Goal: Task Accomplishment & Management: Use online tool/utility

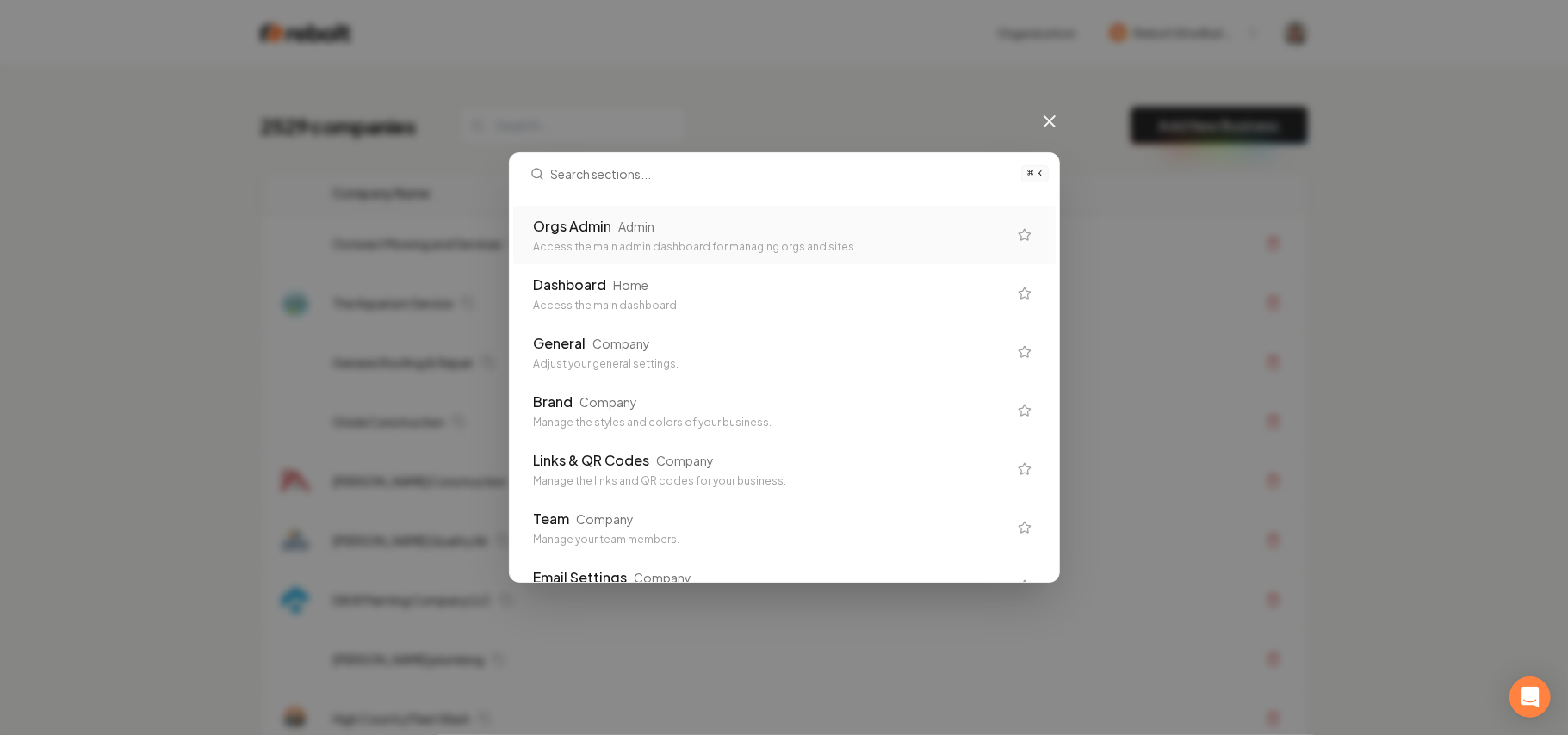
click at [756, 237] on div "Orgs Admin Admin Access the main admin dashboard for managing orgs and sites" at bounding box center [770, 236] width 474 height 38
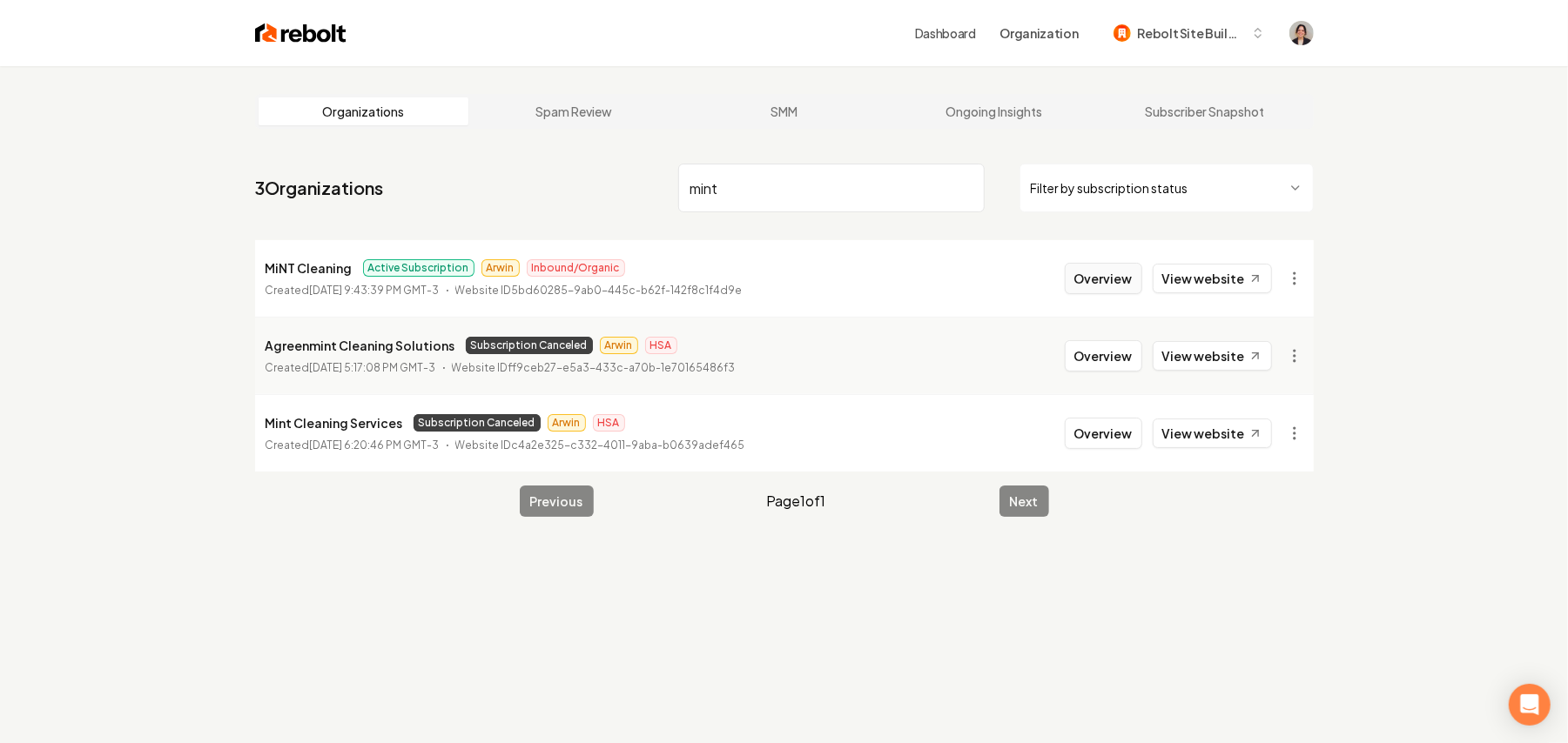
type input "mint"
click at [1120, 289] on button "Overview" at bounding box center [1102, 278] width 77 height 32
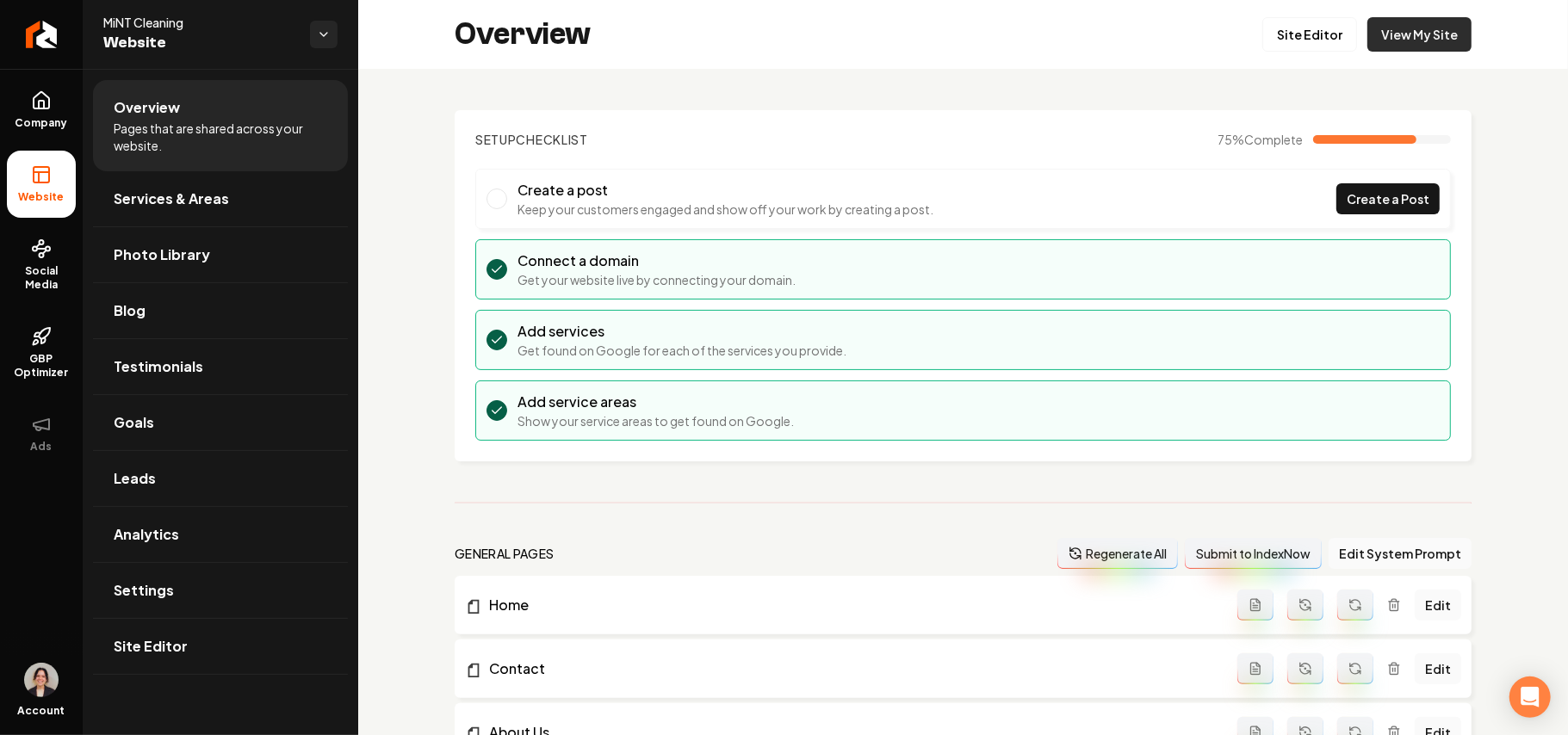
click at [1162, 50] on link "View My Site" at bounding box center [1420, 34] width 104 height 34
click at [170, 522] on span "Site Editor" at bounding box center [150, 647] width 74 height 21
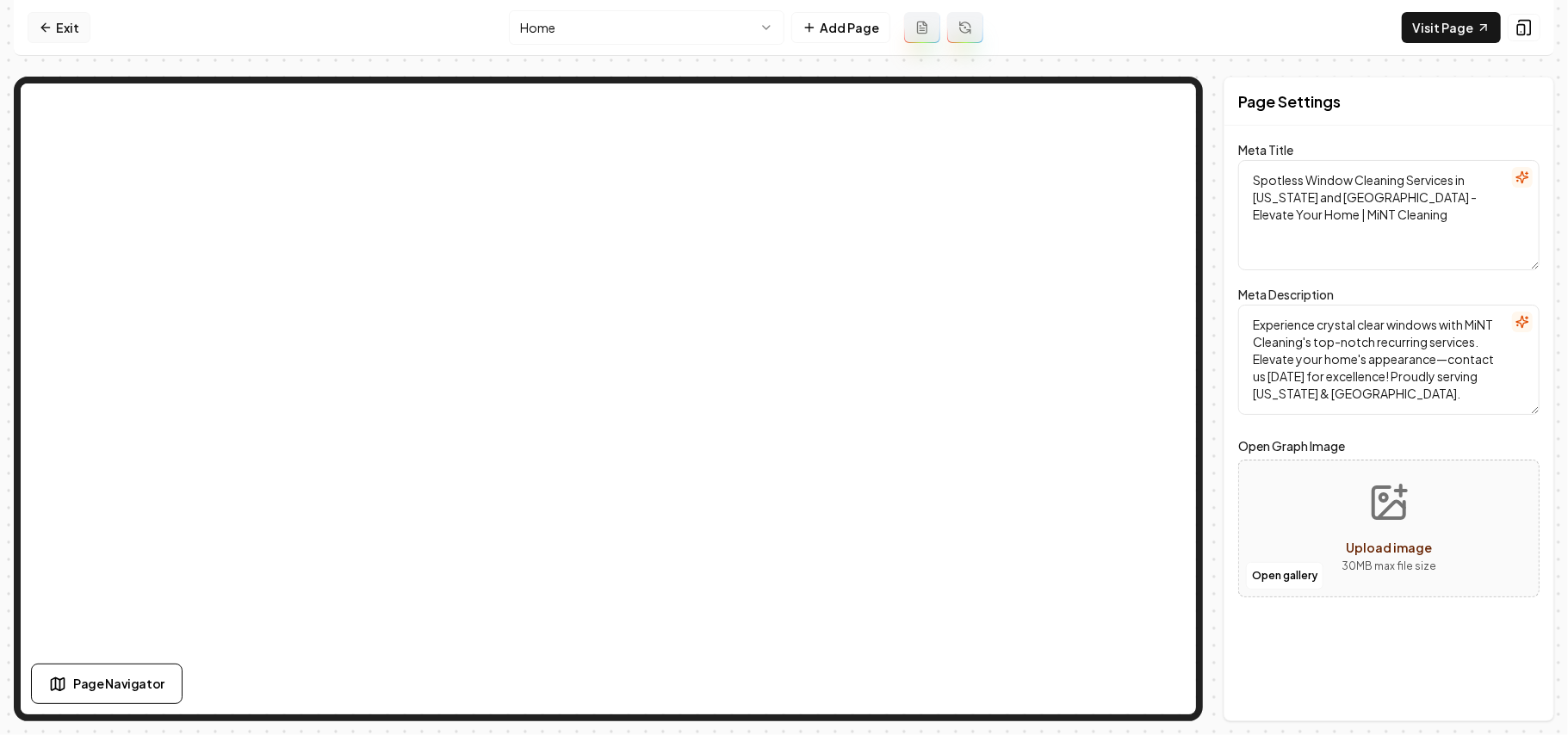
click at [62, 32] on link "Exit" at bounding box center [59, 27] width 62 height 31
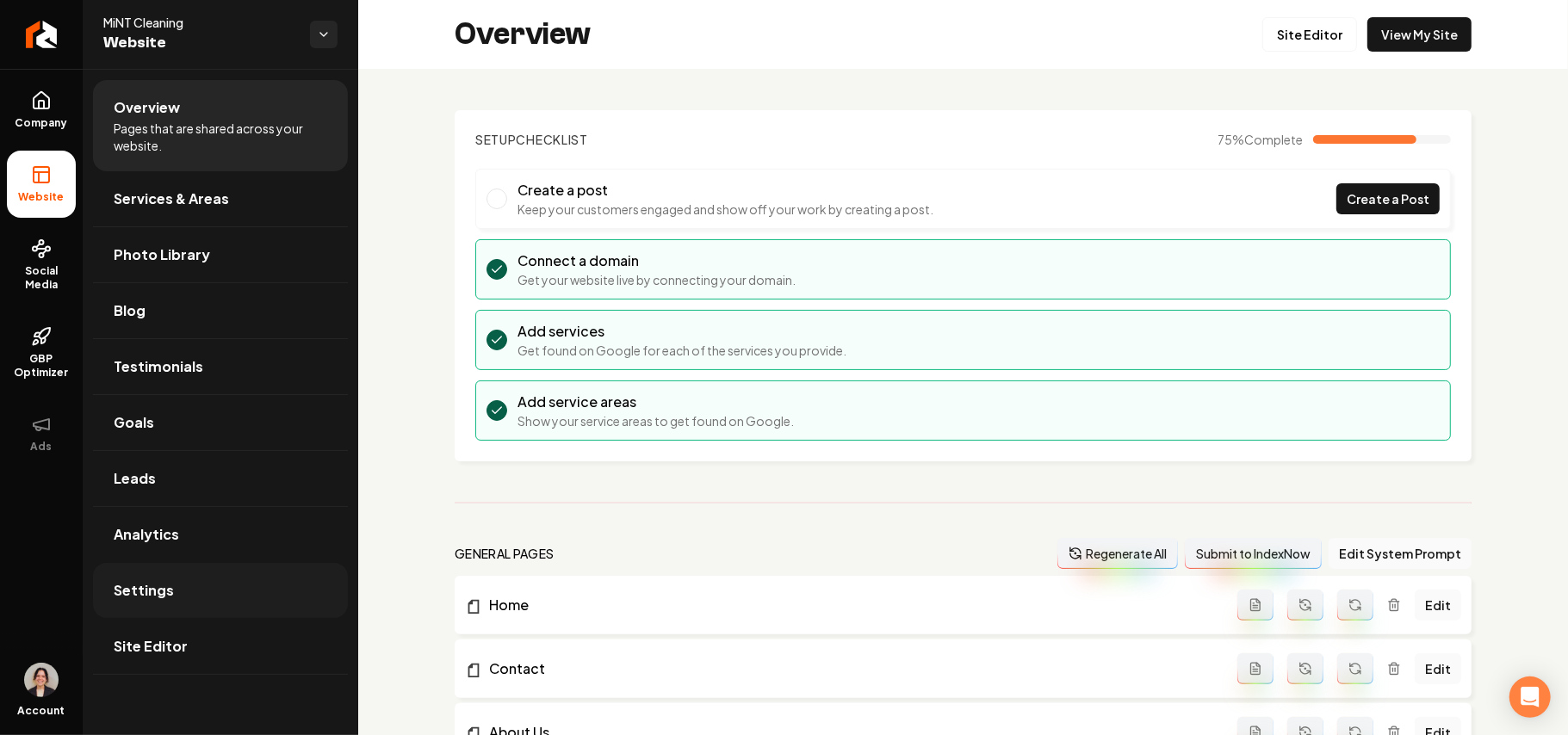
click at [190, 522] on link "Settings" at bounding box center [219, 590] width 254 height 55
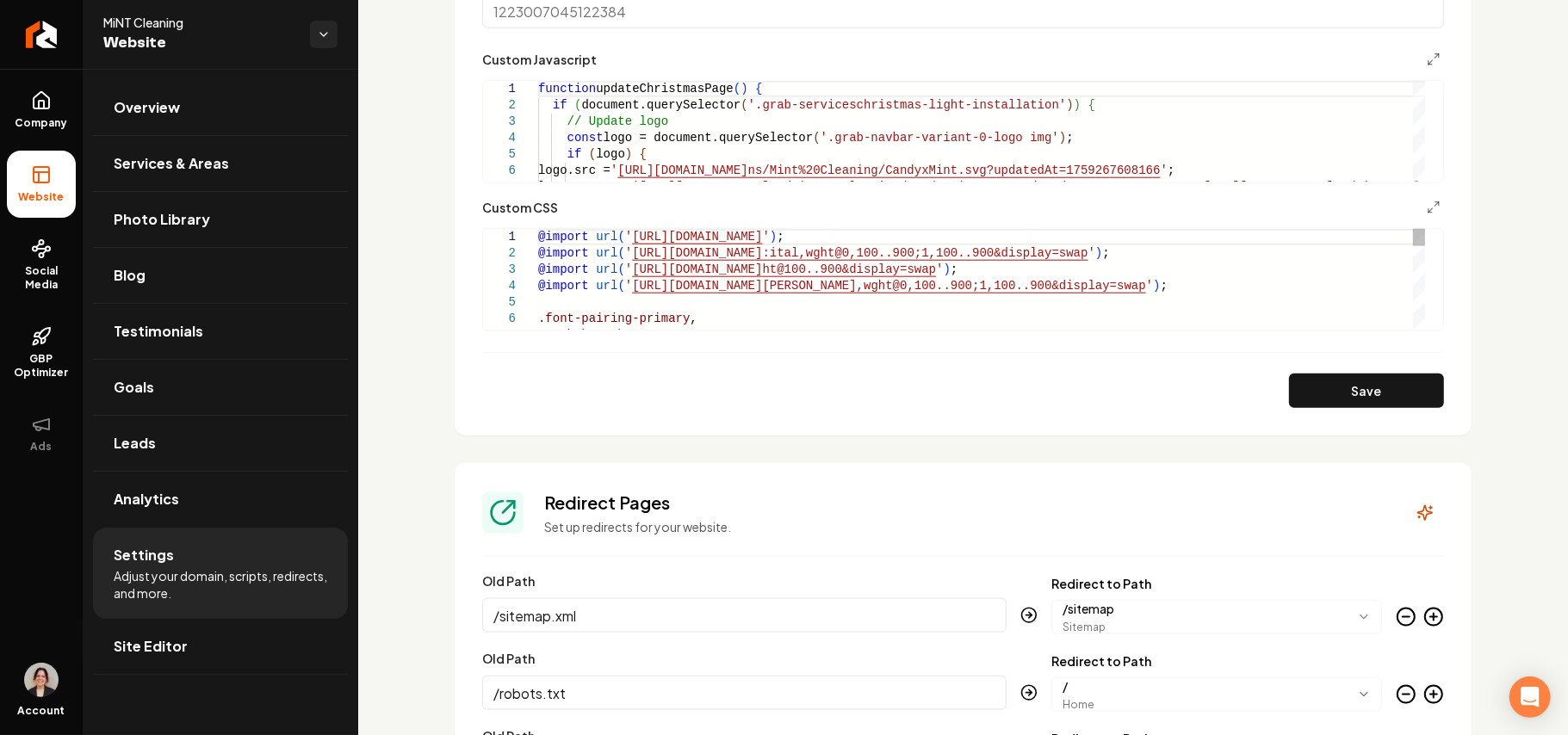
scroll to position [1148, 0]
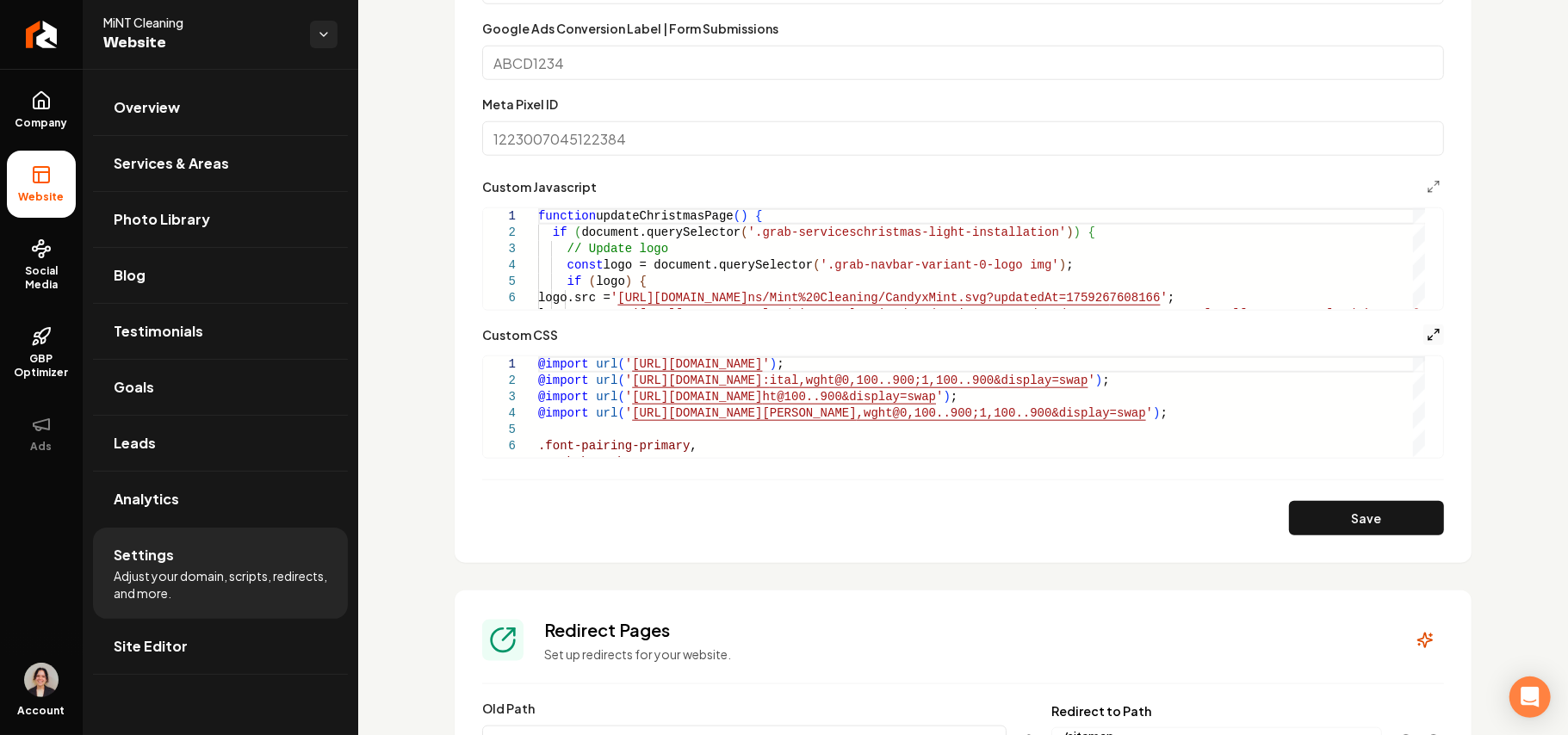
click at [1162, 334] on icon "Main content area" at bounding box center [1433, 335] width 14 height 14
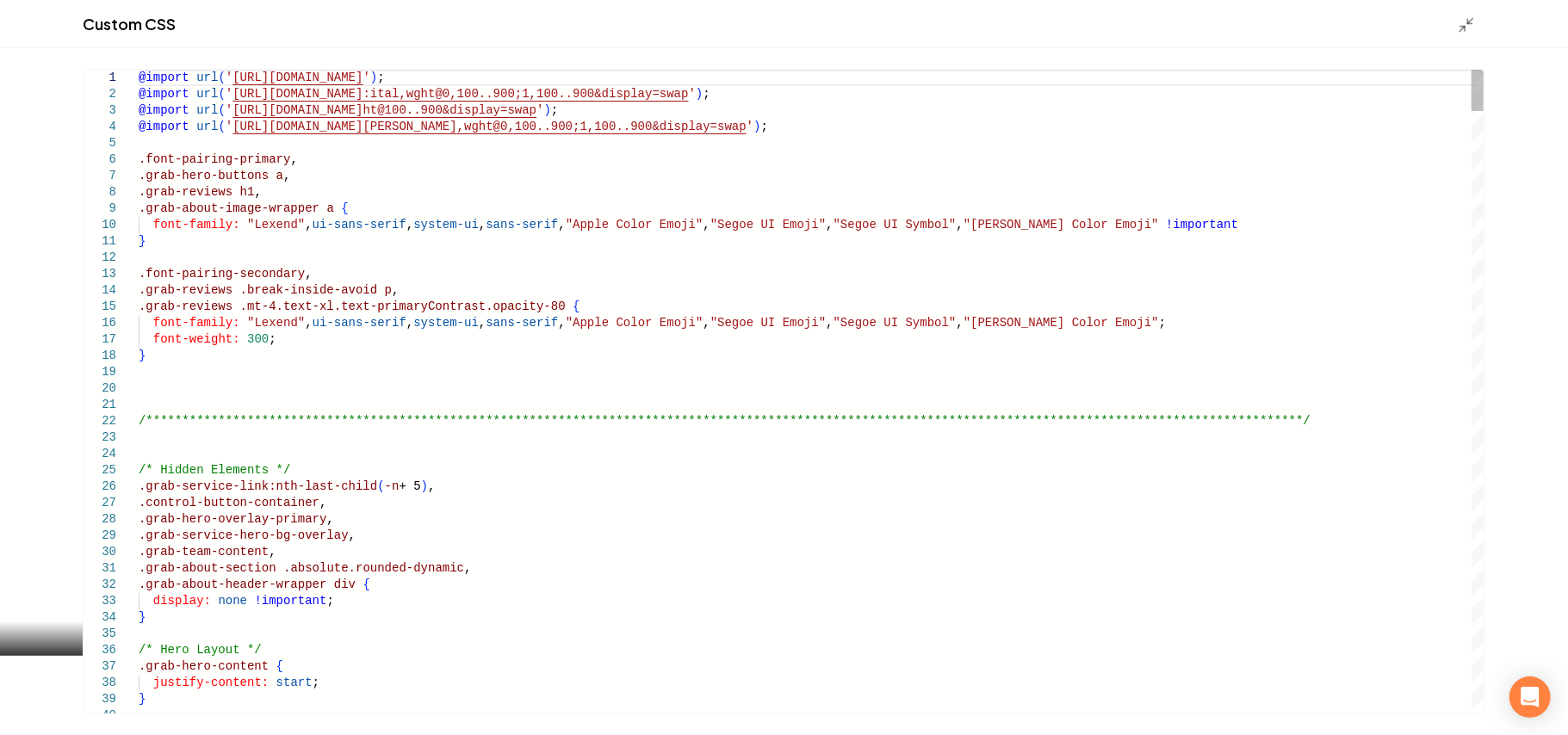
scroll to position [0, 197]
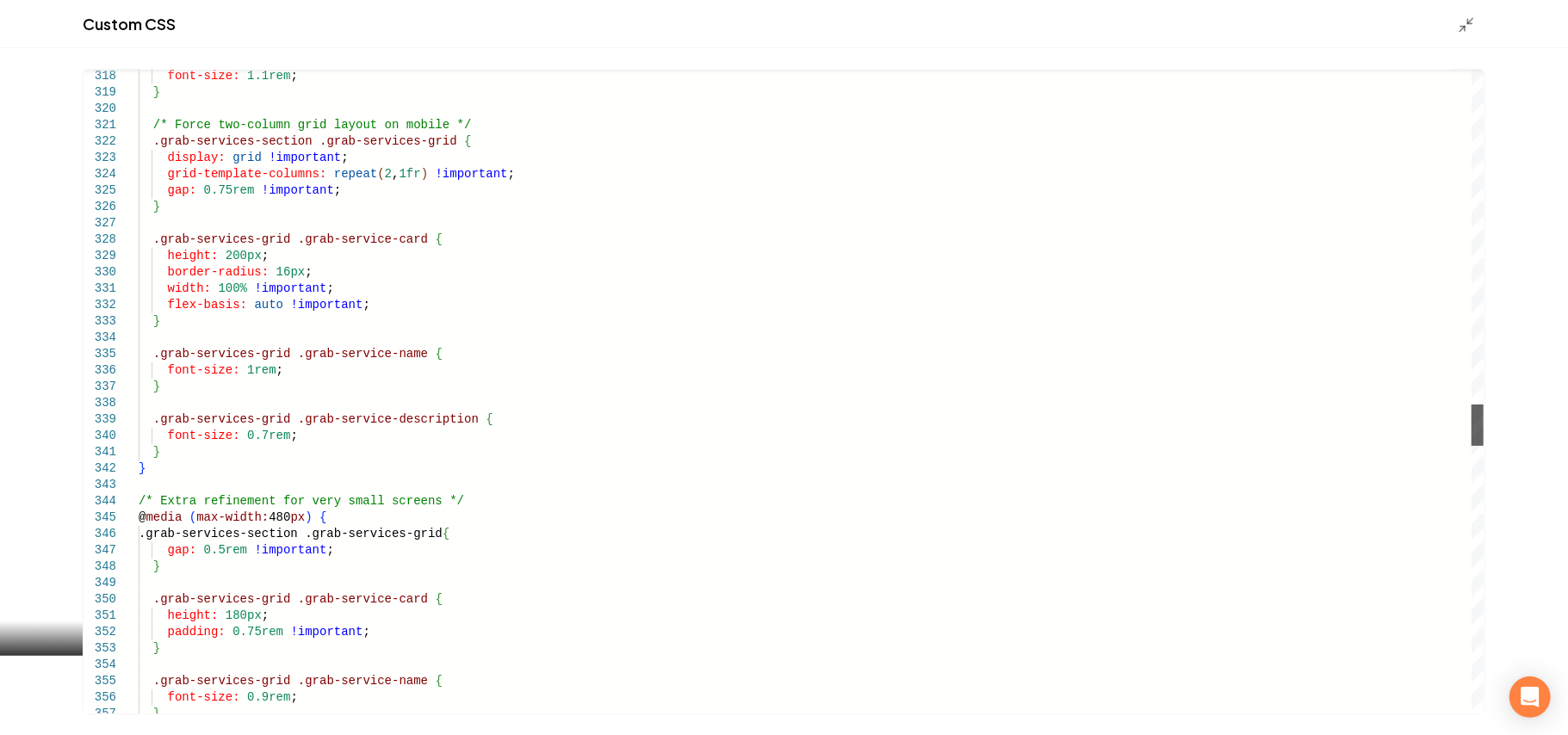
click at [1162, 418] on div "Main content area" at bounding box center [1477, 426] width 12 height 42
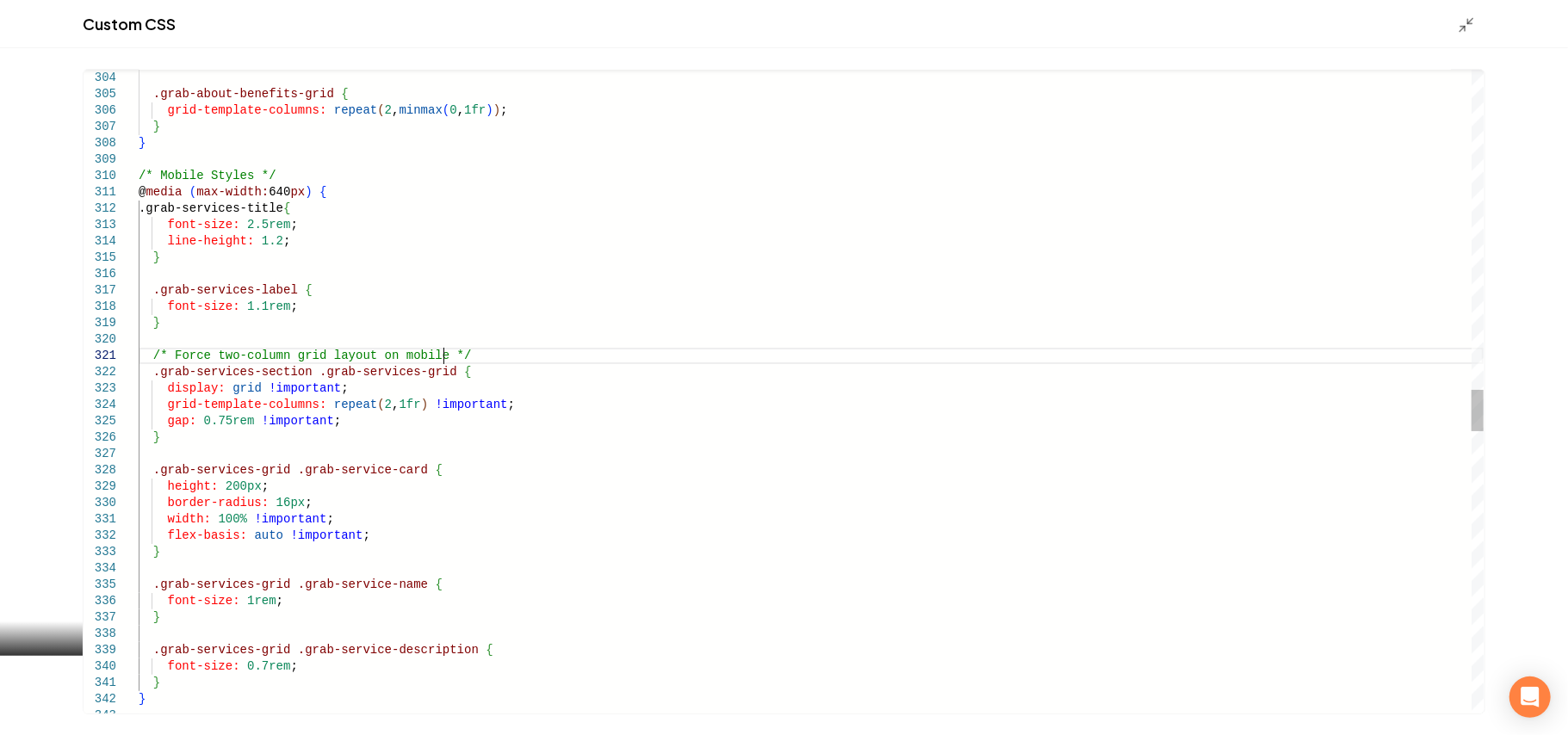
scroll to position [131, 350]
drag, startPoint x: 449, startPoint y: 353, endPoint x: 428, endPoint y: 352, distance: 21.0
click at [428, 352] on div "} .grab-services-grid .grab-service-description { font-size: 0.7rem ; } .grab-s…" at bounding box center [811, 102] width 1345 height 9981
drag, startPoint x: 514, startPoint y: 404, endPoint x: 511, endPoint y: 390, distance: 14.3
click at [511, 390] on div "} .grab-services-grid .grab-service-description { font-size: 0.7rem ; } .grab-s…" at bounding box center [811, 102] width 1345 height 9981
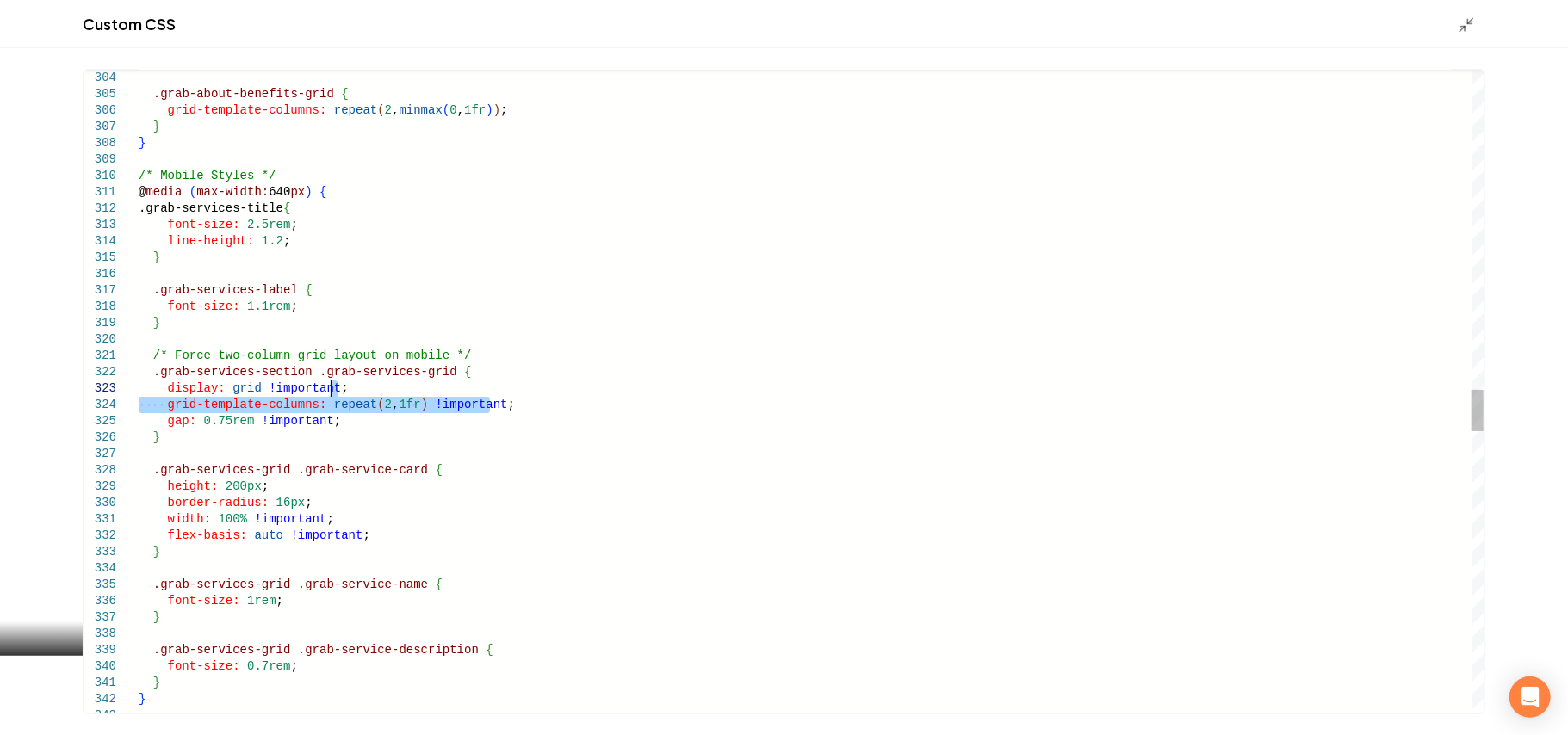
scroll to position [131, 304]
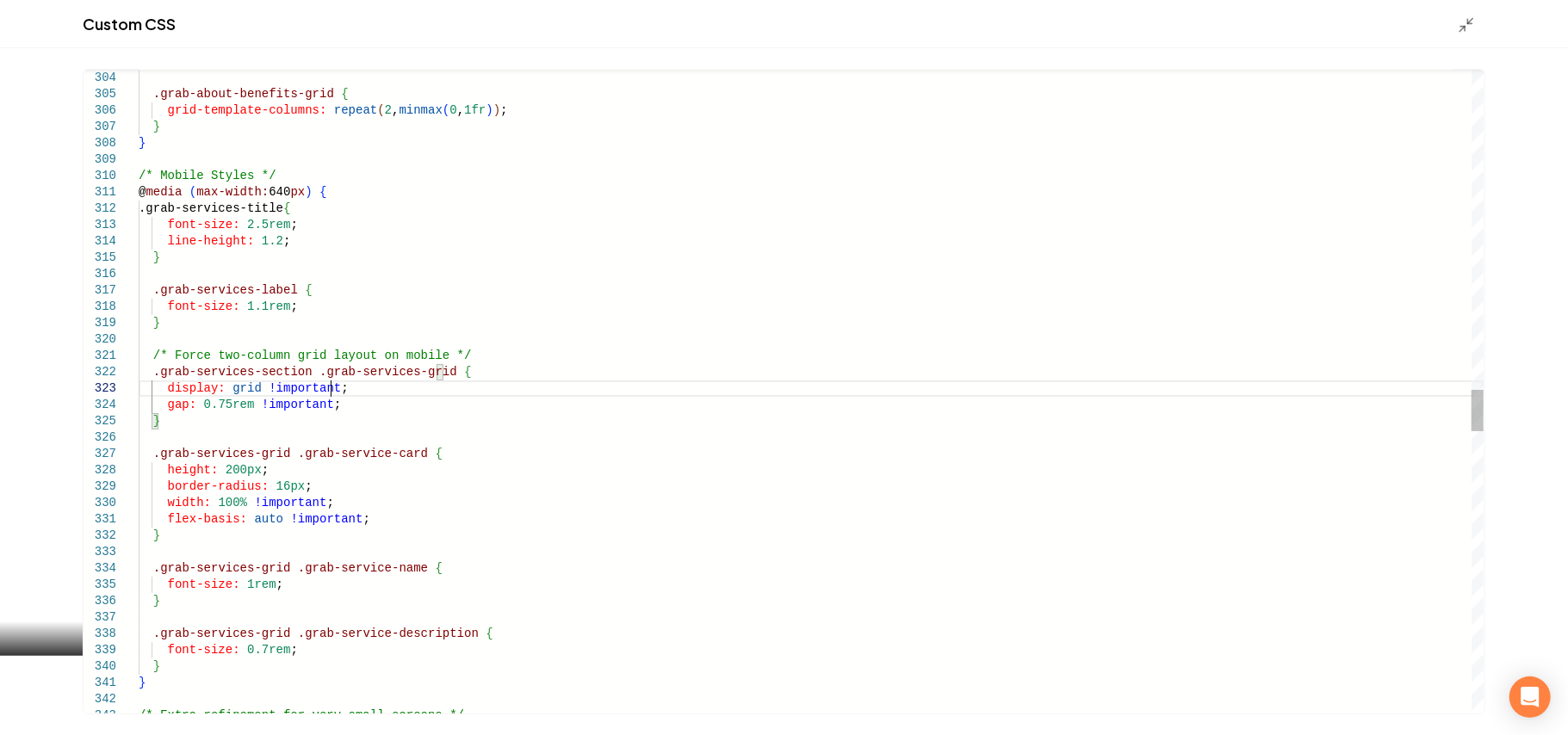
click at [250, 418] on div "} .grab-services-grid .grab-service-description { font-size: 0.7rem ; } .grab-s…" at bounding box center [811, 95] width 1345 height 9965
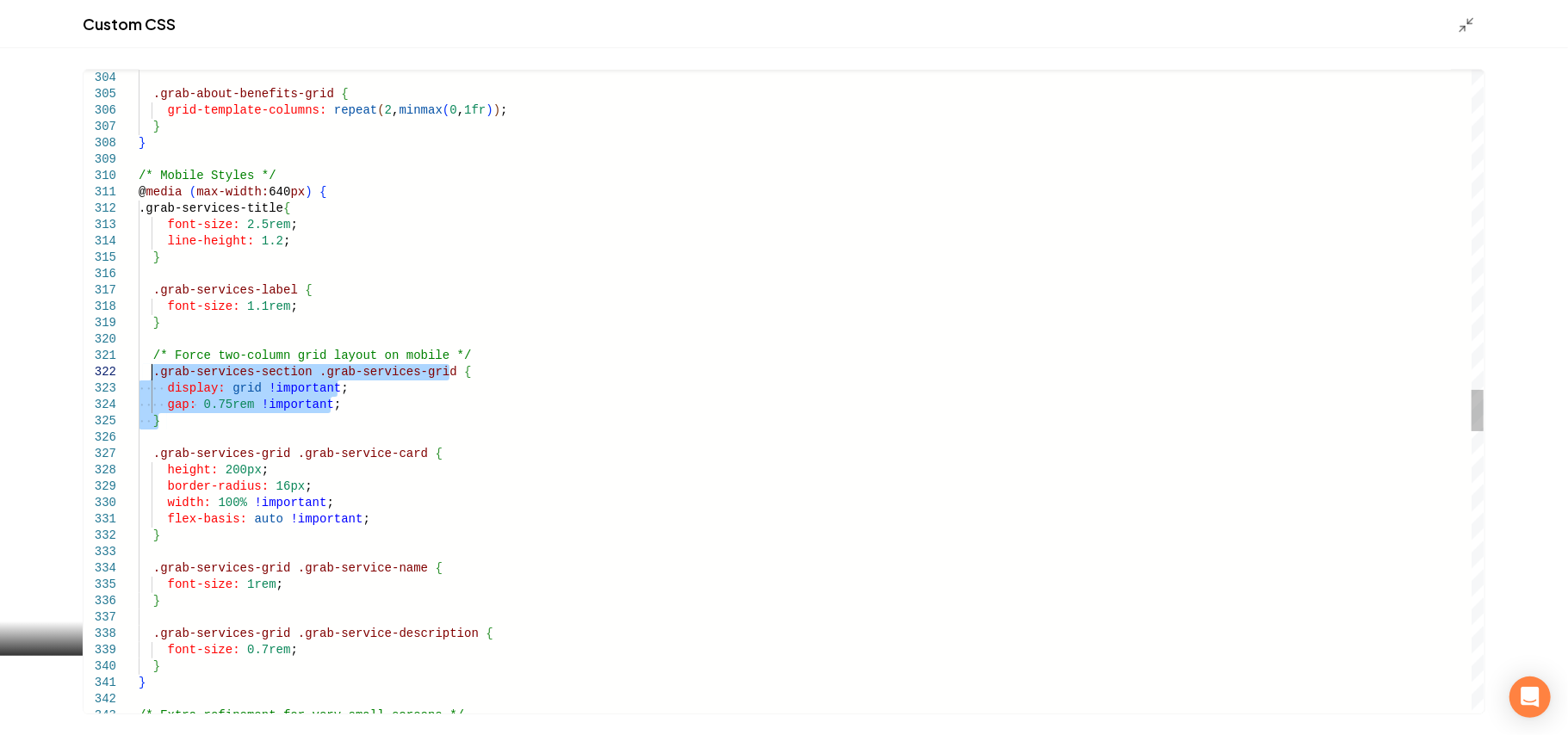
drag, startPoint x: 183, startPoint y: 421, endPoint x: 148, endPoint y: 374, distance: 58.6
click at [148, 374] on div "} .grab-services-grid .grab-service-description { font-size: 0.7rem ; } .grab-s…" at bounding box center [811, 95] width 1345 height 9965
click at [218, 418] on div "} .grab-services-grid .grab-service-description { font-size: 0.7rem ; } .grab-s…" at bounding box center [811, 95] width 1345 height 9965
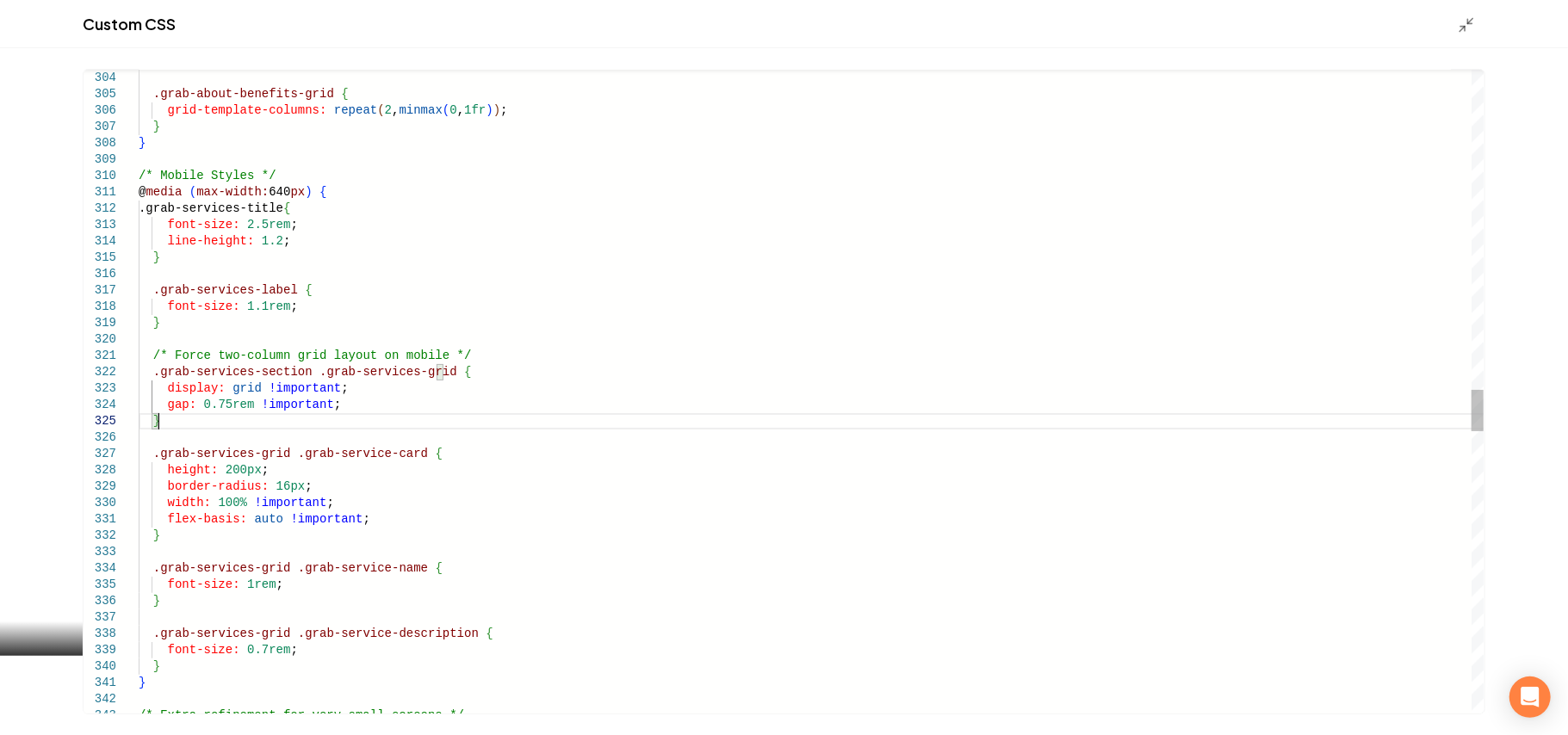
scroll to position [98, 12]
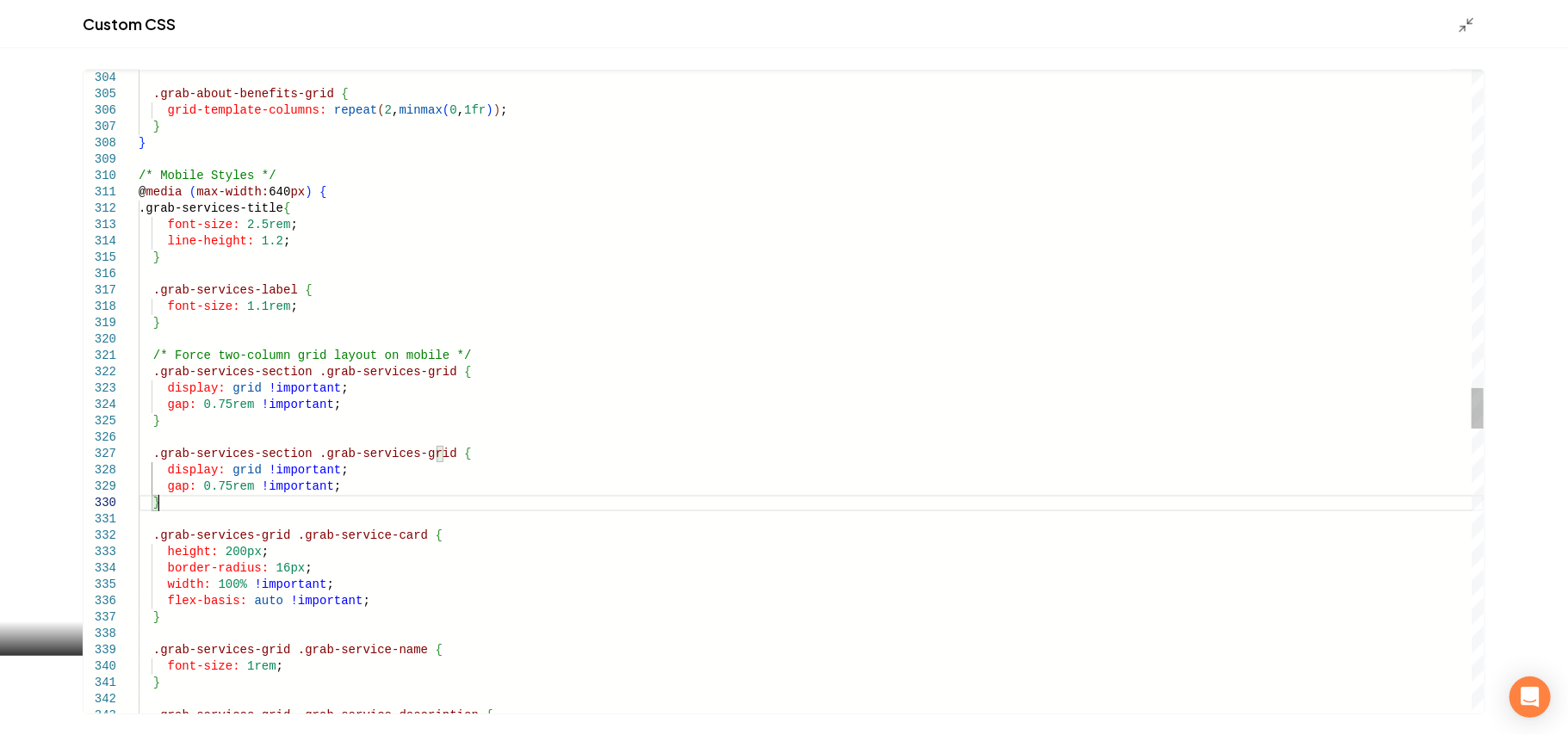
click at [435, 451] on div ".grab-services-grid .grab-service-description { .grab-services-grid .grab-servi…" at bounding box center [811, 135] width 1345 height 10046
drag, startPoint x: 335, startPoint y: 485, endPoint x: 166, endPoint y: 468, distance: 169.9
click at [166, 468] on div ".grab-services-grid .grab-service-description { .grab-services-grid .grab-servi…" at bounding box center [811, 135] width 1345 height 10046
type textarea "**********"
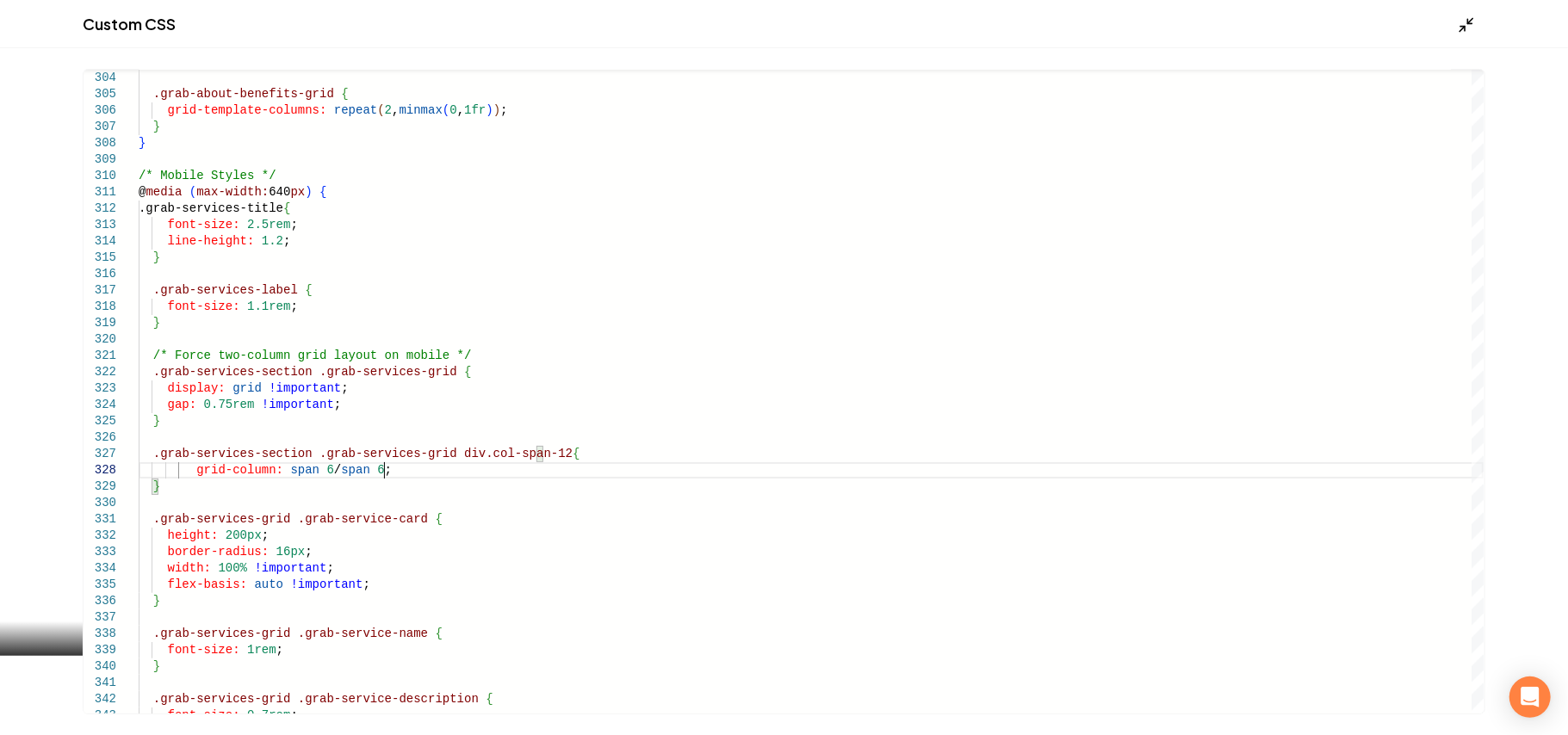
click at [1162, 18] on icon "Main content area" at bounding box center [1466, 25] width 17 height 17
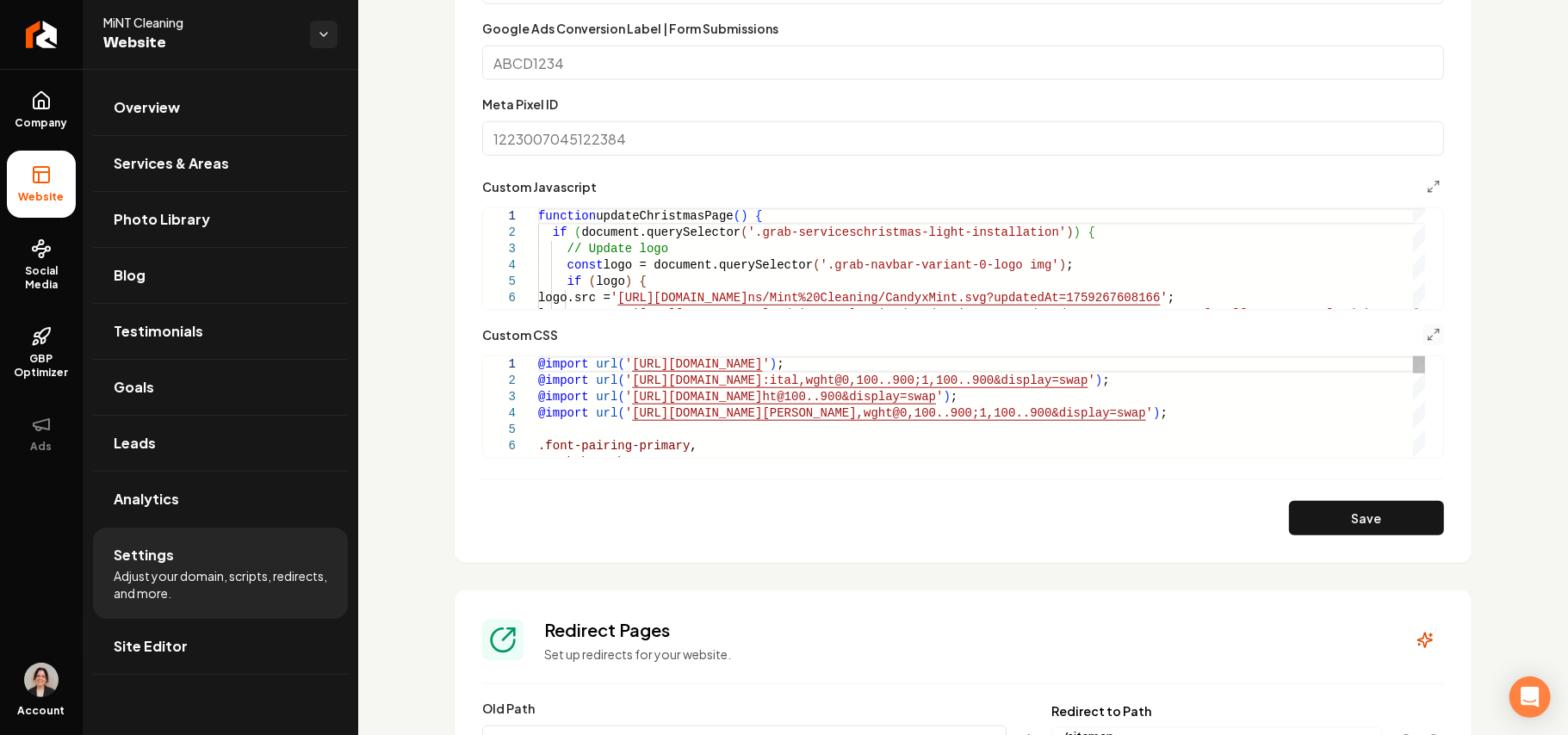
click at [1162, 522] on section "Tracking and Custom Code This custom code will be applied site-wide. Do not use…" at bounding box center [963, 85] width 1017 height 956
click at [1162, 522] on button "Save" at bounding box center [1367, 518] width 155 height 34
click at [1162, 336] on button "Main content area" at bounding box center [1434, 335] width 21 height 21
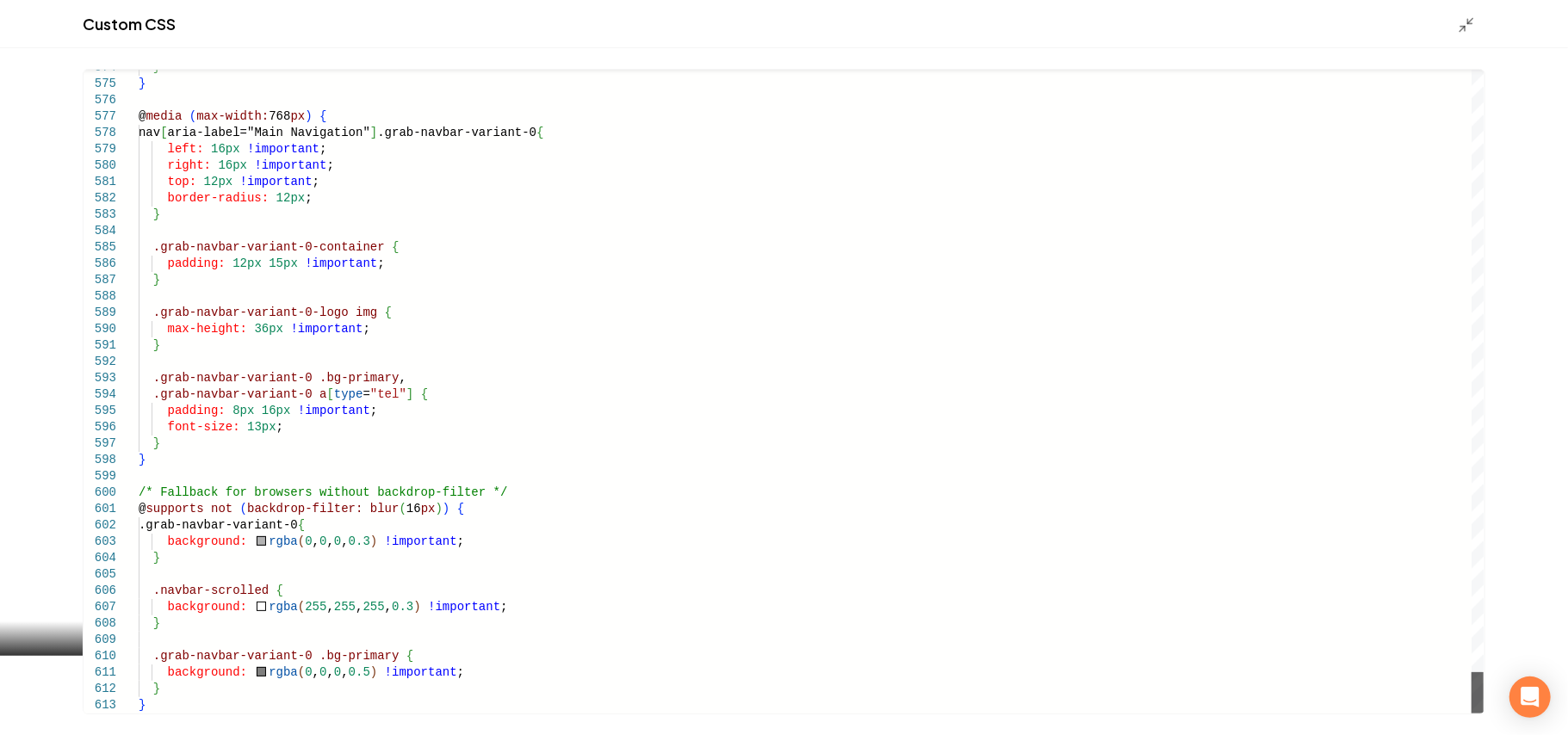
click at [1162, 522] on div "Main content area" at bounding box center [1477, 693] width 12 height 42
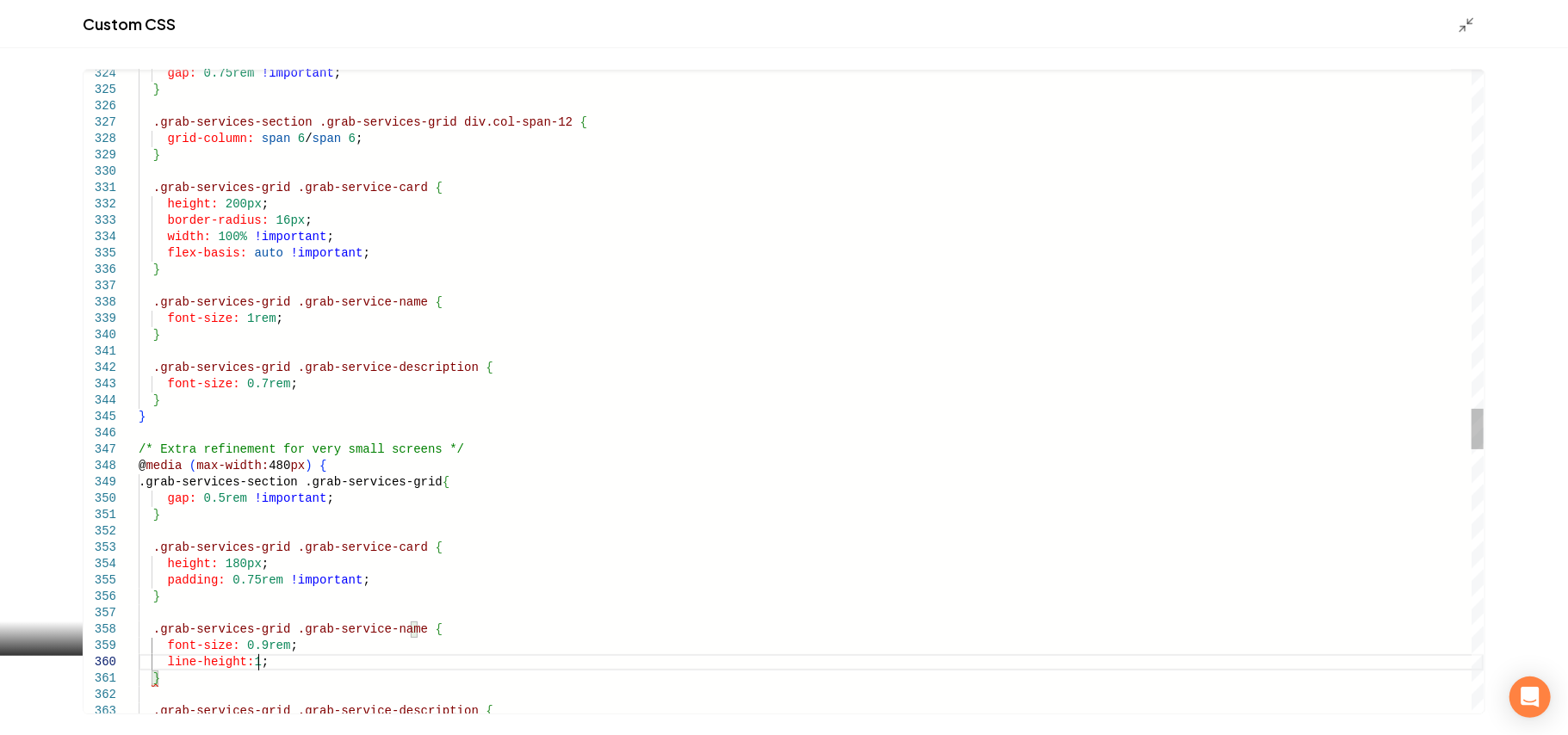
scroll to position [147, 117]
type textarea "**********"
click at [1162, 22] on icon "Main content area" at bounding box center [1466, 25] width 17 height 17
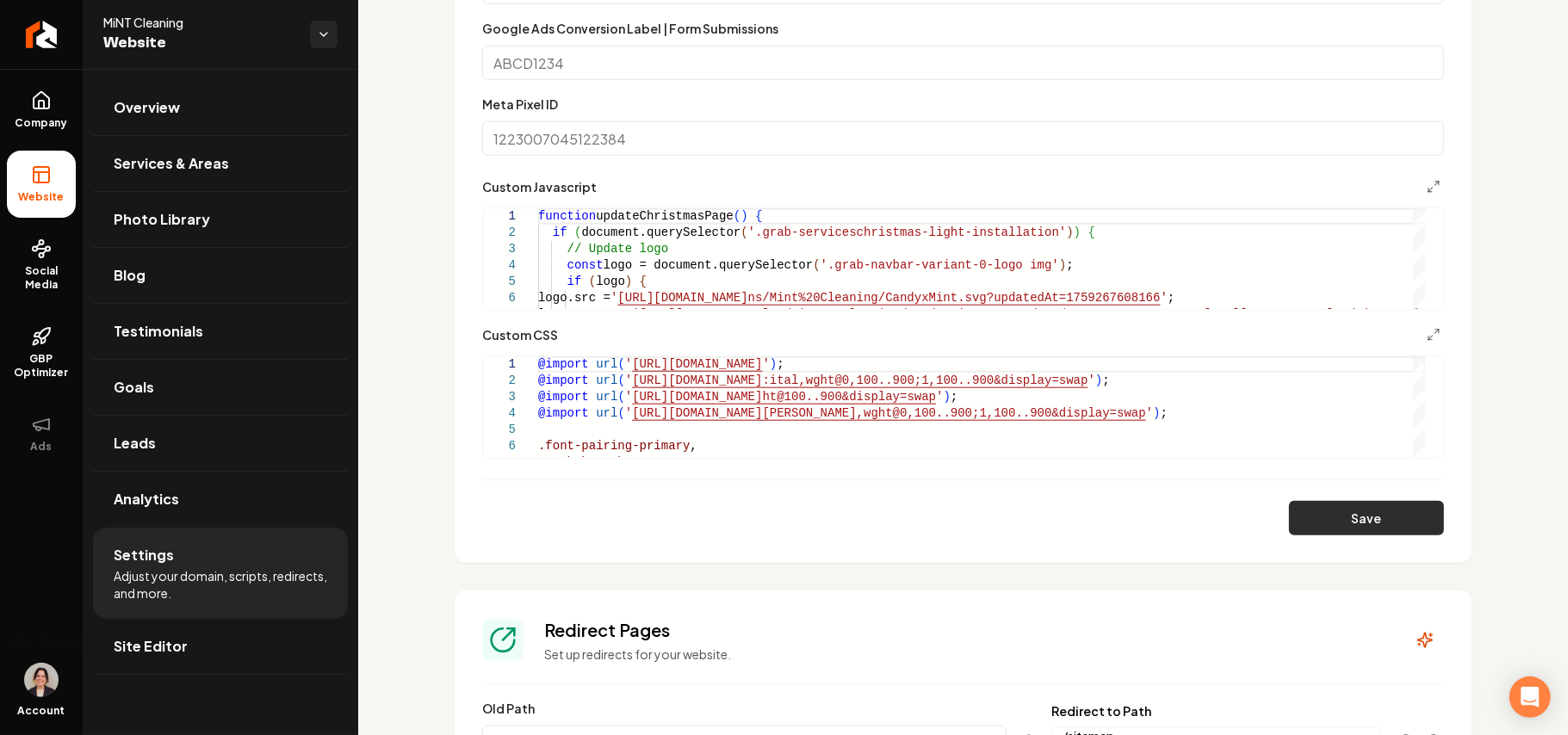
click at [1162, 522] on button "Save" at bounding box center [1367, 518] width 155 height 34
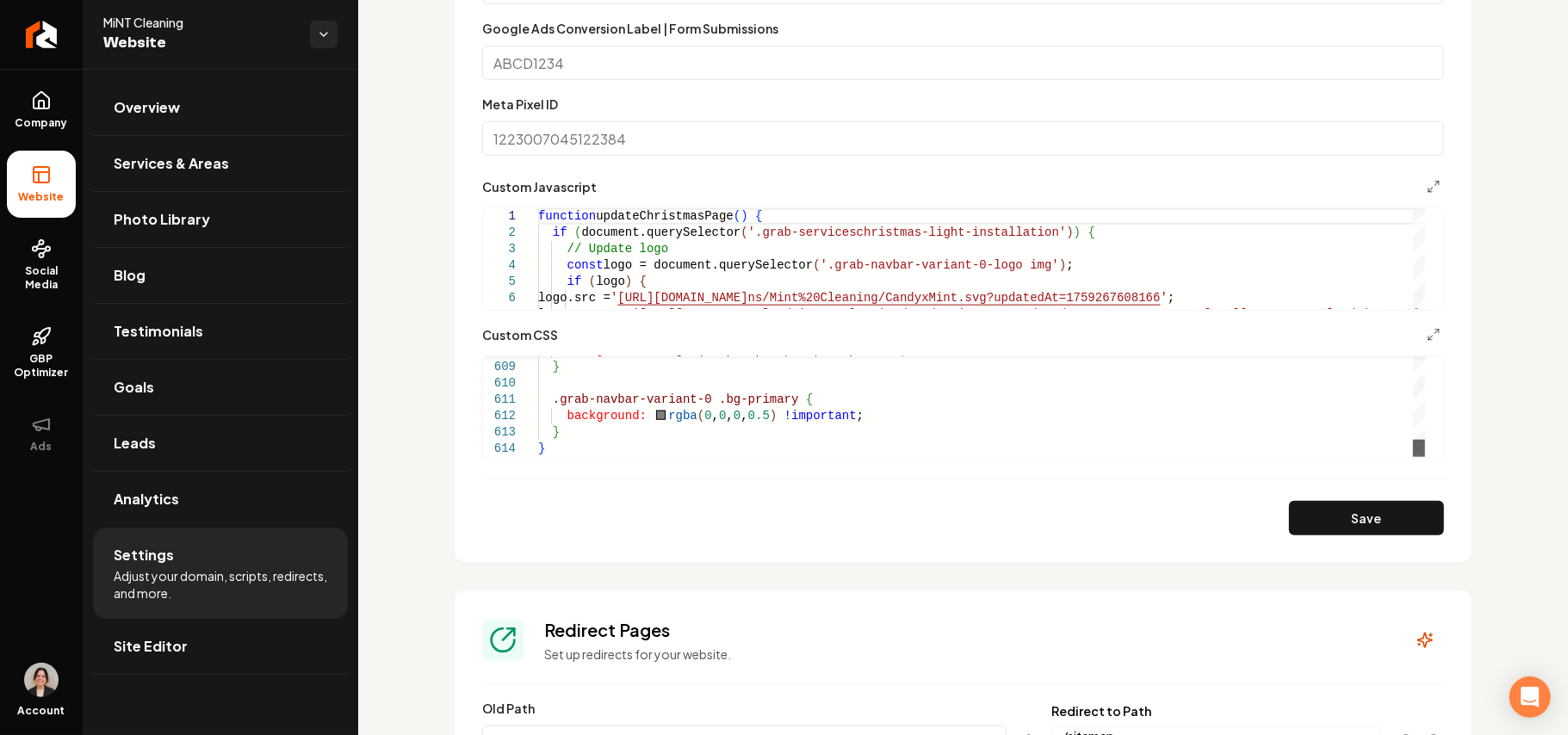
click at [1162, 457] on div "Main content area" at bounding box center [1419, 448] width 12 height 17
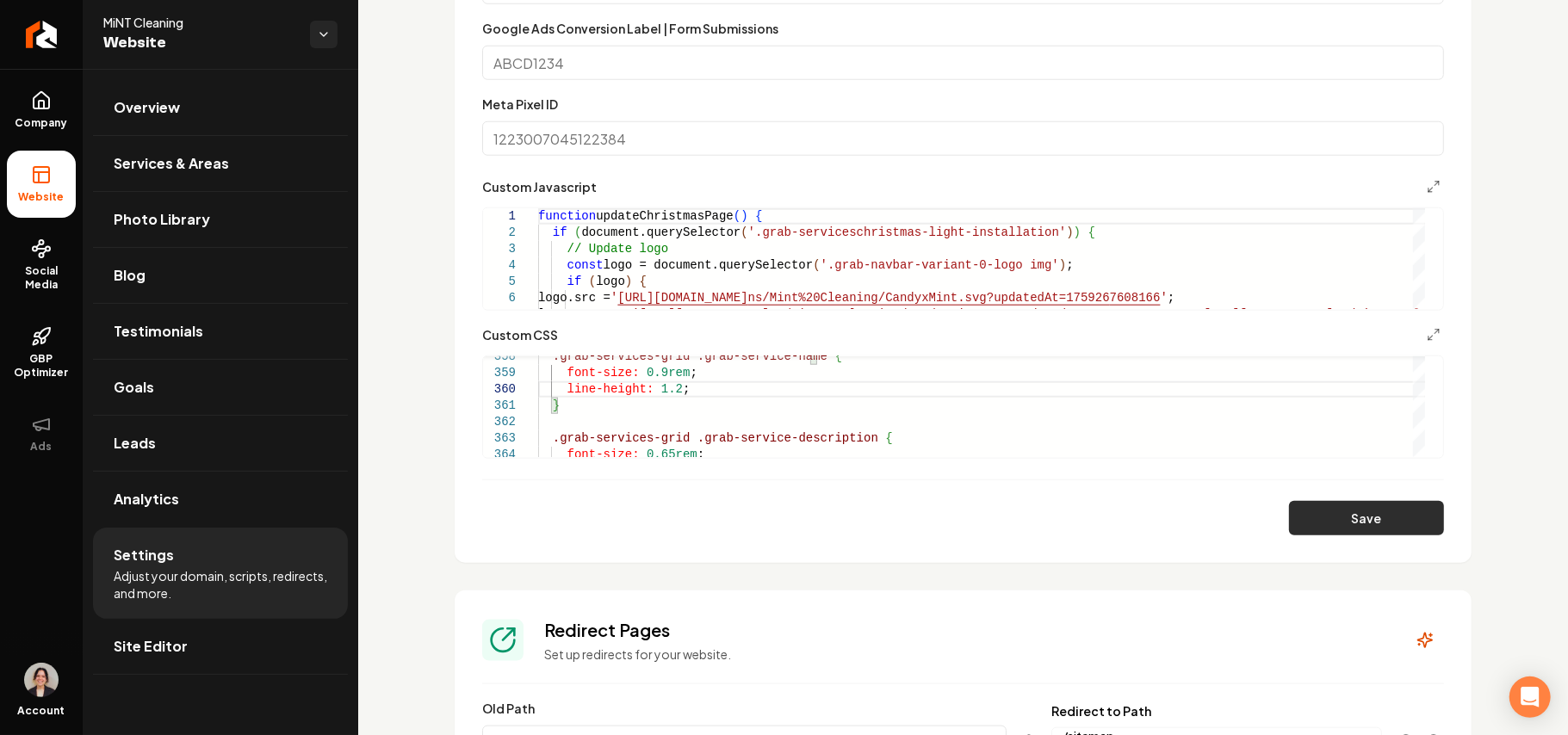
type textarea "**********"
click at [1162, 522] on button "Save" at bounding box center [1367, 518] width 155 height 34
click at [241, 522] on link "Site Editor" at bounding box center [219, 647] width 254 height 55
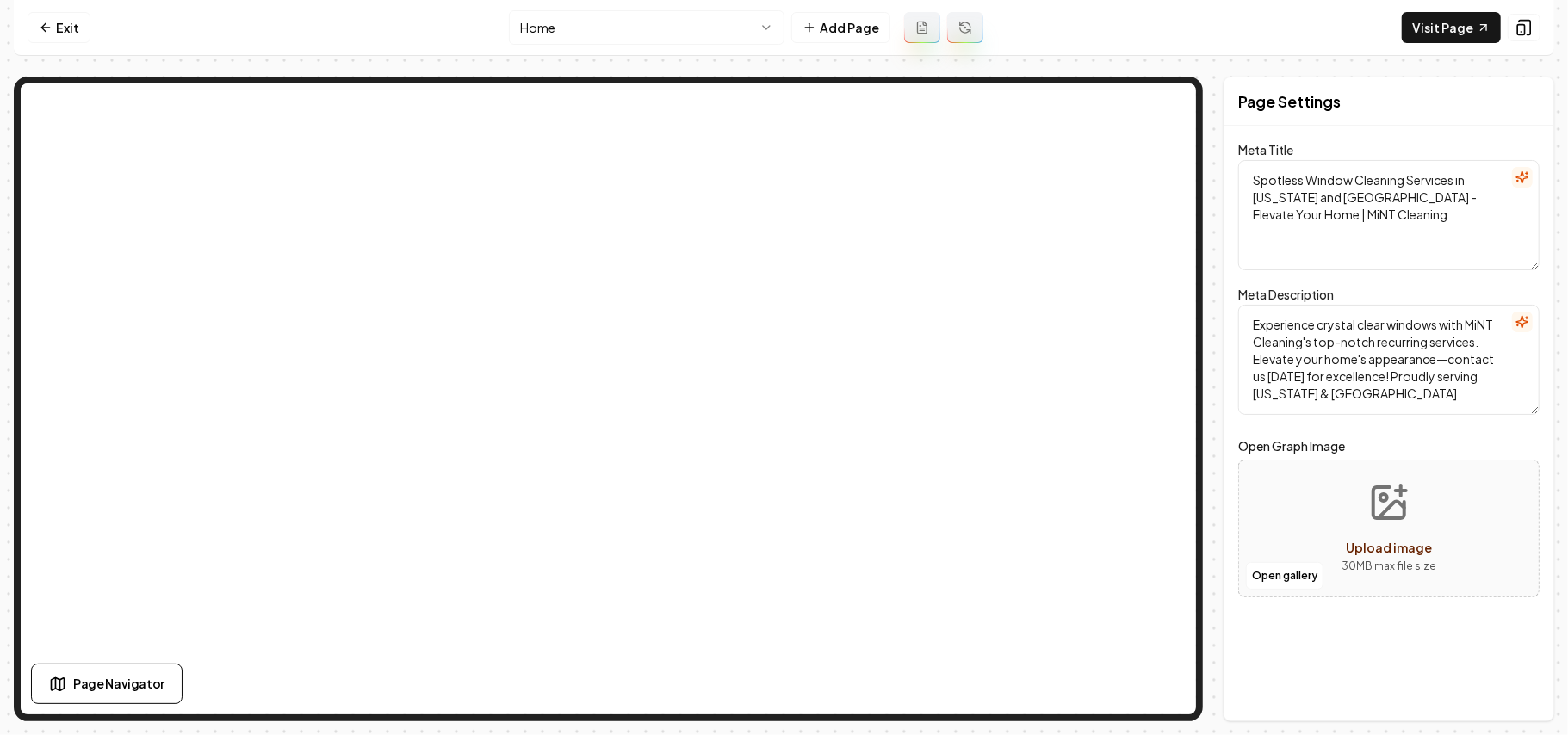
click at [15, 42] on nav "Exit Home Add Page Visit Page" at bounding box center [784, 27] width 1541 height 56
click at [44, 32] on icon at bounding box center [45, 27] width 14 height 14
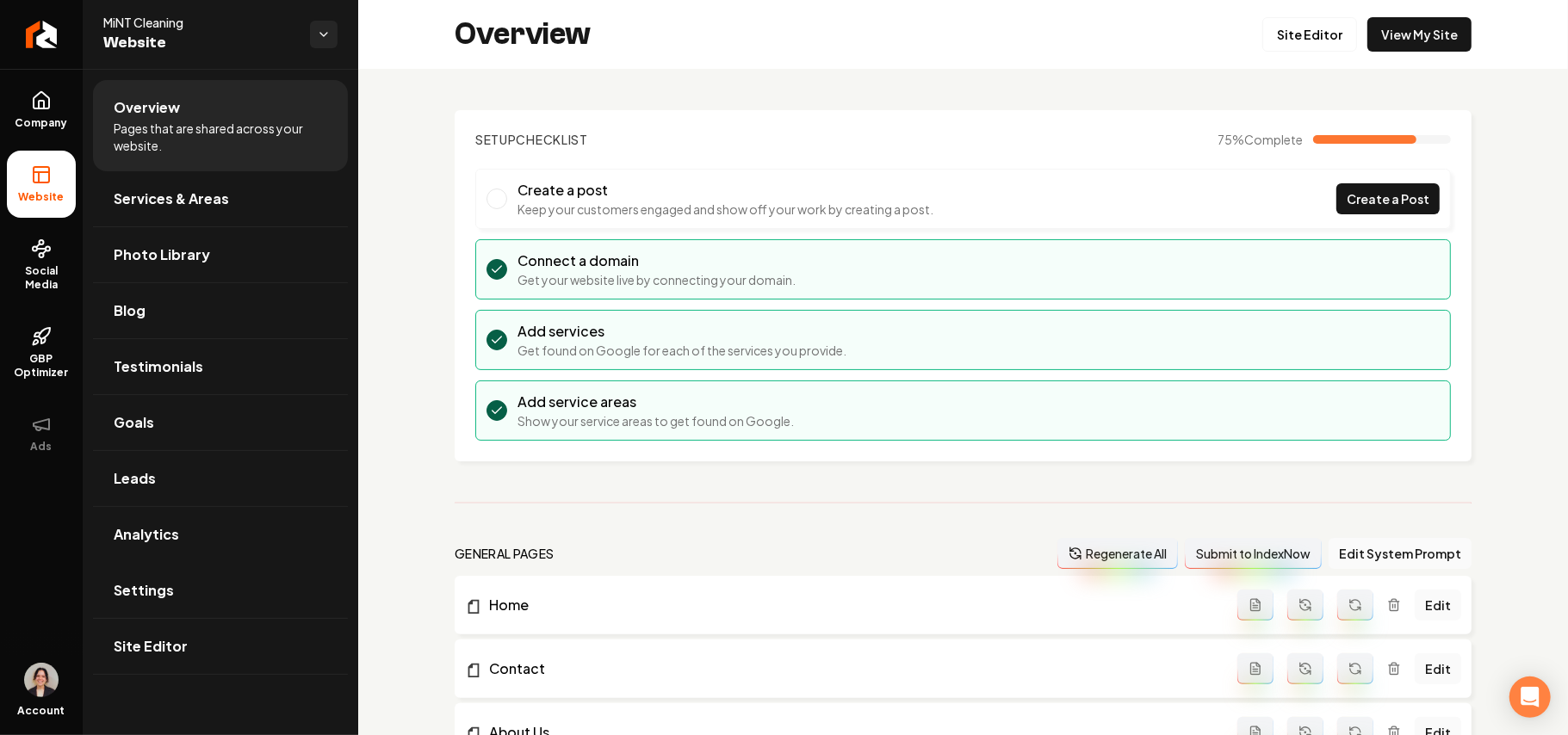
drag, startPoint x: 162, startPoint y: 579, endPoint x: 514, endPoint y: 429, distance: 382.6
click at [162, 522] on link "Settings" at bounding box center [219, 590] width 254 height 55
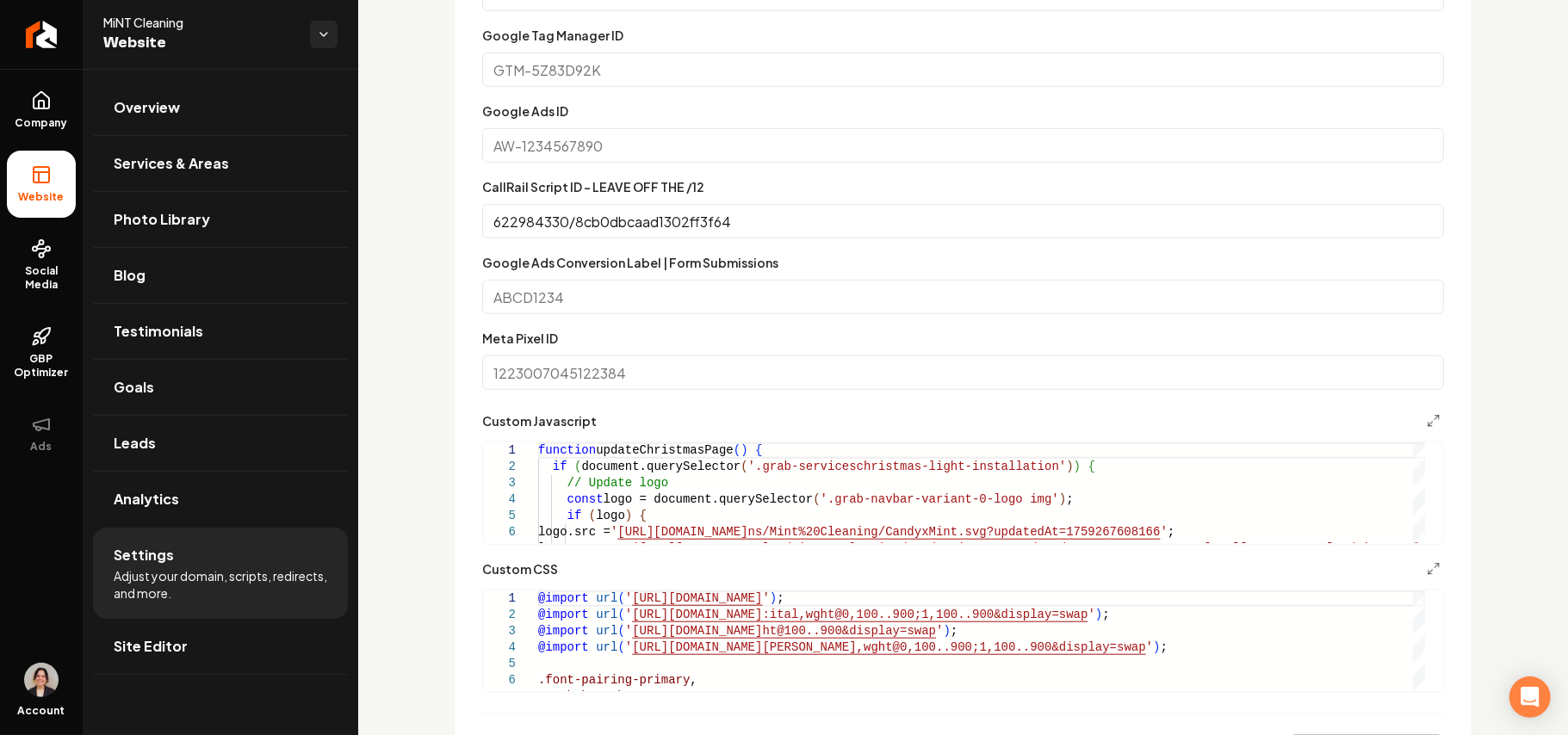
scroll to position [918, 0]
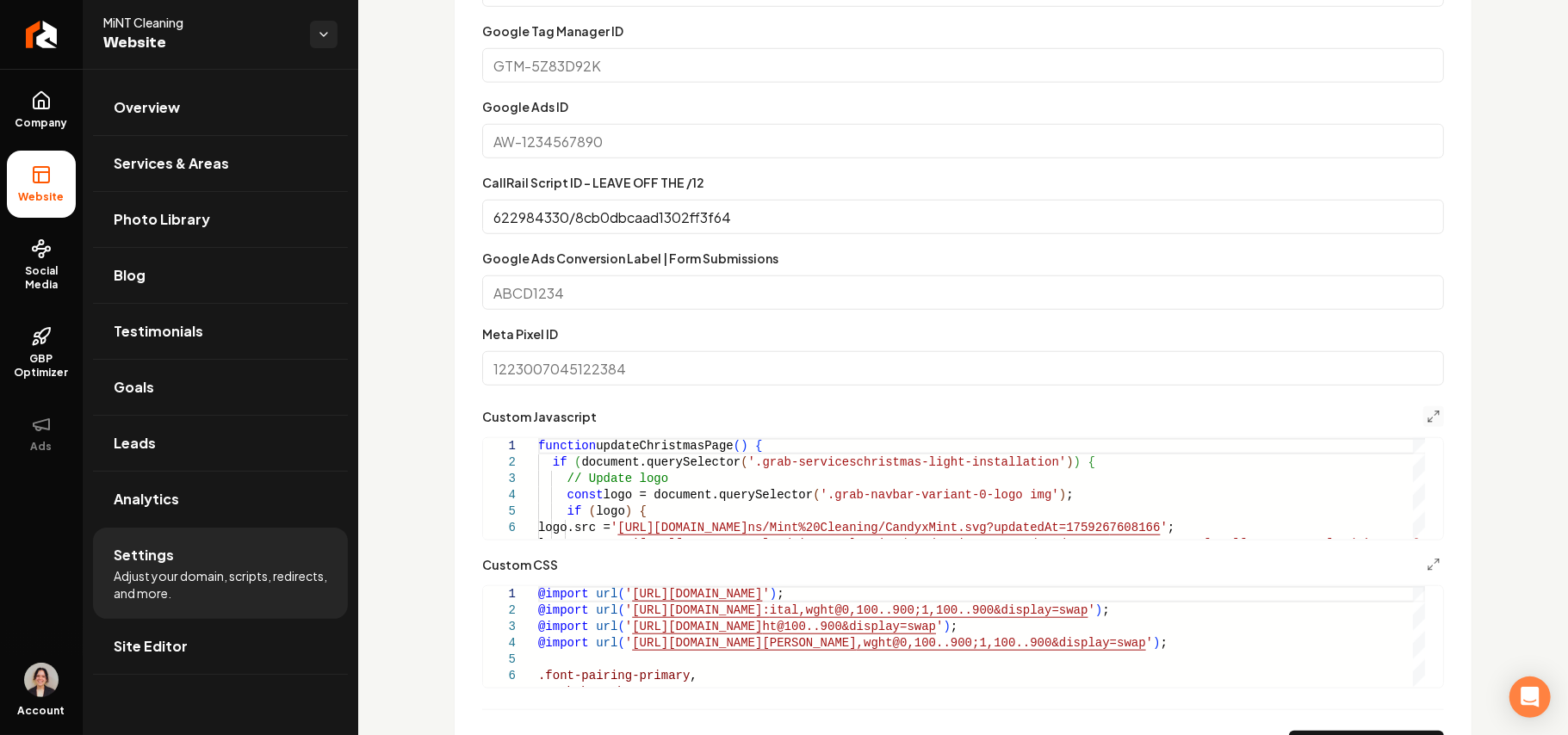
click at [1162, 425] on button "Main content area" at bounding box center [1434, 417] width 21 height 21
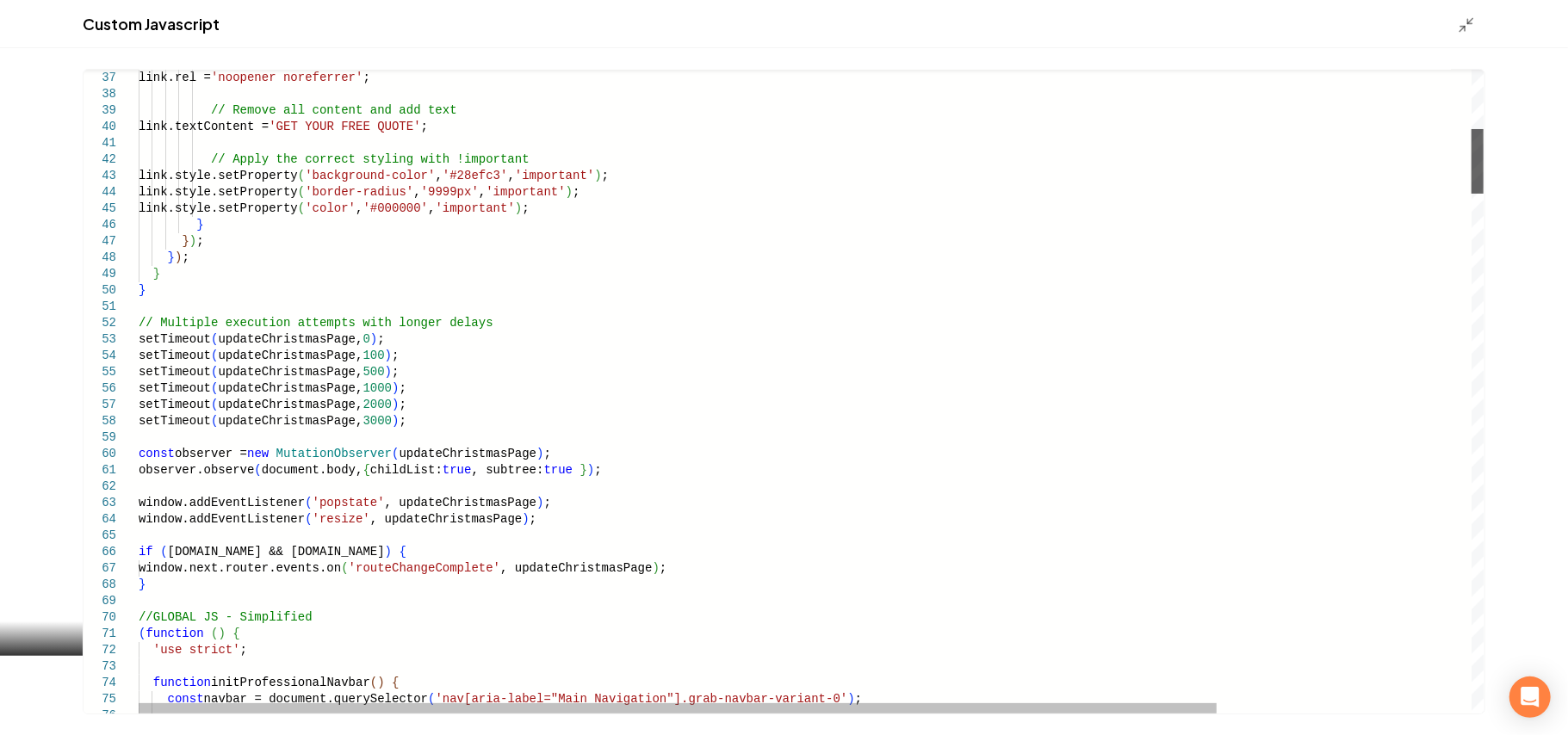
click at [1162, 194] on div "Main content area" at bounding box center [1477, 162] width 12 height 64
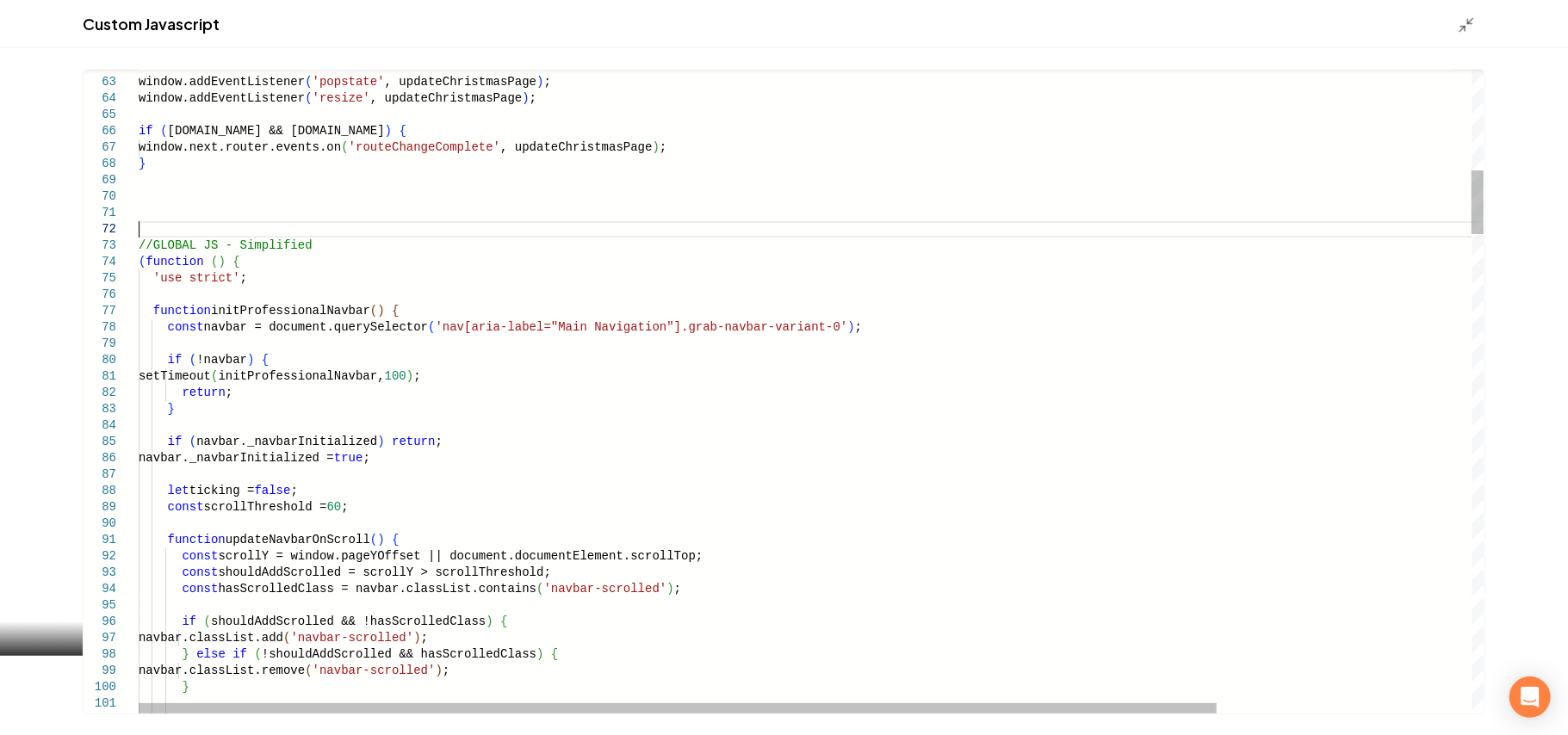
scroll to position [15, 0]
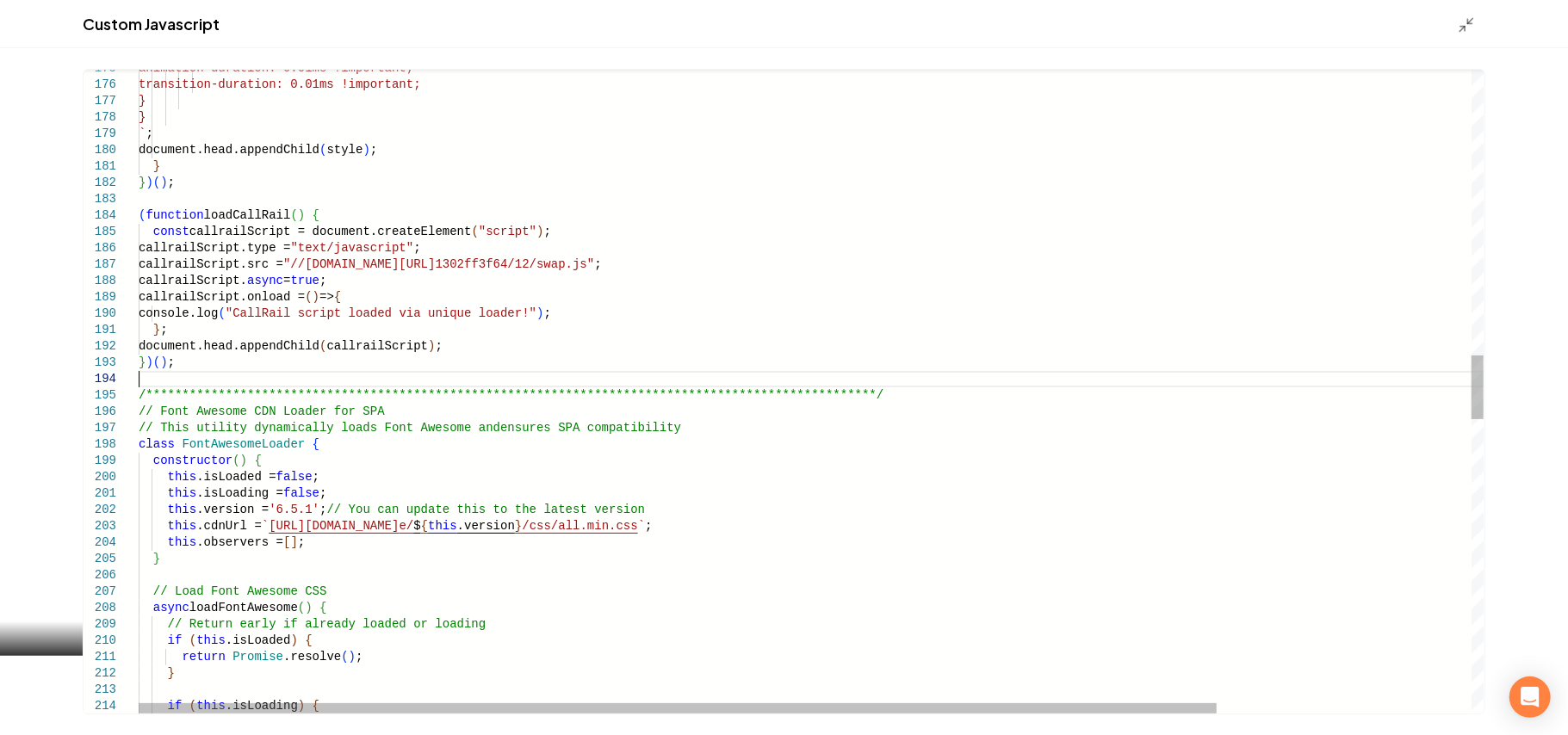
click at [166, 379] on div "**********" at bounding box center [969, 433] width 1662 height 6441
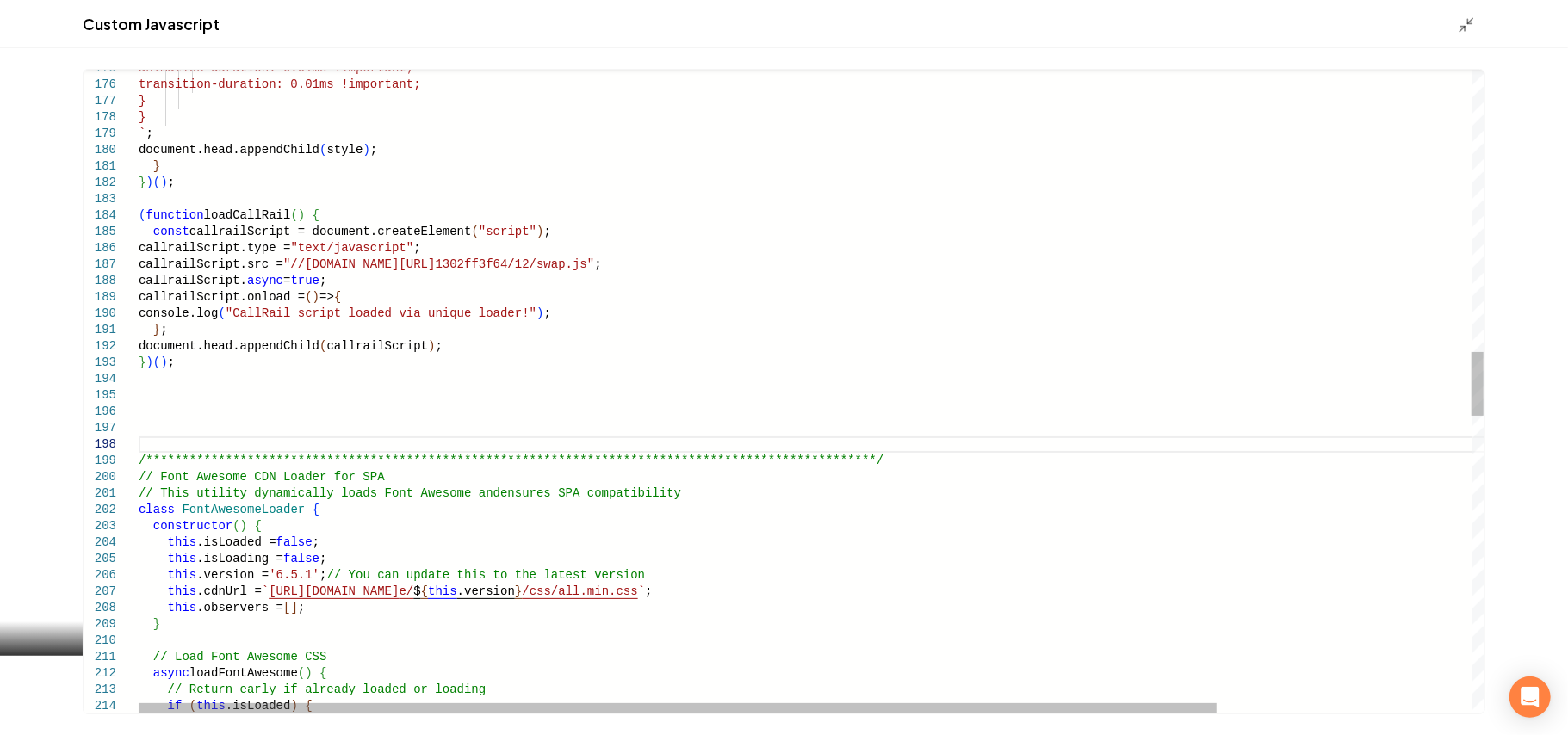
scroll to position [131, 0]
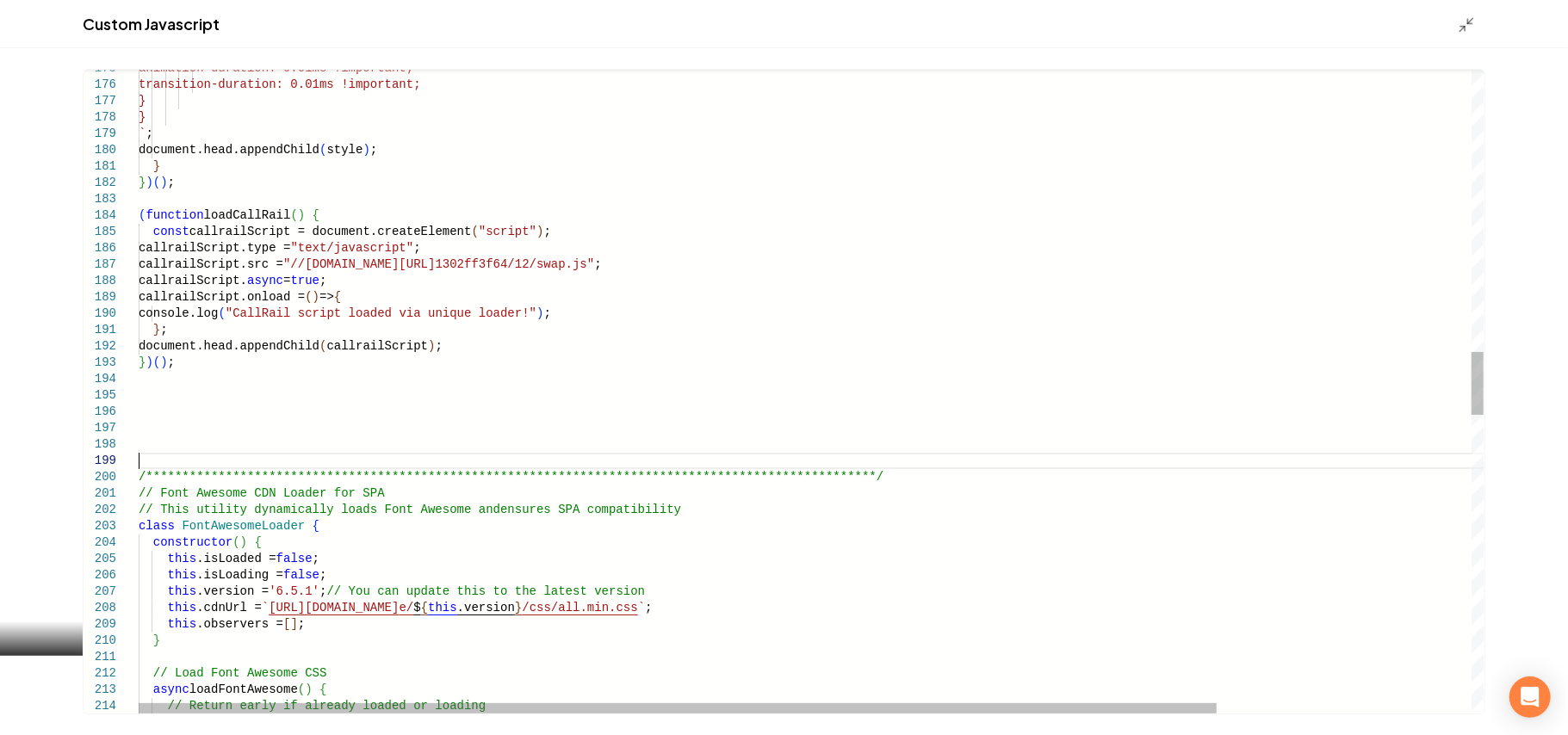
type textarea "**********"
click at [1162, 14] on div "Main content area" at bounding box center [1471, 24] width 27 height 19
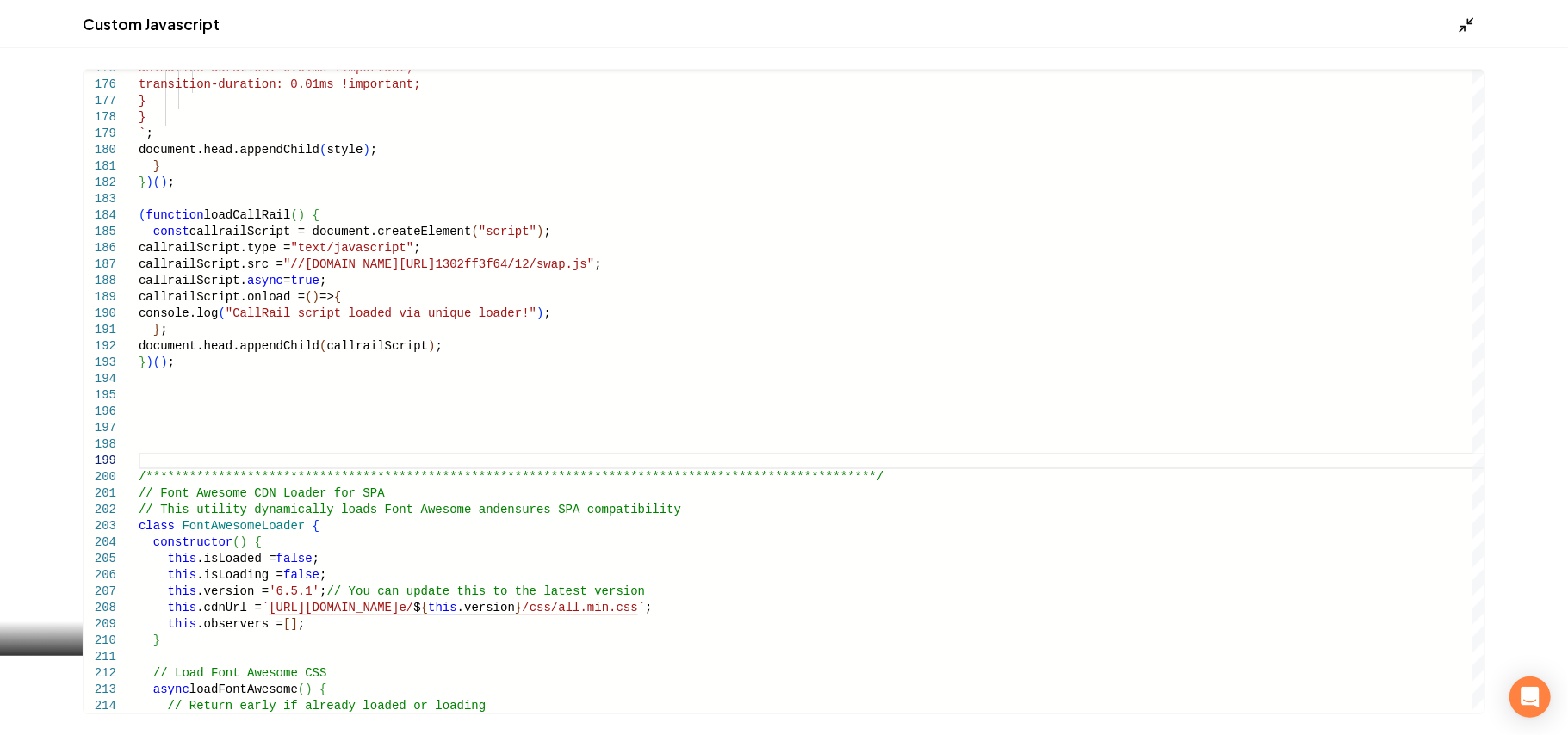
click at [1162, 19] on icon "Main content area" at bounding box center [1466, 25] width 17 height 17
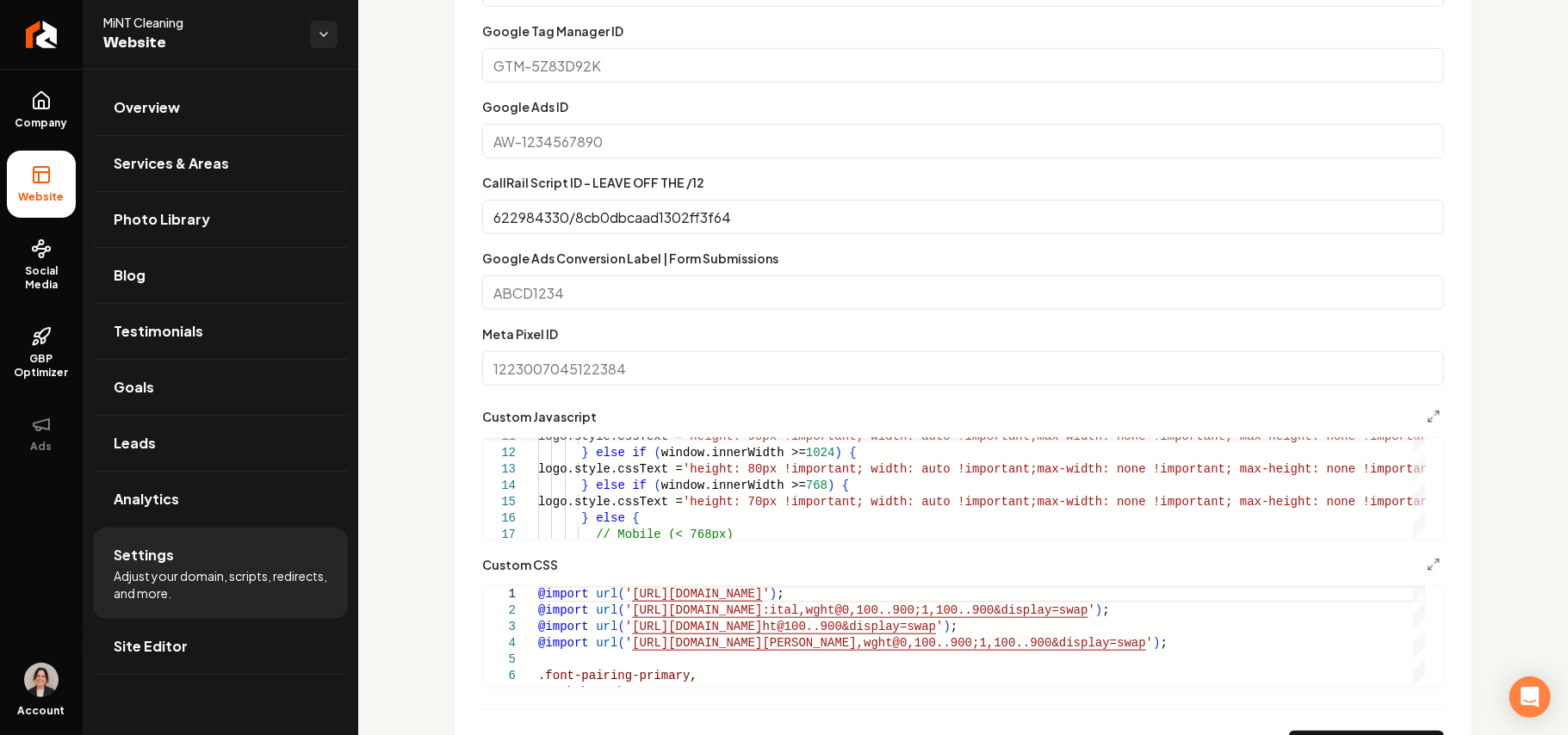
scroll to position [1263, 0]
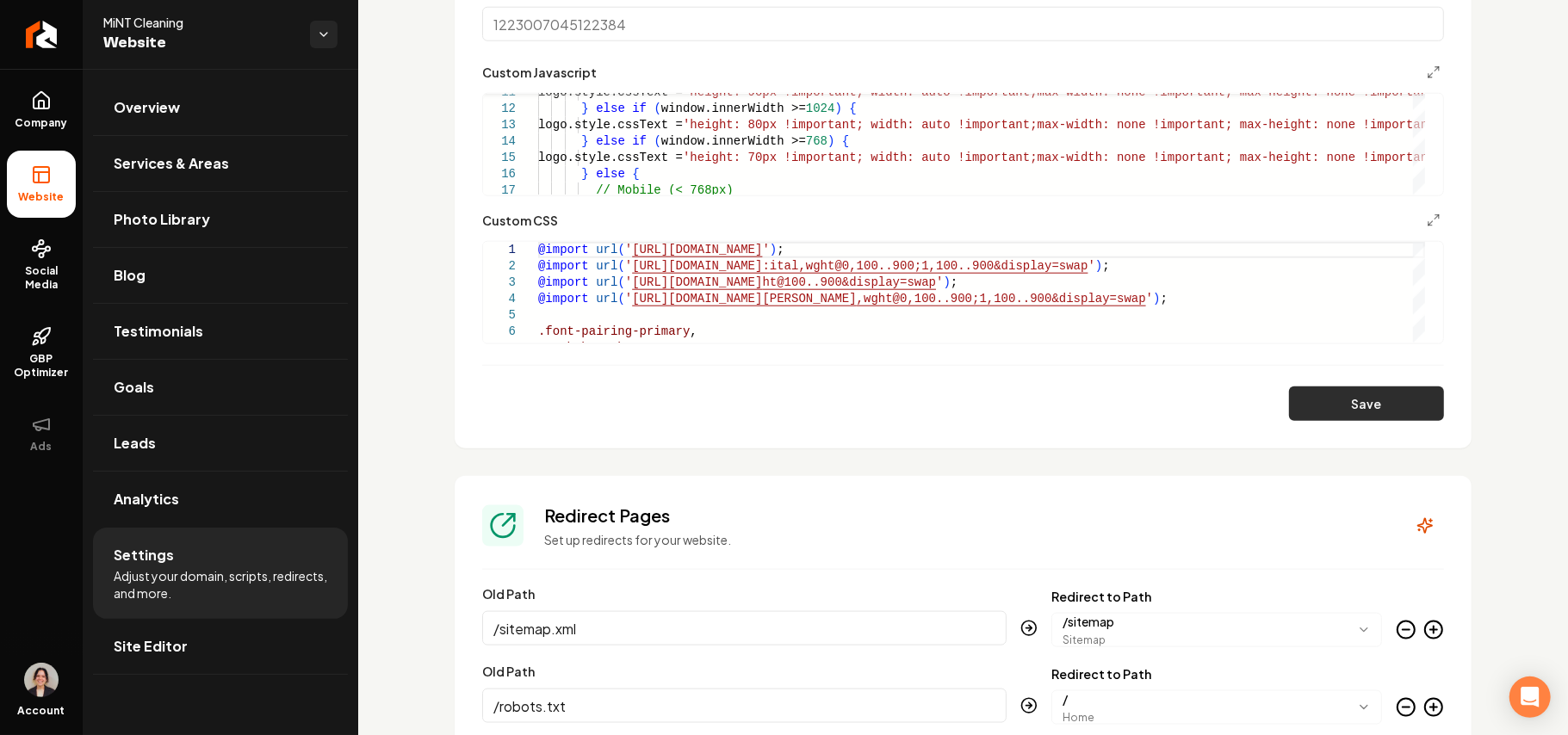
click at [1162, 411] on button "Save" at bounding box center [1367, 404] width 155 height 34
click at [168, 522] on link "Site Editor" at bounding box center [219, 647] width 254 height 55
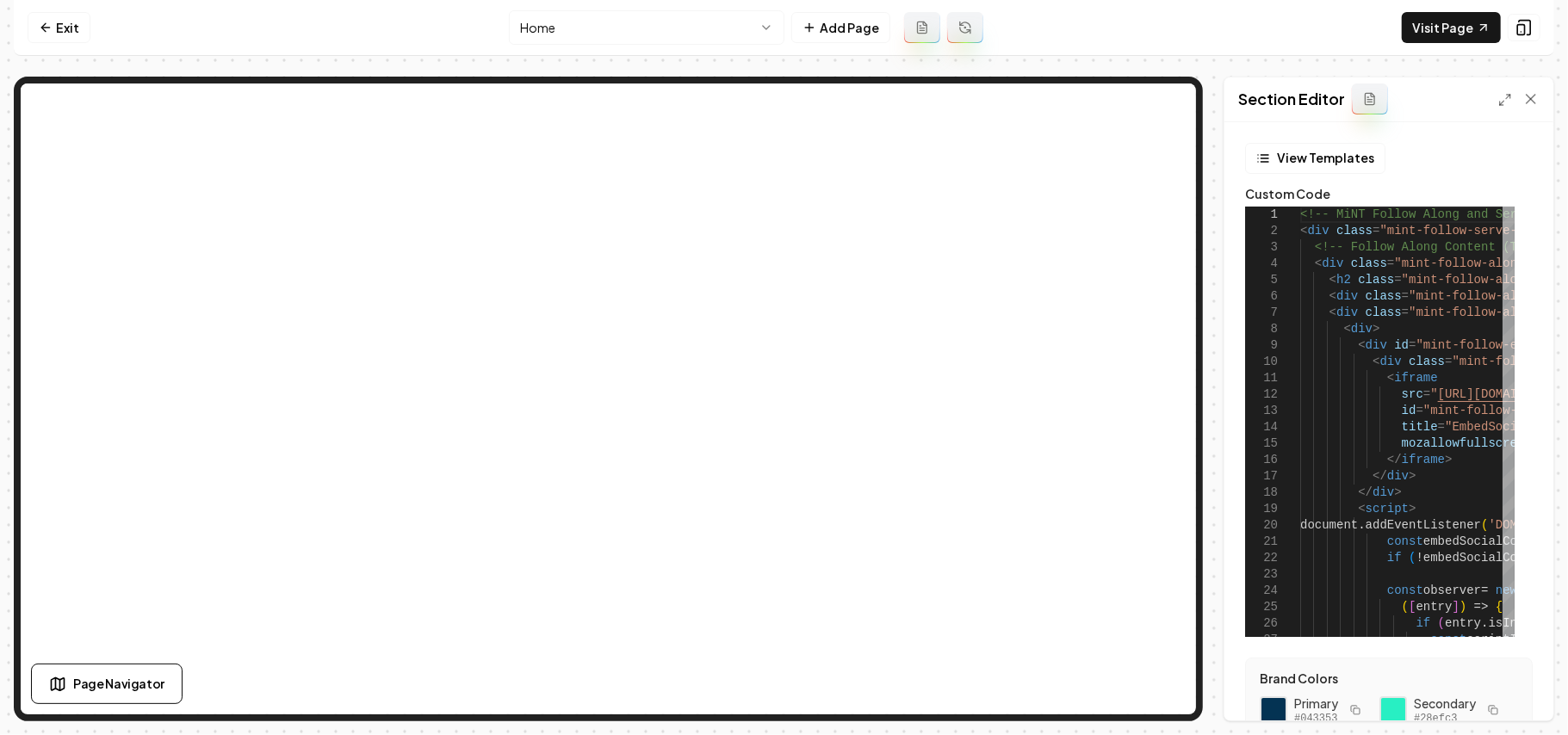
click at [1162, 87] on div "Section Editor" at bounding box center [1389, 99] width 329 height 44
click at [1162, 91] on div at bounding box center [1519, 99] width 42 height 17
click at [1162, 101] on icon at bounding box center [1505, 99] width 14 height 14
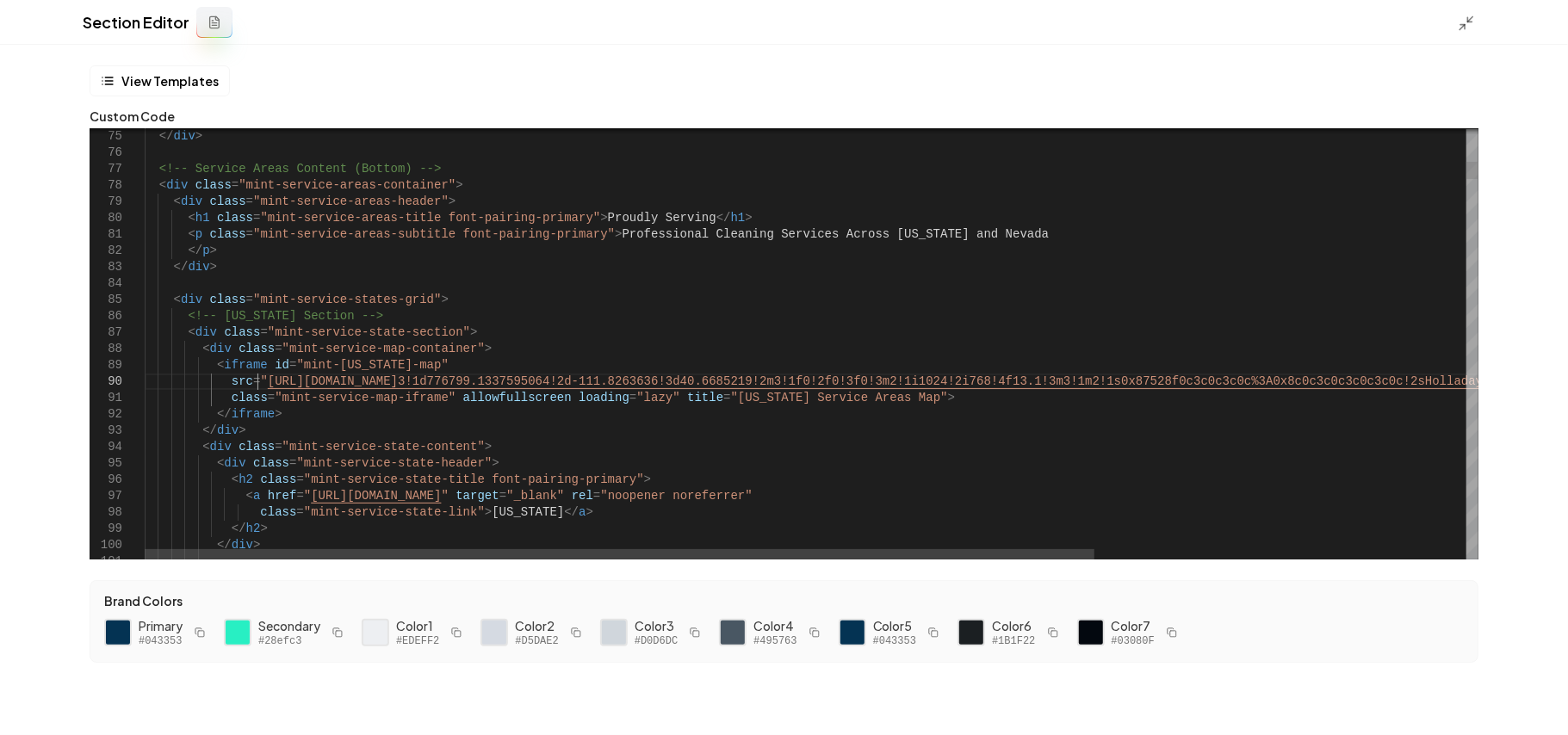
scroll to position [0, 71]
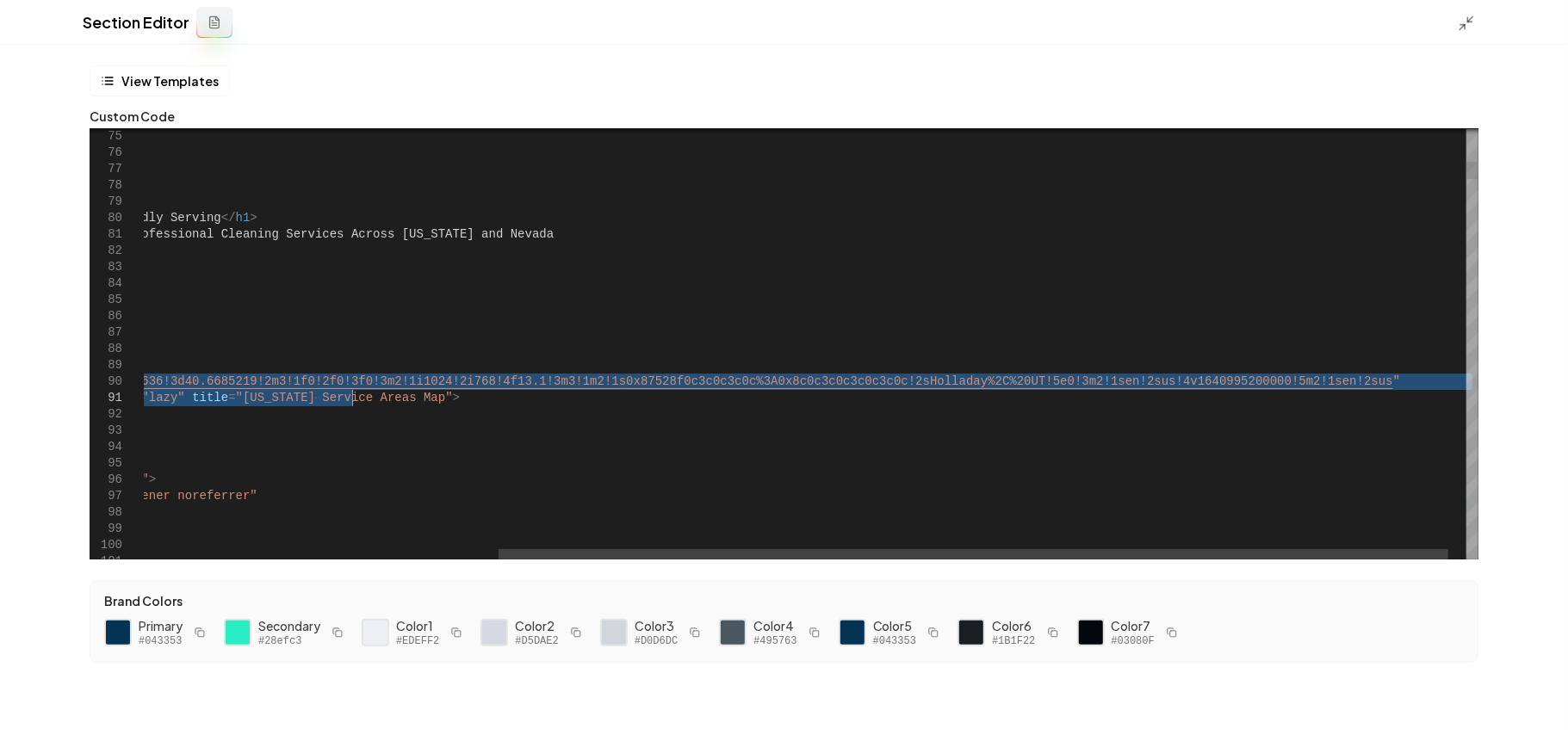
type textarea "**********"
drag, startPoint x: 259, startPoint y: 380, endPoint x: 1457, endPoint y: 379, distance: 1198.0
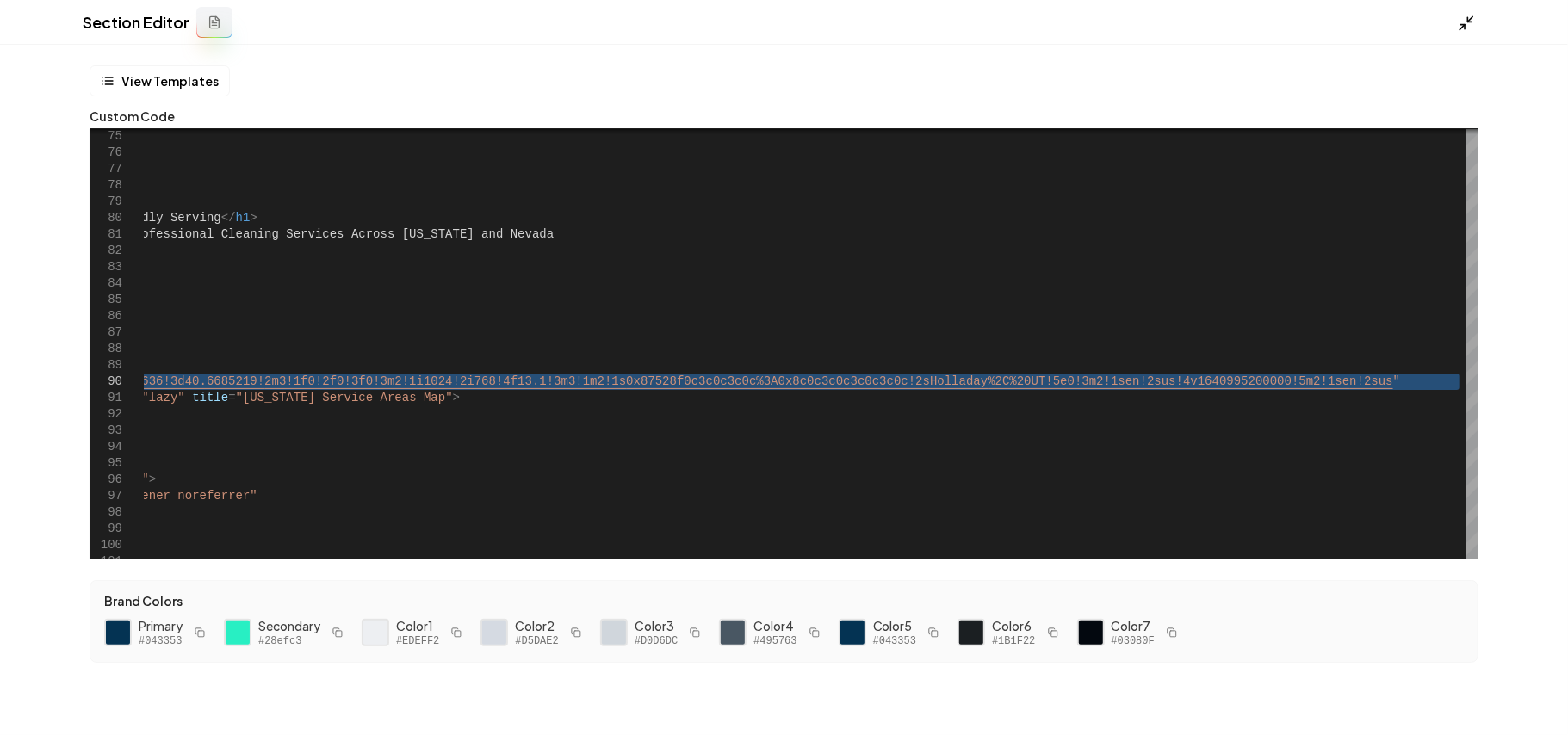
click at [1162, 21] on icon at bounding box center [1466, 23] width 17 height 17
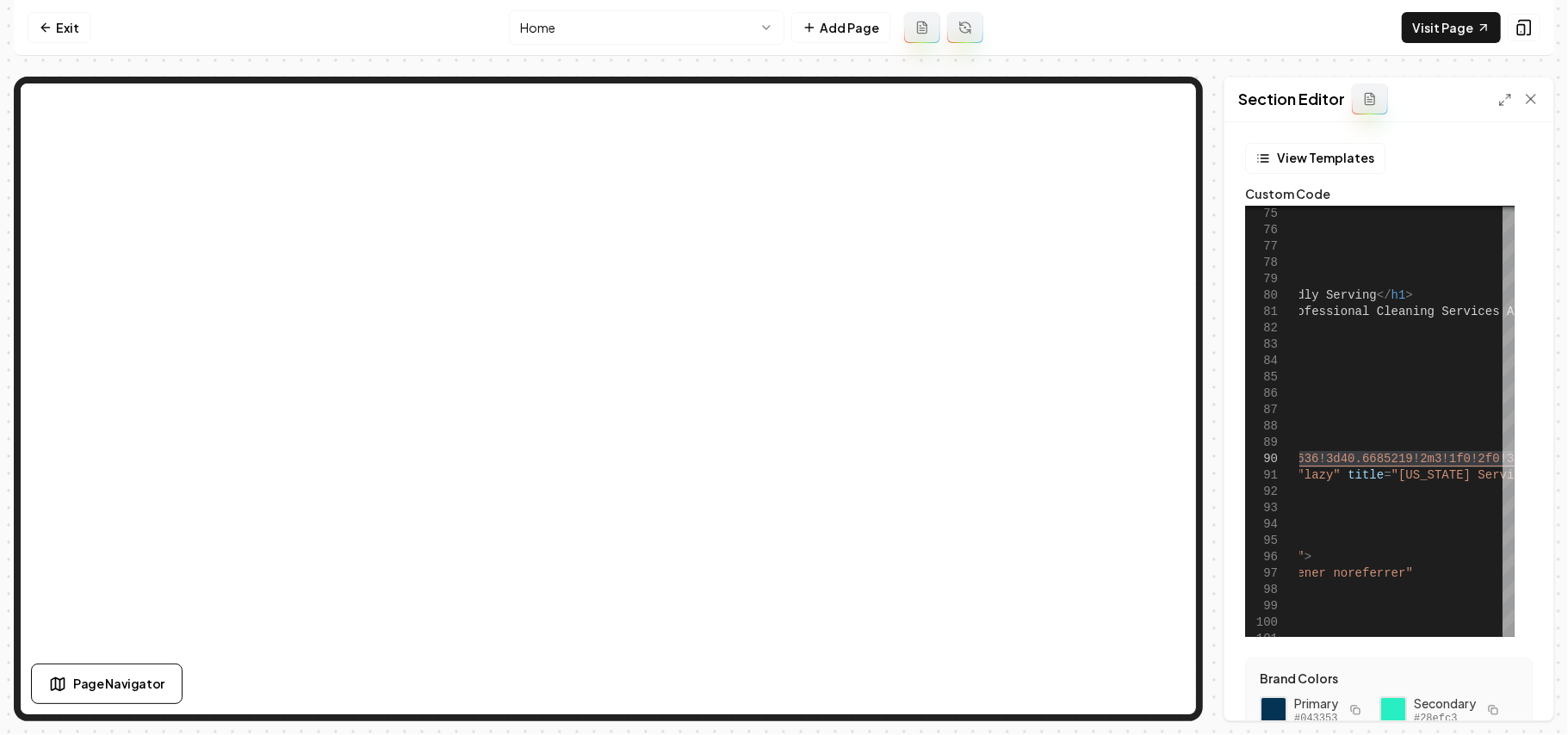
click at [592, 2] on nav "Exit Home Add Page Visit Page" at bounding box center [784, 27] width 1541 height 56
click at [590, 15] on html "Computer Required This feature is only available on a computer. Please switch t…" at bounding box center [784, 367] width 1568 height 735
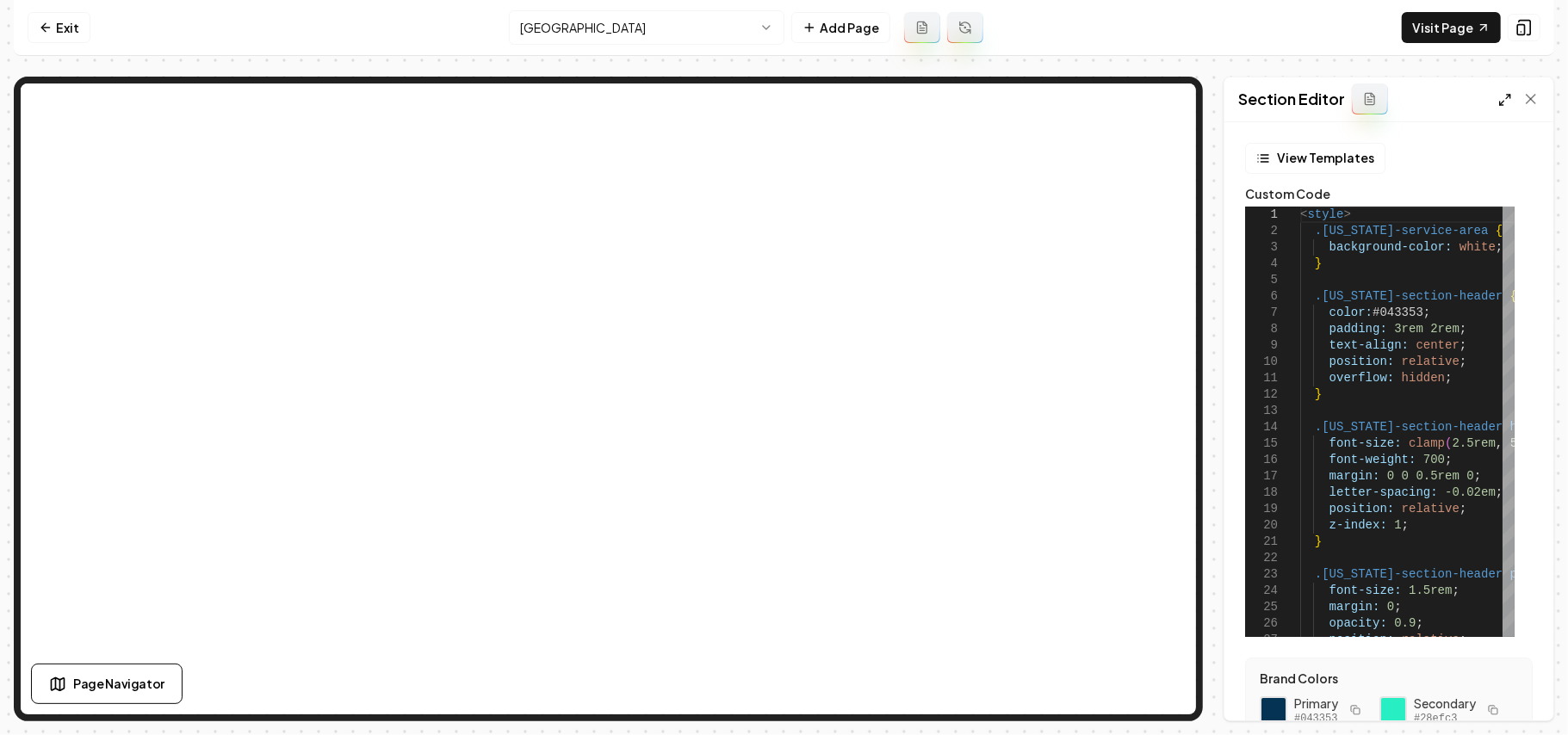
click at [1162, 95] on icon at bounding box center [1505, 99] width 14 height 14
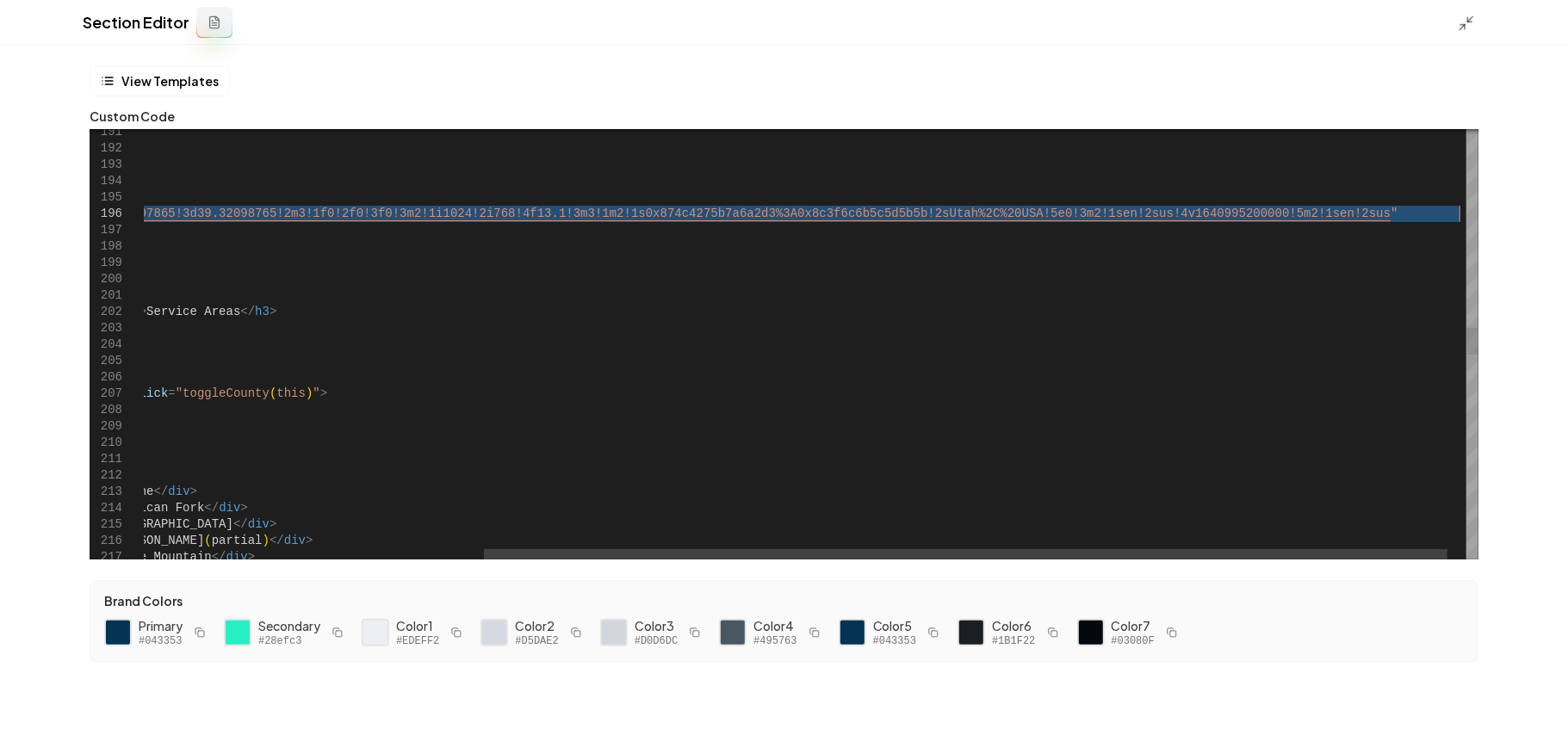
drag, startPoint x: 231, startPoint y: 217, endPoint x: 1457, endPoint y: 218, distance: 1226.0
click at [1162, 218] on div "</ div > < div class = "utah-content-wrapper" > < div class = "utah-map-section…" at bounding box center [590, 391] width 1828 height 6751
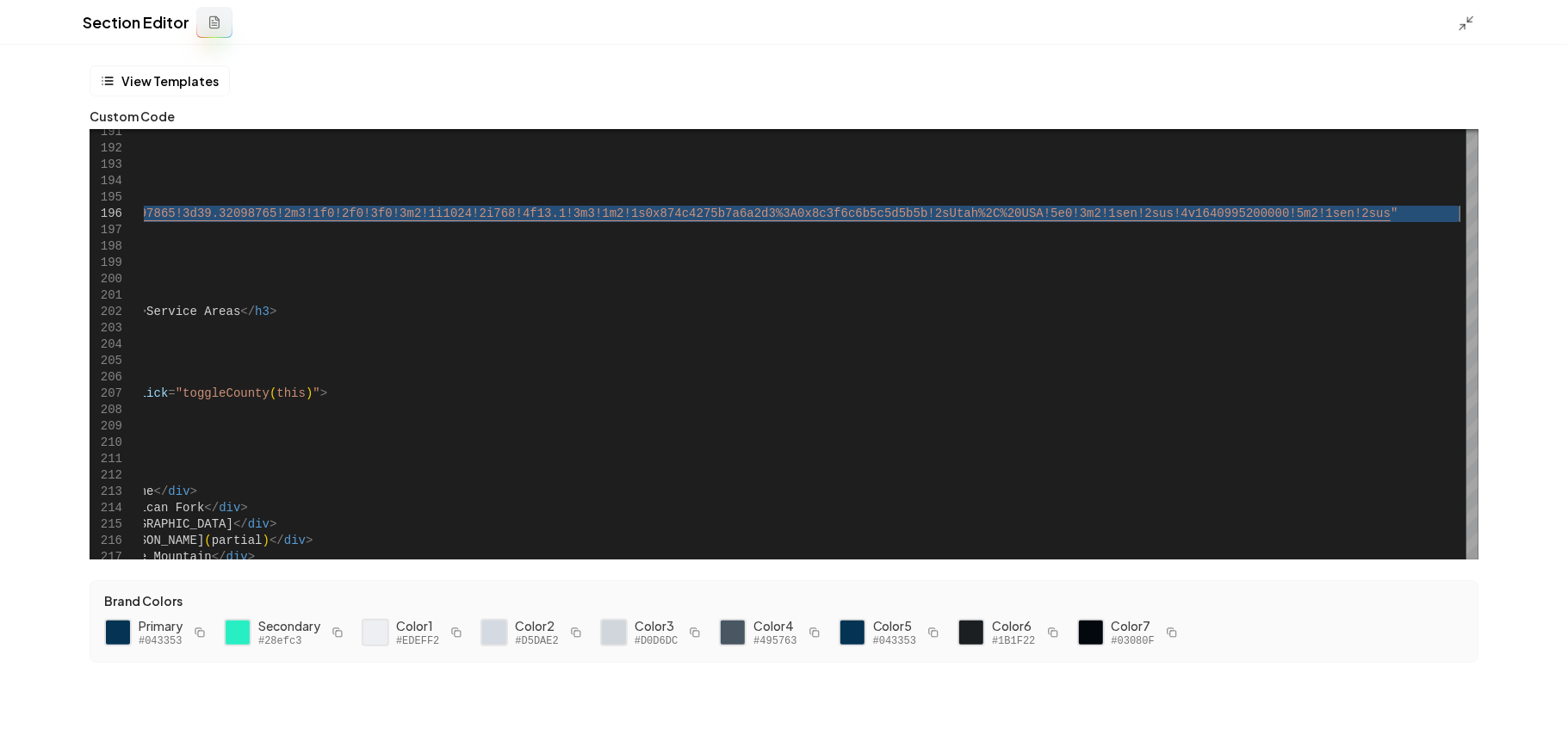
type textarea "**********"
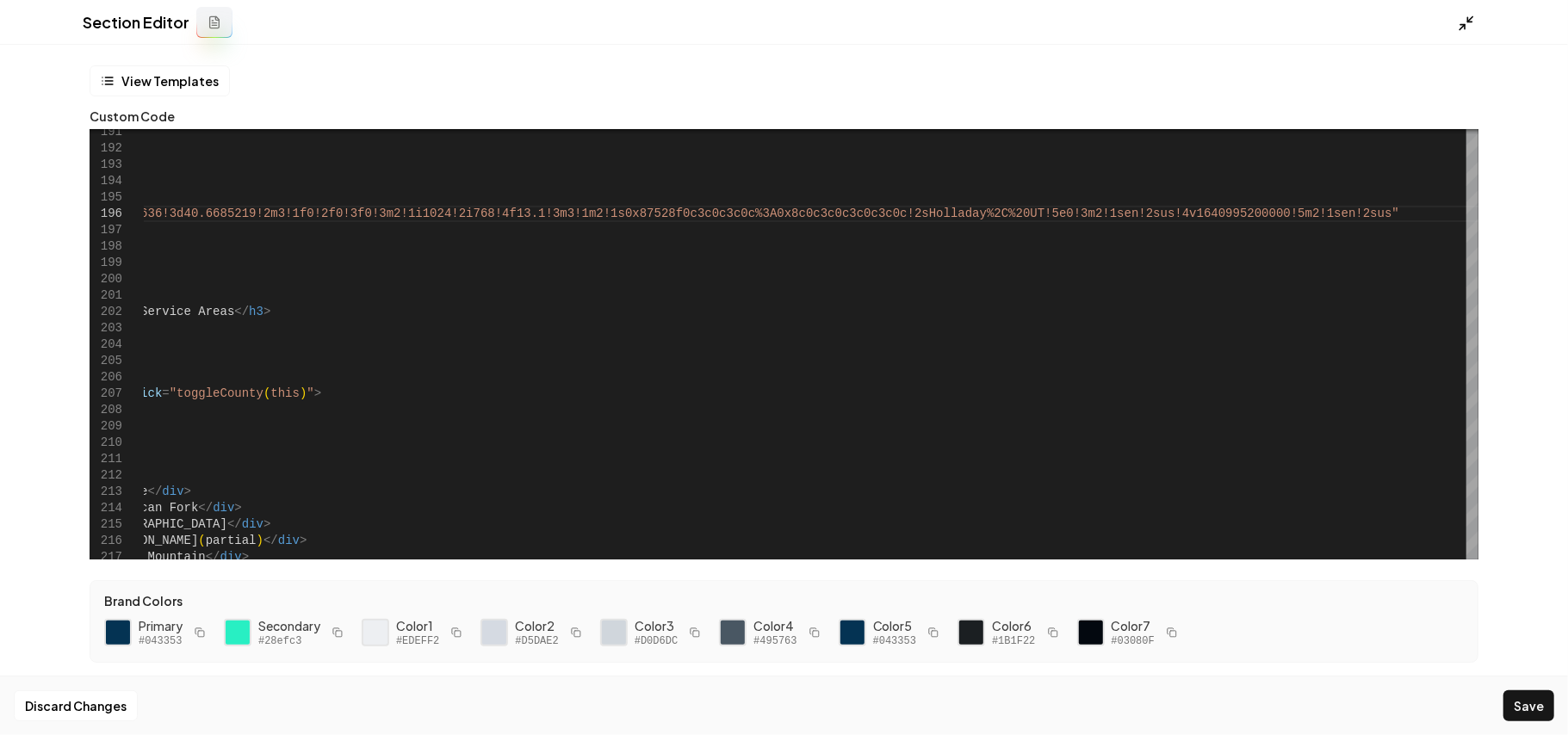
click at [1162, 19] on line at bounding box center [1470, 18] width 5 height 5
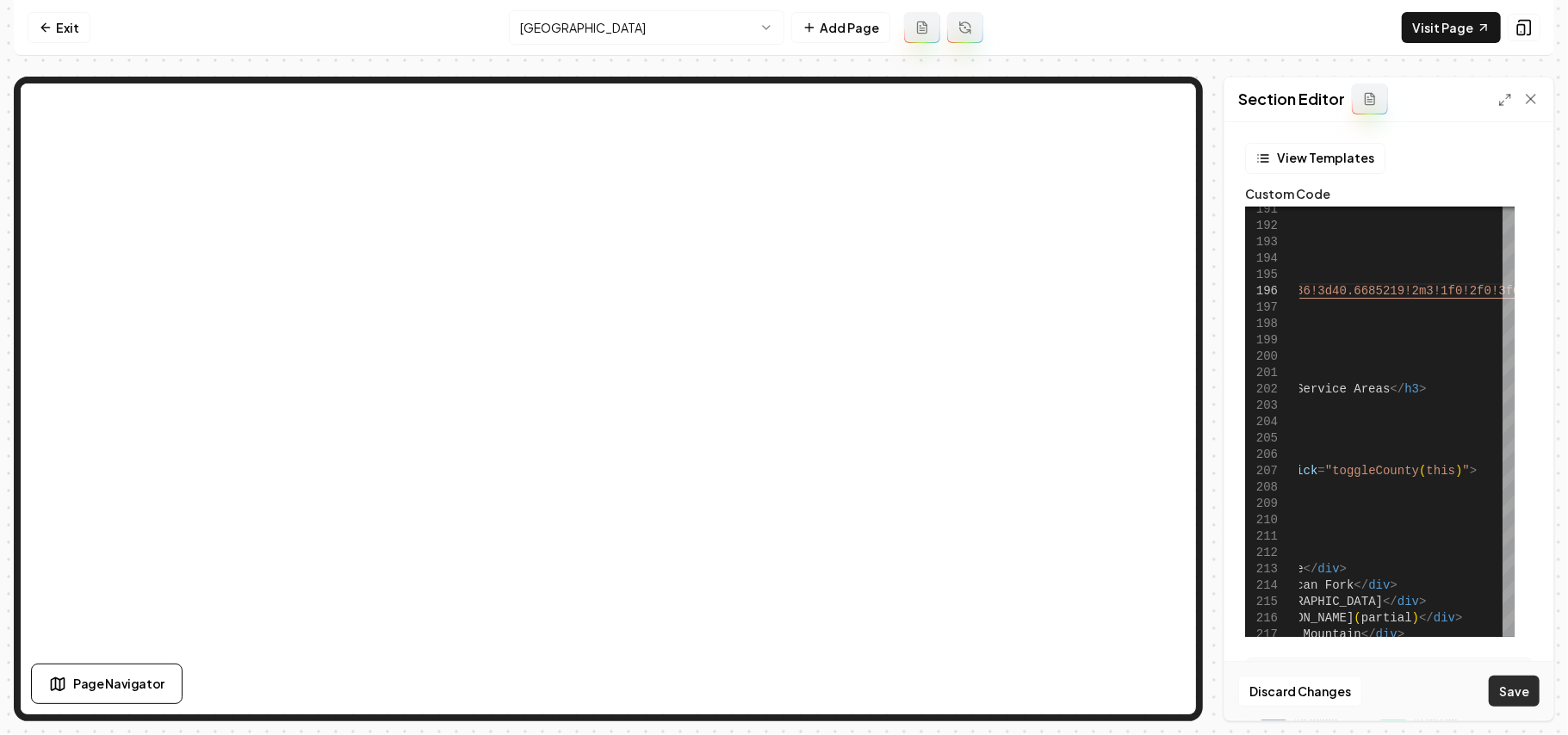
click at [1162, 522] on button "Save" at bounding box center [1514, 691] width 51 height 31
click at [658, 32] on html "Computer Required This feature is only available on a computer. Please switch t…" at bounding box center [784, 367] width 1568 height 735
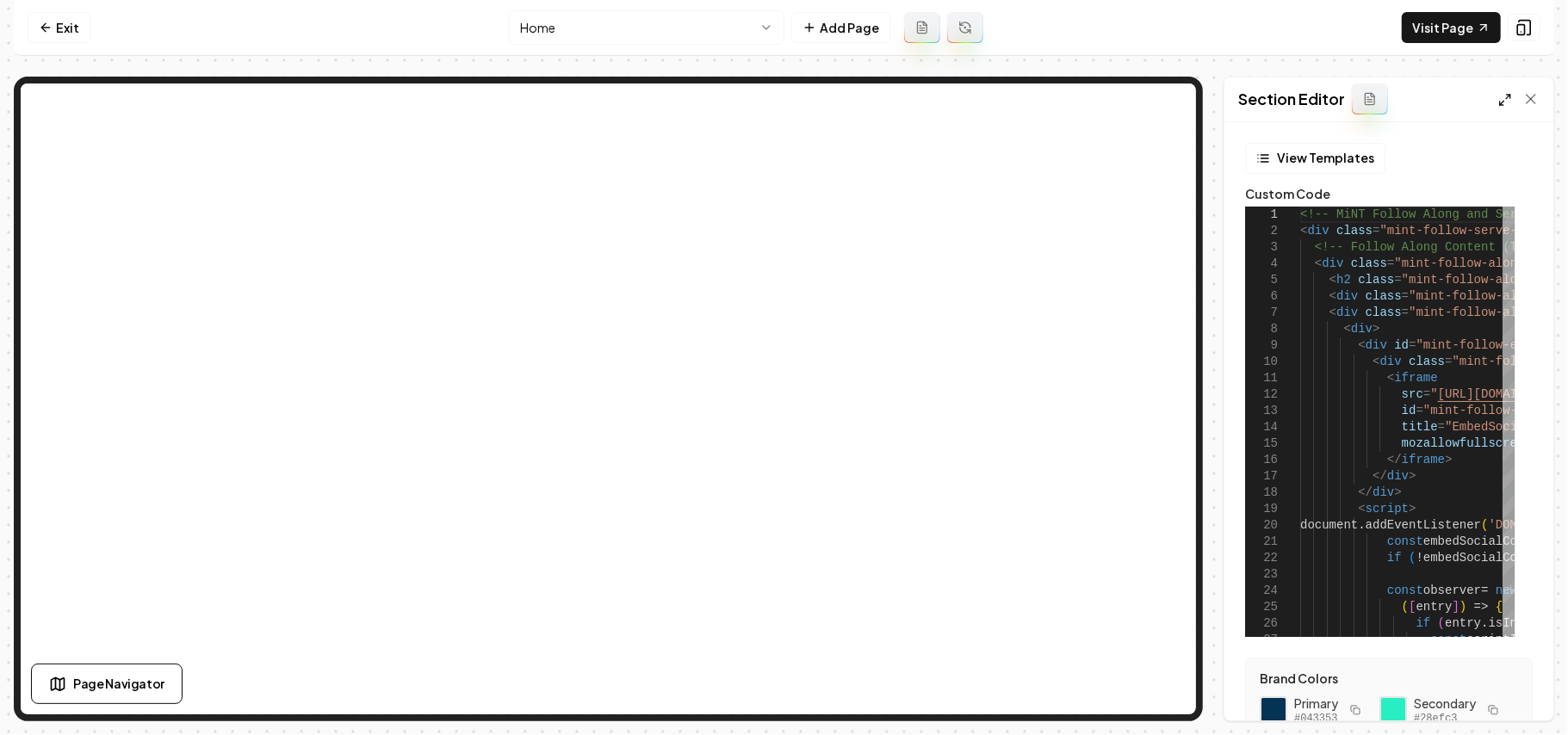
click at [1162, 95] on polyline at bounding box center [1508, 96] width 4 height 4
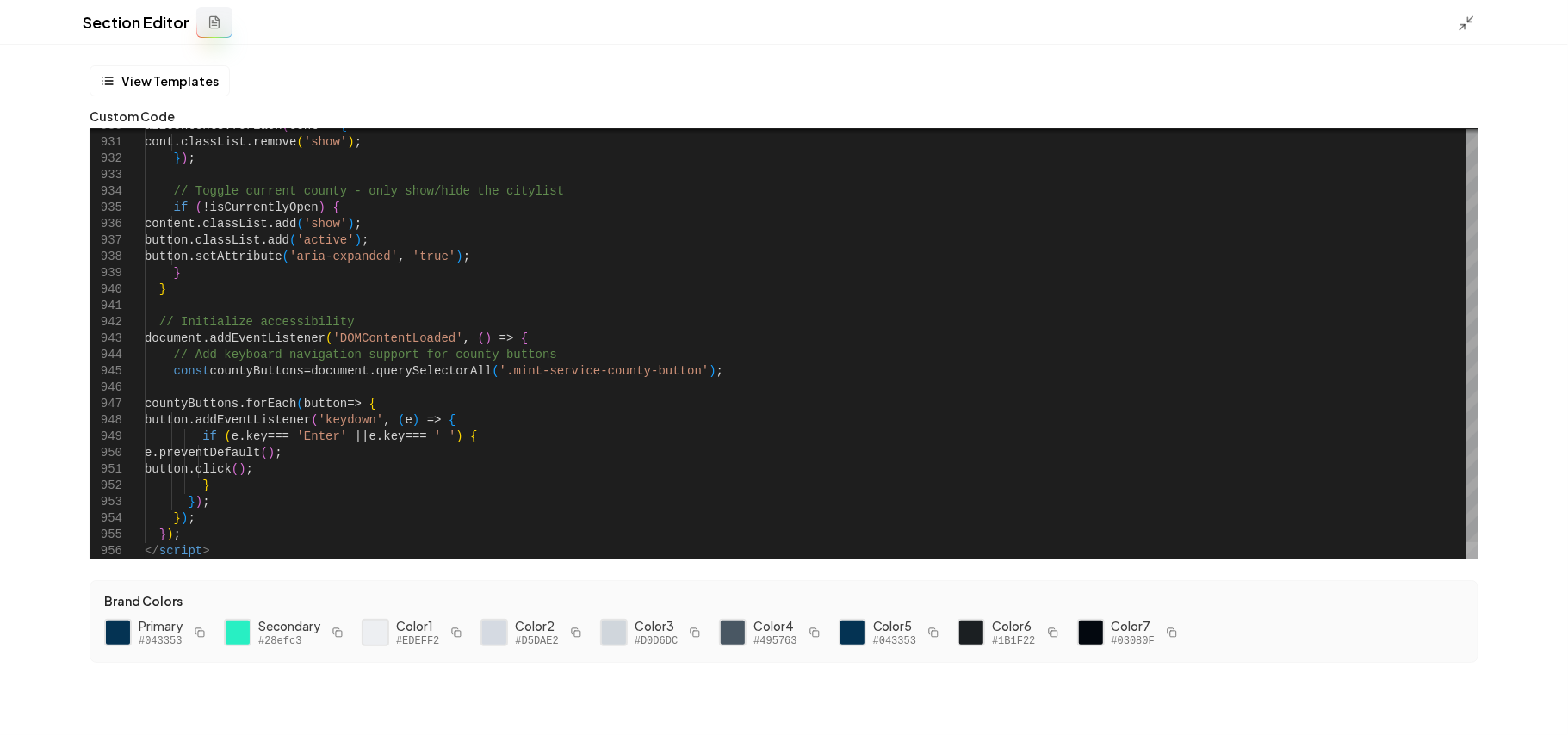
click at [1162, 522] on div at bounding box center [1472, 551] width 12 height 17
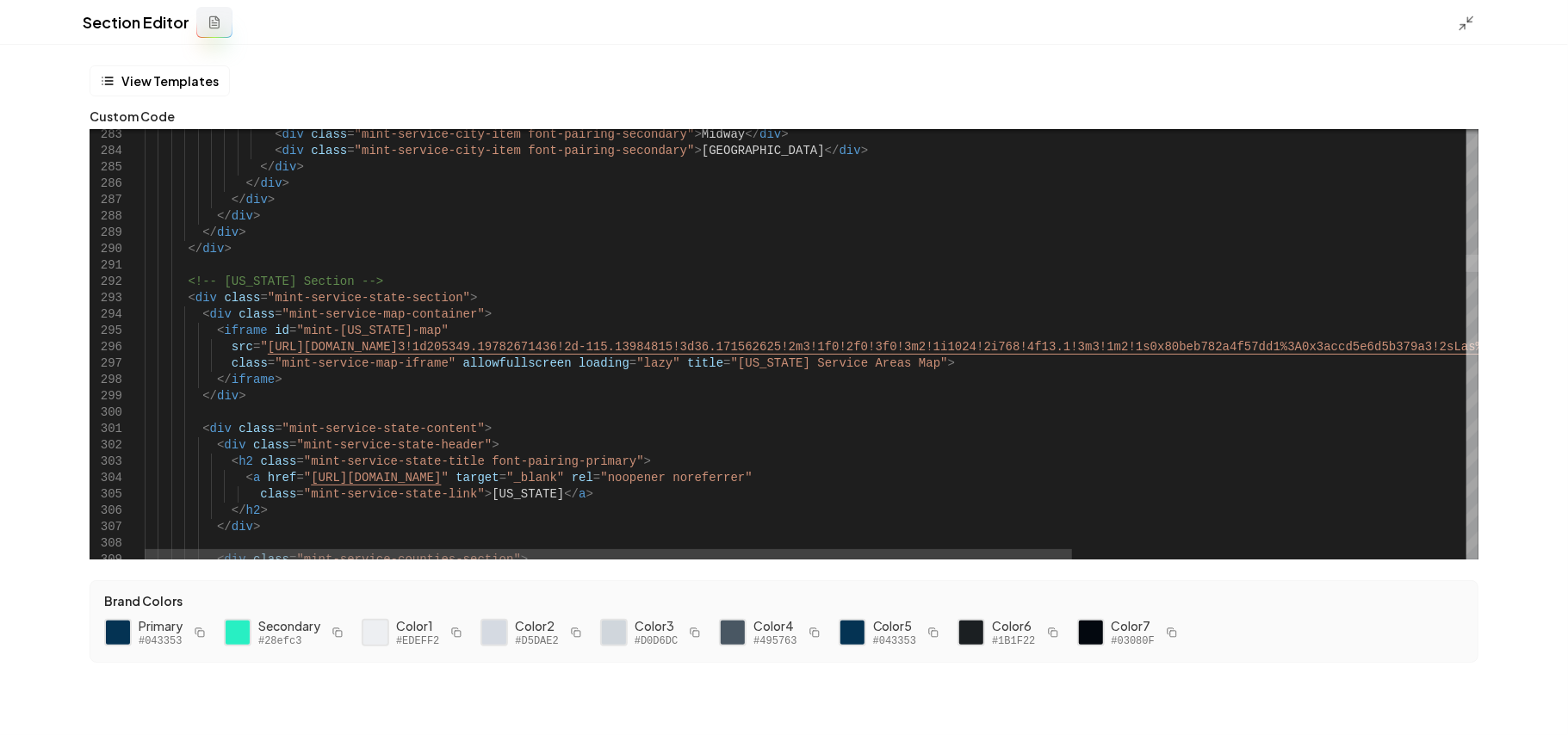
click at [1162, 258] on div at bounding box center [1472, 263] width 12 height 17
type textarea "**********"
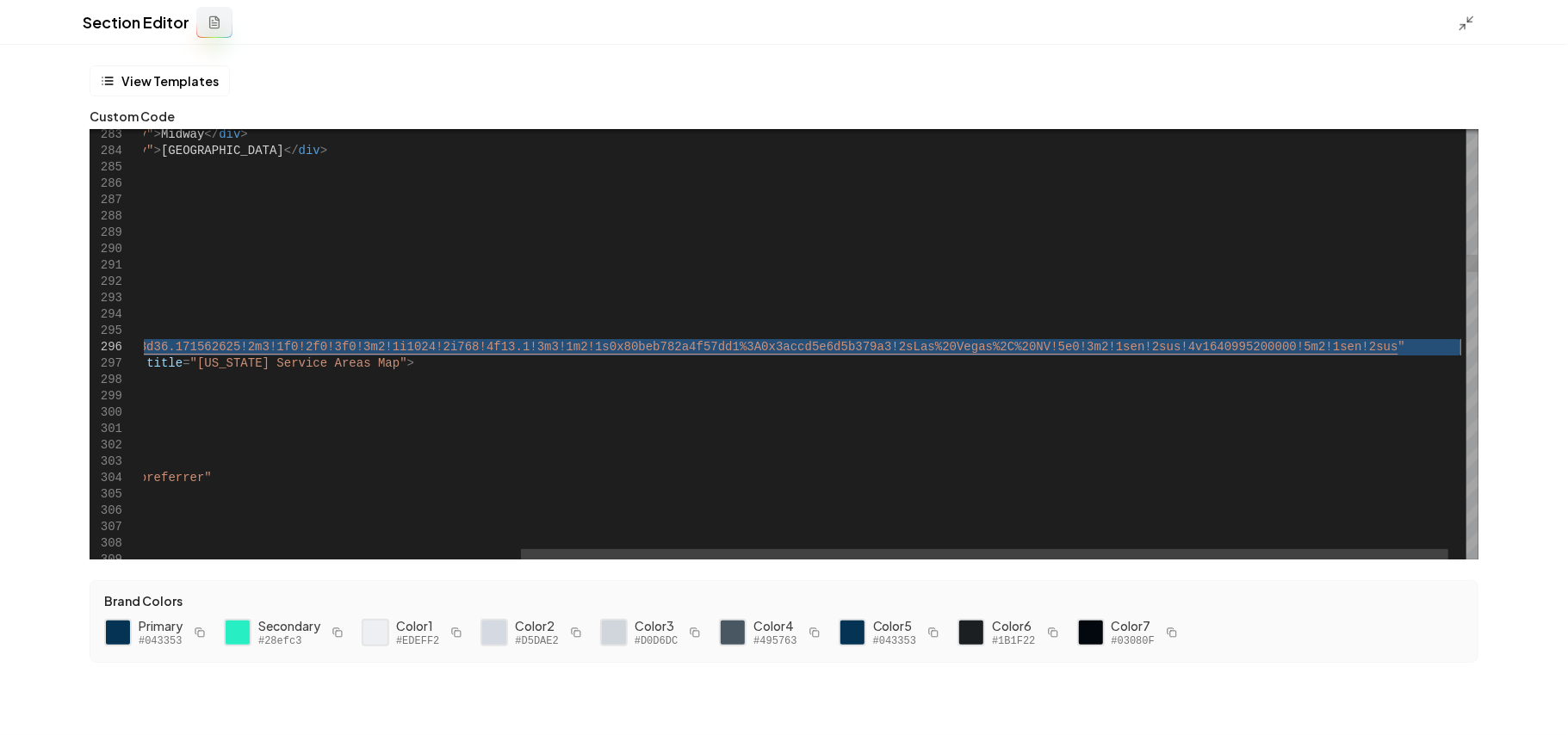
drag, startPoint x: 256, startPoint y: 349, endPoint x: 1457, endPoint y: 348, distance: 1201.0
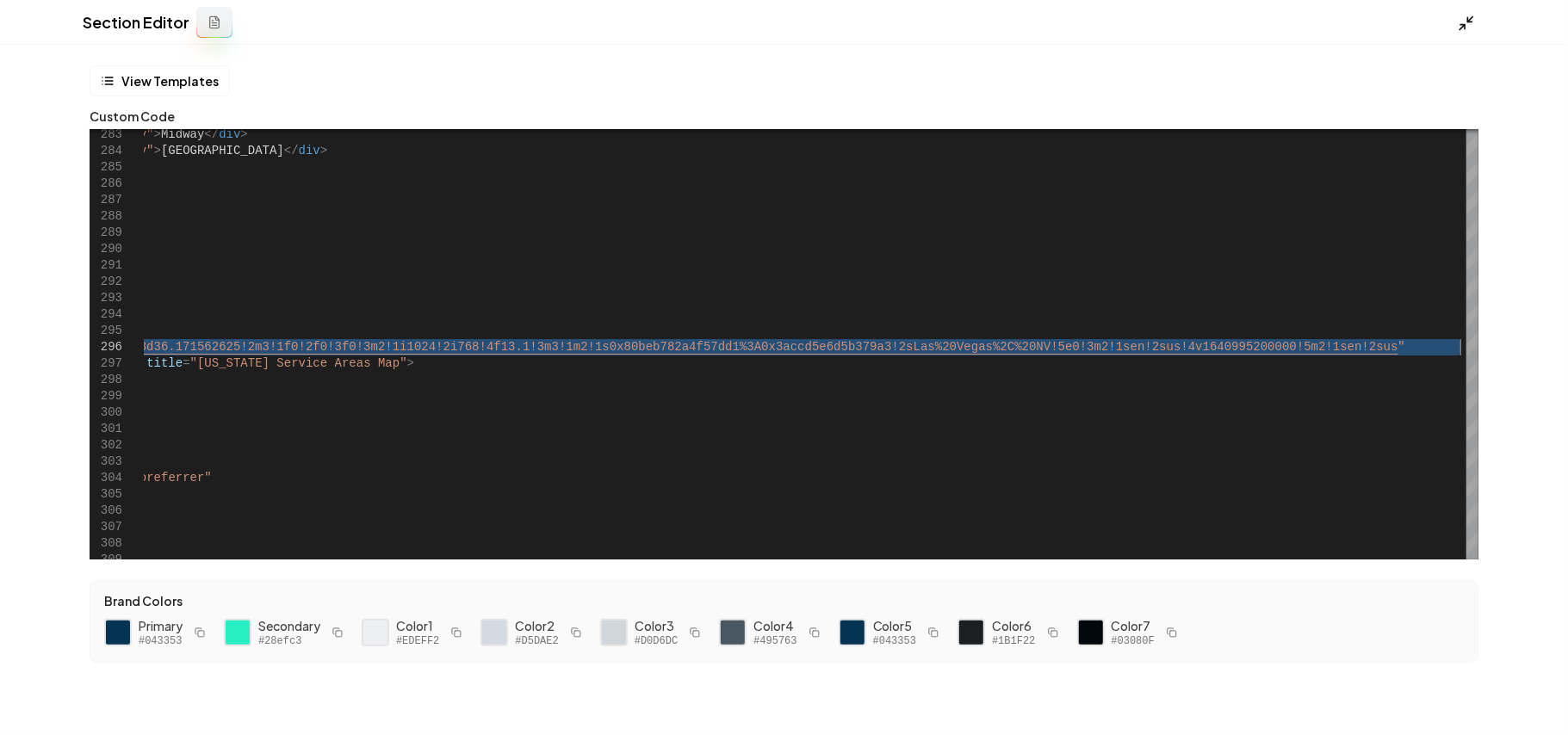
click at [1162, 22] on polyline at bounding box center [1470, 19] width 5 height 5
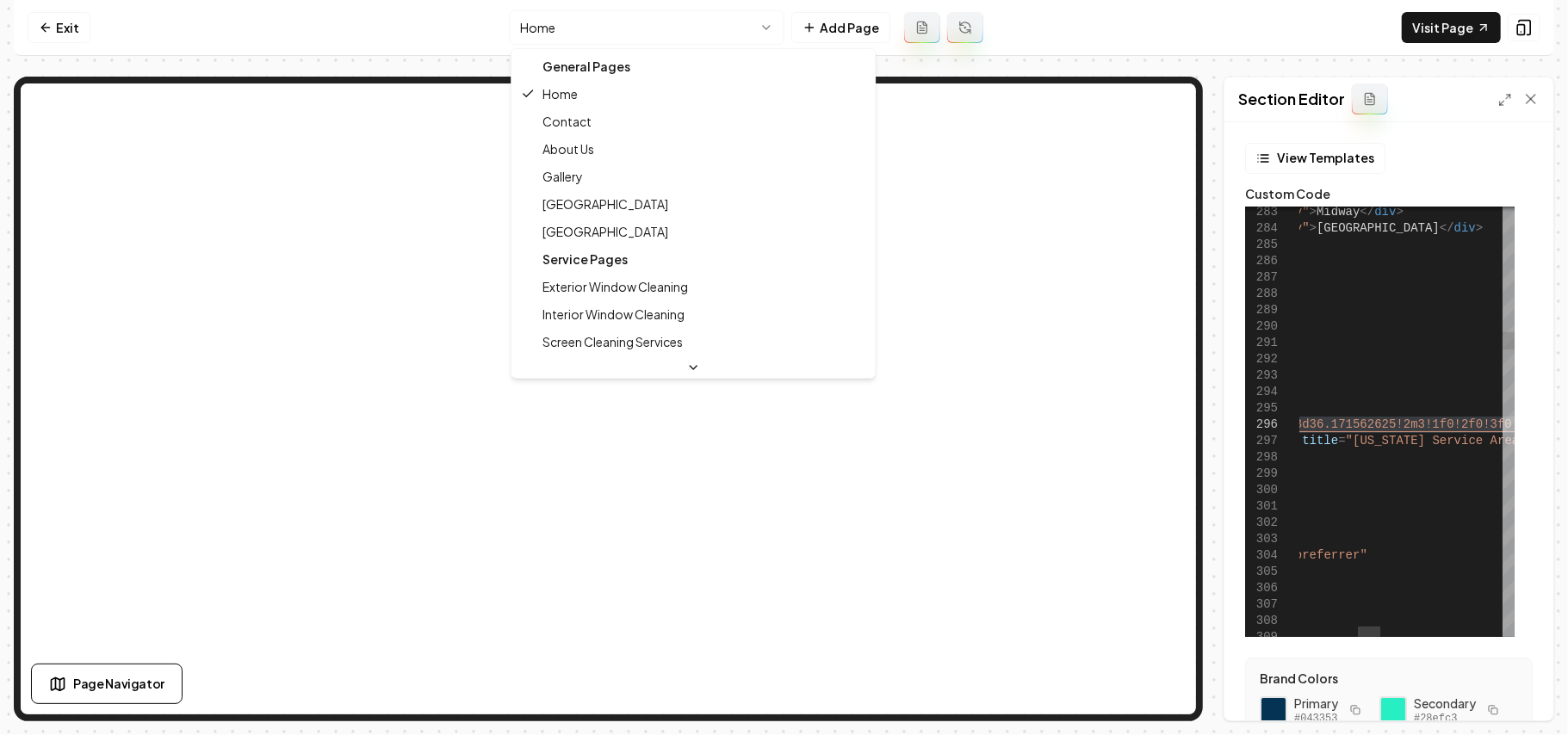
click at [646, 39] on html "Computer Required This feature is only available on a computer. Please switch t…" at bounding box center [784, 367] width 1568 height 735
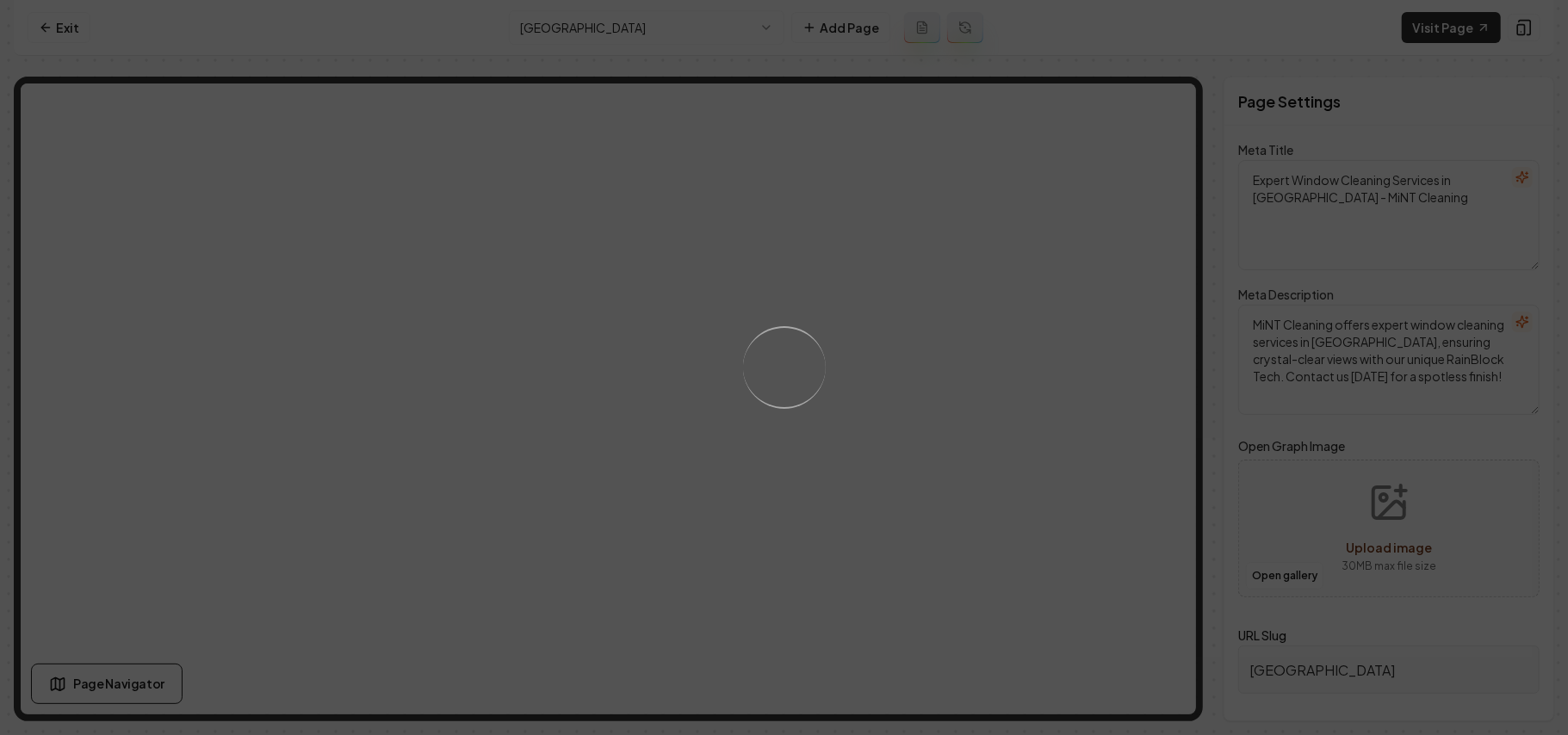
click at [1162, 131] on div "Loading..." at bounding box center [784, 367] width 1568 height 735
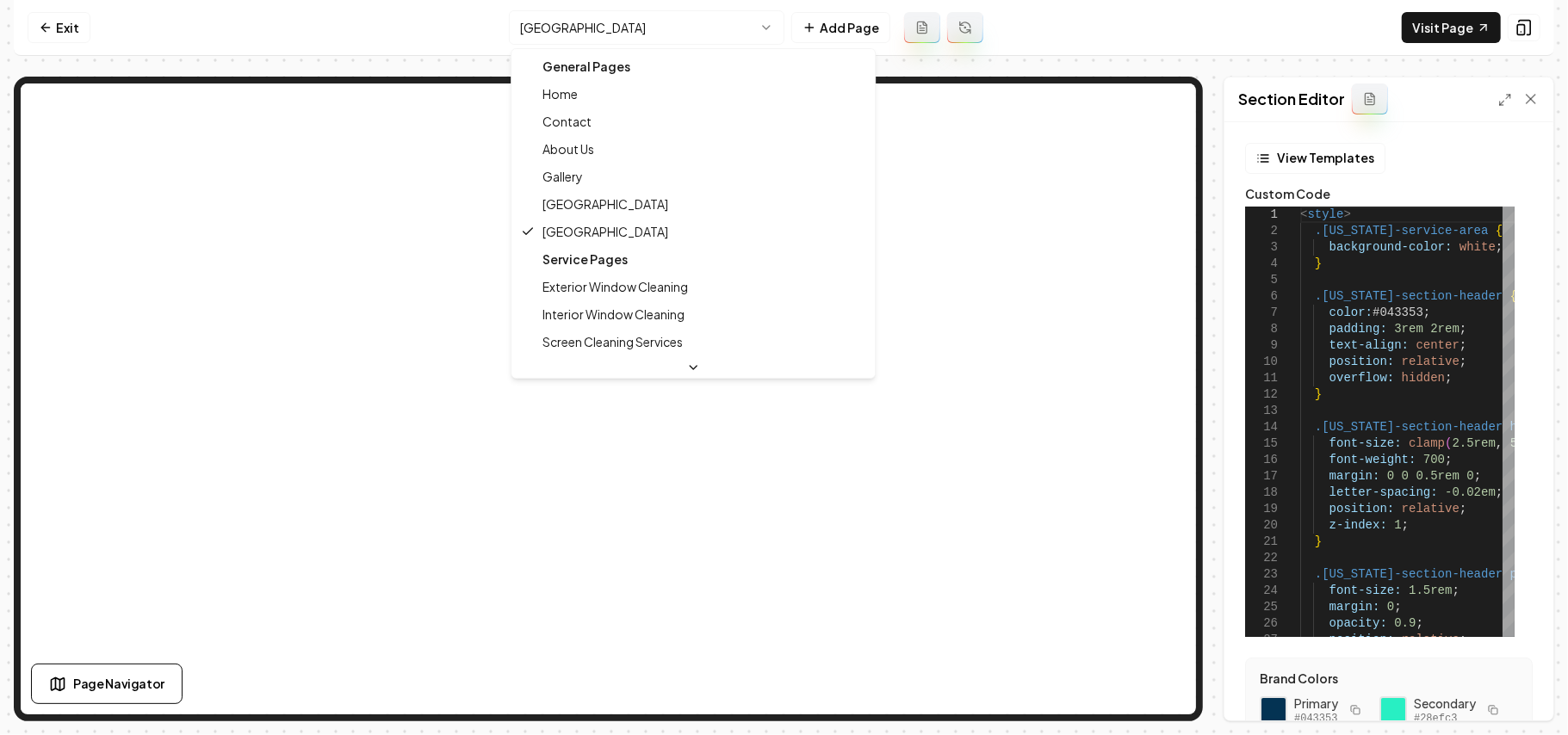
click at [656, 23] on html "Computer Required This feature is only available on a computer. Please switch t…" at bounding box center [784, 367] width 1568 height 735
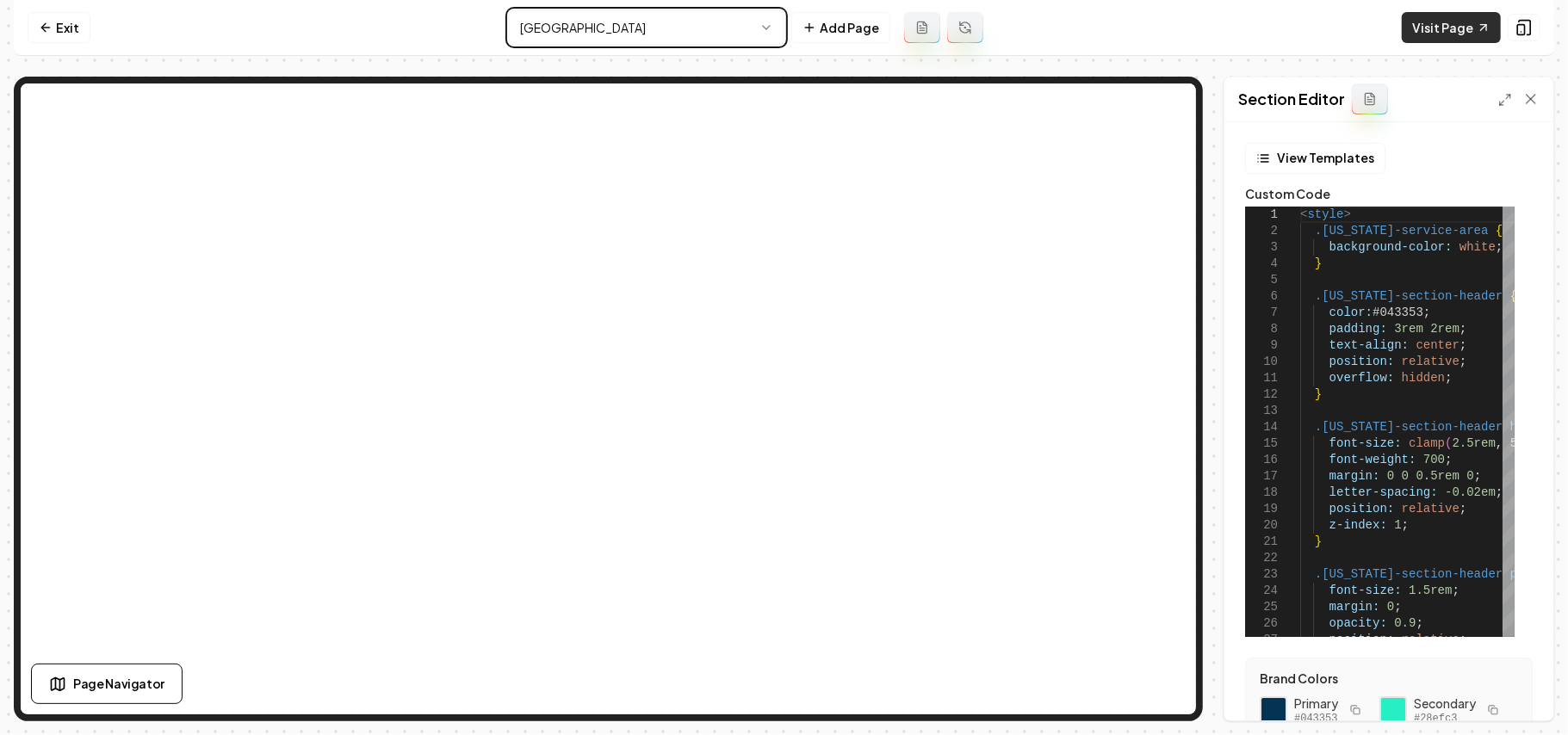
click at [1162, 17] on html "Computer Required This feature is only available on a computer. Please switch t…" at bounding box center [784, 367] width 1568 height 735
click at [1162, 19] on link "Visit Page" at bounding box center [1451, 27] width 99 height 31
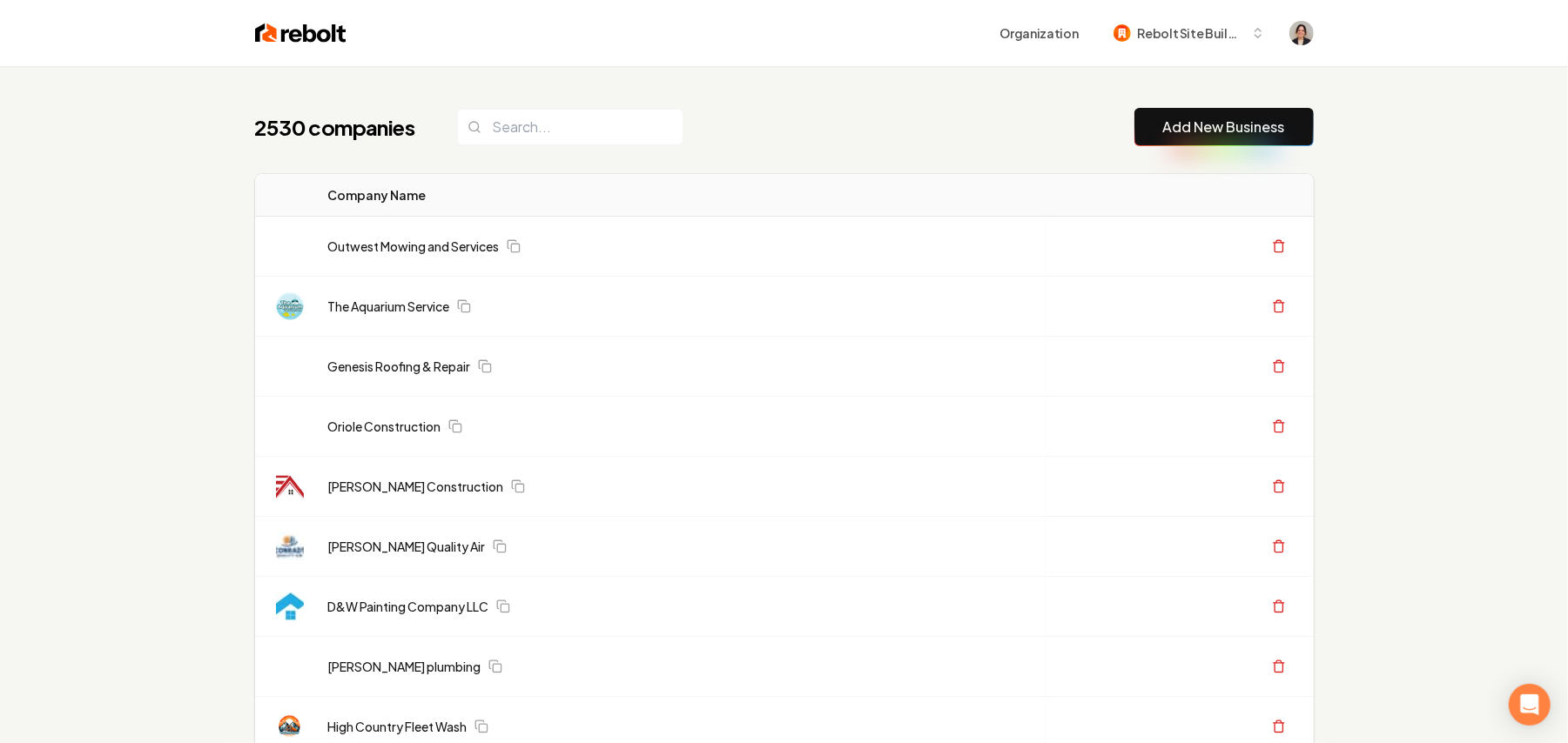
click at [1175, 133] on link "Add New Business" at bounding box center [1223, 127] width 121 height 21
click at [1134, 138] on button "Add New Business" at bounding box center [1224, 127] width 180 height 38
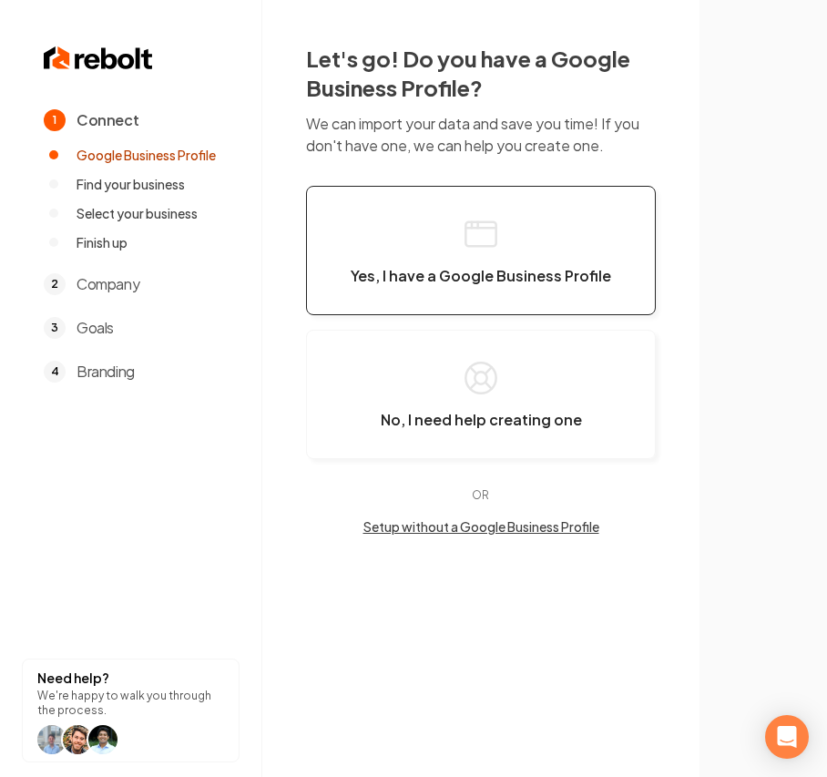
click at [485, 289] on button "Yes, I have a Google Business Profile" at bounding box center [481, 250] width 350 height 129
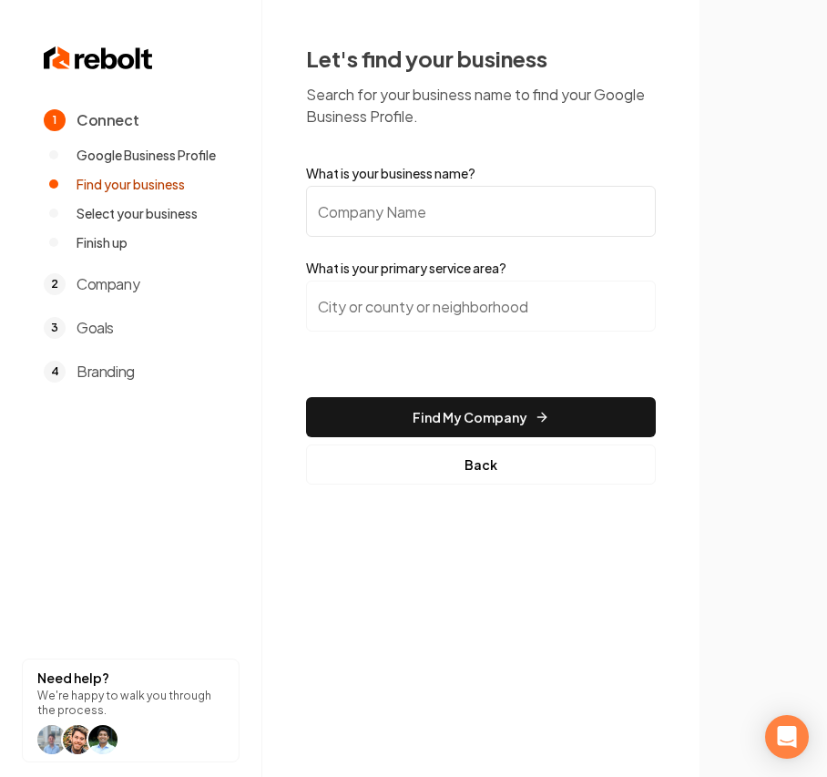
click at [369, 202] on input "What is your business name?" at bounding box center [481, 211] width 350 height 51
paste input "Mr. Glass"
type input "Mr. Glass"
click at [467, 336] on div at bounding box center [481, 316] width 350 height 73
click at [466, 319] on input "search" at bounding box center [481, 305] width 350 height 51
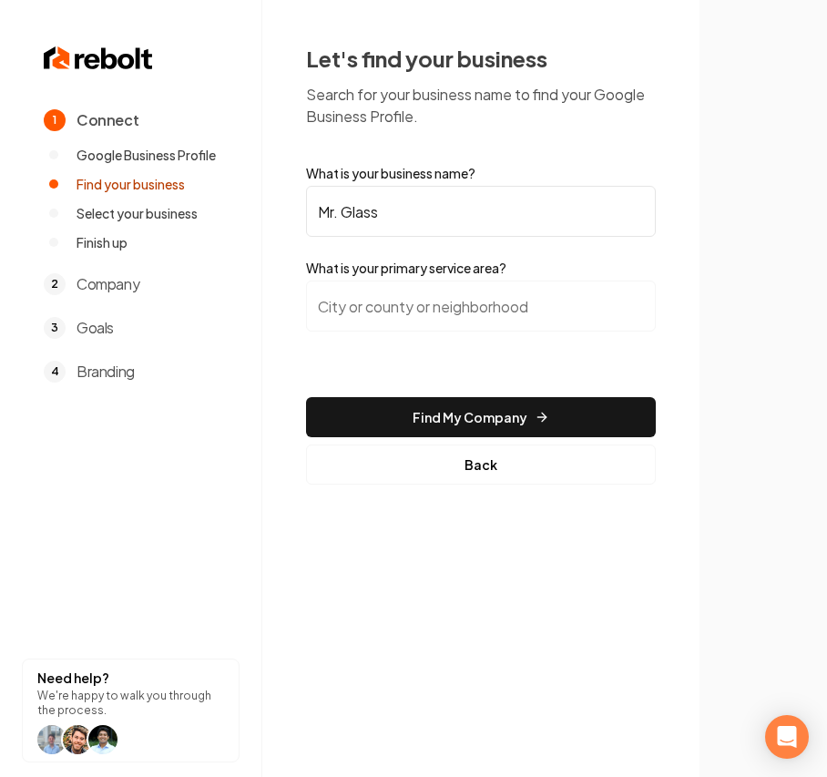
paste input "Arkansas"
click at [410, 299] on input "Arkansas" at bounding box center [481, 305] width 350 height 51
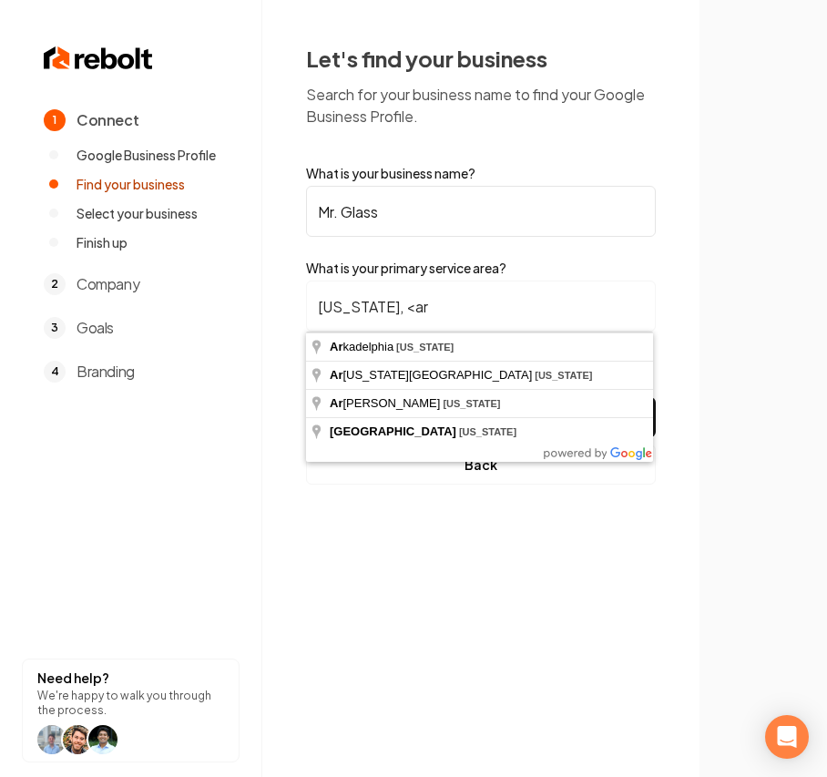
drag, startPoint x: 421, startPoint y: 306, endPoint x: 386, endPoint y: 303, distance: 34.7
click at [386, 303] on input "Arkansas, <ar" at bounding box center [481, 305] width 350 height 51
drag, startPoint x: 446, startPoint y: 303, endPoint x: 381, endPoint y: 306, distance: 65.6
click at [381, 306] on input "Arkansas, ar" at bounding box center [481, 305] width 350 height 51
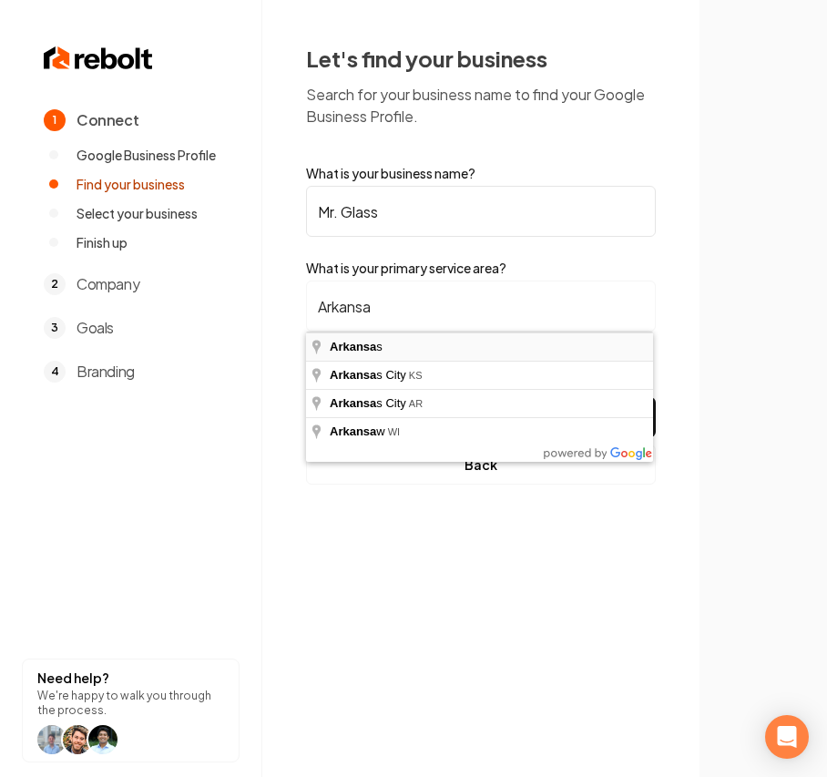
type input "Arkansas"
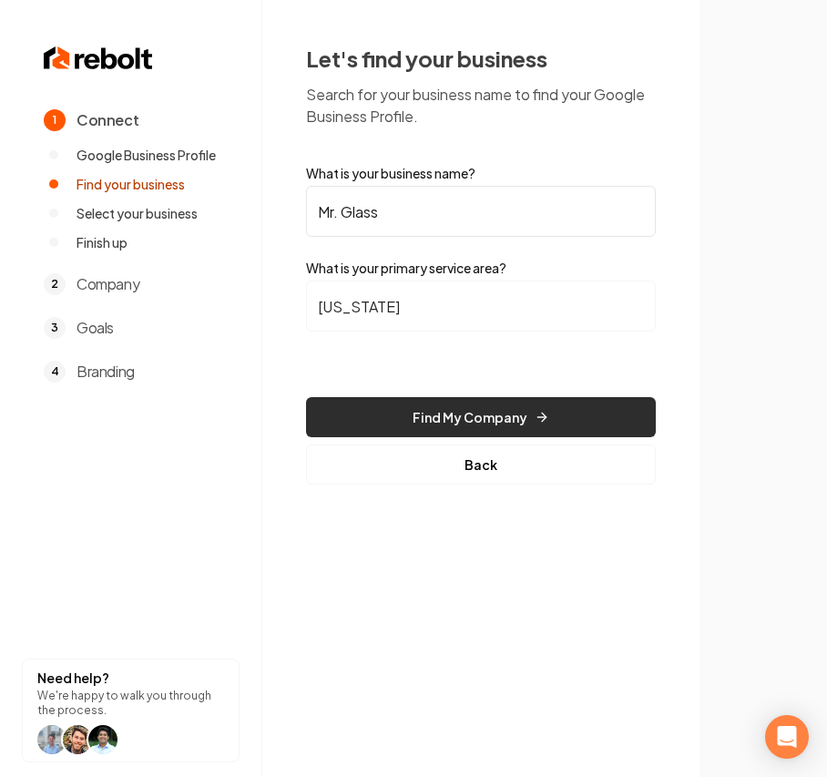
click at [486, 410] on button "Find My Company" at bounding box center [481, 417] width 350 height 40
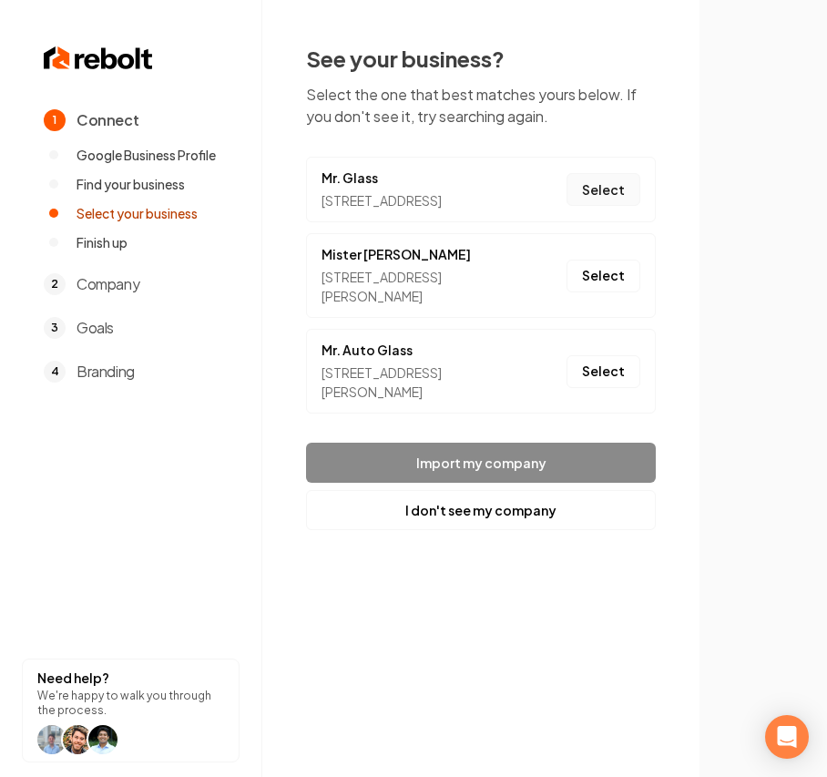
click at [613, 193] on button "Select" at bounding box center [603, 189] width 74 height 33
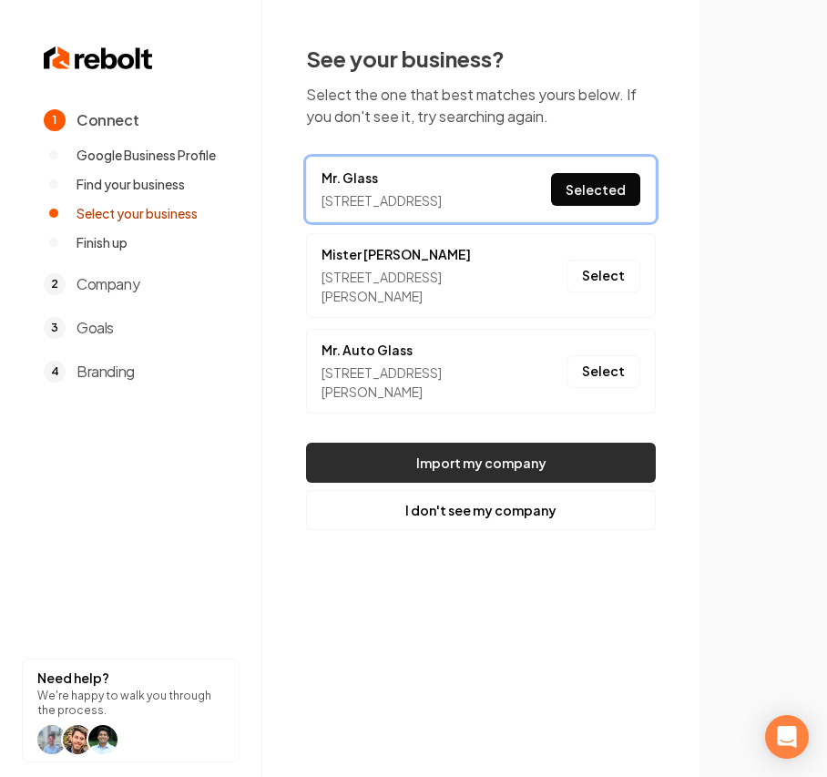
click at [495, 478] on button "Import my company" at bounding box center [481, 462] width 350 height 40
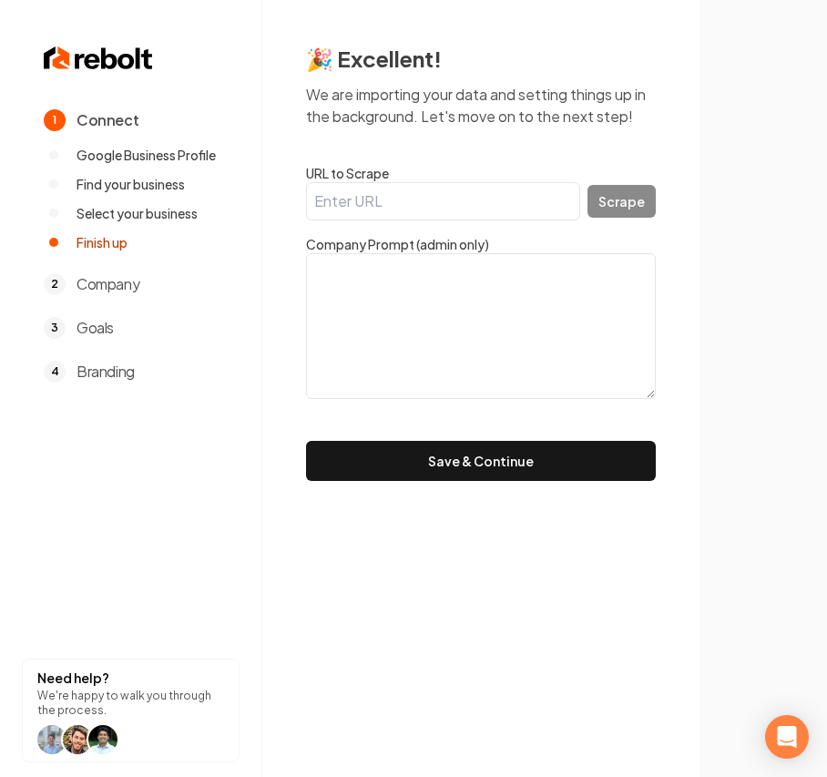
drag, startPoint x: 435, startPoint y: 197, endPoint x: 460, endPoint y: 202, distance: 25.2
click at [435, 197] on input "URL to Scrape" at bounding box center [443, 201] width 274 height 38
paste input "https://www.mrglassrep.com/"
type input "https://www.mrglassrep.com/"
click at [635, 217] on button "Scrape" at bounding box center [621, 201] width 68 height 33
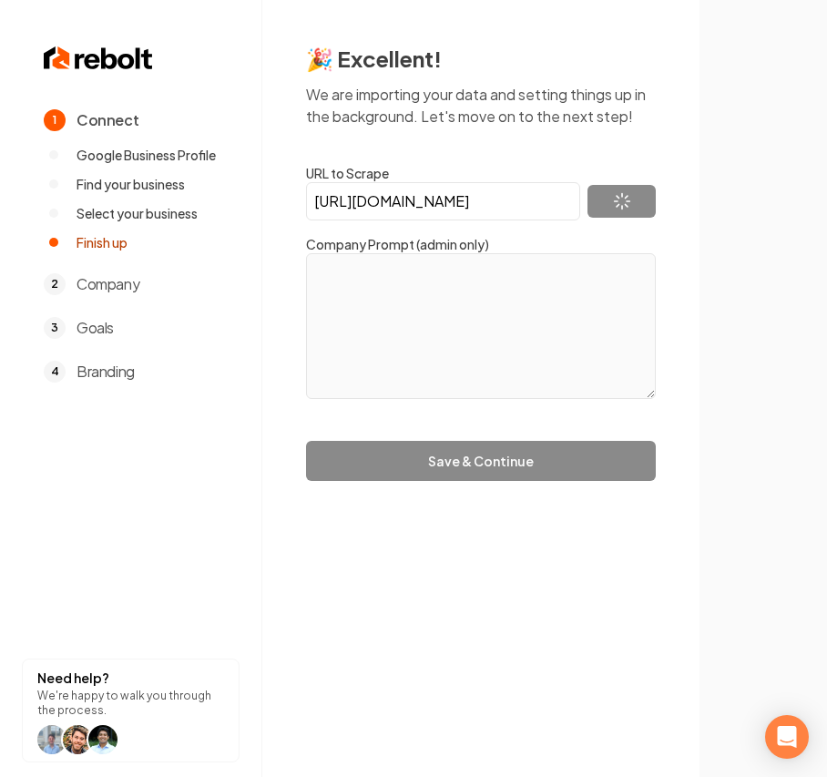
type textarea "Fast, Friendly Auto Glass Service—Right Here in Central Arkansas. Whether it’s …"
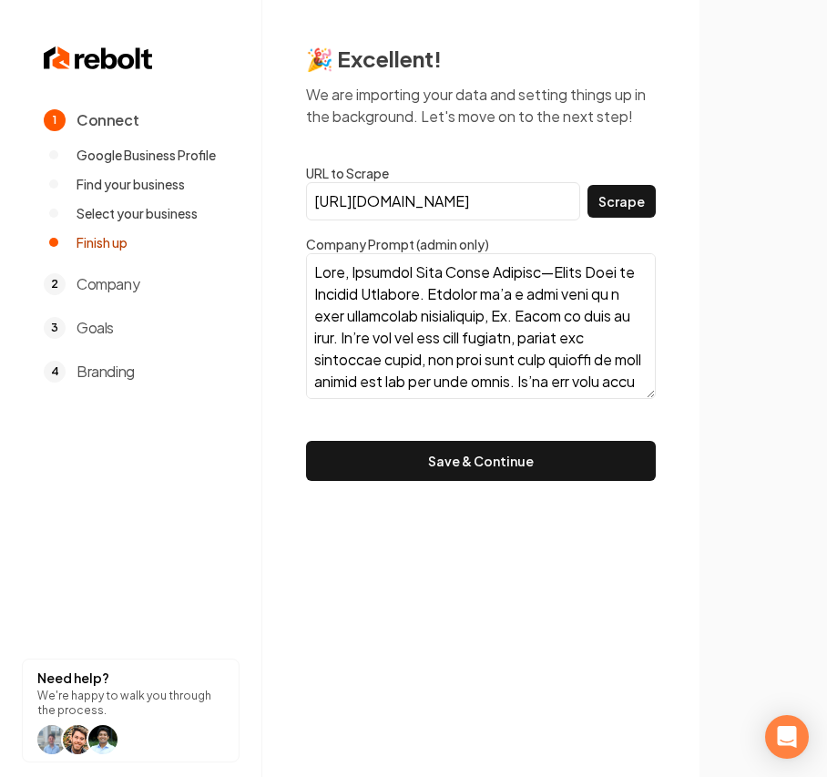
click at [503, 453] on button "Save & Continue" at bounding box center [481, 461] width 350 height 40
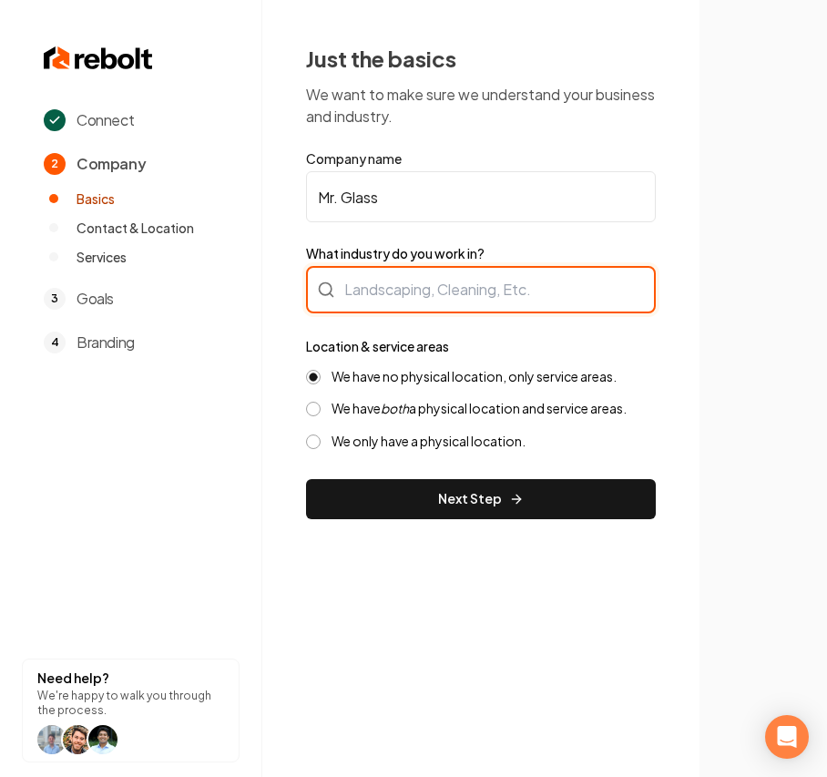
click at [513, 279] on div at bounding box center [481, 289] width 350 height 47
paste input "Auto Glass Service"
type input "Auto Glass Service"
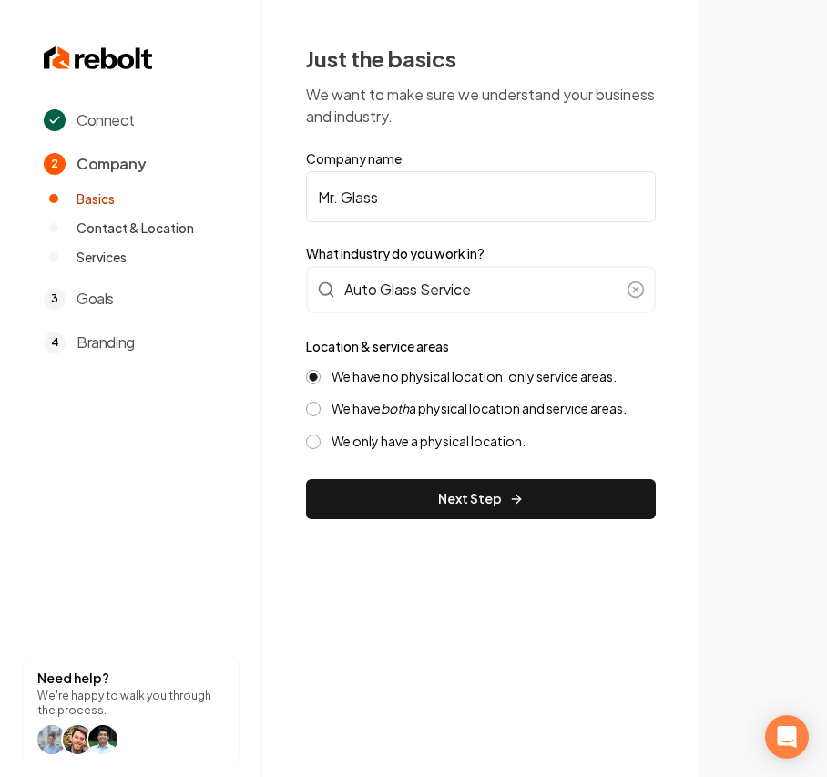
click at [463, 405] on label "We have both a physical location and service areas." at bounding box center [478, 408] width 295 height 17
click at [320, 405] on button "We have both a physical location and service areas." at bounding box center [313, 408] width 15 height 15
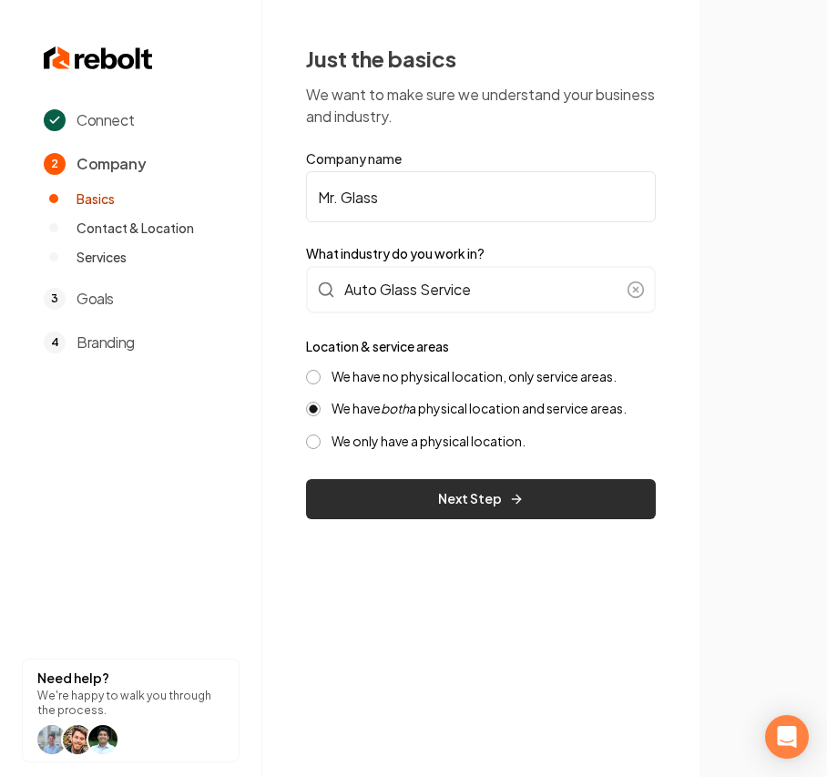
click at [428, 512] on button "Next Step" at bounding box center [481, 499] width 350 height 40
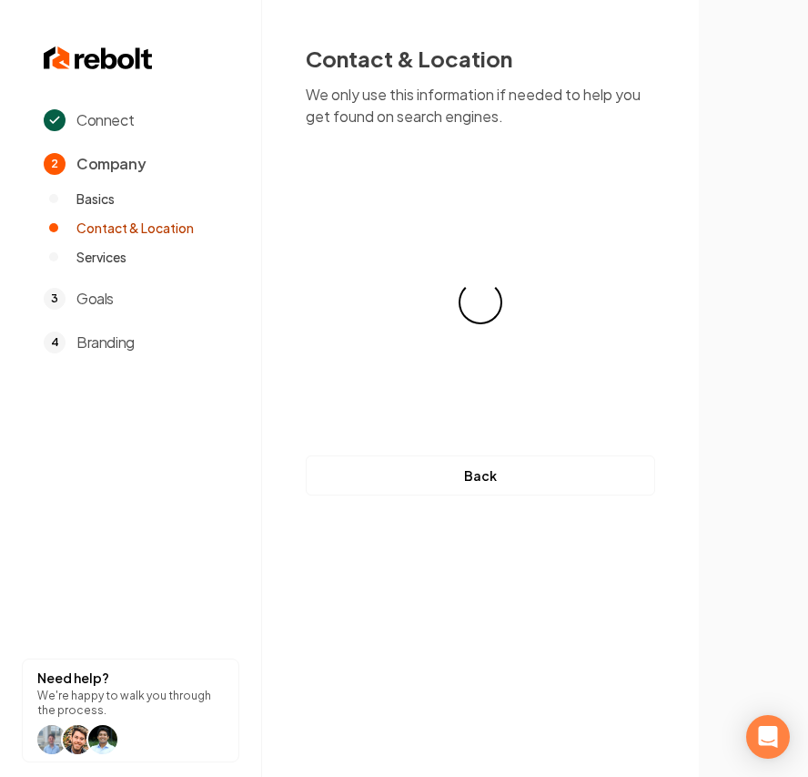
select select "**"
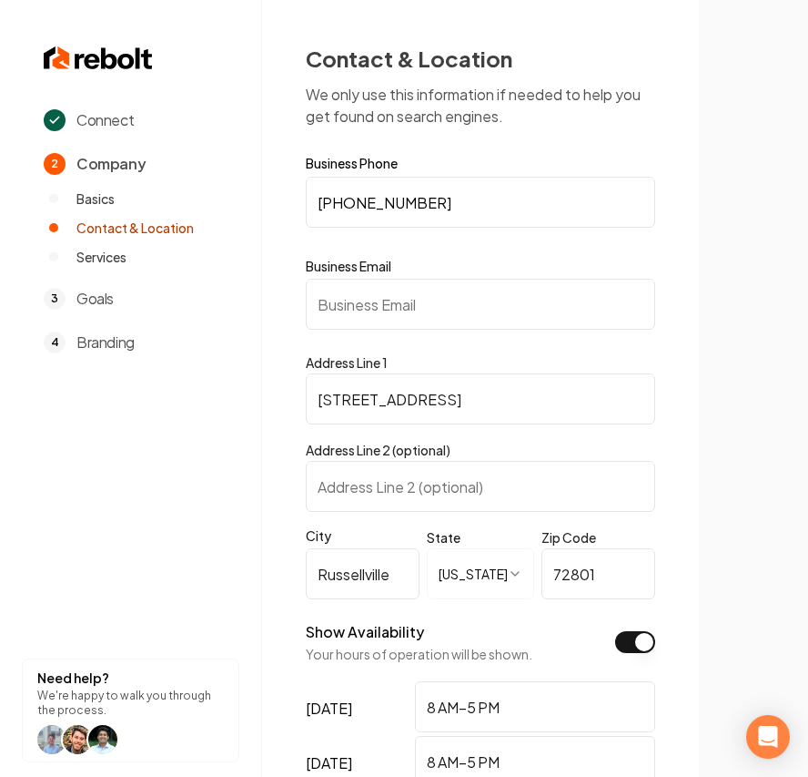
click at [387, 292] on input "Business Email" at bounding box center [481, 304] width 350 height 51
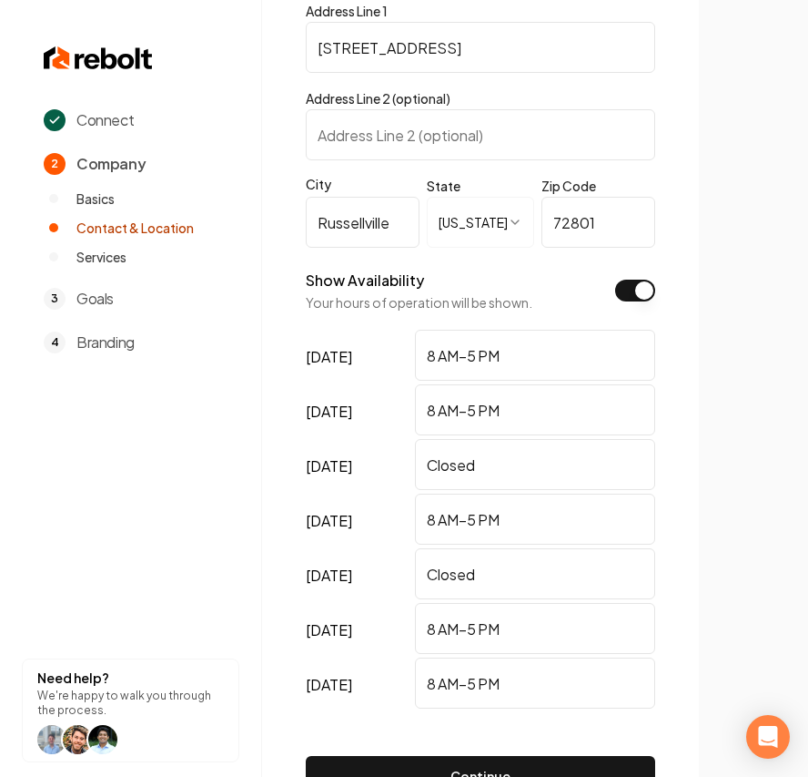
scroll to position [475, 0]
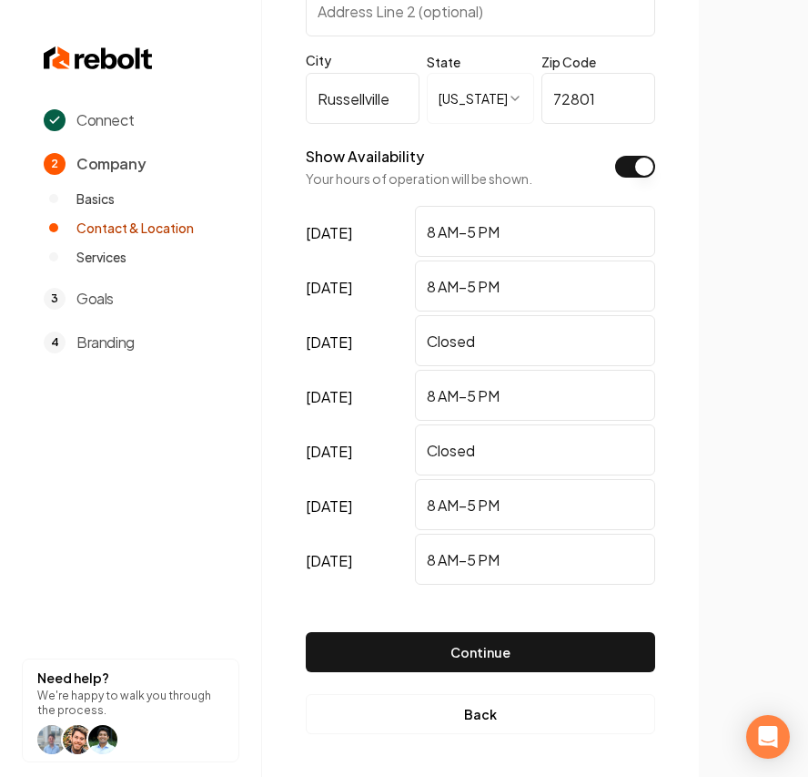
type input "test@test.com"
drag, startPoint x: 224, startPoint y: 296, endPoint x: 60, endPoint y: 296, distance: 163.9
drag, startPoint x: 506, startPoint y: 441, endPoint x: 75, endPoint y: 423, distance: 431.9
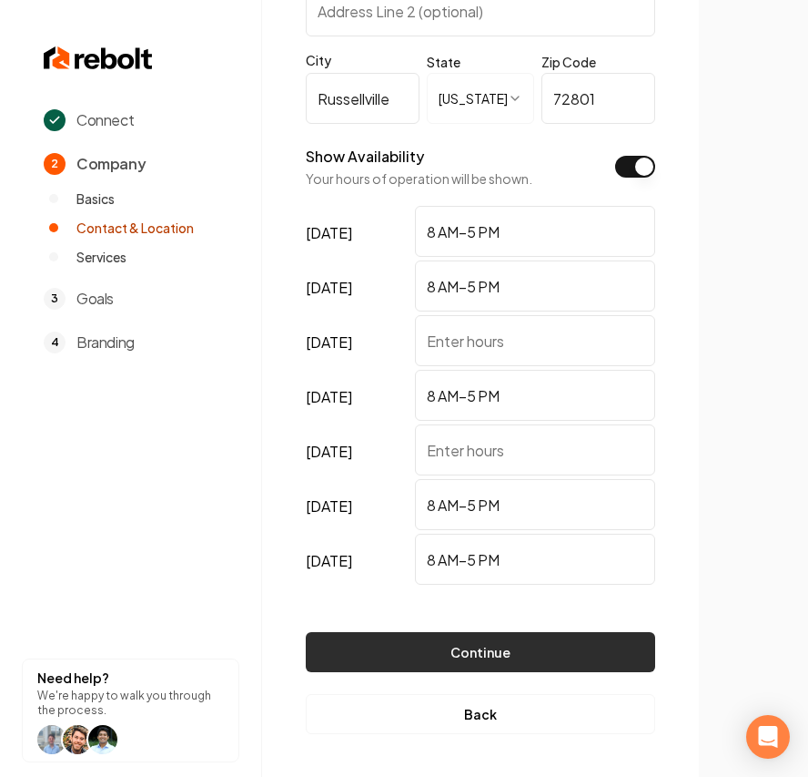
click at [533, 552] on button "Continue" at bounding box center [481, 652] width 350 height 40
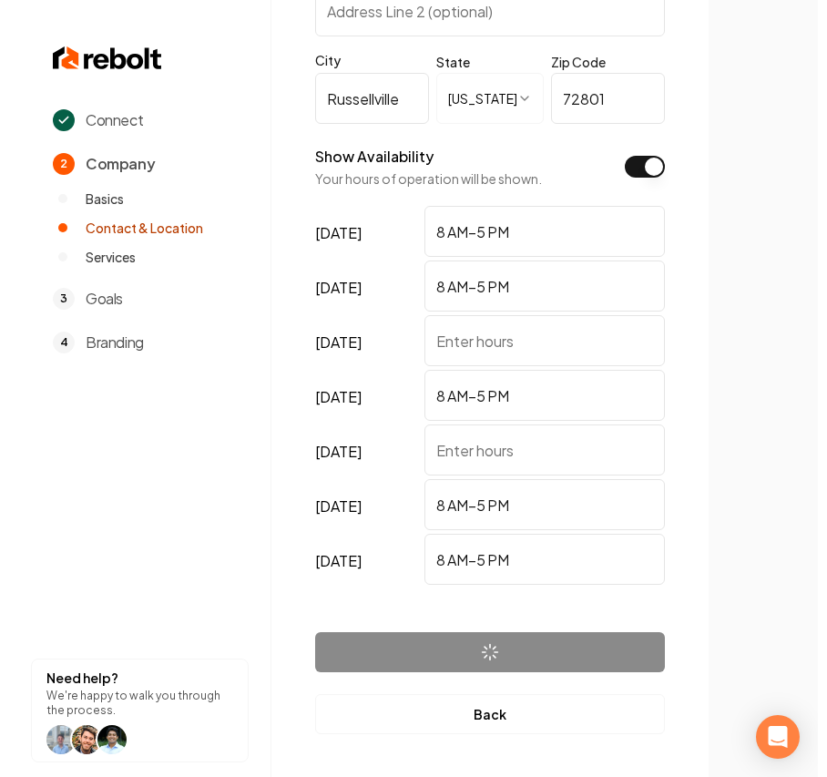
scroll to position [0, 0]
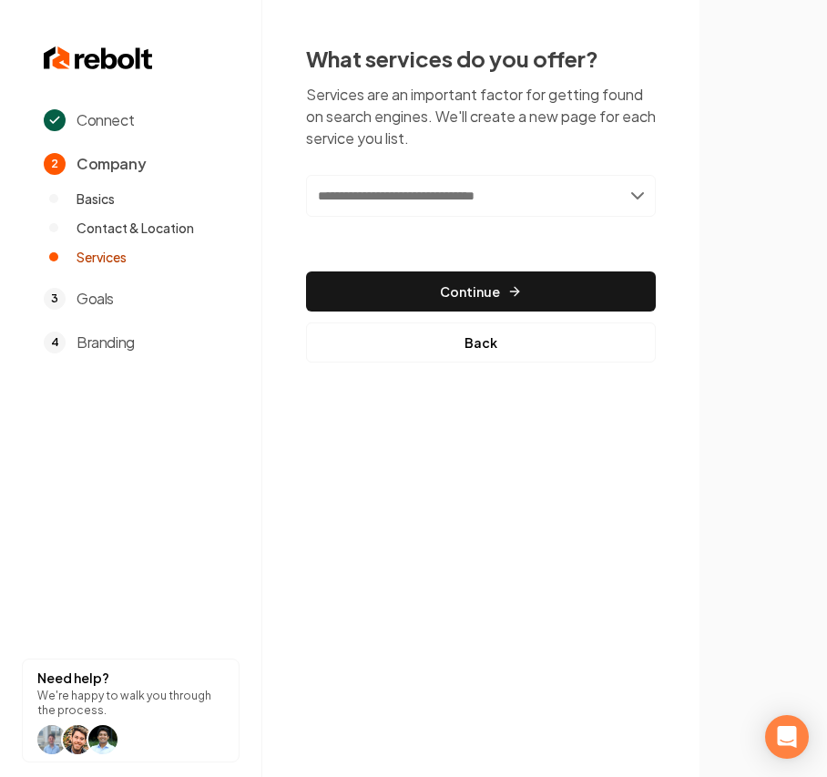
click at [416, 208] on input "text" at bounding box center [481, 196] width 350 height 42
paste input "**********"
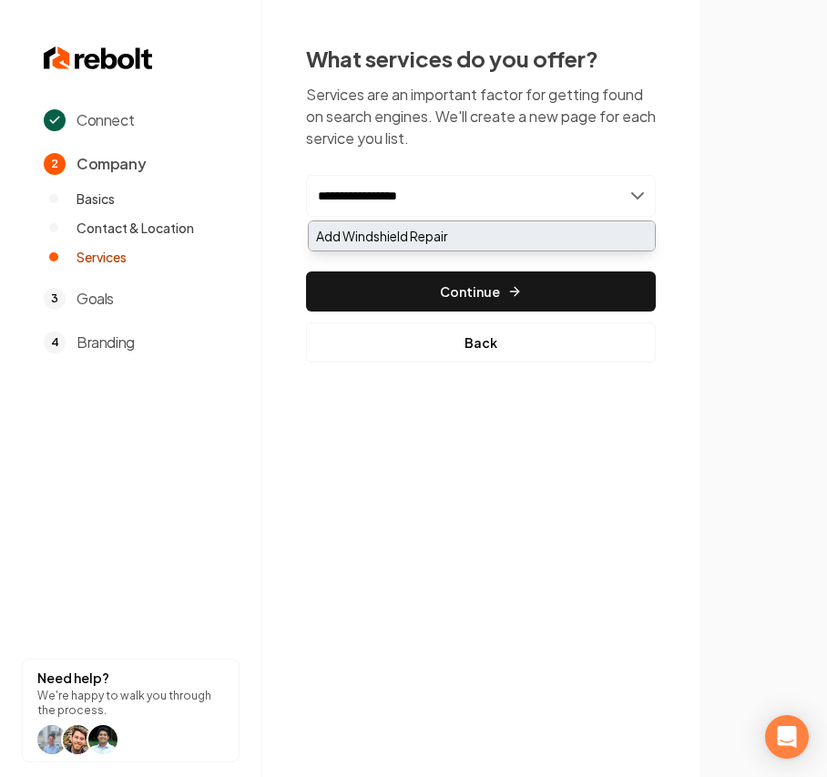
type input "**********"
click at [413, 229] on div "Add Windshield Repair" at bounding box center [482, 235] width 346 height 29
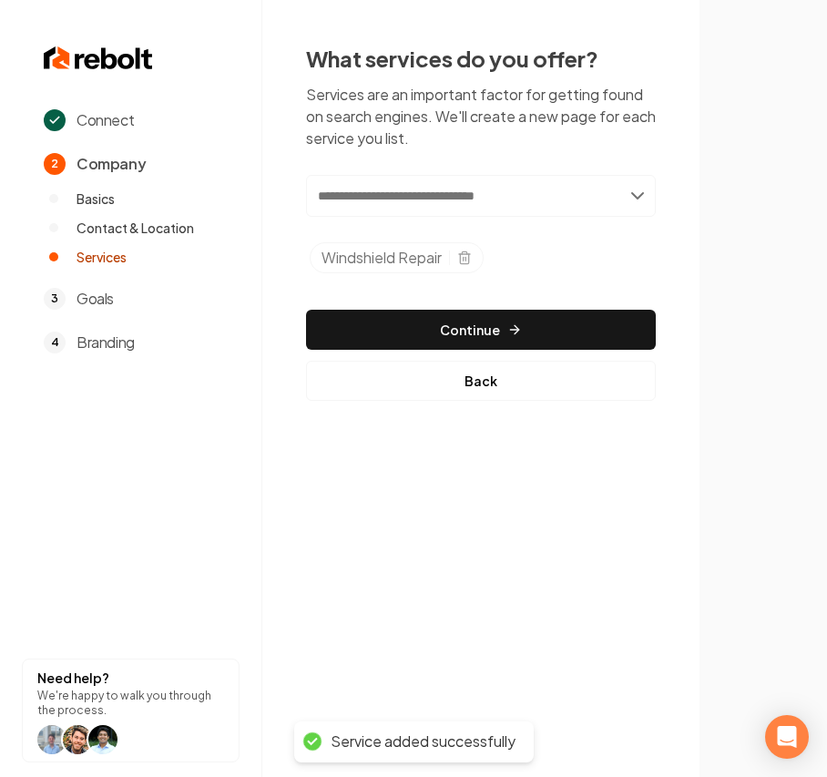
click at [366, 191] on input "text" at bounding box center [481, 196] width 350 height 42
paste input "**********"
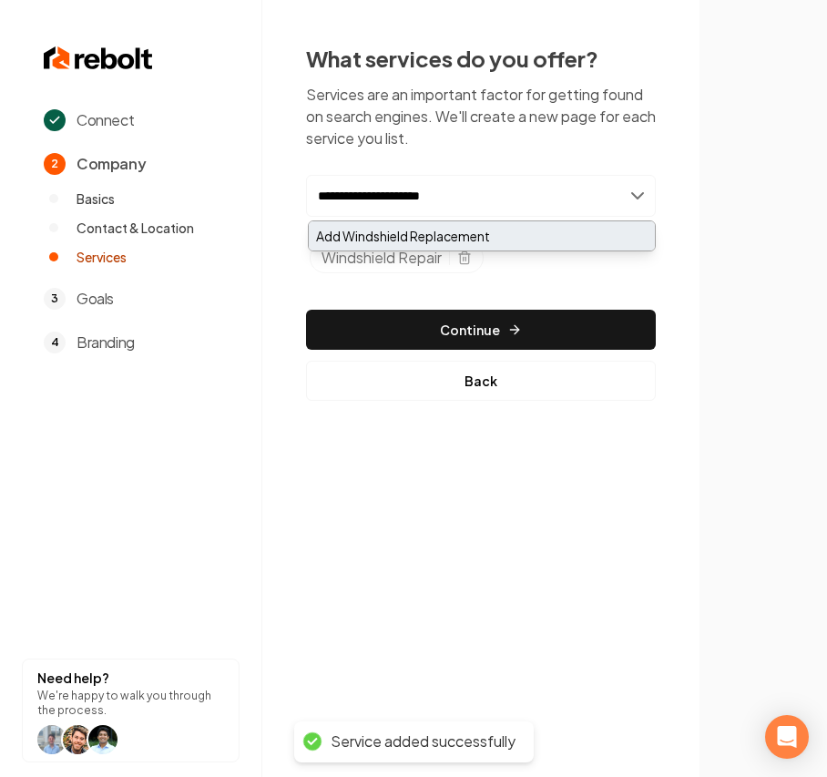
type input "**********"
click at [368, 231] on div "Add Windshield Replacement" at bounding box center [482, 235] width 346 height 29
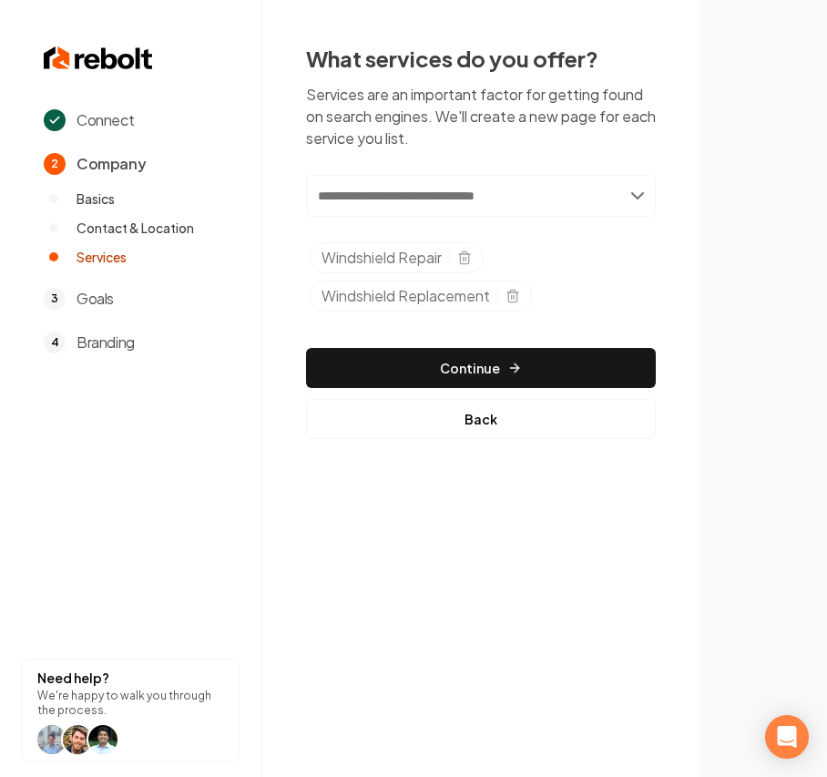
click at [355, 198] on input "text" at bounding box center [481, 196] width 350 height 42
paste input "**********"
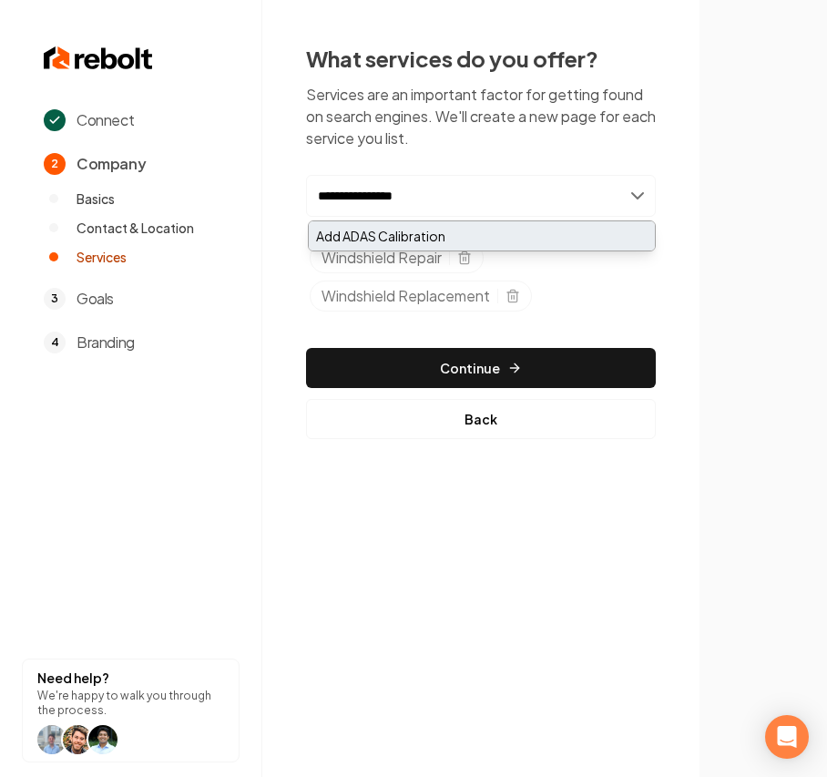
type input "**********"
click at [444, 231] on div "Add ADAS Calibration" at bounding box center [482, 235] width 346 height 29
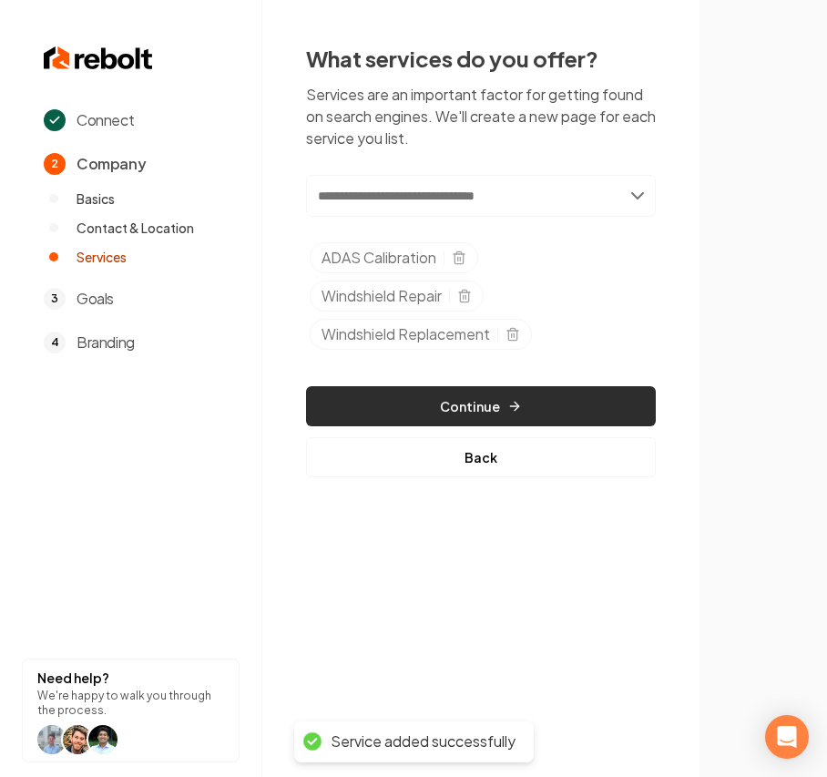
click at [471, 394] on button "Continue" at bounding box center [481, 406] width 350 height 40
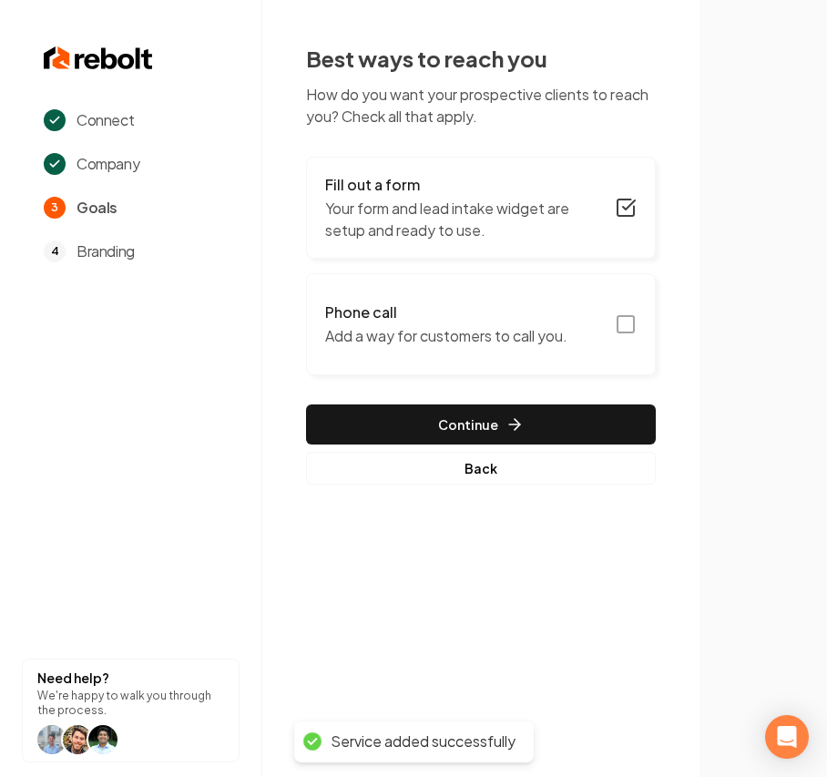
click at [591, 330] on button "Phone call Add a way for customers to call you." at bounding box center [481, 324] width 350 height 102
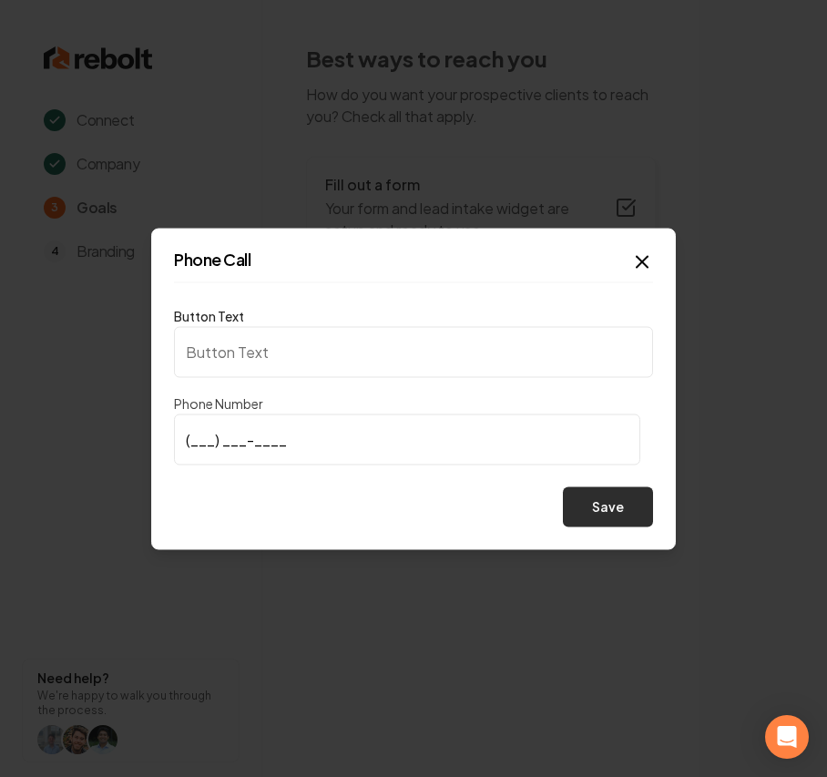
type input "Call us"
type input "(479) 774-0001"
click at [624, 503] on button "Save" at bounding box center [608, 506] width 90 height 40
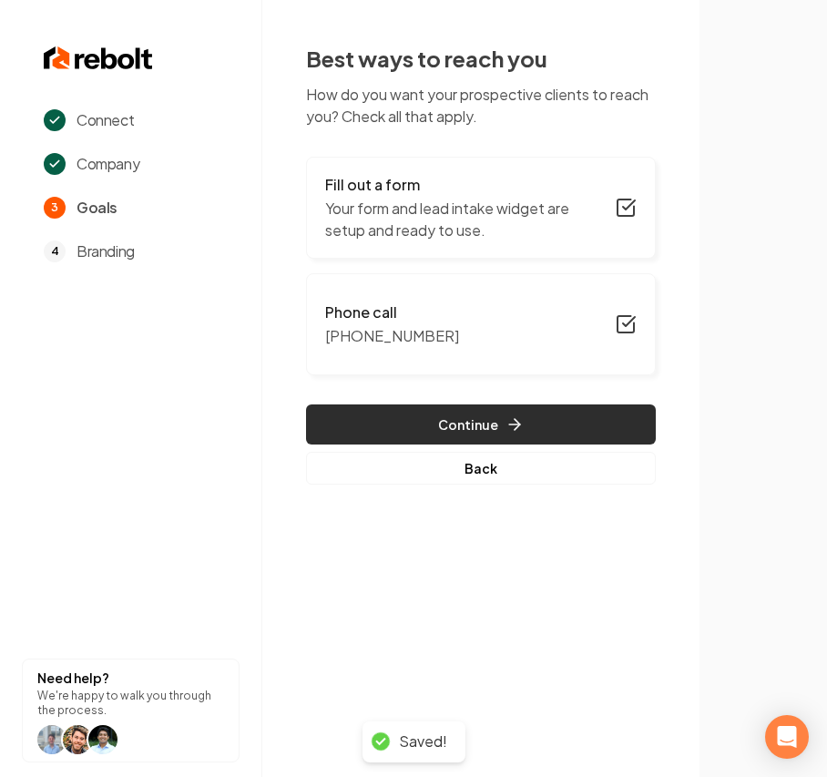
click at [551, 423] on button "Continue" at bounding box center [481, 424] width 350 height 40
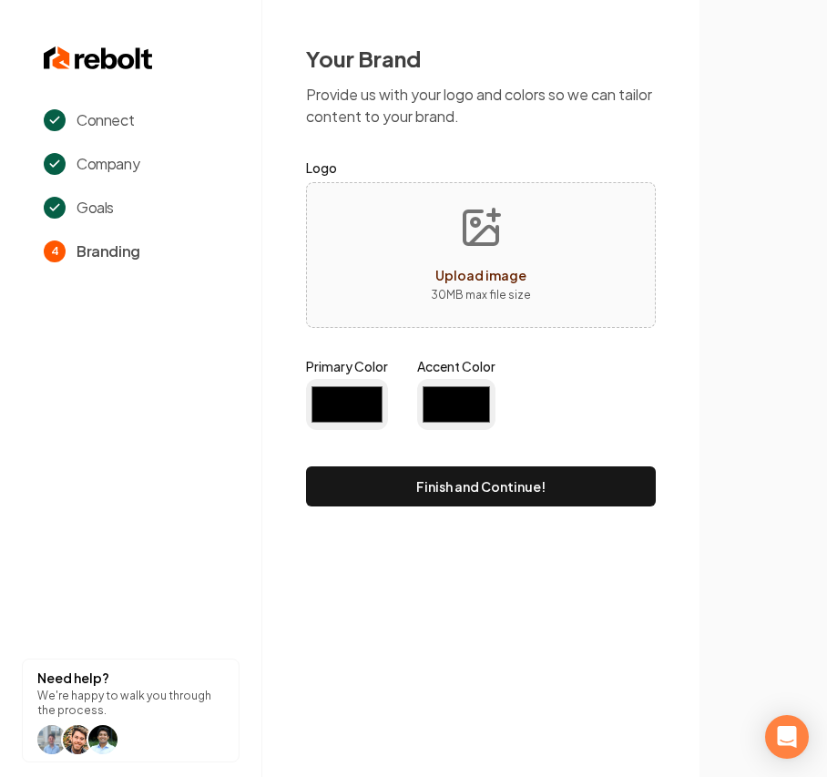
type input "#194d33"
type input "#70be00"
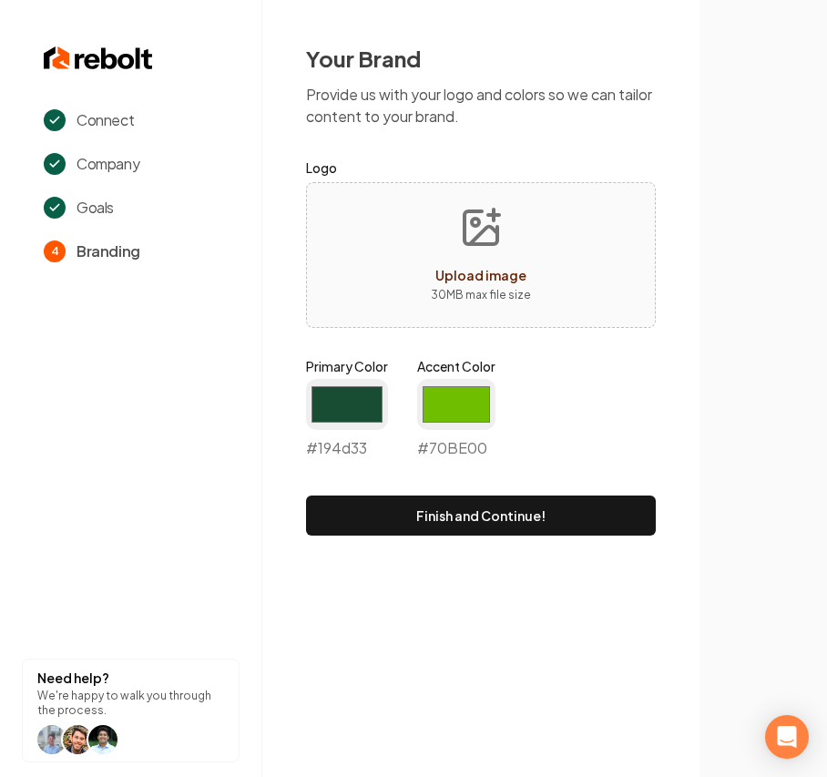
click at [475, 264] on div "Upload image" at bounding box center [480, 275] width 91 height 22
type input "**********"
click at [357, 408] on input "#194d33" at bounding box center [347, 404] width 82 height 51
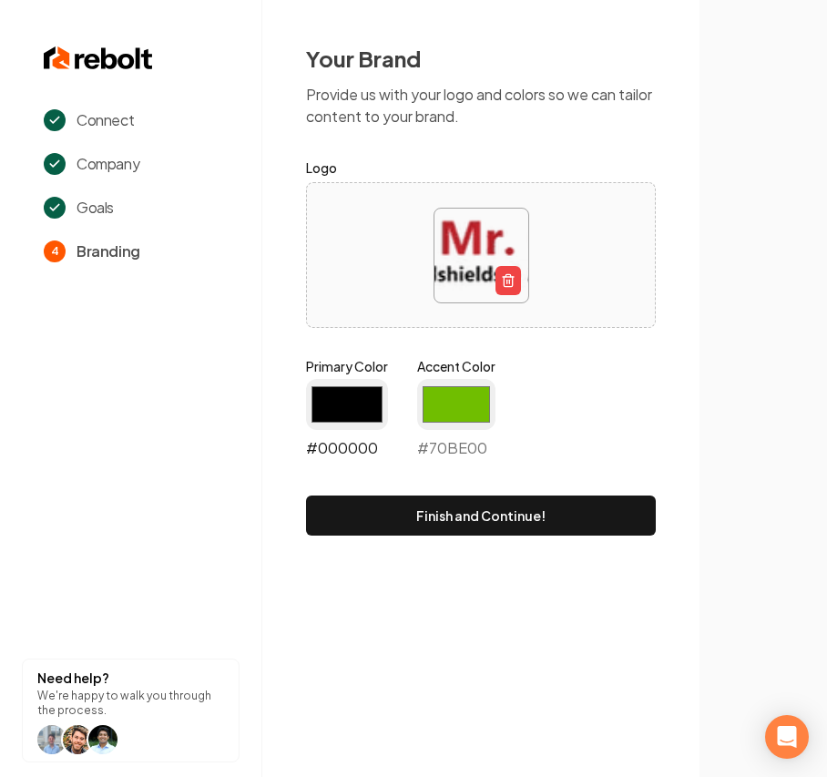
type input "#000000"
click at [449, 409] on input "#70be00" at bounding box center [456, 404] width 78 height 51
type input "#be1d23"
click at [649, 384] on div "Primary Color #000000 #000000 Accent Color #be1d23 #be1d23" at bounding box center [481, 411] width 350 height 109
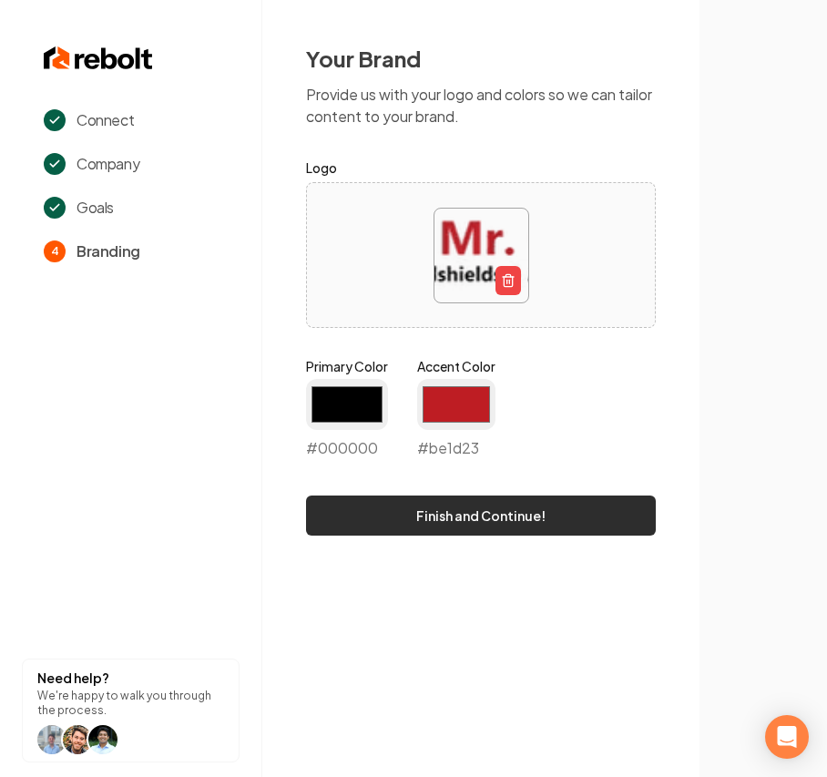
click at [424, 522] on button "Finish and Continue!" at bounding box center [481, 515] width 350 height 40
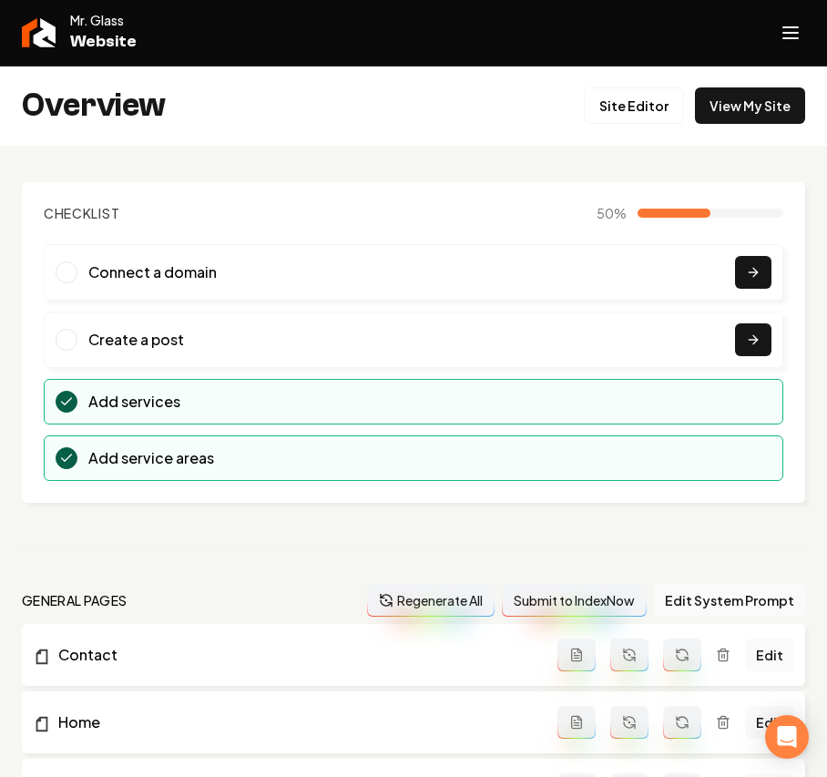
click at [787, 27] on line "Open navigation menu" at bounding box center [790, 27] width 15 height 0
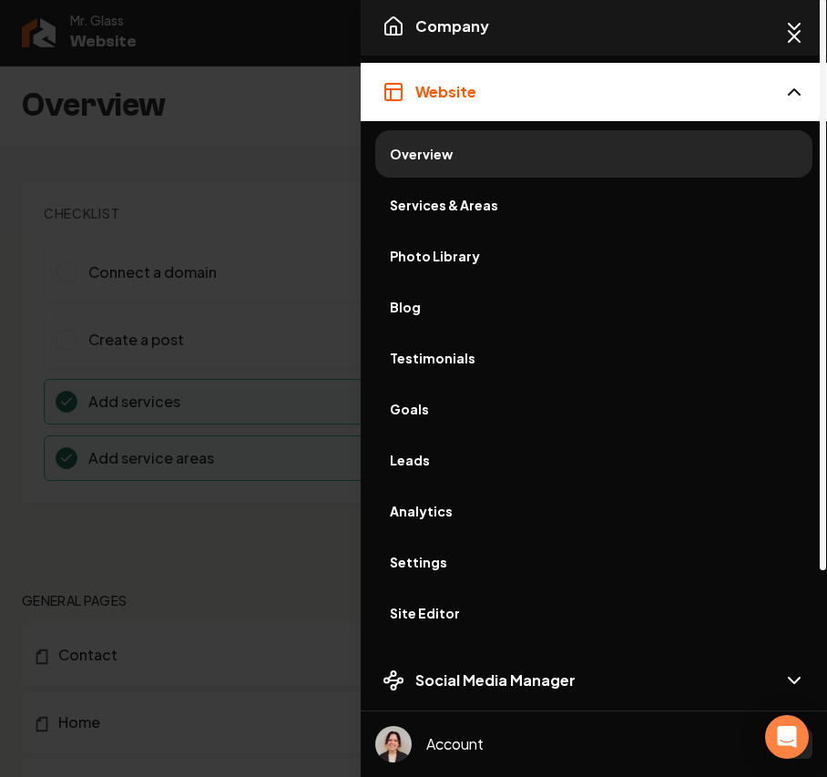
click at [514, 19] on button "Company" at bounding box center [594, 26] width 466 height 58
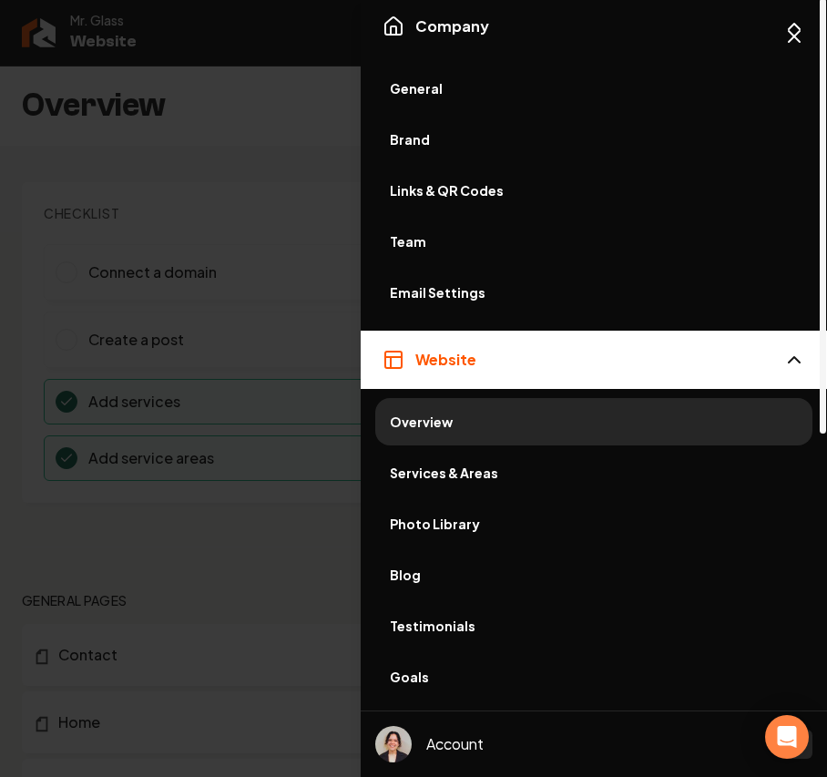
click at [427, 79] on span "General" at bounding box center [594, 88] width 408 height 18
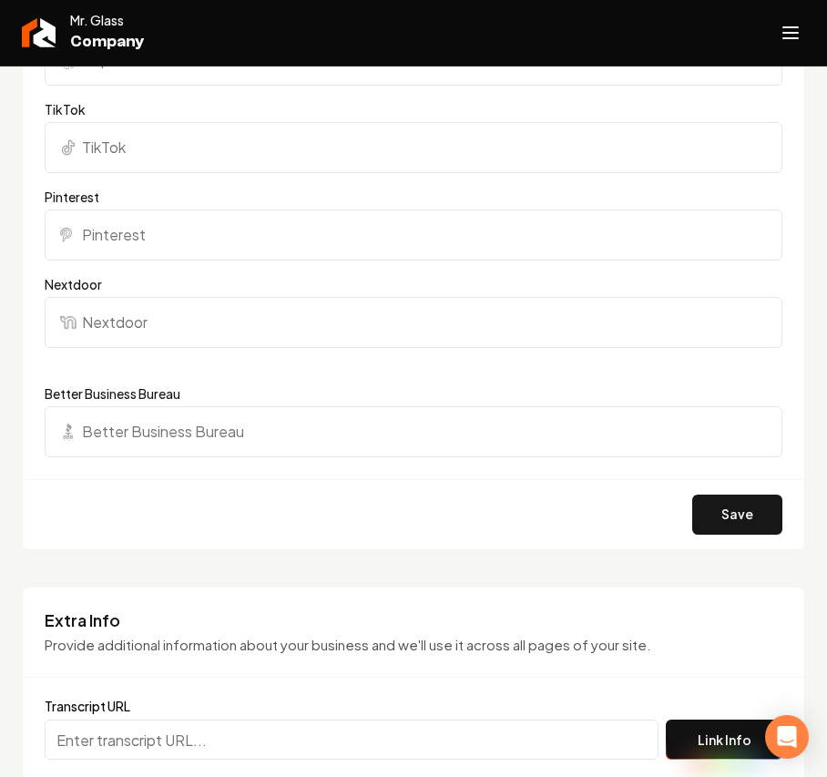
scroll to position [1821, 0]
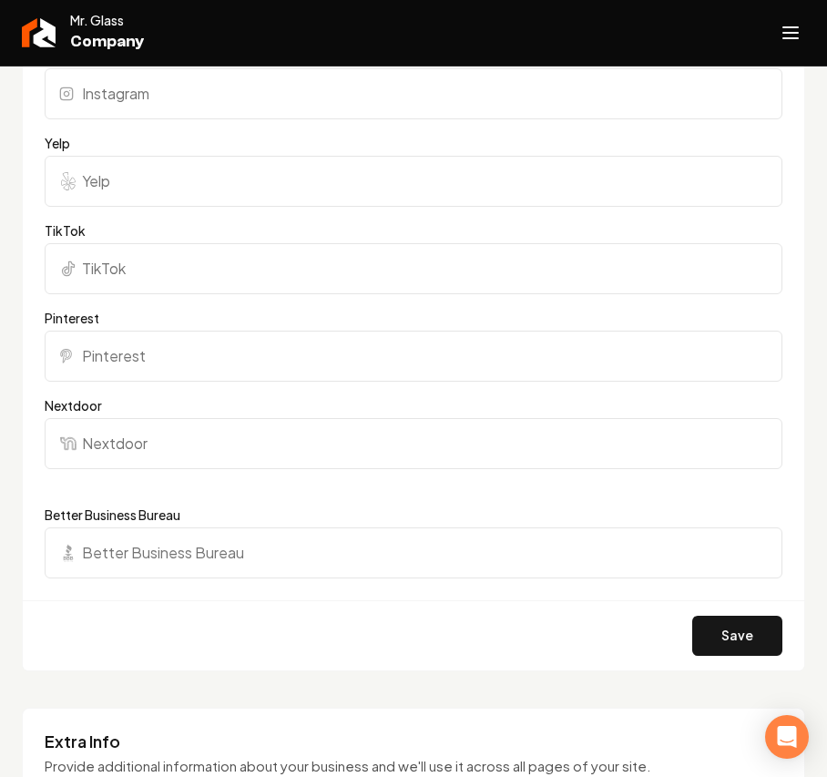
click at [120, 194] on input "Yelp" at bounding box center [413, 181] width 737 height 51
paste input "https://www.yelp.com/biz/mr-glass-russellville"
type input "https://www.yelp.com/biz/mr-glass-russellville"
click at [706, 552] on button "Save" at bounding box center [737, 635] width 90 height 40
click at [797, 44] on icon "Open navigation menu" at bounding box center [790, 32] width 22 height 29
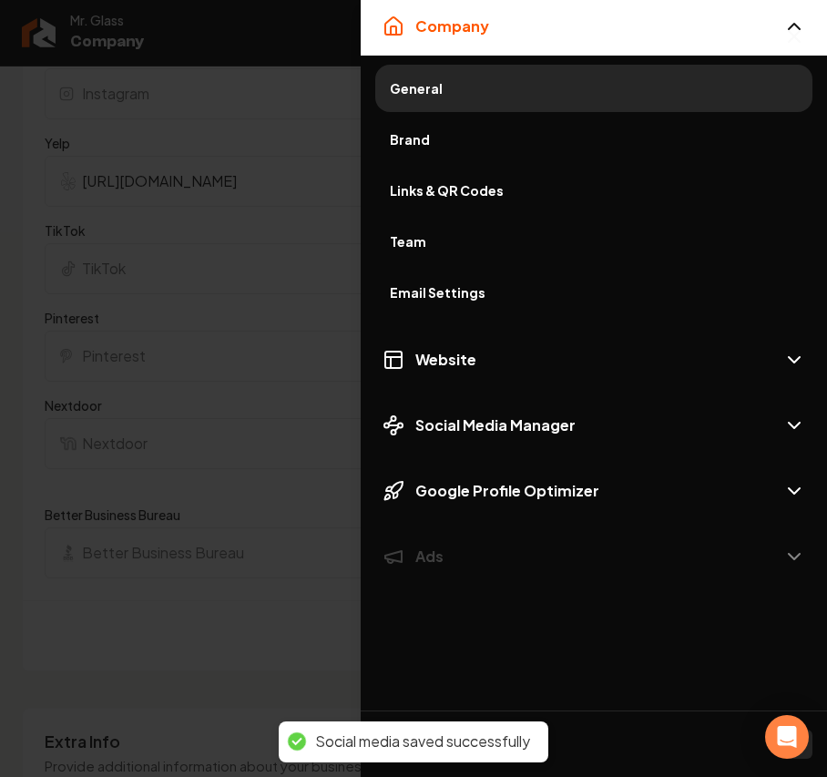
click at [424, 144] on span "Brand" at bounding box center [594, 139] width 408 height 18
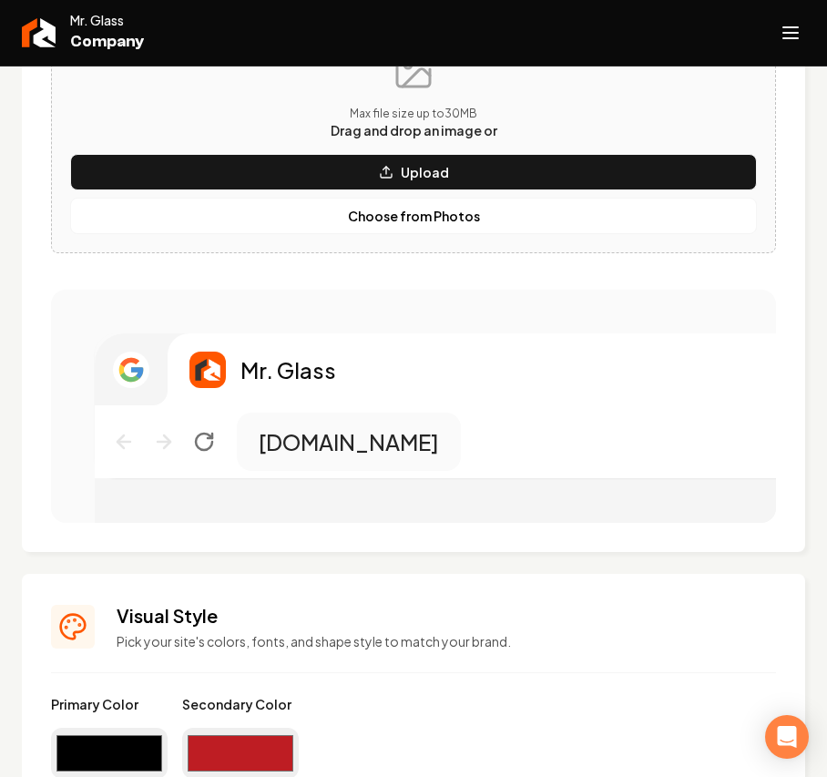
scroll to position [606, 0]
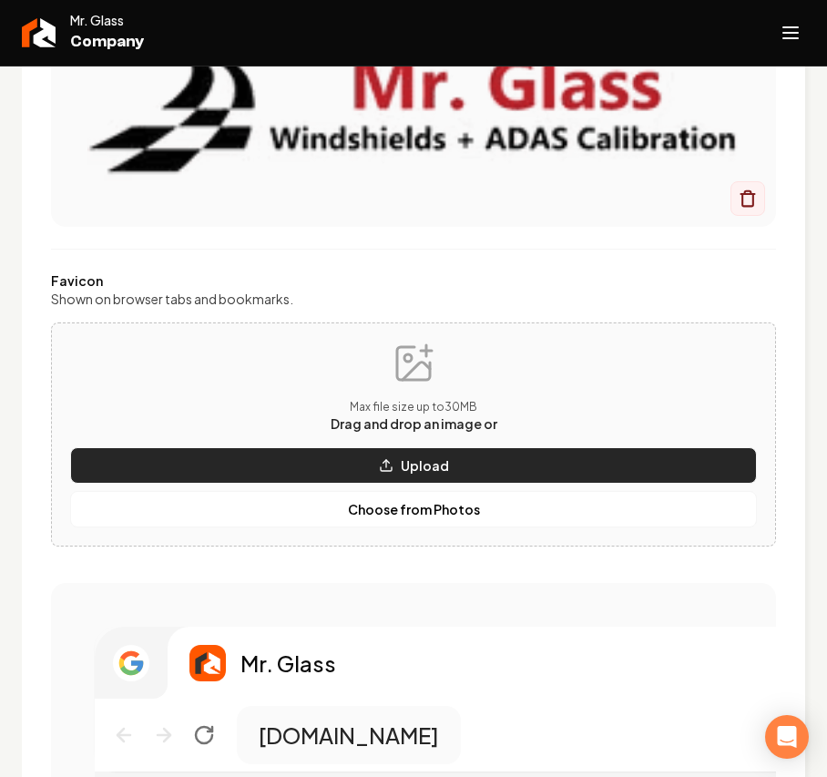
click at [299, 456] on button "Upload" at bounding box center [413, 465] width 686 height 36
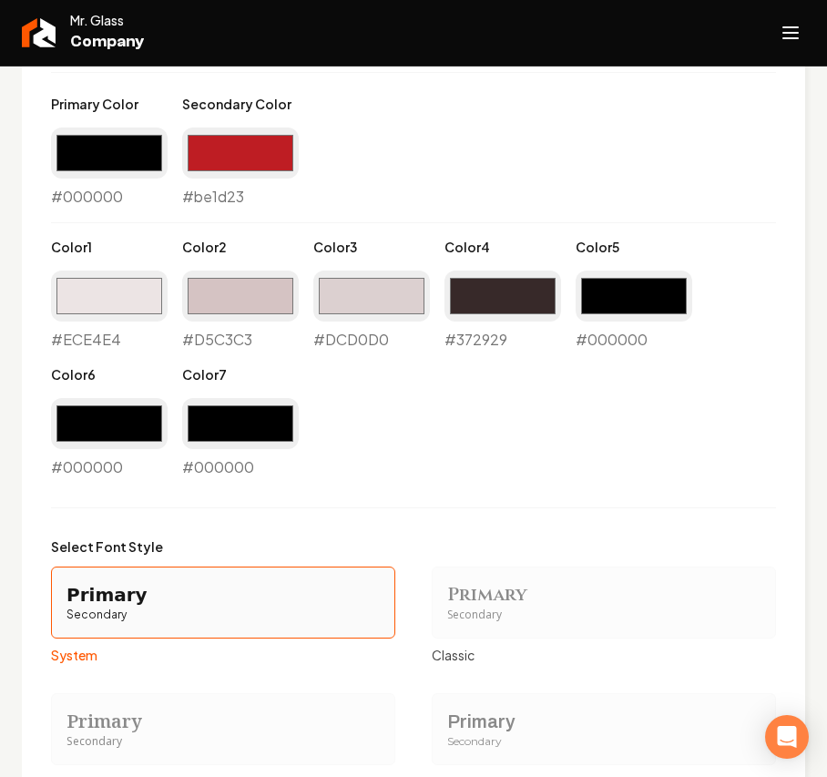
scroll to position [1527, 0]
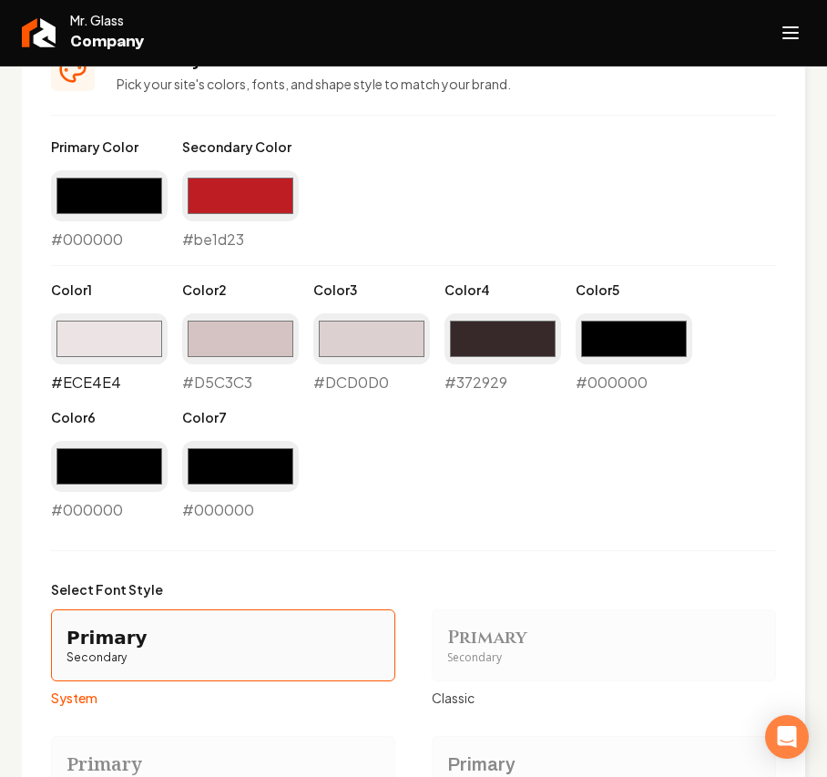
click at [106, 361] on input "#ece4e4" at bounding box center [109, 338] width 117 height 51
type input "#ededed"
click at [202, 339] on input "#d5c3c3" at bounding box center [240, 338] width 117 height 51
type input "#cccccc"
drag, startPoint x: 348, startPoint y: 350, endPoint x: 300, endPoint y: 420, distance: 84.3
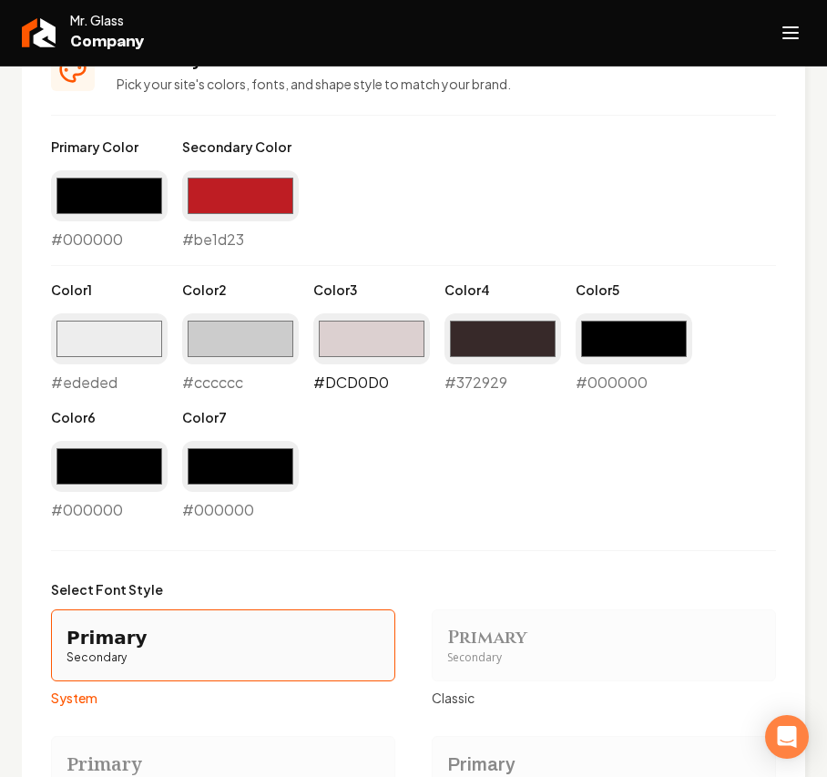
click at [348, 350] on input "#dcd0d0" at bounding box center [371, 338] width 117 height 51
type input "#9c9c9c"
click at [506, 333] on input "#372929" at bounding box center [502, 338] width 117 height 51
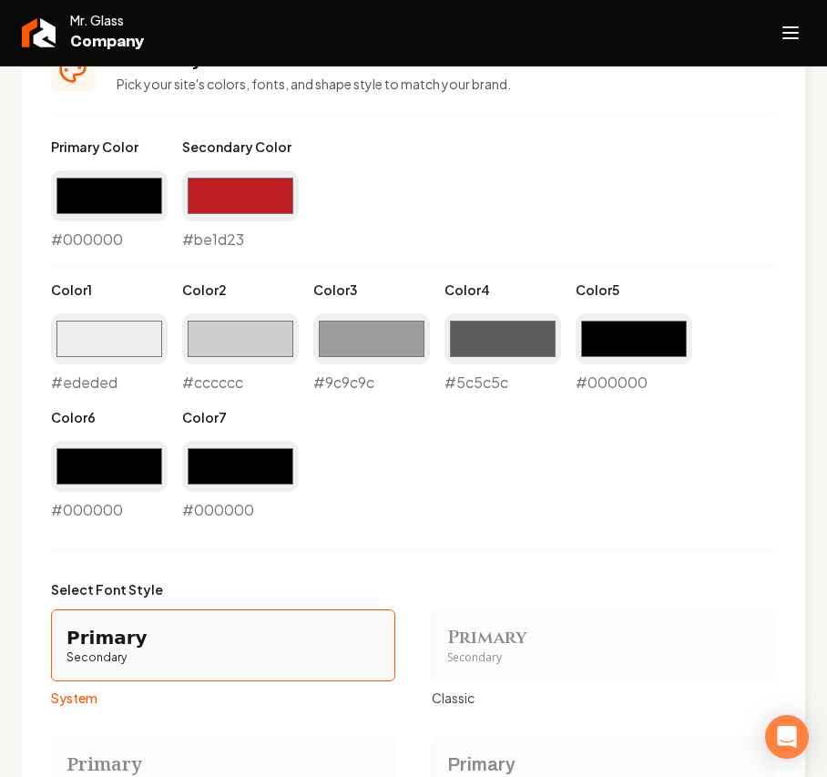
click at [723, 397] on div "Primary Color #000000 #000000 Secondary Color #be1d23 #be1d23 Color 1 #ededed #…" at bounding box center [413, 328] width 725 height 383
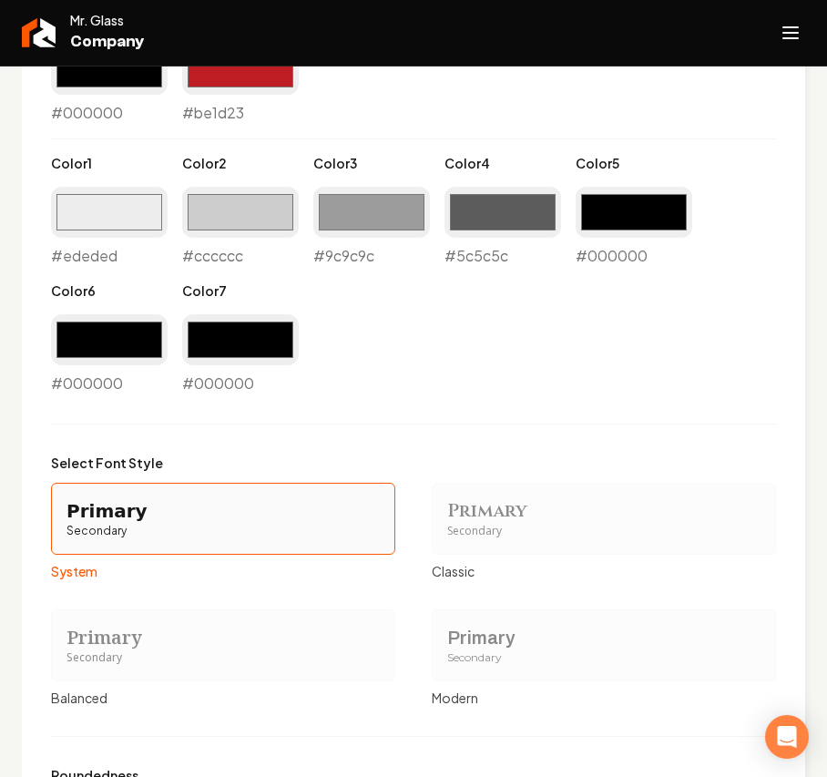
scroll to position [1406, 0]
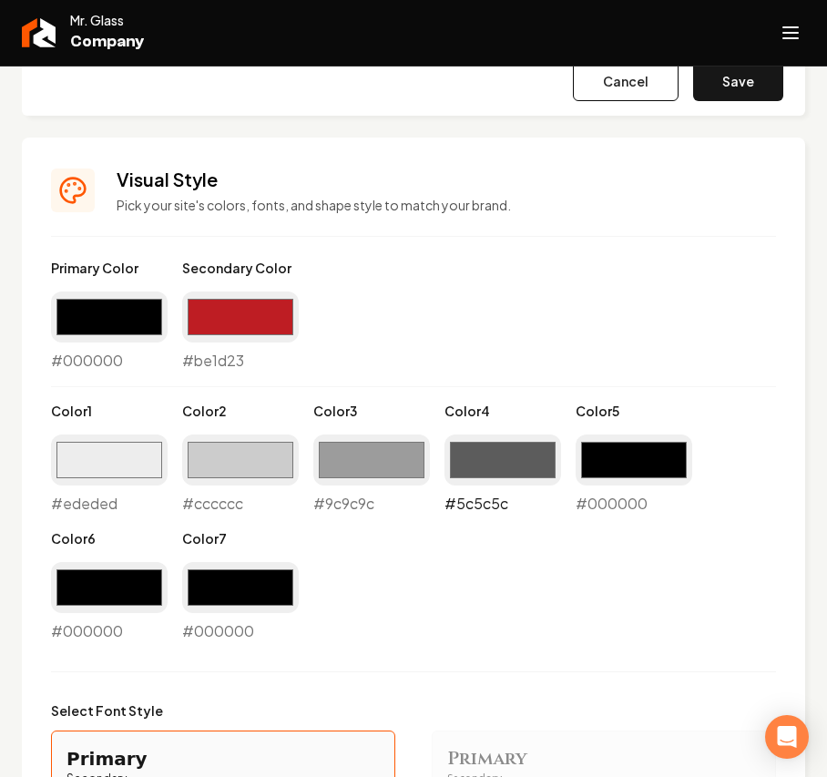
click at [524, 472] on input "#5c5c5c" at bounding box center [502, 459] width 117 height 51
type input "#404040"
click at [408, 463] on input "#9c9c9c" at bounding box center [371, 459] width 117 height 51
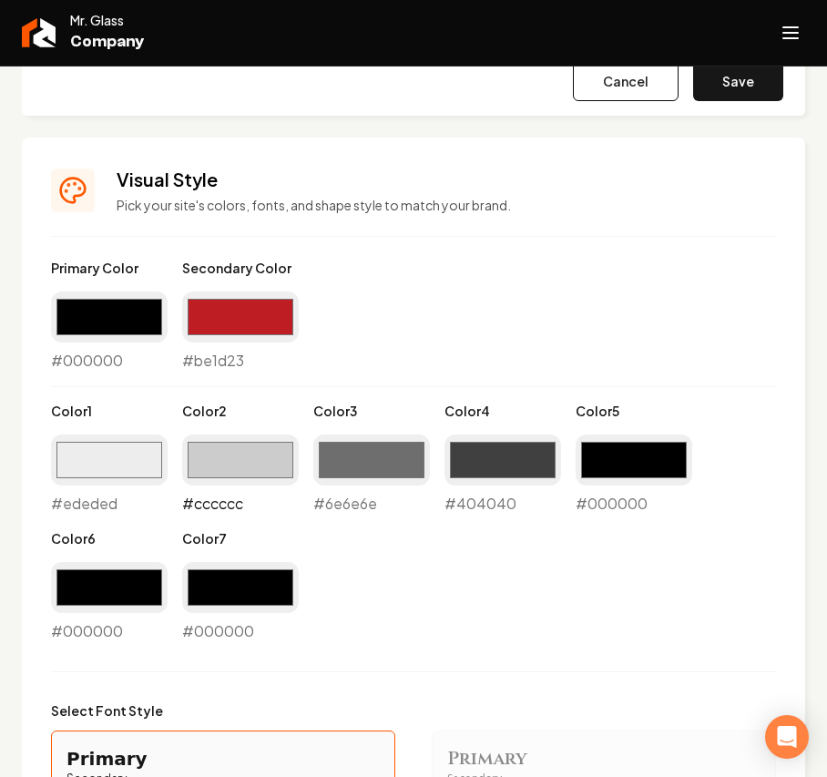
type input "#6e6e6e"
click at [228, 460] on input "#cccccc" at bounding box center [240, 459] width 117 height 51
type input "#a1a1a1"
click at [515, 530] on div "Primary Color #000000 #000000 Secondary Color #be1d23 #be1d23 Color 1 #ededed #…" at bounding box center [413, 450] width 725 height 383
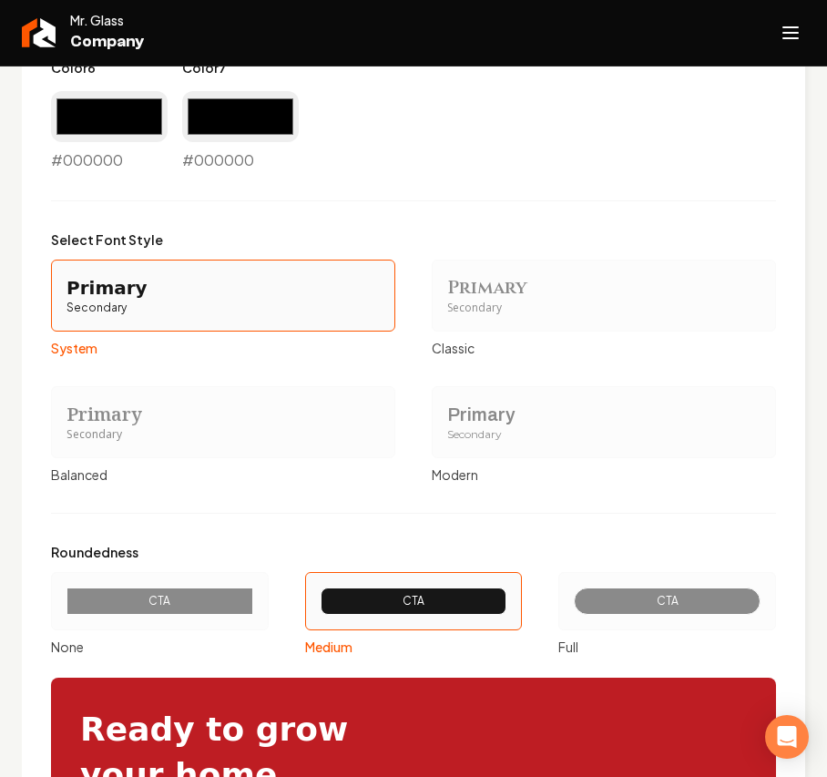
scroll to position [1891, 0]
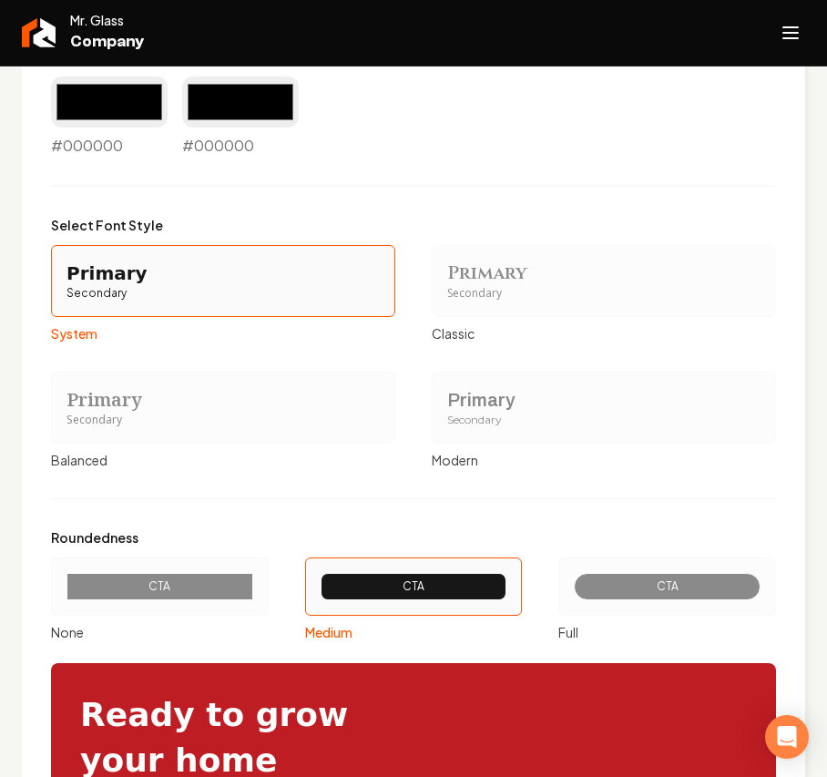
click at [514, 390] on div "Primary" at bounding box center [603, 399] width 313 height 25
click at [445, 400] on button "Primary Secondary Modern" at bounding box center [438, 407] width 15 height 15
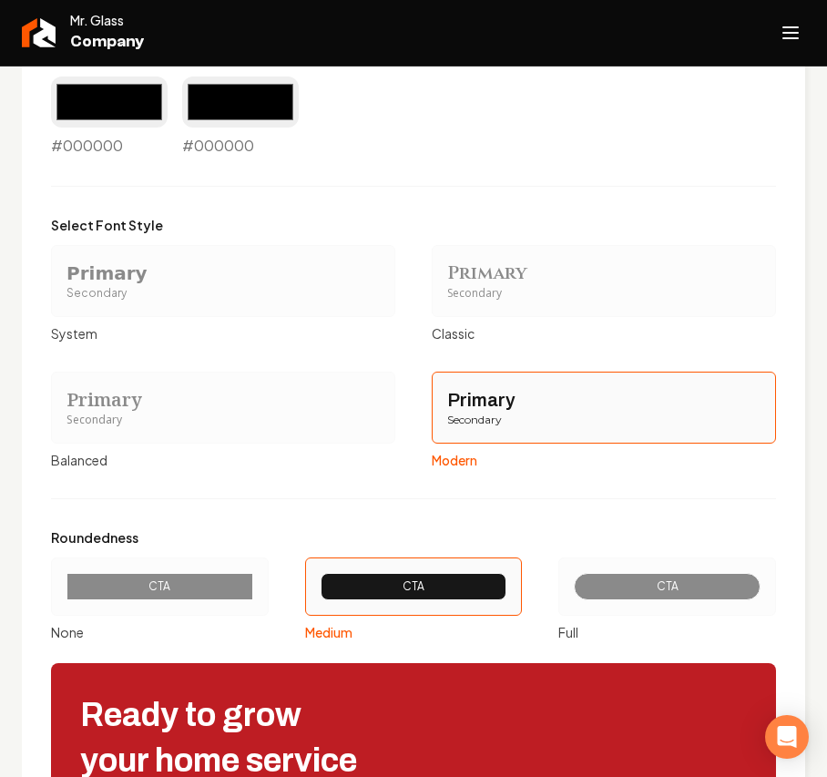
click at [610, 552] on div "Roundedness CTA None CTA Medium CTA Full" at bounding box center [413, 584] width 725 height 113
click at [602, 552] on div "CTA" at bounding box center [667, 586] width 156 height 15
click at [572, 552] on button "CTA Full" at bounding box center [564, 586] width 15 height 15
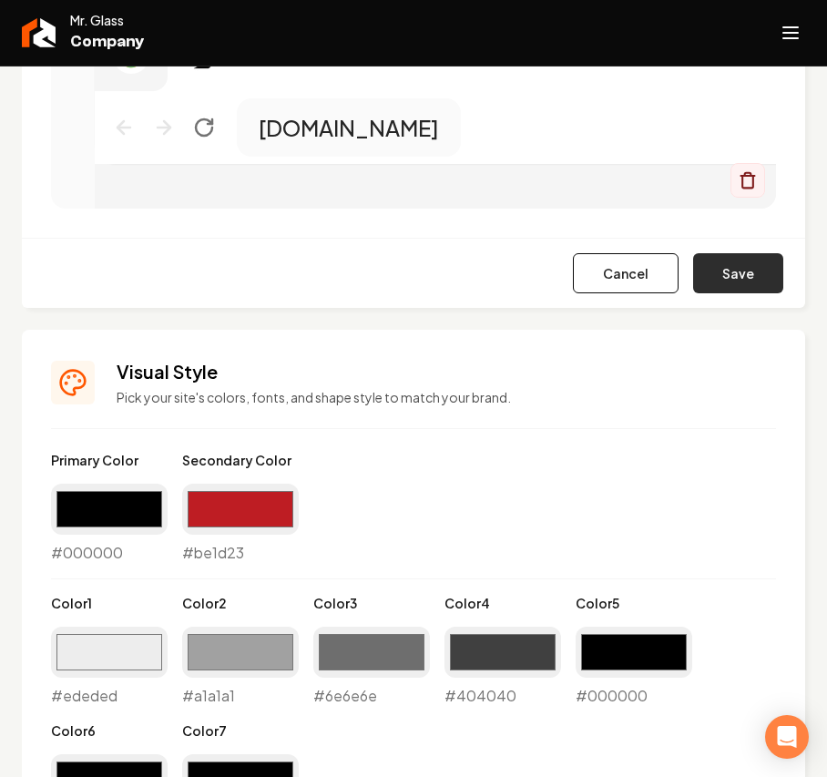
click at [726, 284] on button "Save" at bounding box center [738, 273] width 90 height 40
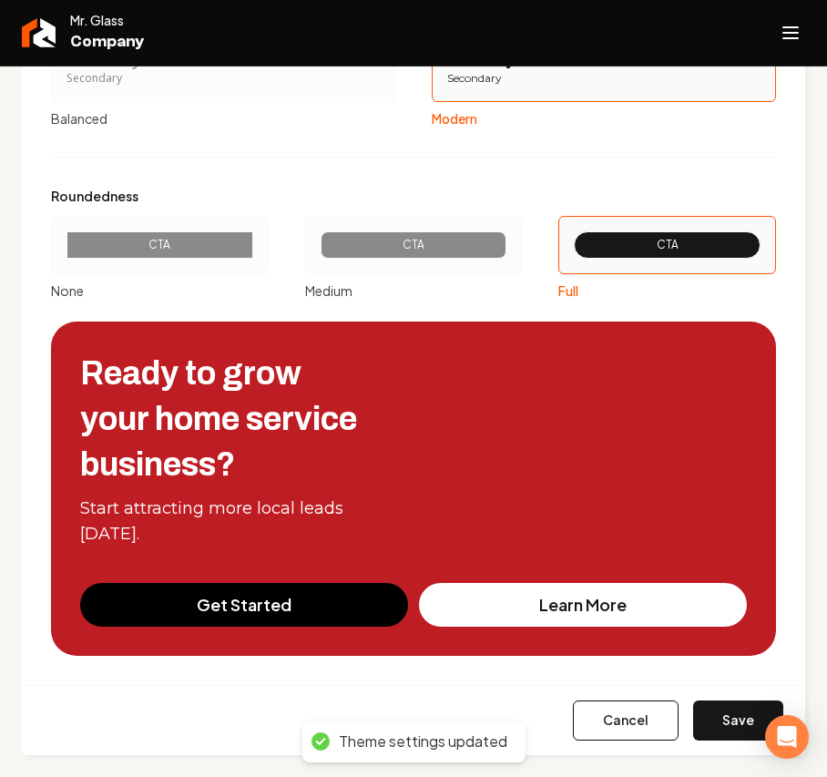
scroll to position [2165, 0]
click at [707, 552] on button "Save" at bounding box center [738, 720] width 90 height 40
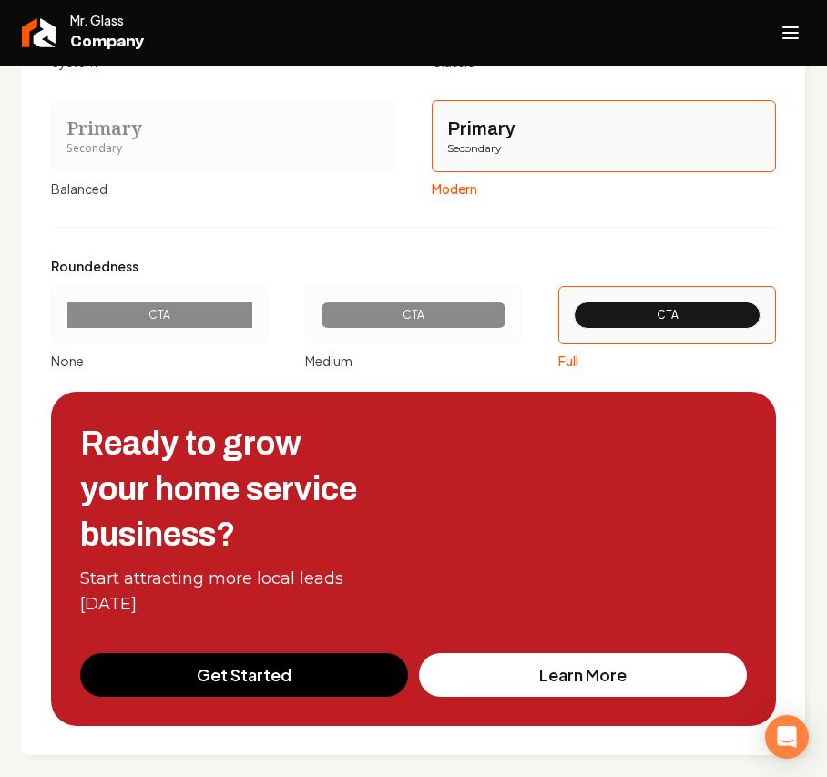
click at [802, 13] on button "Open navigation menu" at bounding box center [790, 33] width 44 height 44
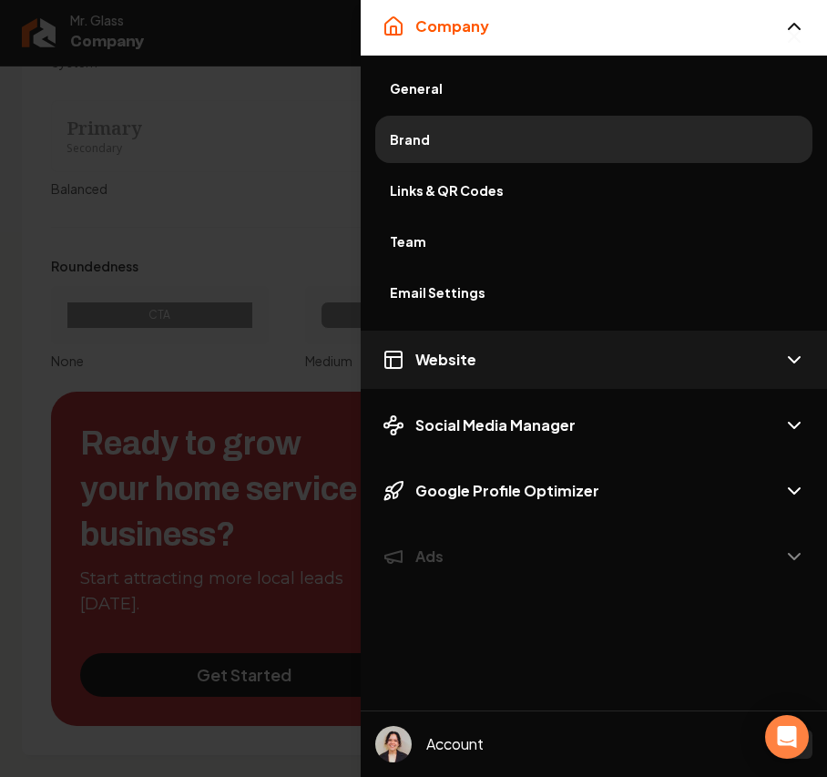
click at [478, 348] on button "Website" at bounding box center [594, 359] width 466 height 58
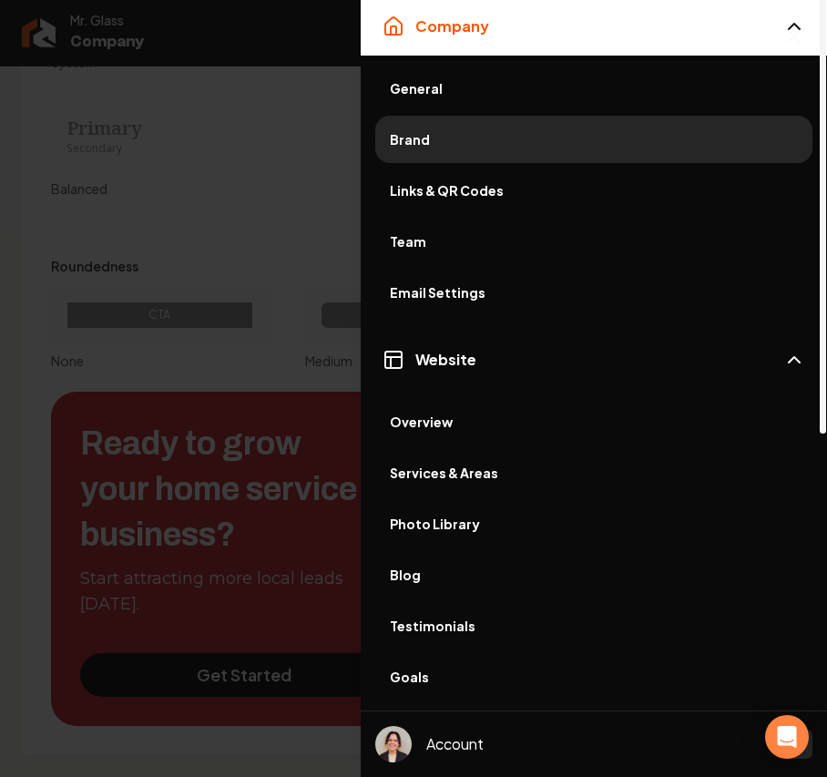
click at [450, 530] on span "Photo Library" at bounding box center [594, 523] width 408 height 18
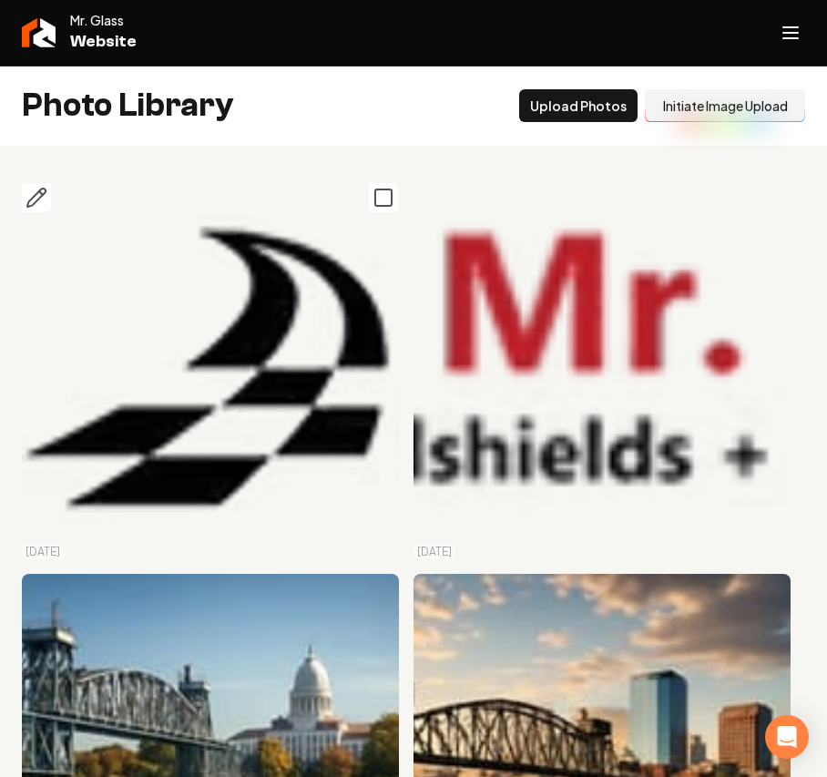
click at [382, 193] on rect "Main content area" at bounding box center [383, 197] width 16 height 16
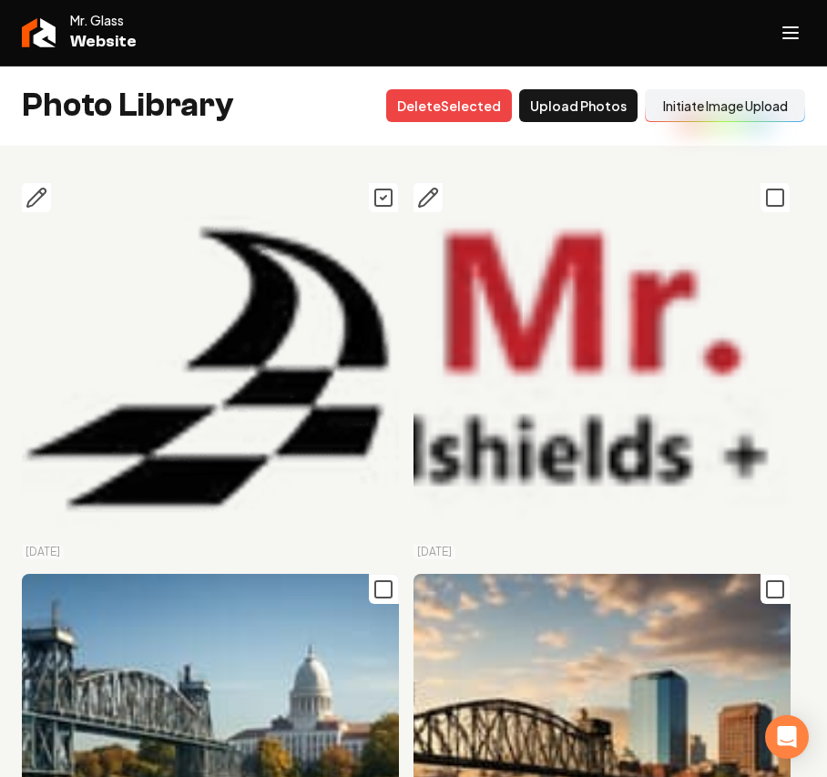
click at [764, 195] on icon "Main content area" at bounding box center [775, 198] width 22 height 22
click at [375, 552] on rect "Main content area" at bounding box center [383, 589] width 16 height 16
click at [764, 552] on icon "Main content area" at bounding box center [775, 589] width 22 height 22
click at [422, 96] on button "Delet e Selected" at bounding box center [449, 105] width 126 height 33
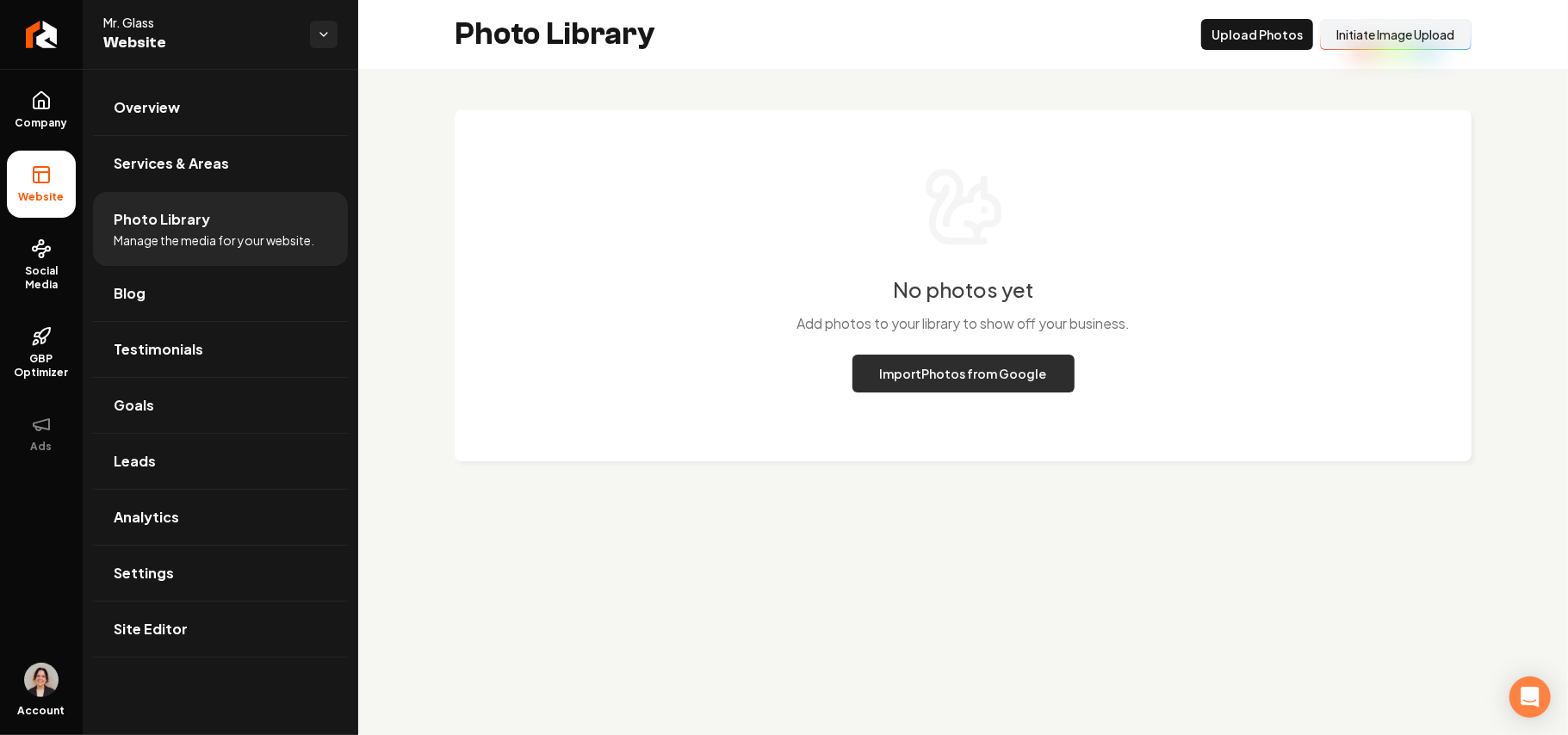
click at [925, 376] on button "Import Photos from Google" at bounding box center [963, 374] width 222 height 38
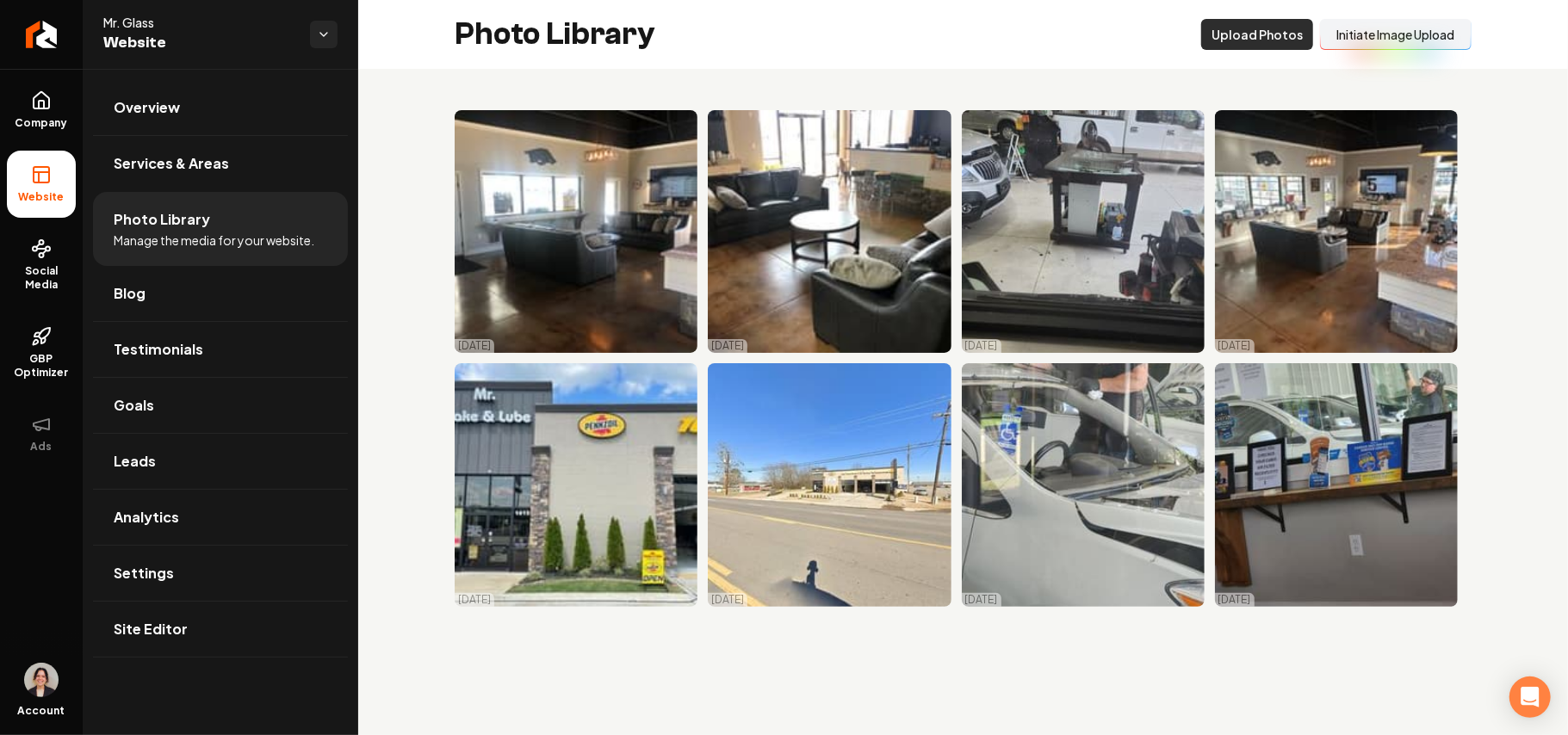
click at [1162, 44] on button "Upload Photos" at bounding box center [1257, 34] width 112 height 31
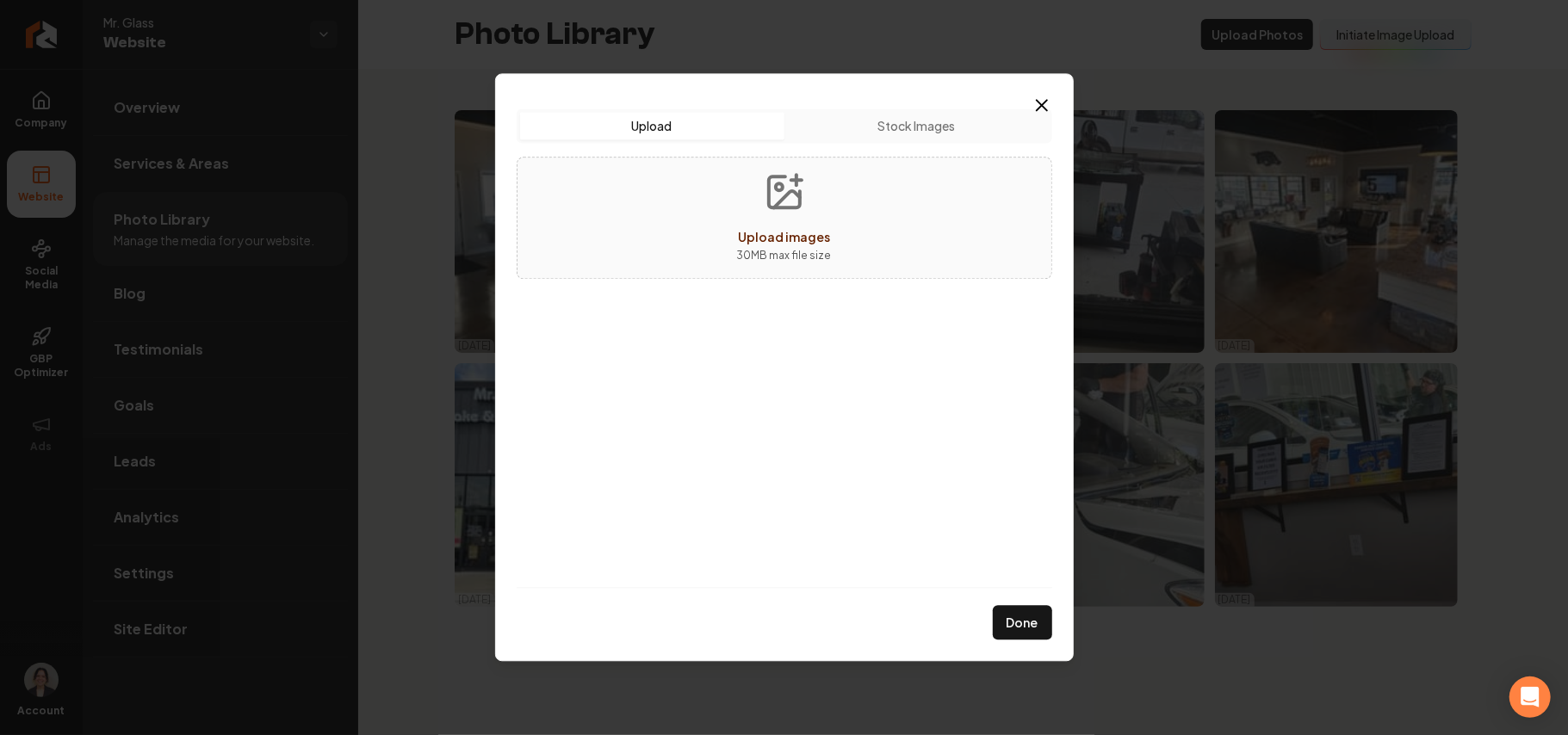
click at [858, 201] on div "Upload images 30 MB max file size" at bounding box center [784, 218] width 535 height 122
type input "**********"
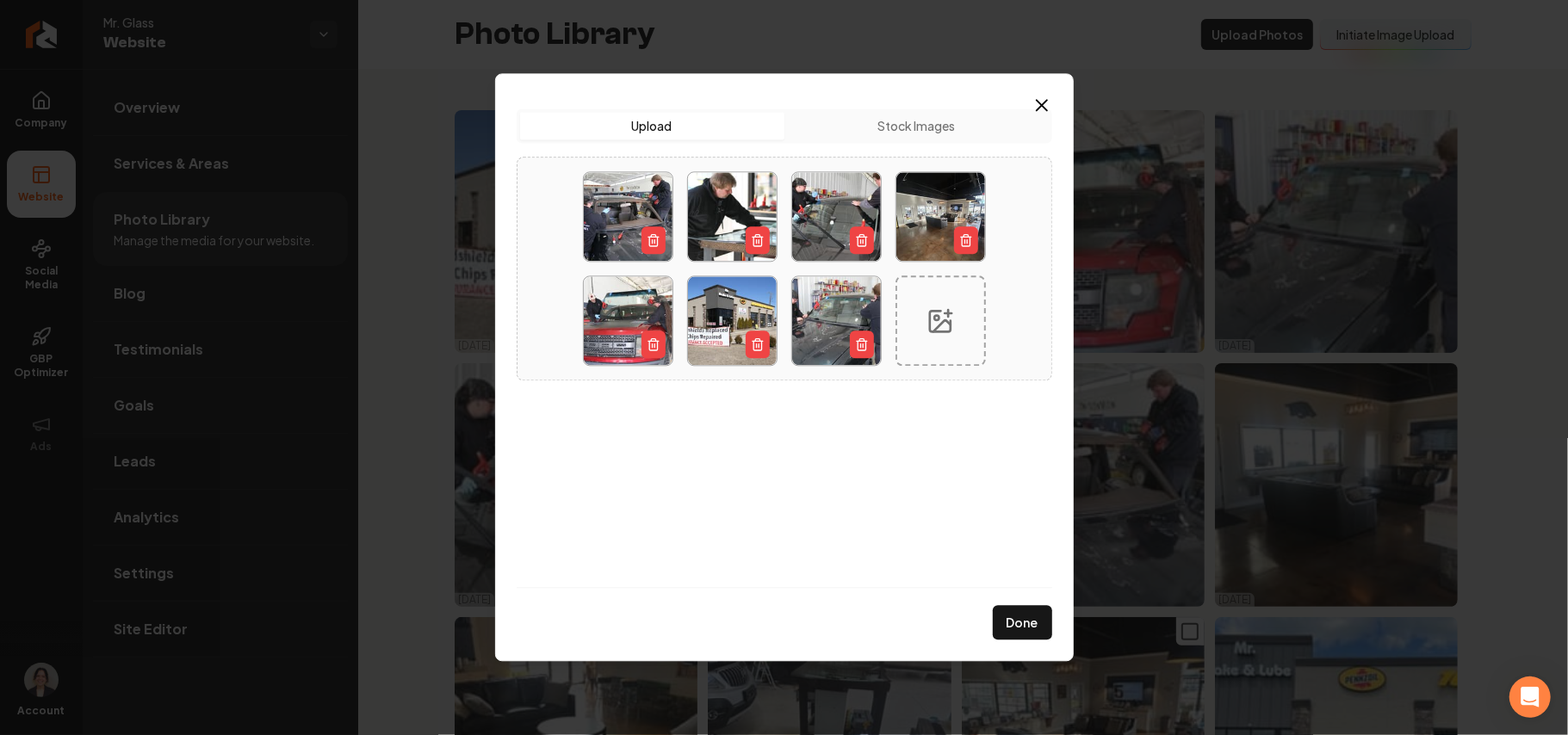
click at [1019, 522] on button "Done" at bounding box center [1022, 623] width 60 height 34
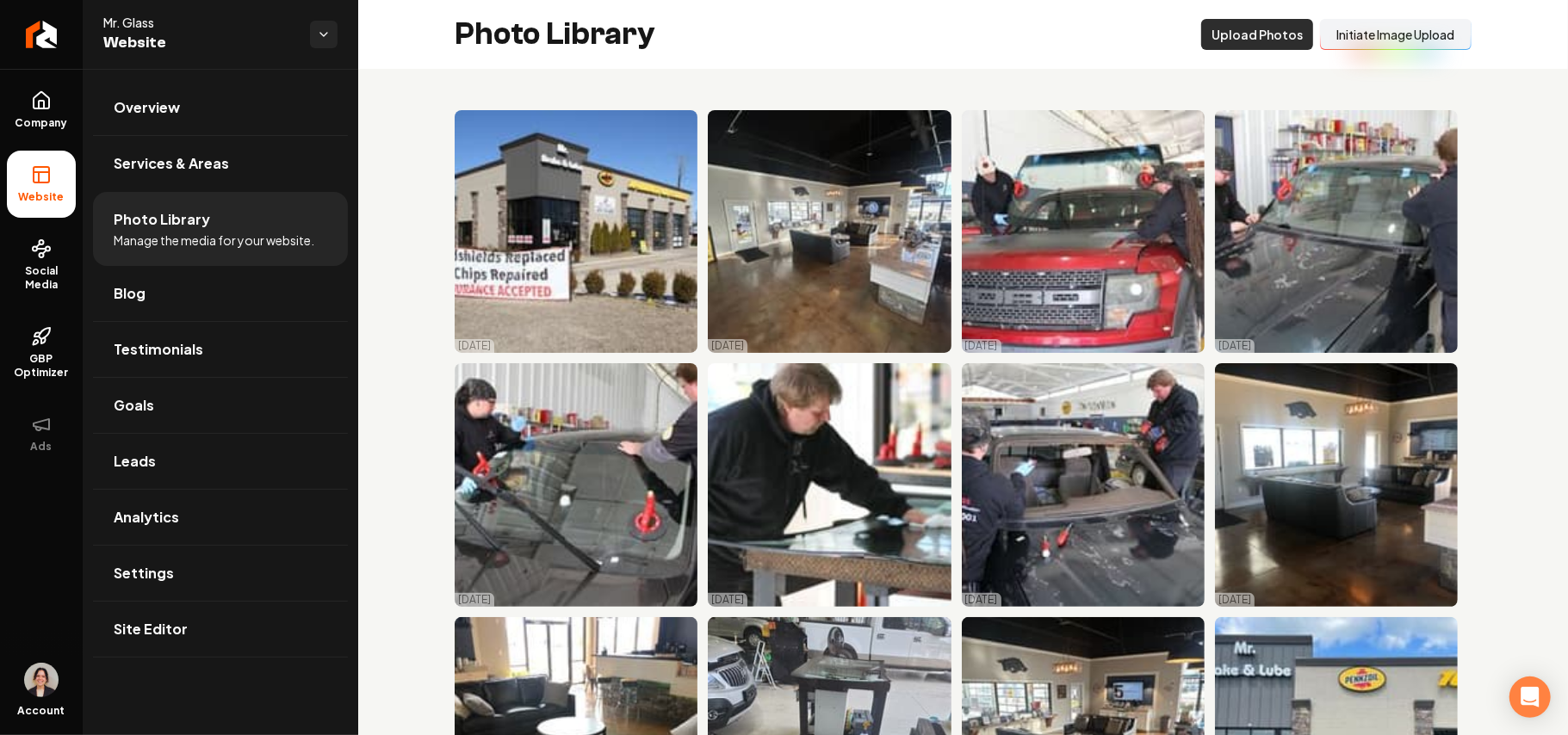
click at [1162, 31] on button "Upload Photos" at bounding box center [1257, 34] width 112 height 31
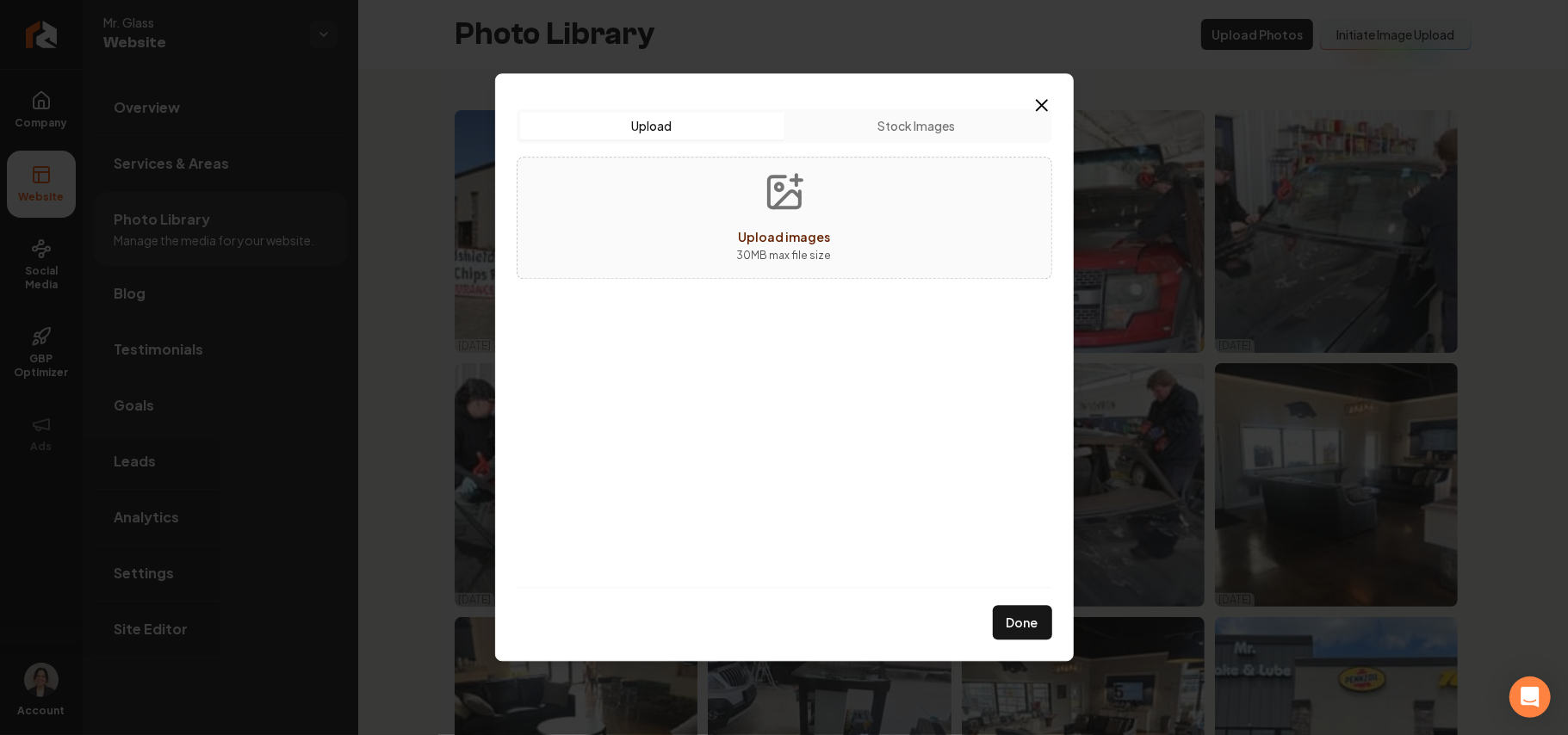
click at [803, 211] on icon "Upload images" at bounding box center [784, 192] width 42 height 42
type input "**********"
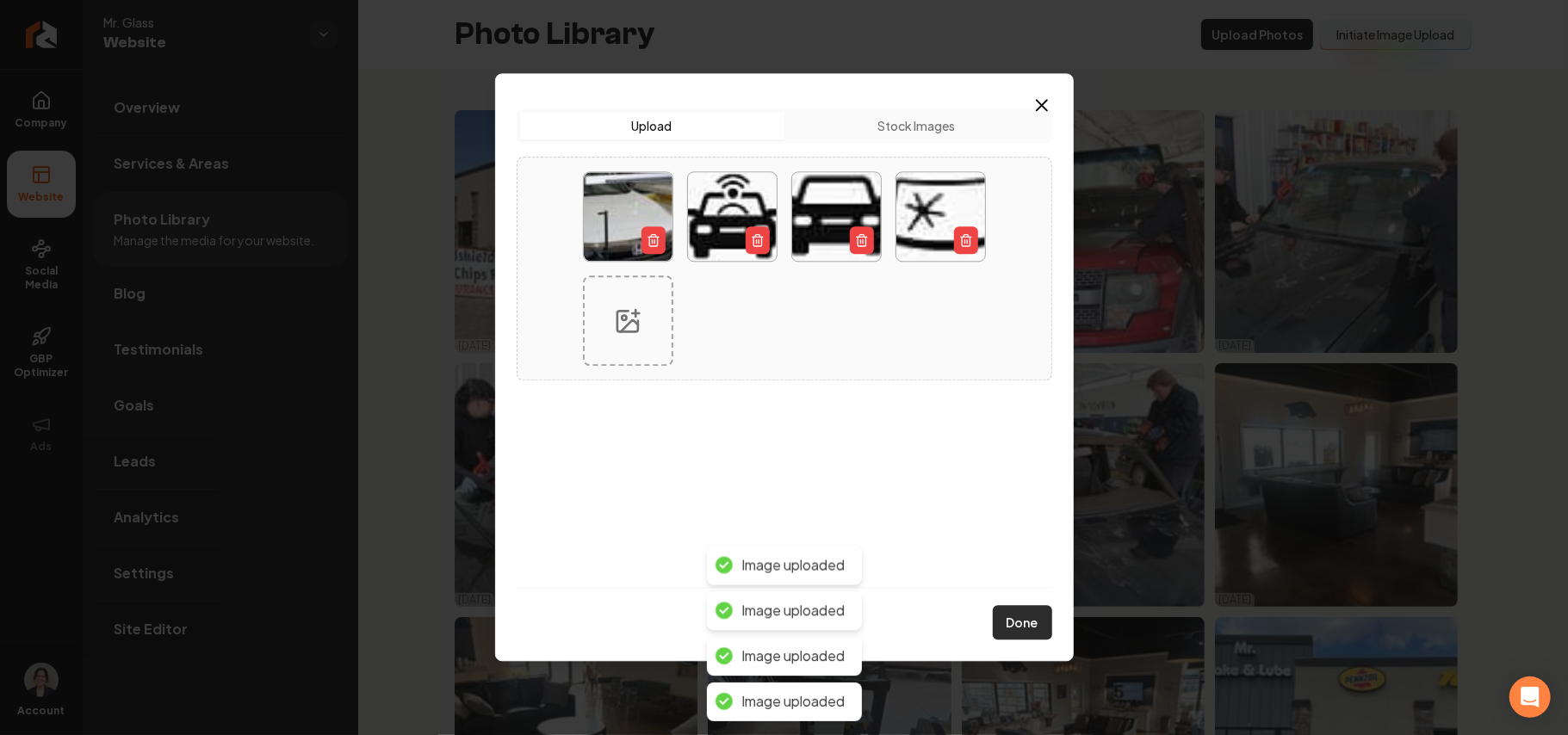
click at [1003, 522] on button "Done" at bounding box center [1022, 623] width 60 height 34
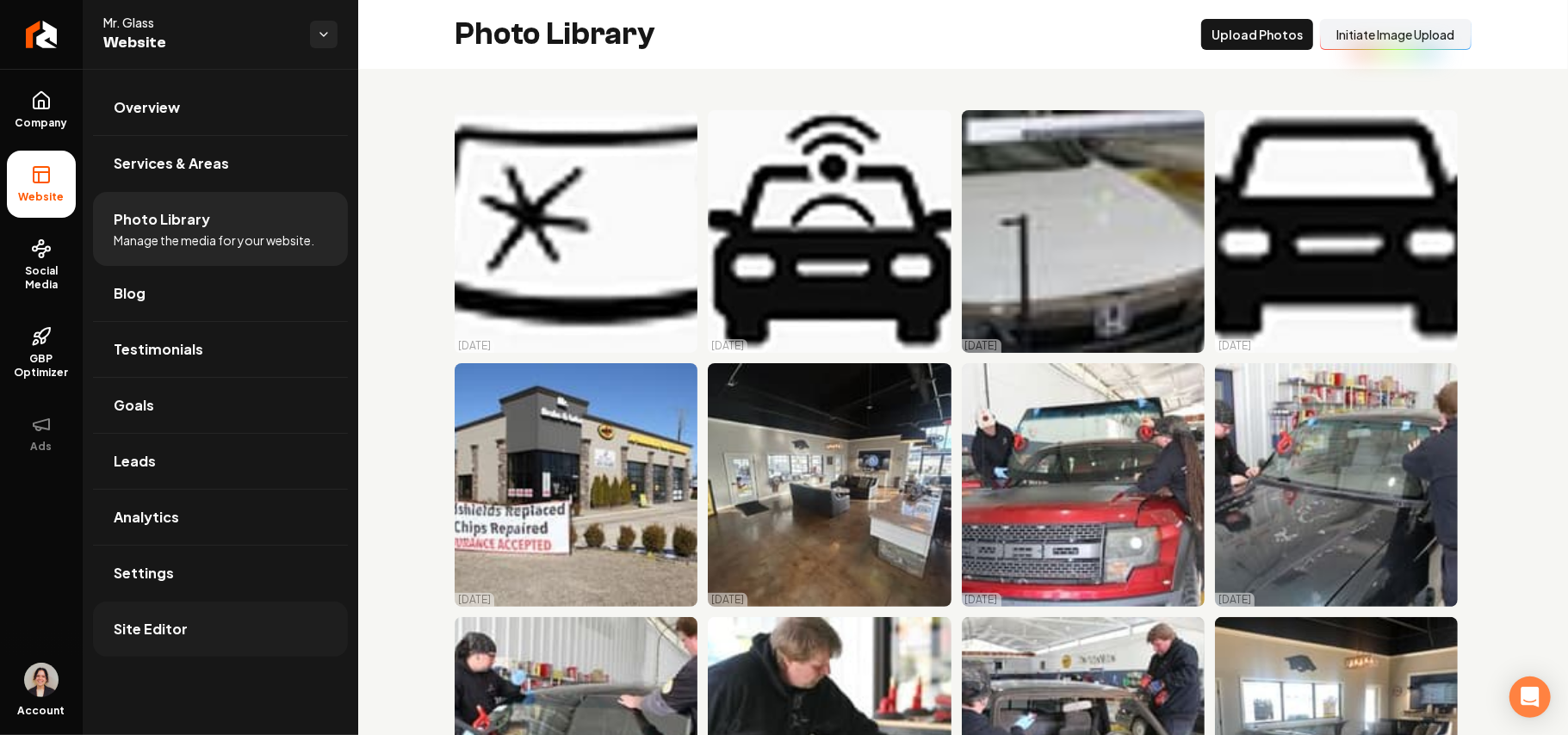
click at [162, 522] on span "Site Editor" at bounding box center [150, 630] width 74 height 21
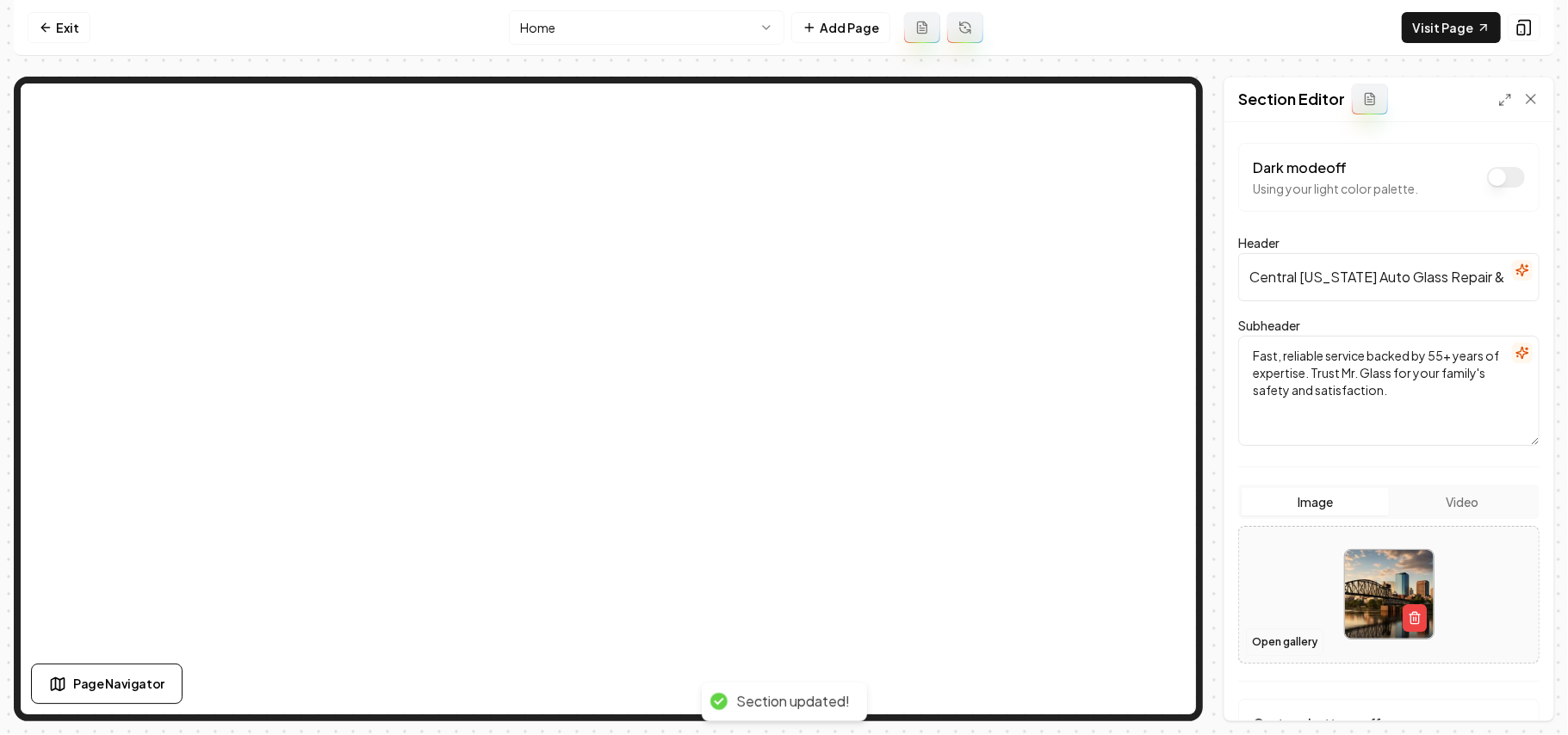
click at [1162, 522] on button "Open gallery" at bounding box center [1284, 642] width 78 height 27
click at [1162, 522] on div at bounding box center [1388, 594] width 300 height 118
type input "**********"
click at [1162, 522] on button "Save" at bounding box center [1514, 691] width 51 height 31
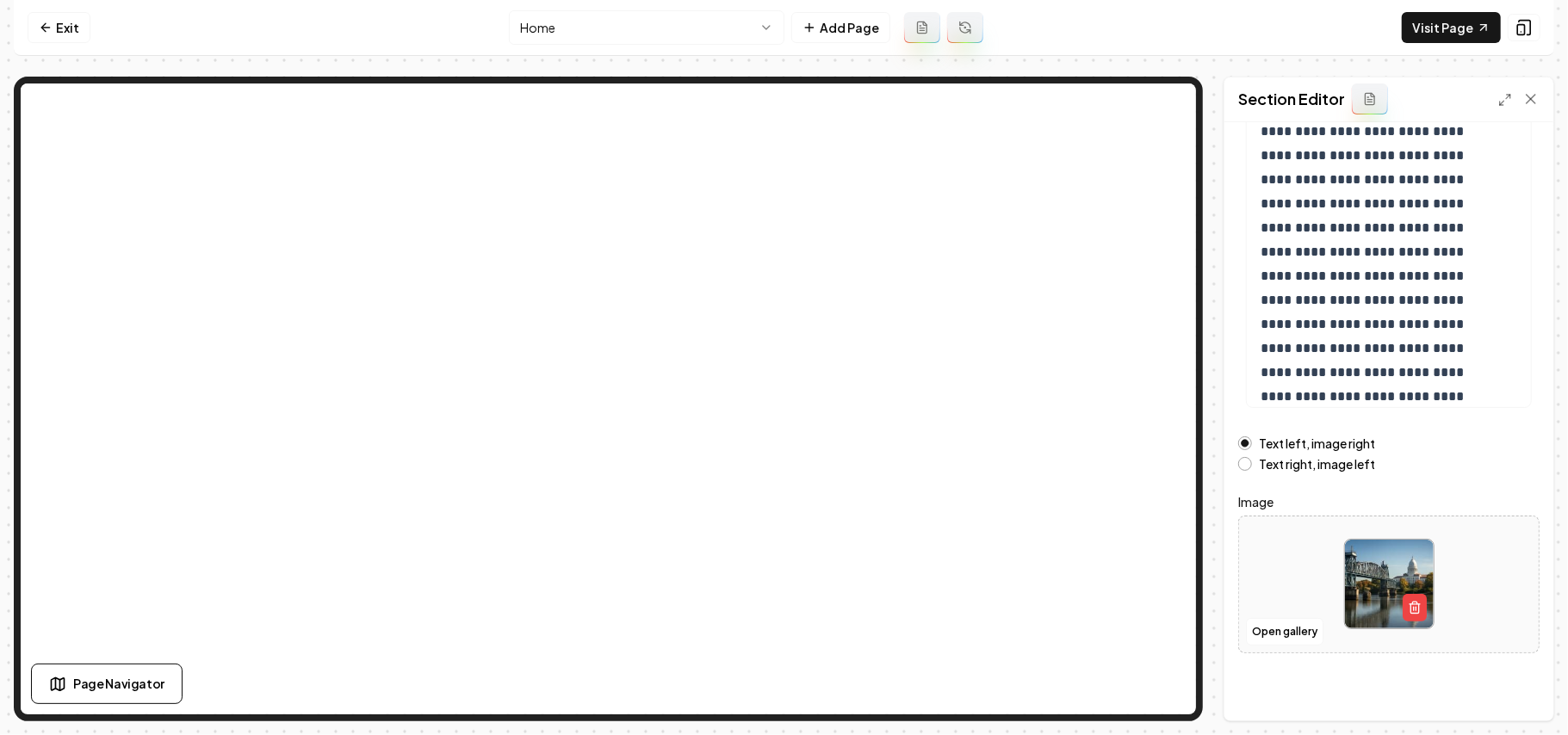
scroll to position [197, 0]
click at [1162, 522] on button "Open gallery" at bounding box center [1284, 630] width 78 height 27
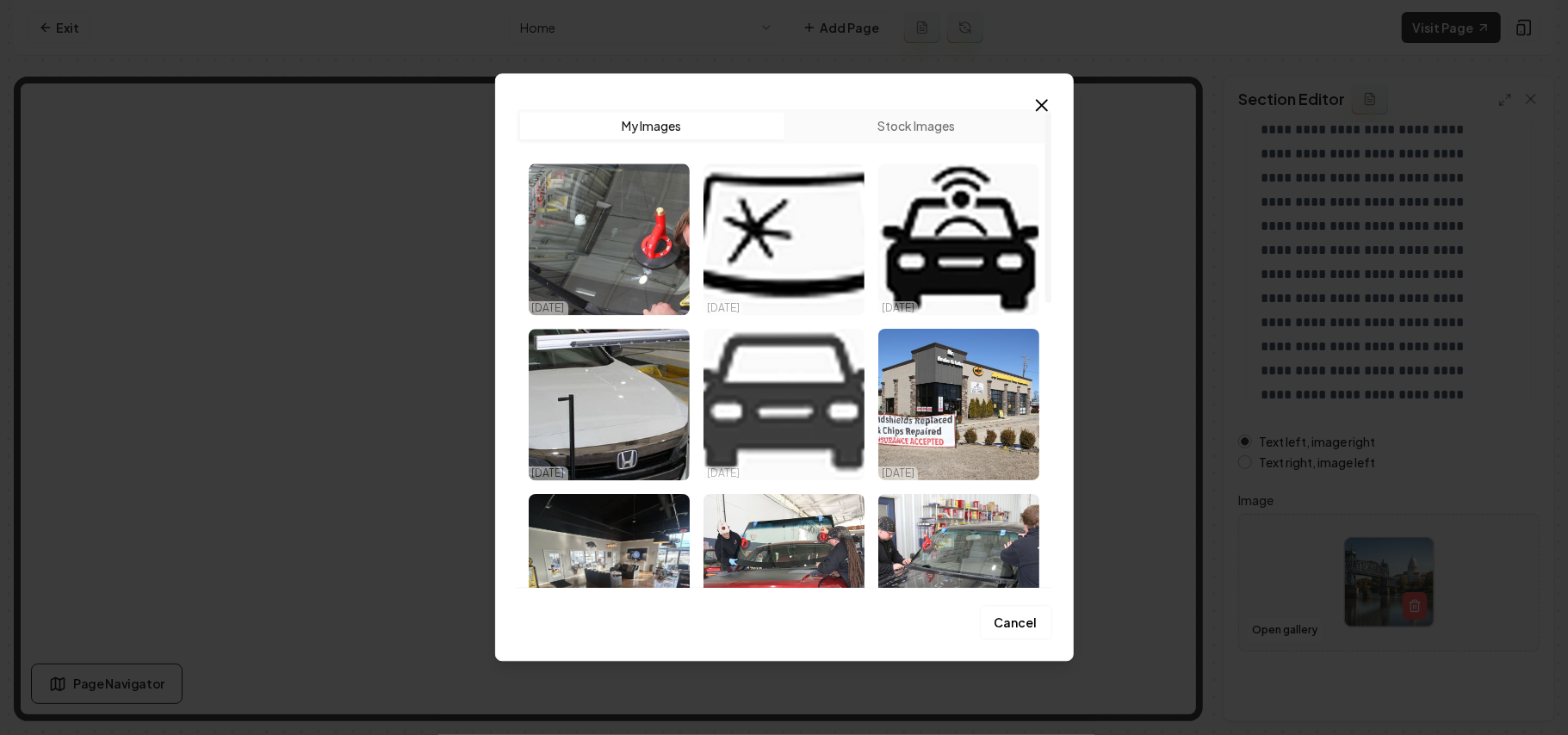
scroll to position [344, 0]
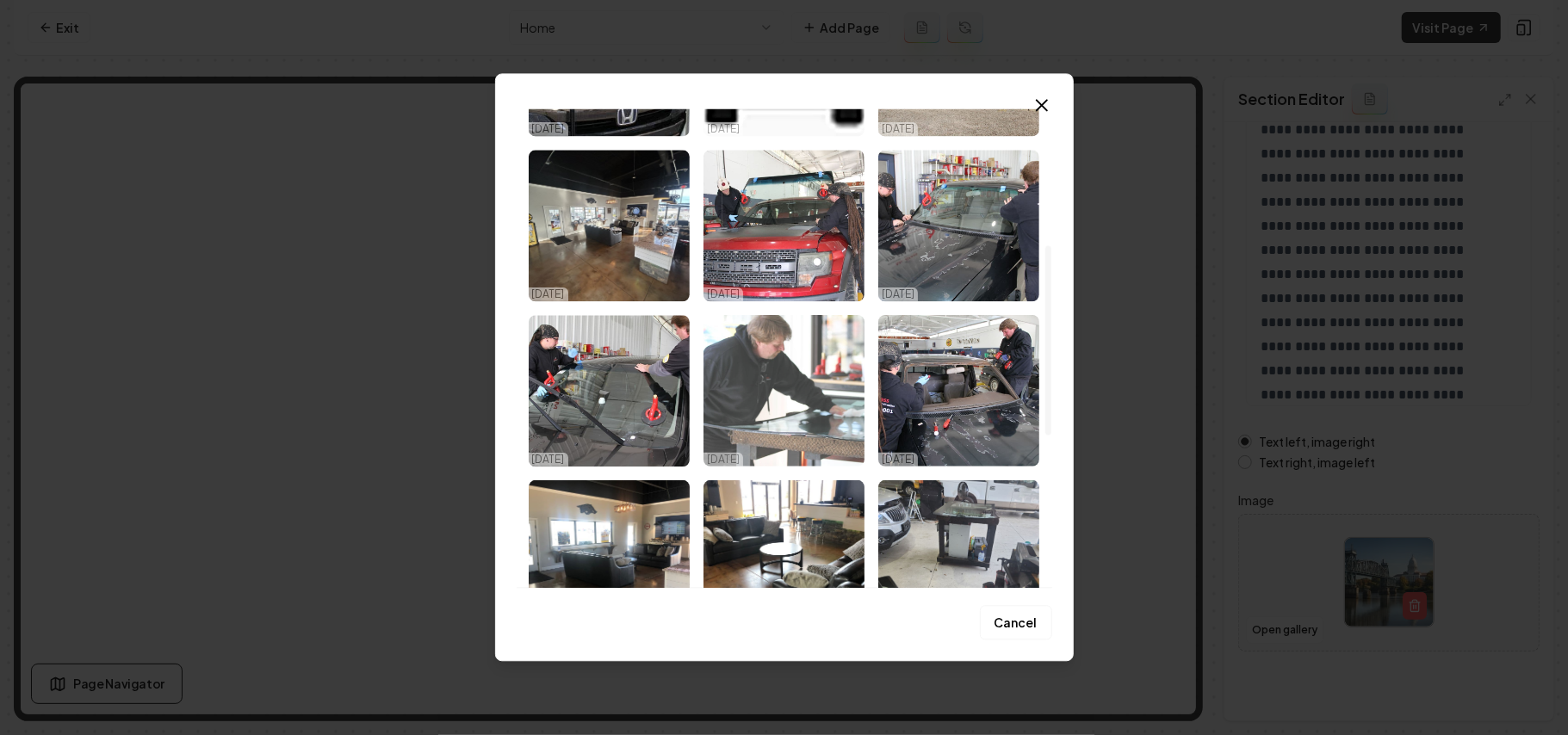
click at [761, 374] on img "Select image image_68dd650a5c7cd75eb858bb36.jpg" at bounding box center [784, 391] width 161 height 151
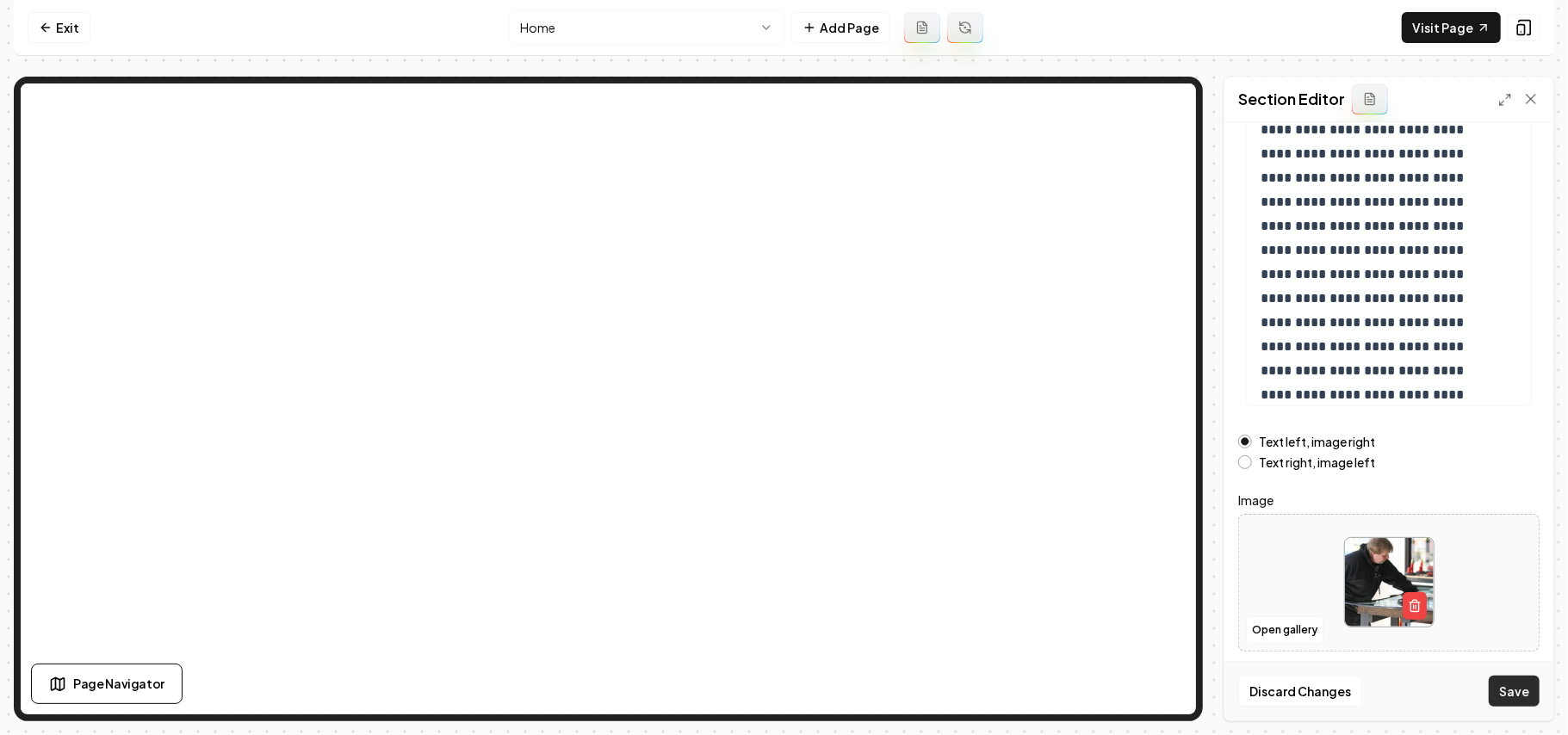
click at [1162, 522] on button "Save" at bounding box center [1514, 691] width 51 height 31
click at [1162, 522] on button "Open gallery" at bounding box center [1284, 630] width 78 height 27
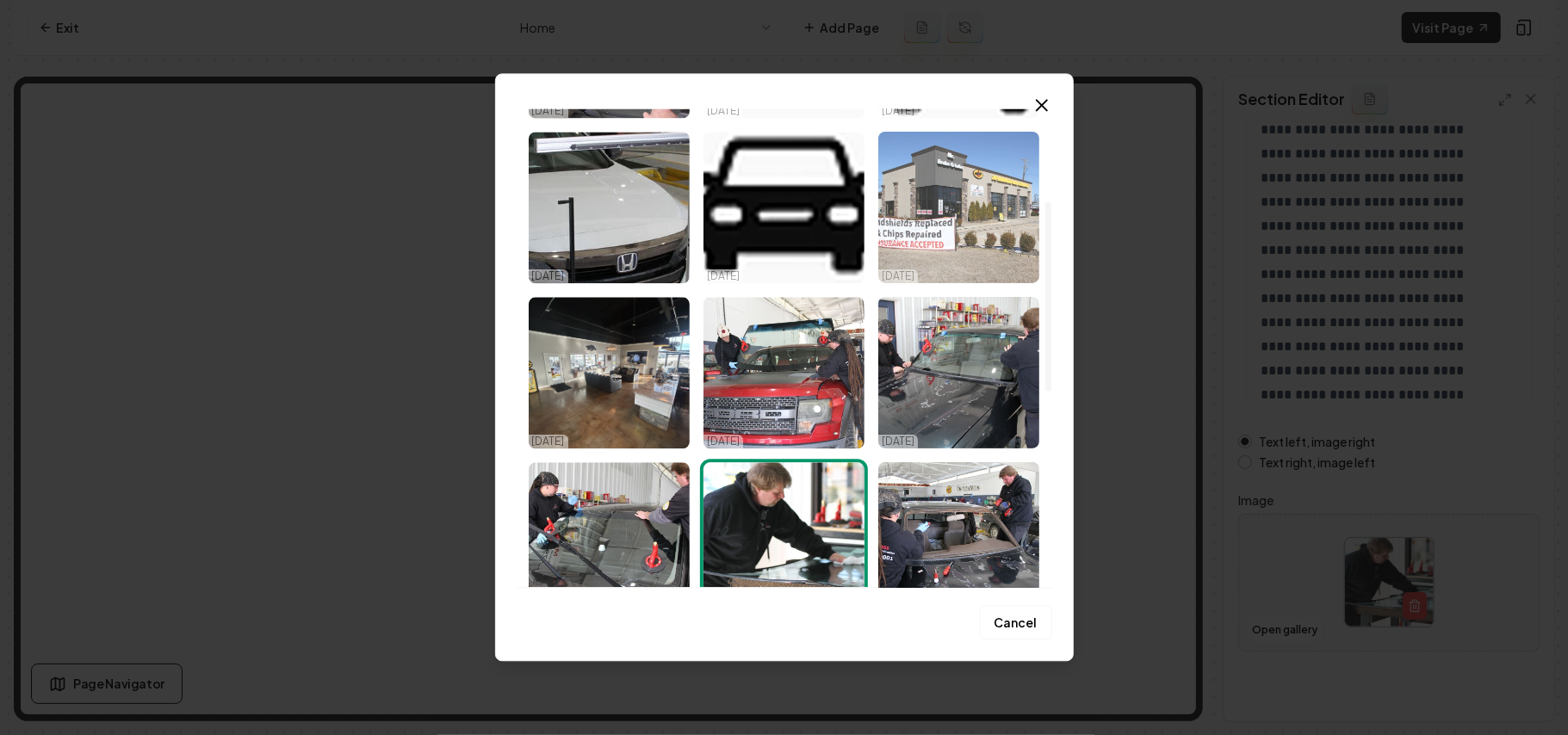
scroll to position [114, 0]
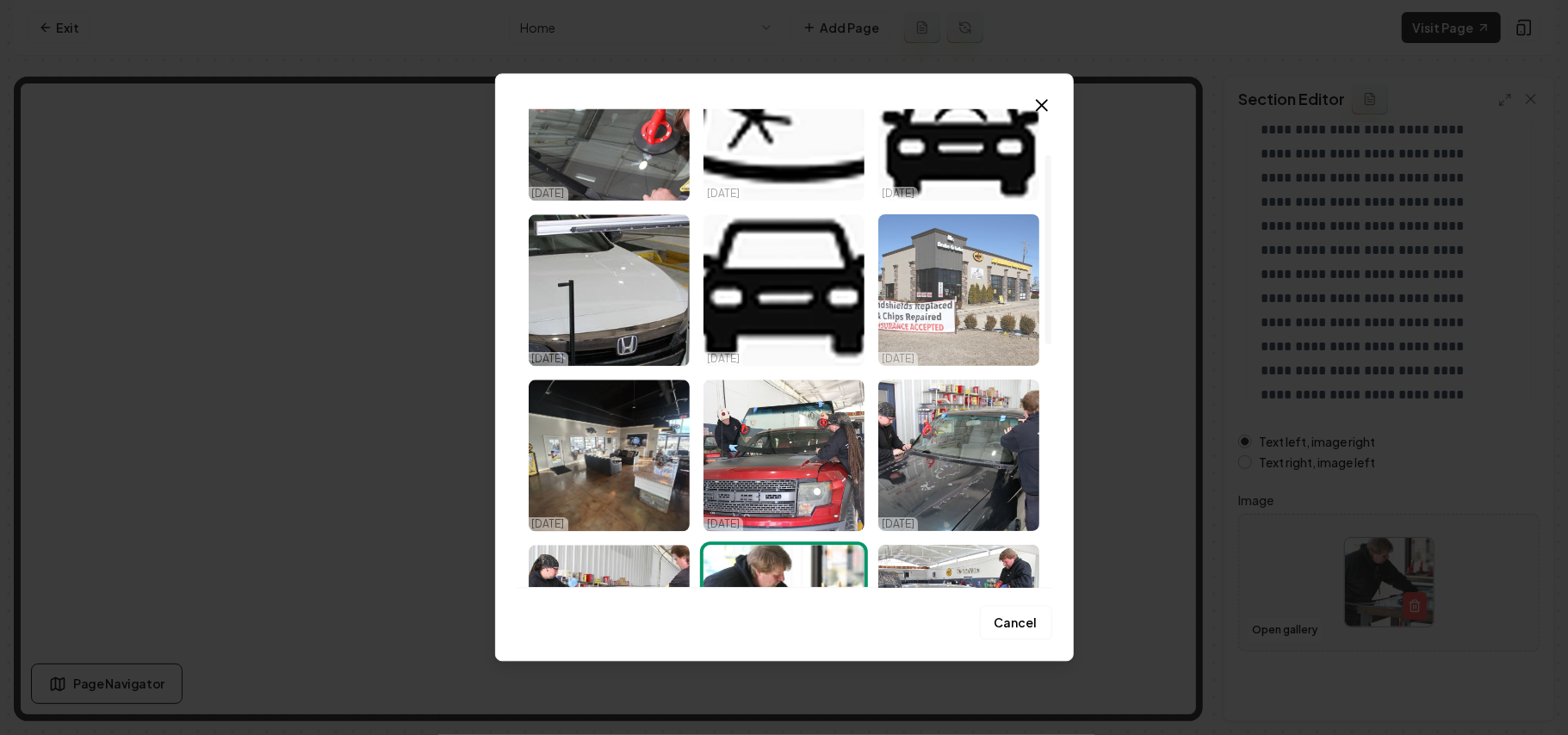
click at [942, 322] on img "Select image image_68dd650a5c7cd75eb858bbf5.jpg" at bounding box center [959, 290] width 161 height 151
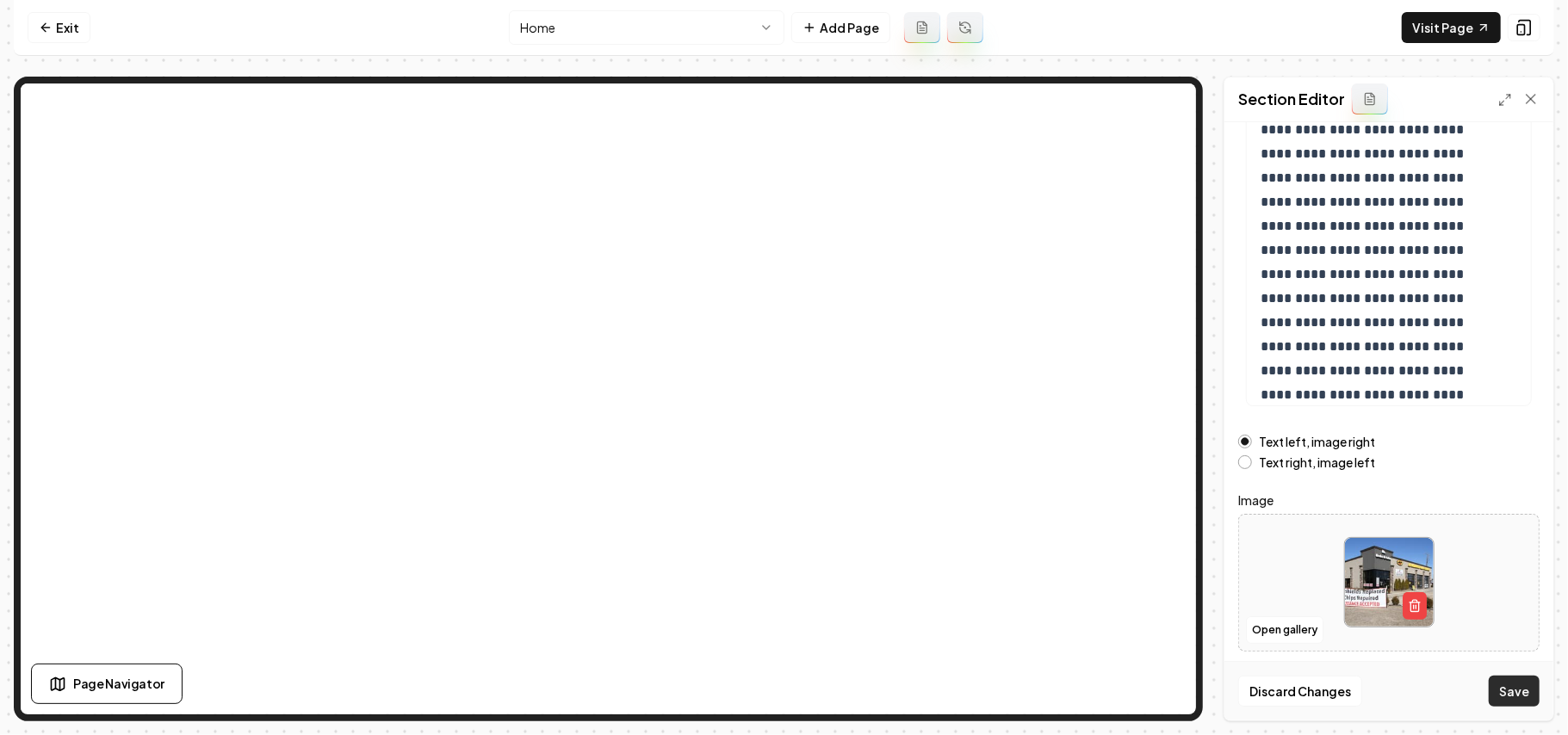
click at [1162, 522] on button "Save" at bounding box center [1514, 691] width 51 height 31
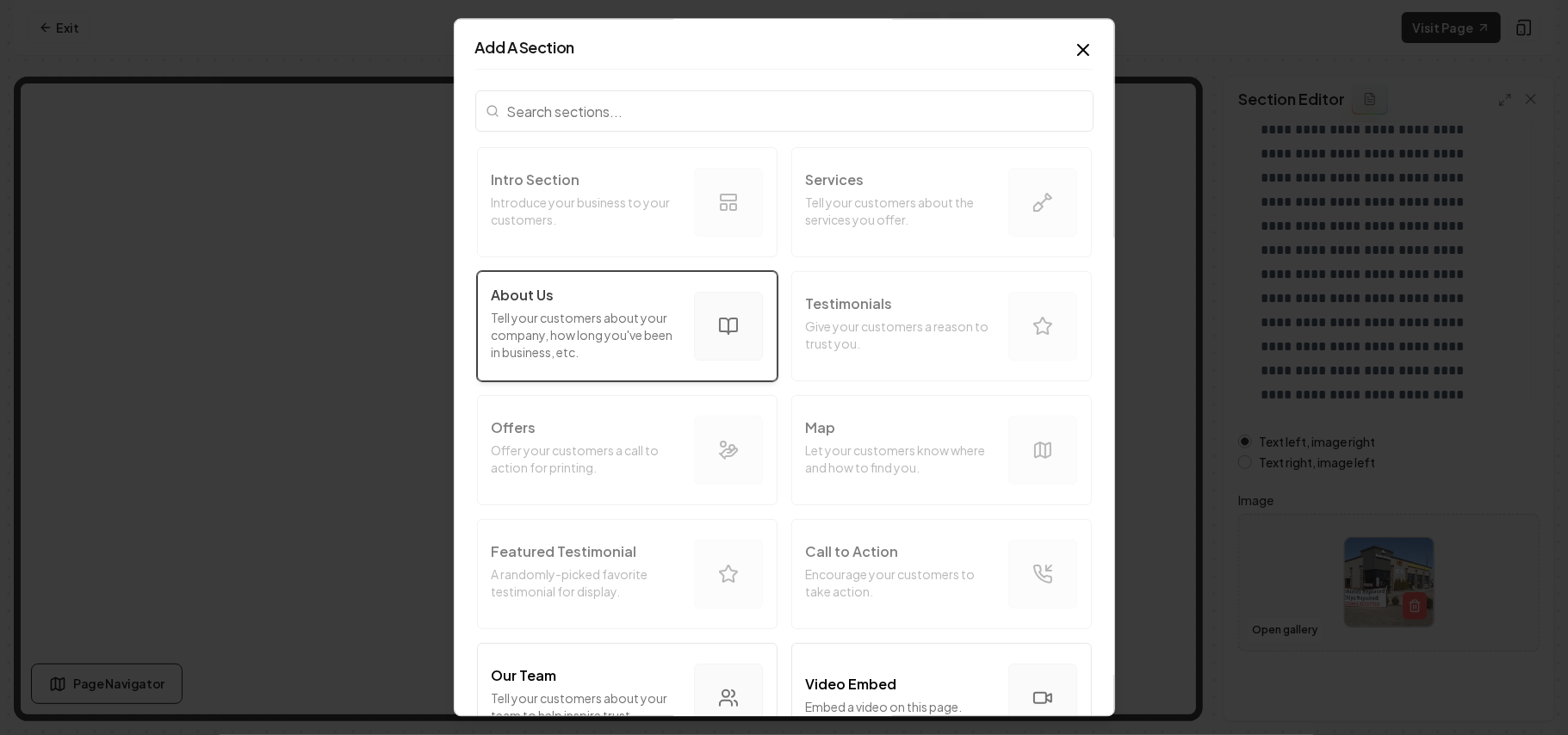
click at [562, 335] on p "Tell your customers about your company, how long you've been in business, etc." at bounding box center [585, 335] width 188 height 52
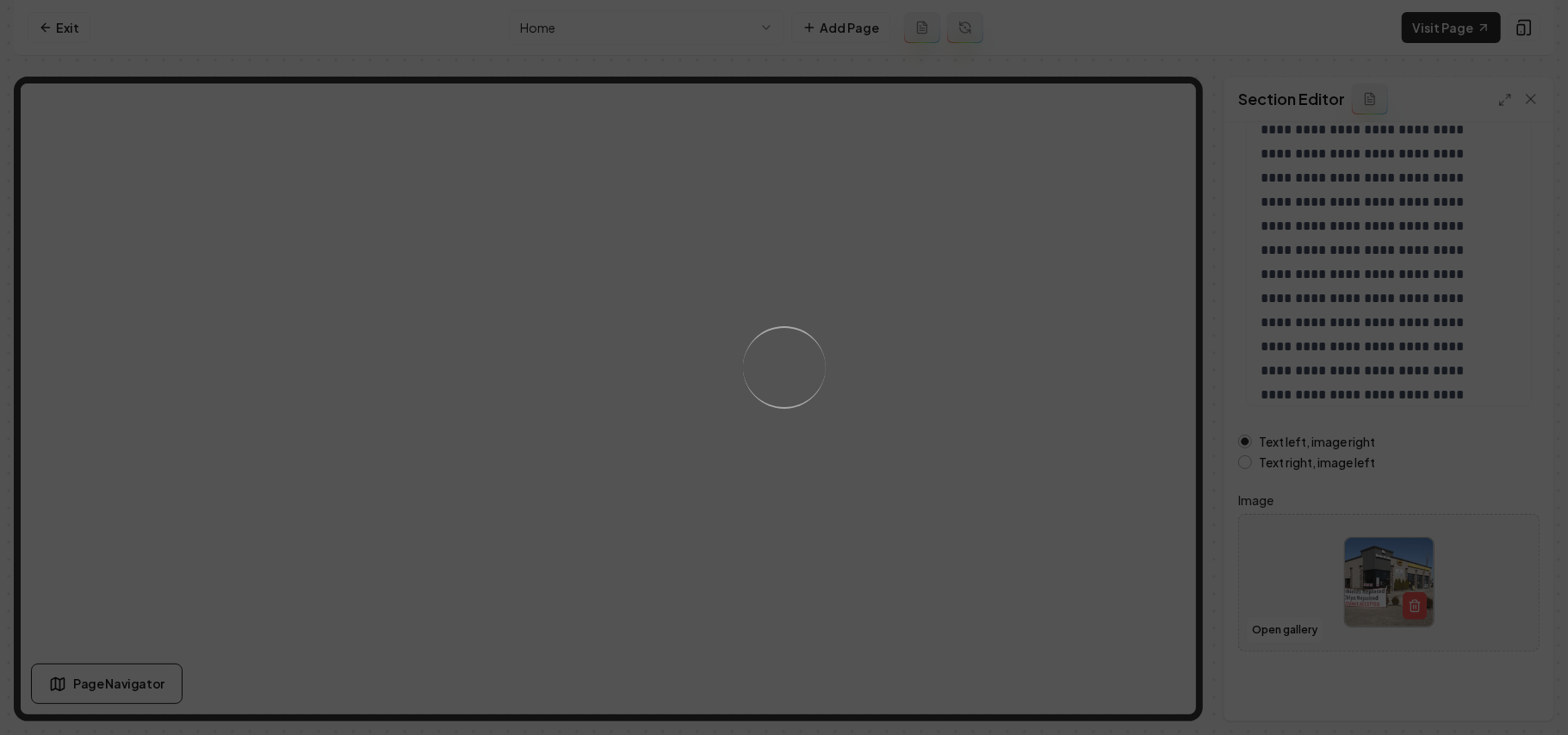
scroll to position [0, 0]
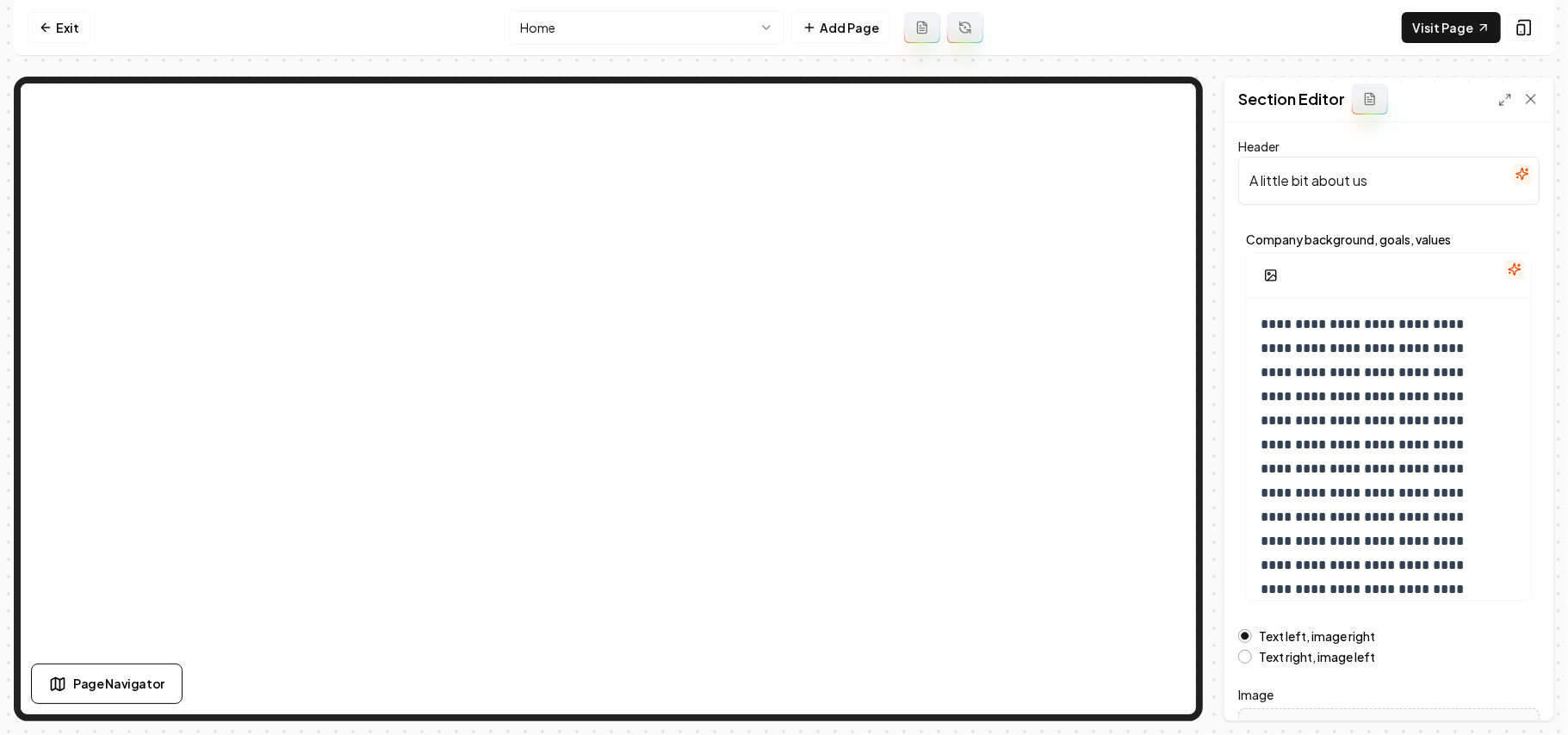
click at [1162, 522] on label "Text right, image left" at bounding box center [1316, 656] width 116 height 12
click at [1162, 522] on button "Text right, image left" at bounding box center [1245, 656] width 14 height 14
click at [1162, 522] on button "Save" at bounding box center [1514, 691] width 51 height 31
drag, startPoint x: 1407, startPoint y: 183, endPoint x: 1176, endPoint y: 183, distance: 231.0
click at [963, 97] on div "**********" at bounding box center [784, 399] width 1541 height 645
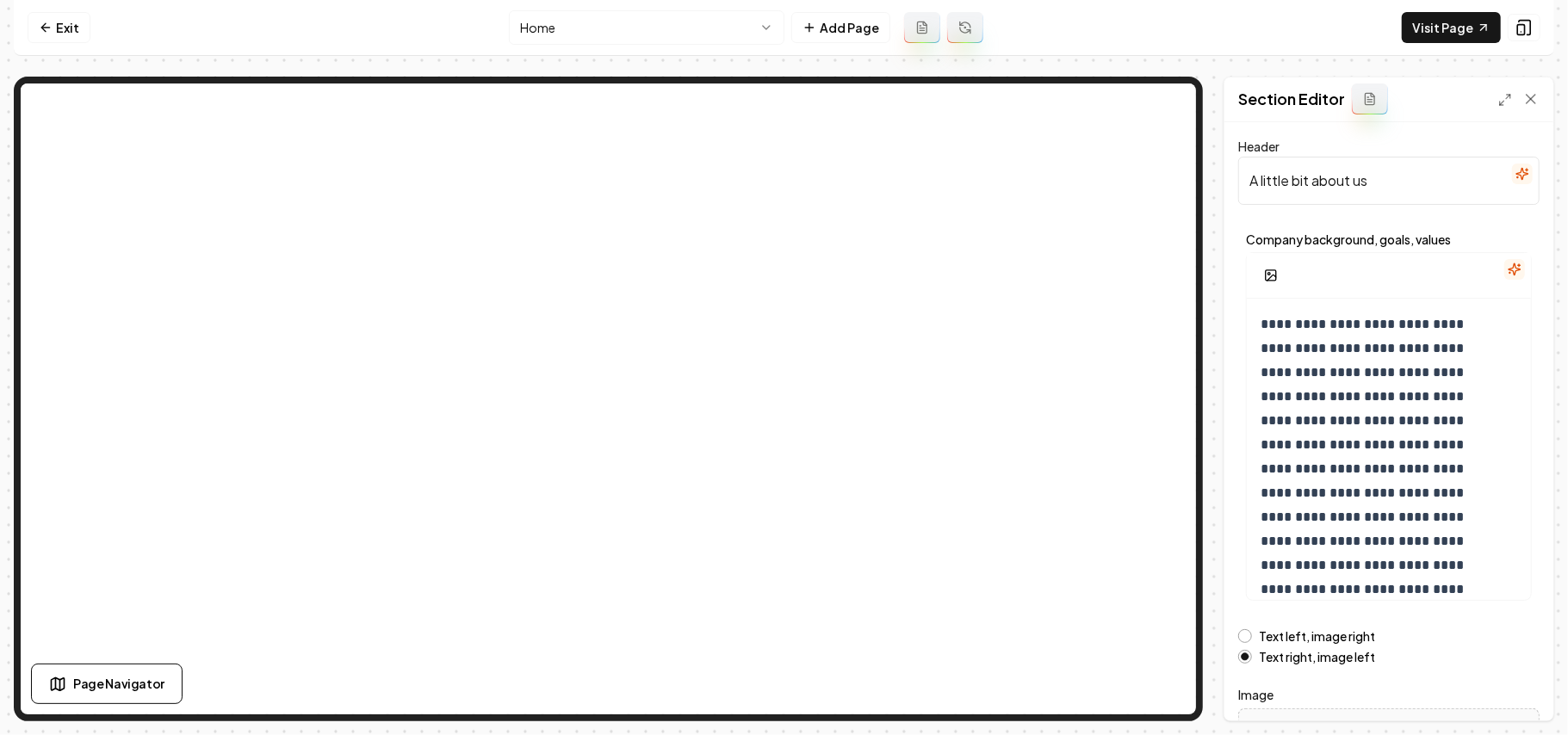
paste input "Relax while we work"
type input "Relax while we work"
click at [1162, 442] on p "**********" at bounding box center [1370, 541] width 220 height 458
paste div
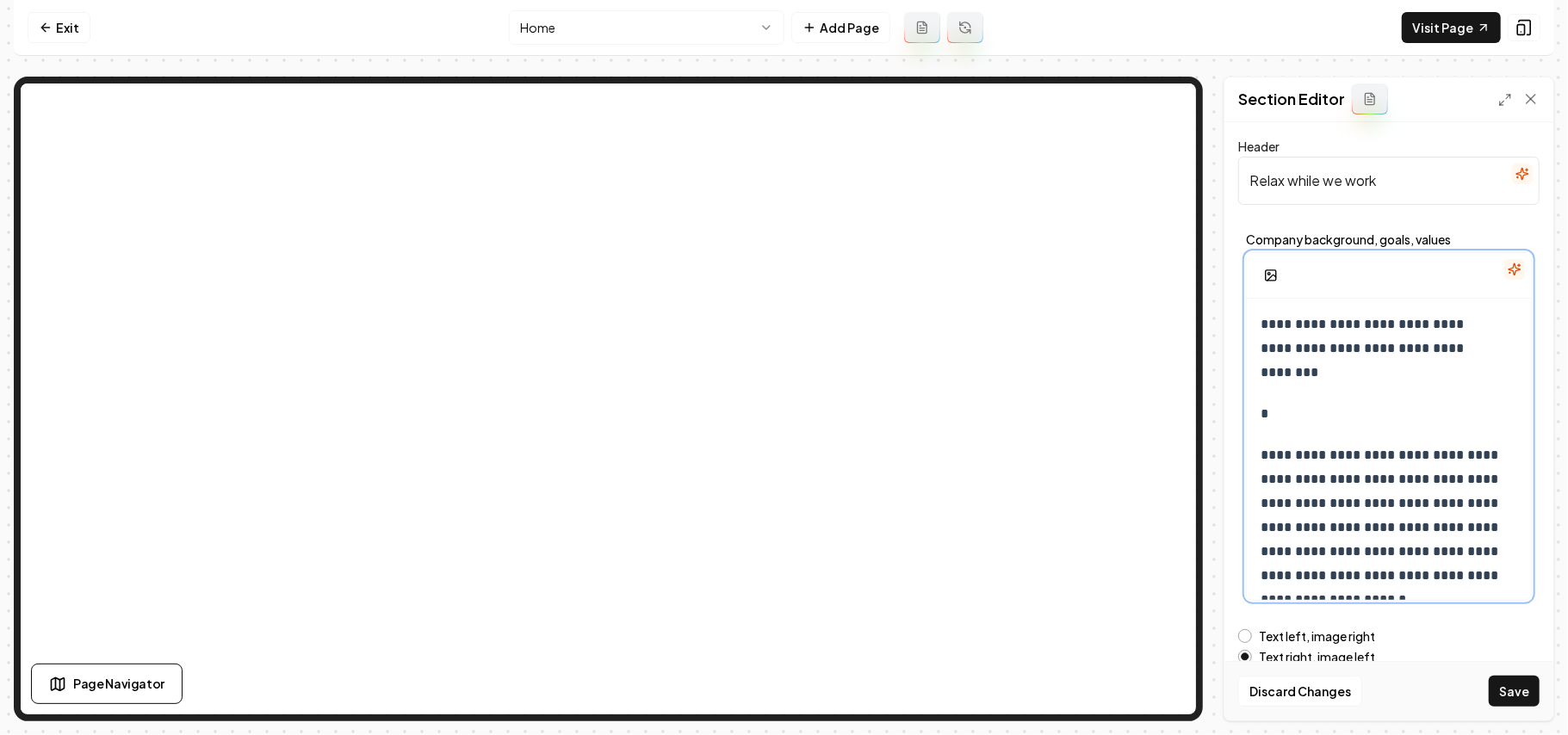
scroll to position [216, 0]
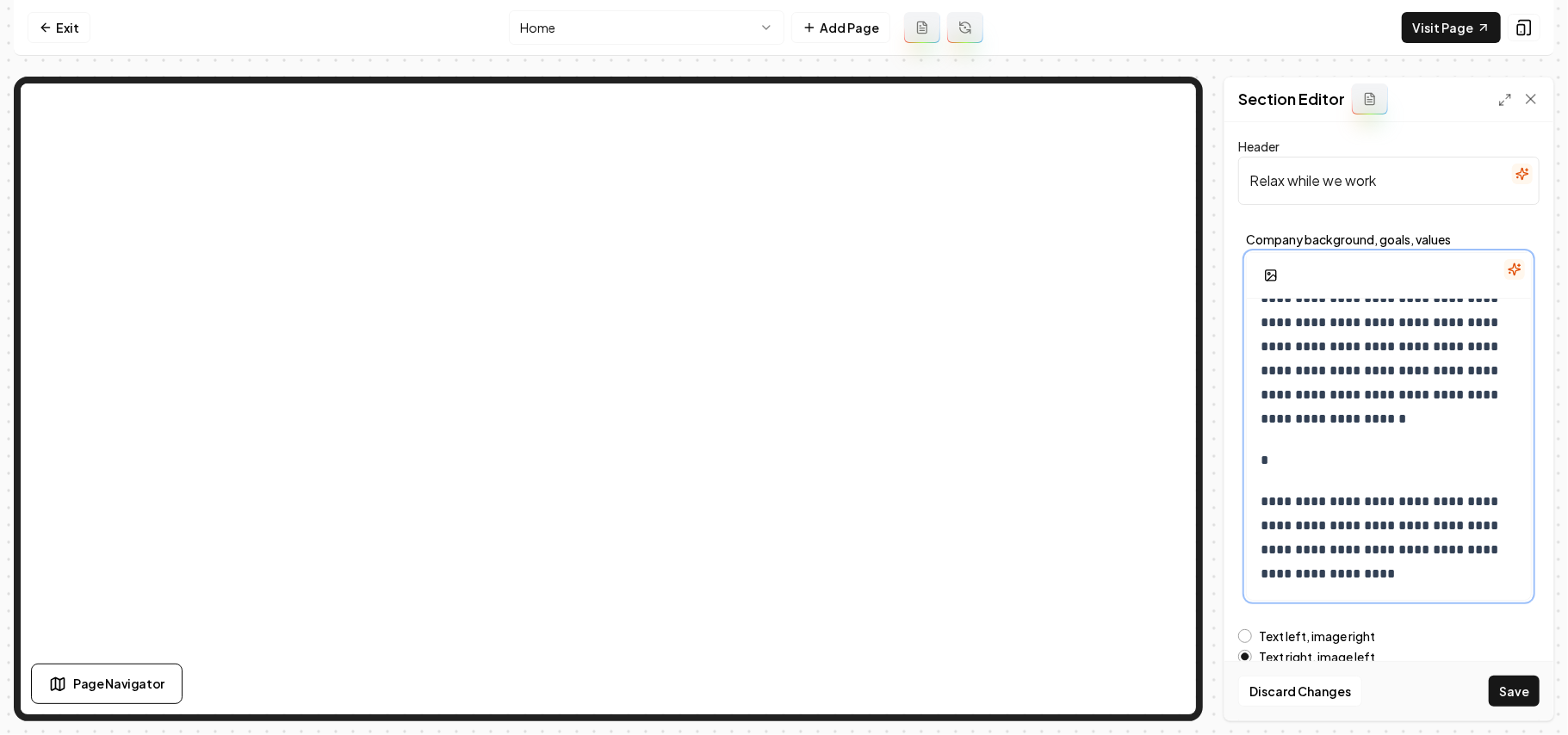
click at [1162, 452] on p "*" at bounding box center [1388, 460] width 256 height 24
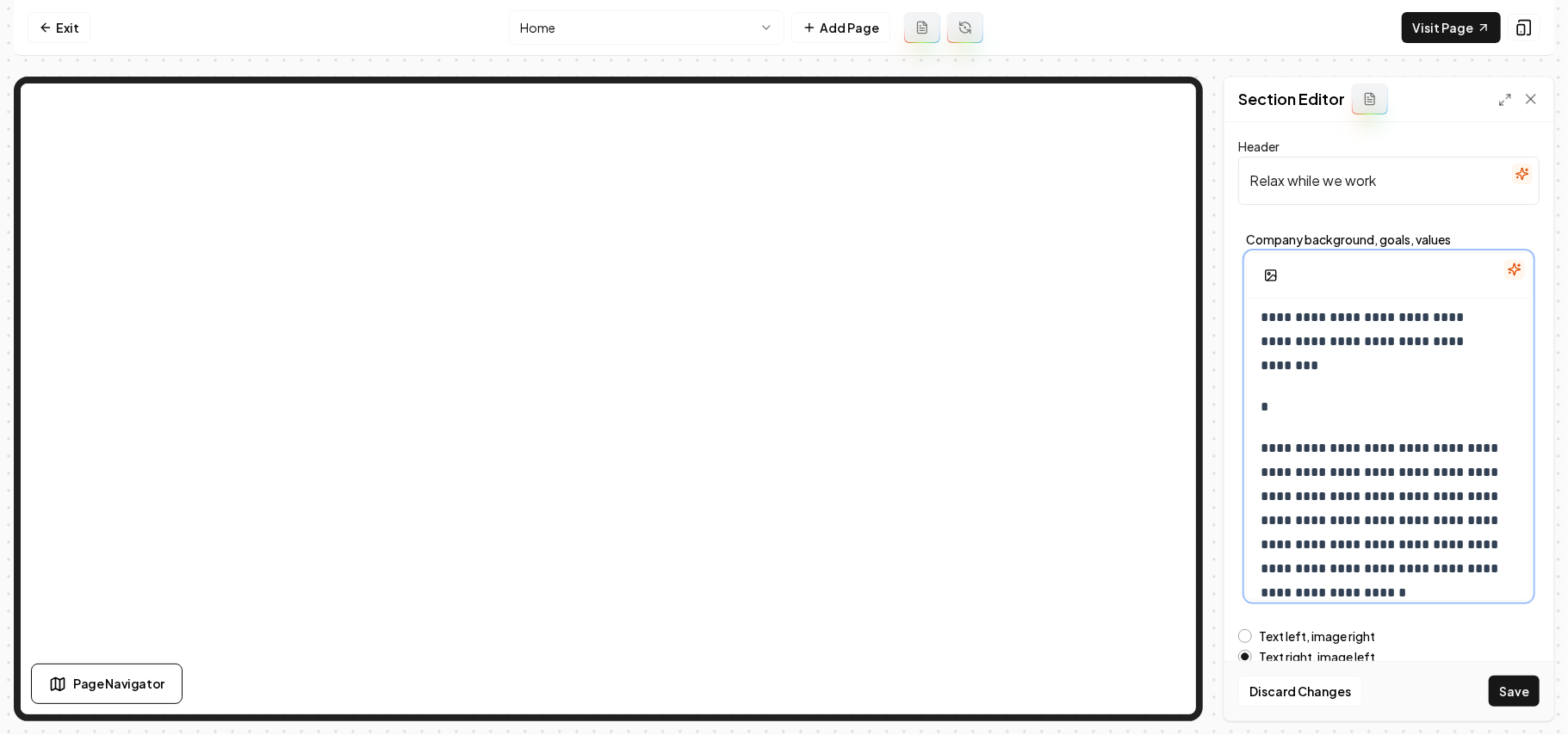
scroll to position [0, 0]
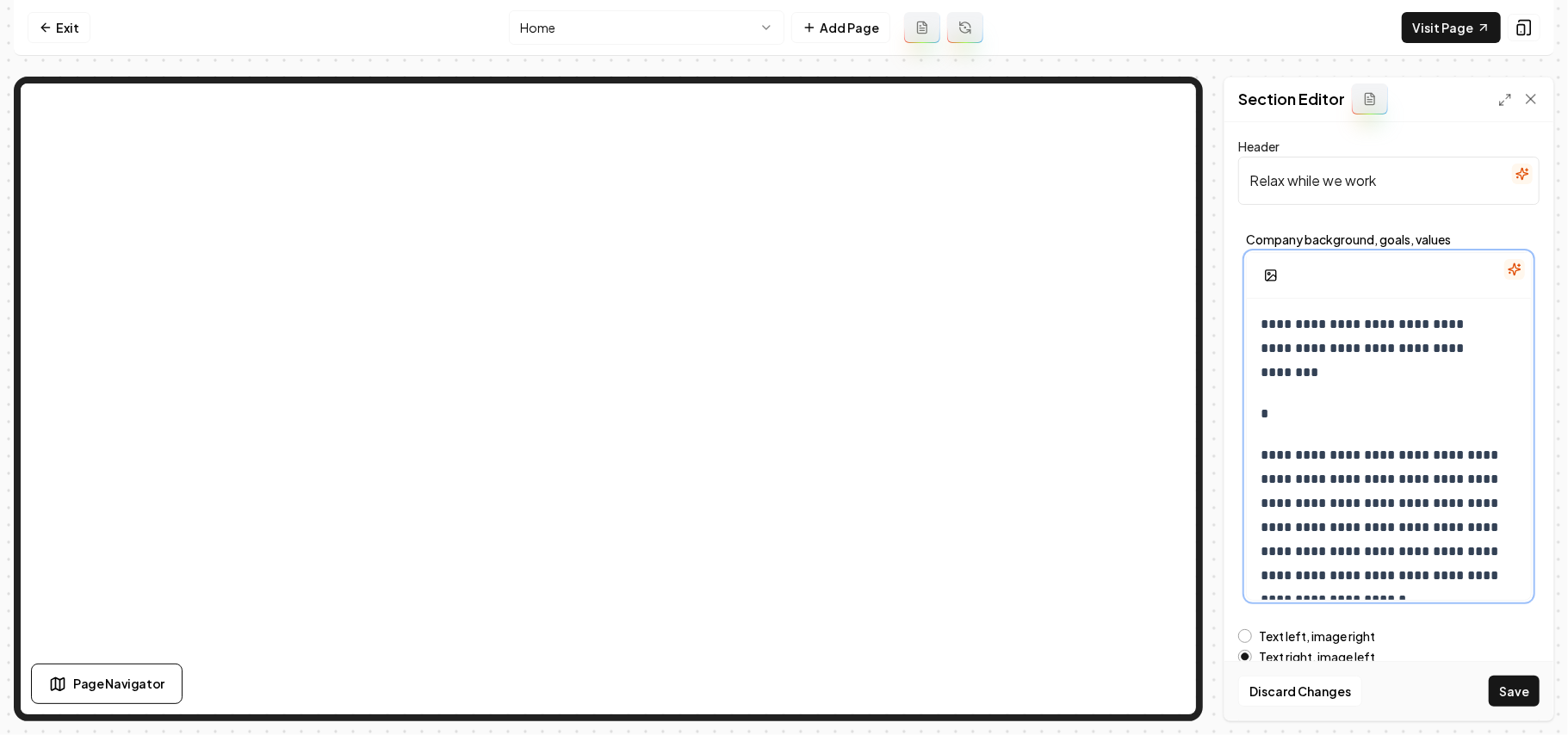
click at [1162, 411] on p "*" at bounding box center [1388, 413] width 256 height 24
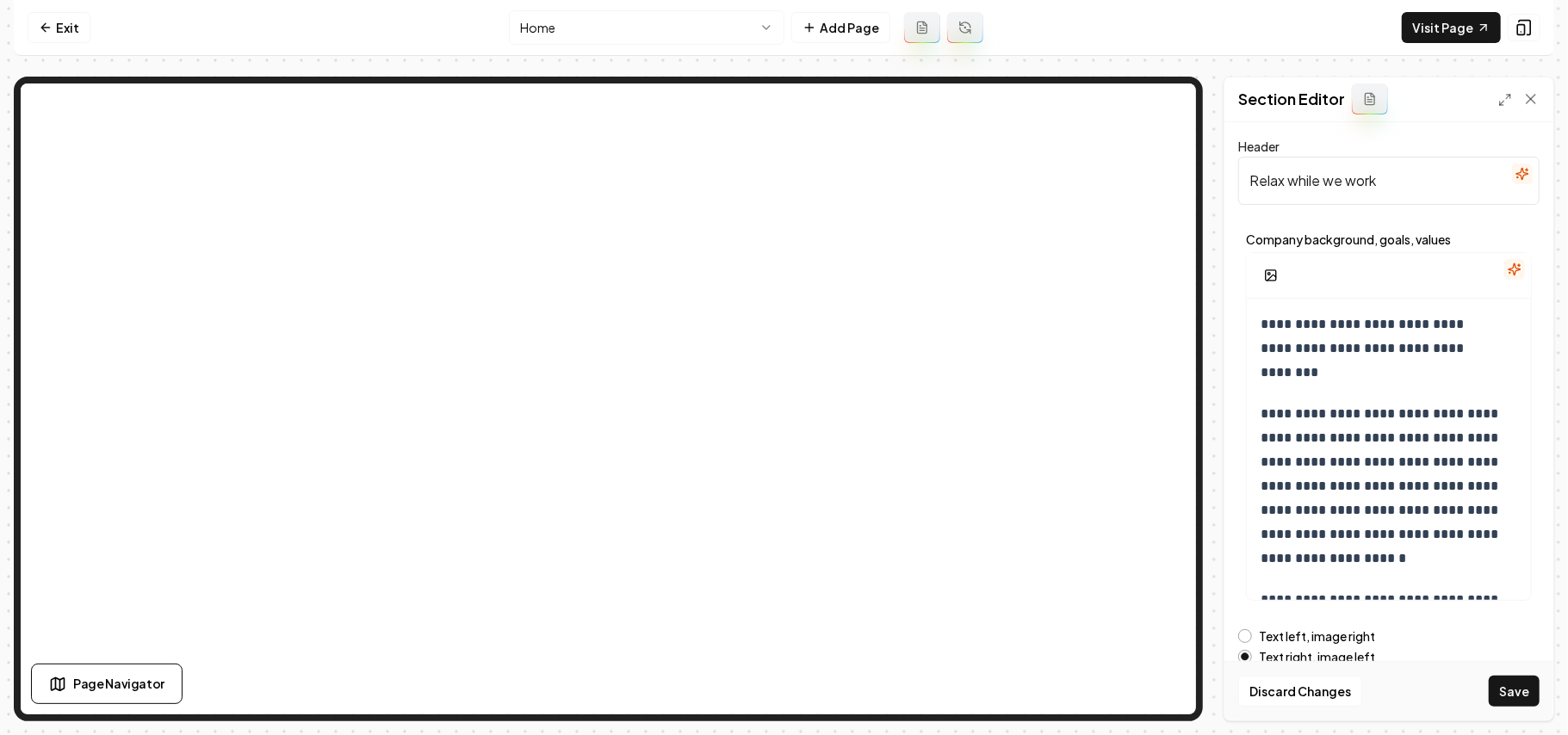
drag, startPoint x: 1292, startPoint y: 180, endPoint x: 1301, endPoint y: 179, distance: 9.1
click at [1162, 179] on input "Relax while we work" at bounding box center [1388, 181] width 302 height 48
click at [1162, 184] on input "Relax While we work" at bounding box center [1388, 181] width 302 height 48
click at [1162, 180] on input "Relax While We work" at bounding box center [1388, 181] width 302 height 48
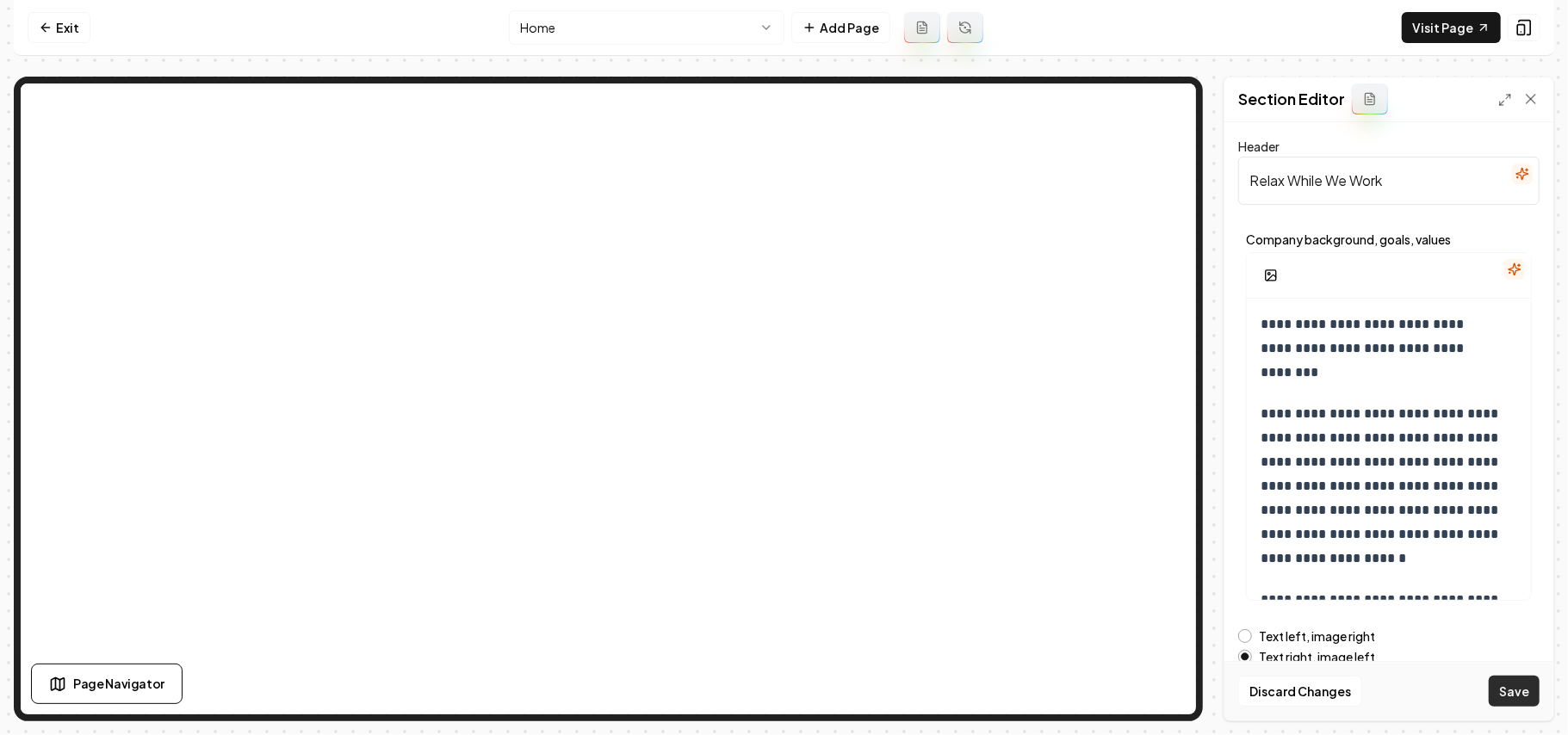
type input "Relax While We Work"
click at [1162, 522] on button "Save" at bounding box center [1514, 691] width 51 height 31
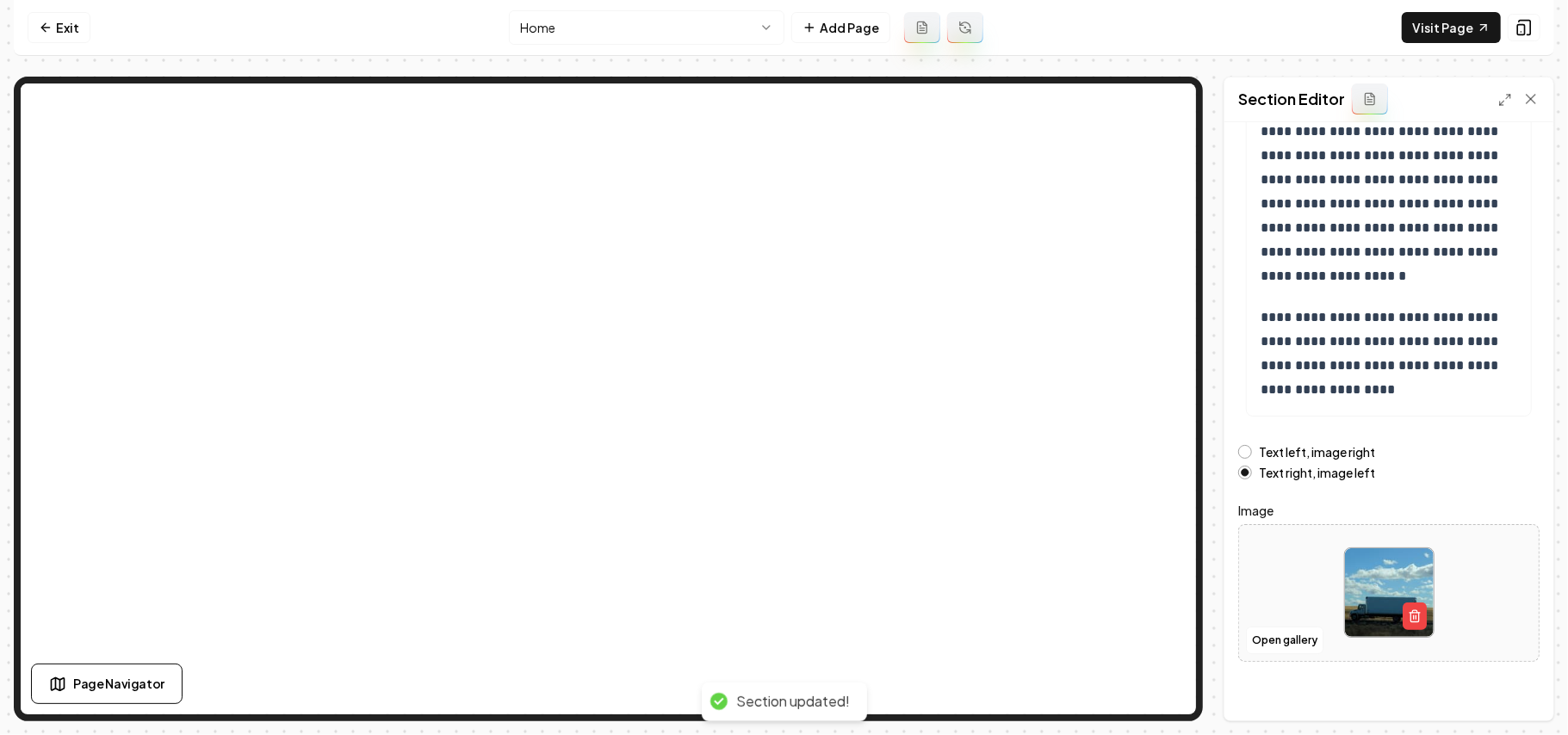
scroll to position [197, 0]
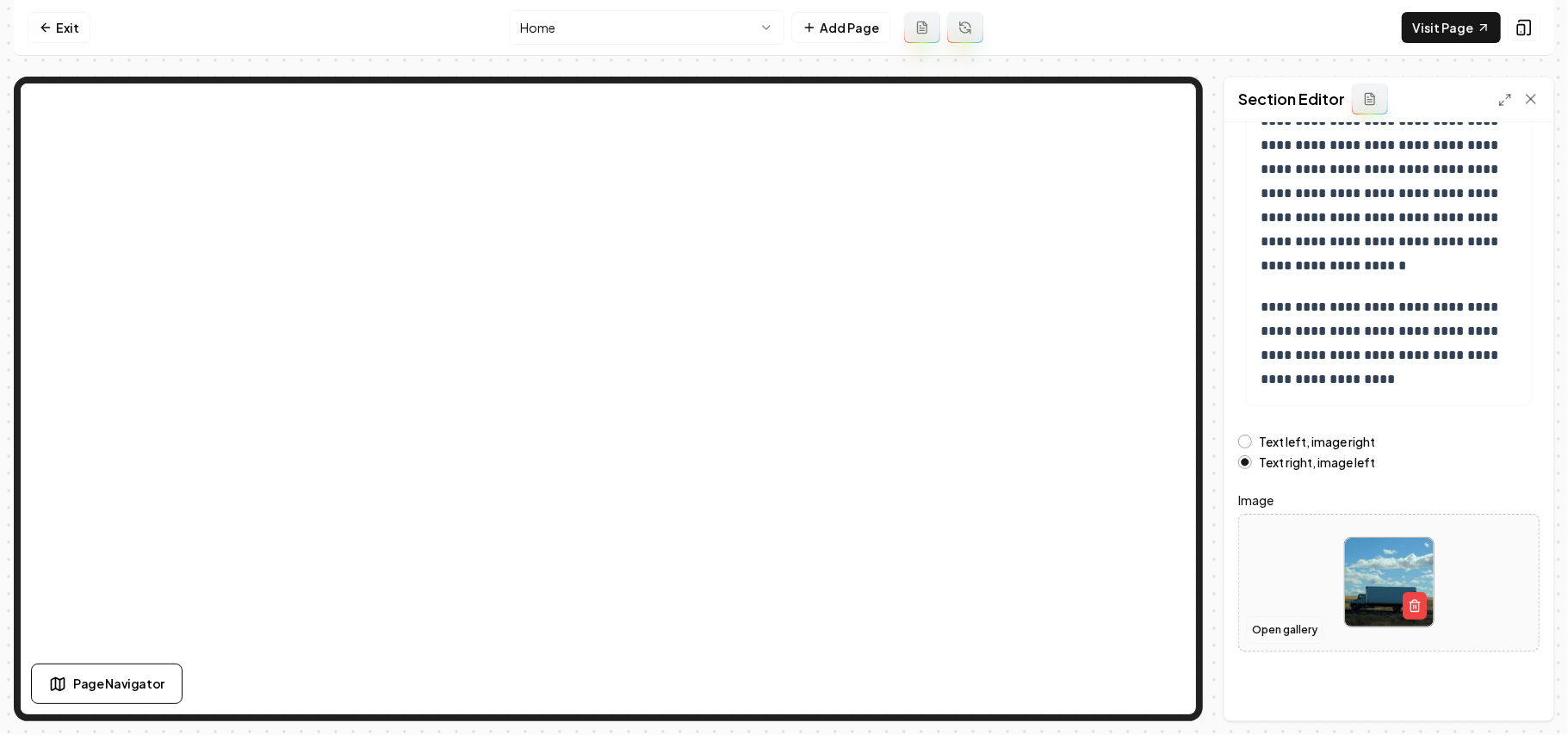
click at [1162, 522] on button "Open gallery" at bounding box center [1284, 630] width 78 height 27
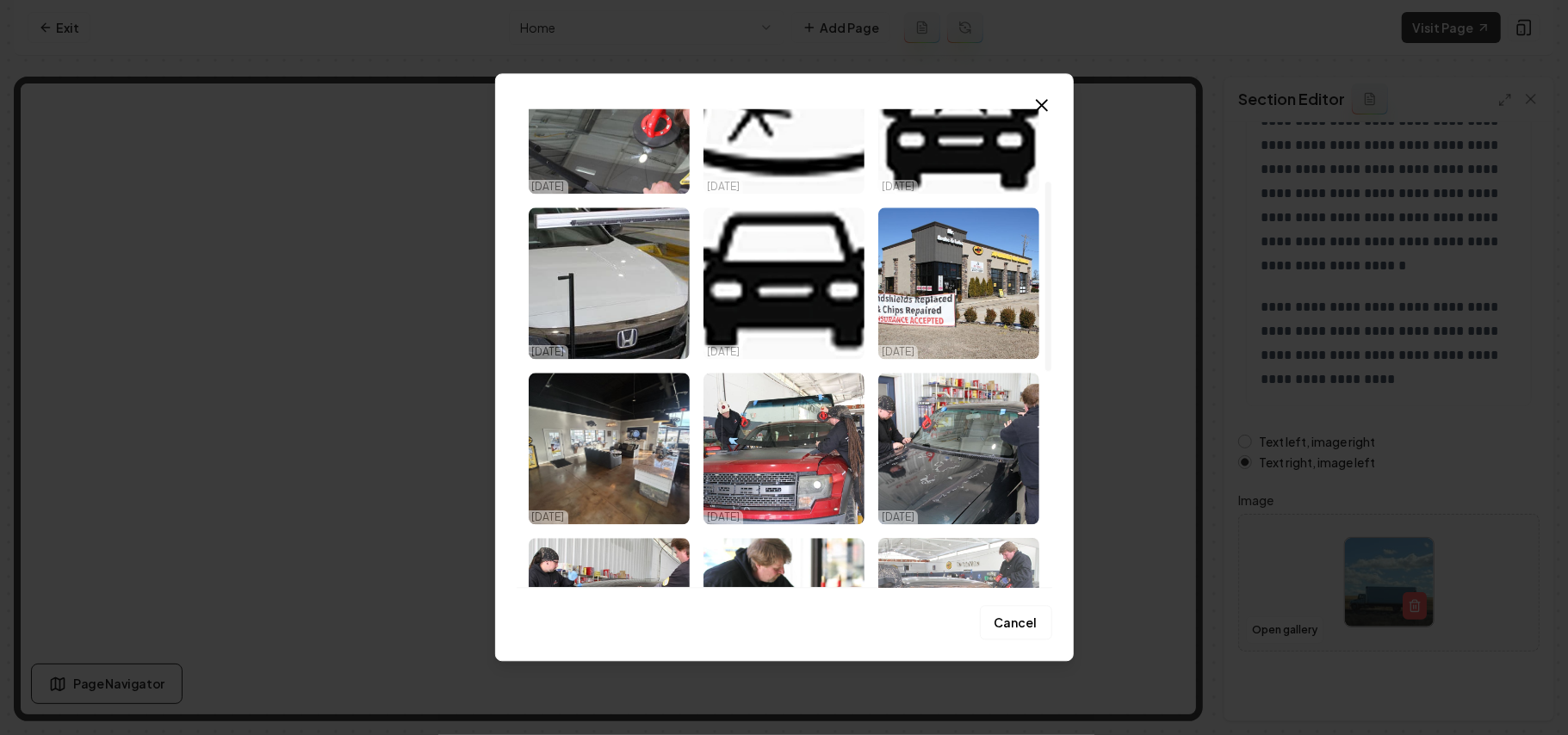
scroll to position [229, 0]
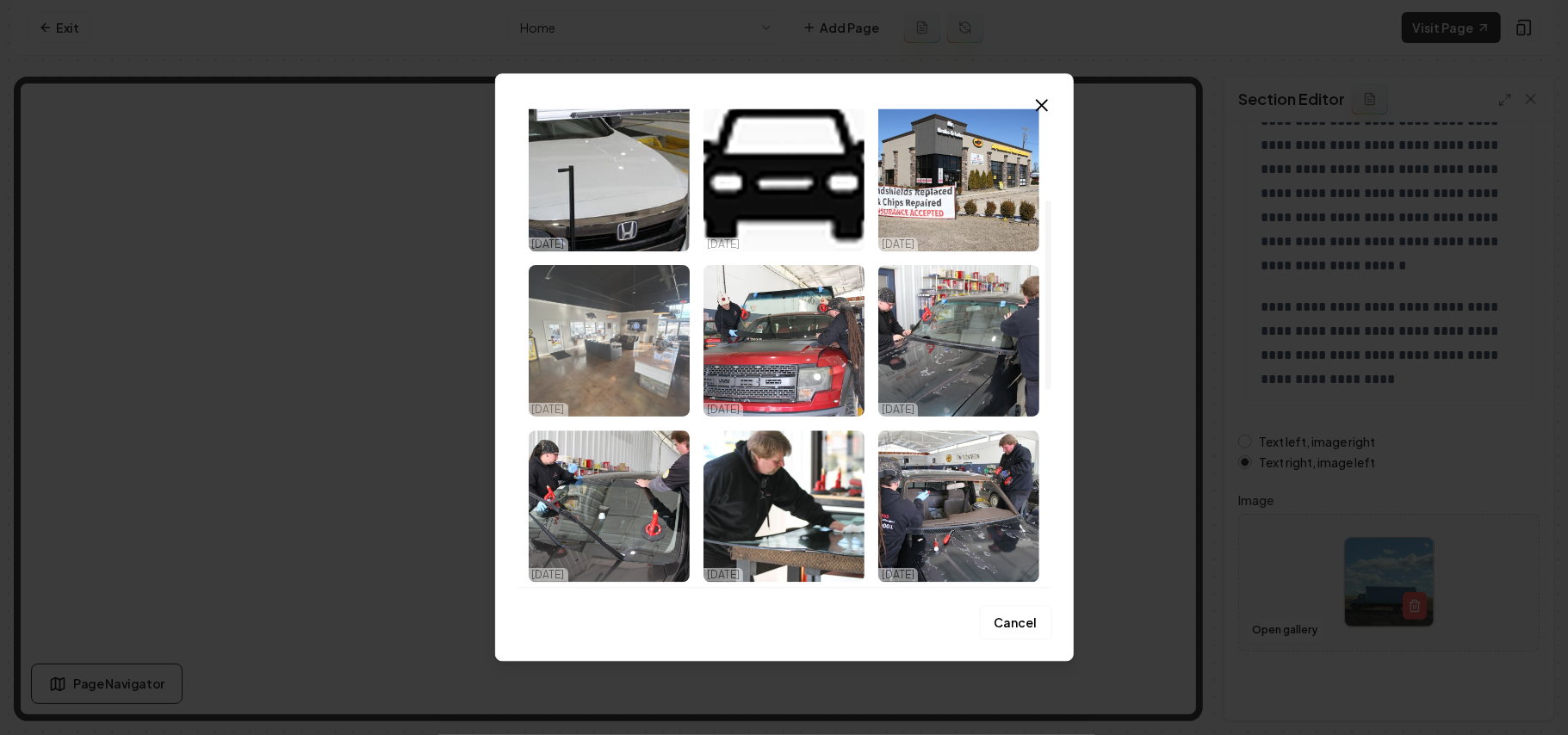
click at [627, 353] on img "Select image image_68dd650a5c7cd75eb858bbf2.jpg" at bounding box center [609, 341] width 161 height 151
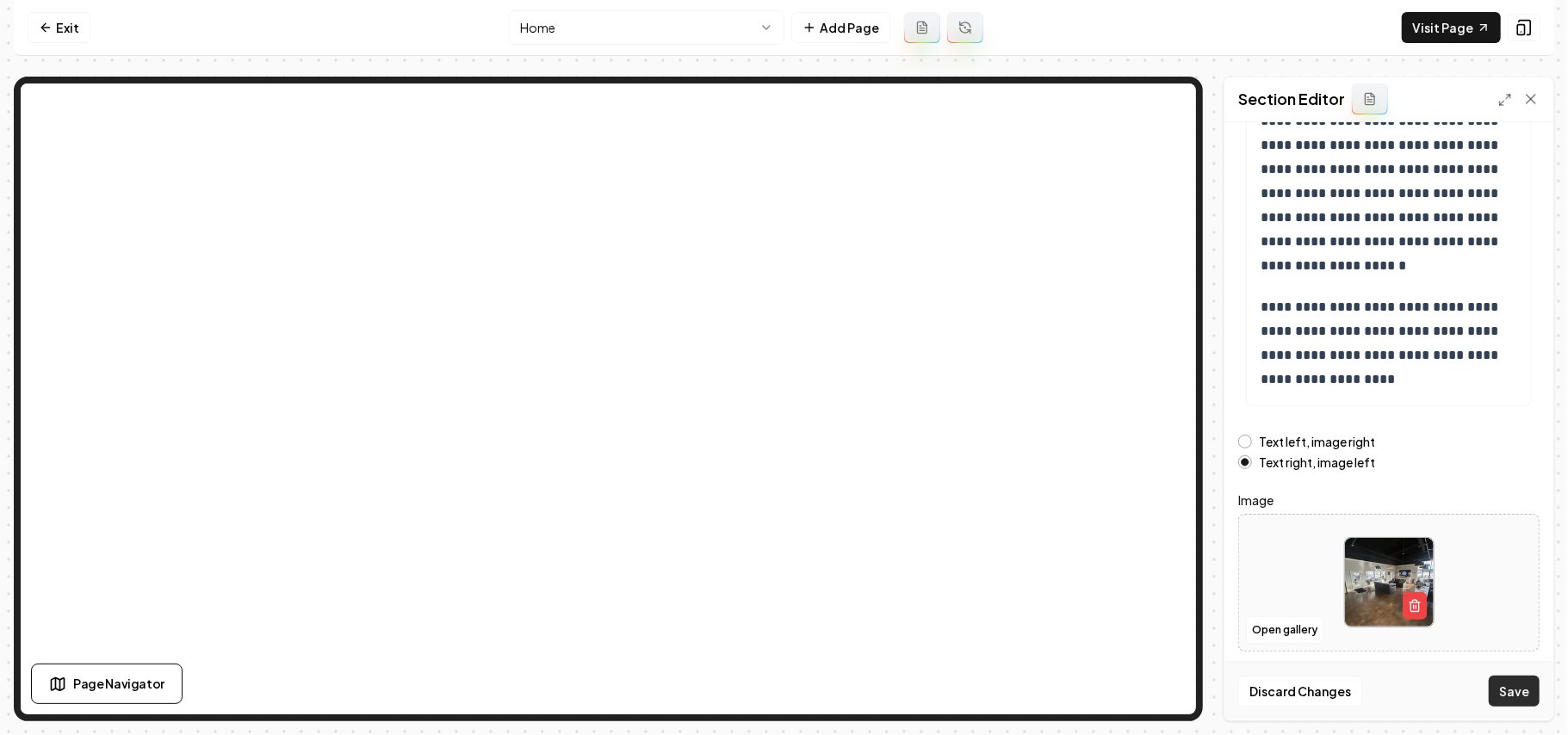
click at [1162, 522] on button "Save" at bounding box center [1514, 691] width 51 height 31
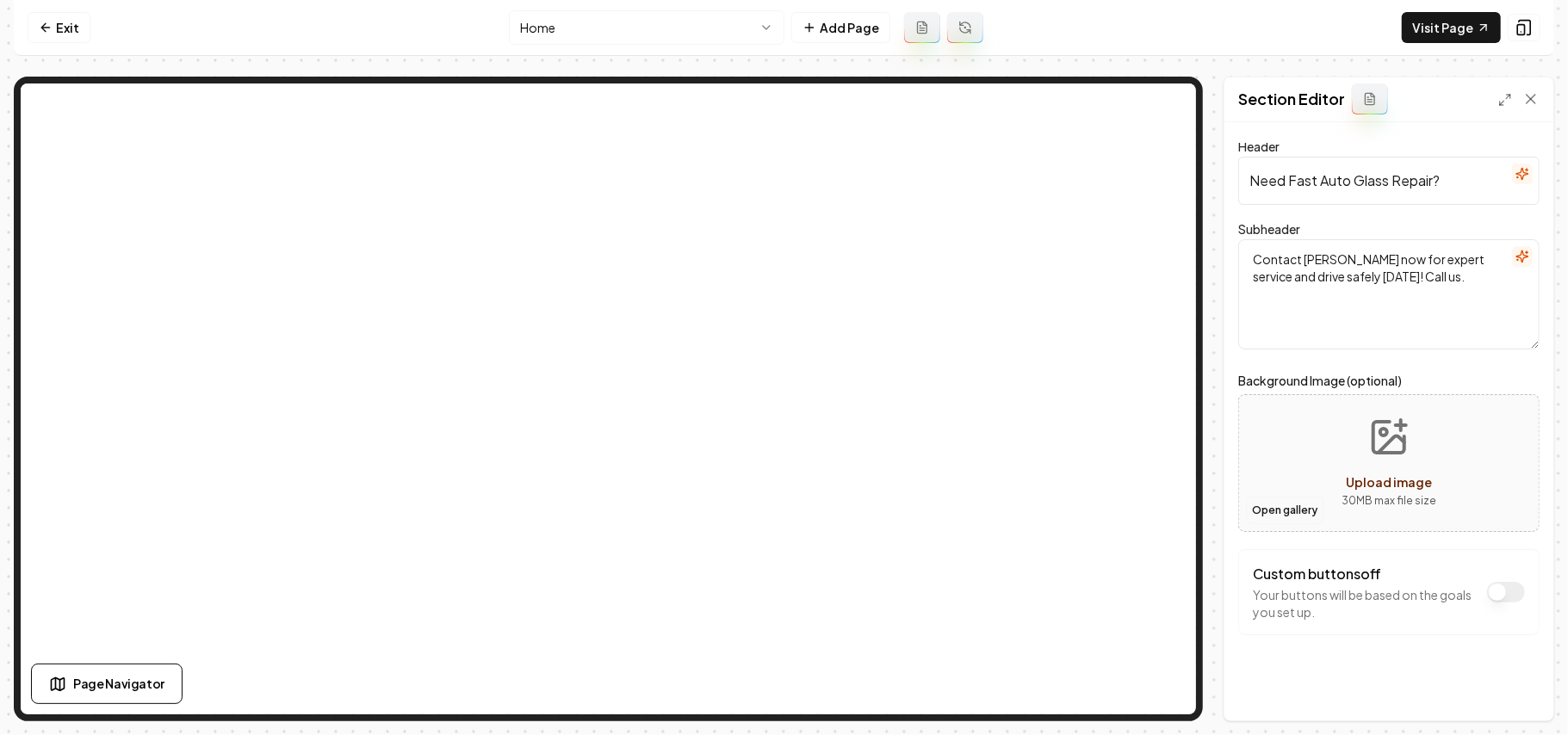
click at [1162, 517] on button "Open gallery" at bounding box center [1284, 510] width 78 height 27
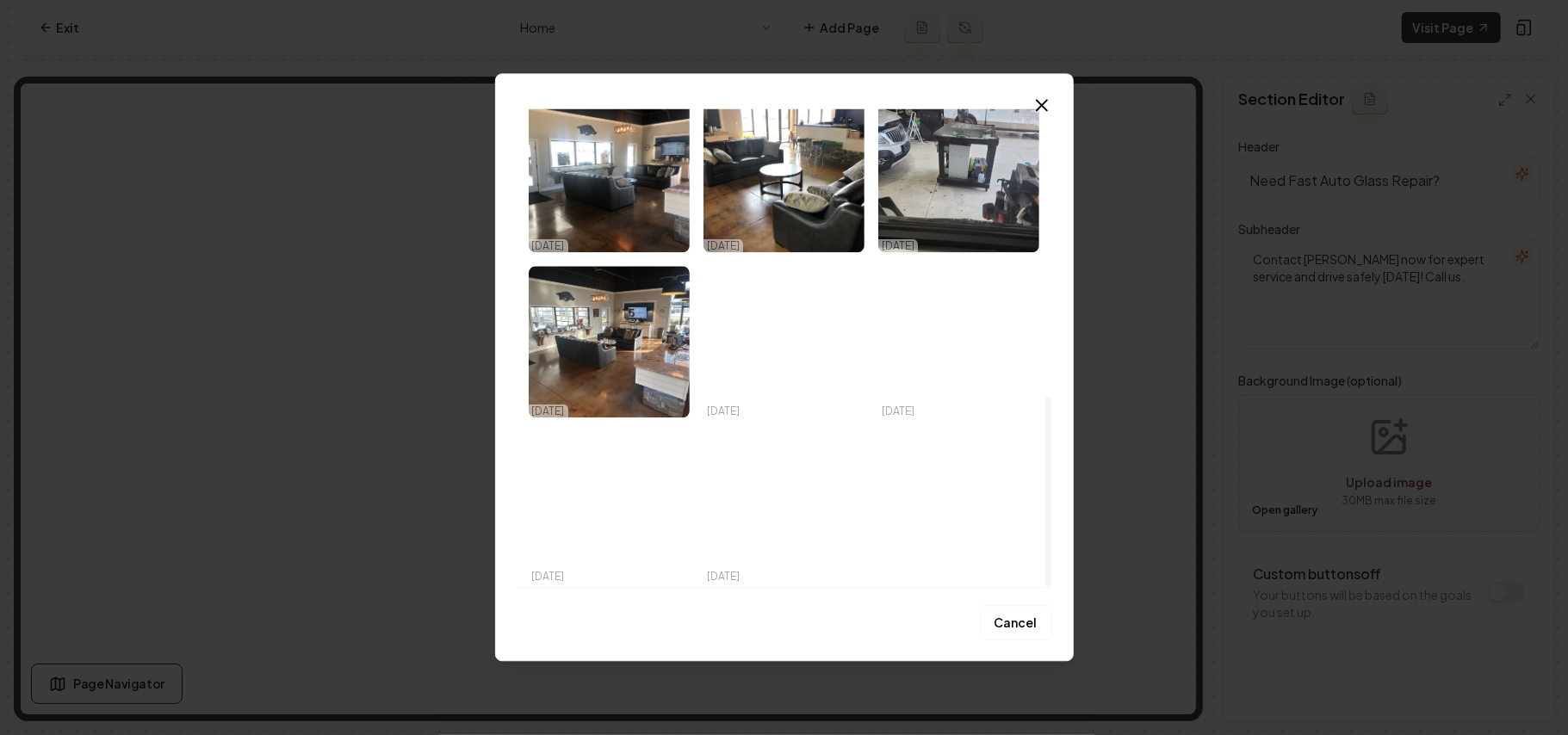
scroll to position [726, 0]
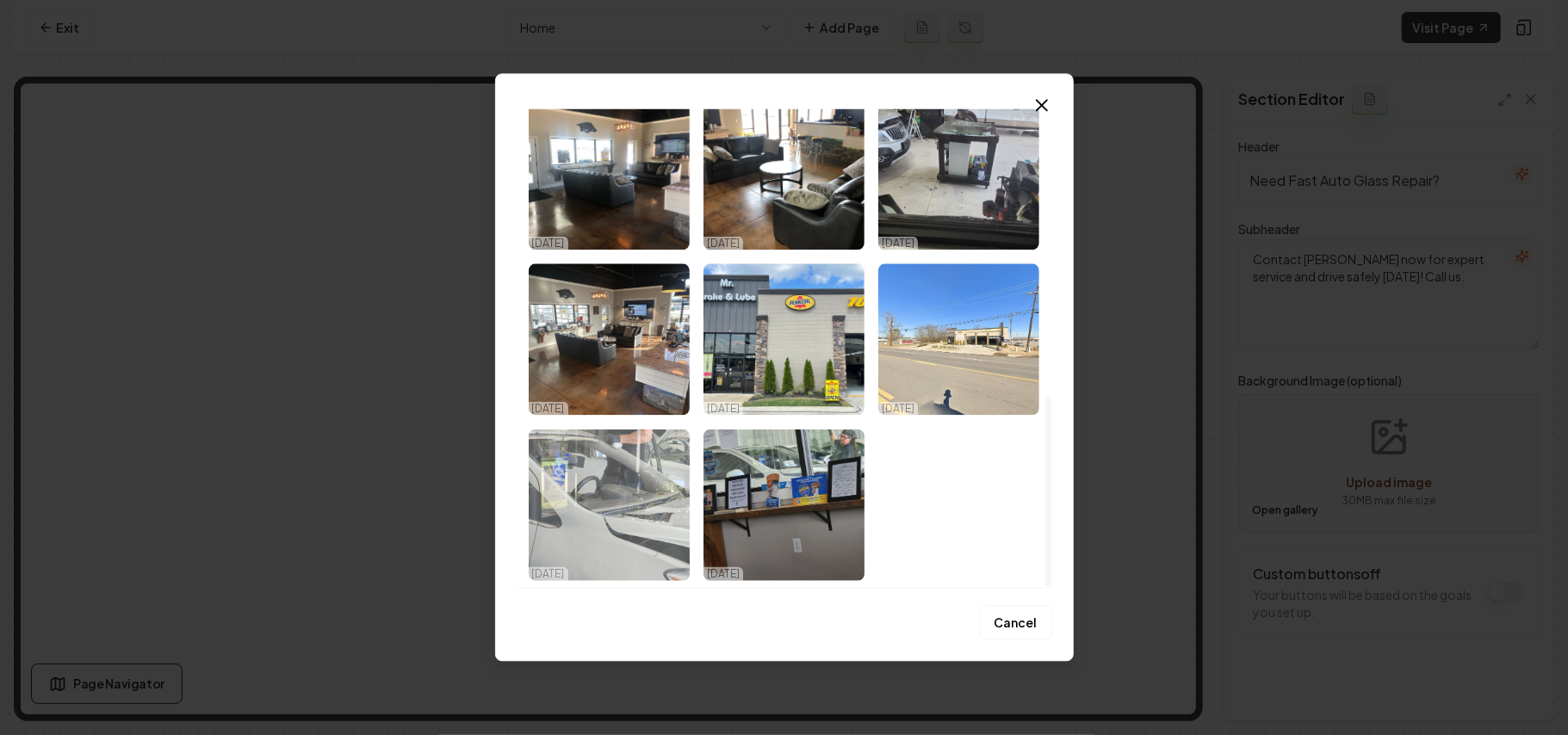
click at [585, 497] on img "Select image image_68dd64ed5c7cd75eb8580a92.jpeg" at bounding box center [609, 504] width 161 height 151
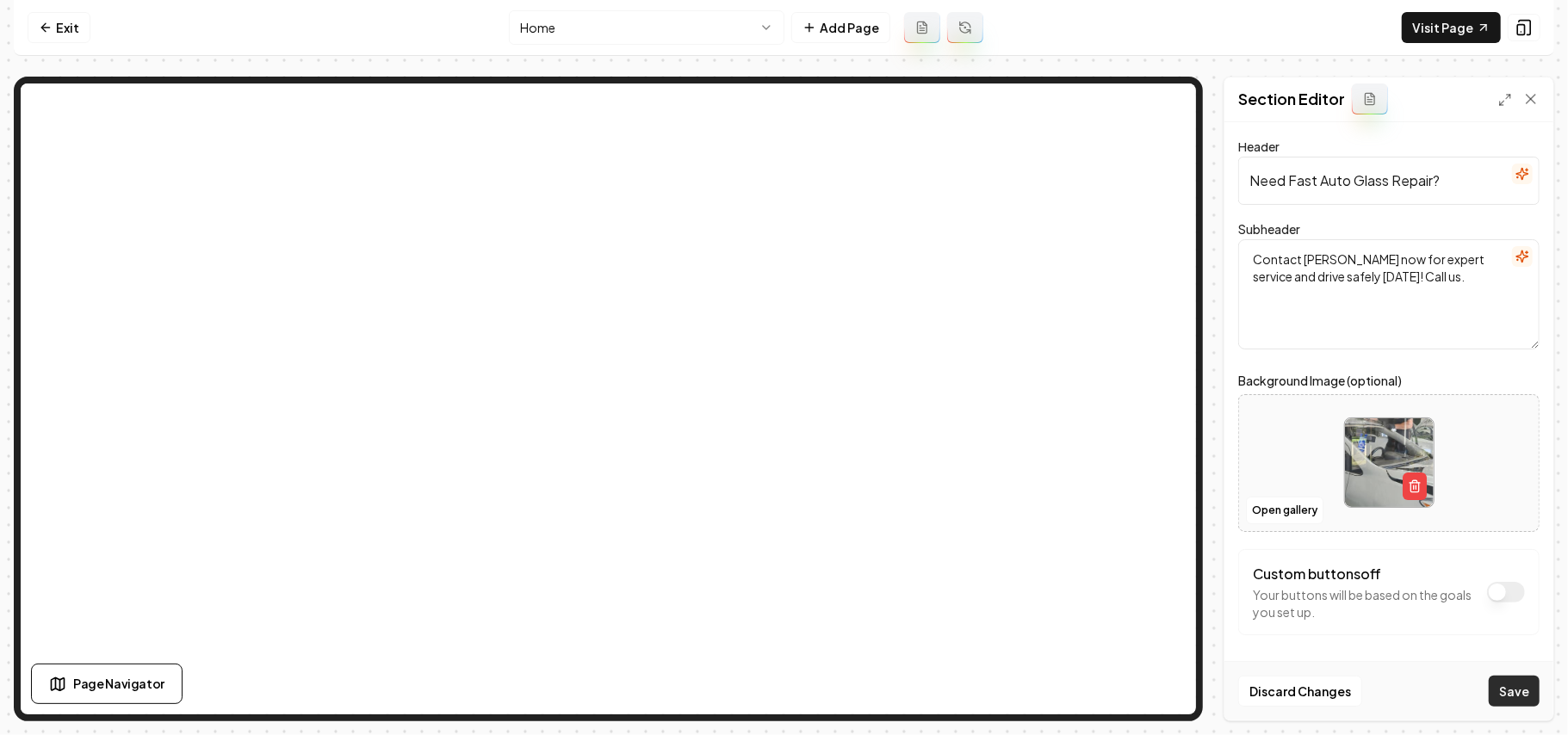
click at [1162, 522] on button "Save" at bounding box center [1514, 691] width 51 height 31
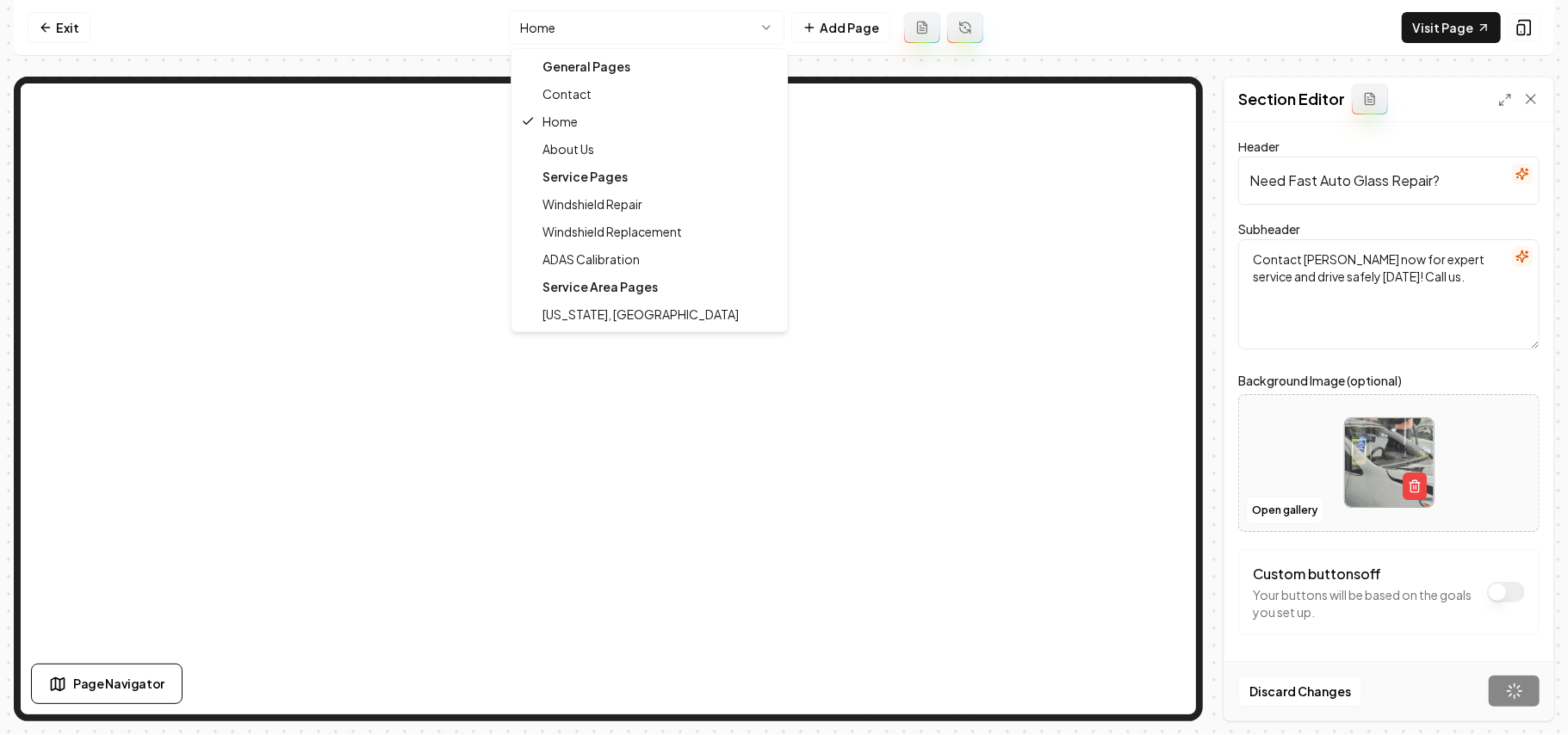
click at [680, 27] on html "Computer Required This feature is only available on a computer. Please switch t…" at bounding box center [784, 367] width 1568 height 735
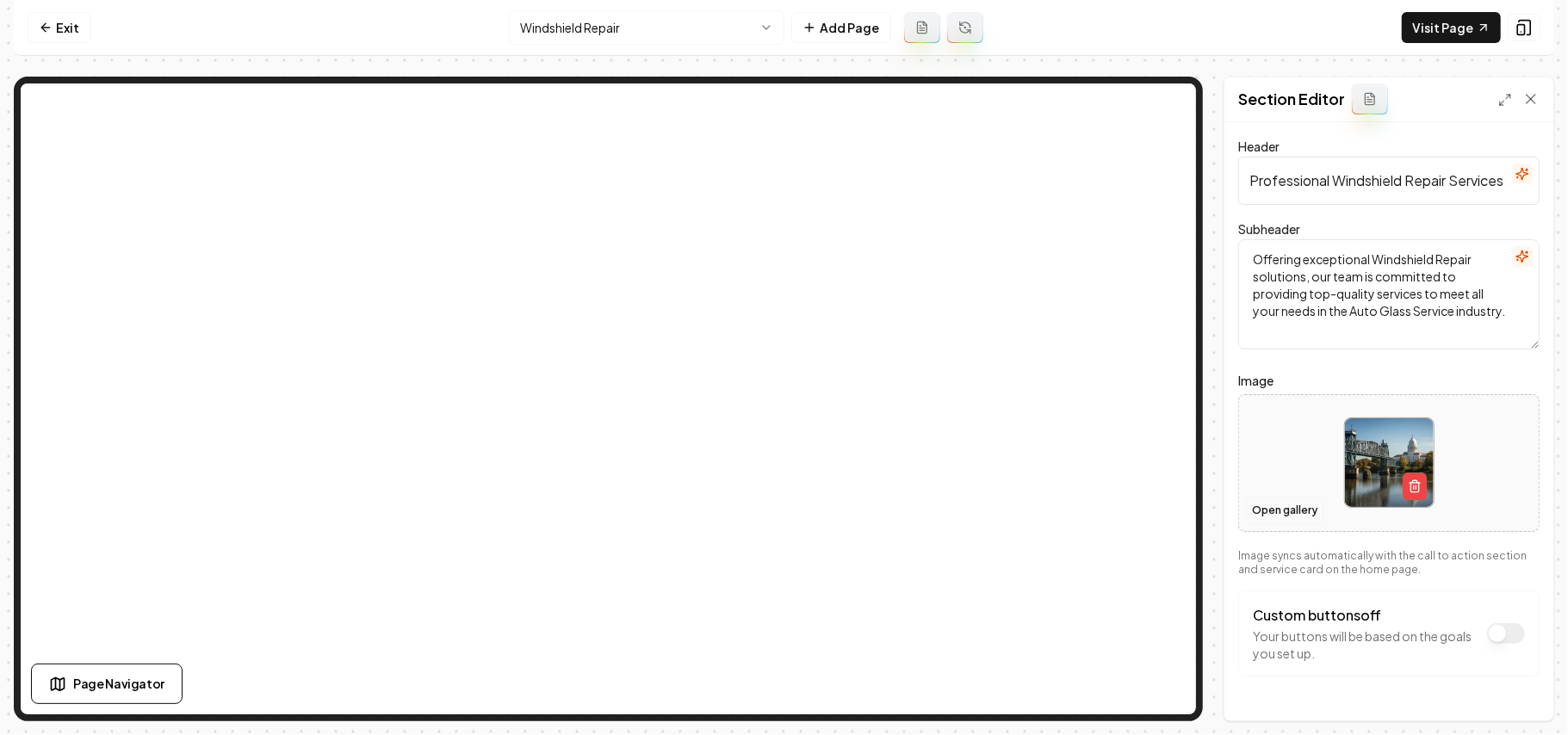
click at [1162, 507] on button "Open gallery" at bounding box center [1284, 510] width 78 height 27
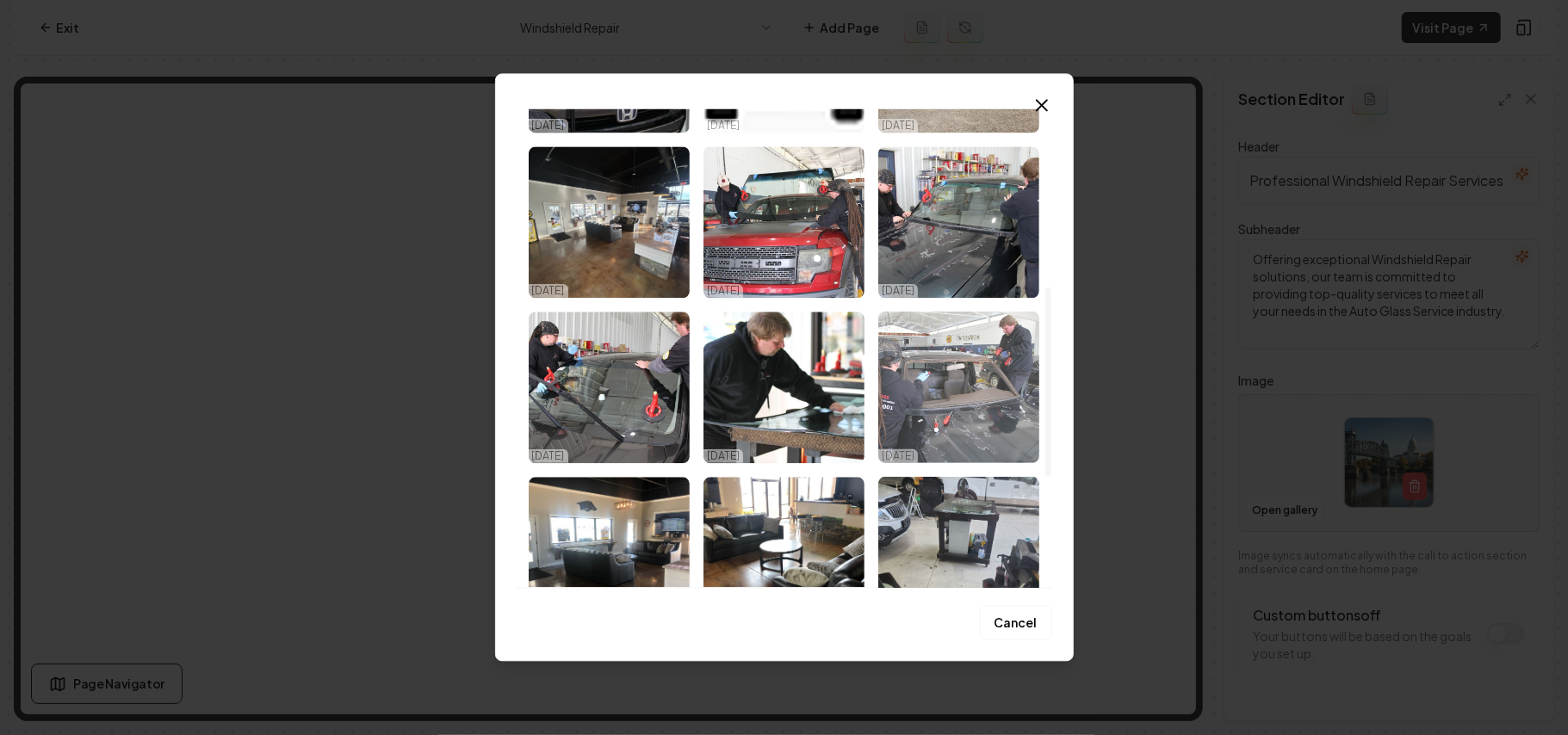
scroll to position [459, 0]
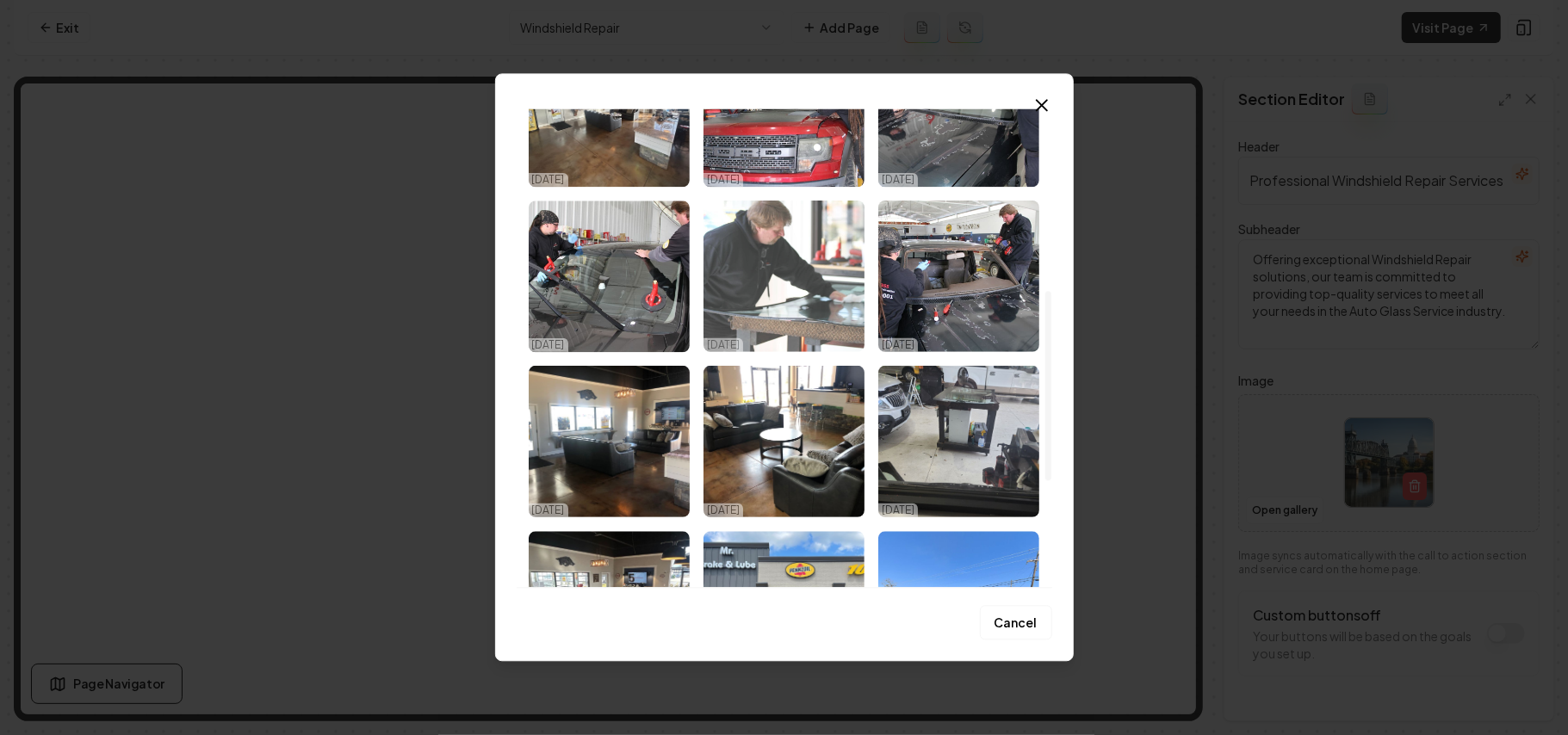
click at [823, 303] on img "Select image image_68dd650a5c7cd75eb858bb36.jpg" at bounding box center [784, 276] width 161 height 151
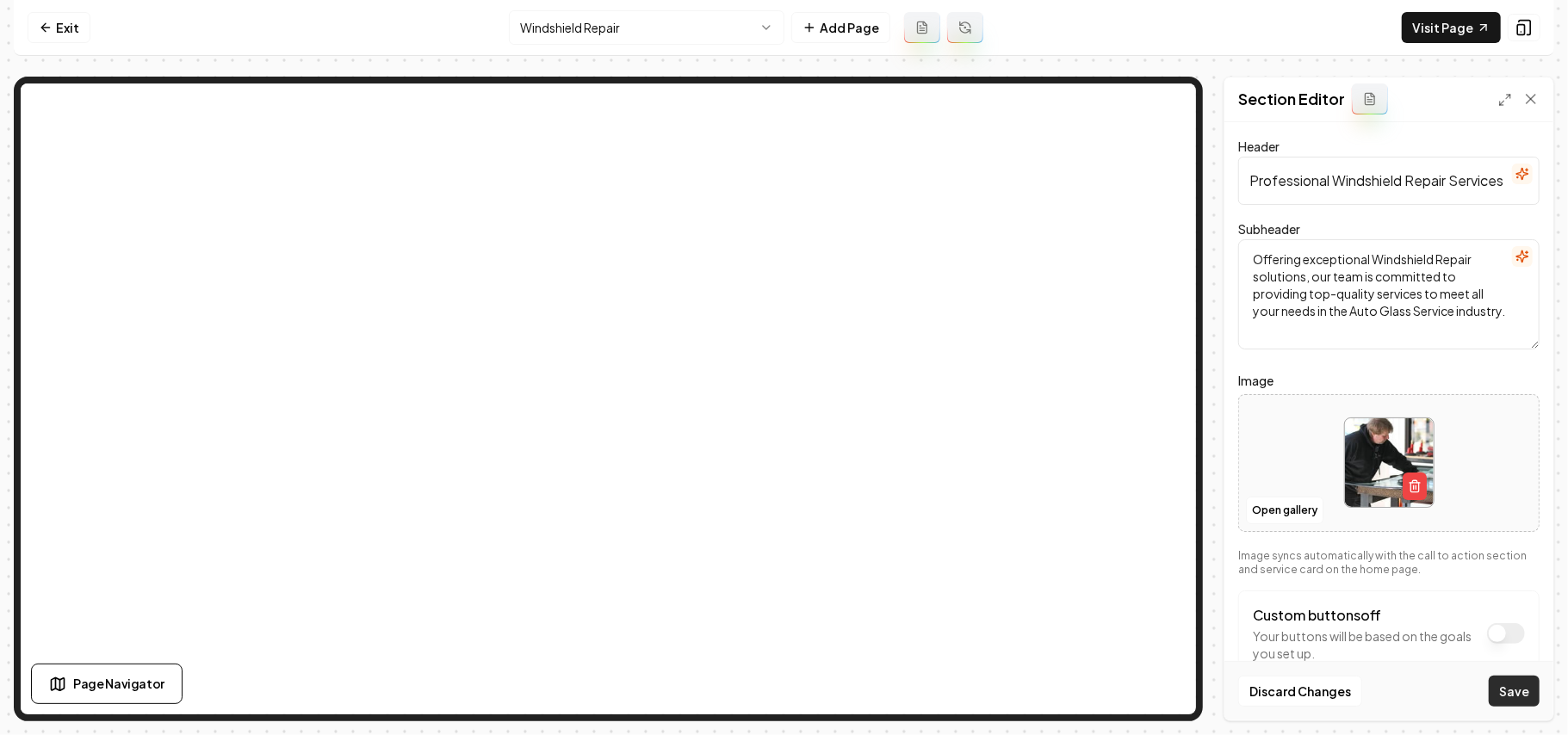
click at [1162, 522] on button "Save" at bounding box center [1514, 691] width 51 height 31
click at [584, 28] on html "Computer Required This feature is only available on a computer. Please switch t…" at bounding box center [784, 367] width 1568 height 735
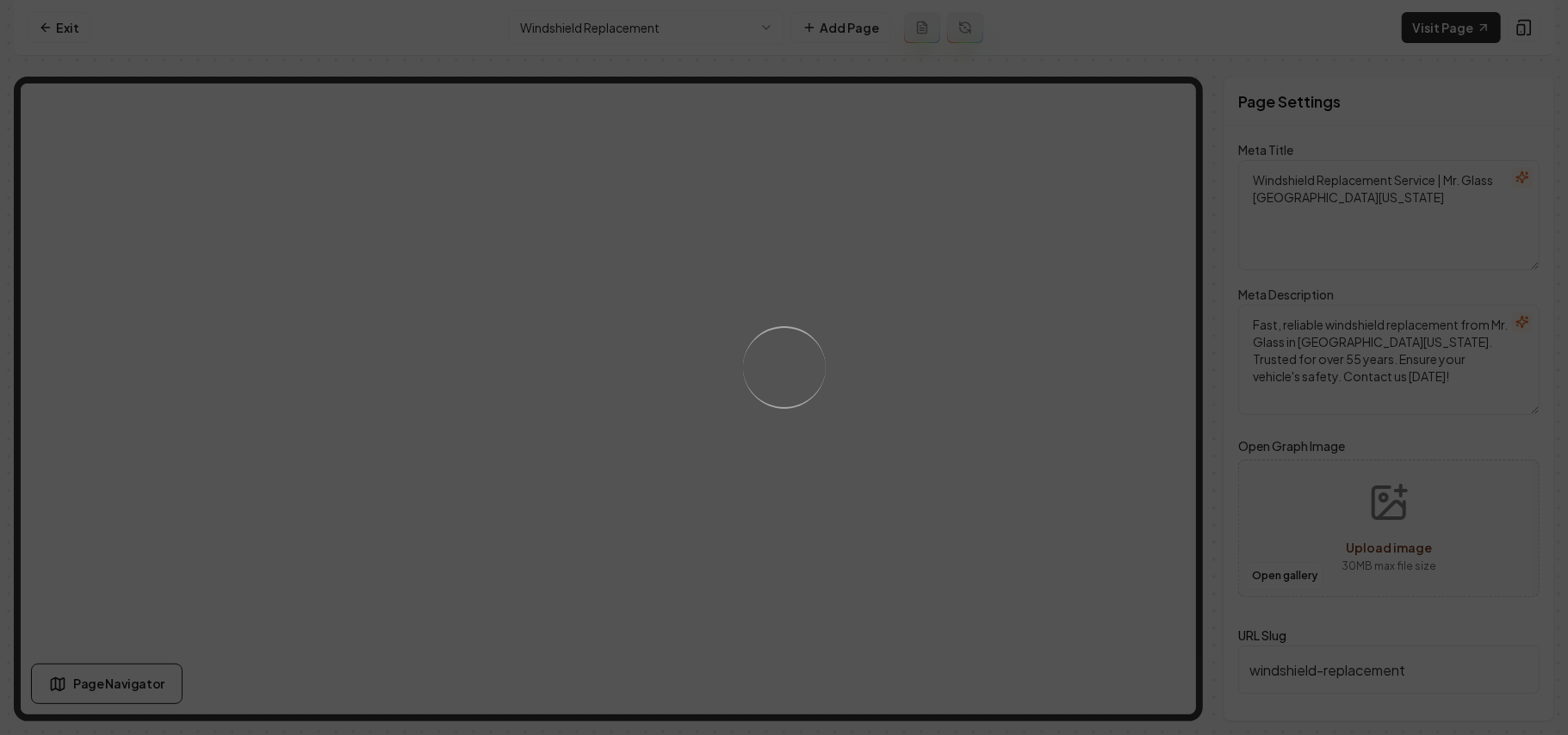
drag, startPoint x: 990, startPoint y: 451, endPoint x: 1011, endPoint y: 483, distance: 38.3
click at [990, 453] on div "Loading..." at bounding box center [784, 367] width 1568 height 735
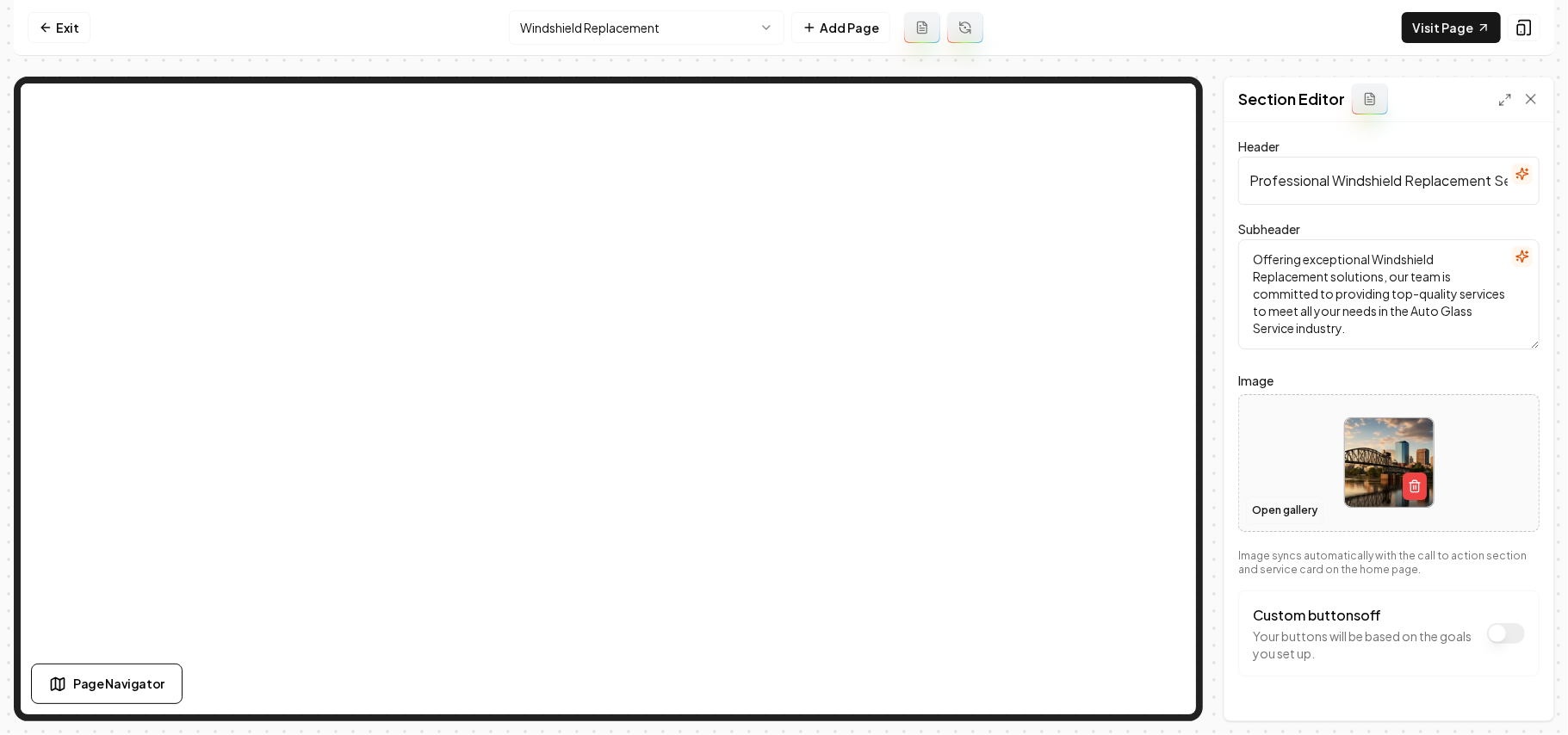
click at [1162, 508] on button "Open gallery" at bounding box center [1284, 510] width 78 height 27
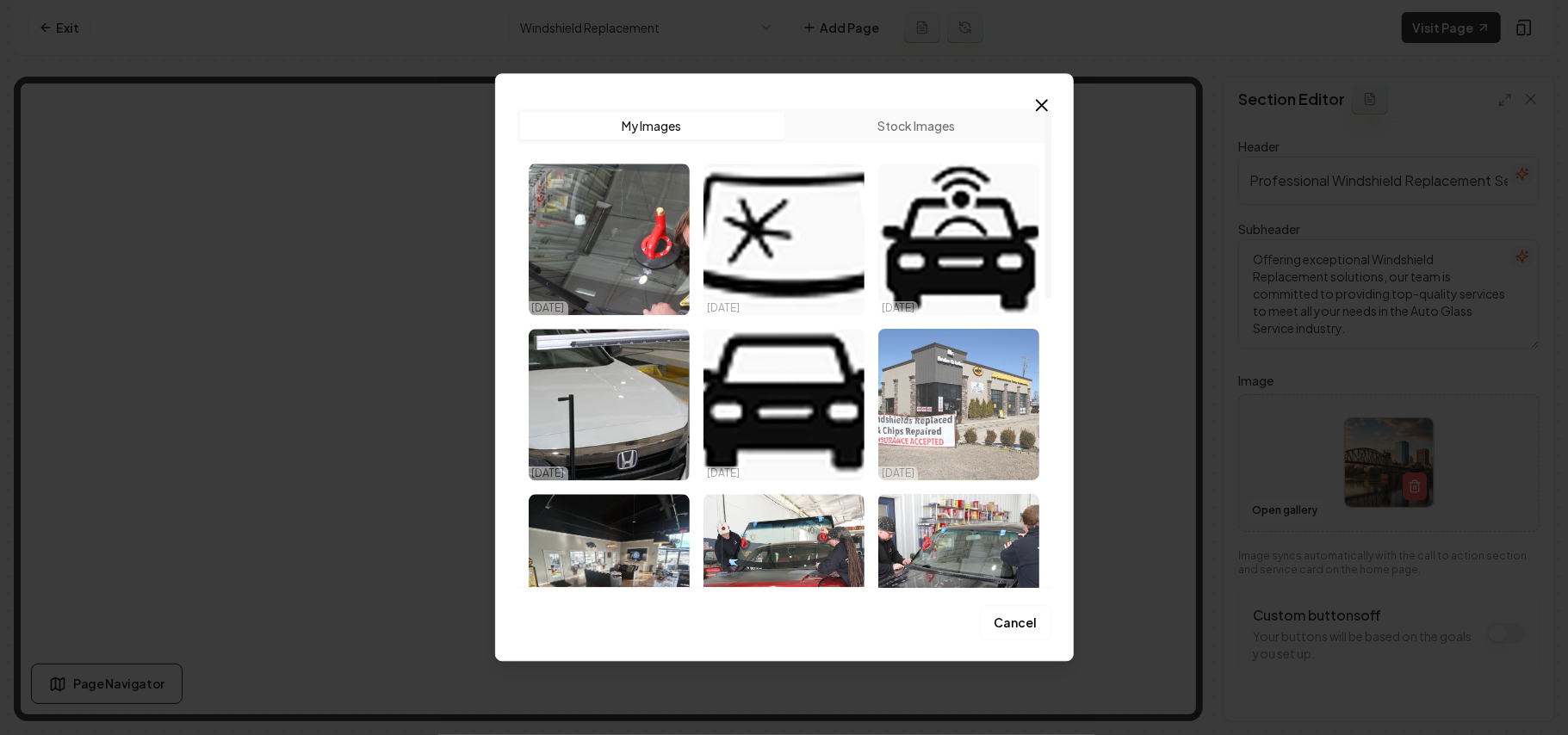
scroll to position [229, 0]
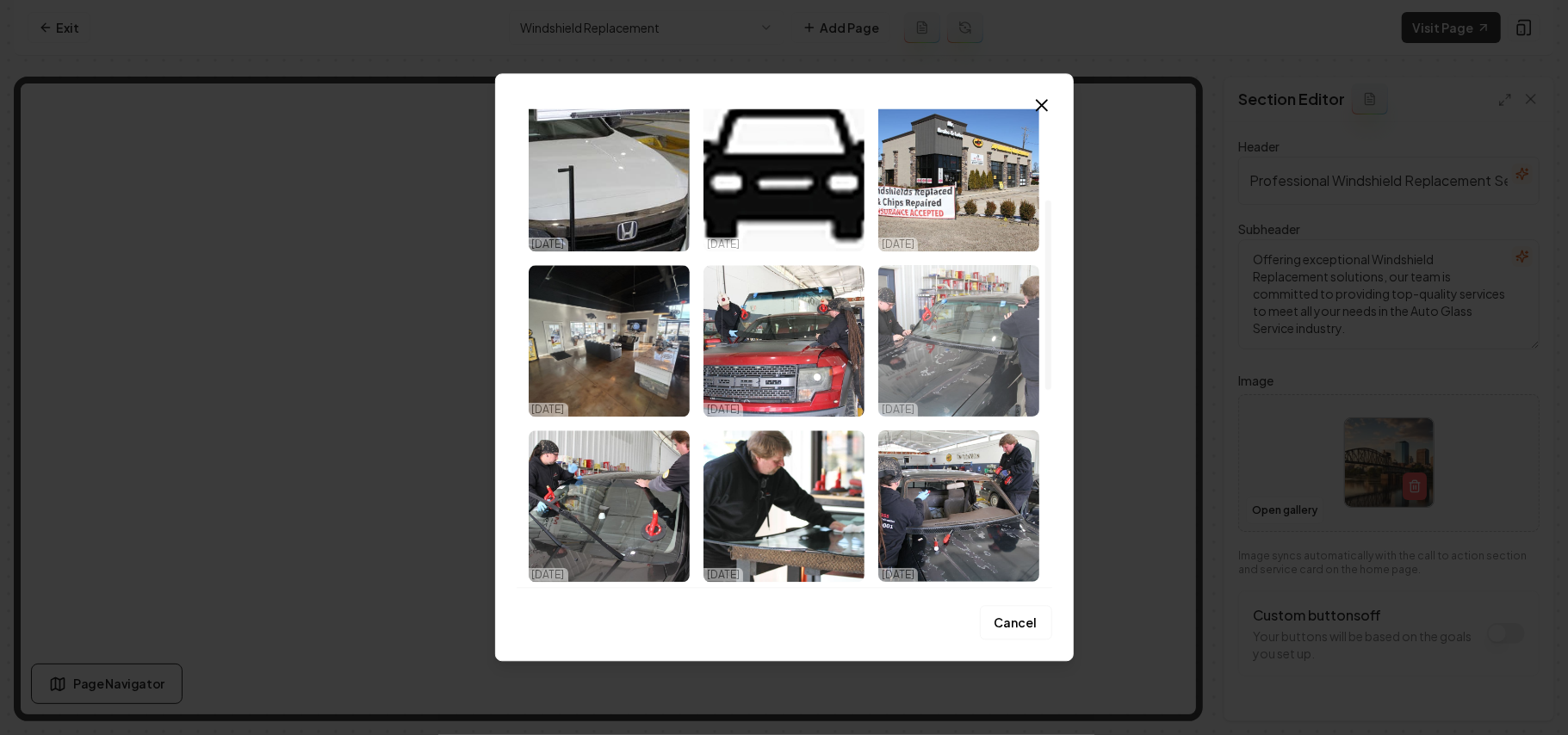
click at [967, 348] on img "Select image image_68dd650a5c7cd75eb858bb80.jpg" at bounding box center [959, 341] width 161 height 151
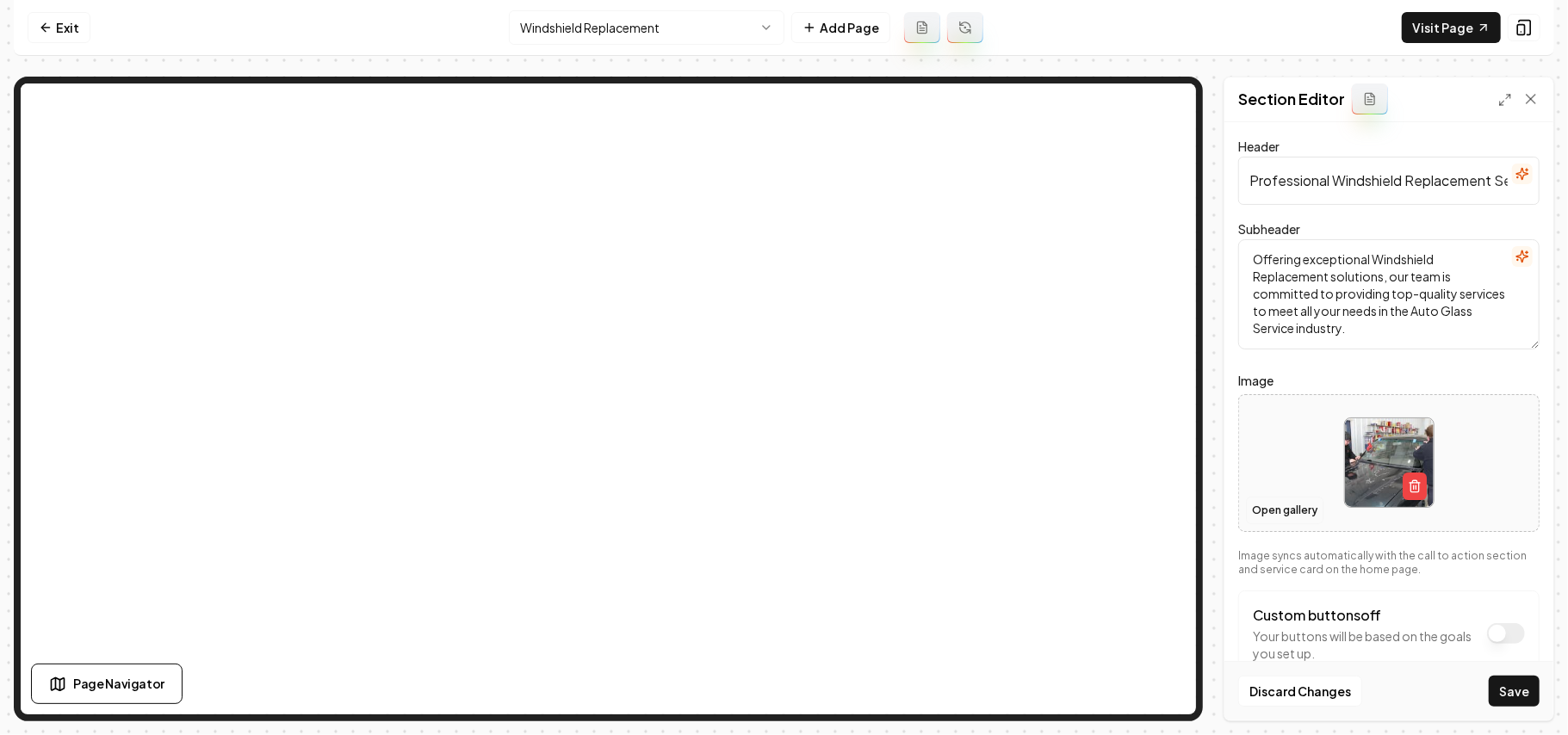
click at [1162, 512] on button "Open gallery" at bounding box center [1284, 510] width 78 height 27
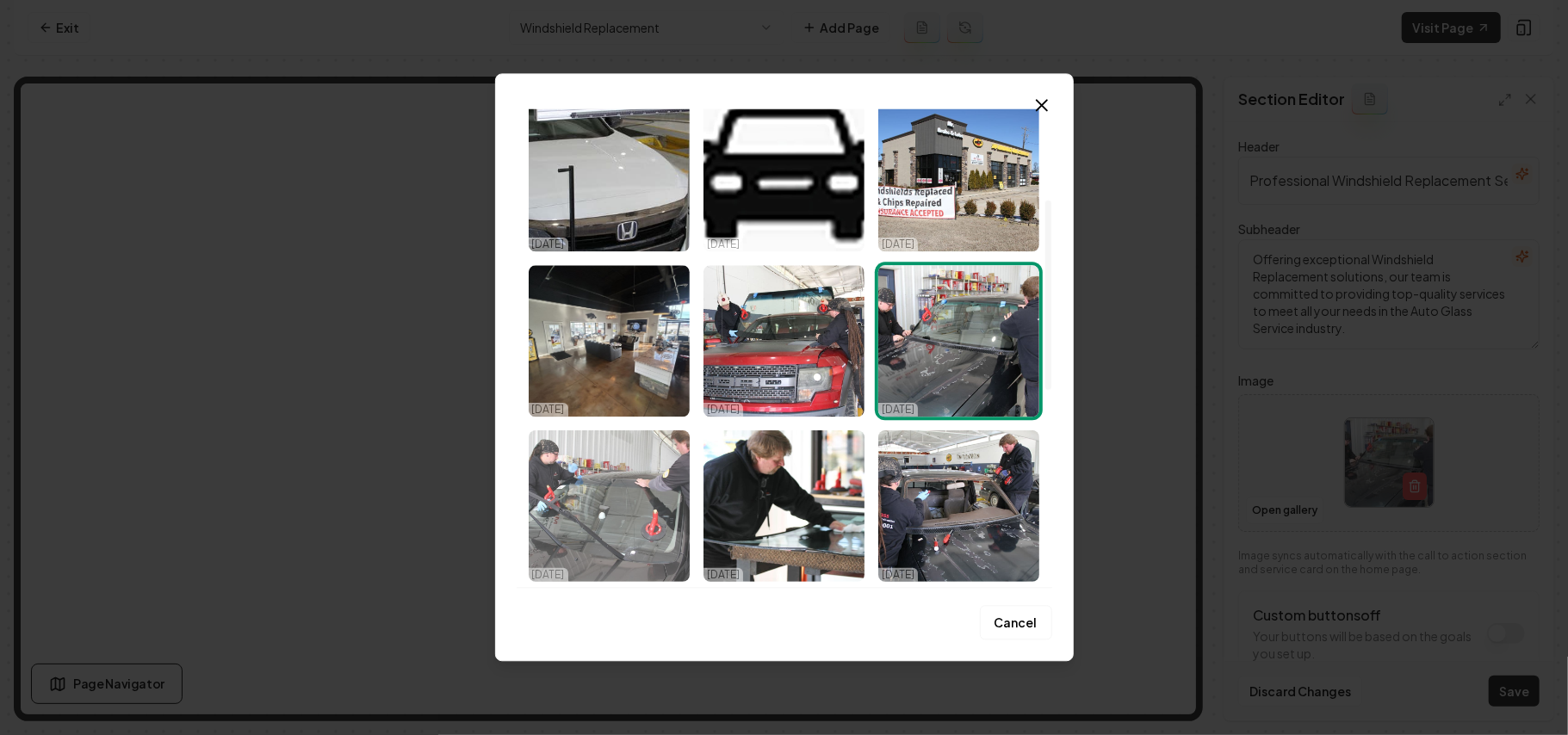
click at [634, 481] on img "Select image image_68dd650a5c7cd75eb858ba9d.jpg" at bounding box center [609, 506] width 161 height 151
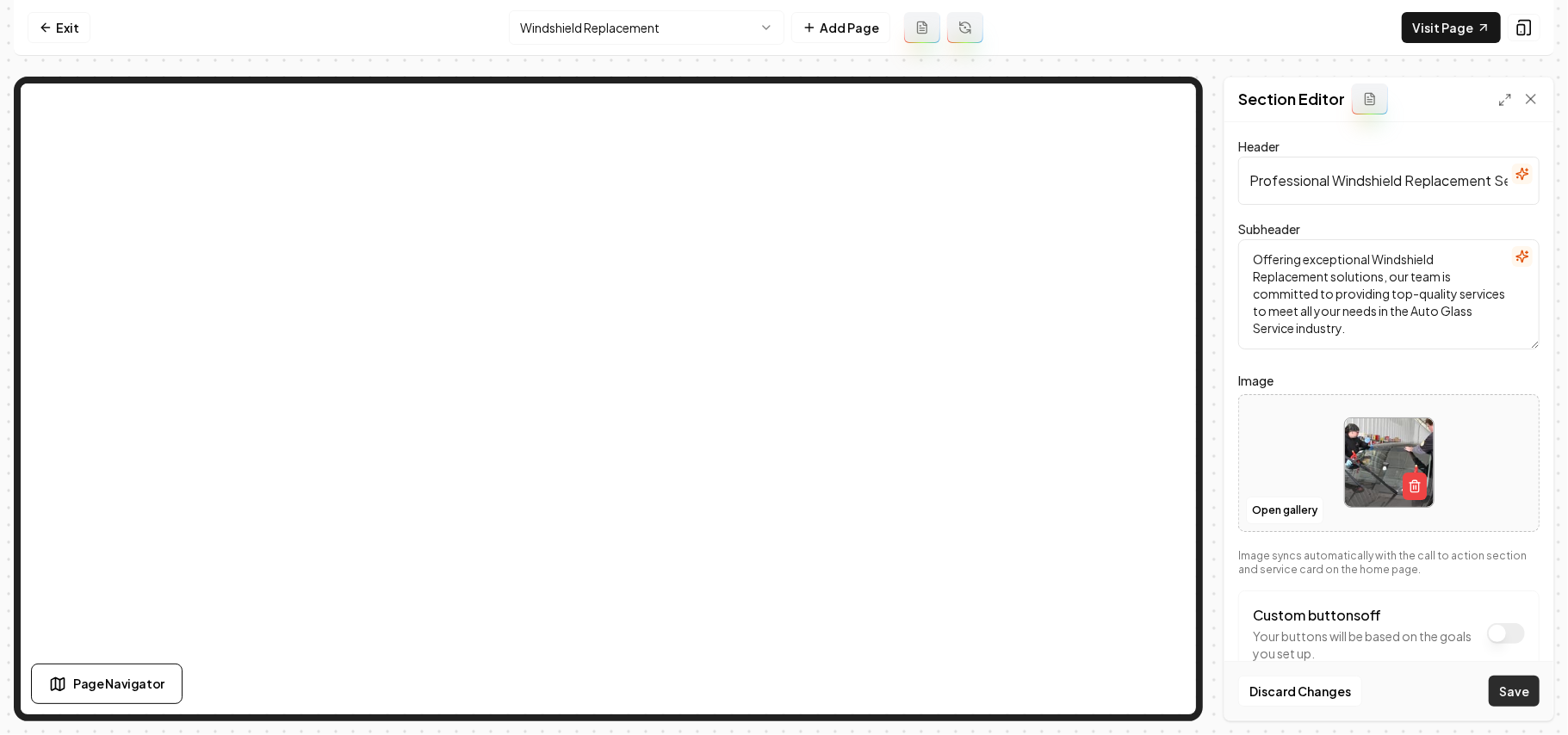
click at [1162, 522] on button "Save" at bounding box center [1514, 691] width 51 height 31
click at [555, 39] on html "Computer Required This feature is only available on a computer. Please switch t…" at bounding box center [784, 367] width 1568 height 735
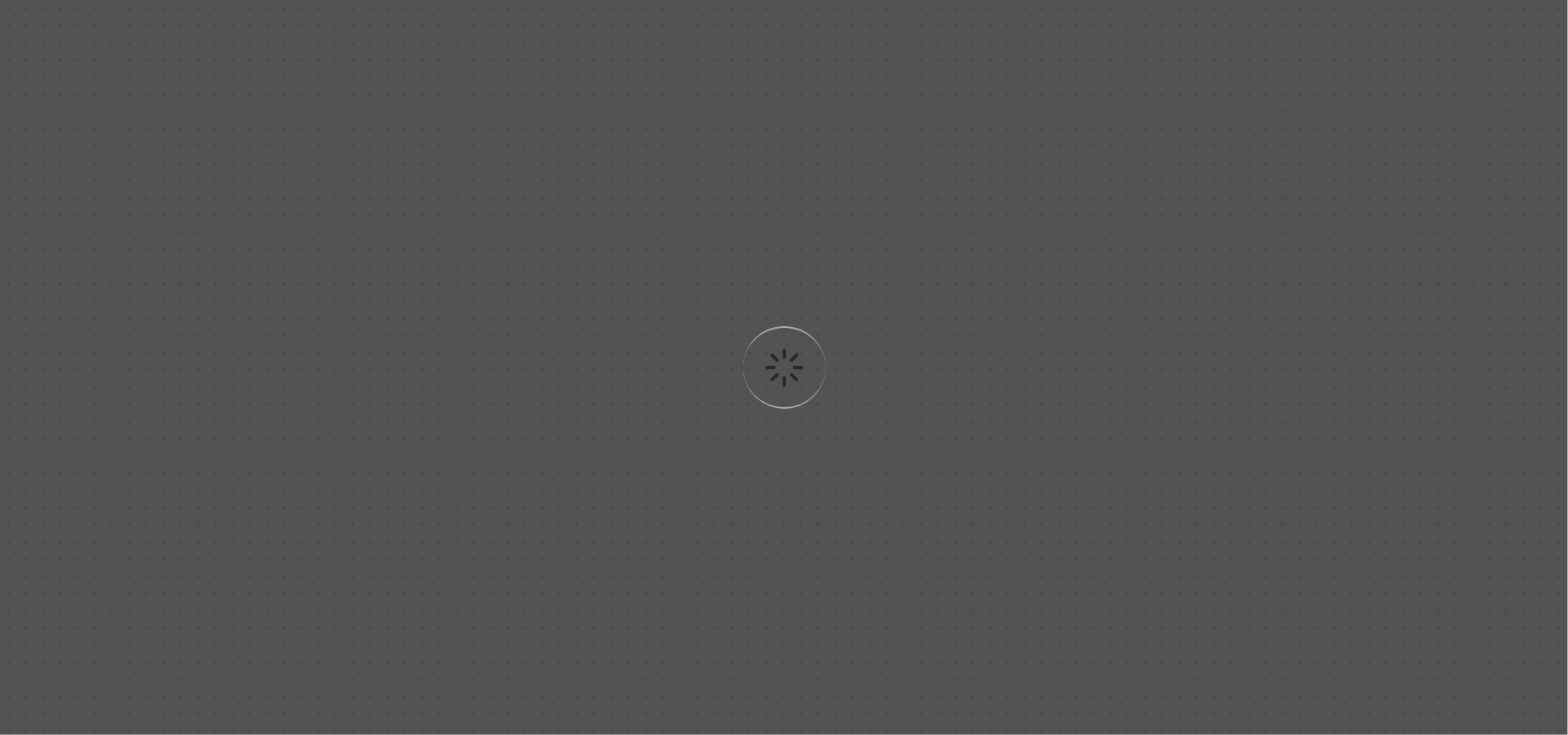
click at [869, 466] on div "Loading..." at bounding box center [784, 367] width 1568 height 735
click at [1007, 468] on div "Loading..." at bounding box center [784, 367] width 1568 height 735
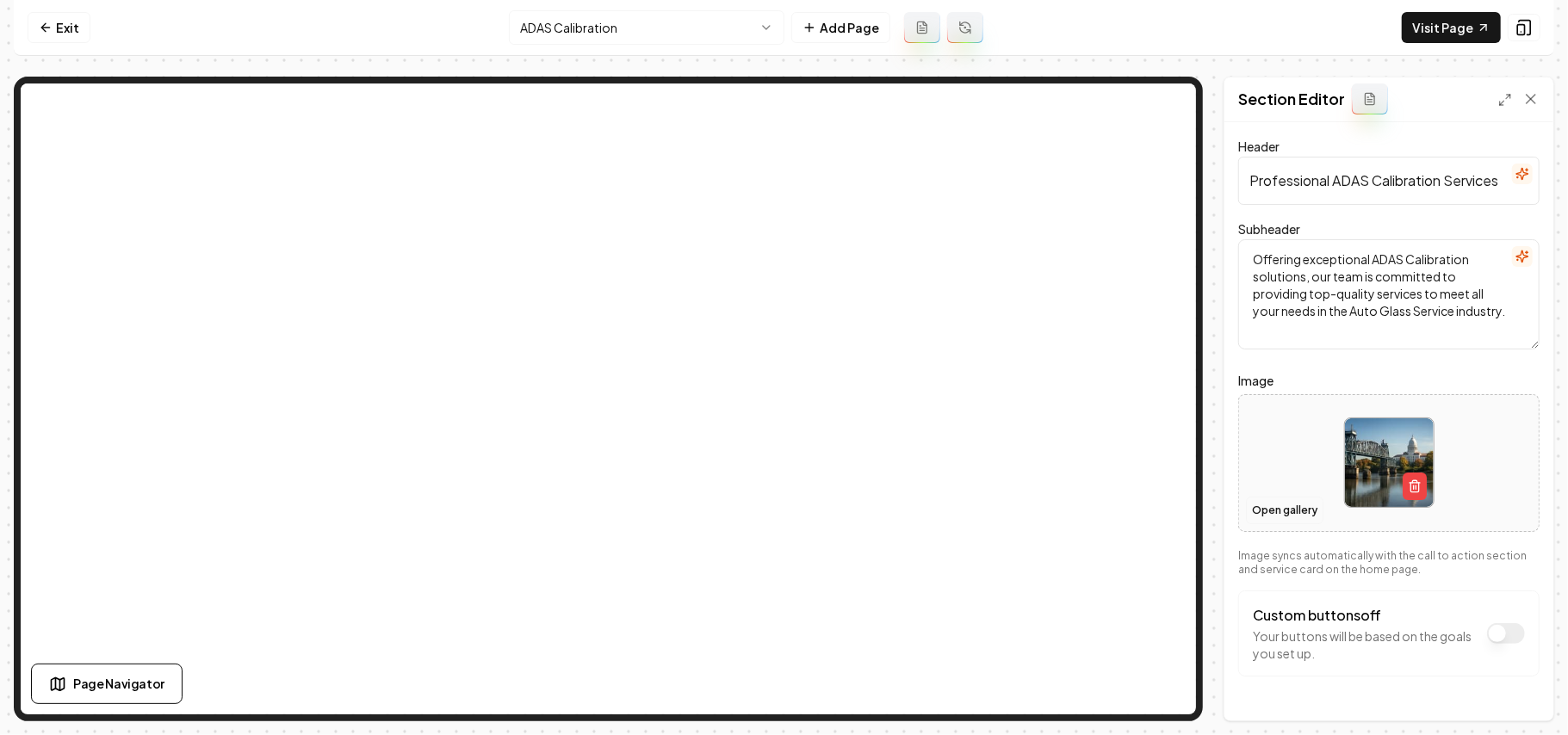
click at [1162, 510] on button "Open gallery" at bounding box center [1284, 510] width 78 height 27
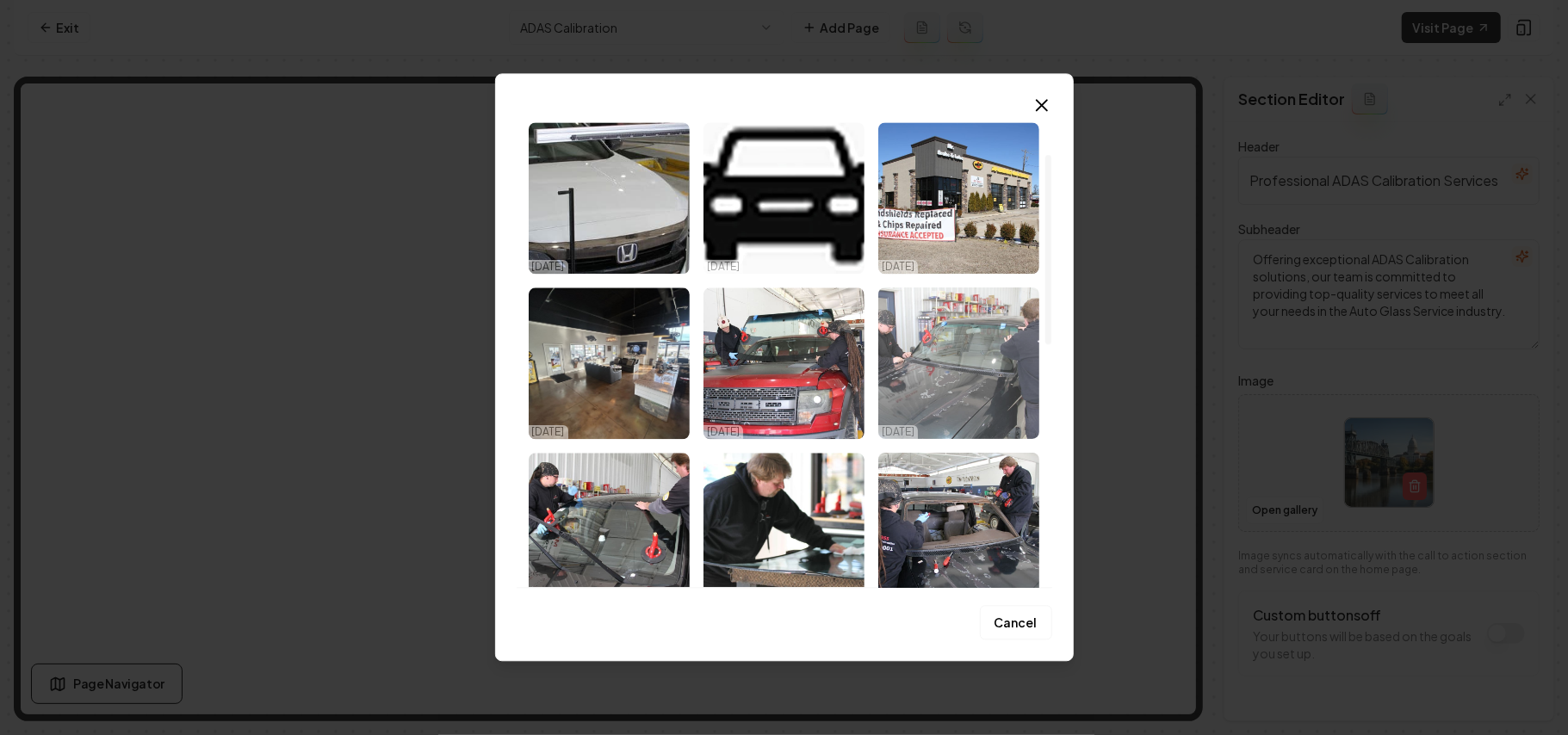
scroll to position [114, 0]
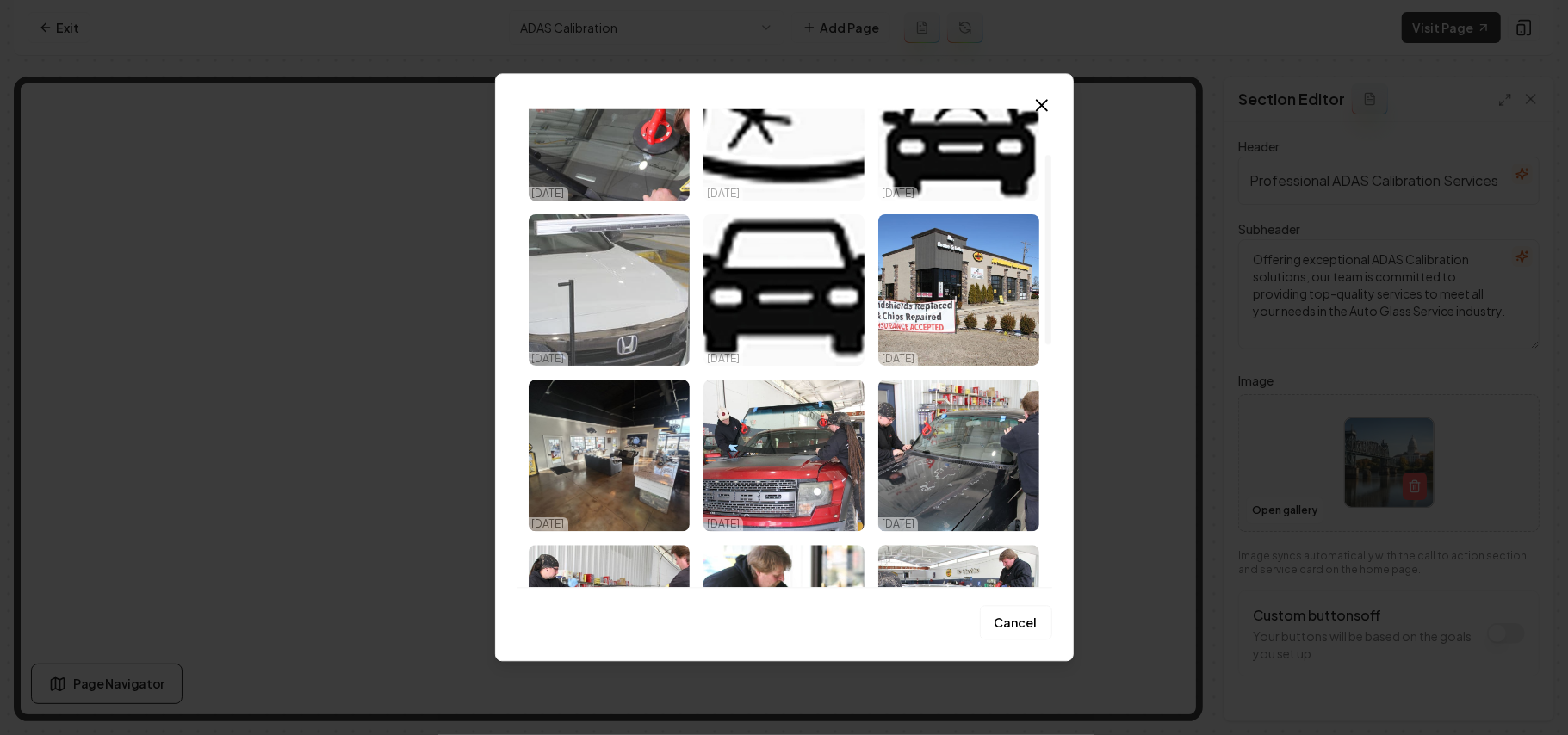
click at [593, 315] on img "Select image image_68dd65315c7cd75eb859fdc2.jpg" at bounding box center [609, 290] width 161 height 151
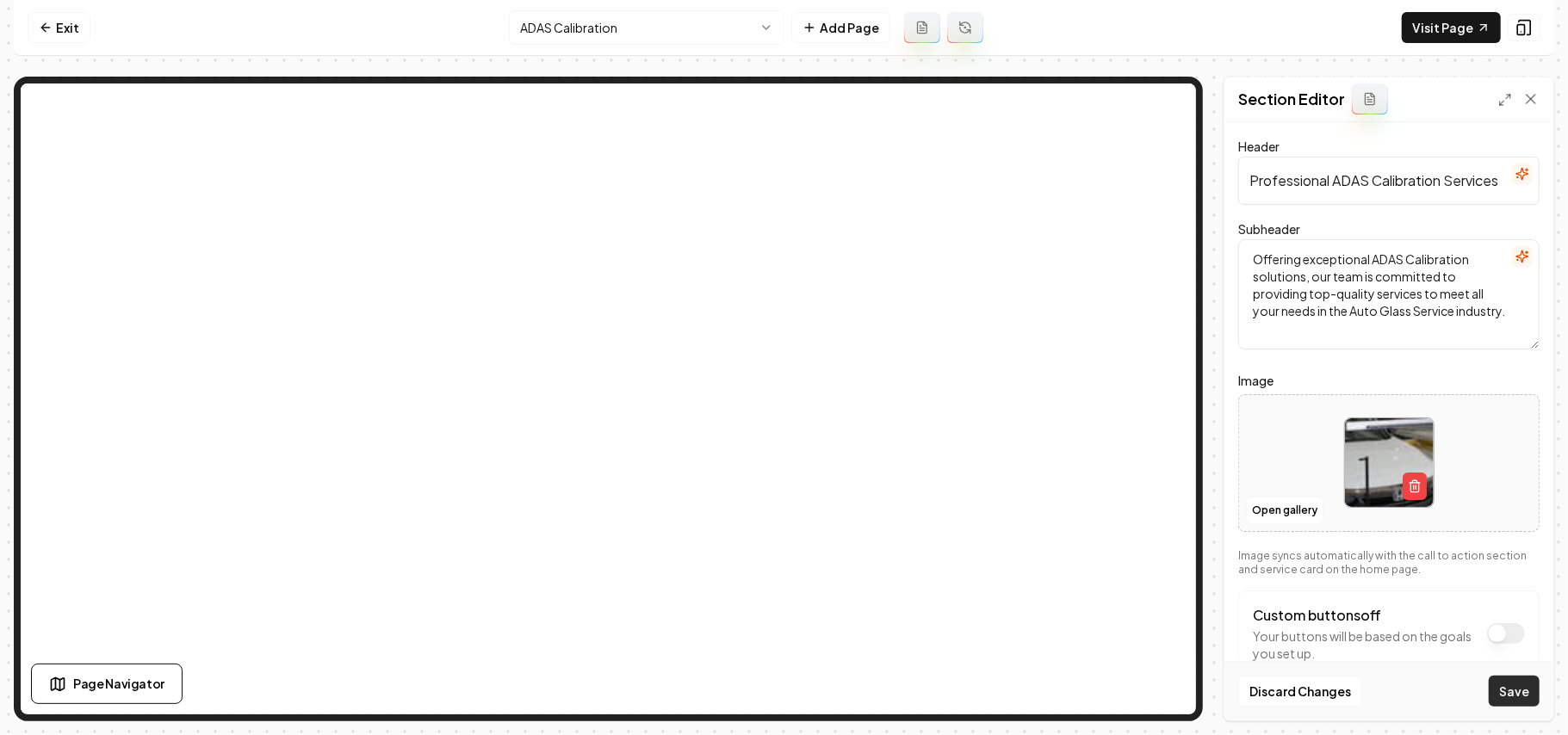
click at [1162, 522] on button "Save" at bounding box center [1514, 691] width 51 height 31
click at [539, 22] on html "Computer Required This feature is only available on a computer. Please switch t…" at bounding box center [784, 367] width 1568 height 735
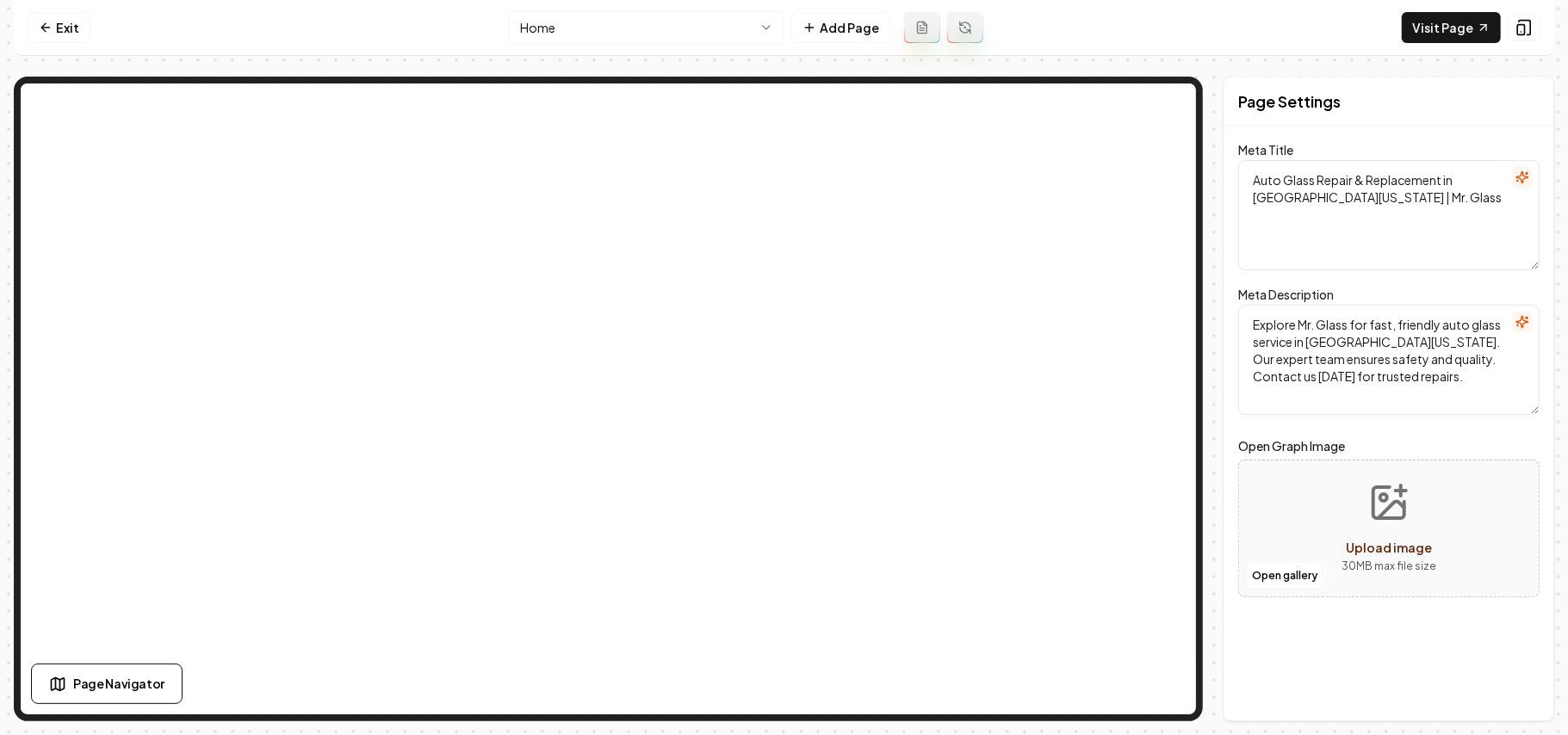
click at [597, 2] on nav "Exit Home Add Page Visit Page" at bounding box center [784, 27] width 1541 height 56
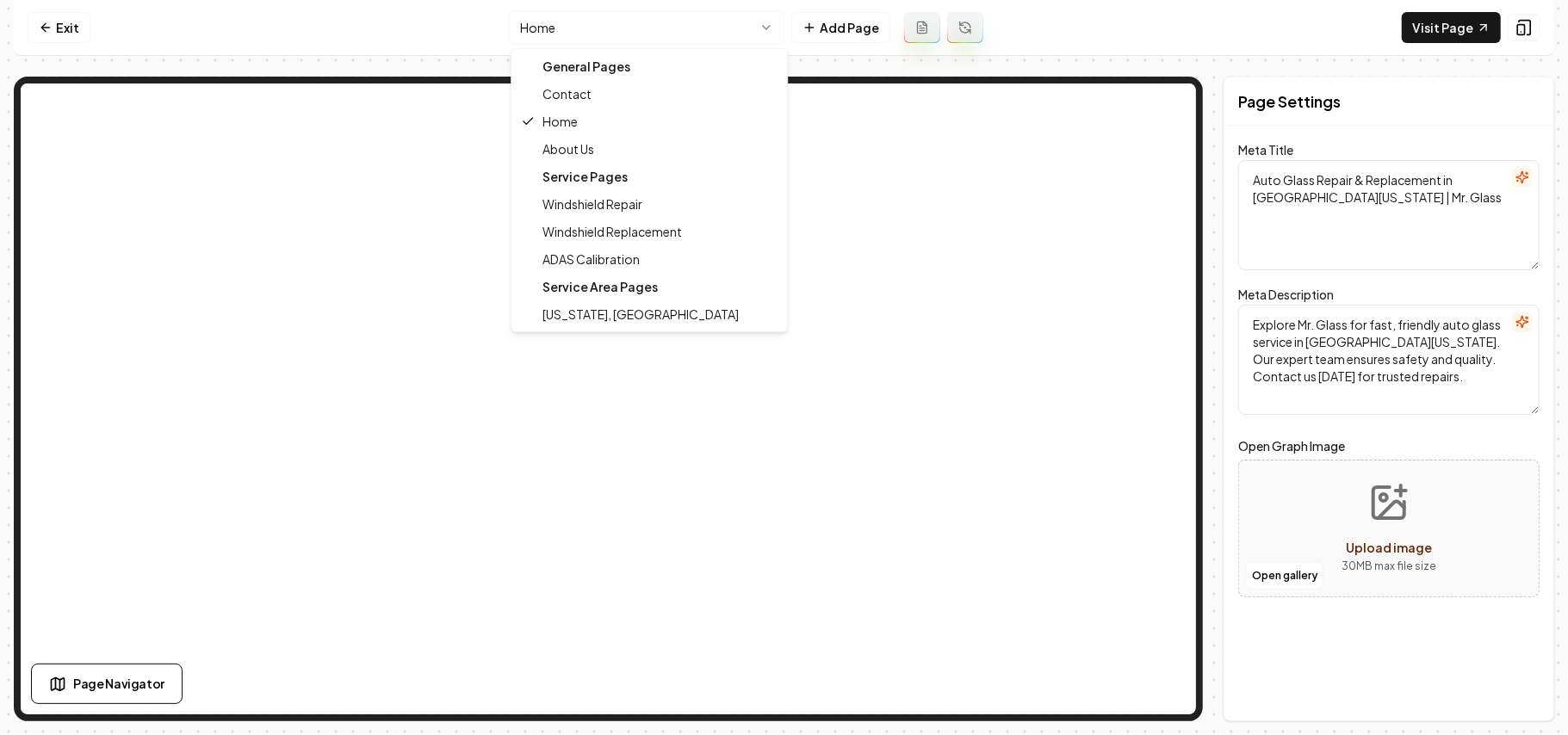
click at [576, 21] on html "Computer Required This feature is only available on a computer. Please switch t…" at bounding box center [784, 367] width 1568 height 735
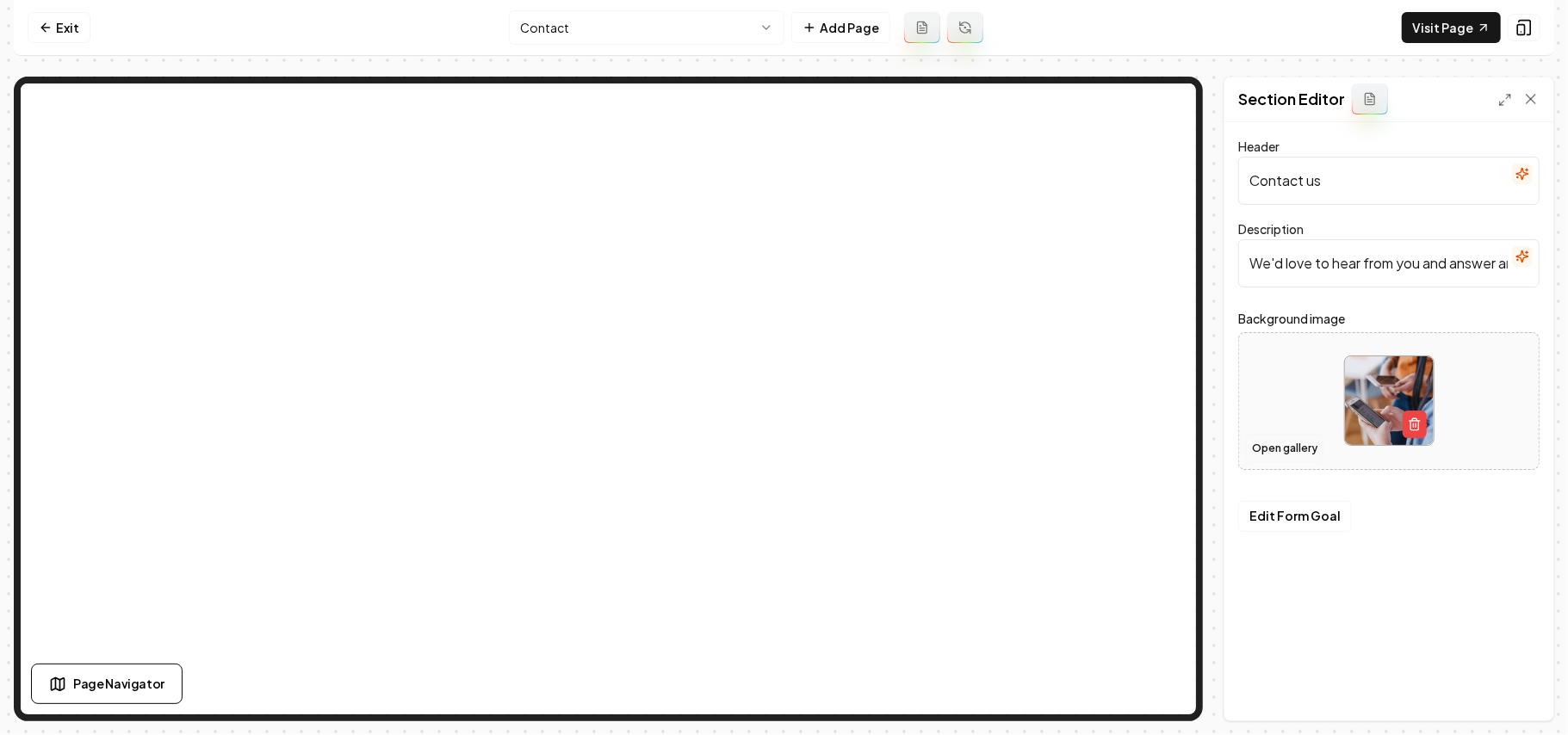
click at [1162, 459] on button "Open gallery" at bounding box center [1284, 448] width 78 height 27
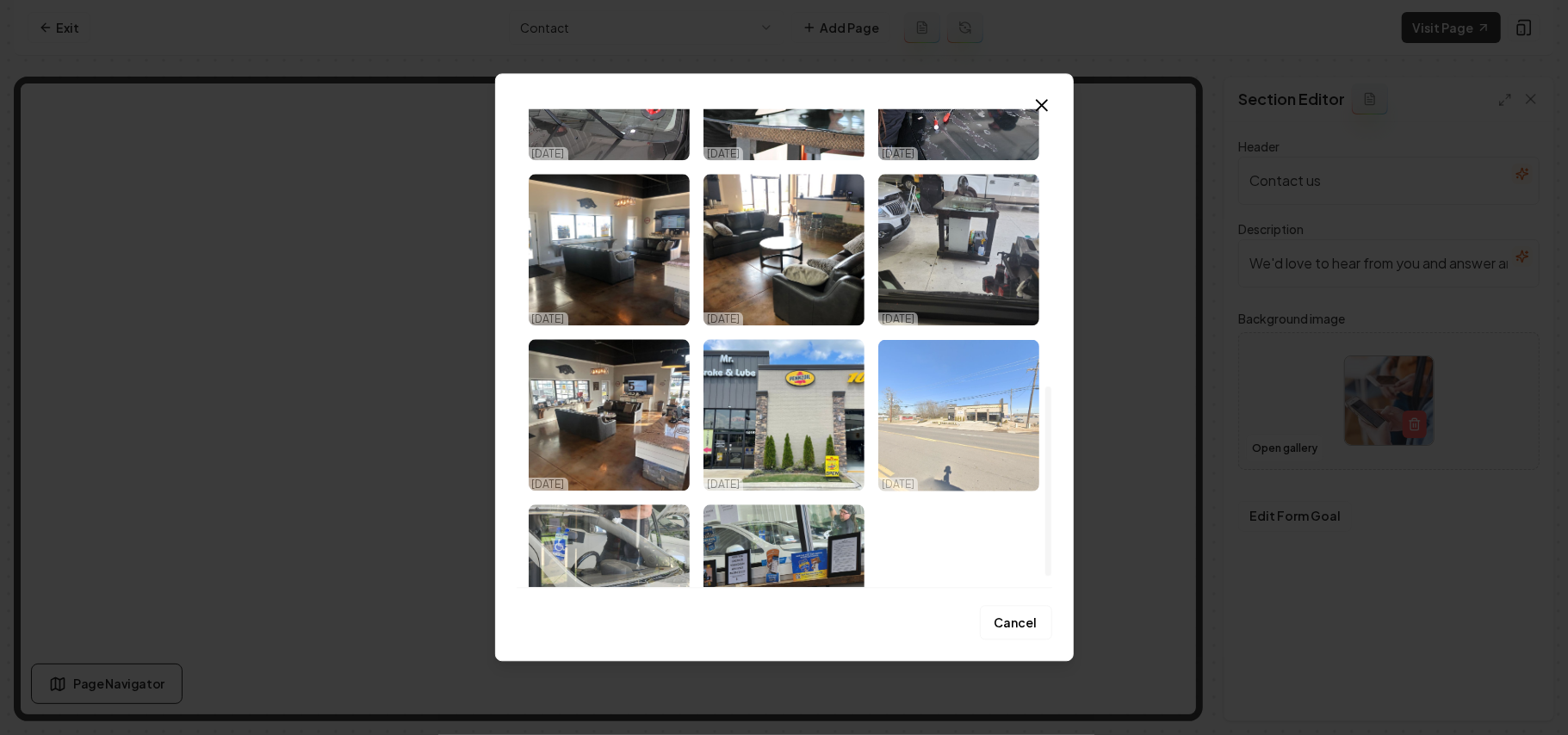
scroll to position [726, 0]
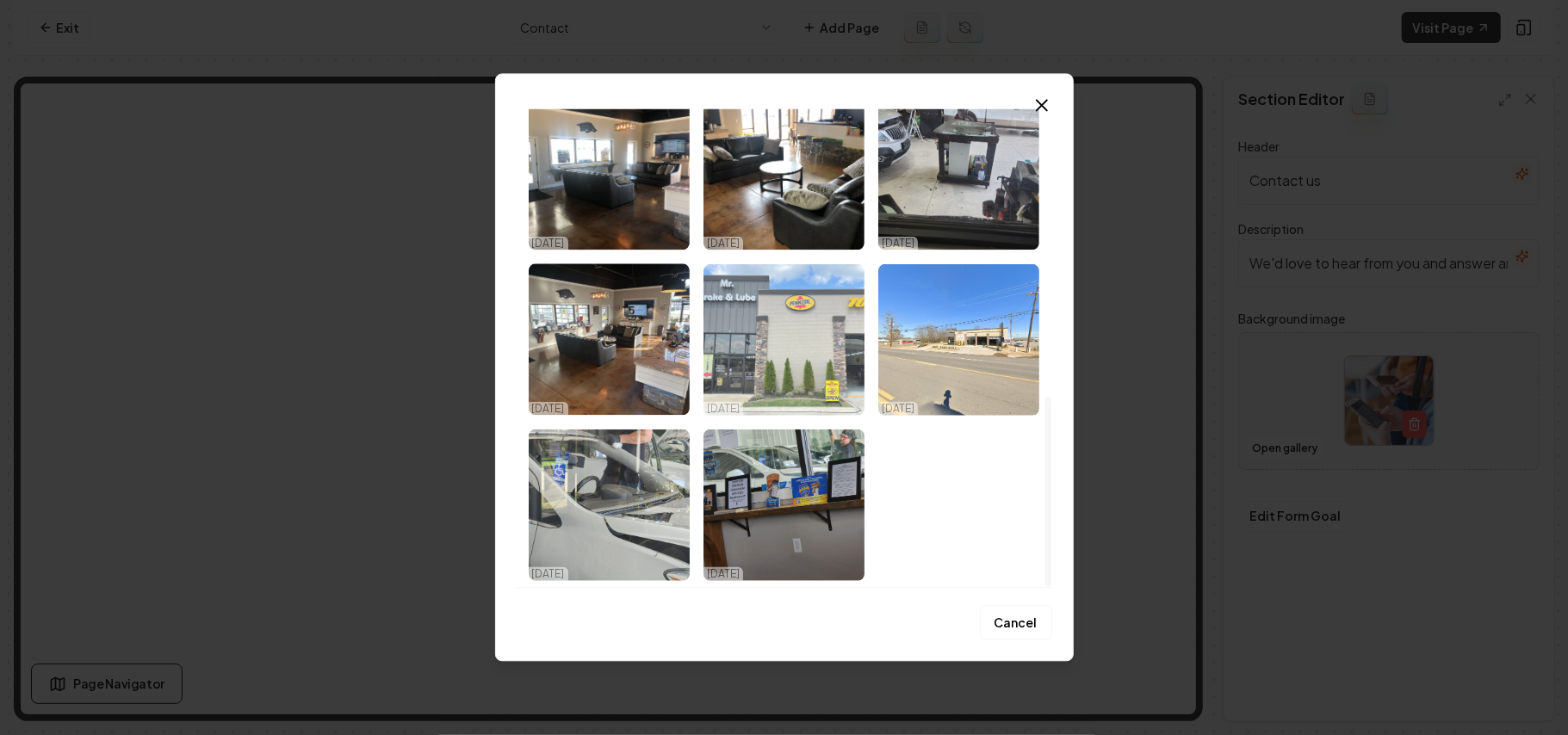
click at [775, 350] on img "Select image image_68dd64ee5c7cd75eb85813c3.jpeg" at bounding box center [784, 340] width 161 height 151
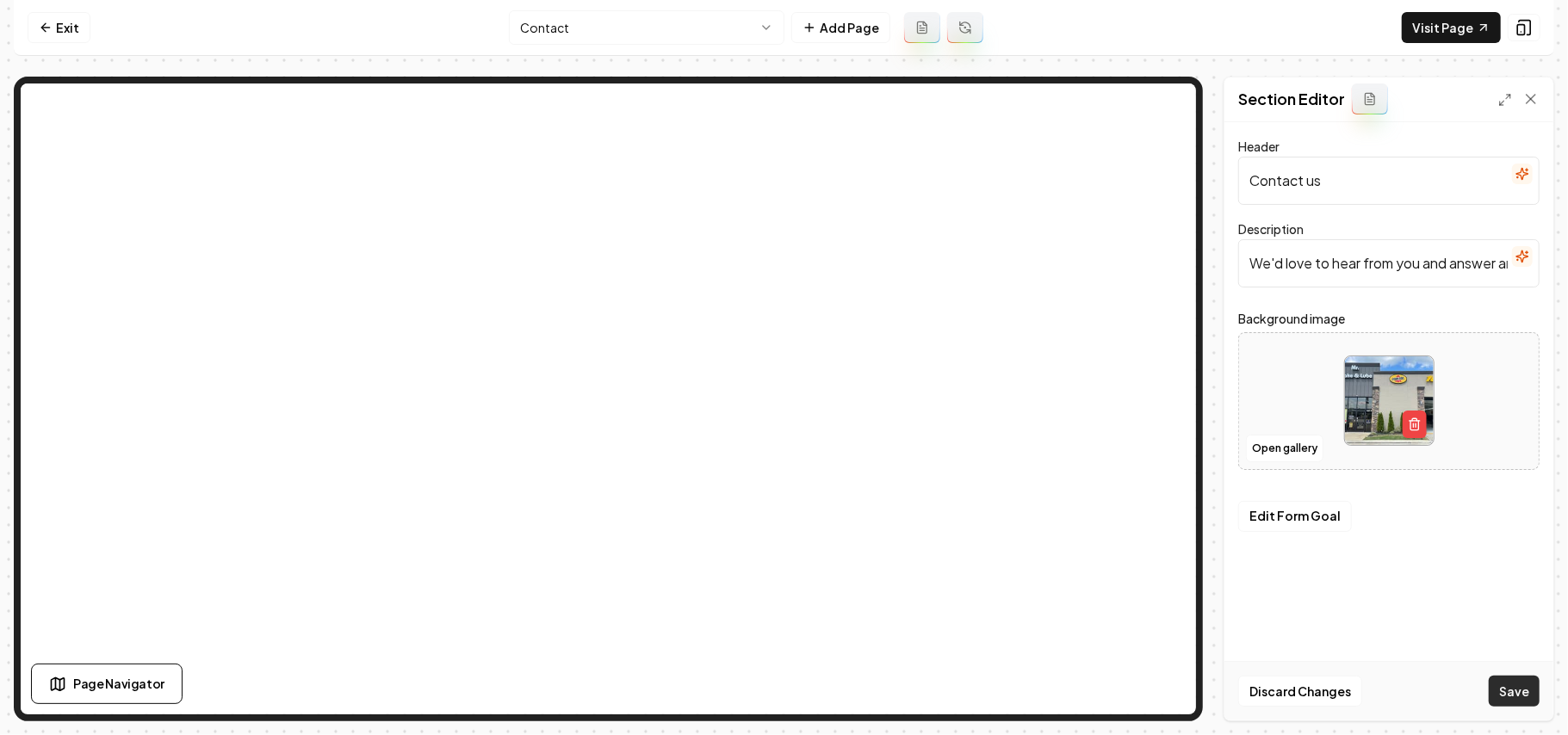
click at [1162, 522] on button "Save" at bounding box center [1514, 691] width 51 height 31
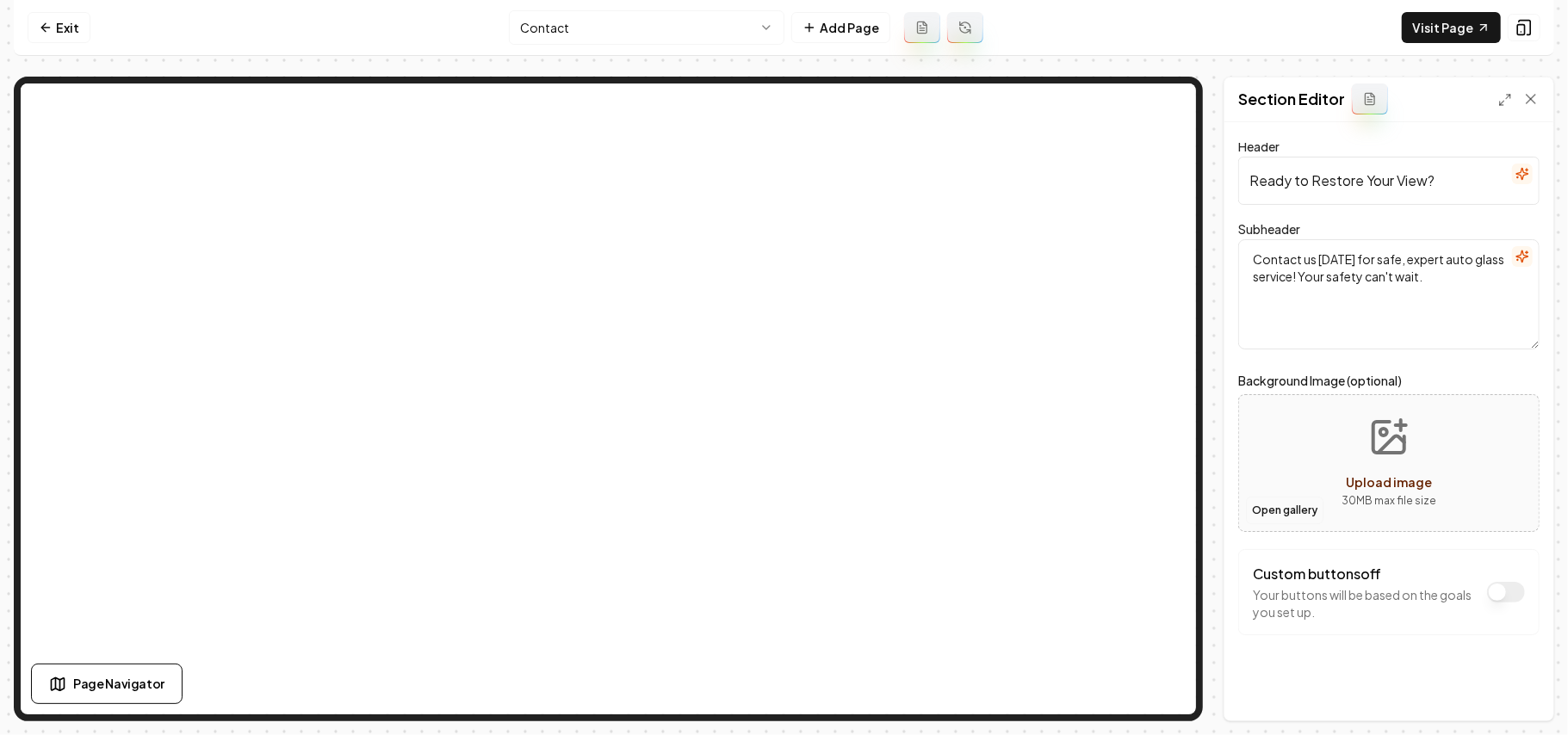
click at [1162, 510] on button "Open gallery" at bounding box center [1284, 510] width 78 height 27
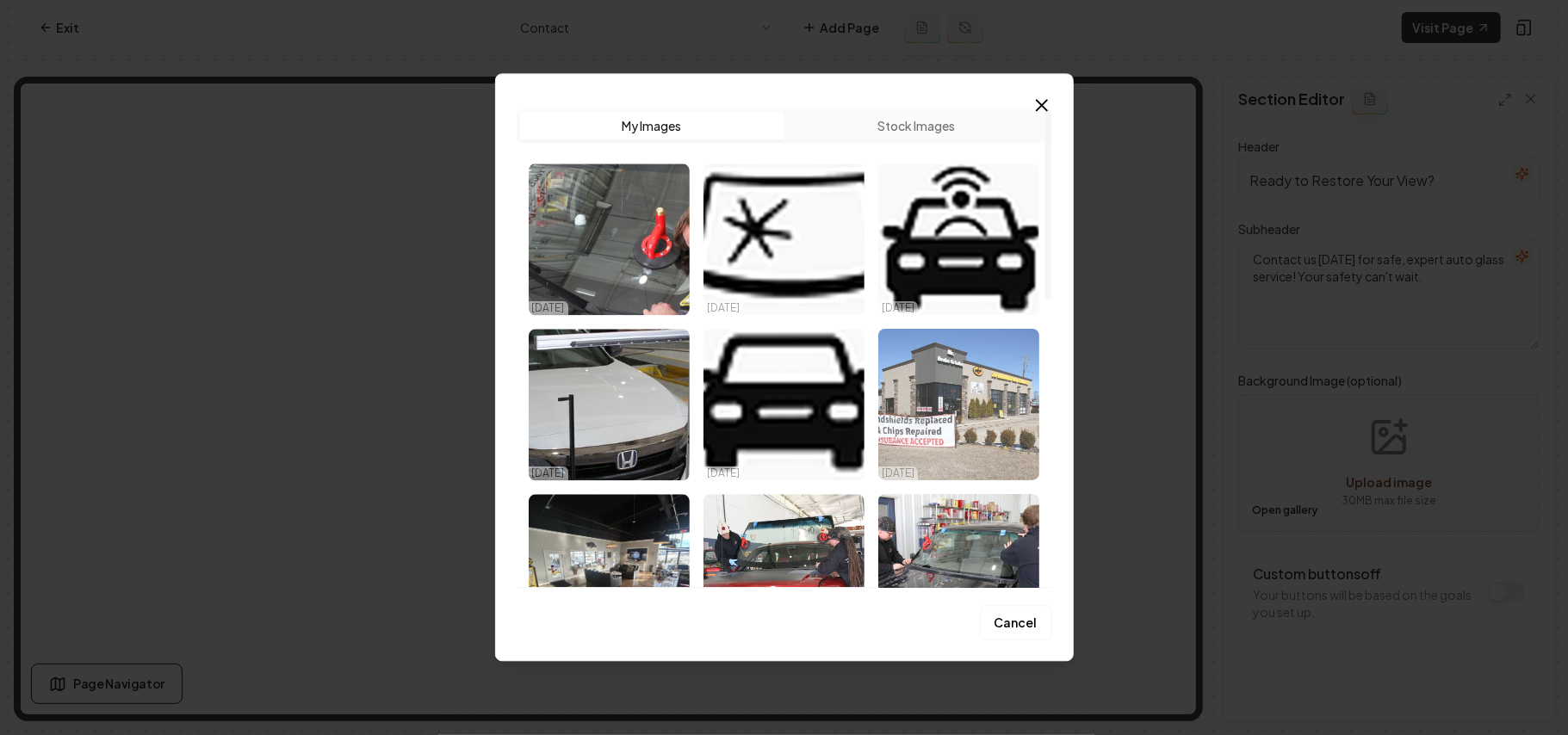
click at [975, 425] on img "Select image image_68dd650a5c7cd75eb858bbf5.jpg" at bounding box center [959, 405] width 161 height 151
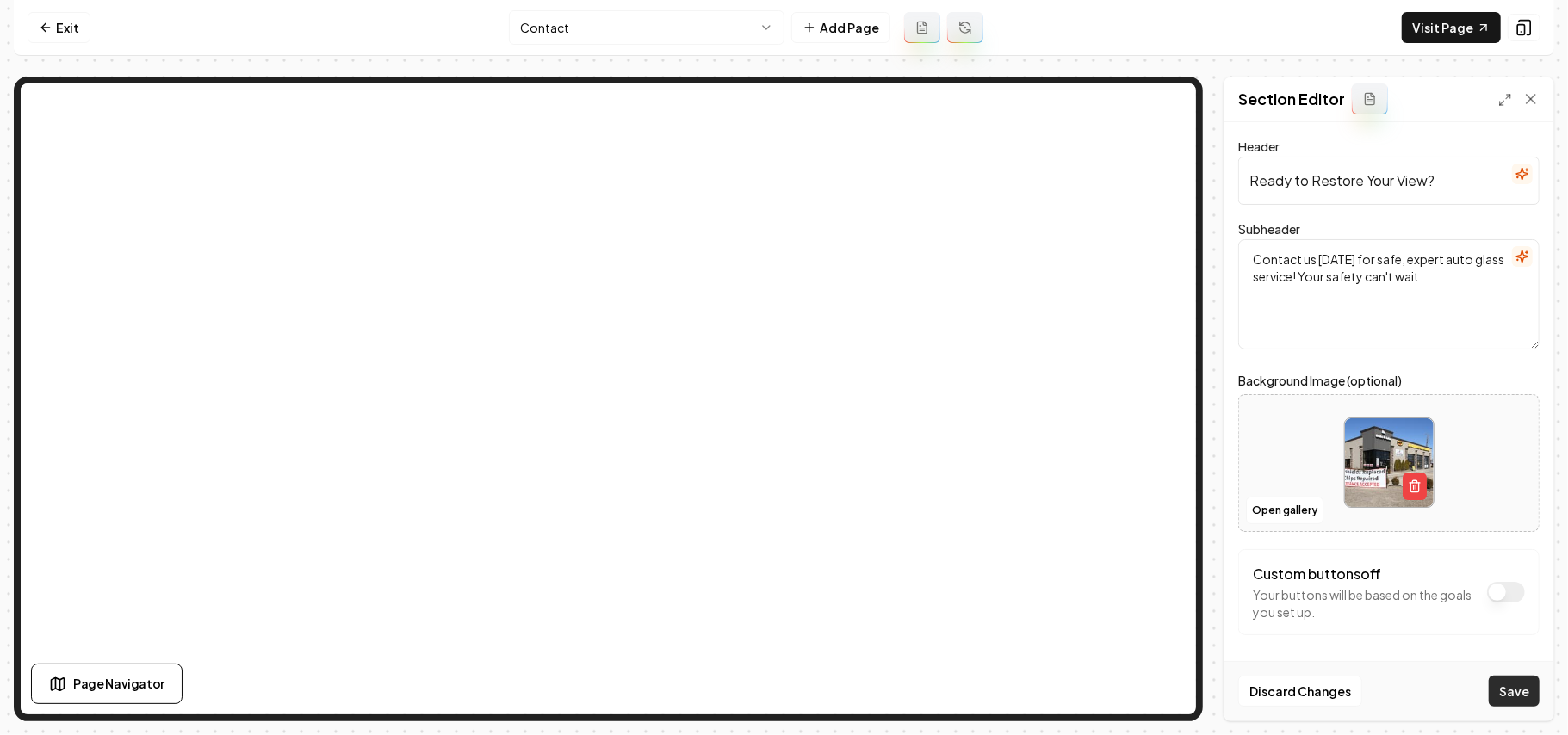
click at [1162, 522] on button "Save" at bounding box center [1514, 691] width 51 height 31
click at [577, 29] on html "Computer Required This feature is only available on a computer. Please switch t…" at bounding box center [784, 367] width 1568 height 735
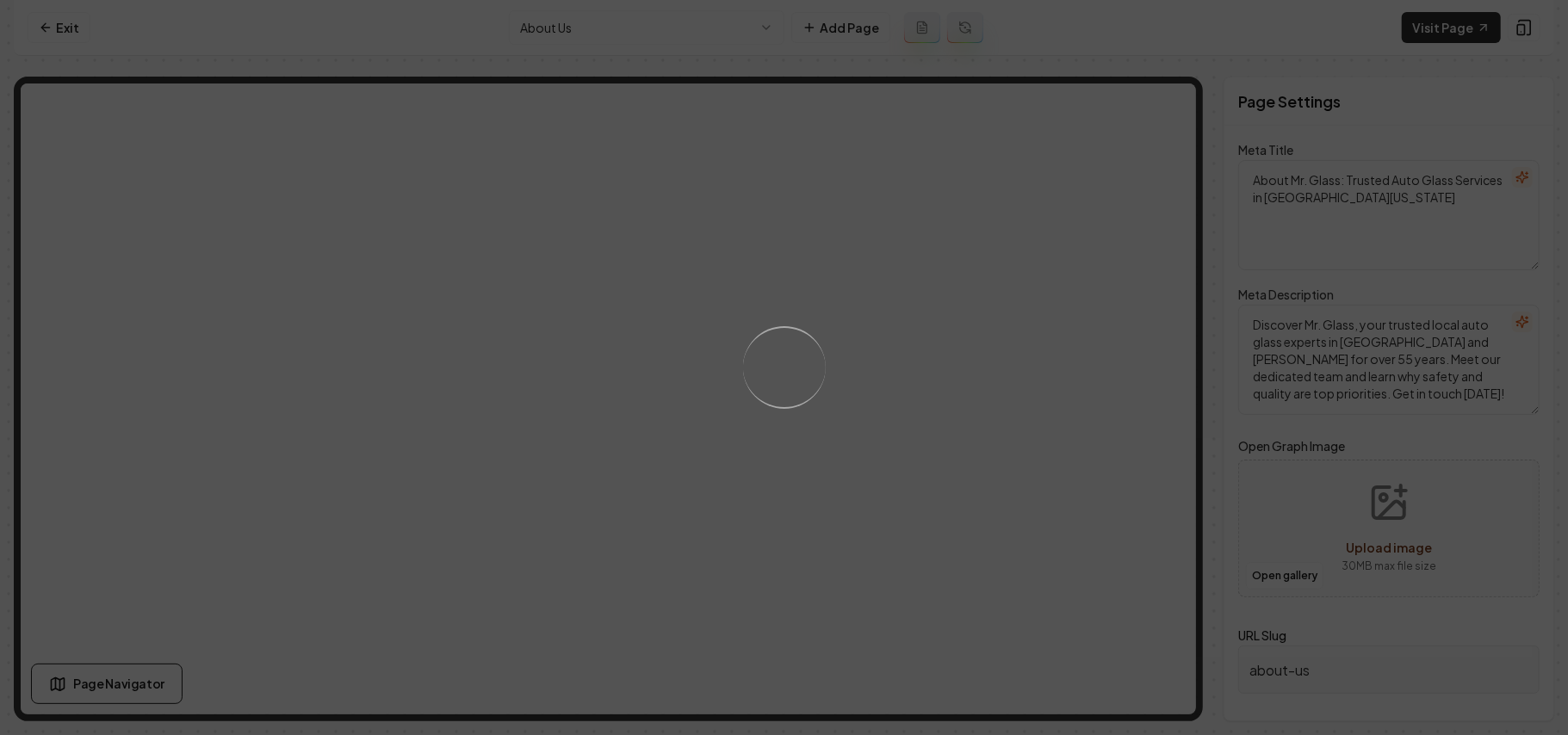
click at [975, 362] on div "Loading..." at bounding box center [784, 367] width 1568 height 735
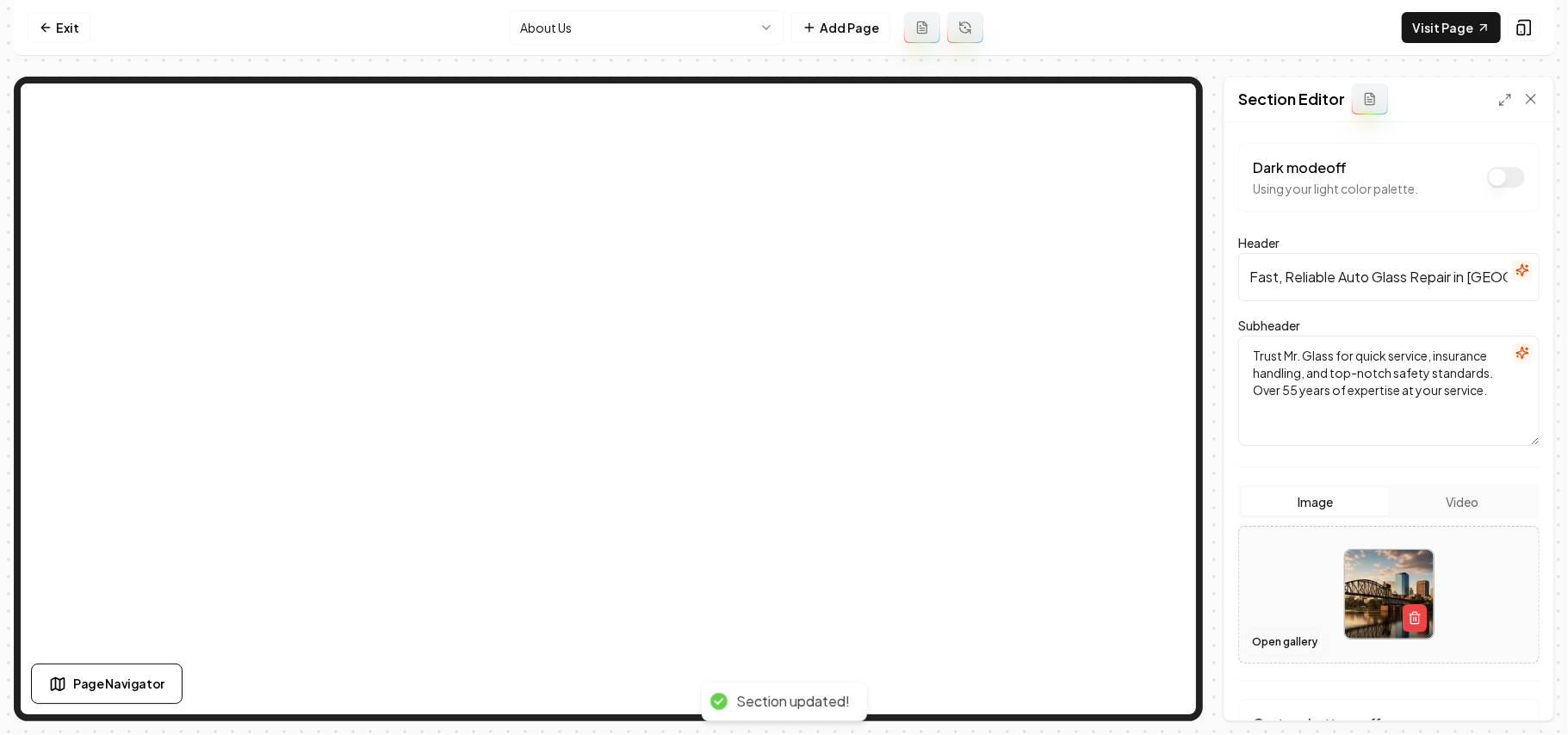
click at [1162, 522] on button "Open gallery" at bounding box center [1284, 642] width 78 height 27
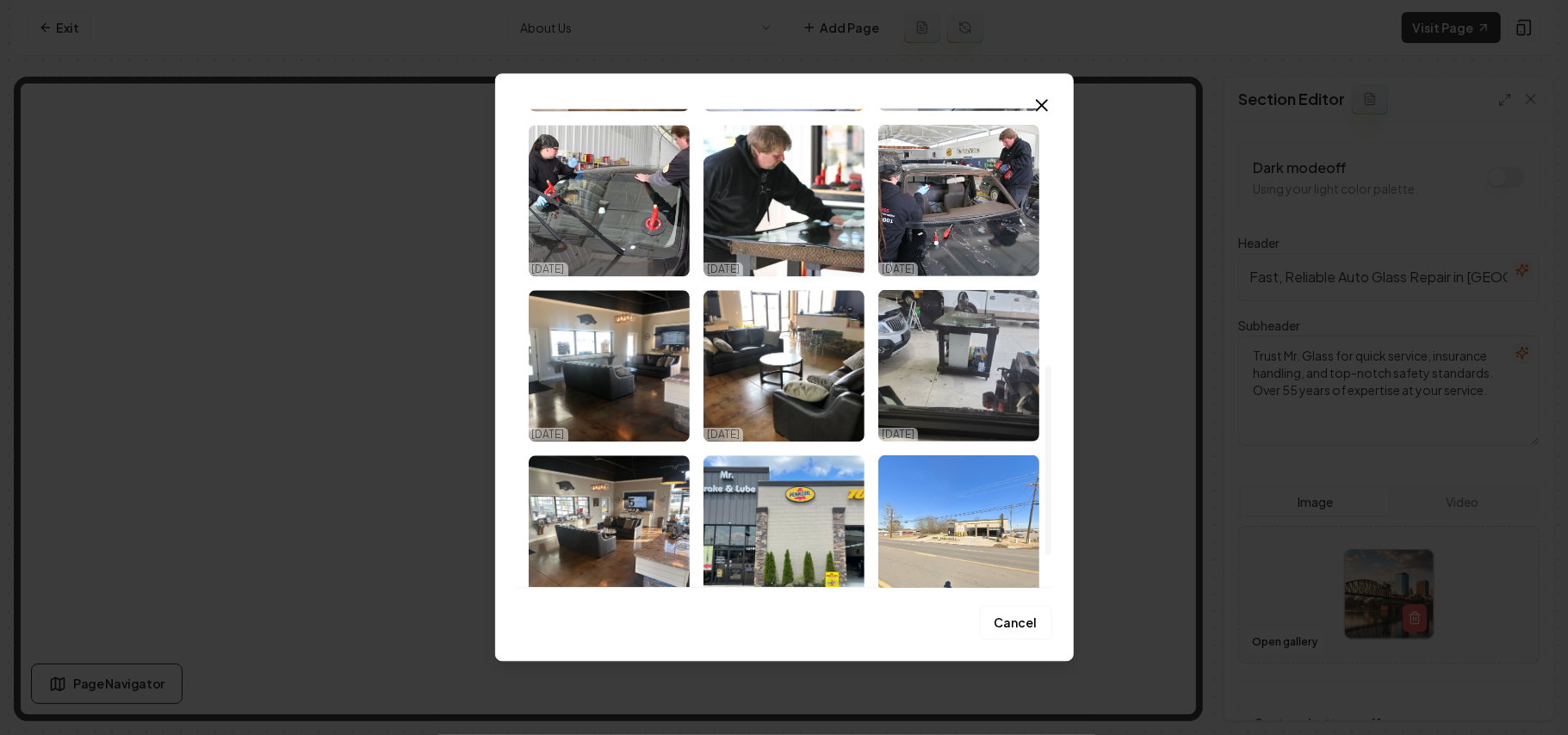
scroll to position [689, 0]
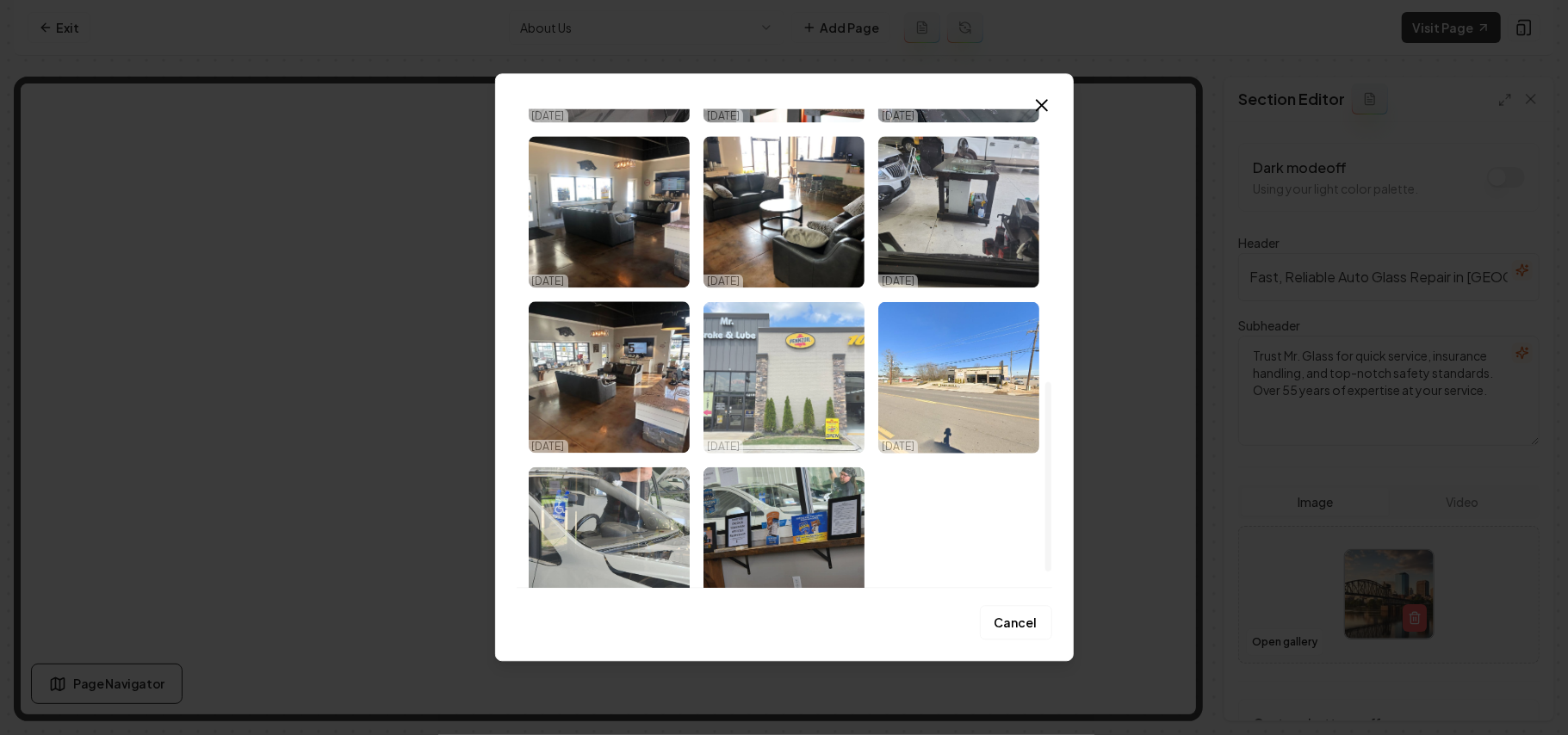
click at [776, 400] on img "Select image image_68dd64ee5c7cd75eb85813c3.jpeg" at bounding box center [784, 377] width 161 height 151
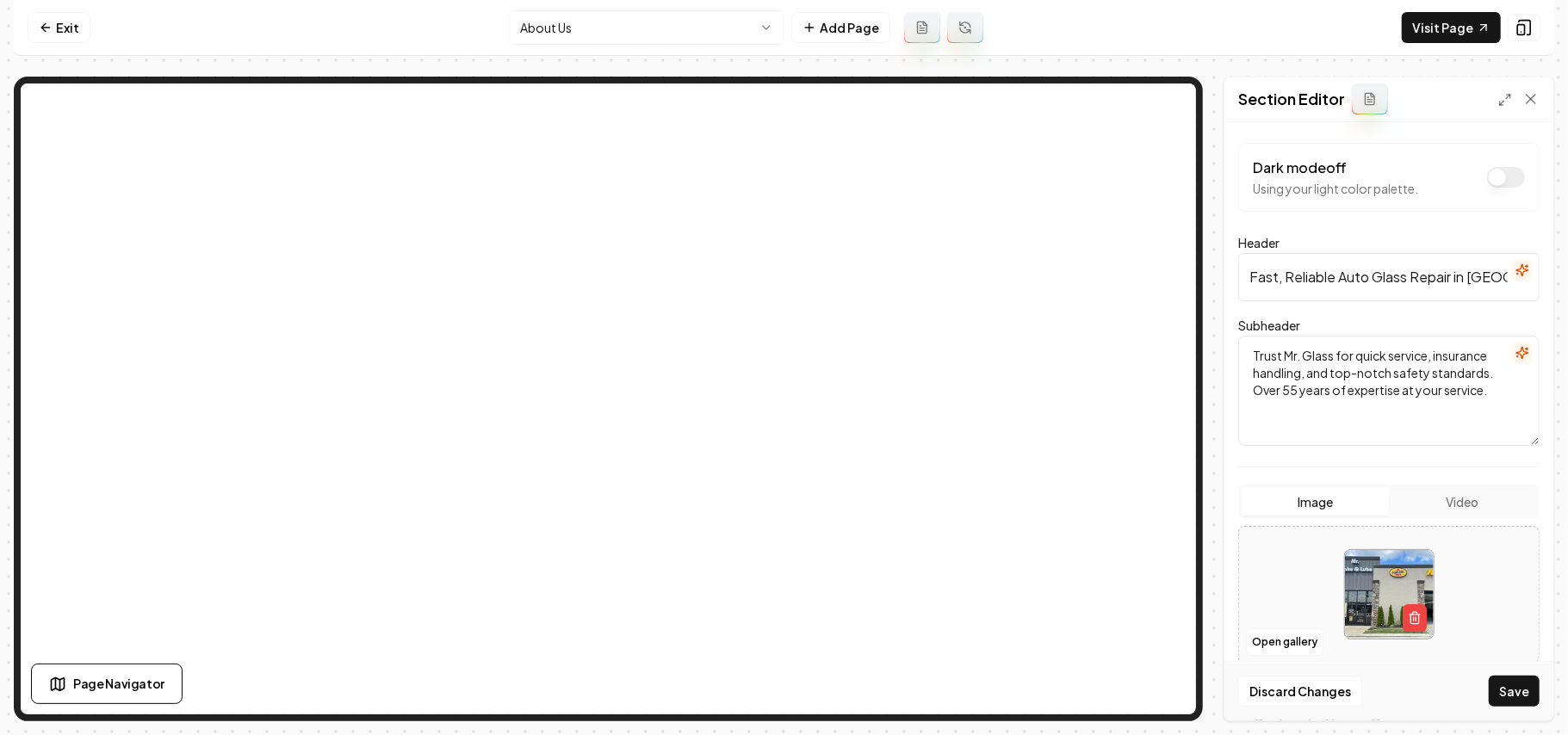
click at [1162, 522] on button "Save" at bounding box center [1514, 691] width 51 height 31
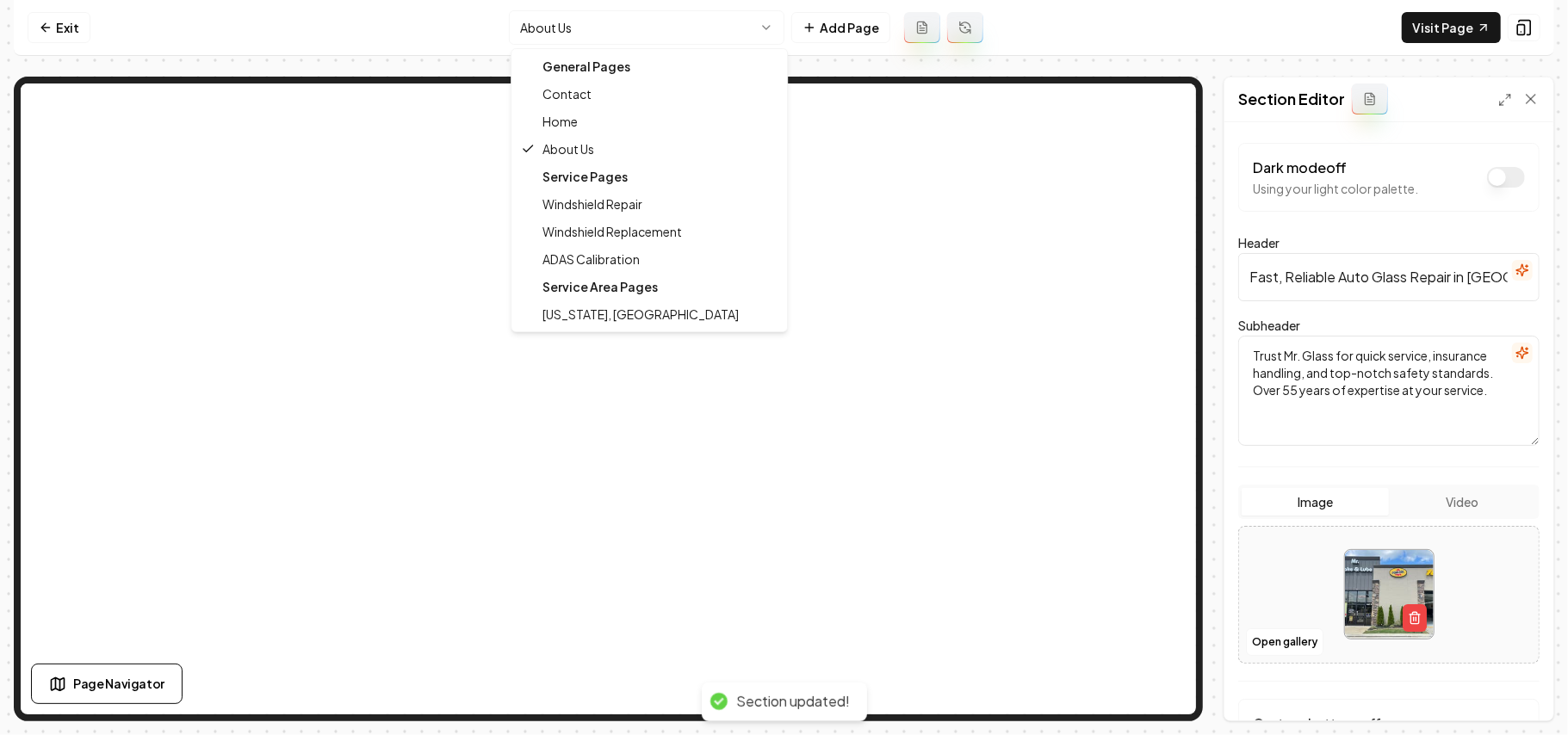
click at [610, 29] on html "Computer Required This feature is only available on a computer. Please switch t…" at bounding box center [784, 367] width 1568 height 735
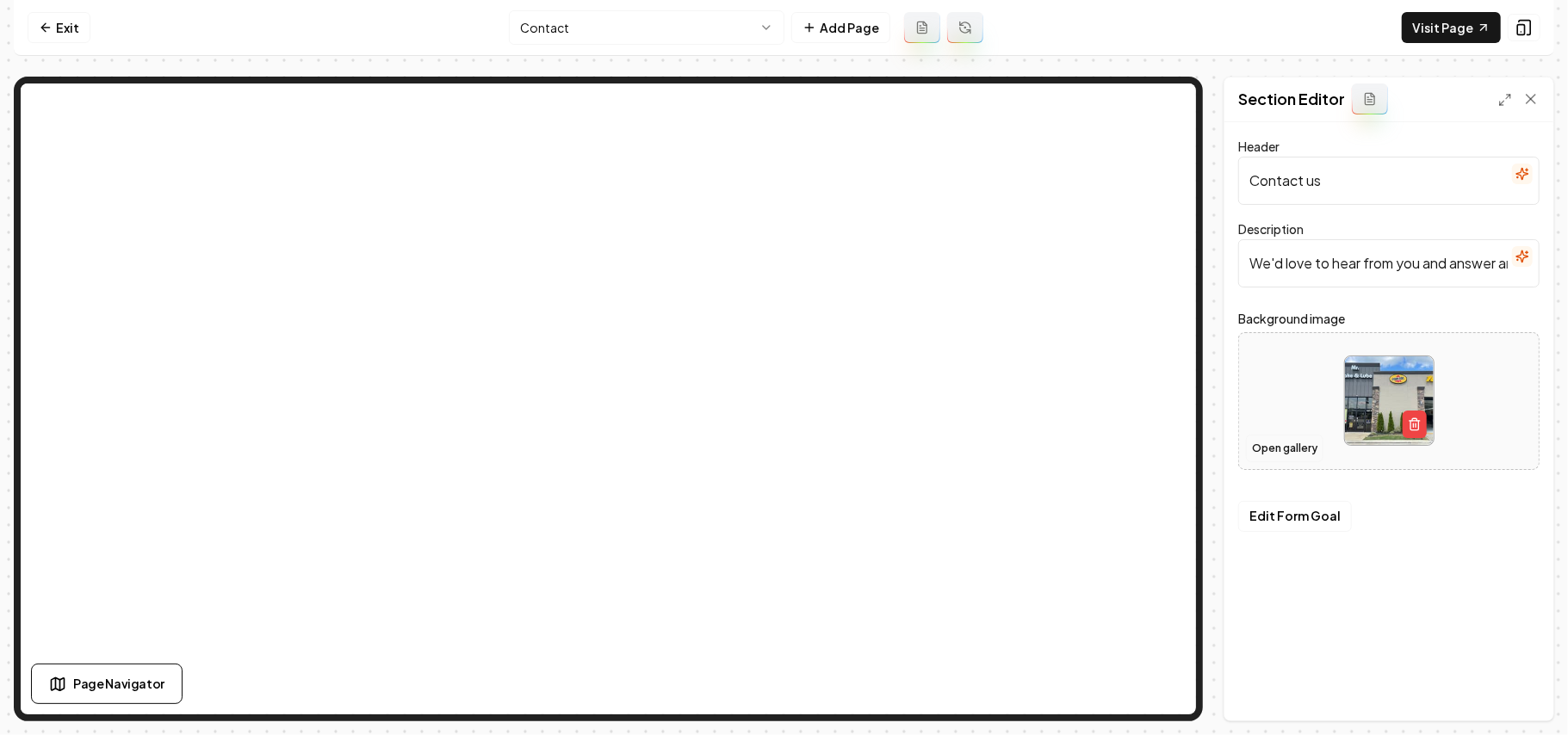
click at [1162, 456] on button "Open gallery" at bounding box center [1284, 448] width 78 height 27
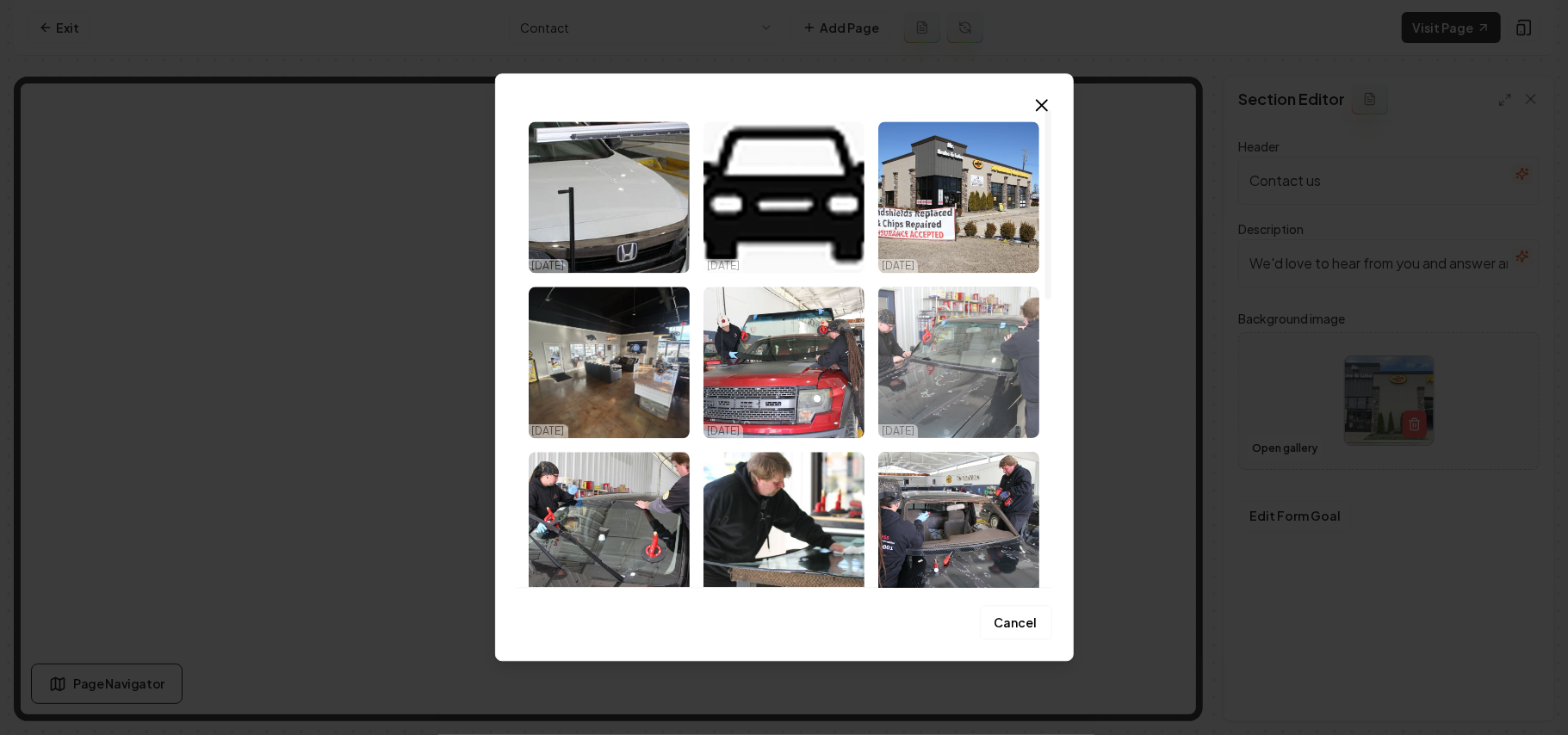
scroll to position [344, 0]
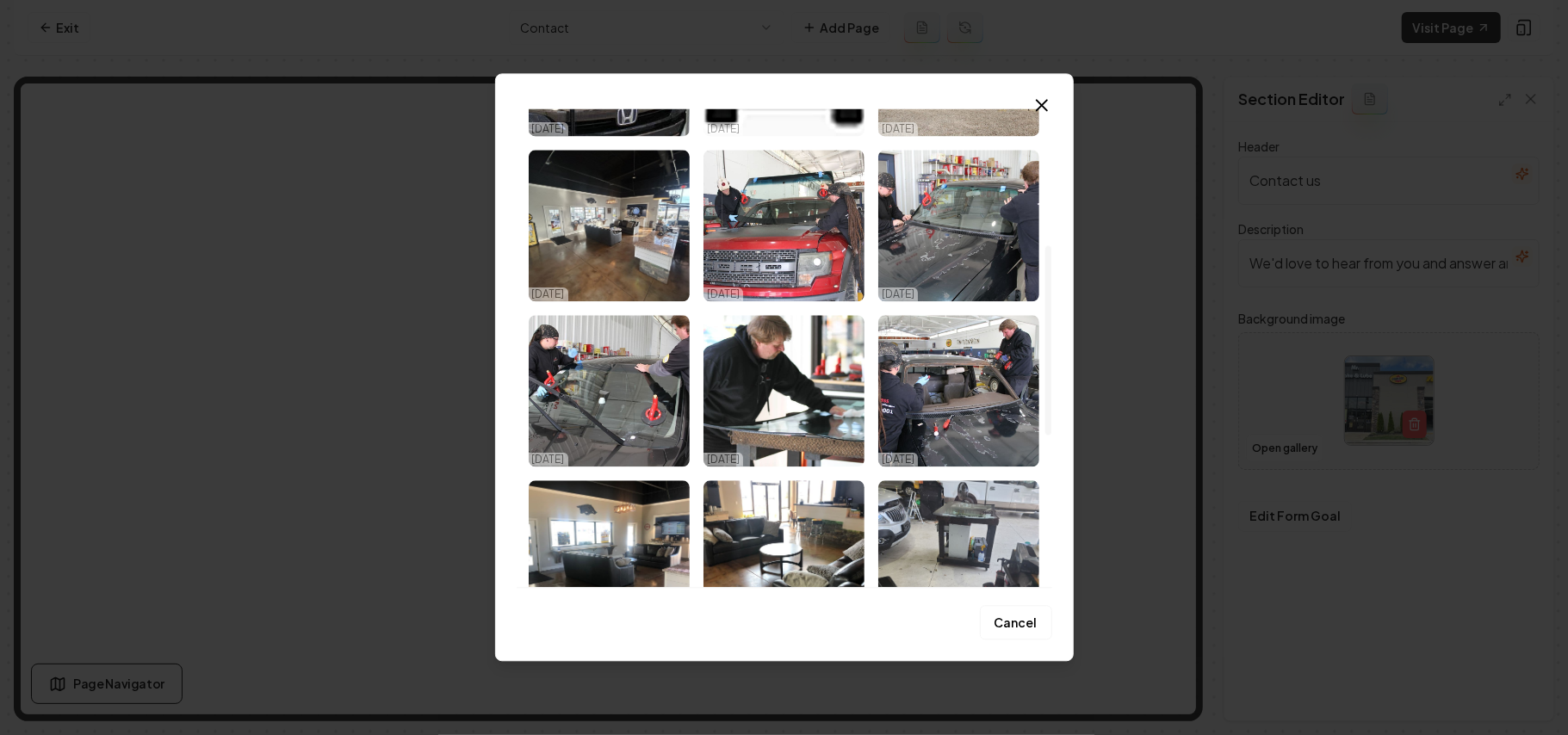
drag, startPoint x: 920, startPoint y: 203, endPoint x: 1207, endPoint y: 426, distance: 363.5
click at [921, 201] on img "Select image image_68dd650a5c7cd75eb858bb80.jpg" at bounding box center [959, 225] width 161 height 151
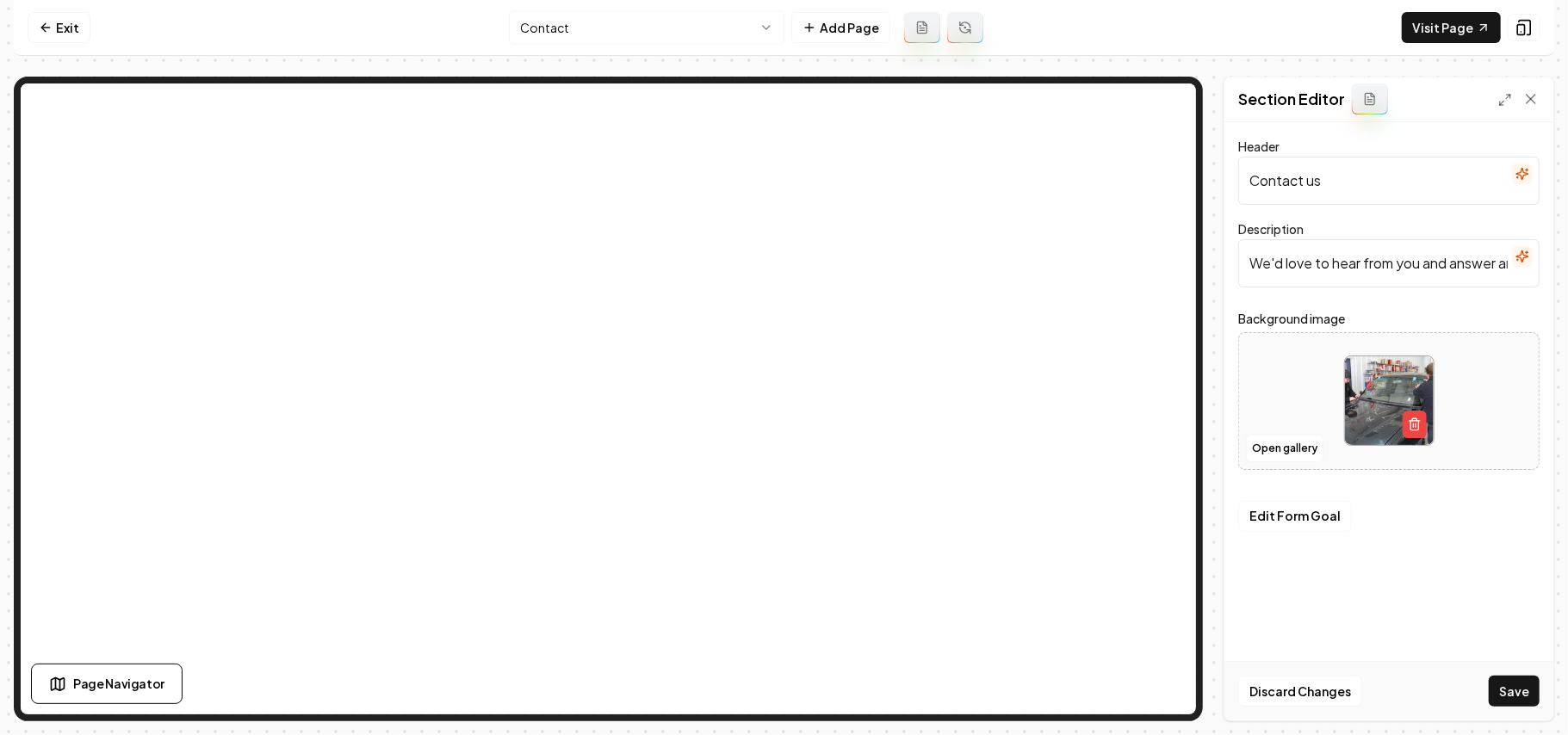
click at [1162, 522] on div "Discard Changes Save" at bounding box center [1389, 691] width 329 height 60
click at [1162, 522] on button "Save" at bounding box center [1514, 691] width 51 height 31
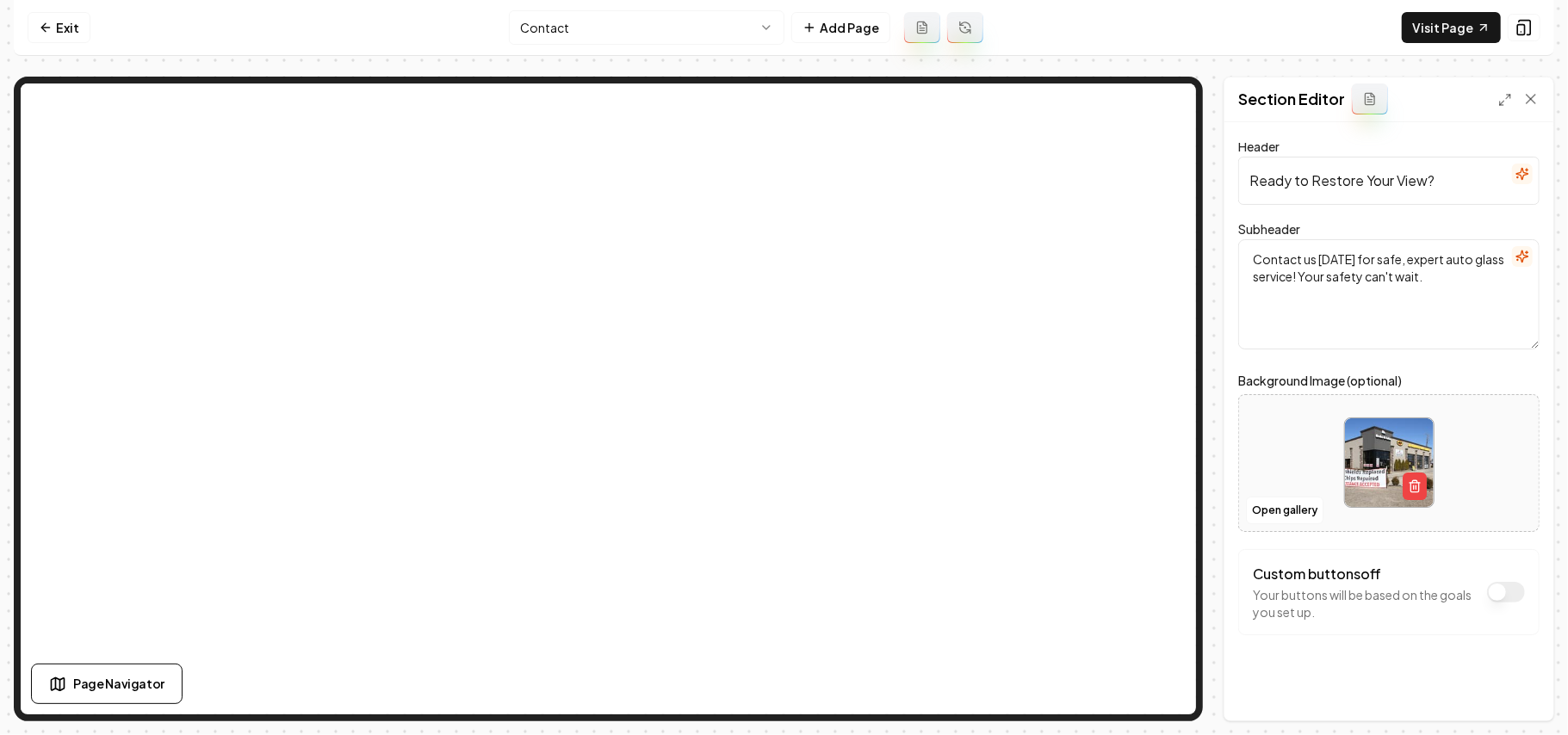
click at [687, 29] on html "Computer Required This feature is only available on a computer. Please switch t…" at bounding box center [784, 367] width 1568 height 735
click at [1162, 514] on button "Open gallery" at bounding box center [1284, 510] width 78 height 27
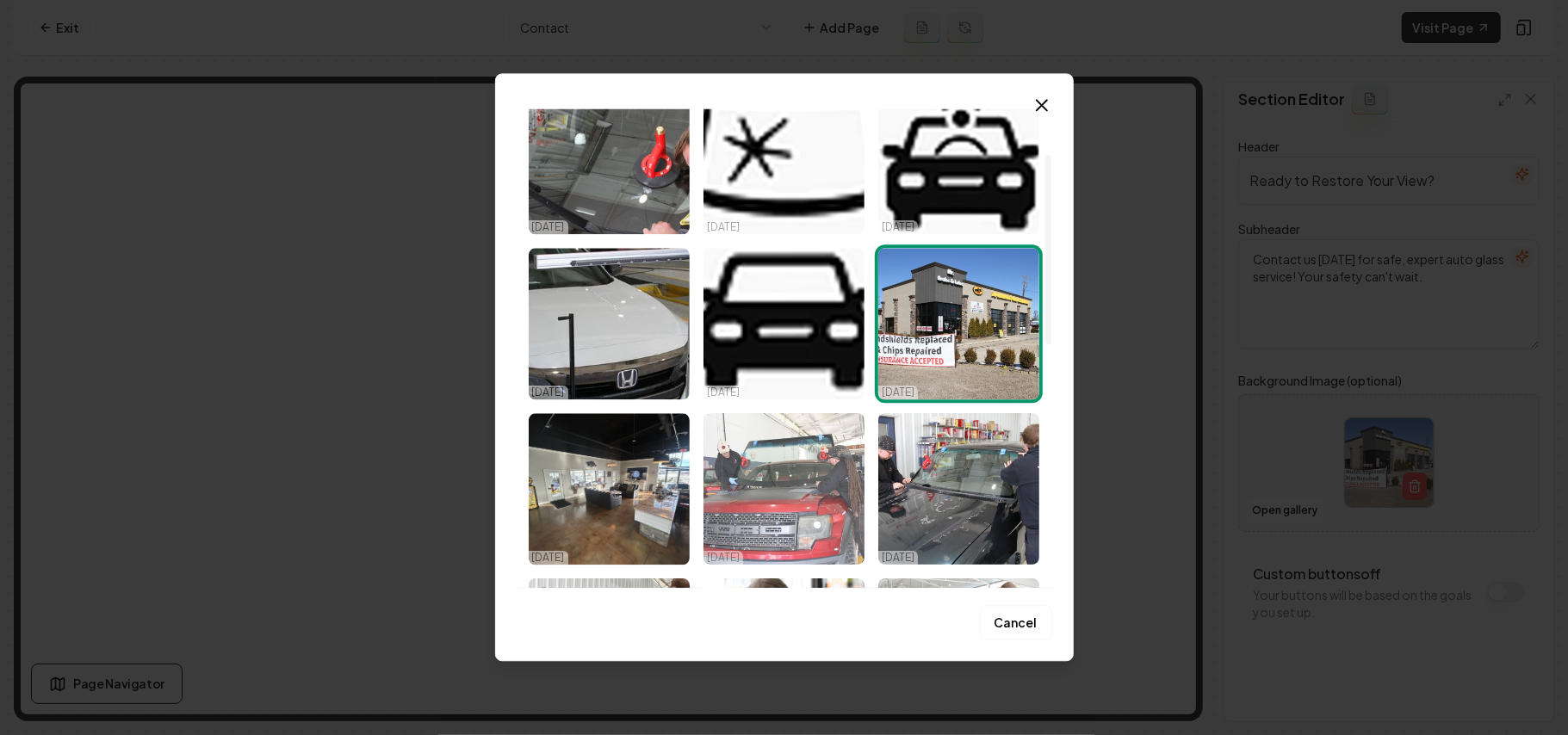
scroll to position [114, 0]
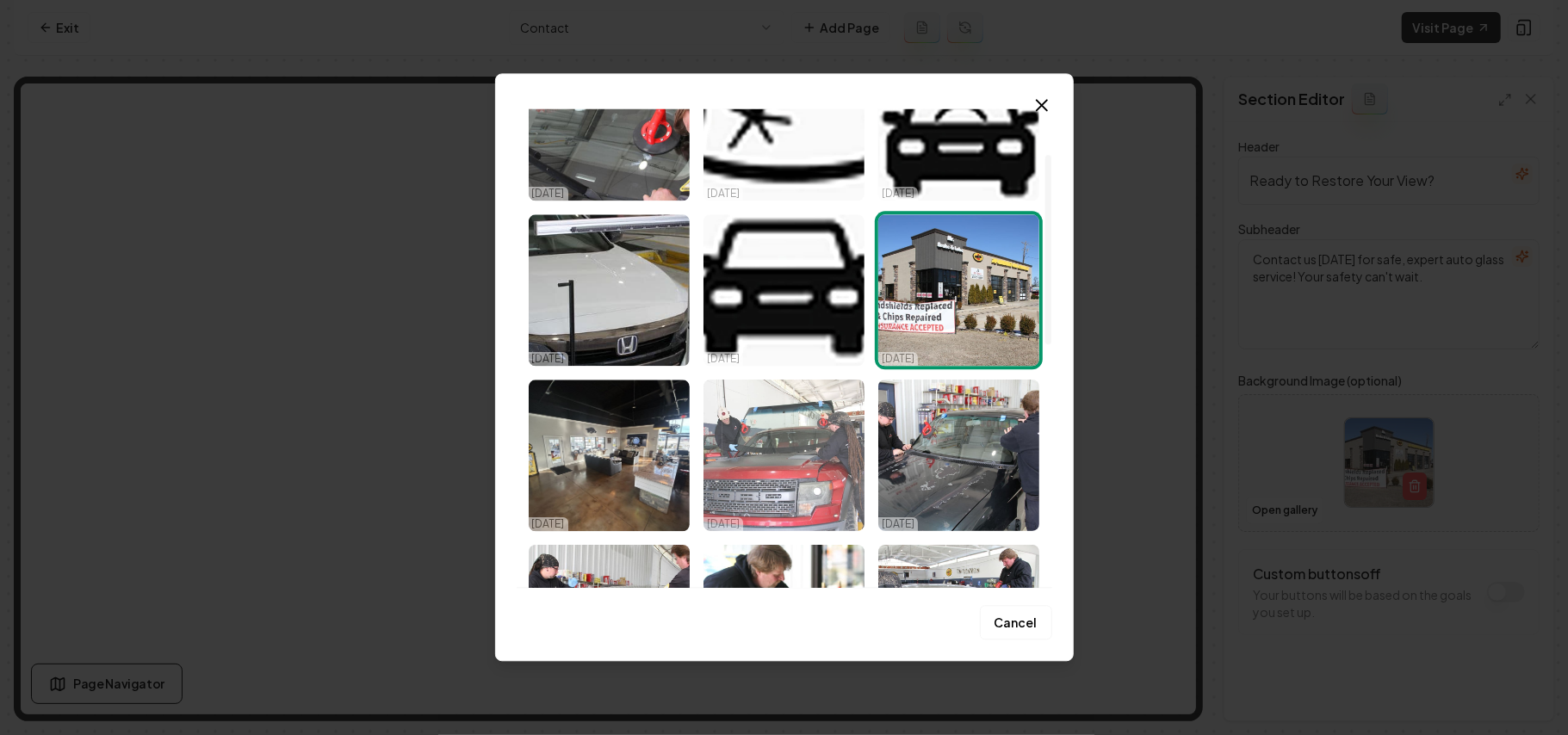
click at [790, 477] on img "Select image image_68dd650a5c7cd75eb858babe.jpg" at bounding box center [784, 455] width 161 height 151
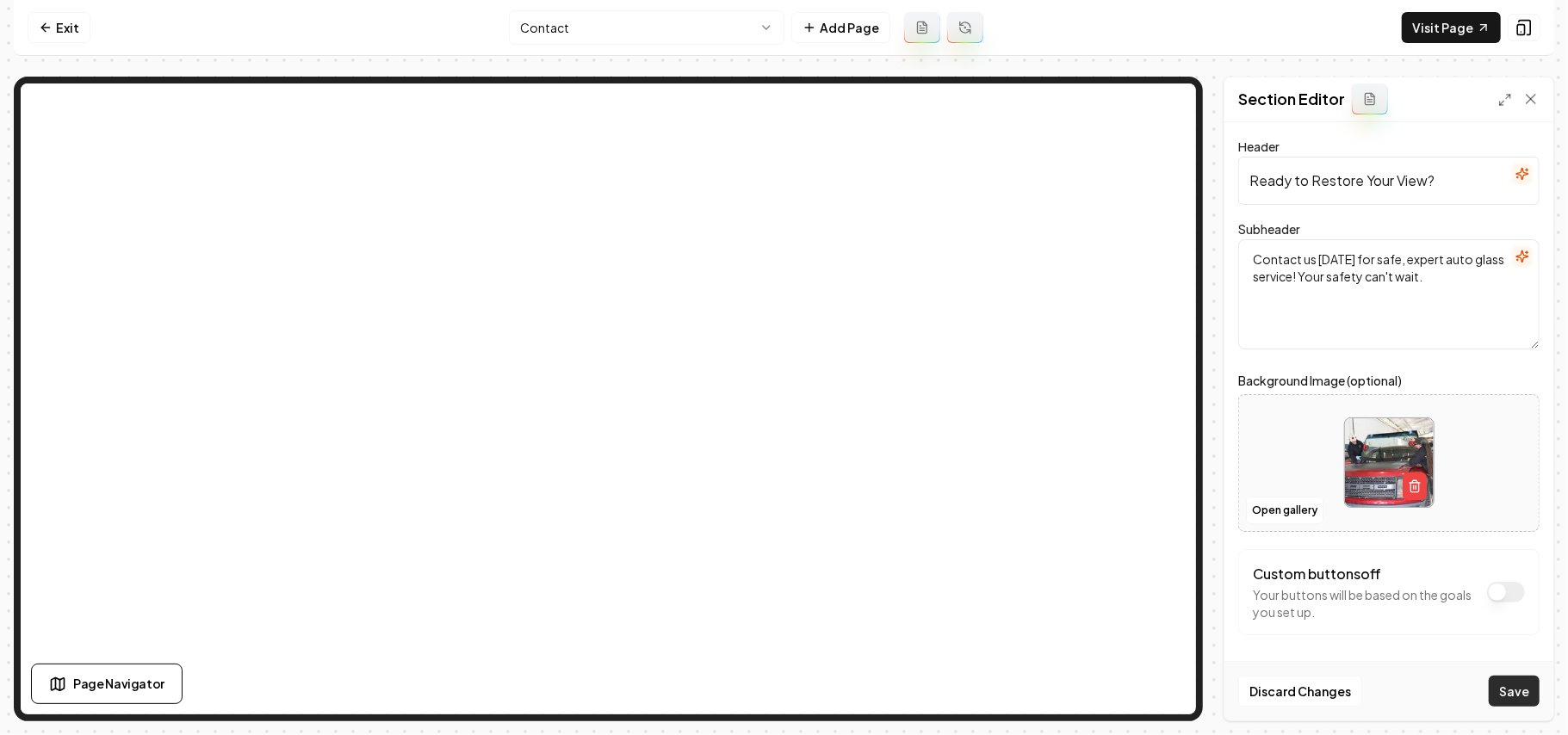
click at [1162, 522] on button "Save" at bounding box center [1514, 691] width 51 height 31
click at [673, 48] on nav "Exit Contact Add Page Visit Page" at bounding box center [784, 27] width 1541 height 56
click at [670, 36] on html "Computer Required This feature is only available on a computer. Please switch t…" at bounding box center [784, 367] width 1568 height 735
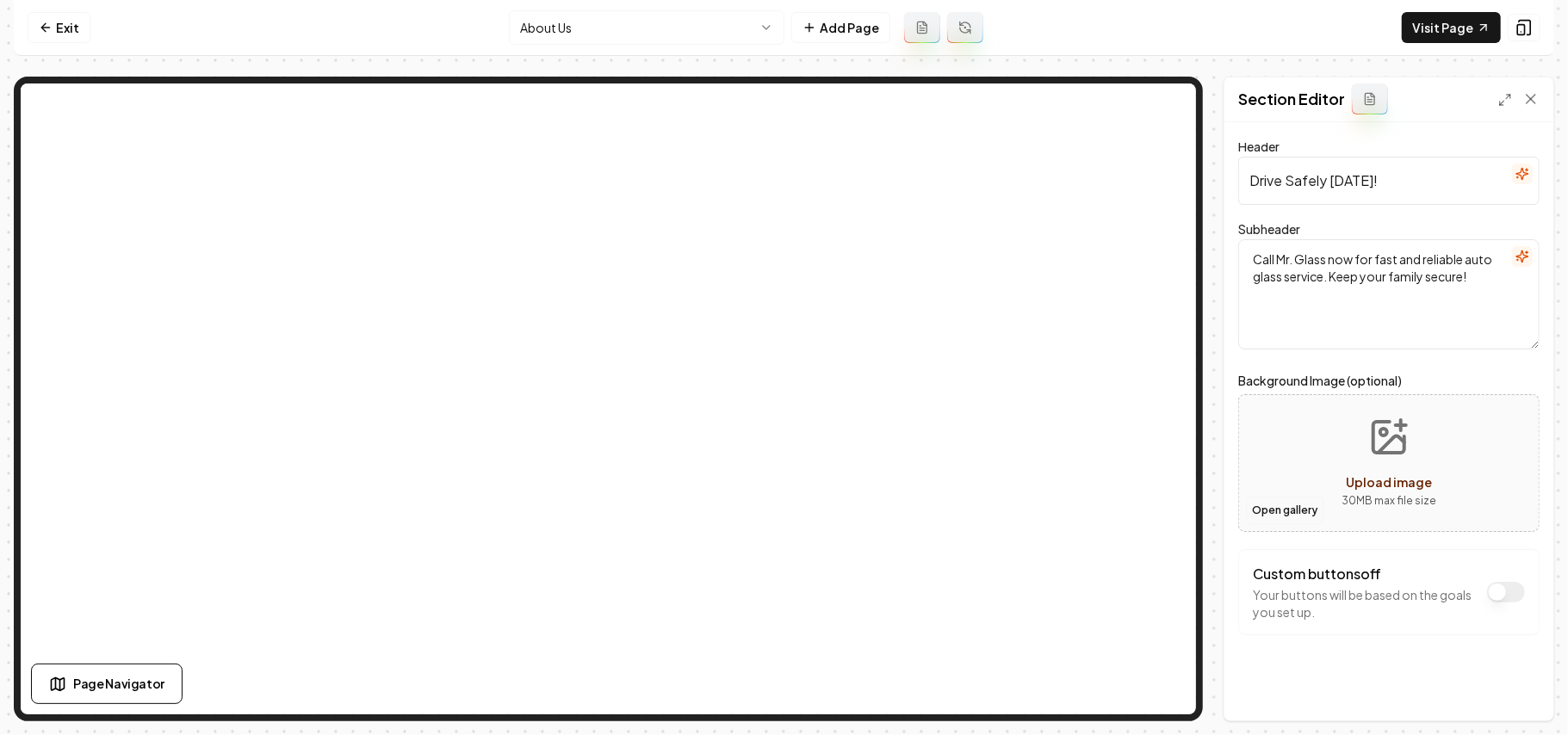
click at [1162, 510] on button "Open gallery" at bounding box center [1284, 510] width 78 height 27
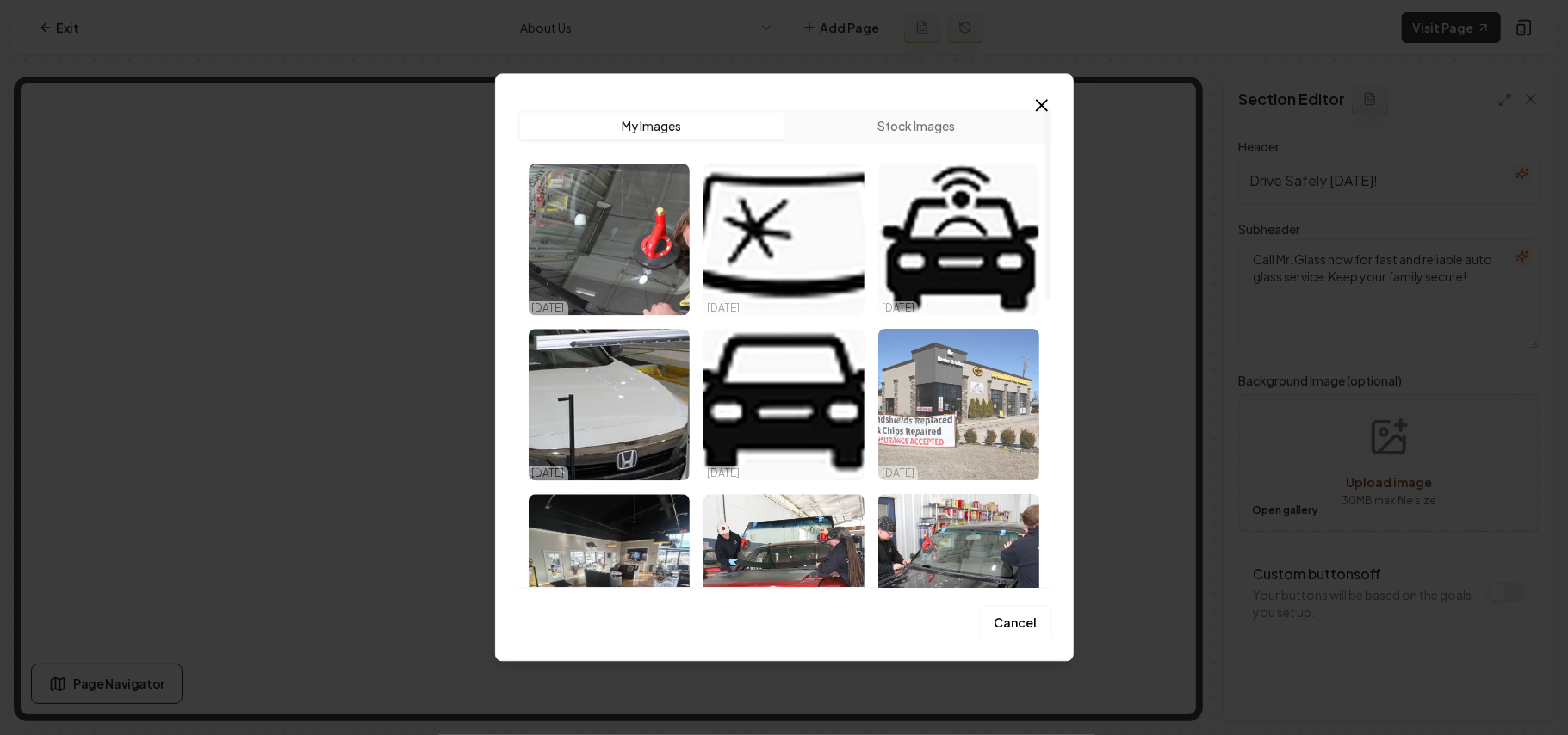
click at [994, 401] on img "Select image image_68dd650a5c7cd75eb858bbf5.jpg" at bounding box center [959, 405] width 161 height 151
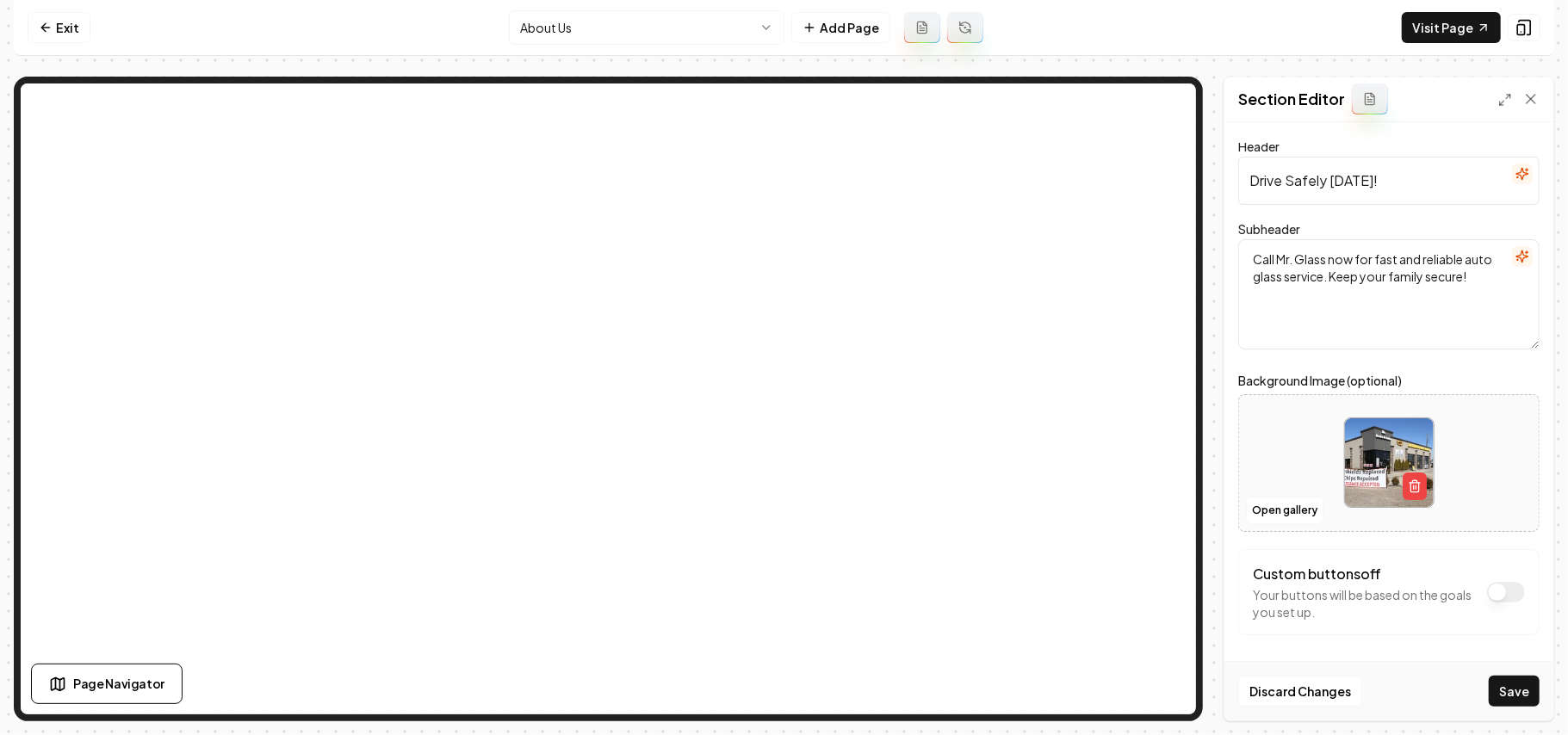
drag, startPoint x: 1502, startPoint y: 696, endPoint x: 1429, endPoint y: 662, distance: 80.5
click at [1162, 522] on button "Save" at bounding box center [1514, 691] width 51 height 31
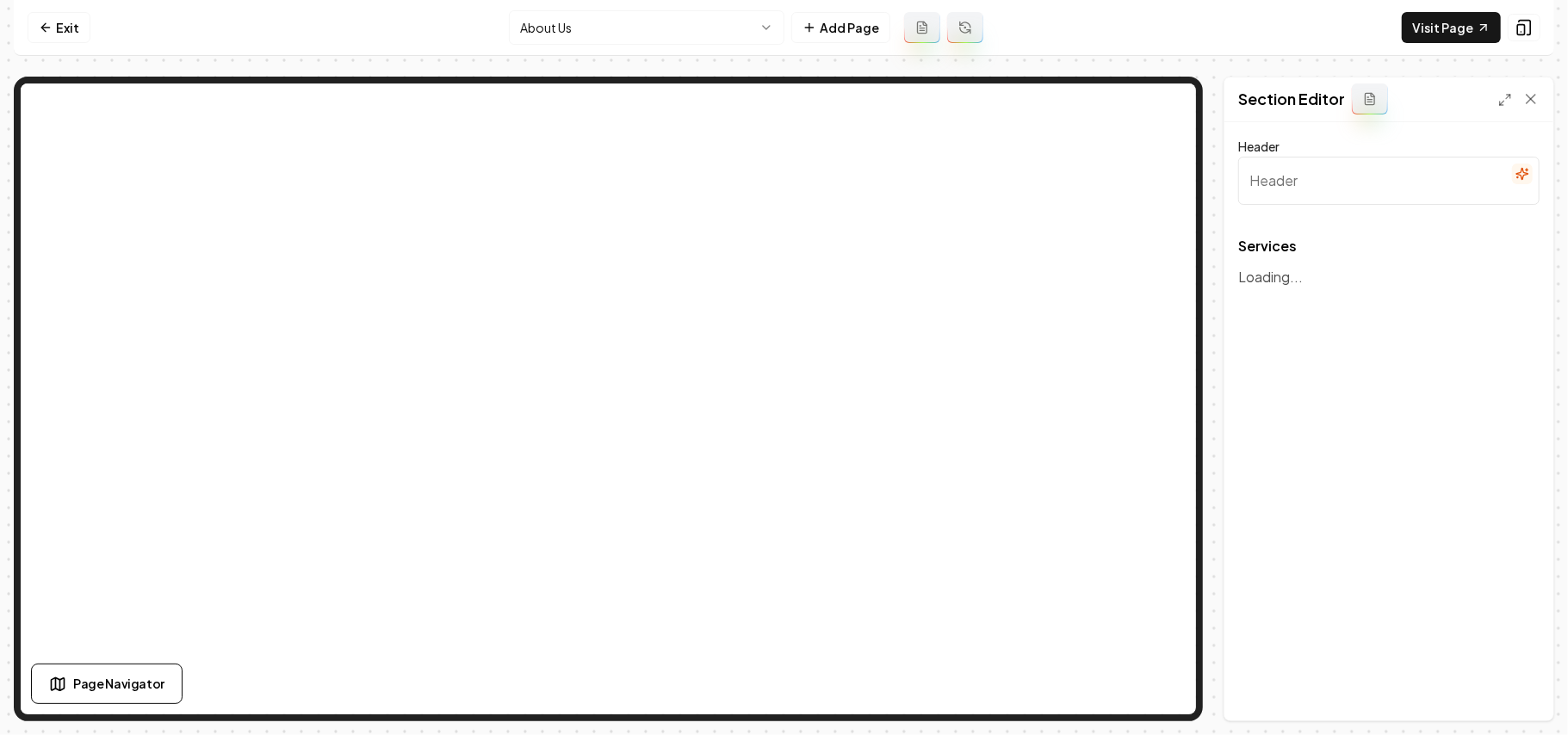
type input "Quick, Reliable Auto Glass Solutions"
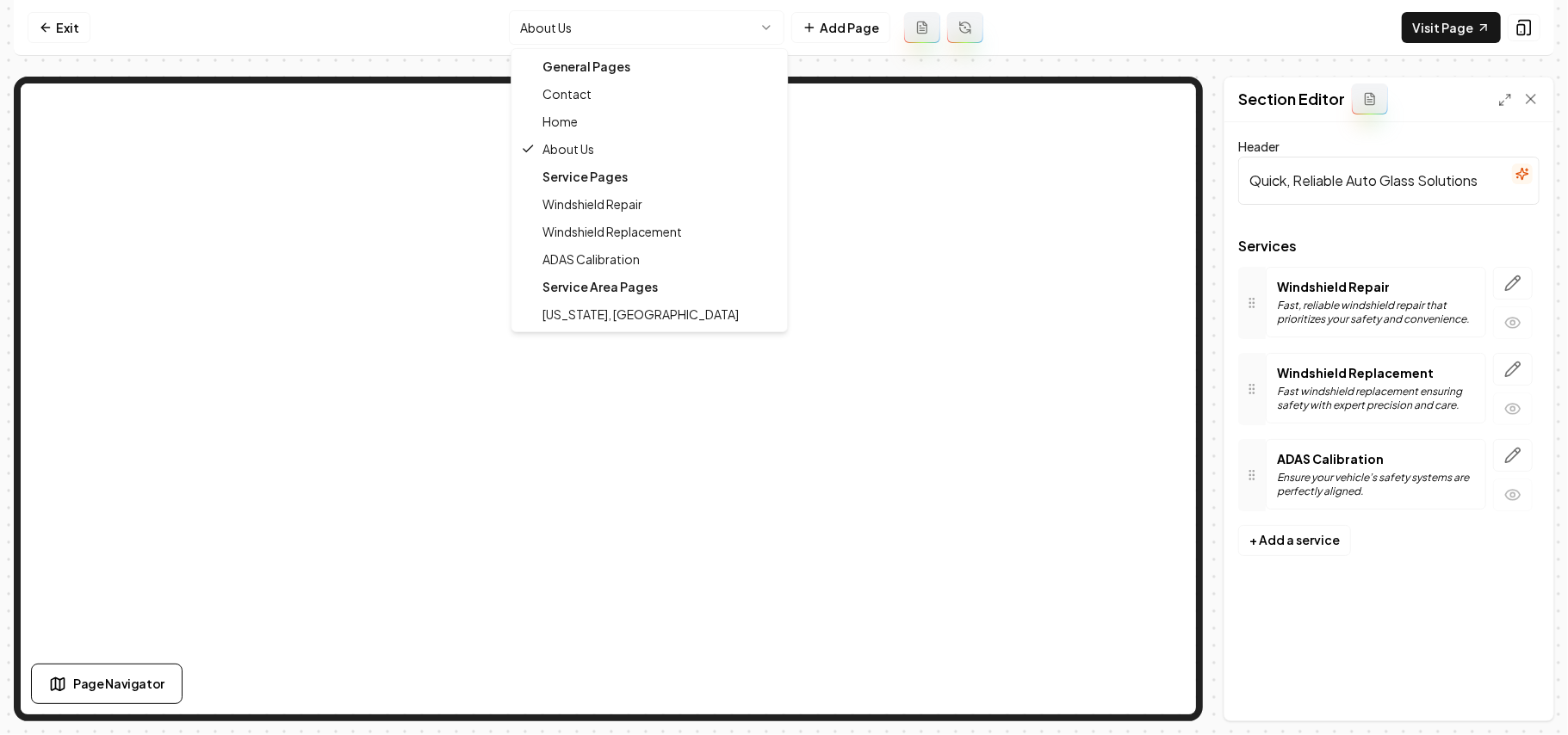
click at [723, 38] on html "Computer Required This feature is only available on a computer. Please switch t…" at bounding box center [784, 367] width 1568 height 735
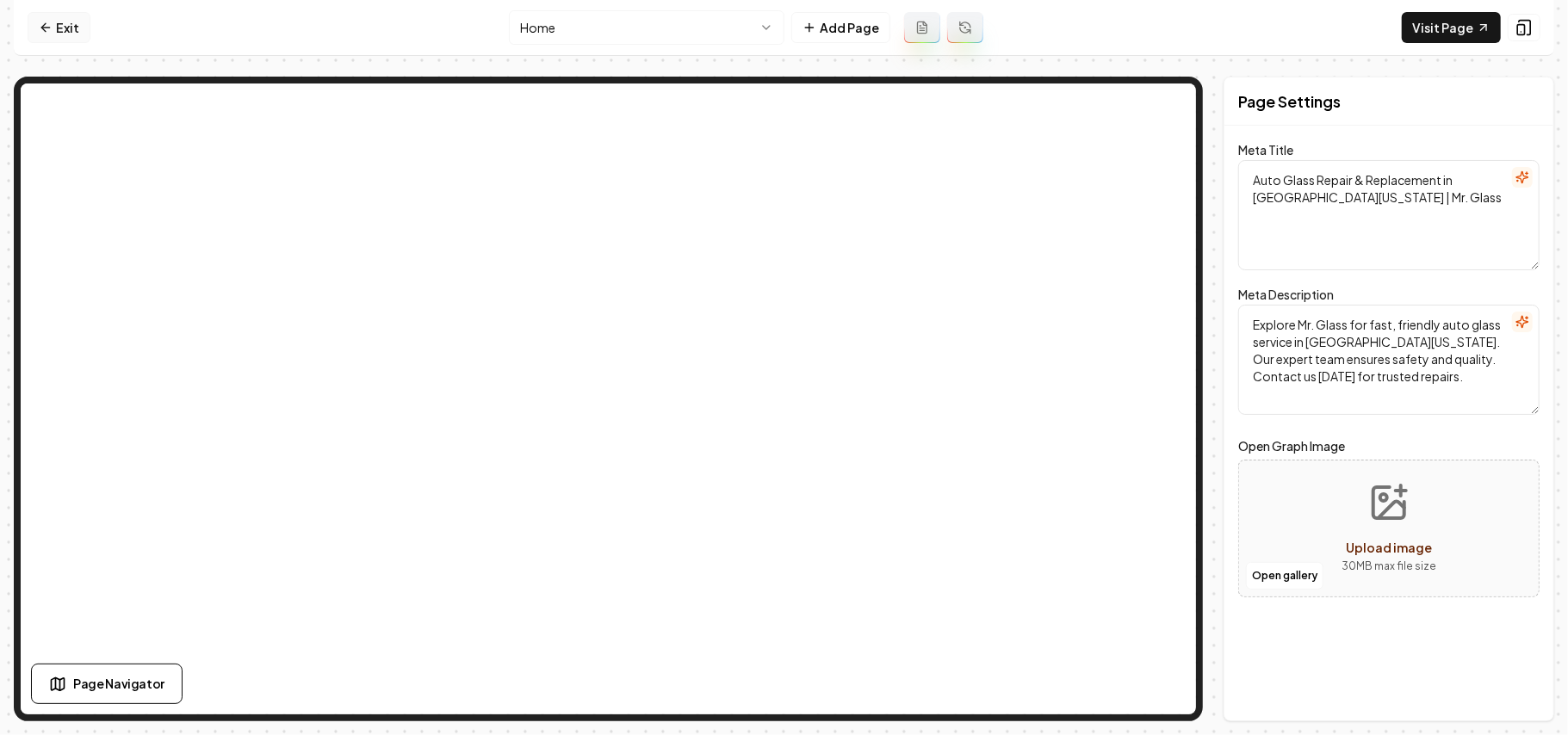
click at [66, 27] on link "Exit" at bounding box center [59, 27] width 62 height 31
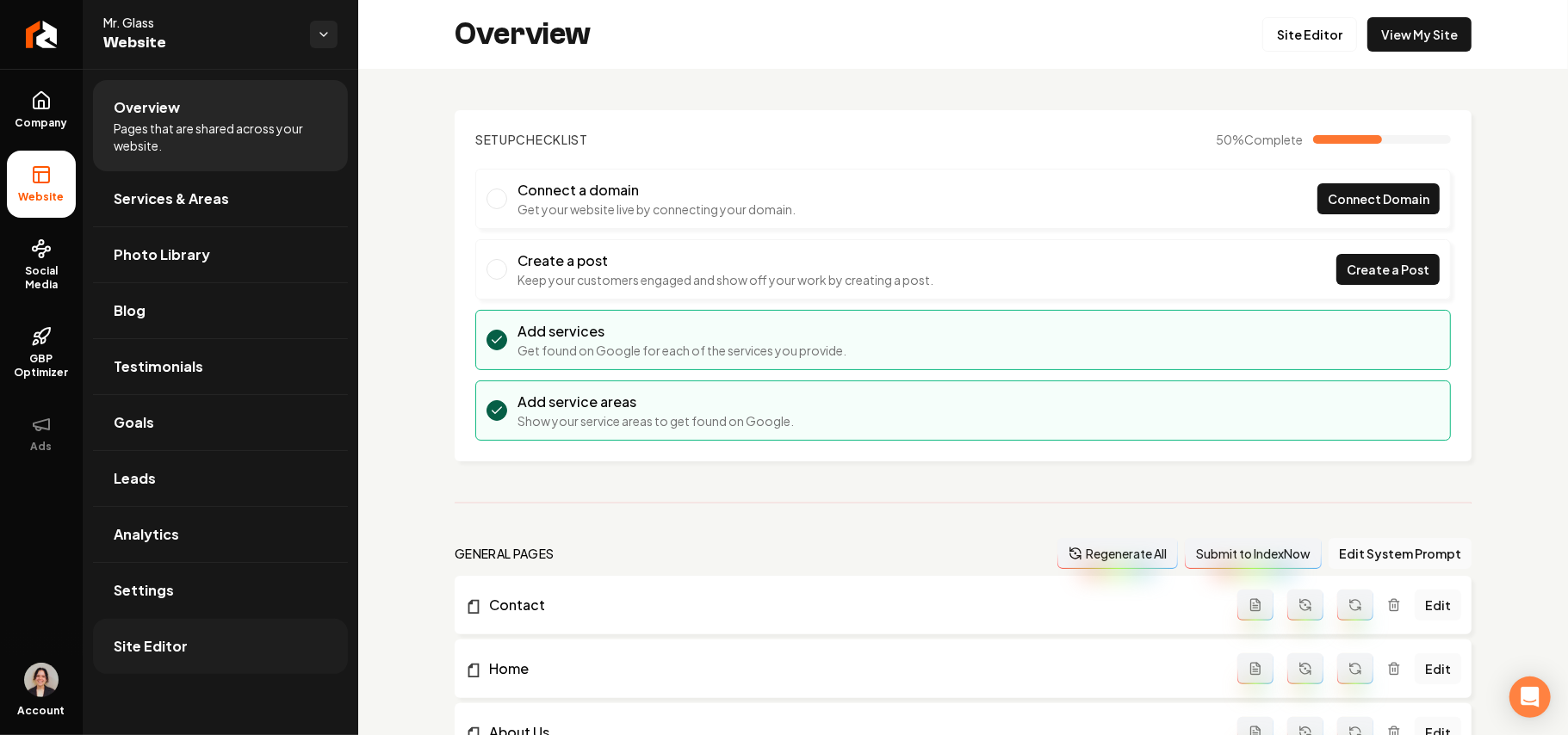
click at [253, 522] on link "Site Editor" at bounding box center [219, 647] width 254 height 55
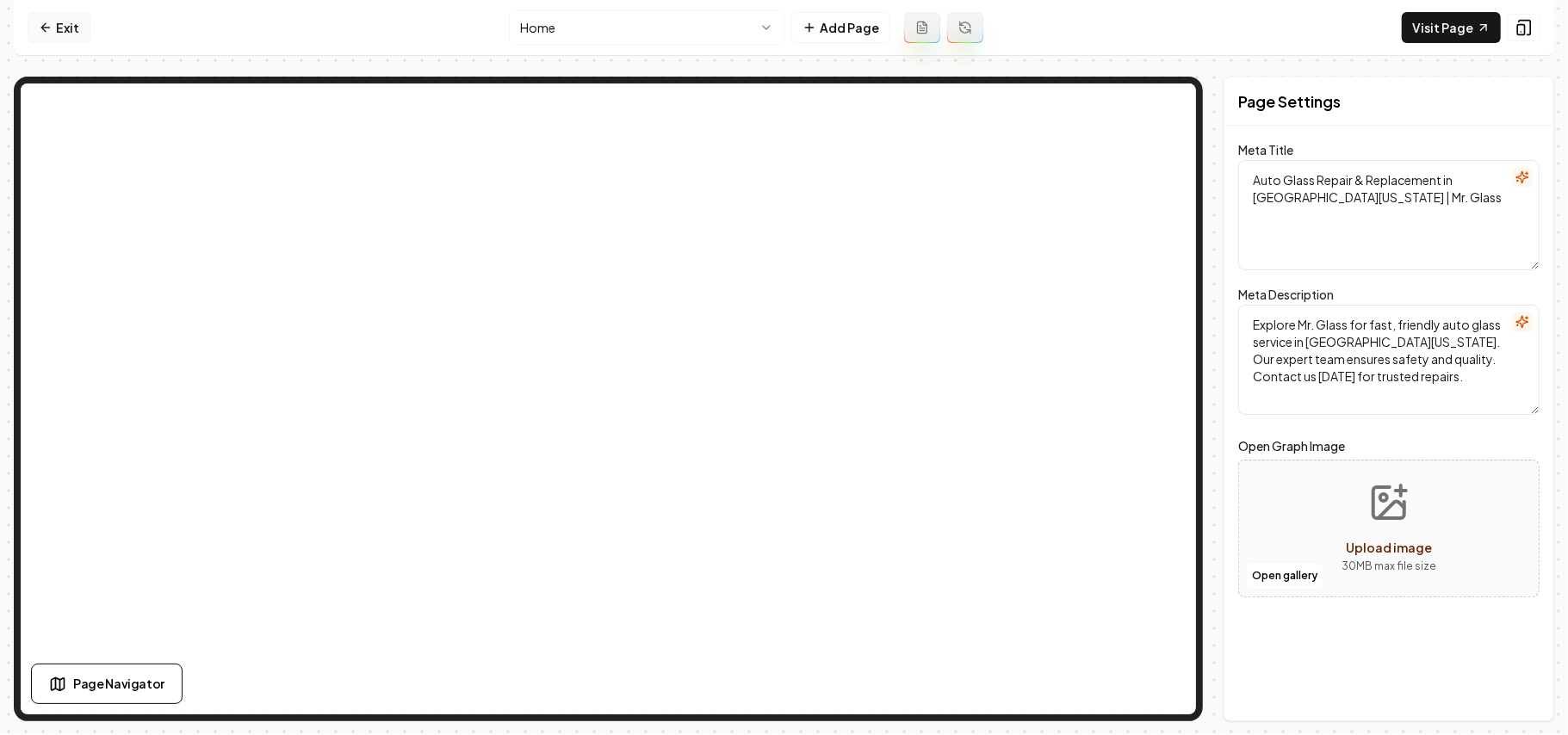
click at [60, 26] on link "Exit" at bounding box center [59, 27] width 62 height 31
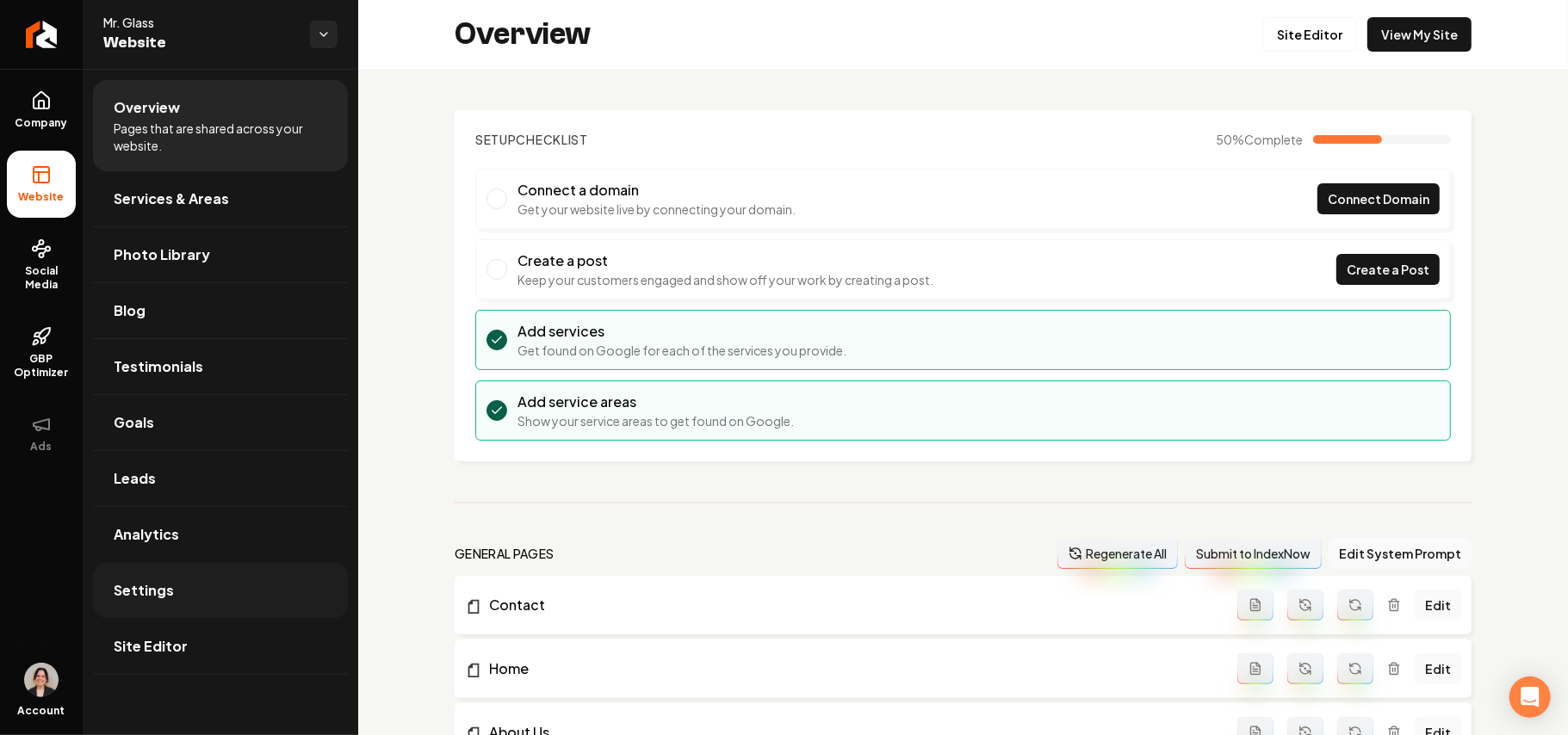
click at [153, 522] on span "Settings" at bounding box center [144, 591] width 61 height 21
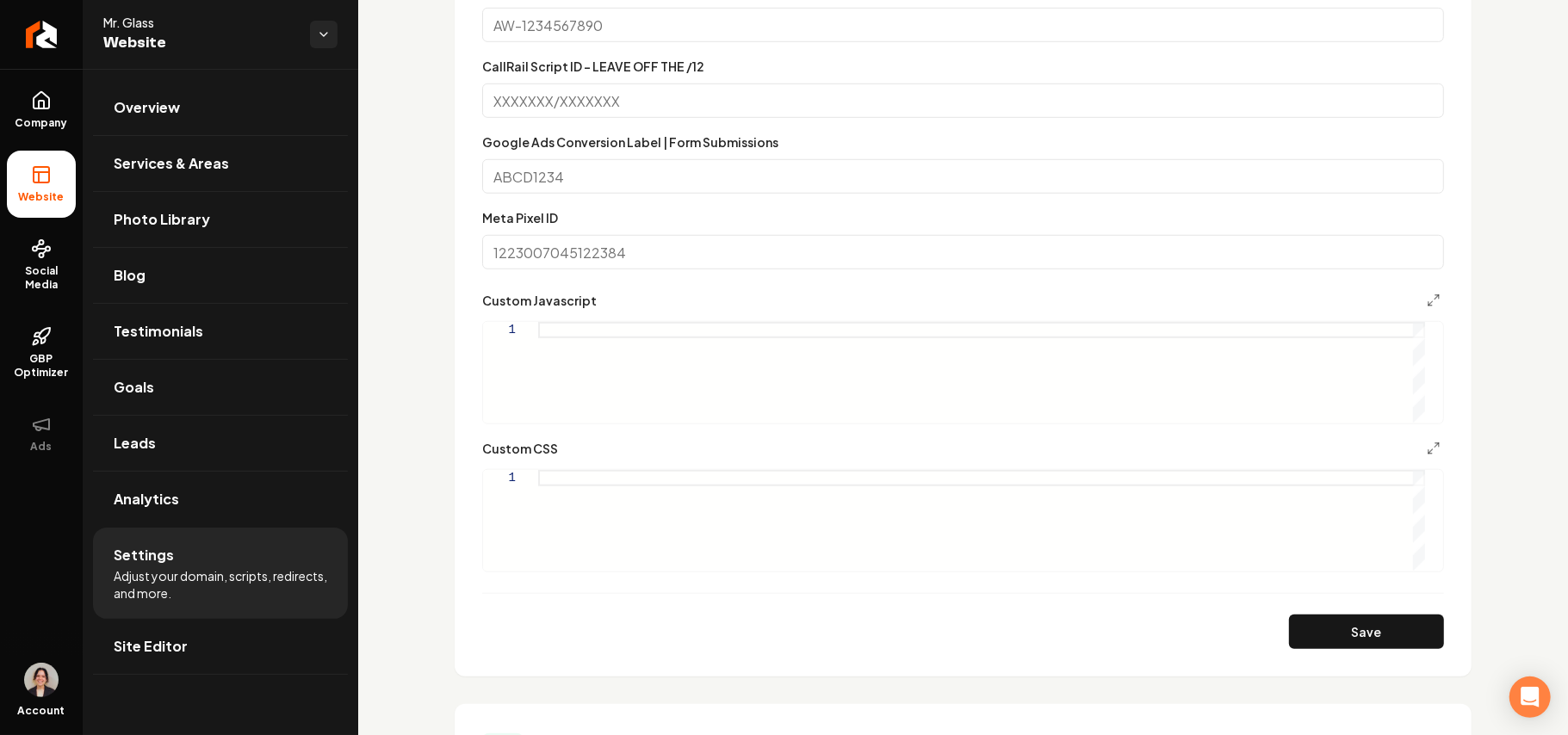
scroll to position [1033, 0]
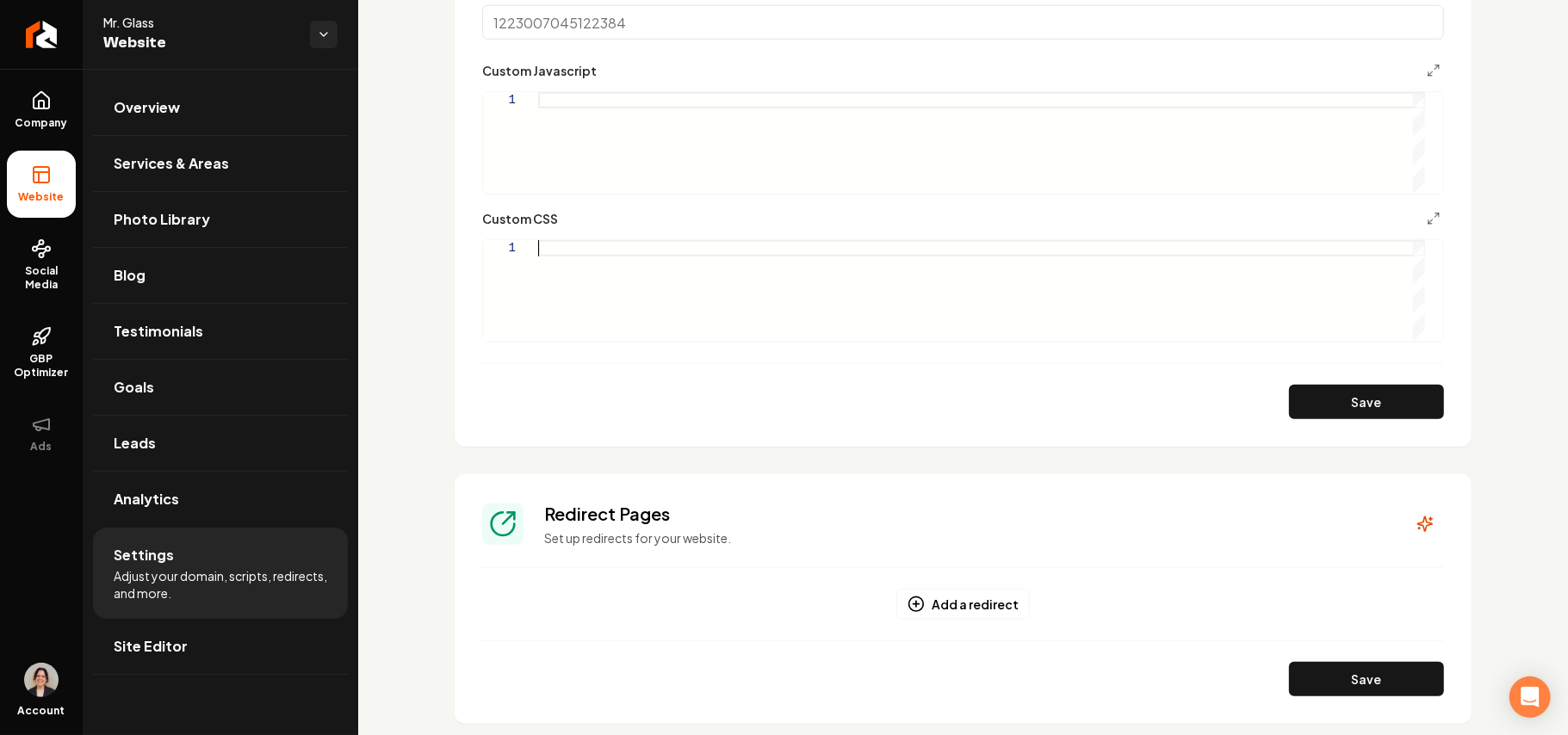
click at [706, 331] on div "Main content area" at bounding box center [982, 290] width 887 height 101
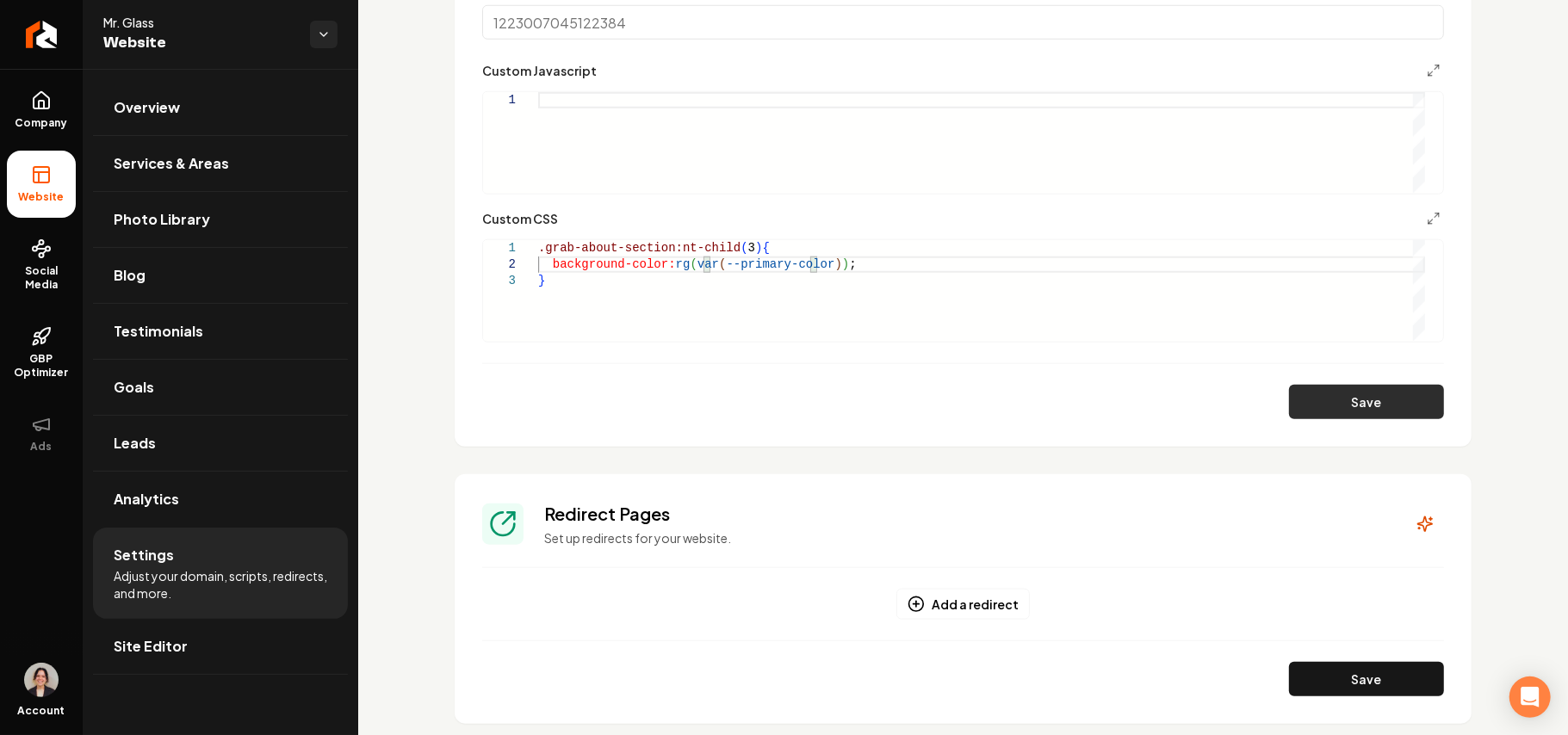
click at [1162, 387] on button "Save" at bounding box center [1367, 402] width 155 height 34
type textarea "**********"
click at [215, 522] on link "Site Editor" at bounding box center [219, 647] width 254 height 55
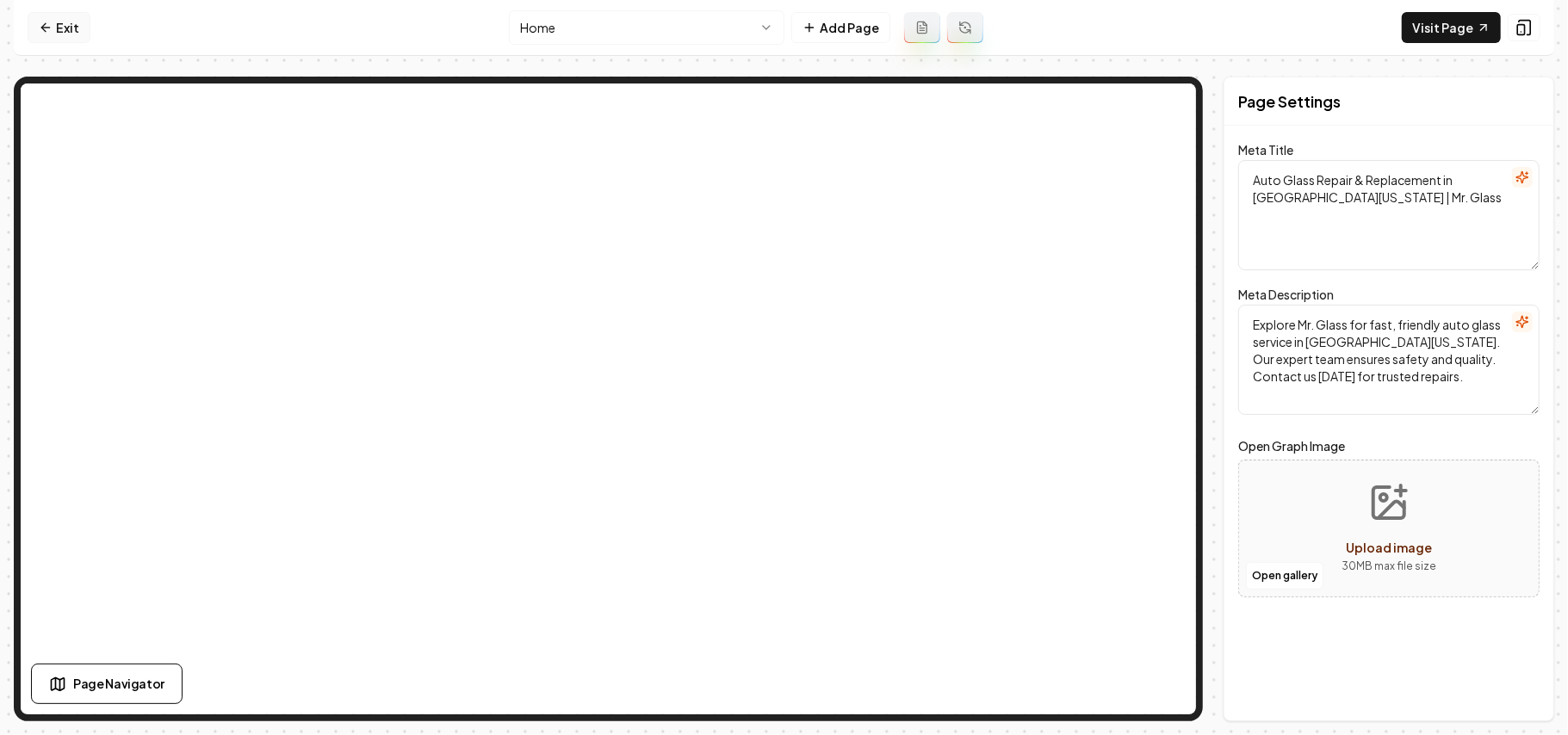
click at [53, 28] on link "Exit" at bounding box center [59, 27] width 62 height 31
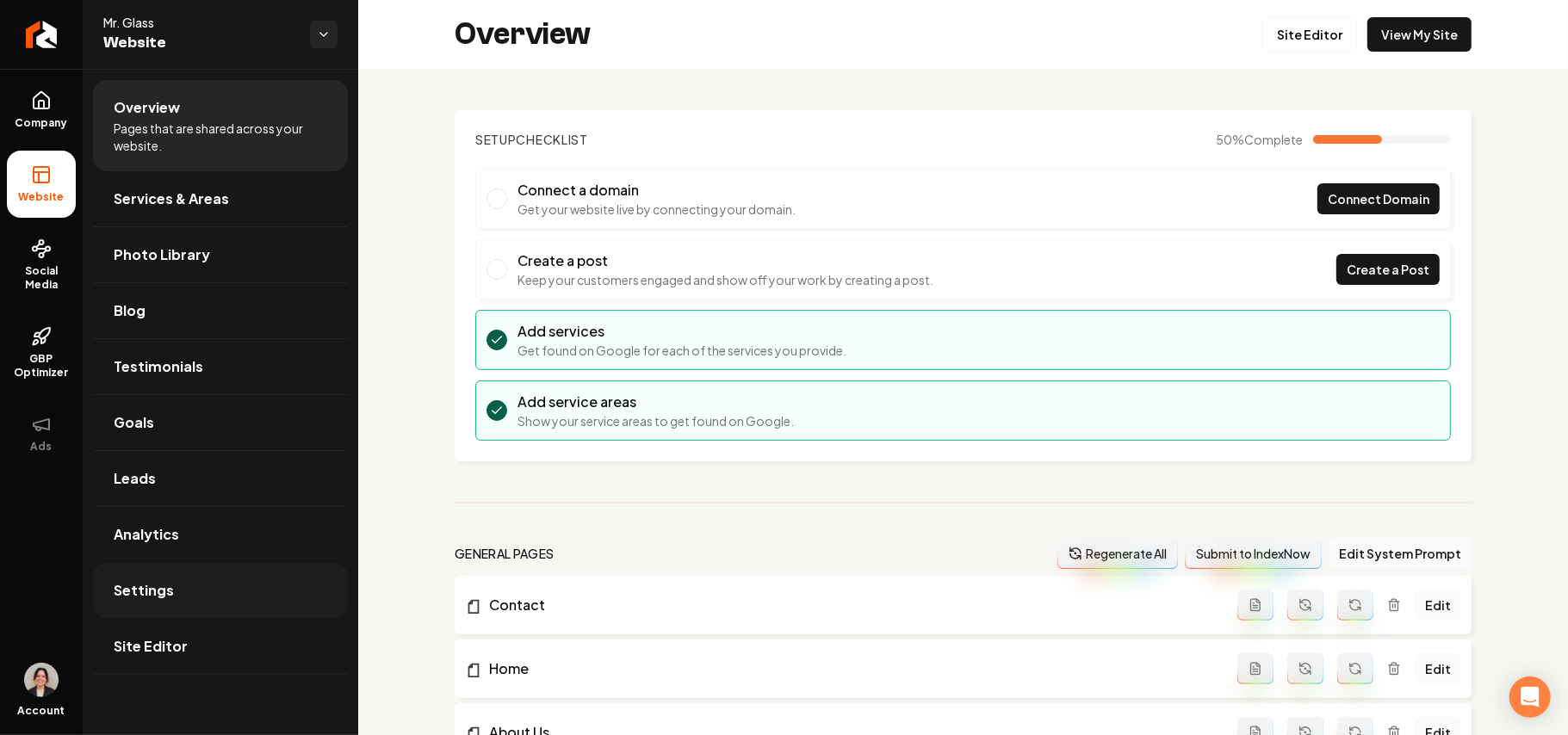
click at [177, 522] on link "Settings" at bounding box center [219, 590] width 254 height 55
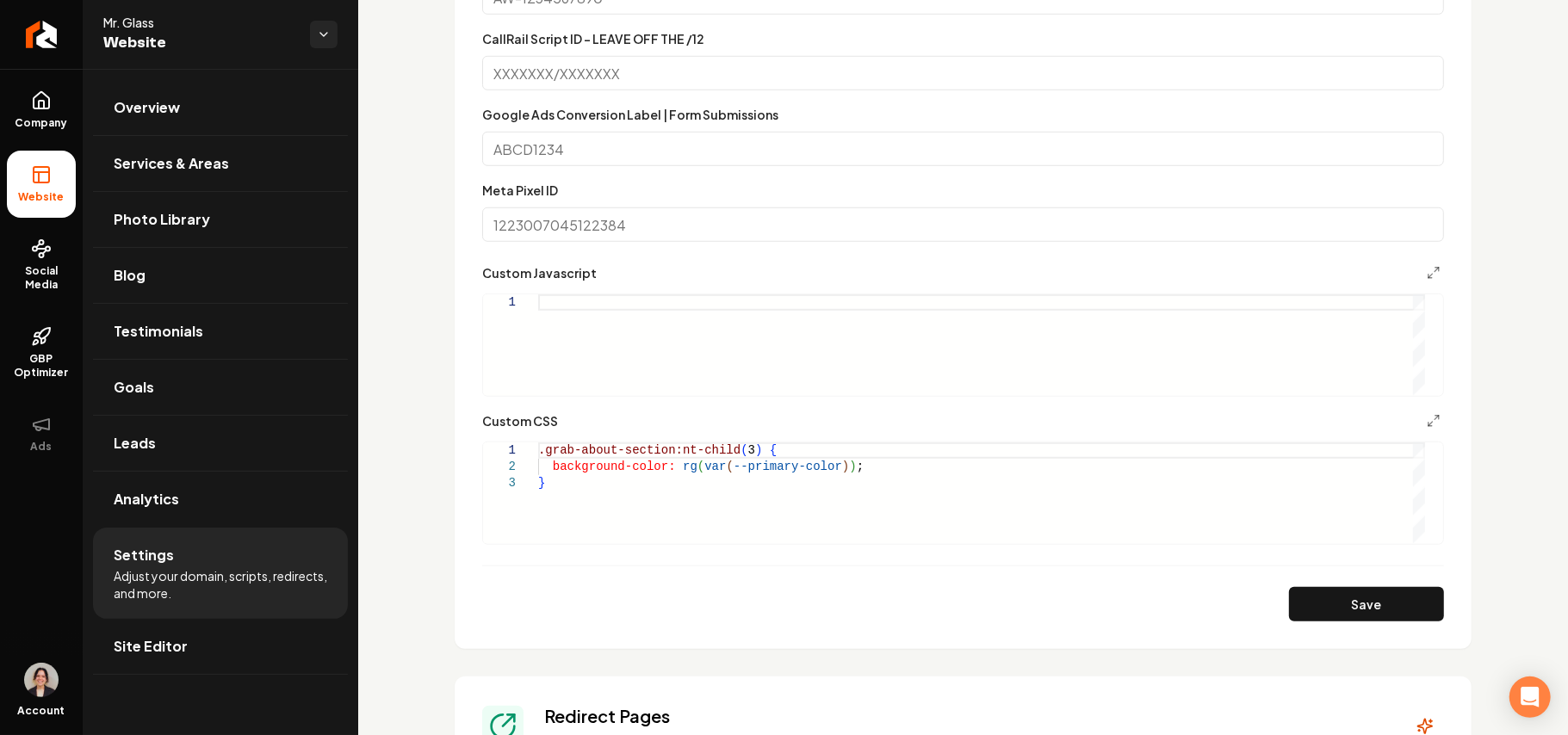
scroll to position [1033, 0]
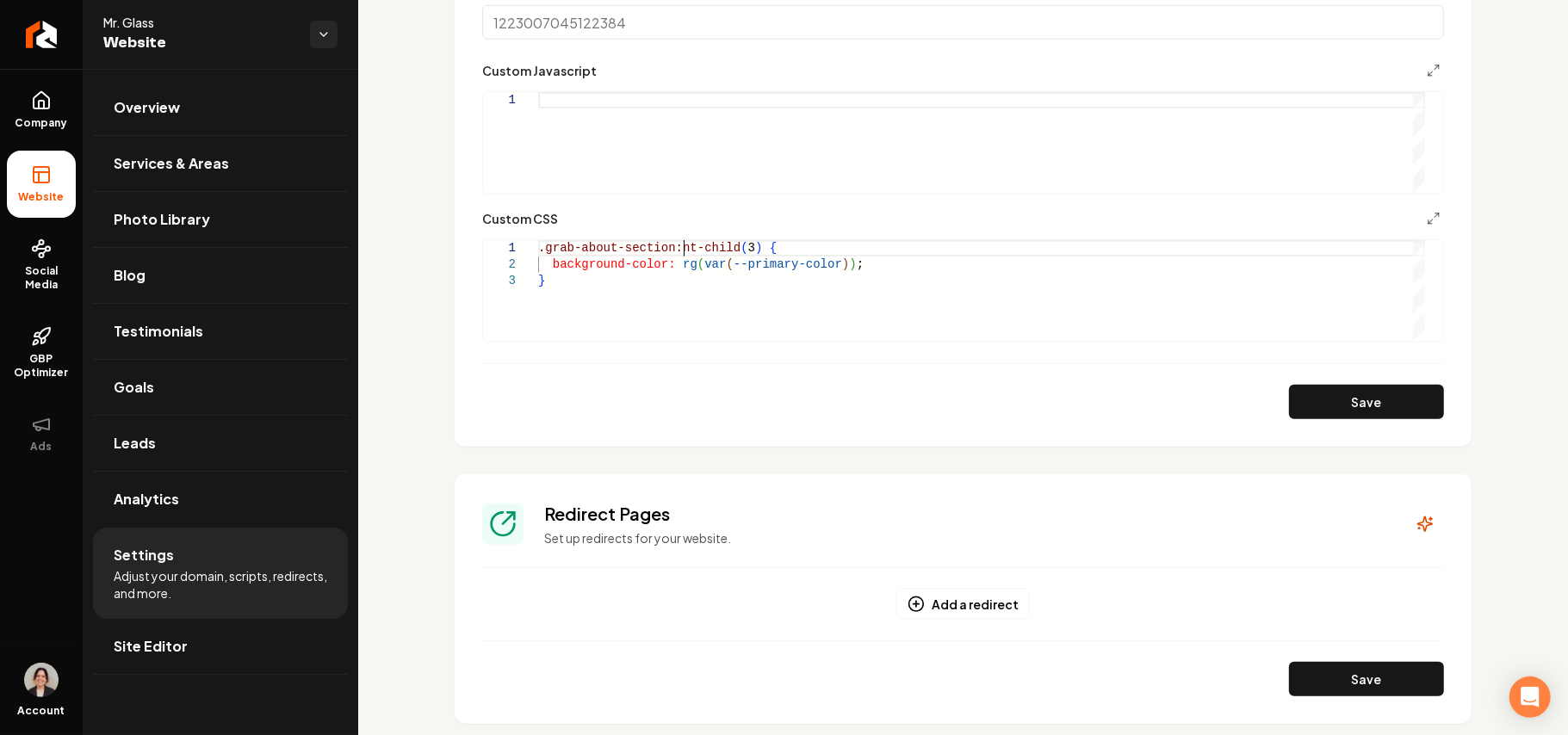
click at [683, 248] on div ".grab-about-section:nt-child ( 3 ) { background-color: rg ( var ( --primary-col…" at bounding box center [982, 290] width 887 height 101
click at [1162, 388] on button "Save" at bounding box center [1367, 402] width 155 height 34
click at [687, 255] on div ".grab-about-section:nth-child ( 3 ) { background-color: rg ( var ( --primary-co…" at bounding box center [982, 290] width 887 height 101
click at [687, 266] on div ".grab-about-section:nth-child ( 3 ) { background-color: rg ( var ( --primary-co…" at bounding box center [982, 290] width 887 height 101
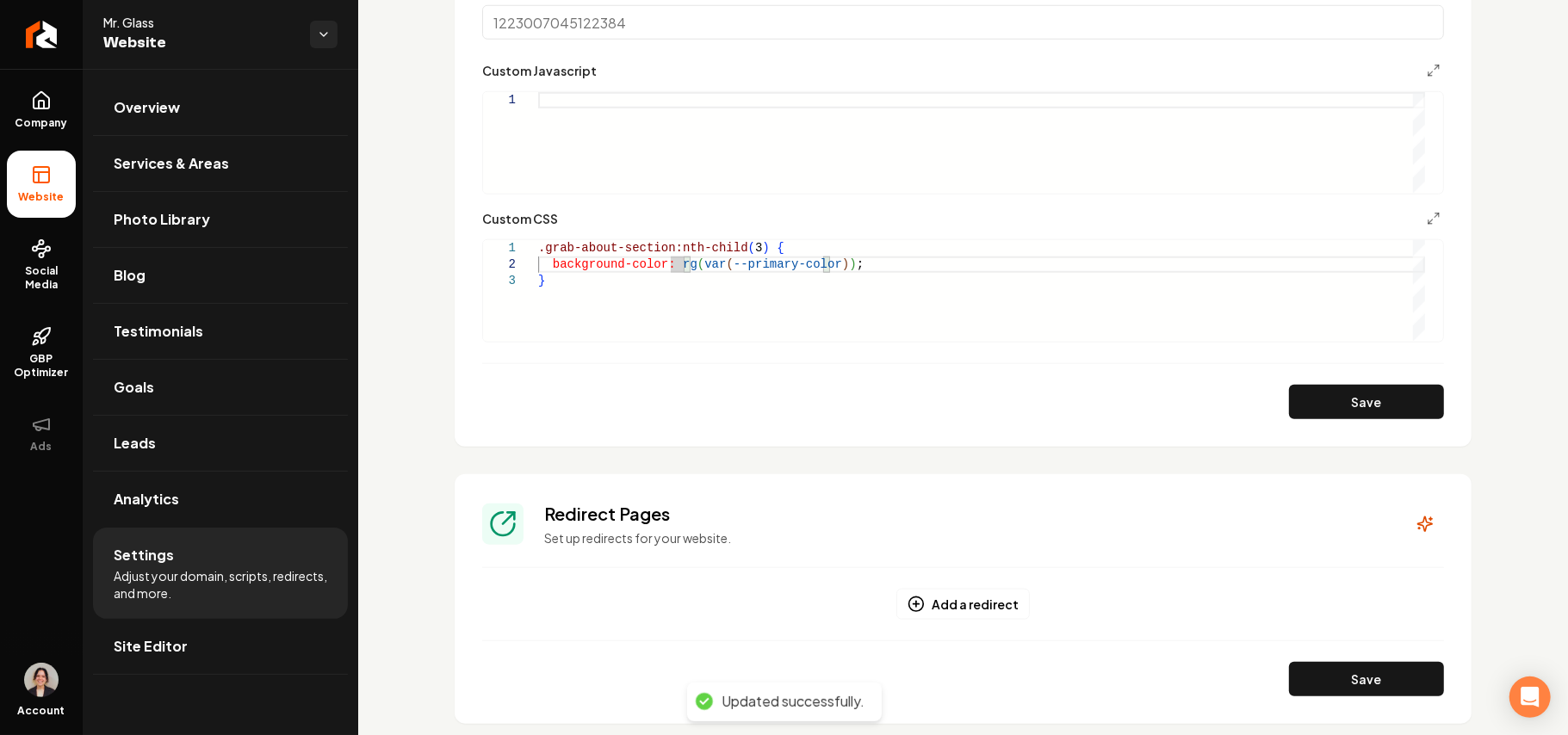
scroll to position [15, 149]
type textarea "**********"
click at [1162, 413] on button "Save" at bounding box center [1367, 402] width 155 height 34
click at [253, 522] on link "Site Editor" at bounding box center [219, 647] width 254 height 55
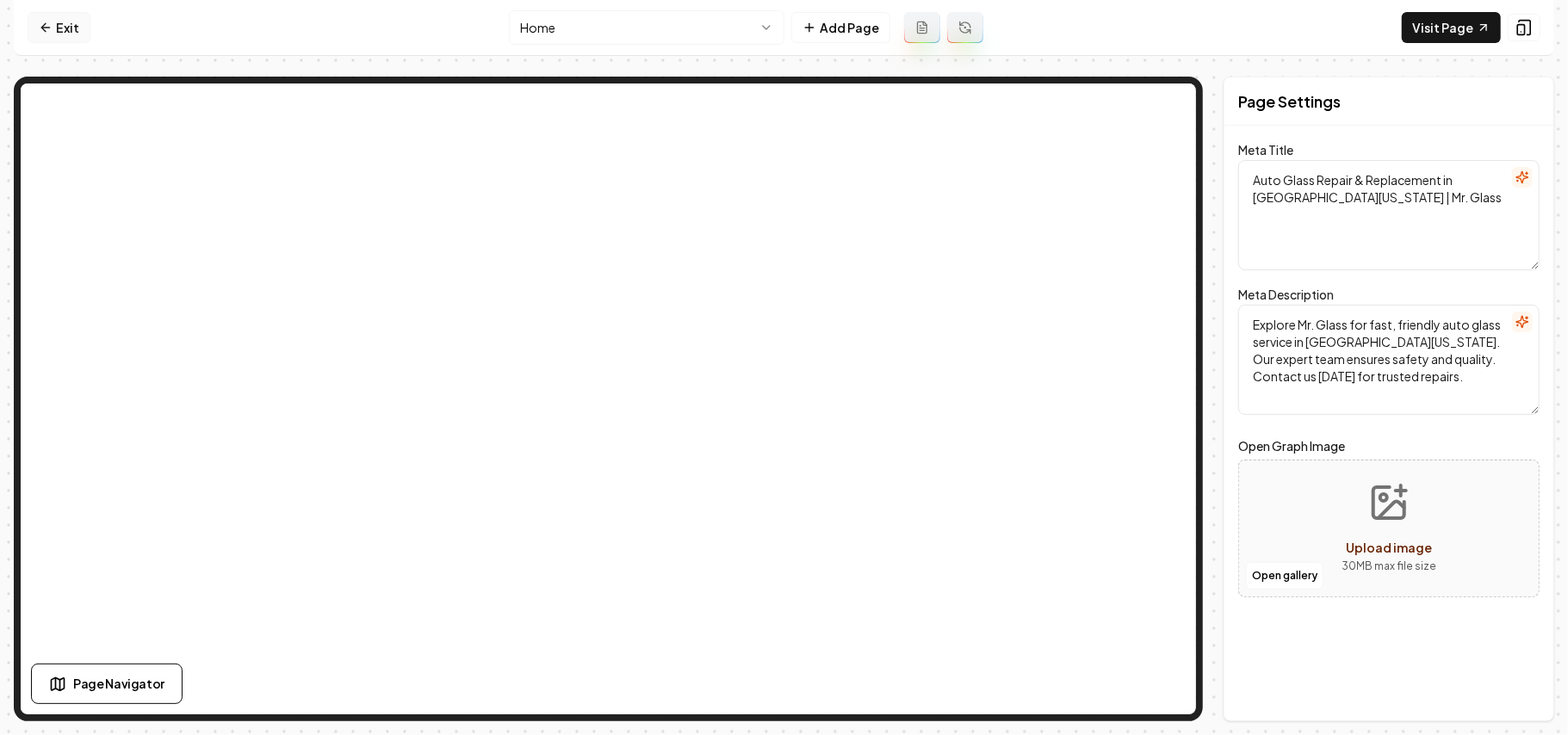
click at [69, 22] on link "Exit" at bounding box center [59, 27] width 62 height 31
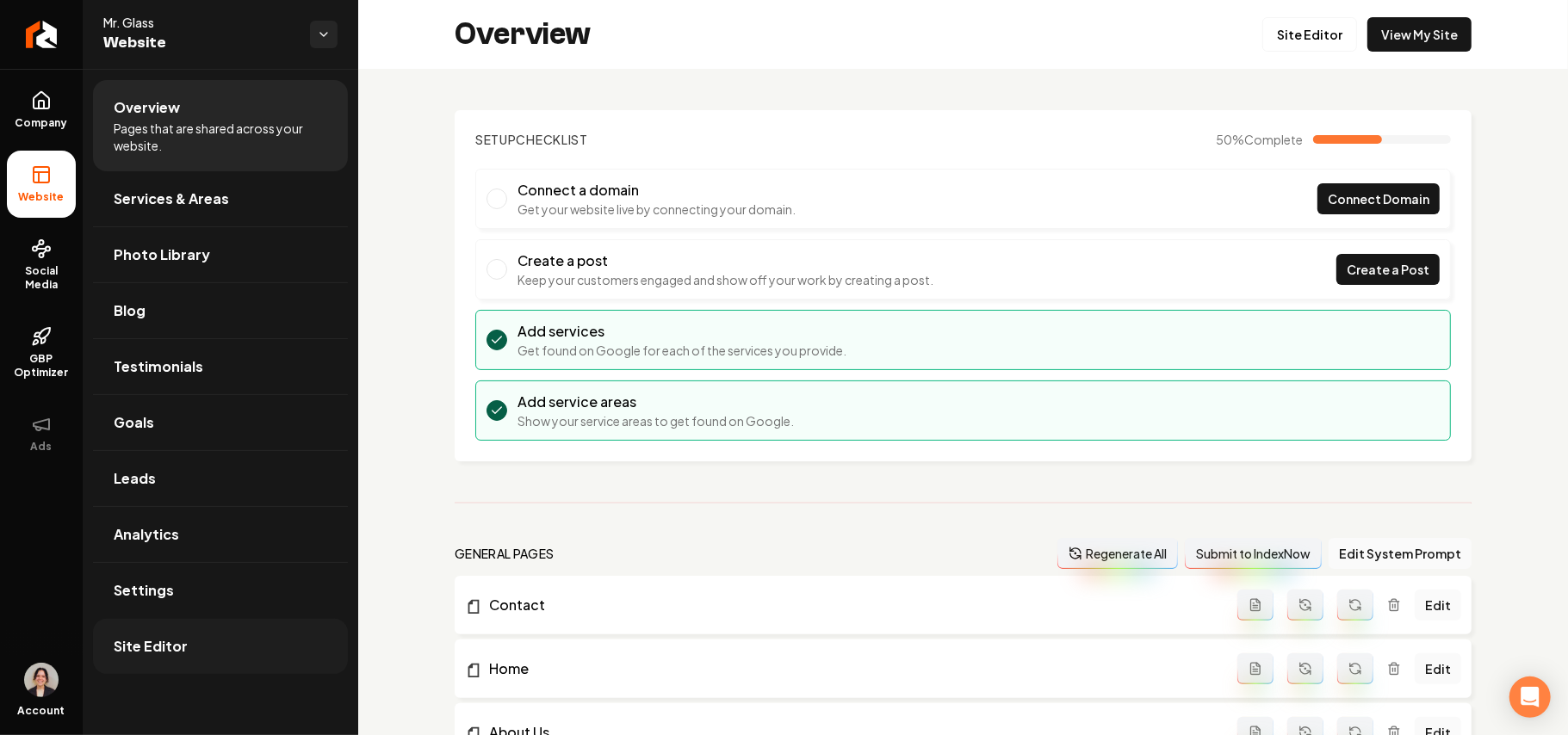
click at [176, 522] on span "Site Editor" at bounding box center [150, 647] width 74 height 21
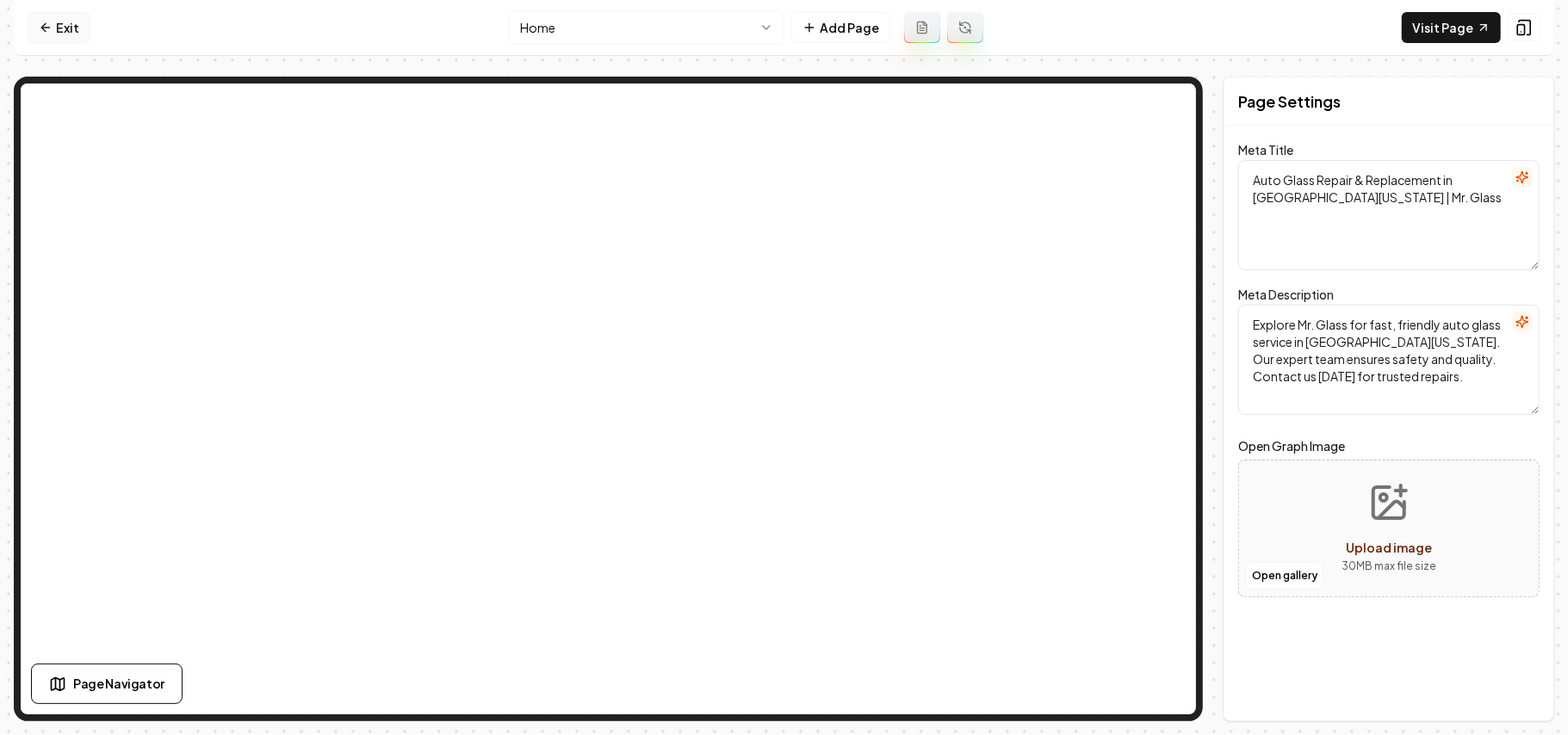
click at [32, 22] on link "Exit" at bounding box center [59, 27] width 62 height 31
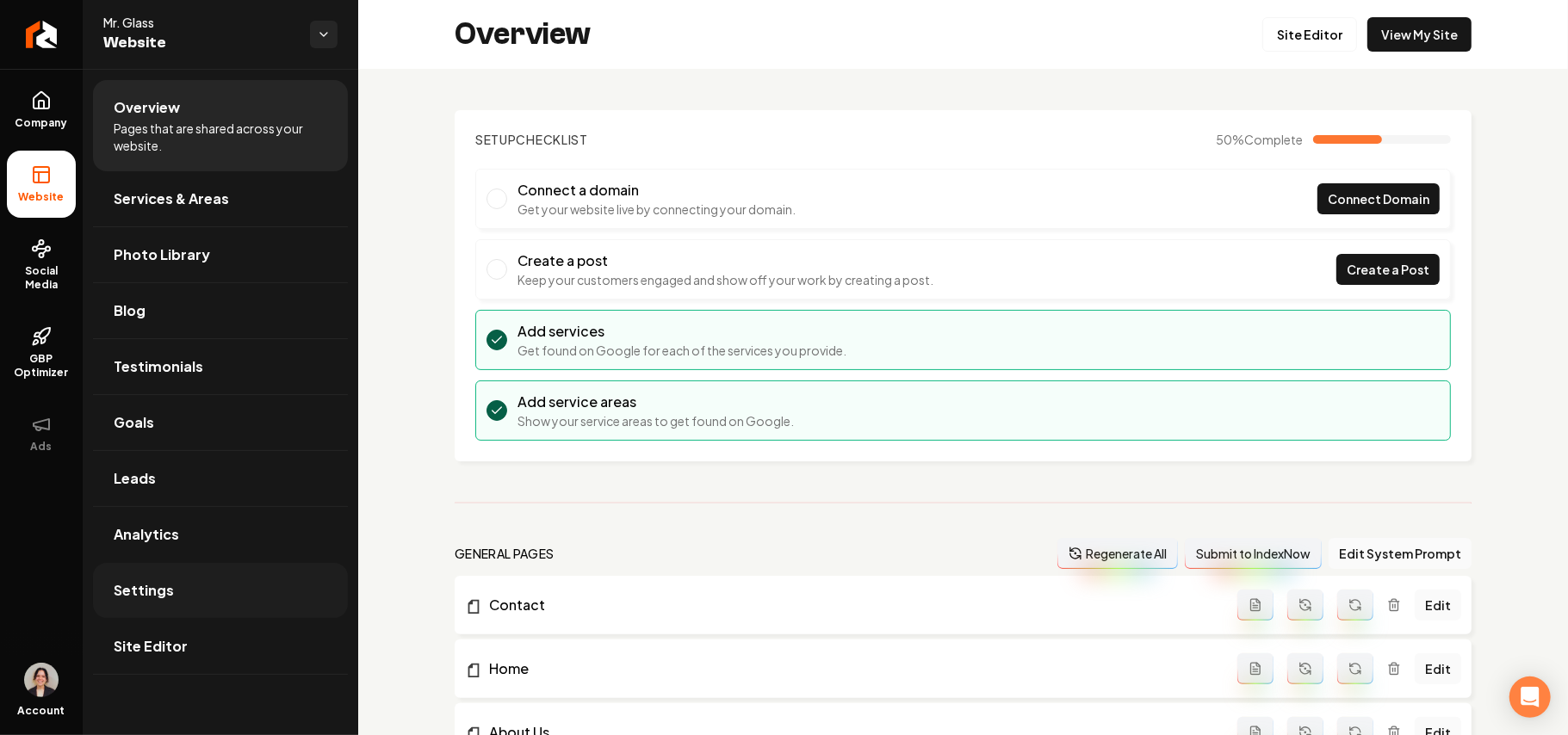
click at [190, 522] on link "Settings" at bounding box center [219, 590] width 254 height 55
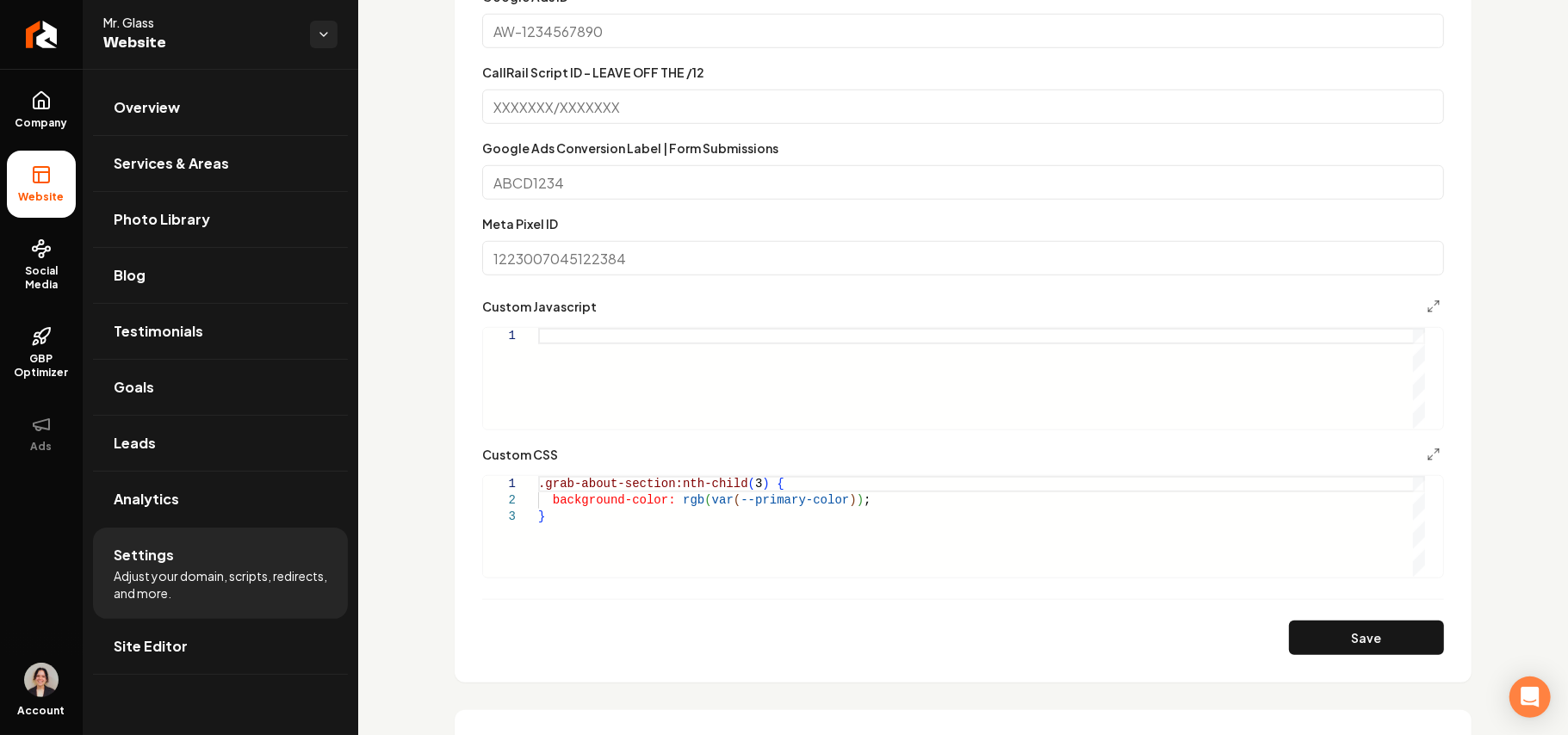
scroll to position [918, 0]
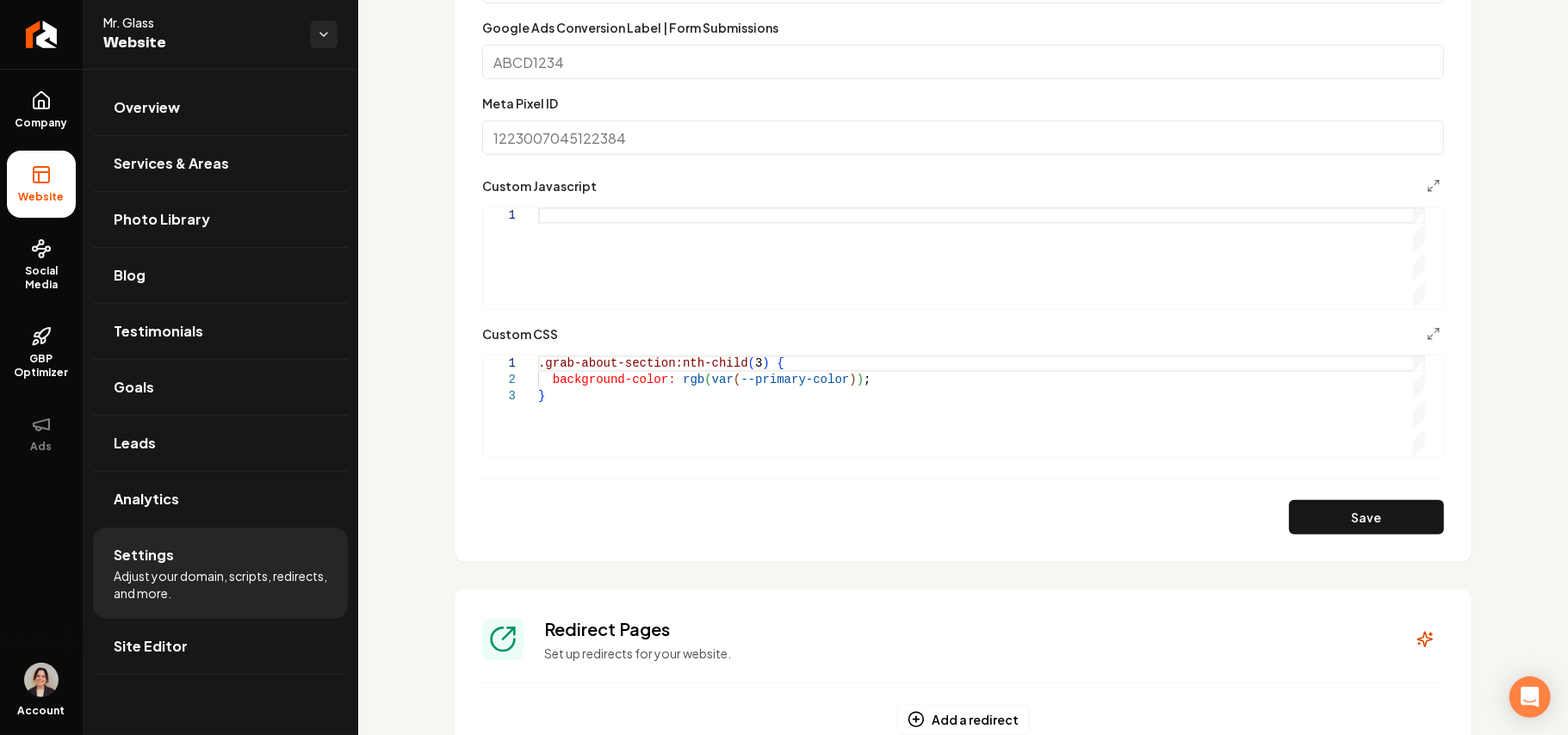
click at [744, 365] on div ".grab-about-section:nth-child ( 3 ) { background-color: rgb ( var ( --primary-c…" at bounding box center [982, 406] width 887 height 101
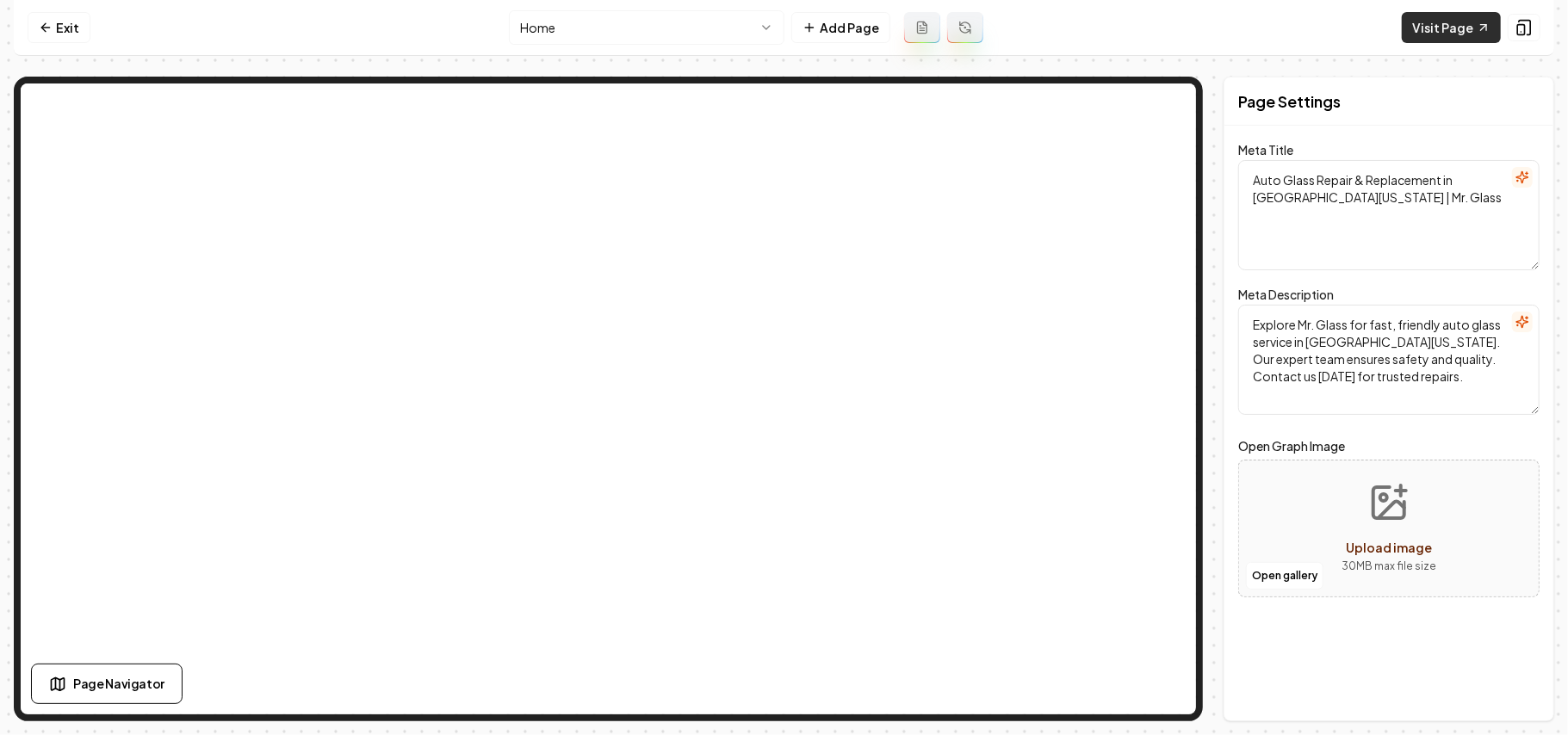
click at [1469, 32] on link "Visit Page" at bounding box center [1451, 27] width 99 height 31
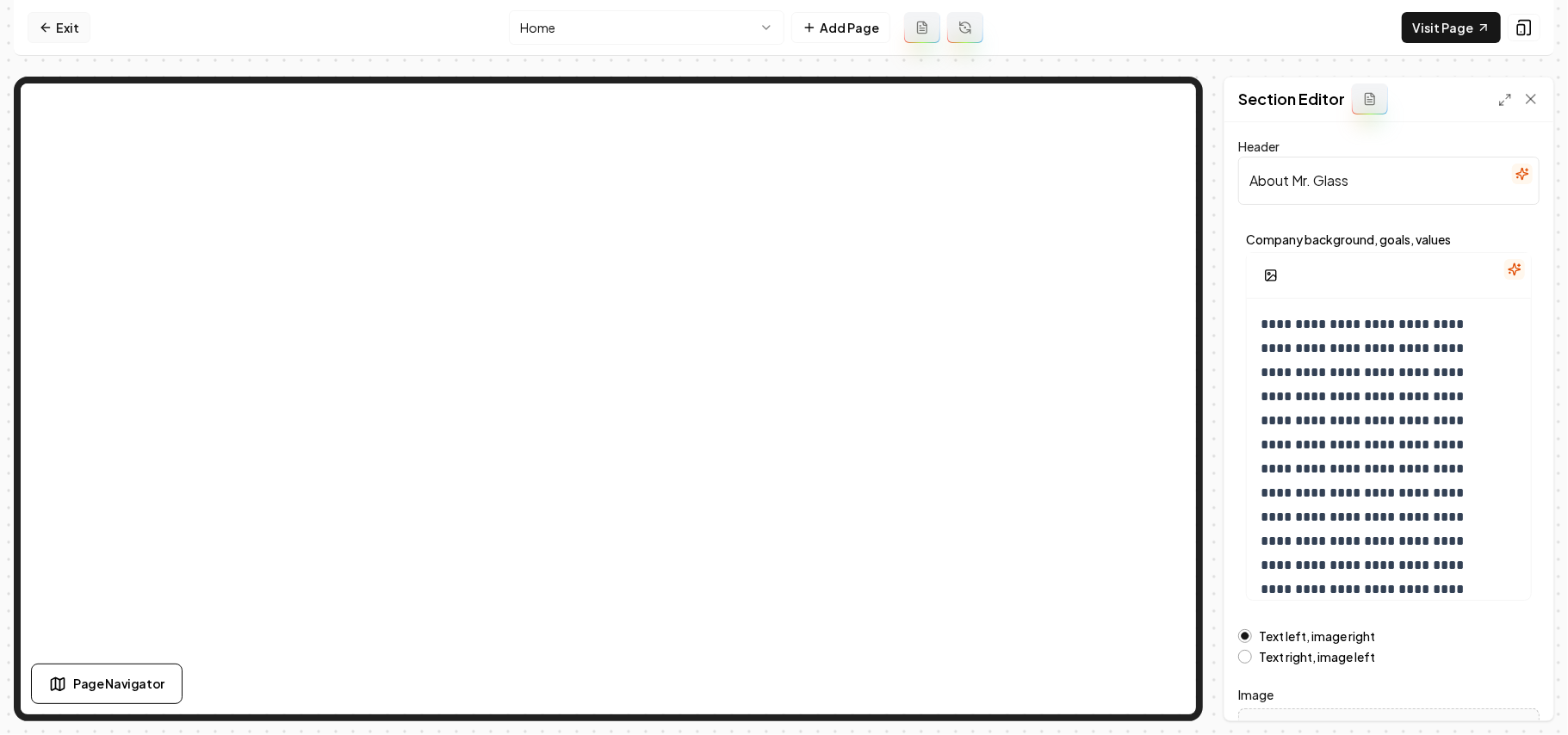
click at [62, 25] on link "Exit" at bounding box center [59, 27] width 62 height 31
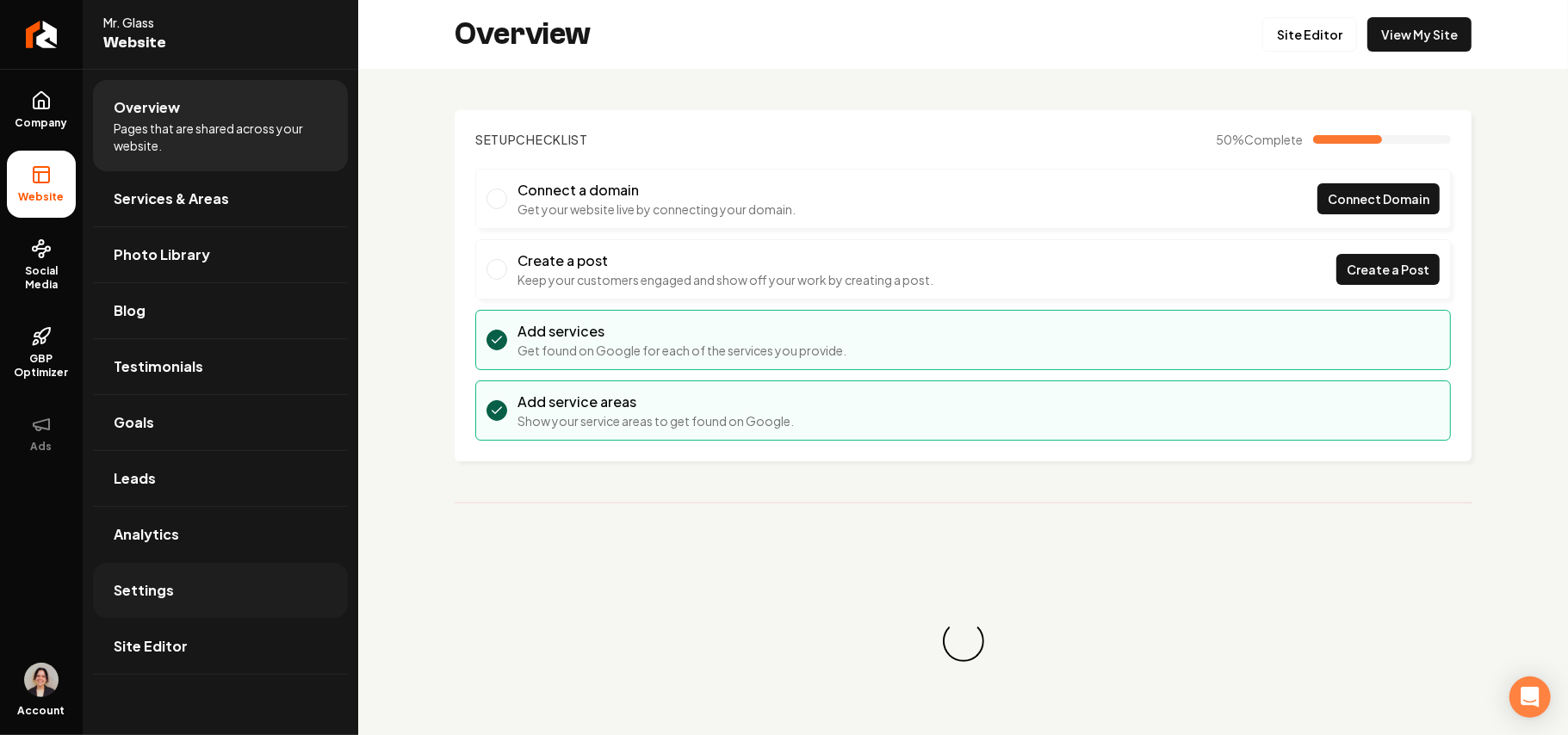
click at [117, 583] on span "Settings" at bounding box center [144, 591] width 61 height 21
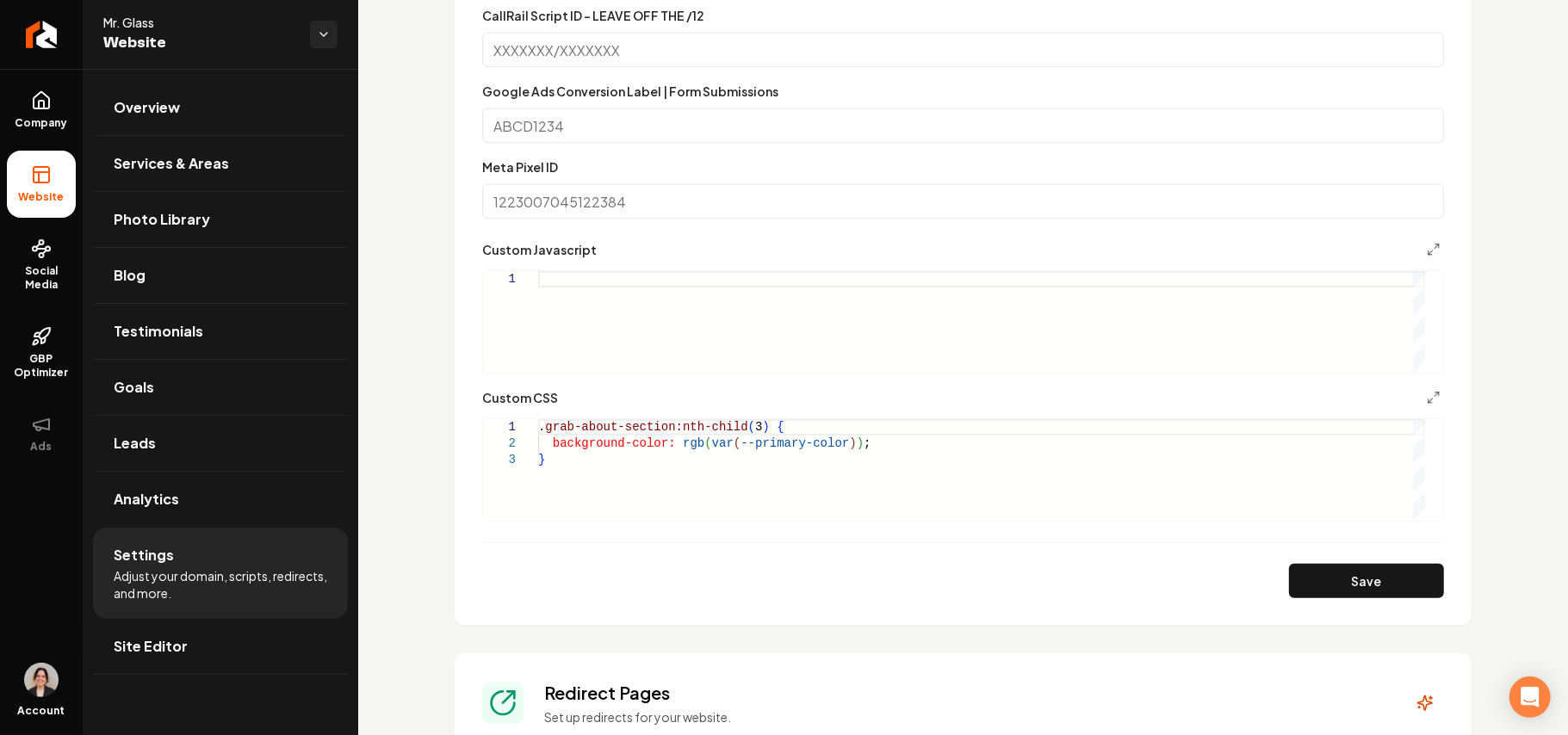
scroll to position [1033, 0]
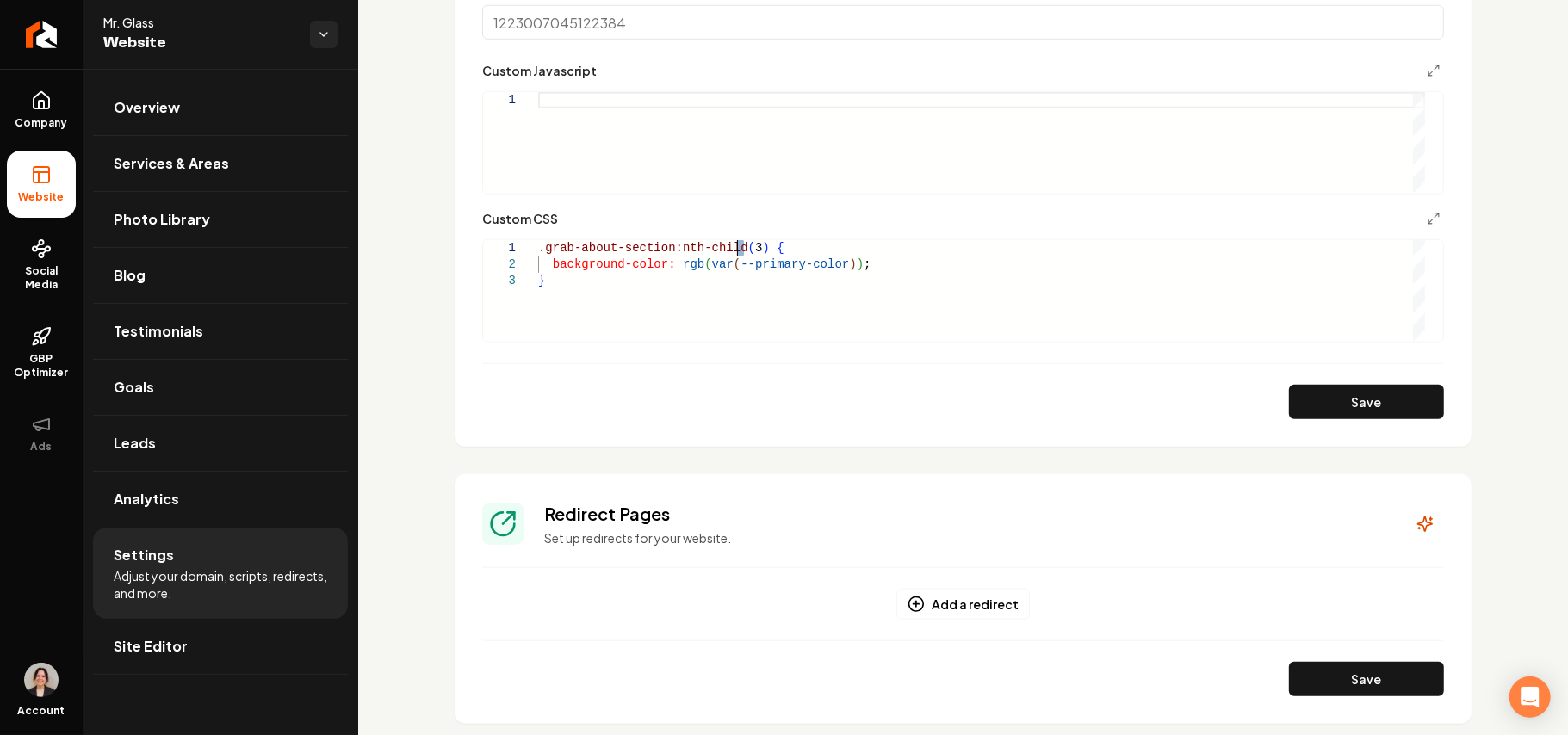
click at [737, 242] on div ".grab-about-section:nth-child ( 3 ) { background-color: rgb ( var ( --primary-c…" at bounding box center [982, 290] width 887 height 101
drag, startPoint x: 1368, startPoint y: 410, endPoint x: 1350, endPoint y: 380, distance: 35.0
click at [1366, 410] on button "Save" at bounding box center [1367, 402] width 155 height 34
click at [571, 294] on div ".grab-about-section:nth-child ( 4 ) { background-color: rgb ( var ( --primary-c…" at bounding box center [982, 290] width 887 height 101
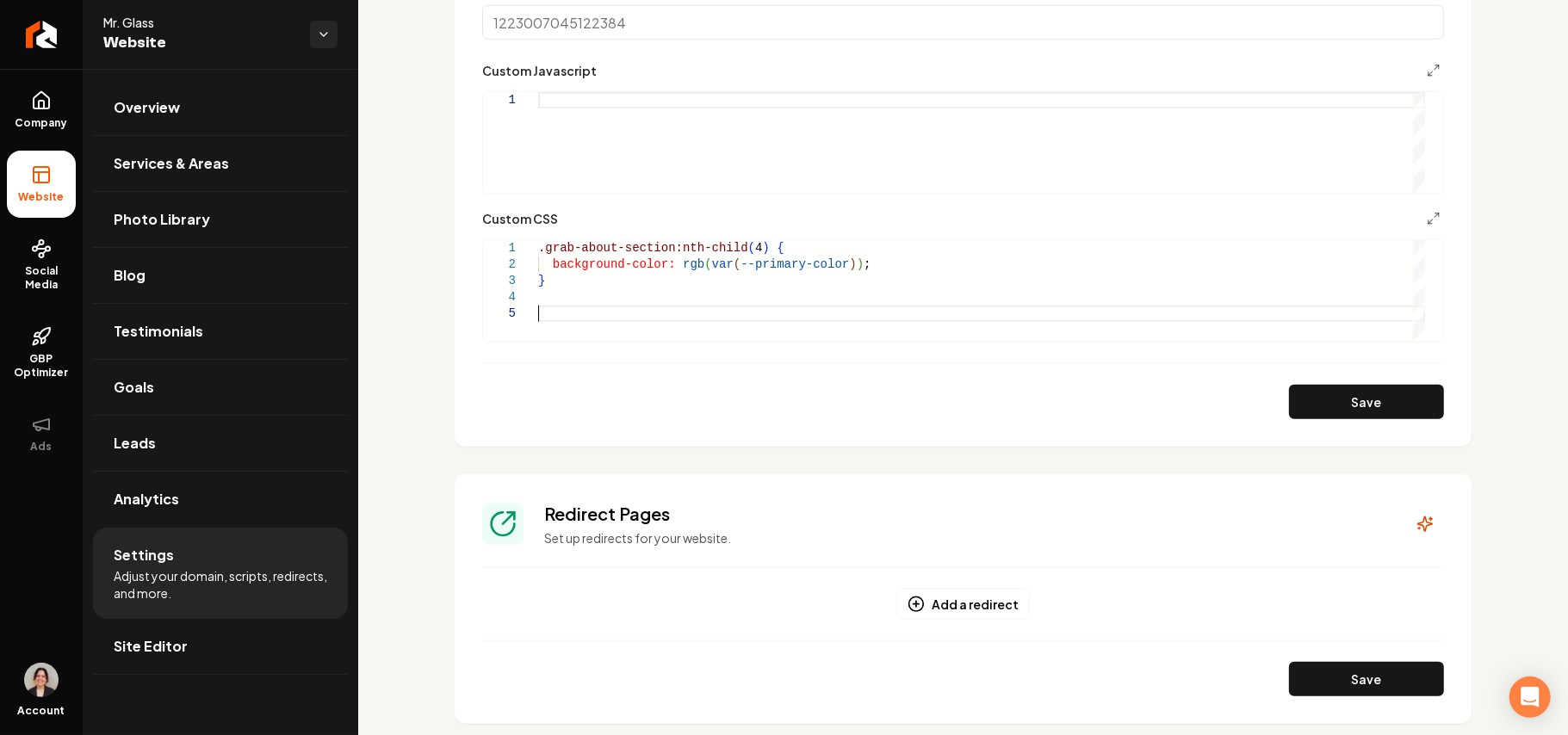
scroll to position [65, 5]
drag, startPoint x: 747, startPoint y: 250, endPoint x: 507, endPoint y: 238, distance: 240.3
click at [538, 240] on div ".grab-about-section:nth-child ( 4 ) { background-color: rgb ( var ( --primary-c…" at bounding box center [982, 290] width 887 height 101
click at [539, 312] on div ".grab-about-section:nth-child ( 4 ) { background-color: rgb ( var ( --primary-c…" at bounding box center [982, 290] width 887 height 101
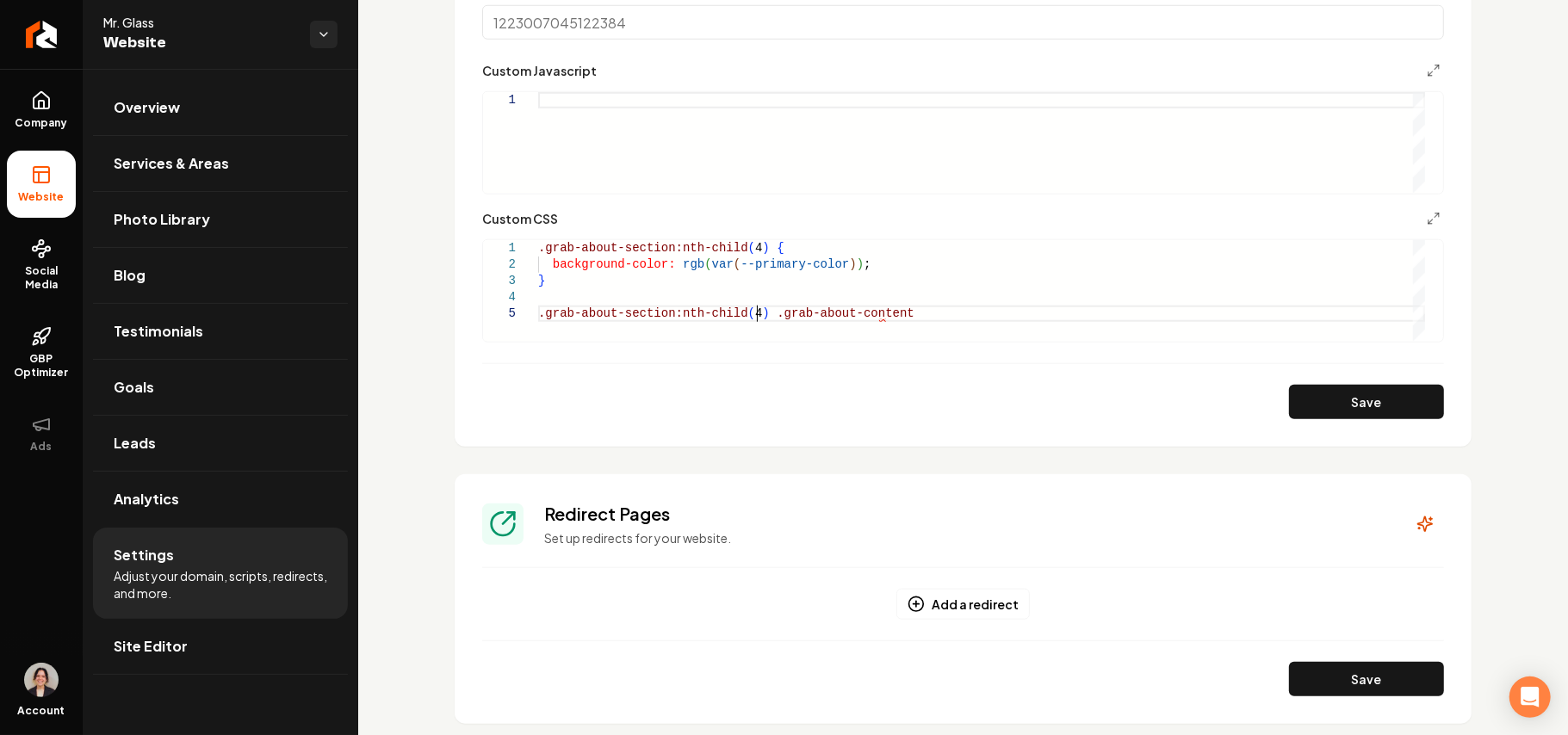
click at [906, 314] on div ".grab-about-section:nth-child ( 4 ) { background-color: rgb ( var ( --primary-c…" at bounding box center [982, 290] width 887 height 101
click at [744, 315] on div ".grab-about-section:nth-child ( 4 ) { background-color: rgb ( var ( --primary-c…" at bounding box center [982, 290] width 887 height 101
drag, startPoint x: 873, startPoint y: 258, endPoint x: 552, endPoint y: 264, distance: 321.1
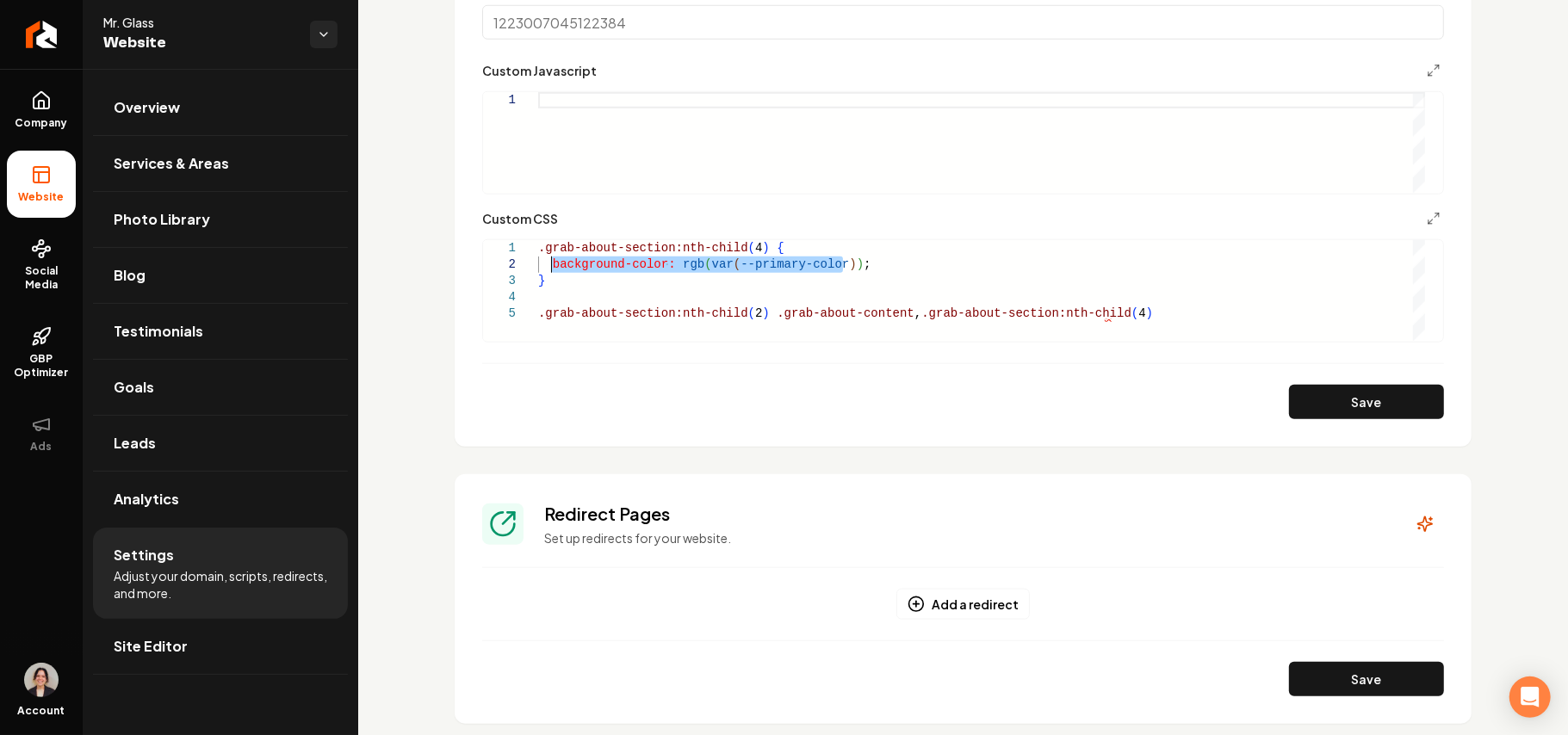
click at [552, 264] on div ".grab-about-section:nth-child ( 4 ) { background-color: rgb ( var ( --primary-c…" at bounding box center [982, 290] width 887 height 101
click at [1173, 301] on div ".grab-about-section:nth-child ( 4 ) { background-color: rgb ( var ( --primary-c…" at bounding box center [982, 290] width 887 height 101
click at [1156, 308] on div ".grab-about-section:nth-child ( 4 ) { background-color: rgb ( var ( --primary-c…" at bounding box center [982, 290] width 887 height 101
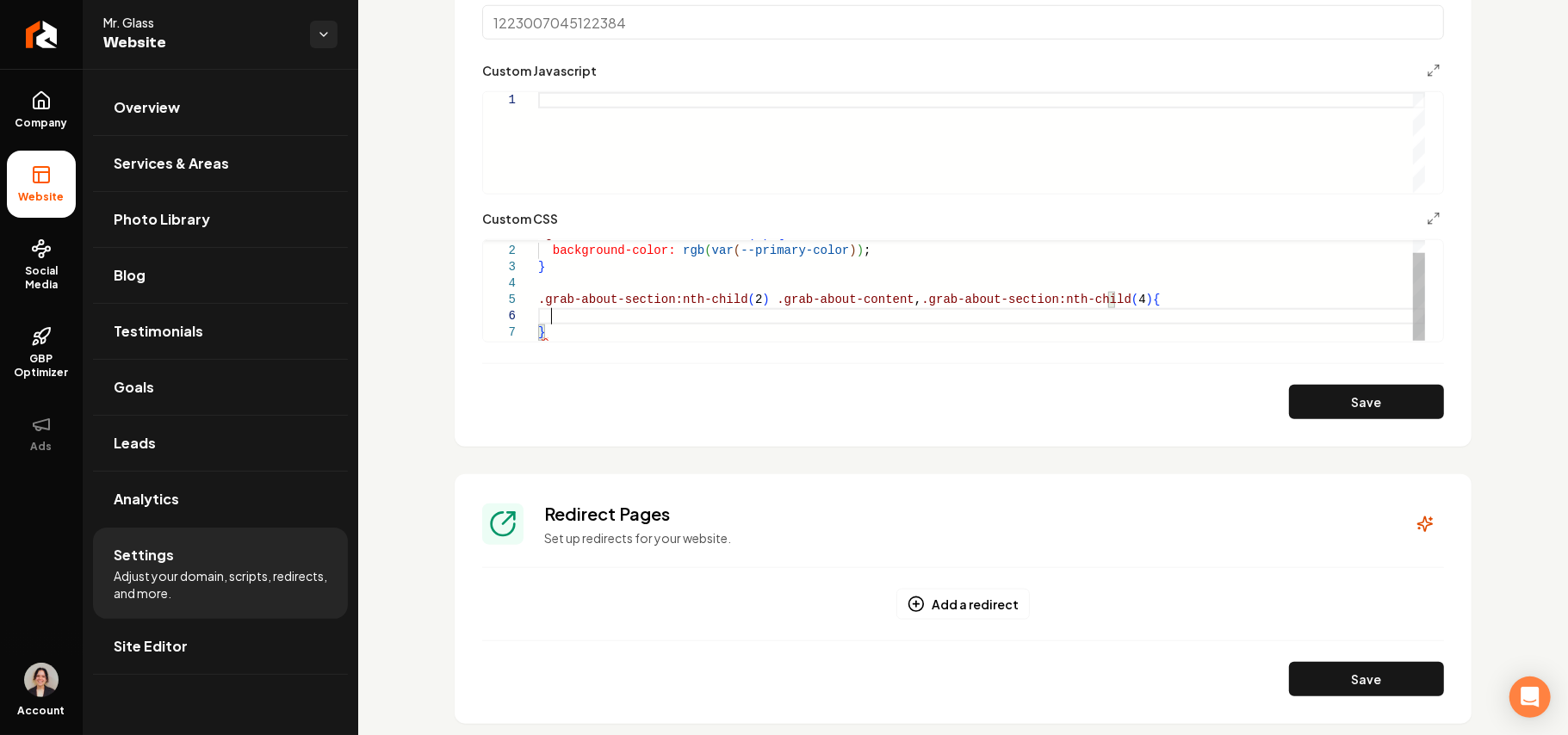
scroll to position [81, 12]
click at [1100, 307] on div ".grab-about-section:nth-child ( 4 ) { background-color: rgb ( var ( --primary-c…" at bounding box center [982, 283] width 887 height 114
click at [766, 317] on div ".grab-about-section:nth-child ( 4 ) { background-color: rgb ( var ( --primary-c…" at bounding box center [982, 283] width 887 height 114
click at [790, 334] on div ".grab-about-section:nth-child ( 4 ) { background-color: rgb ( var ( --primary-c…" at bounding box center [982, 283] width 887 height 114
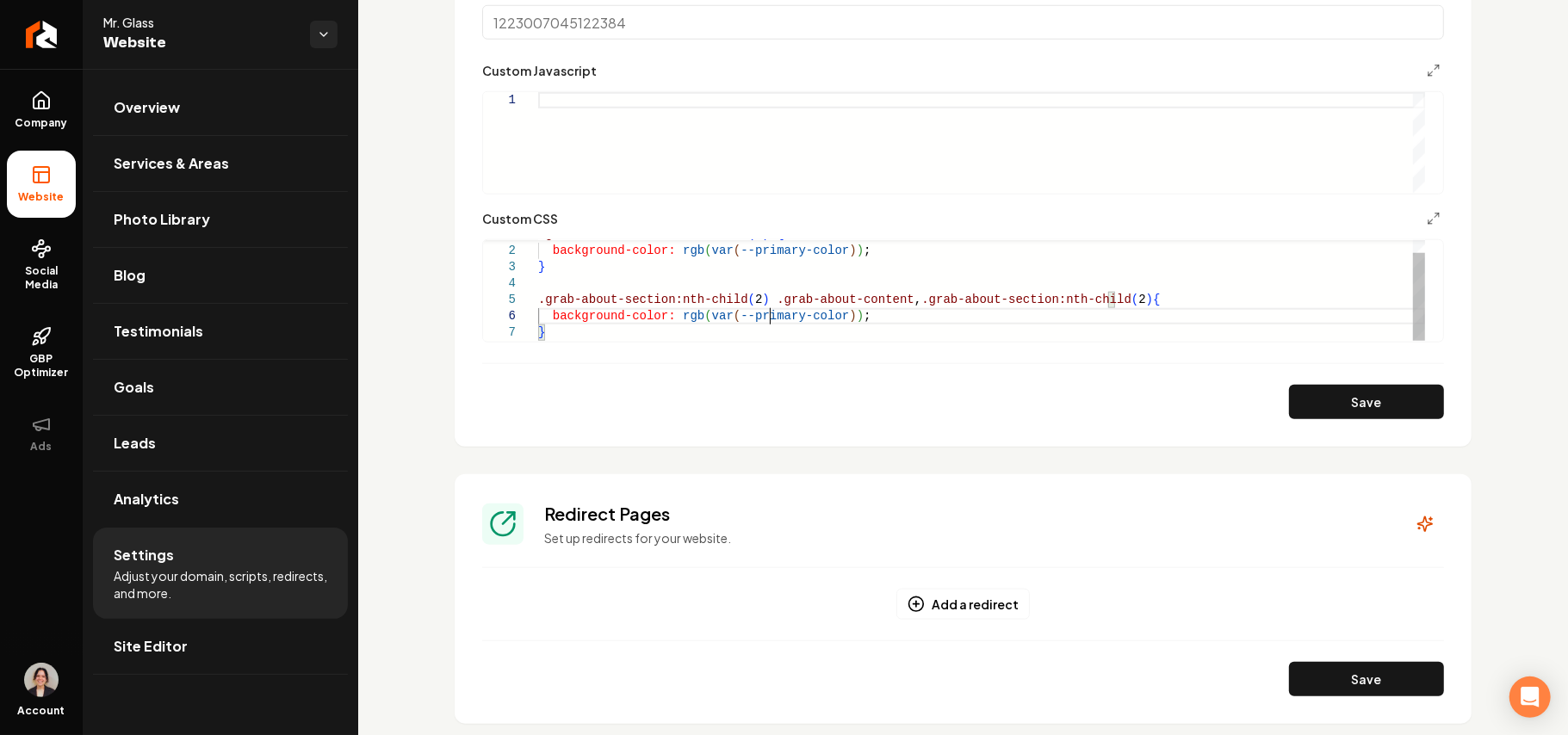
click at [772, 318] on div ".grab-about-section:nth-child ( 4 ) { background-color: rgb ( var ( --primary-c…" at bounding box center [982, 283] width 887 height 114
click at [1328, 397] on button "Save" at bounding box center [1367, 402] width 155 height 34
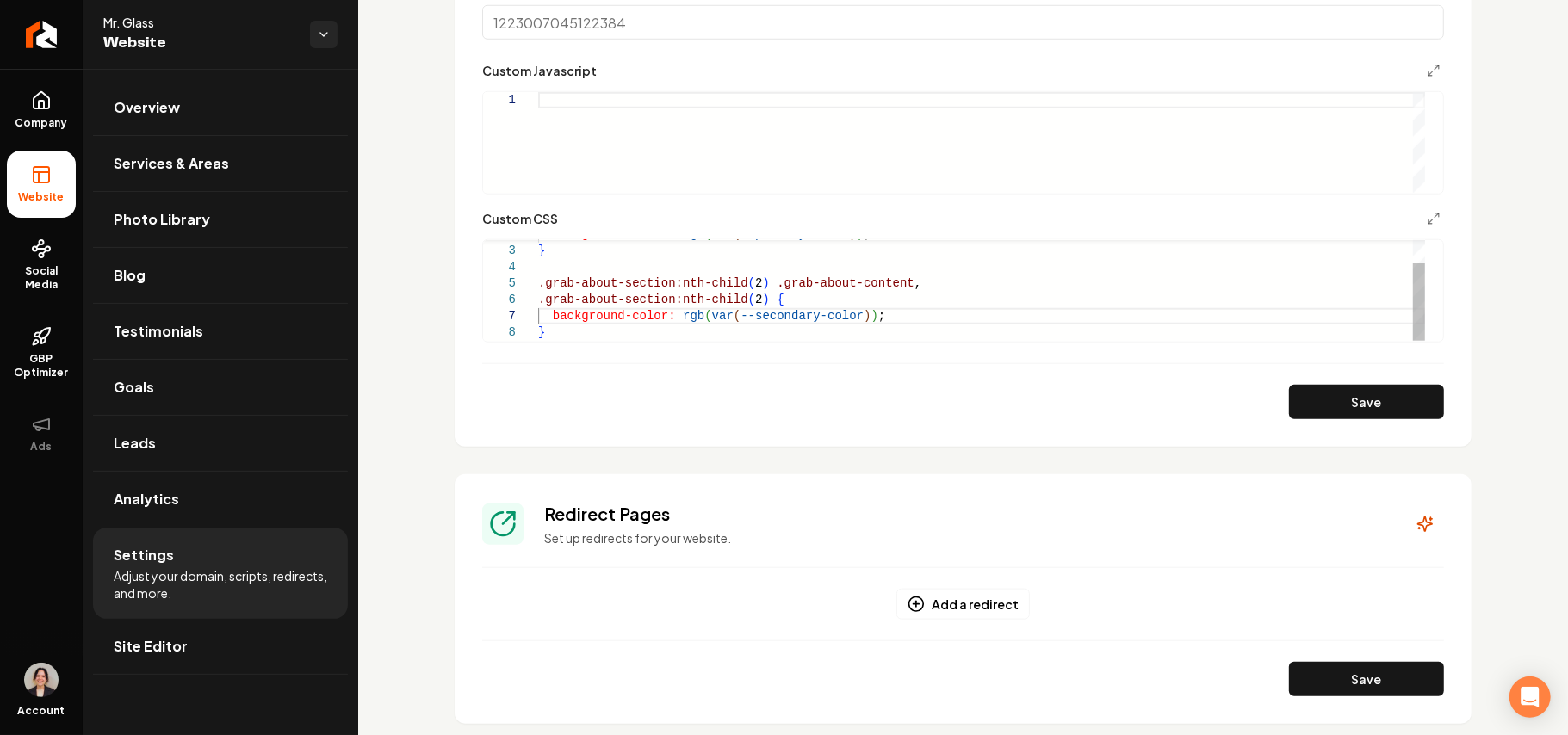
scroll to position [81, 5]
drag, startPoint x: 933, startPoint y: 281, endPoint x: 528, endPoint y: 281, distance: 405.0
click at [538, 281] on div "background-color: rgb ( var ( --primary-color ) ) ; } .grab-about-section:nth-c…" at bounding box center [982, 275] width 887 height 131
click at [573, 324] on div "background-color: rgb ( var ( --primary-color ) ) ; } .grab-about-section:nth-c…" at bounding box center [982, 275] width 887 height 131
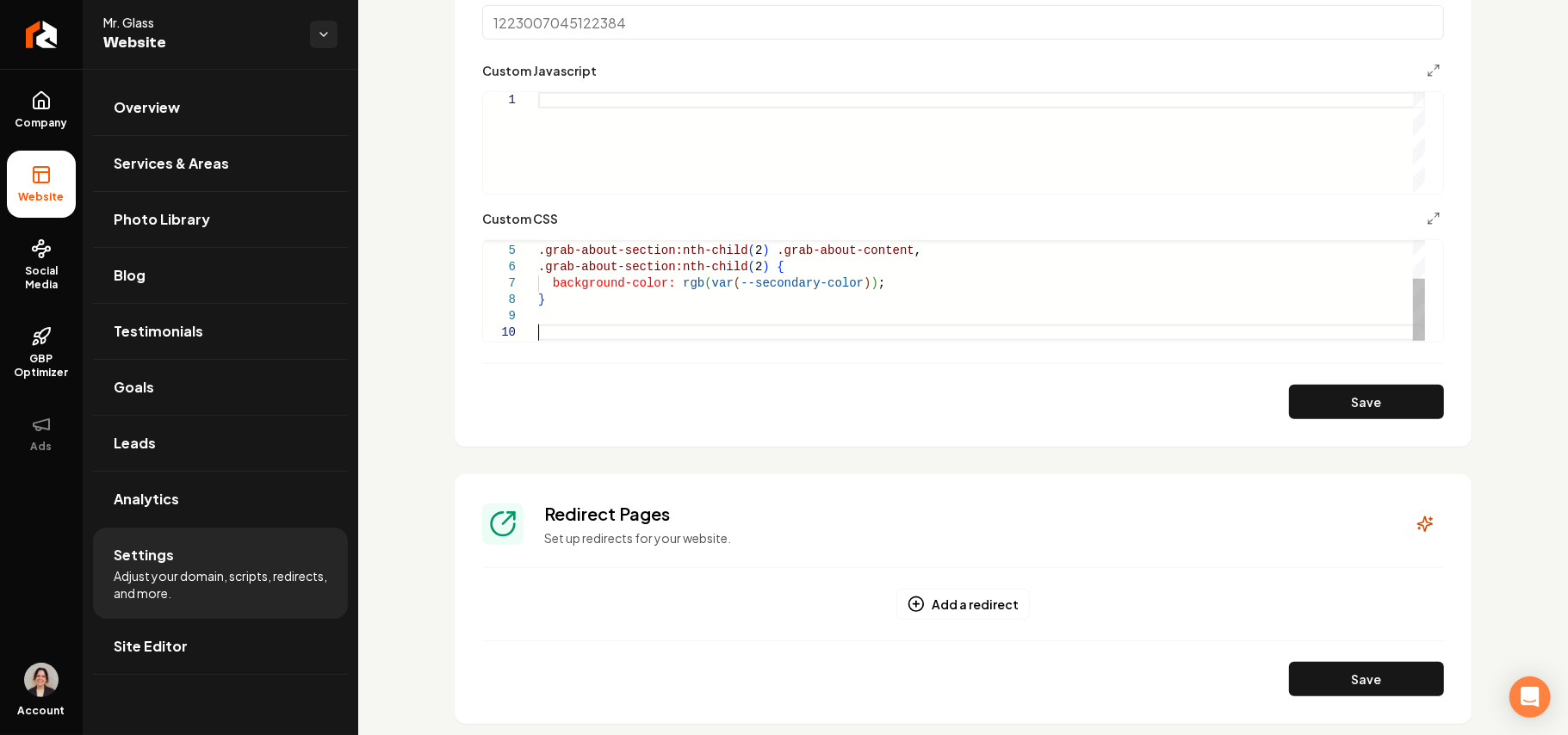
scroll to position [147, 0]
type textarea "**********"
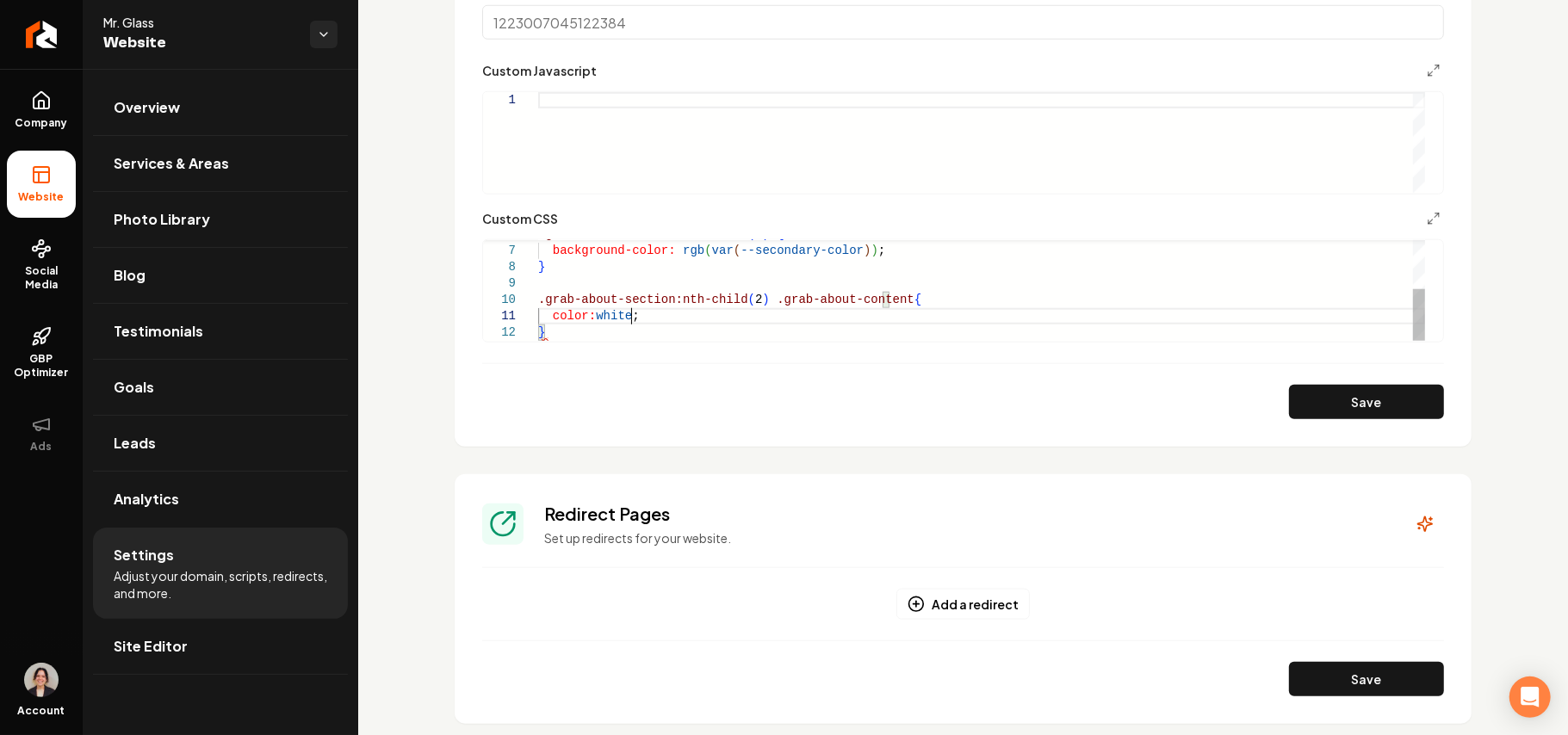
scroll to position [14, 91]
click at [1272, 390] on div "Save" at bounding box center [963, 402] width 962 height 34
click at [1292, 390] on button "Save" at bounding box center [1367, 402] width 155 height 34
drag, startPoint x: 758, startPoint y: 298, endPoint x: 424, endPoint y: 300, distance: 334.0
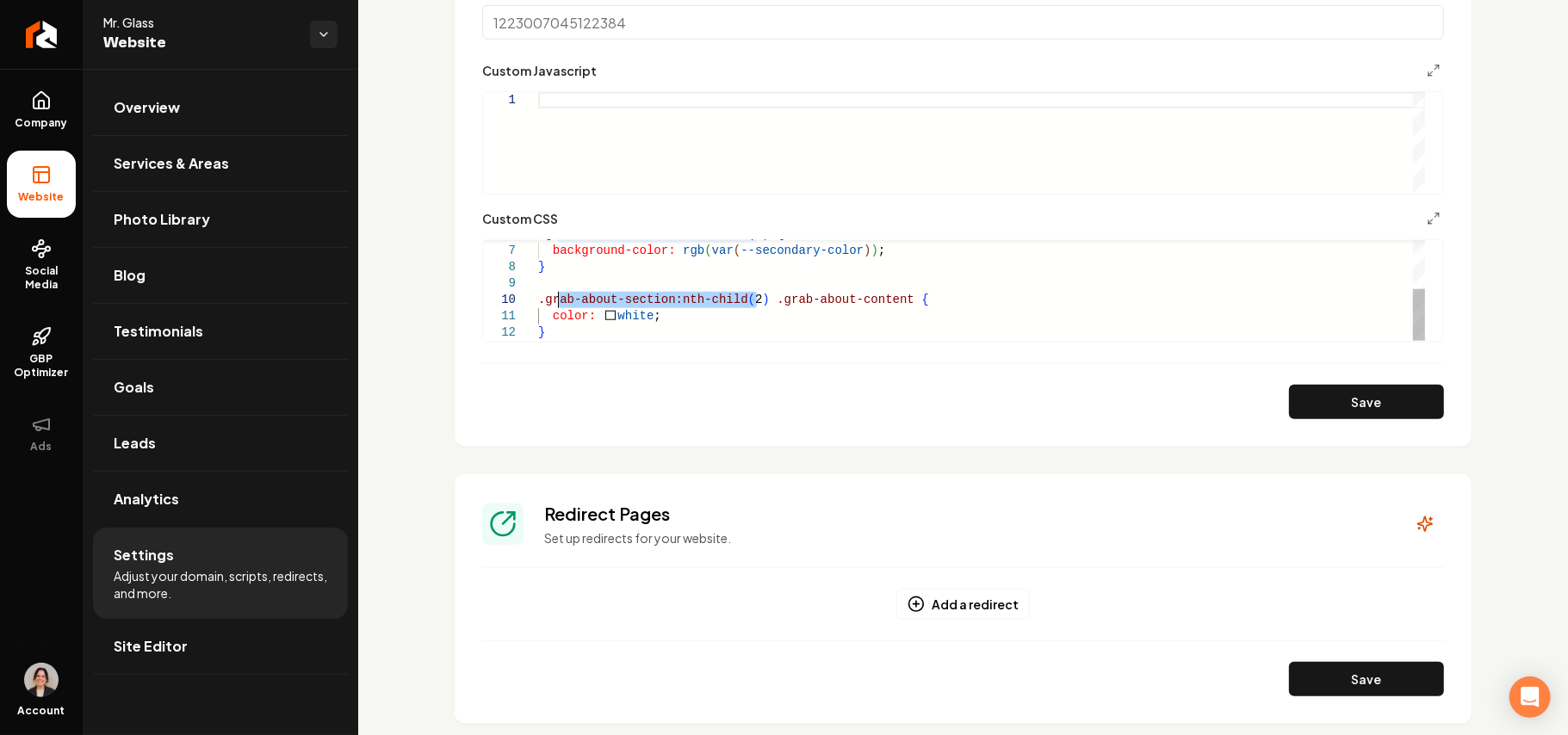
click at [538, 300] on div "background-color: rgb ( var ( --secondary-color ) ) ; .grab-about-section:nth-c…" at bounding box center [982, 243] width 887 height 197
click at [667, 304] on div "background-color: rgb ( var ( --secondary-color ) ) ; .grab-about-section:nth-c…" at bounding box center [982, 243] width 887 height 197
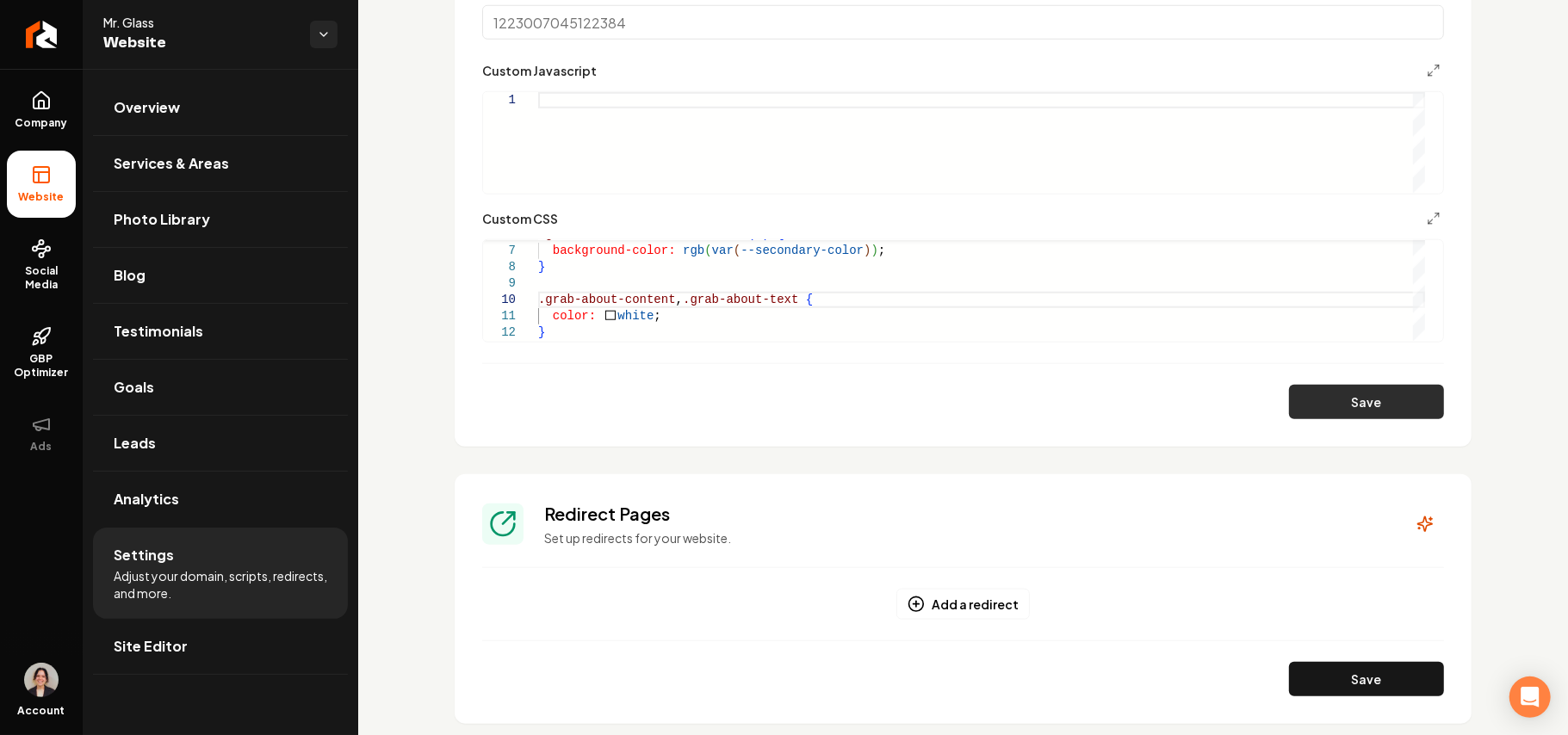
click at [1381, 403] on button "Save" at bounding box center [1367, 402] width 155 height 34
type textarea "**********"
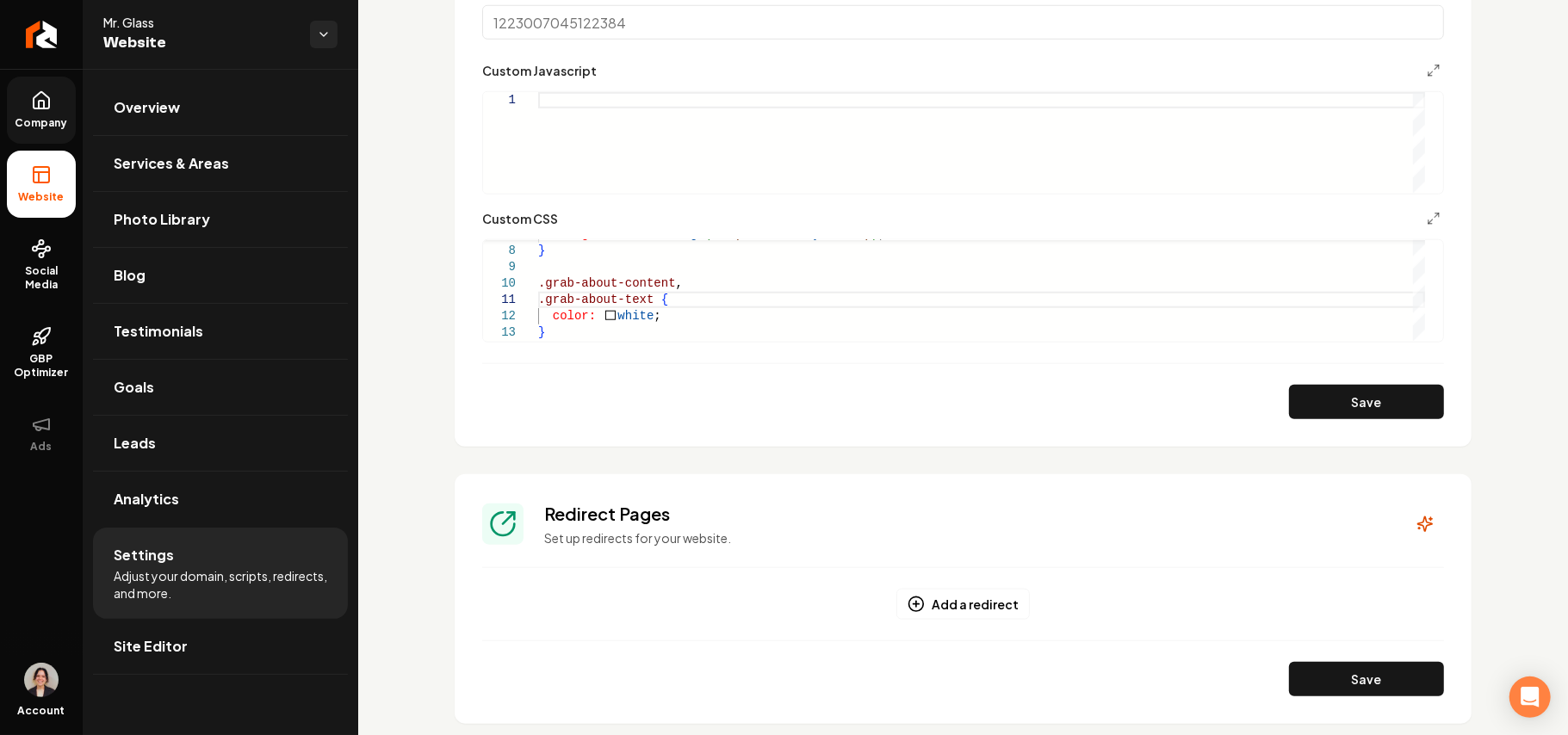
click at [45, 100] on icon at bounding box center [42, 101] width 21 height 21
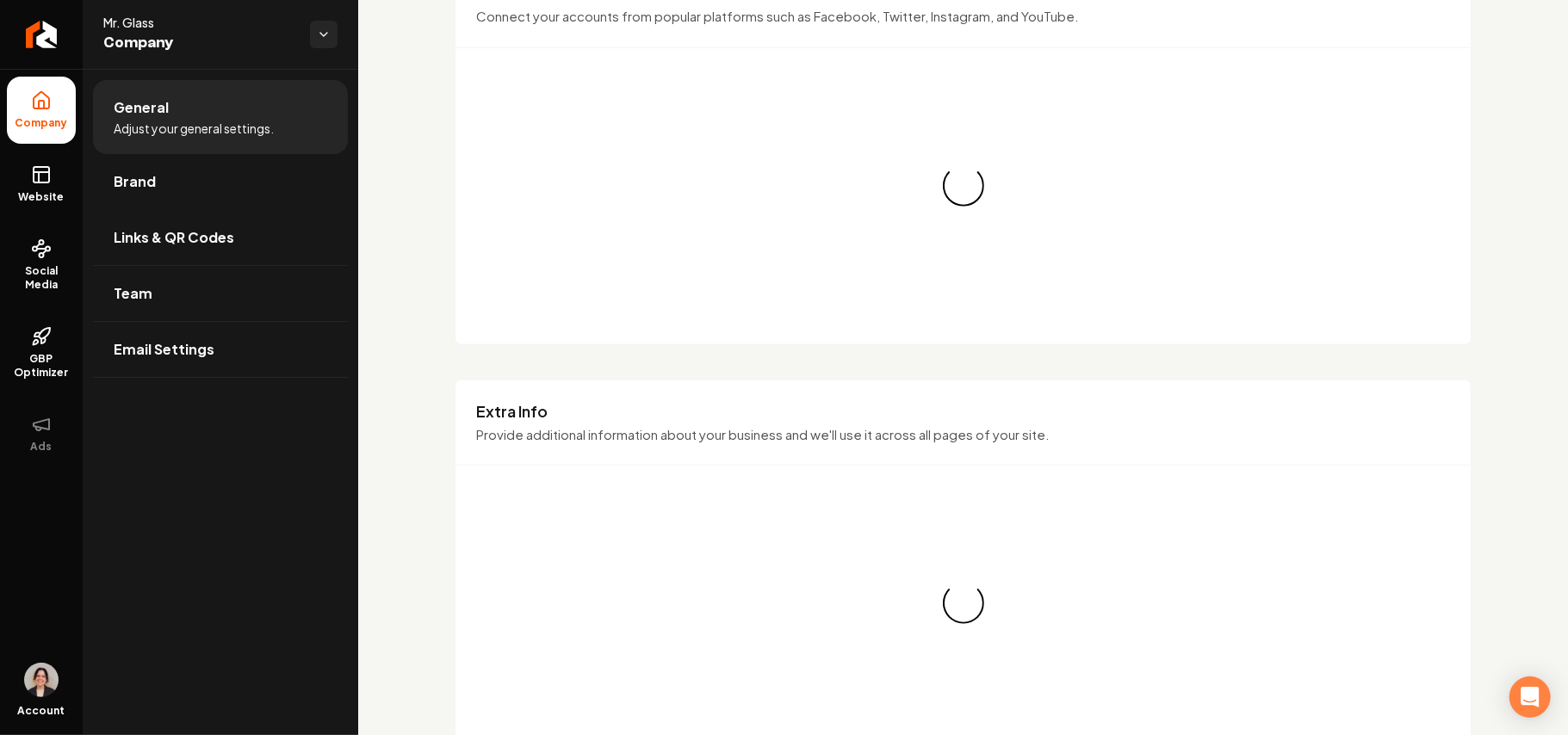
click at [155, 166] on link "Brand" at bounding box center [219, 182] width 254 height 55
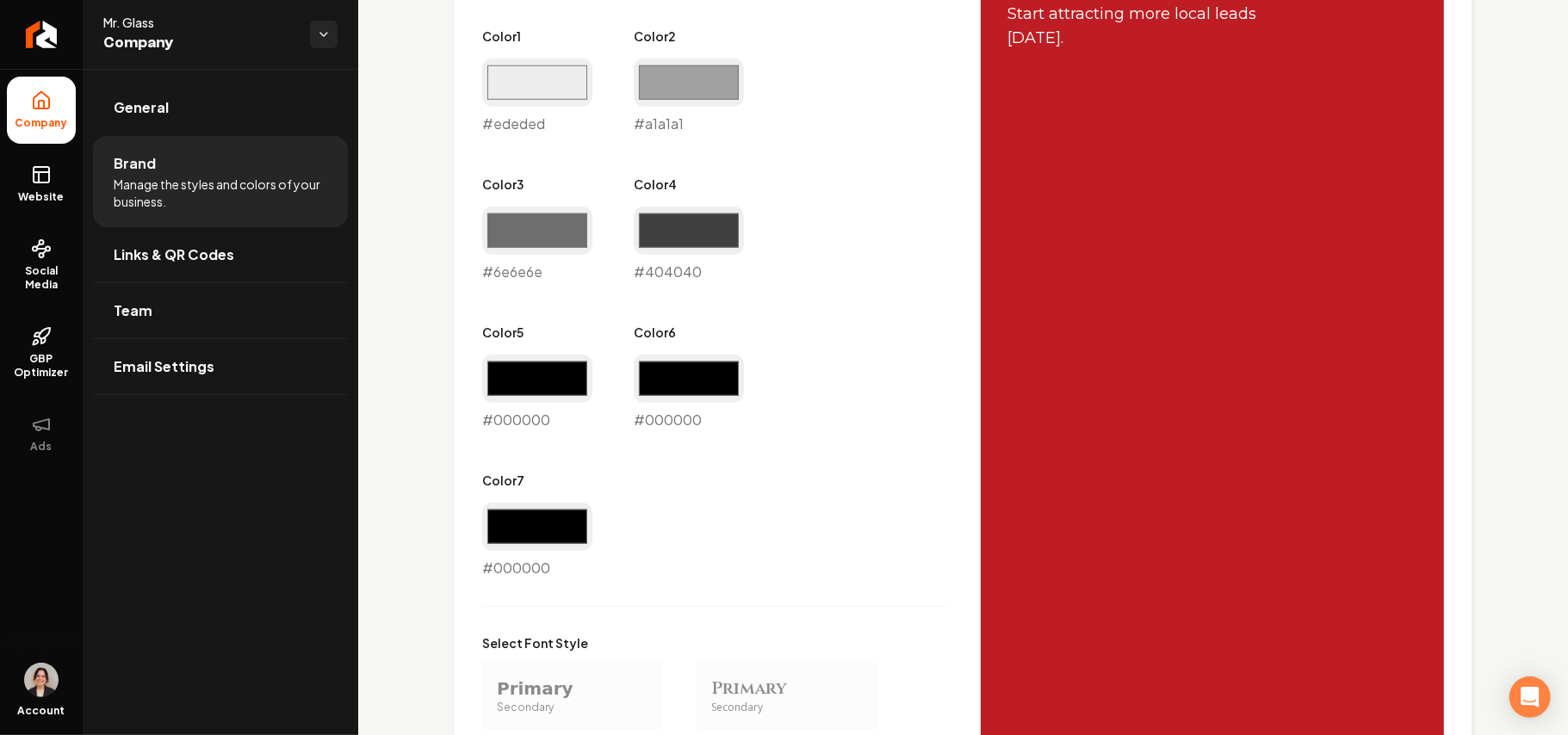
scroll to position [689, 0]
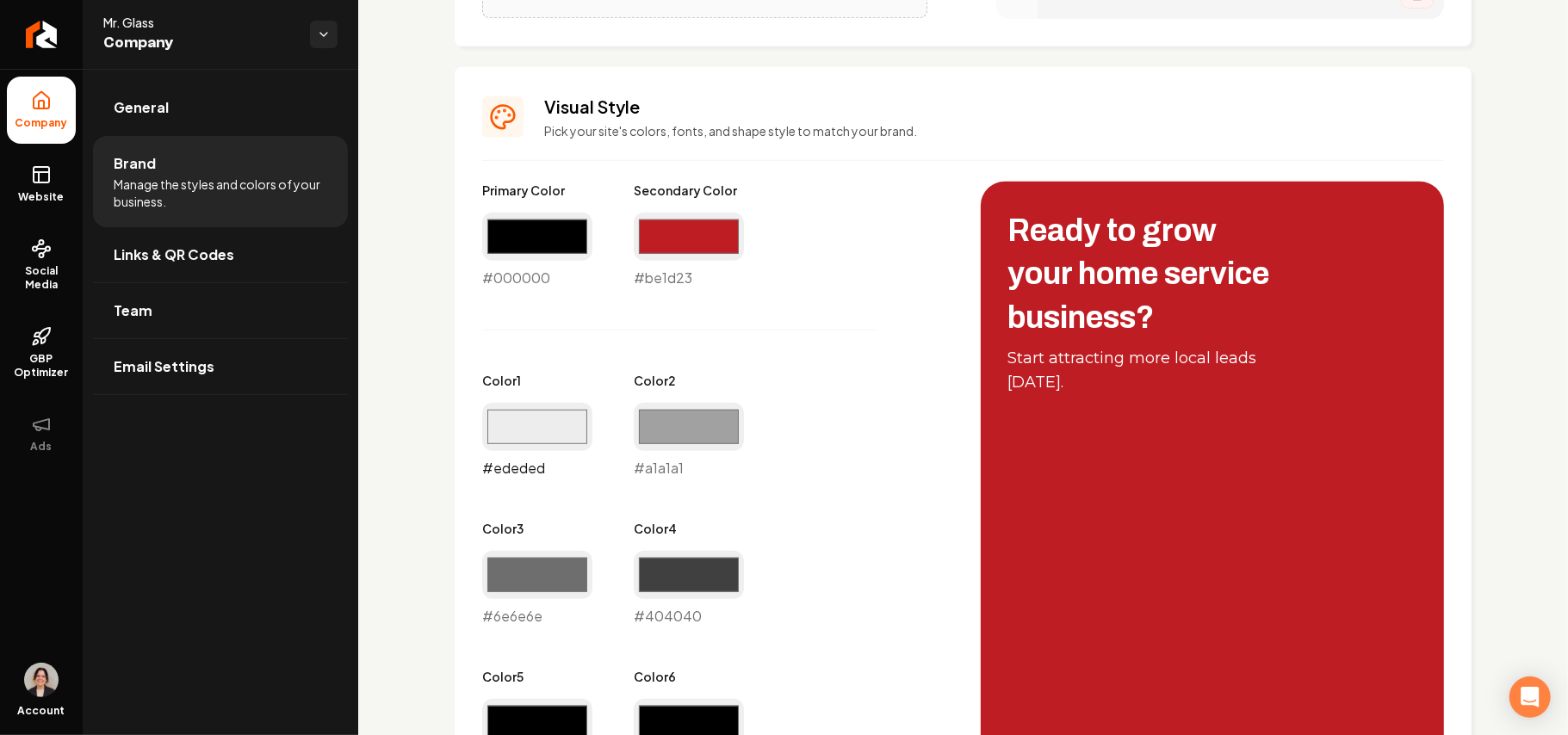
click at [537, 429] on input "#ededed" at bounding box center [537, 427] width 111 height 48
type input "#fafafa"
click at [801, 409] on div "Primary Color #000000 #000000 Secondary Color #be1d23 #be1d23 Color 1 #fafafa #…" at bounding box center [714, 552] width 464 height 742
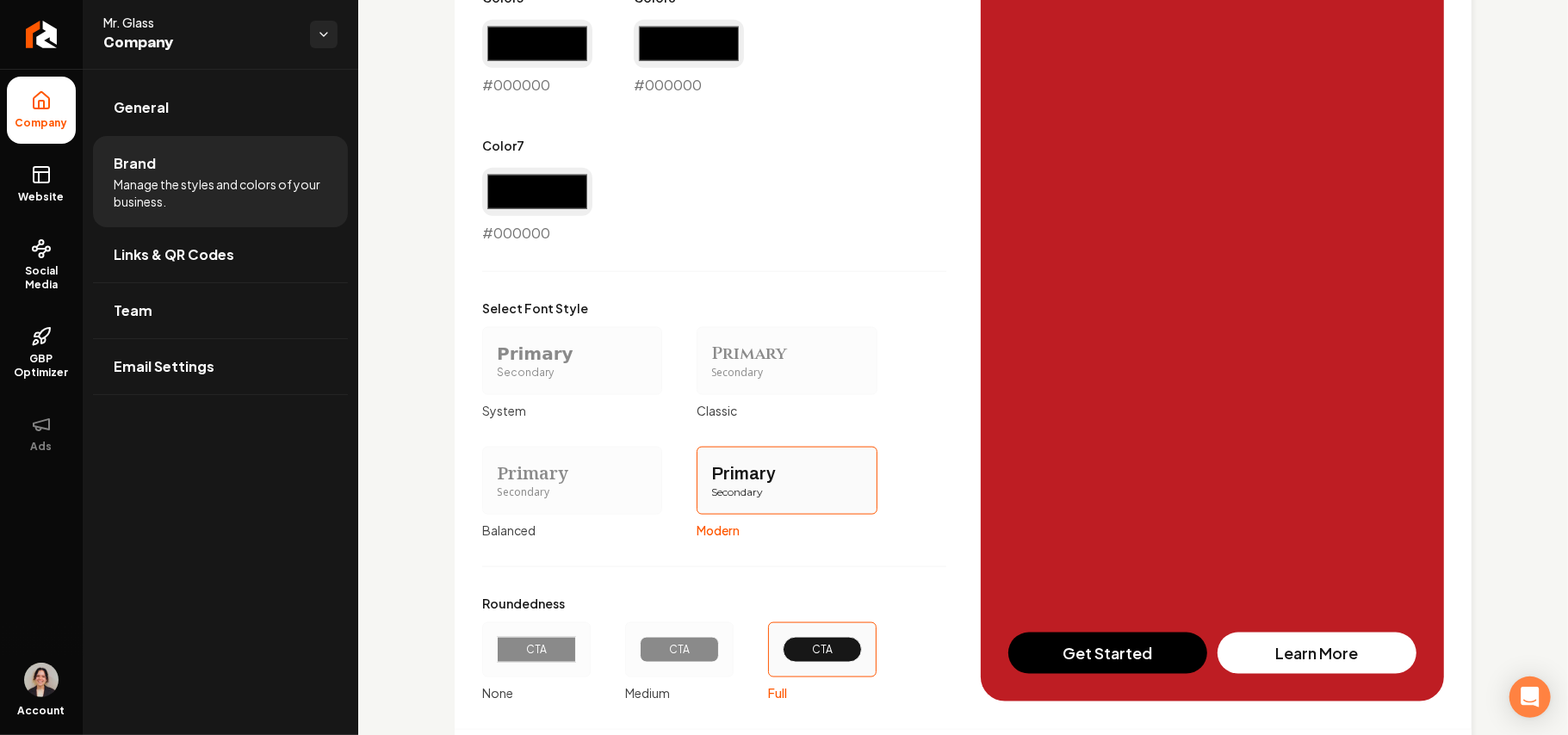
scroll to position [1472, 0]
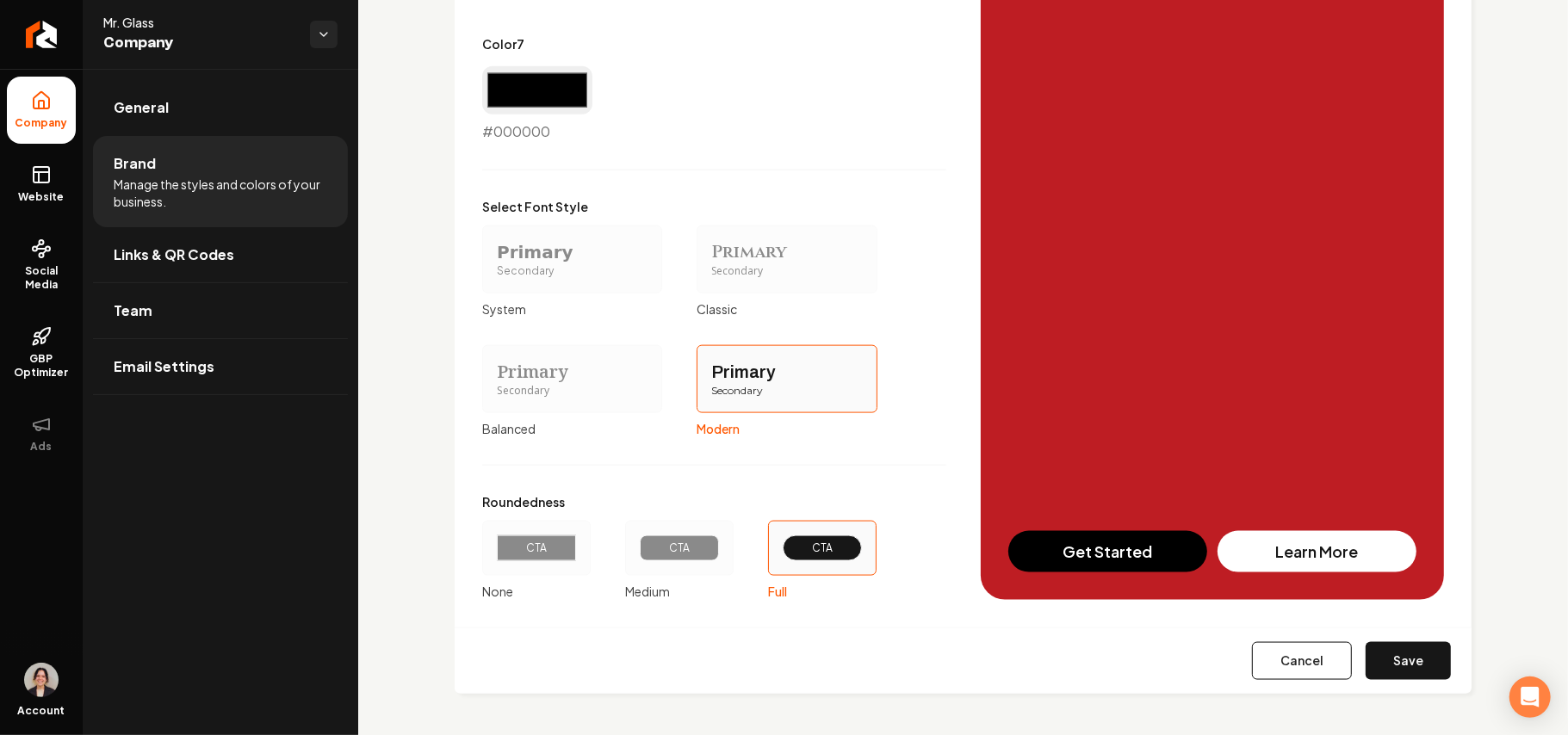
click at [1375, 658] on button "Save" at bounding box center [1408, 661] width 85 height 38
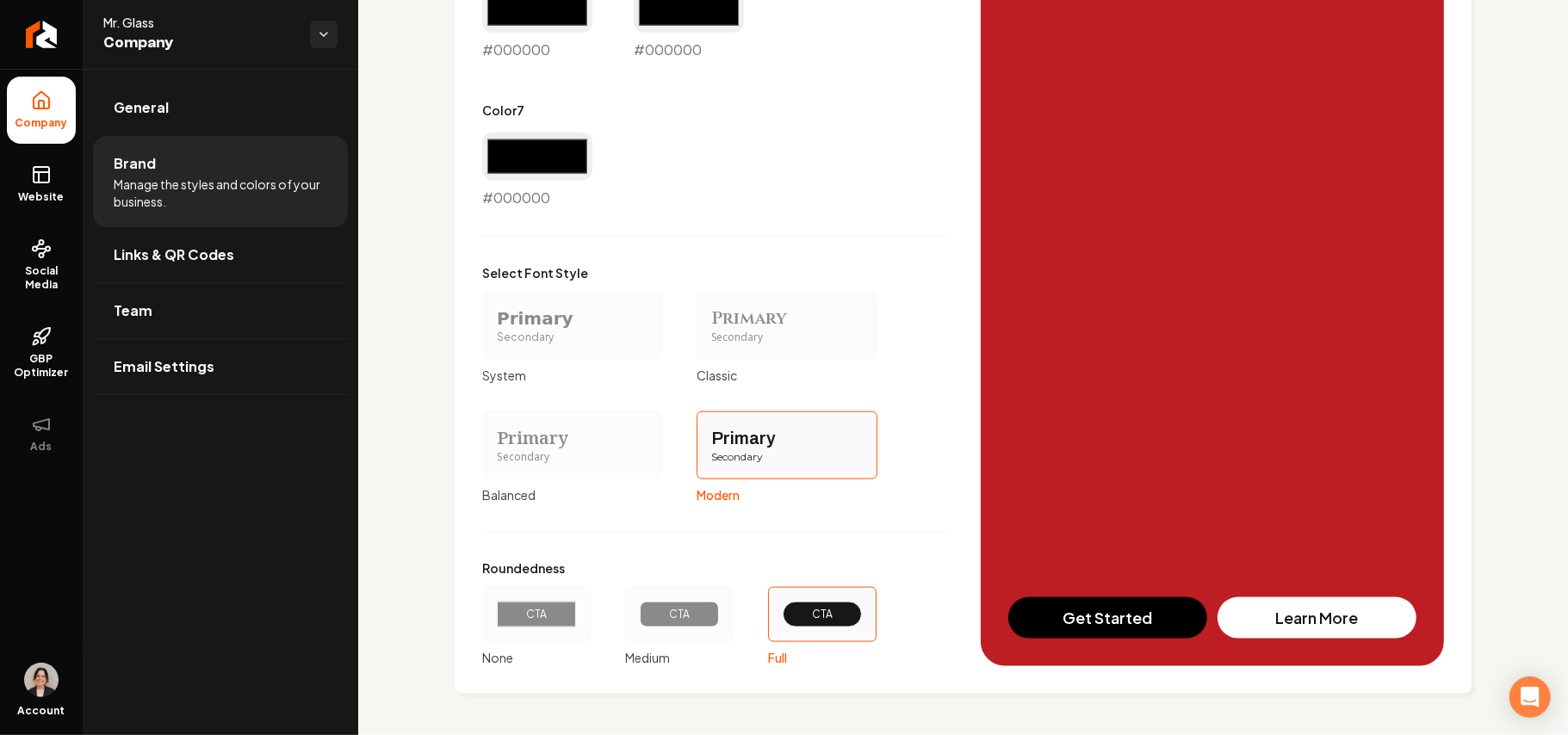
scroll to position [1406, 0]
click at [43, 198] on span "Website" at bounding box center [42, 197] width 60 height 14
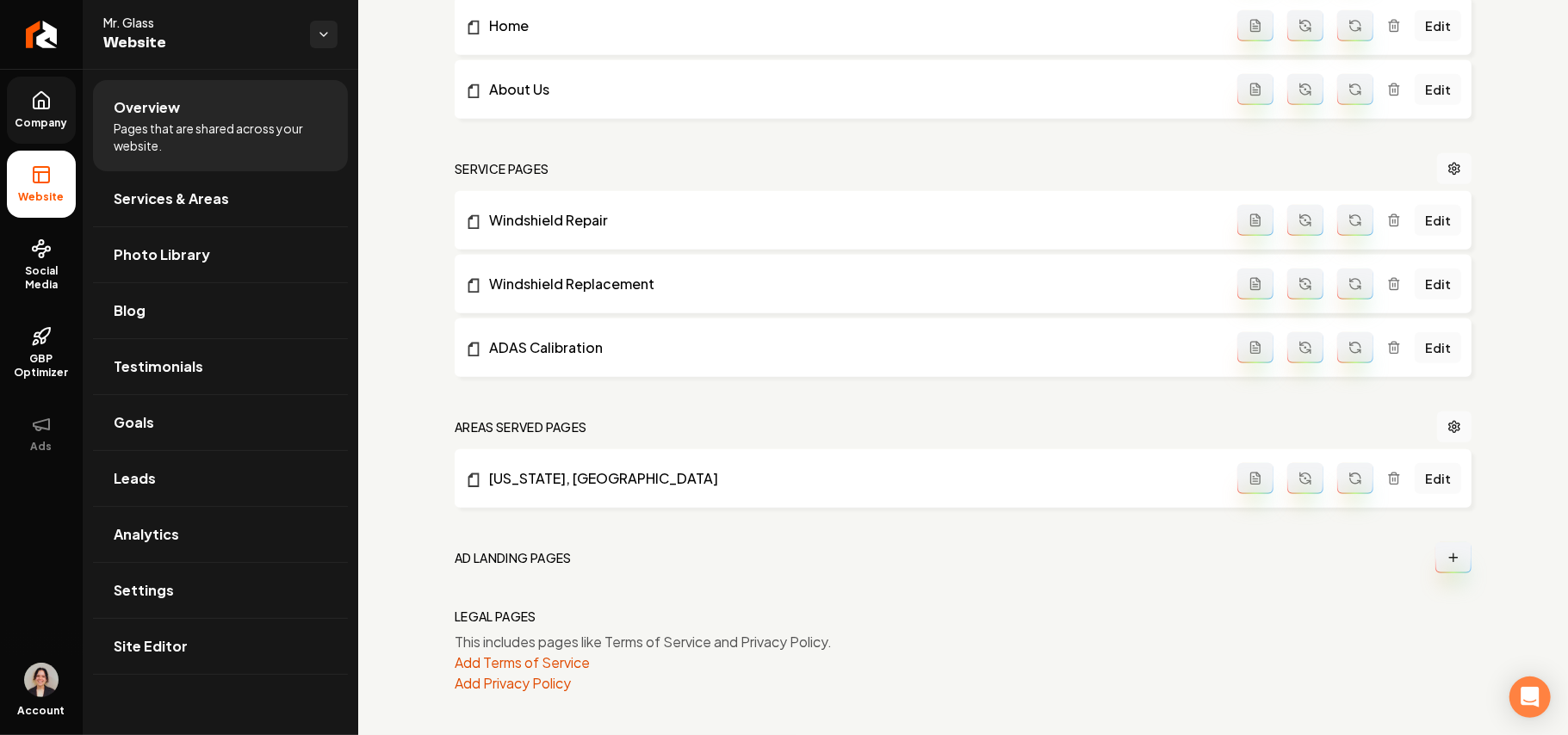
scroll to position [645, 0]
click at [170, 593] on link "Settings" at bounding box center [219, 590] width 254 height 55
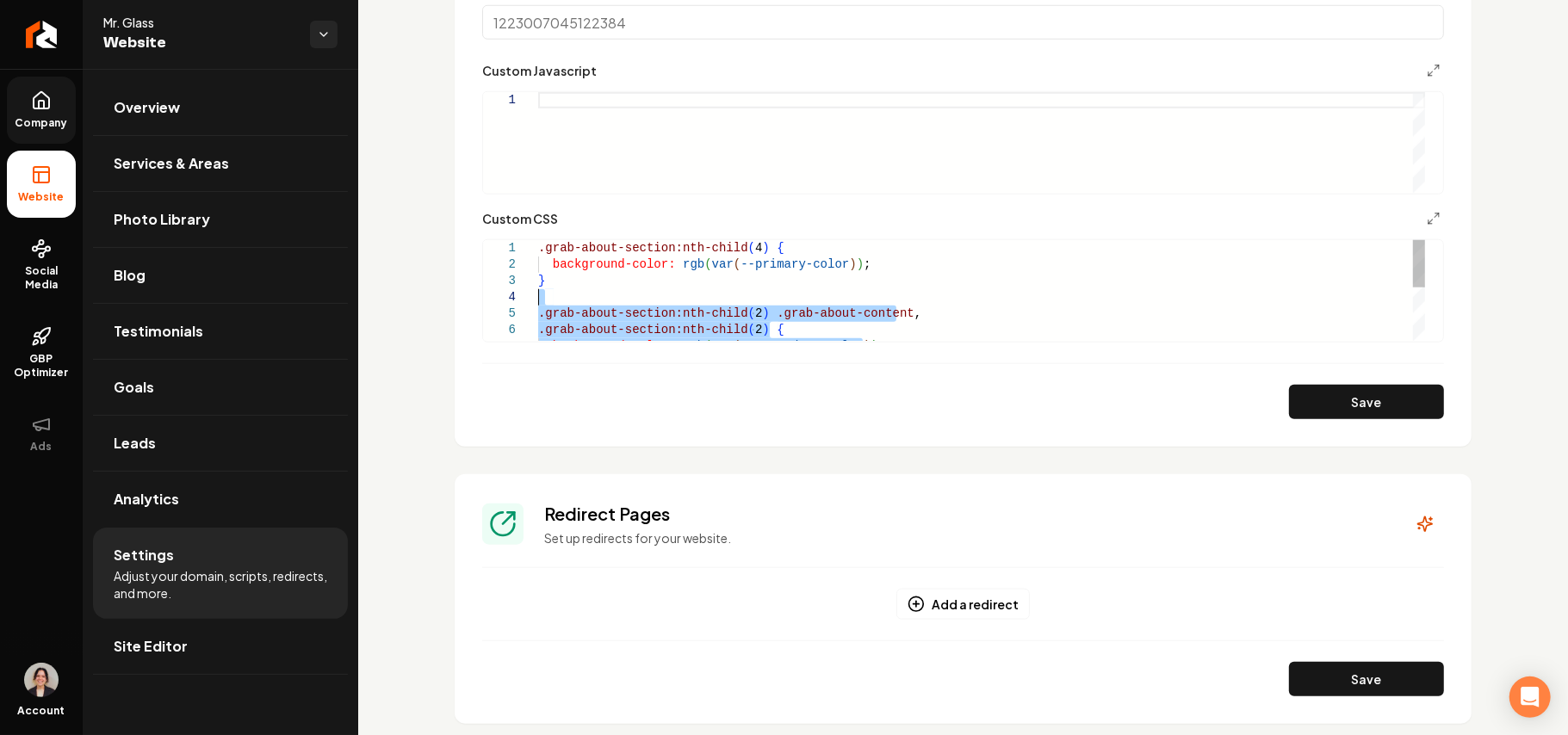
drag, startPoint x: 594, startPoint y: 340, endPoint x: 494, endPoint y: 296, distance: 109.3
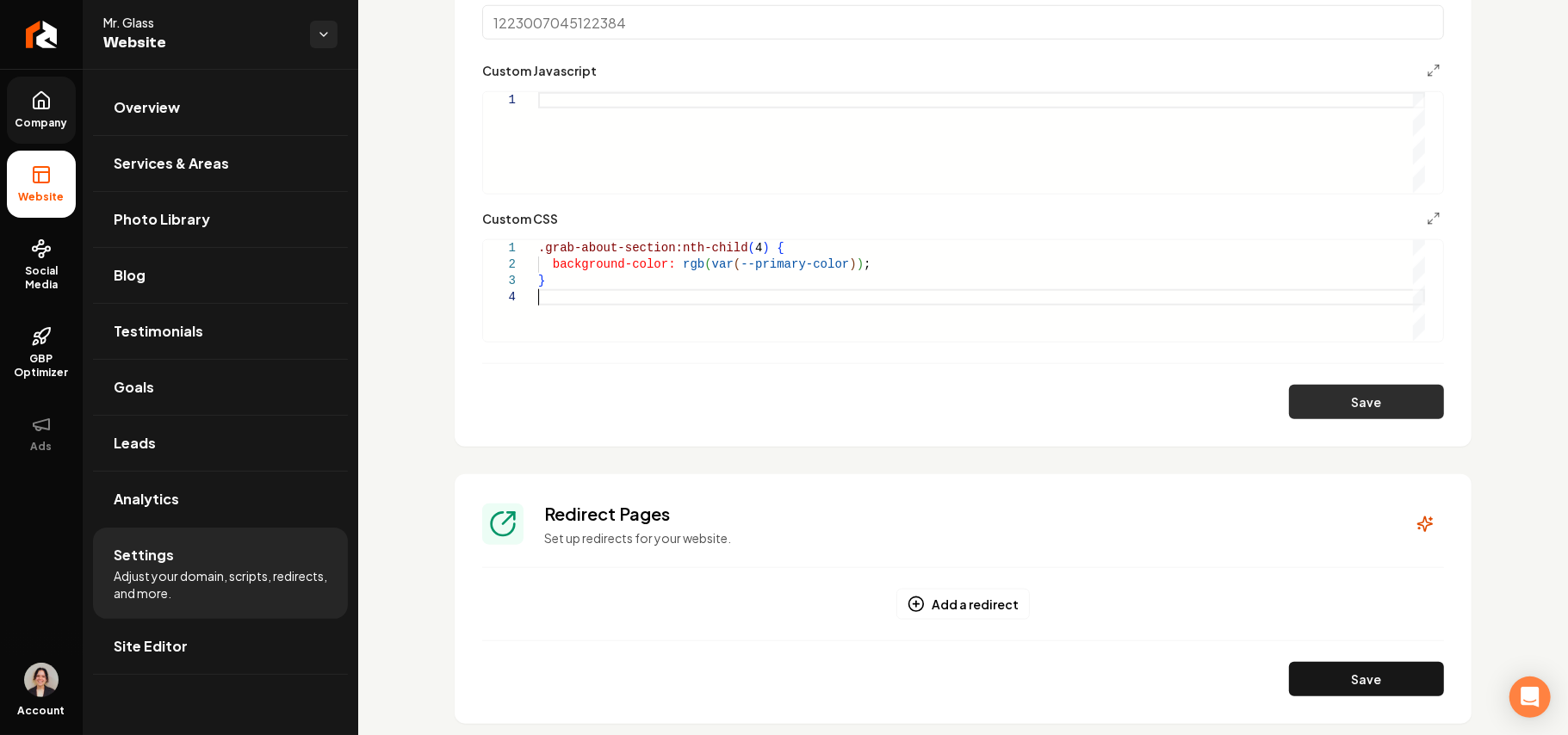
click at [1350, 407] on button "Save" at bounding box center [1367, 402] width 155 height 34
type textarea "**********"
click at [181, 645] on span "Site Editor" at bounding box center [150, 647] width 74 height 21
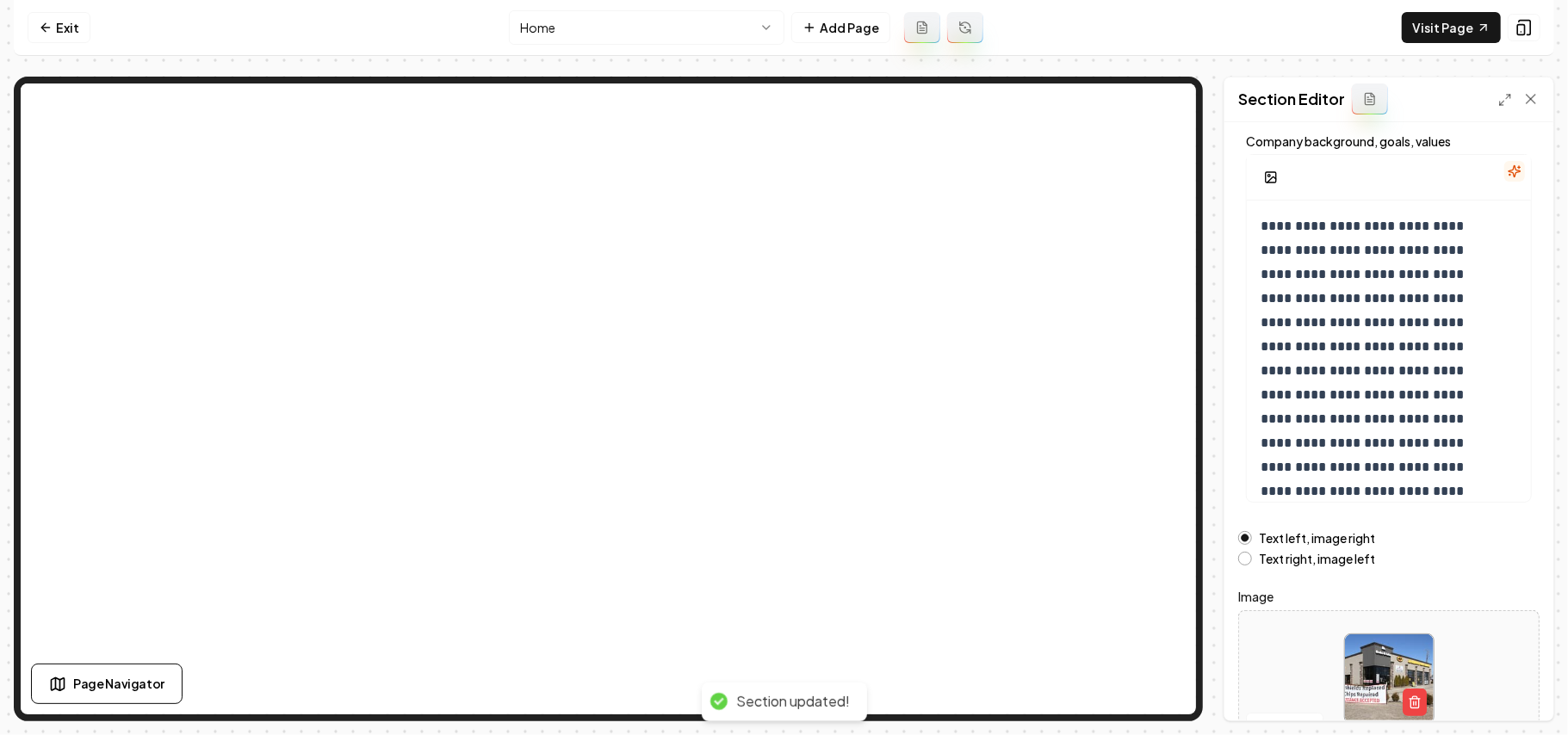
scroll to position [197, 0]
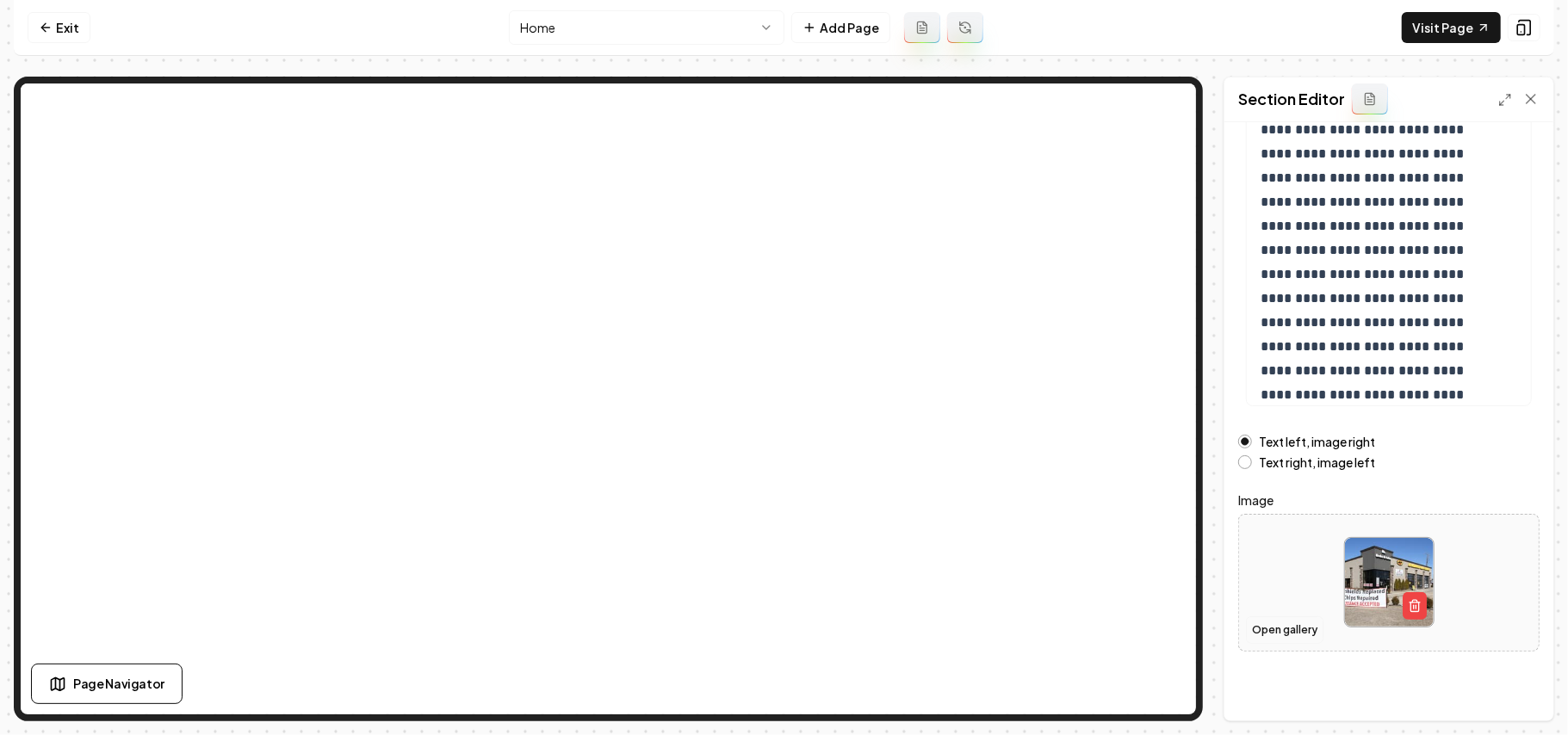
click at [1292, 635] on button "Open gallery" at bounding box center [1284, 630] width 78 height 27
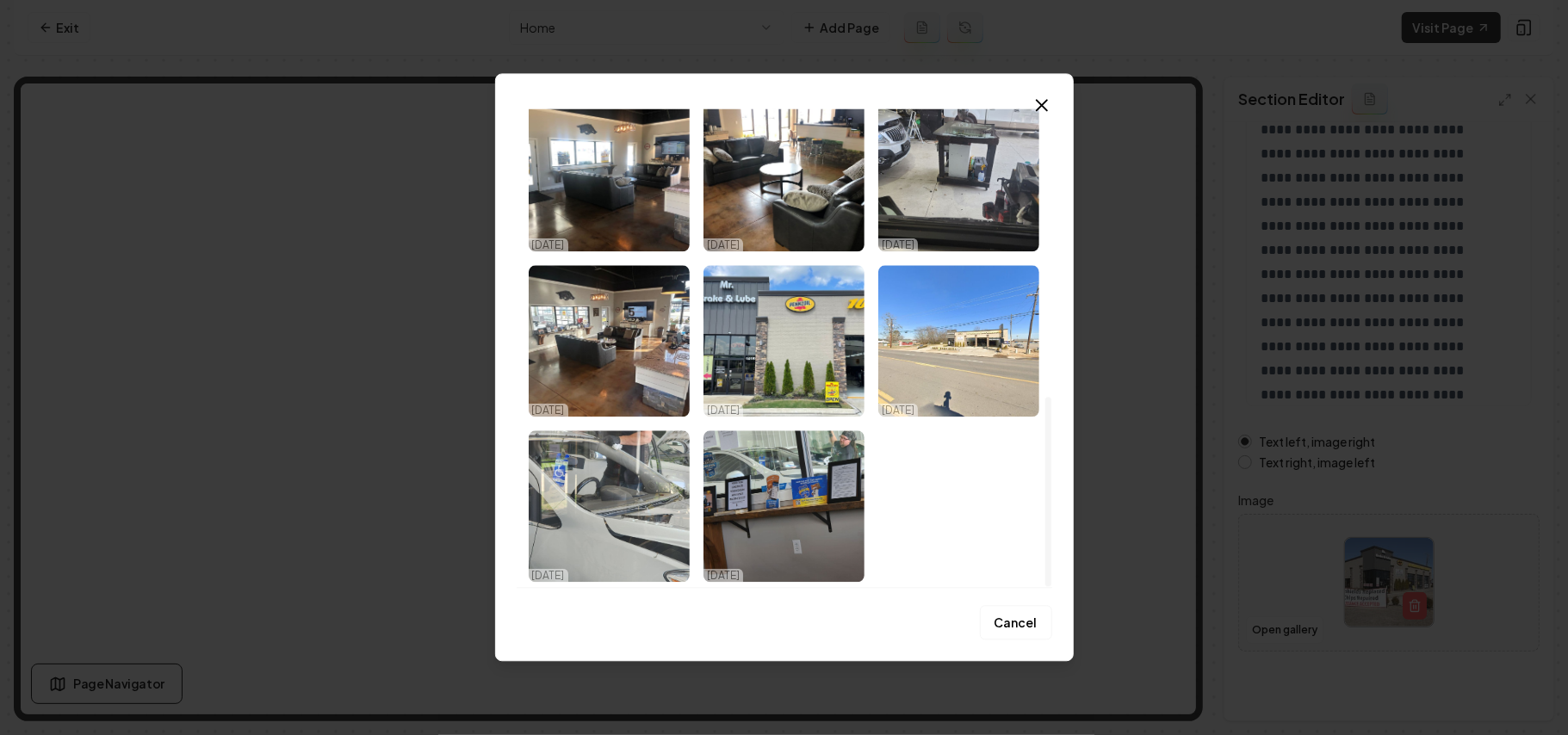
scroll to position [726, 0]
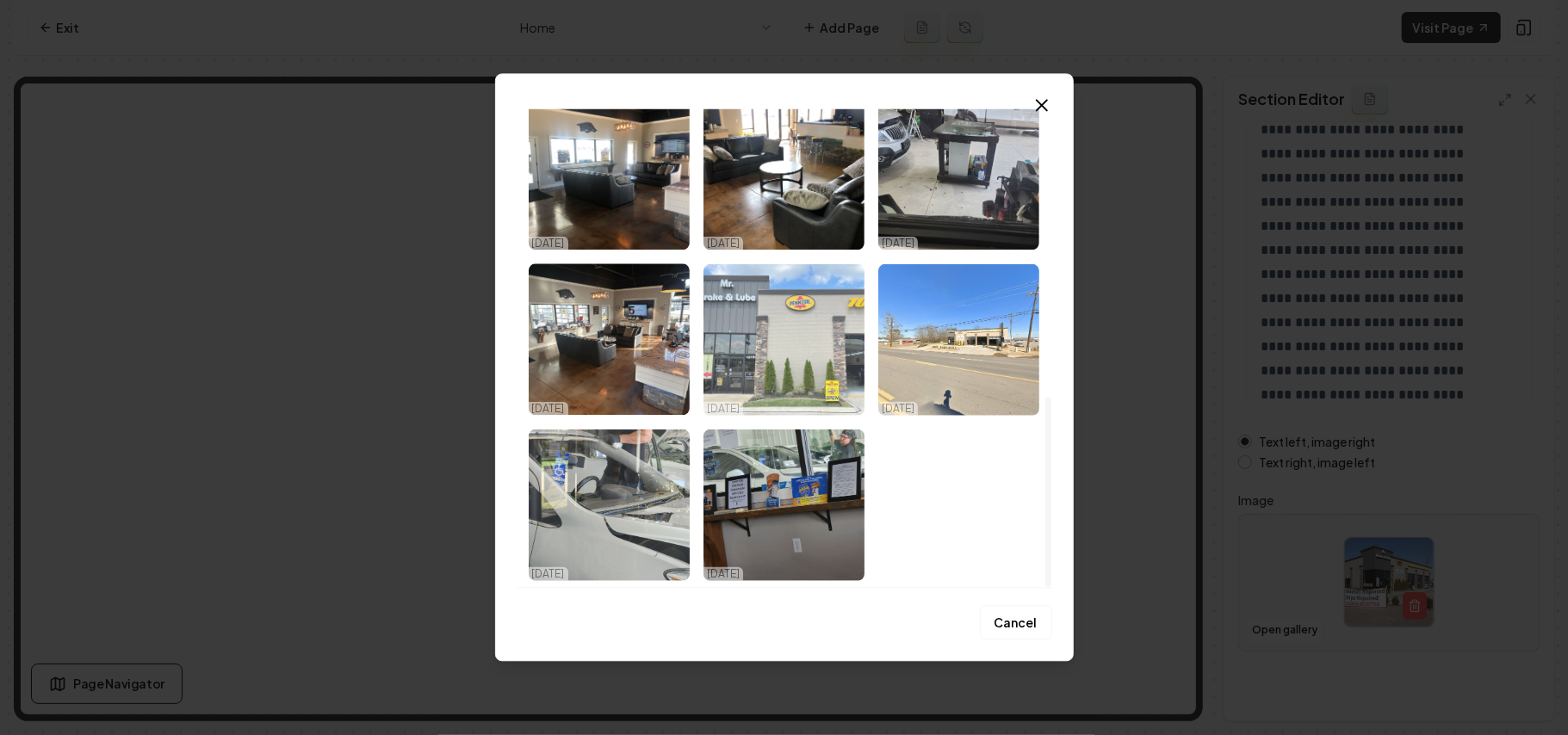
click at [806, 363] on img "Select image image_68dd64ee5c7cd75eb85813c3.jpeg" at bounding box center [784, 340] width 161 height 151
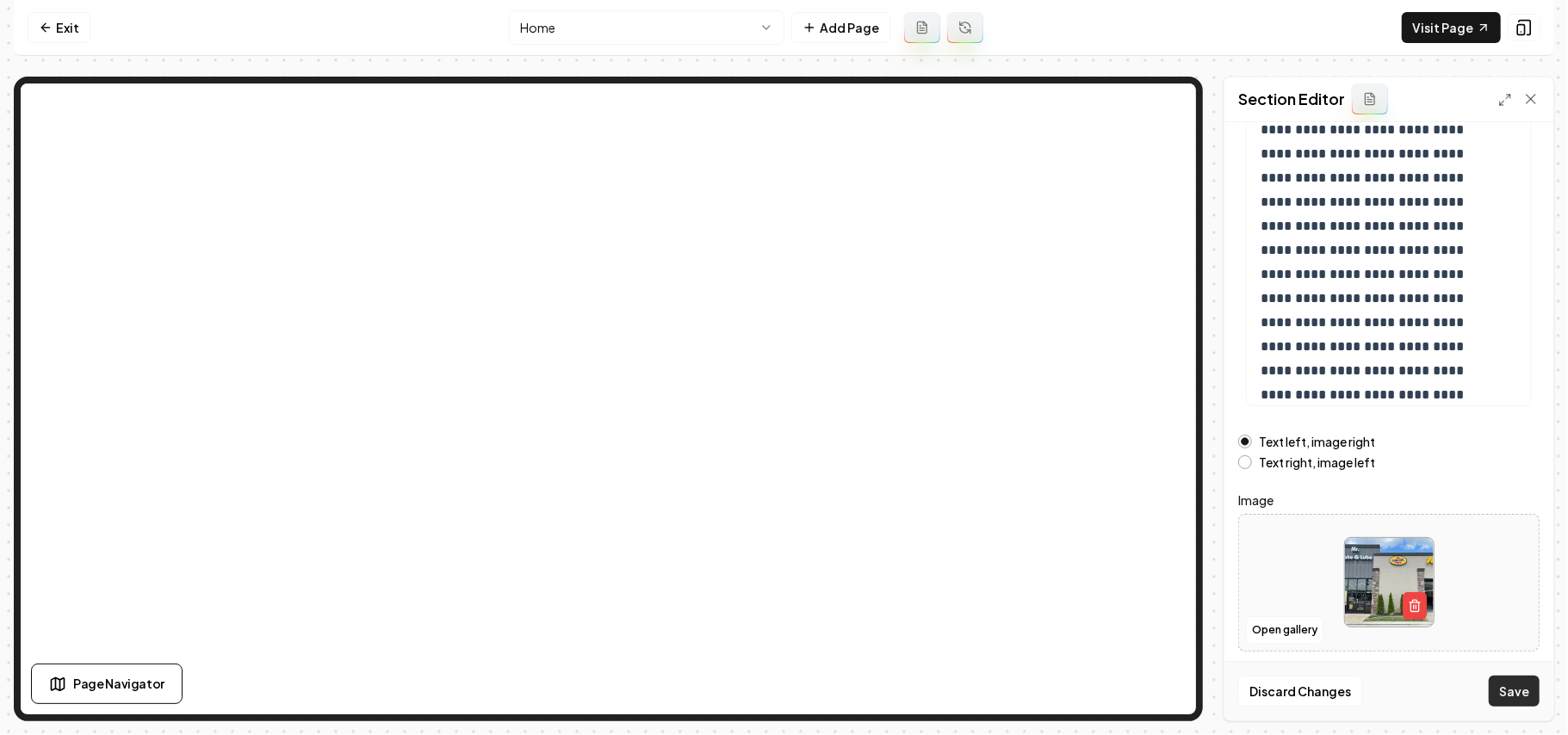
click at [1516, 691] on button "Save" at bounding box center [1514, 691] width 51 height 31
click at [1444, 25] on link "Visit Page" at bounding box center [1451, 27] width 99 height 31
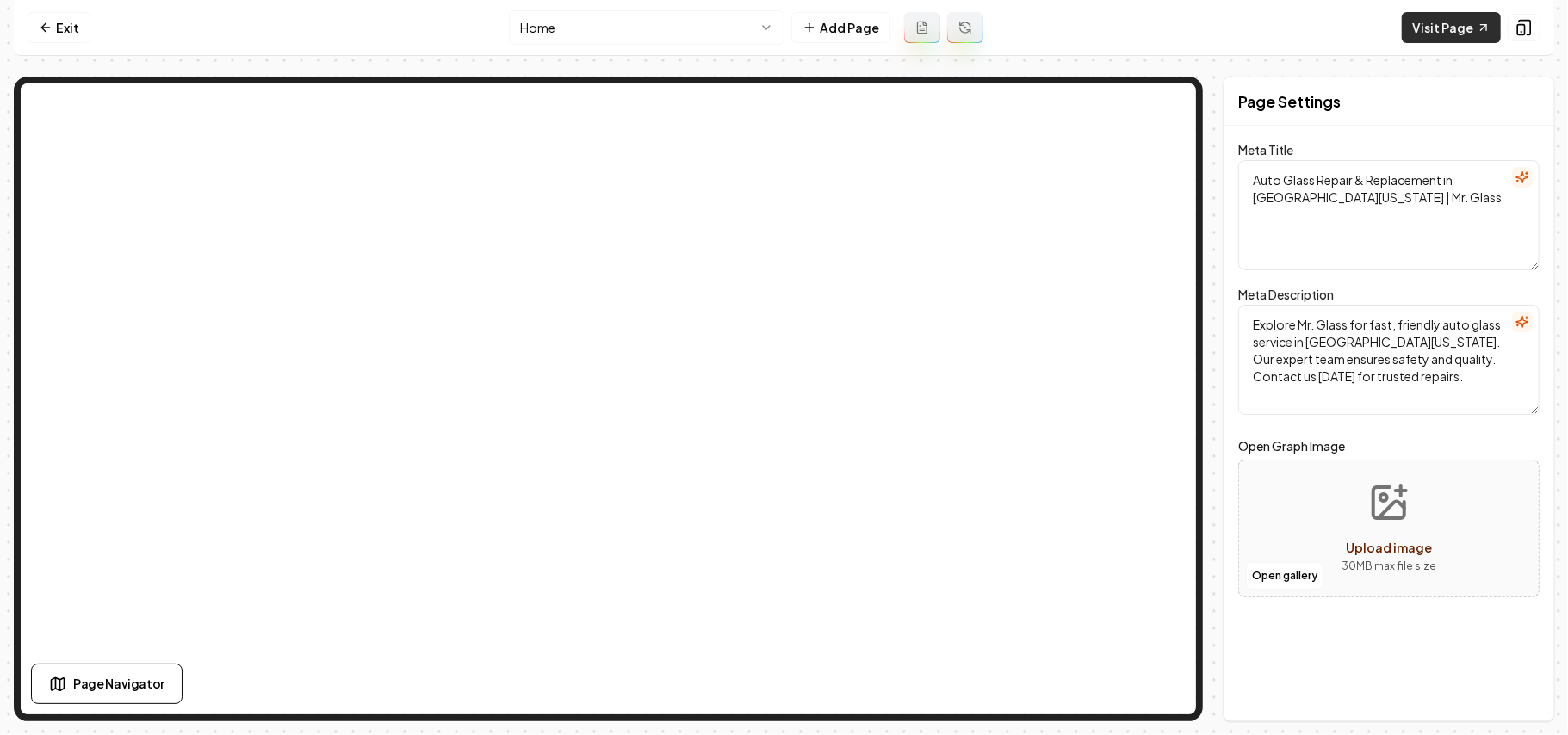
click at [1422, 32] on link "Visit Page" at bounding box center [1451, 27] width 99 height 31
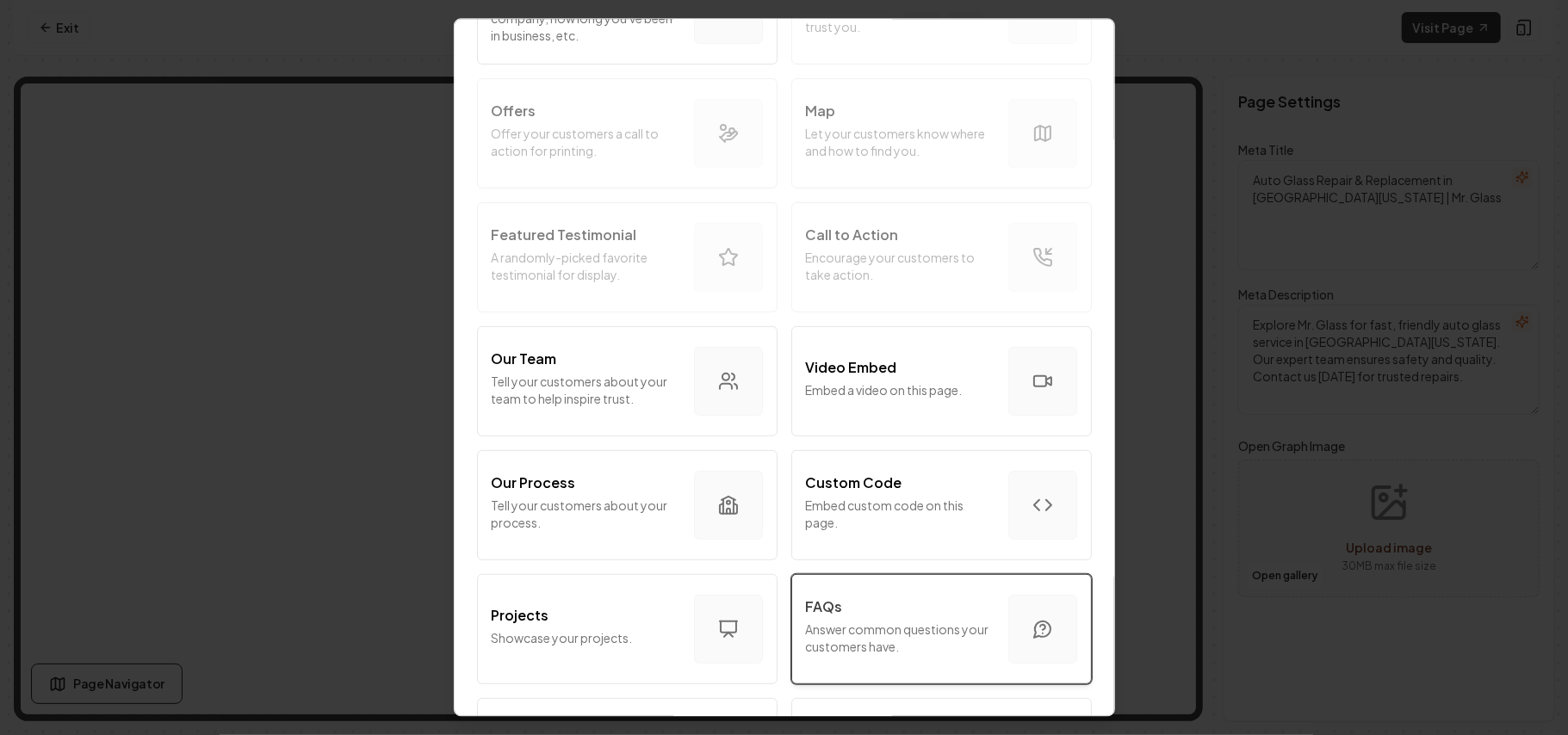
scroll to position [344, 0]
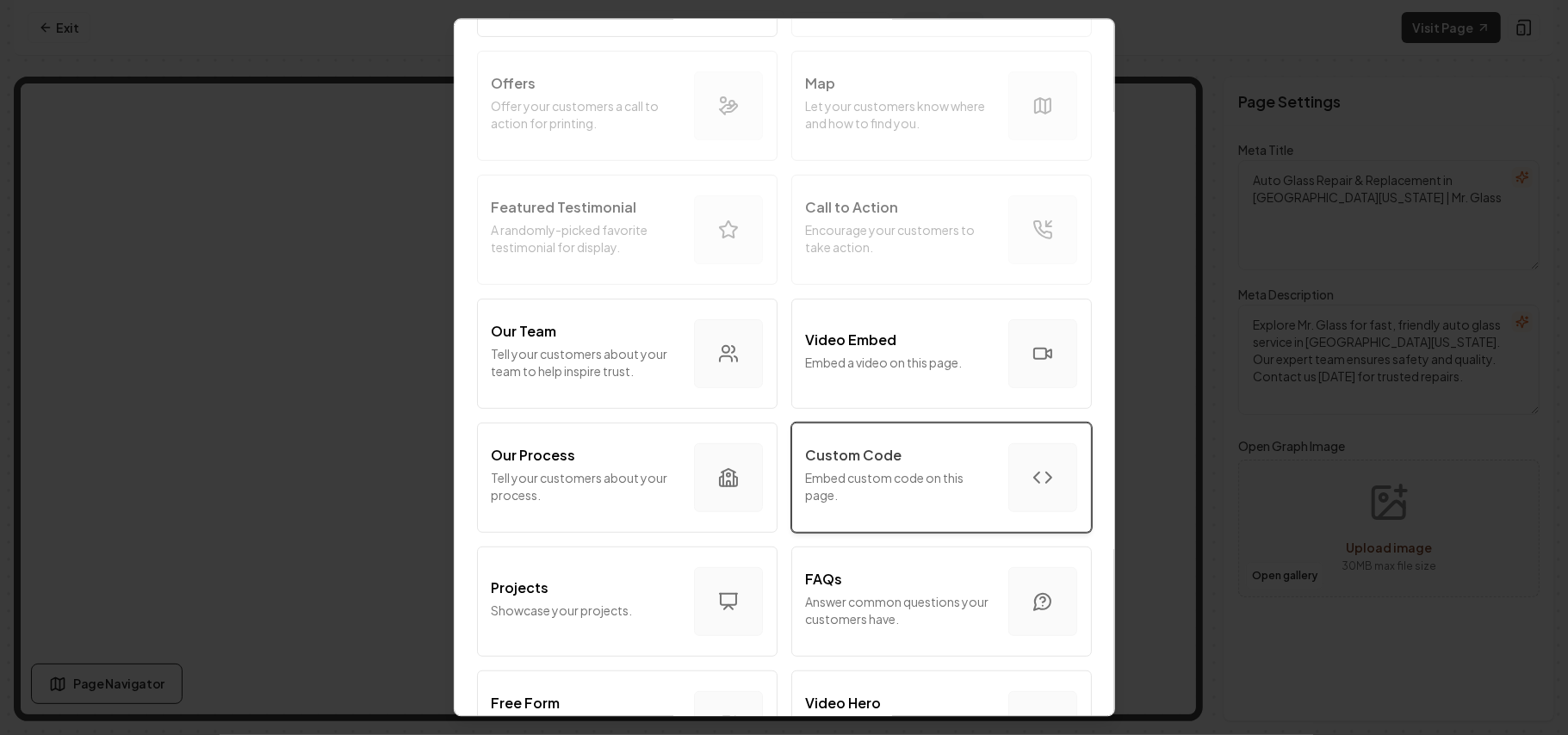
click at [907, 469] on p "Embed custom code on this page." at bounding box center [899, 486] width 188 height 34
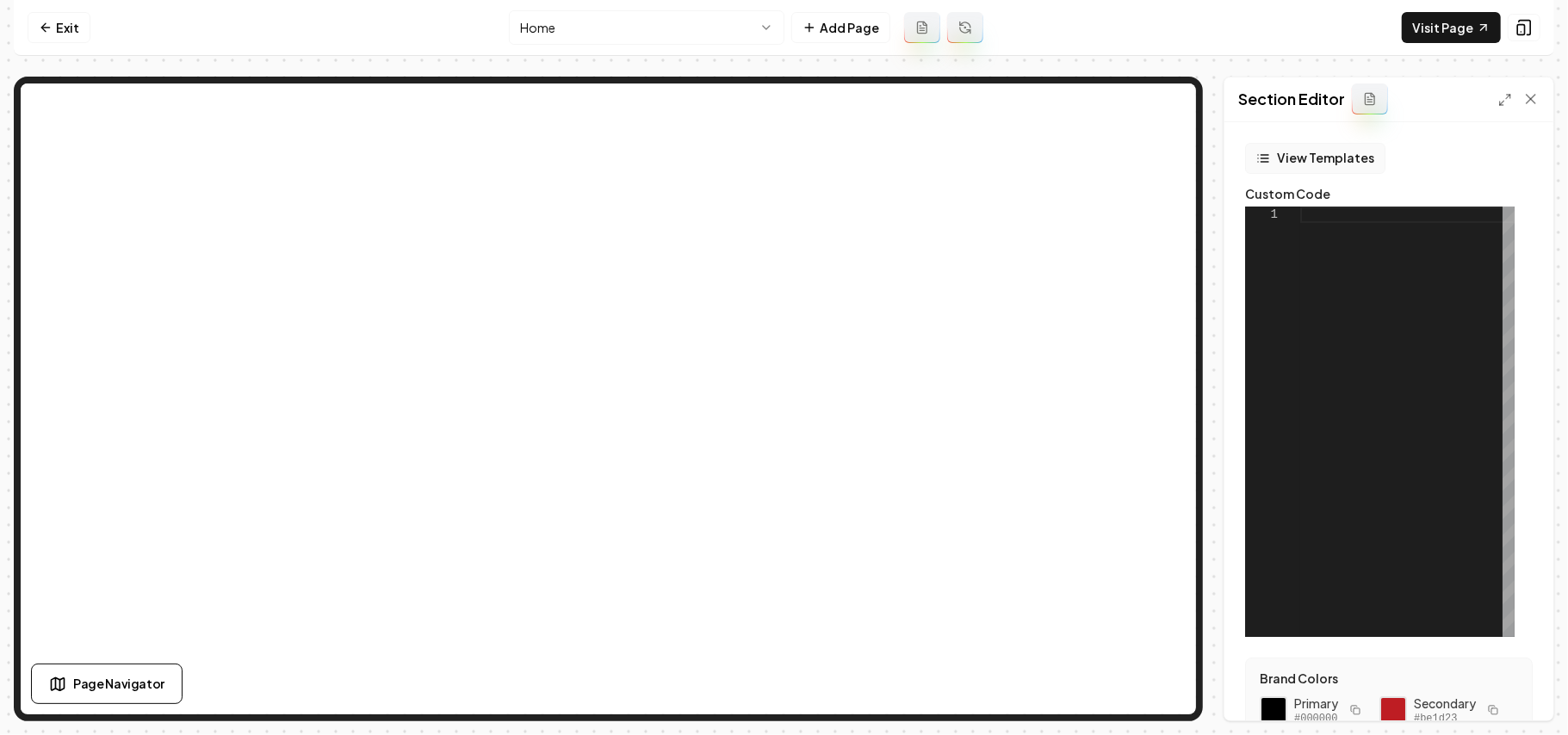
click at [1320, 159] on button "View Templates" at bounding box center [1315, 158] width 140 height 31
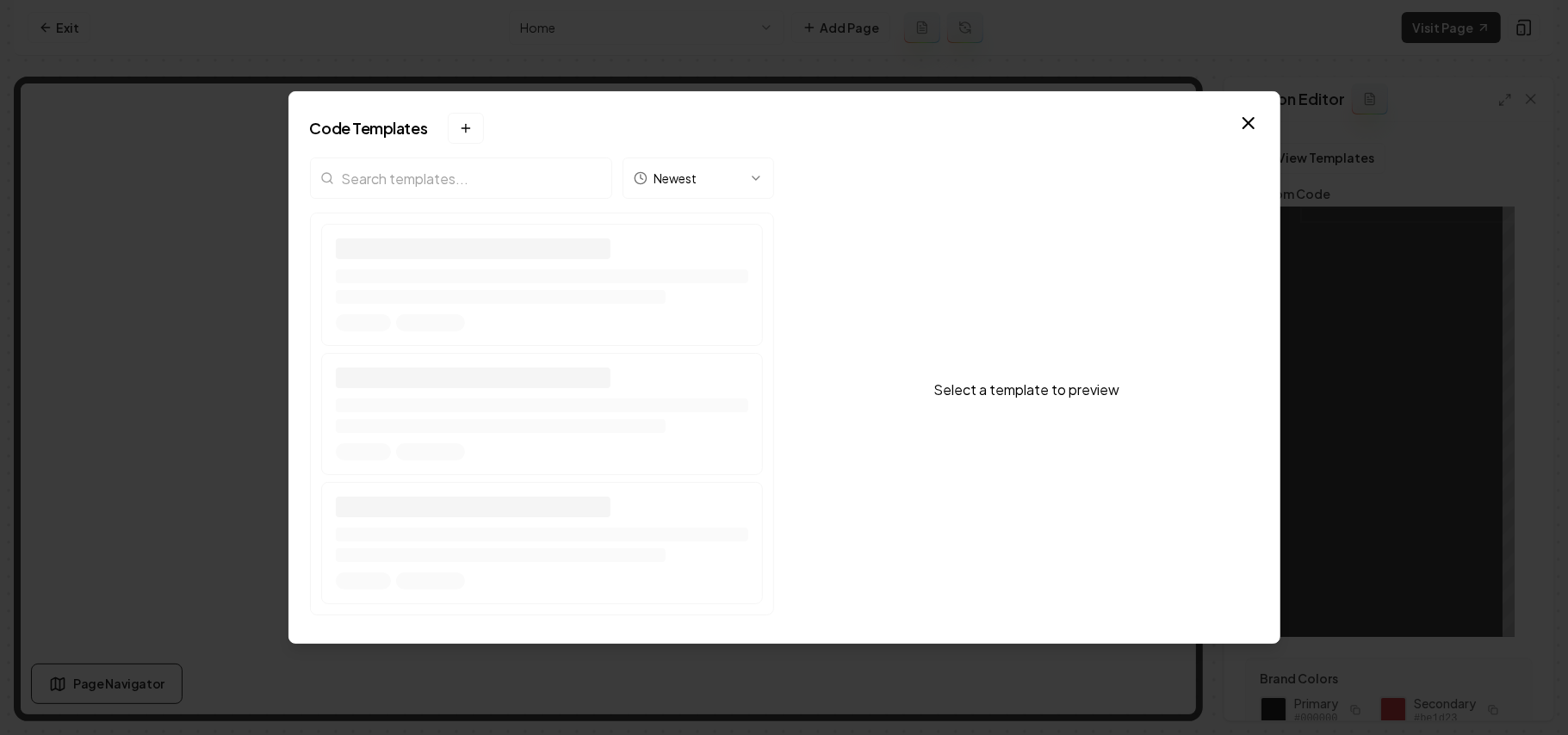
click at [474, 166] on input "search" at bounding box center [462, 179] width 303 height 42
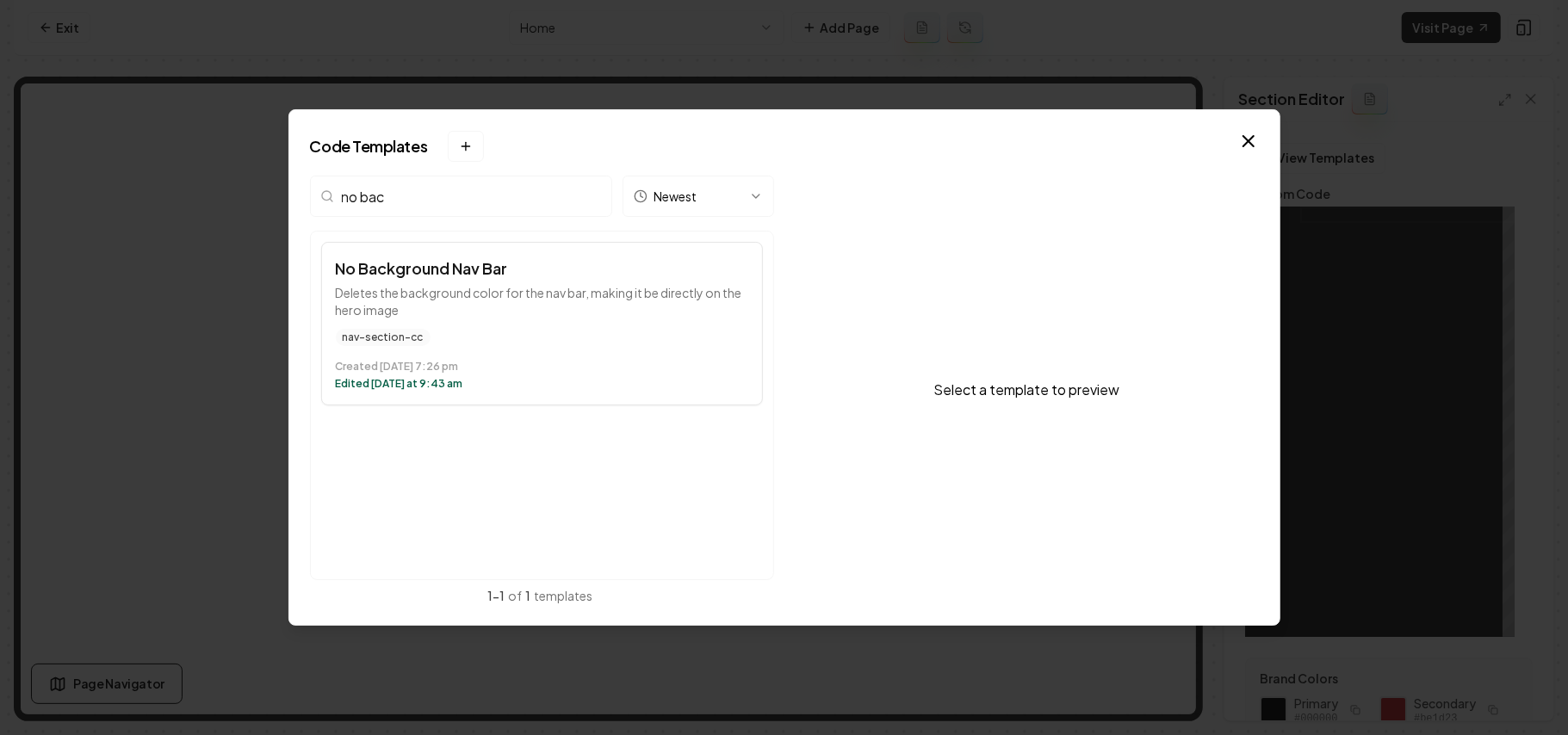
type input "no bac"
click at [510, 324] on button "No Background Nav Bar Deletes the background color for the nav bar, making it b…" at bounding box center [542, 324] width 442 height 164
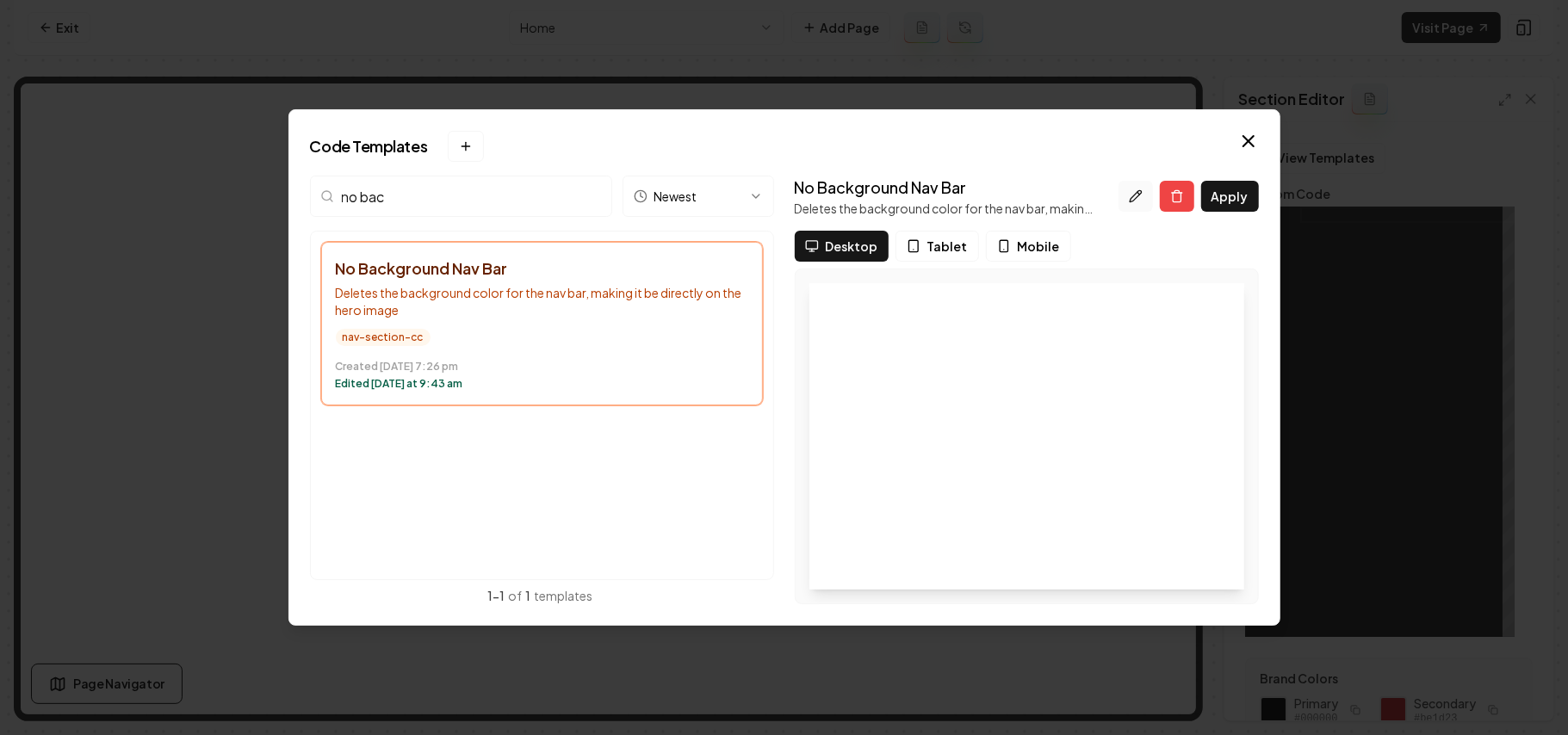
click at [1131, 198] on icon at bounding box center [1135, 196] width 14 height 14
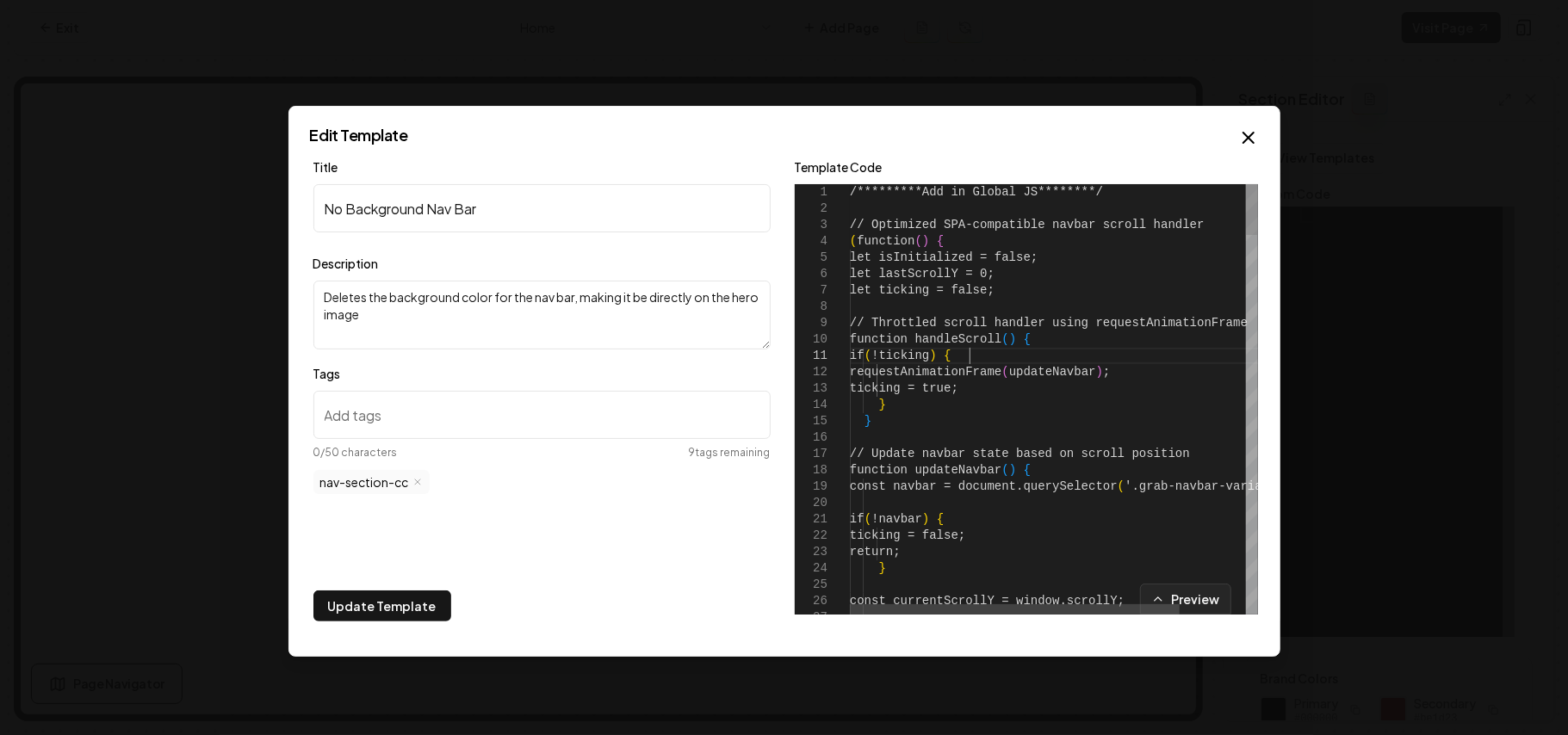
scroll to position [0, 0]
type textarea "**********"
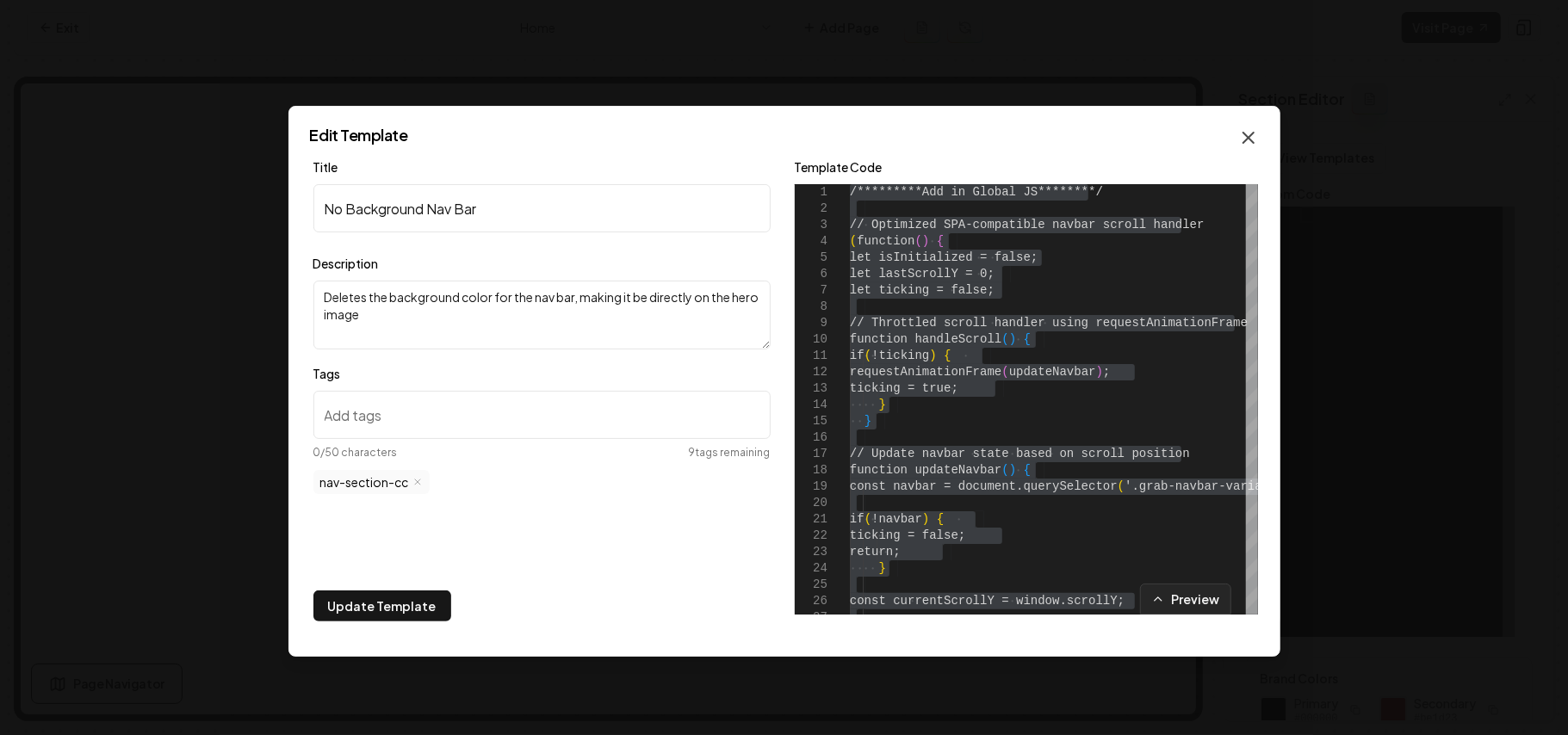
click at [1240, 128] on icon "button" at bounding box center [1248, 138] width 21 height 21
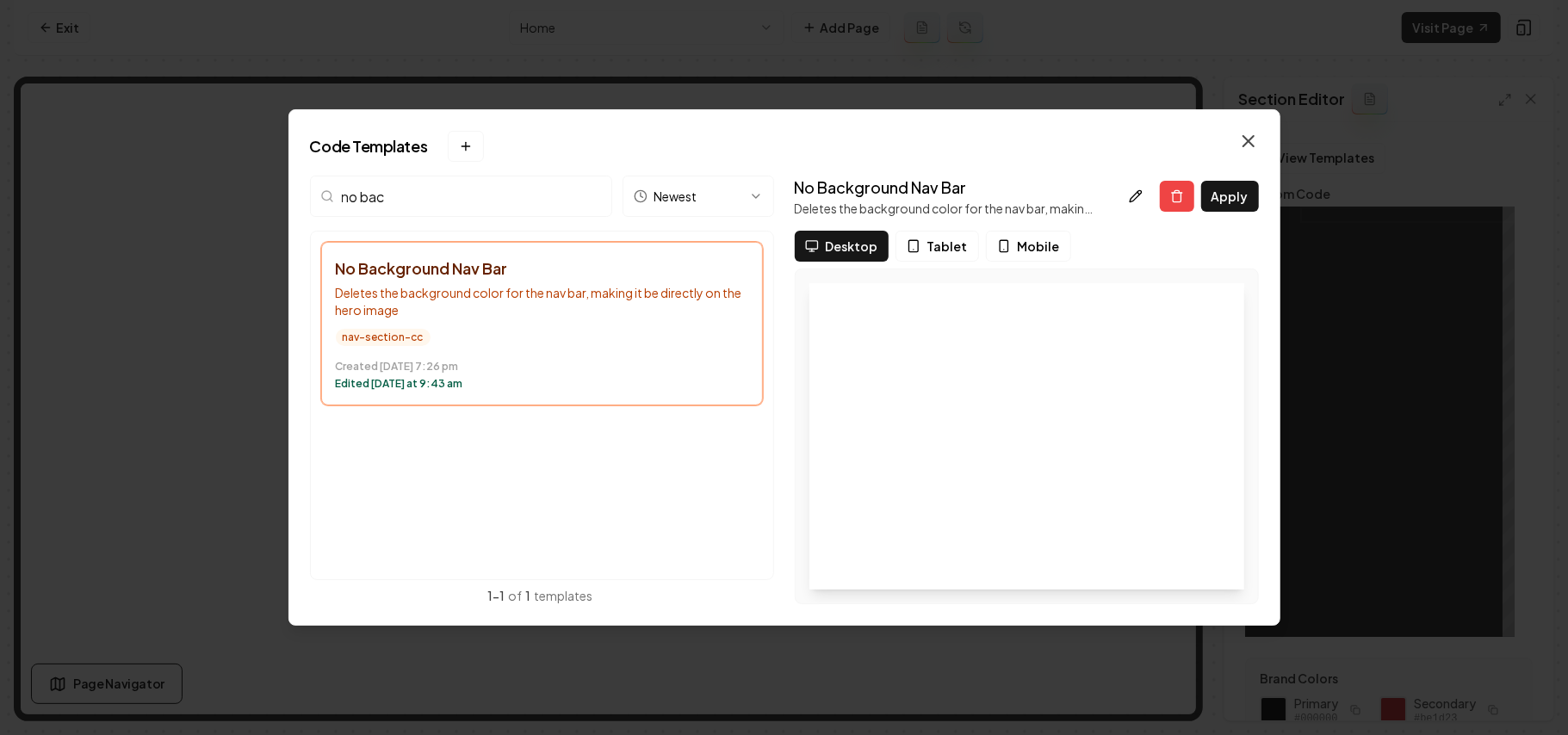
click at [1244, 141] on icon "button" at bounding box center [1248, 141] width 21 height 21
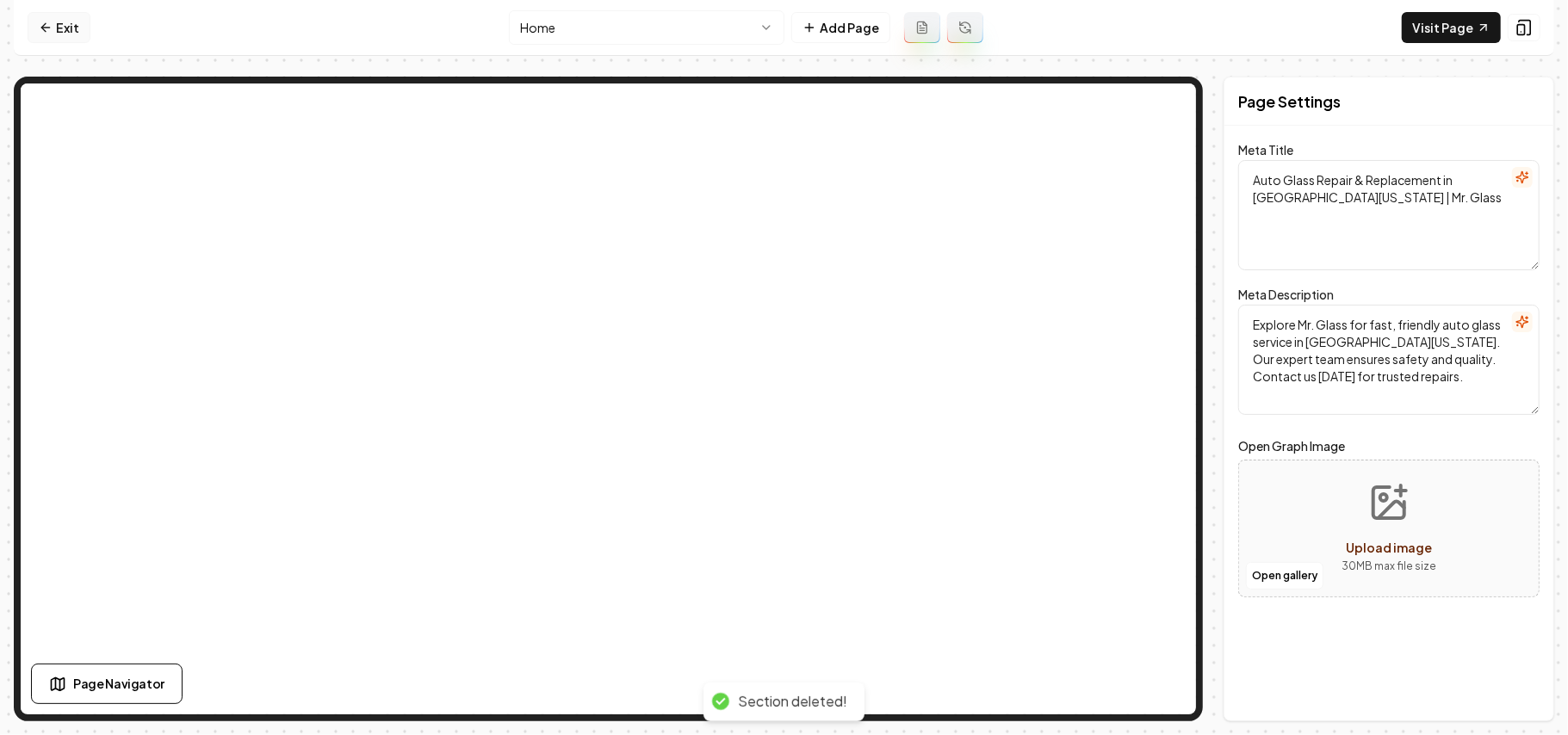
click at [55, 26] on link "Exit" at bounding box center [59, 27] width 62 height 31
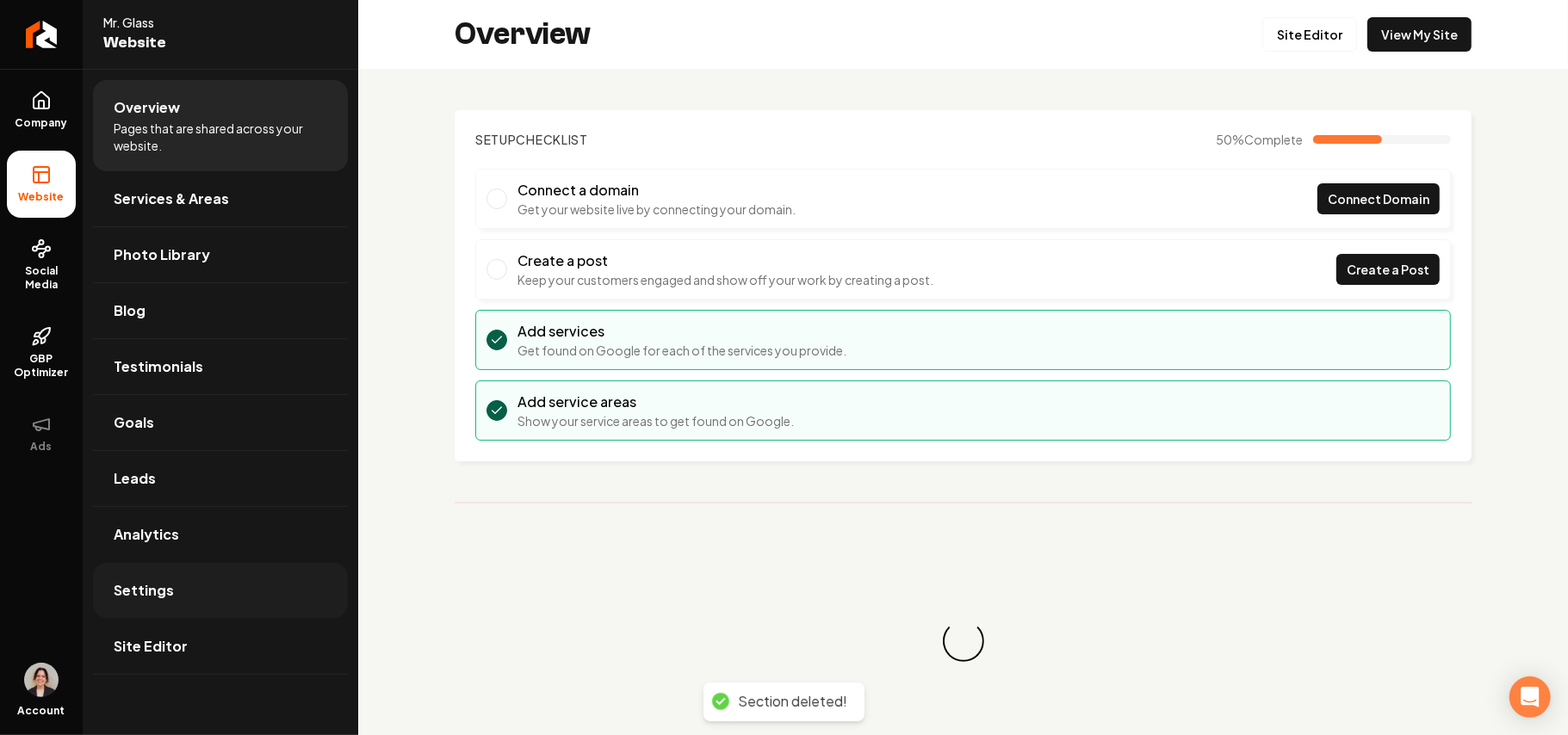
click at [181, 603] on link "Settings" at bounding box center [219, 590] width 254 height 55
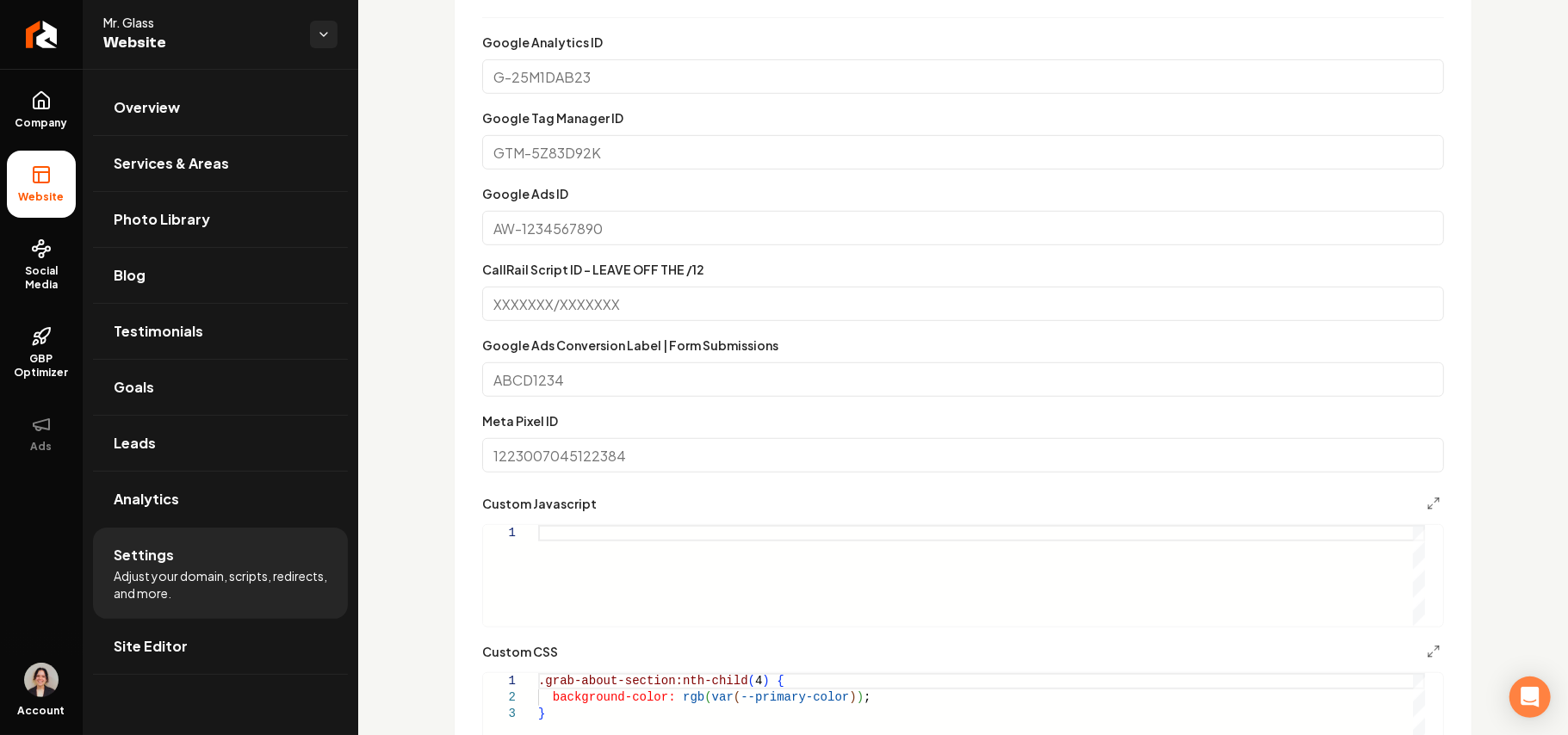
scroll to position [803, 0]
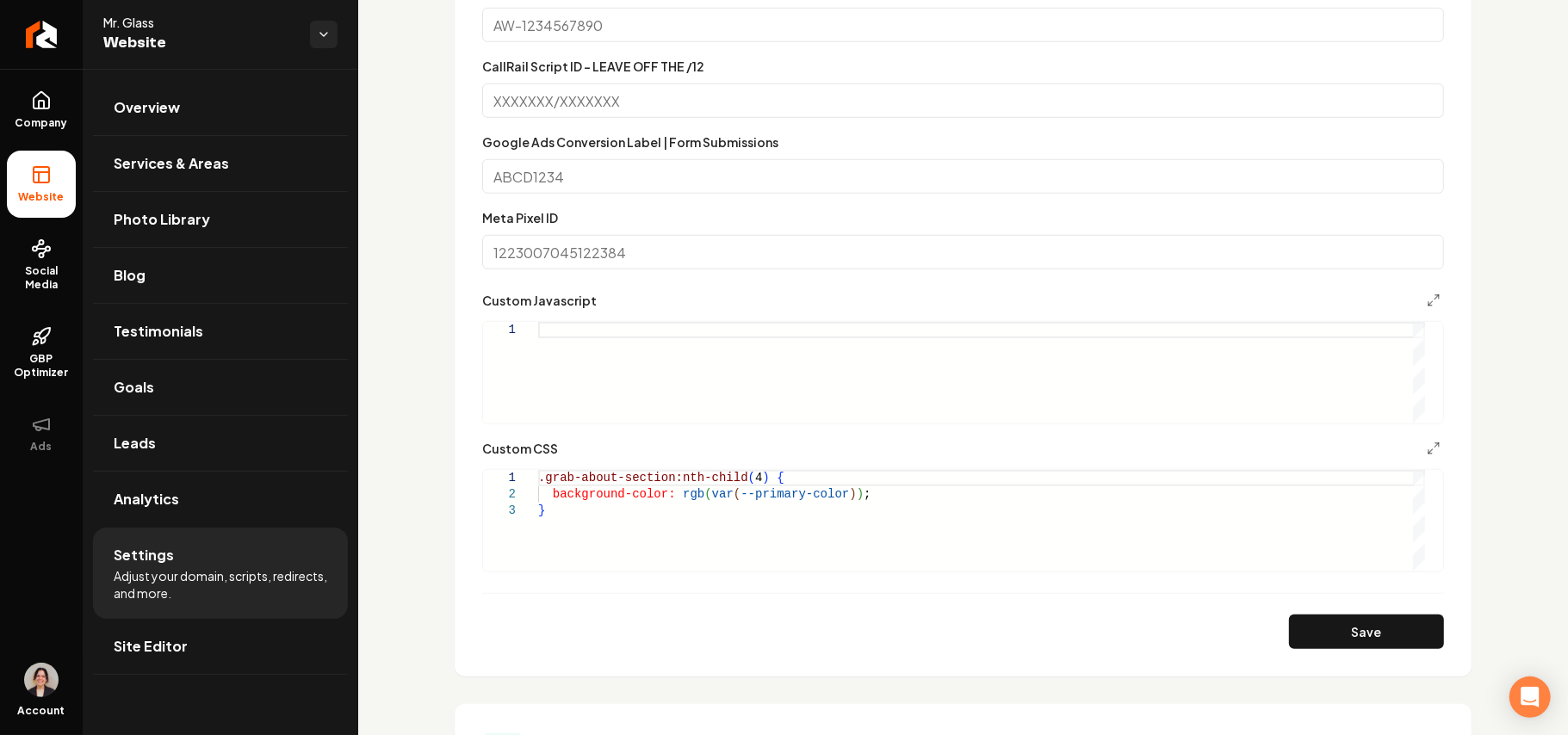
click at [640, 409] on div "Main content area" at bounding box center [982, 372] width 887 height 101
drag, startPoint x: 565, startPoint y: 417, endPoint x: 511, endPoint y: 383, distance: 63.8
type textarea "**********"
click at [584, 524] on div ".grab-about-section:nth-child ( 4 ) { background-color: rgb ( var ( --primary-c…" at bounding box center [982, 520] width 887 height 101
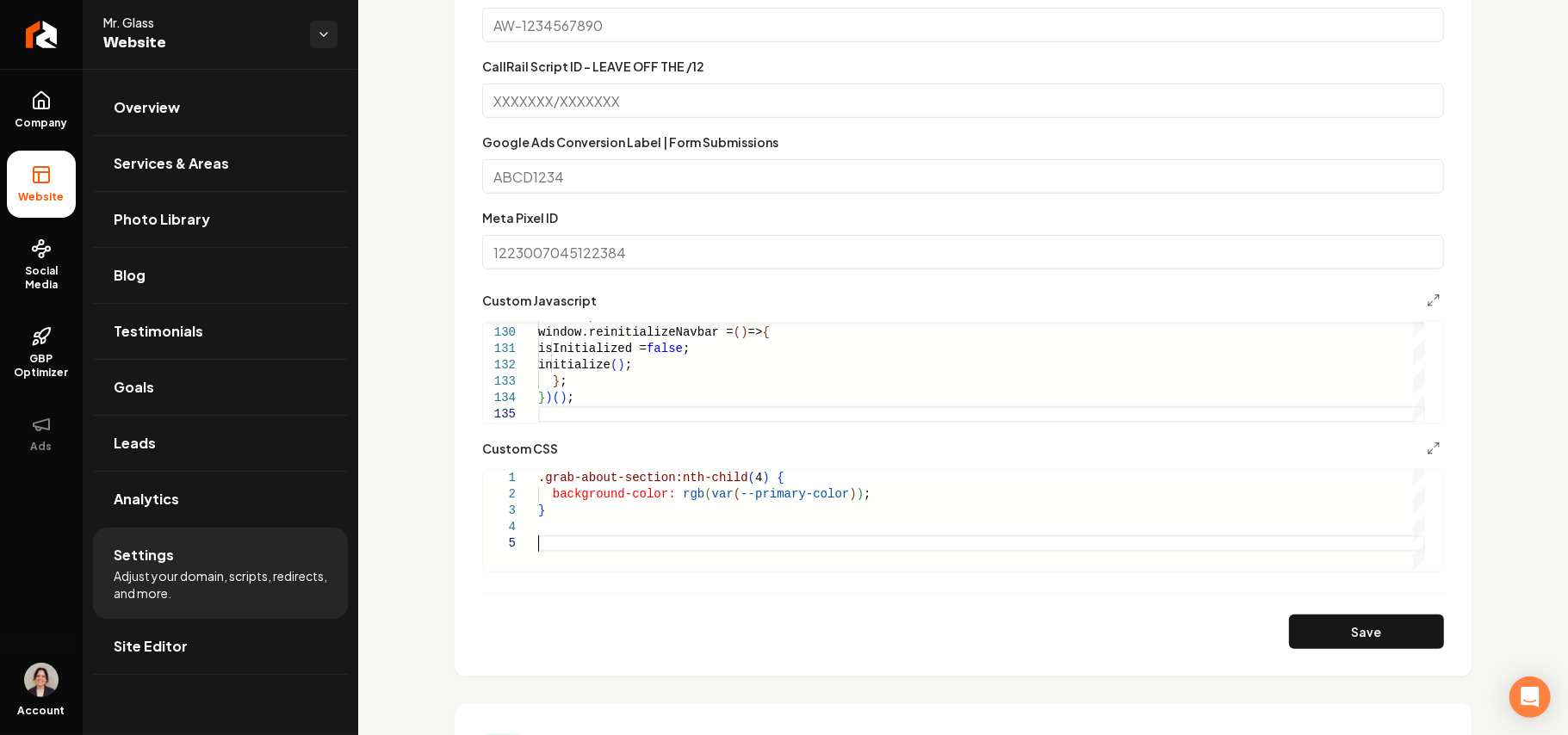
scroll to position [14, 0]
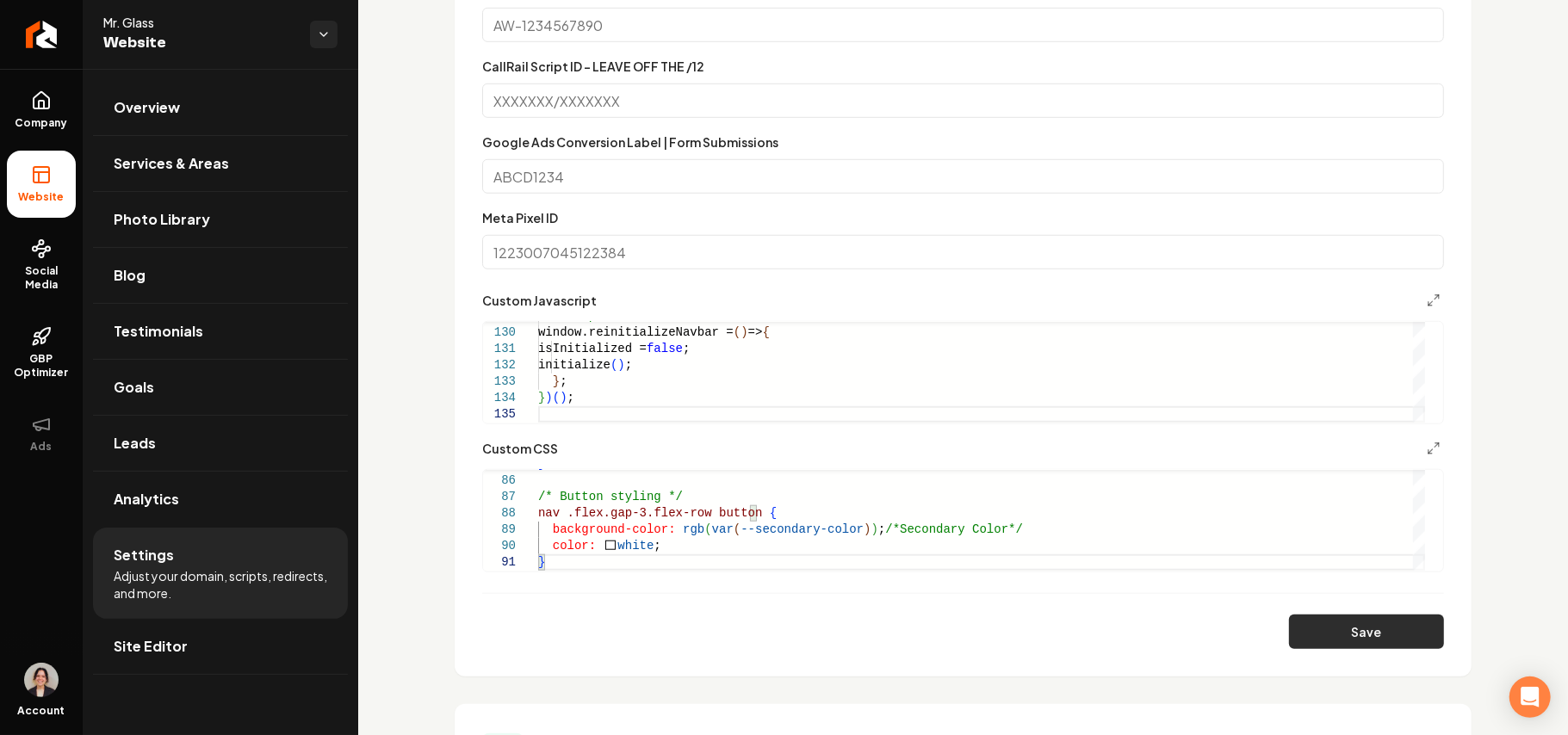
click at [1323, 636] on button "Save" at bounding box center [1367, 632] width 155 height 34
type textarea "**********"
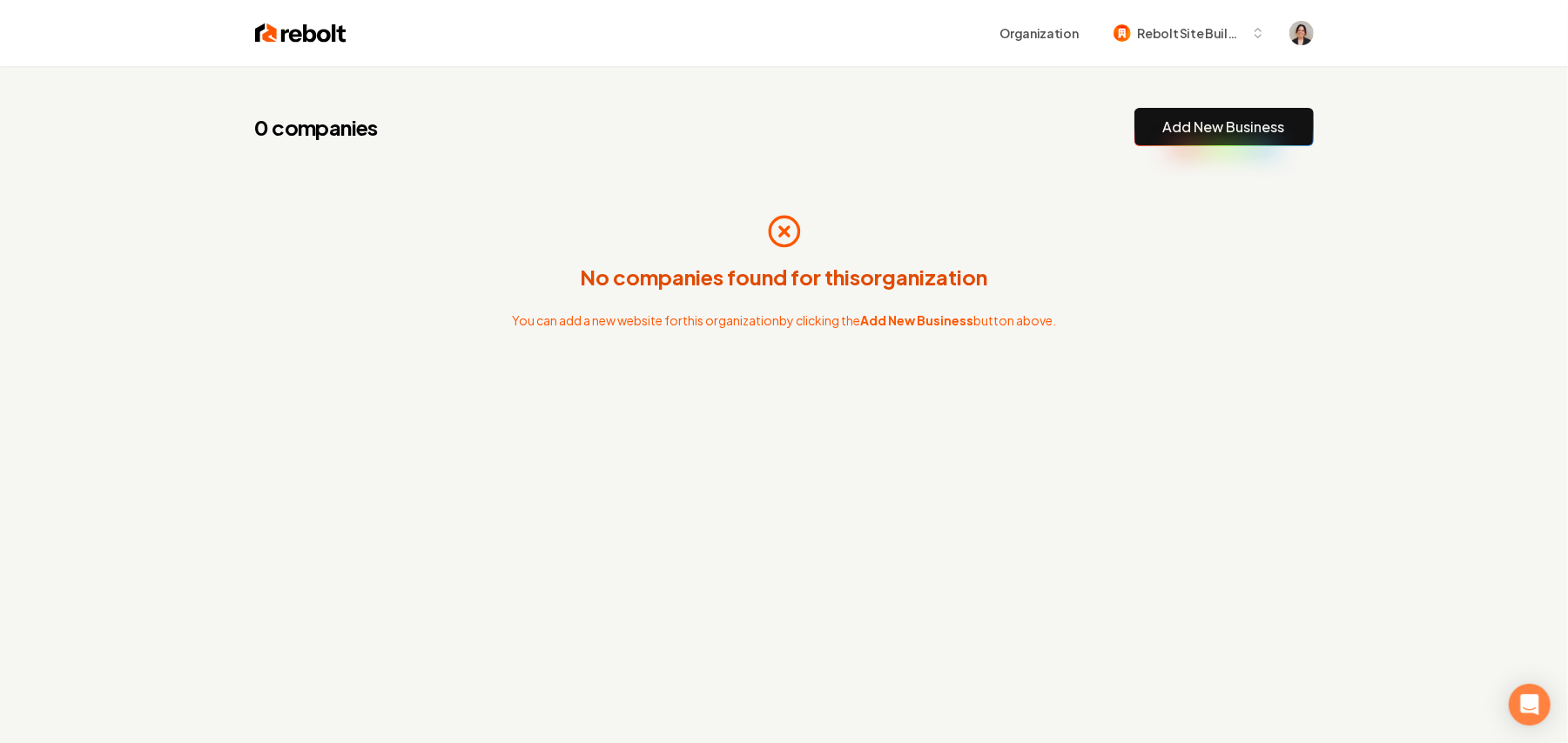
click at [1285, 138] on button "Add New Business" at bounding box center [1224, 127] width 180 height 38
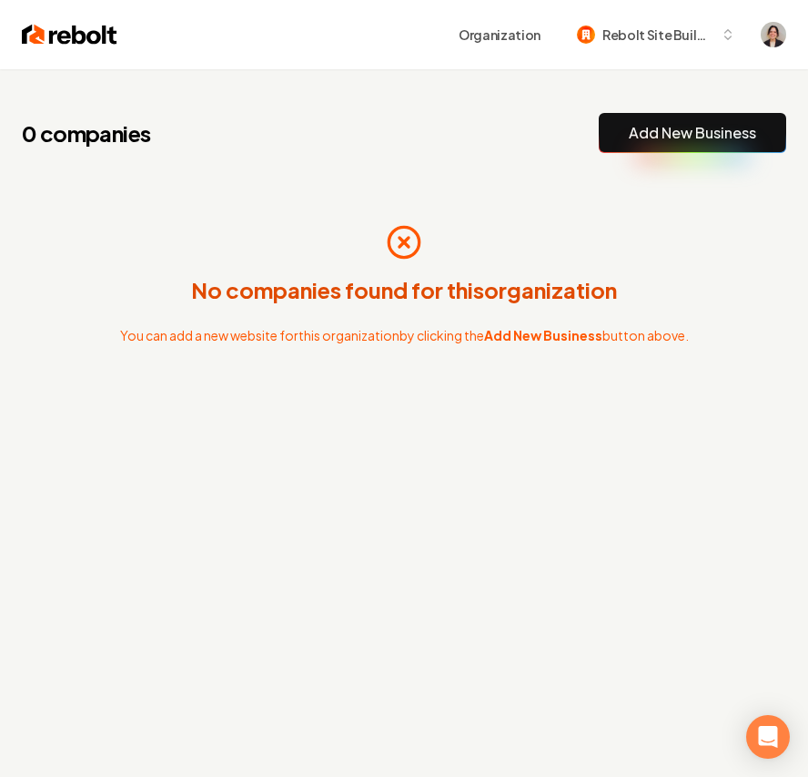
click at [730, 131] on link "Add New Business" at bounding box center [692, 133] width 127 height 22
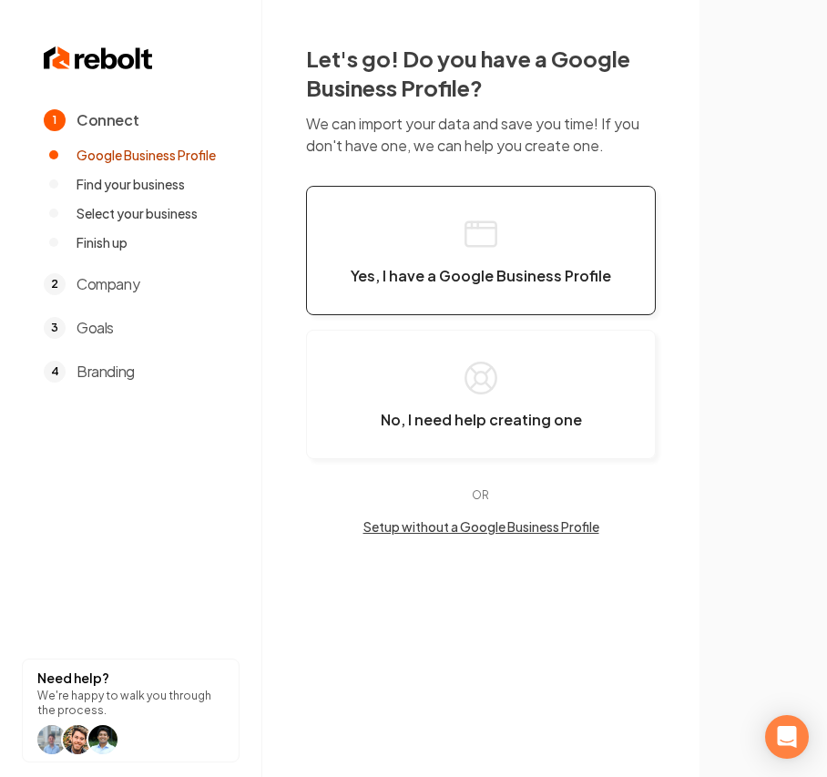
click at [530, 269] on span "Yes, I have a Google Business Profile" at bounding box center [480, 276] width 260 height 18
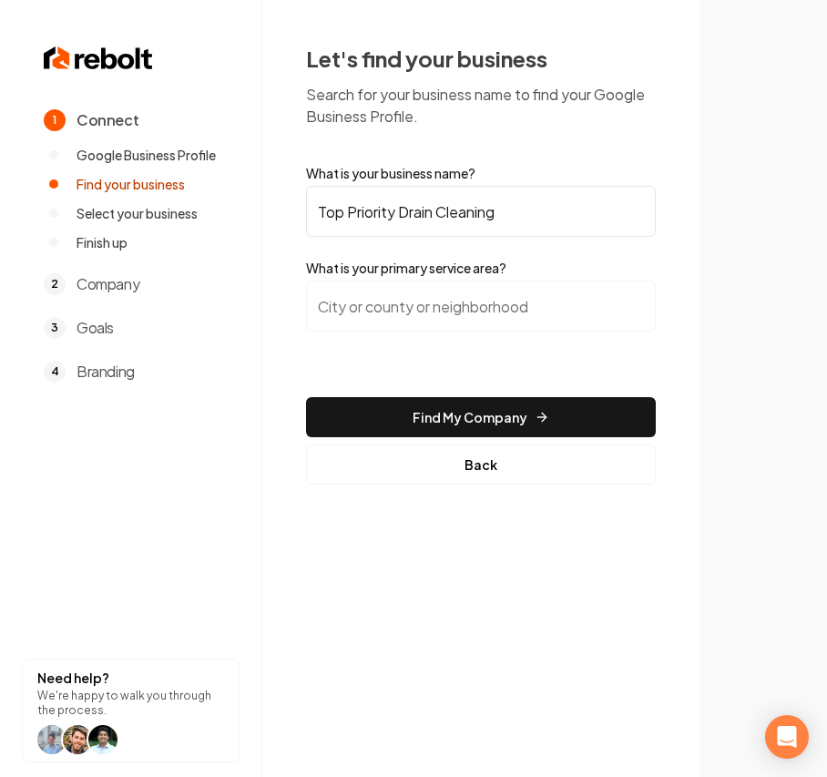
type input "Top Priority Drain Cleaning"
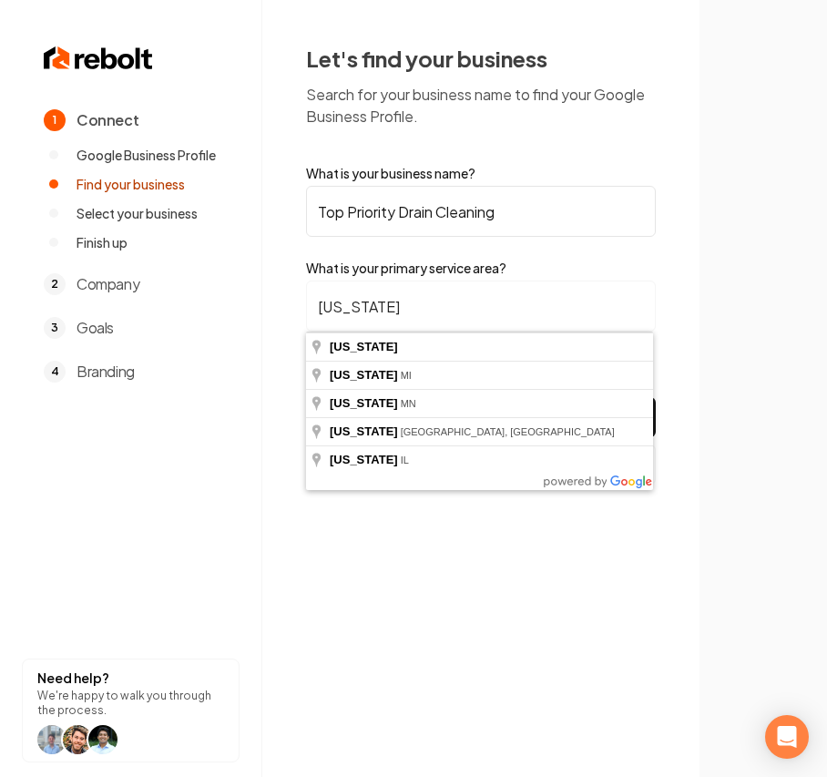
click at [427, 315] on input "[US_STATE]" at bounding box center [481, 305] width 350 height 51
type input "[US_STATE]"
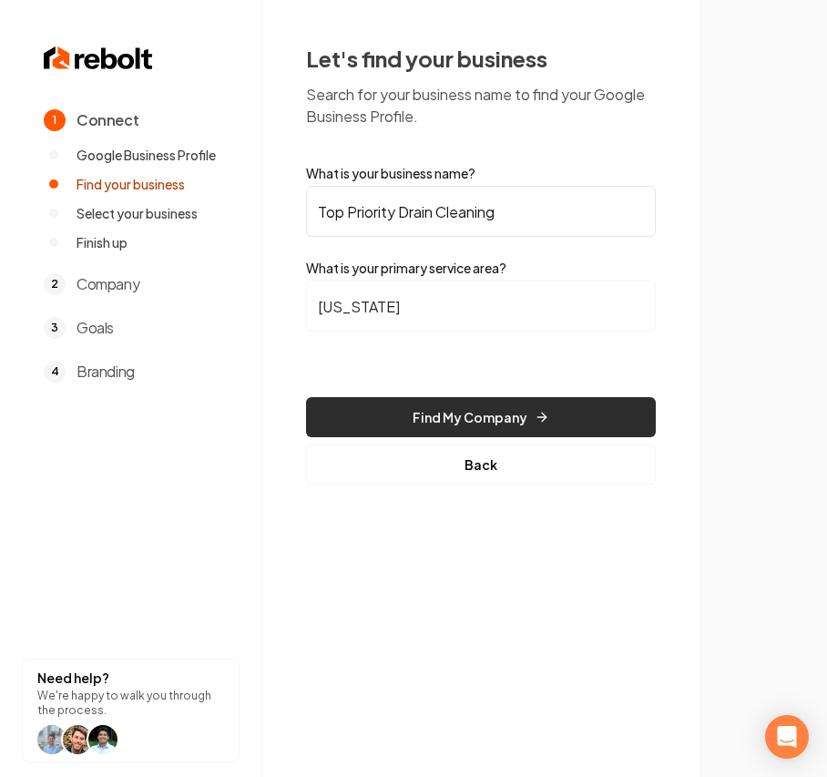
click at [411, 424] on button "Find My Company" at bounding box center [481, 417] width 350 height 40
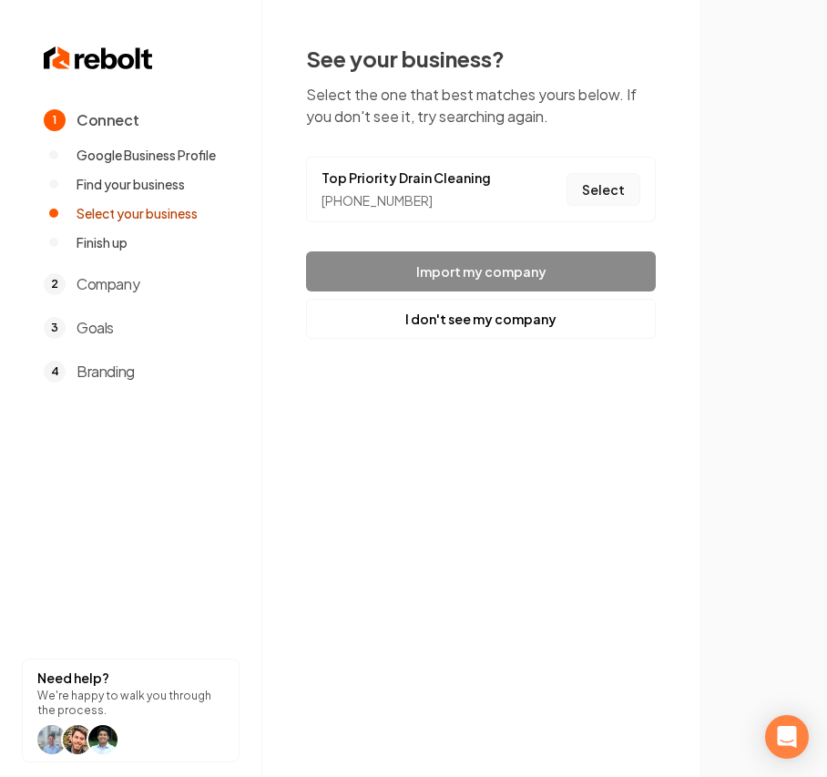
click at [605, 198] on button "Select" at bounding box center [603, 189] width 74 height 33
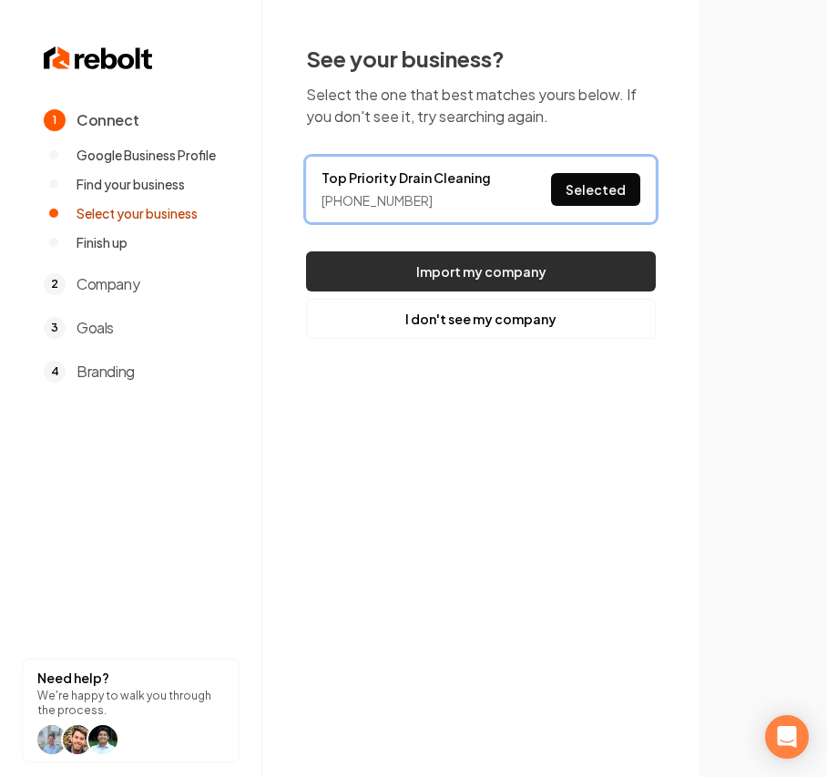
click at [535, 268] on button "Import my company" at bounding box center [481, 271] width 350 height 40
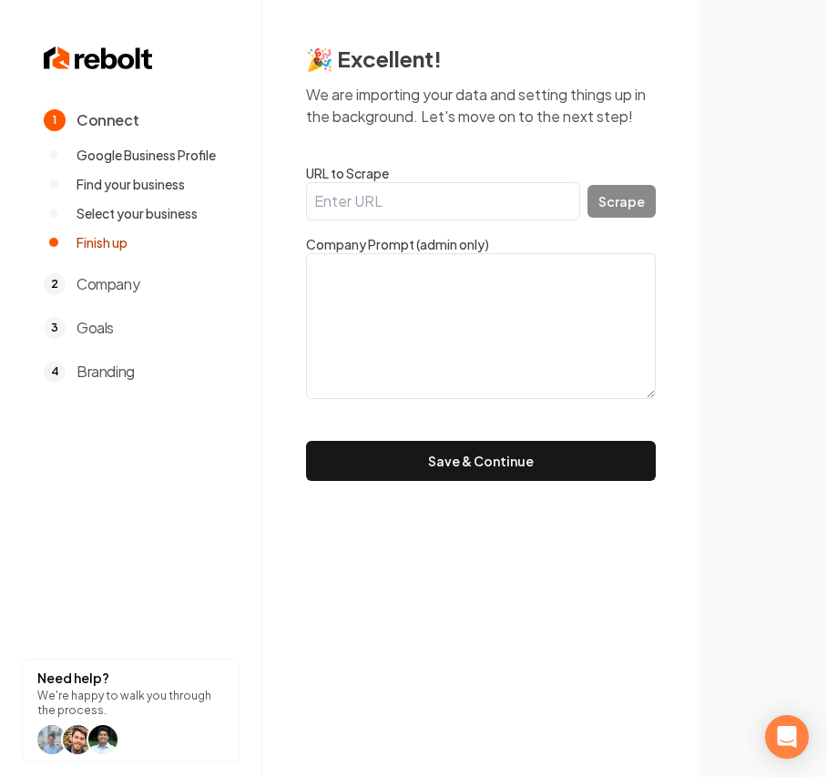
click at [543, 359] on textarea at bounding box center [481, 326] width 350 height 146
paste textarea ""Top Priority Drain Cleaning is a plumbing maintenance company. As a drain clea…"
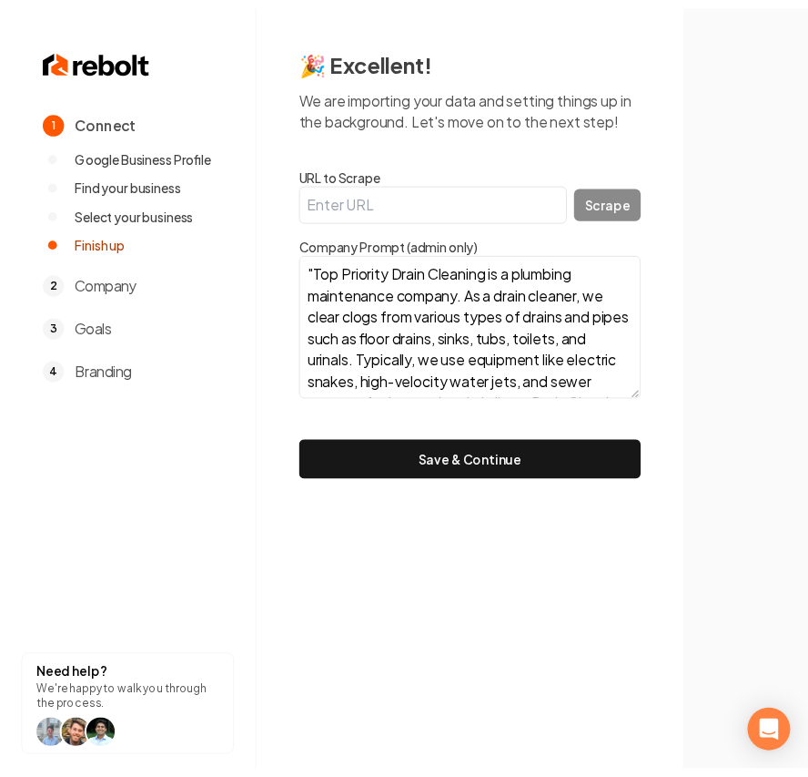
scroll to position [102, 0]
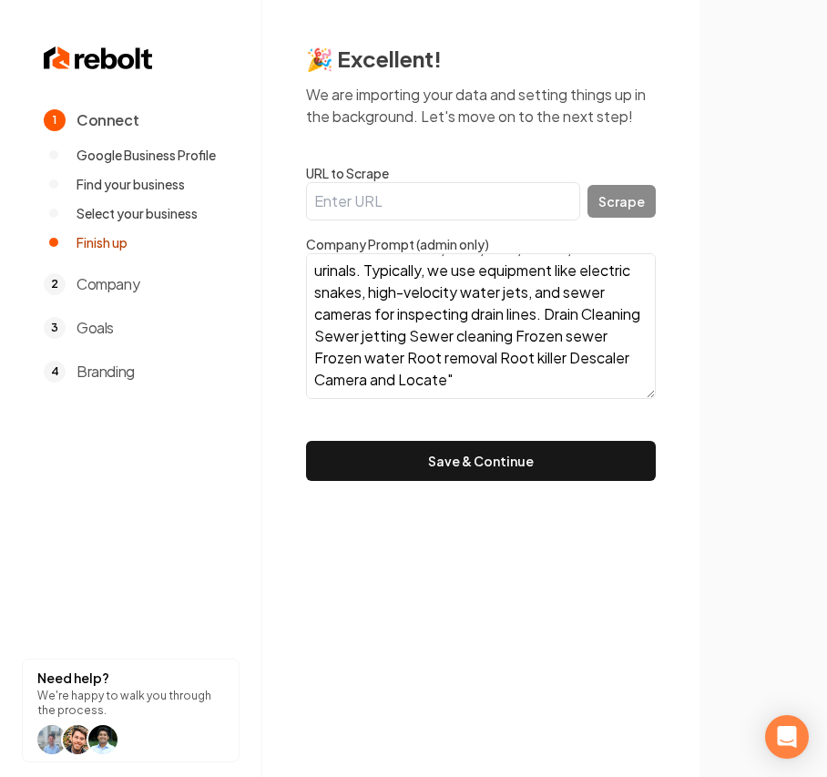
type textarea ""Top Priority Drain Cleaning is a plumbing maintenance company. As a drain clea…"
click at [511, 482] on div "🎉 Excellent! We are importing your data and setting things up in the background…" at bounding box center [480, 262] width 437 height 524
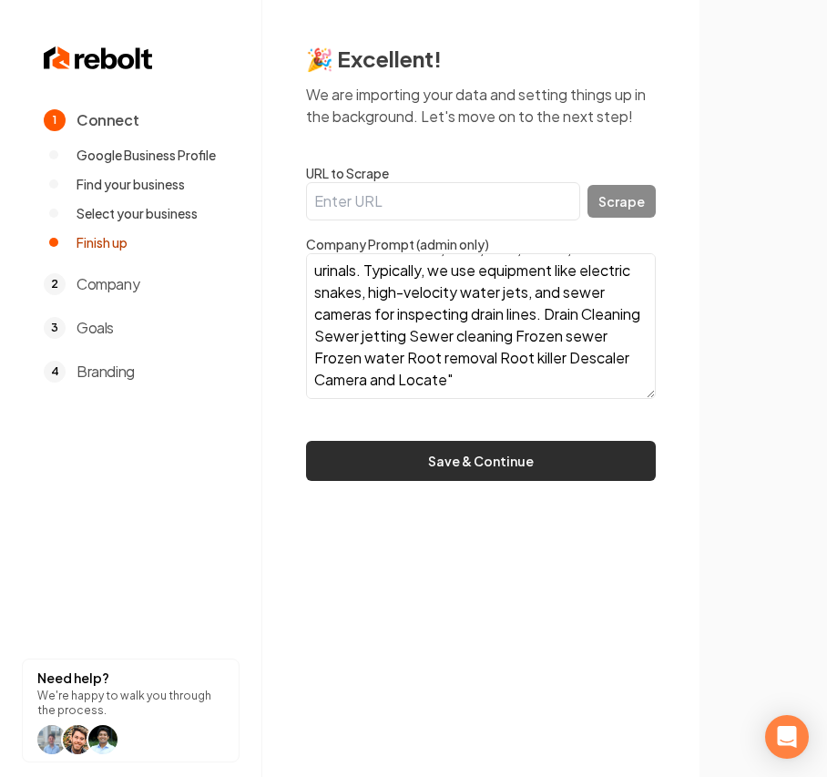
click at [512, 473] on button "Save & Continue" at bounding box center [481, 461] width 350 height 40
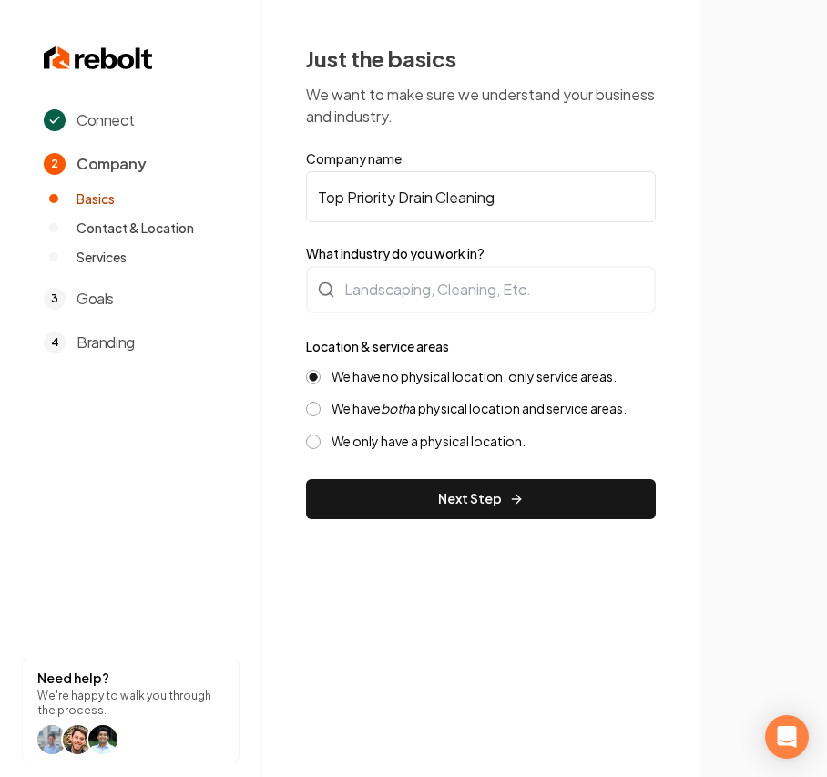
click at [373, 264] on form "Company name Top Priority Drain Cleaning What industry do you work in? Location…" at bounding box center [481, 334] width 350 height 370
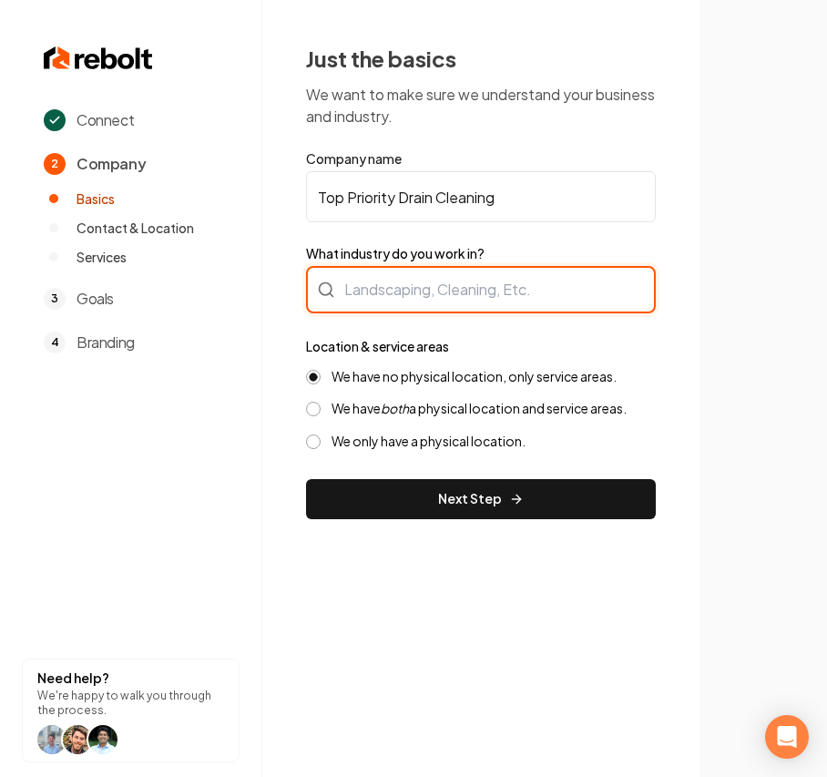
click at [386, 288] on div at bounding box center [481, 289] width 350 height 47
type input "Plumbing"
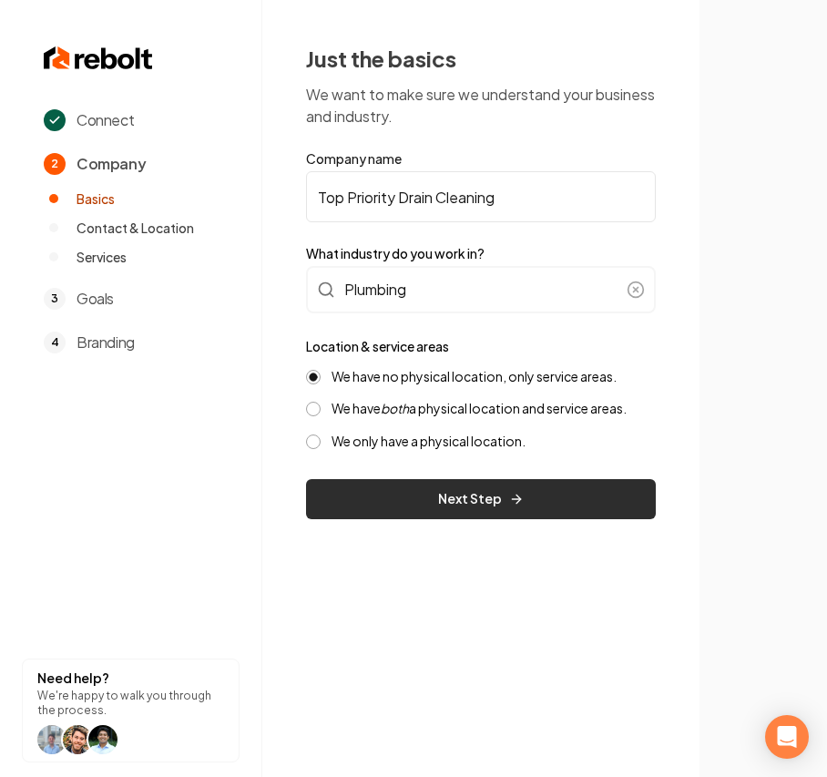
click at [430, 507] on button "Next Step" at bounding box center [481, 499] width 350 height 40
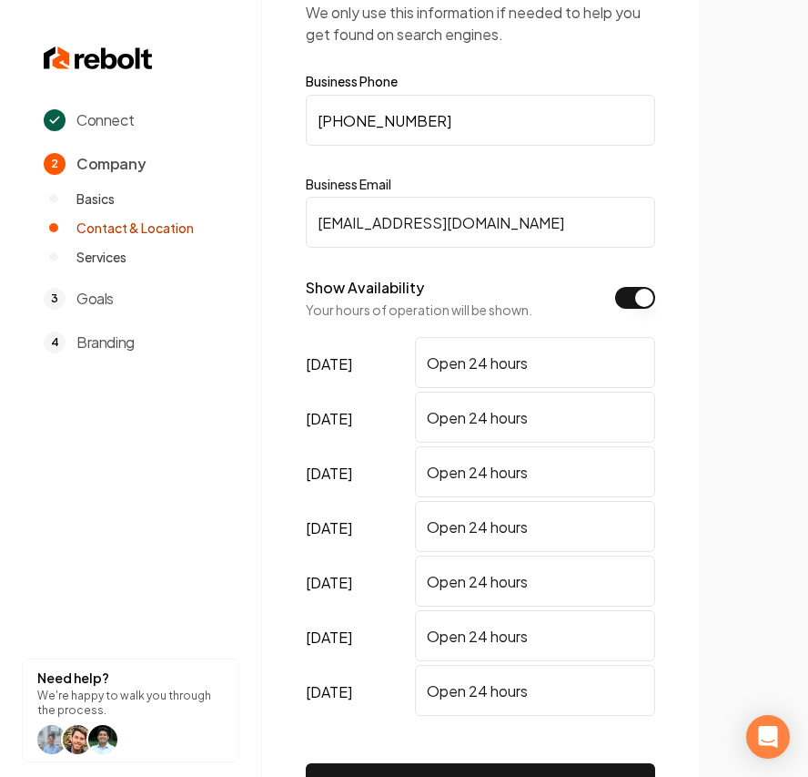
scroll to position [121, 0]
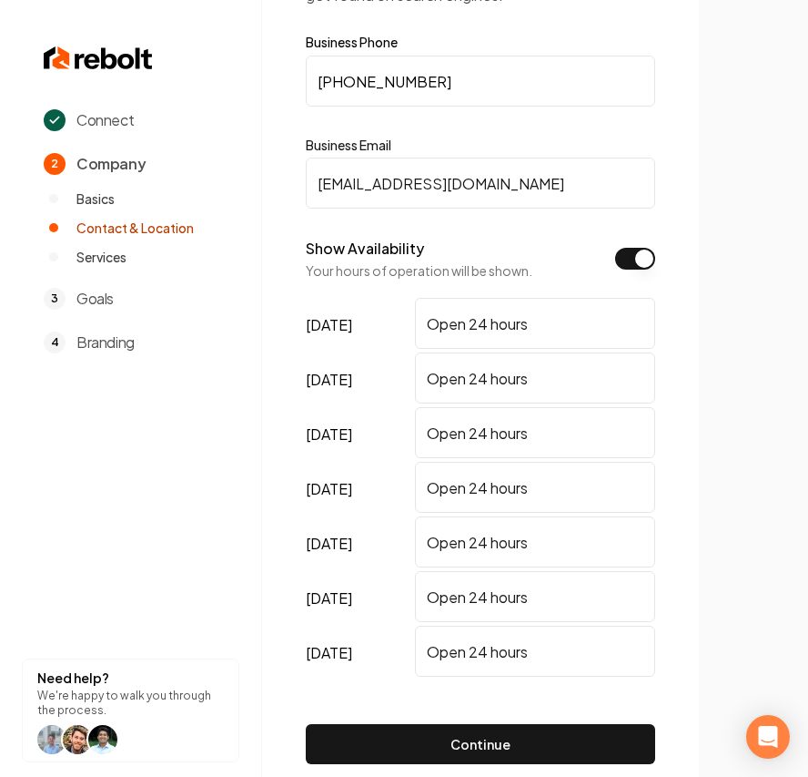
type input "[EMAIL_ADDRESS][DOMAIN_NAME]"
click at [654, 256] on button "Show Availability" at bounding box center [635, 259] width 40 height 22
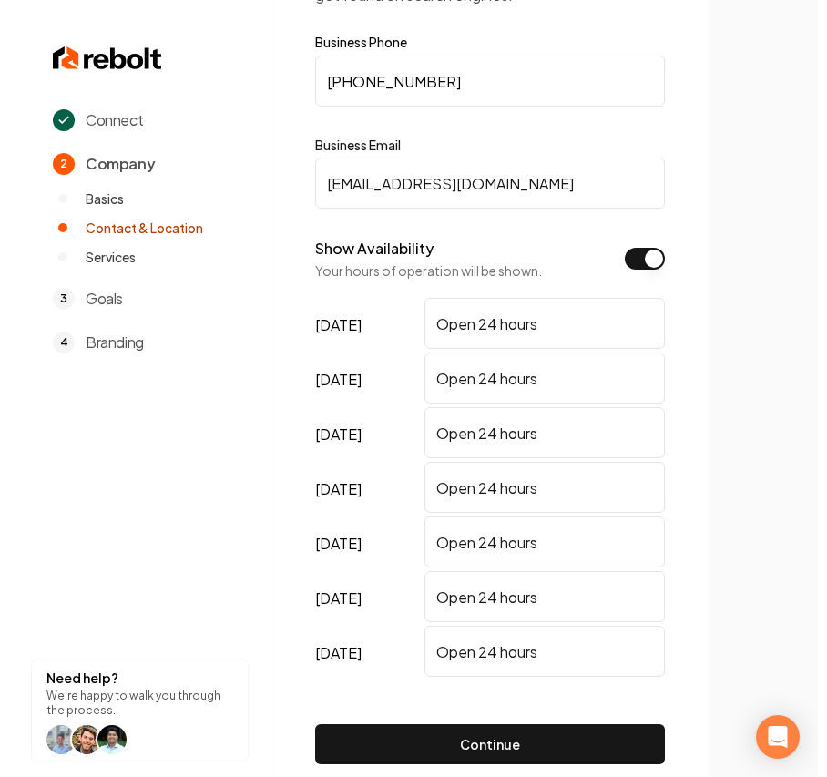
scroll to position [0, 0]
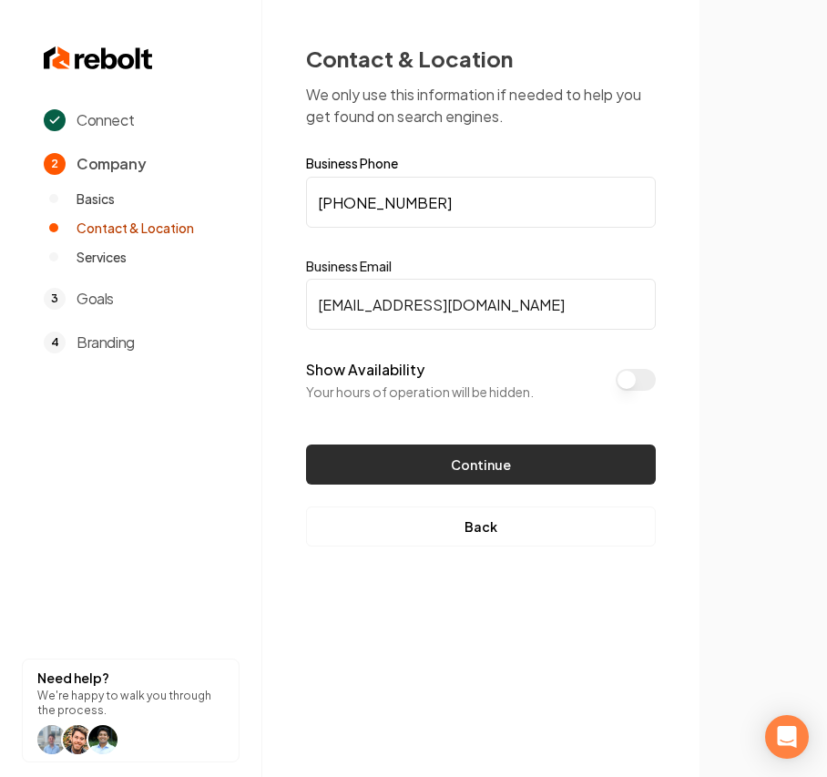
click at [566, 475] on button "Continue" at bounding box center [481, 464] width 350 height 40
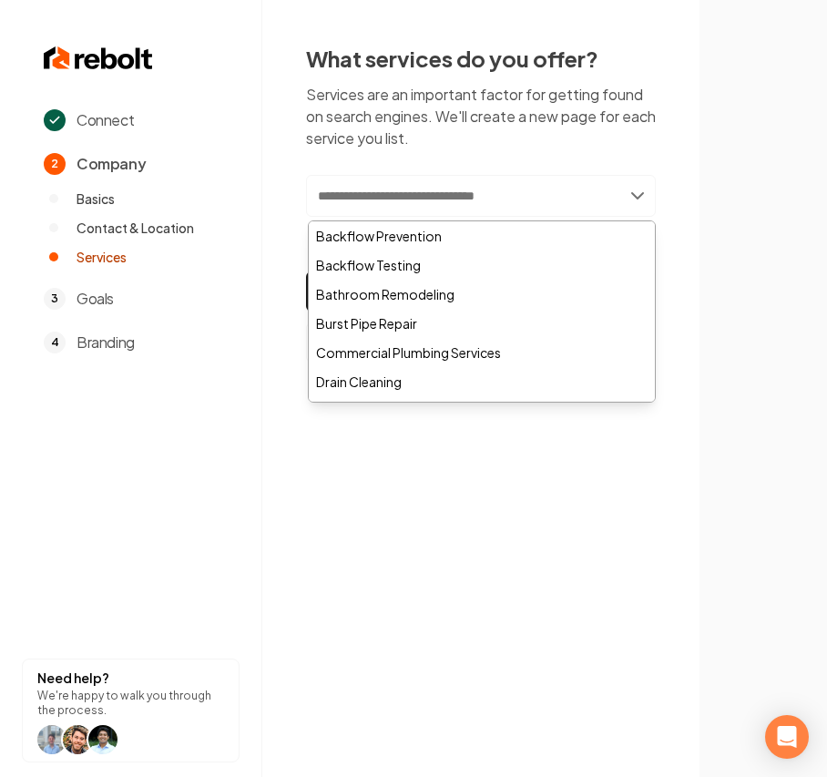
click at [419, 204] on input "text" at bounding box center [481, 196] width 350 height 42
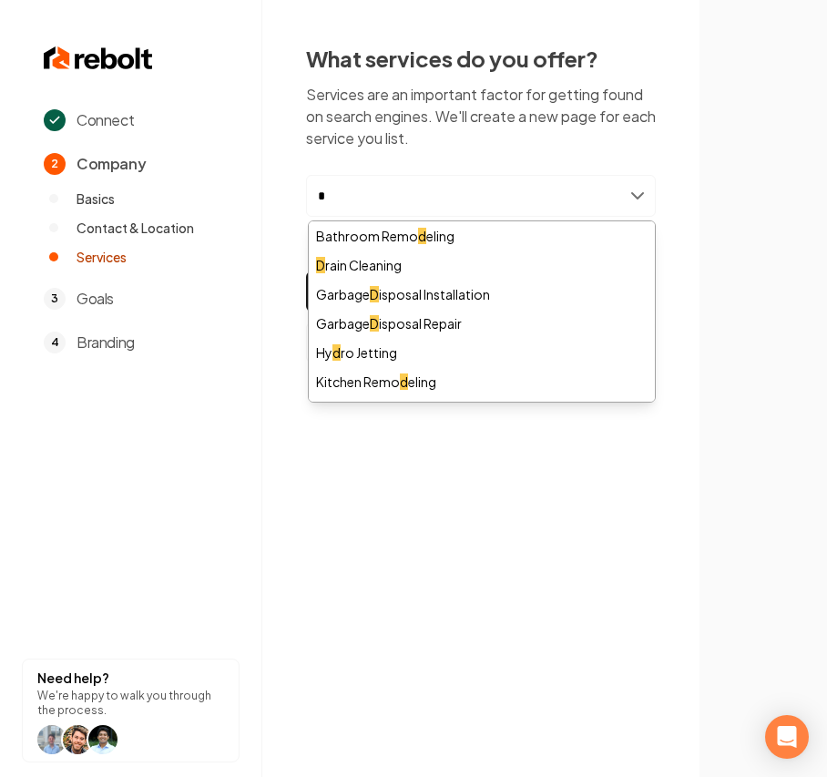
type input "**"
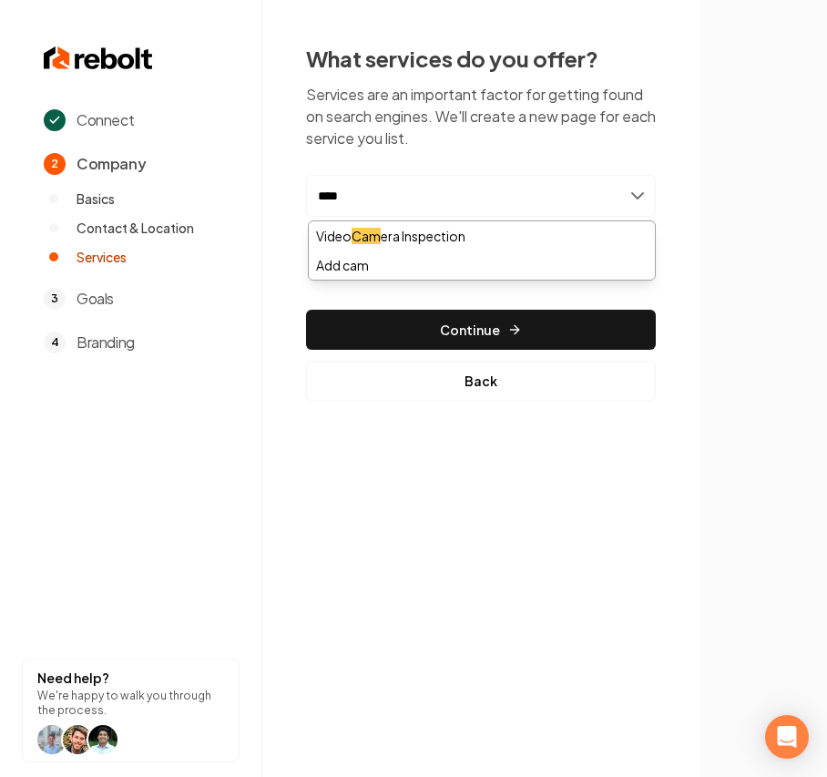
type input "*****"
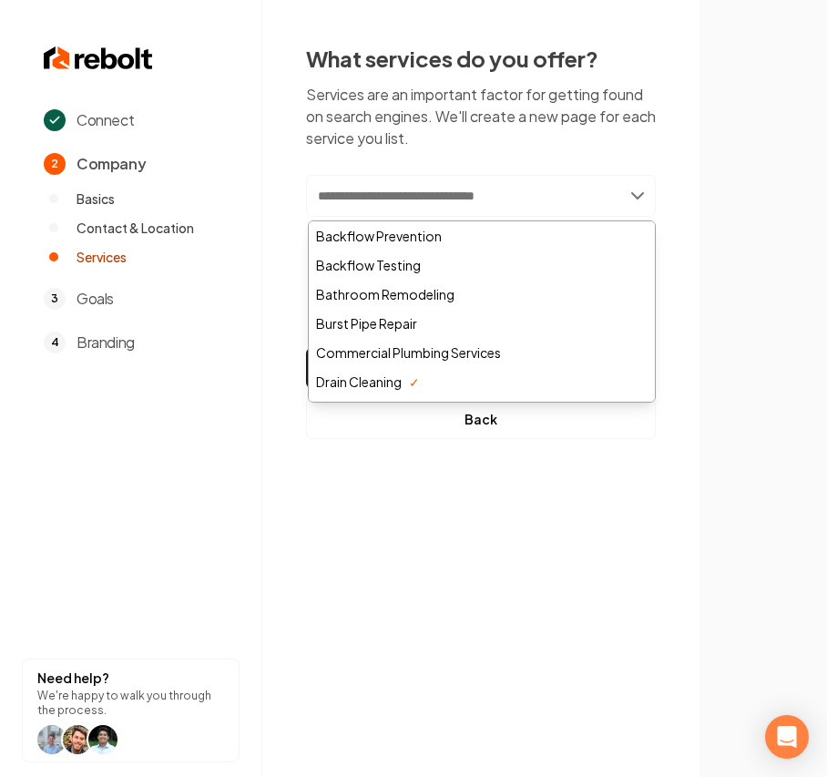
click at [472, 202] on input "text" at bounding box center [481, 196] width 350 height 42
paste input "**********"
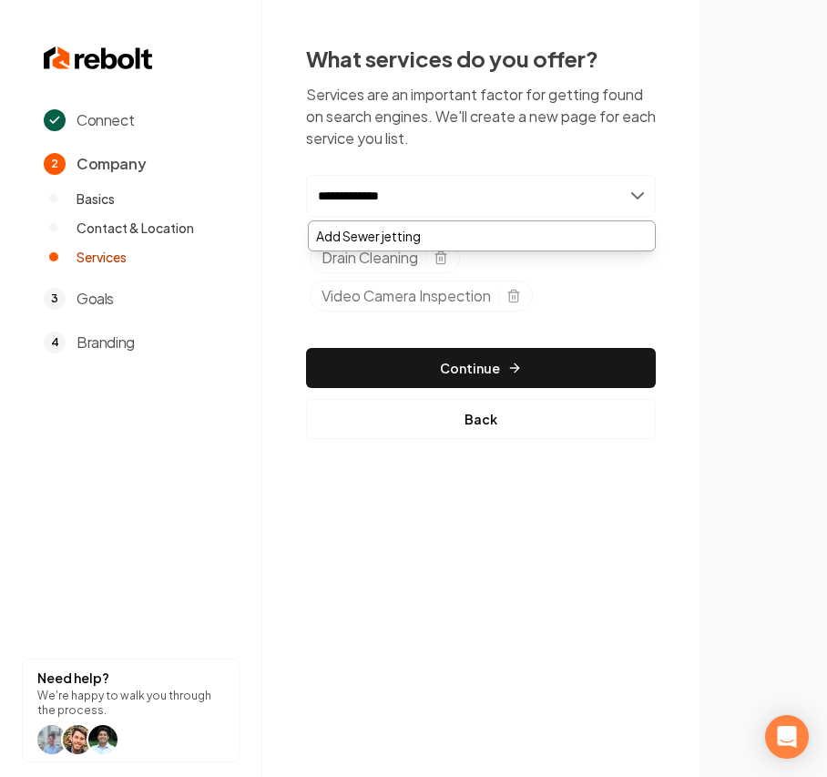
click at [359, 195] on input "**********" at bounding box center [481, 196] width 350 height 42
type input "**********"
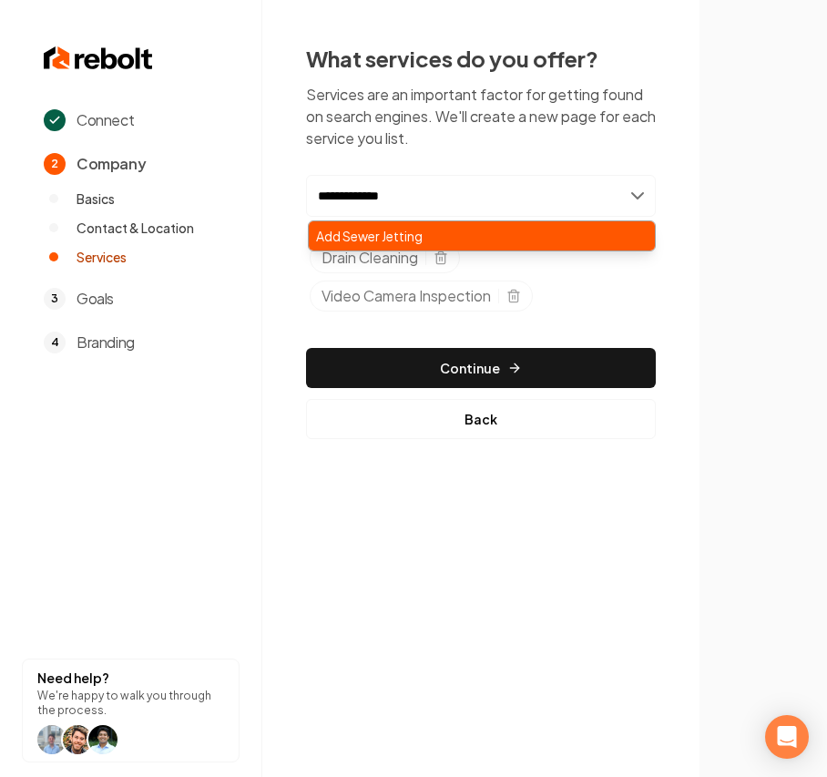
click at [455, 239] on div "Add Sewer Jetting" at bounding box center [482, 235] width 346 height 29
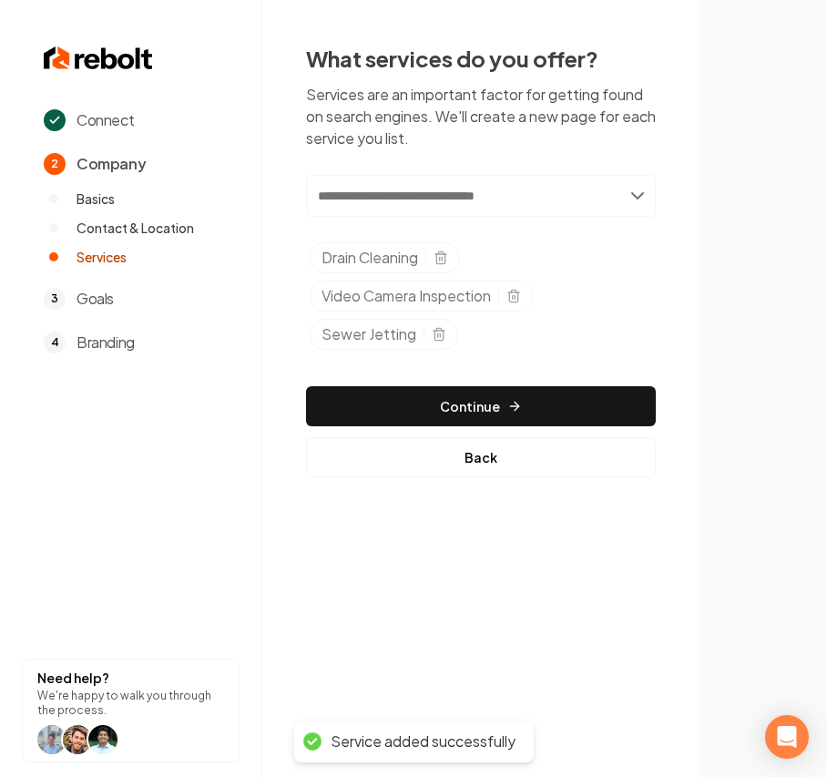
drag, startPoint x: 486, startPoint y: 172, endPoint x: 482, endPoint y: 189, distance: 17.9
click at [486, 177] on div "What services do you offer? Services are an important factor for getting found …" at bounding box center [481, 260] width 350 height 433
click at [475, 197] on input "text" at bounding box center [481, 196] width 350 height 42
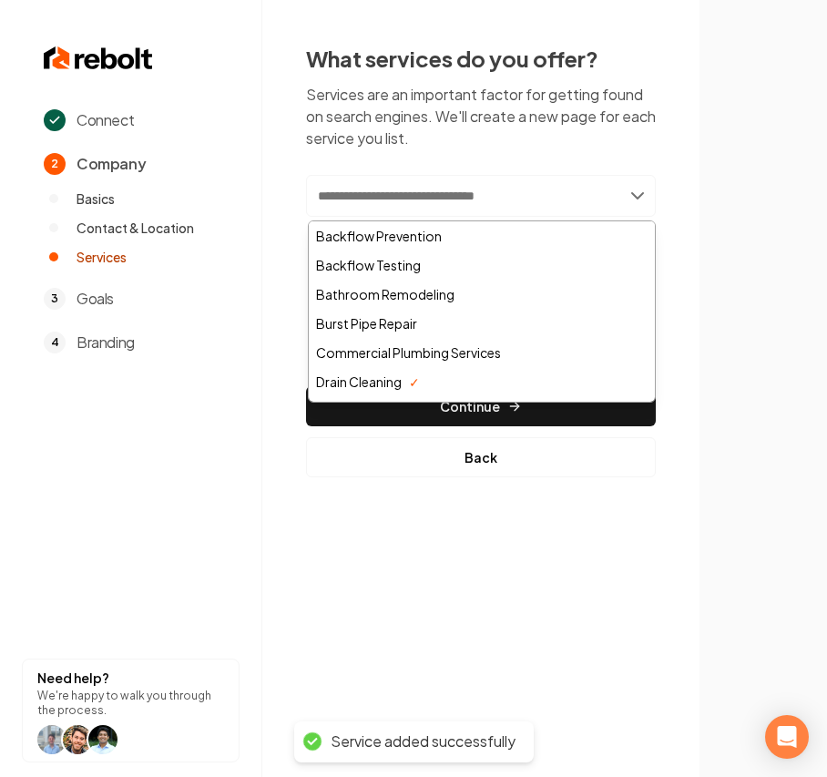
paste input "**********"
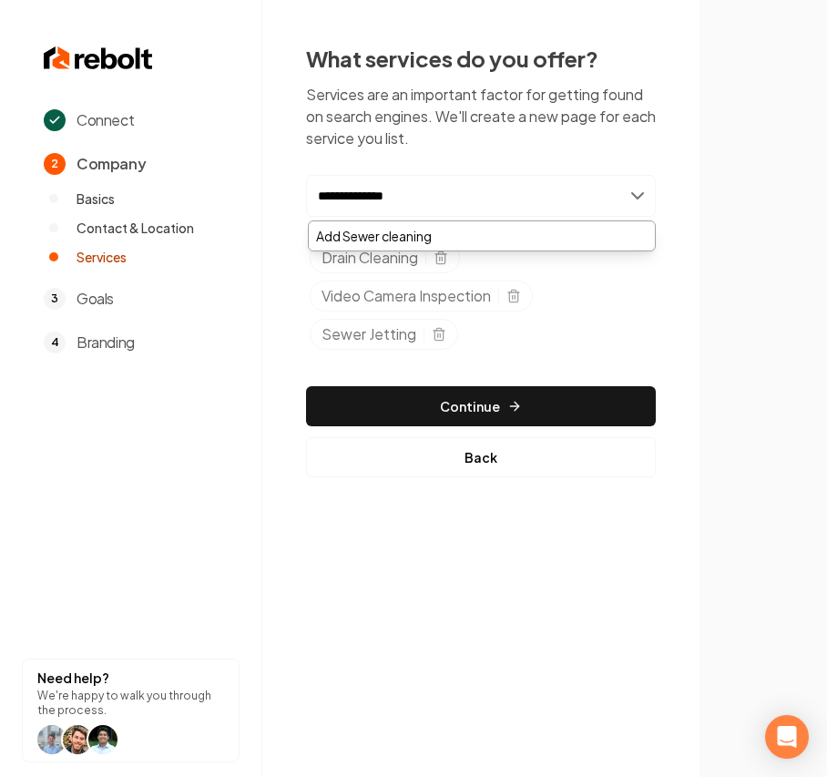
click at [364, 200] on input "**********" at bounding box center [481, 196] width 350 height 42
type input "**********"
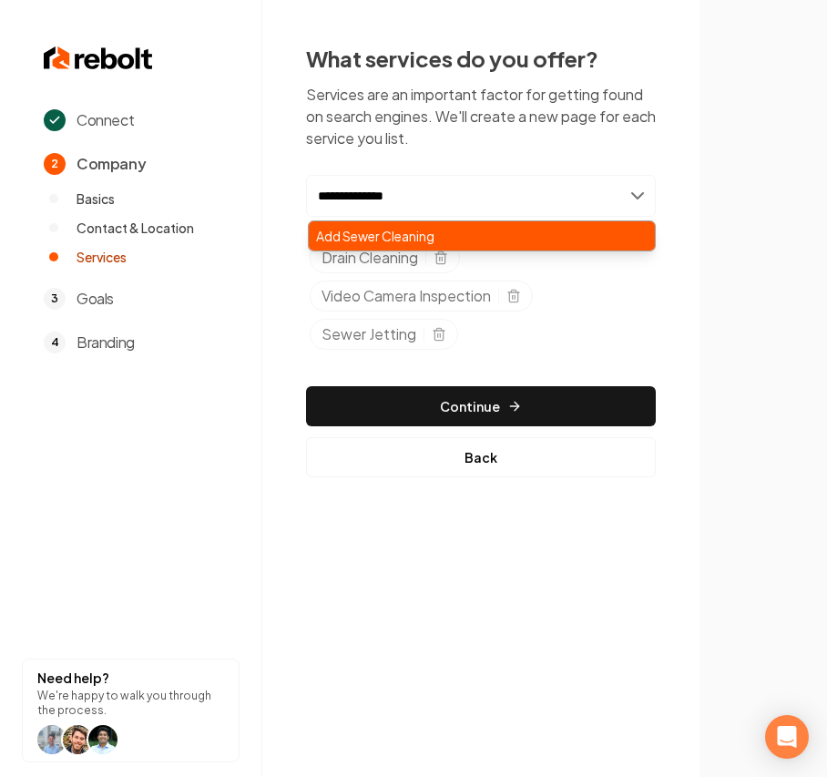
click at [411, 230] on div "Add Sewer Cleaning" at bounding box center [482, 235] width 346 height 29
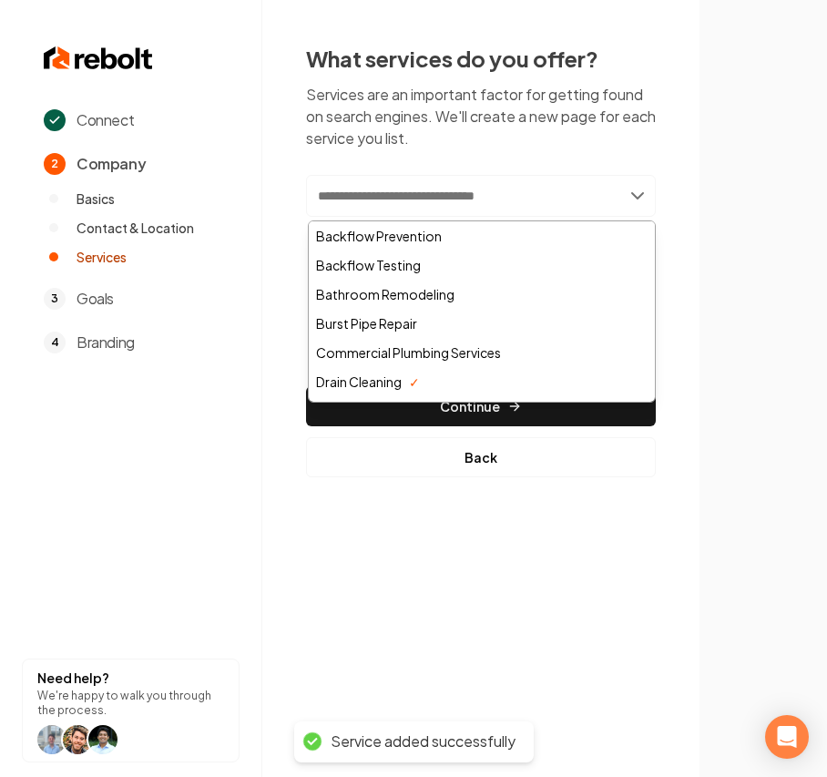
click at [475, 206] on input "text" at bounding box center [481, 196] width 350 height 42
paste input "**********"
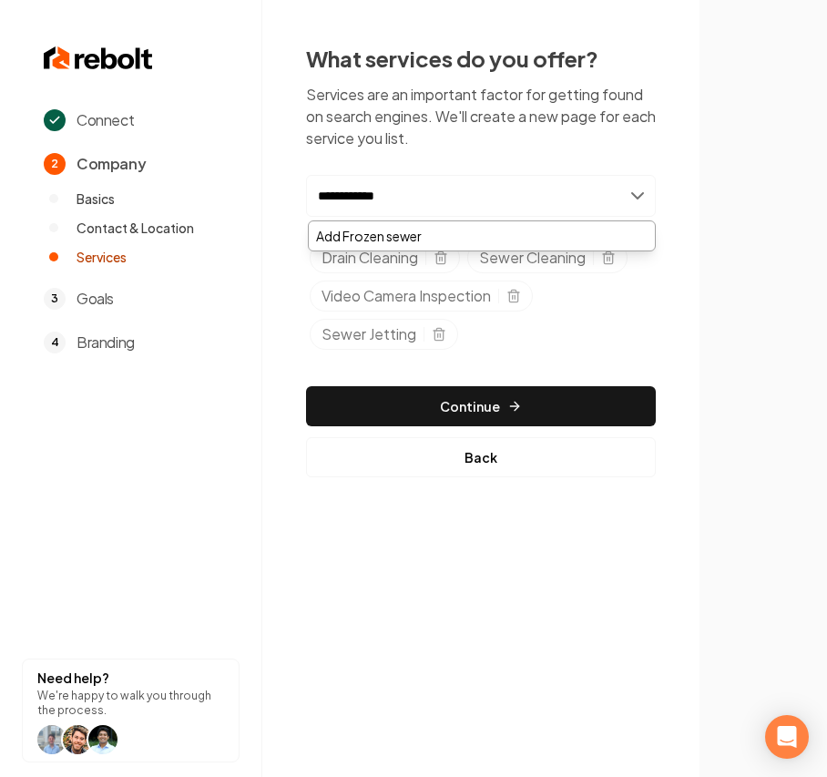
click at [362, 197] on input "**********" at bounding box center [481, 196] width 350 height 42
type input "**********"
click at [371, 229] on div "Add Frozen Sewer" at bounding box center [482, 235] width 346 height 29
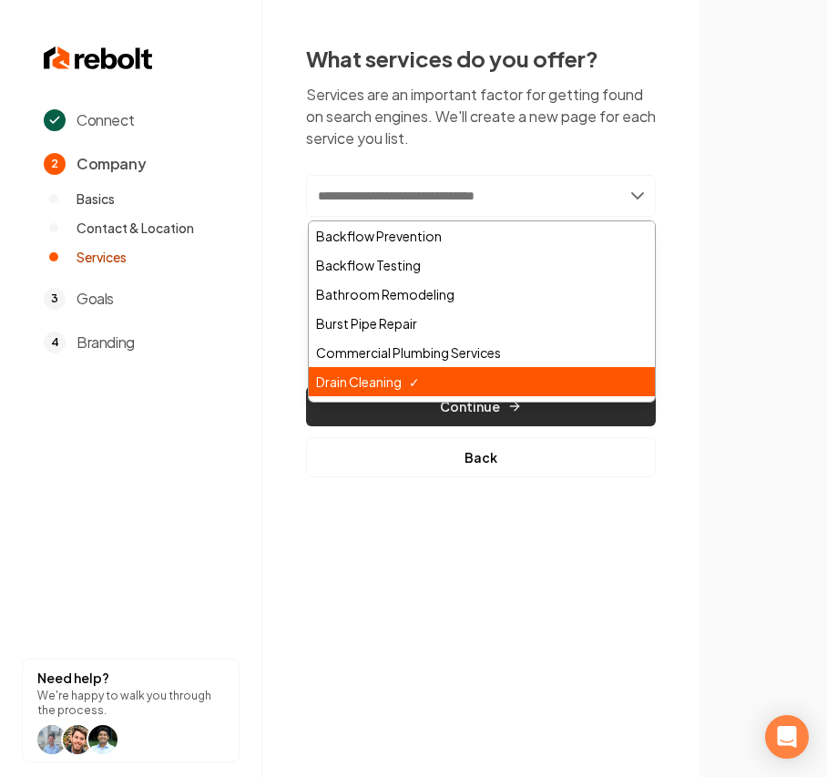
click at [402, 394] on div "Drain Cleaning" at bounding box center [482, 381] width 346 height 29
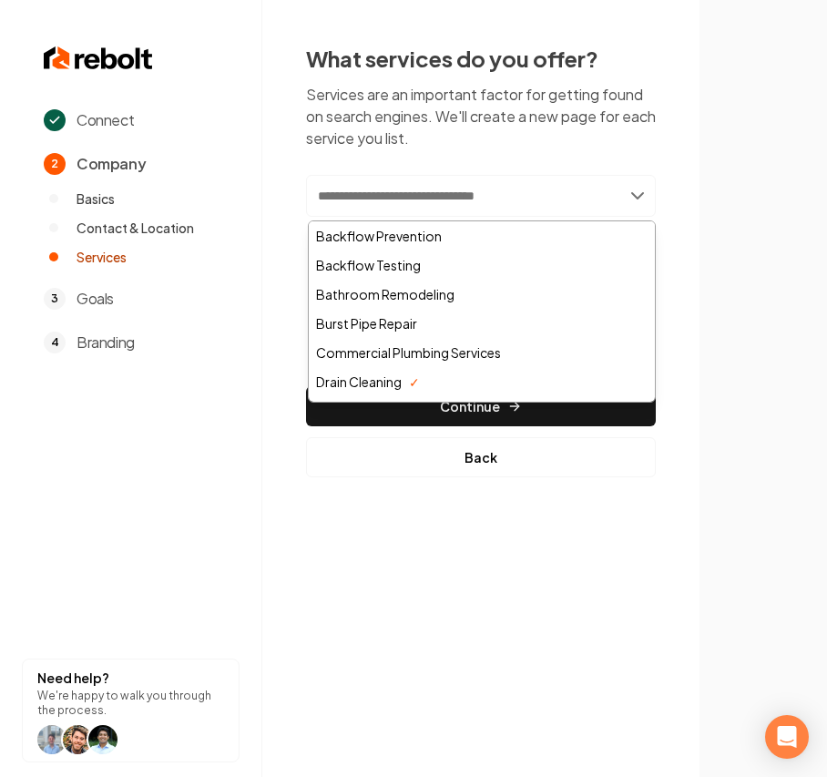
click at [752, 195] on section at bounding box center [762, 388] width 127 height 777
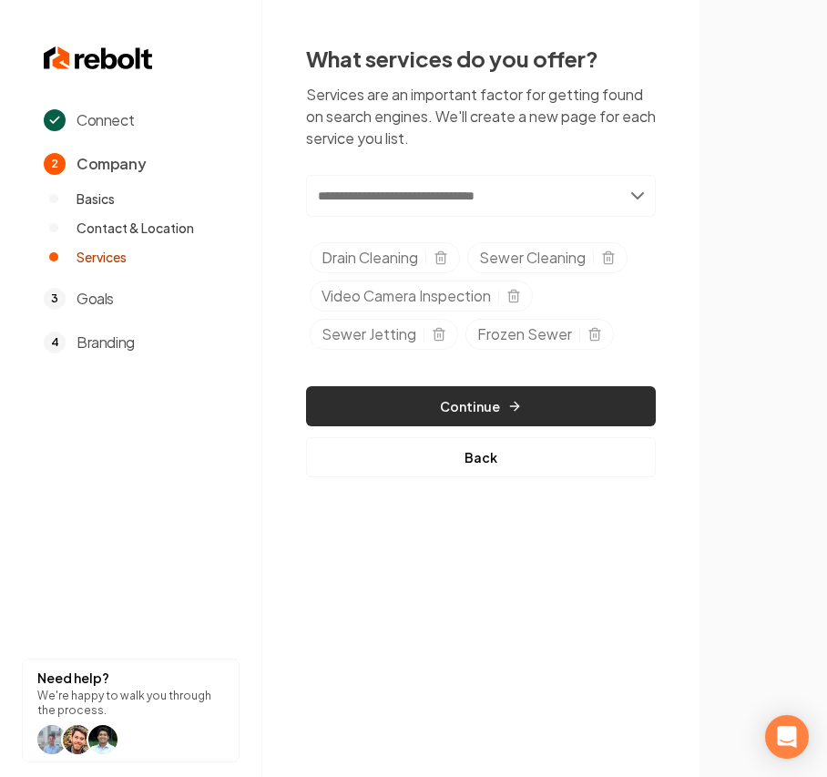
click at [598, 402] on button "Continue" at bounding box center [481, 406] width 350 height 40
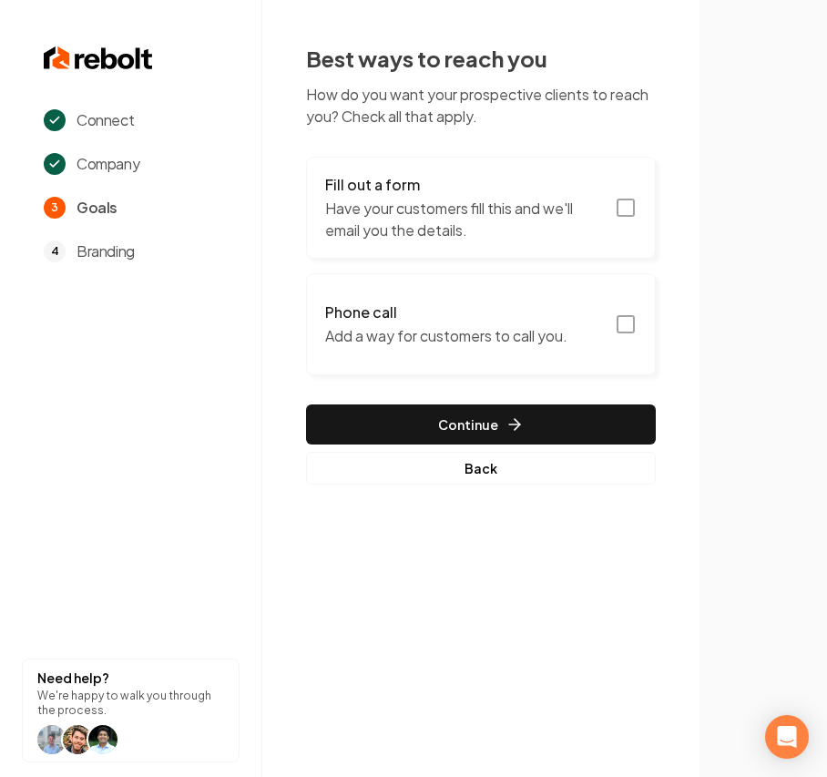
click at [566, 325] on p "Add a way for customers to call you." at bounding box center [446, 336] width 242 height 22
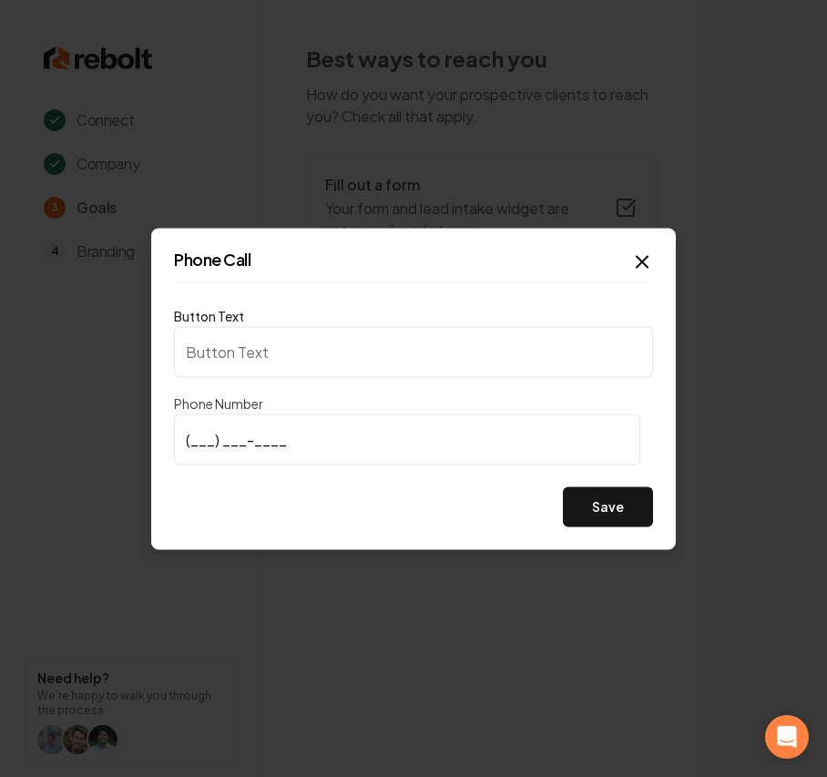
type input "Call us"
type input "[PHONE_NUMBER]"
click at [592, 507] on button "Save" at bounding box center [608, 506] width 90 height 40
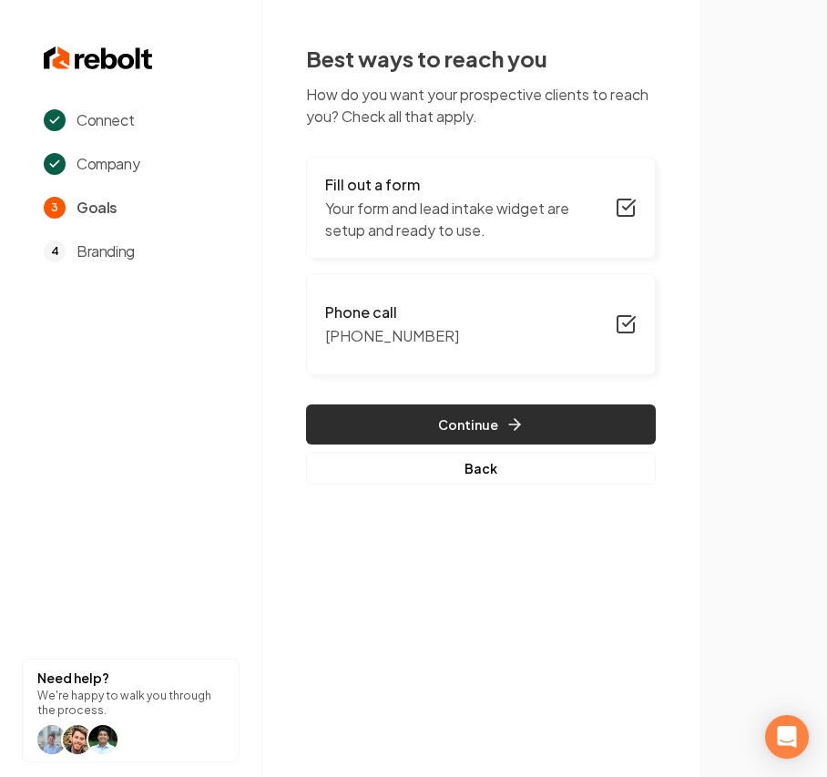
click at [493, 432] on button "Continue" at bounding box center [481, 424] width 350 height 40
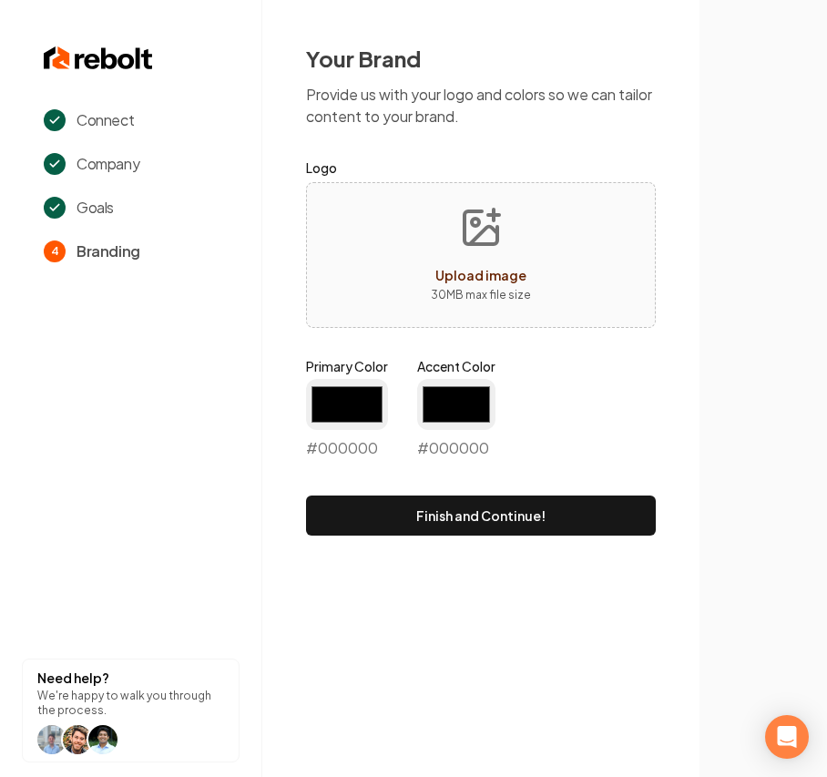
type input "#194d33"
type input "#70be00"
click at [568, 267] on div "Upload image 30 MB max file size" at bounding box center [481, 255] width 350 height 146
click at [548, 164] on label "Logo" at bounding box center [481, 168] width 350 height 22
click at [488, 270] on span "Upload image" at bounding box center [480, 275] width 91 height 16
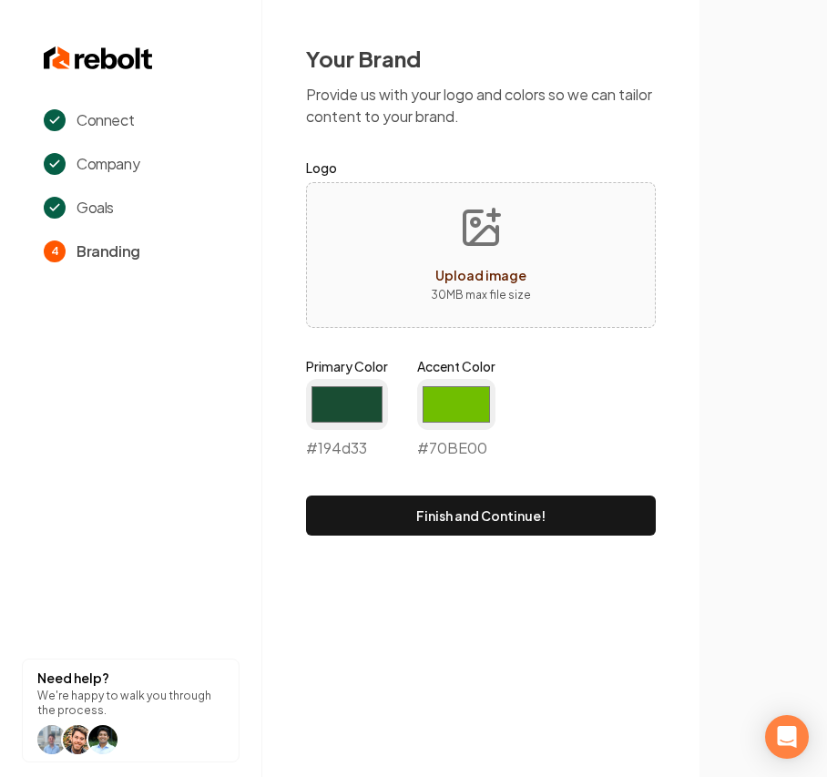
type input "**********"
click at [335, 405] on input "#194d33" at bounding box center [347, 404] width 82 height 51
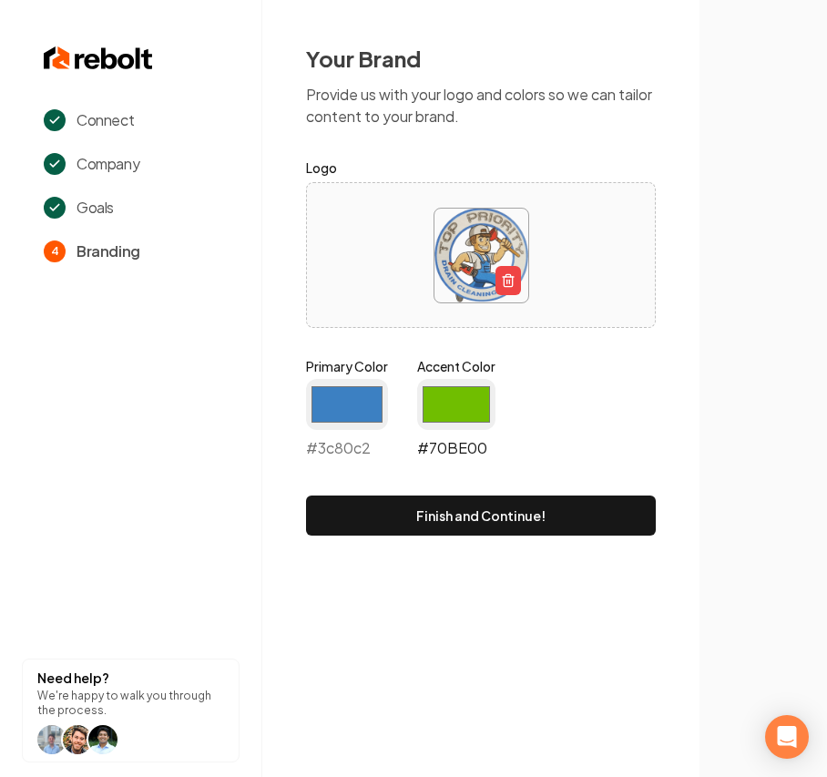
type input "#3c80c2"
click at [470, 399] on input "#70be00" at bounding box center [456, 404] width 78 height 51
type input "#e64632"
click at [573, 388] on div "Primary Color #3c80c2 #3c80c2 Accent Color #e64632 #e64632" at bounding box center [481, 411] width 350 height 109
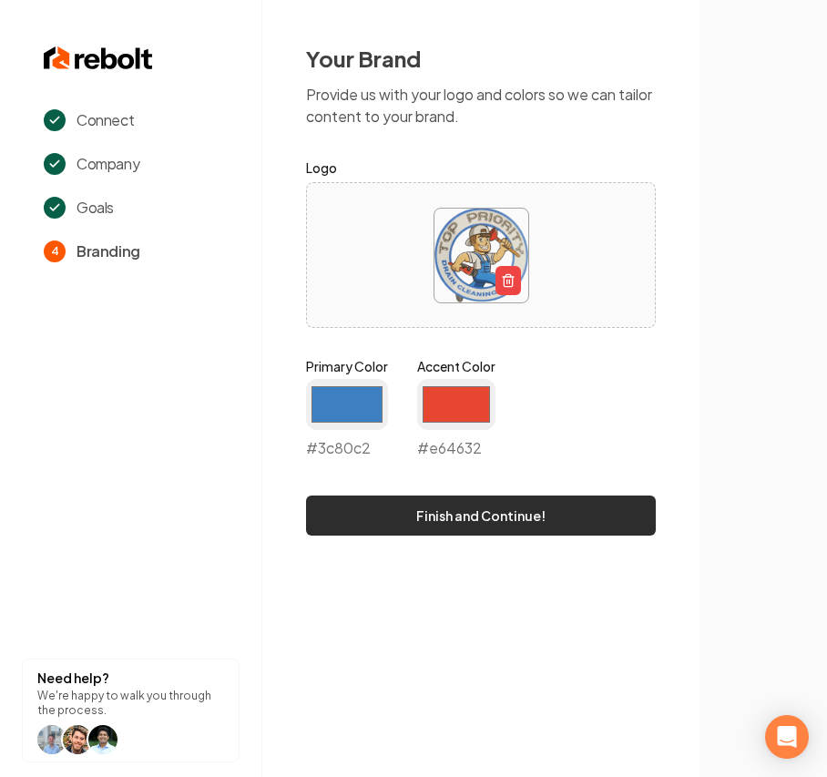
click at [540, 514] on button "Finish and Continue!" at bounding box center [481, 515] width 350 height 40
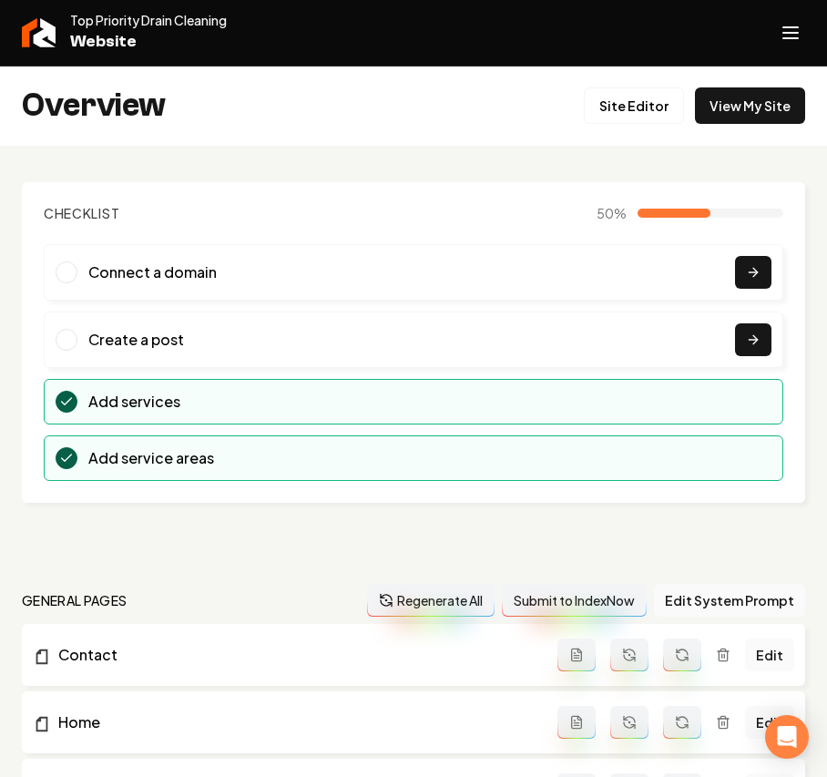
click at [772, 47] on button "Open navigation menu" at bounding box center [790, 33] width 44 height 44
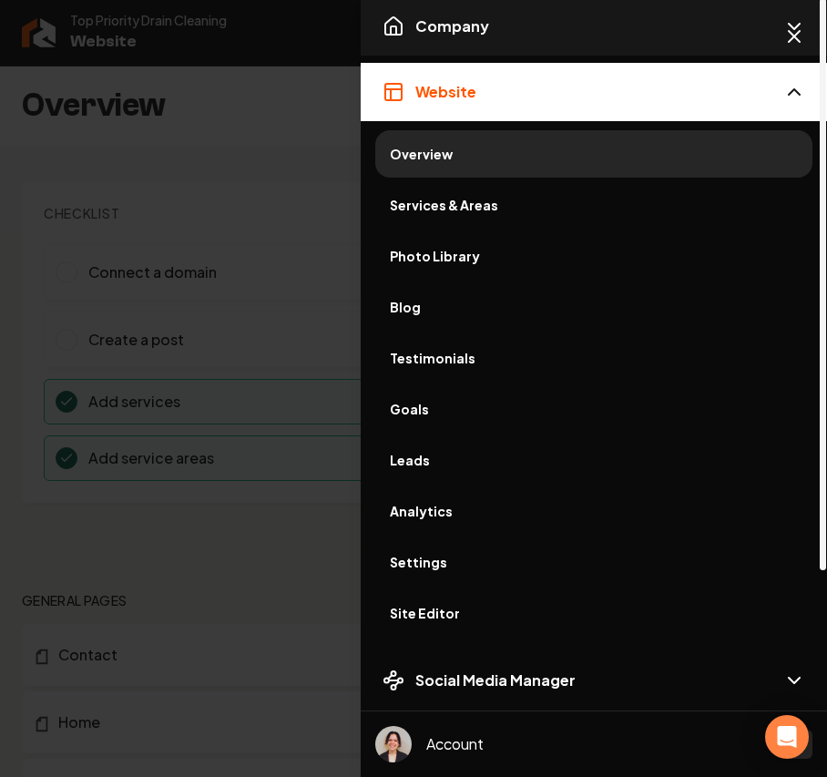
click at [496, 31] on button "Company" at bounding box center [594, 26] width 466 height 58
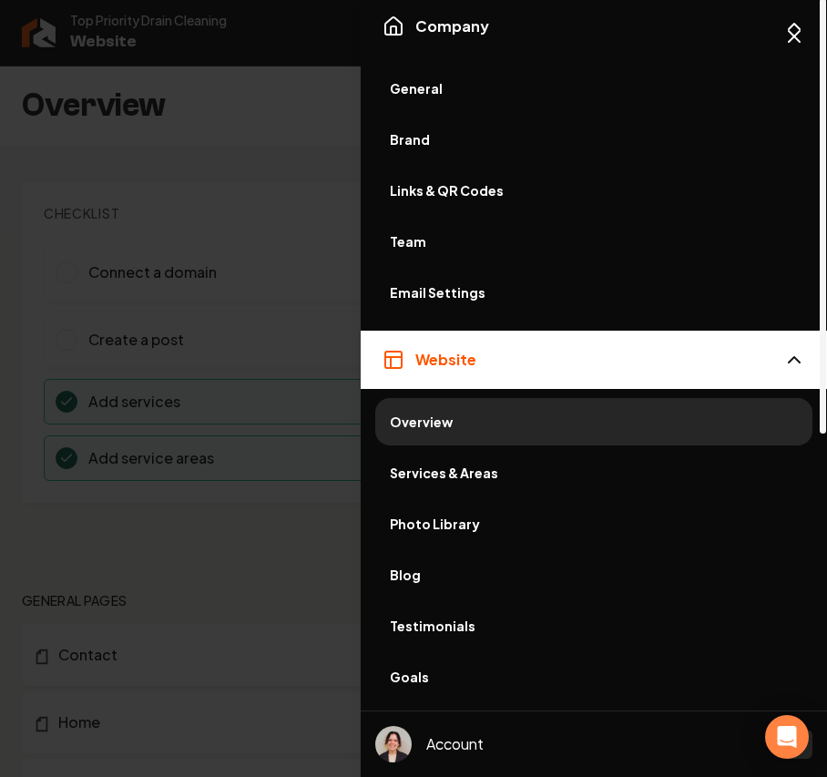
click at [439, 84] on span "General" at bounding box center [594, 88] width 408 height 18
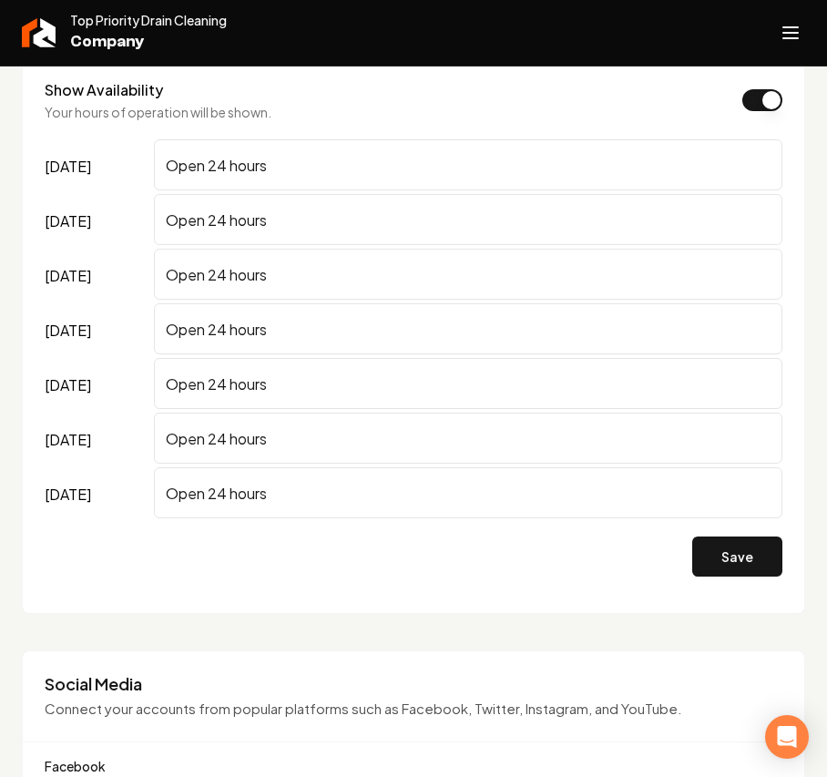
scroll to position [1092, 0]
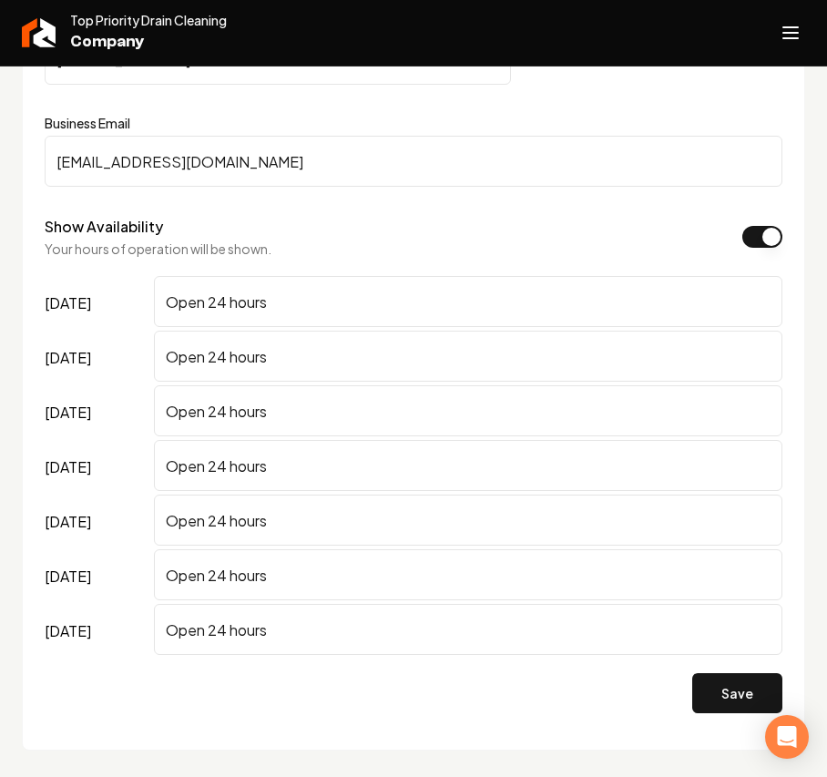
click at [752, 240] on button "Show Availability" at bounding box center [762, 237] width 40 height 22
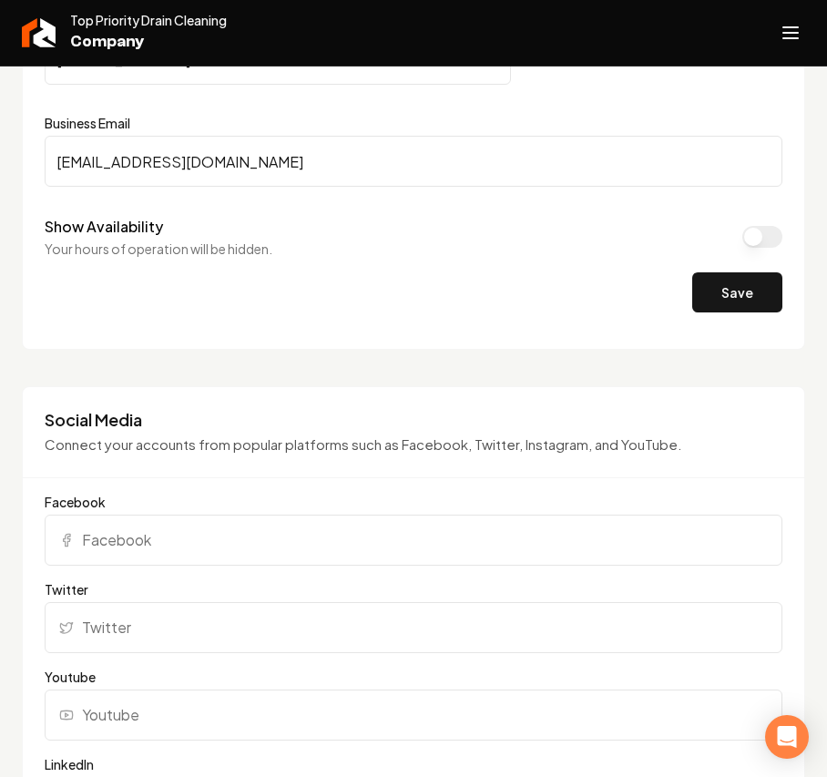
click at [741, 304] on button "Save" at bounding box center [737, 292] width 90 height 40
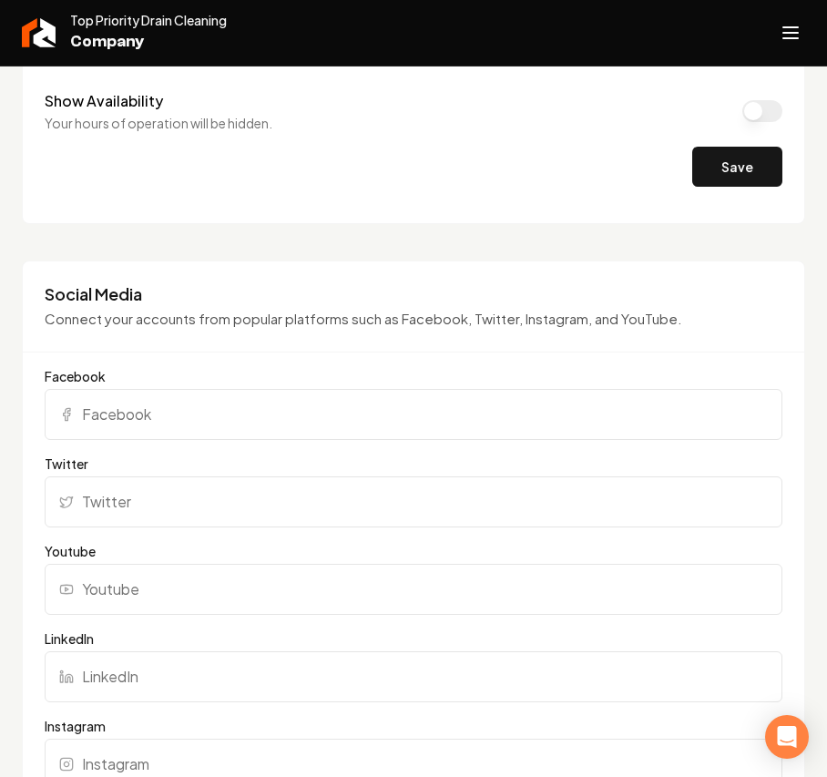
scroll to position [1335, 0]
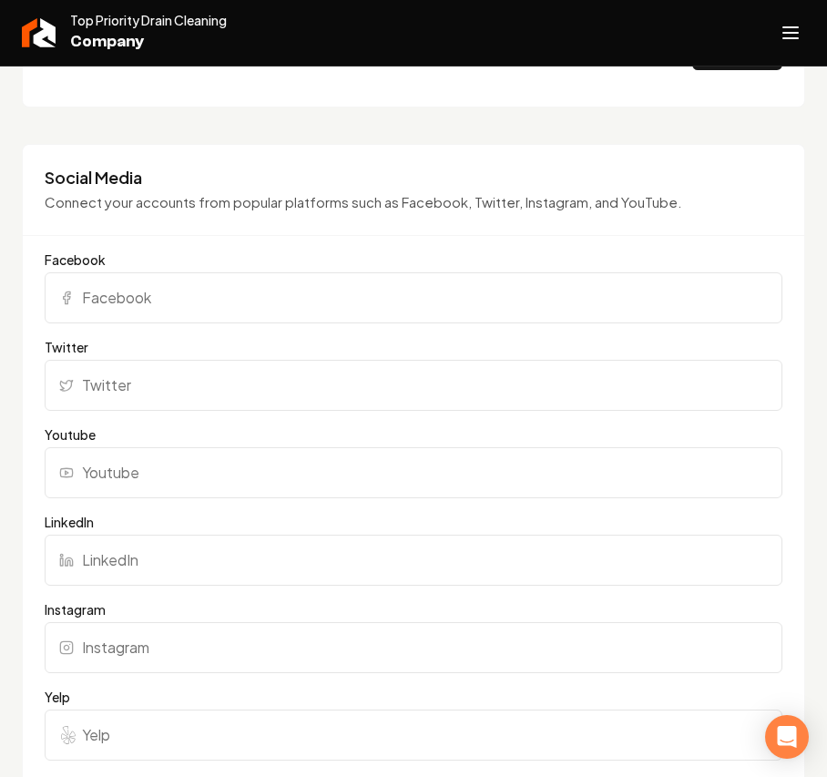
click at [139, 317] on input "Facebook" at bounding box center [413, 297] width 737 height 51
paste input "[URL][DOMAIN_NAME]"
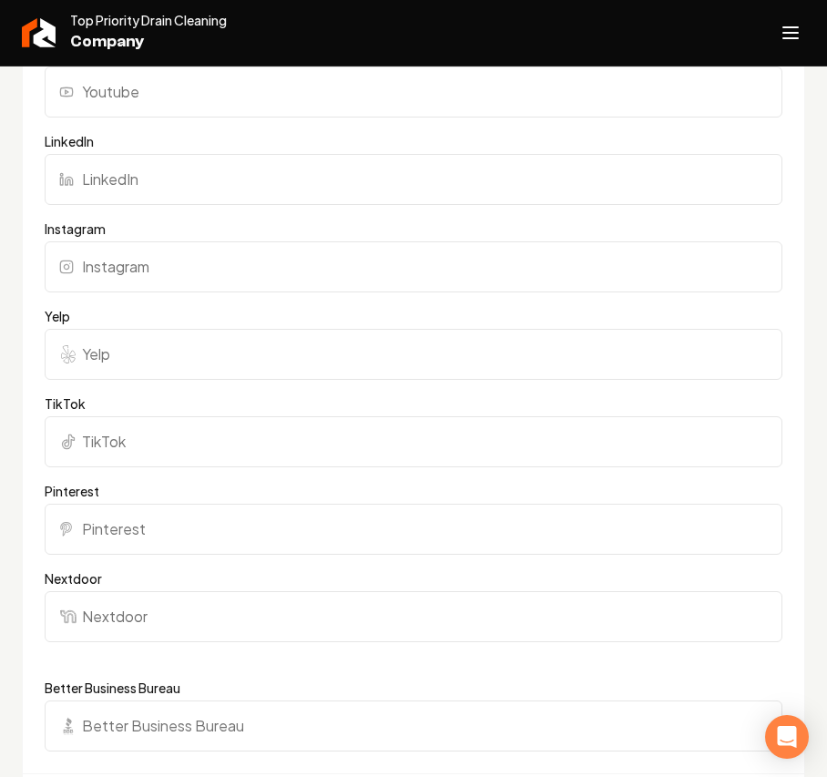
scroll to position [1942, 0]
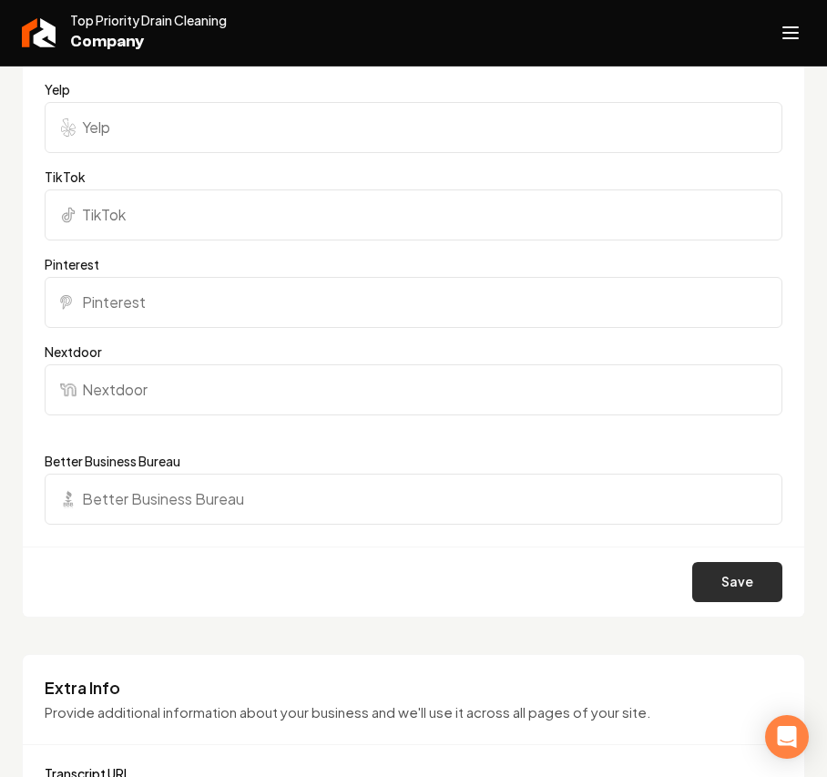
type input "[URL][DOMAIN_NAME]"
click at [717, 586] on button "Save" at bounding box center [737, 582] width 90 height 40
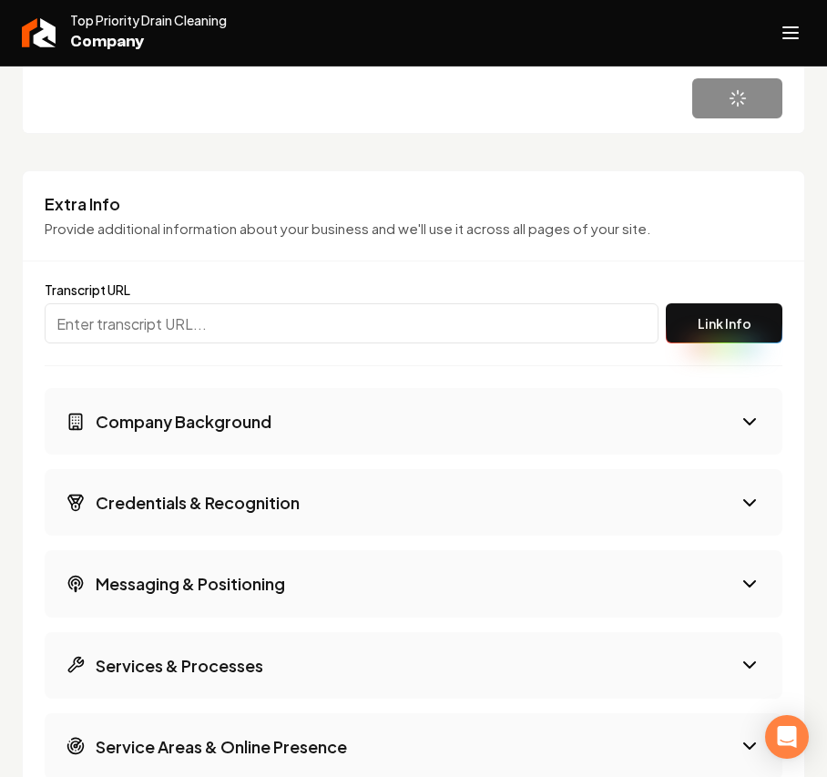
scroll to position [2427, 0]
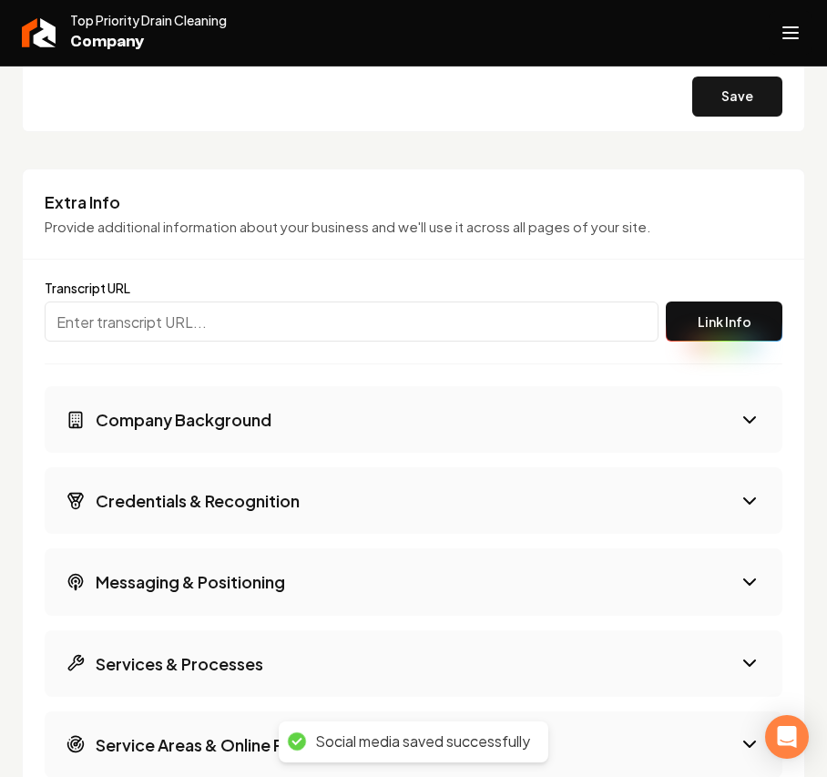
click at [783, 23] on icon "Open navigation menu" at bounding box center [790, 32] width 22 height 29
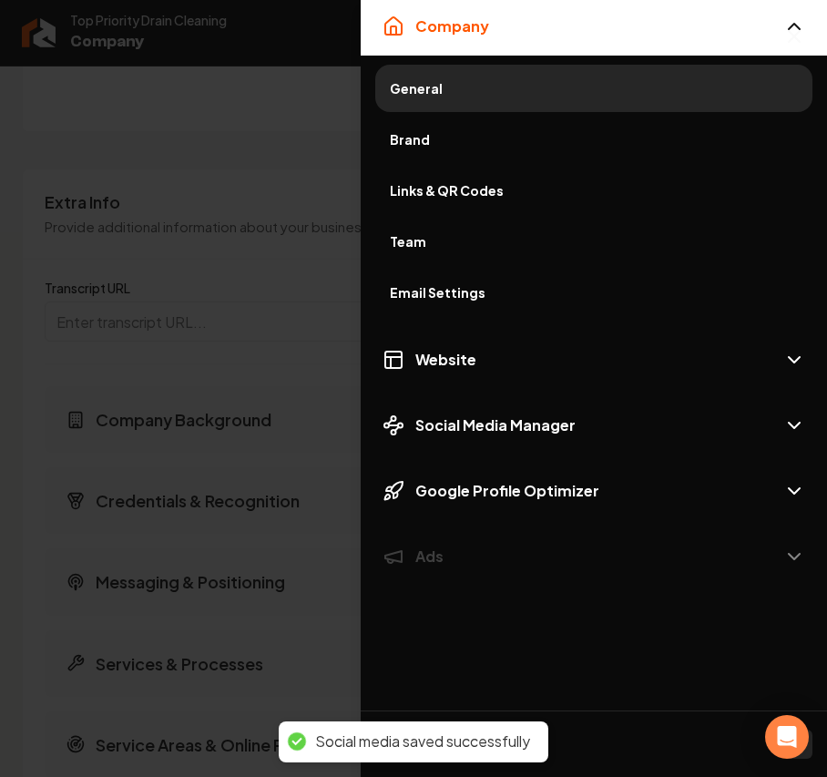
click at [413, 131] on span "Brand" at bounding box center [594, 139] width 408 height 18
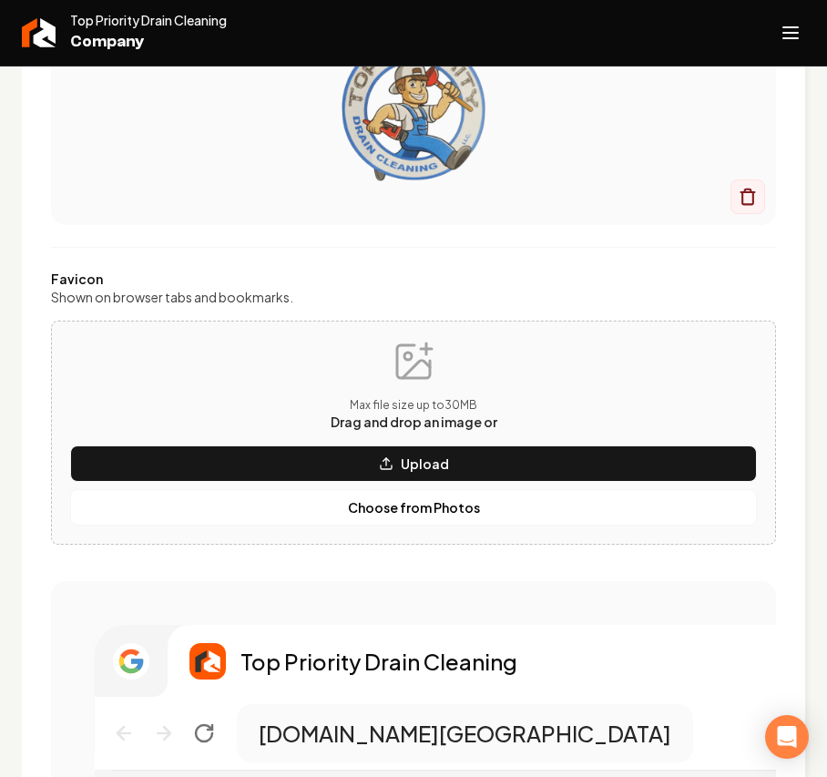
scroll to position [517, 0]
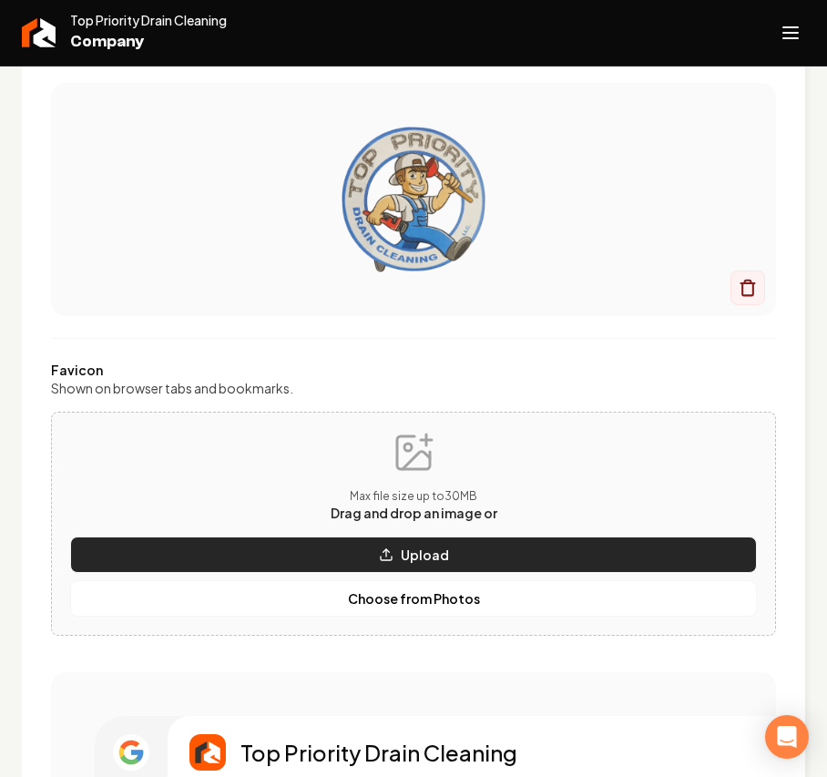
click at [208, 558] on button "Upload" at bounding box center [413, 554] width 686 height 36
click at [401, 558] on p "Upload" at bounding box center [425, 554] width 48 height 18
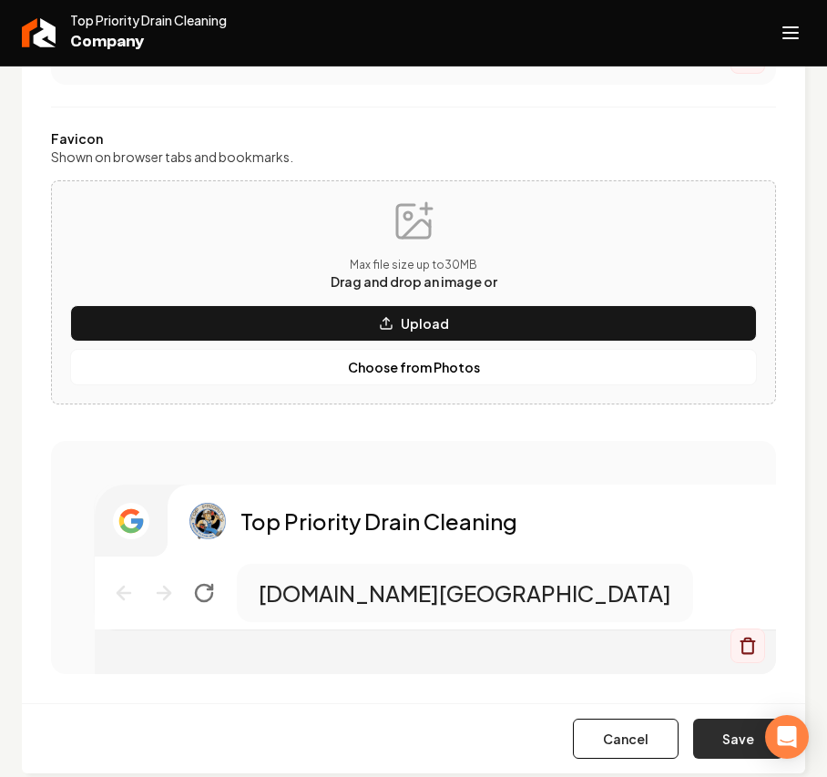
scroll to position [881, 0]
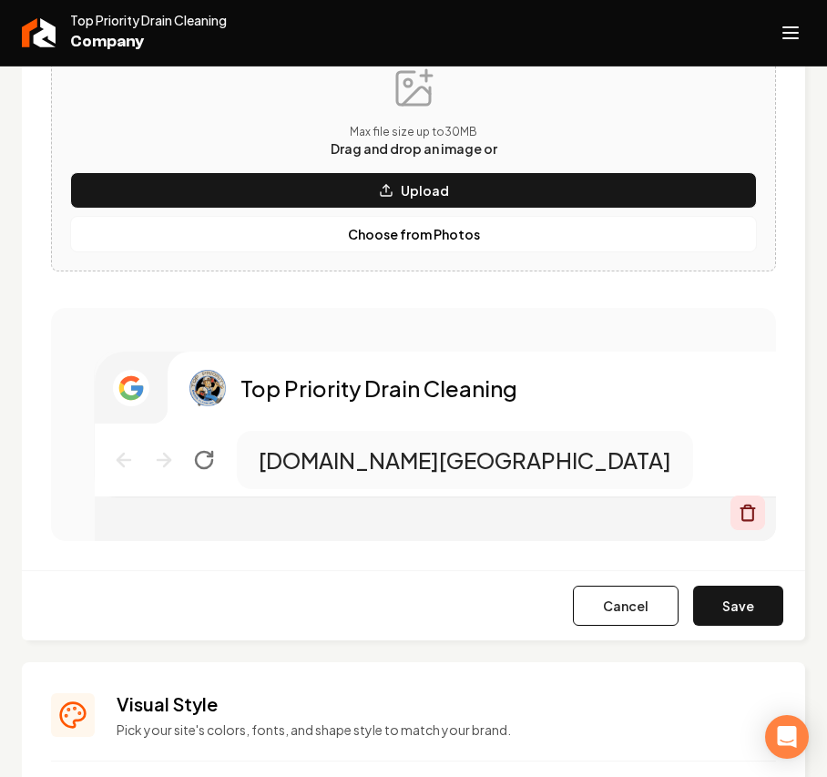
click at [738, 515] on icon "Main content area" at bounding box center [747, 512] width 18 height 18
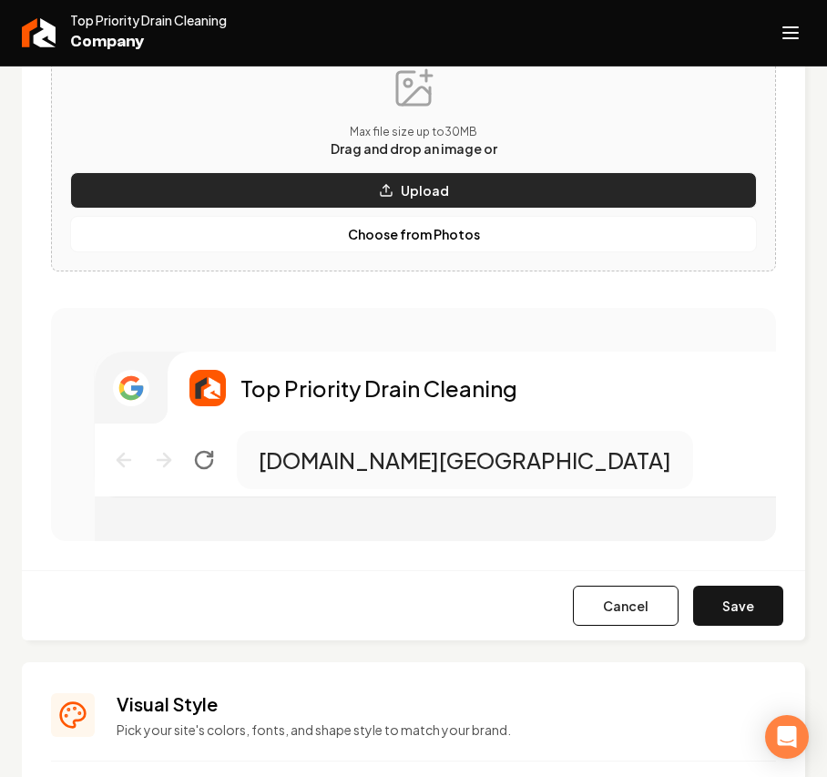
click at [361, 176] on button "Upload" at bounding box center [413, 190] width 686 height 36
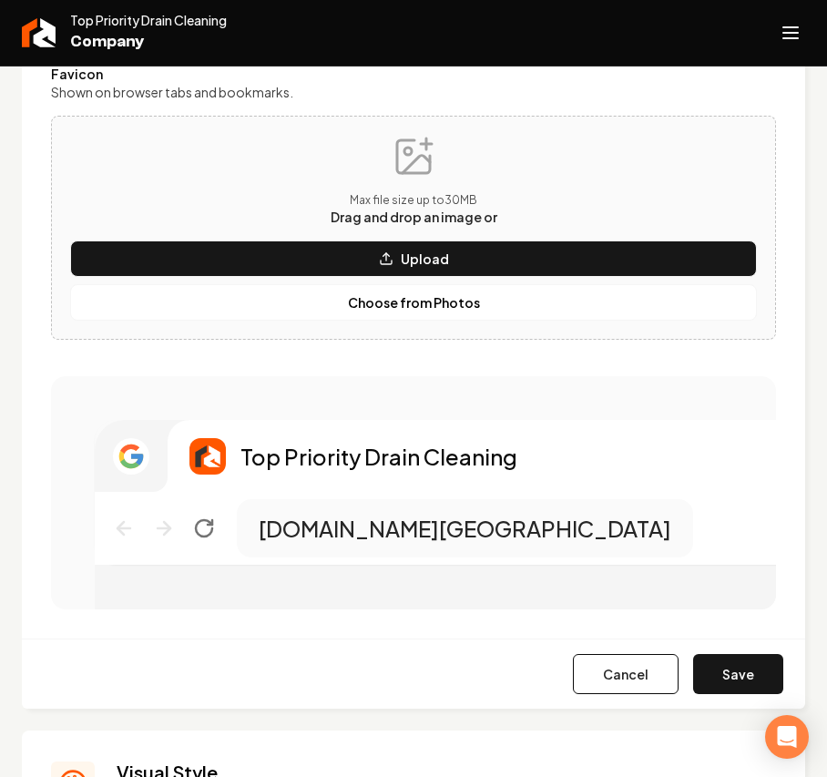
scroll to position [759, 0]
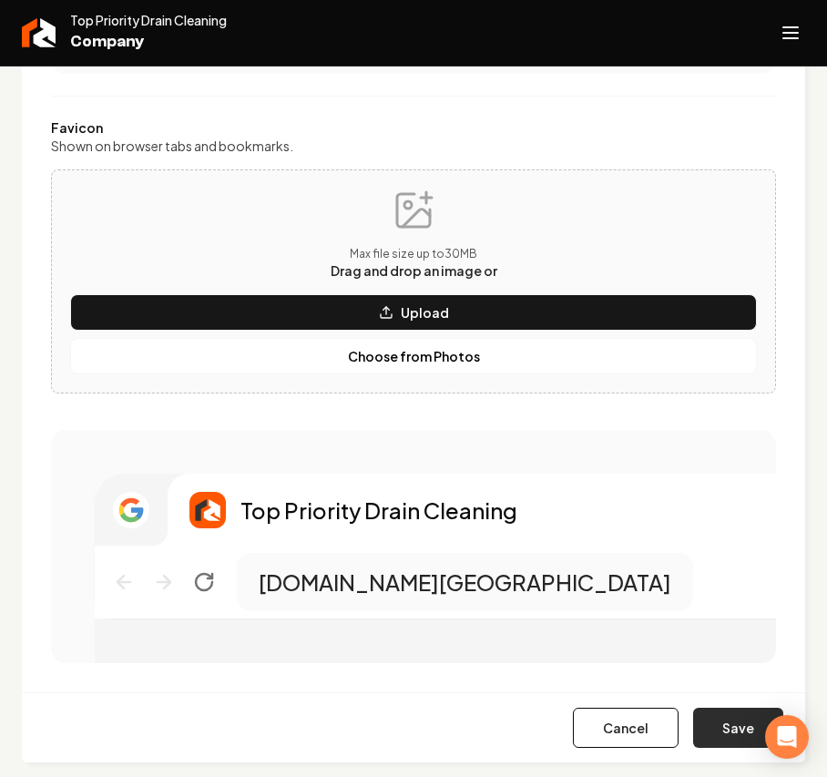
click at [716, 743] on button "Save" at bounding box center [738, 727] width 90 height 40
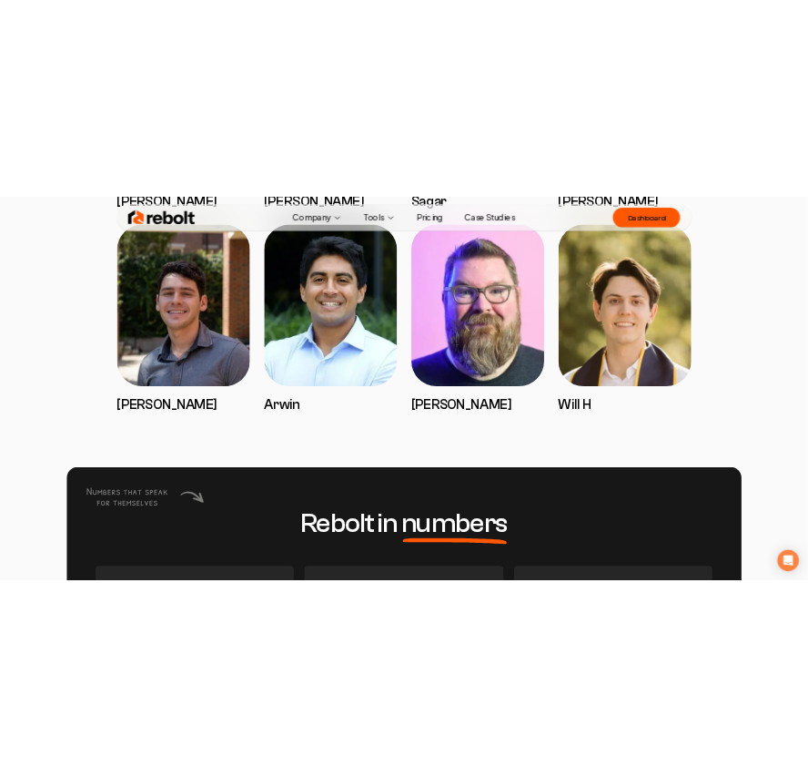
scroll to position [4829, 0]
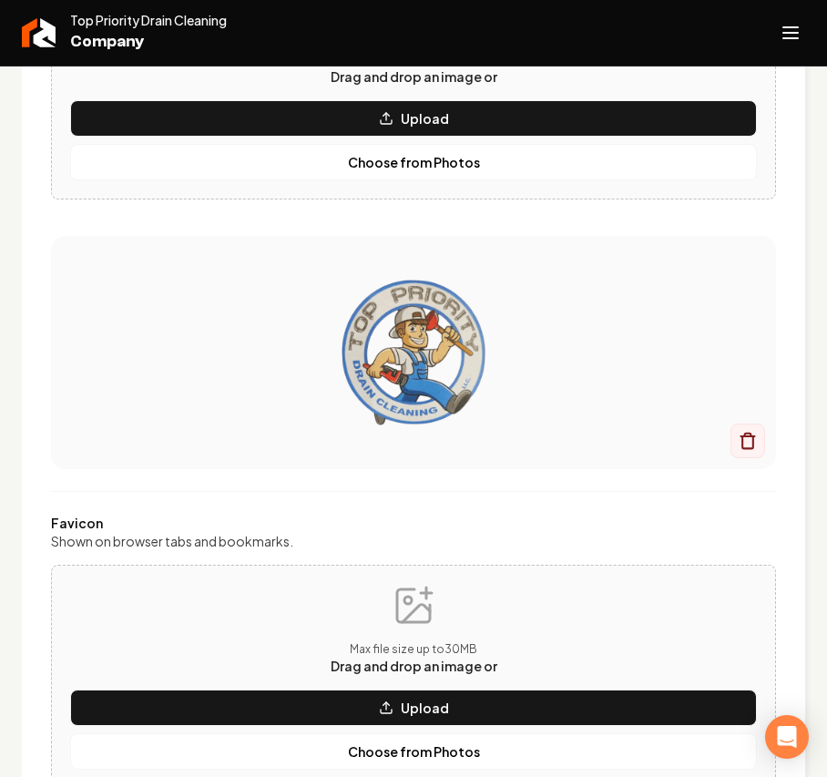
scroll to position [728, 0]
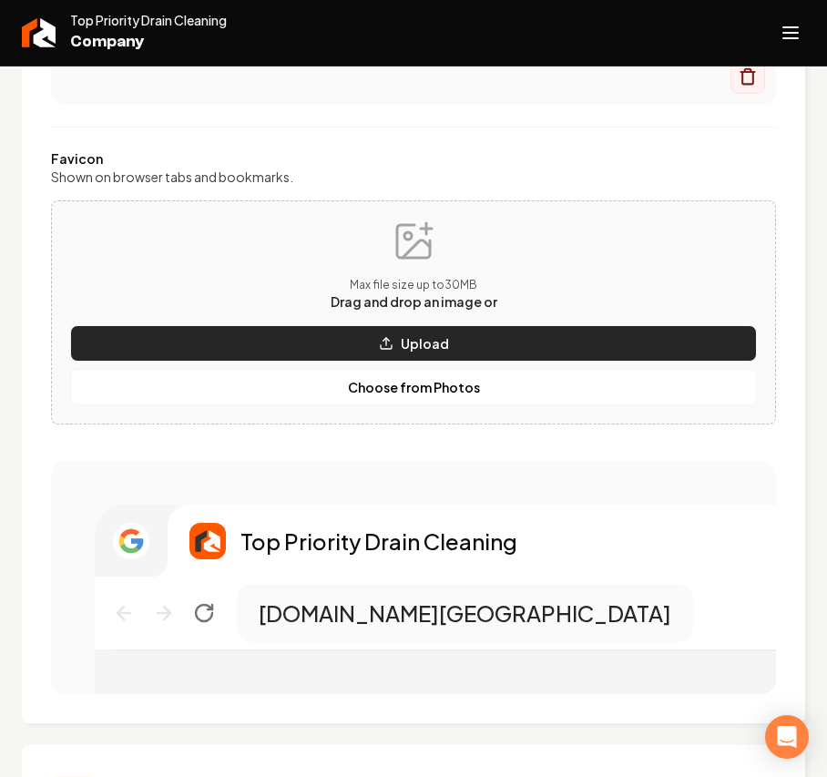
click at [362, 350] on button "Upload" at bounding box center [413, 343] width 686 height 36
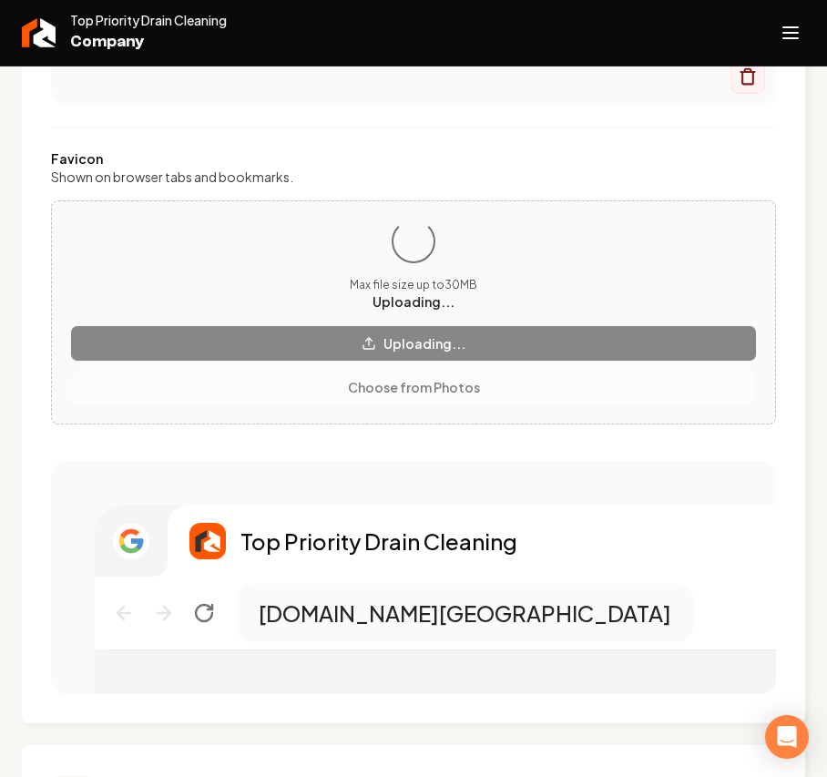
scroll to position [849, 0]
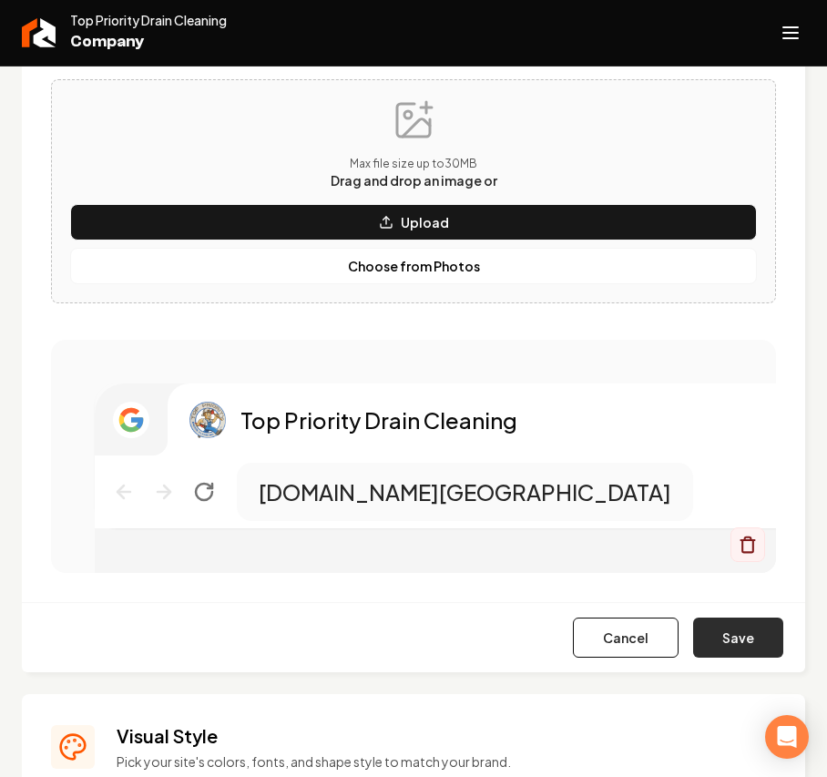
click at [737, 637] on button "Save" at bounding box center [738, 637] width 90 height 40
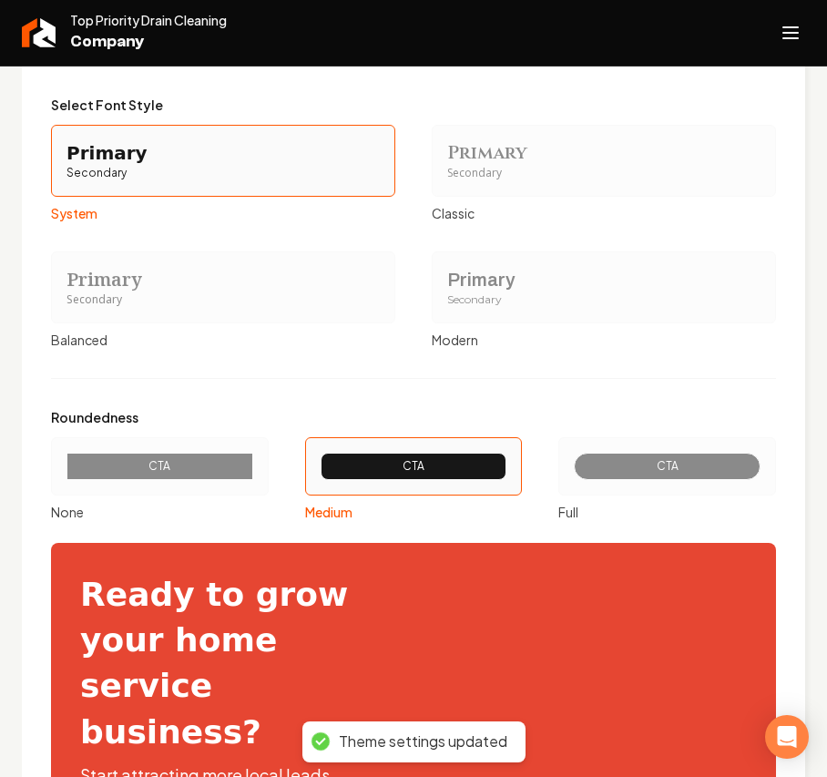
scroll to position [1942, 0]
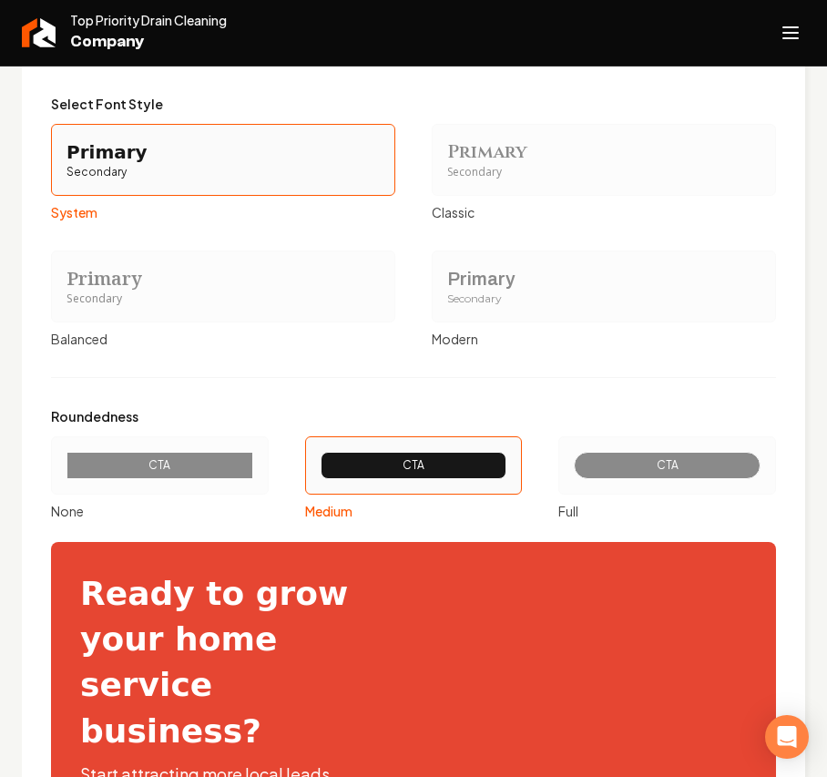
click at [533, 289] on div "Primary" at bounding box center [603, 278] width 313 height 25
click at [445, 289] on button "Primary Secondary Modern" at bounding box center [438, 286] width 15 height 15
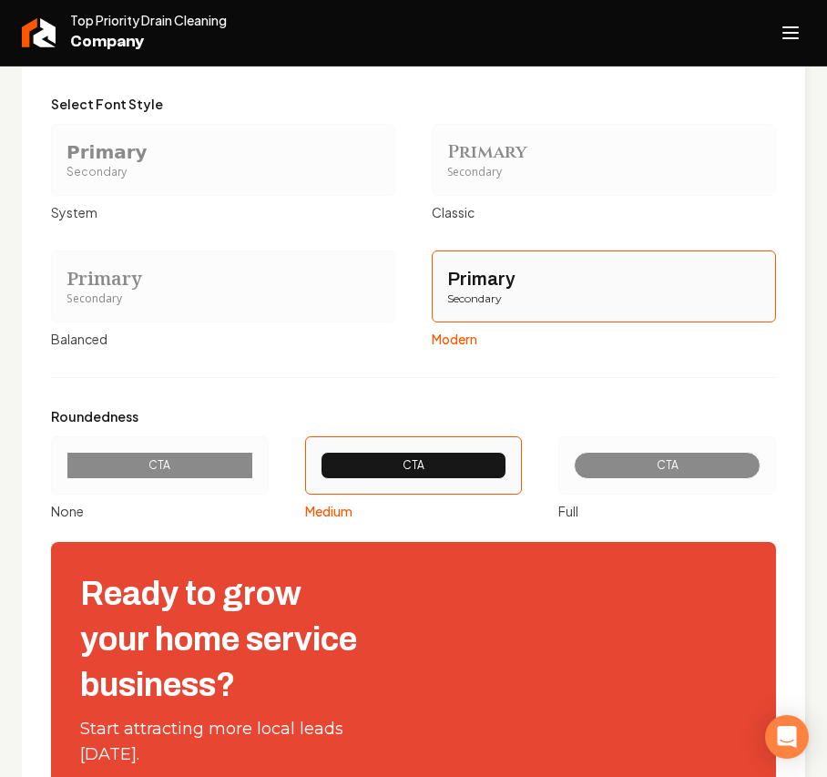
click at [583, 456] on div "CTA" at bounding box center [667, 465] width 187 height 27
click at [572, 458] on button "CTA Full" at bounding box center [564, 465] width 15 height 15
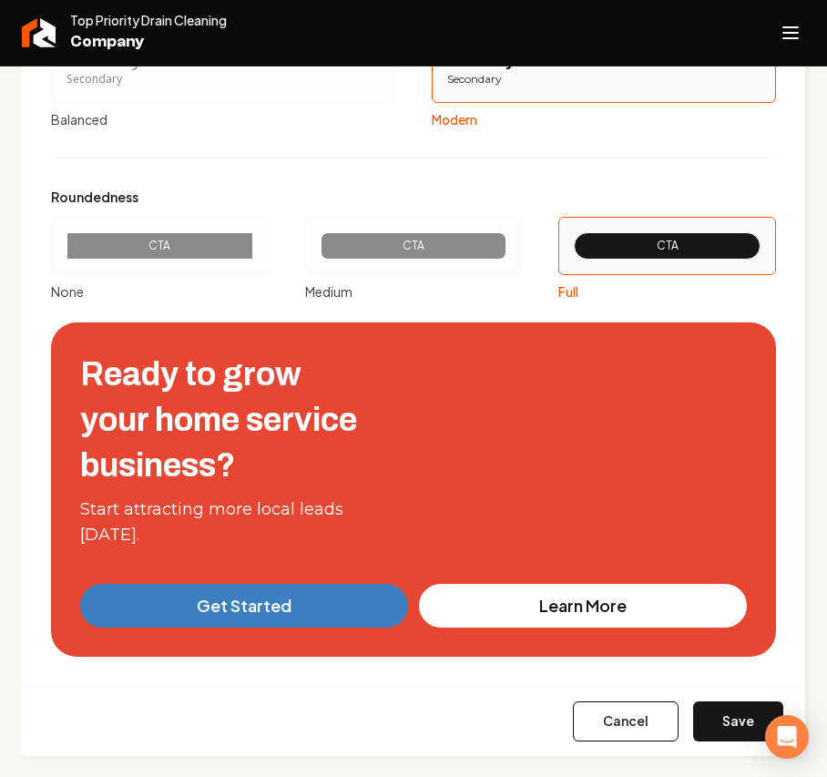
scroll to position [2165, 0]
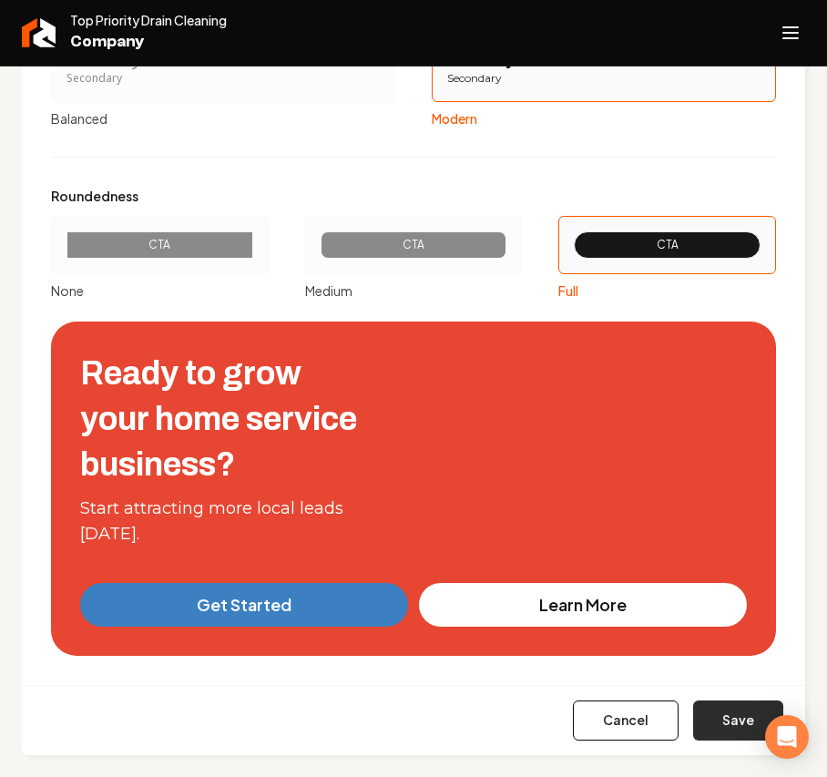
click at [708, 718] on button "Save" at bounding box center [738, 720] width 90 height 40
click at [801, 34] on button "Open navigation menu" at bounding box center [790, 33] width 44 height 44
type input "#f6f6f8"
type input "#e6e9ee"
type input "#d0d5dc"
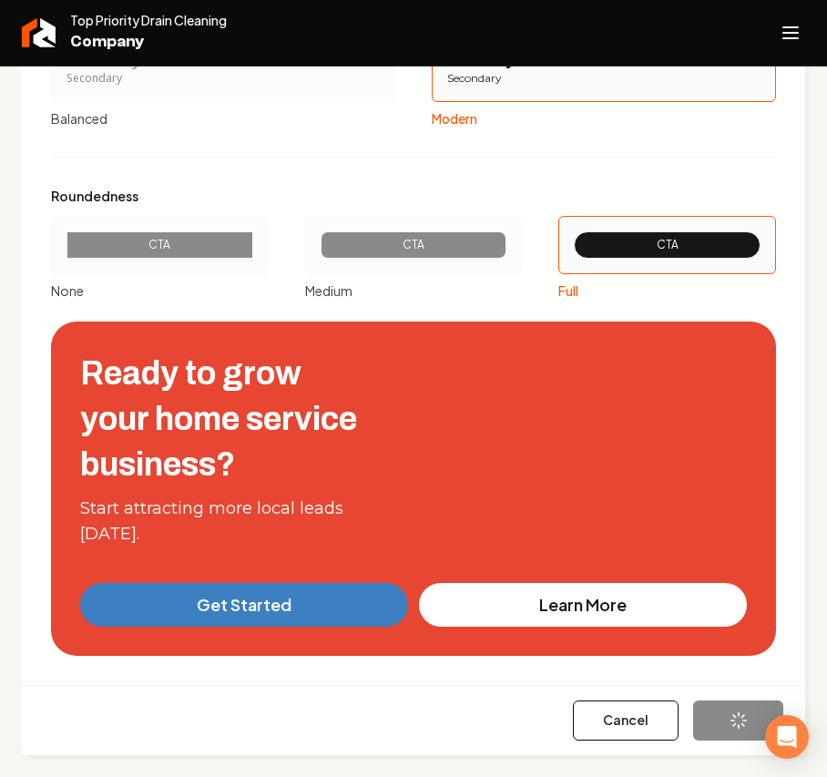
type input "#8f9dad"
type input "#3c80c2"
type input "#434c57"
type input "#111a26"
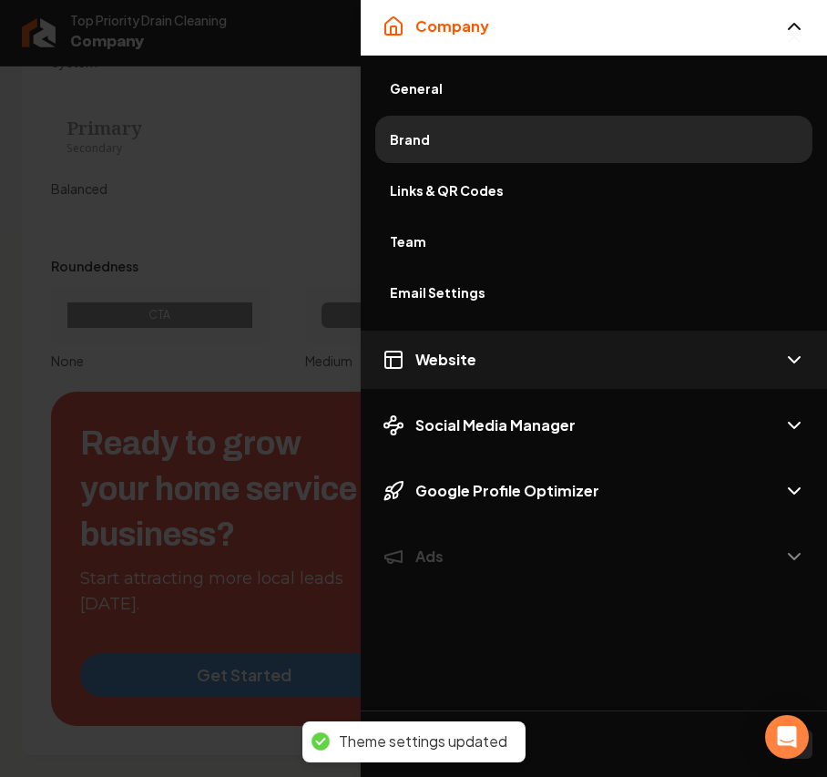
click at [481, 371] on button "Website" at bounding box center [594, 359] width 466 height 58
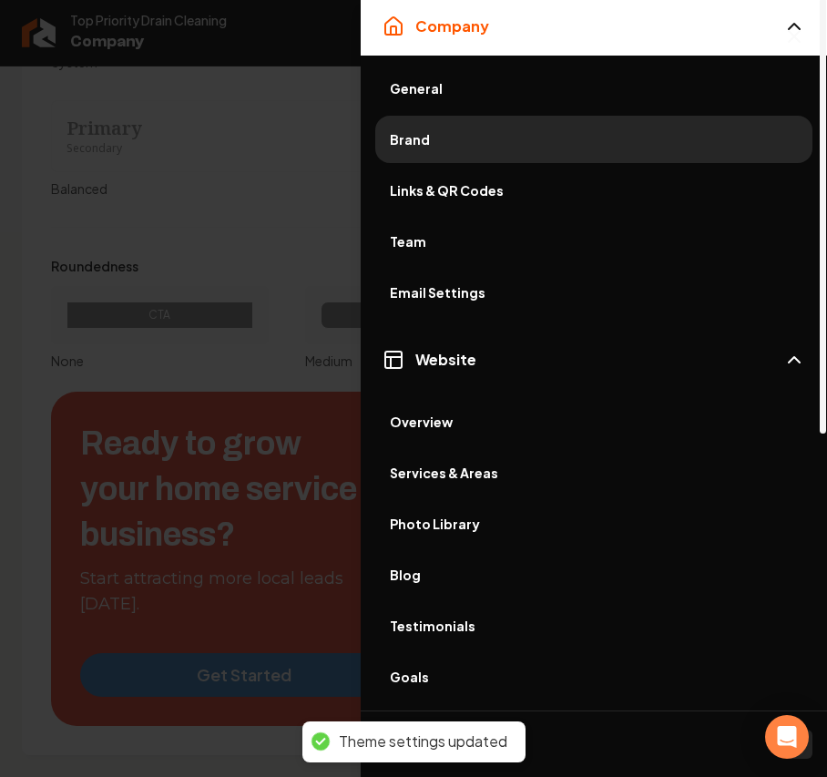
click at [484, 543] on link "Photo Library" at bounding box center [593, 523] width 437 height 47
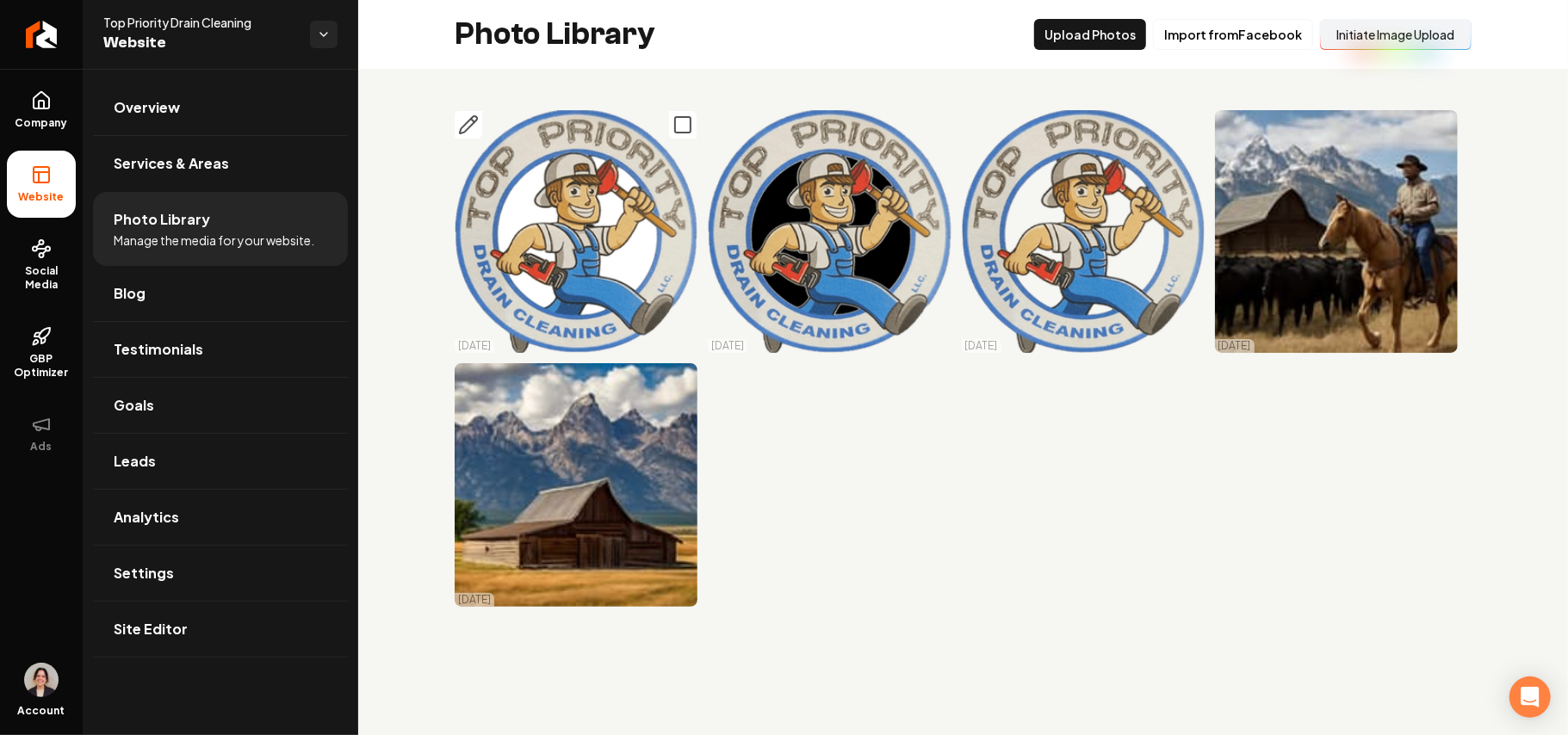
click at [689, 122] on rect "Main content area" at bounding box center [683, 125] width 15 height 15
click at [669, 111] on button "Main content area" at bounding box center [683, 125] width 28 height 28
click at [688, 122] on icon "Main content area" at bounding box center [683, 125] width 21 height 21
click at [781, 118] on rect "Main content area" at bounding box center [936, 125] width 15 height 15
click at [781, 124] on icon "Main content area" at bounding box center [1190, 125] width 21 height 21
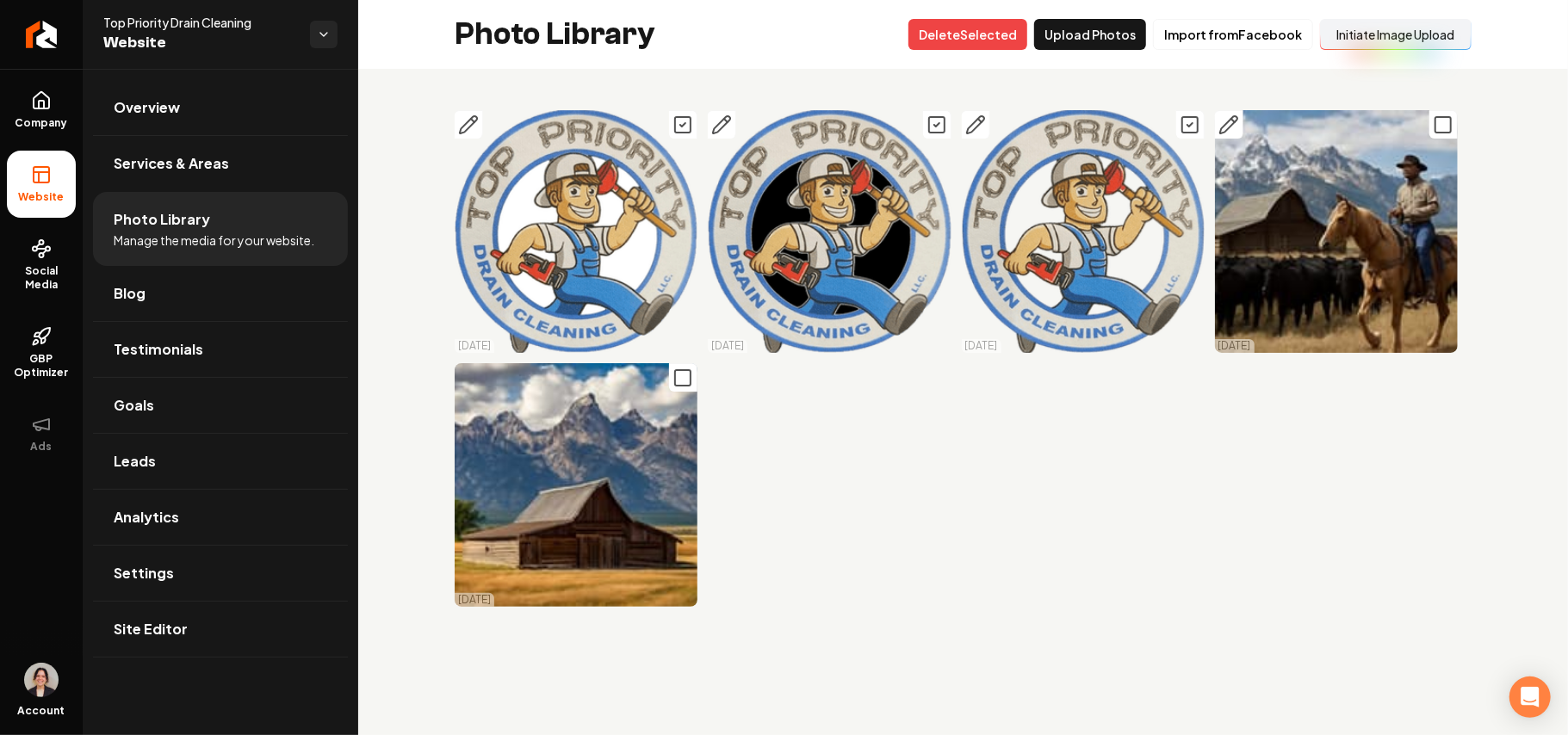
click at [781, 126] on icon "Main content area" at bounding box center [1443, 125] width 21 height 21
click at [687, 379] on icon "Main content area" at bounding box center [683, 378] width 21 height 21
click at [781, 34] on button "Delet e Selected" at bounding box center [967, 34] width 119 height 31
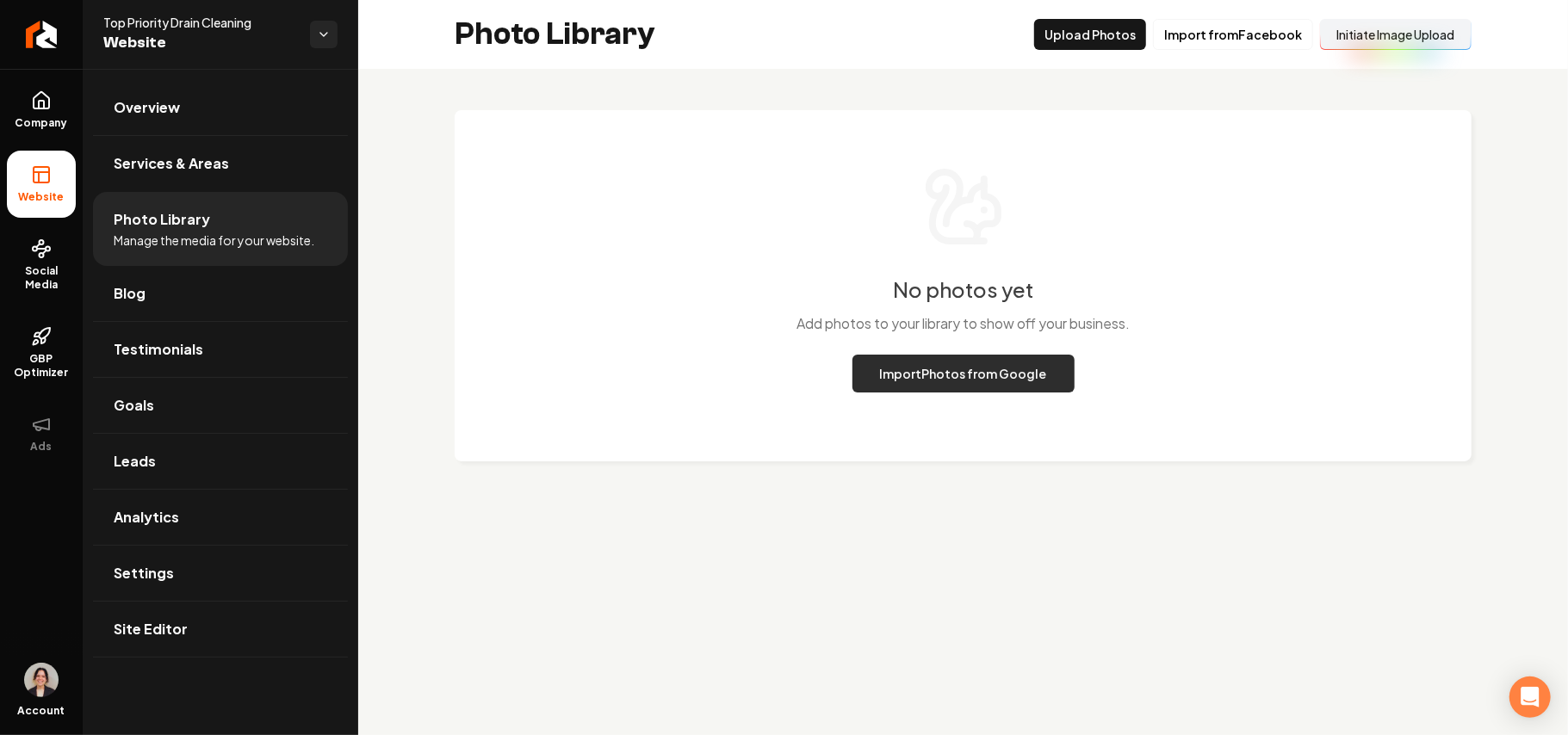
click at [781, 376] on button "Import Photos from Google" at bounding box center [963, 374] width 222 height 38
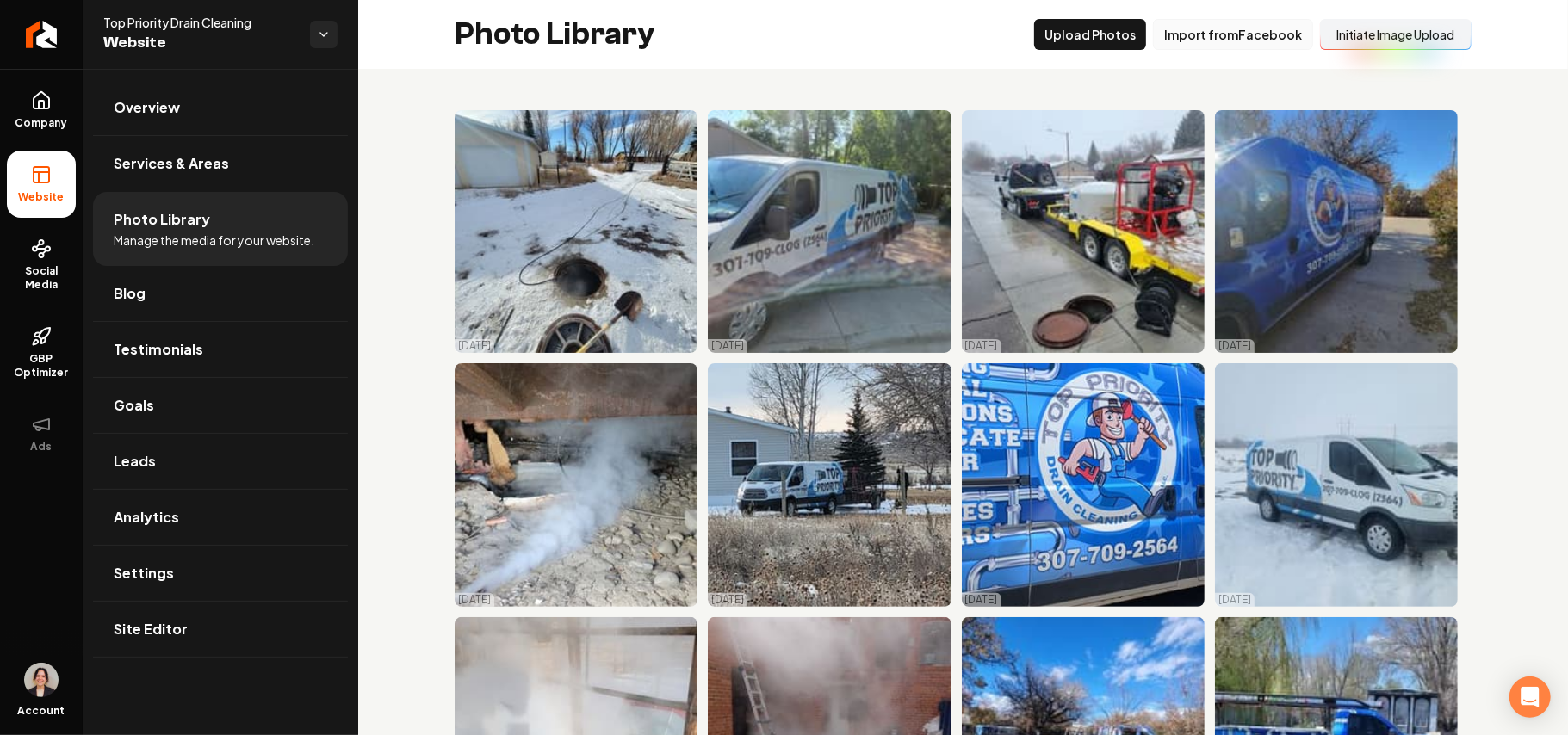
click at [781, 38] on button "Import from Facebook" at bounding box center [1232, 34] width 160 height 31
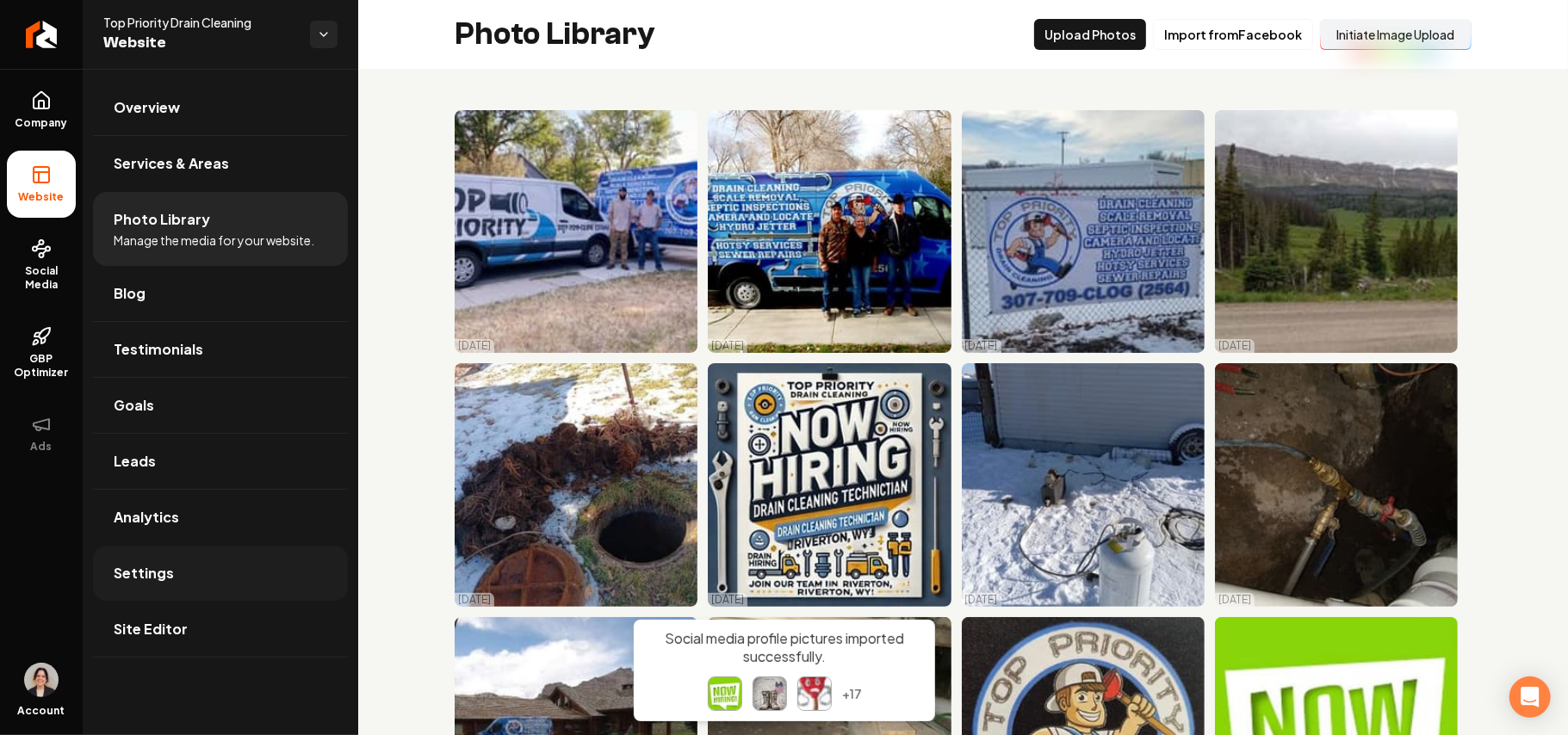
click at [197, 587] on link "Settings" at bounding box center [219, 573] width 254 height 55
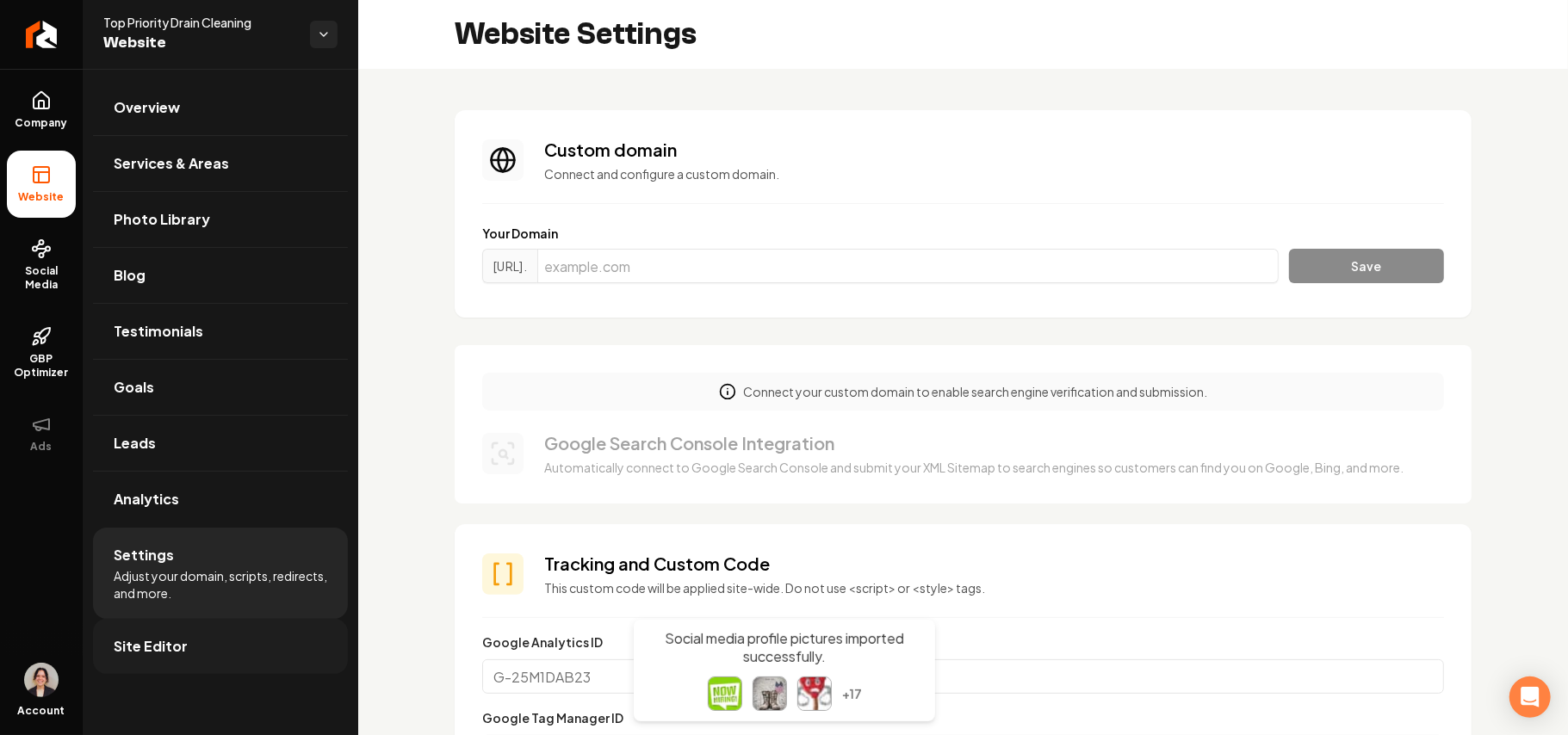
click at [178, 648] on span "Site Editor" at bounding box center [150, 647] width 74 height 21
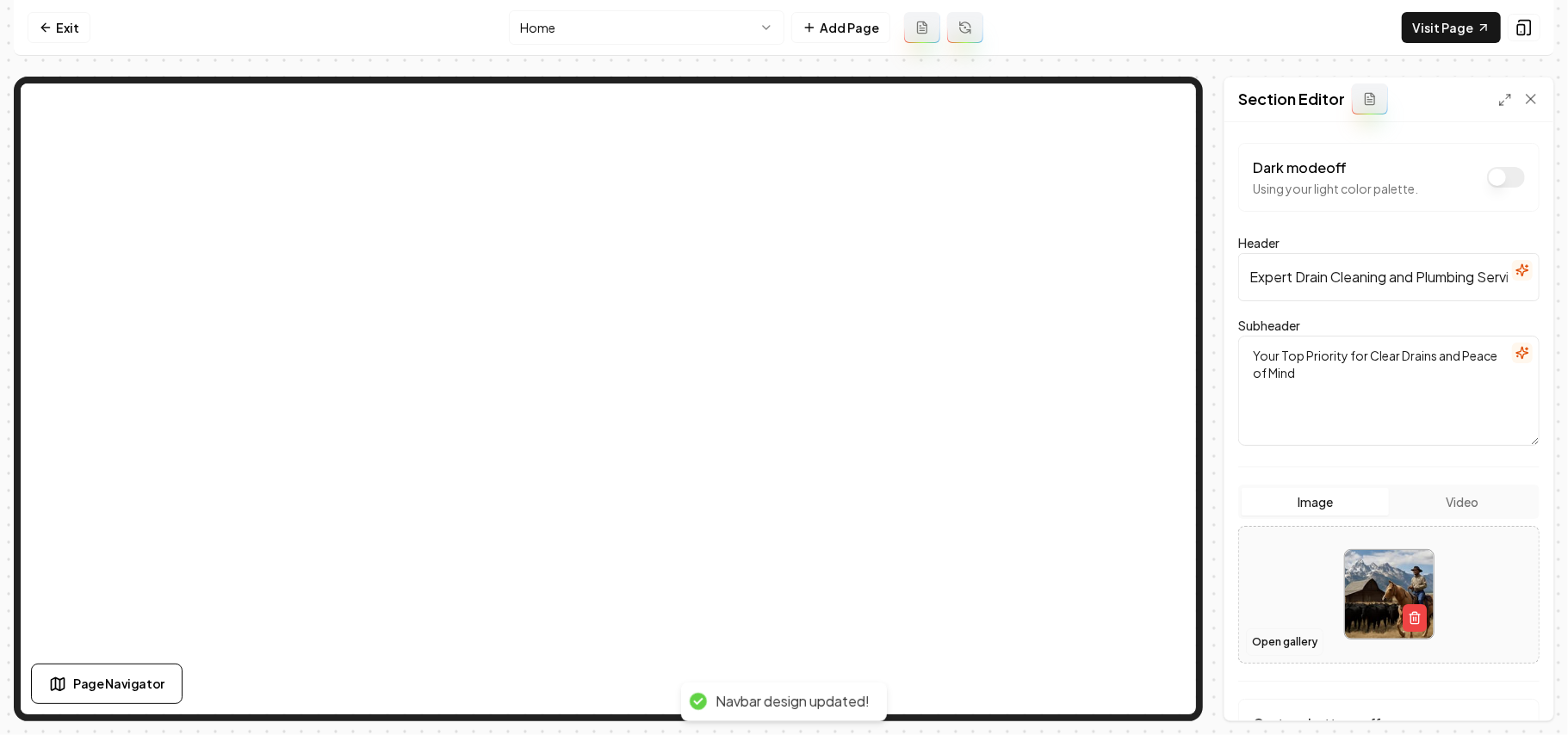
click at [781, 640] on button "Open gallery" at bounding box center [1284, 642] width 78 height 27
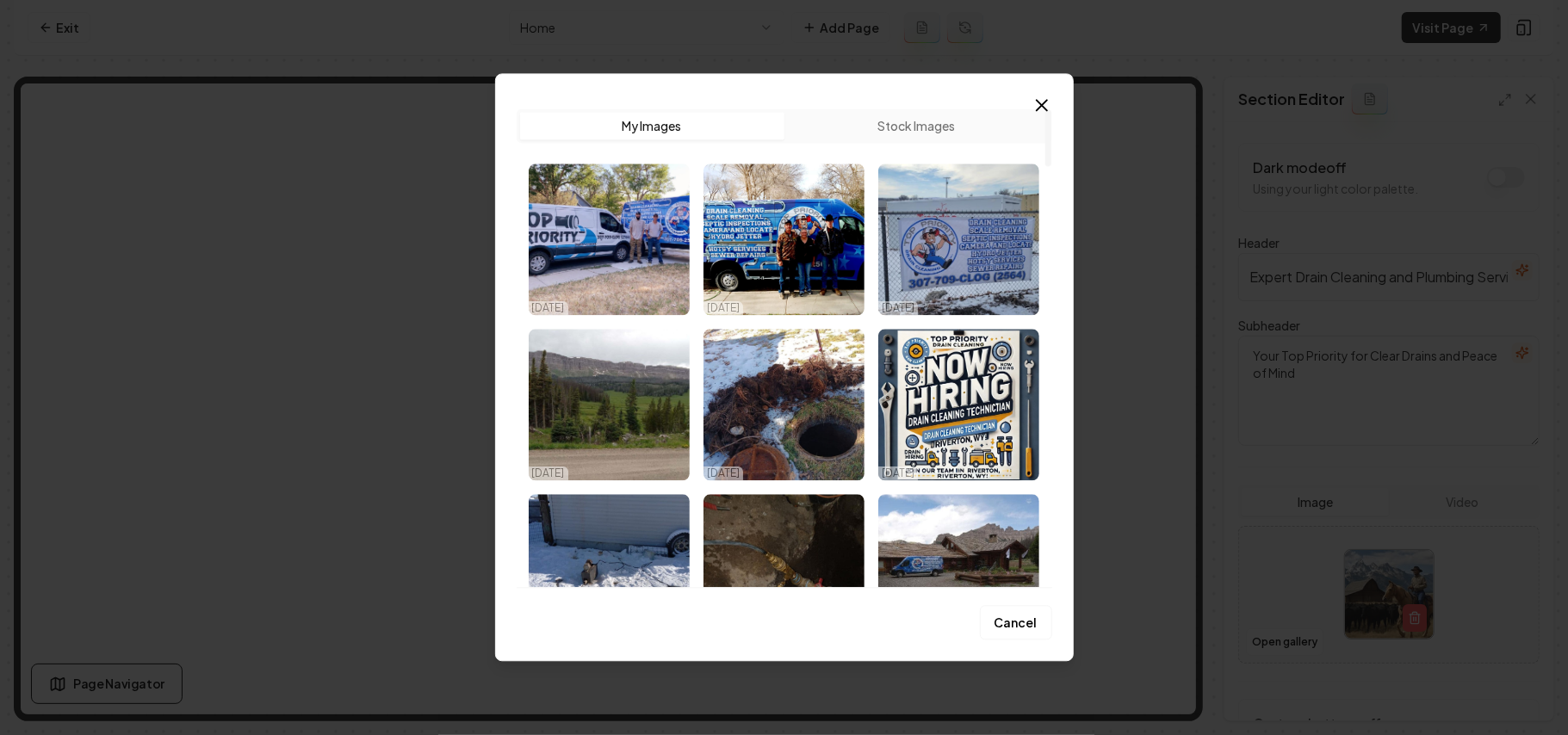
click at [613, 248] on img "Select image image_68dd6b035c7cd75eb87cd06b.jpeg" at bounding box center [609, 239] width 161 height 151
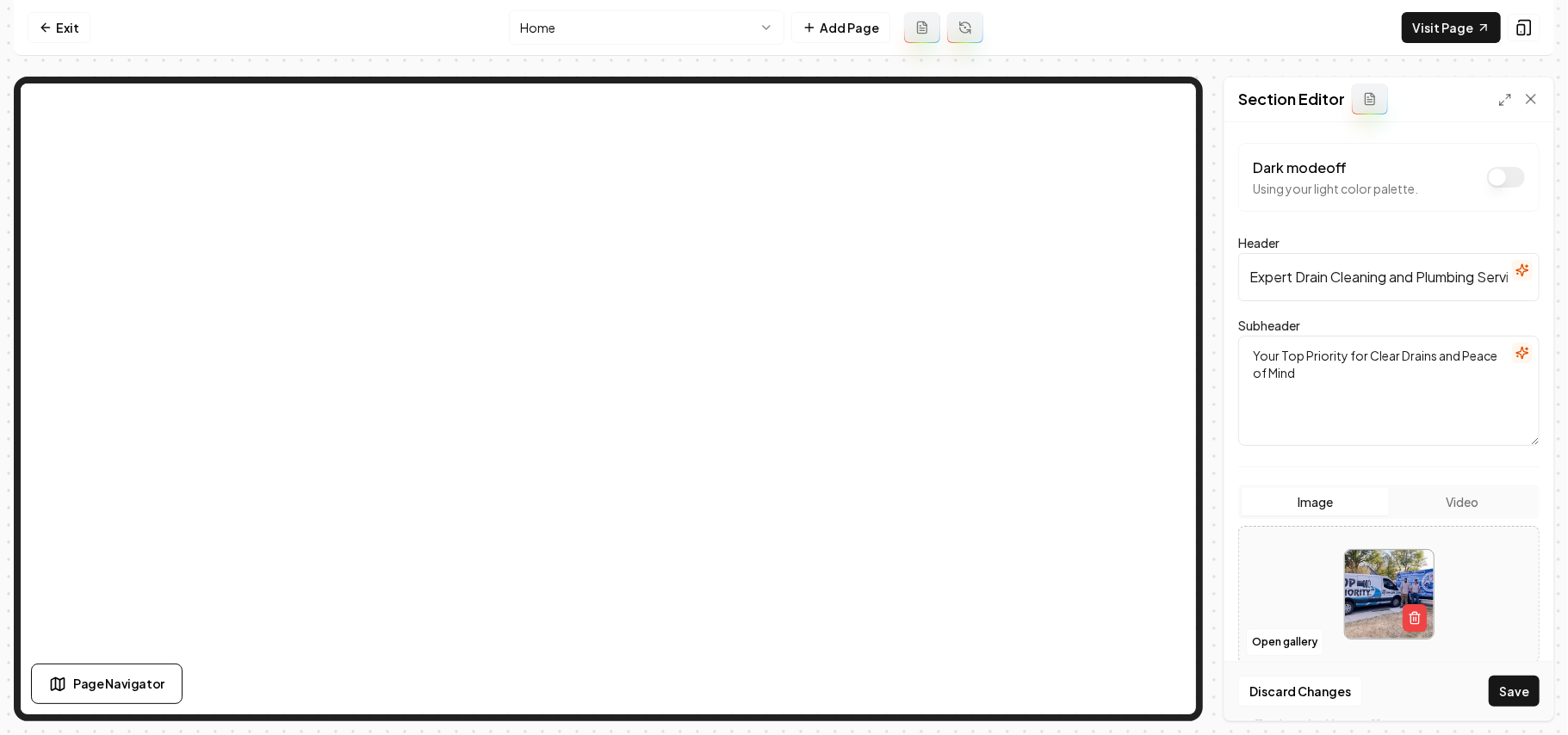
click at [781, 690] on button "Save" at bounding box center [1514, 691] width 51 height 31
click at [781, 656] on button "Open gallery" at bounding box center [1284, 642] width 78 height 27
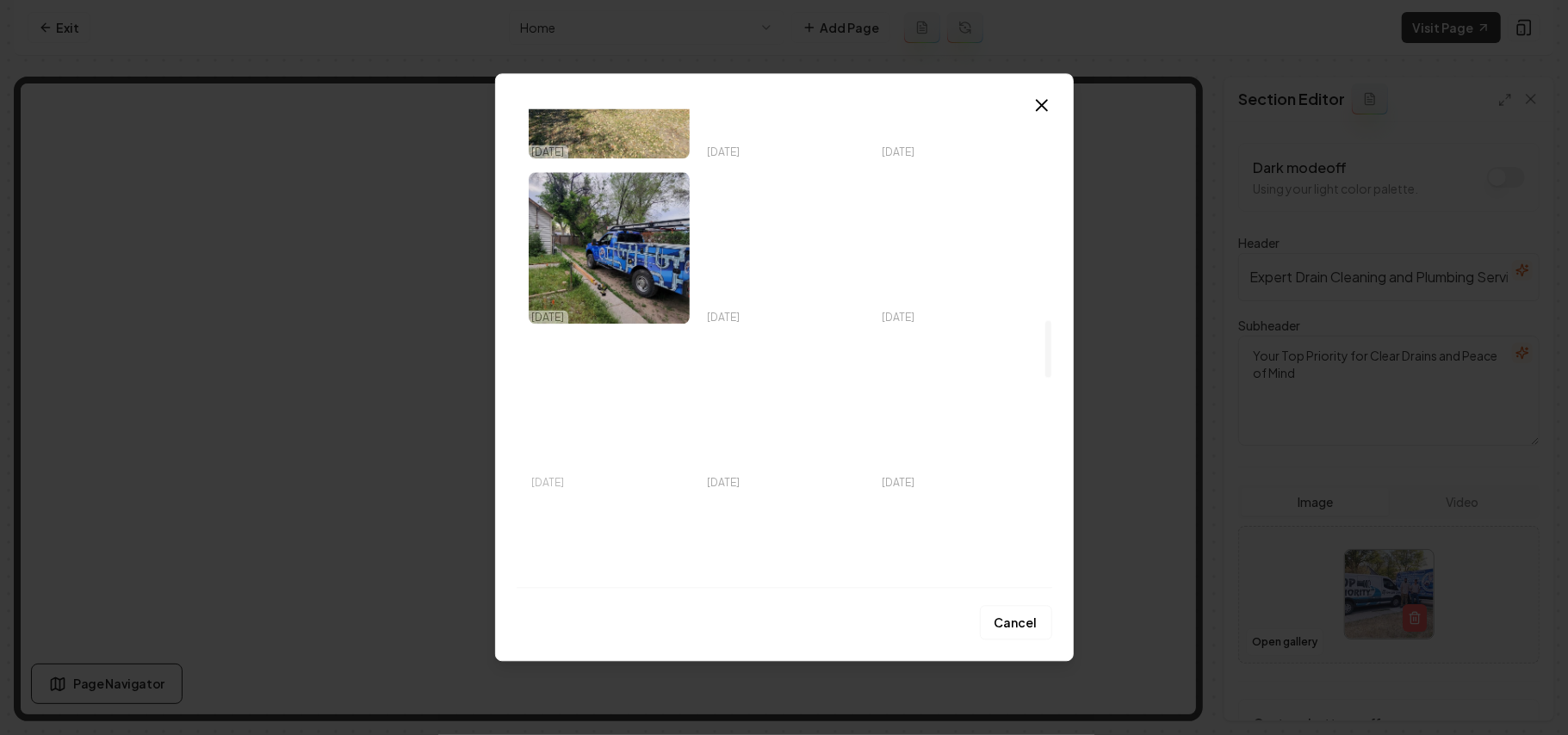
scroll to position [1700, 0]
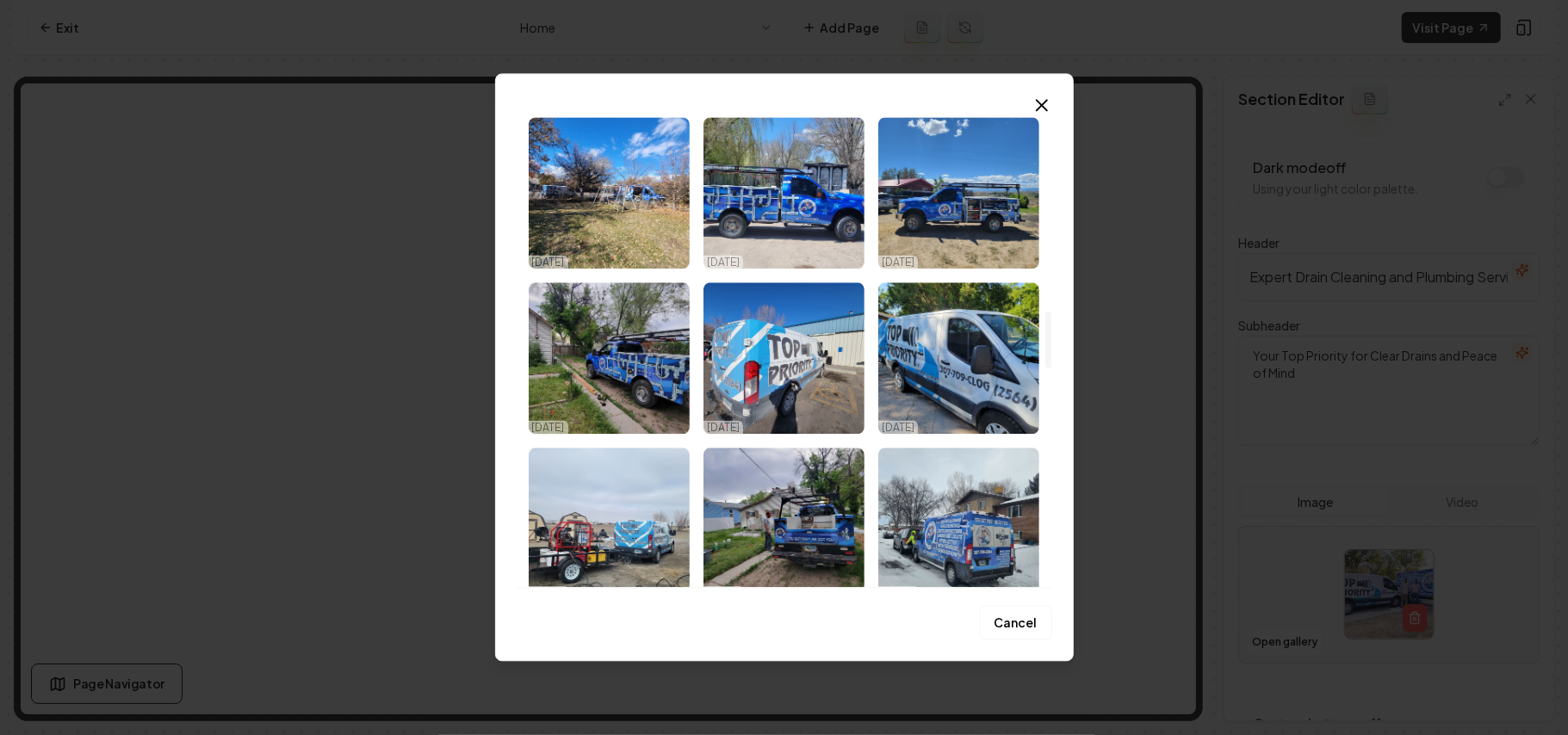
click at [623, 524] on img "Select image image_68dd6ae05c7cd75eb87c0dd1.jpeg" at bounding box center [609, 523] width 161 height 151
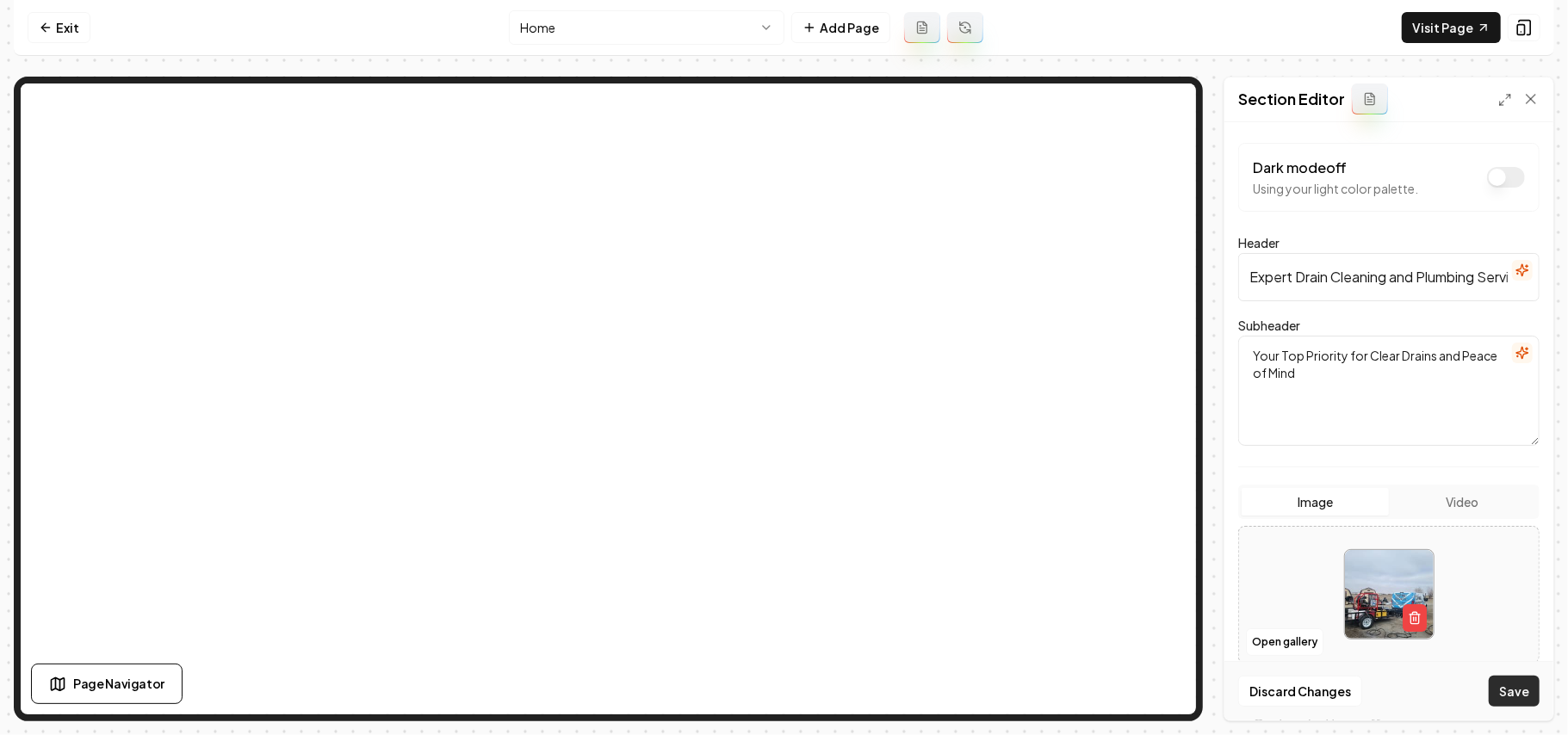
click at [781, 684] on button "Save" at bounding box center [1514, 691] width 51 height 31
click at [781, 641] on button "Open gallery" at bounding box center [1284, 642] width 78 height 27
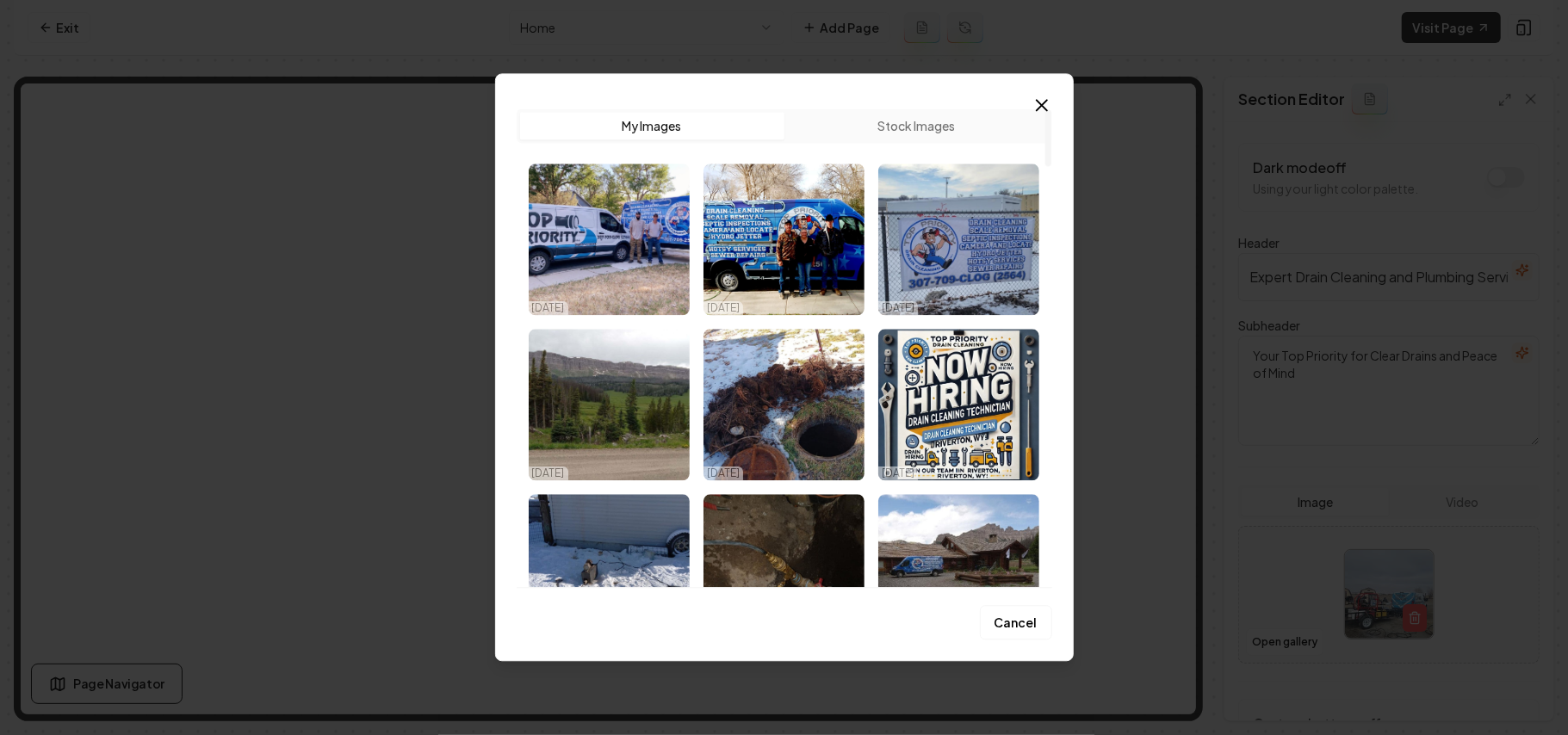
drag, startPoint x: 762, startPoint y: 220, endPoint x: 773, endPoint y: 233, distance: 17.0
click at [765, 220] on img "Select image image_68dd6b035c7cd75eb87cd10f.jpeg" at bounding box center [784, 239] width 161 height 151
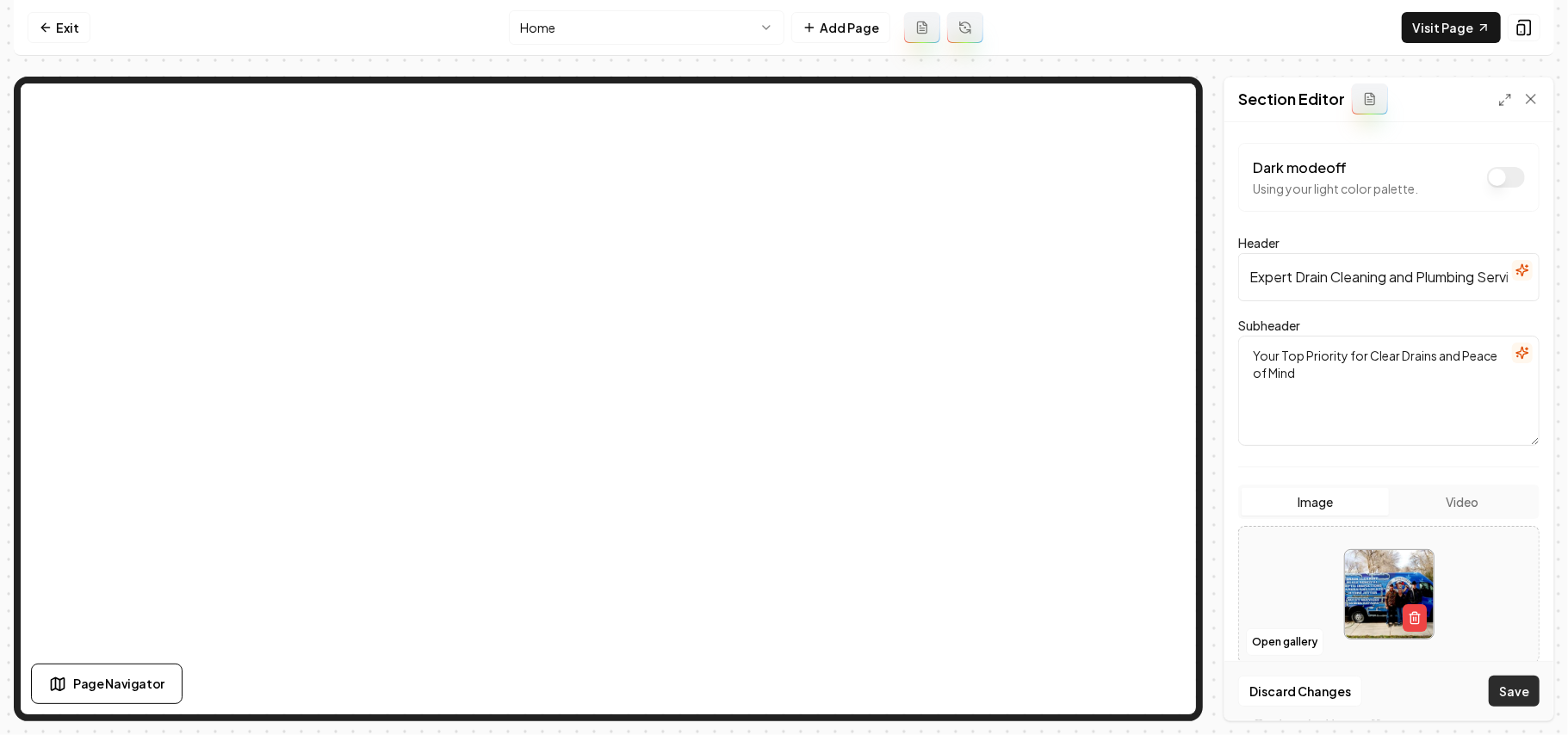
click at [781, 690] on button "Save" at bounding box center [1514, 691] width 51 height 31
click at [781, 642] on button "Open gallery" at bounding box center [1284, 642] width 78 height 27
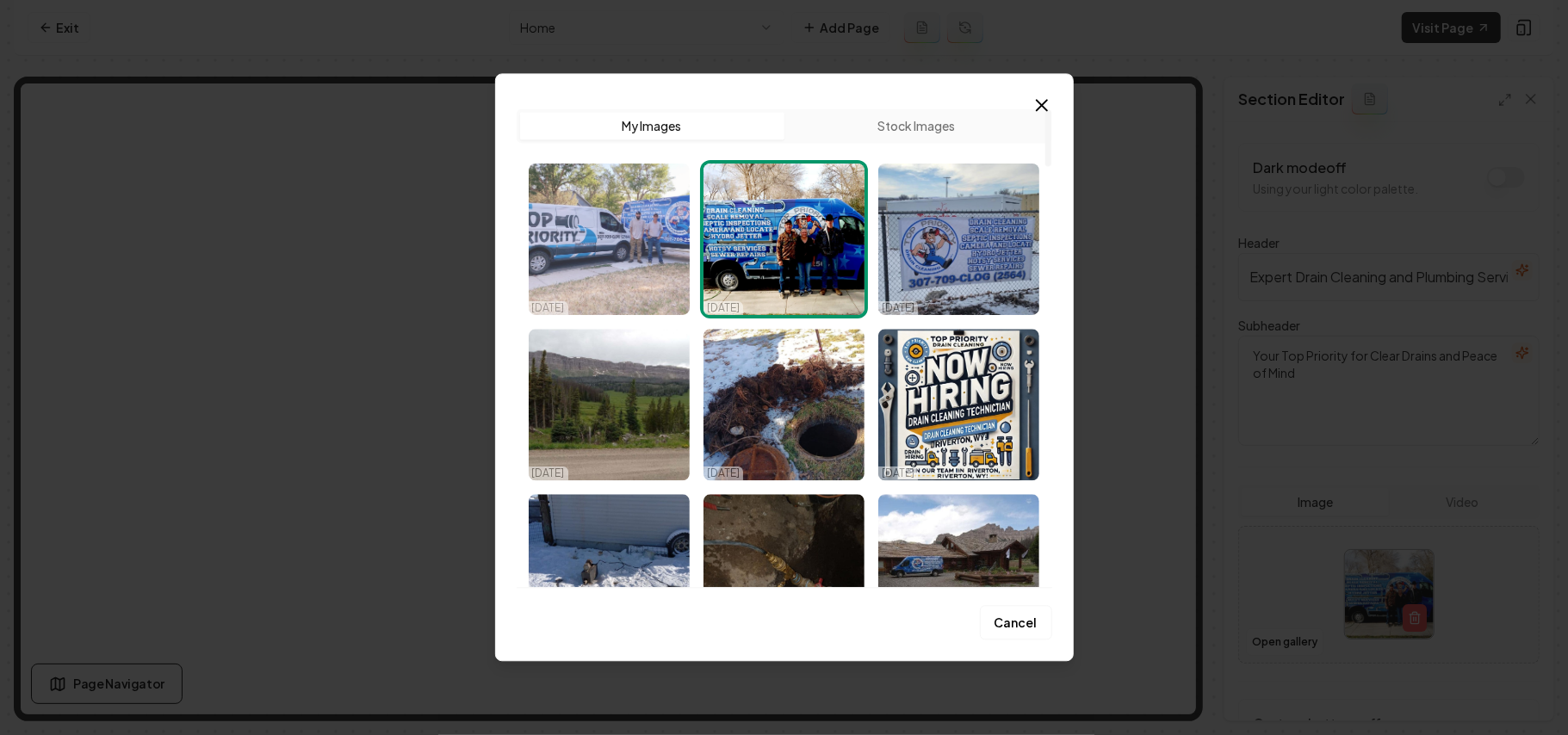
click at [649, 281] on img "Select image image_68dd6b035c7cd75eb87cd06b.jpeg" at bounding box center [609, 239] width 161 height 151
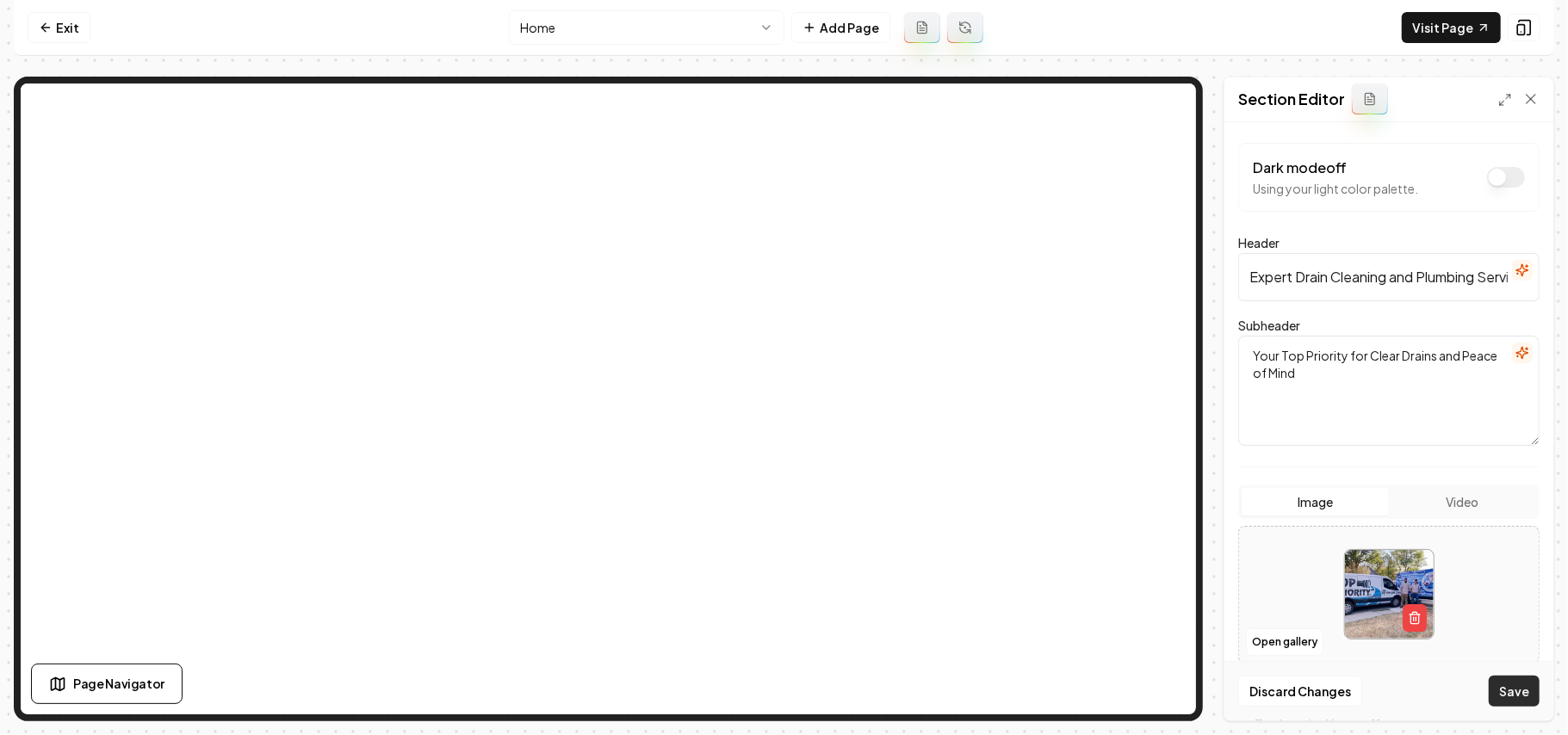
click at [781, 693] on button "Save" at bounding box center [1514, 691] width 51 height 31
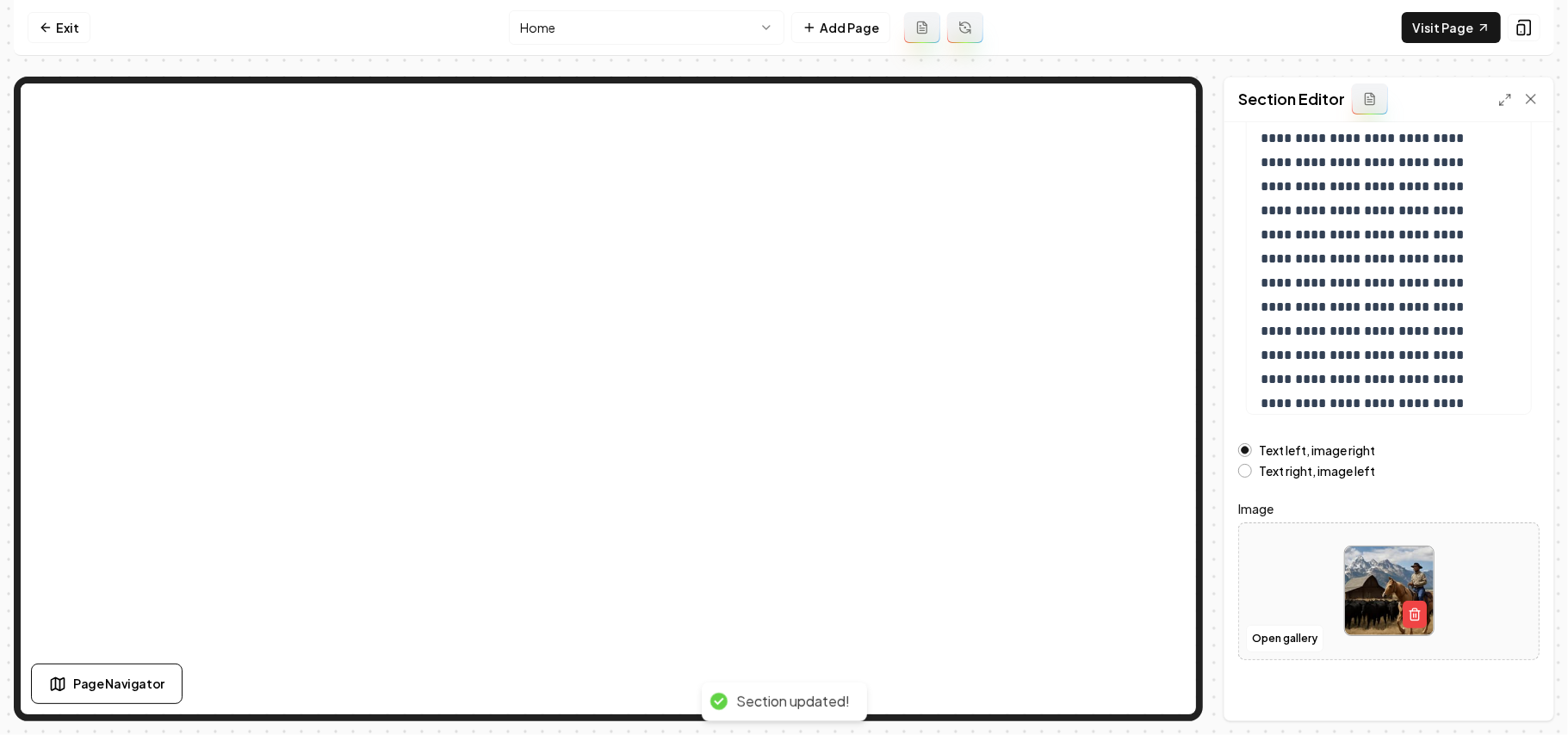
scroll to position [197, 0]
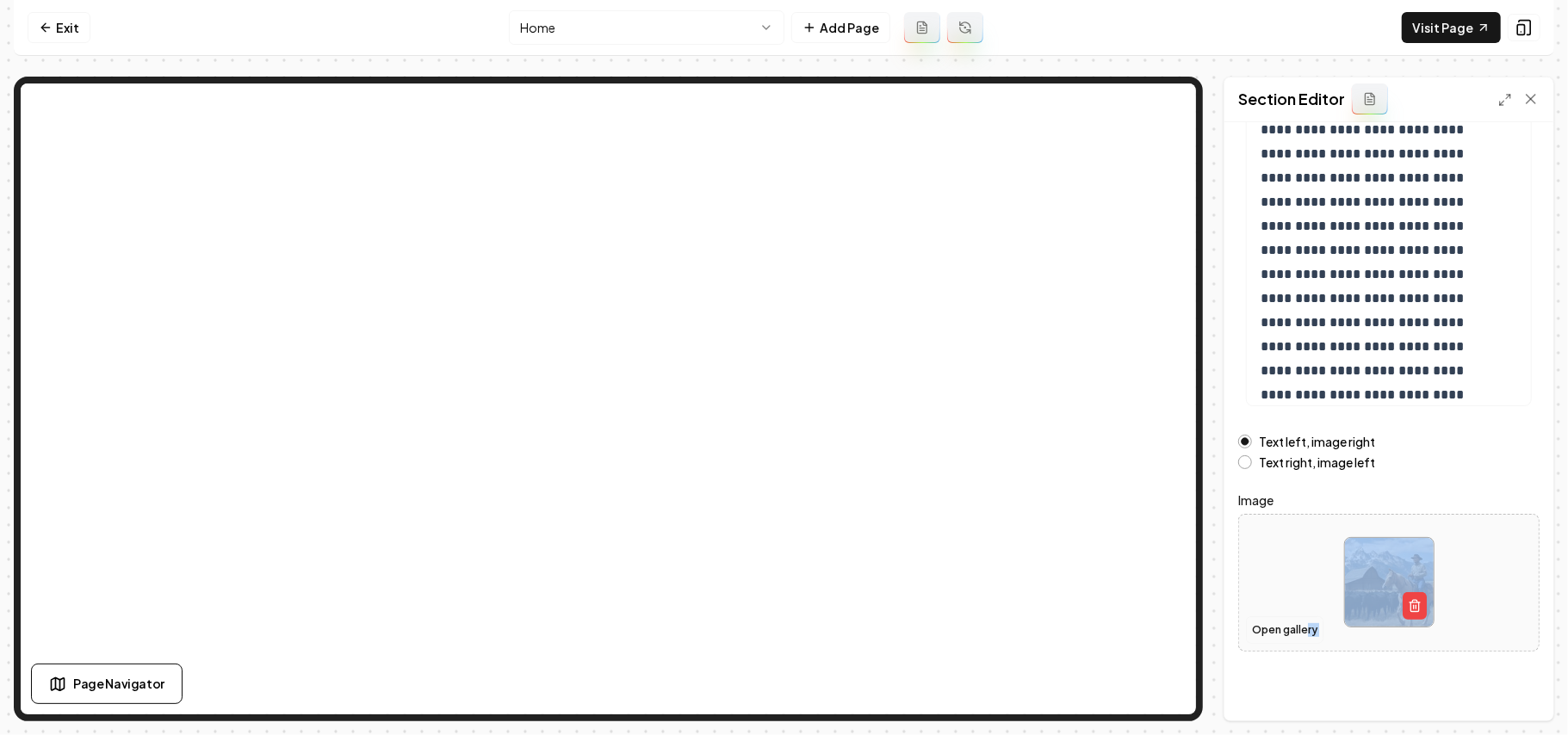
drag, startPoint x: 1307, startPoint y: 614, endPoint x: 1309, endPoint y: 639, distance: 25.1
click at [781, 639] on div "Open gallery" at bounding box center [1388, 583] width 302 height 138
click at [781, 632] on button "Open gallery" at bounding box center [1284, 630] width 78 height 27
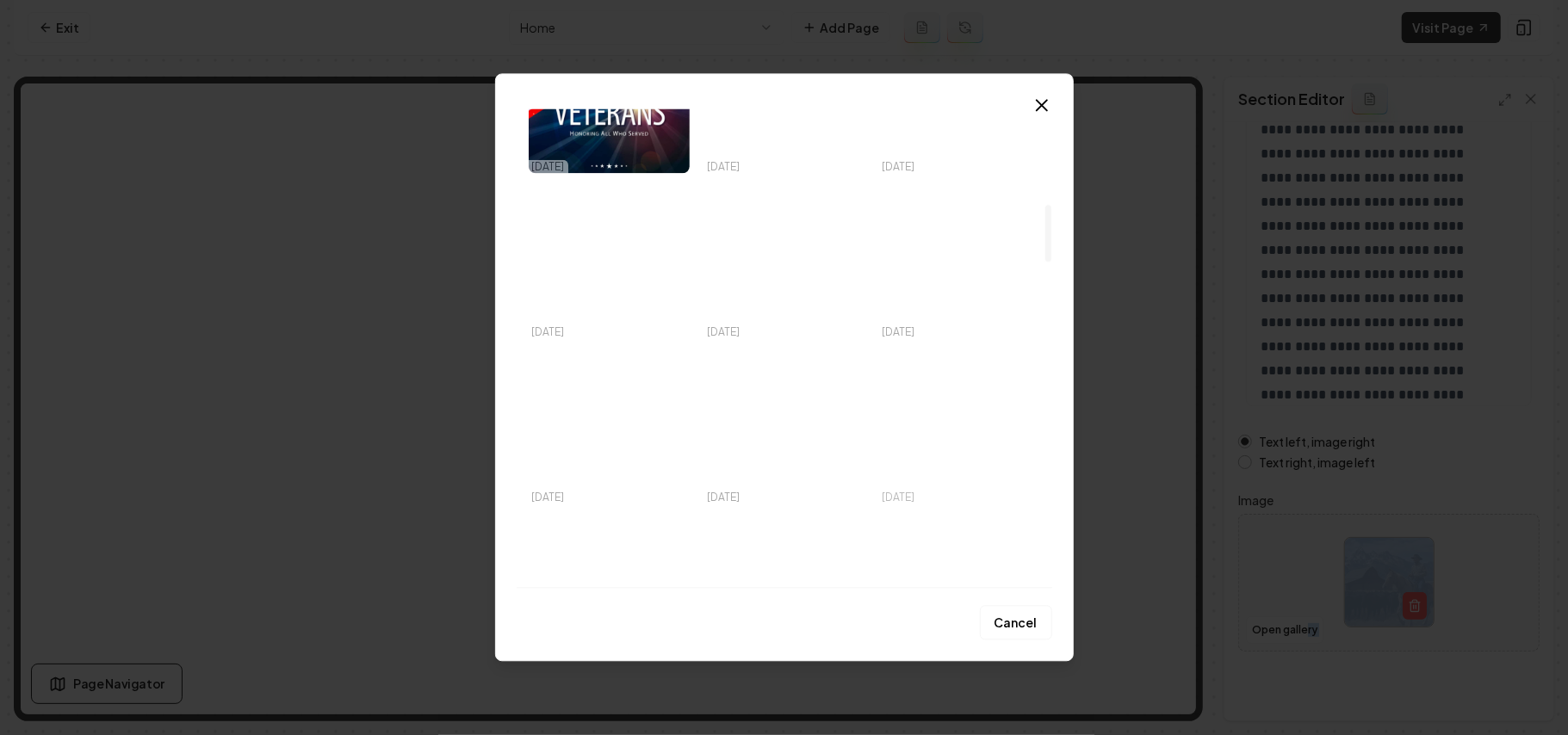
scroll to position [1148, 0]
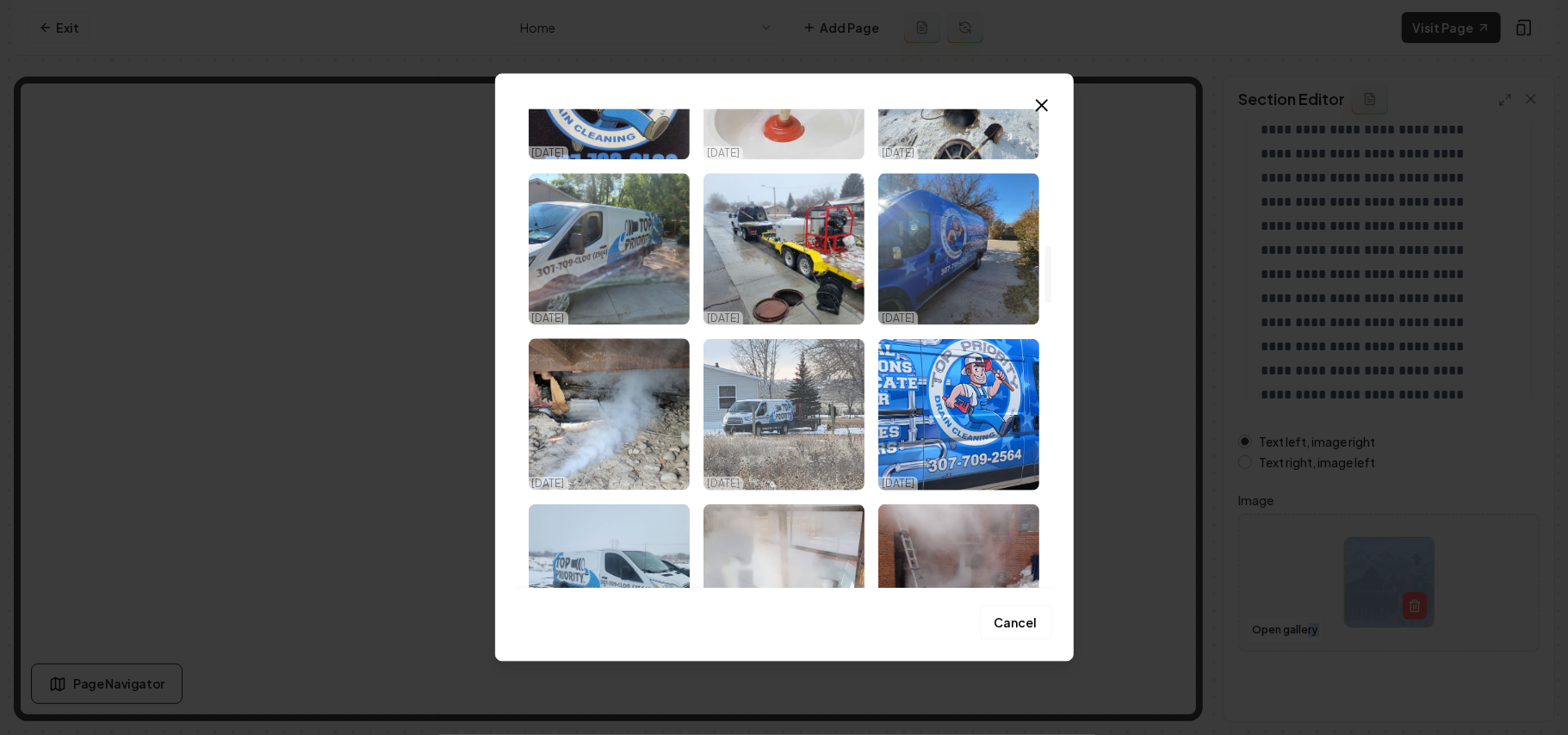
click at [773, 417] on img "Select image image_68dd6ae25c7cd75eb87c18ba.jpeg" at bounding box center [784, 414] width 161 height 151
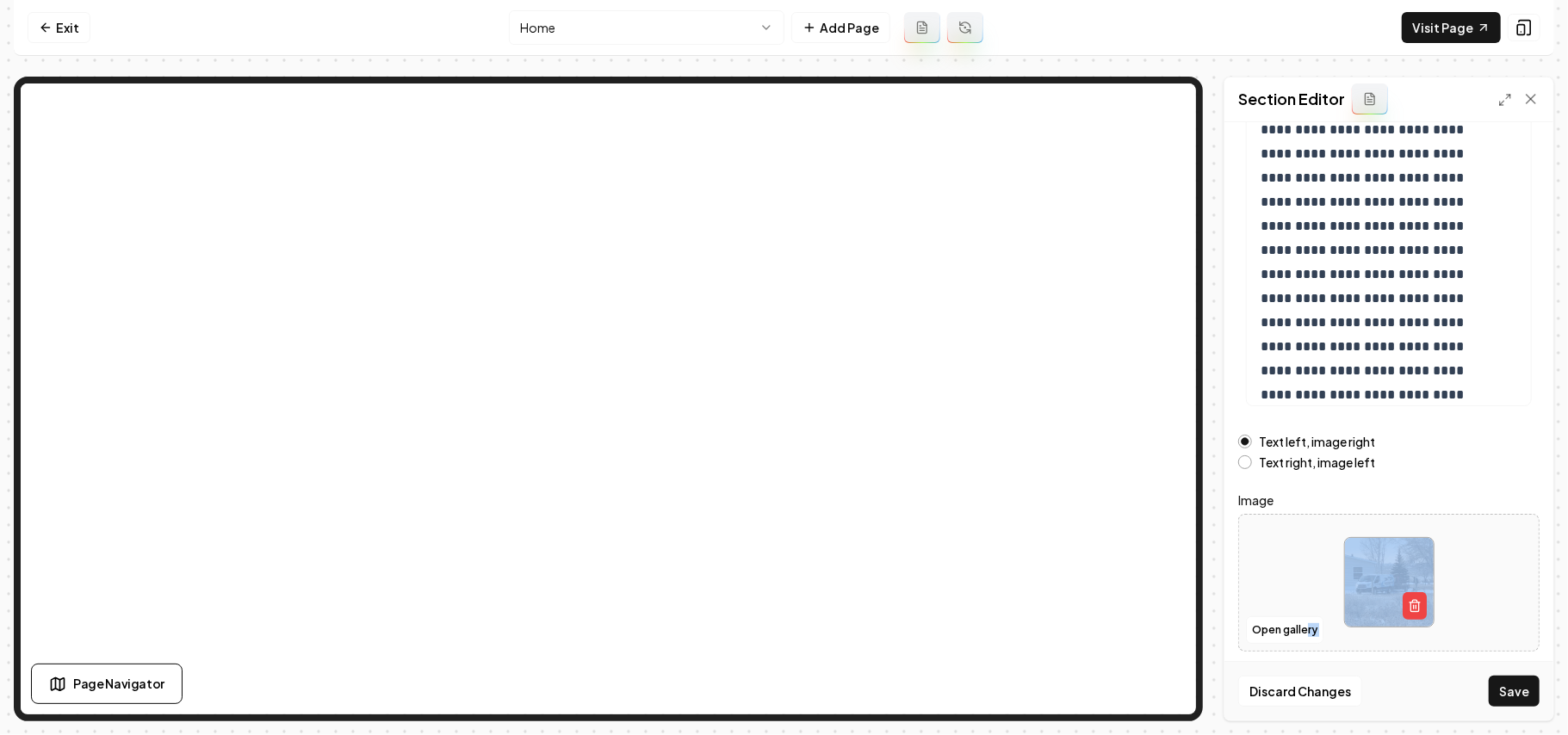
click at [781, 689] on button "Save" at bounding box center [1514, 691] width 51 height 31
click at [781, 628] on button "Open gallery" at bounding box center [1284, 630] width 78 height 27
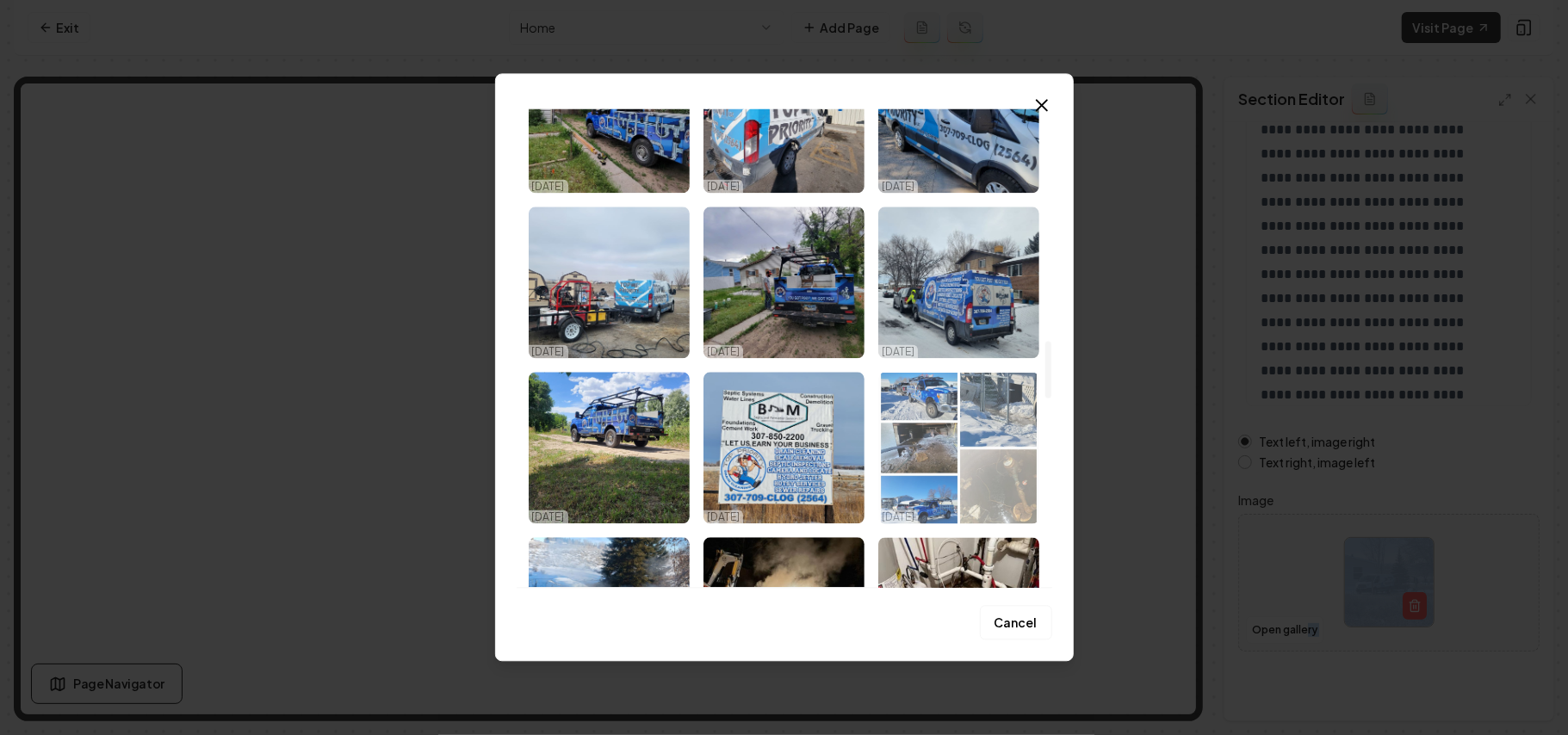
scroll to position [1951, 0]
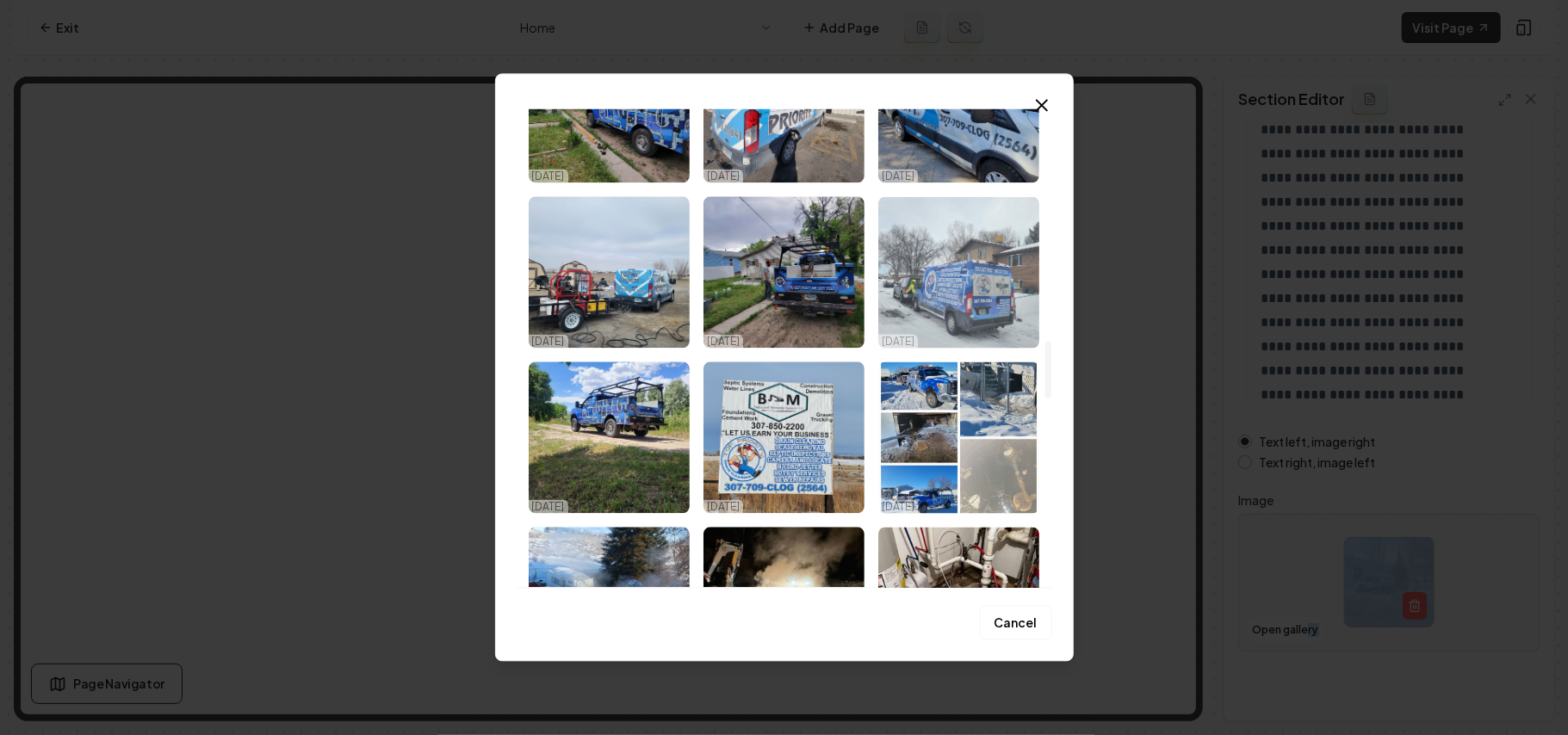
click at [781, 290] on img "Select image image_68dd6ae05c7cd75eb87c0d1d.jpeg" at bounding box center [959, 272] width 161 height 151
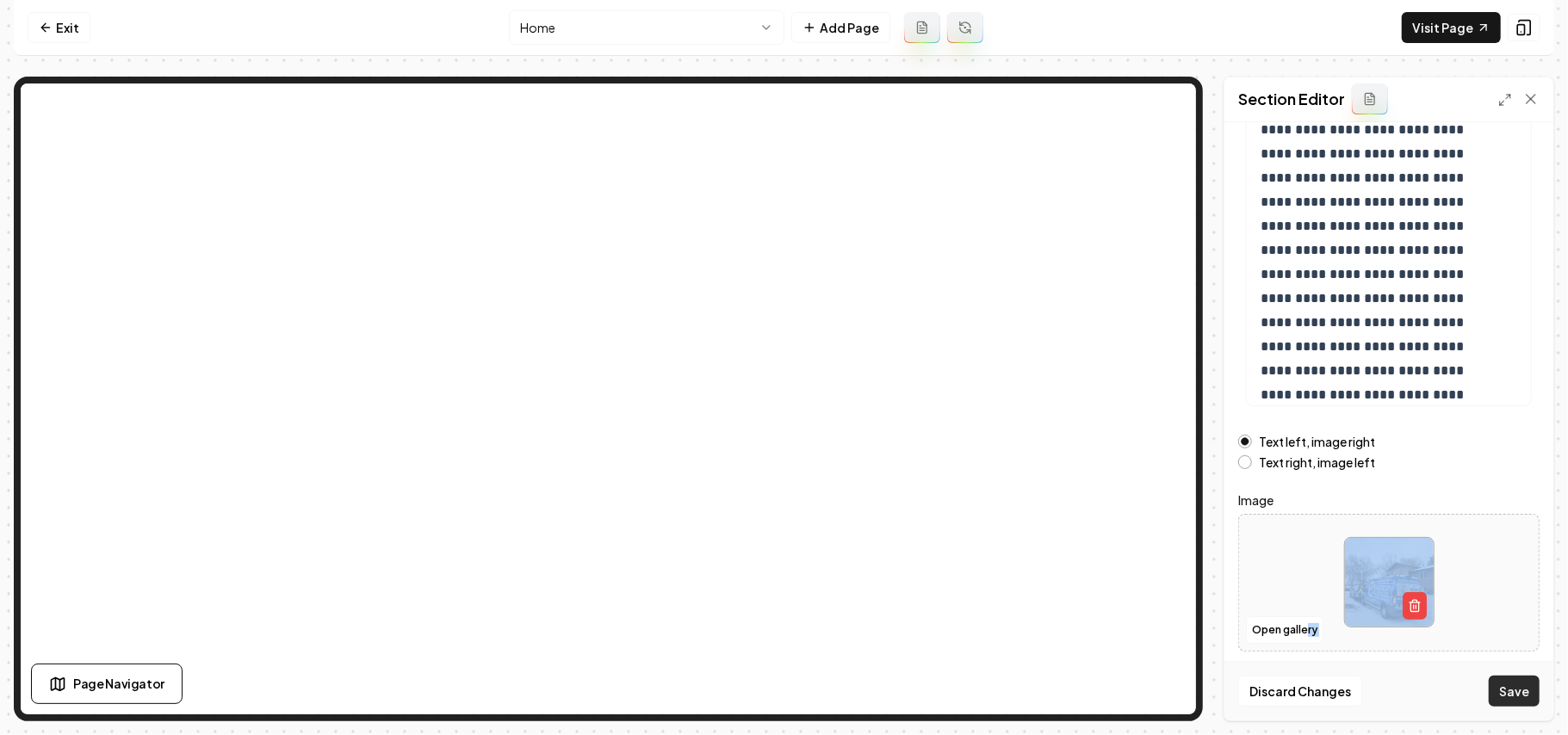
click at [781, 683] on button "Save" at bounding box center [1514, 691] width 51 height 31
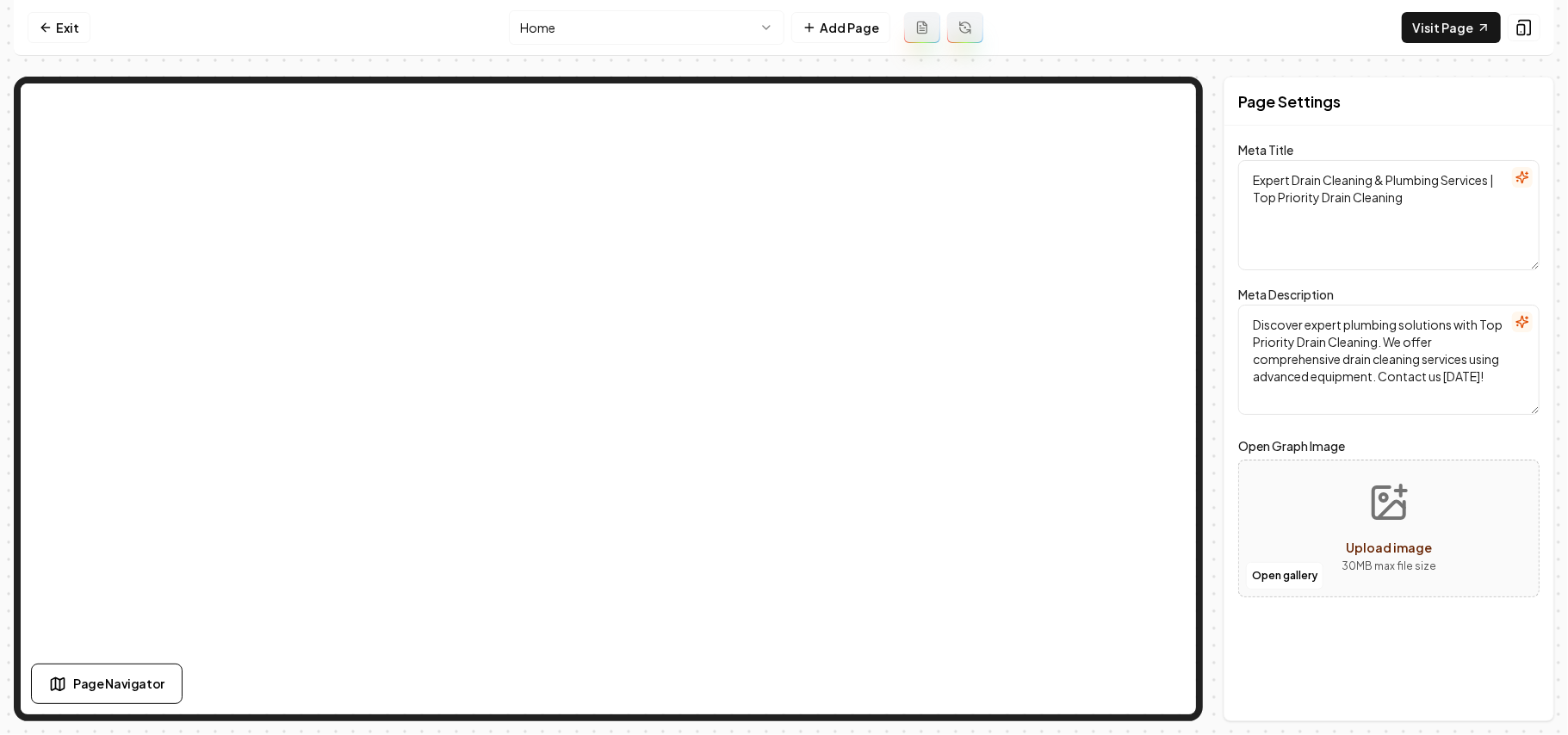
scroll to position [0, 0]
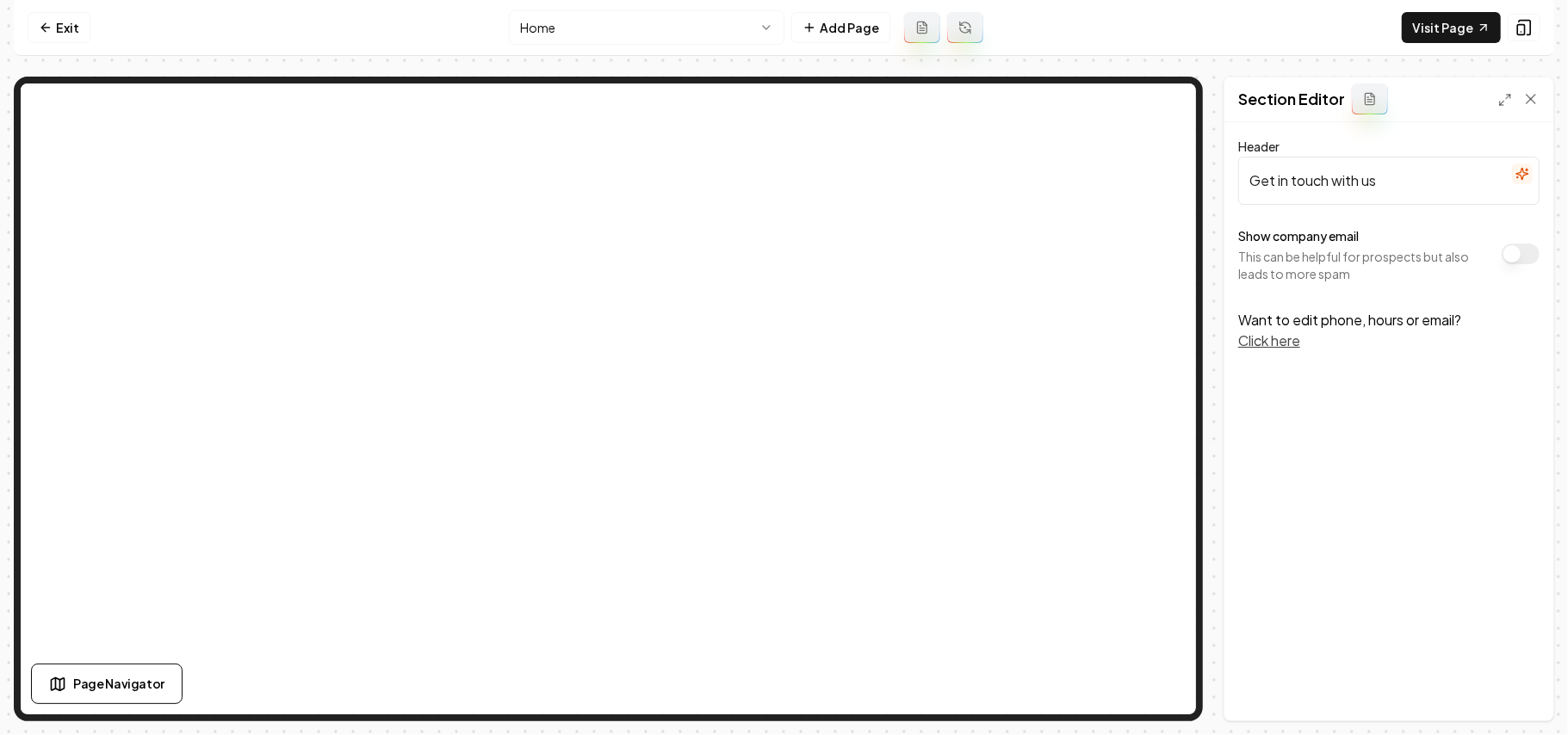
click at [781, 260] on button "Show company email" at bounding box center [1521, 254] width 38 height 21
click at [781, 708] on div "Discard Changes Save" at bounding box center [1389, 691] width 329 height 60
click at [781, 701] on button "Save" at bounding box center [1514, 691] width 51 height 31
click at [781, 29] on link "Visit Page" at bounding box center [1451, 27] width 99 height 31
click at [61, 31] on link "Exit" at bounding box center [59, 27] width 62 height 31
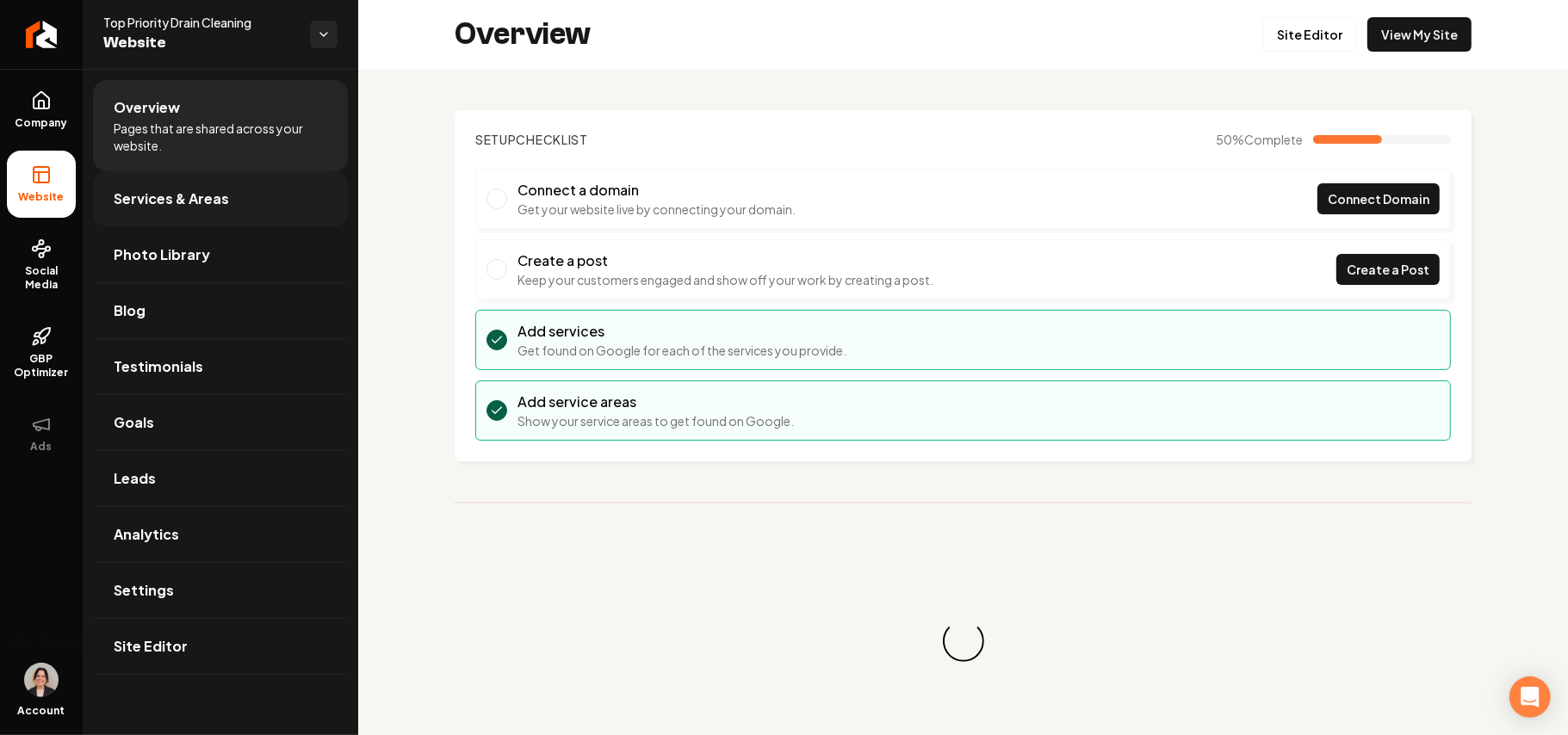
click at [193, 215] on link "Services & Areas" at bounding box center [219, 199] width 254 height 55
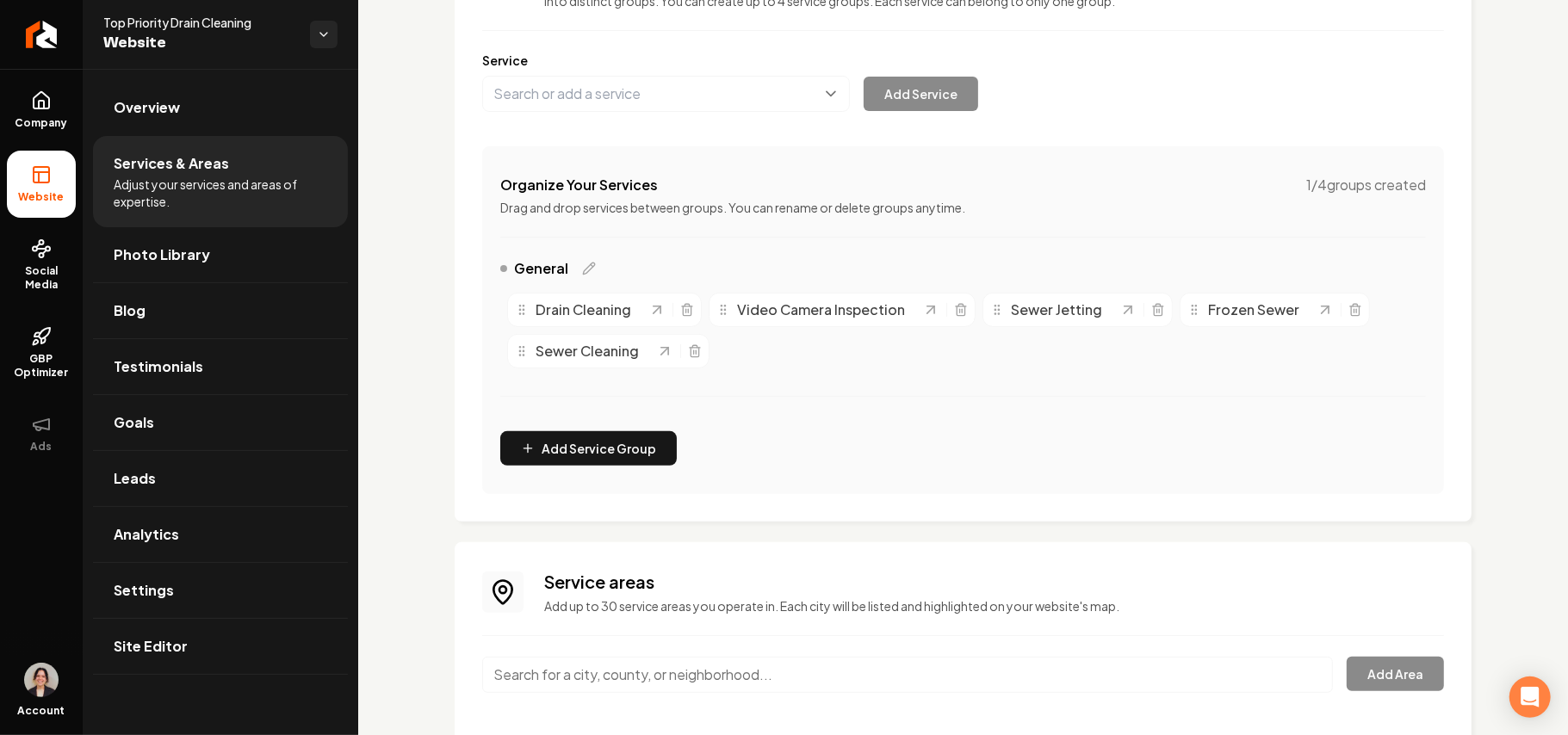
scroll to position [300, 0]
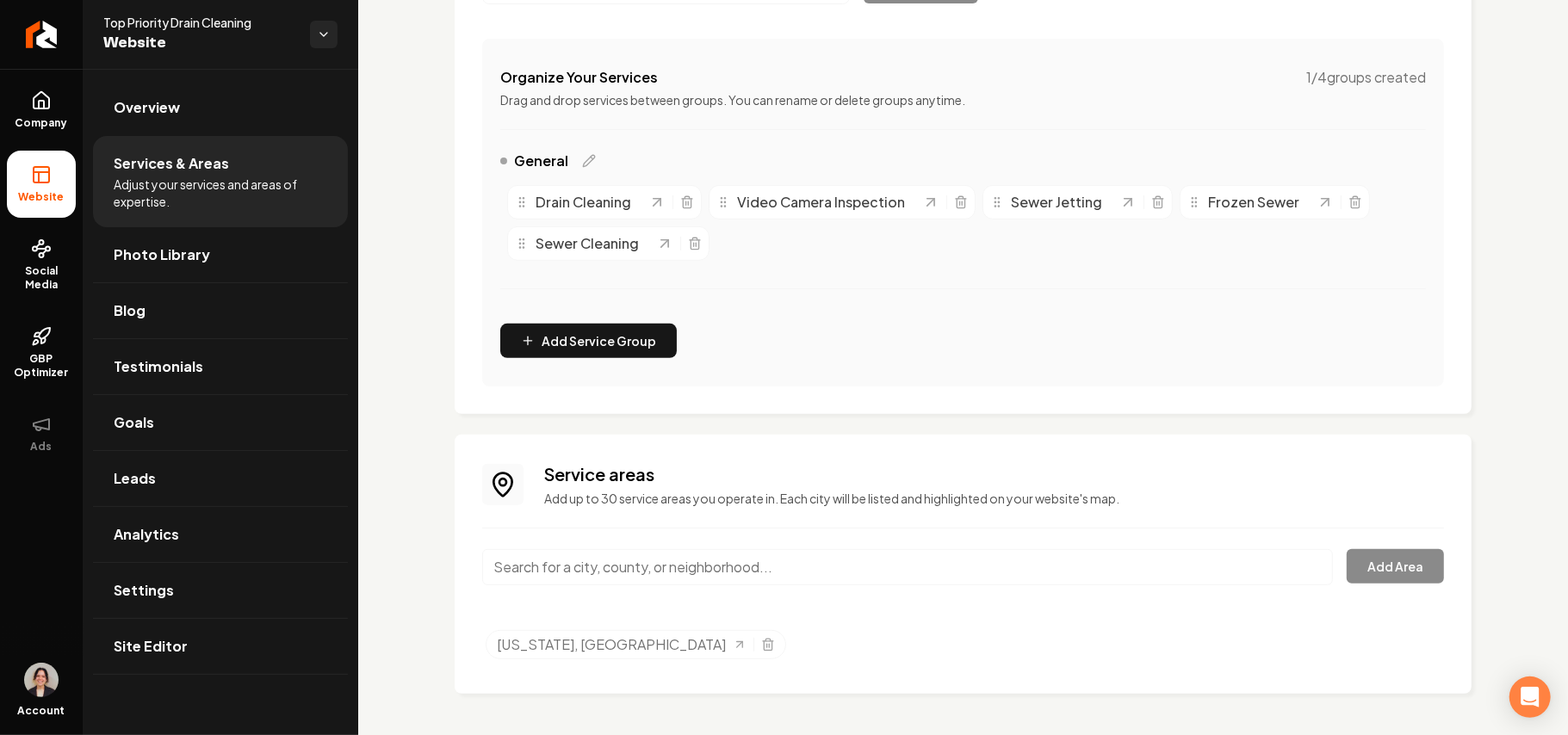
click at [645, 552] on input "Main content area" at bounding box center [907, 568] width 850 height 36
paste input "Lander, WY"
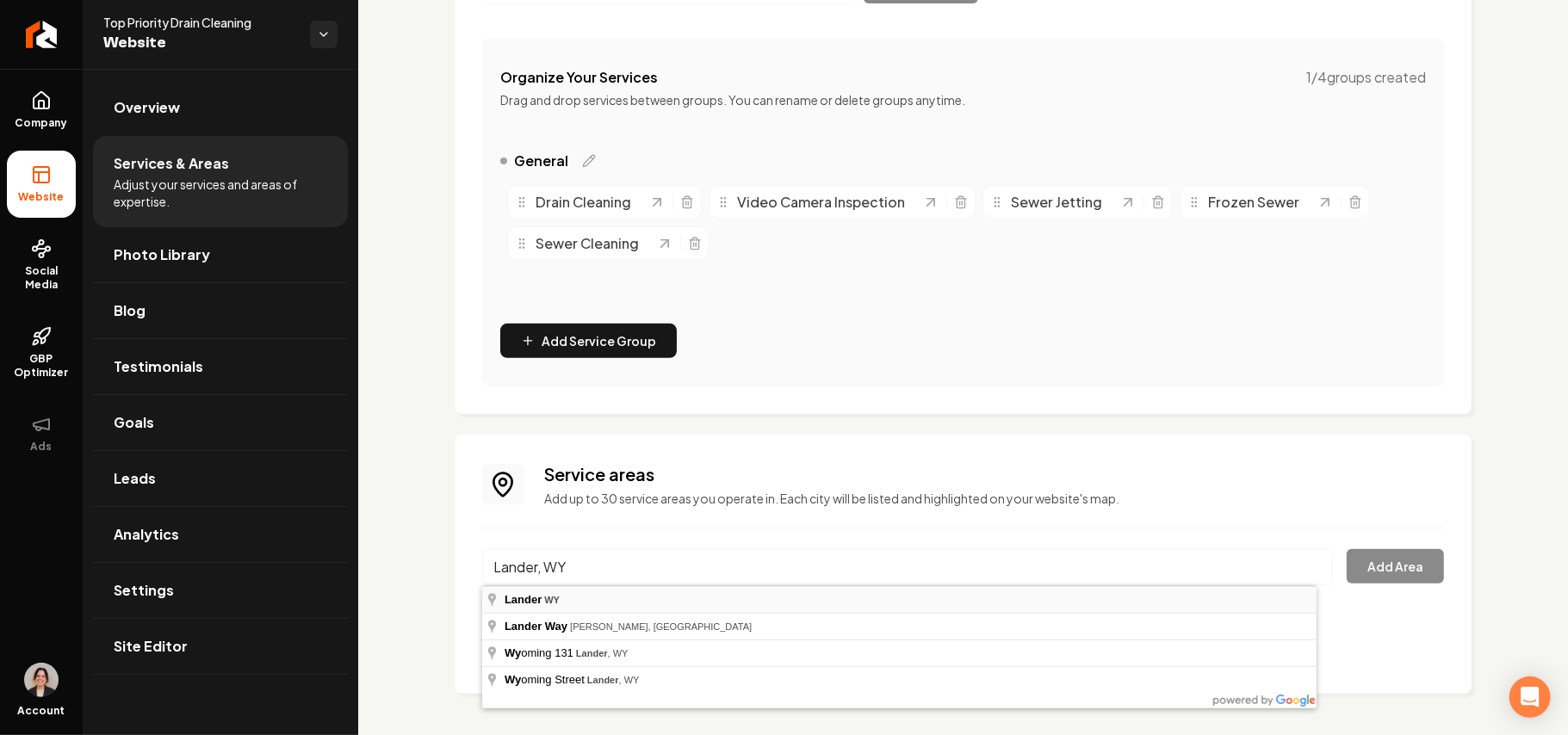
type input "Lander, WY"
drag, startPoint x: 582, startPoint y: 601, endPoint x: 1259, endPoint y: 577, distance: 677.4
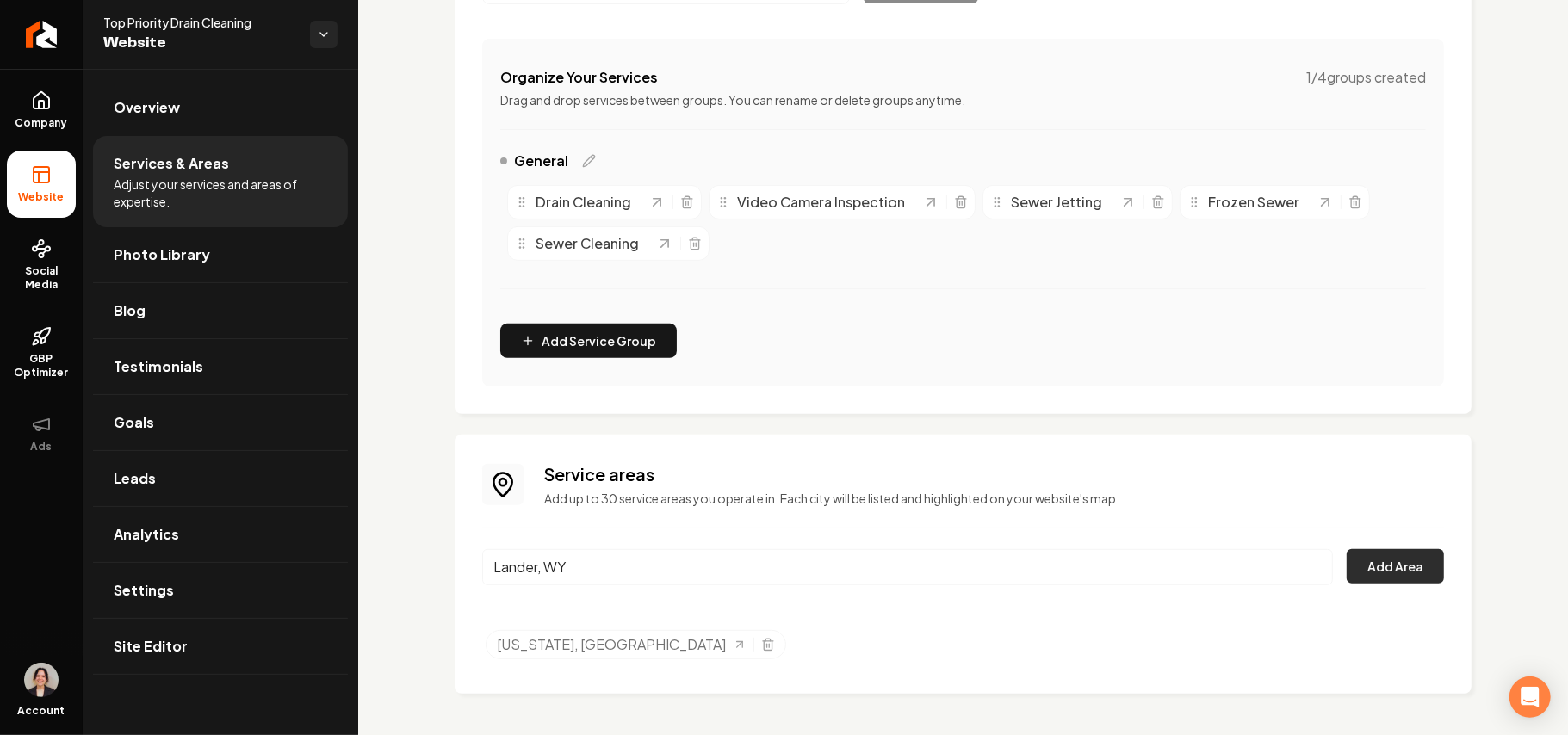
click at [781, 555] on button "Add Area" at bounding box center [1395, 567] width 97 height 34
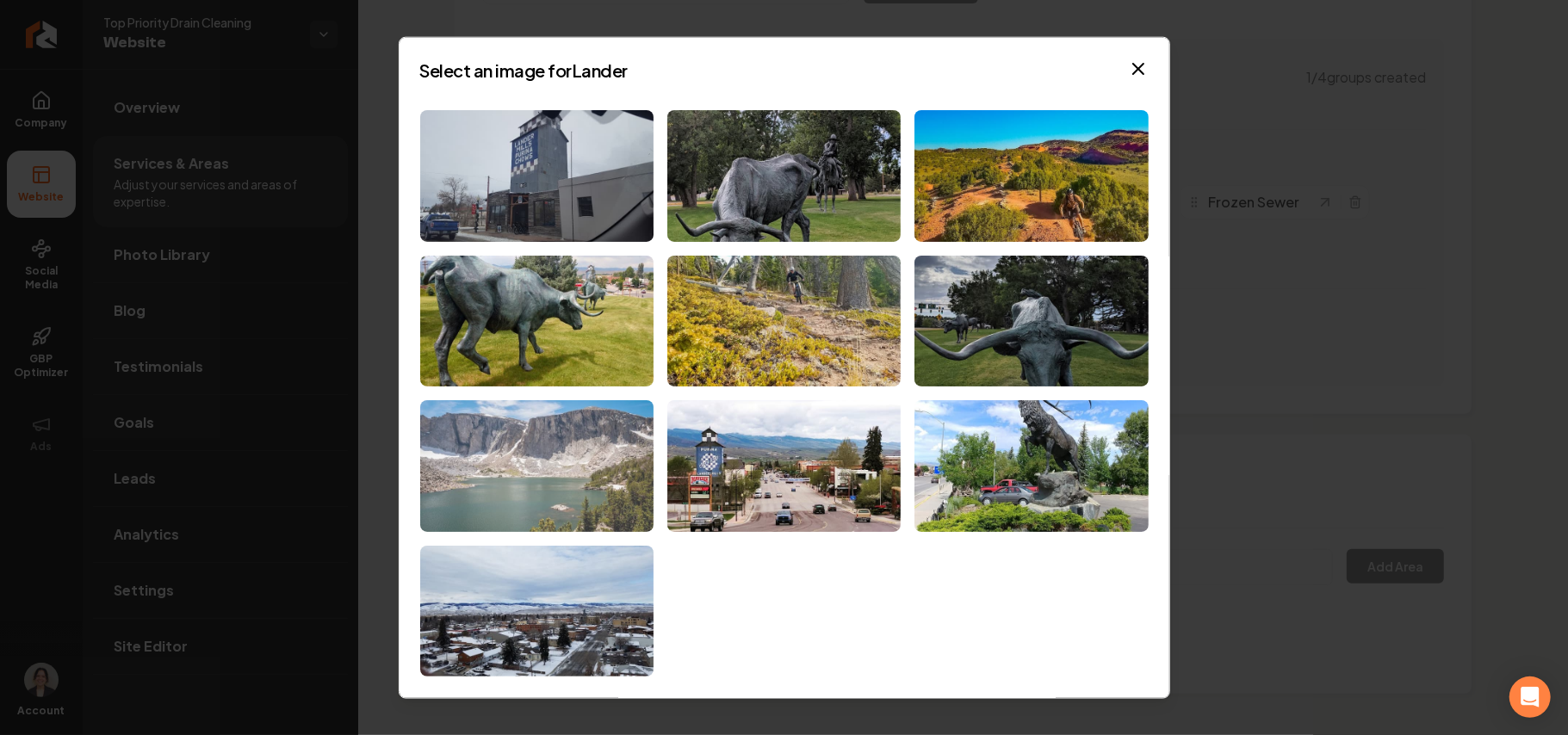
click at [582, 489] on img at bounding box center [536, 465] width 234 height 131
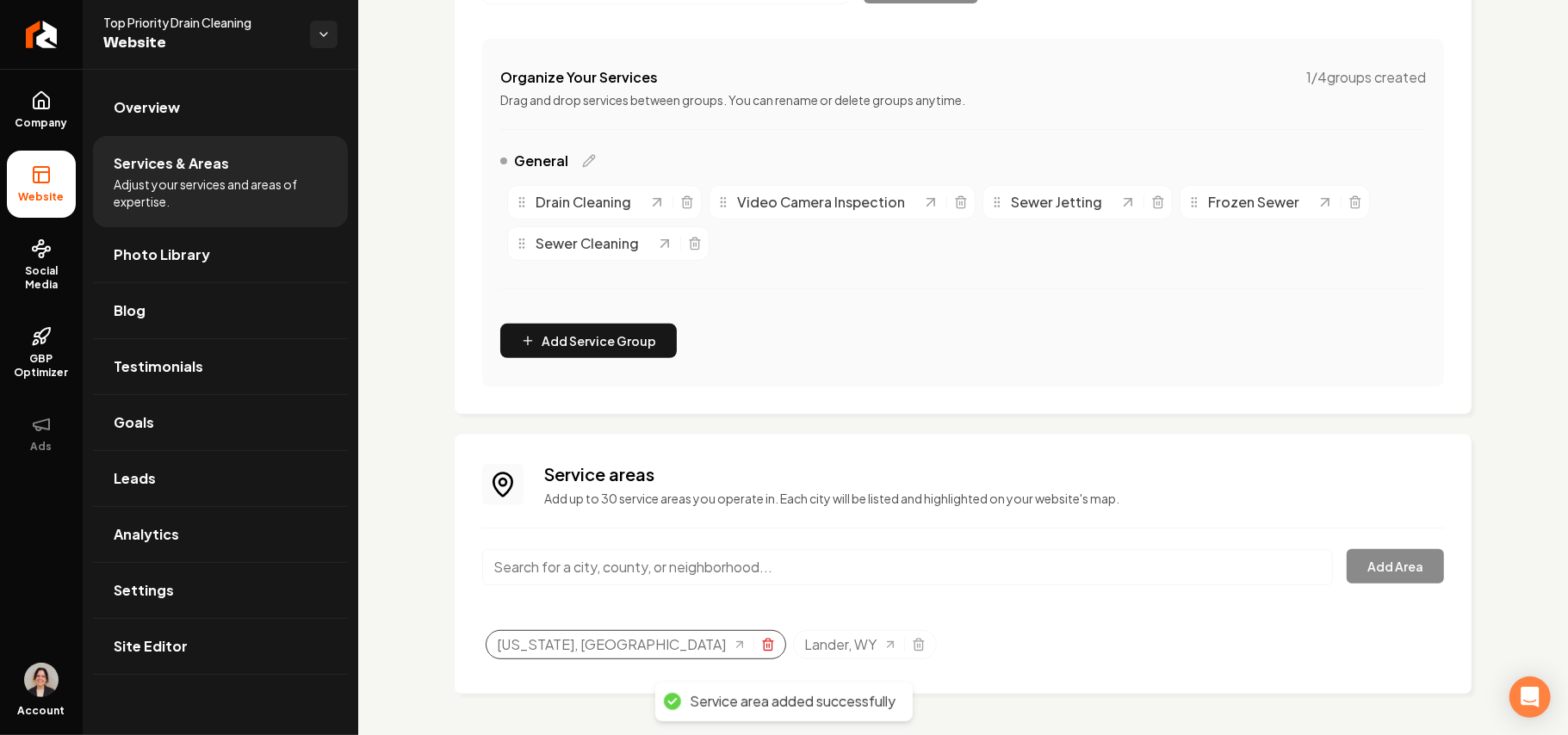
click at [761, 649] on icon "Selected tags" at bounding box center [768, 645] width 14 height 14
click at [610, 570] on input "Main content area" at bounding box center [907, 568] width 850 height 36
paste input "· Riverton, WY"
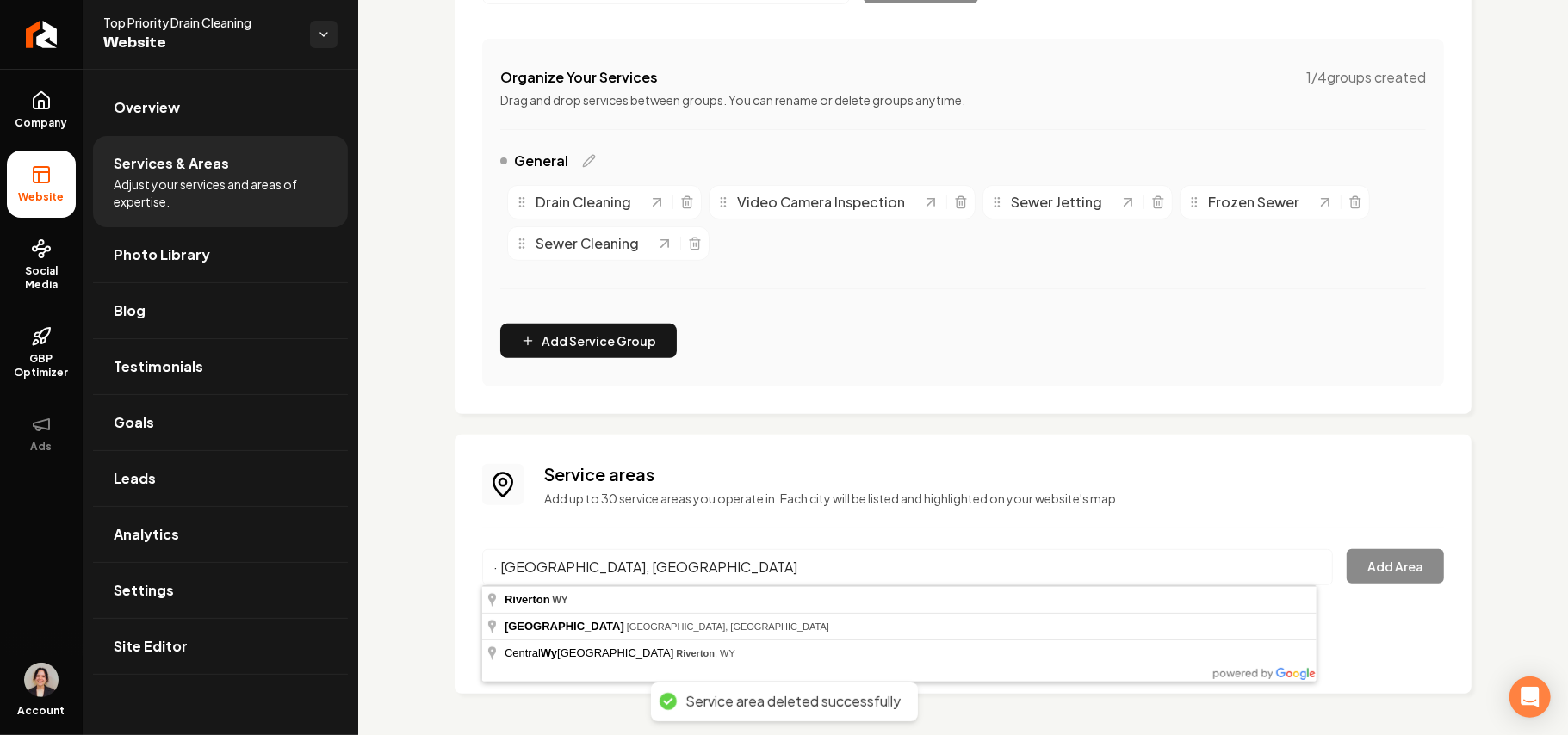
type input "Riverton, WY"
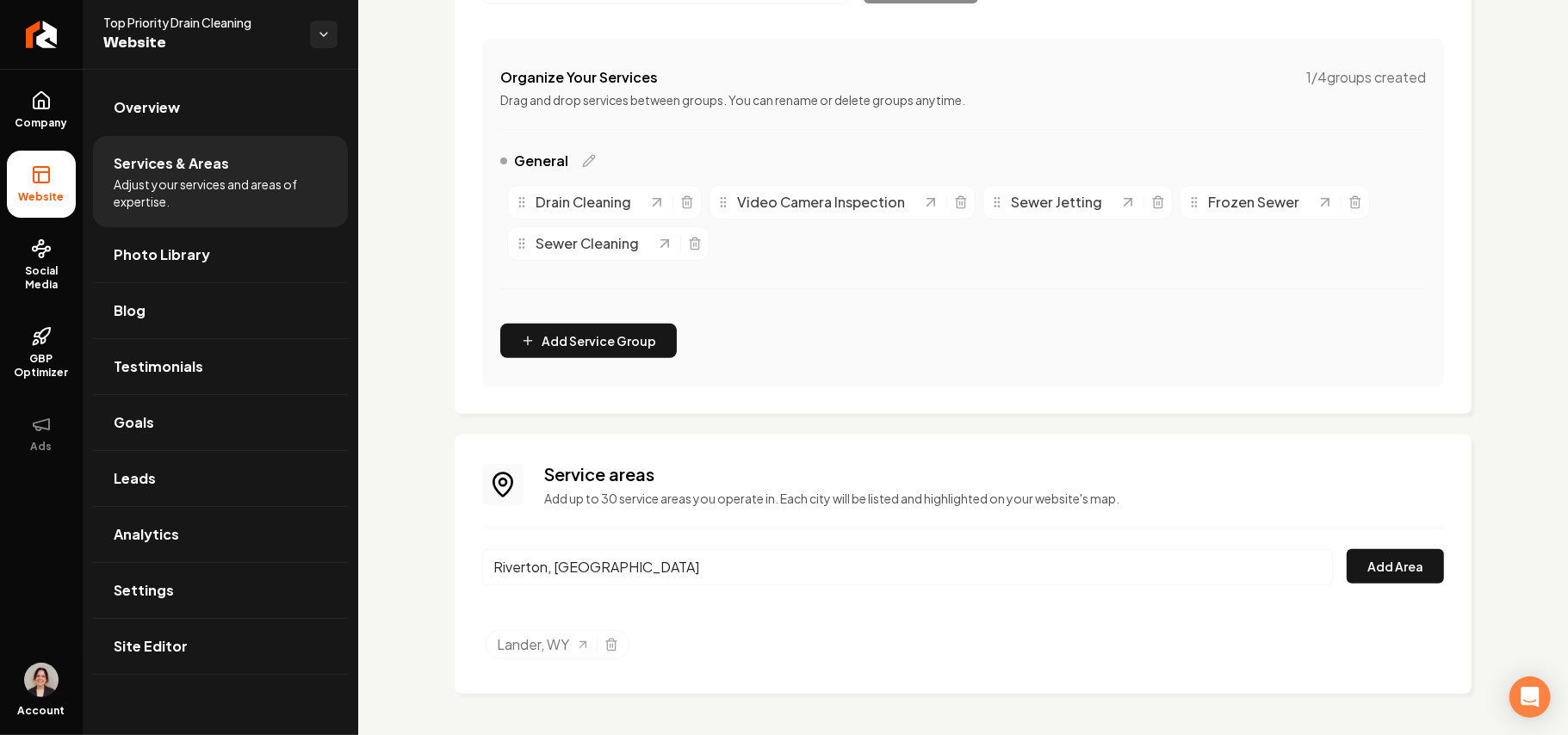
click at [781, 583] on div "Riverton, WY Add Area" at bounding box center [963, 578] width 962 height 57
click at [781, 570] on button "Add Area" at bounding box center [1395, 567] width 97 height 34
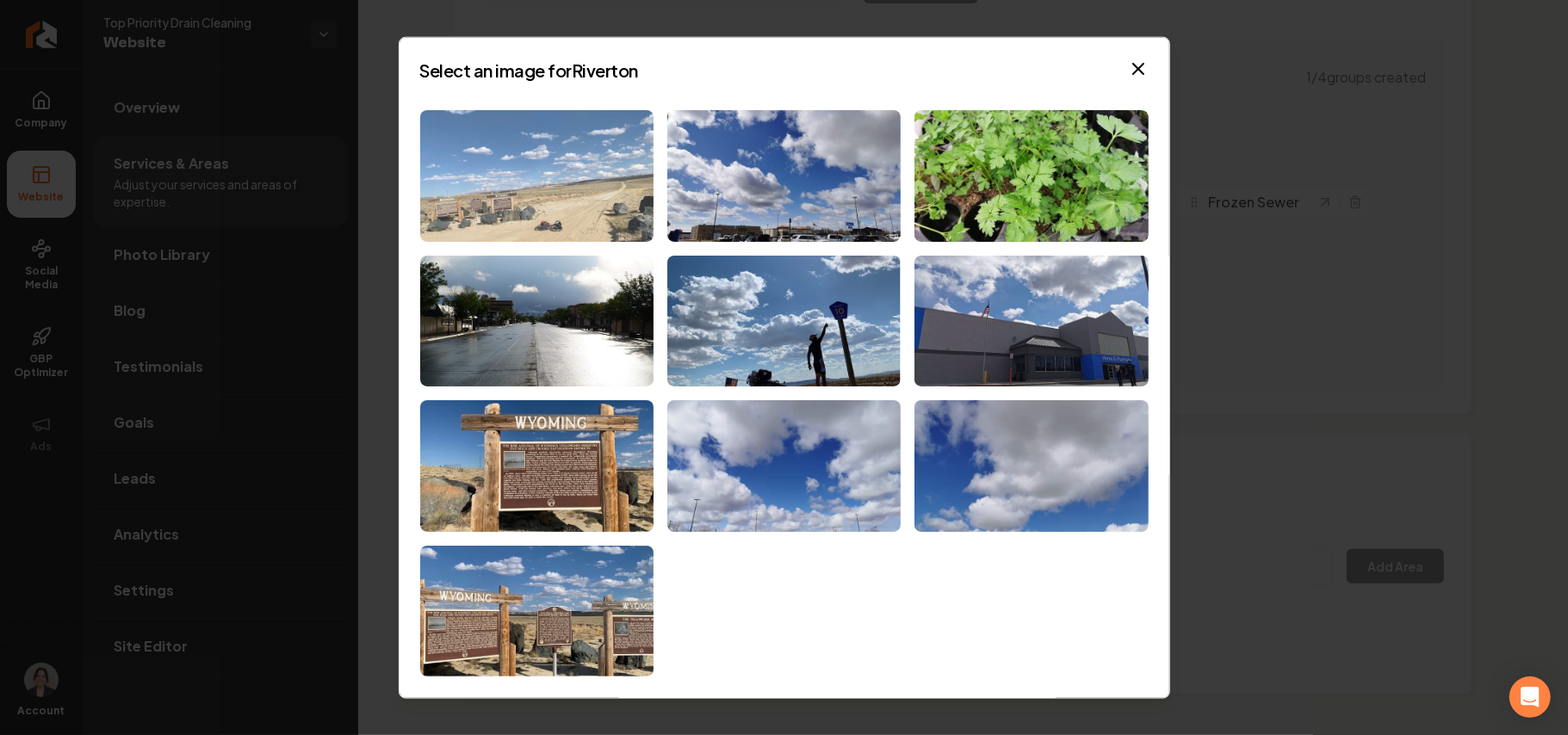
click at [594, 169] on img at bounding box center [536, 176] width 234 height 131
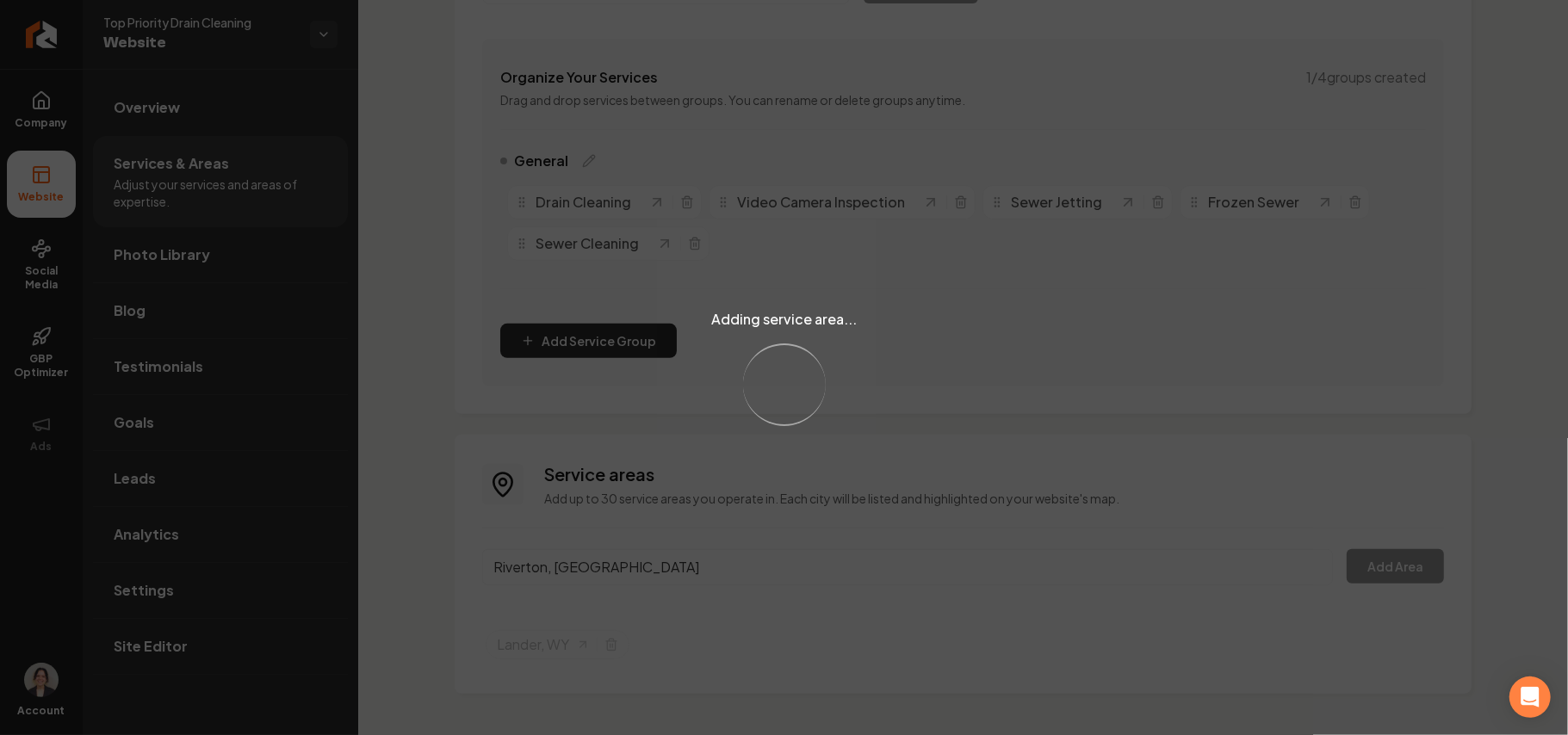
click at [637, 565] on div "Adding service area... Loading..." at bounding box center [784, 367] width 1568 height 735
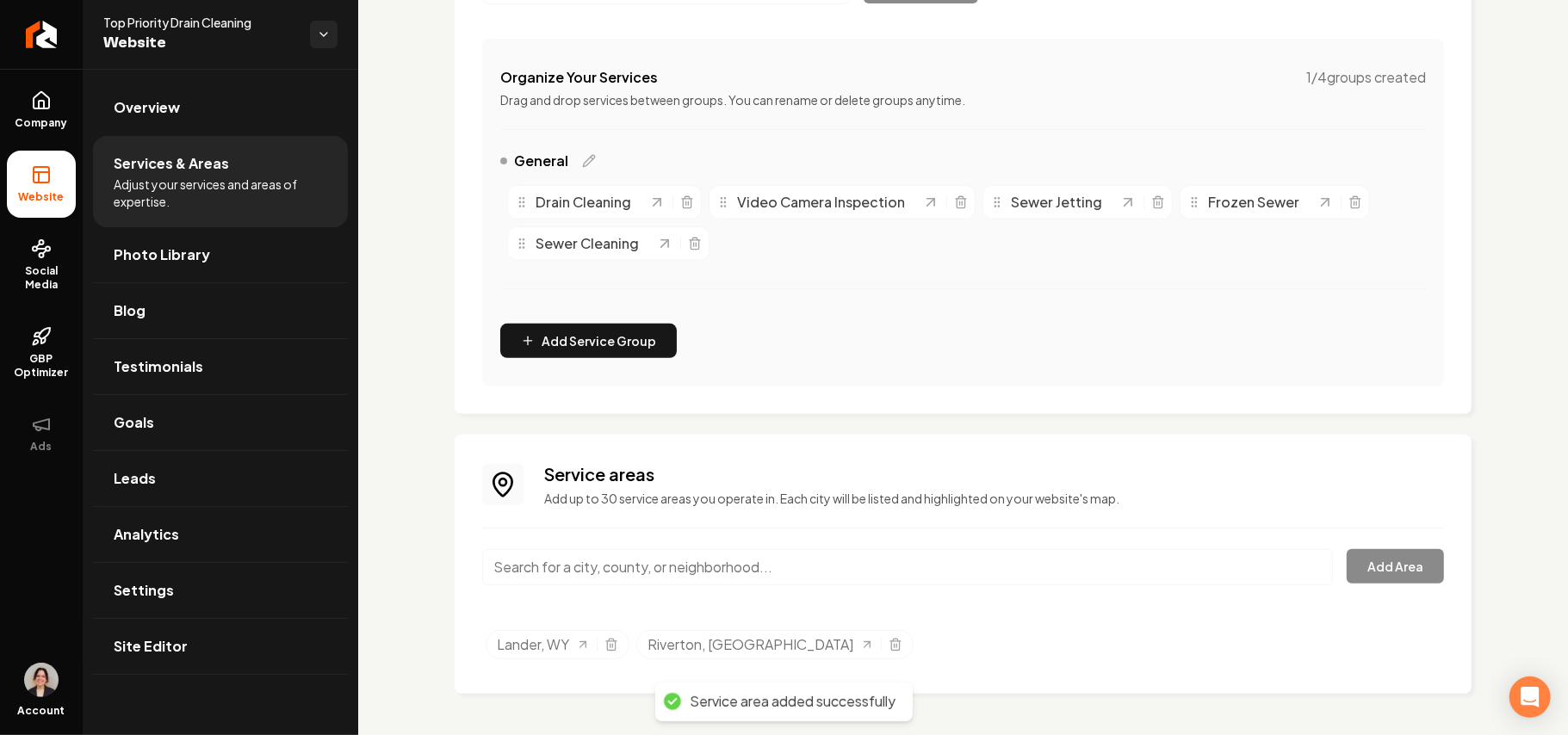
click at [637, 565] on input "Main content area" at bounding box center [907, 568] width 850 height 36
paste input "Thermopolis, WY"
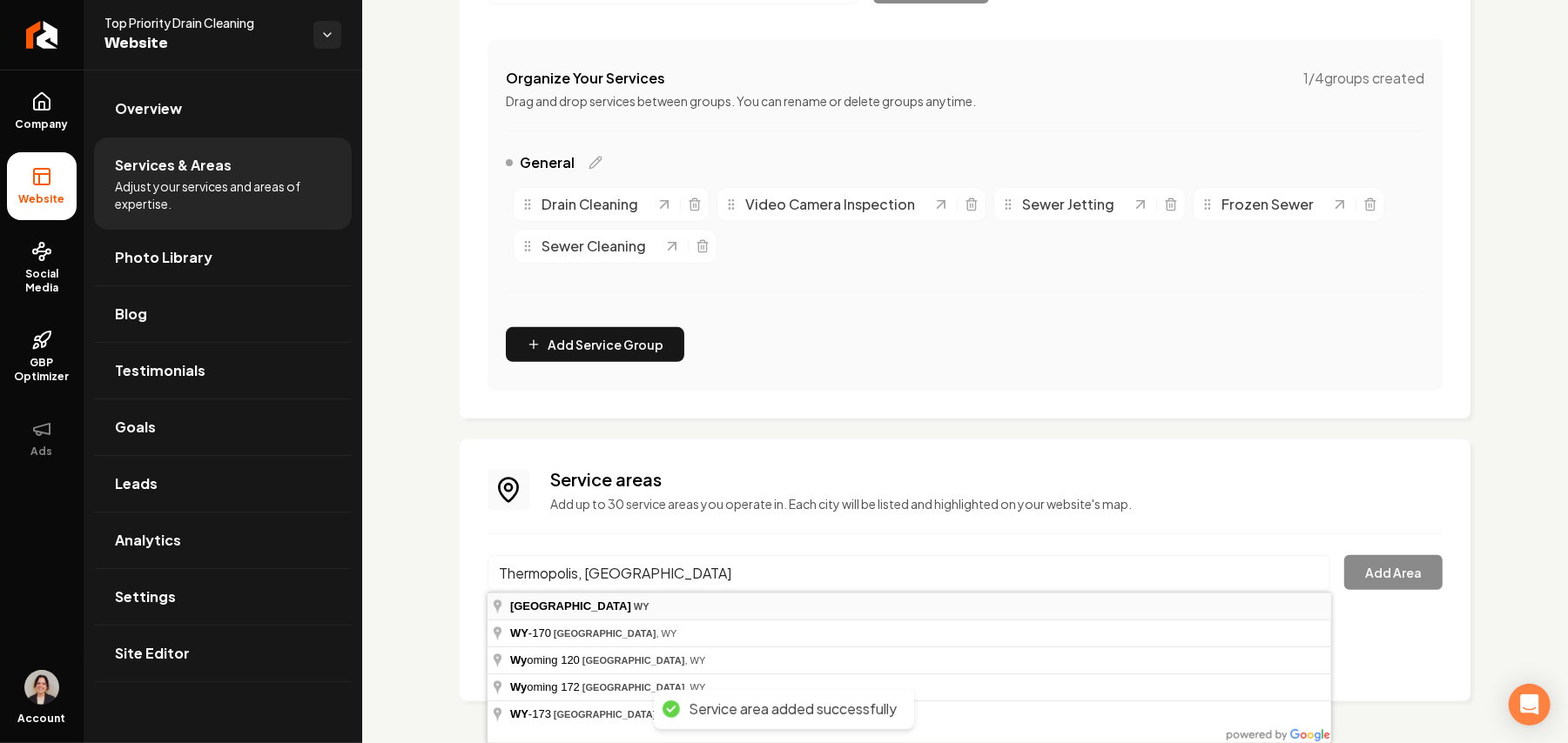
type input "Thermopolis, WY"
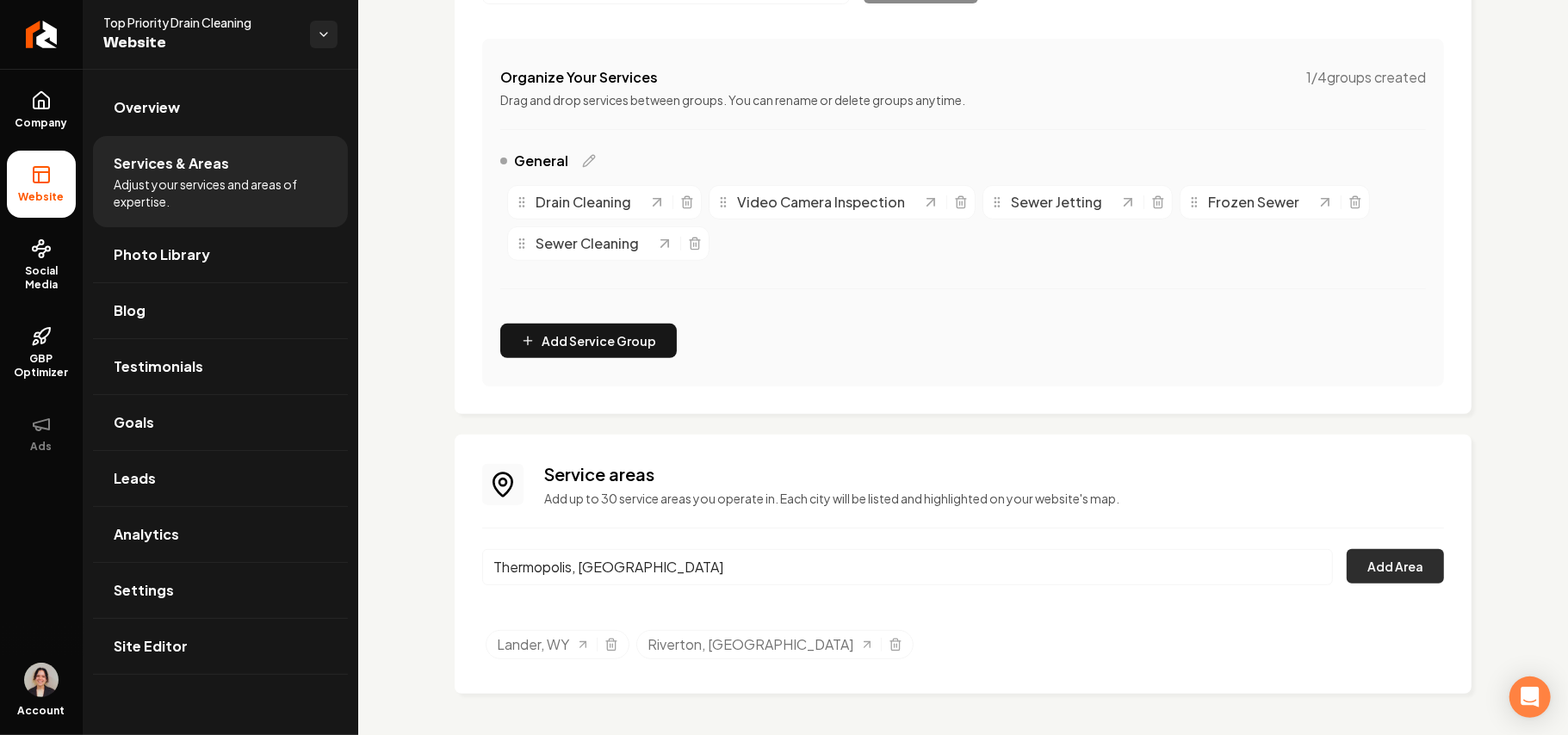
click at [781, 565] on button "Add Area" at bounding box center [1395, 567] width 97 height 34
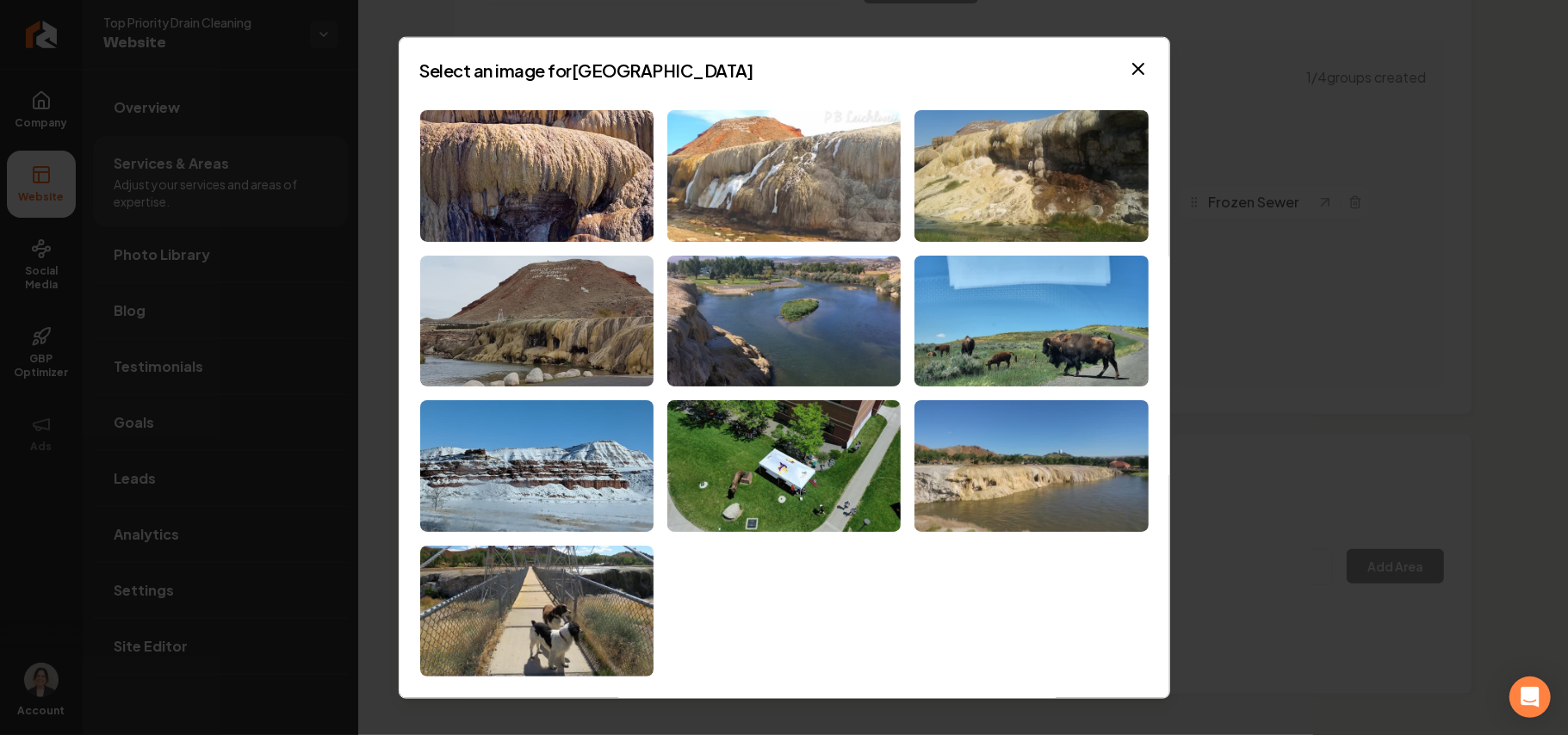
click at [774, 163] on img at bounding box center [784, 176] width 234 height 131
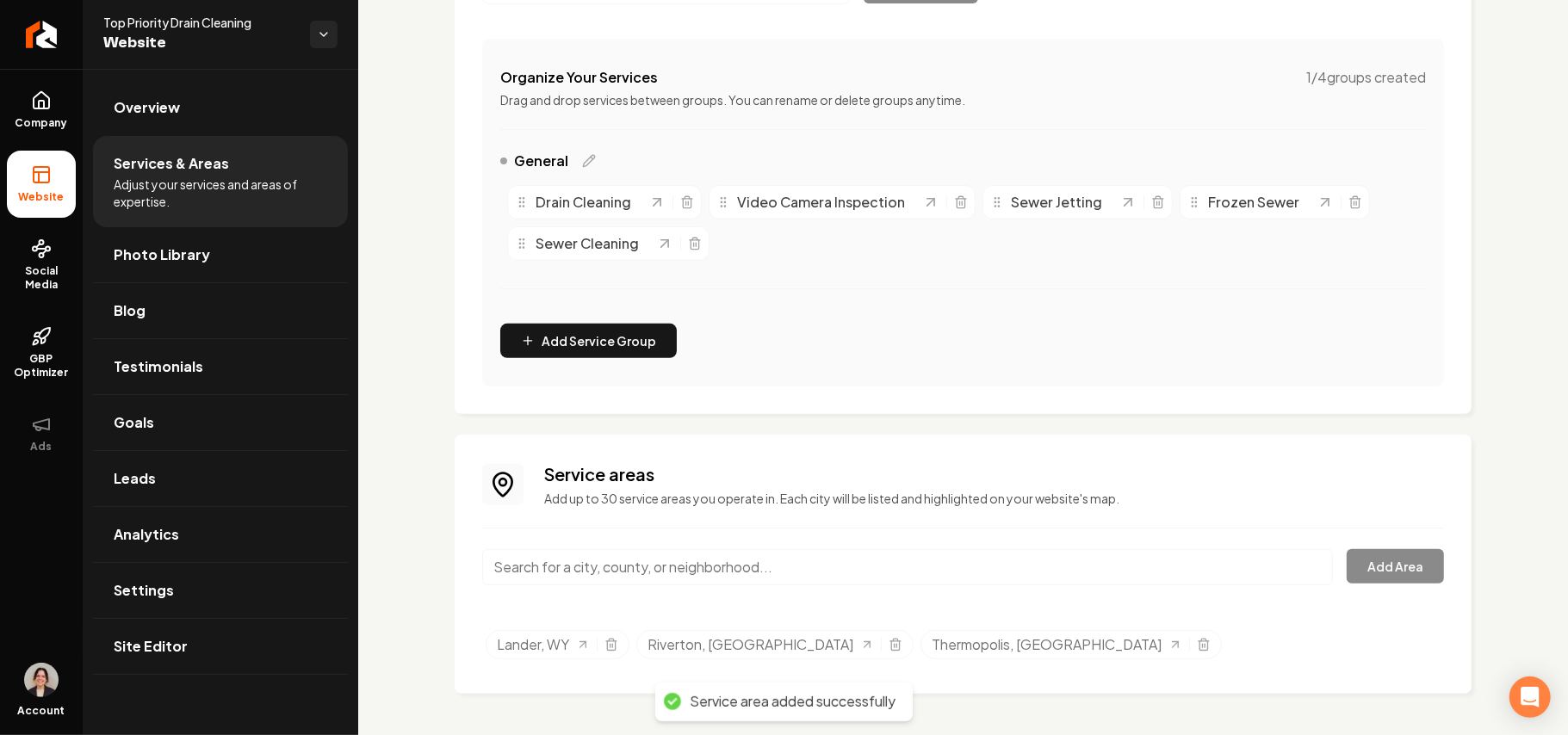
click at [629, 558] on input "Main content area" at bounding box center [907, 568] width 850 height 36
paste input "Hudson, WY"
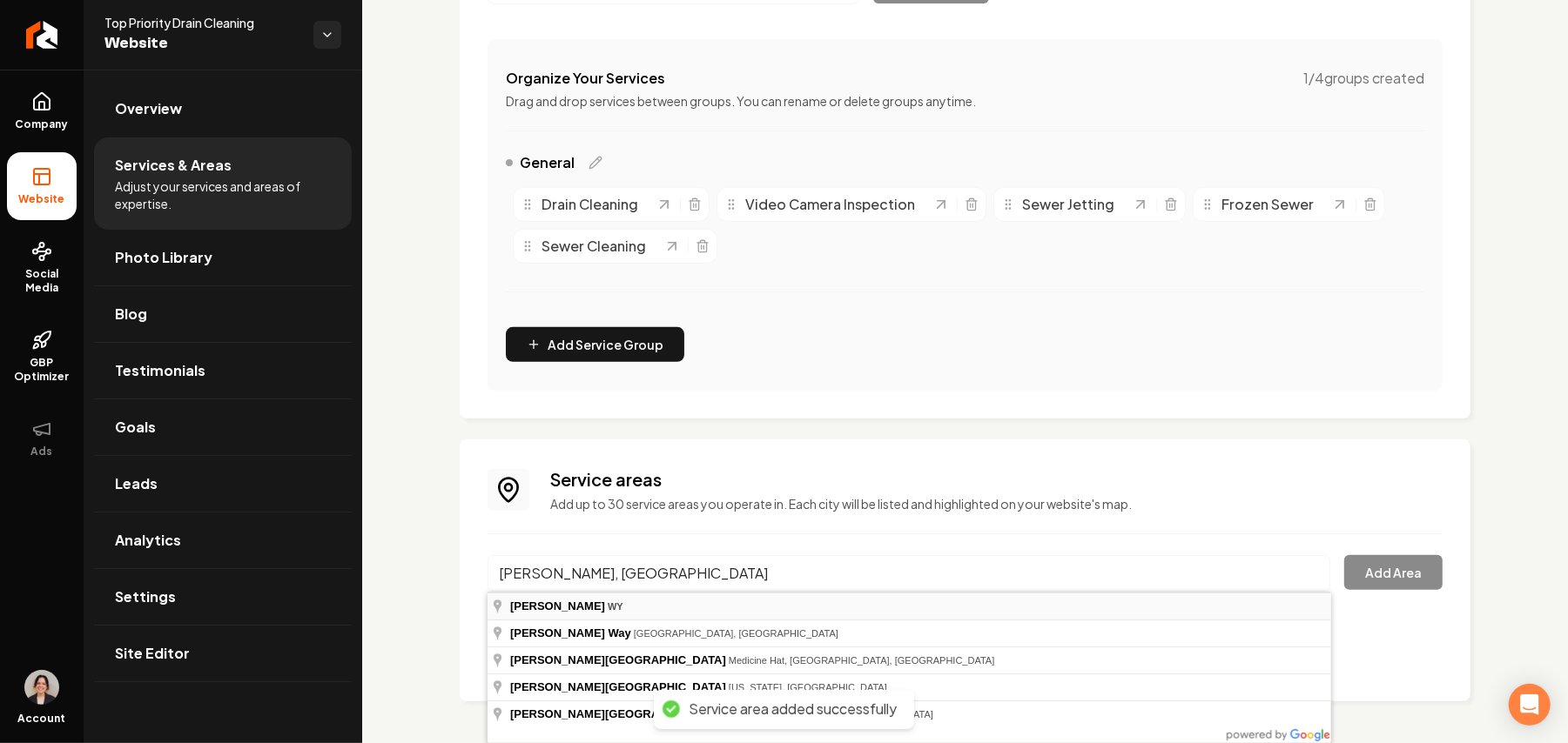
type input "Hudson, WY"
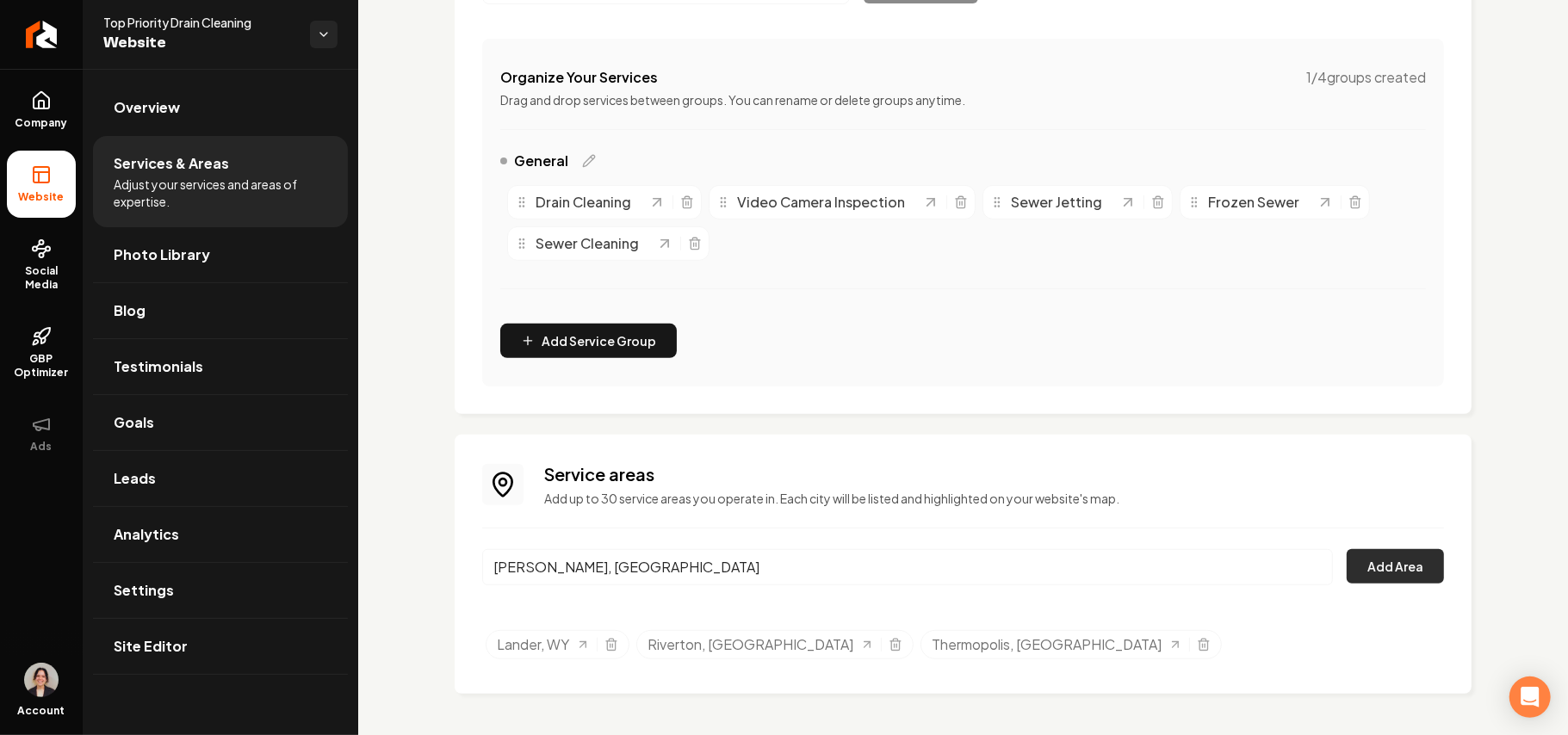
click at [781, 559] on button "Add Area" at bounding box center [1395, 567] width 97 height 34
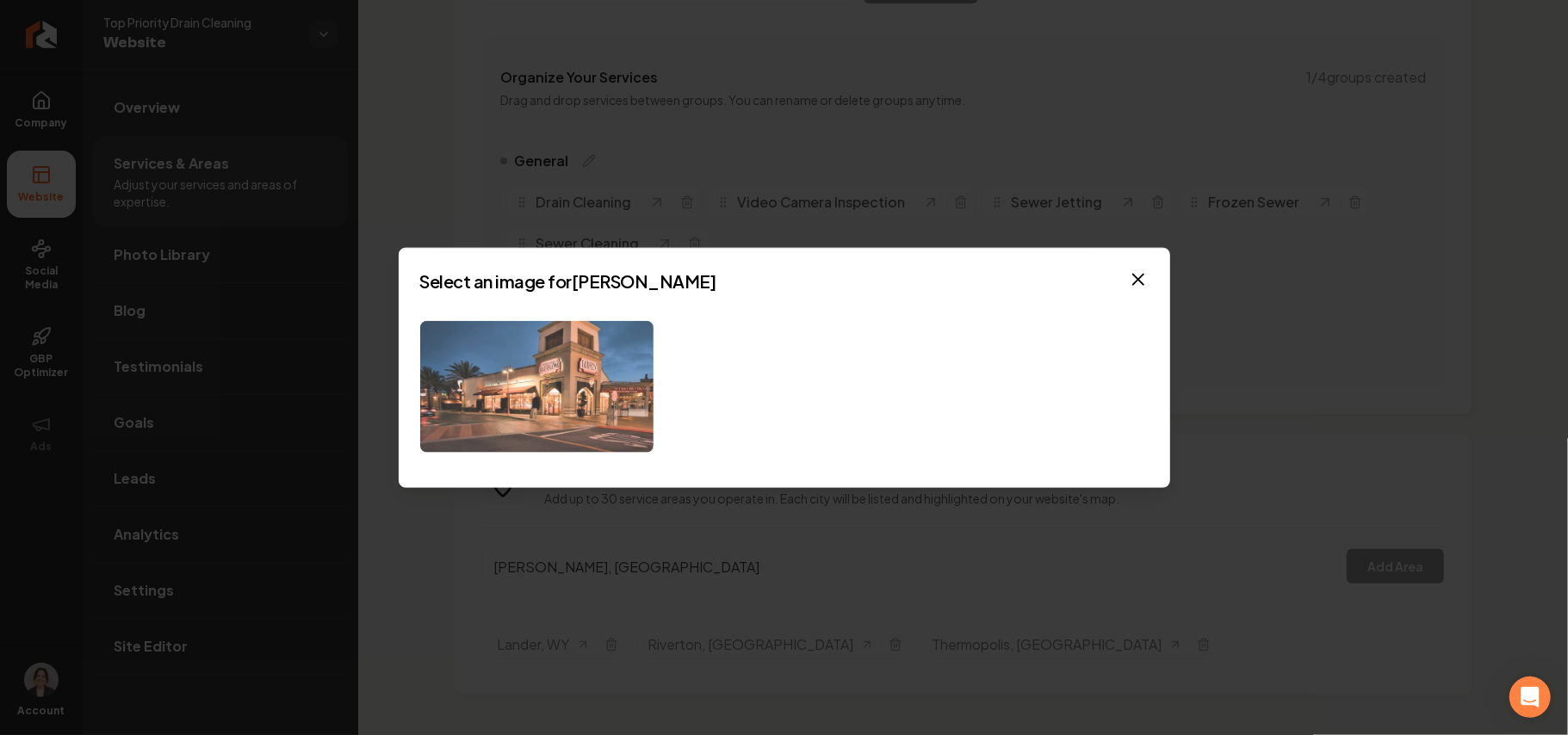
click at [601, 400] on img at bounding box center [536, 387] width 234 height 131
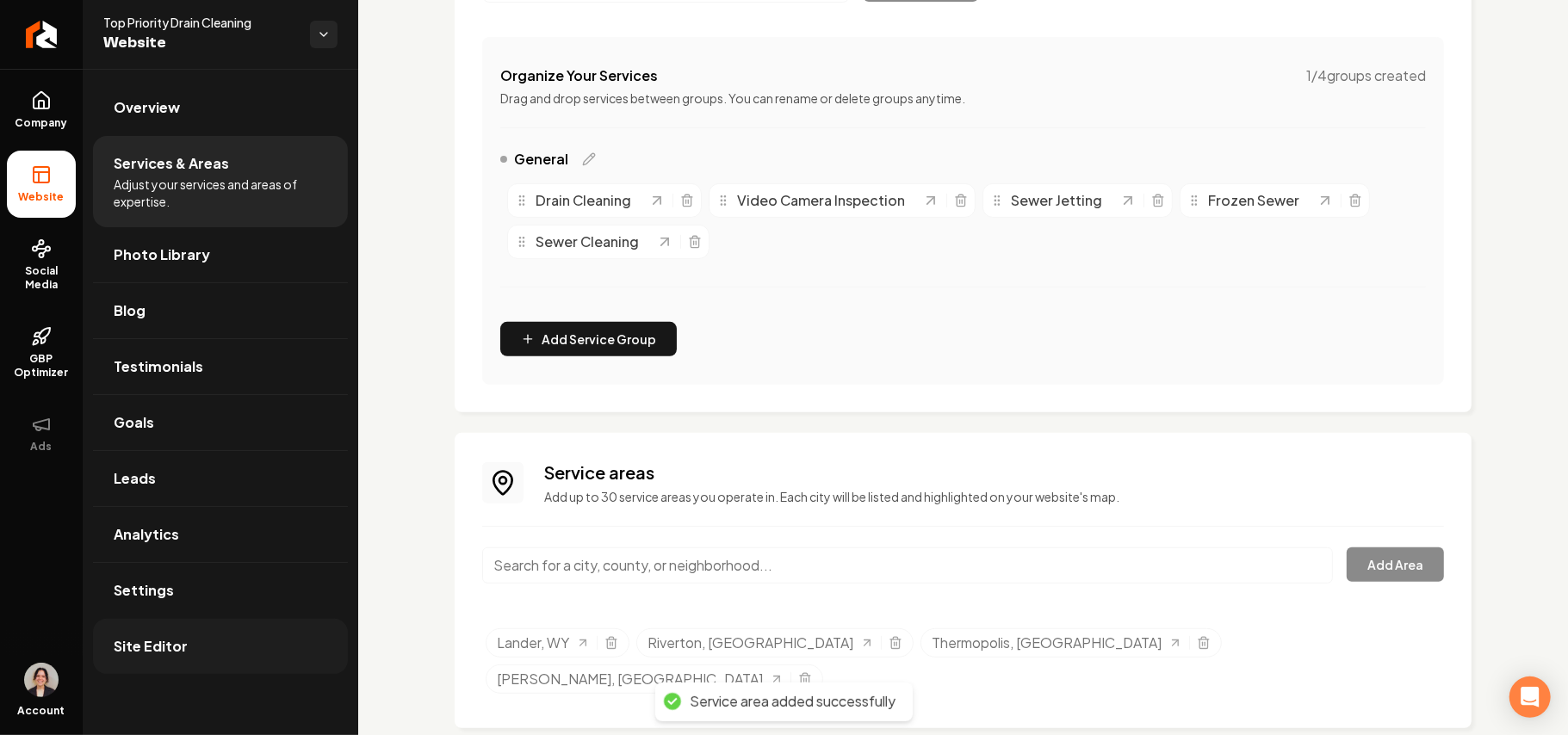
click at [191, 648] on link "Site Editor" at bounding box center [219, 647] width 254 height 55
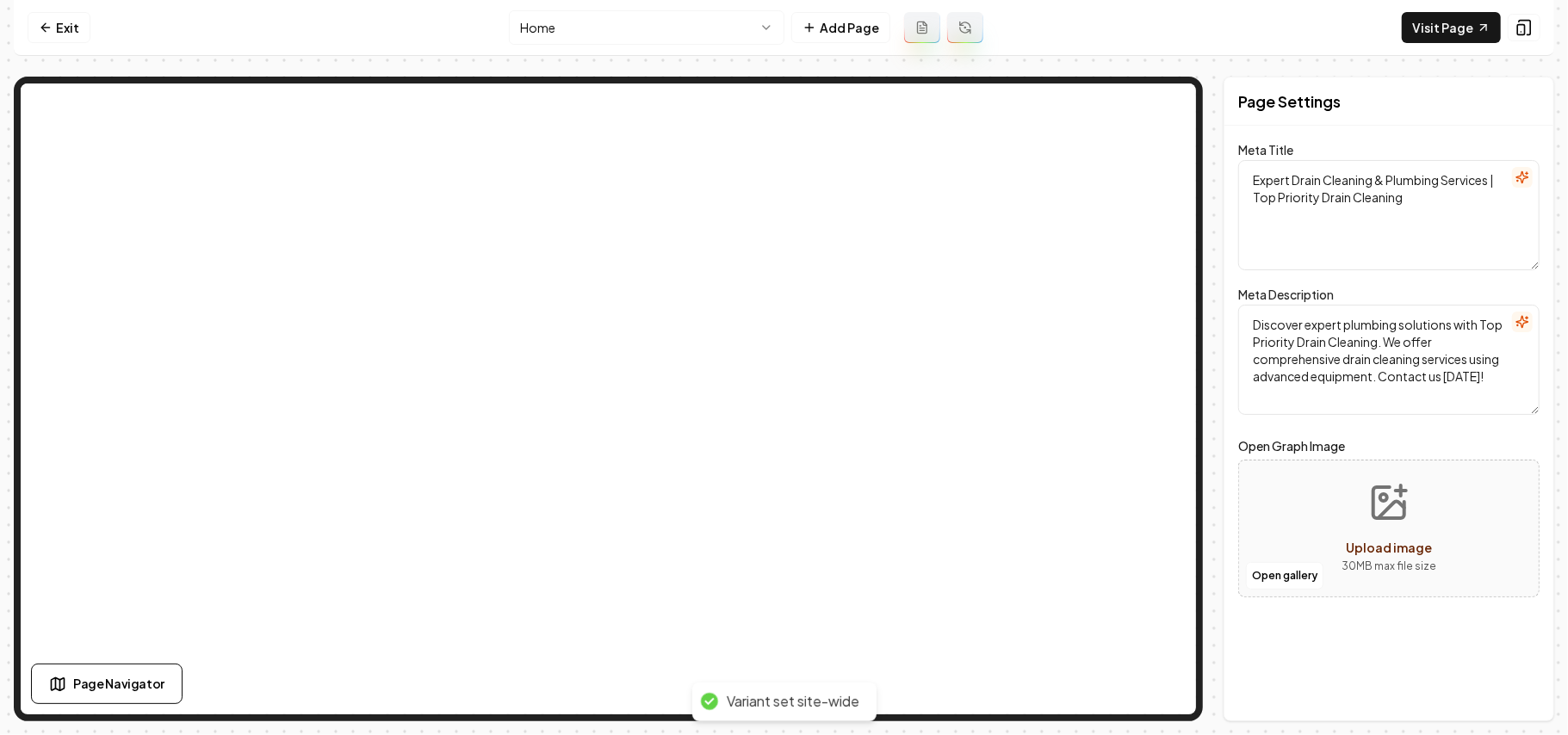
click at [621, 38] on html "Computer Required This feature is only available on a computer. Please switch t…" at bounding box center [784, 367] width 1568 height 735
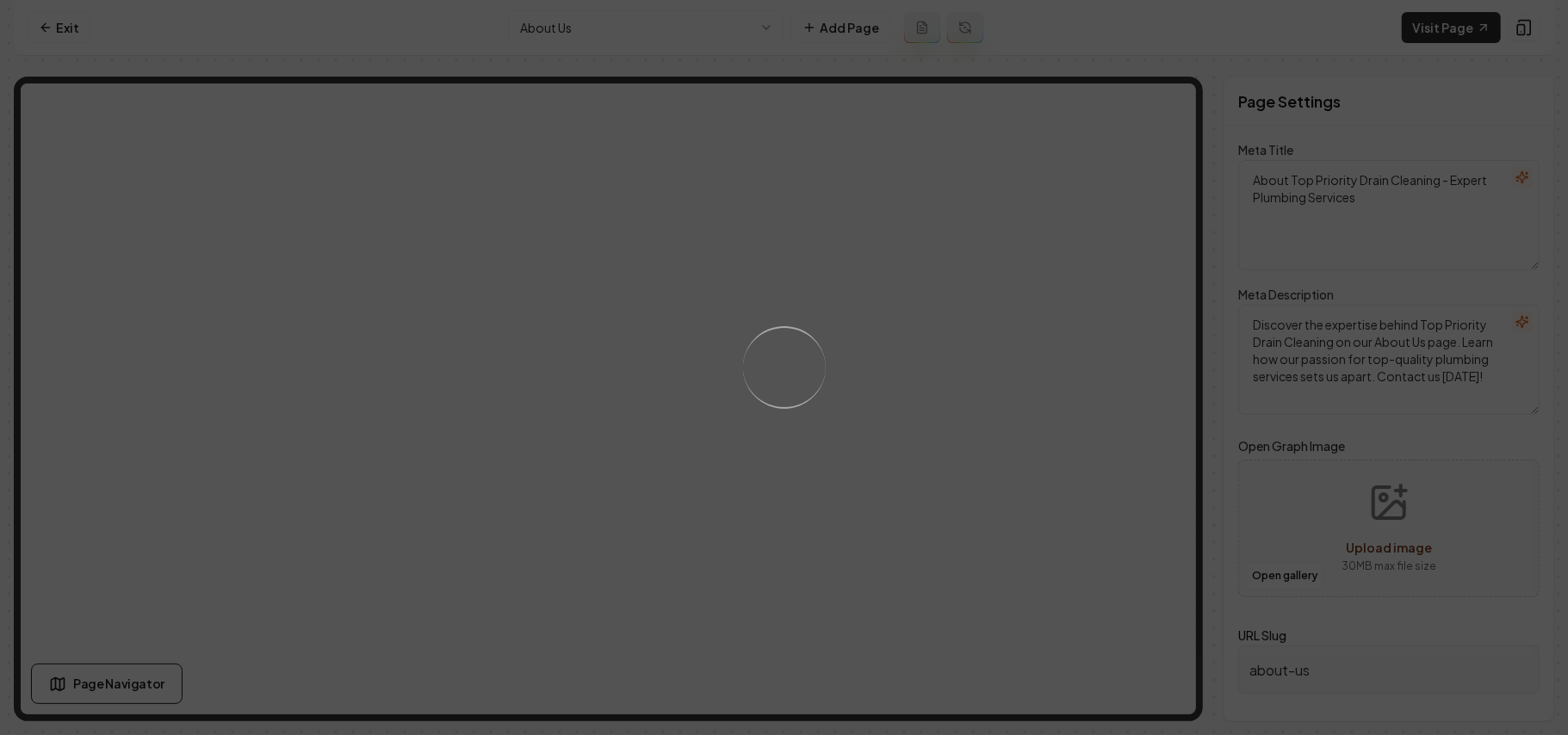
click at [781, 342] on div "Loading..." at bounding box center [784, 367] width 1568 height 735
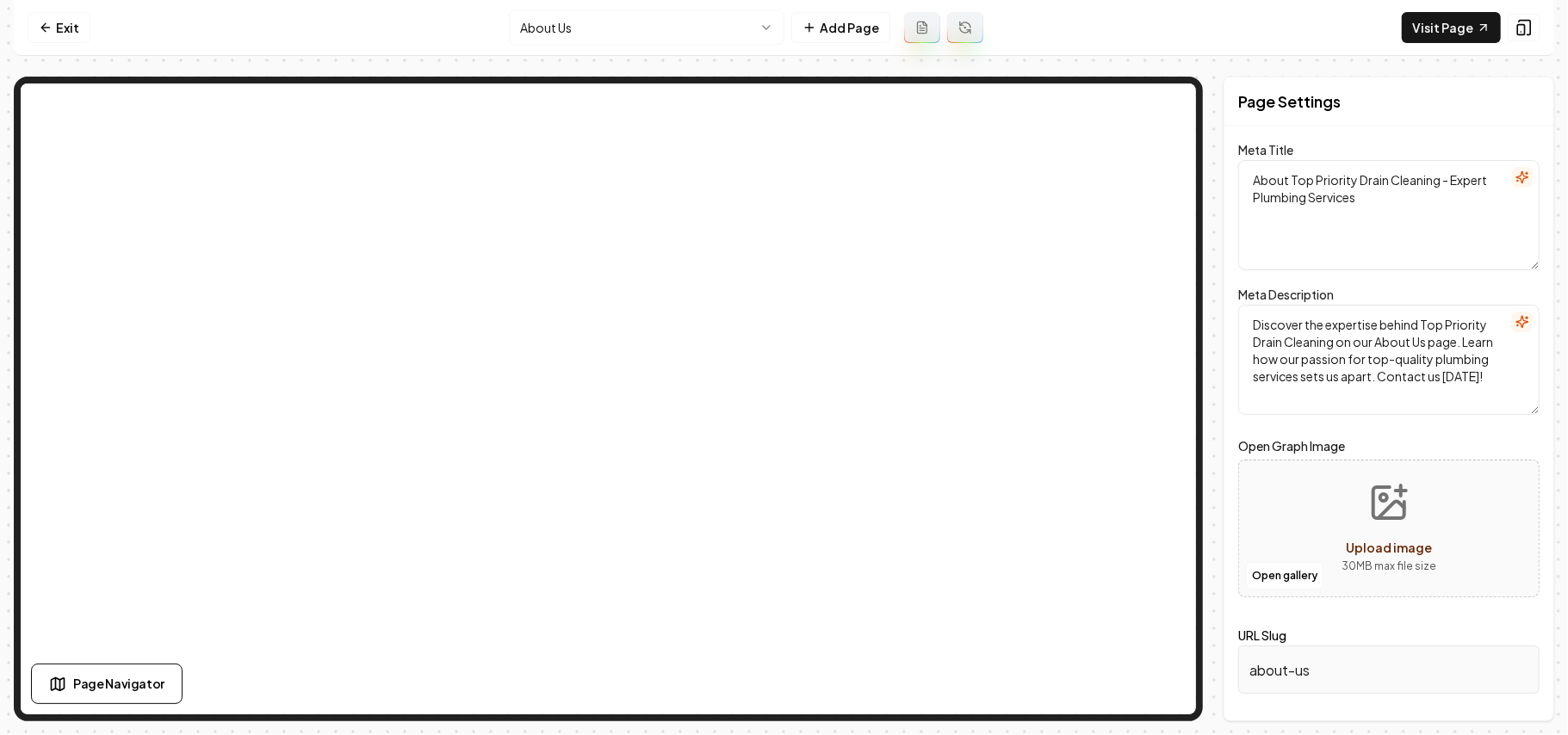
click at [551, 26] on html "Computer Required This feature is only available on a computer. Please switch t…" at bounding box center [784, 367] width 1568 height 735
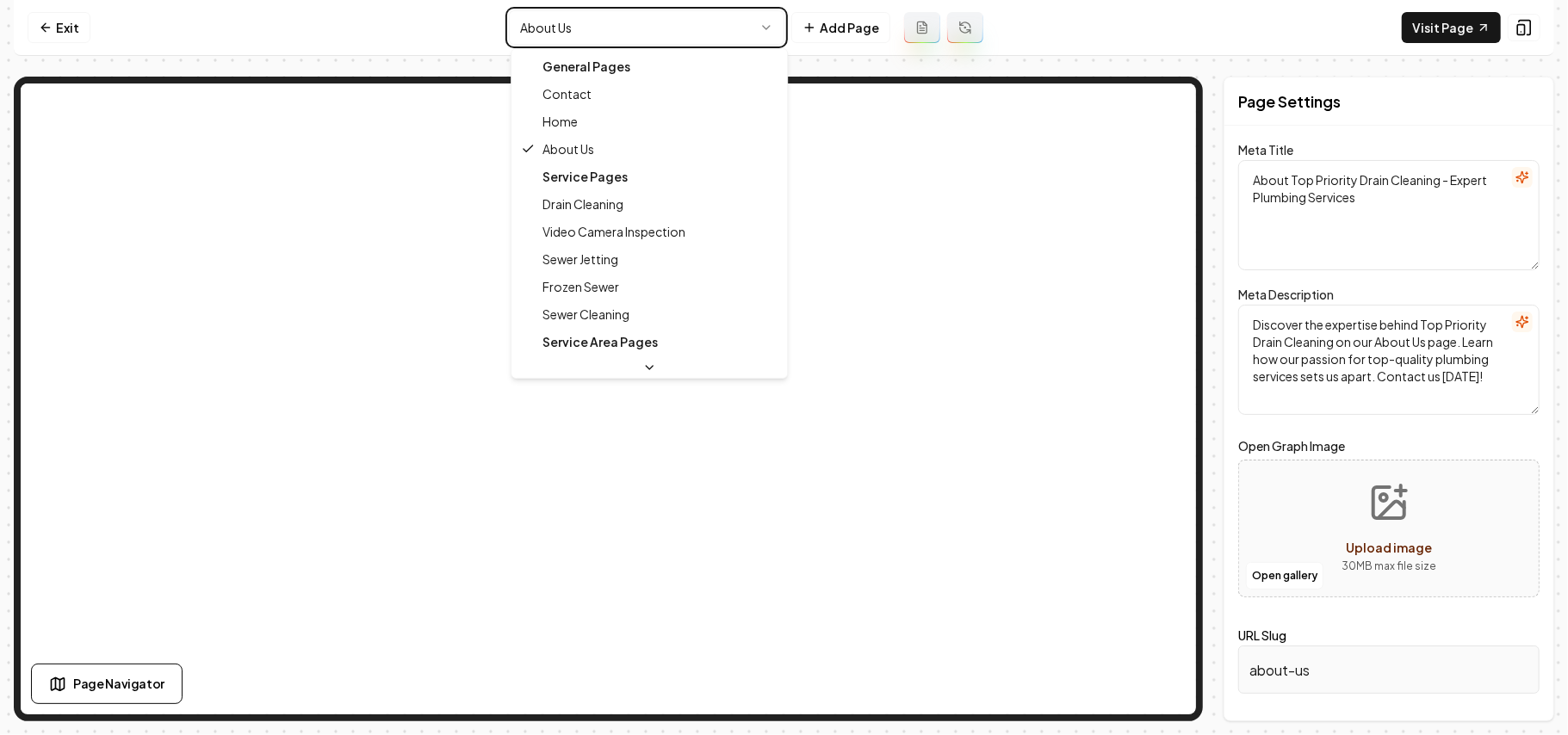
type textarea "Expert Drain Cleaning & Plumbing Services | Top Priority Drain Cleaning"
type textarea "Discover expert plumbing solutions with Top Priority Drain Cleaning. We offer c…"
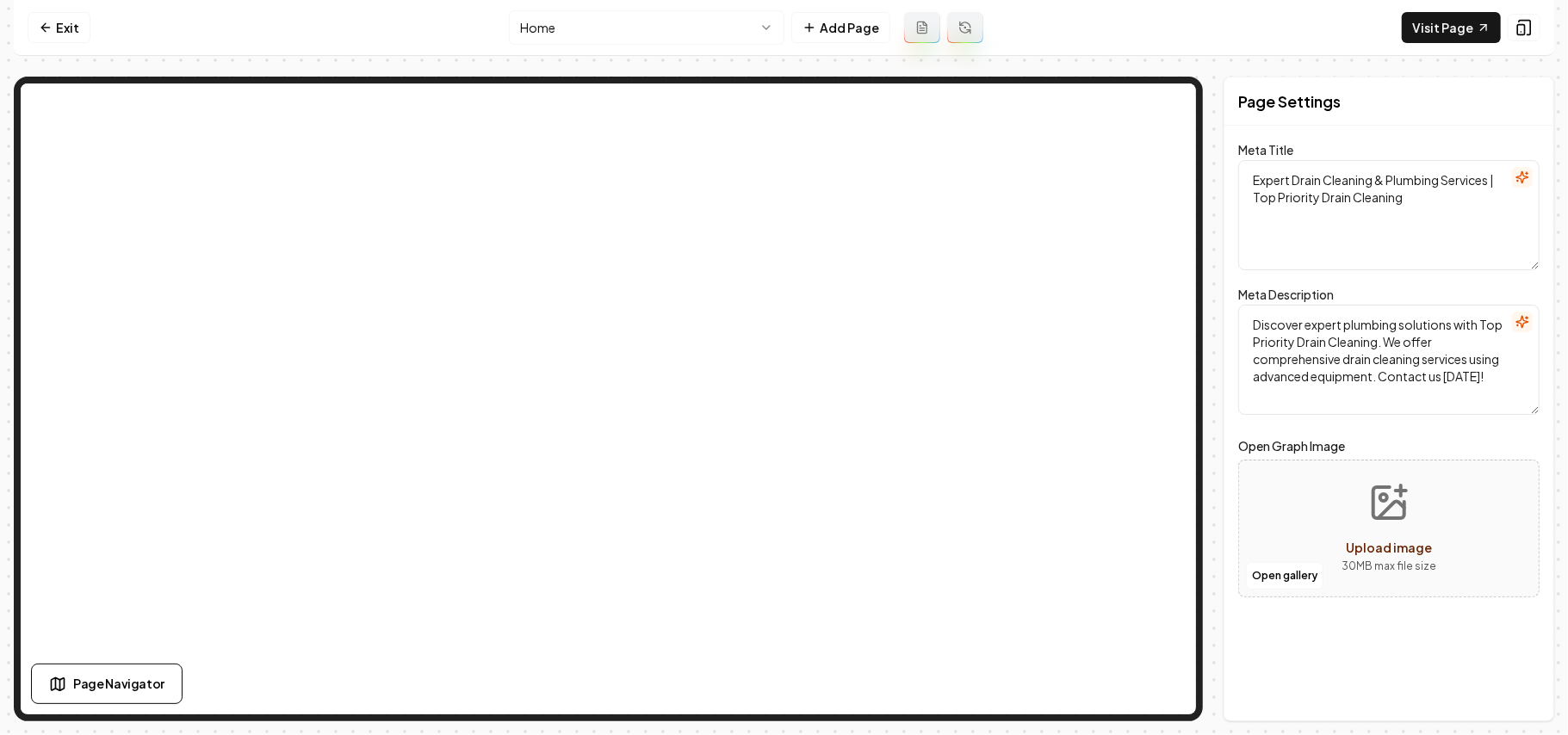
click at [675, 32] on html "Computer Required This feature is only available on a computer. Please switch t…" at bounding box center [784, 367] width 1568 height 735
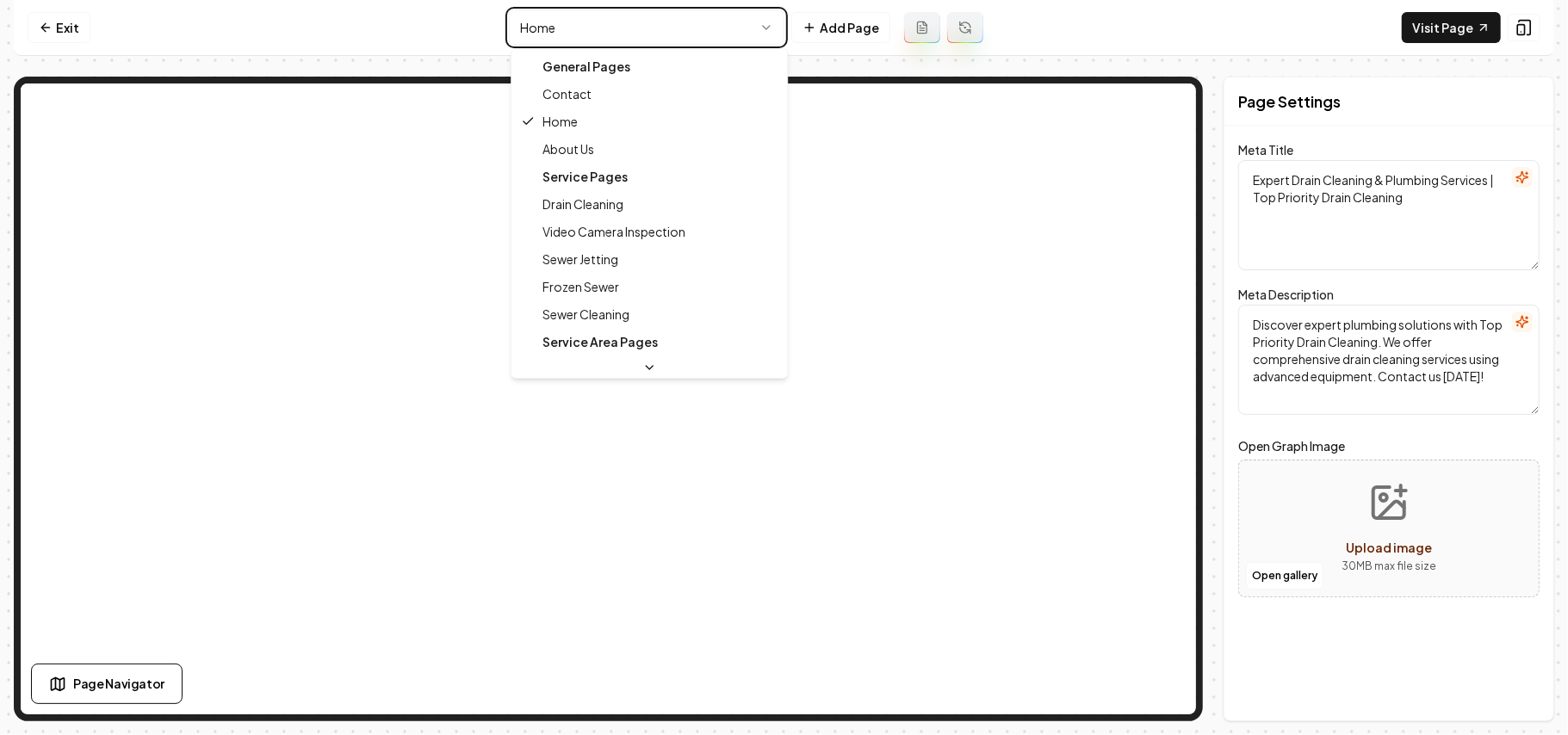
type textarea "About Top Priority Drain Cleaning - Expert Plumbing Services"
type textarea "Discover the expertise behind Top Priority Drain Cleaning on our About Us page.…"
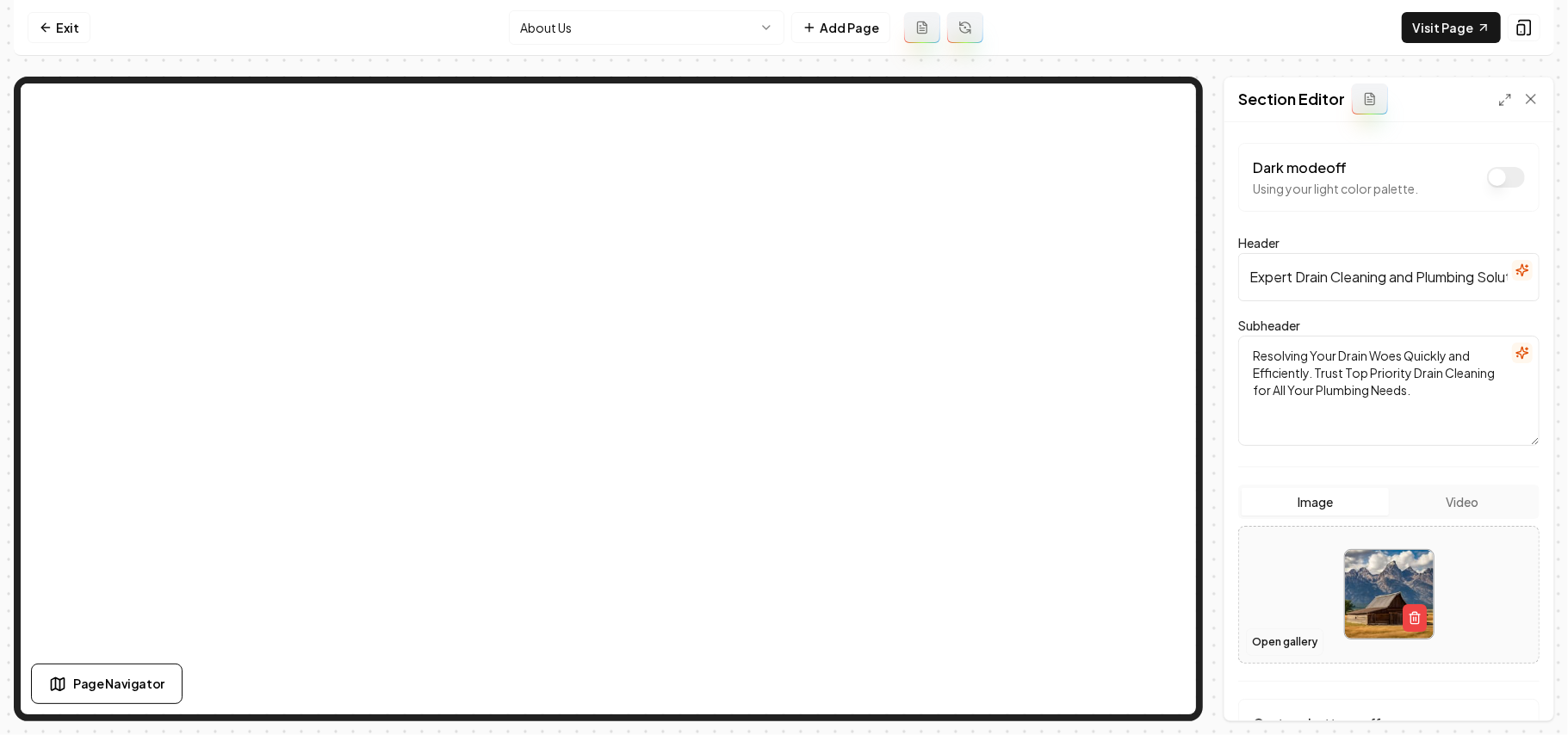
click at [781, 649] on button "Open gallery" at bounding box center [1284, 642] width 78 height 27
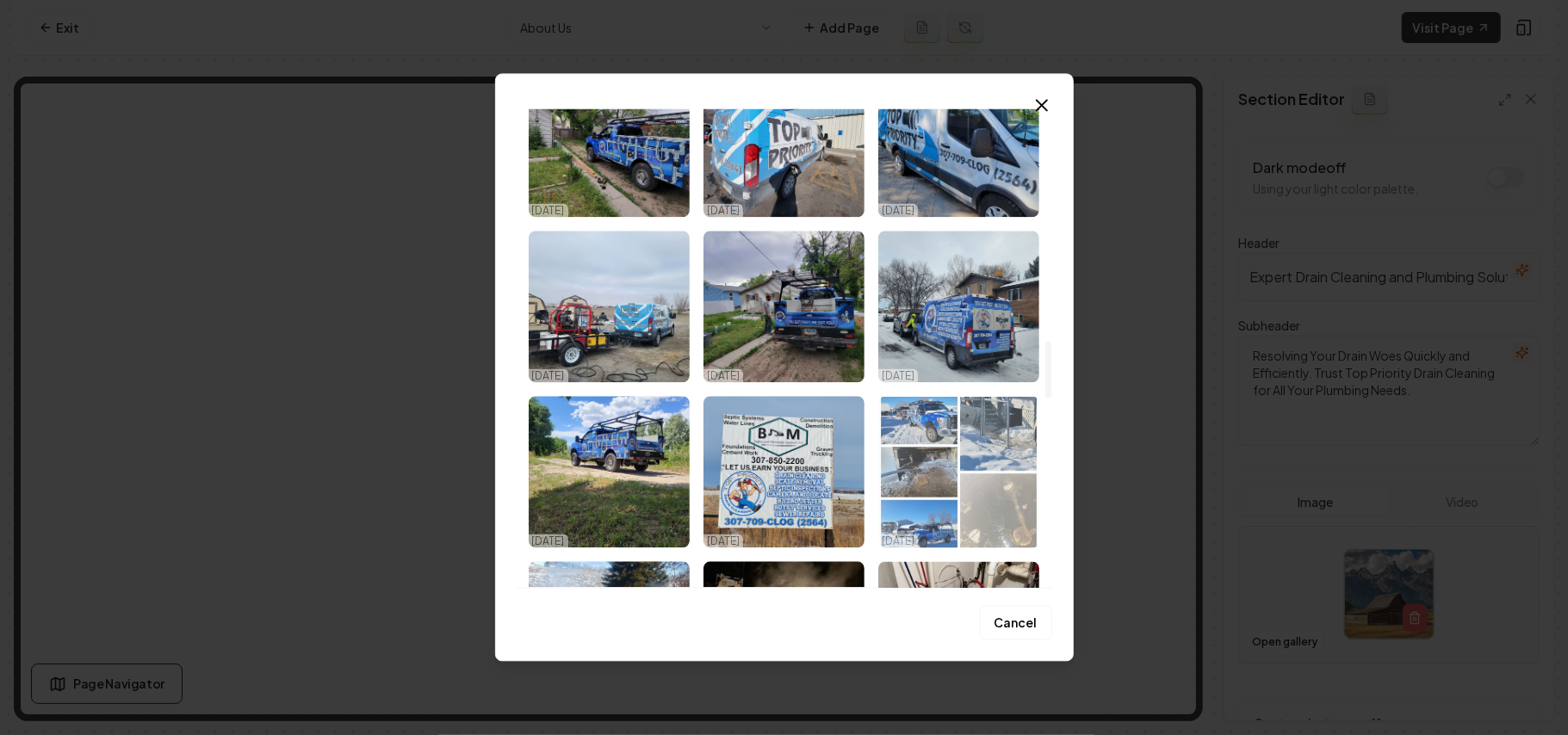
scroll to position [1951, 0]
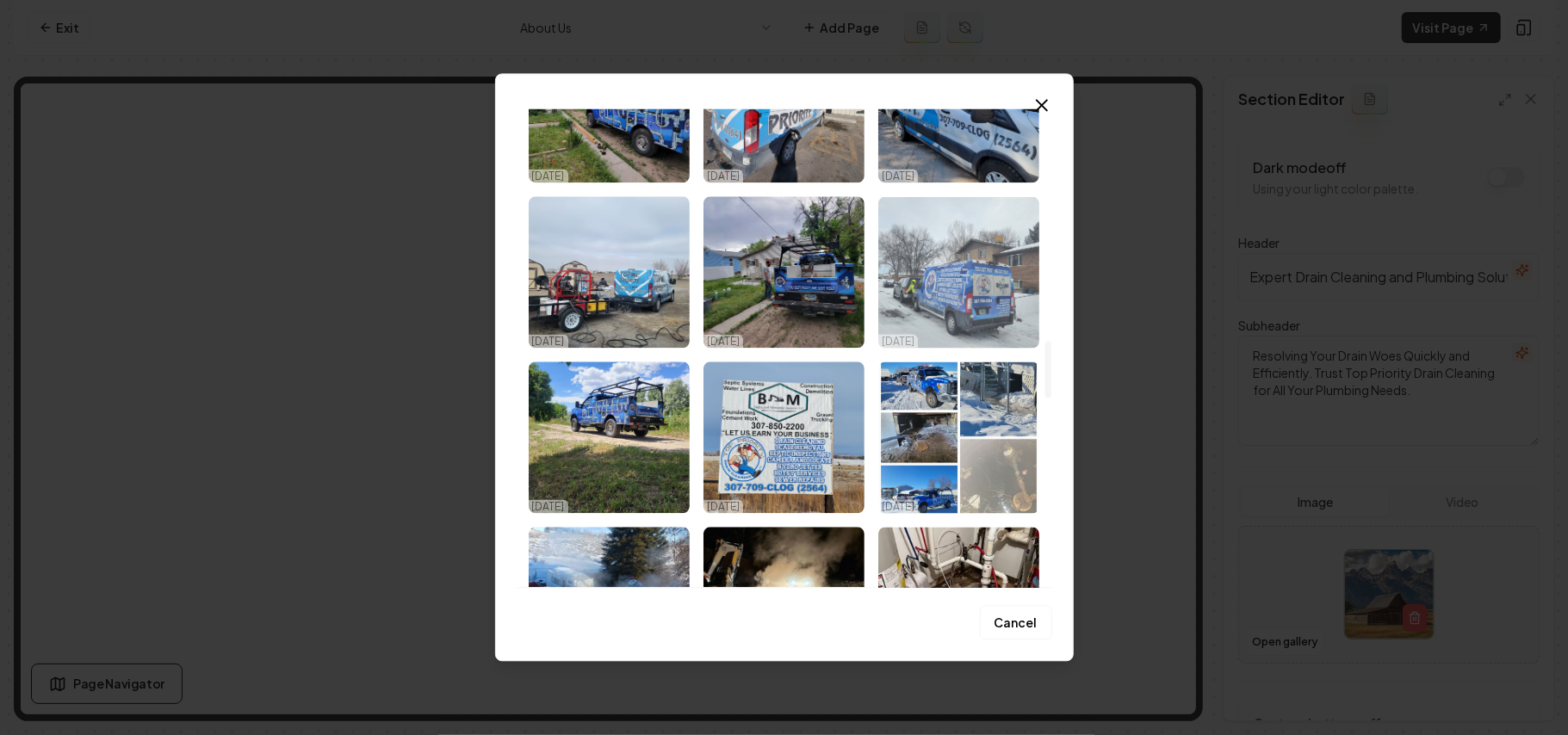
click at [781, 270] on img "Select image image_68dd6ae05c7cd75eb87c0d1d.jpeg" at bounding box center [959, 272] width 161 height 151
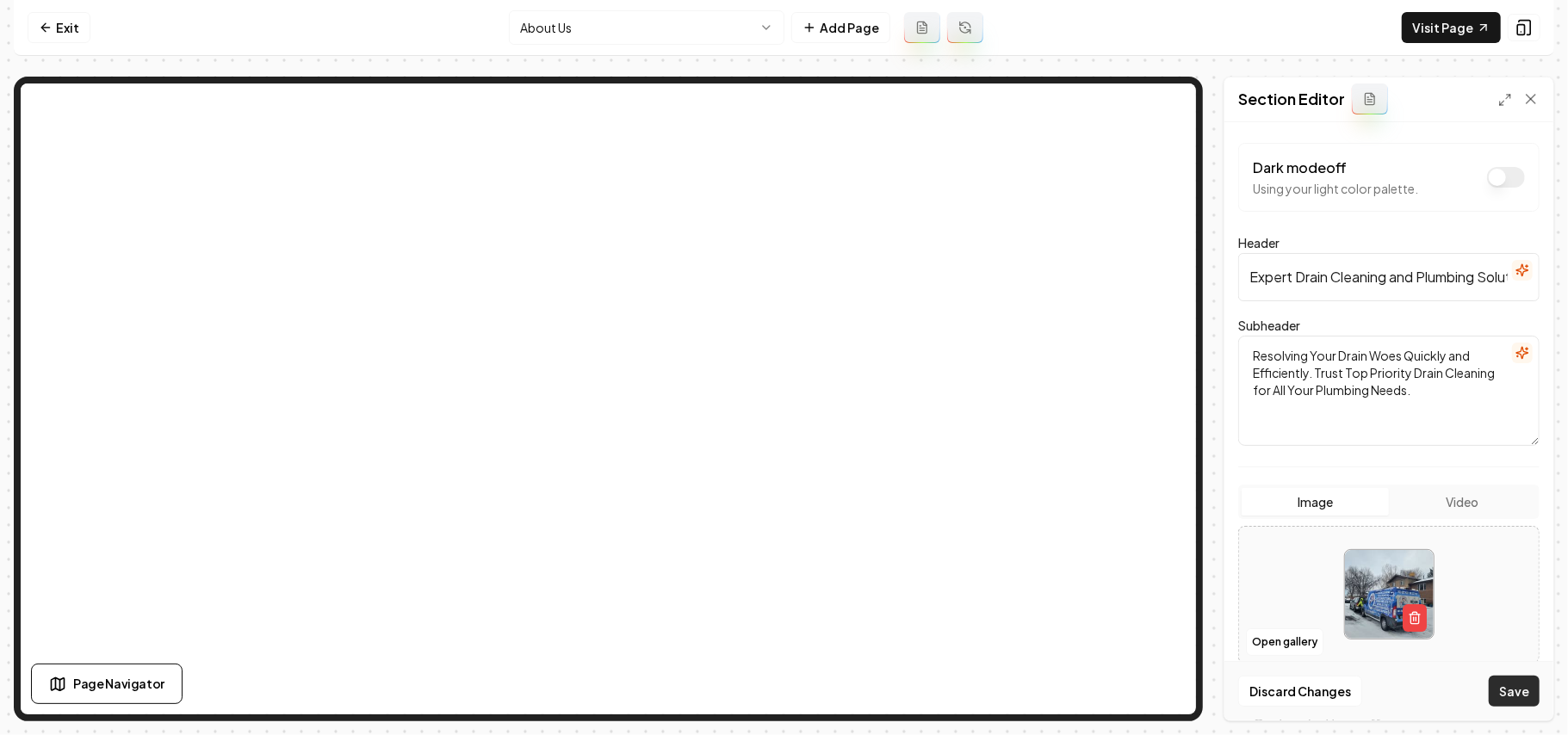
click at [781, 693] on button "Save" at bounding box center [1514, 691] width 51 height 31
click at [686, 38] on html "Computer Required This feature is only available on a computer. Please switch t…" at bounding box center [784, 367] width 1568 height 735
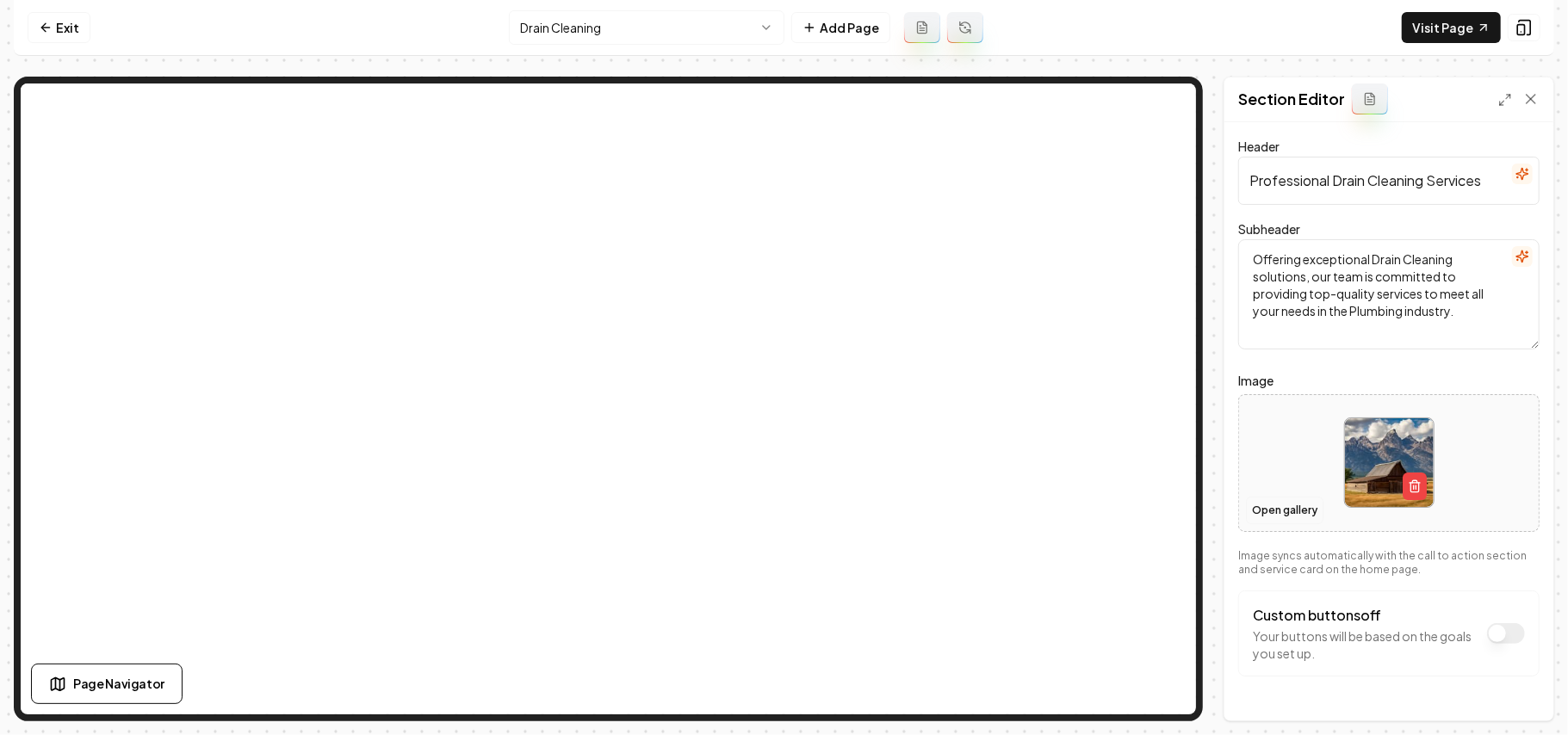
click at [781, 512] on button "Open gallery" at bounding box center [1284, 510] width 78 height 27
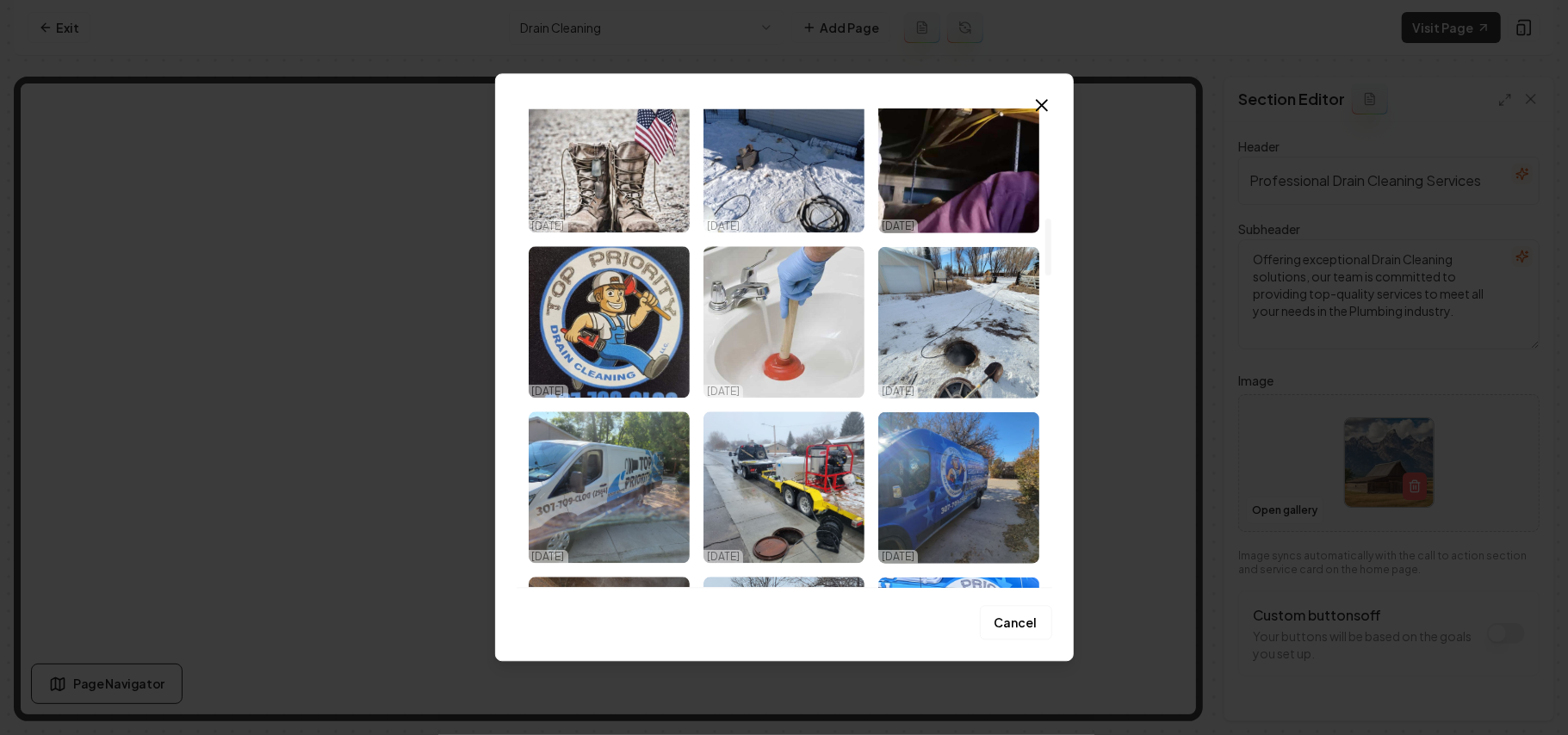
scroll to position [918, 0]
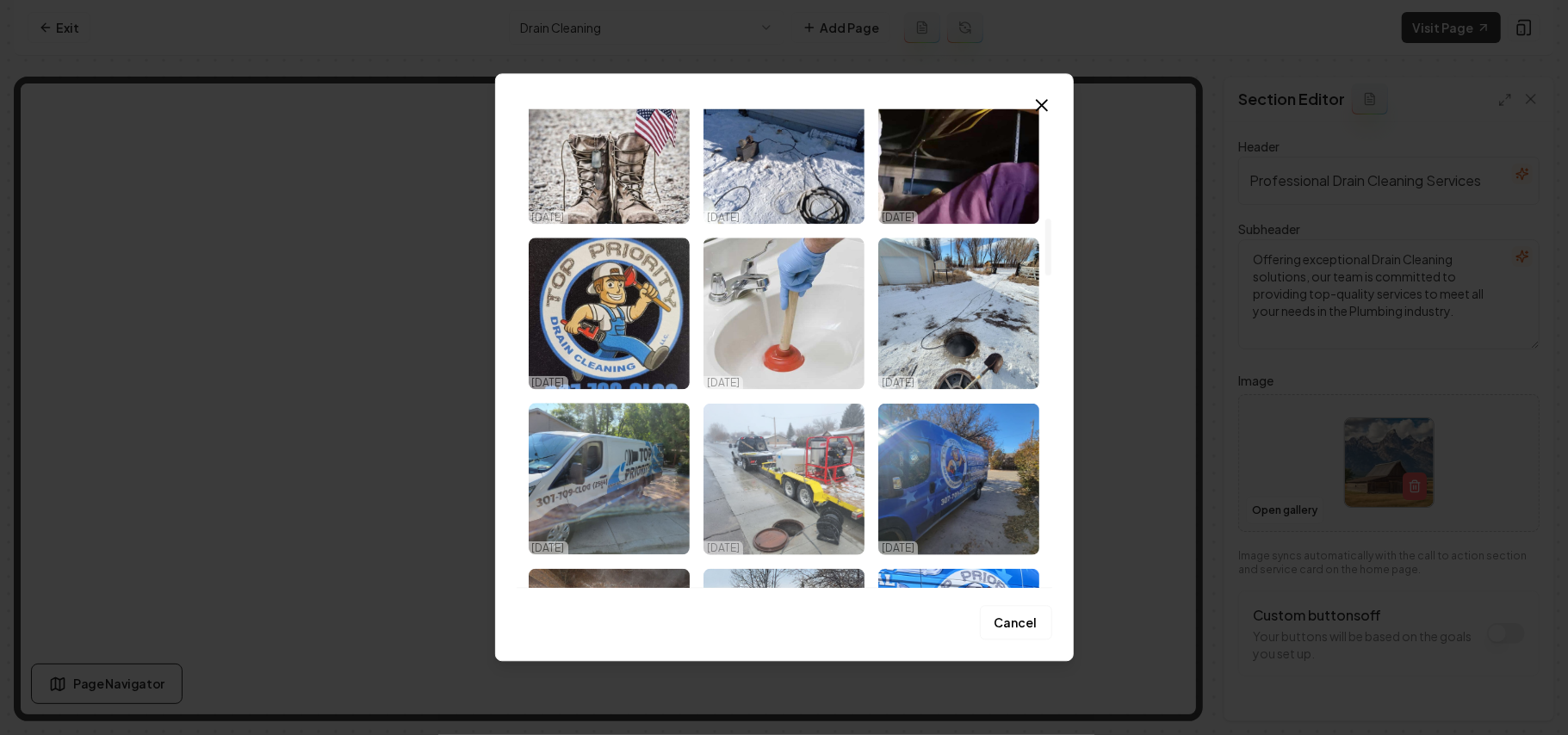
click at [781, 474] on img "Select image image_68dd6ae35c7cd75eb87c1a15.jpeg" at bounding box center [784, 479] width 161 height 151
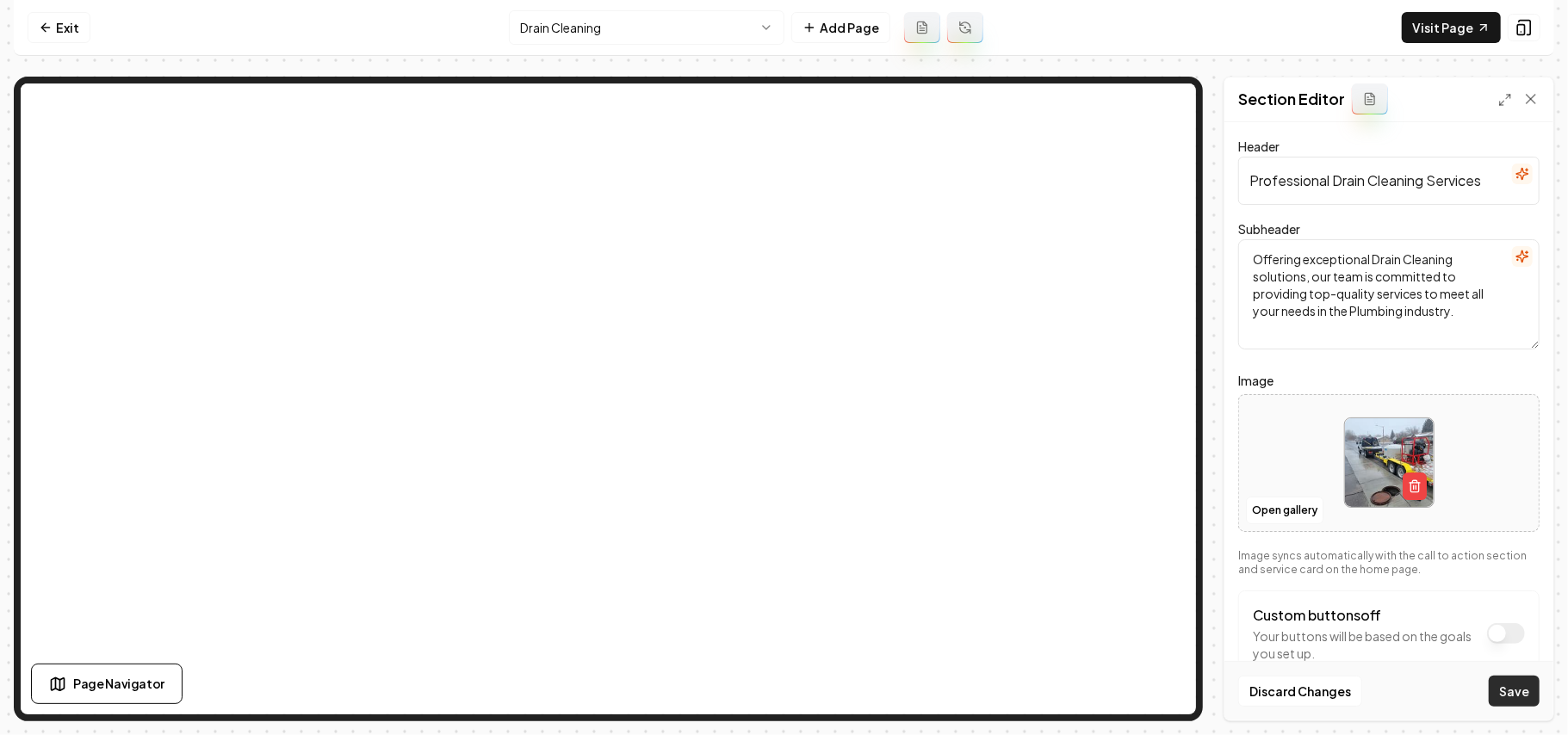
click at [781, 701] on button "Save" at bounding box center [1514, 691] width 51 height 31
click at [562, 21] on html "Computer Required This feature is only available on a computer. Please switch t…" at bounding box center [784, 367] width 1568 height 735
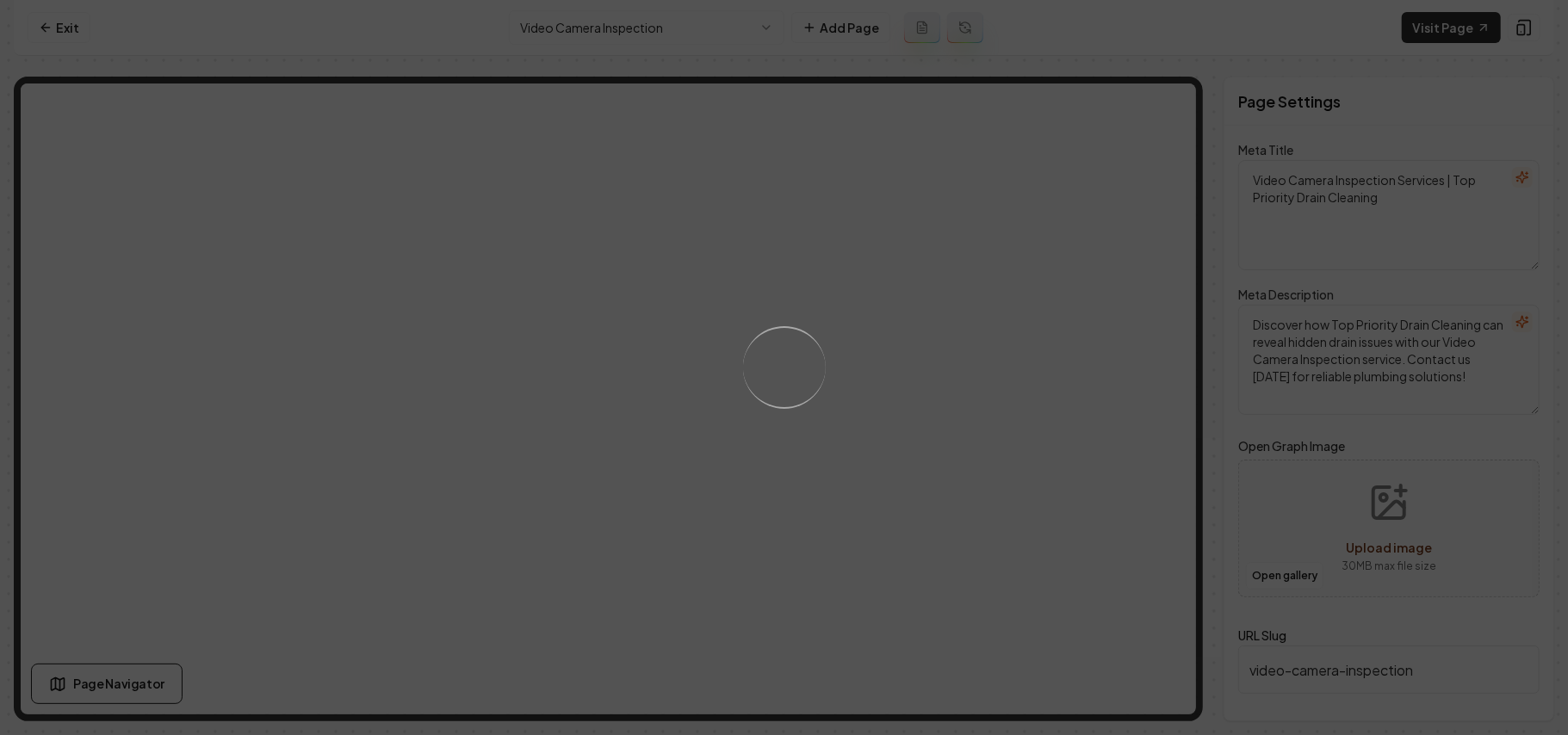
click at [781, 552] on div "Loading..." at bounding box center [784, 367] width 1568 height 735
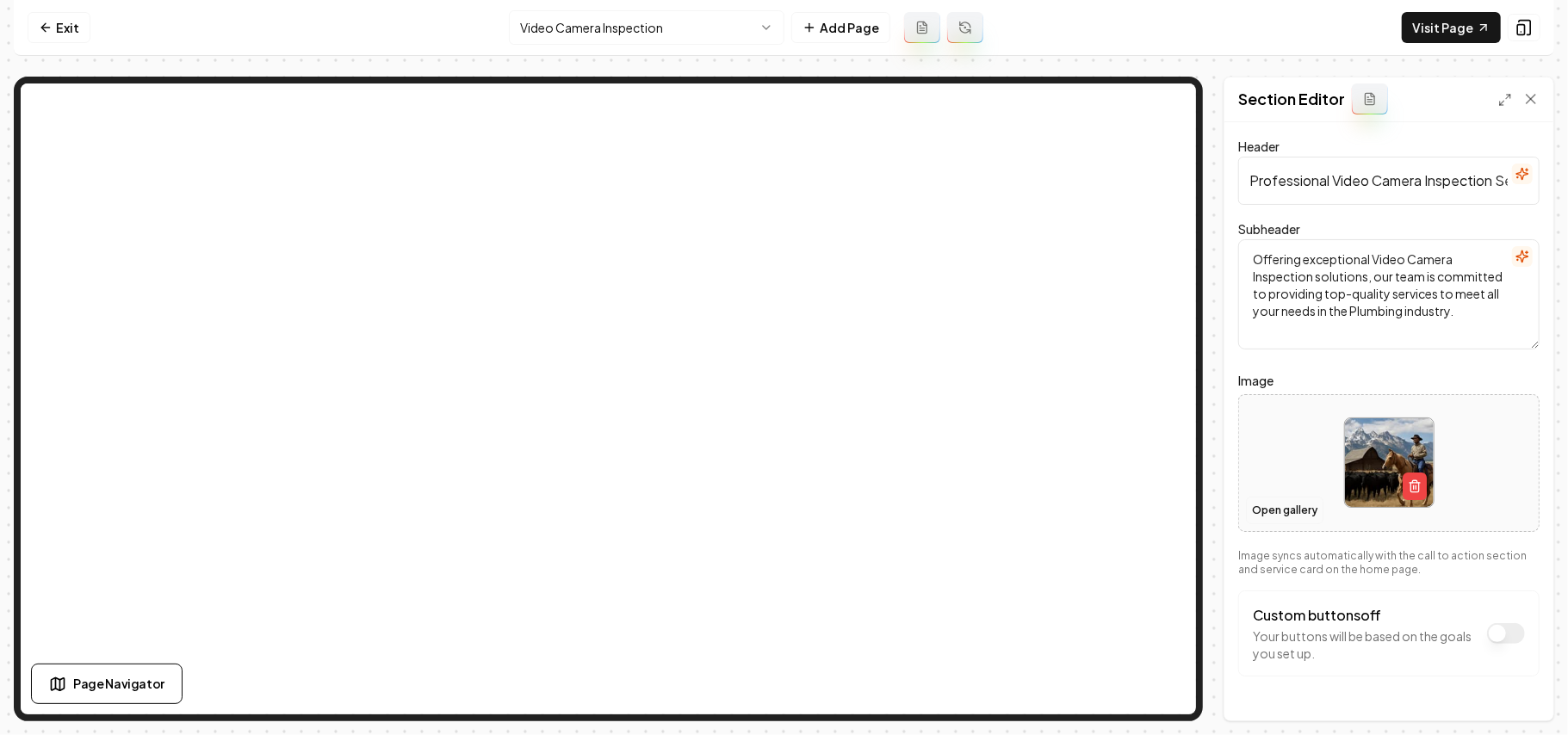
click at [781, 511] on button "Open gallery" at bounding box center [1284, 510] width 78 height 27
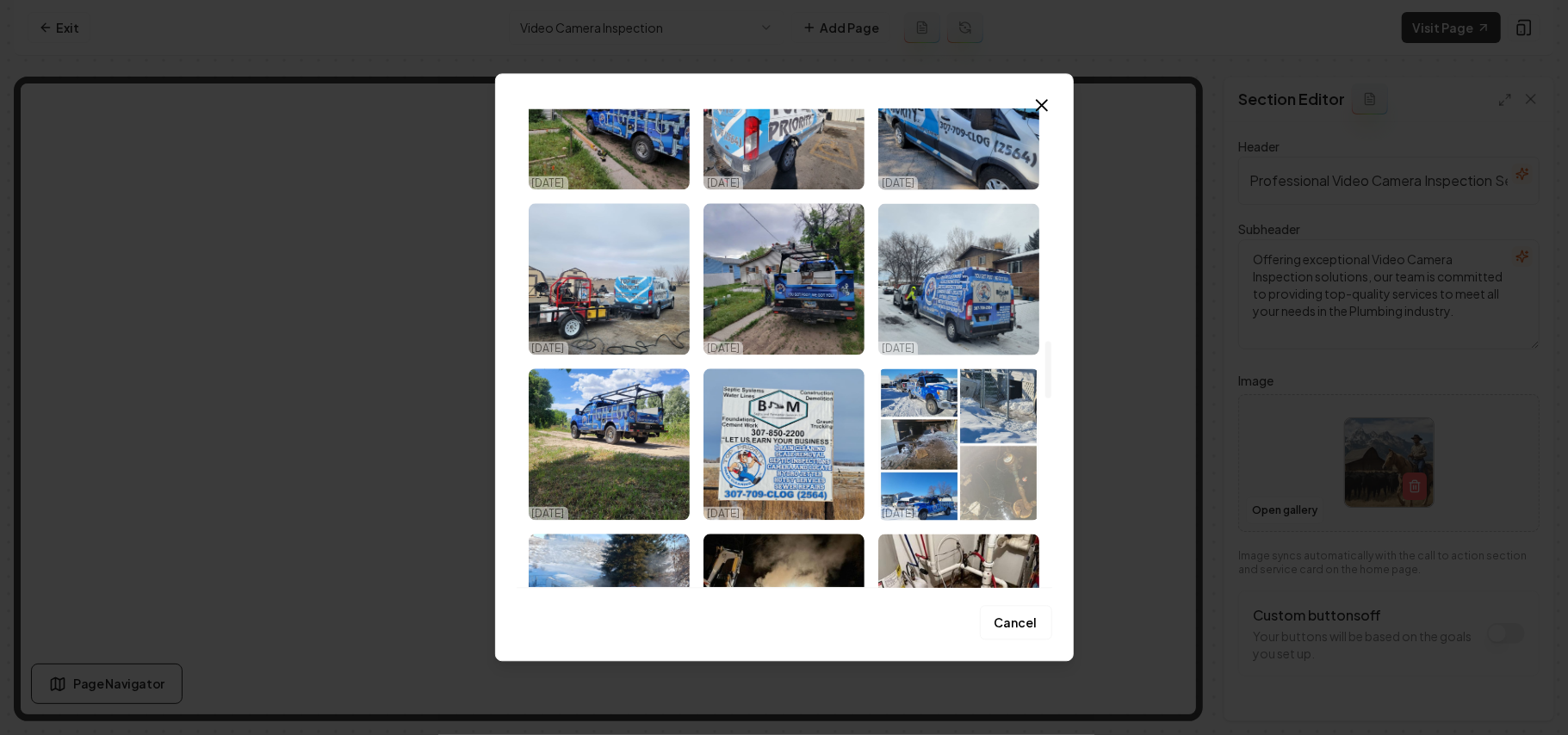
scroll to position [1951, 0]
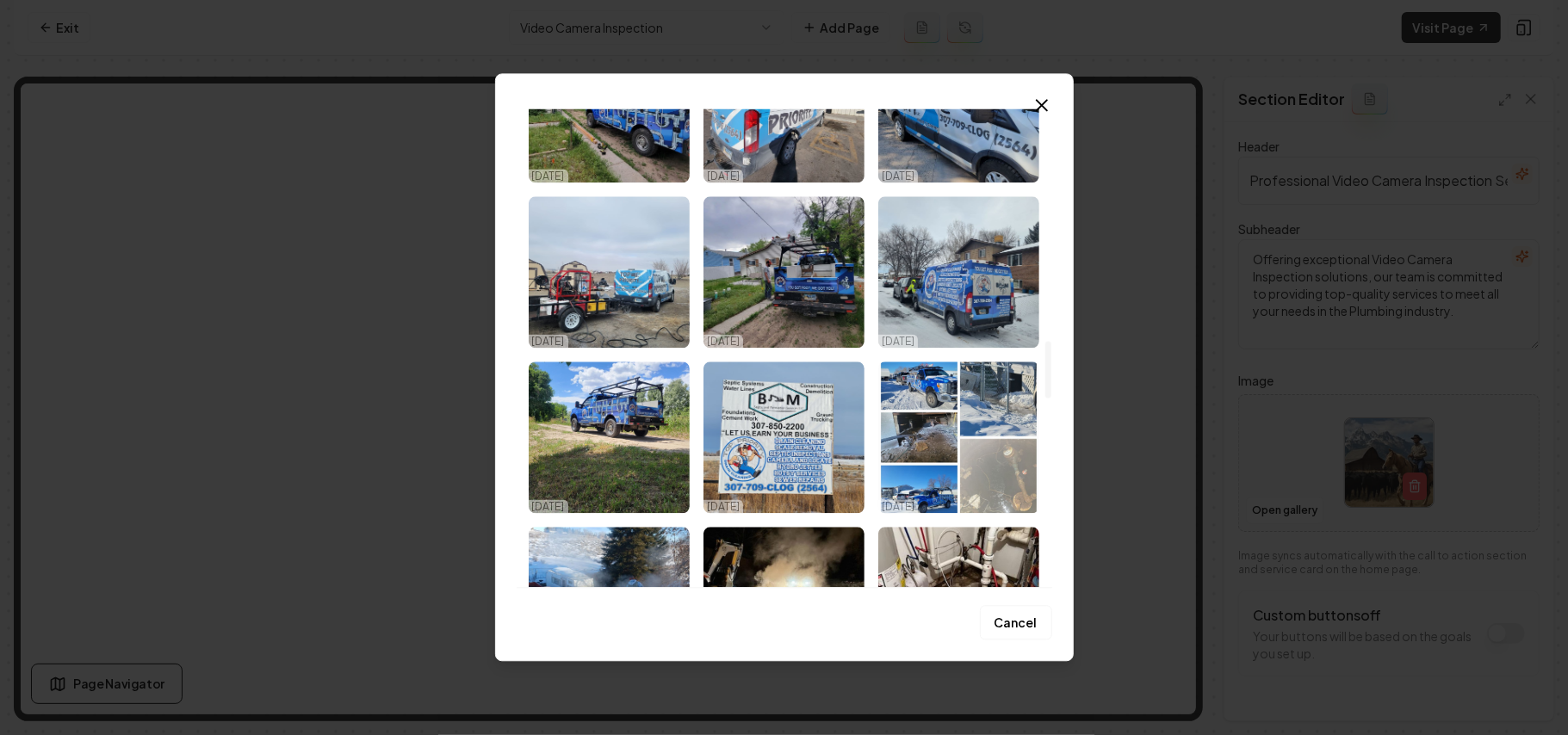
click at [667, 284] on img "Select image image_68dd6ae05c7cd75eb87c0dd1.jpeg" at bounding box center [609, 272] width 161 height 151
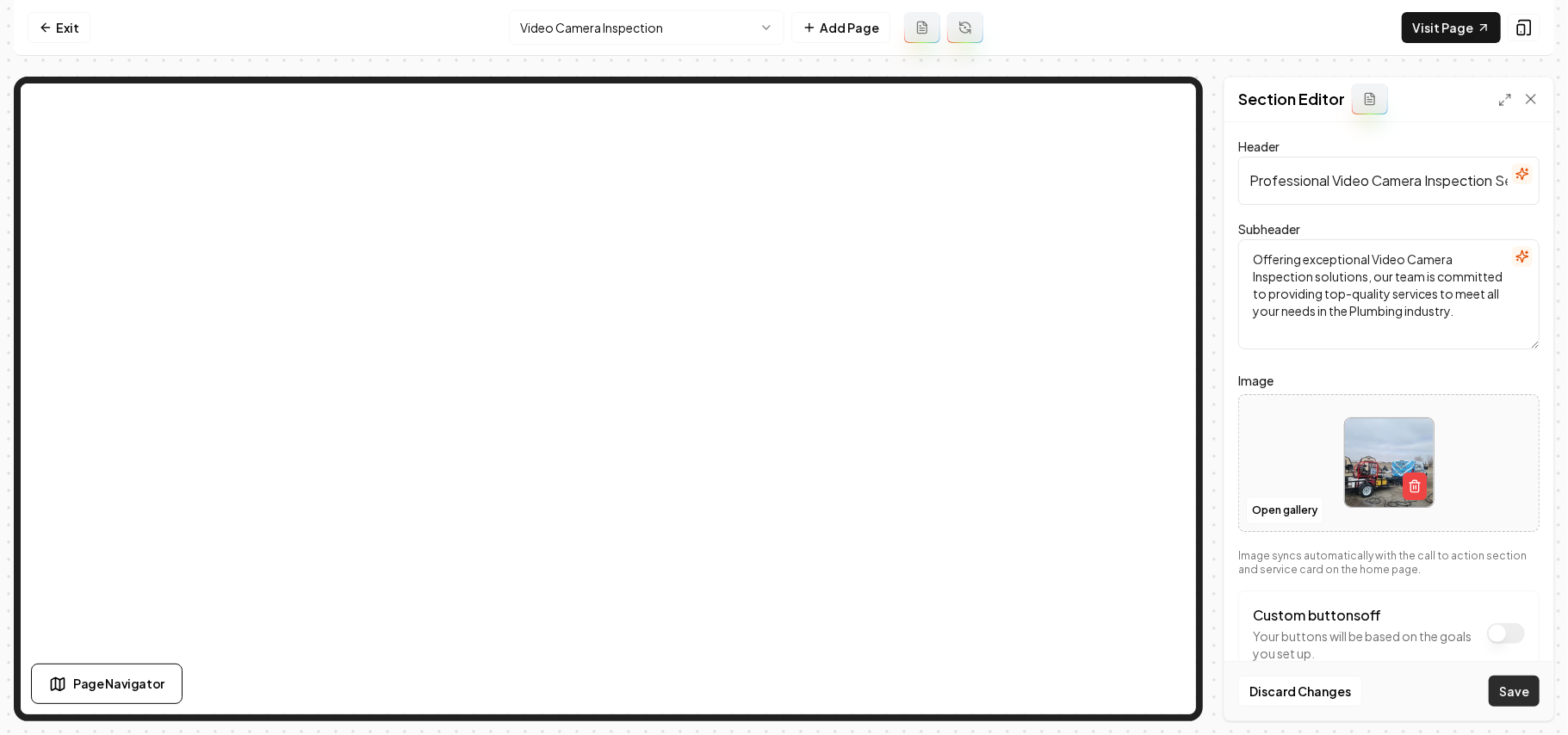
click at [781, 687] on button "Save" at bounding box center [1514, 691] width 51 height 31
click at [618, 12] on html "Computer Required This feature is only available on a computer. Please switch t…" at bounding box center [784, 367] width 1568 height 735
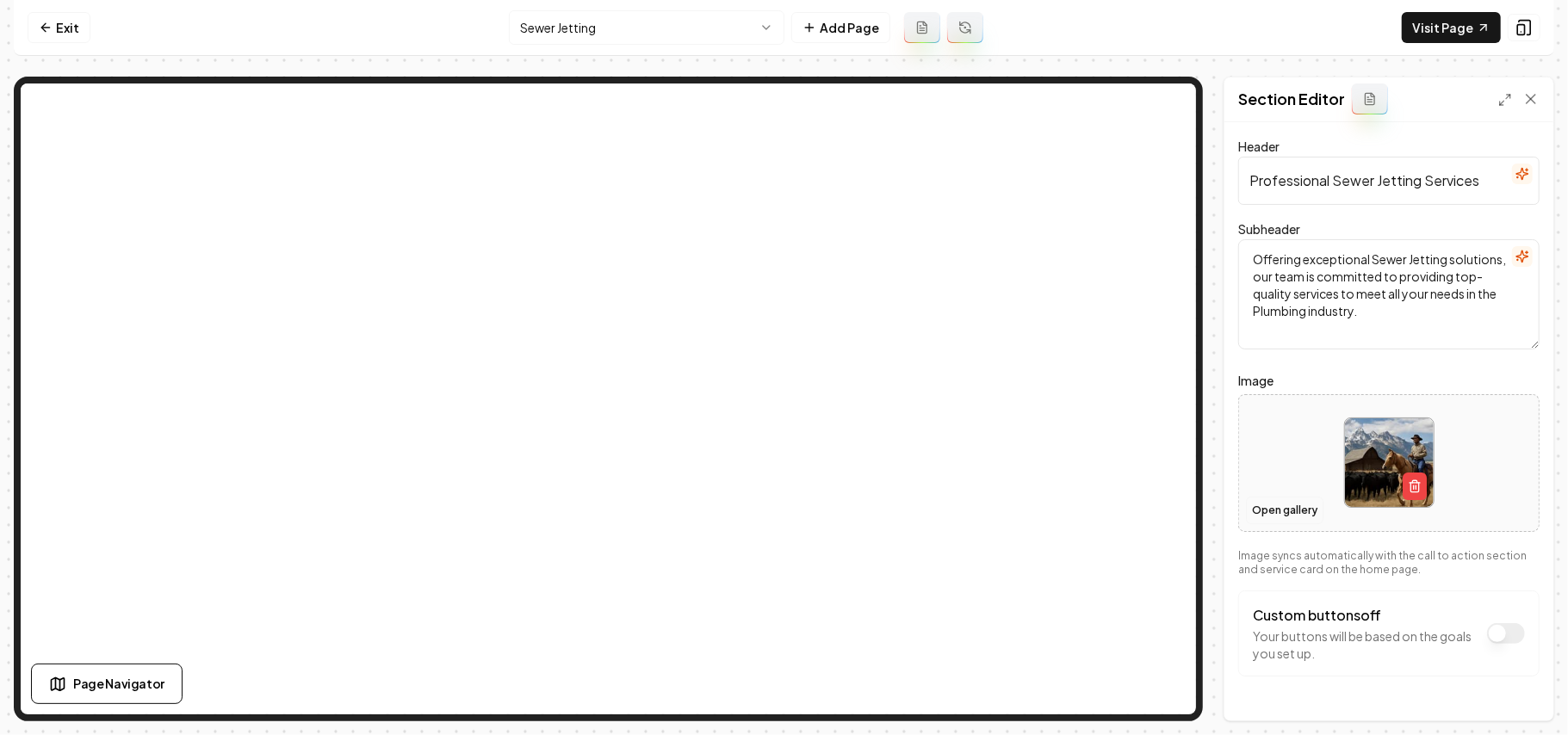
click at [781, 514] on button "Open gallery" at bounding box center [1284, 510] width 78 height 27
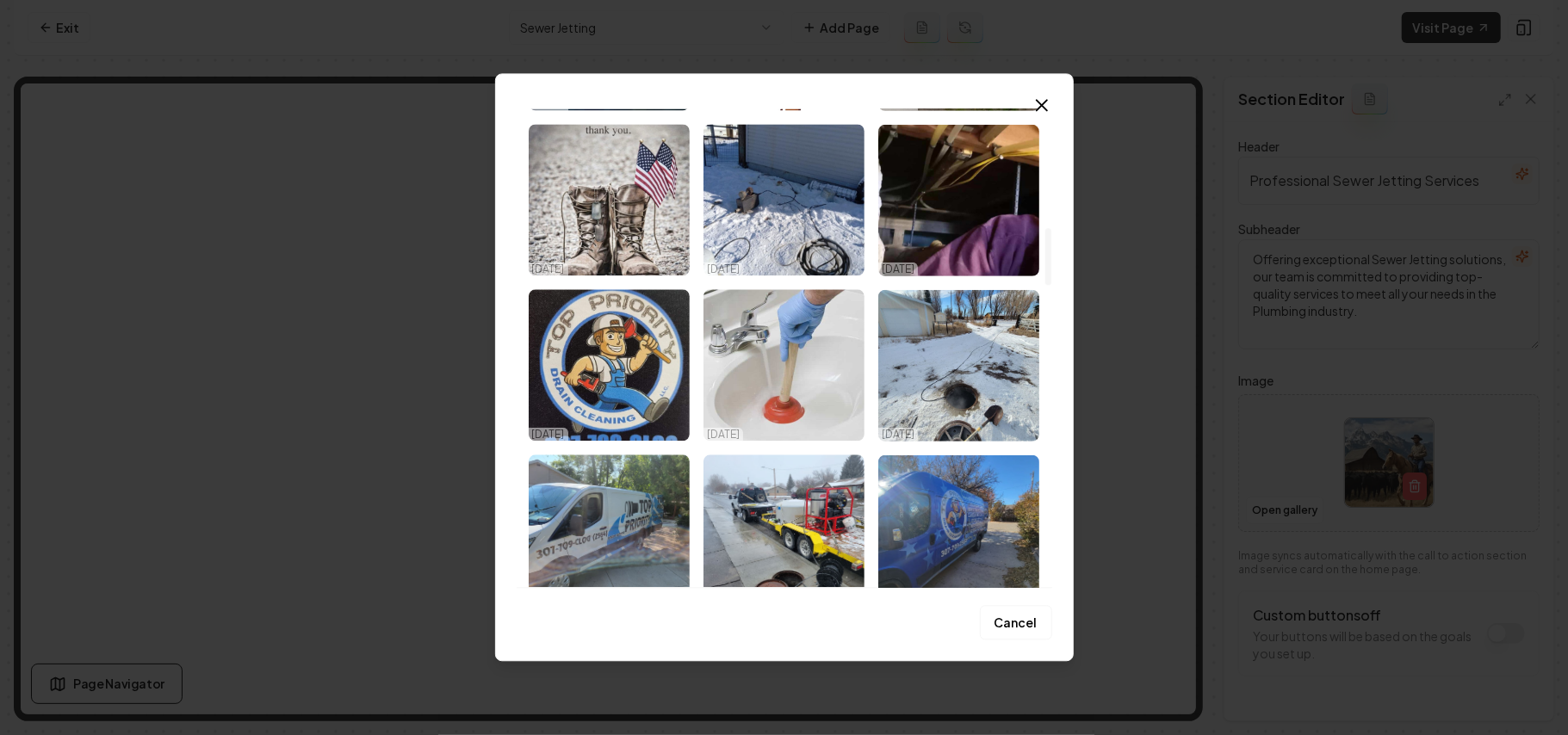
scroll to position [1033, 0]
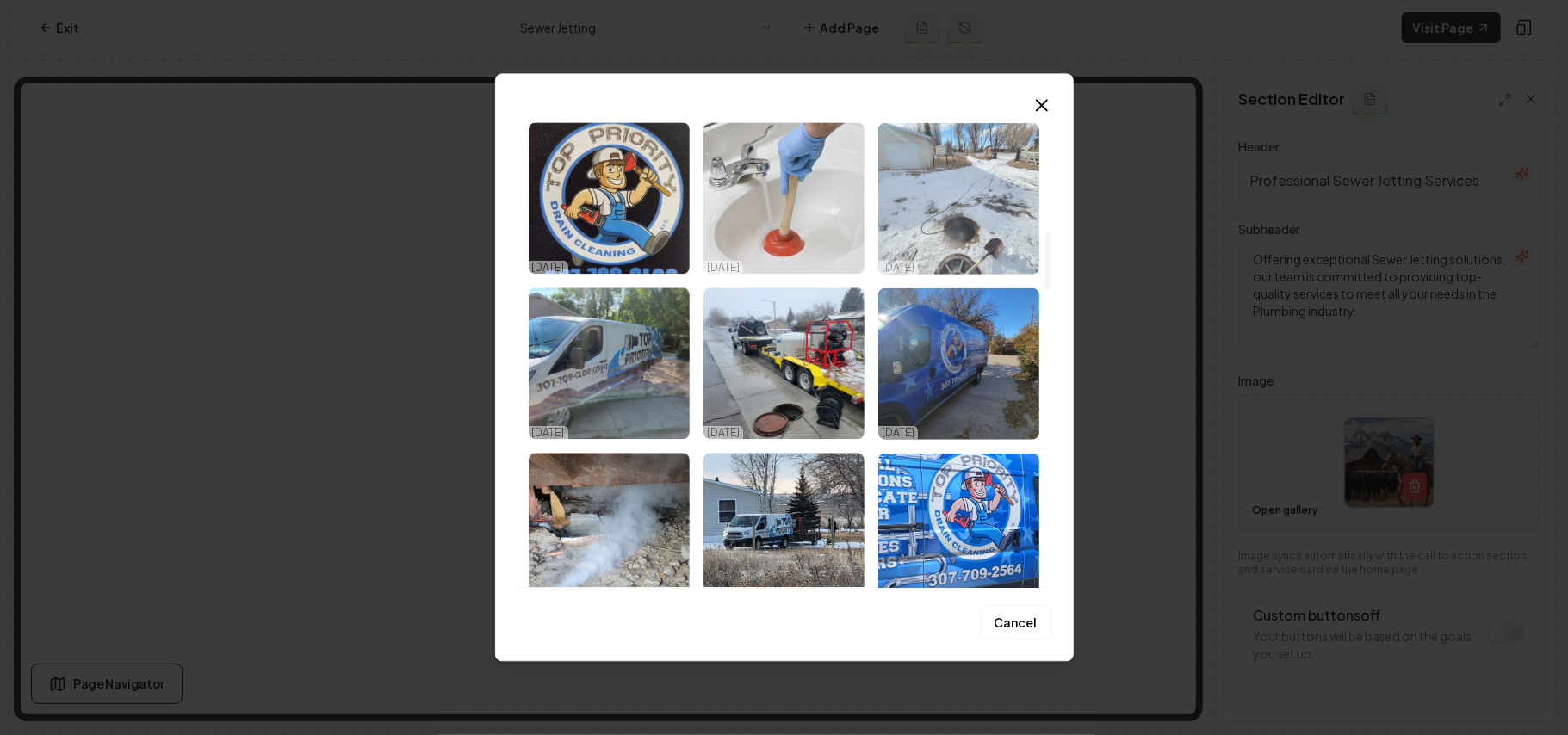
click at [781, 193] on img "Select image image_68dd6ae35c7cd75eb87c1ab5.jpeg" at bounding box center [959, 198] width 161 height 151
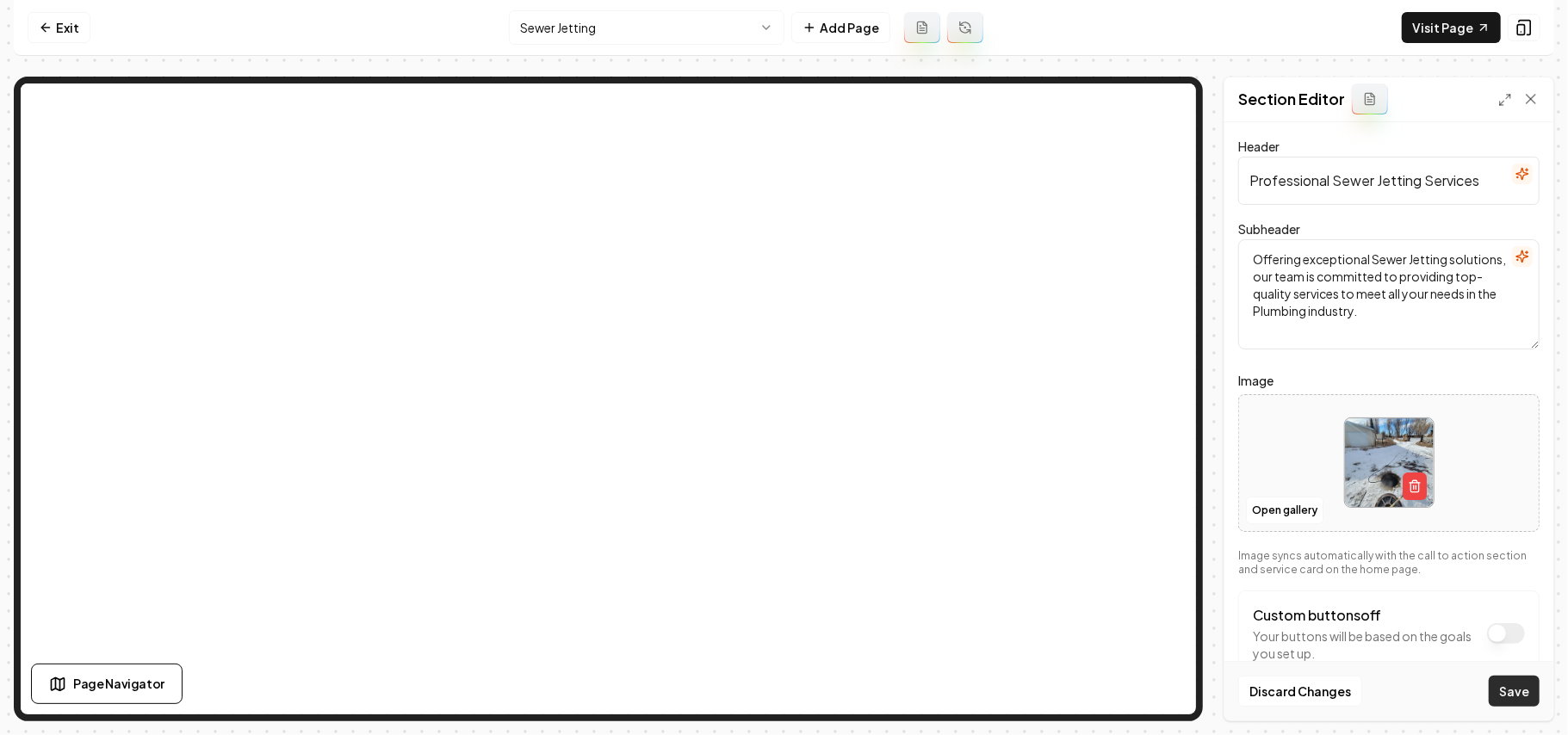
click at [781, 690] on button "Save" at bounding box center [1514, 691] width 51 height 31
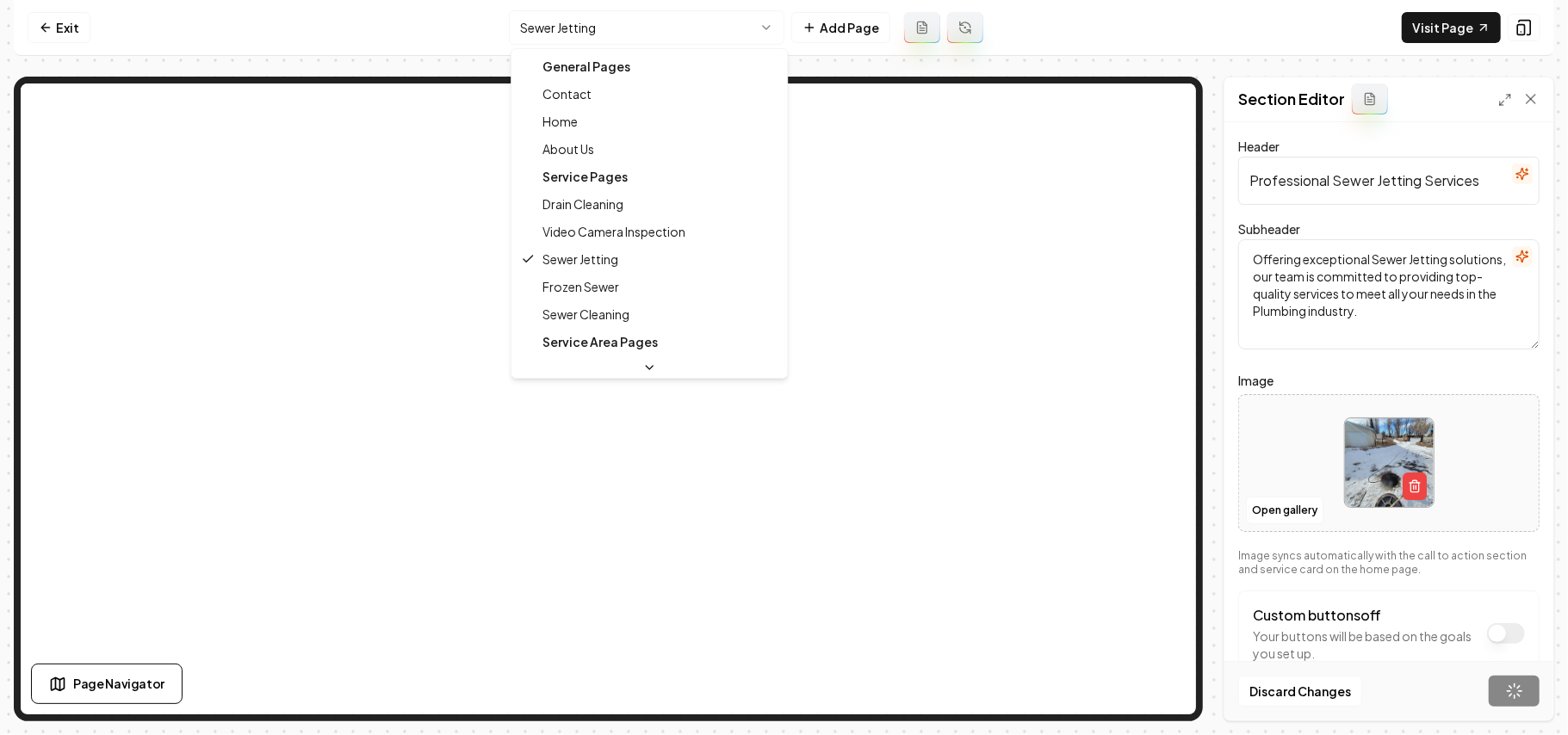
click at [620, 31] on html "Computer Required This feature is only available on a computer. Please switch t…" at bounding box center [784, 367] width 1568 height 735
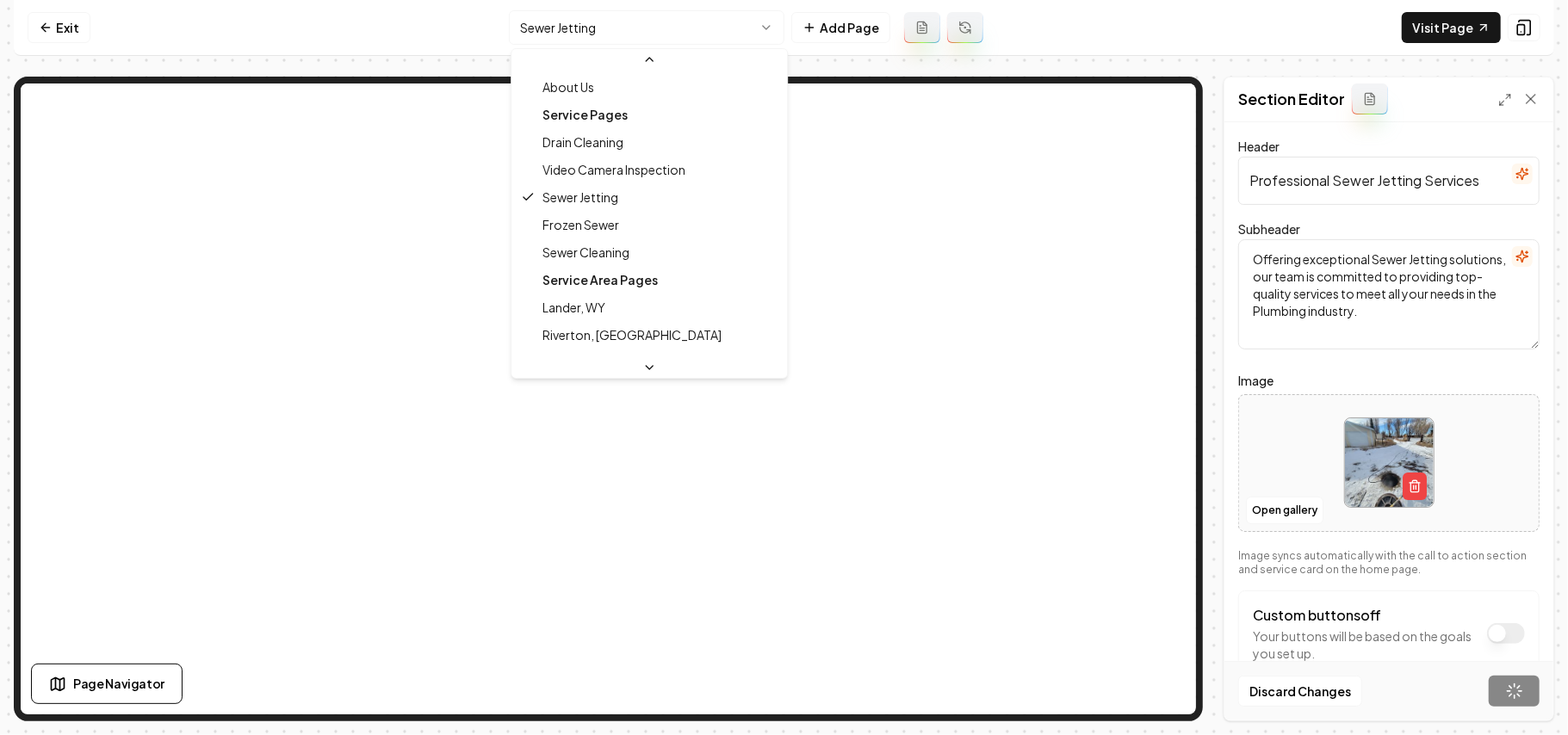
scroll to position [112, 0]
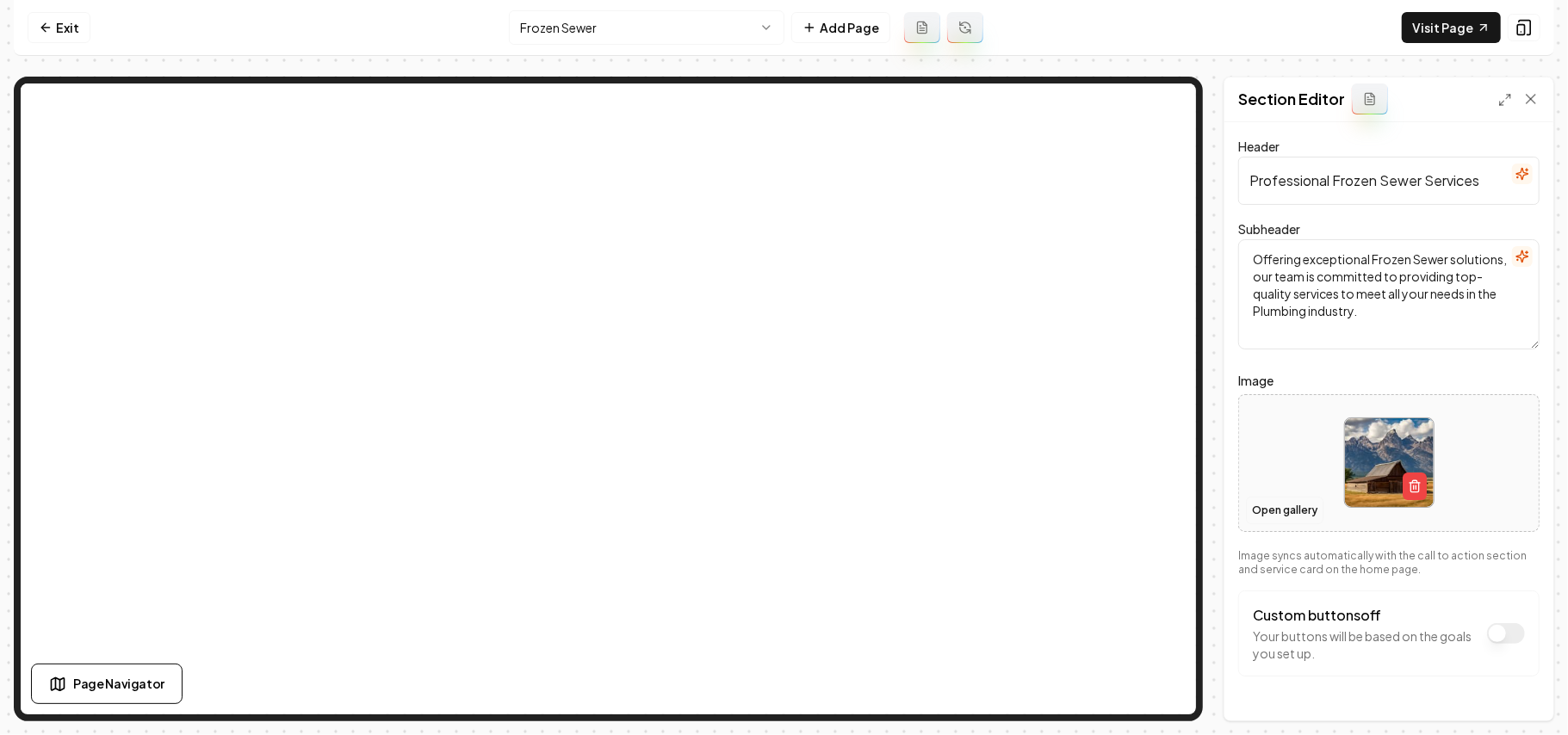
click at [781, 504] on button "Open gallery" at bounding box center [1284, 510] width 78 height 27
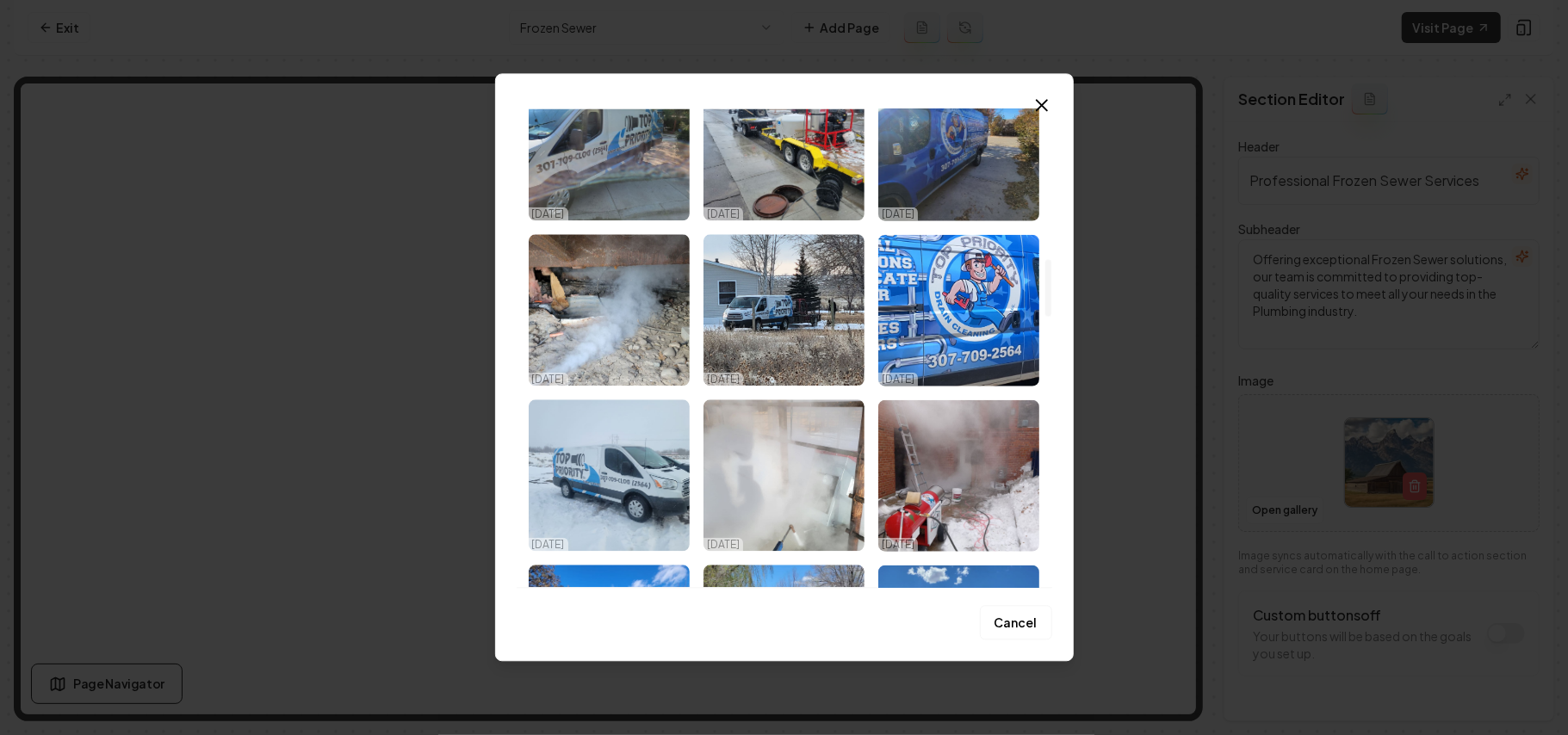
scroll to position [1263, 0]
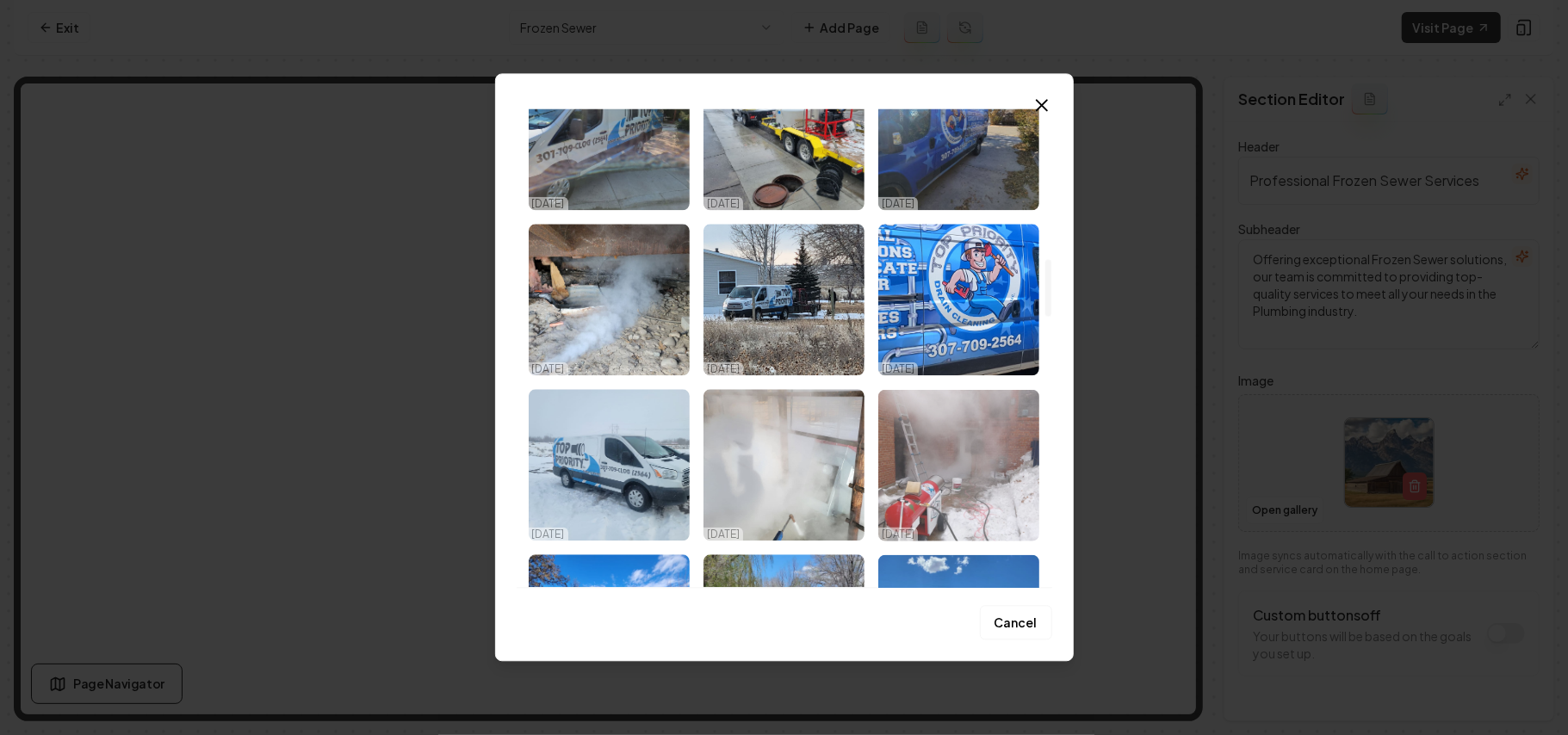
click at [781, 472] on img "Select image image_68dd6ae05c7cd75eb87c07ce.jpeg" at bounding box center [959, 464] width 161 height 151
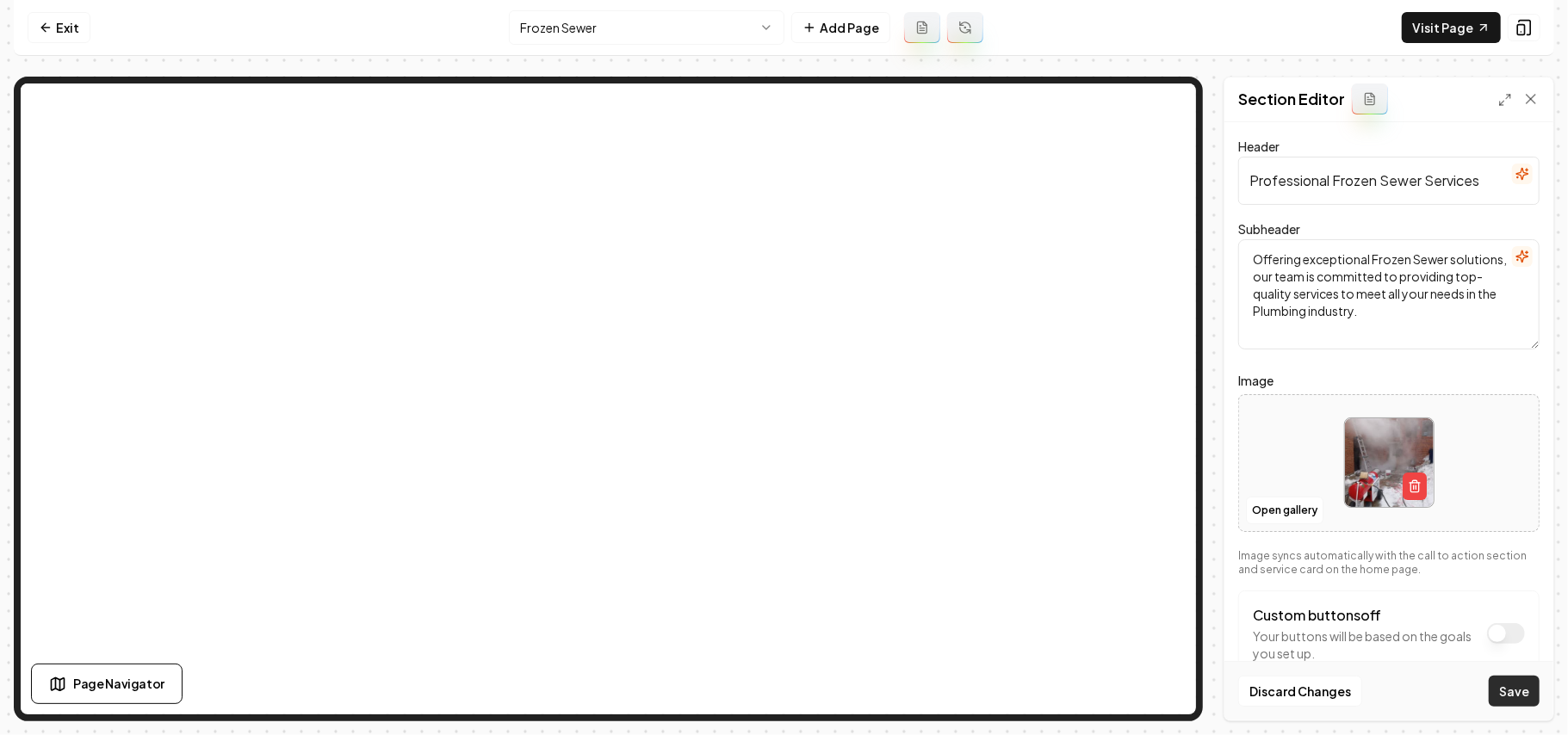
click at [781, 694] on button "Save" at bounding box center [1514, 691] width 51 height 31
click at [571, 28] on html "Computer Required This feature is only available on a computer. Please switch t…" at bounding box center [784, 367] width 1568 height 735
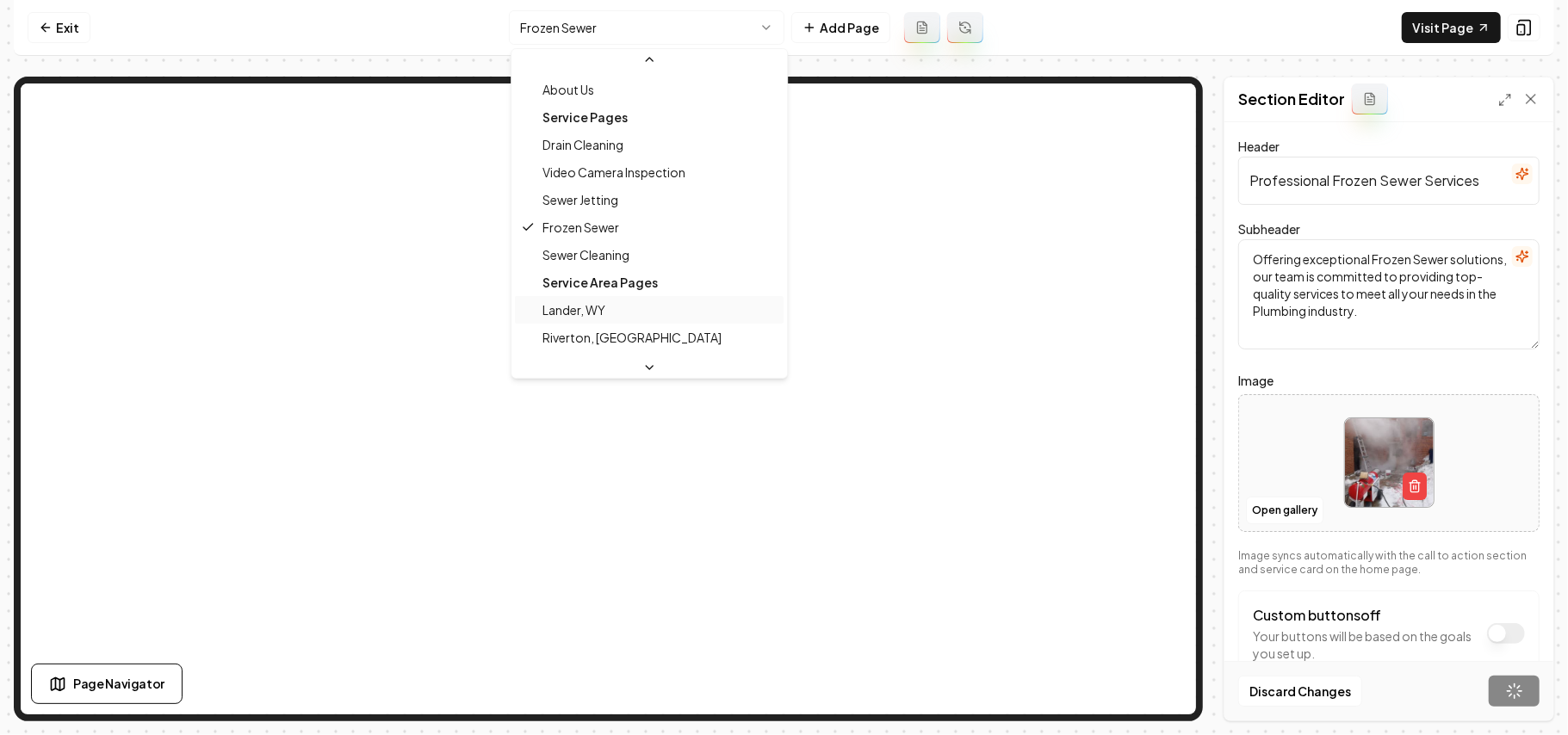
scroll to position [112, 0]
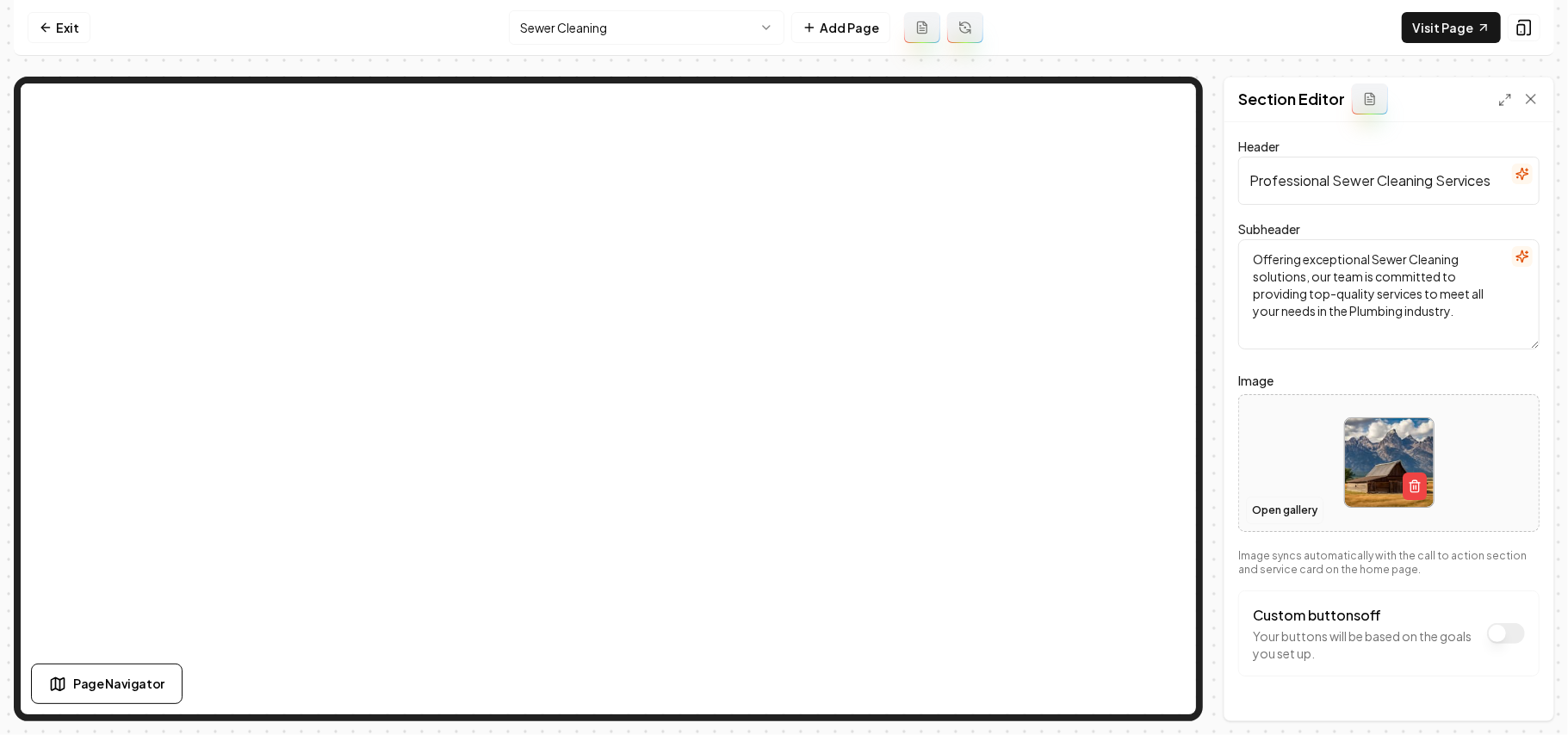
click at [781, 504] on button "Open gallery" at bounding box center [1284, 510] width 78 height 27
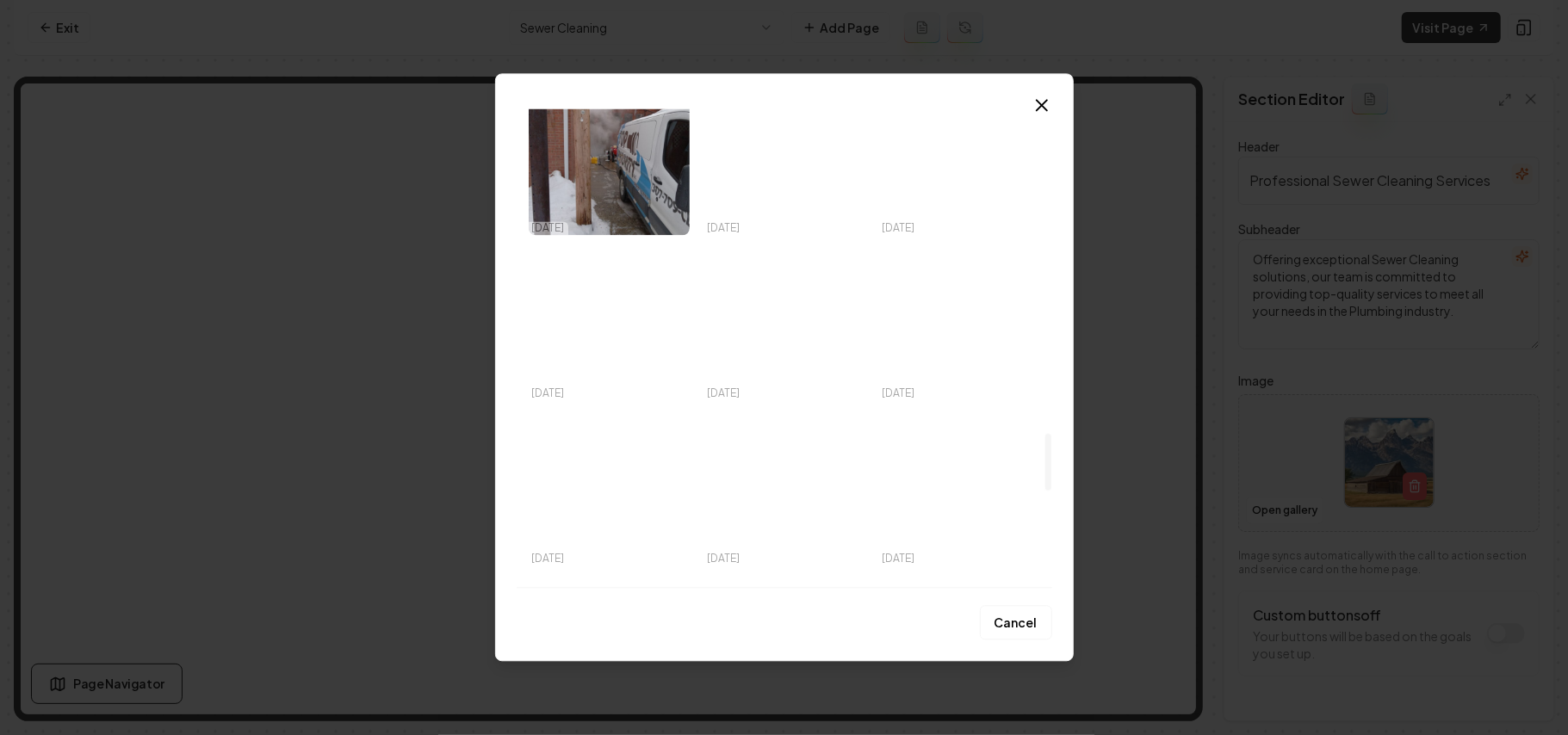
scroll to position [2756, 0]
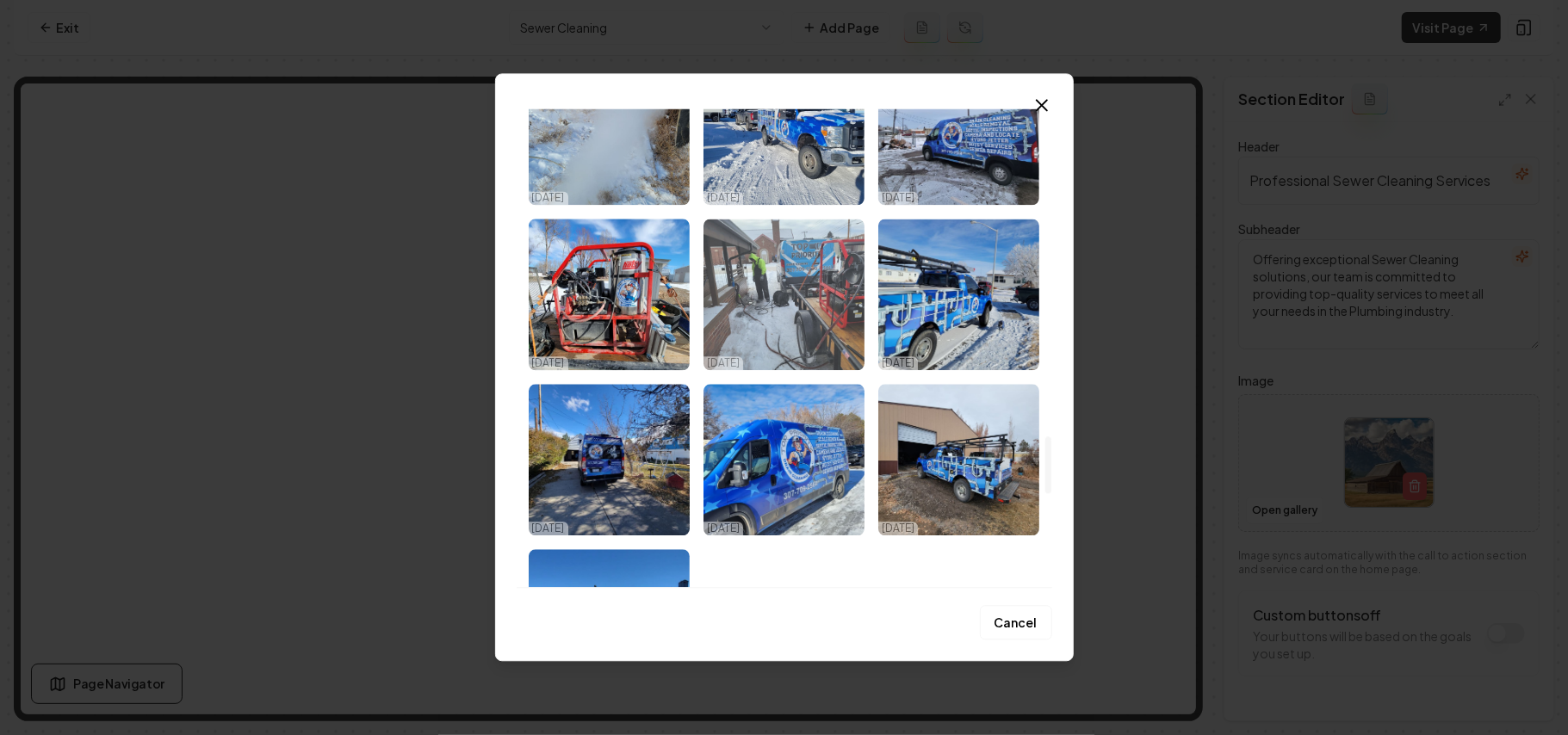
click at [728, 293] on img "Select image image_68dd6adc5c7cd75eb87bf315.jpeg" at bounding box center [784, 294] width 161 height 151
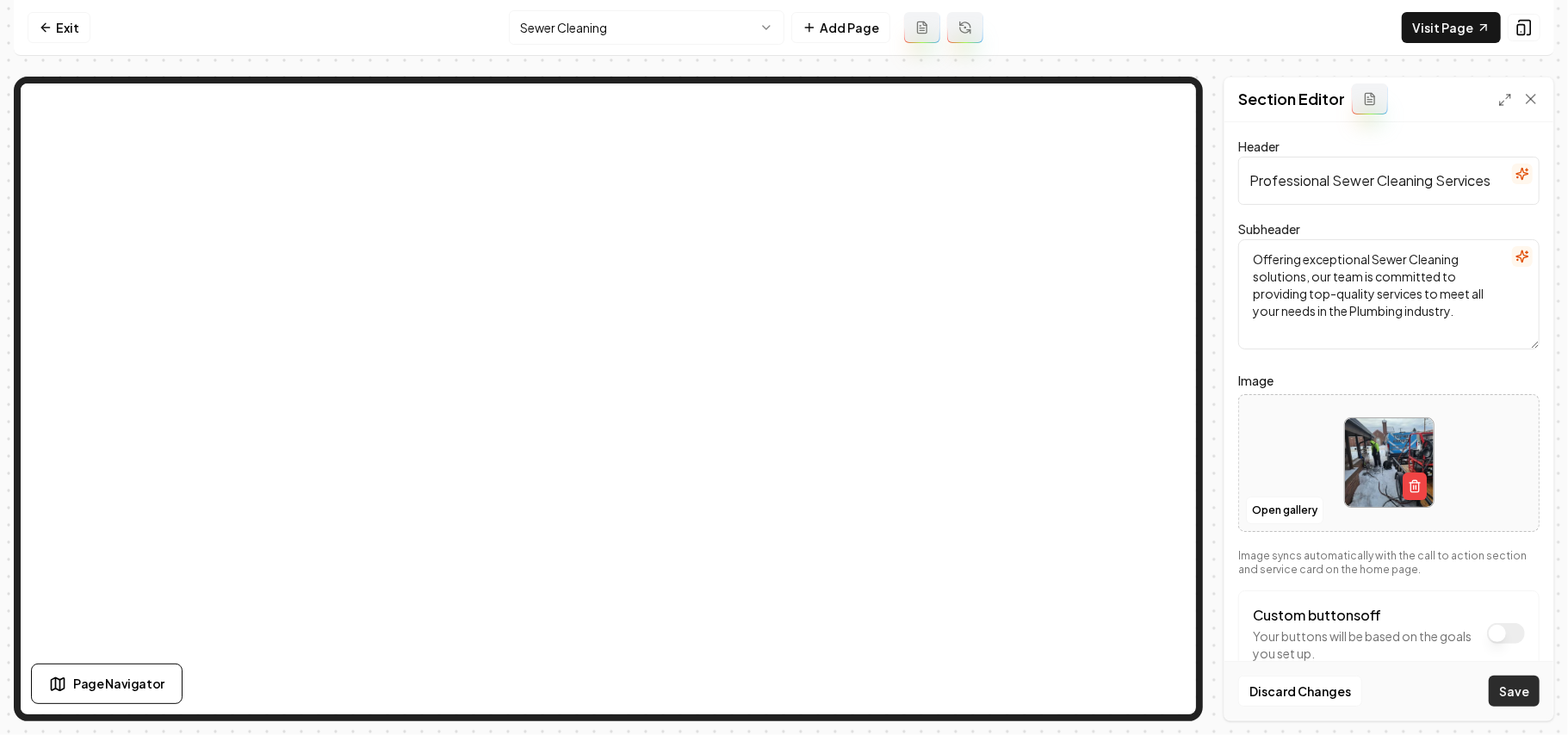
click at [781, 686] on button "Save" at bounding box center [1514, 691] width 51 height 31
click at [600, 23] on html "Computer Required This feature is only available on a computer. Please switch t…" at bounding box center [784, 367] width 1568 height 735
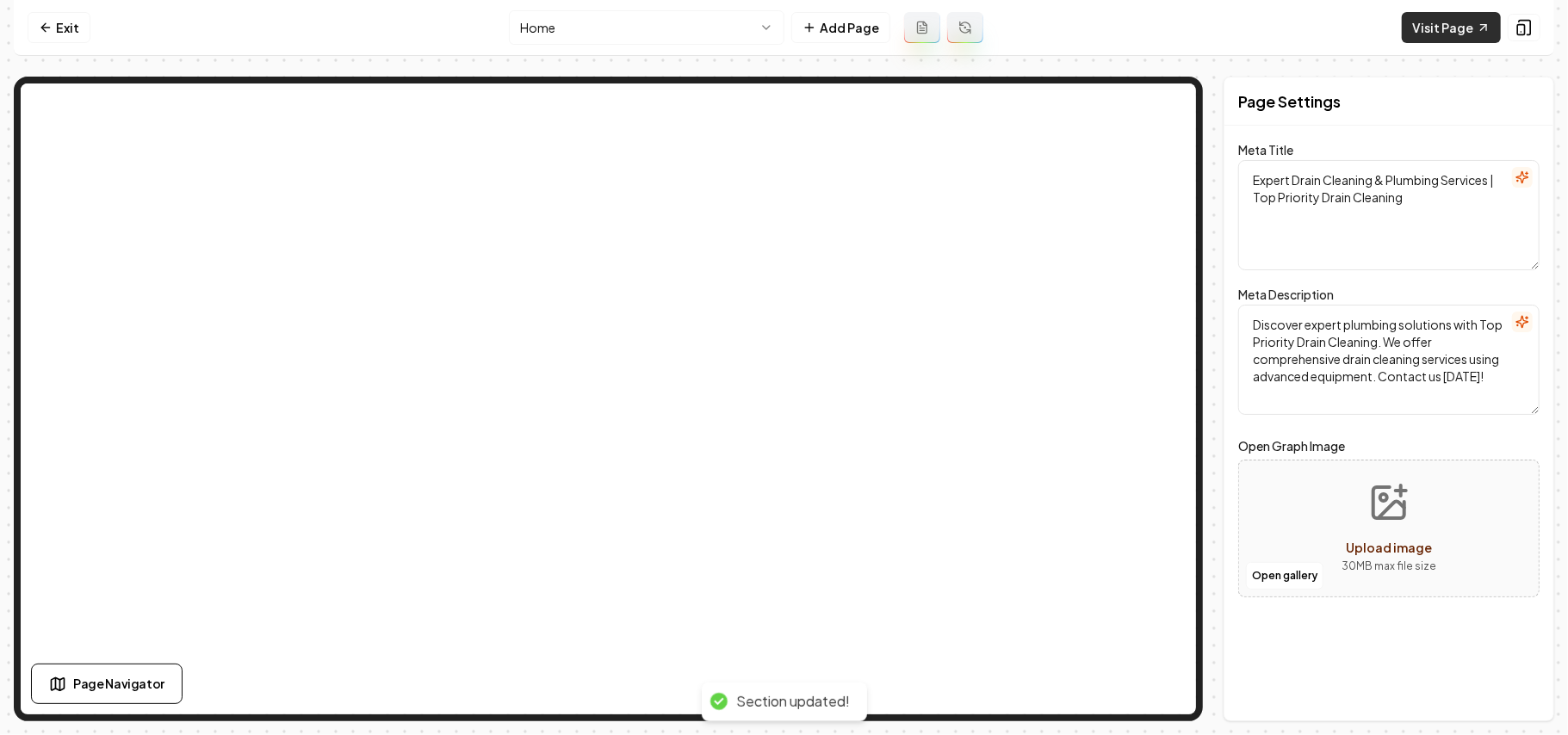
click at [781, 15] on link "Visit Page" at bounding box center [1451, 27] width 99 height 31
click at [62, 18] on link "Exit" at bounding box center [59, 27] width 62 height 31
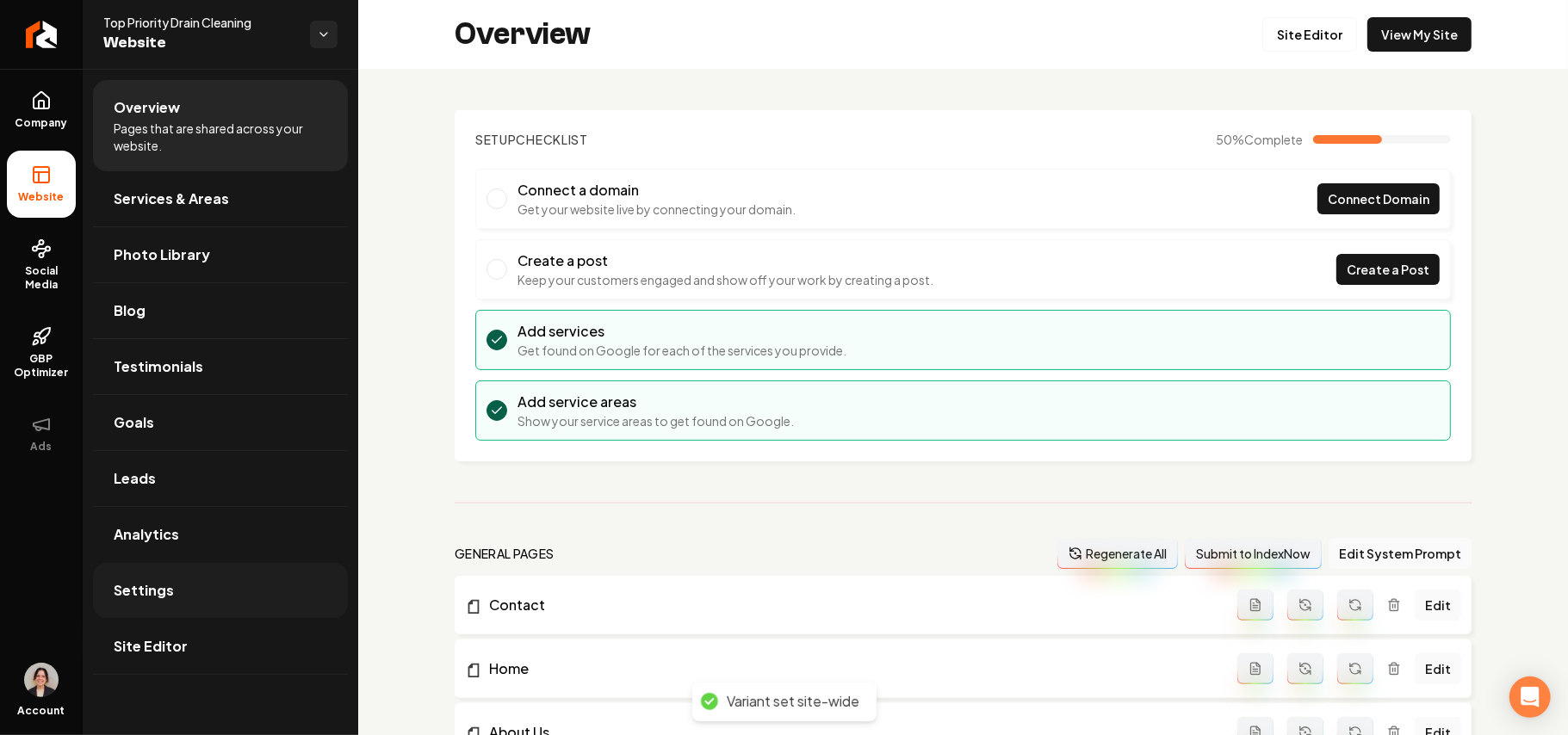
click at [147, 591] on span "Settings" at bounding box center [144, 591] width 61 height 21
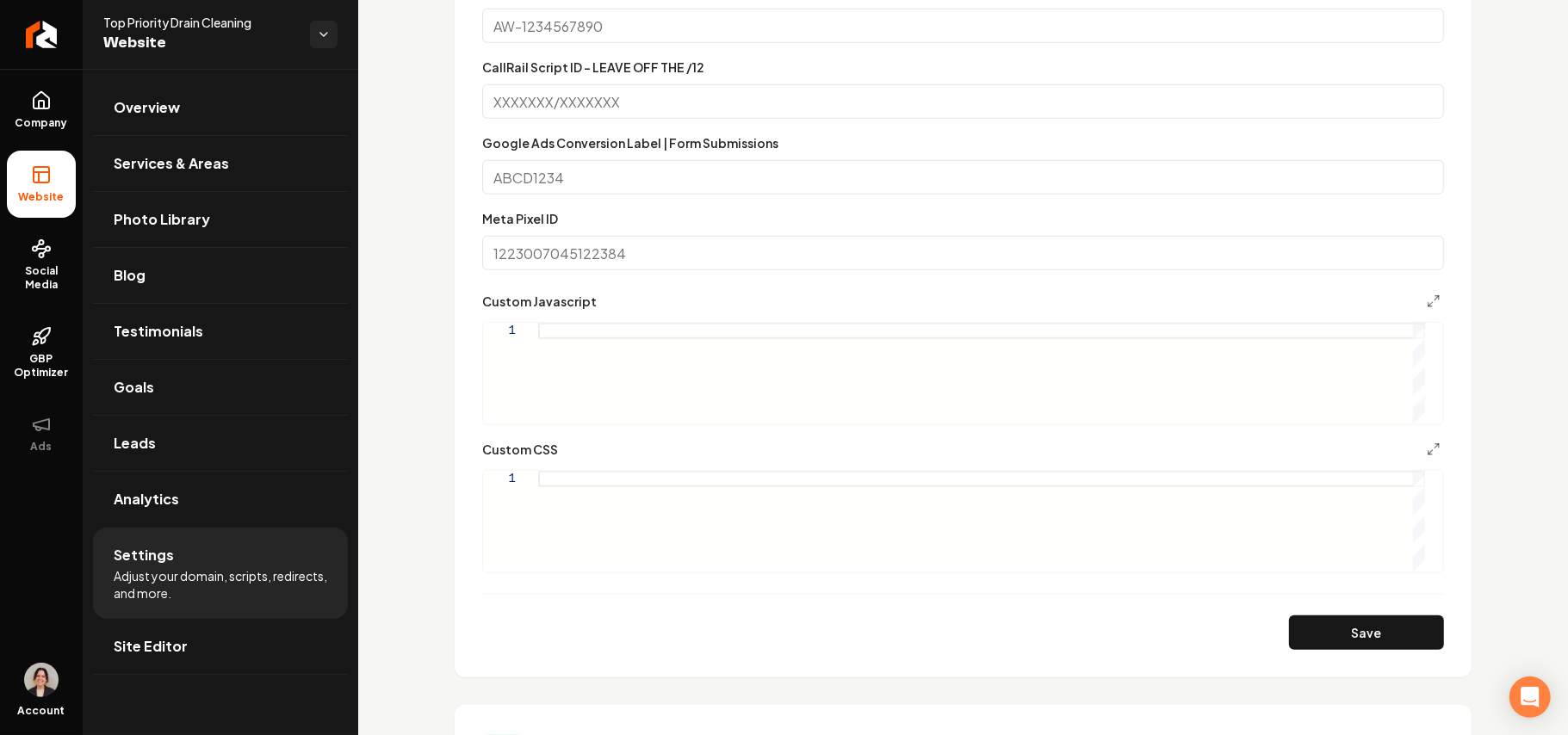
scroll to position [803, 0]
click at [638, 517] on div "Main content area" at bounding box center [982, 520] width 887 height 101
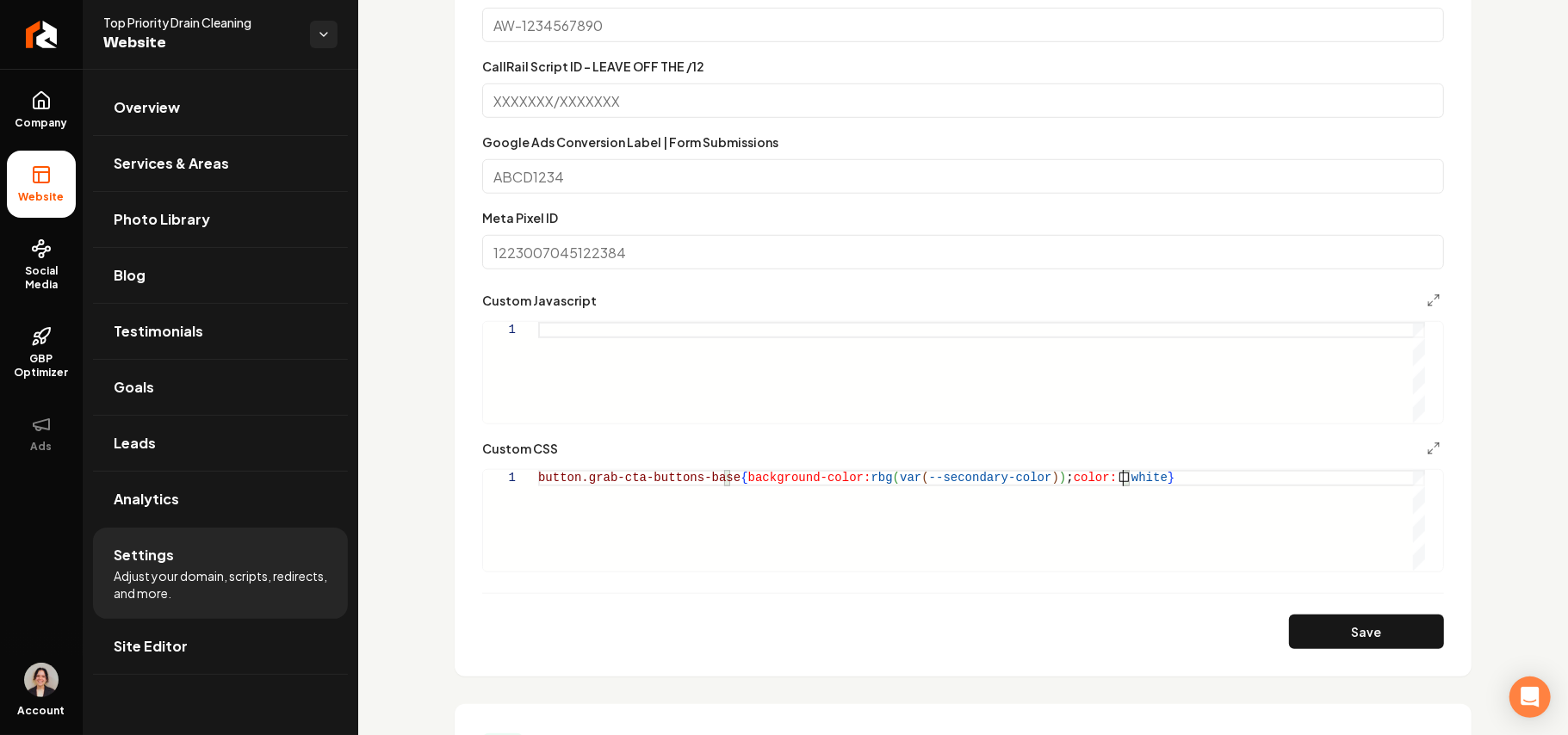
scroll to position [0, 576]
click at [781, 611] on form "**********" at bounding box center [963, 239] width 962 height 821
click at [781, 639] on button "Save" at bounding box center [1367, 632] width 155 height 34
type textarea "**********"
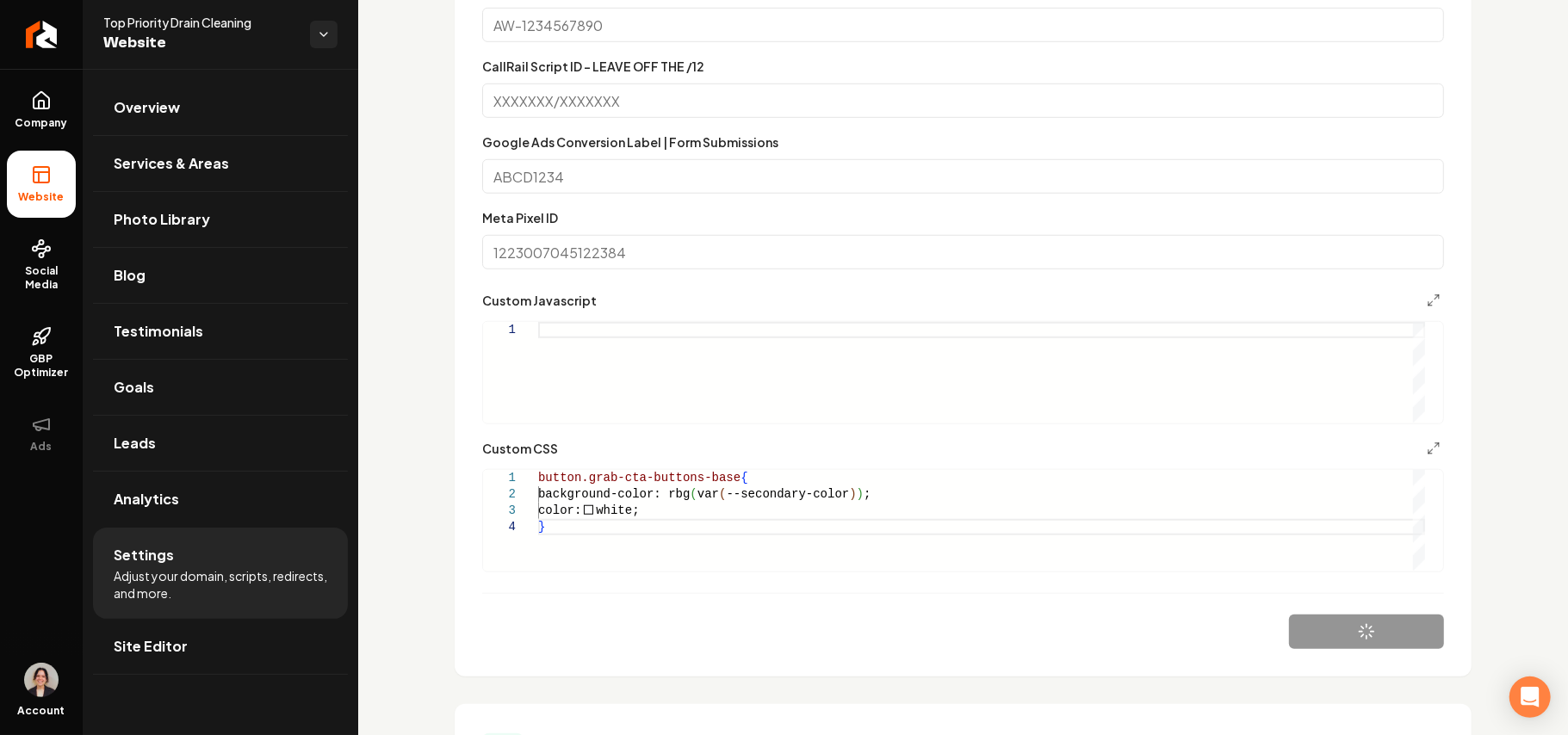
scroll to position [0, 317]
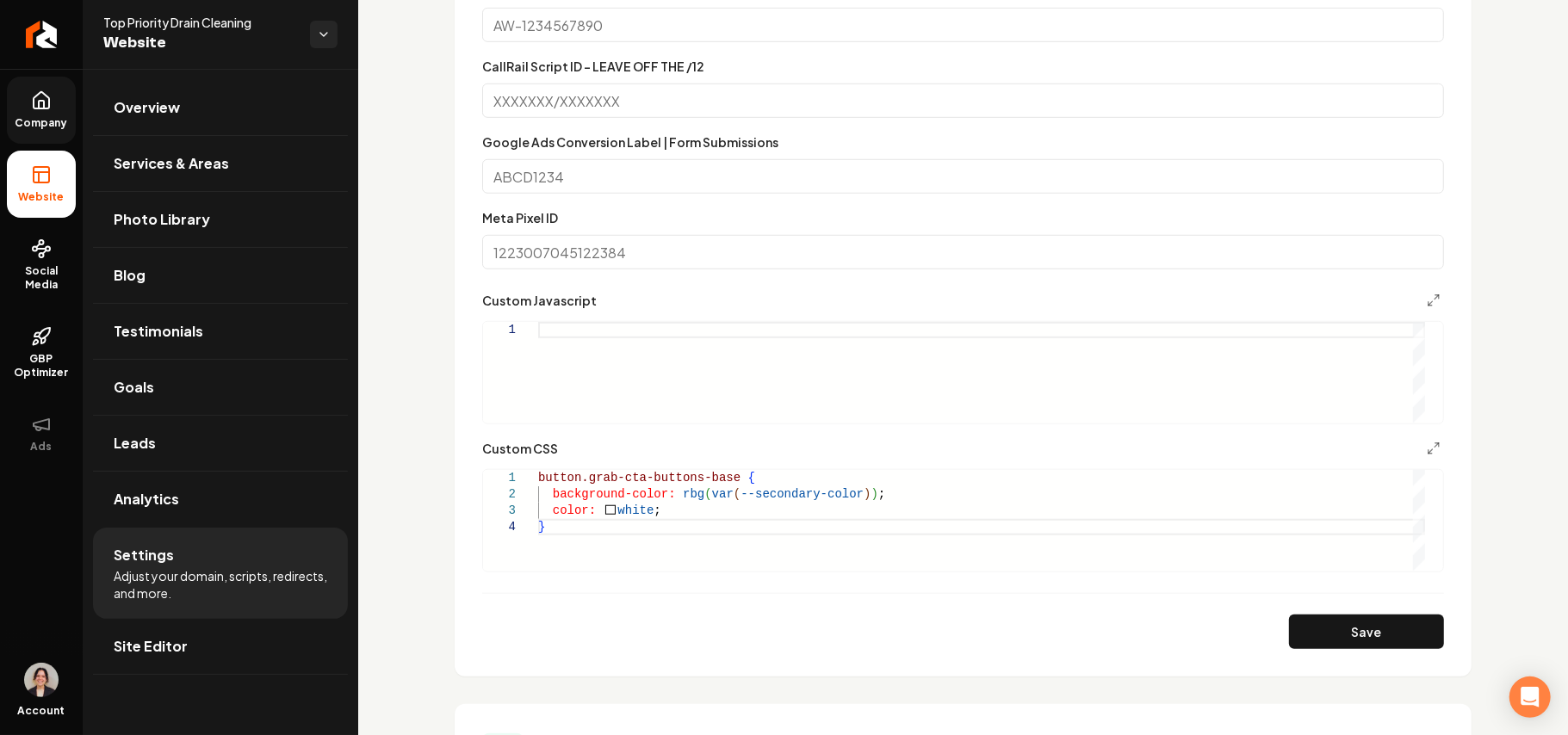
click at [43, 111] on icon at bounding box center [42, 101] width 21 height 21
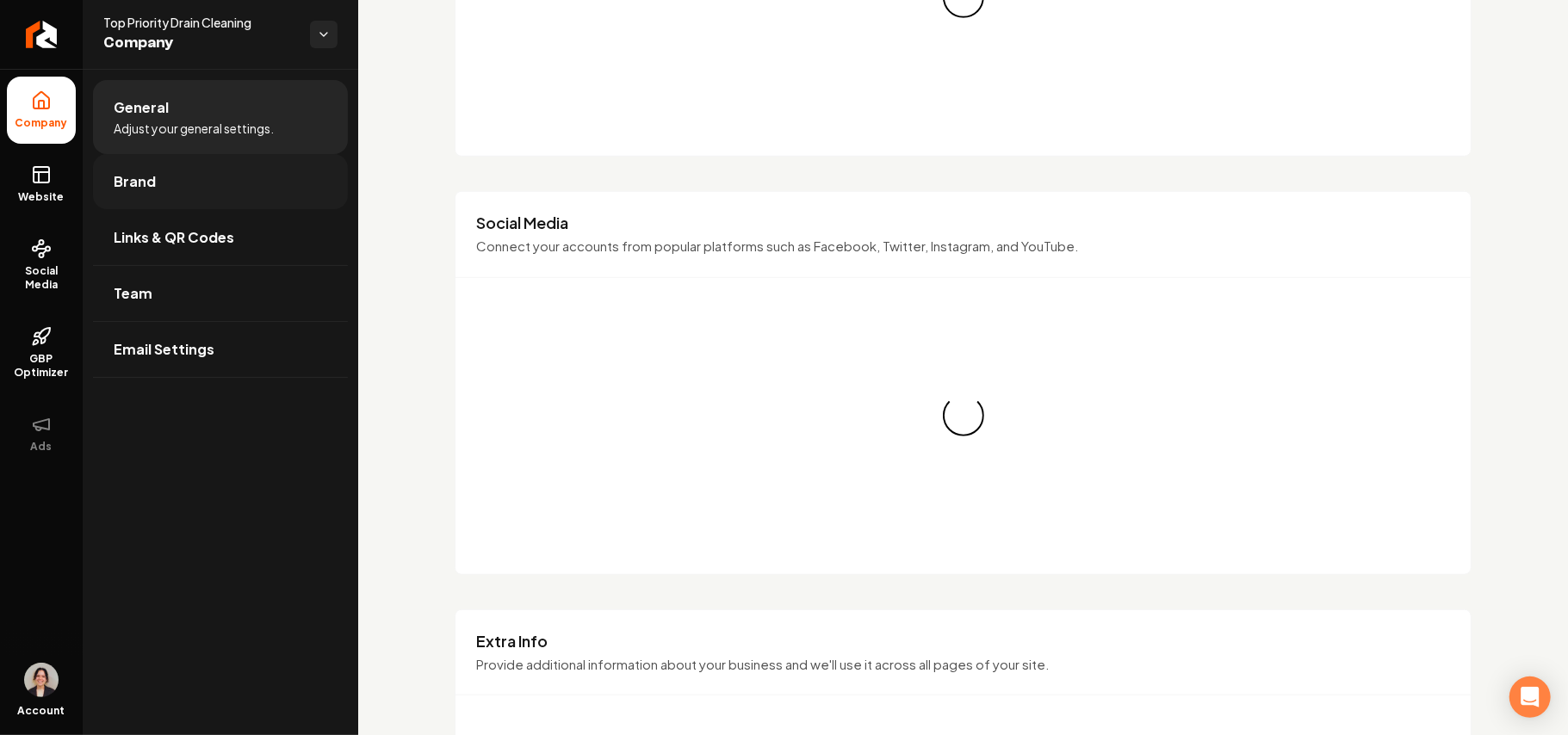
click at [170, 178] on link "Brand" at bounding box center [219, 182] width 254 height 55
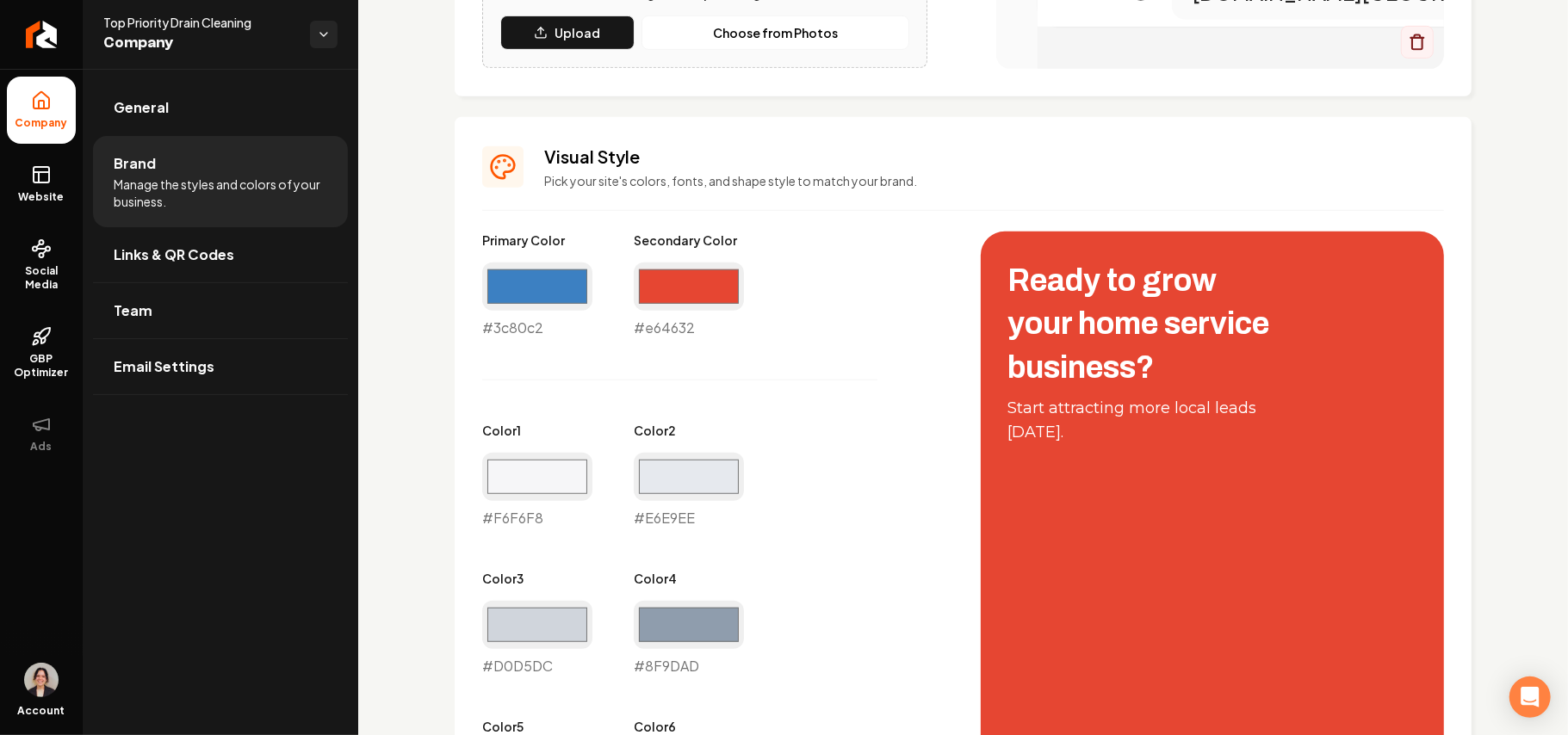
scroll to position [573, 0]
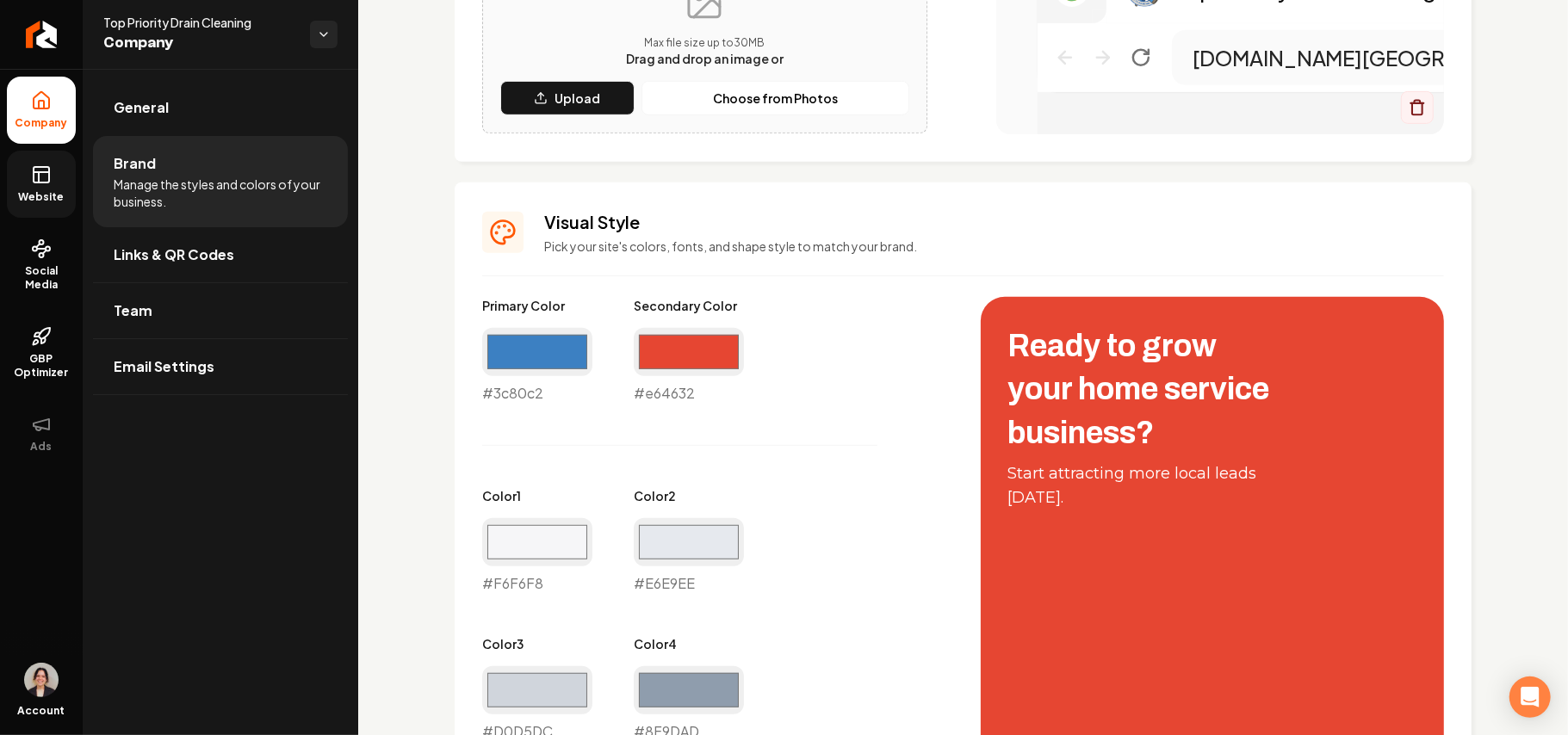
click at [17, 172] on link "Website" at bounding box center [41, 184] width 69 height 67
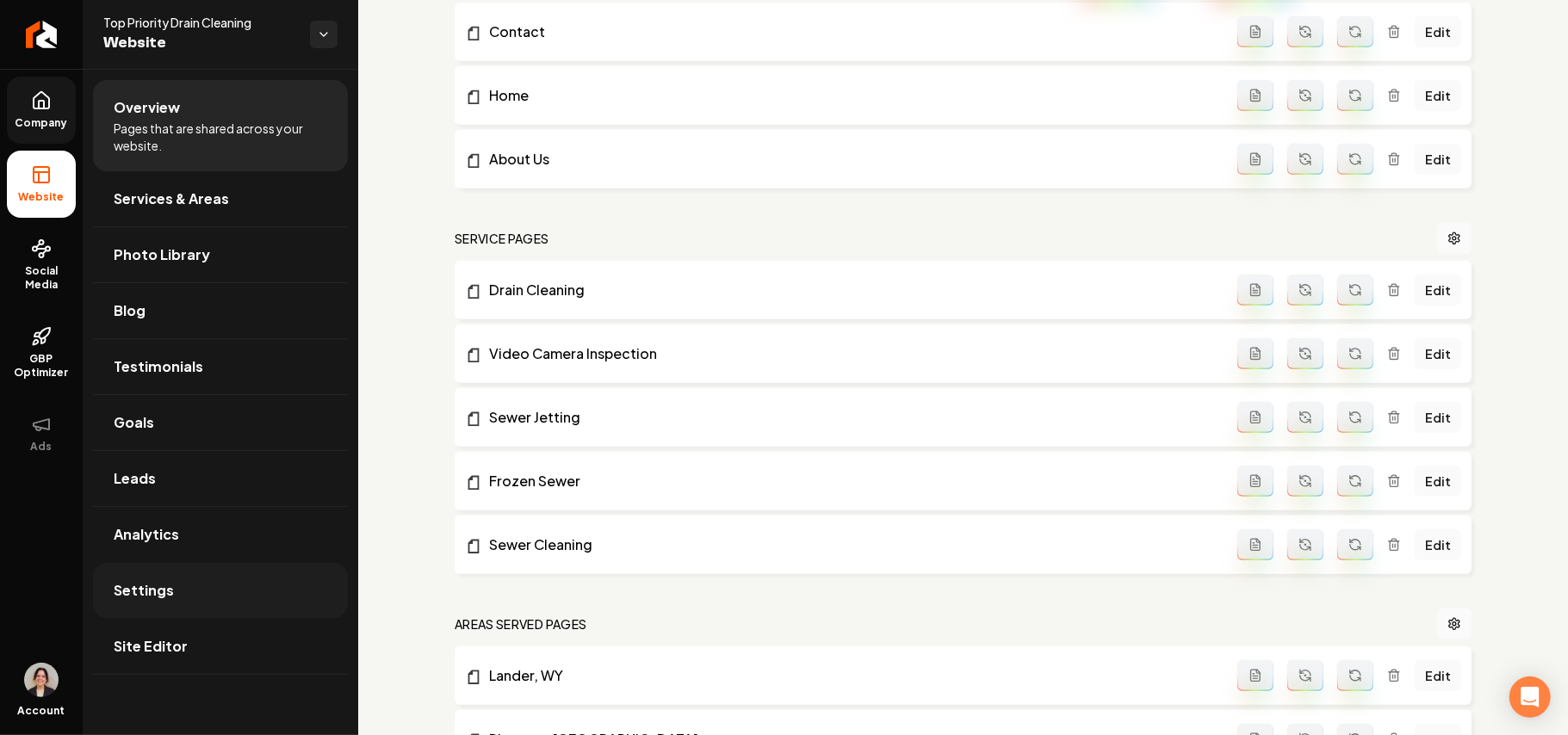
click at [187, 592] on link "Settings" at bounding box center [219, 590] width 254 height 55
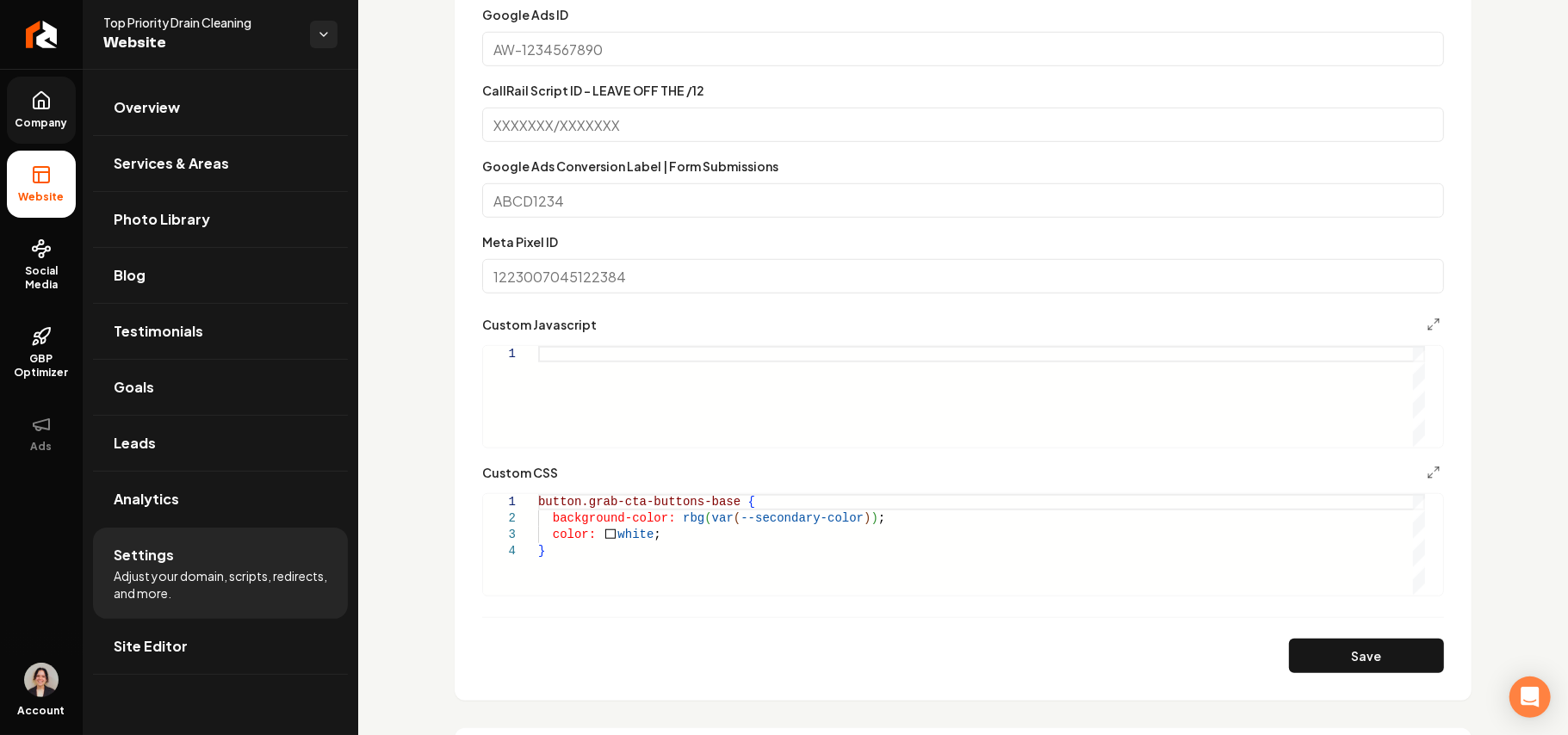
scroll to position [1033, 0]
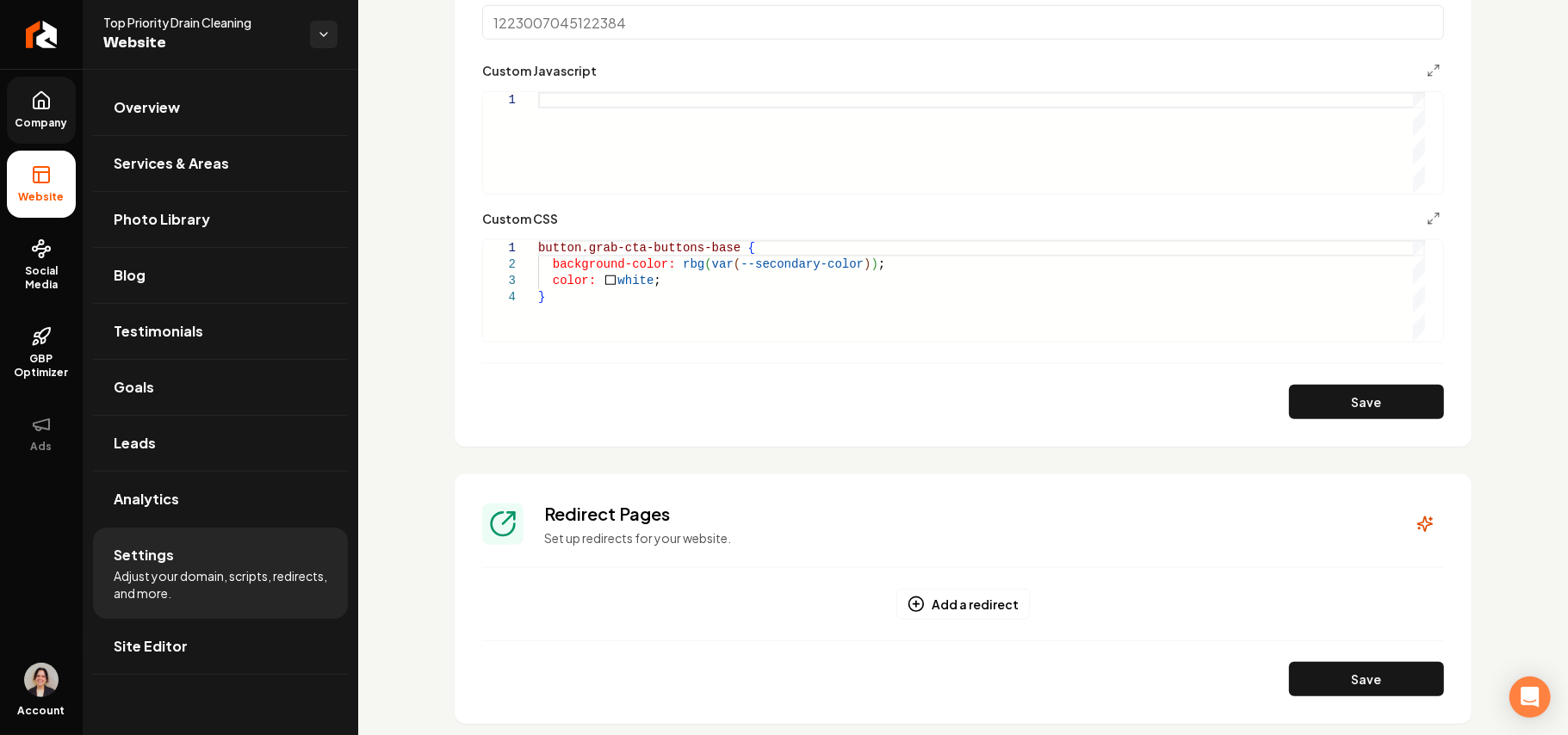
drag, startPoint x: 850, startPoint y: 267, endPoint x: 1065, endPoint y: 318, distance: 221.0
click at [781, 267] on div "button.grab-cta-buttons-base { background-color: rbg ( var ( --secondary-color …" at bounding box center [982, 290] width 887 height 101
click at [781, 400] on button "Save" at bounding box center [1367, 402] width 155 height 34
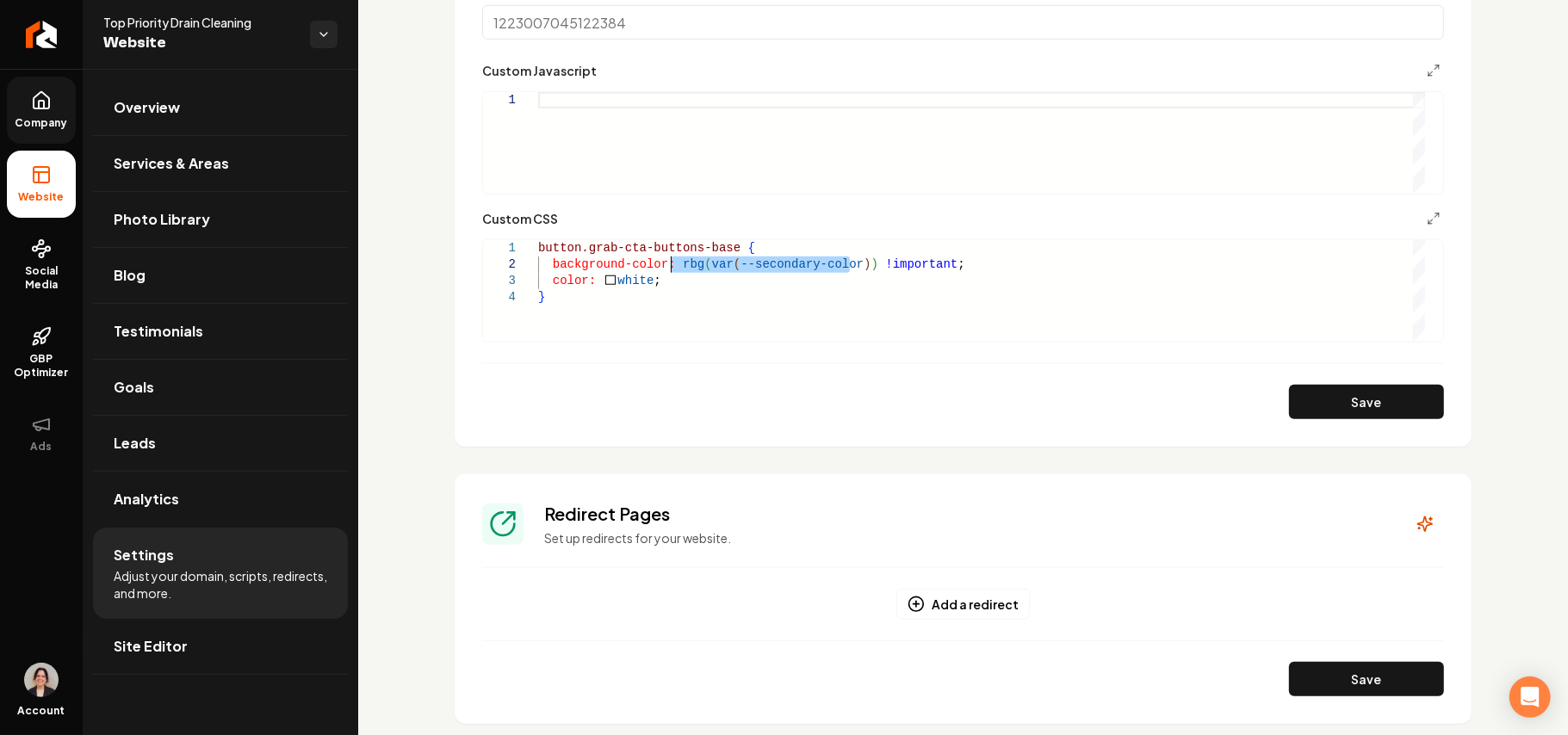
drag, startPoint x: 849, startPoint y: 266, endPoint x: 672, endPoint y: 265, distance: 177.0
click at [672, 265] on div "button.grab-cta-buttons-base { background-color: rbg ( var ( --secondary-color …" at bounding box center [982, 290] width 887 height 101
type textarea "**********"
click at [781, 408] on button "Save" at bounding box center [1367, 402] width 155 height 34
click at [134, 644] on span "Site Editor" at bounding box center [150, 647] width 74 height 21
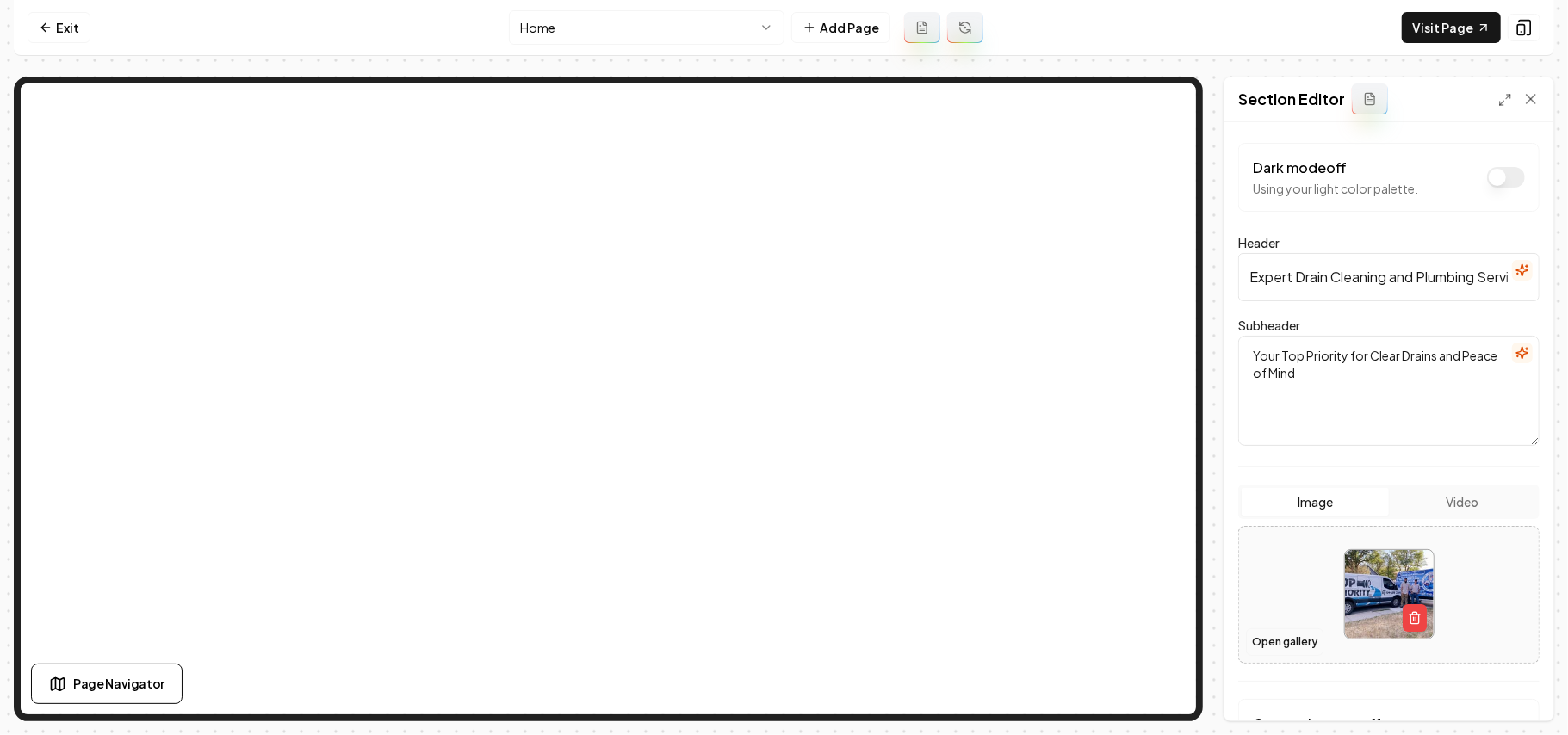
click at [781, 638] on button "Open gallery" at bounding box center [1284, 642] width 78 height 27
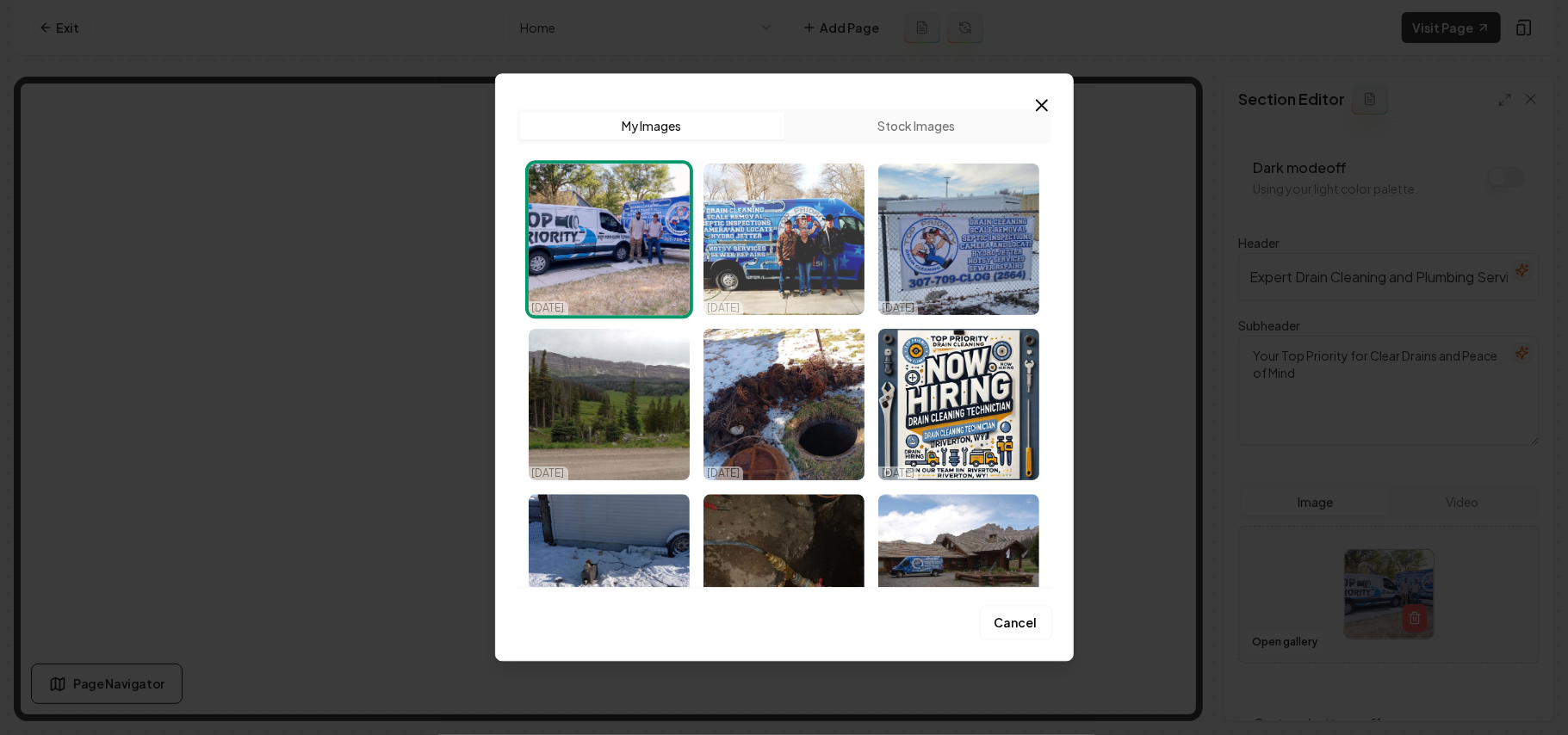
click at [781, 248] on img "Select image image_68dd6b035c7cd75eb87cd10f.jpeg" at bounding box center [784, 239] width 161 height 151
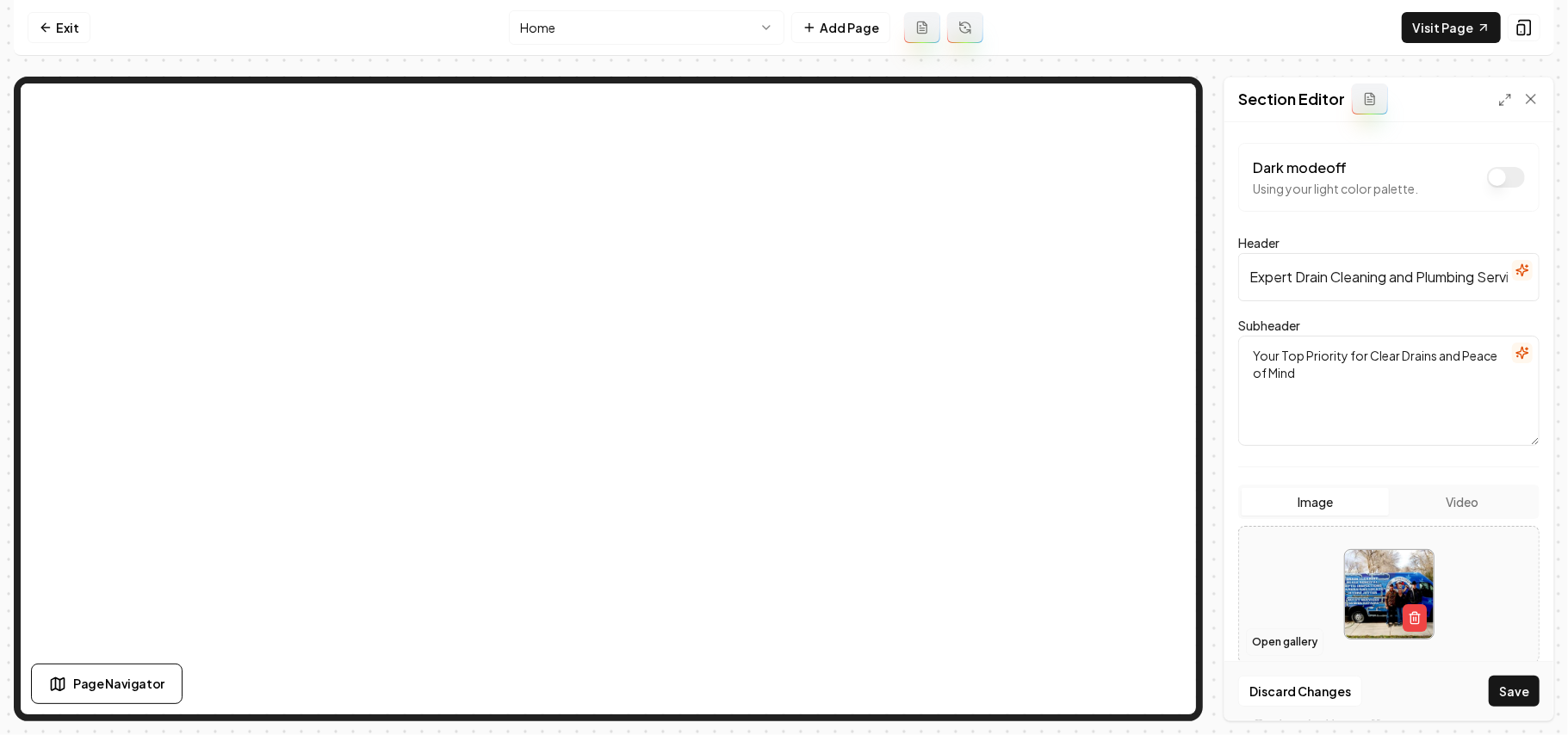
click at [781, 639] on button "Open gallery" at bounding box center [1284, 642] width 78 height 27
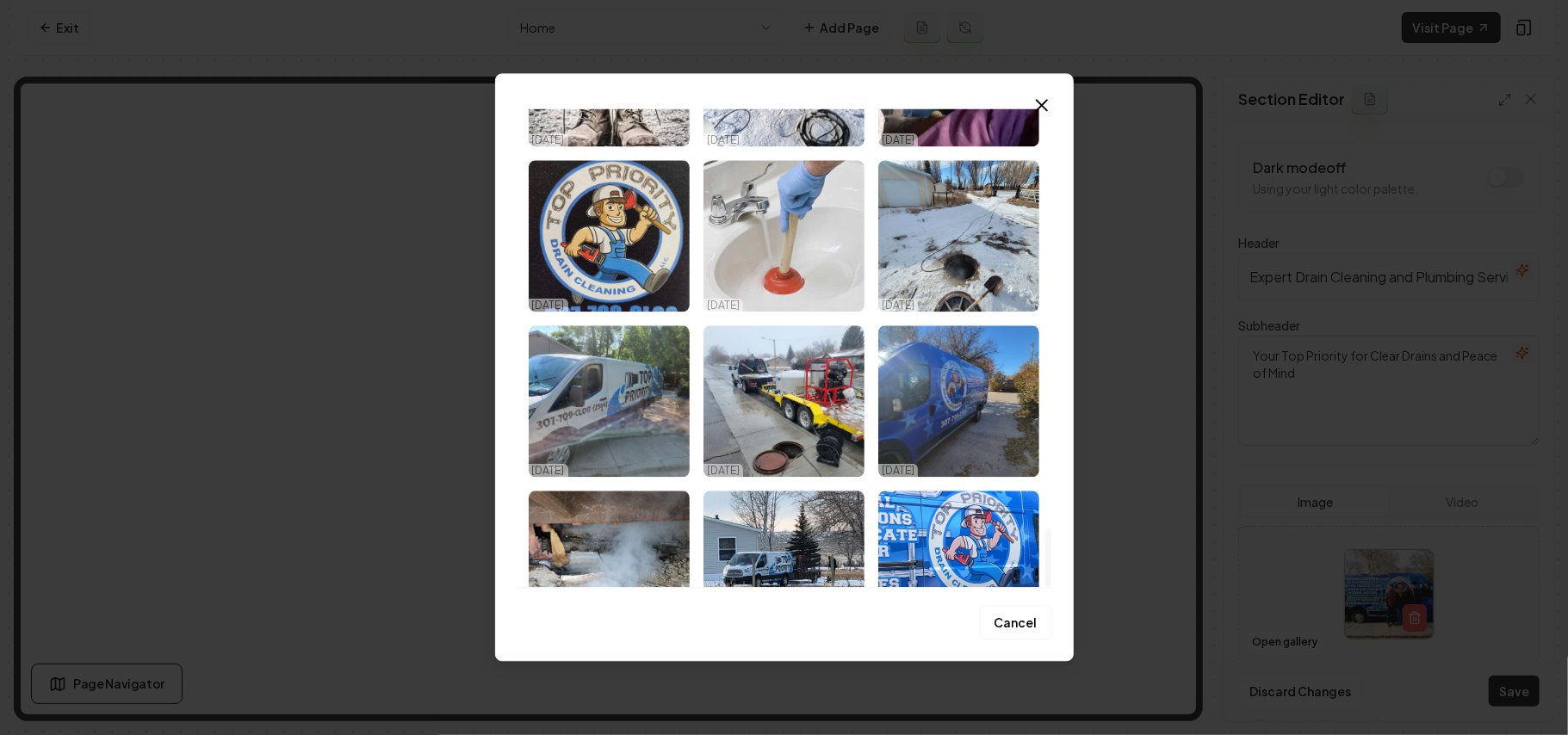
scroll to position [3538, 0]
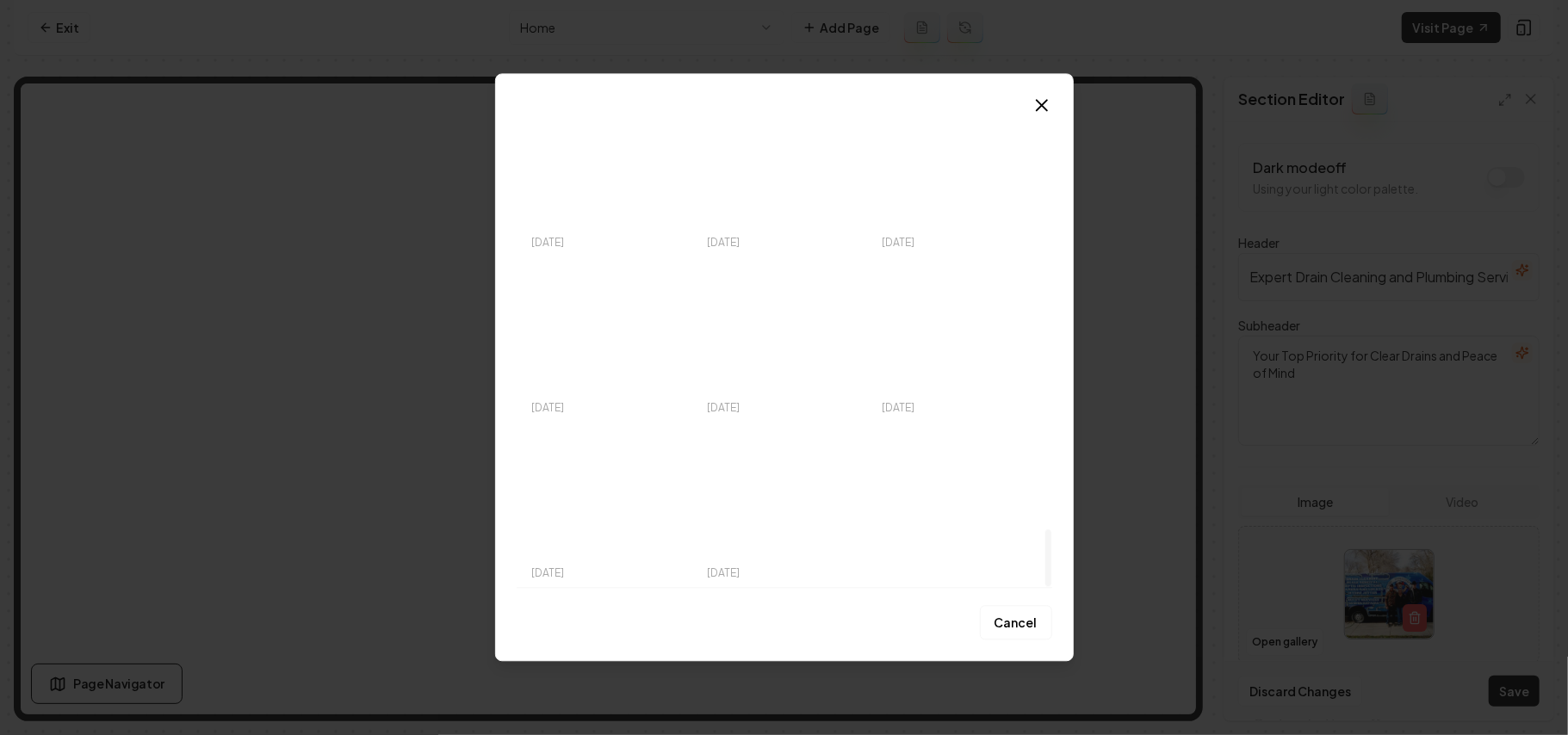
drag, startPoint x: 1045, startPoint y: 131, endPoint x: 1054, endPoint y: 601, distance: 470.1
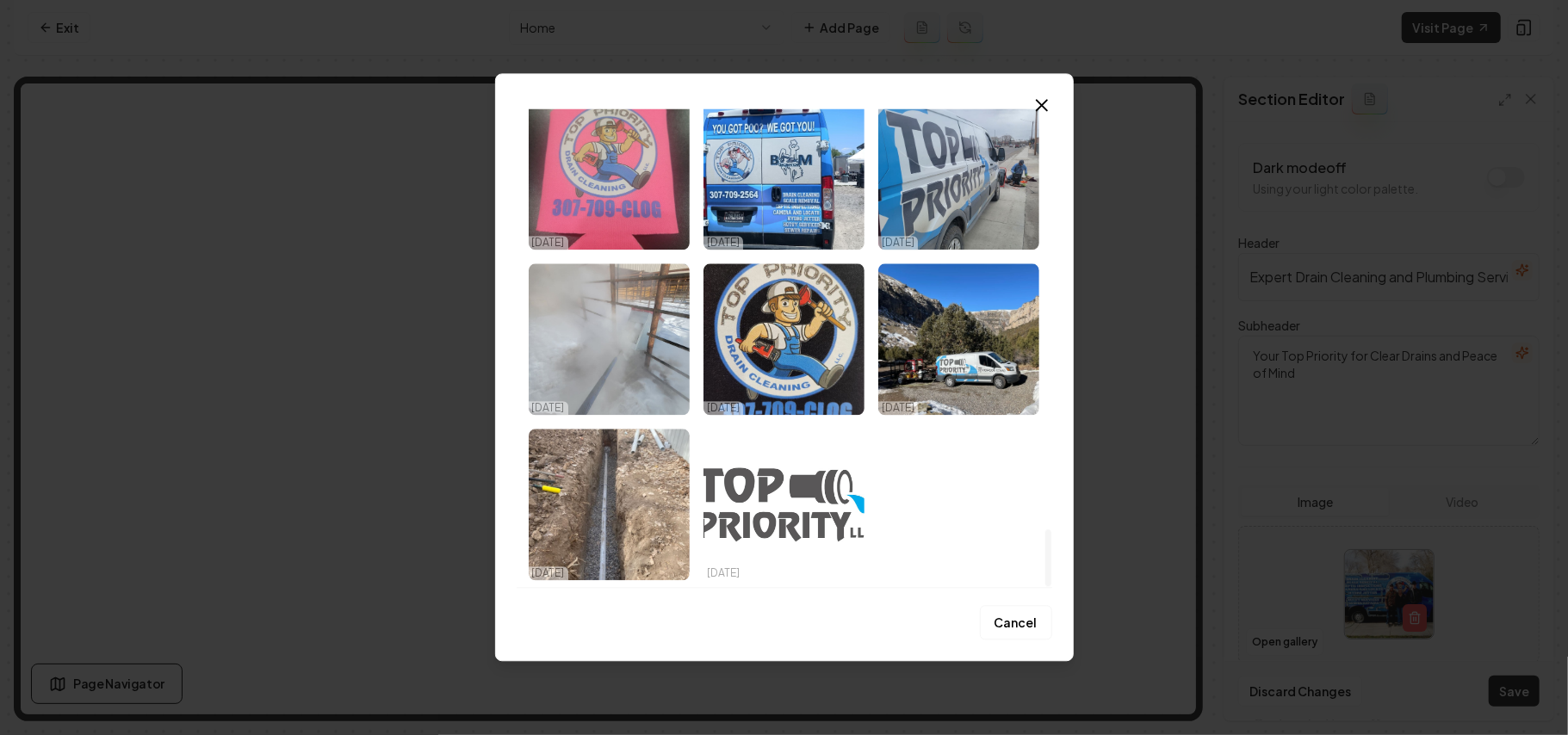
click at [781, 586] on div at bounding box center [1048, 558] width 6 height 57
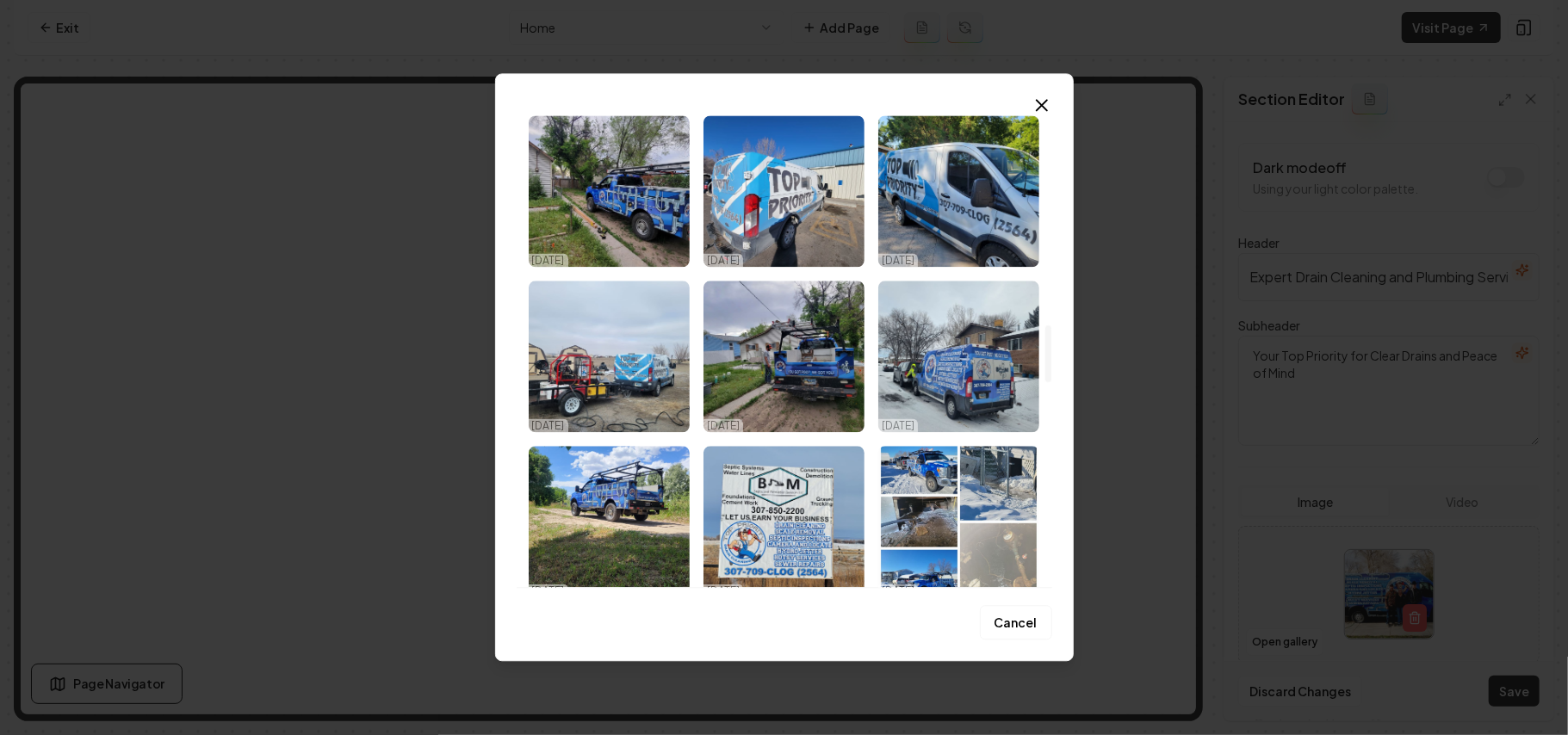
scroll to position [1815, 0]
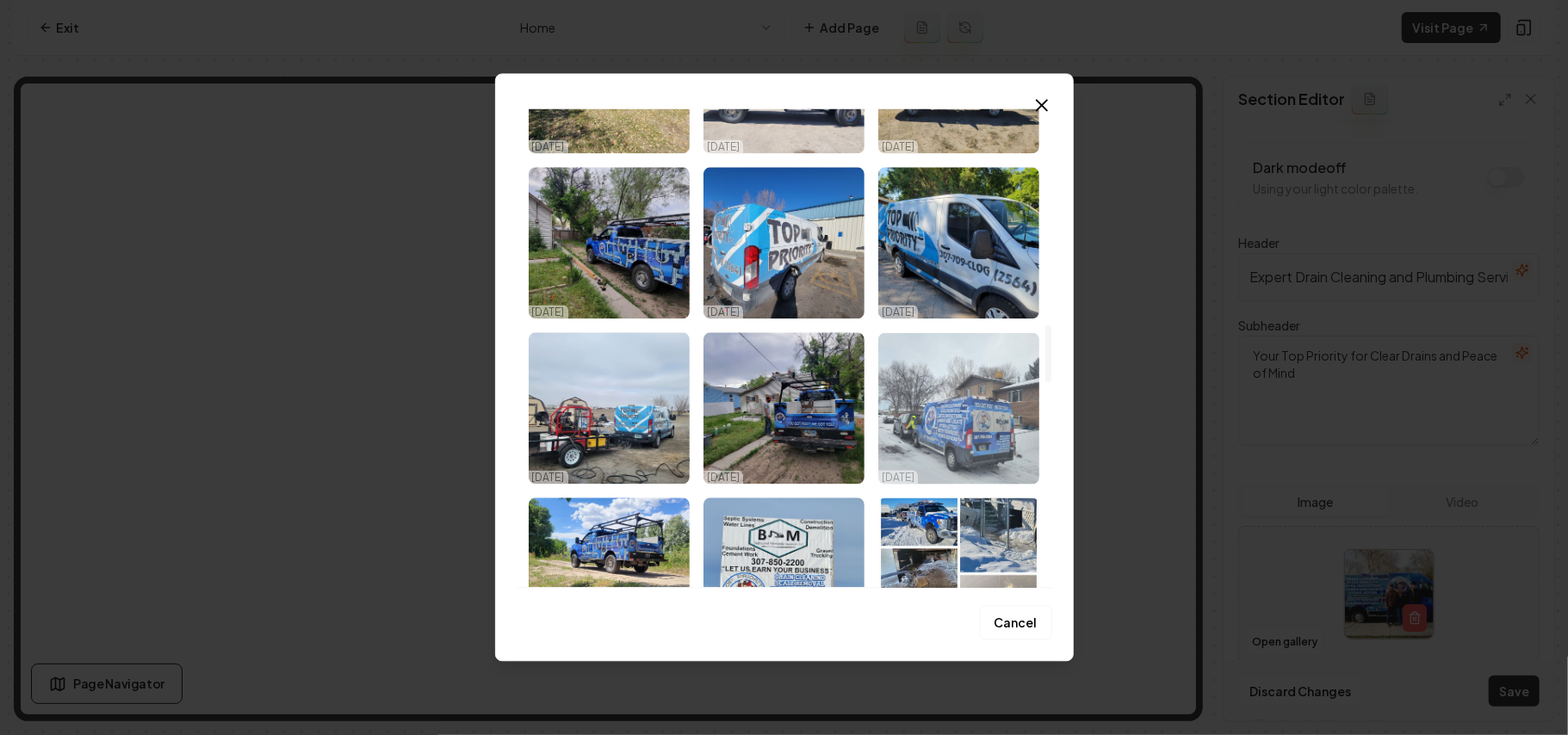
click at [781, 436] on img "Select image image_68dd6ae05c7cd75eb87c0d1d.jpeg" at bounding box center [959, 408] width 161 height 151
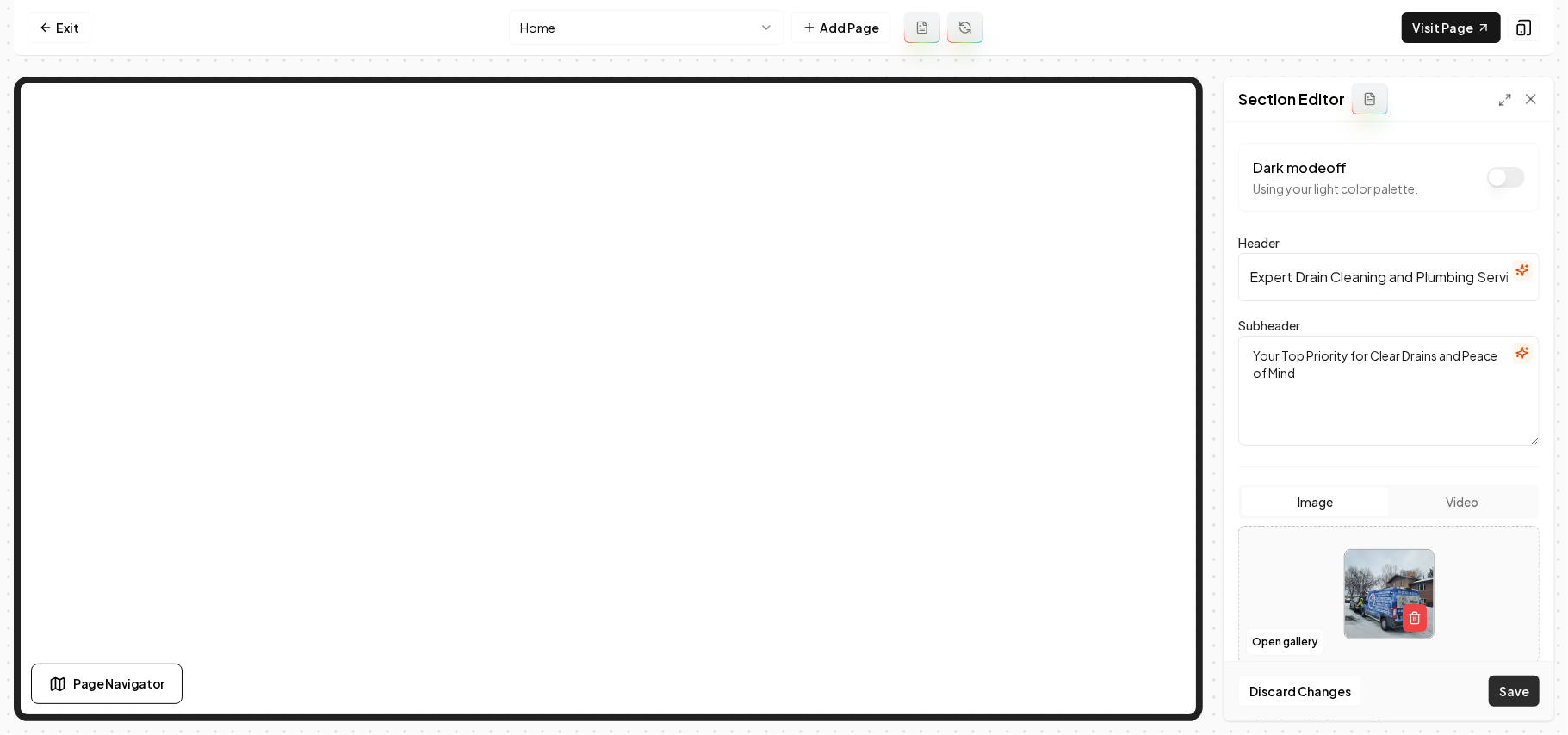
click at [781, 679] on button "Save" at bounding box center [1514, 691] width 51 height 31
click at [781, 641] on button "Open gallery" at bounding box center [1284, 642] width 78 height 27
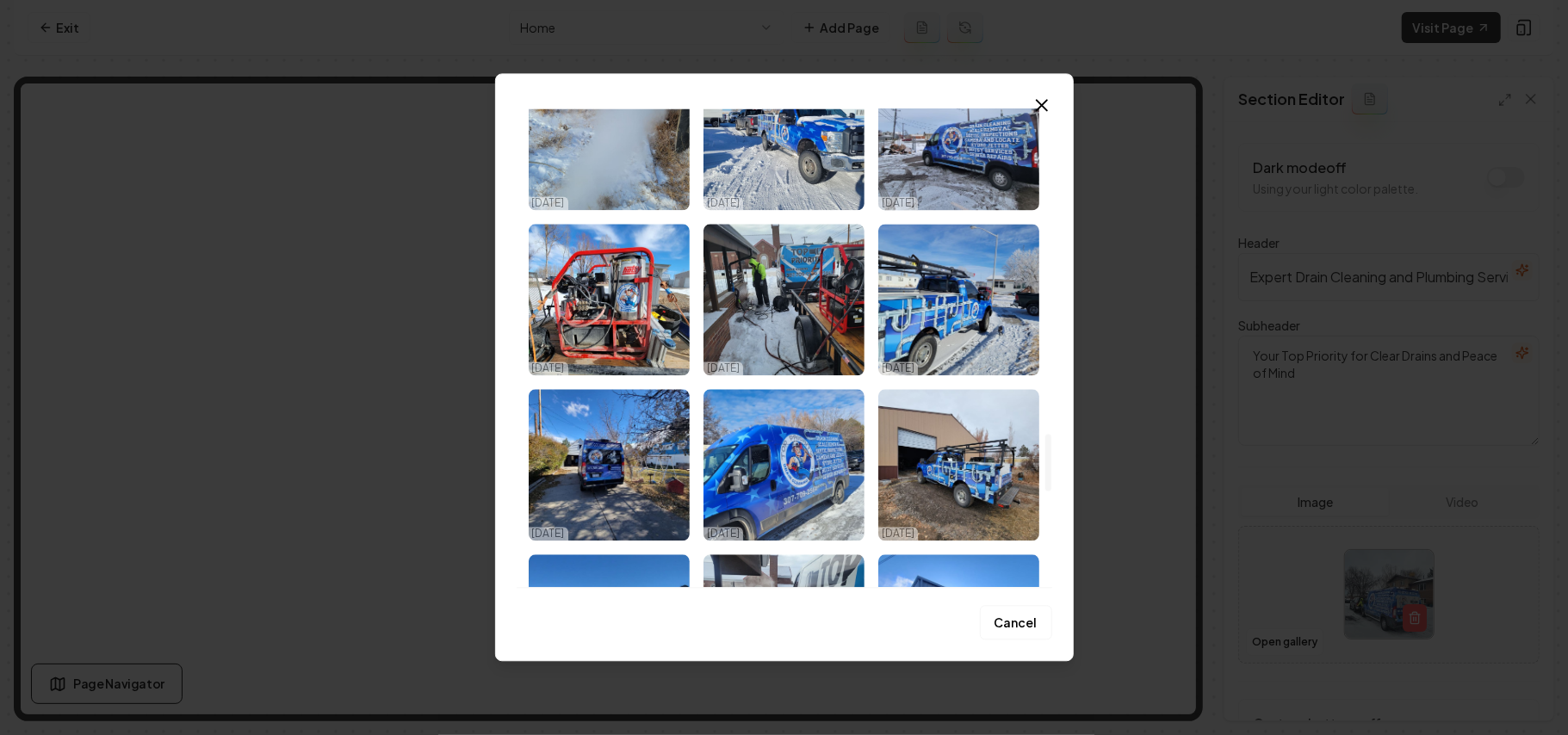
scroll to position [2735, 0]
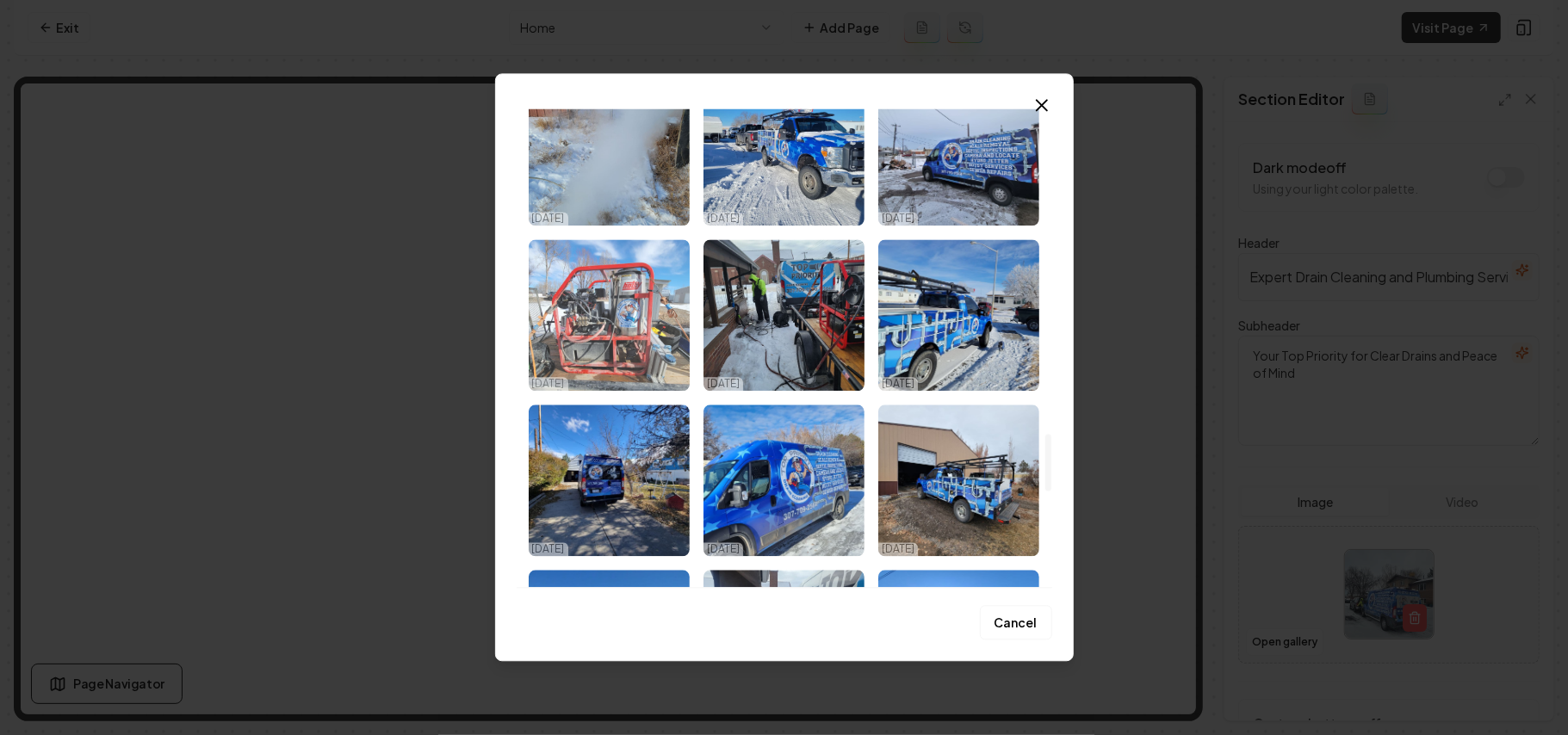
click at [571, 310] on img "Select image image_68dd6add5c7cd75eb87bf493.jpeg" at bounding box center [609, 315] width 161 height 151
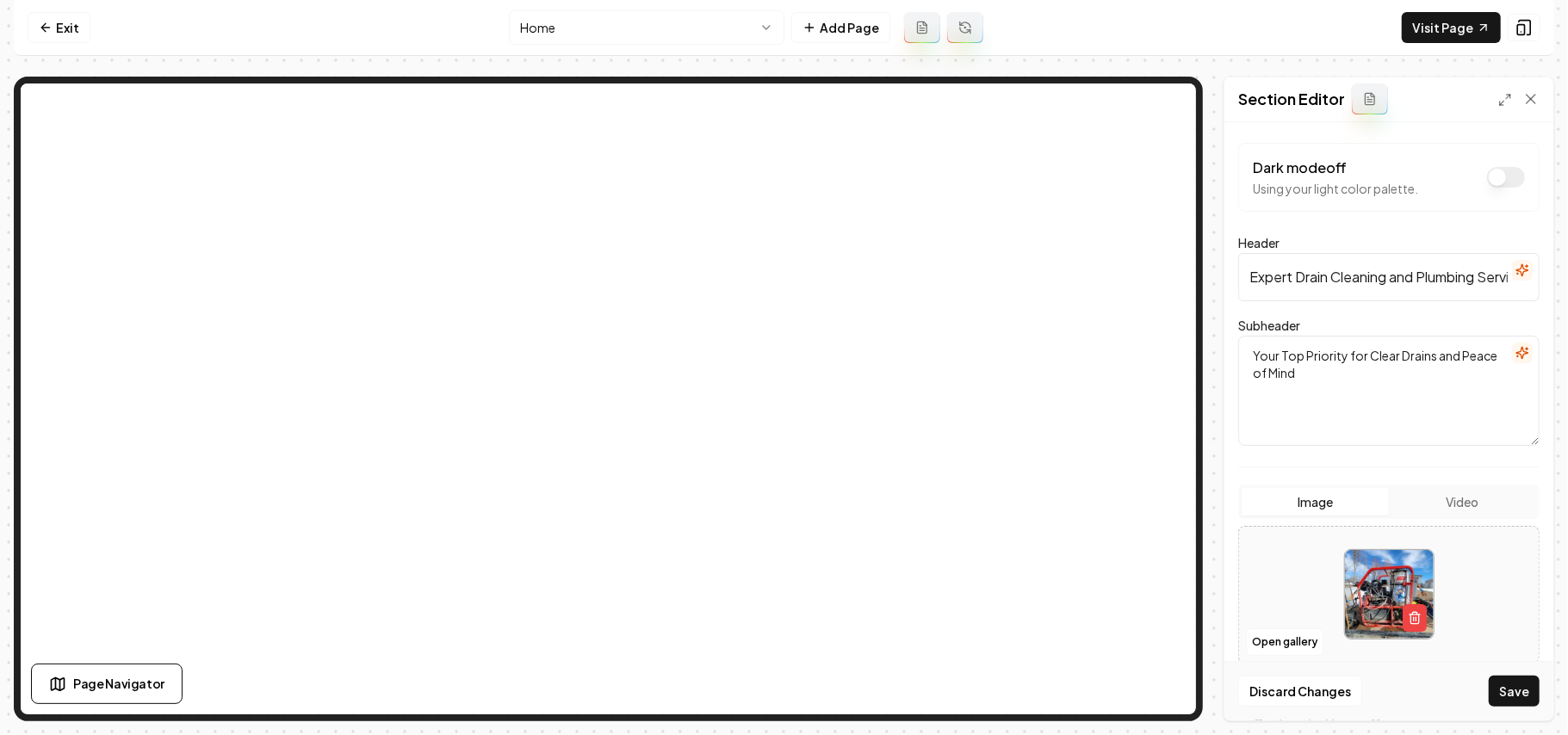
click at [781, 708] on div "Discard Changes Save" at bounding box center [1389, 691] width 329 height 60
click at [781, 694] on button "Save" at bounding box center [1514, 691] width 51 height 31
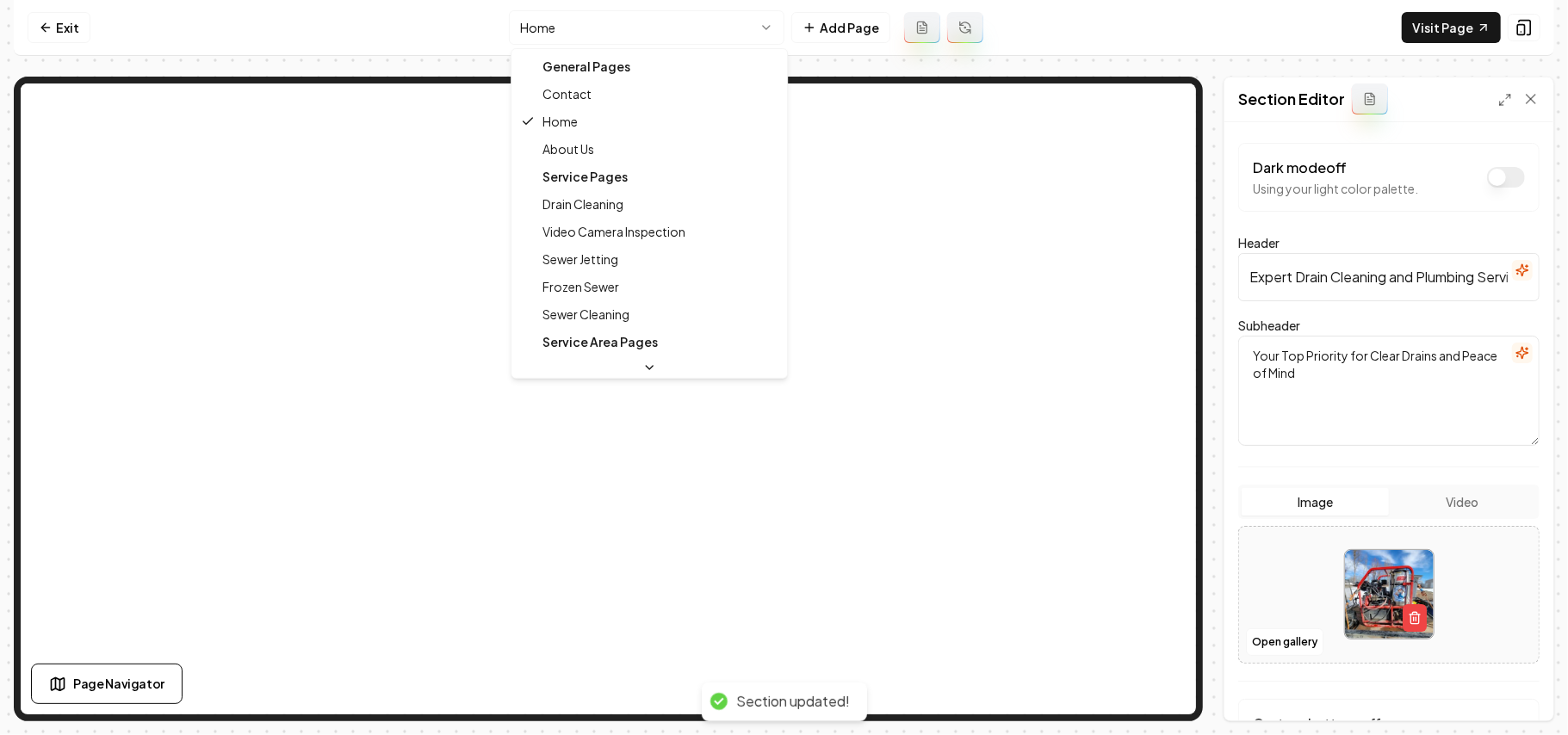
click at [569, 33] on html "Computer Required This feature is only available on a computer. Please switch t…" at bounding box center [784, 367] width 1568 height 735
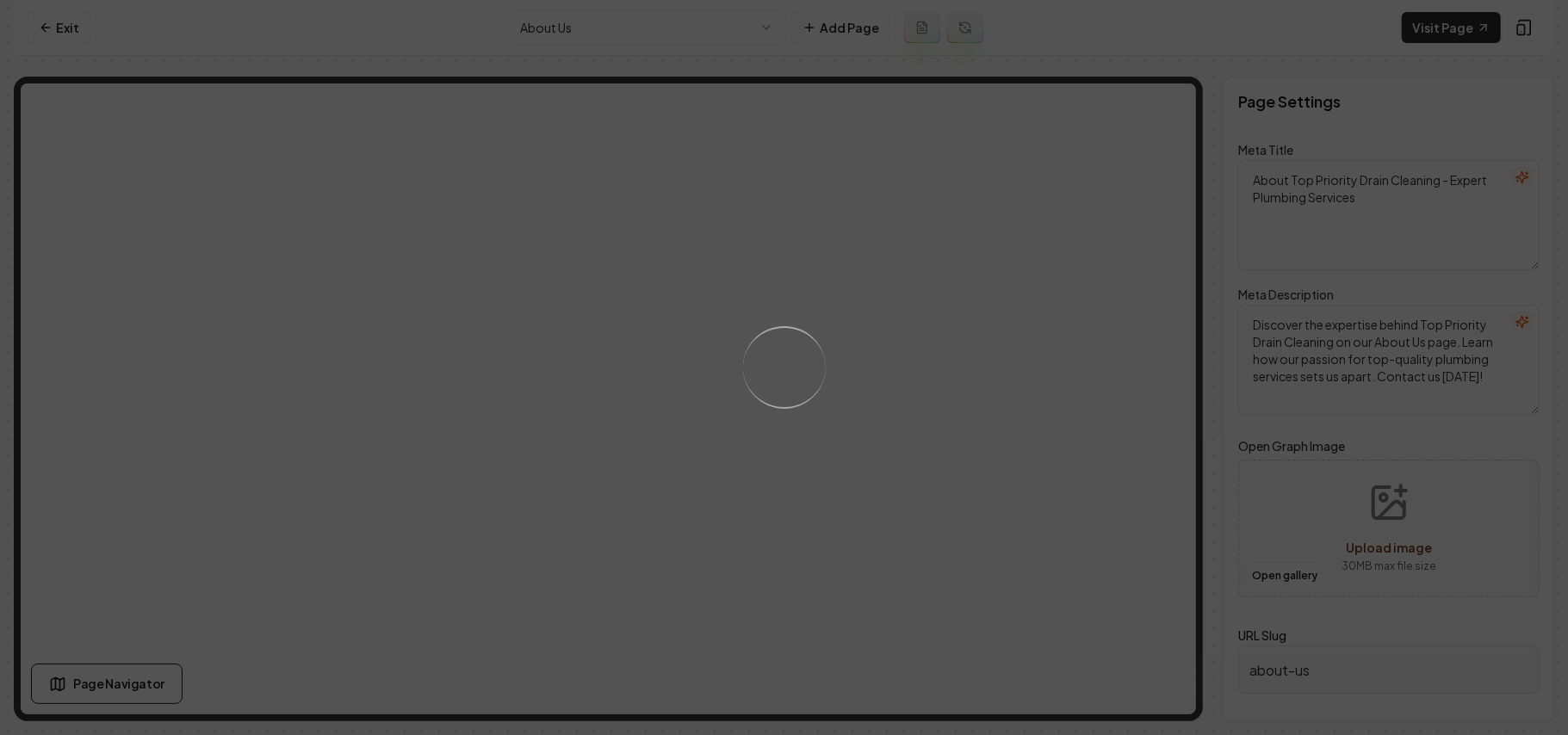
click at [781, 446] on div "Loading..." at bounding box center [784, 367] width 1568 height 735
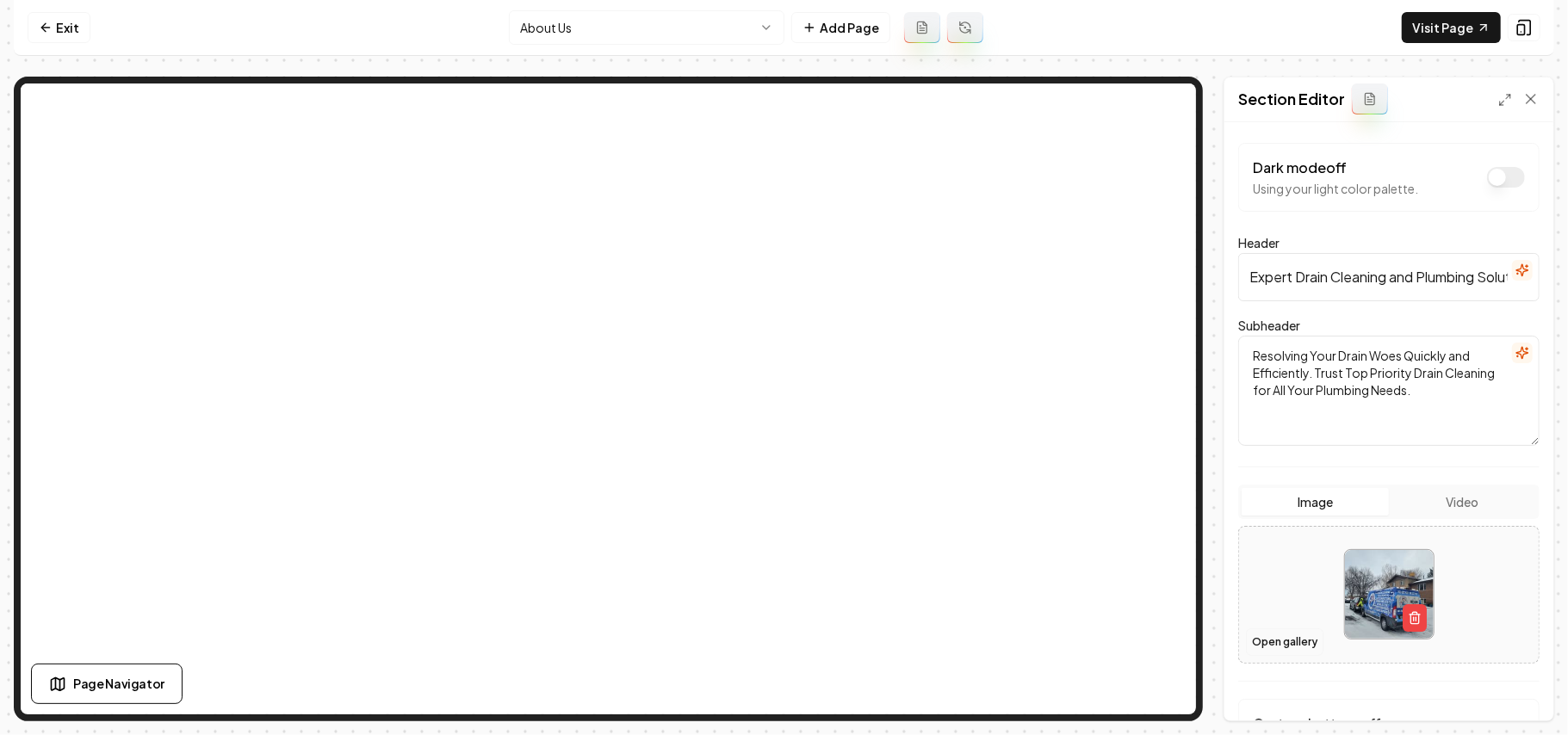
click at [781, 634] on button "Open gallery" at bounding box center [1284, 642] width 78 height 27
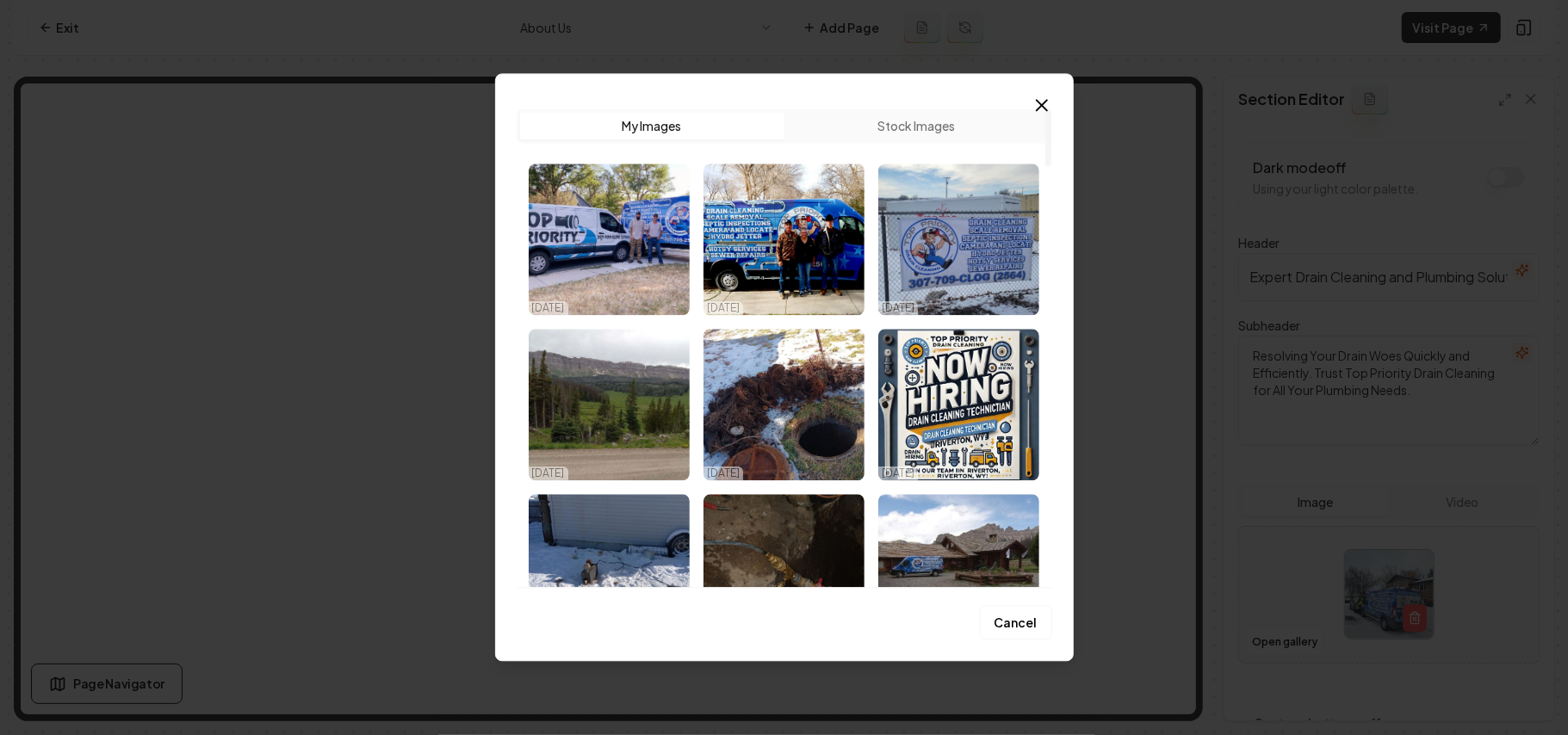
click at [781, 286] on img "Select image image_68dd6b035c7cd75eb87cd10f.jpeg" at bounding box center [784, 239] width 161 height 151
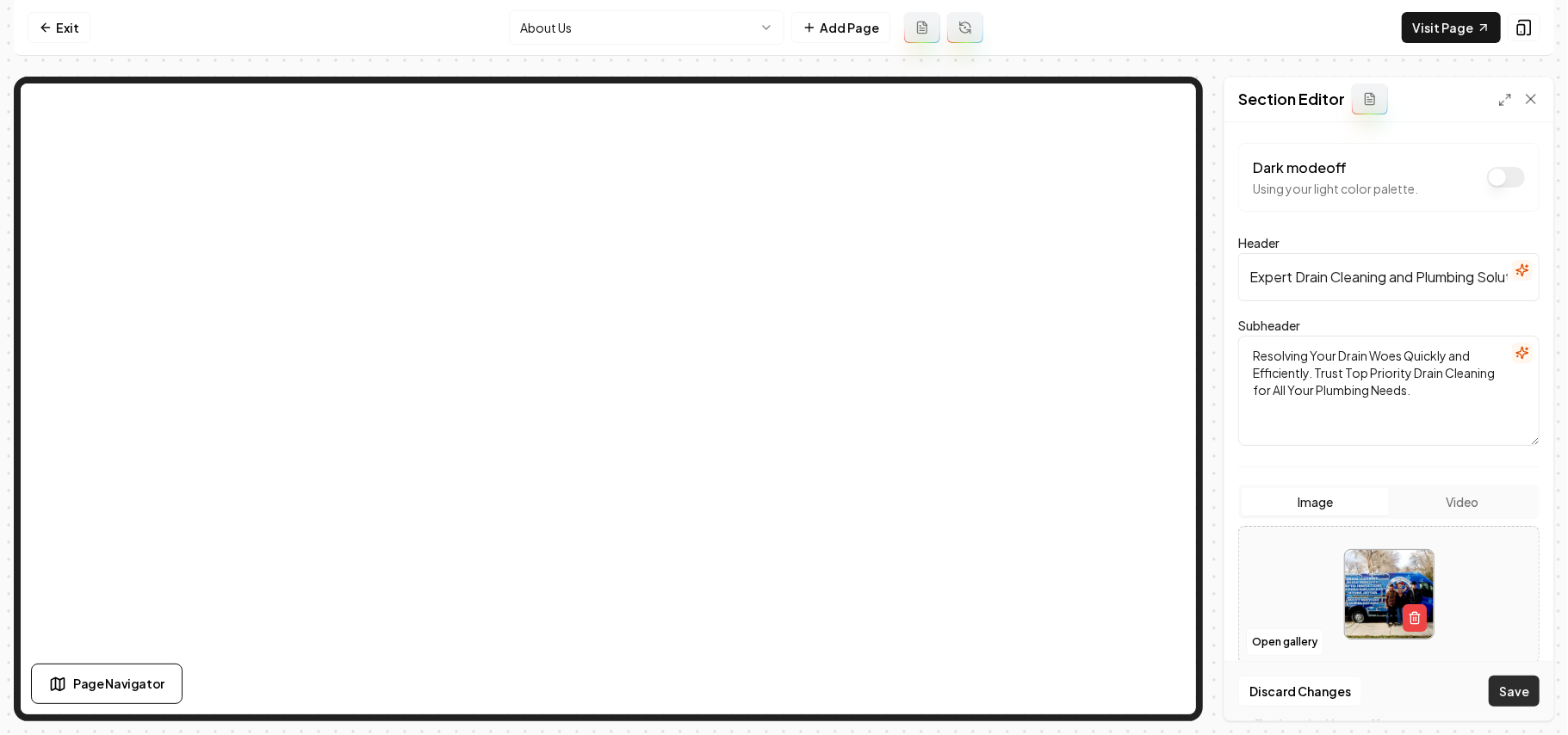
click at [781, 686] on button "Save" at bounding box center [1514, 691] width 51 height 31
click at [781, 646] on button "Open gallery" at bounding box center [1284, 642] width 78 height 27
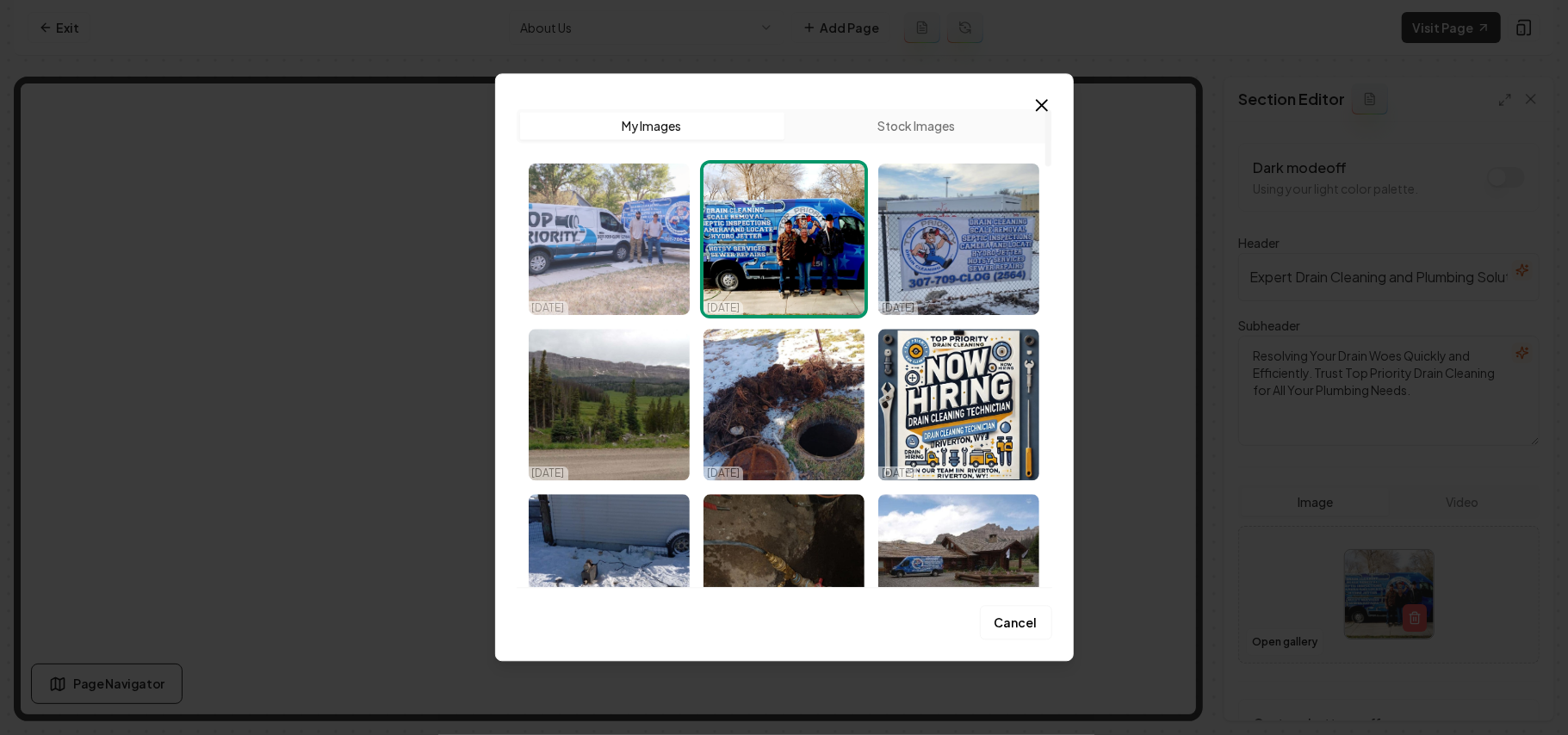
click at [614, 263] on img "Select image image_68dd6b035c7cd75eb87cd06b.jpeg" at bounding box center [609, 239] width 161 height 151
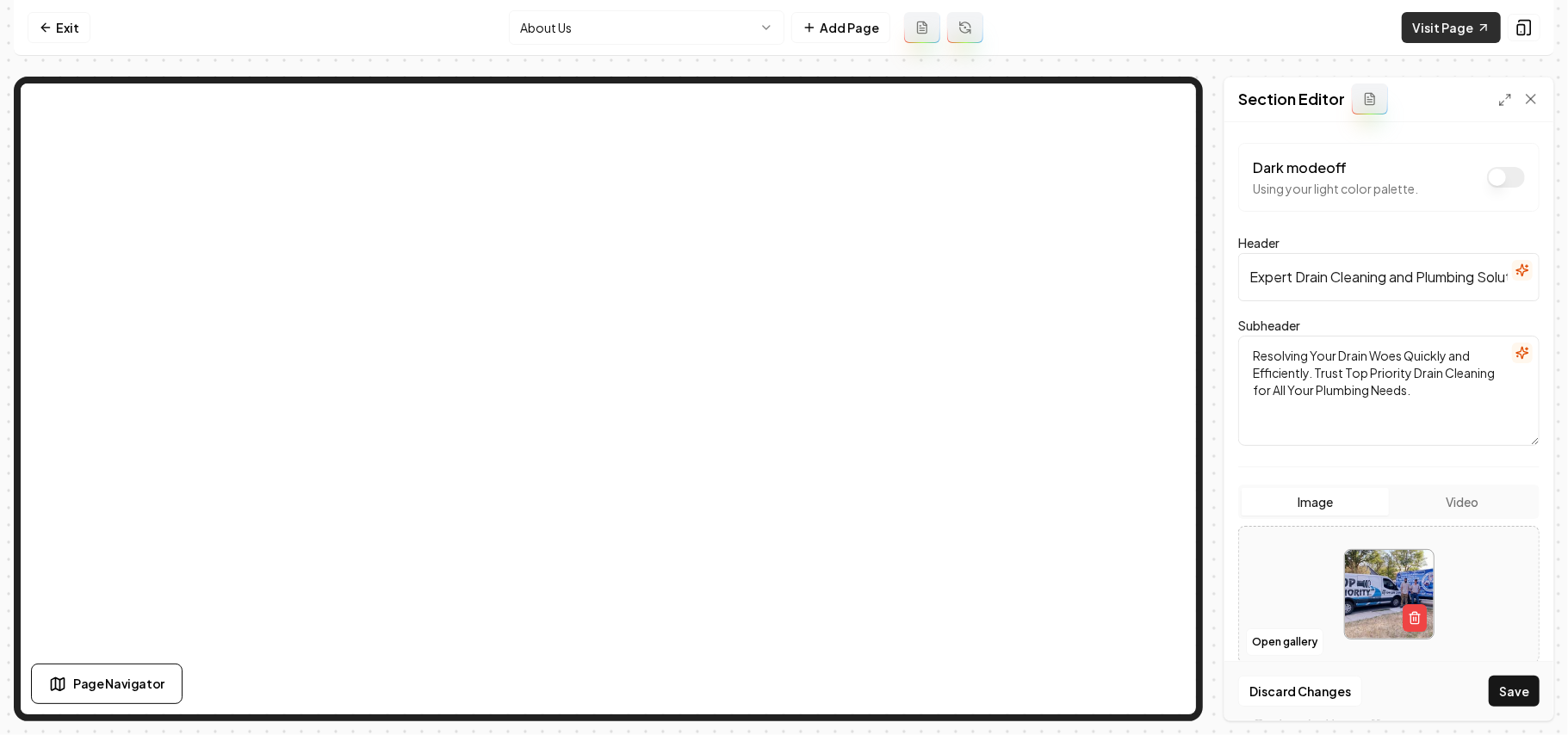
click at [781, 34] on link "Visit Page" at bounding box center [1451, 27] width 99 height 31
drag, startPoint x: 682, startPoint y: 48, endPoint x: 683, endPoint y: 26, distance: 22.0
click at [682, 45] on nav "Exit About Us Add Page Visit Page" at bounding box center [784, 27] width 1541 height 56
click at [683, 26] on html "Computer Required This feature is only available on a computer. Please switch t…" at bounding box center [784, 367] width 1568 height 735
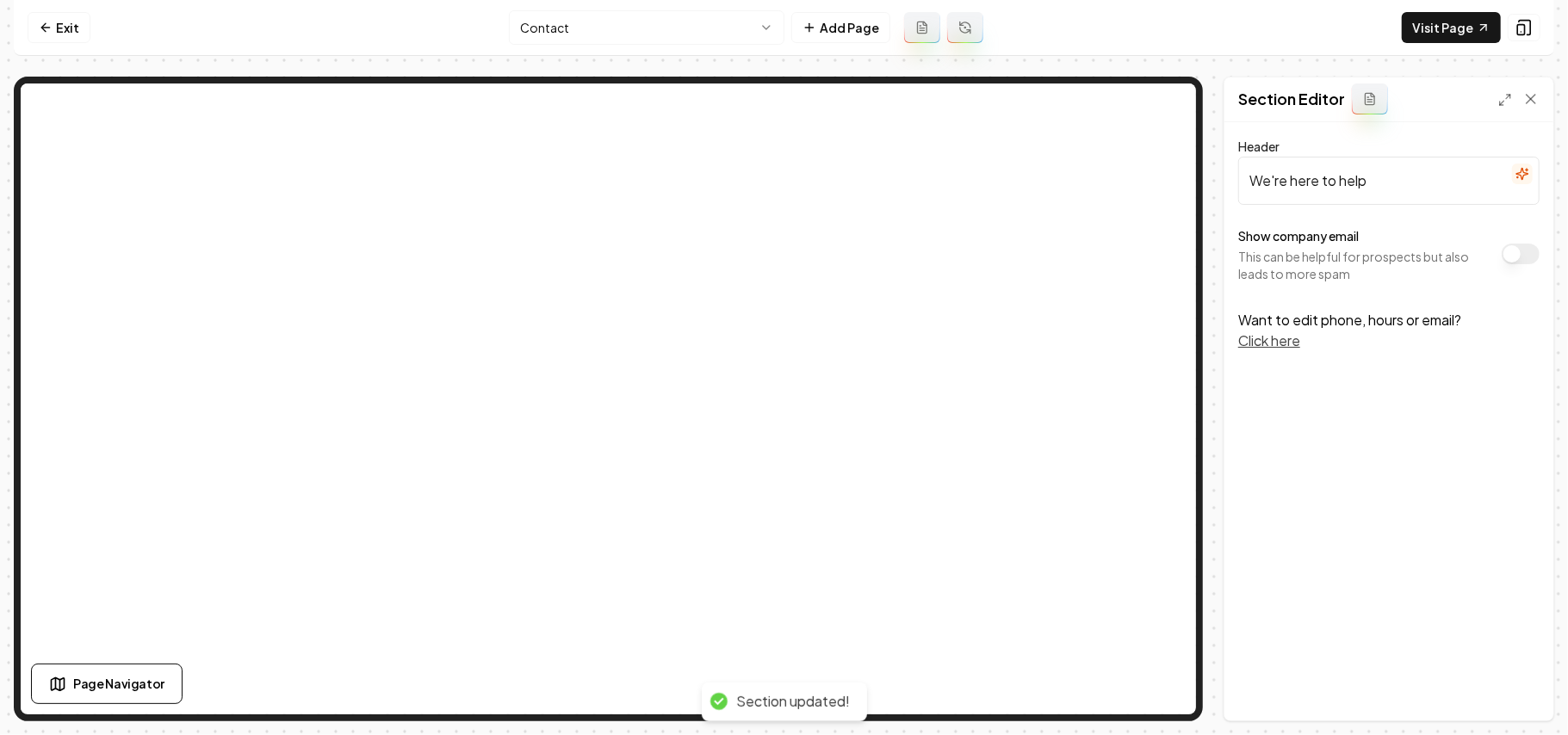
click at [781, 254] on button "Show company email" at bounding box center [1521, 254] width 38 height 21
click at [781, 687] on button "Save" at bounding box center [1514, 691] width 51 height 31
click at [608, 42] on html "Computer Required This feature is only available on a computer. Please switch t…" at bounding box center [784, 367] width 1568 height 735
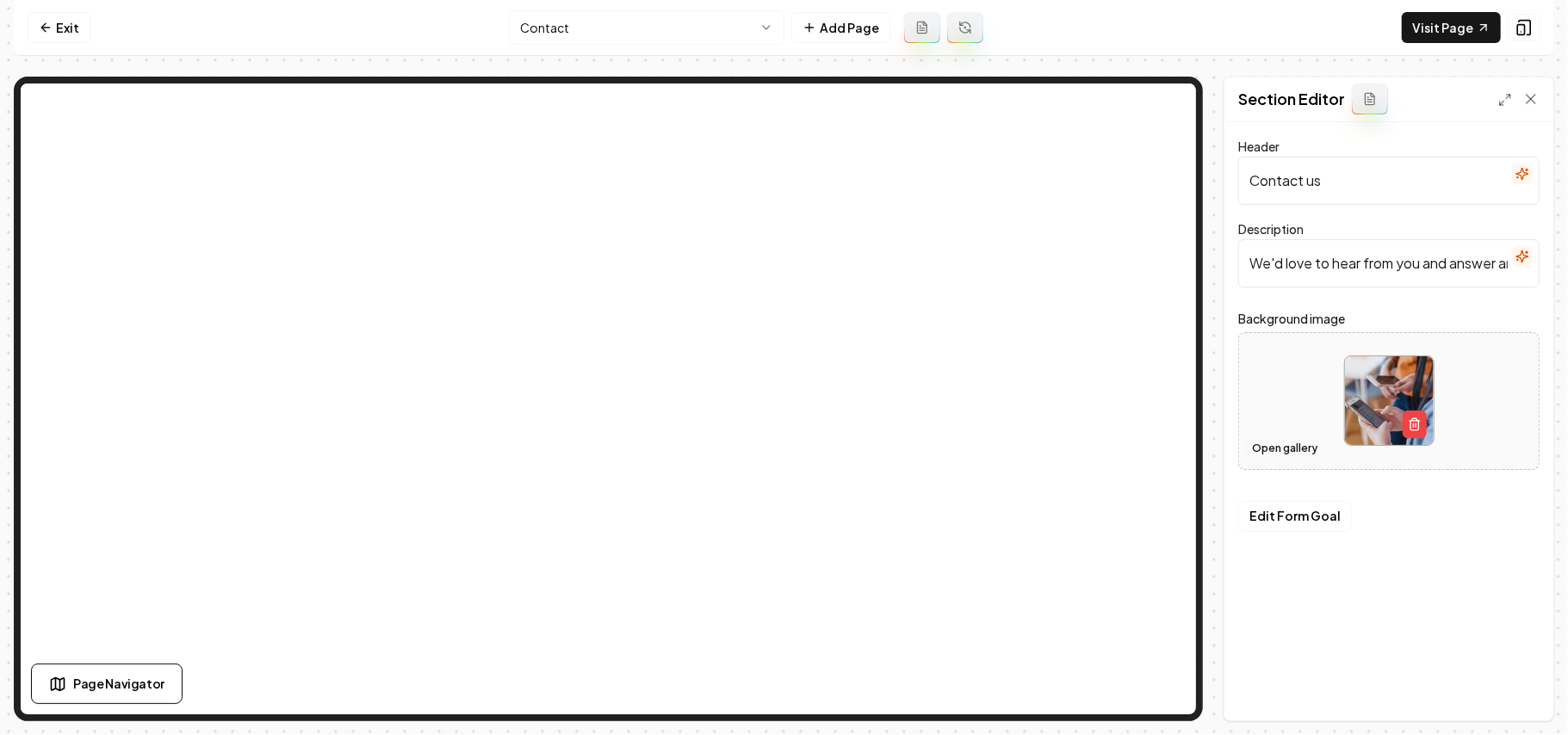
click at [781, 452] on button "Open gallery" at bounding box center [1284, 448] width 78 height 27
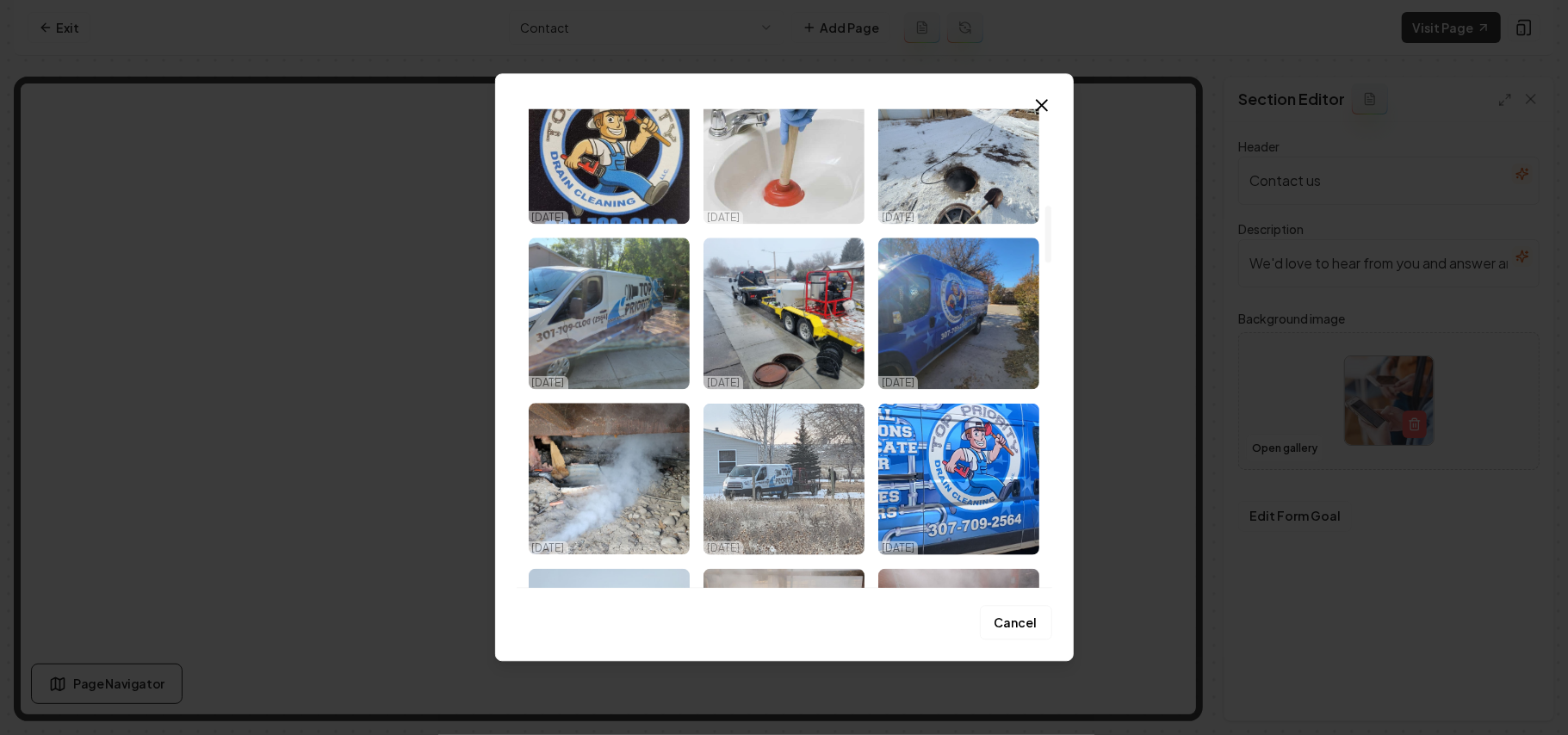
scroll to position [1148, 0]
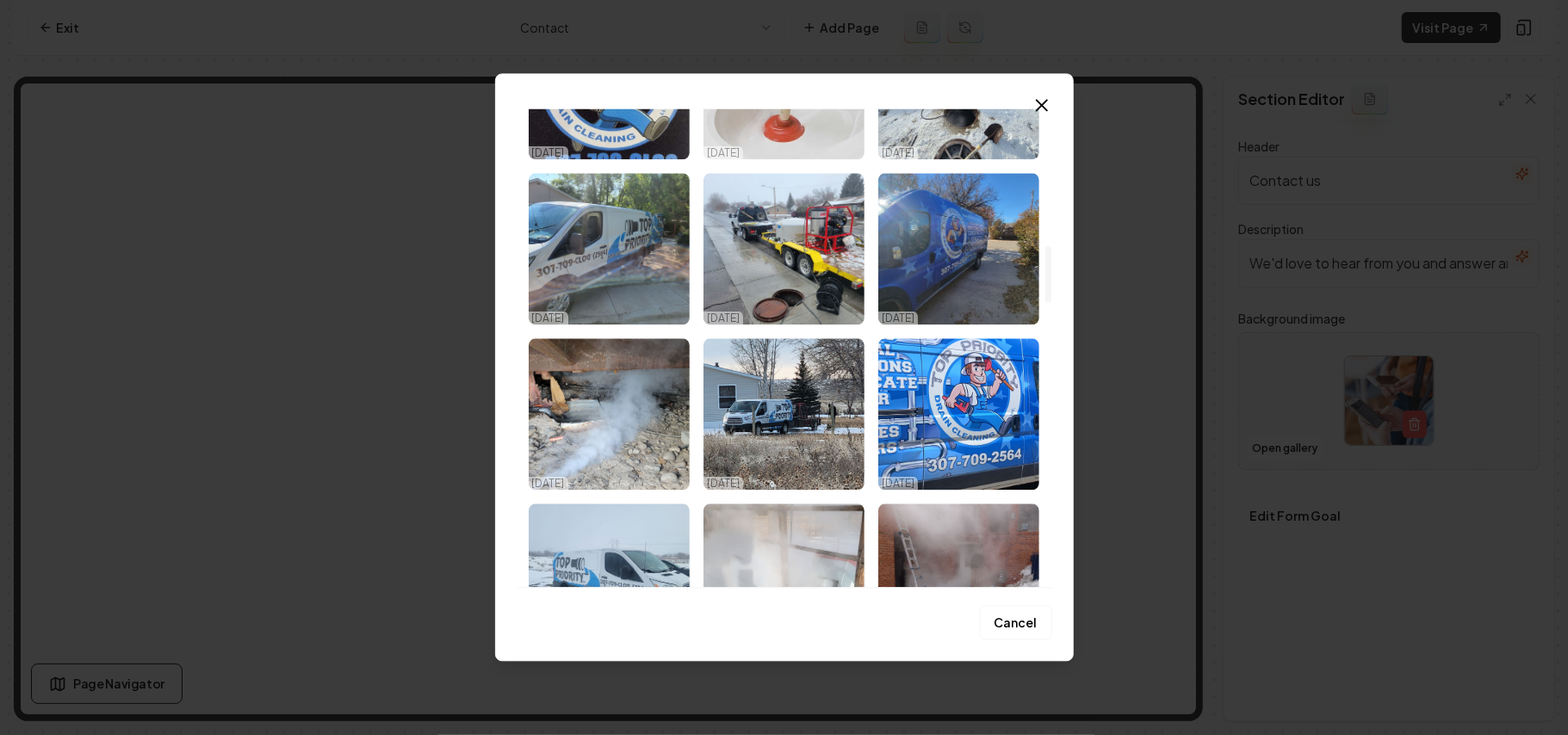
click at [781, 445] on img "Select image image_68dd6ae25c7cd75eb87c17c6.jpeg" at bounding box center [959, 414] width 161 height 151
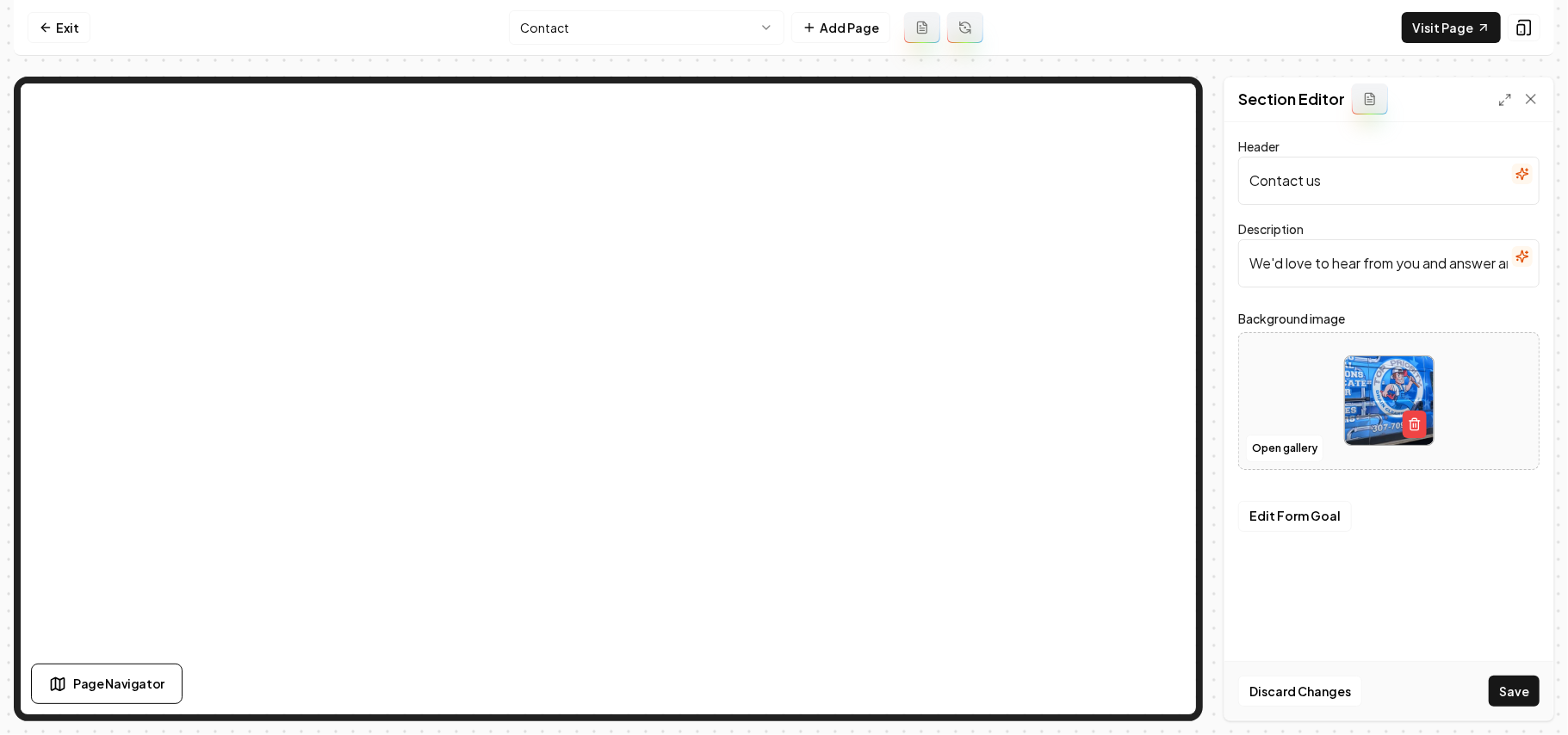
click at [781, 693] on button "Save" at bounding box center [1514, 691] width 51 height 31
click at [649, 12] on html "Computer Required This feature is only available on a computer. Please switch t…" at bounding box center [784, 367] width 1568 height 735
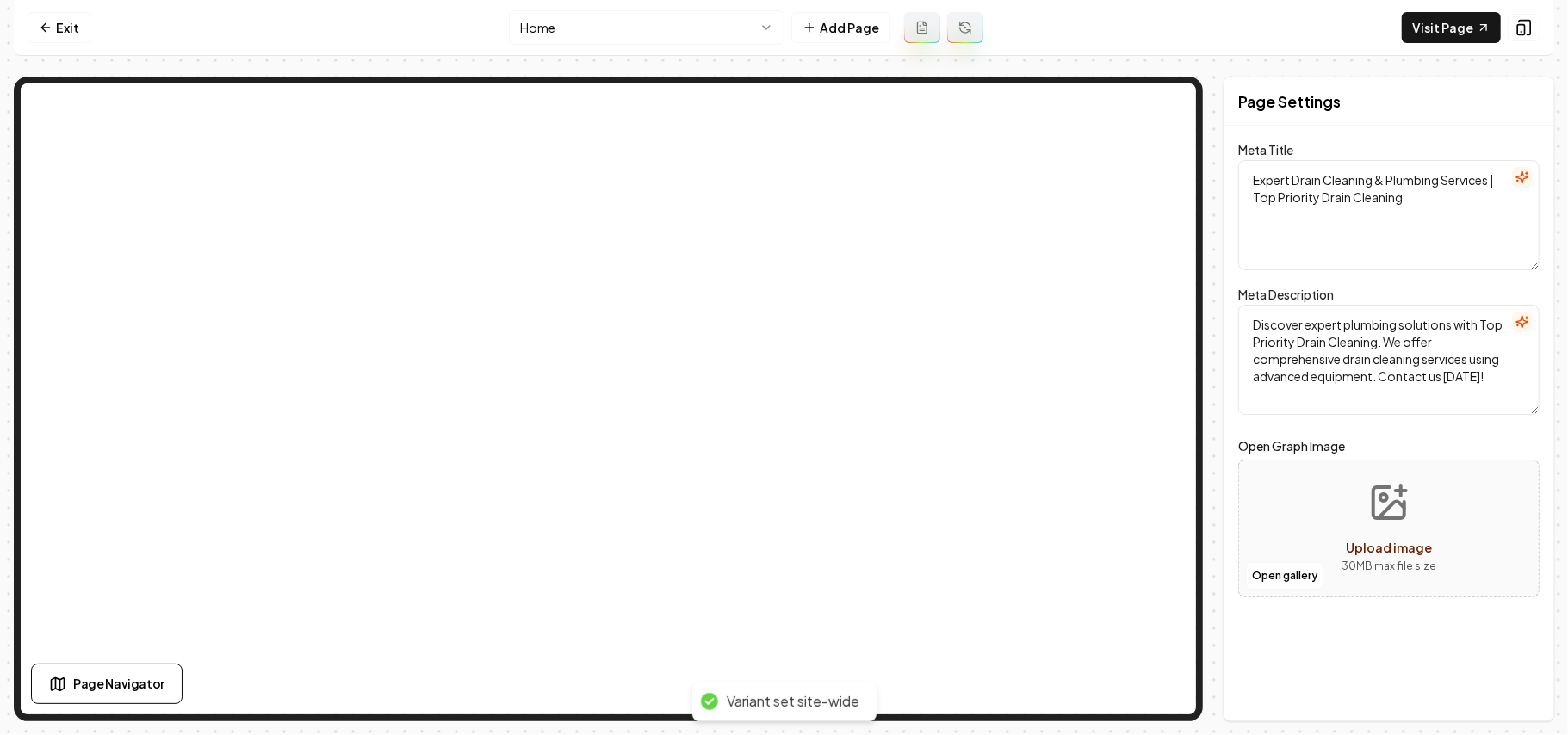
click at [781, 29] on link "Visit Page" at bounding box center [1451, 27] width 99 height 31
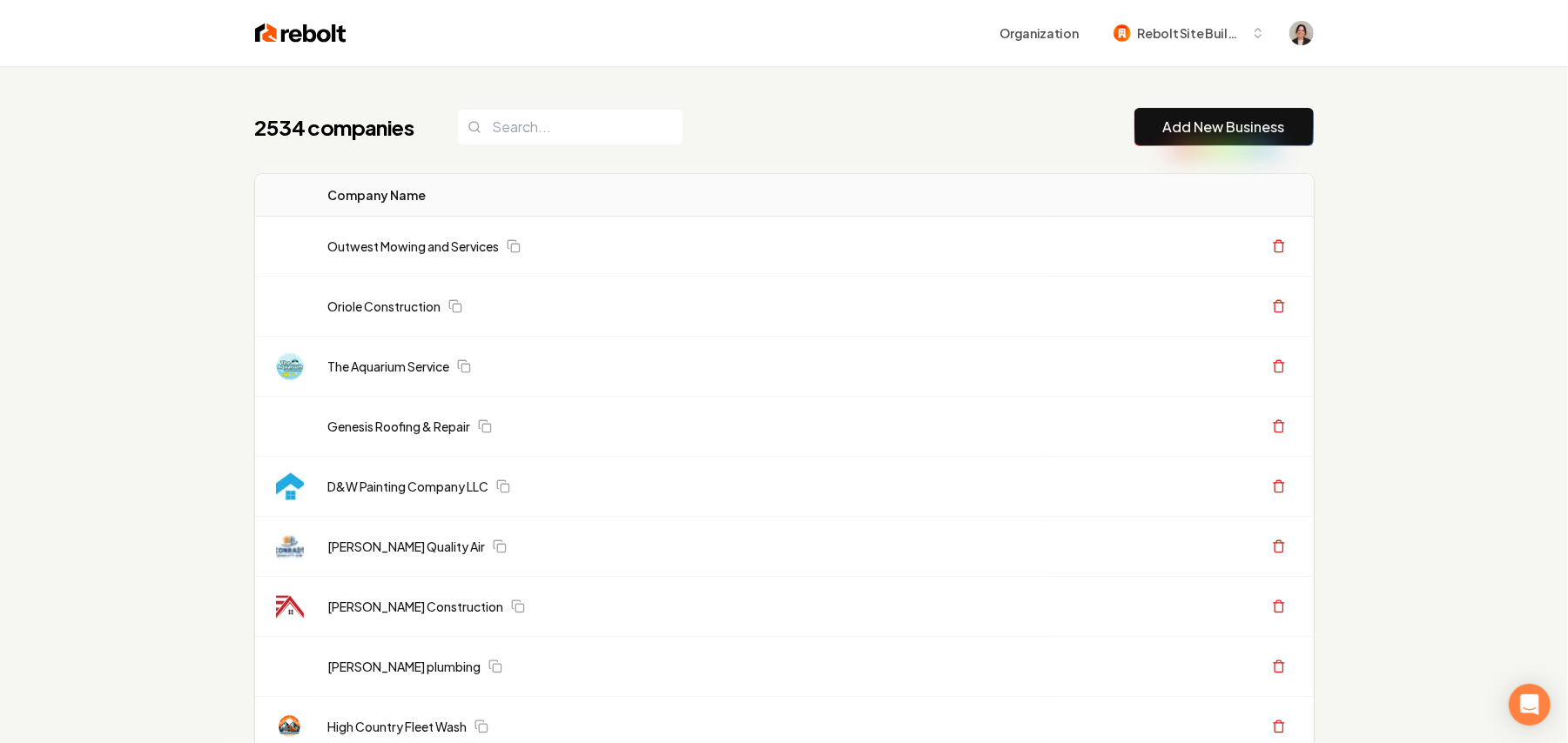
click at [1163, 122] on link "Add New Business" at bounding box center [1223, 127] width 121 height 21
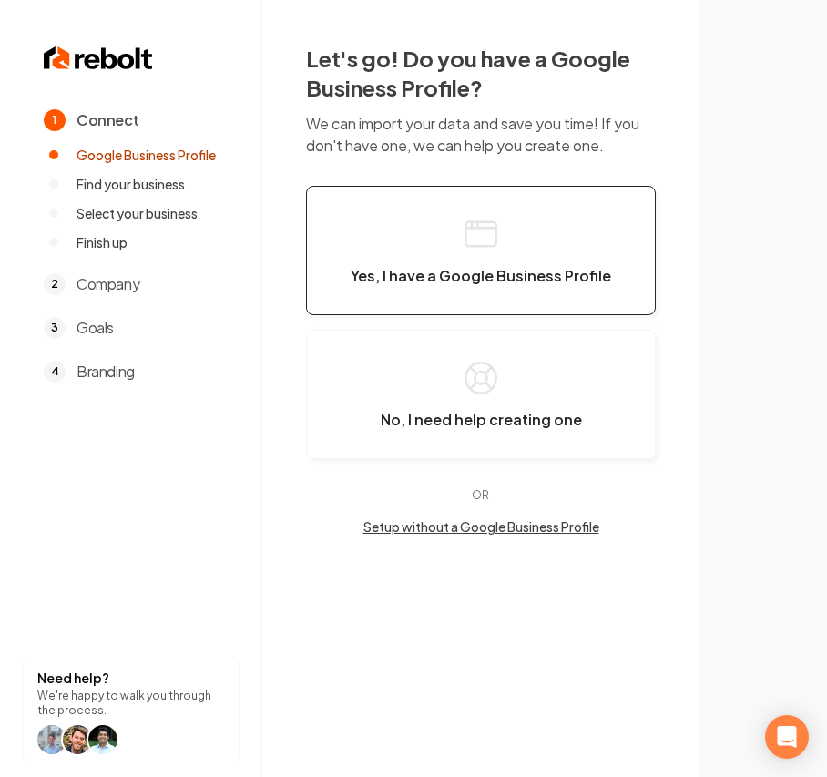
click at [528, 270] on span "Yes, I have a Google Business Profile" at bounding box center [480, 276] width 260 height 18
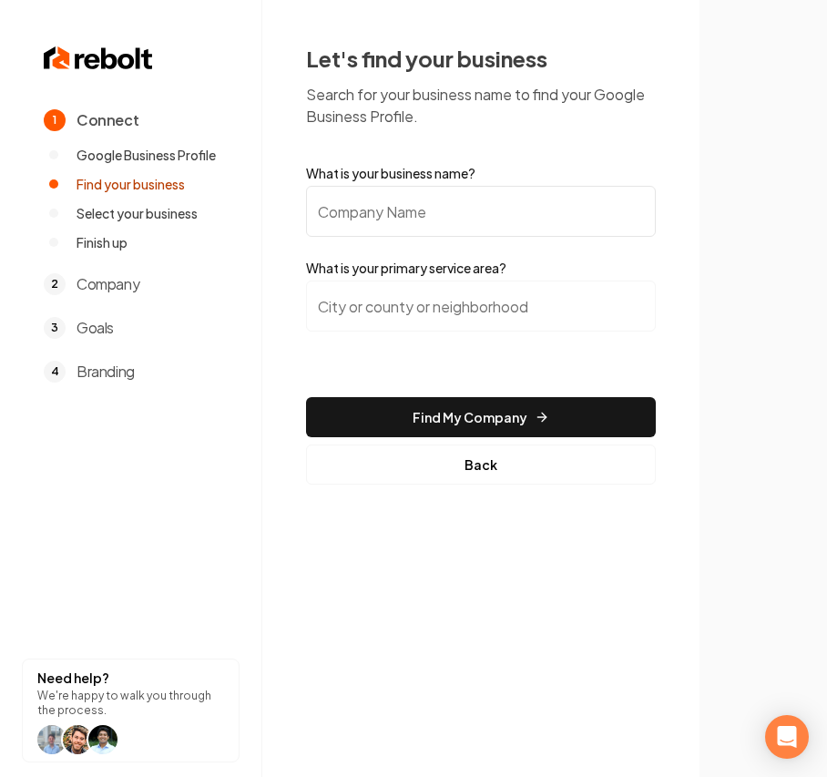
click at [343, 218] on input "What is your business name?" at bounding box center [481, 211] width 350 height 51
paste input "[PERSON_NAME] Family Plumbing LLC"
type input "[PERSON_NAME] Family Plumbing LLC"
click at [350, 297] on input "search" at bounding box center [481, 305] width 350 height 51
paste input "Tecumseh, [US_STATE]"
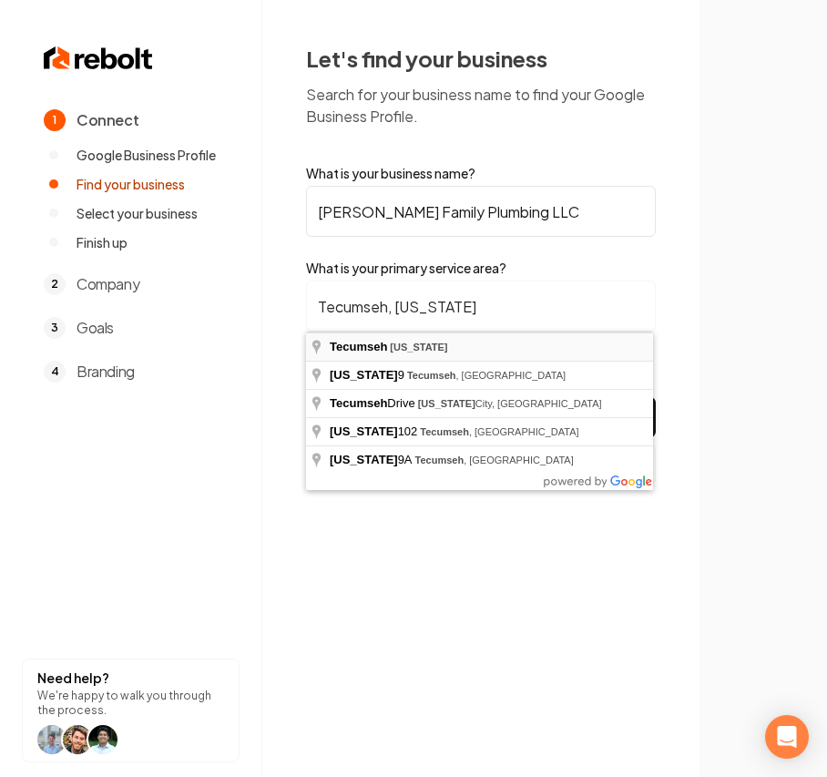
type input "Tecumseh, [US_STATE]"
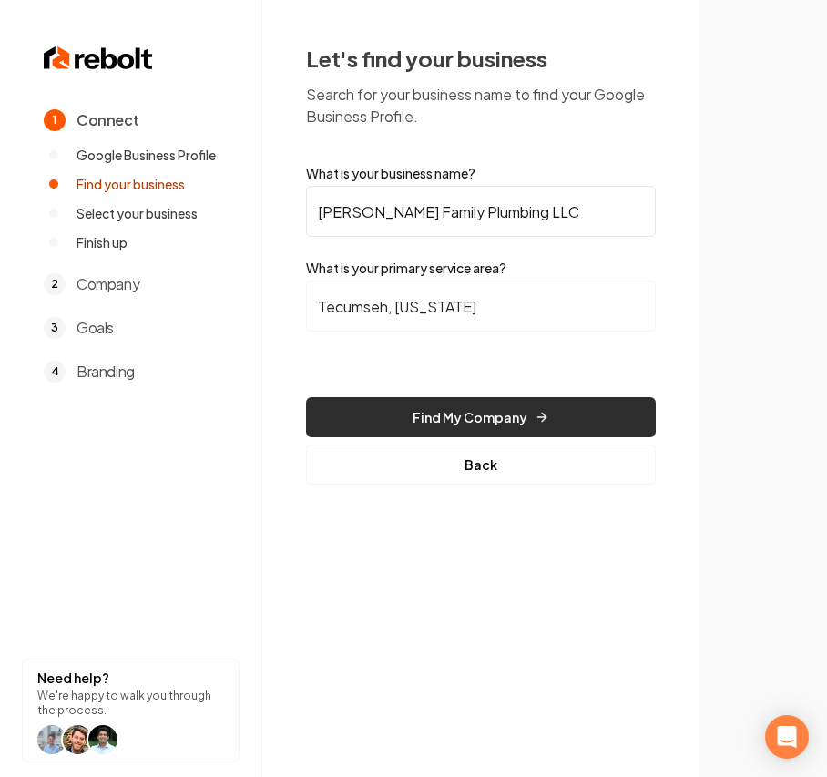
click at [475, 416] on button "Find My Company" at bounding box center [481, 417] width 350 height 40
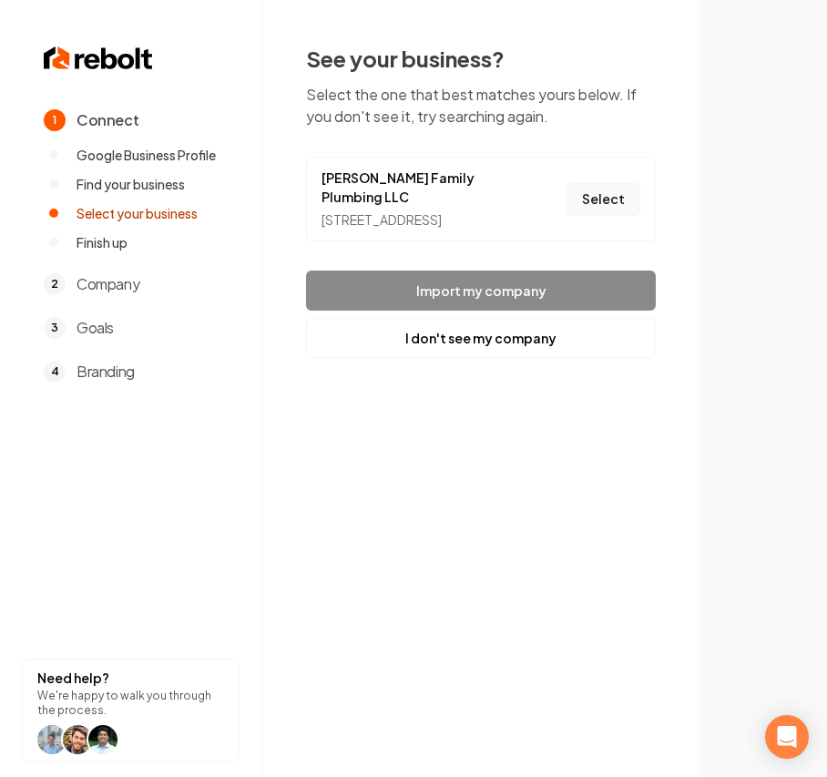
click at [615, 197] on button "Select" at bounding box center [603, 199] width 74 height 33
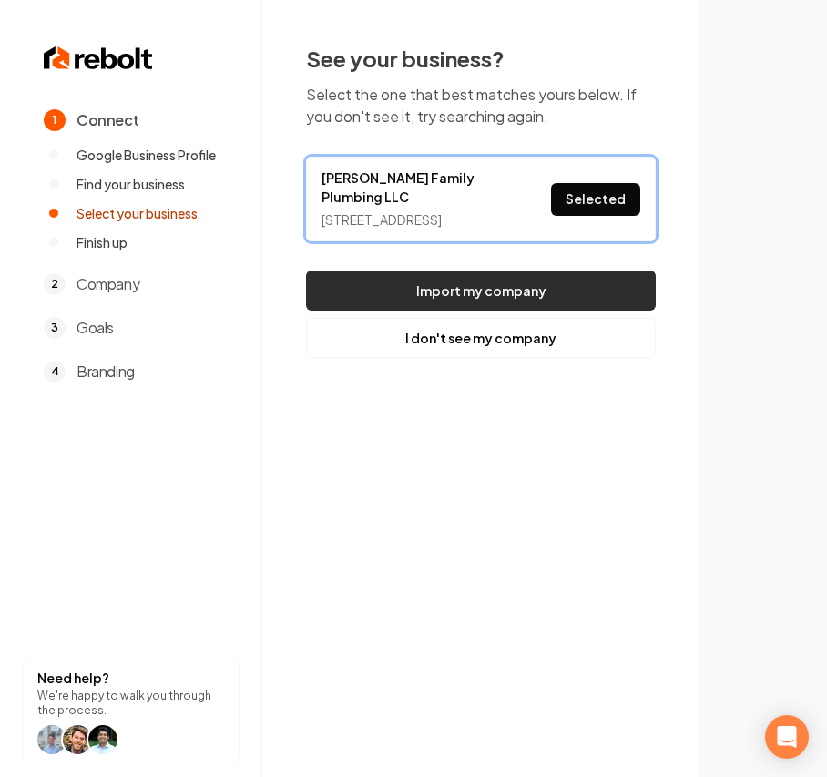
click at [554, 279] on button "Import my company" at bounding box center [481, 290] width 350 height 40
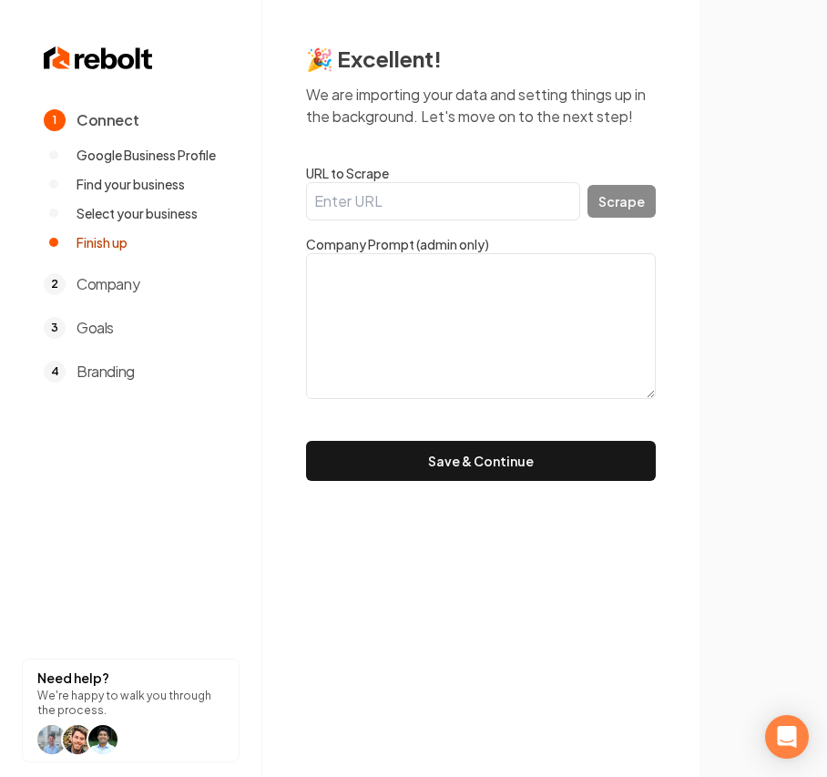
click at [366, 202] on input "URL to Scrape" at bounding box center [443, 201] width 274 height 38
paste input "[URL][DOMAIN_NAME]"
type input "[URL][DOMAIN_NAME]"
click at [630, 215] on button "Scrape" at bounding box center [621, 201] width 68 height 33
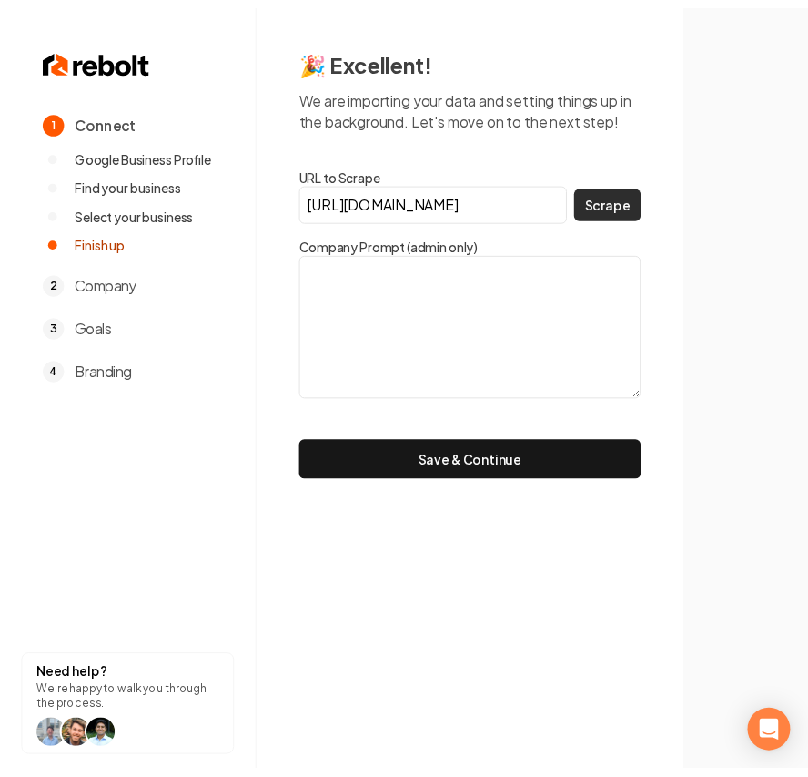
scroll to position [0, 0]
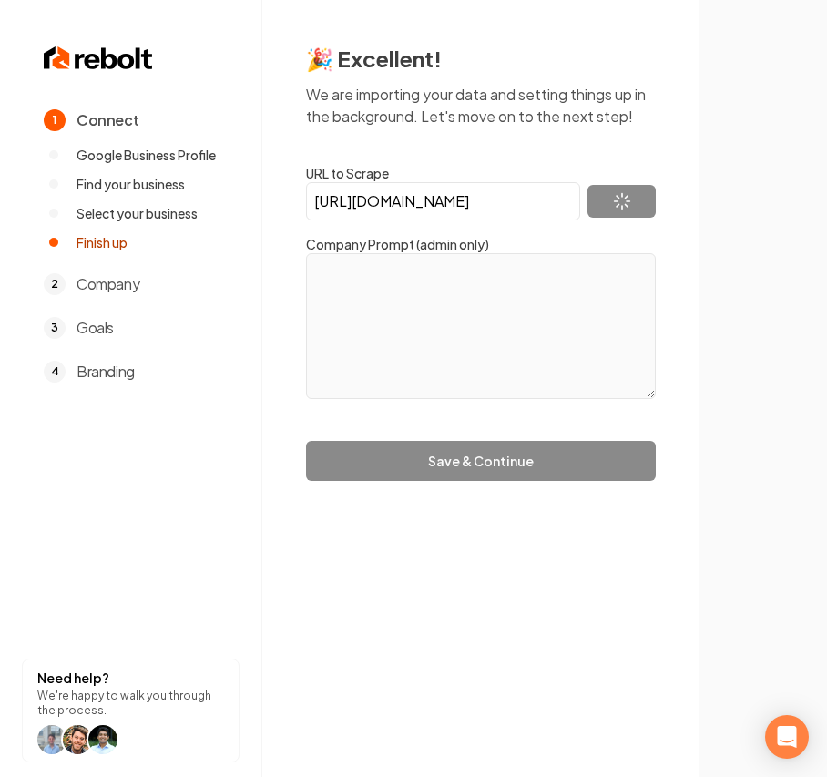
type textarea "Hardins Family Plumbing, LLC provides a wide range of plumbing services beyond …"
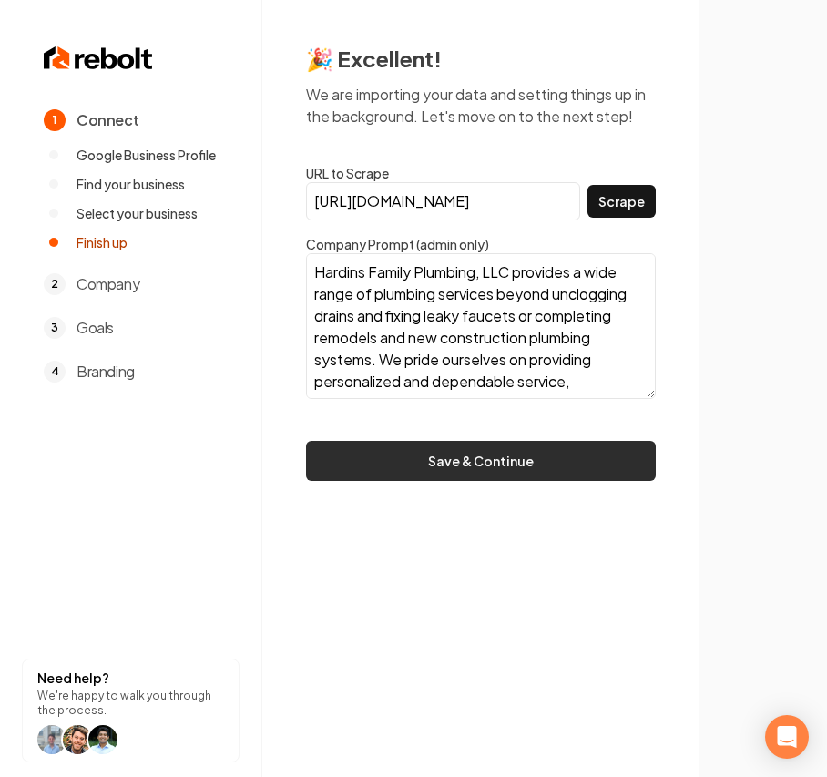
click at [401, 468] on button "Save & Continue" at bounding box center [481, 461] width 350 height 40
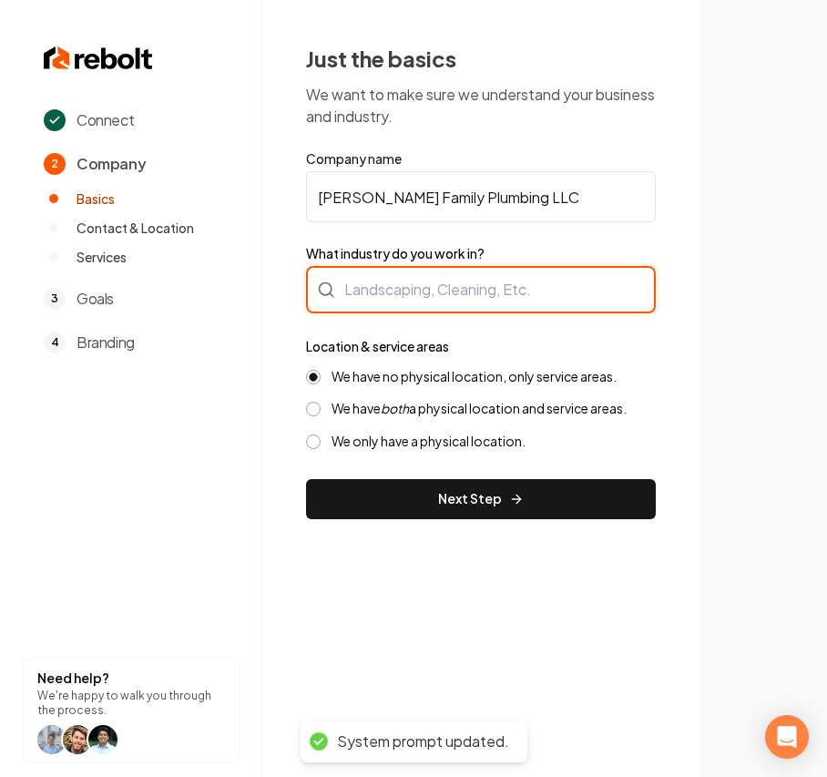
click at [472, 286] on div at bounding box center [481, 289] width 350 height 47
type input "Plumbing"
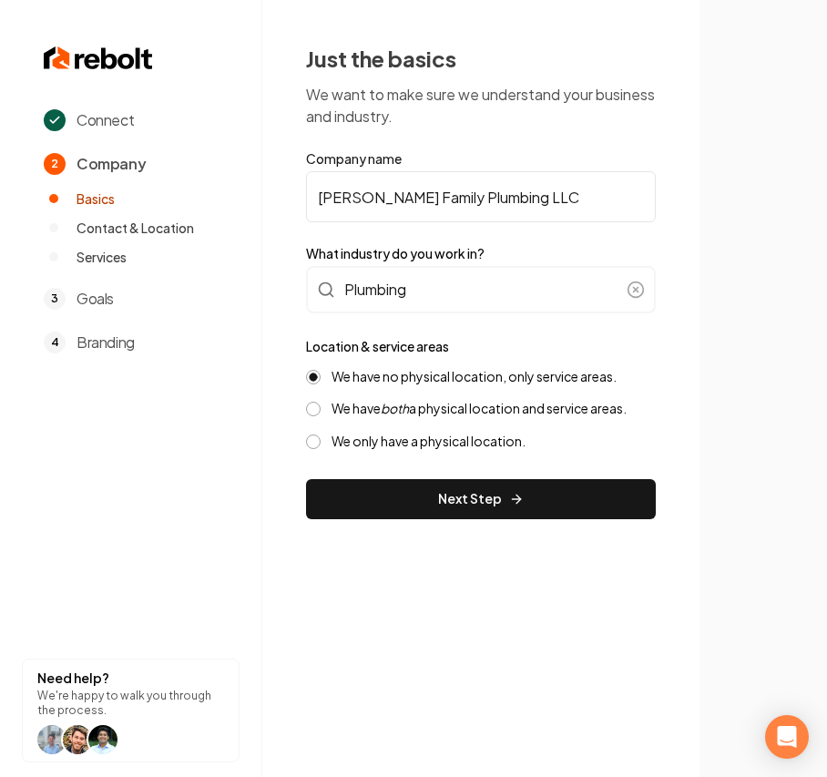
click at [424, 406] on label "We have both a physical location and service areas." at bounding box center [478, 408] width 295 height 17
click at [320, 406] on button "We have both a physical location and service areas." at bounding box center [313, 408] width 15 height 15
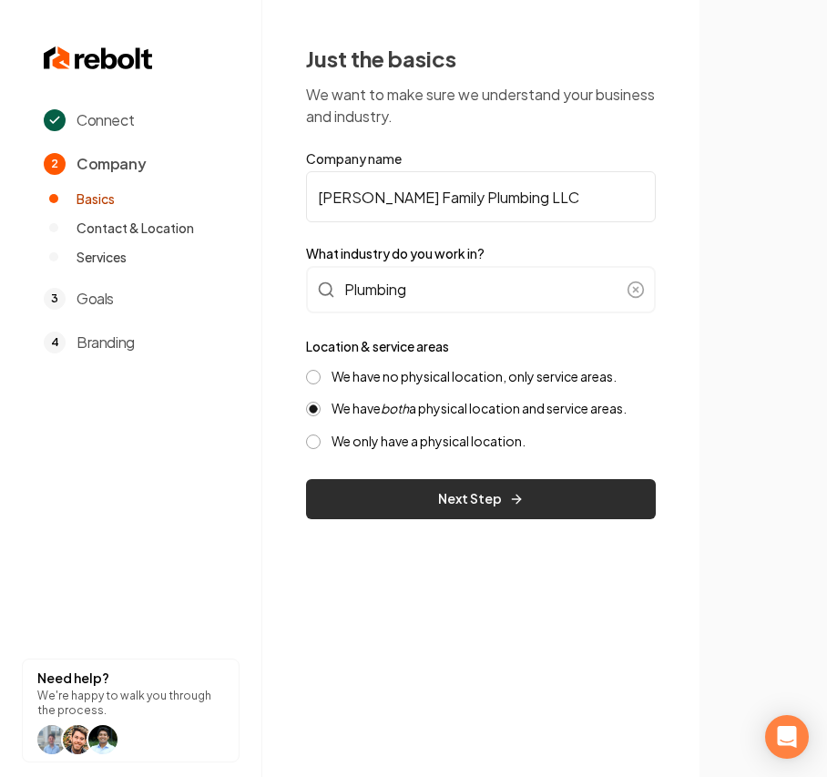
click at [387, 497] on button "Next Step" at bounding box center [481, 499] width 350 height 40
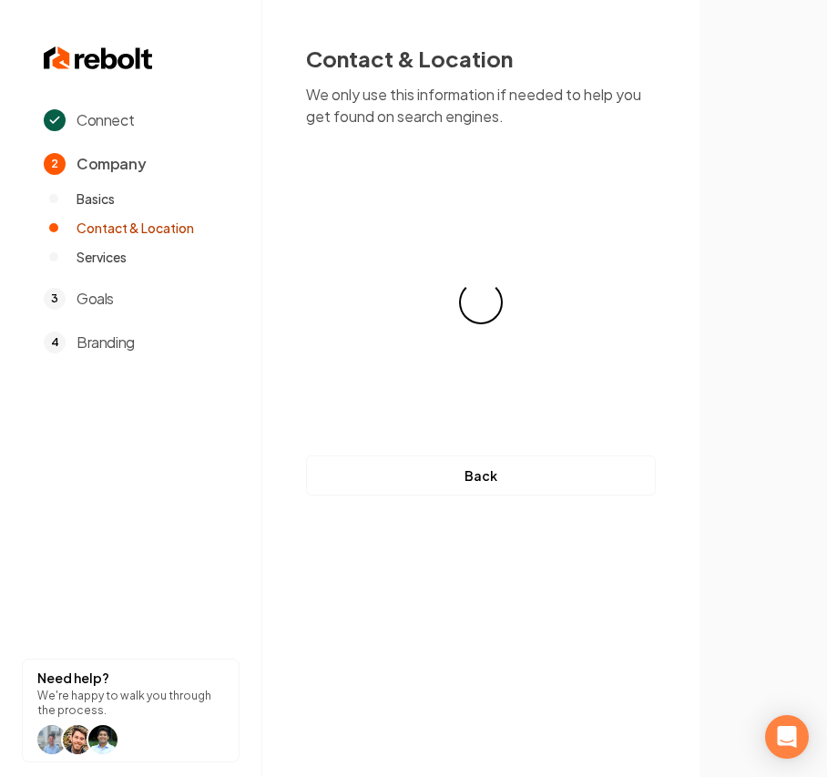
select select "**"
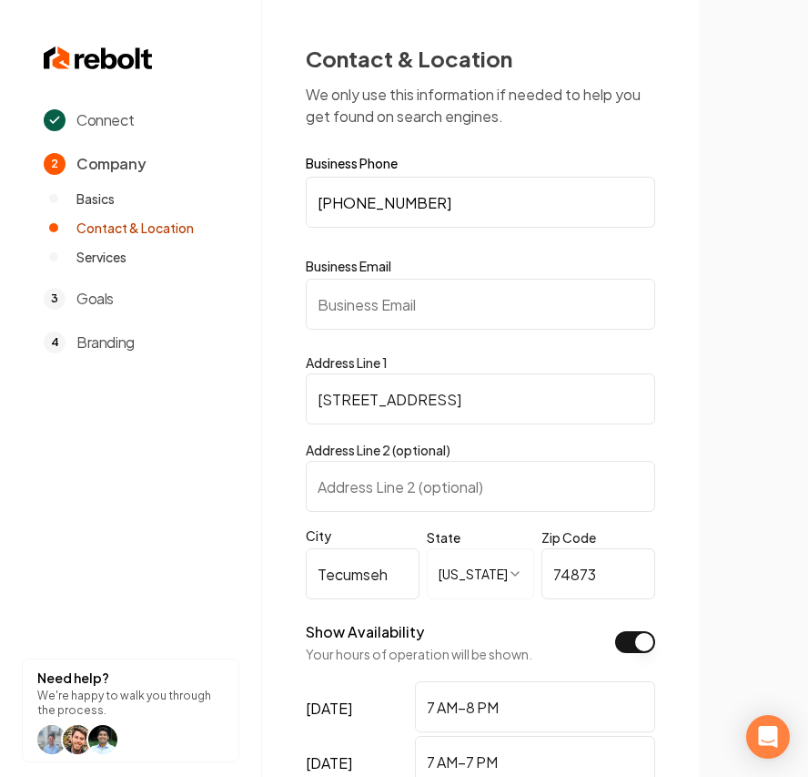
click at [510, 310] on input "Business Email" at bounding box center [481, 304] width 350 height 51
paste input "[PERSON_NAME][EMAIL_ADDRESS][PERSON_NAME][DOMAIN_NAME]"
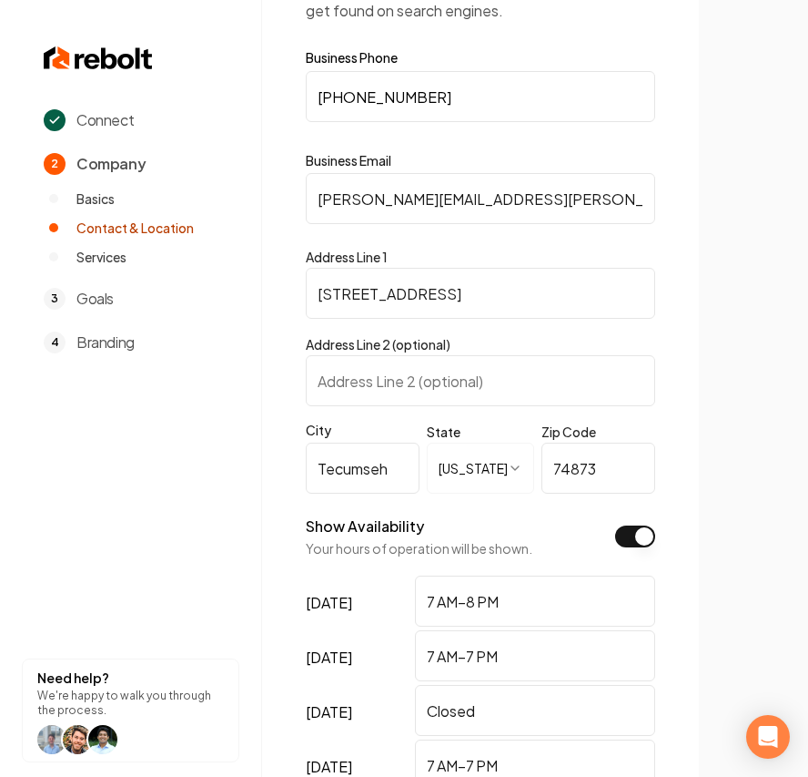
scroll to position [242, 0]
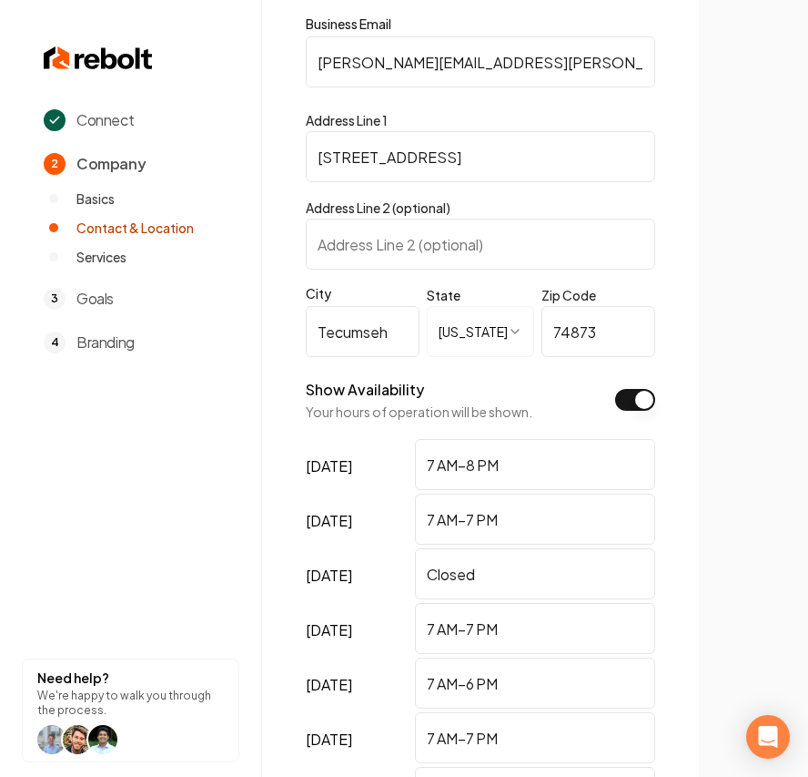
drag, startPoint x: 311, startPoint y: 58, endPoint x: 206, endPoint y: 89, distance: 110.0
click at [271, 63] on div "**********" at bounding box center [480, 384] width 437 height 1253
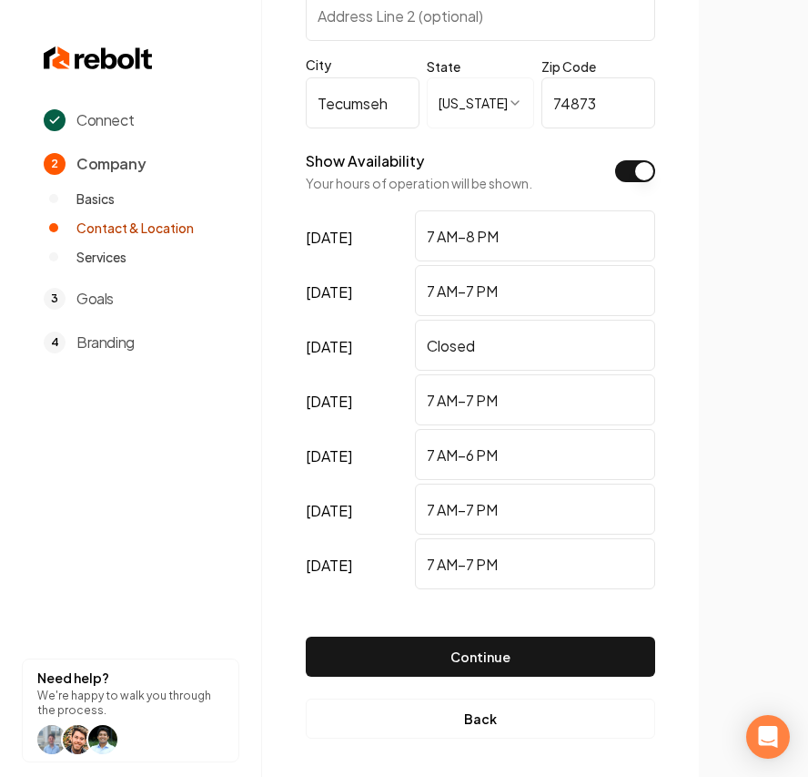
scroll to position [475, 0]
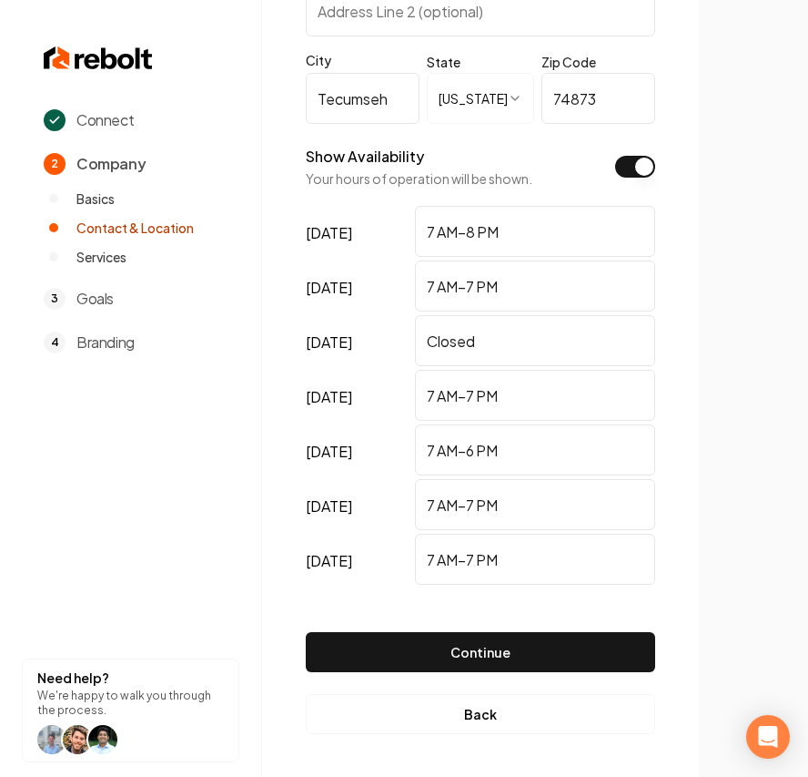
type input "[PERSON_NAME][EMAIL_ADDRESS][PERSON_NAME][DOMAIN_NAME]"
drag, startPoint x: 540, startPoint y: 322, endPoint x: 386, endPoint y: 333, distance: 154.2
click at [405, 333] on div "[DATE] Closed" at bounding box center [481, 342] width 350 height 55
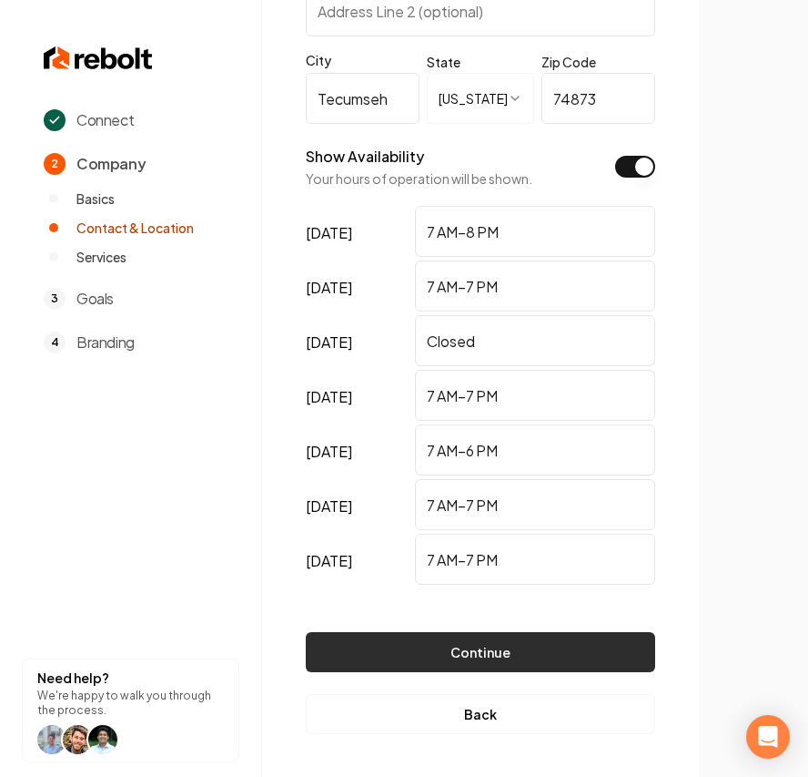
click at [463, 660] on button "Continue" at bounding box center [481, 652] width 350 height 40
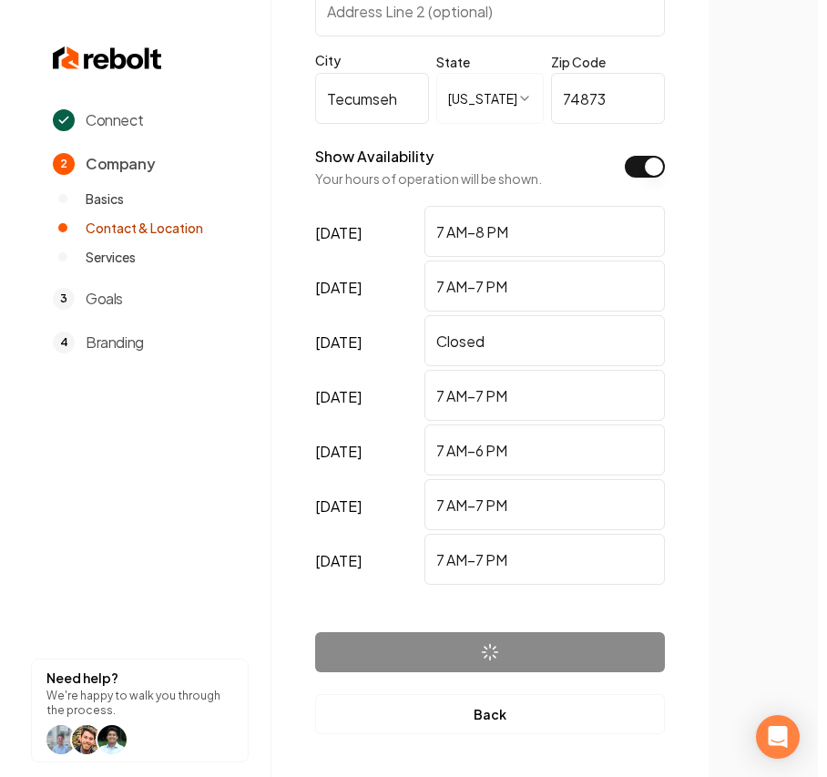
scroll to position [0, 0]
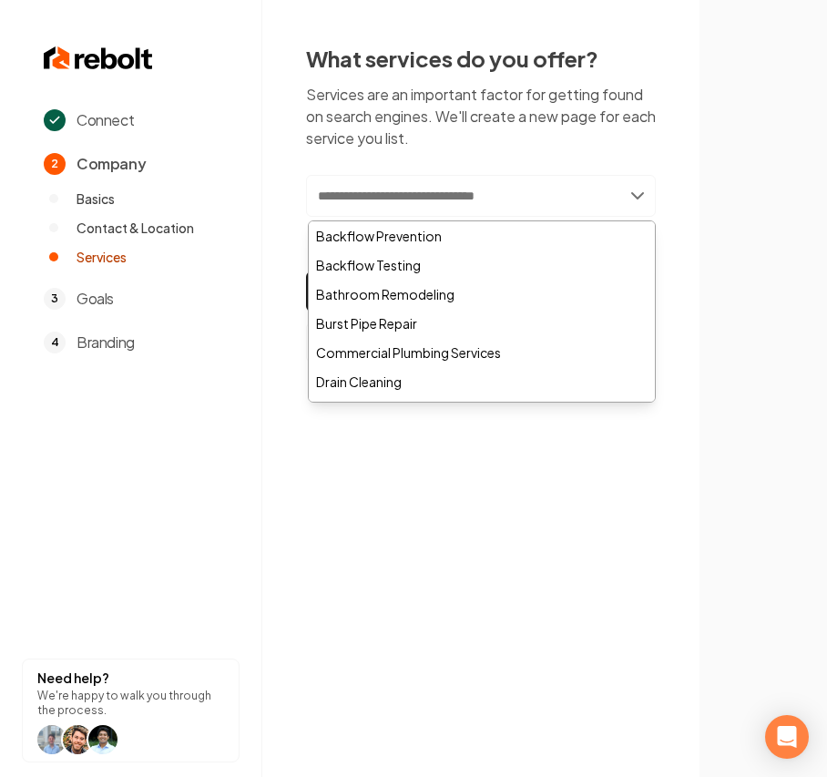
click at [417, 180] on input "text" at bounding box center [481, 196] width 350 height 42
click at [368, 197] on input "text" at bounding box center [481, 196] width 350 height 42
paste input "**********"
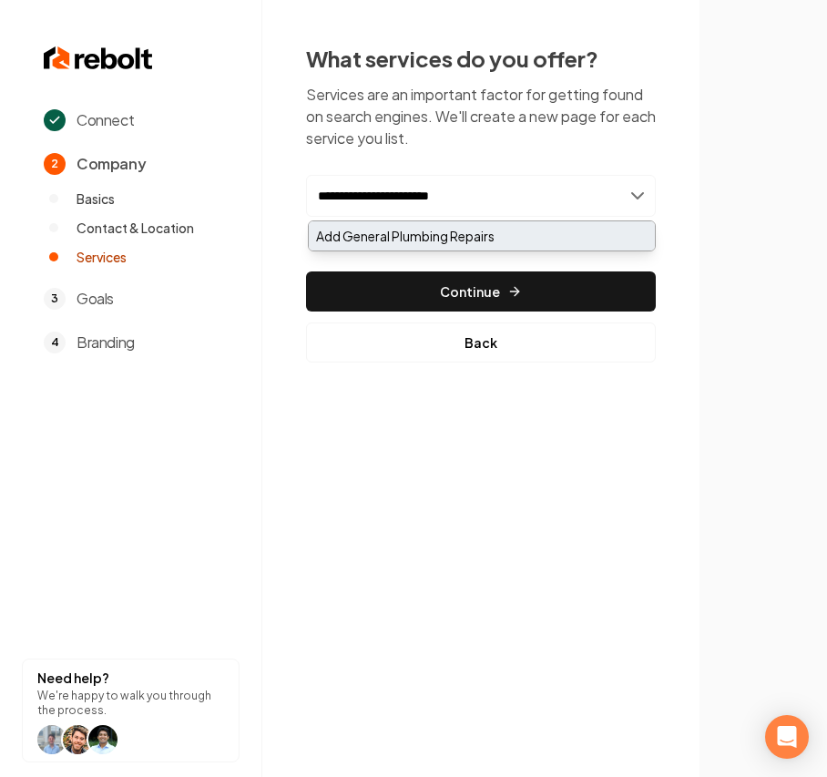
type input "**********"
click at [387, 231] on div "Add General Plumbing Repairs" at bounding box center [482, 235] width 346 height 29
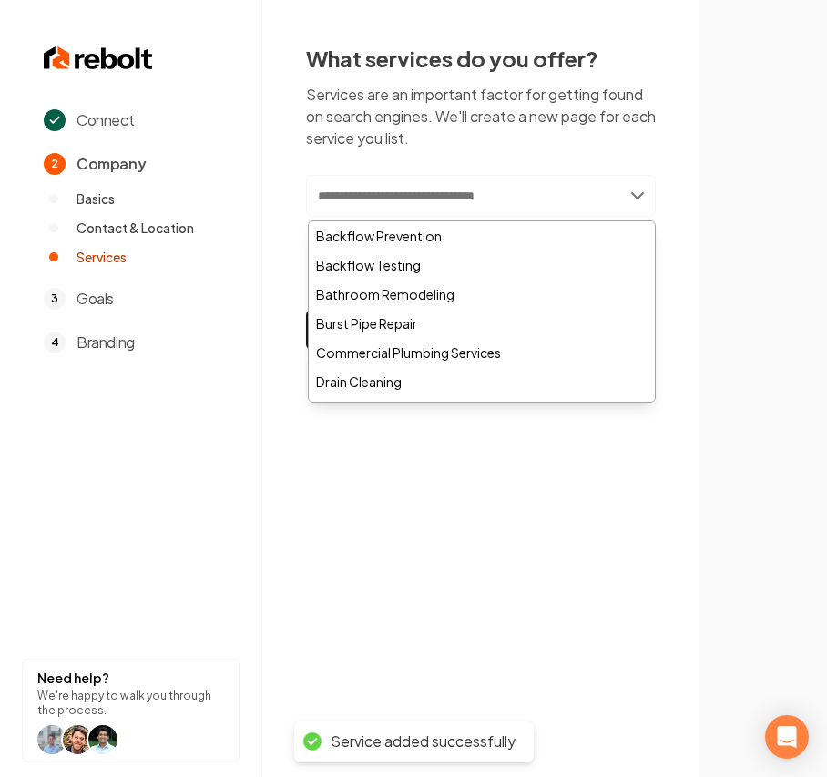
click at [362, 198] on input "text" at bounding box center [481, 196] width 350 height 42
paste input "**********"
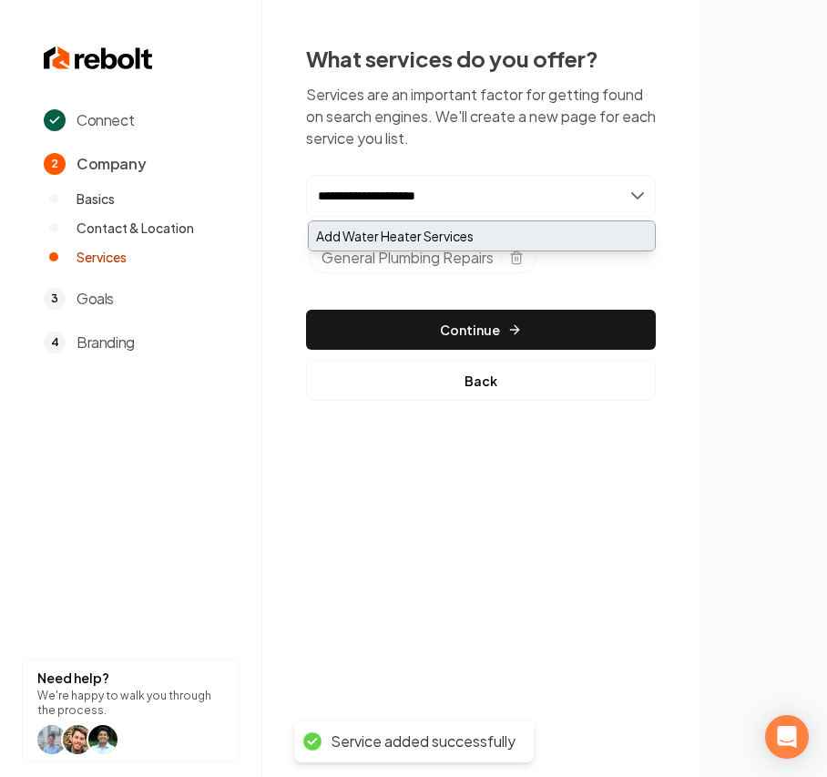
type input "**********"
click at [353, 237] on div "Add Water Heater Services" at bounding box center [482, 235] width 346 height 29
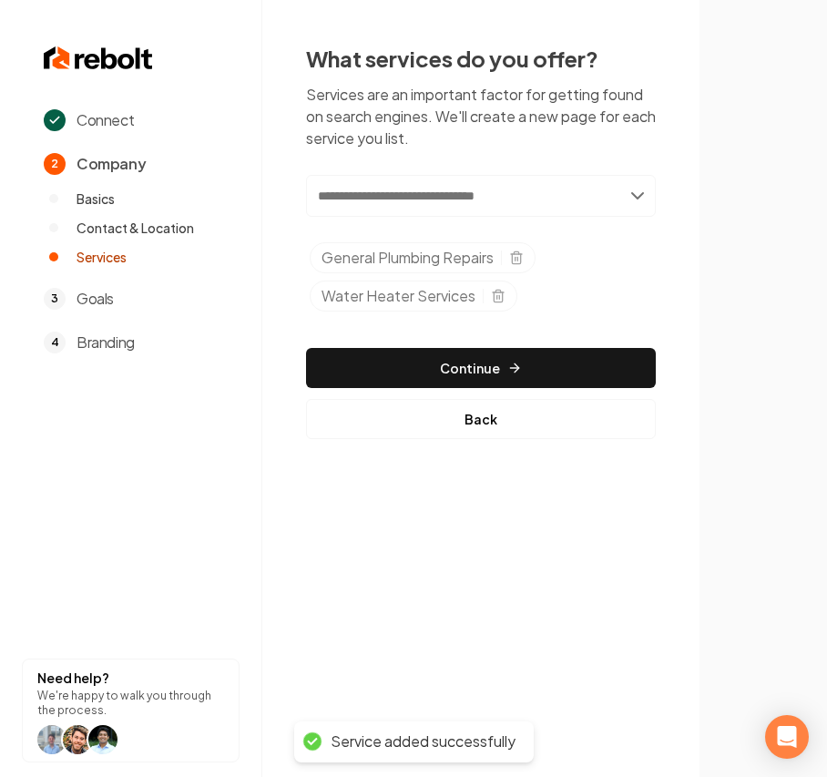
click at [438, 200] on input "text" at bounding box center [481, 196] width 350 height 42
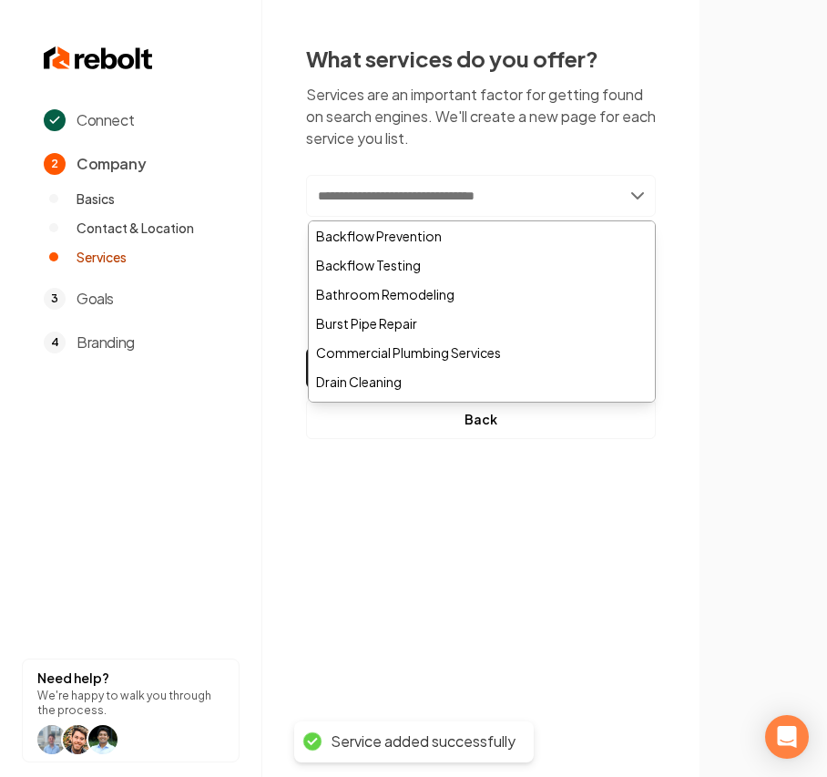
paste input "**********"
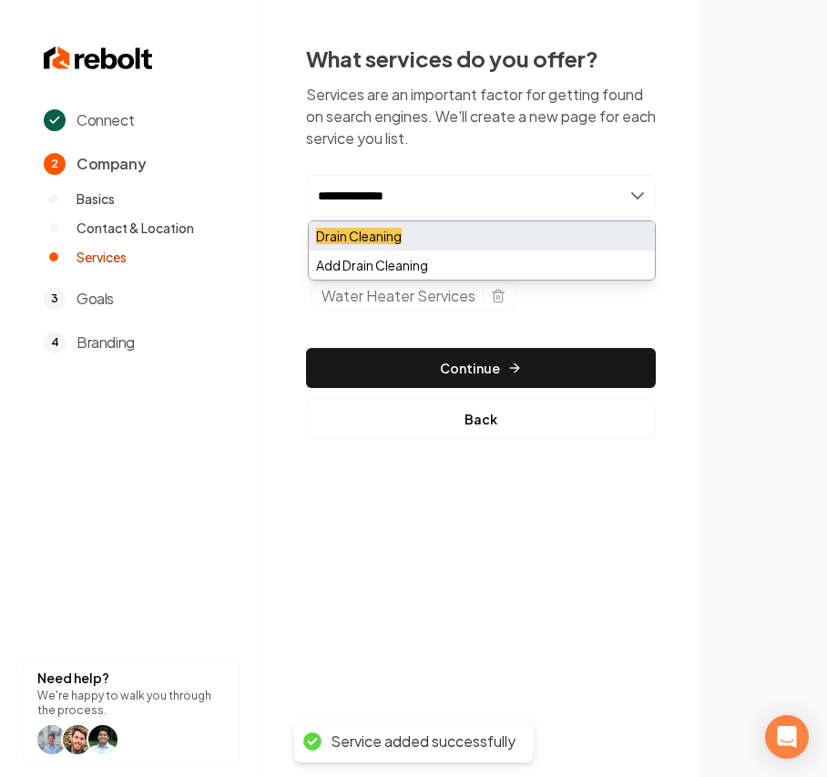
type input "**********"
click at [383, 231] on mark "Drain Cleaning" at bounding box center [359, 236] width 86 height 16
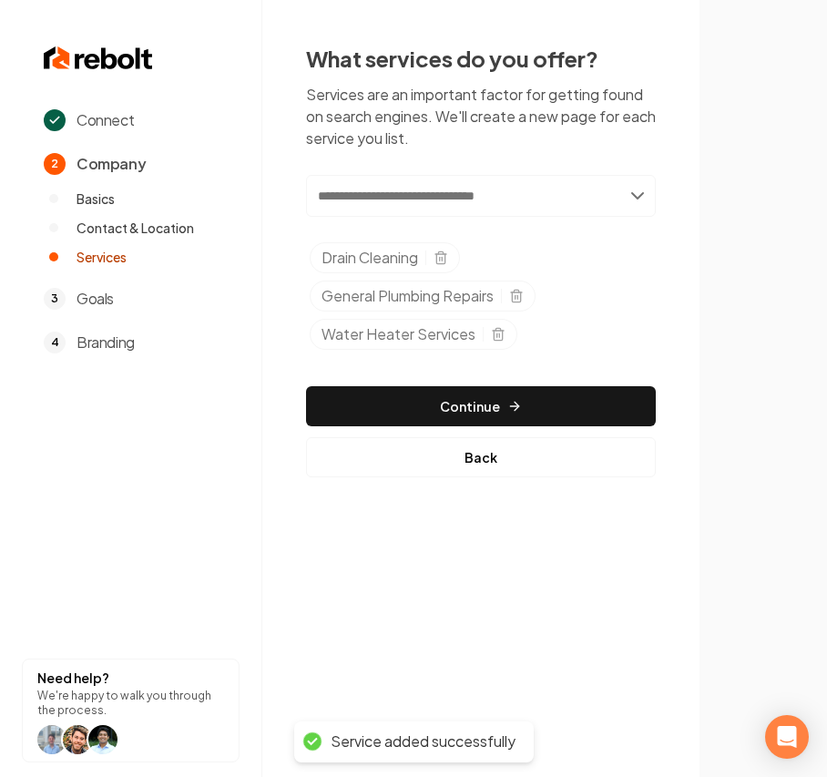
click at [394, 191] on input "text" at bounding box center [481, 196] width 350 height 42
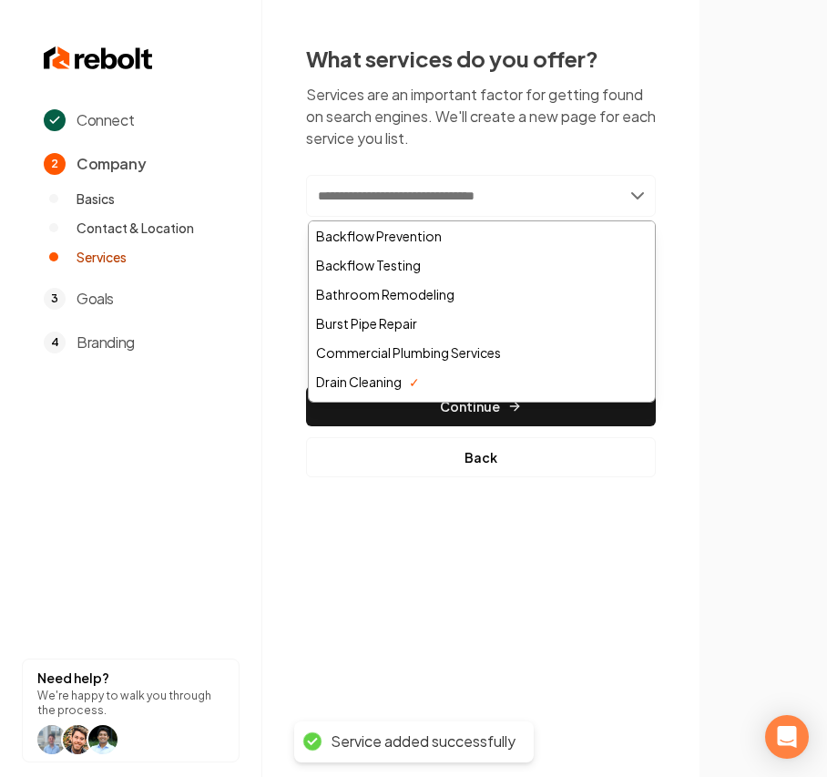
paste input "**********"
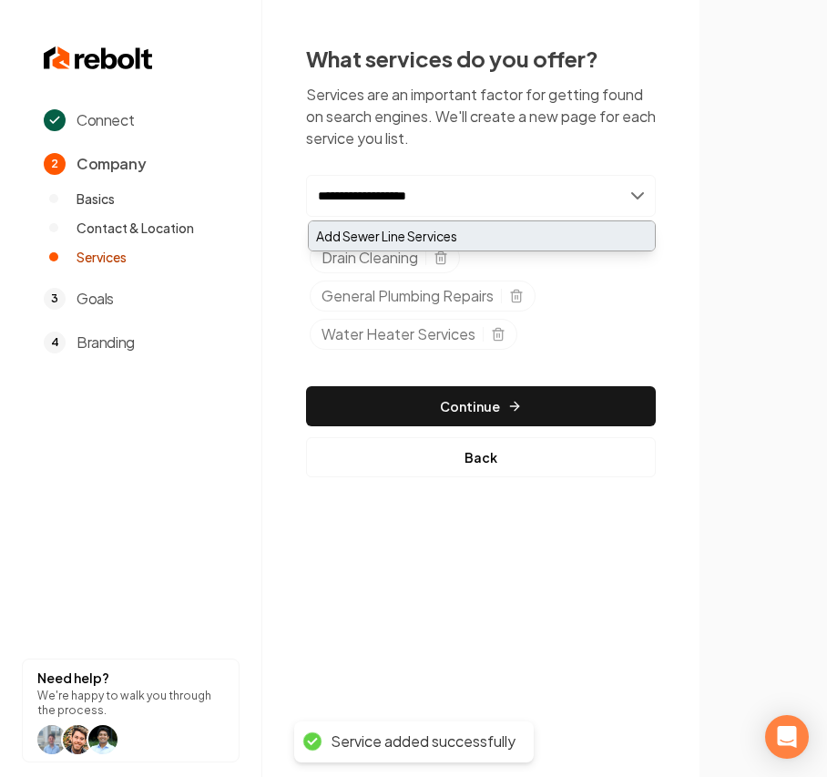
type input "**********"
click at [376, 233] on div "Add Sewer Line Services" at bounding box center [482, 235] width 346 height 29
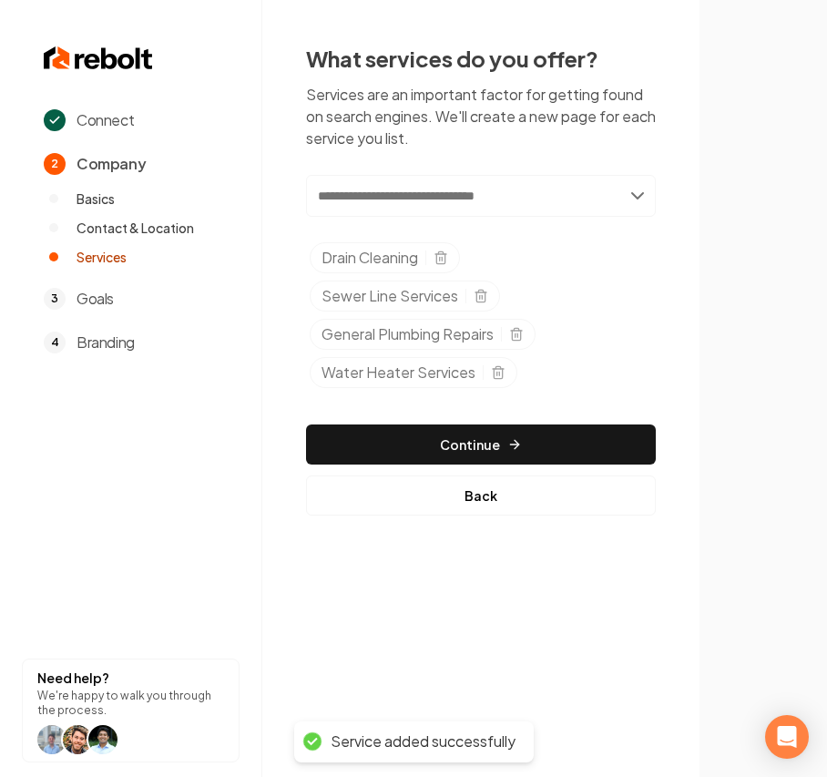
click at [391, 197] on input "text" at bounding box center [481, 196] width 350 height 42
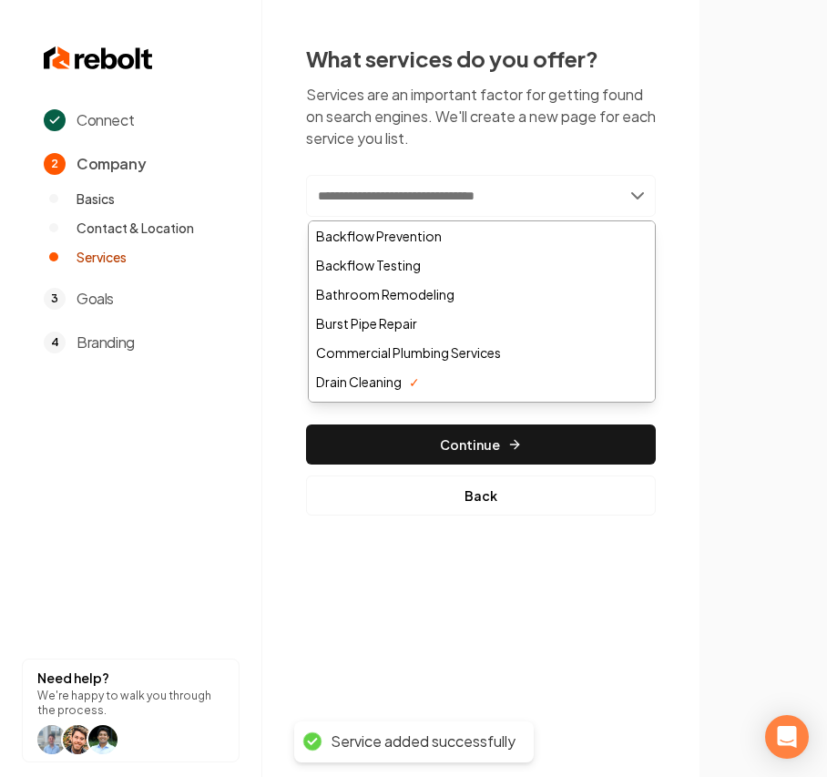
paste input "**********"
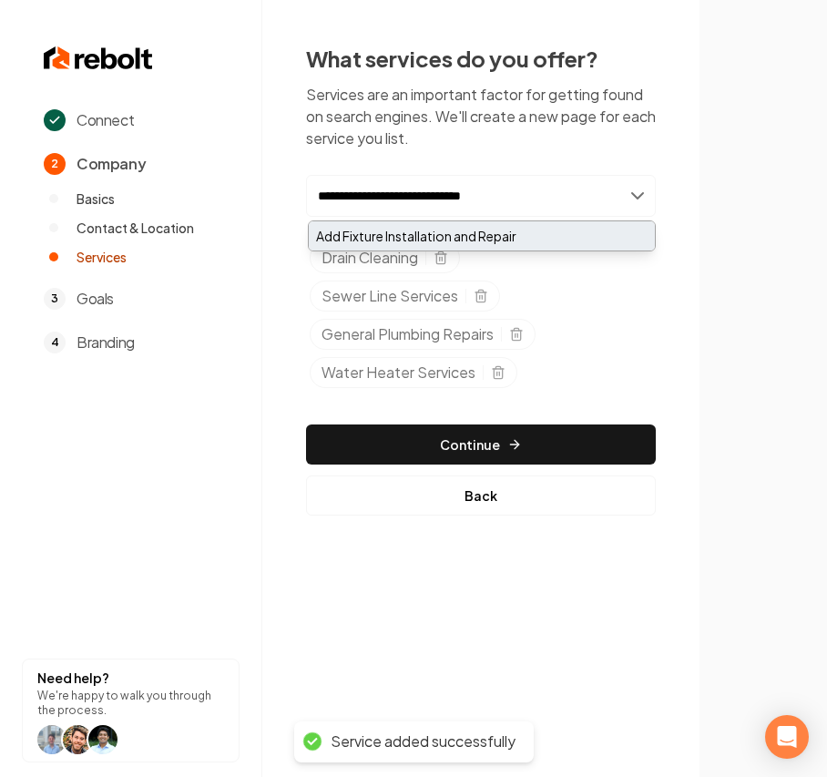
type input "**********"
click at [373, 238] on div "Add Fixture Installation and Repair" at bounding box center [482, 235] width 346 height 29
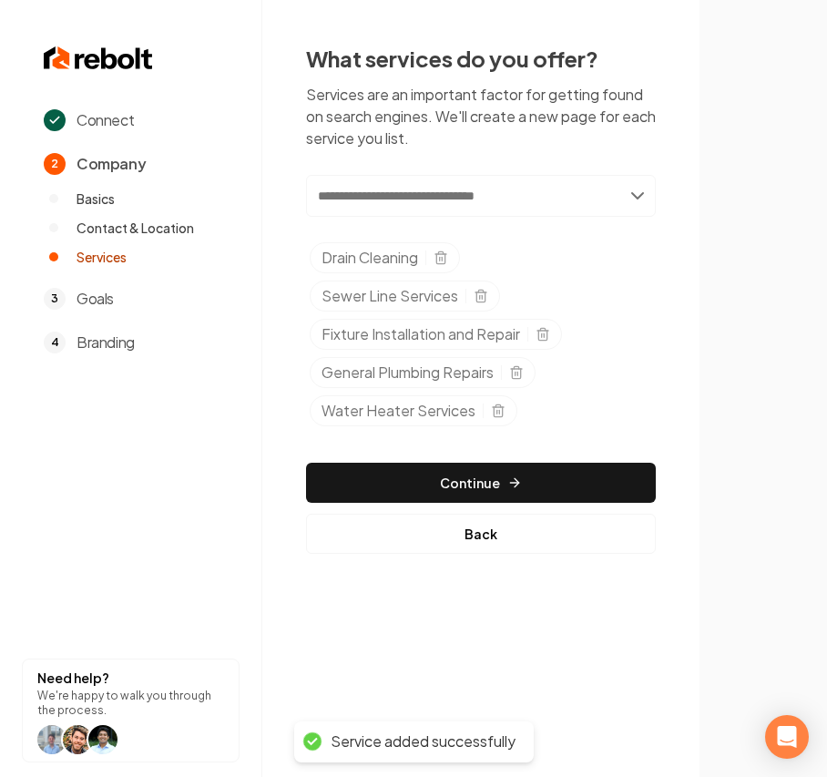
click at [401, 201] on input "text" at bounding box center [481, 196] width 350 height 42
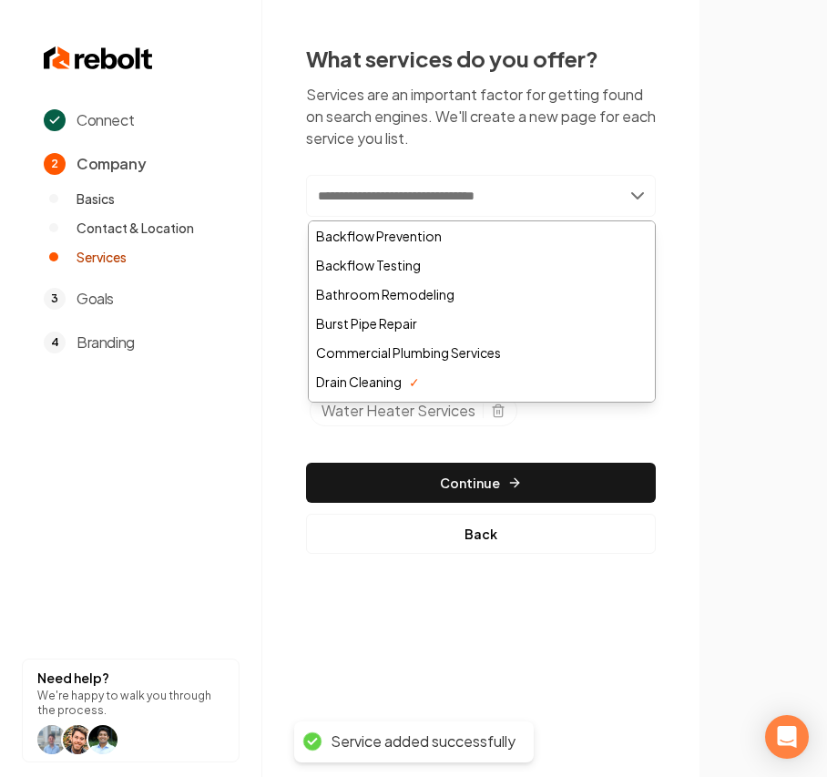
paste input "**********"
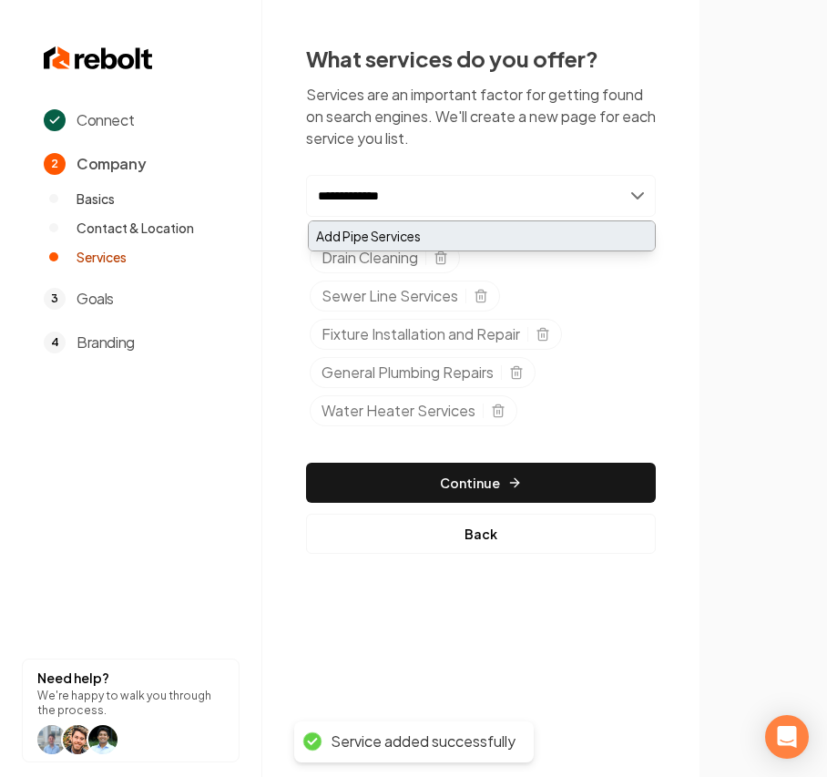
type input "**********"
click at [377, 230] on div "Add Pipe Services" at bounding box center [482, 235] width 346 height 29
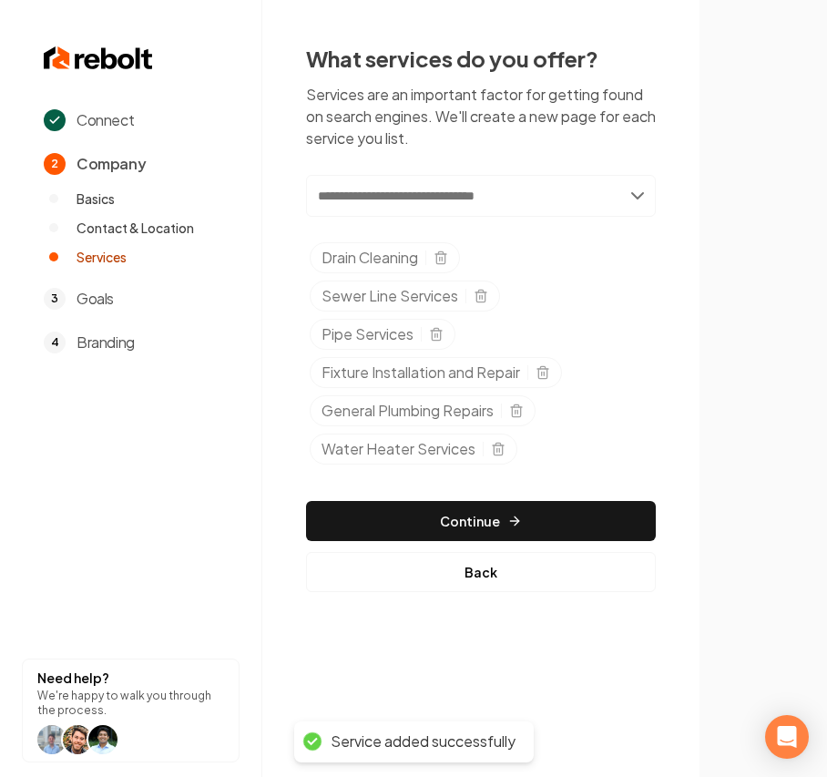
click at [390, 197] on input "text" at bounding box center [481, 196] width 350 height 42
paste input "**********"
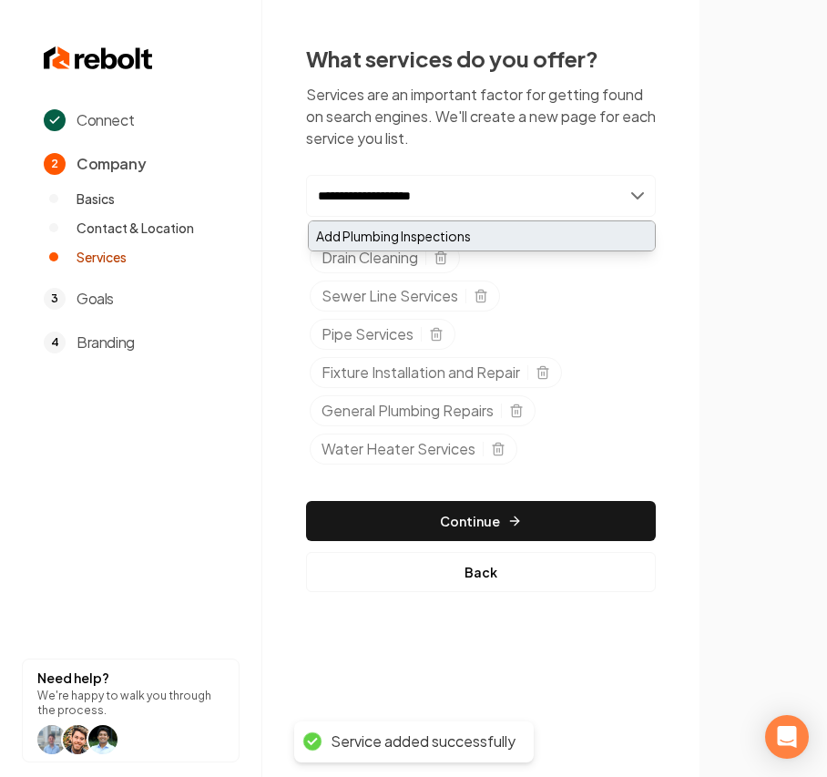
type input "**********"
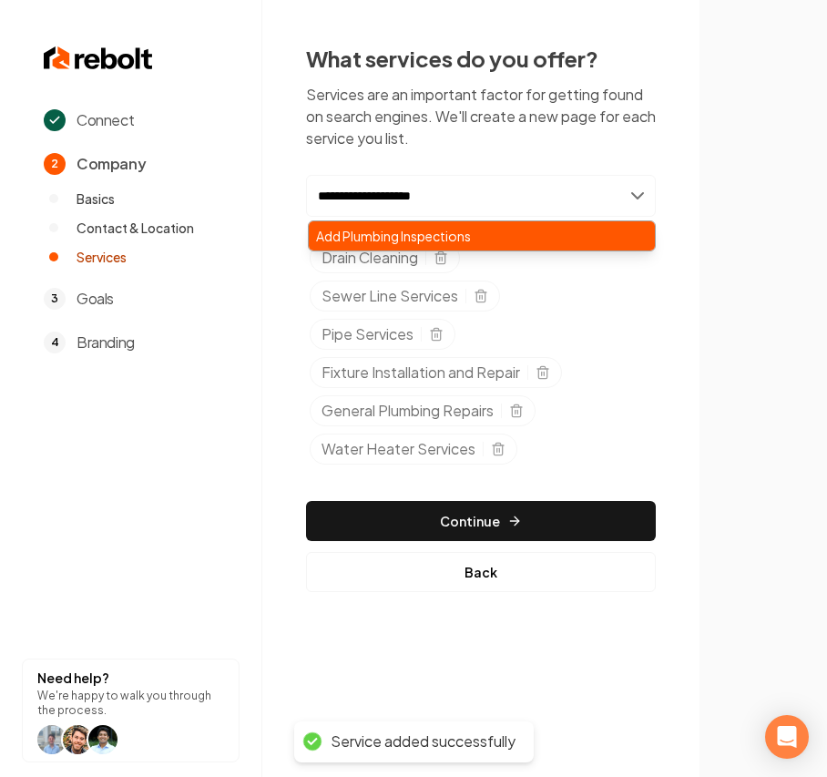
click at [377, 230] on div "Add Plumbing Inspections" at bounding box center [482, 235] width 346 height 29
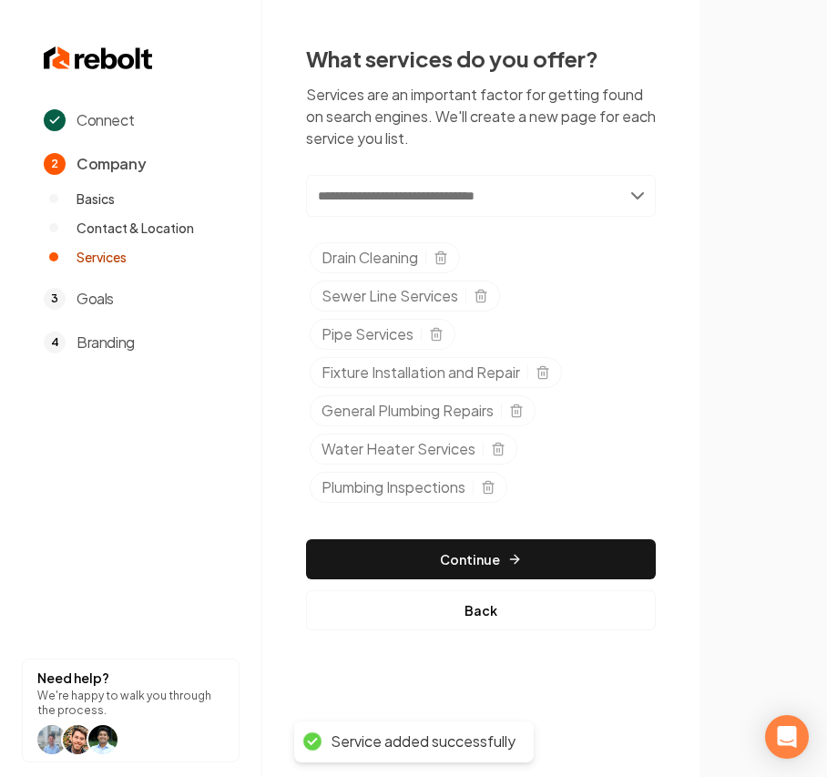
click at [442, 198] on input "text" at bounding box center [481, 196] width 350 height 42
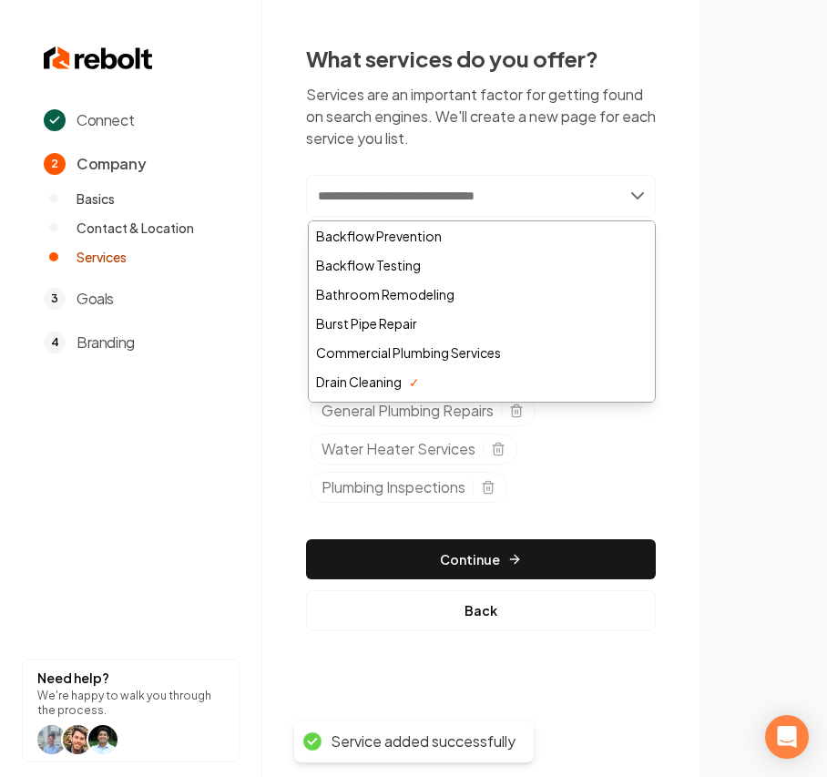
paste input "**********"
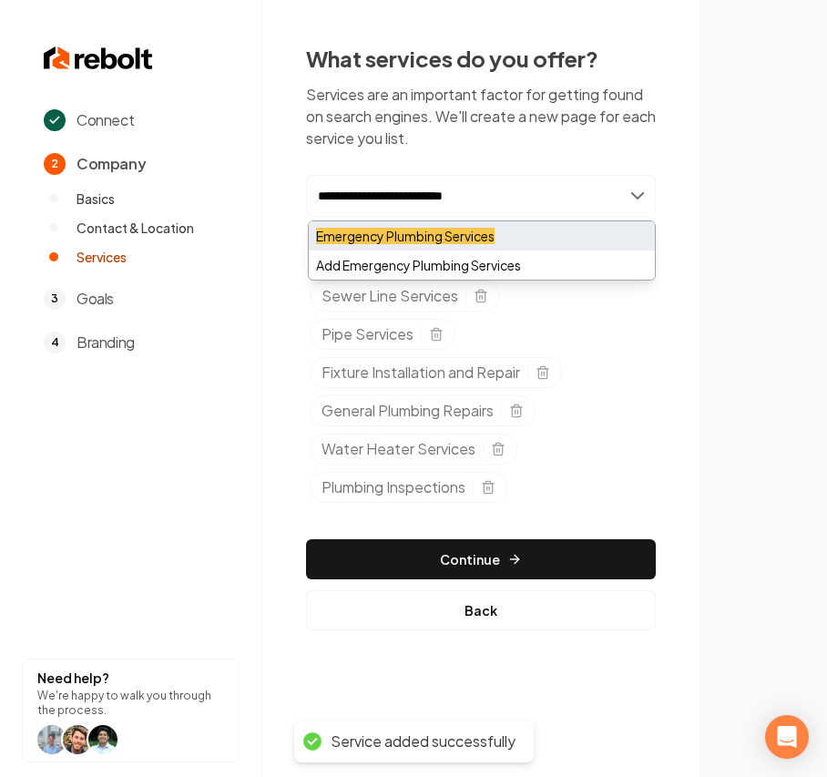
type input "**********"
click at [386, 230] on mark "Emergency Plumbing Services" at bounding box center [405, 236] width 178 height 16
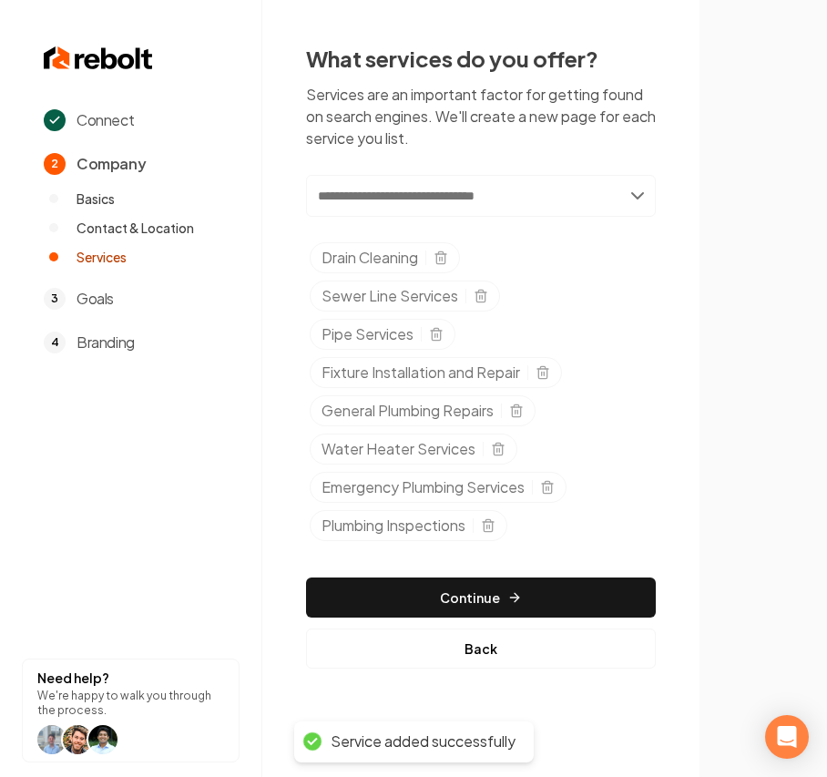
click at [335, 194] on input "text" at bounding box center [481, 196] width 350 height 42
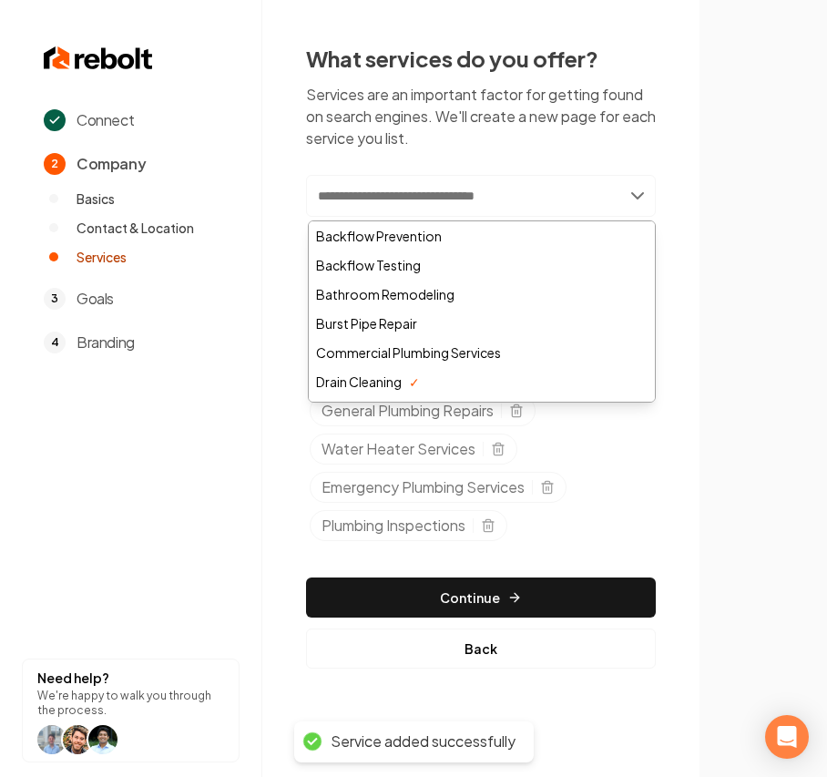
paste input "**********"
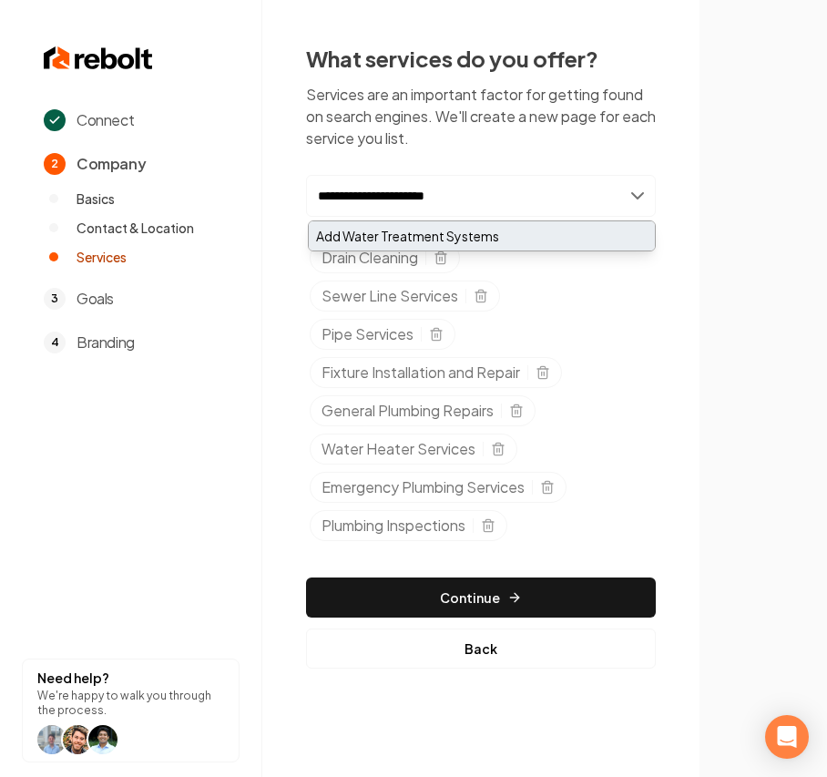
type input "**********"
click at [361, 240] on div "Add Water Treatment Systems" at bounding box center [482, 235] width 346 height 29
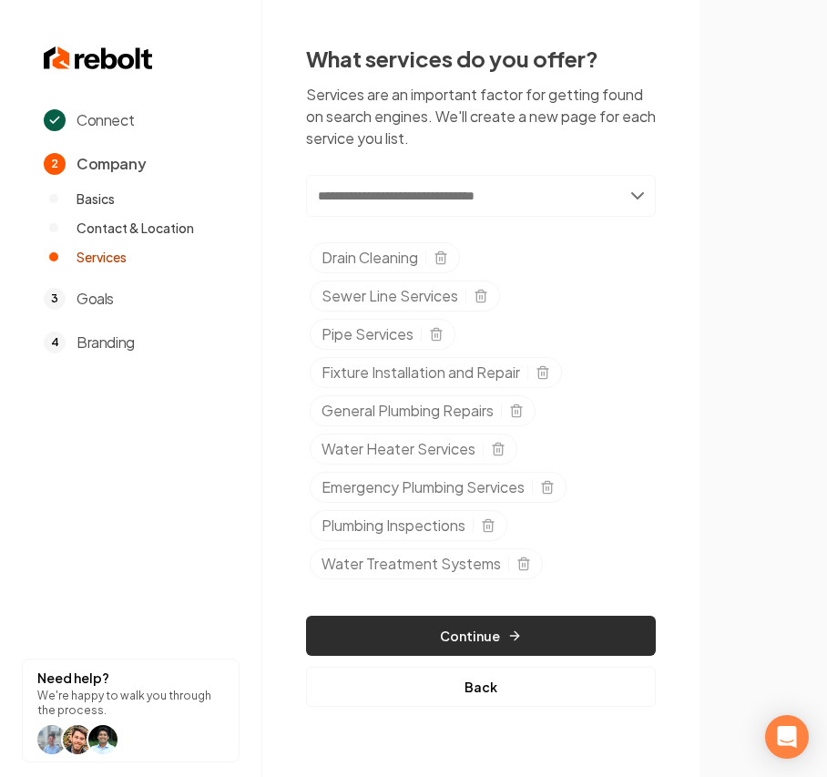
click at [452, 630] on button "Continue" at bounding box center [481, 635] width 350 height 40
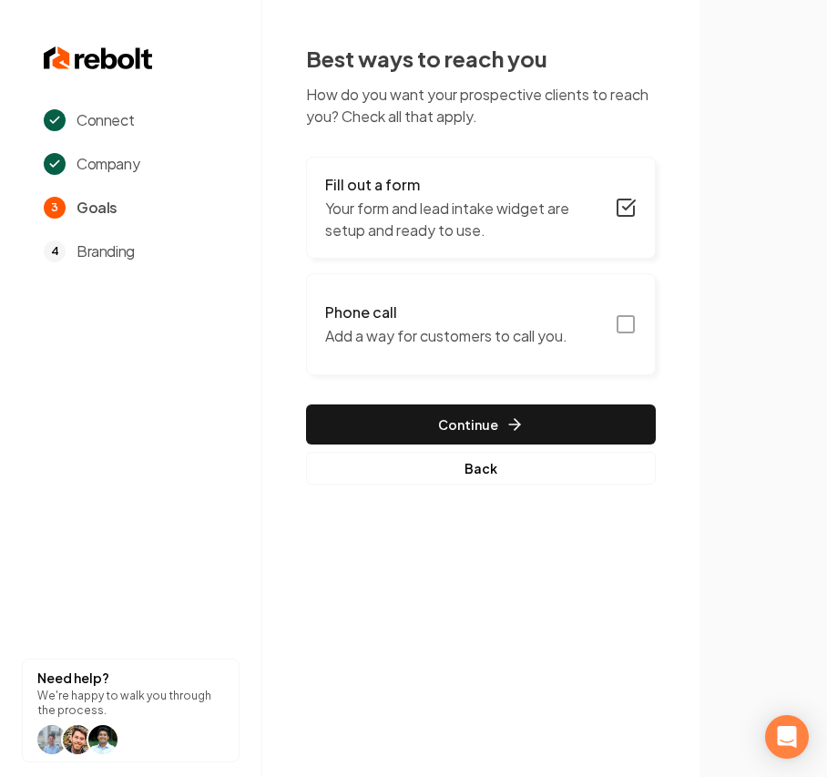
click at [510, 329] on p "Add a way for customers to call you." at bounding box center [446, 336] width 242 height 22
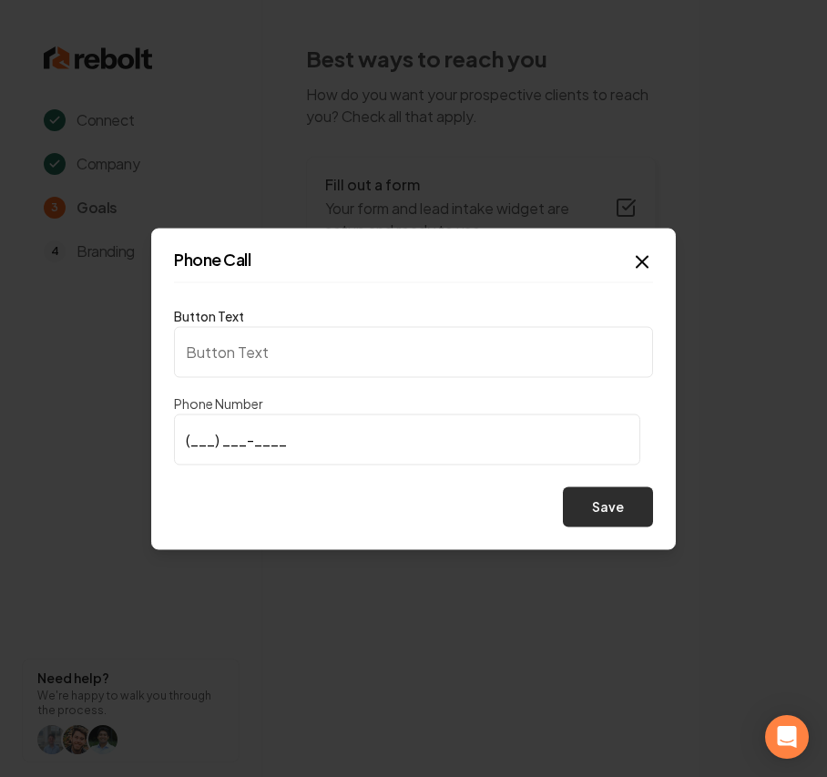
type input "Call us"
type input "[PHONE_NUMBER]"
click at [608, 523] on button "Save" at bounding box center [608, 506] width 90 height 40
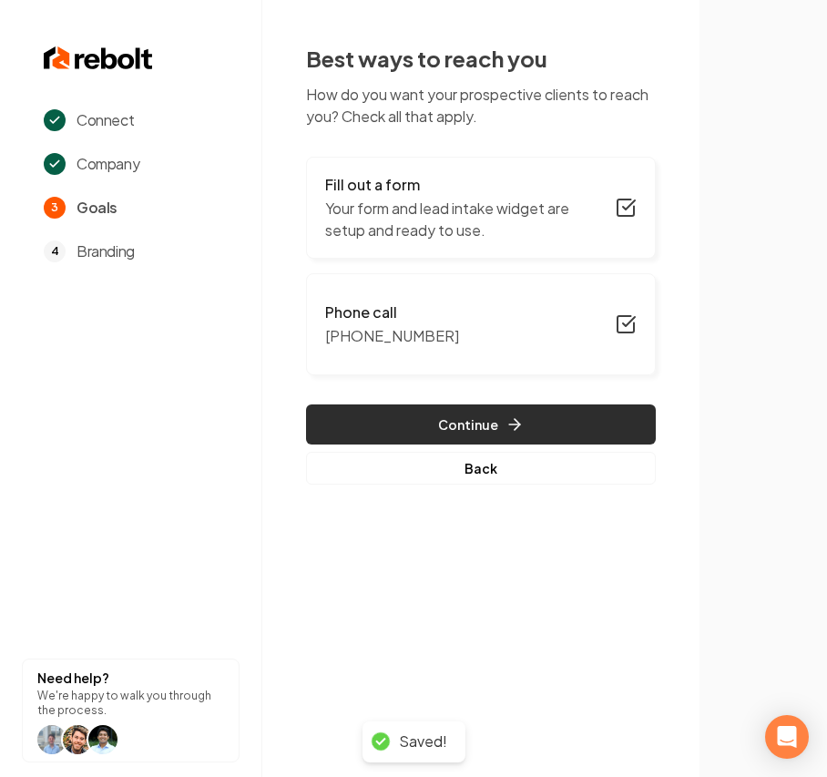
click at [471, 434] on button "Continue" at bounding box center [481, 424] width 350 height 40
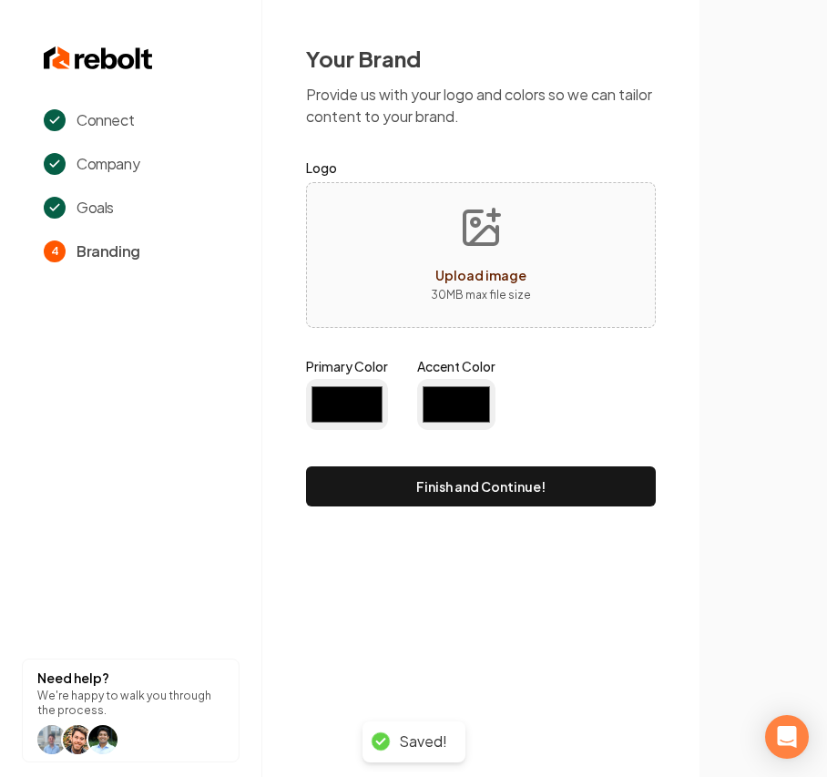
type input "#194d33"
type input "#70be00"
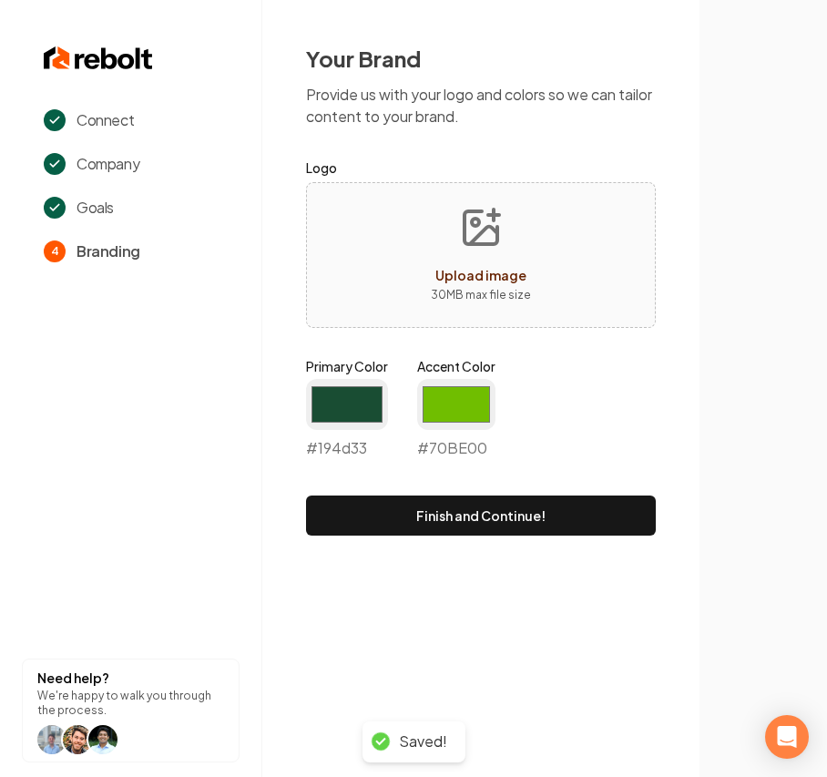
click at [452, 297] on p "30 MB max file size" at bounding box center [481, 295] width 100 height 18
type input "**********"
click at [359, 408] on input "#194d33" at bounding box center [347, 404] width 82 height 51
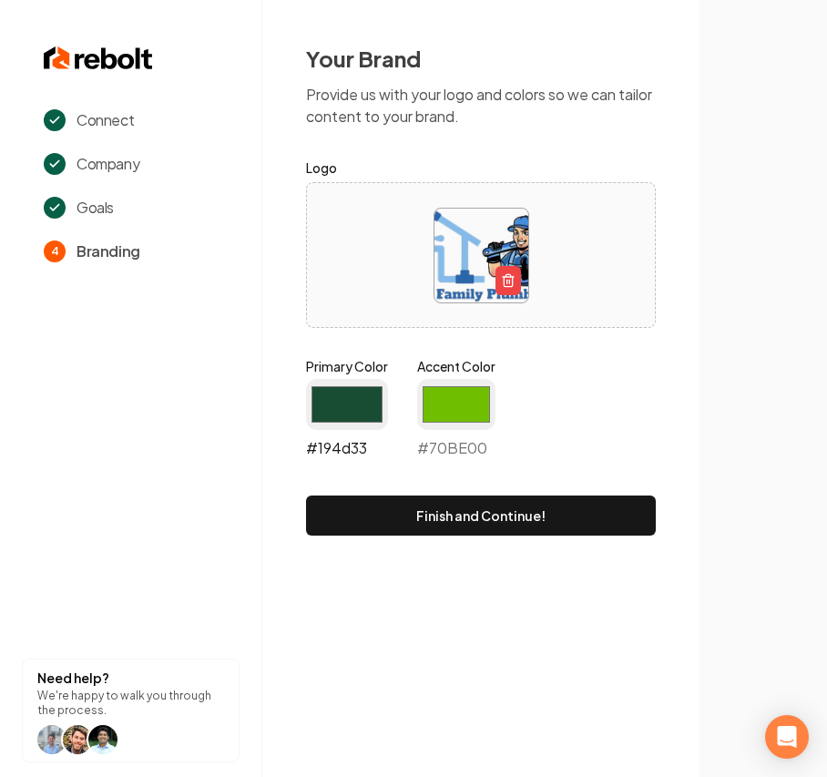
drag, startPoint x: 339, startPoint y: 401, endPoint x: 340, endPoint y: 423, distance: 21.9
click at [339, 401] on input "#194d33" at bounding box center [347, 404] width 82 height 51
type input "#168fe3"
click at [441, 394] on input "#70be00" at bounding box center [456, 404] width 78 height 51
type input "#2d67aa"
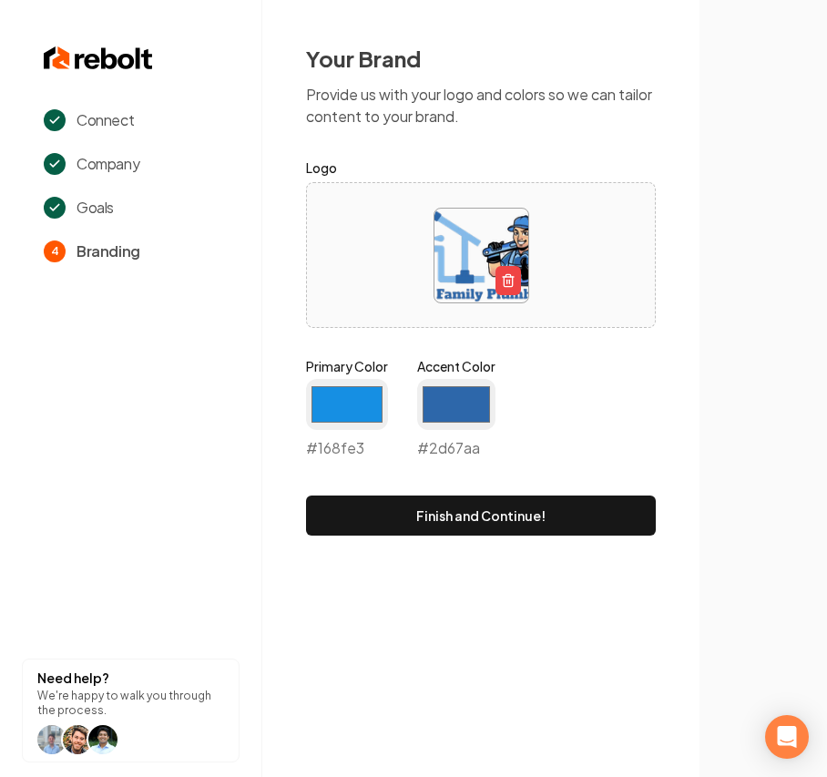
click at [594, 344] on form "Logo Primary Color #168fe3 #168fe3 Accent Color #2d67aa #2d67aa Finish and Cont…" at bounding box center [481, 346] width 350 height 379
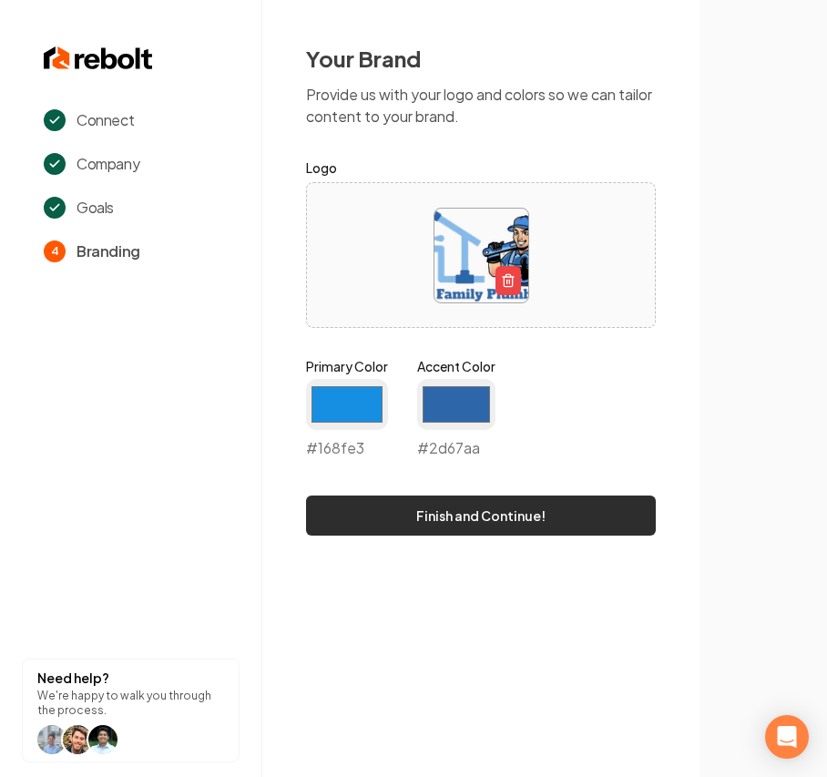
click at [434, 514] on button "Finish and Continue!" at bounding box center [481, 515] width 350 height 40
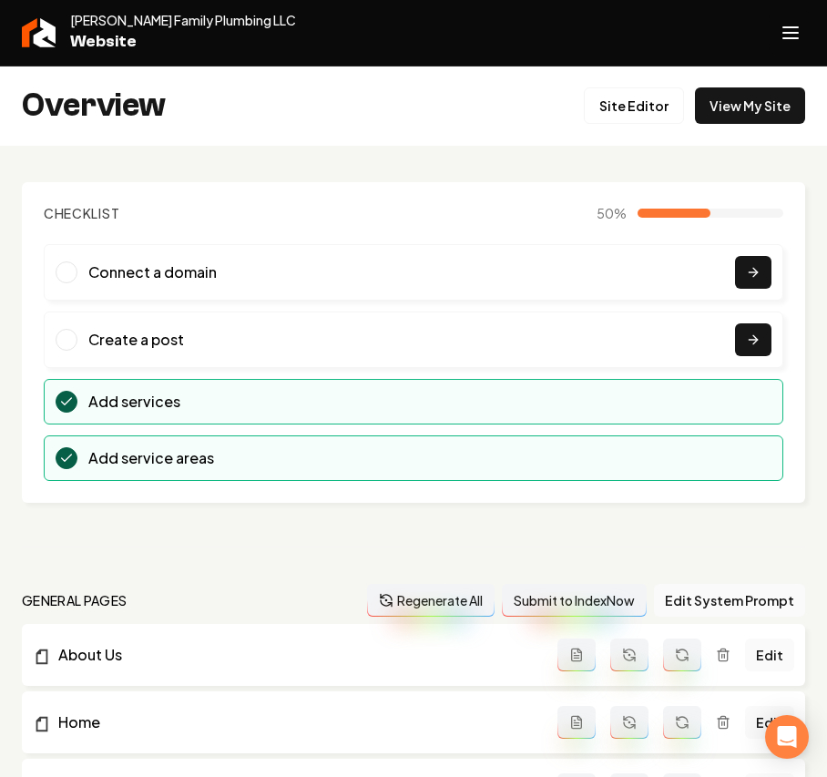
click at [776, 31] on button "Open navigation menu" at bounding box center [790, 33] width 44 height 44
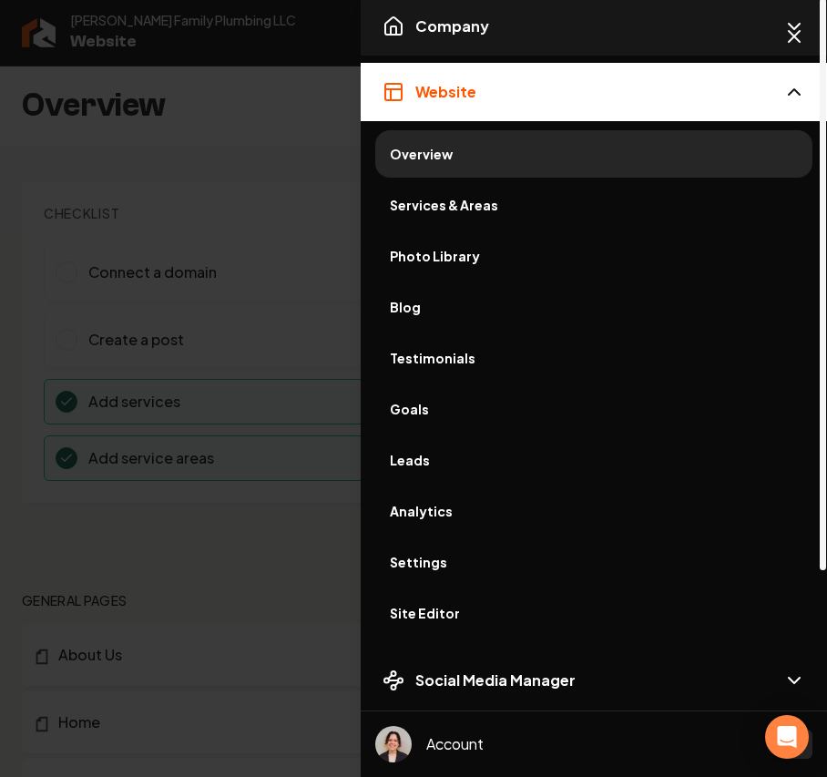
click at [457, 35] on span "Company" at bounding box center [452, 26] width 74 height 22
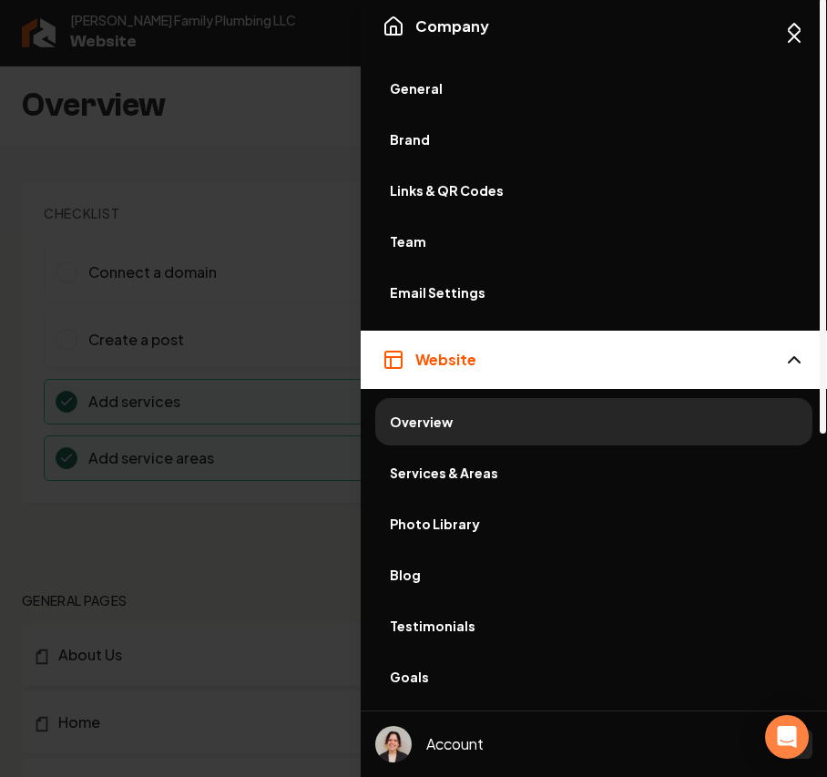
click at [411, 80] on span "General" at bounding box center [594, 88] width 408 height 18
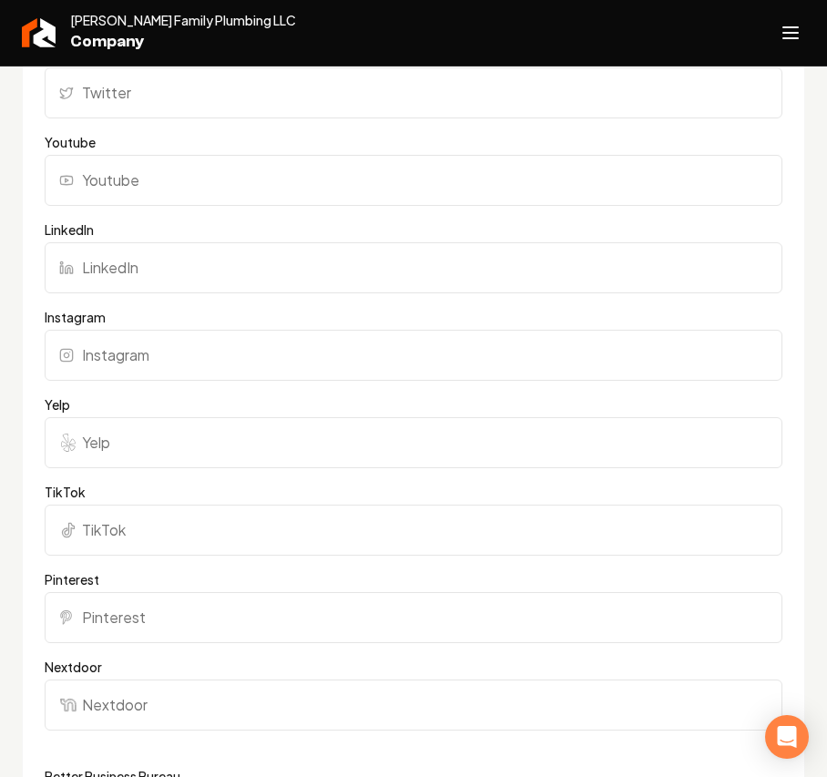
scroll to position [1335, 0]
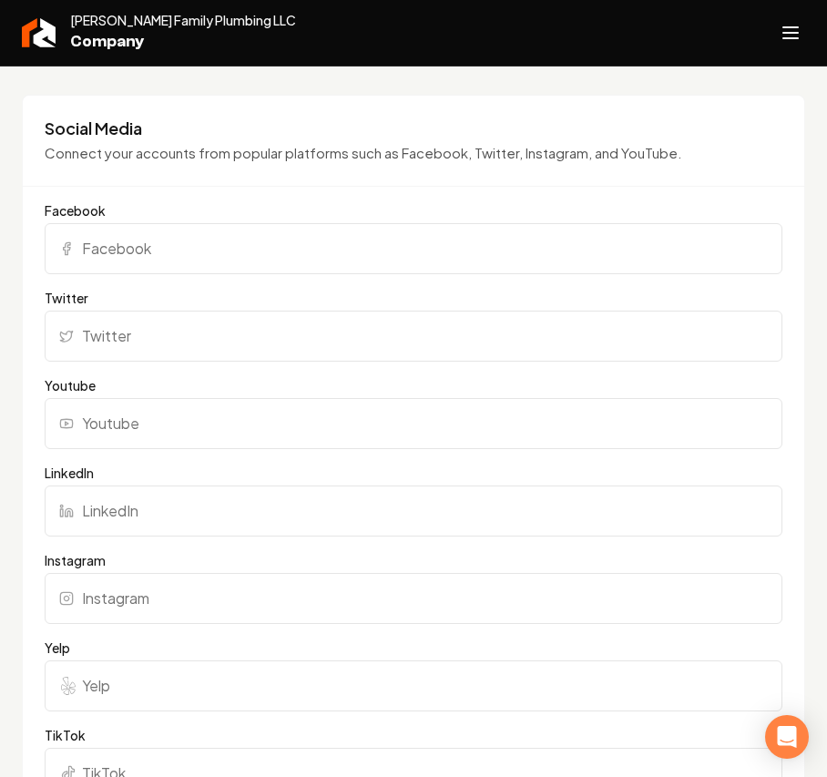
click at [109, 231] on input "Facebook" at bounding box center [413, 248] width 737 height 51
paste input "[URL][DOMAIN_NAME]"
type input "[URL][DOMAIN_NAME]"
click at [92, 755] on input "TikTok" at bounding box center [413, 772] width 737 height 51
paste input "[URL][DOMAIN_NAME]"
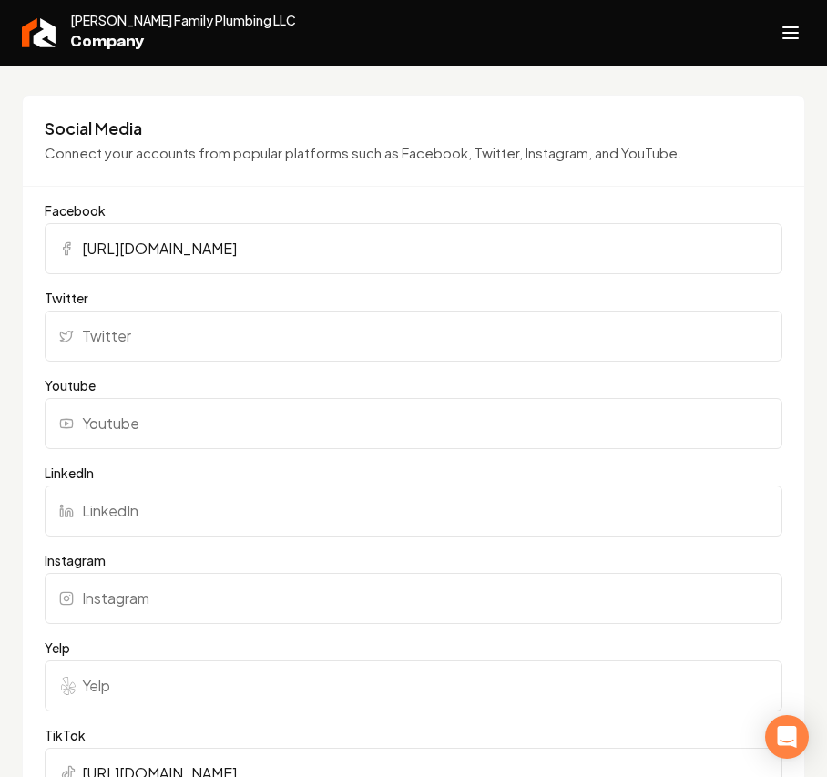
type input "[URL][DOMAIN_NAME]"
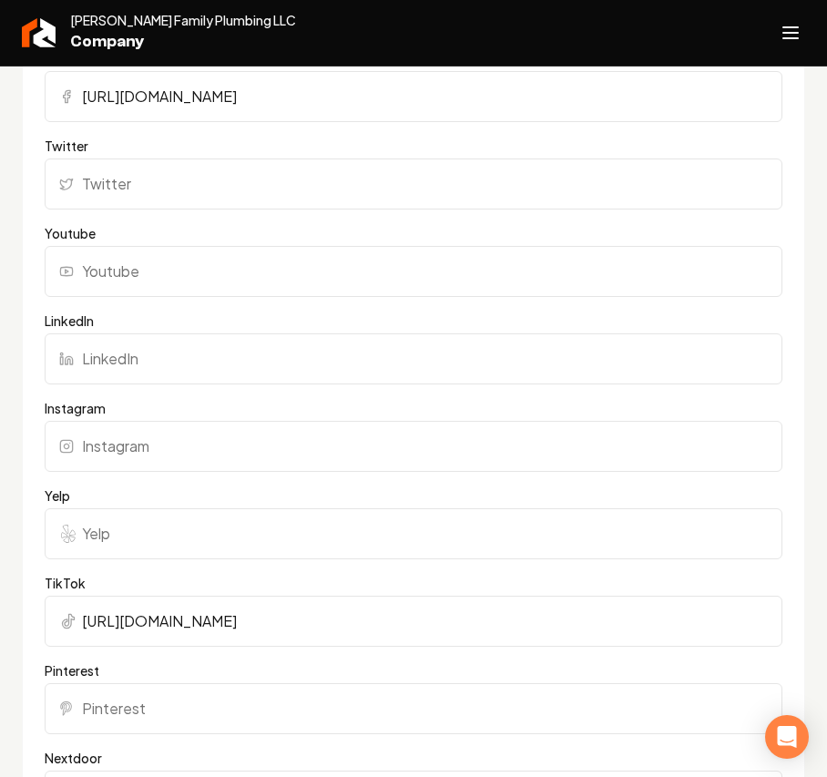
scroll to position [1699, 0]
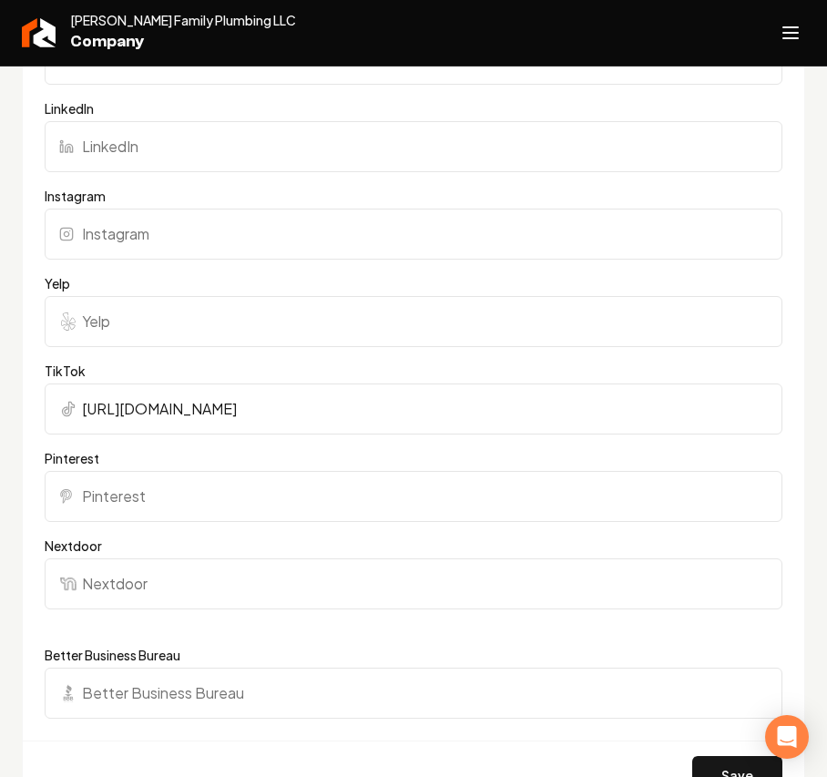
click at [131, 667] on input "Better Business Bureau" at bounding box center [413, 692] width 737 height 51
paste input "[URL][DOMAIN_NAME]"
type input "[URL][DOMAIN_NAME]"
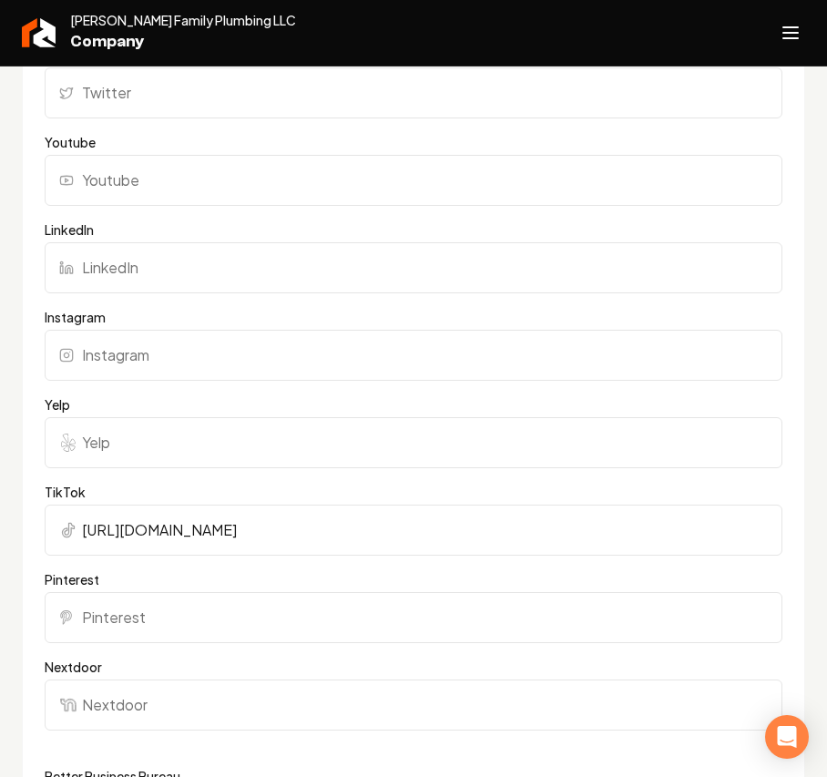
click at [100, 423] on input "Yelp" at bounding box center [413, 442] width 737 height 51
paste input "[URL][DOMAIN_NAME]"
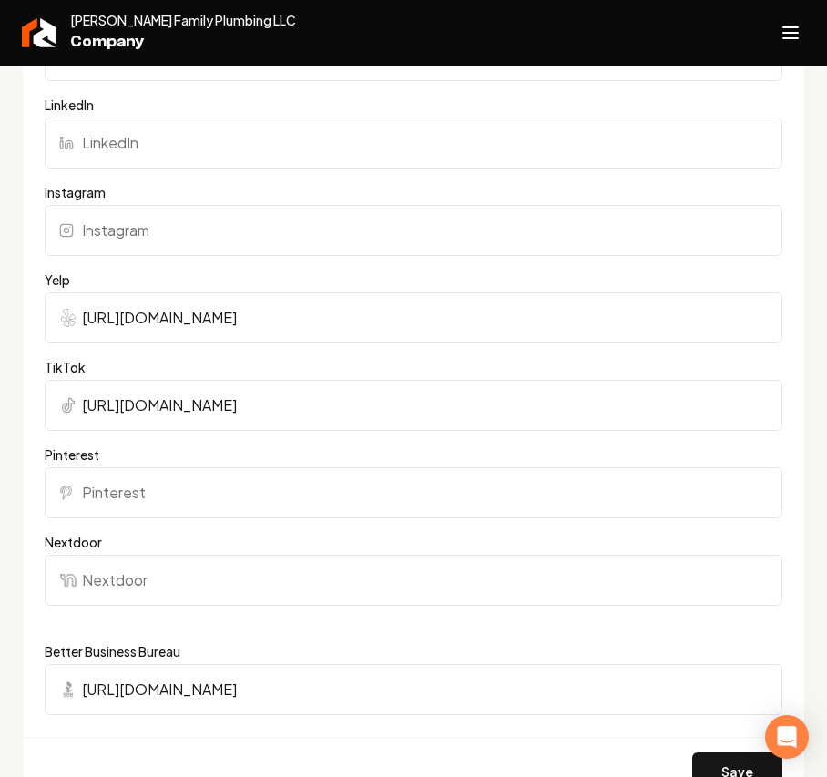
scroll to position [1821, 0]
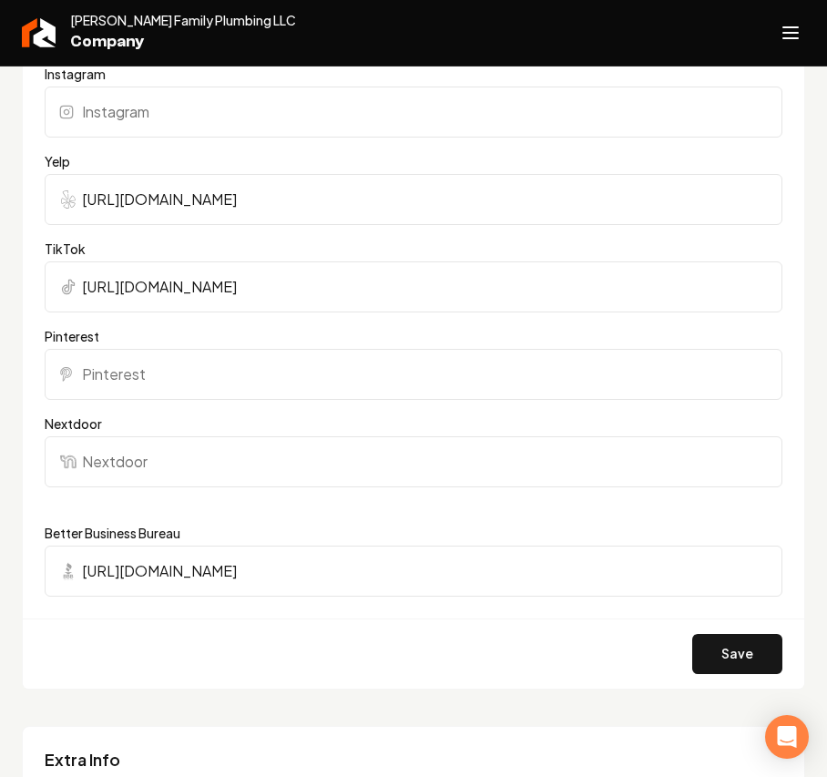
type input "[URL][DOMAIN_NAME]"
click at [693, 634] on button "Save" at bounding box center [737, 654] width 90 height 40
click at [799, 31] on icon "Open navigation menu" at bounding box center [790, 32] width 22 height 29
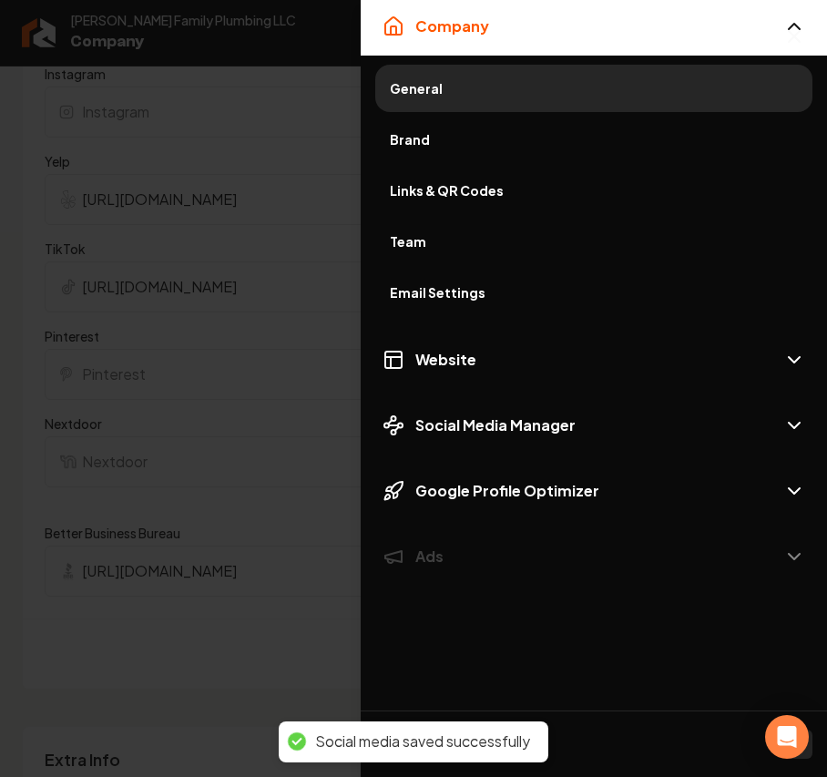
click at [463, 132] on span "Brand" at bounding box center [594, 139] width 408 height 18
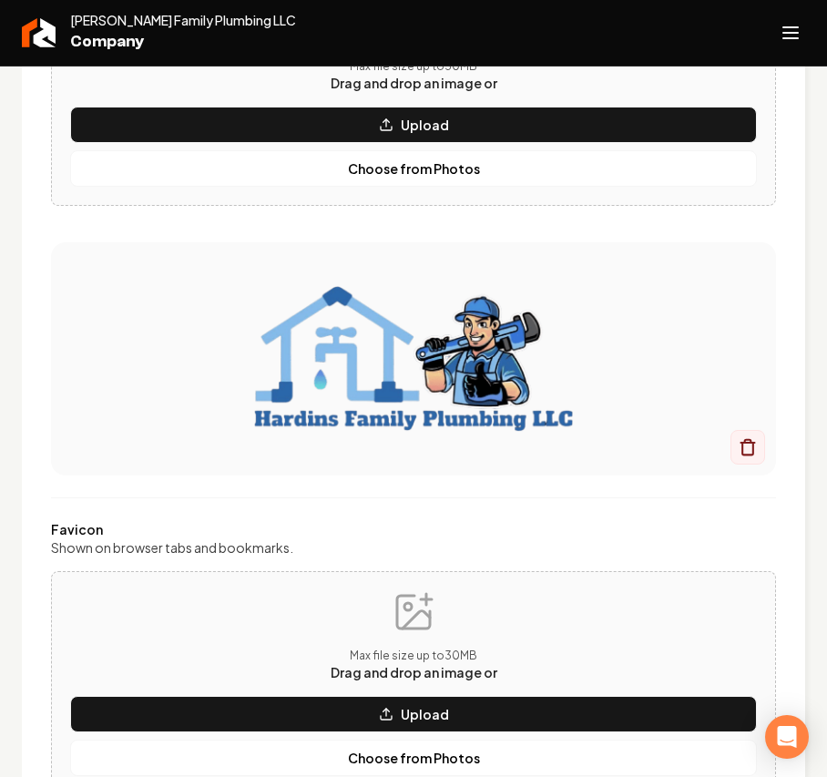
scroll to position [364, 0]
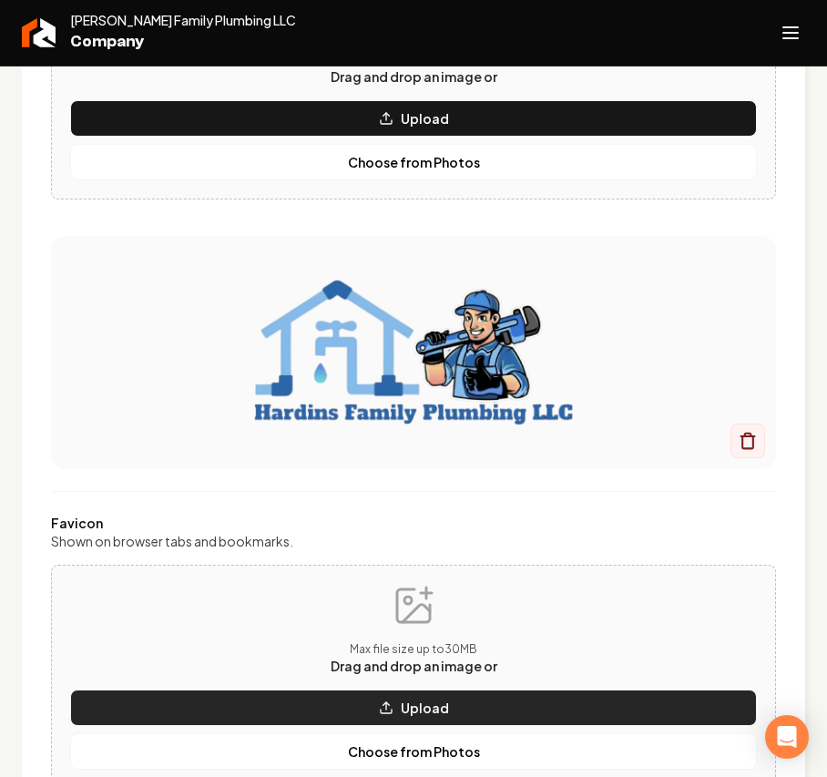
click at [280, 704] on button "Upload" at bounding box center [413, 707] width 686 height 36
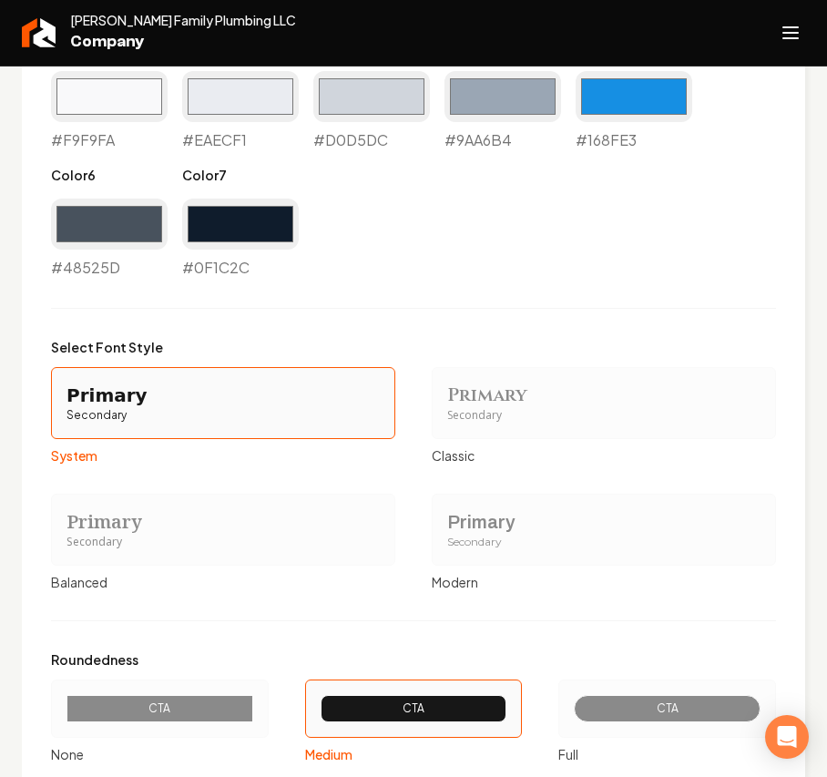
scroll to position [1770, 0]
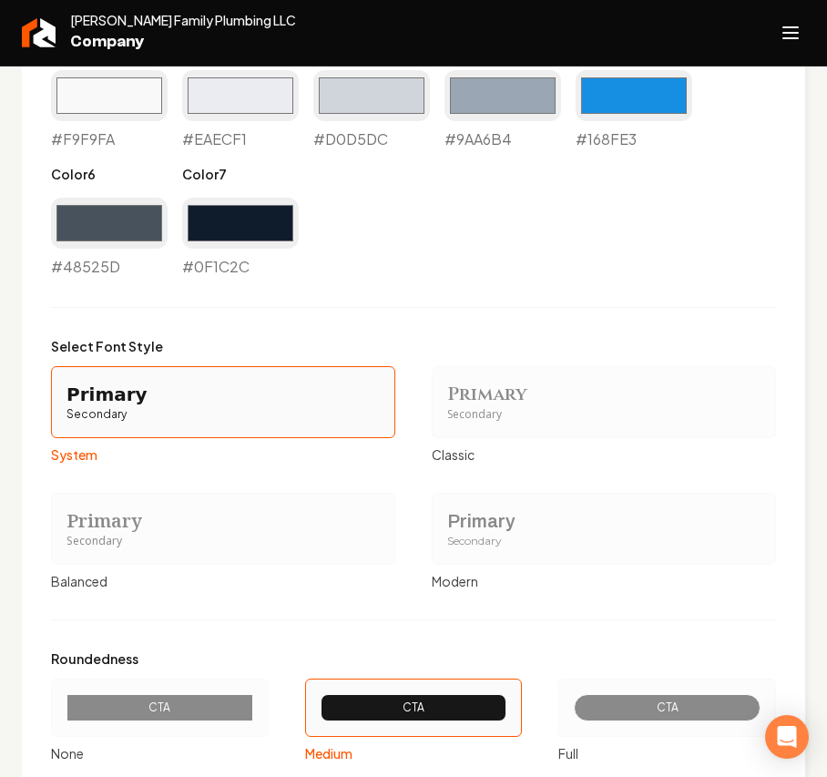
click at [471, 537] on div "Secondary" at bounding box center [603, 540] width 313 height 15
click at [445, 535] on button "Primary Secondary Modern" at bounding box center [438, 528] width 15 height 15
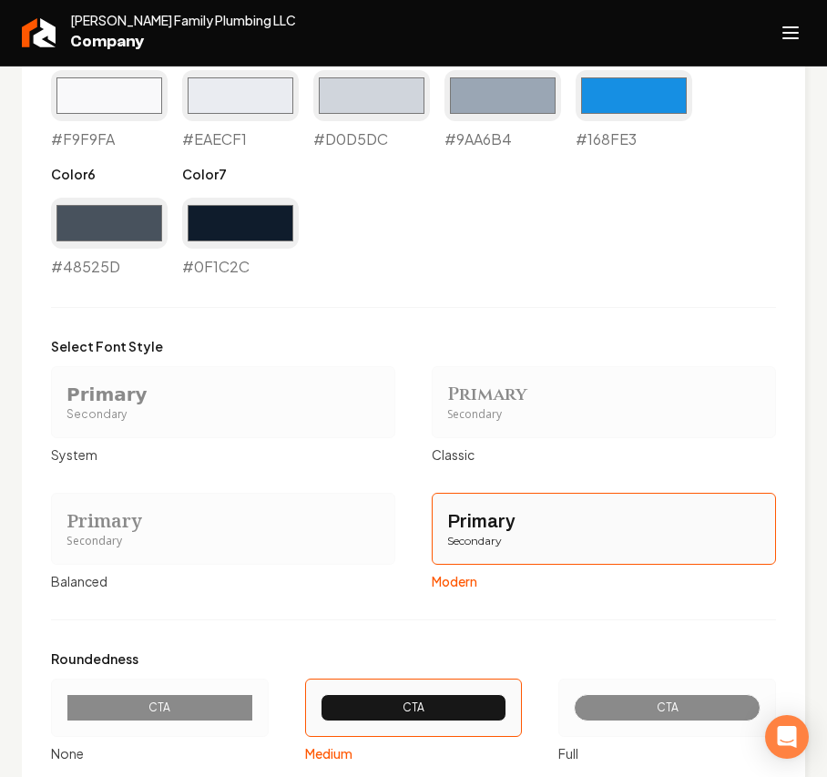
click at [688, 705] on div "CTA" at bounding box center [667, 707] width 156 height 15
click at [572, 705] on button "CTA Full" at bounding box center [564, 707] width 15 height 15
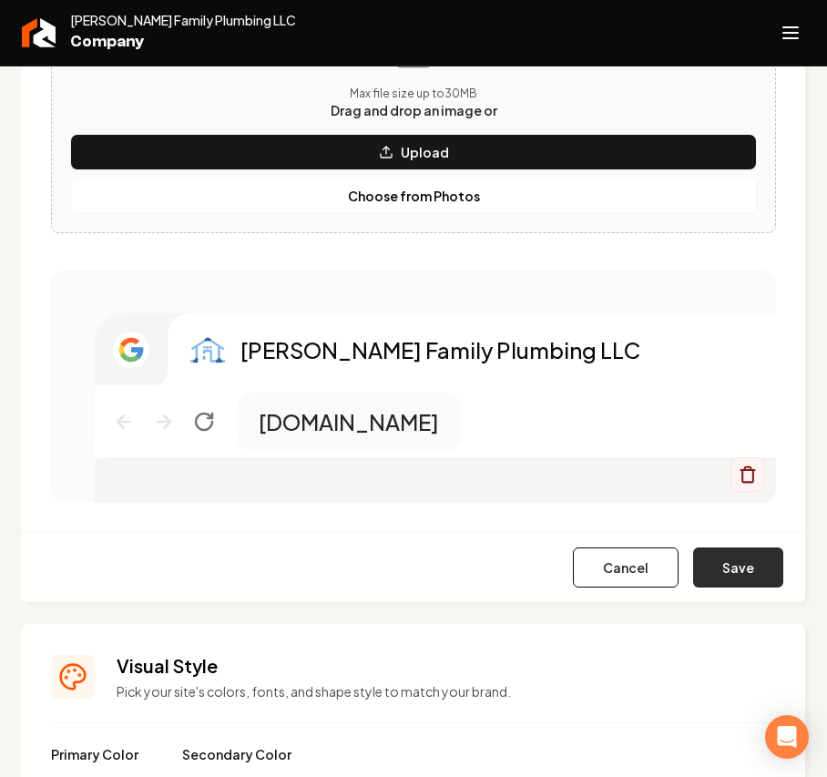
click at [726, 566] on button "Save" at bounding box center [738, 567] width 90 height 40
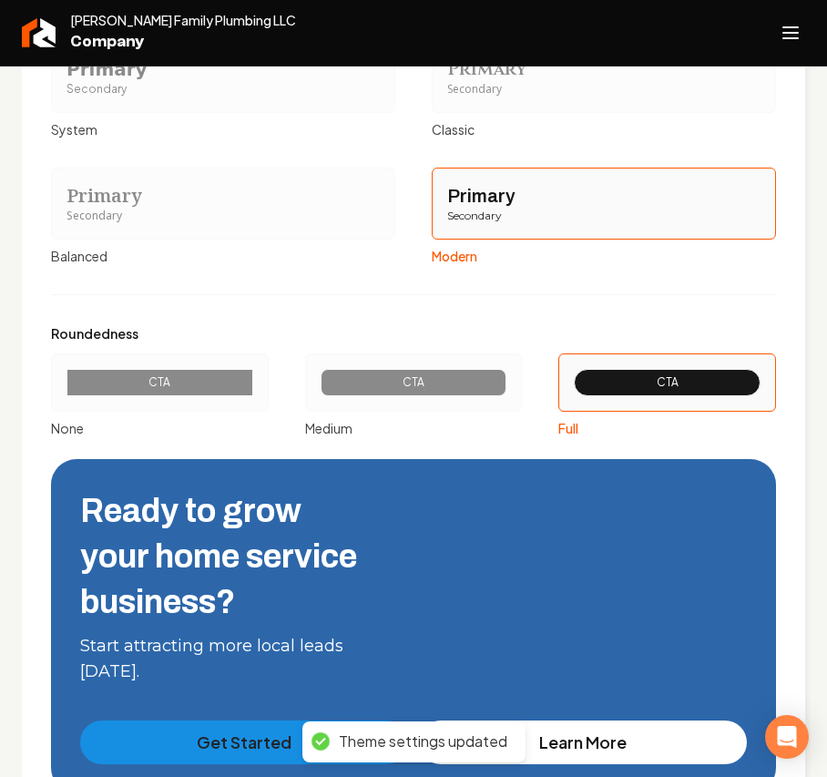
scroll to position [2165, 0]
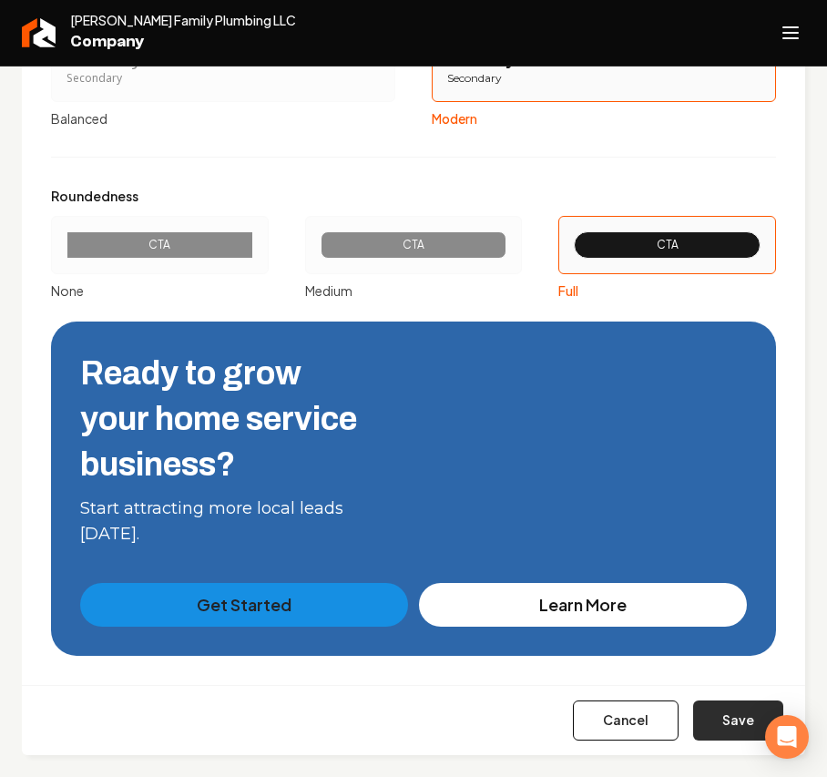
click at [699, 714] on button "Save" at bounding box center [738, 720] width 90 height 40
type input "#f9f9fa"
type input "#eaecf1"
type input "#d0d5dc"
type input "#9aa6b4"
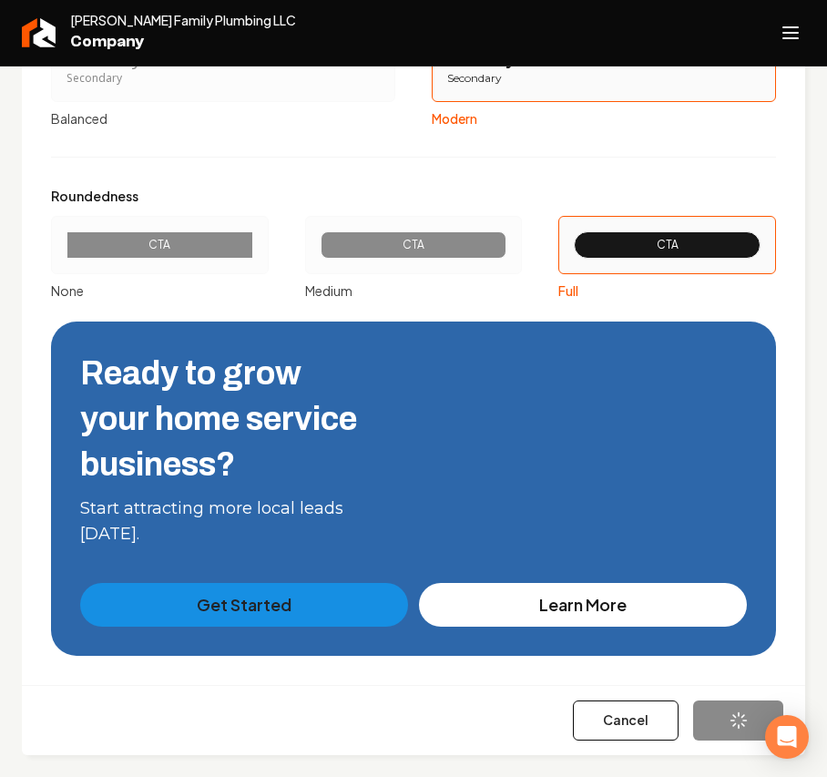
type input "#168fe3"
type input "#48525d"
type input "#0f1c2c"
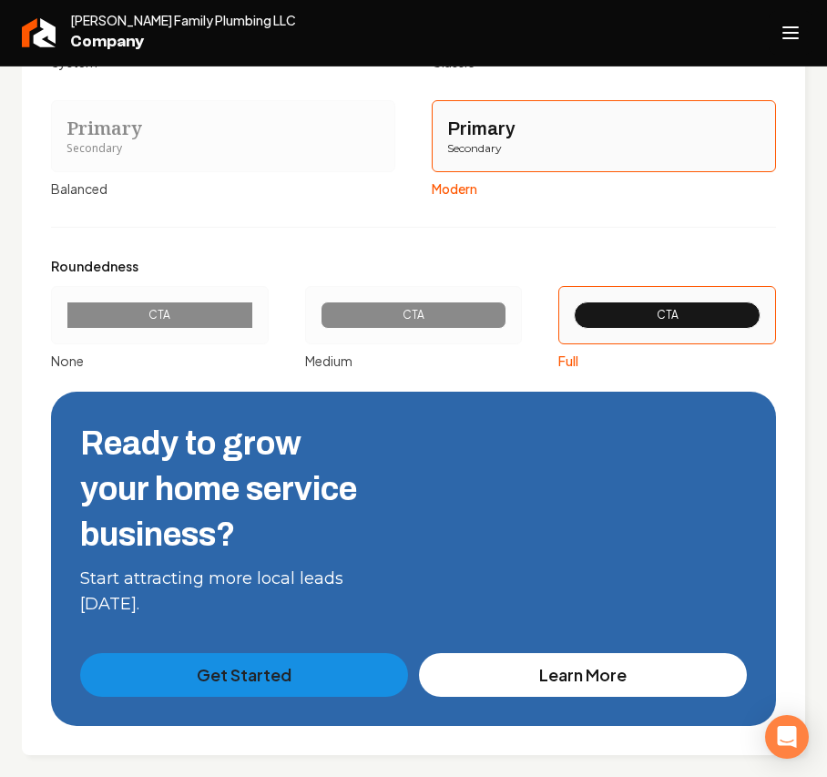
click at [777, 20] on button "Open navigation menu" at bounding box center [790, 33] width 44 height 44
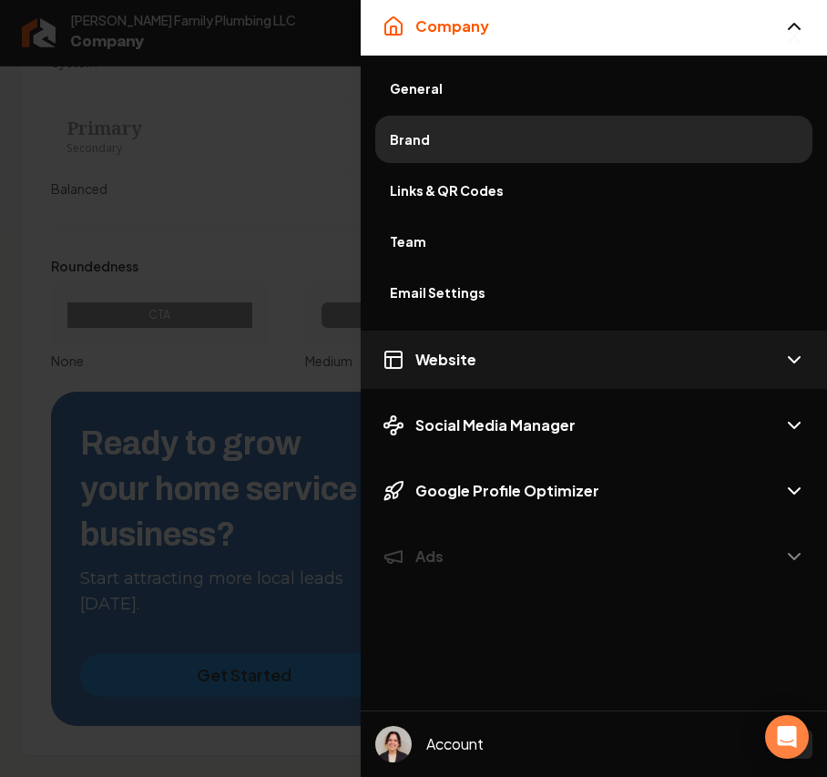
click at [459, 350] on span "Website" at bounding box center [445, 360] width 61 height 22
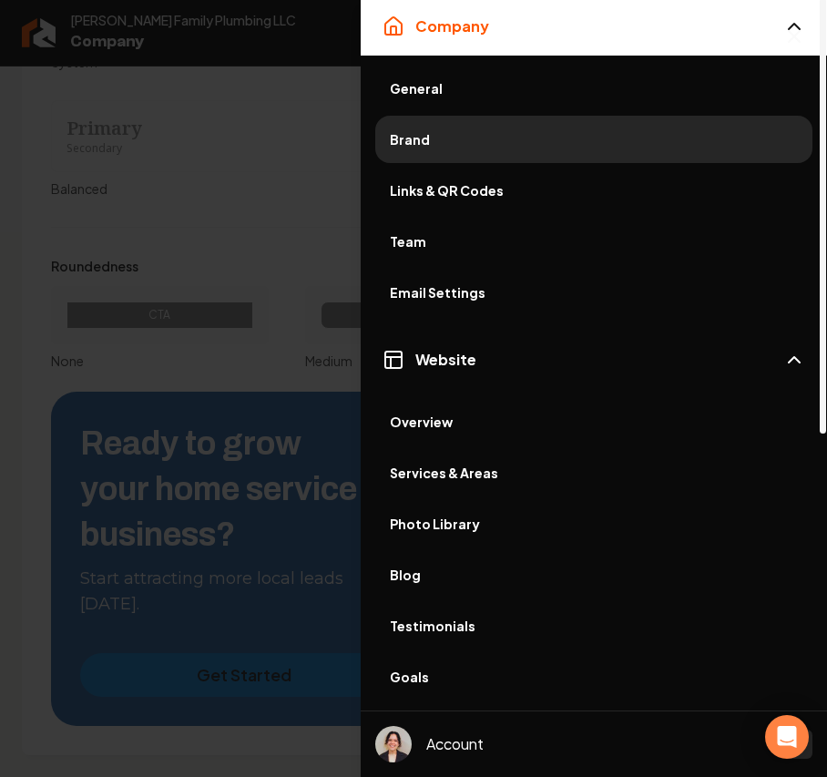
click at [468, 517] on span "Photo Library" at bounding box center [594, 523] width 408 height 18
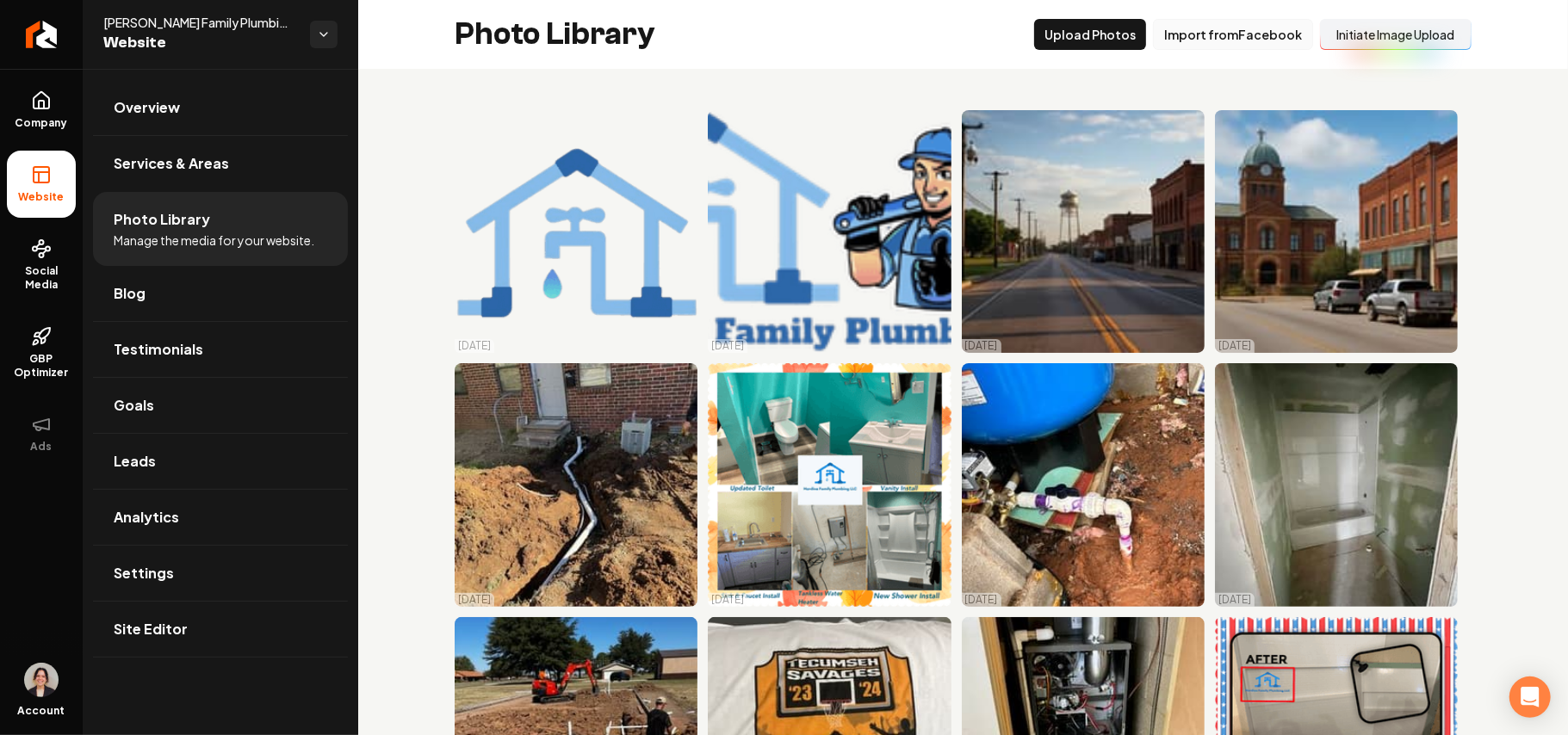
drag, startPoint x: 1090, startPoint y: 28, endPoint x: 1236, endPoint y: 19, distance: 146.3
click at [1236, 19] on div "Upload Photos Import from Facebook Initiate Image Upload" at bounding box center [1252, 34] width 437 height 31
click at [1212, 34] on button "Import from Facebook" at bounding box center [1232, 34] width 160 height 31
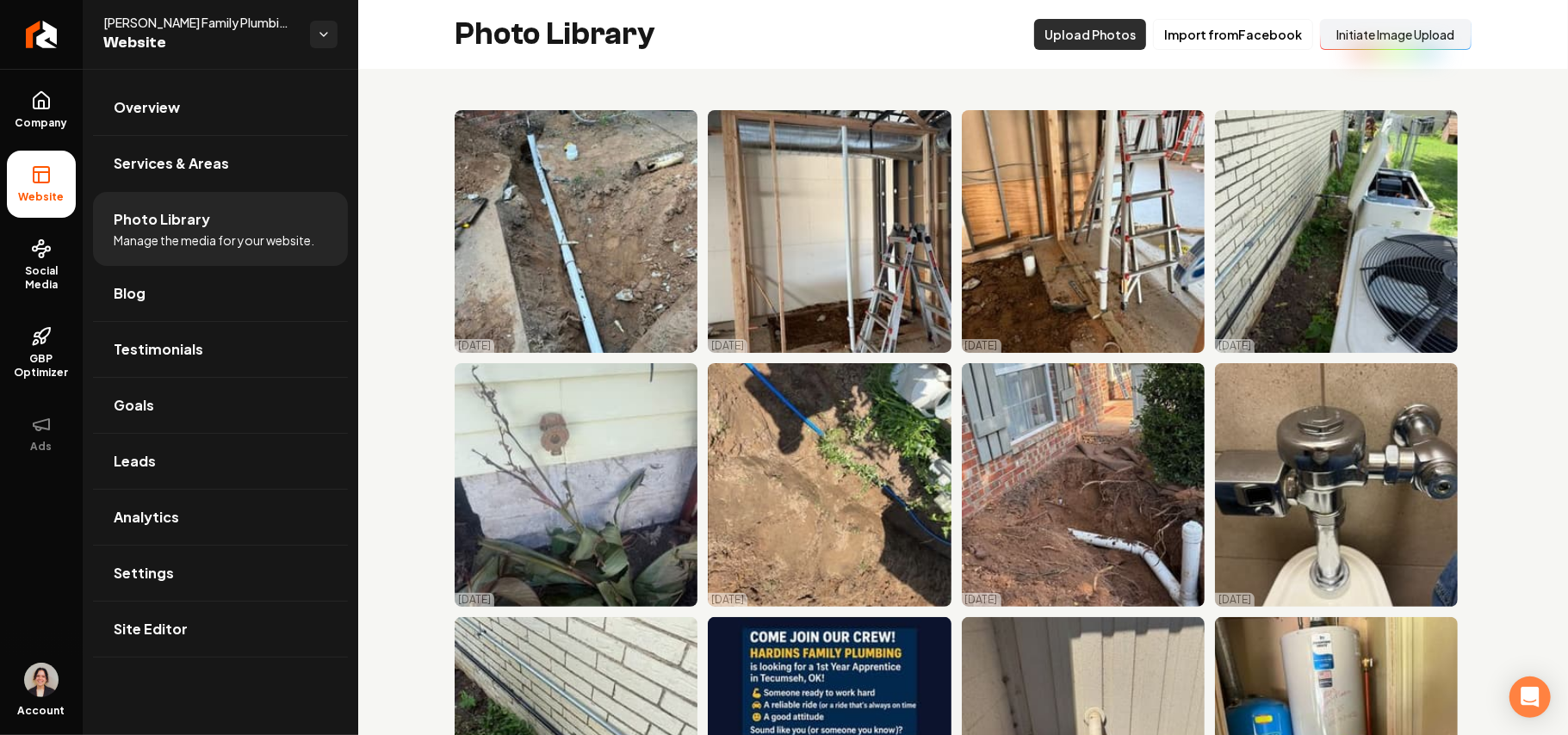
click at [1093, 28] on button "Upload Photos" at bounding box center [1089, 34] width 112 height 31
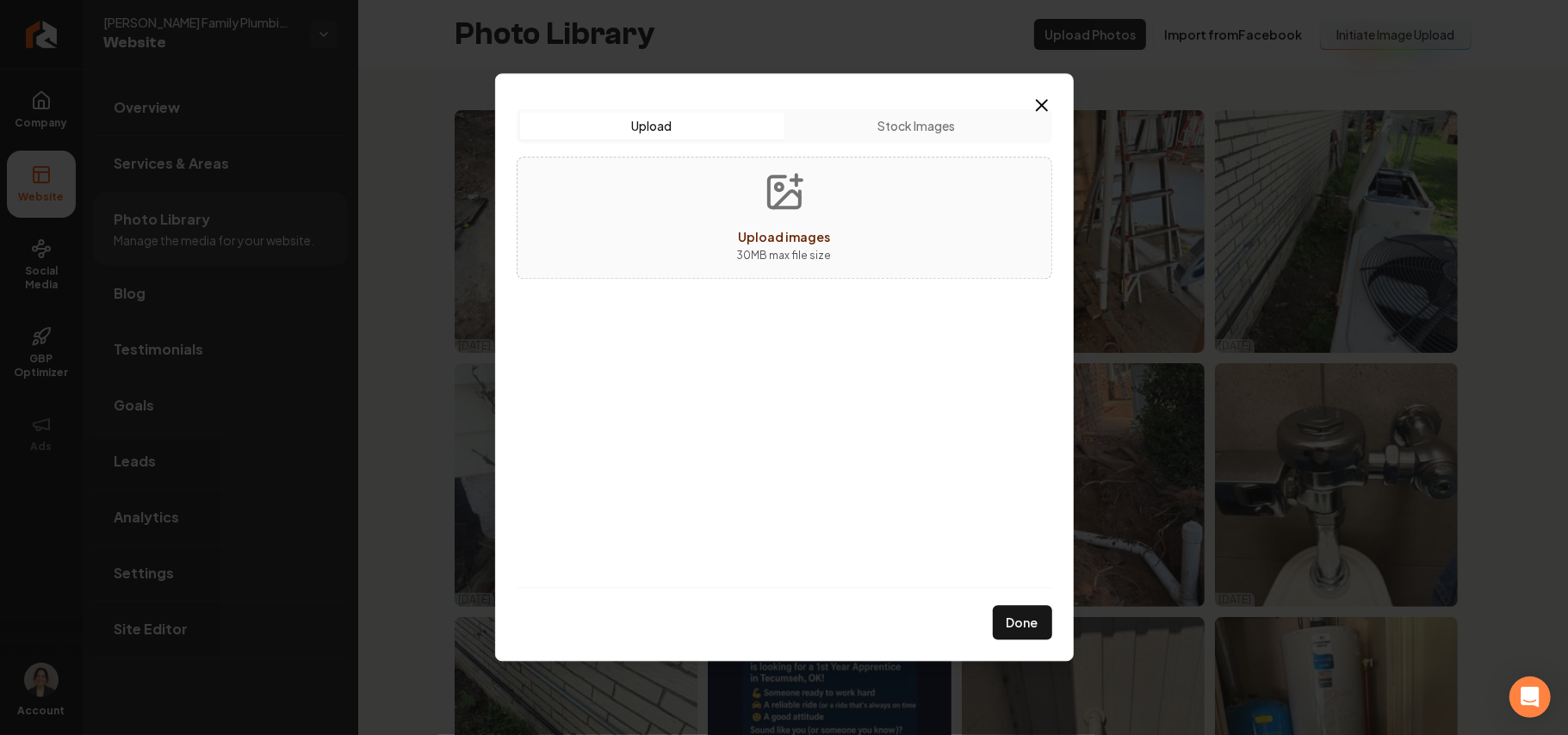
click at [837, 239] on button "Upload images 30 MB max file size" at bounding box center [784, 218] width 122 height 120
type input "**********"
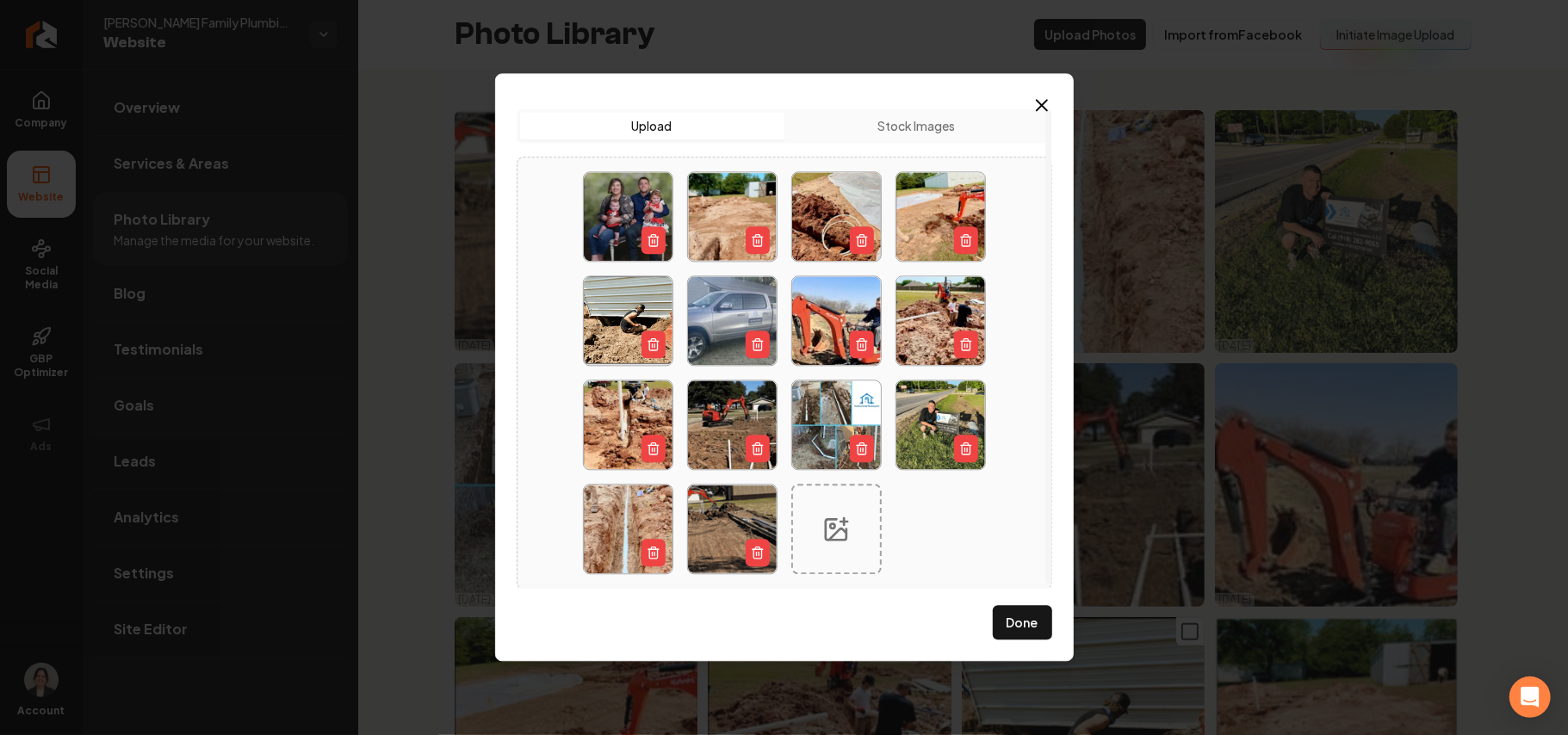
click at [1023, 628] on button "Done" at bounding box center [1022, 623] width 60 height 34
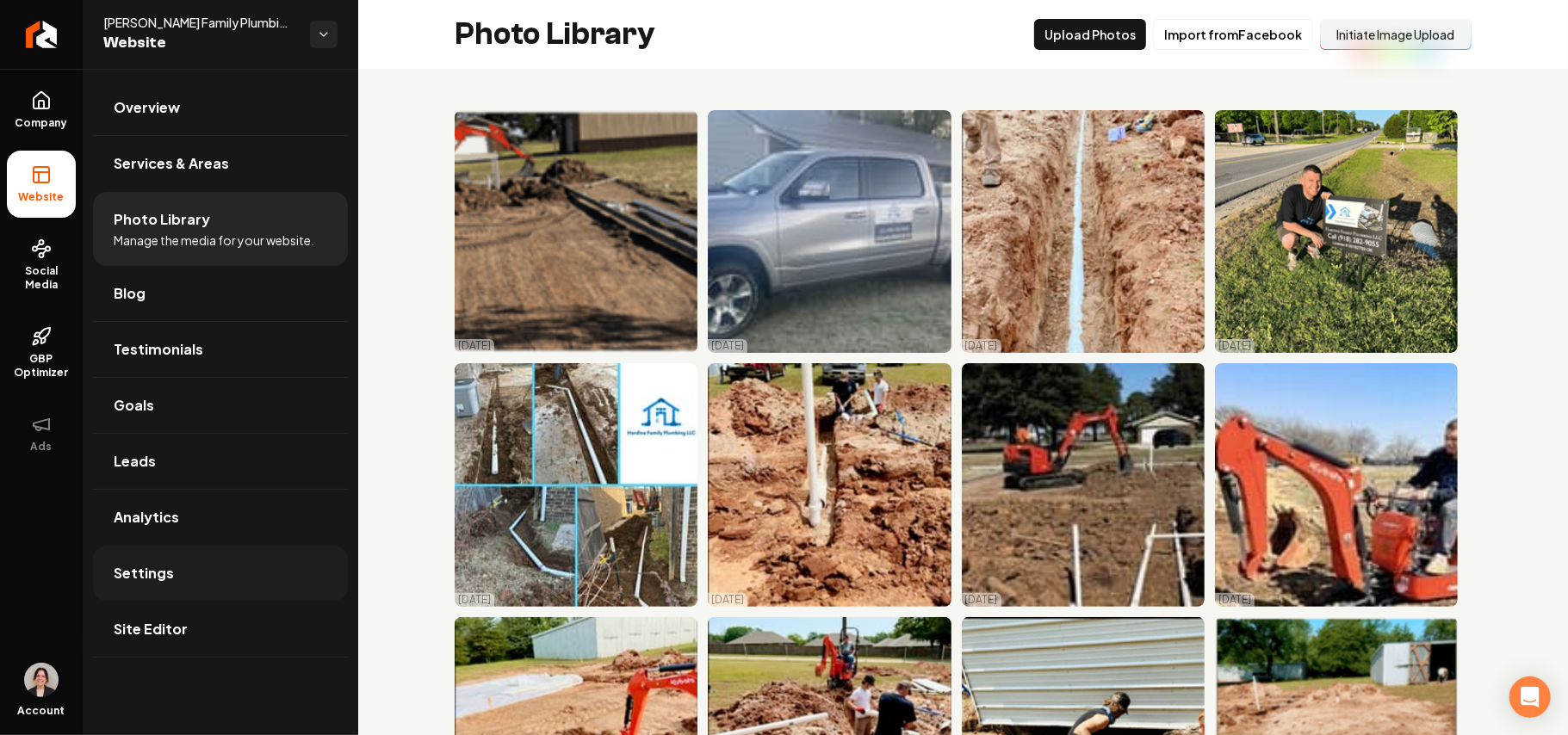
click at [149, 567] on span "Settings" at bounding box center [144, 573] width 61 height 21
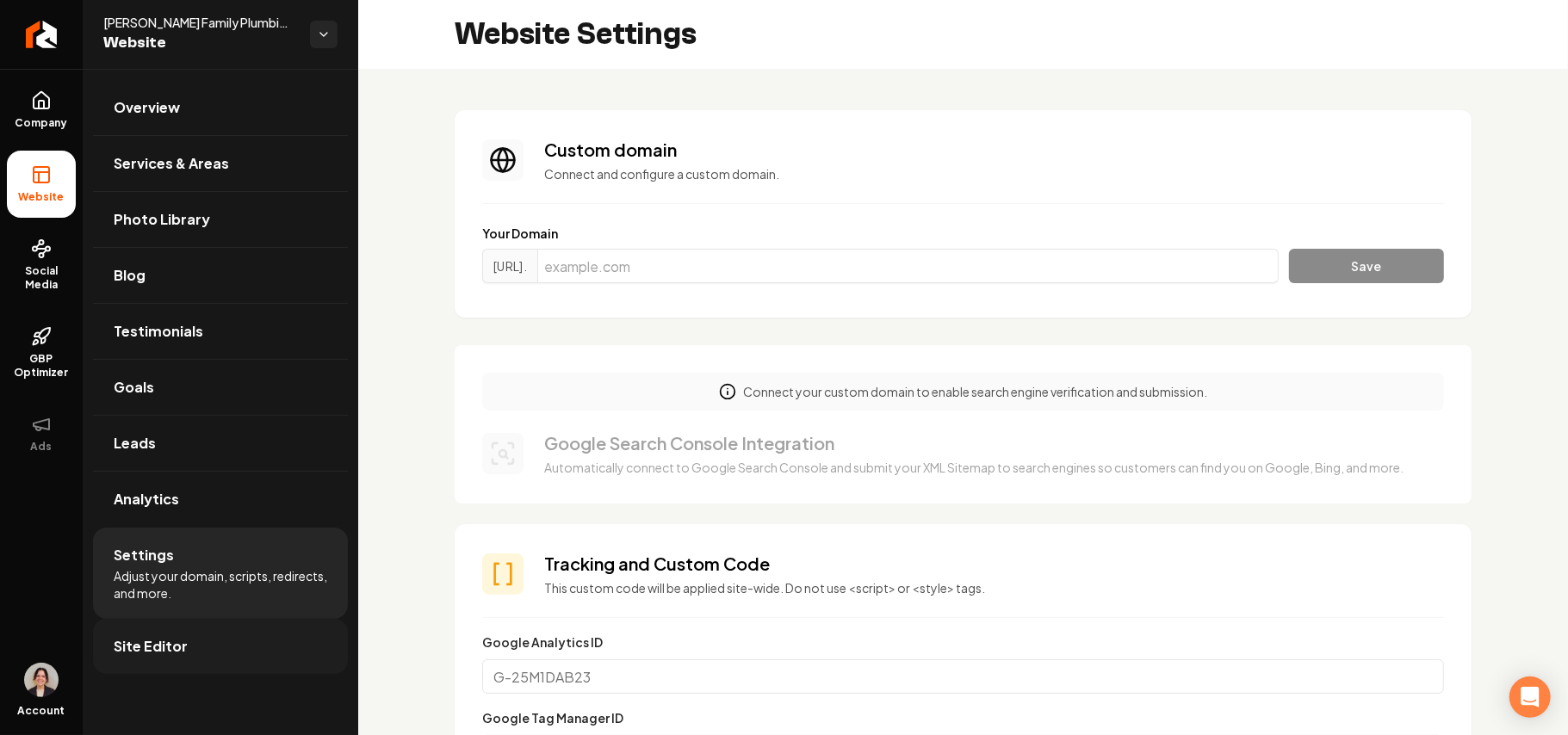
click at [243, 668] on link "Site Editor" at bounding box center [219, 647] width 254 height 55
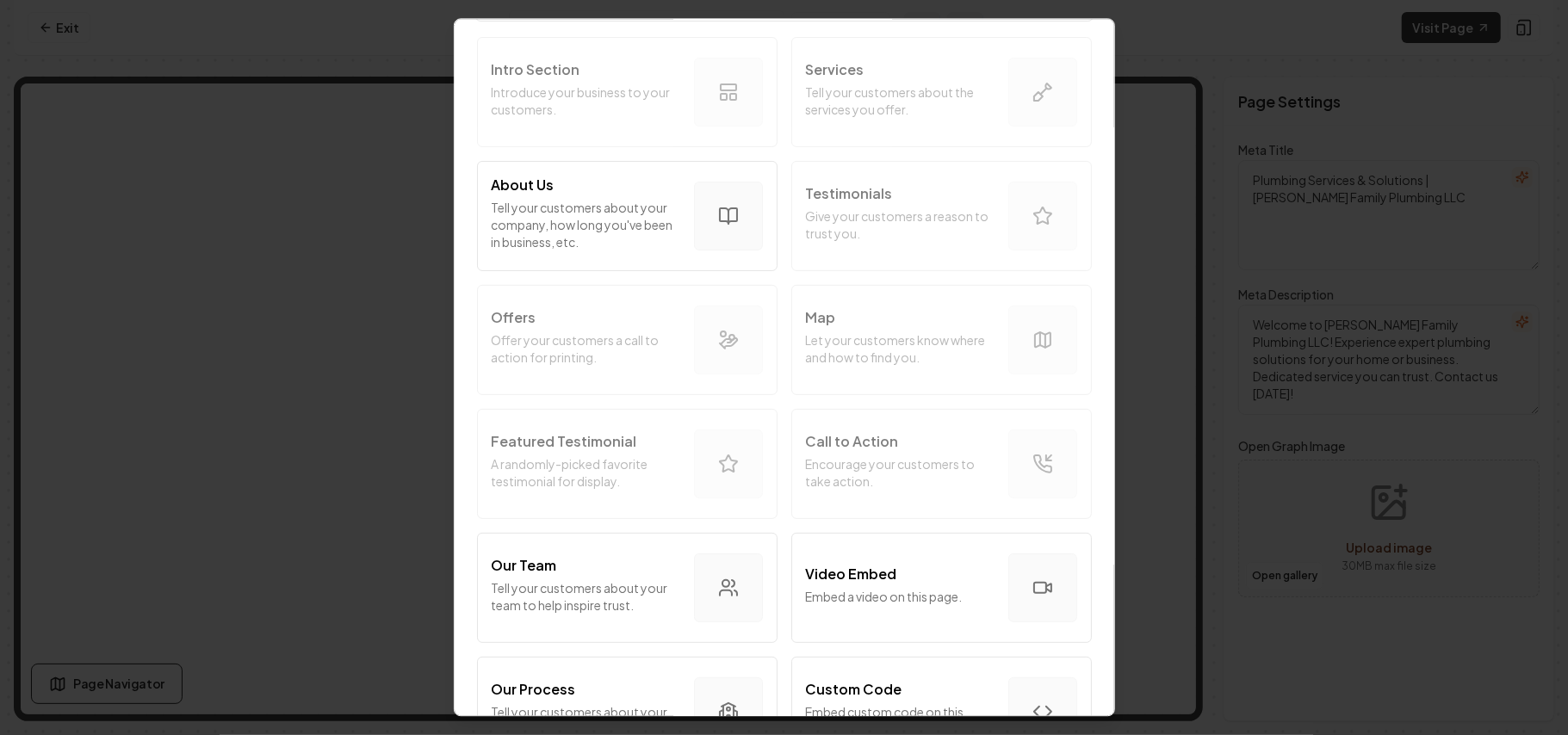
scroll to position [229, 0]
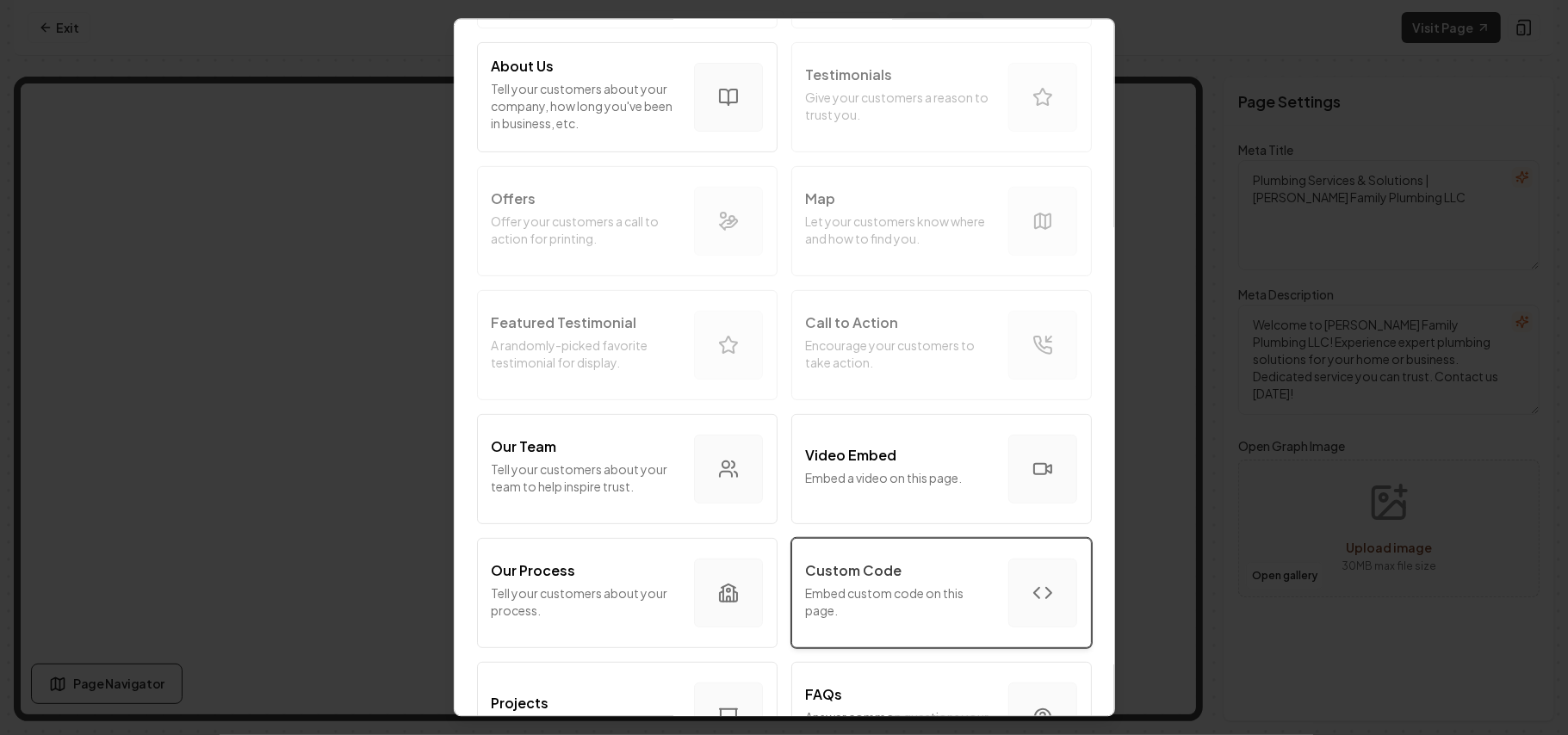
click at [899, 569] on div "Custom Code" at bounding box center [899, 571] width 188 height 21
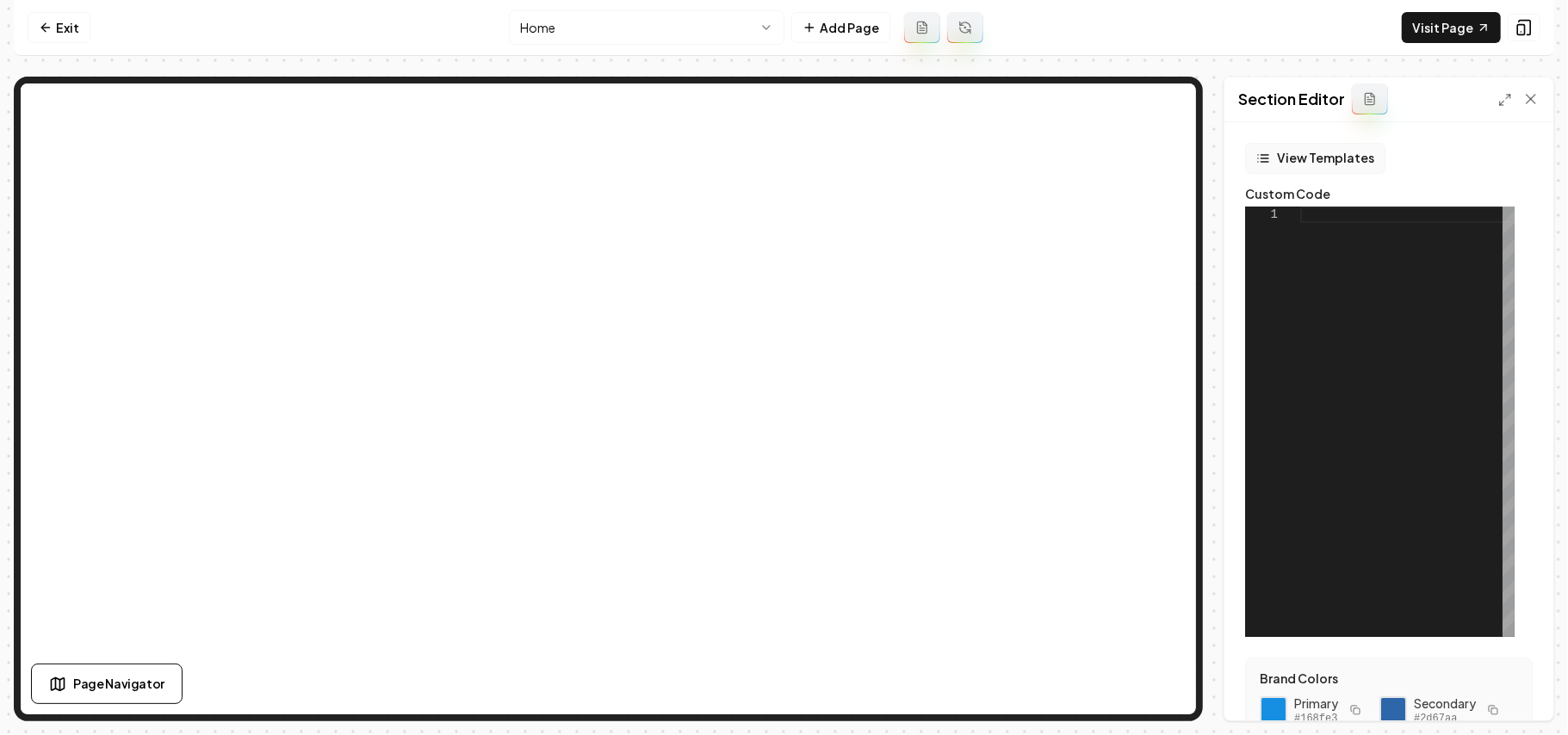
click at [1338, 152] on button "View Templates" at bounding box center [1315, 158] width 140 height 31
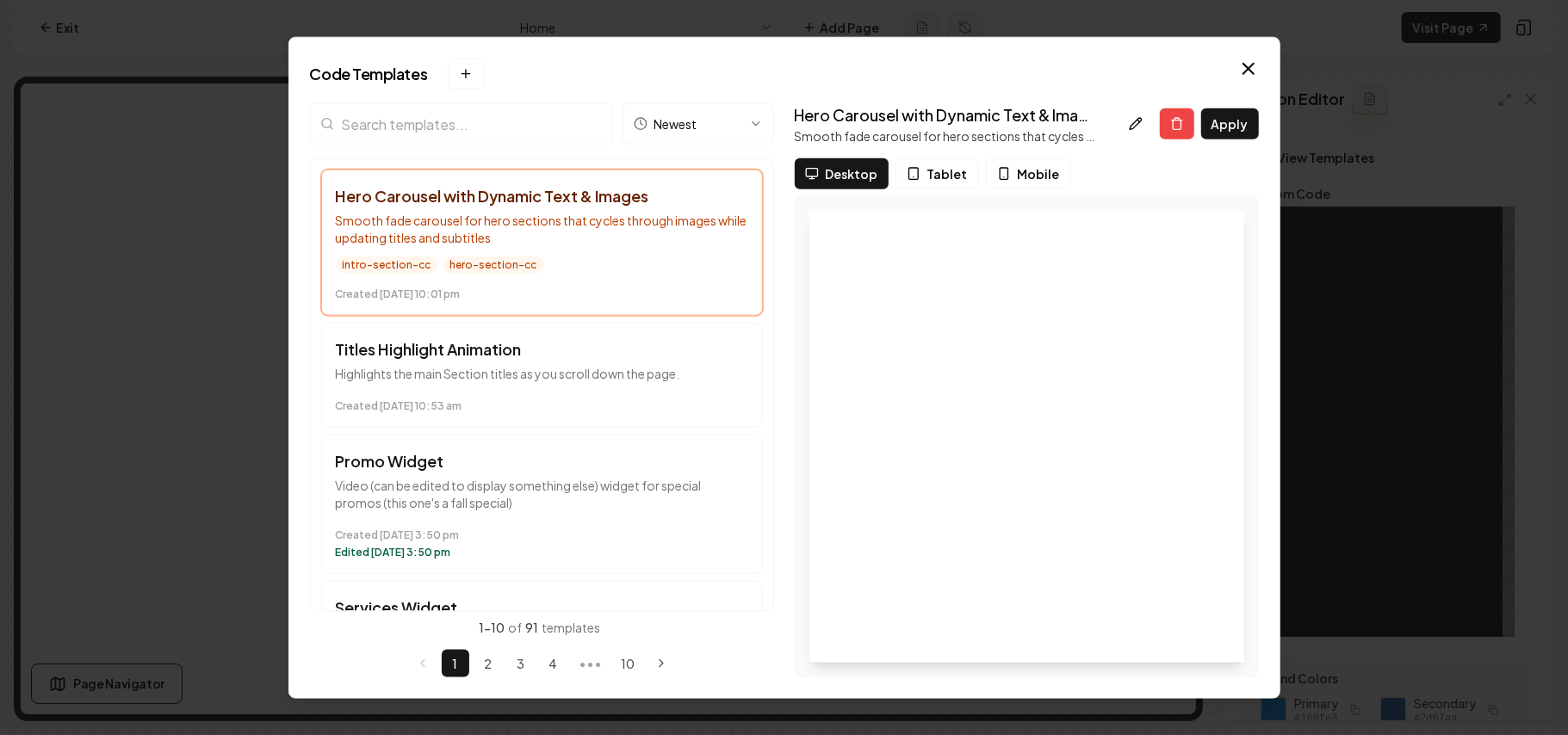
click at [442, 139] on input "search" at bounding box center [462, 124] width 303 height 42
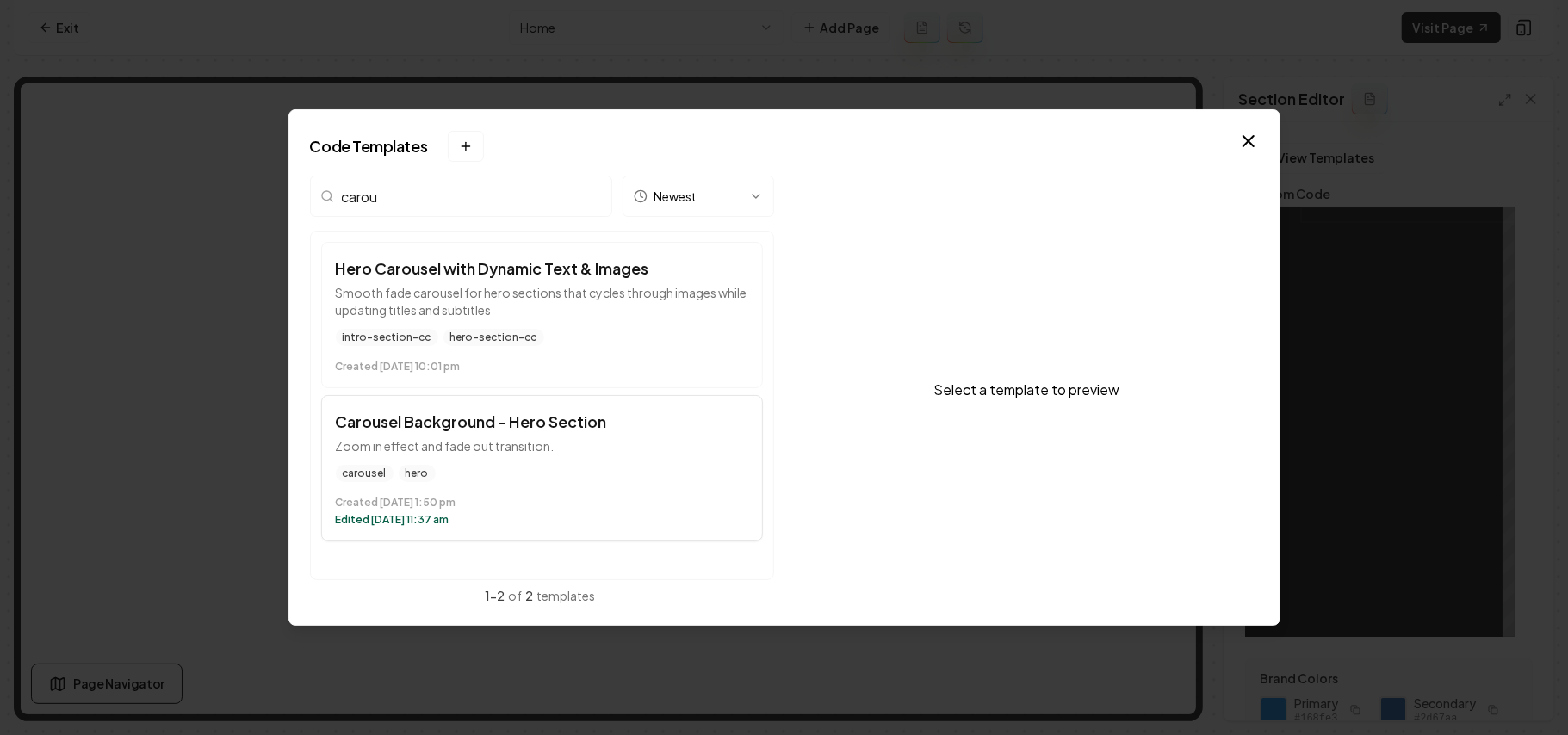
type input "carou"
click at [555, 459] on button "Carousel Background - Hero Section Zoom in effect and fade out transition. caro…" at bounding box center [542, 468] width 442 height 147
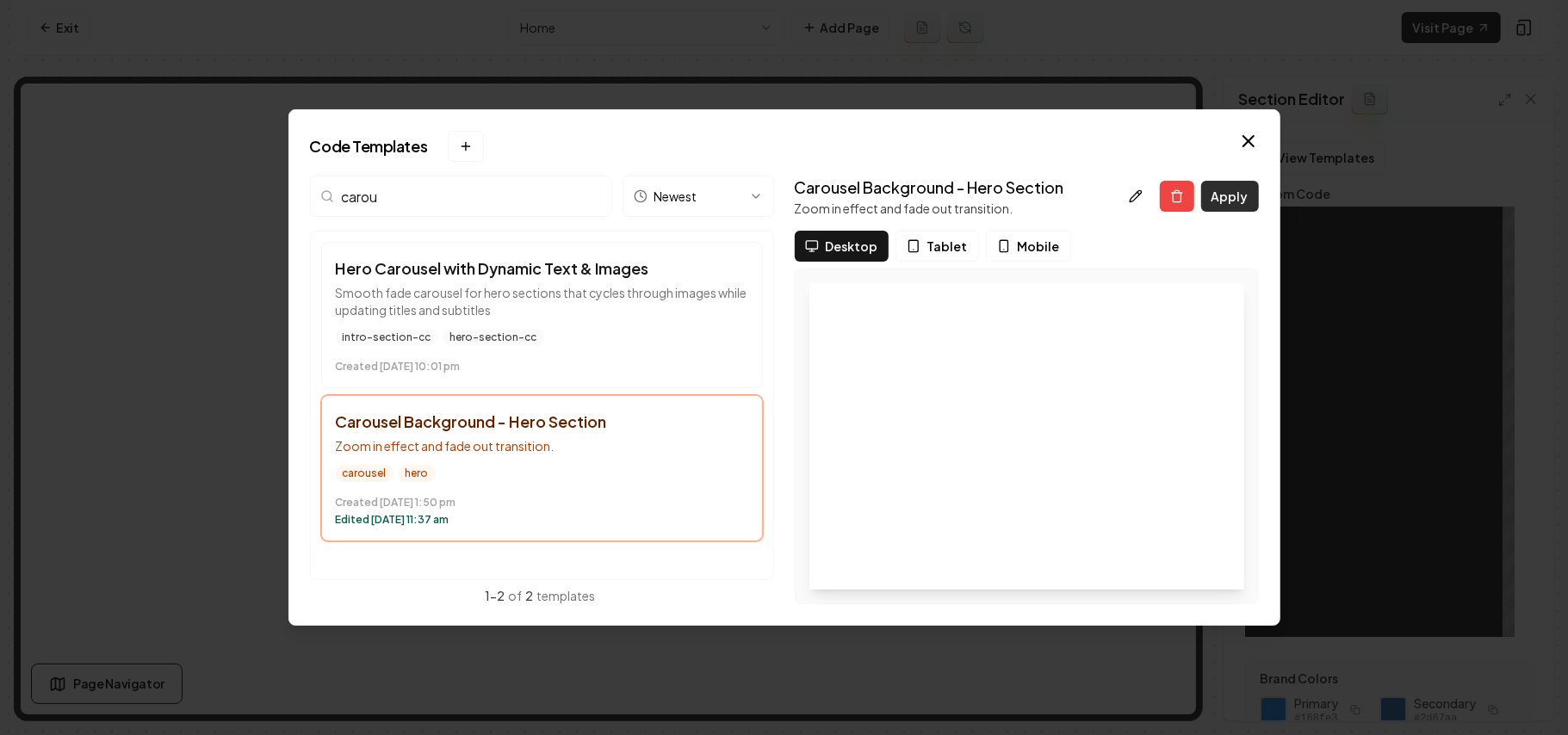
click at [1242, 201] on button "Apply" at bounding box center [1229, 196] width 58 height 31
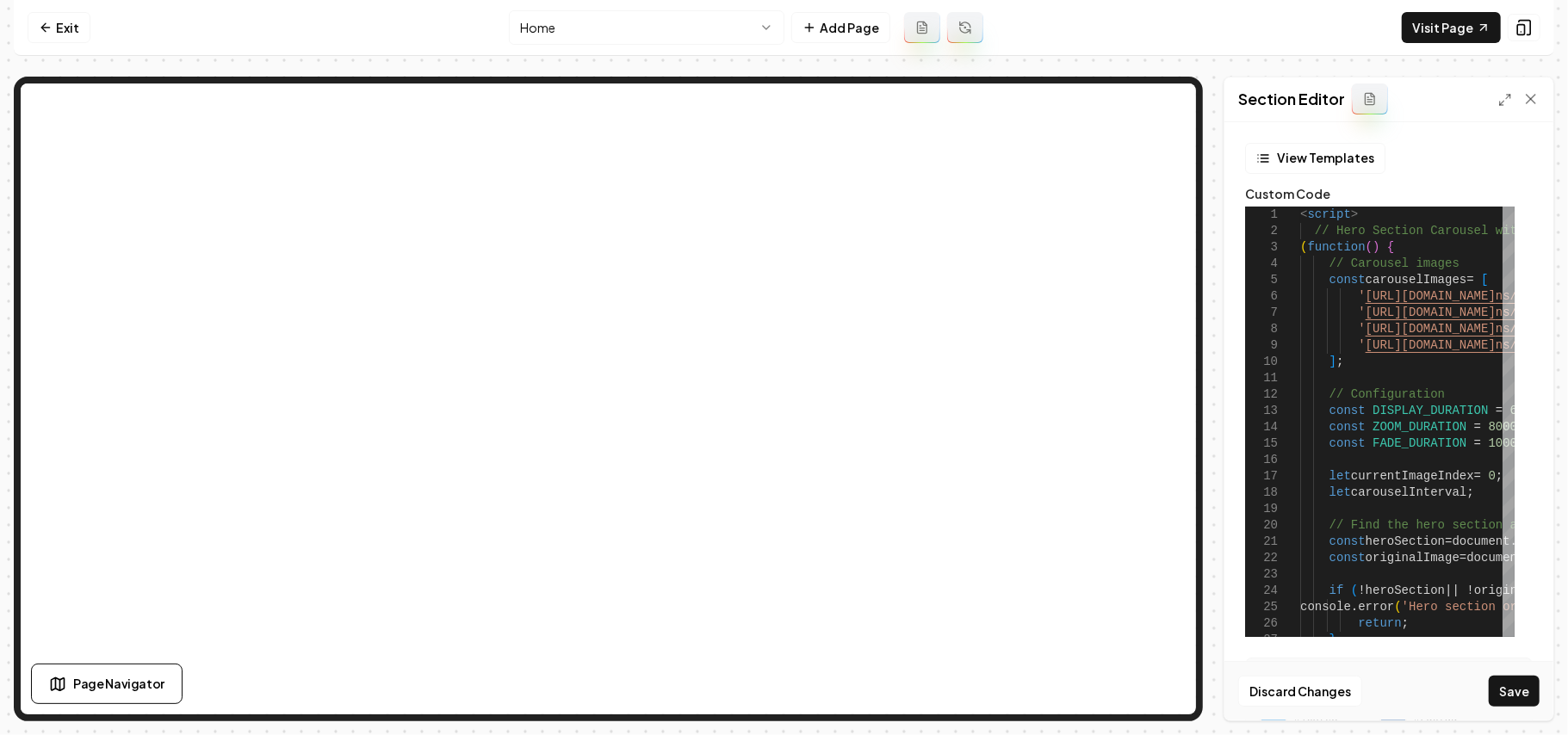
click at [1502, 101] on icon at bounding box center [1505, 99] width 14 height 14
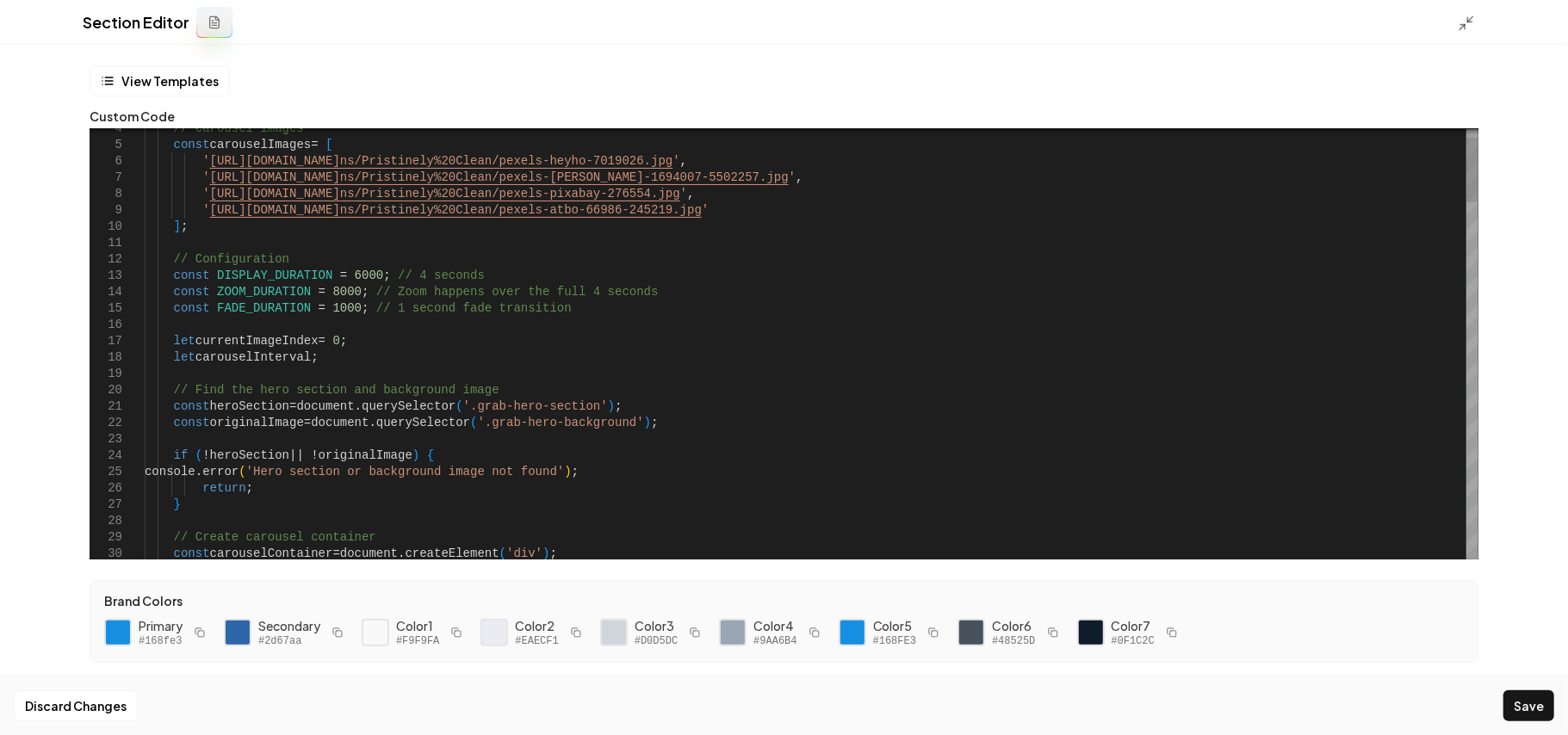
scroll to position [0, 57]
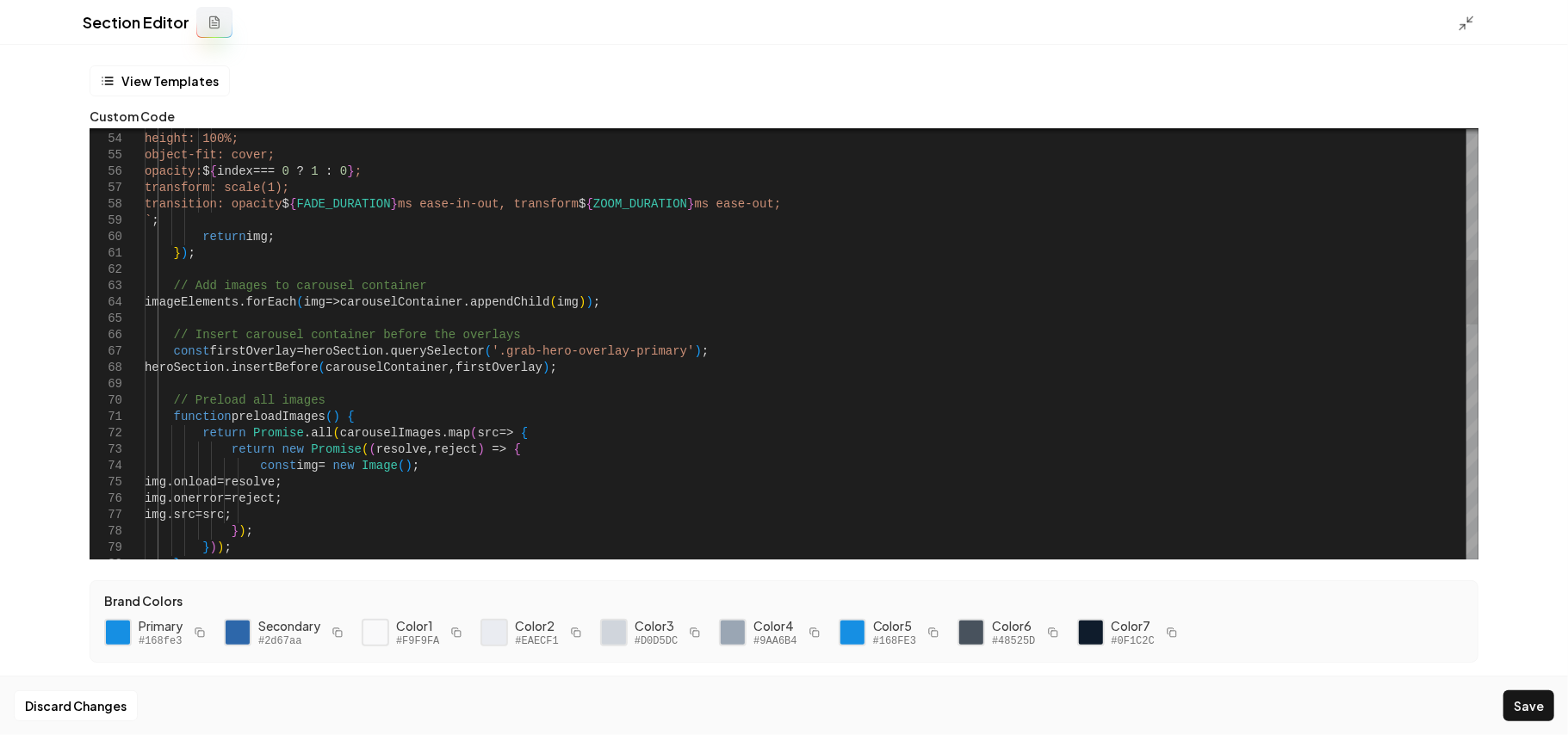
click at [552, 204] on div "width: 100%; height: 100%; object-fit: cover; opacity: $ { index === 0 ? 1 : 0 …" at bounding box center [811, 688] width 1333 height 2847
drag, startPoint x: 555, startPoint y: 207, endPoint x: 810, endPoint y: 200, distance: 255.1
click at [810, 200] on div "width: 100%; height: 100%; object-fit: cover; opacity: $ { index === 0 ? 1 : 0 …" at bounding box center [811, 688] width 1333 height 2847
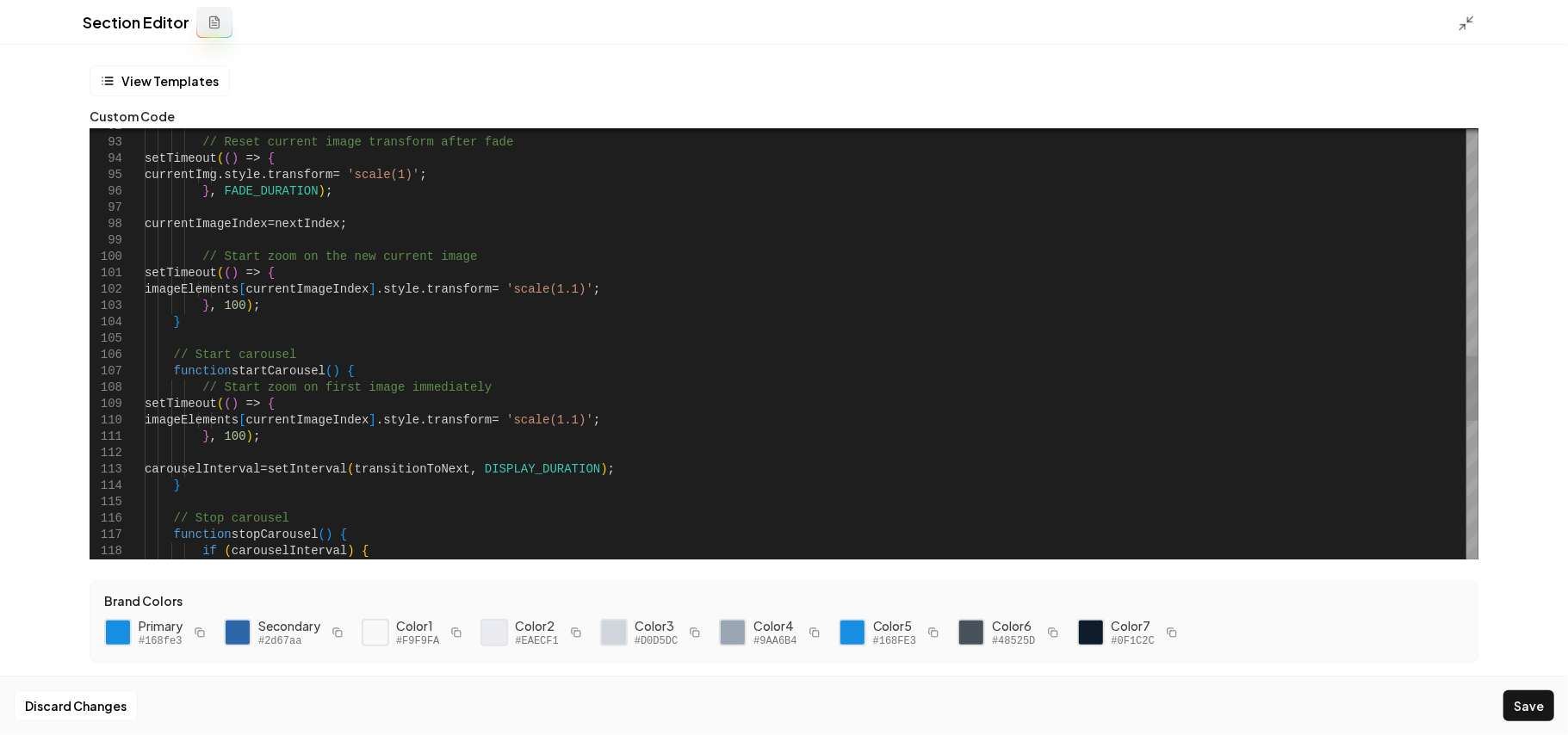
click at [629, 424] on div "// Reset current image transform after fade setTimeout ( ( ) => { currentImg . …" at bounding box center [811, 53] width 1333 height 2847
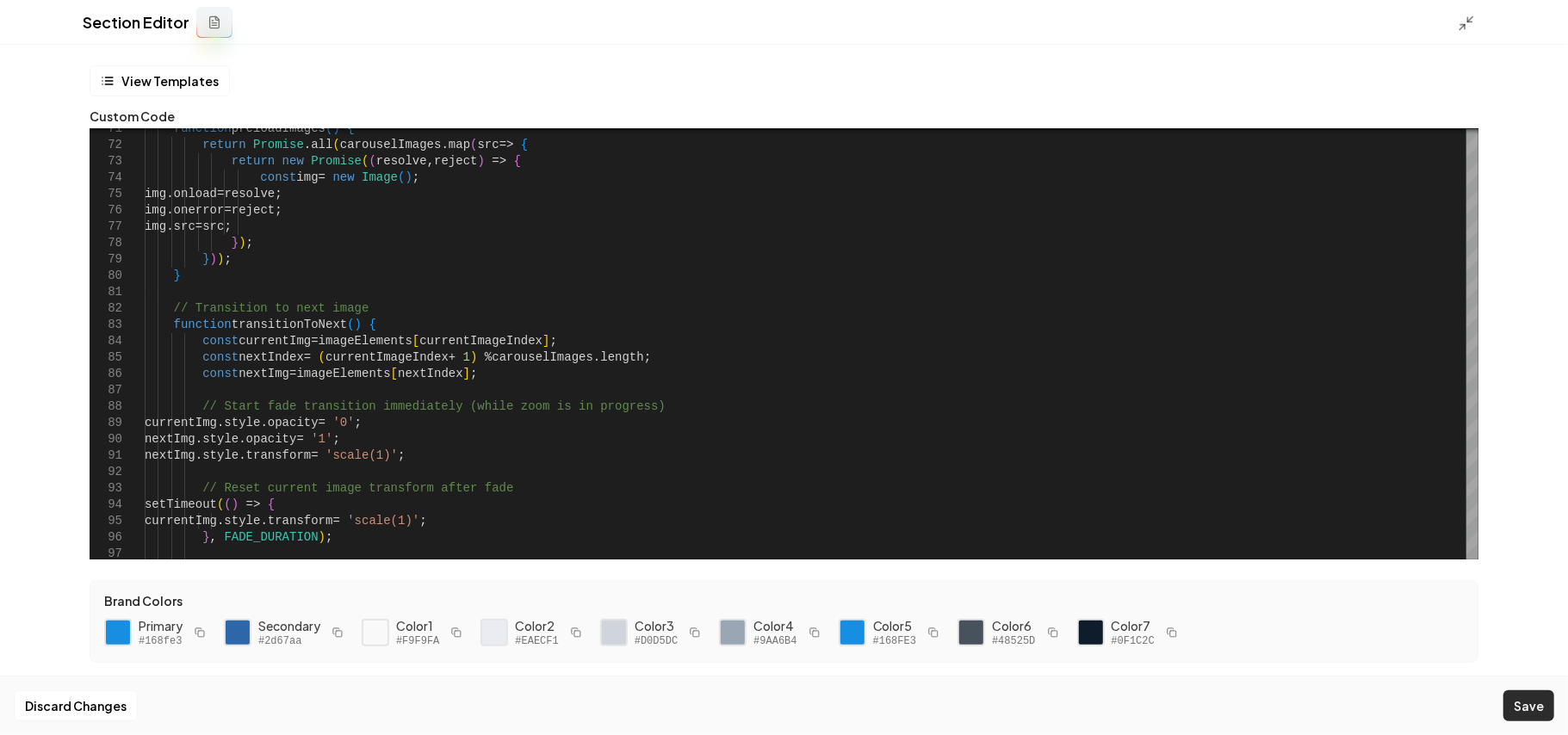
click at [1530, 716] on button "Save" at bounding box center [1528, 706] width 51 height 31
click at [1472, 22] on polyline at bounding box center [1470, 19] width 5 height 5
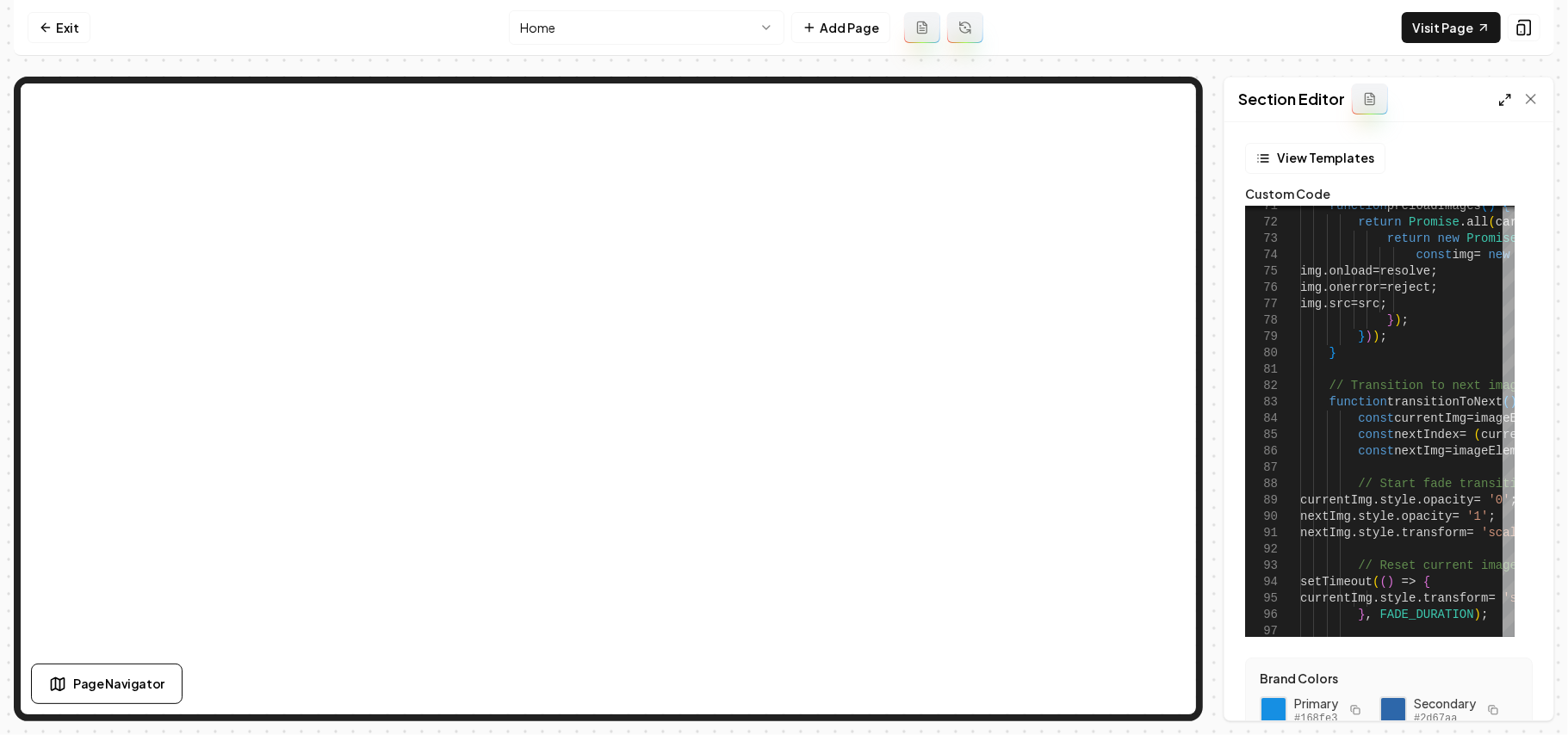
click at [1506, 95] on icon at bounding box center [1505, 99] width 14 height 14
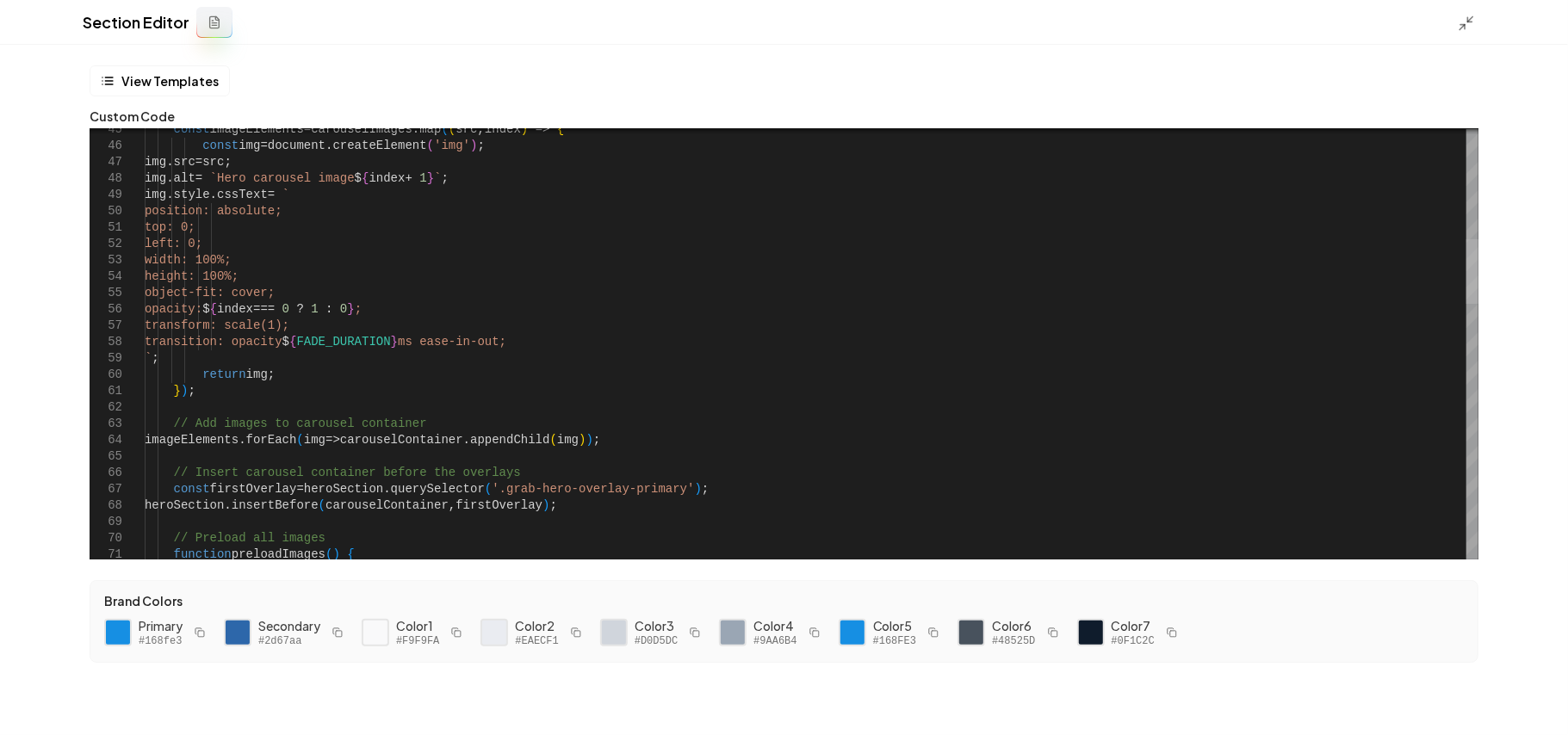
click at [1478, 239] on div at bounding box center [1472, 271] width 12 height 64
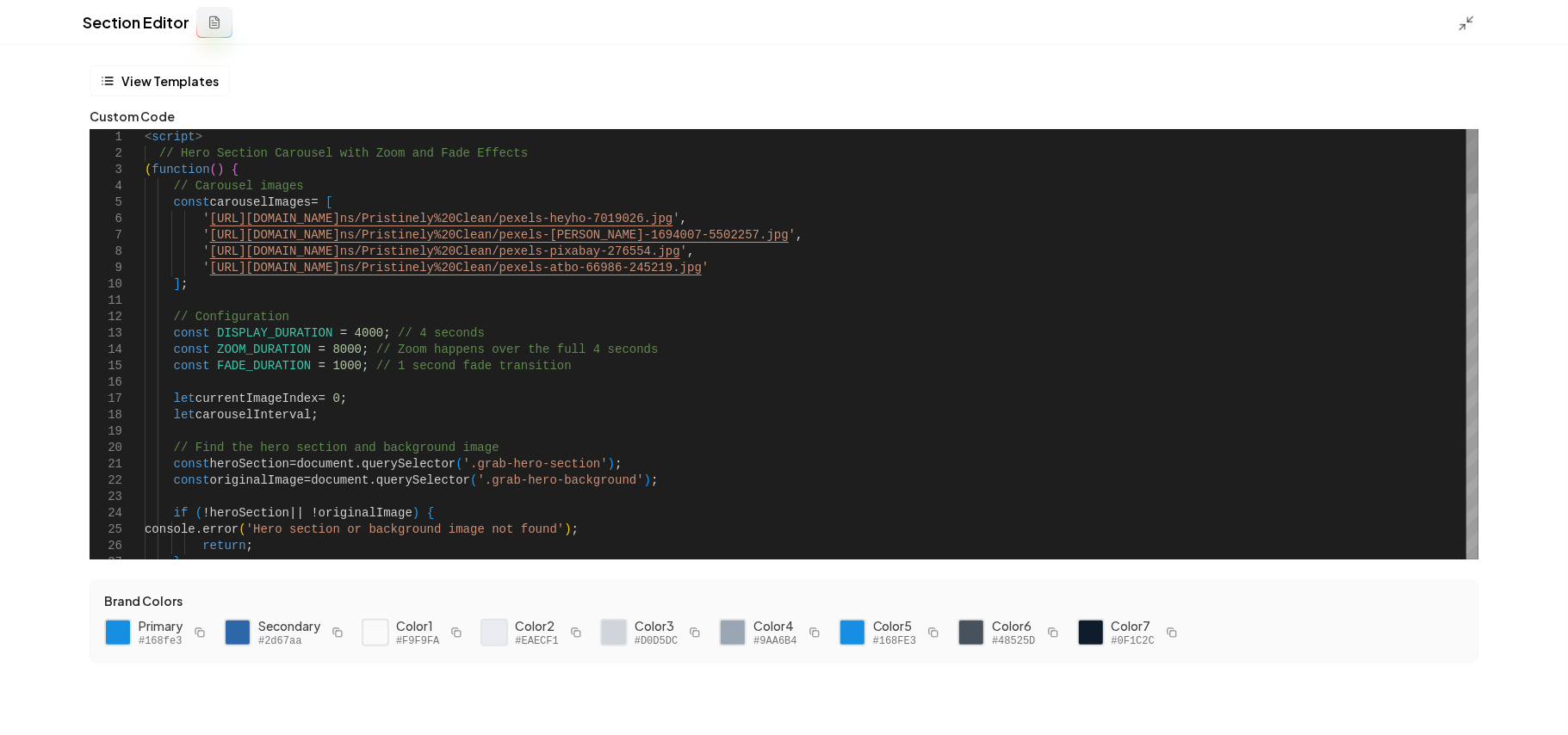
scroll to position [32, 469]
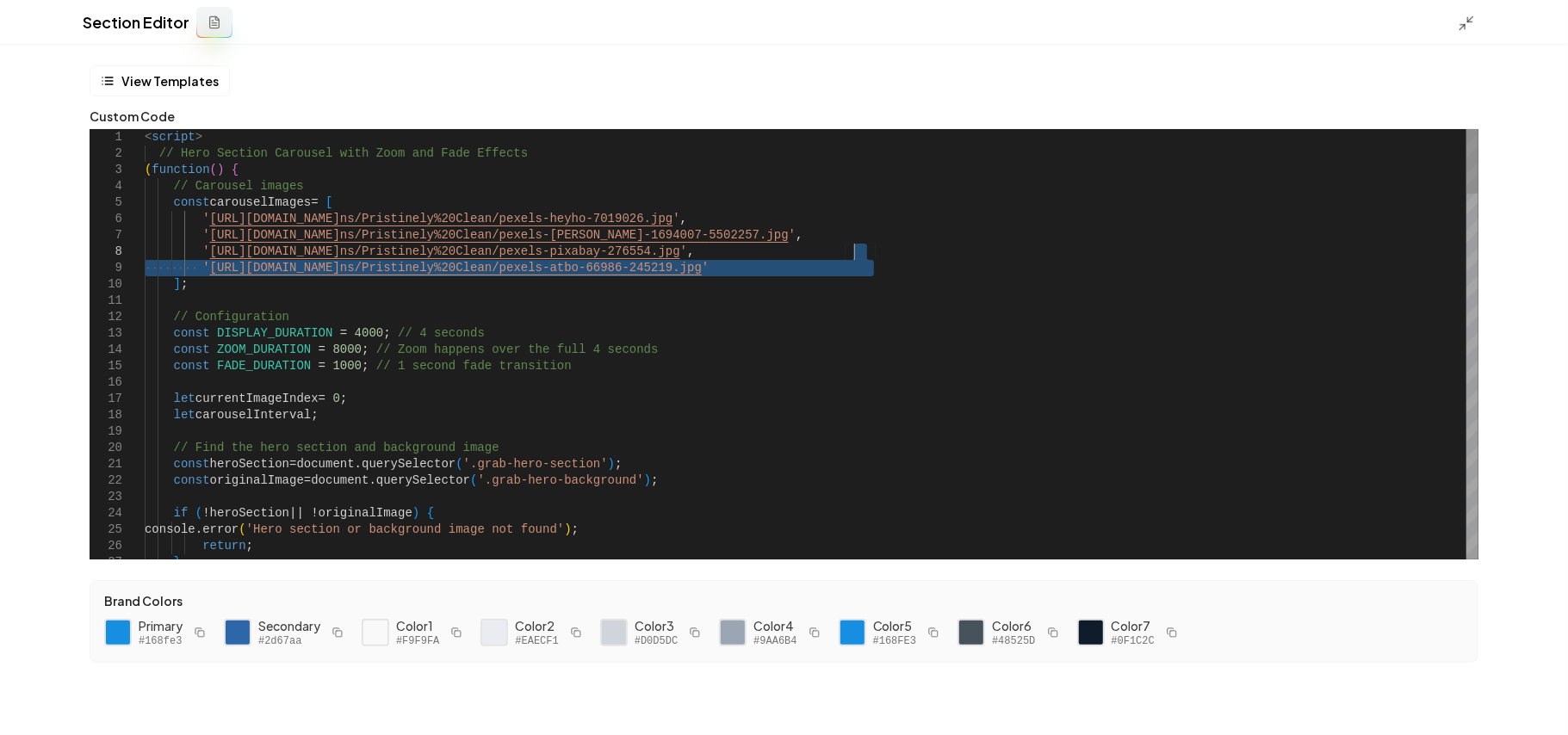
drag, startPoint x: 882, startPoint y: 266, endPoint x: 852, endPoint y: 253, distance: 32.7
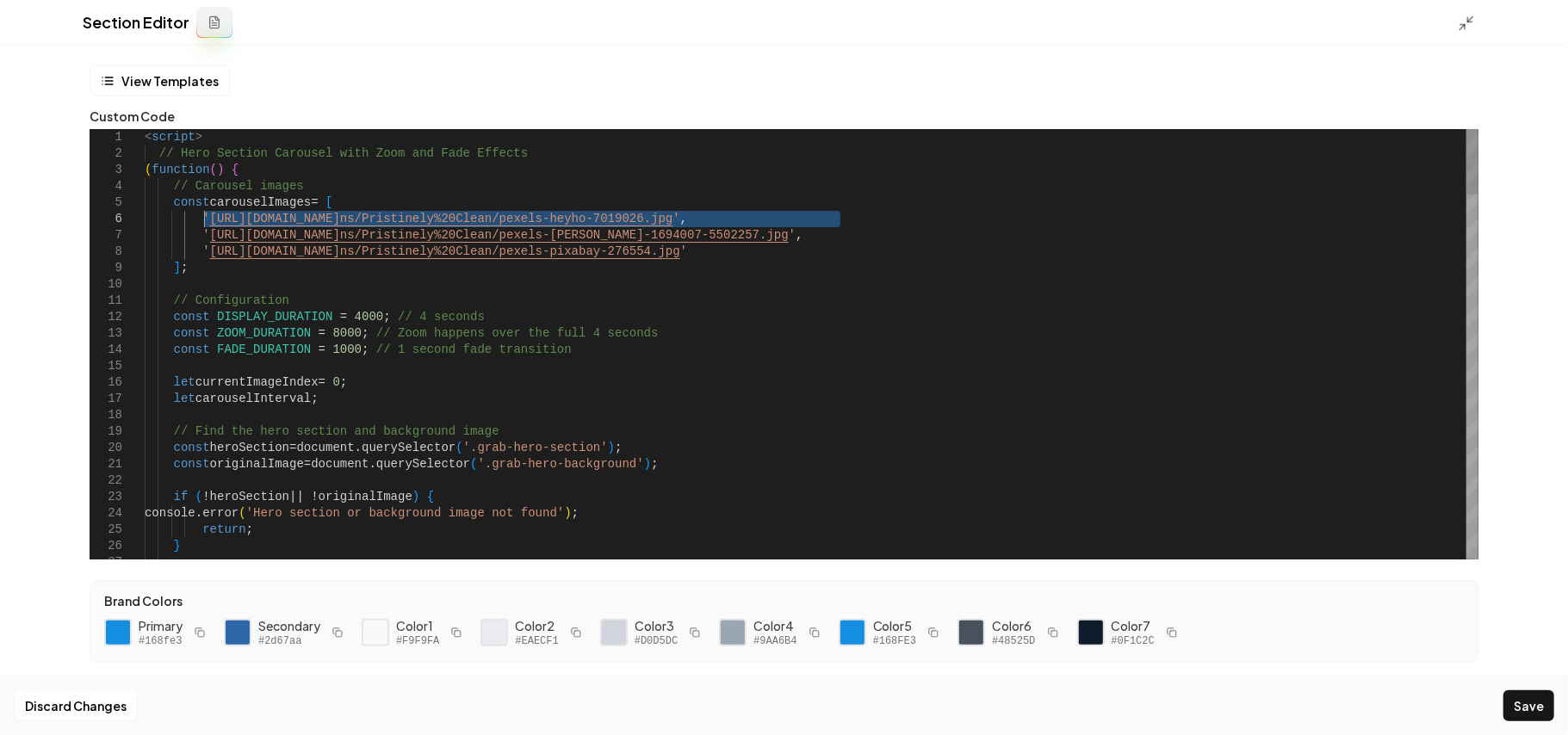
drag, startPoint x: 841, startPoint y: 215, endPoint x: 210, endPoint y: 220, distance: 631.0
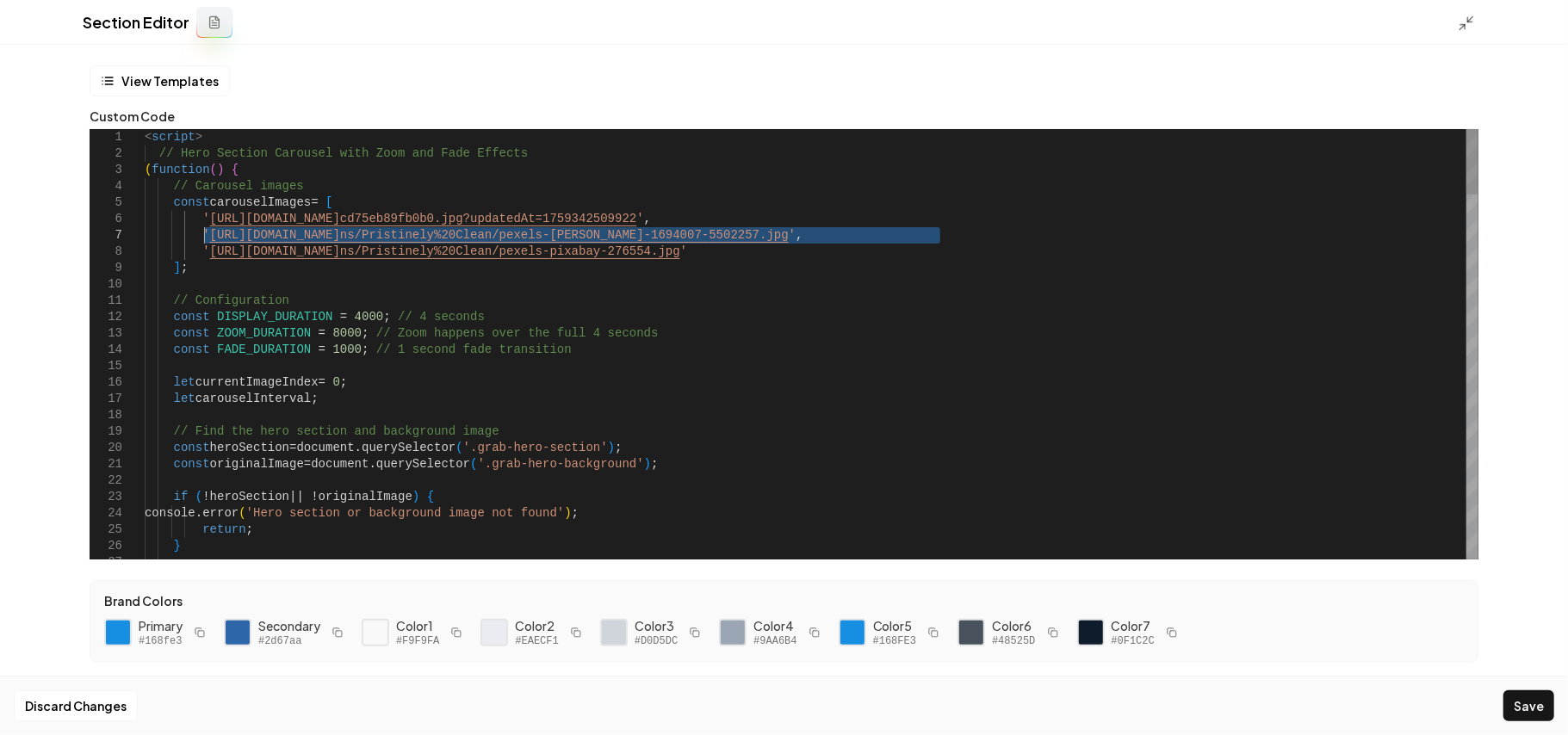
drag, startPoint x: 938, startPoint y: 236, endPoint x: 206, endPoint y: 242, distance: 732.0
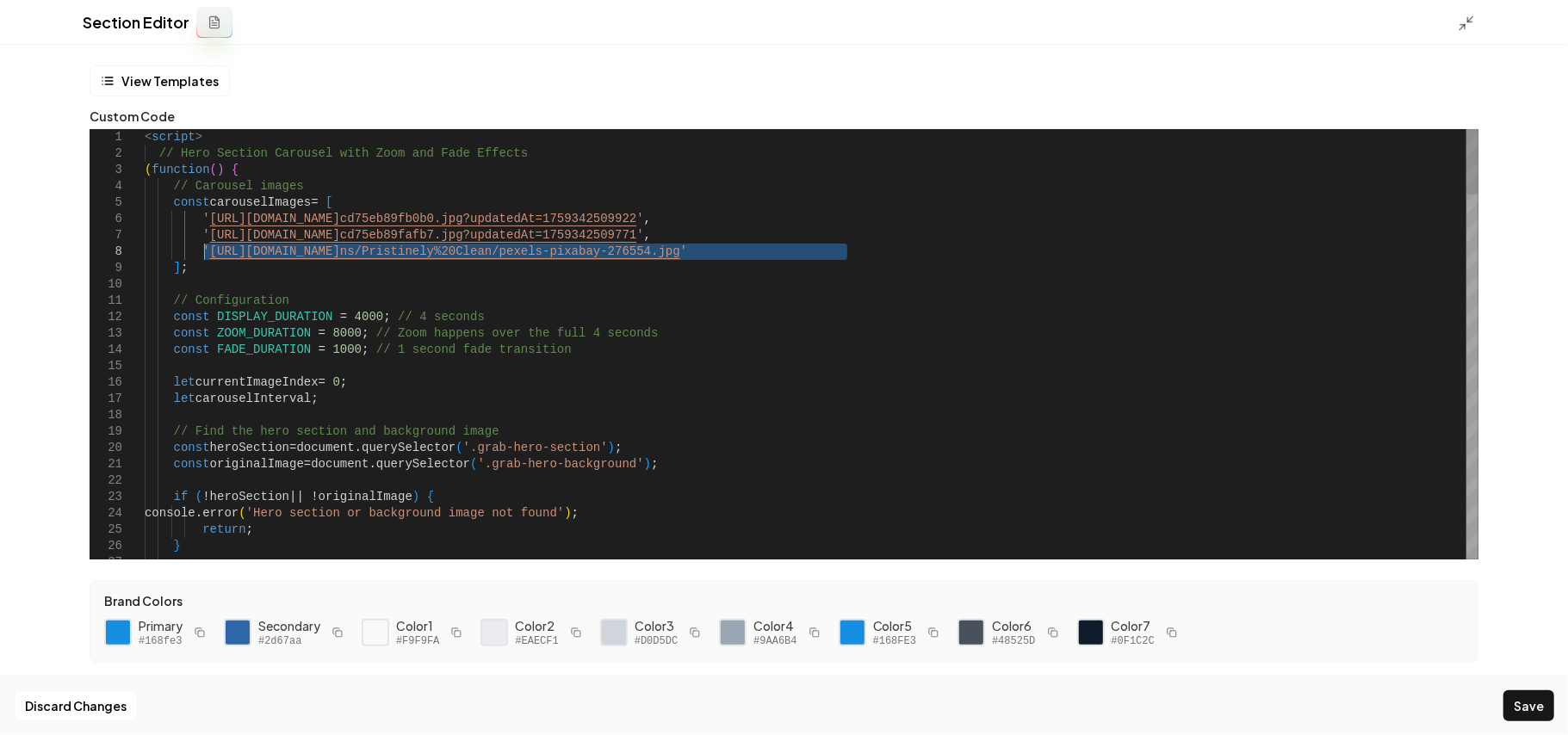
drag, startPoint x: 845, startPoint y: 254, endPoint x: 206, endPoint y: 256, distance: 639.0
type textarea "**********"
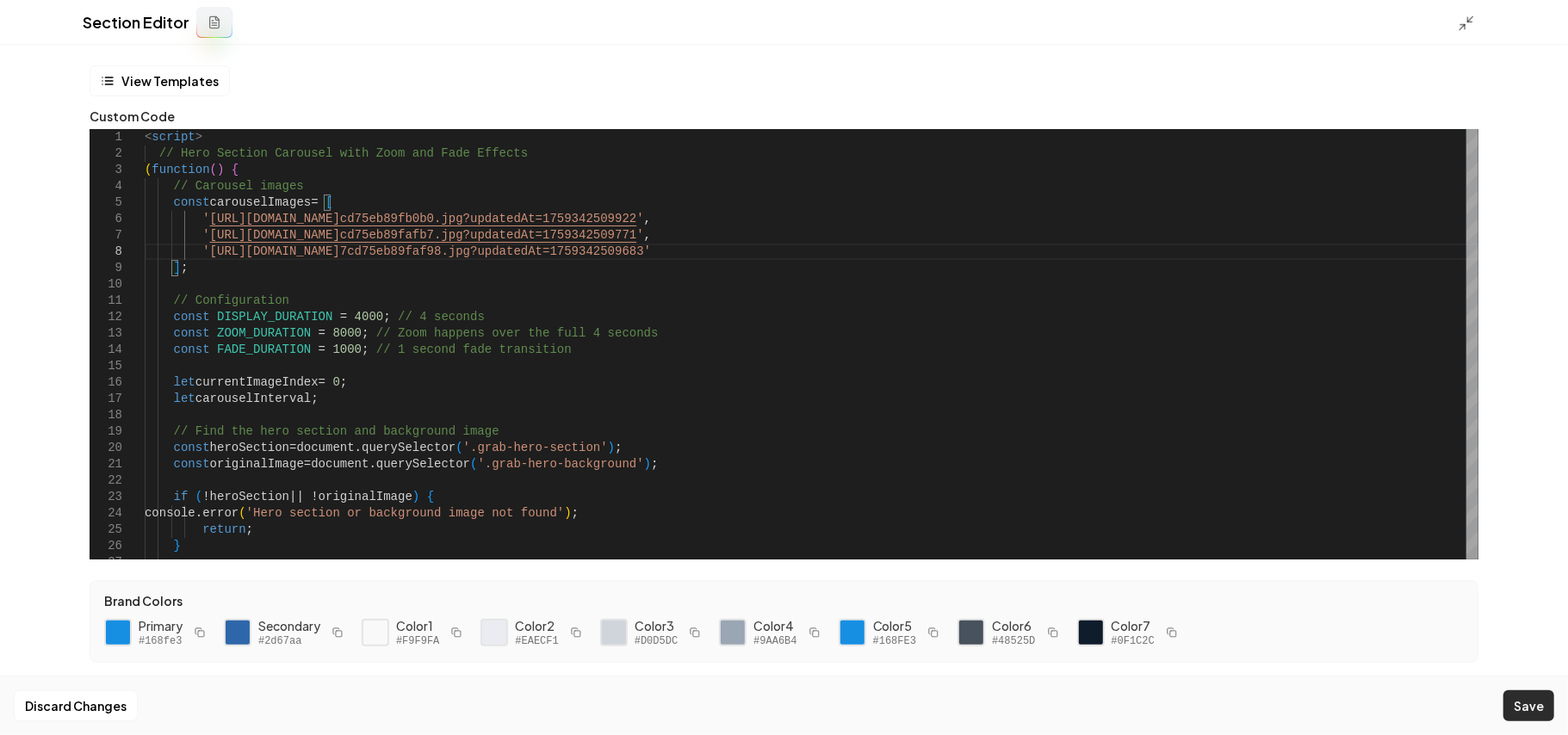
click at [1529, 705] on button "Save" at bounding box center [1528, 706] width 51 height 31
click at [1474, 24] on div at bounding box center [1471, 23] width 27 height 19
click at [1472, 23] on icon at bounding box center [1466, 23] width 17 height 17
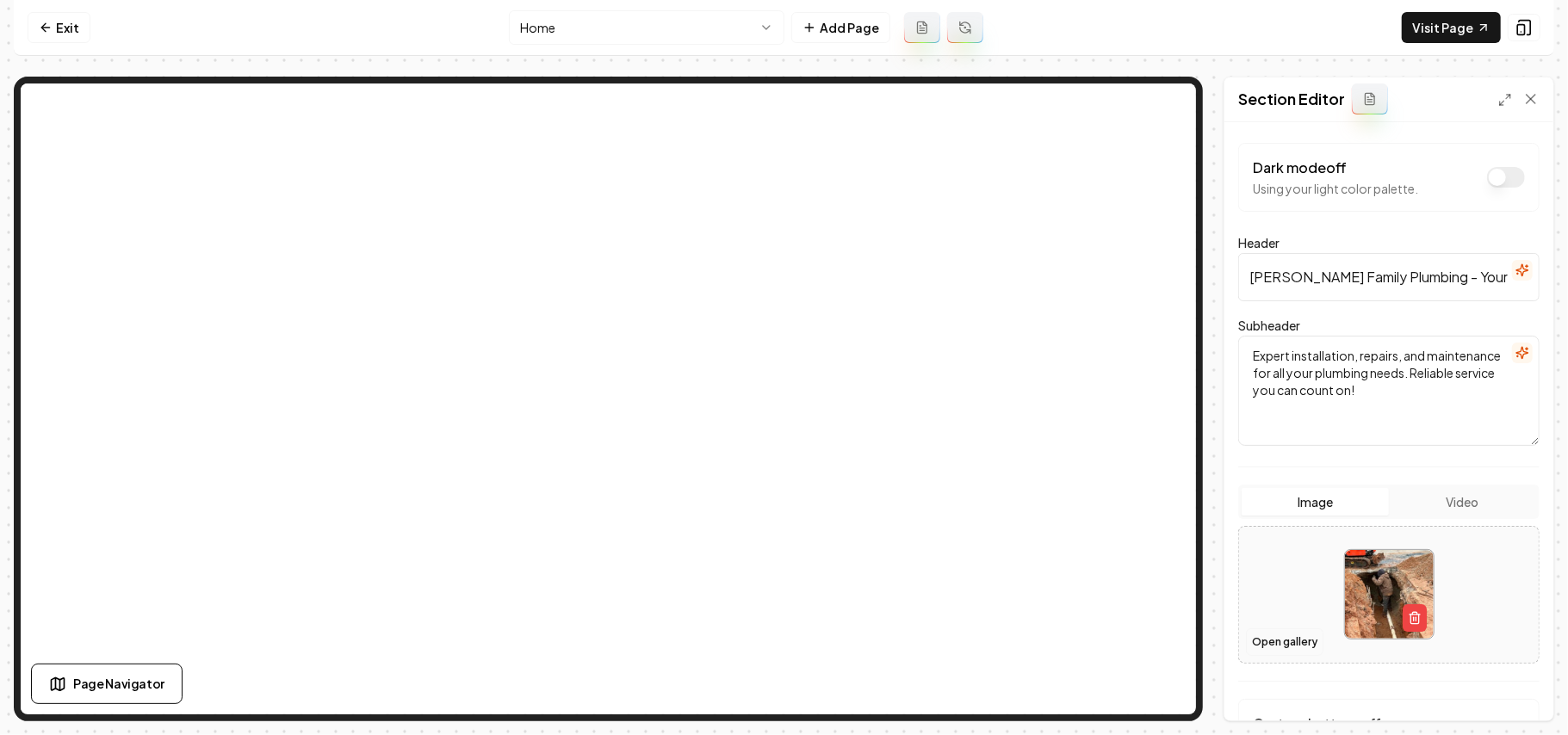
click at [1282, 648] on button "Open gallery" at bounding box center [1284, 642] width 78 height 27
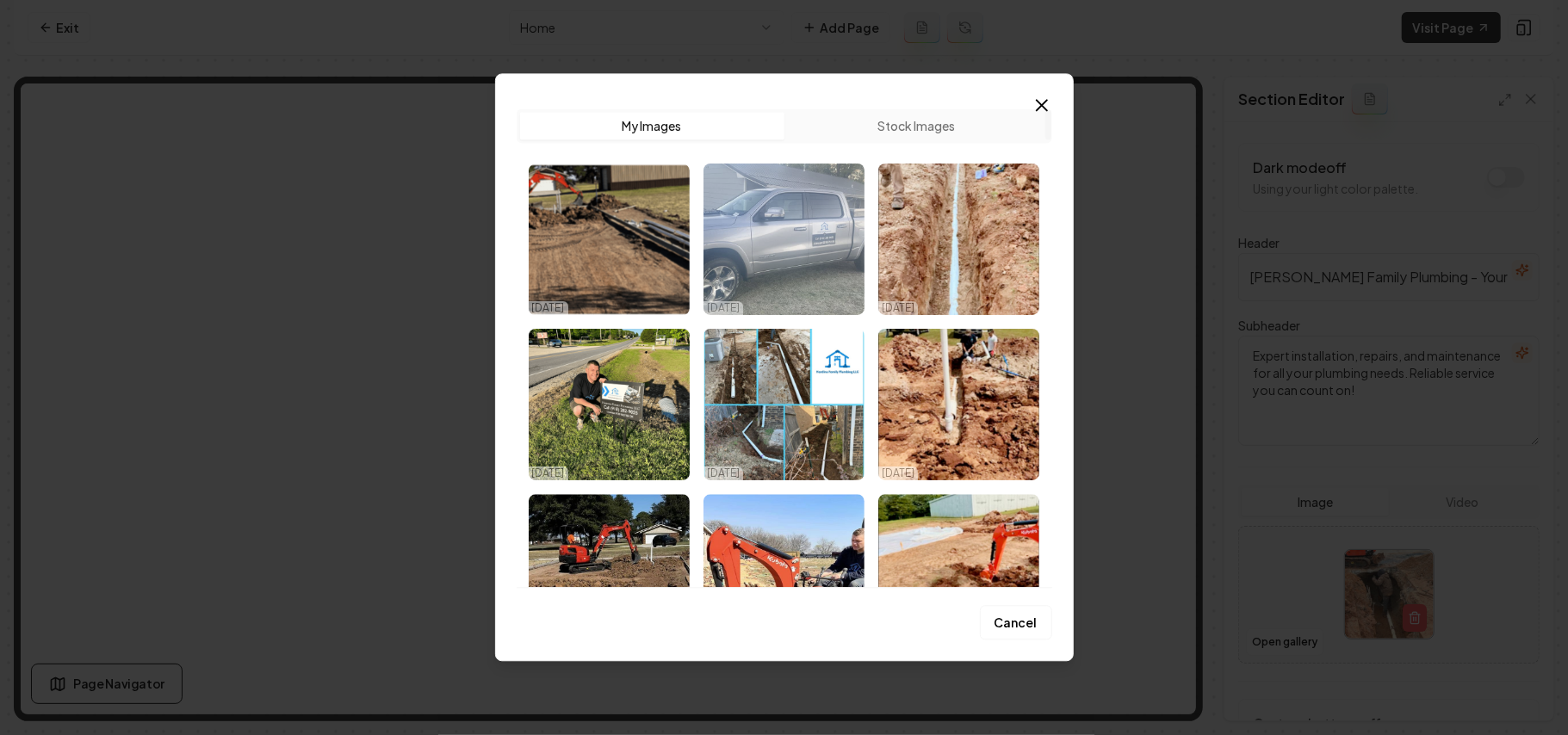
click at [785, 189] on img "Select image image_68dd6fad5c7cd75eb89fb0b0.jpg" at bounding box center [784, 239] width 161 height 151
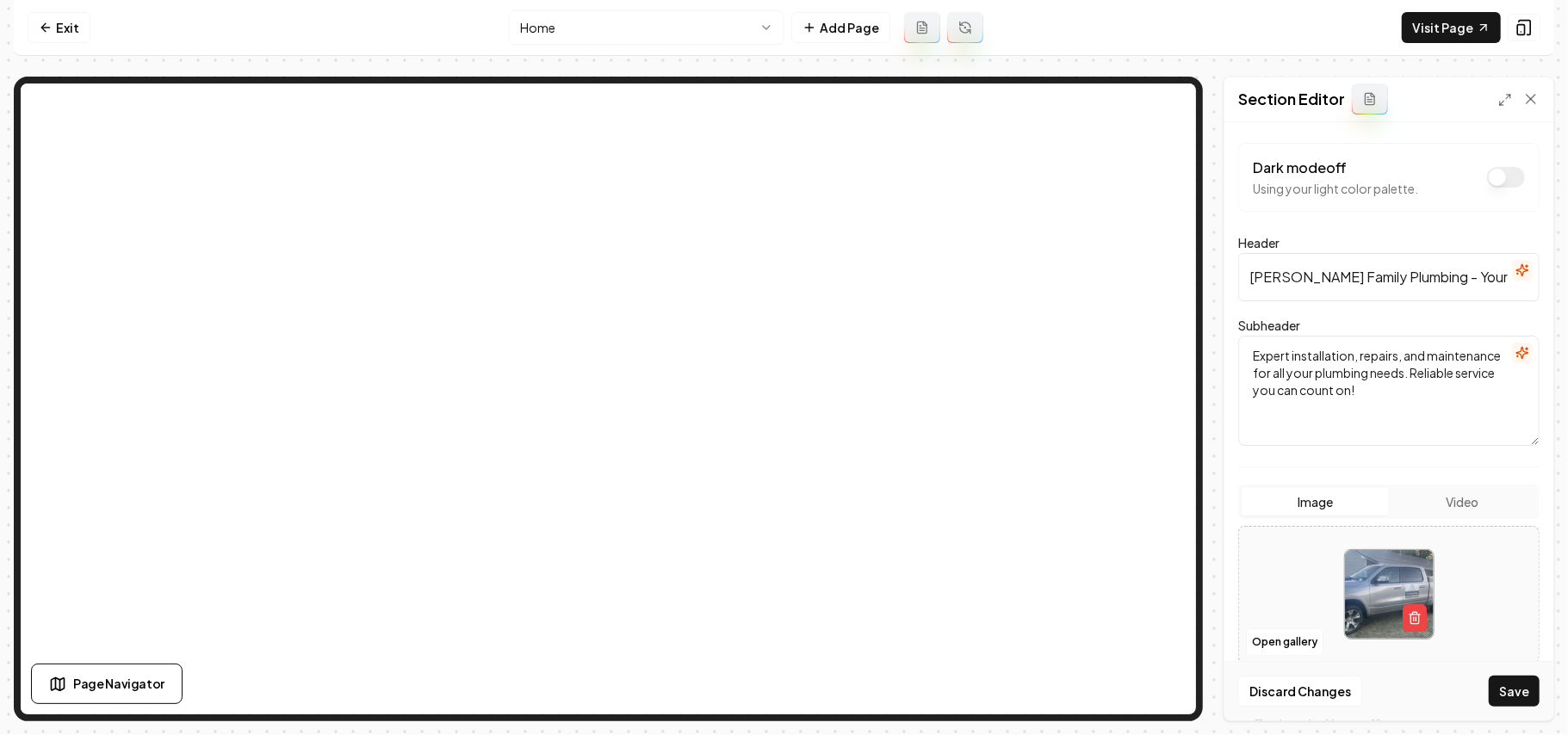
click at [1509, 683] on button "Save" at bounding box center [1514, 691] width 51 height 31
click at [1479, 26] on icon at bounding box center [1483, 27] width 14 height 14
click at [46, 34] on link "Exit" at bounding box center [59, 27] width 62 height 31
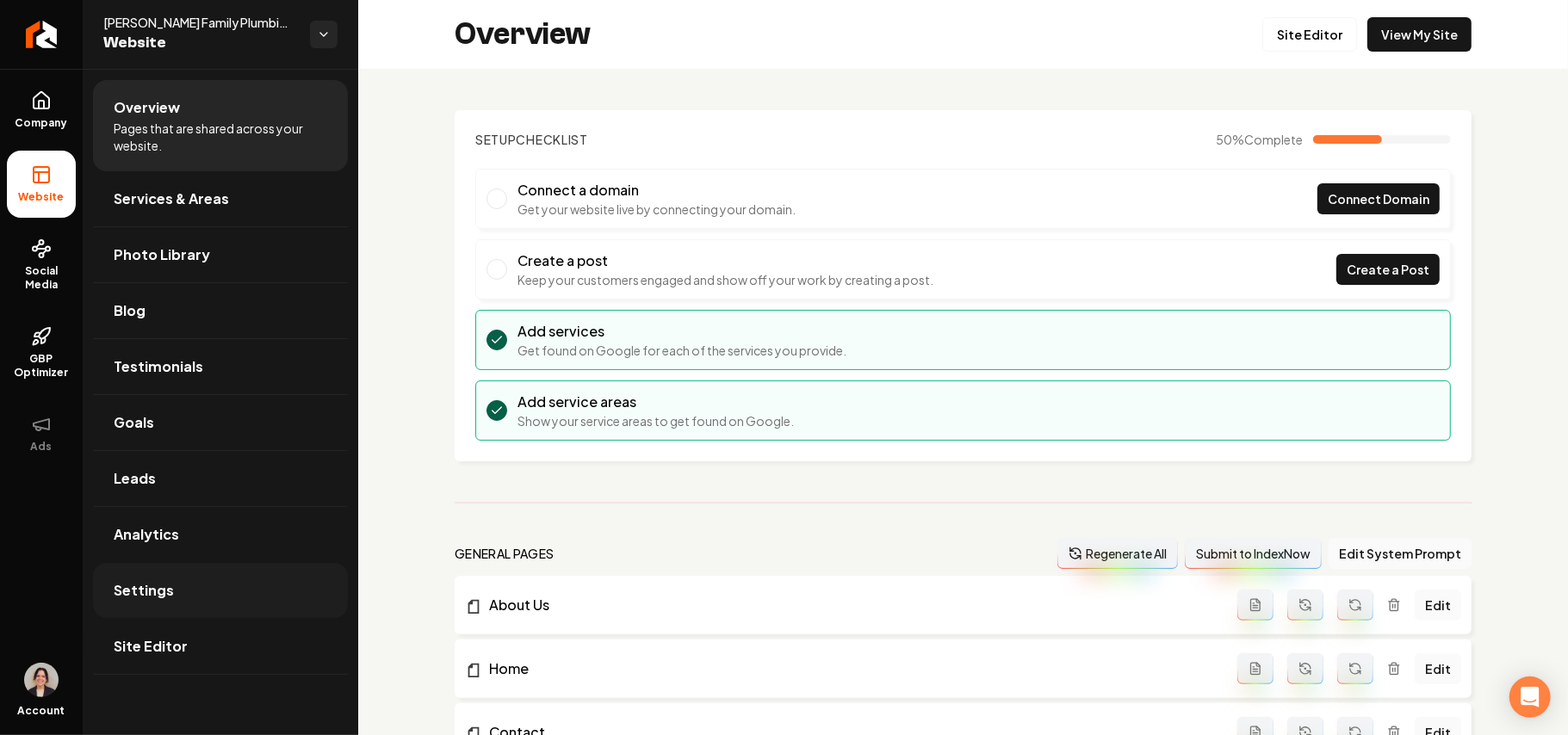
click at [136, 601] on span "Settings" at bounding box center [144, 591] width 61 height 21
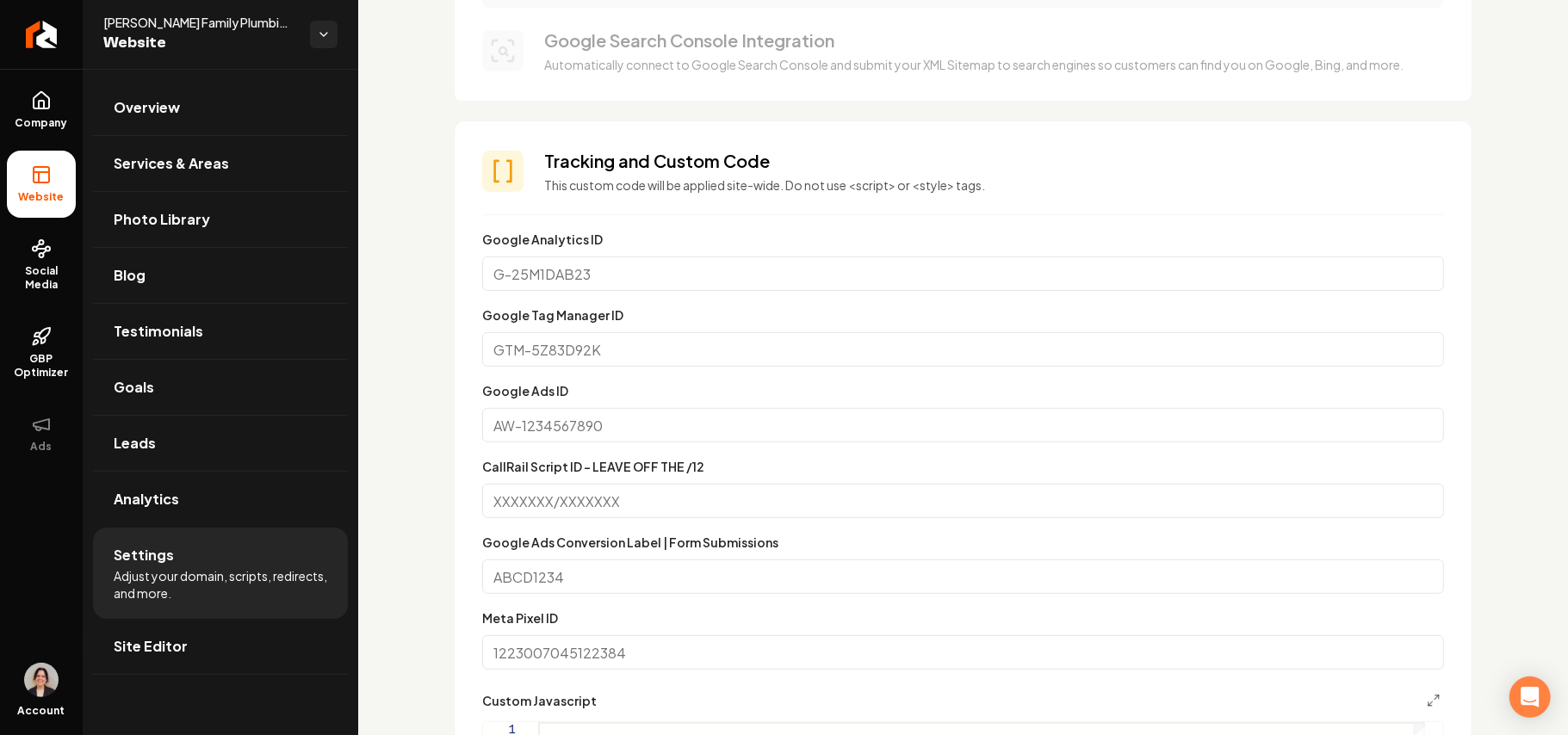
scroll to position [803, 0]
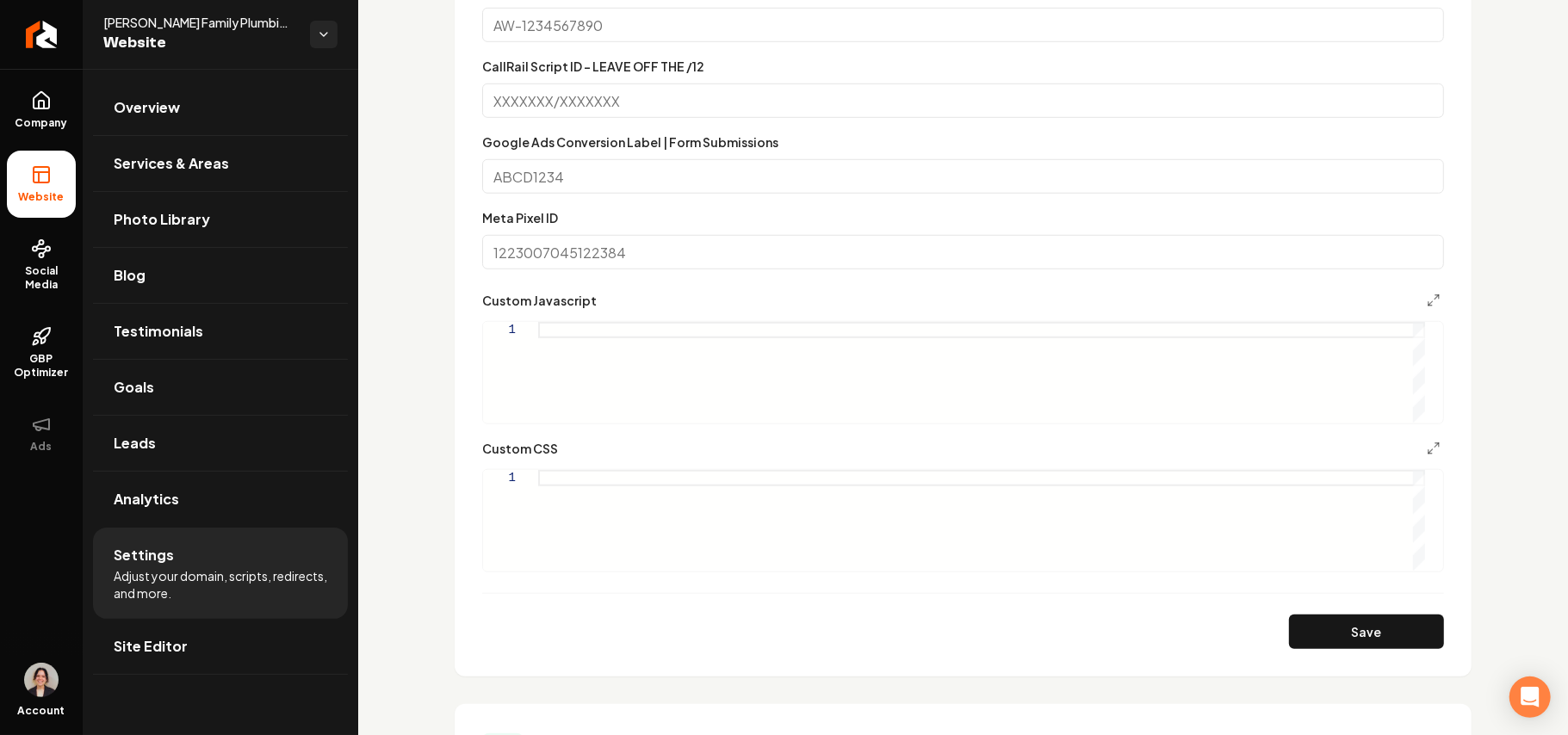
click at [638, 524] on div "Main content area" at bounding box center [982, 520] width 887 height 101
click at [1368, 617] on button "Save" at bounding box center [1367, 632] width 155 height 34
type textarea "**********"
click at [168, 656] on span "Site Editor" at bounding box center [150, 647] width 74 height 21
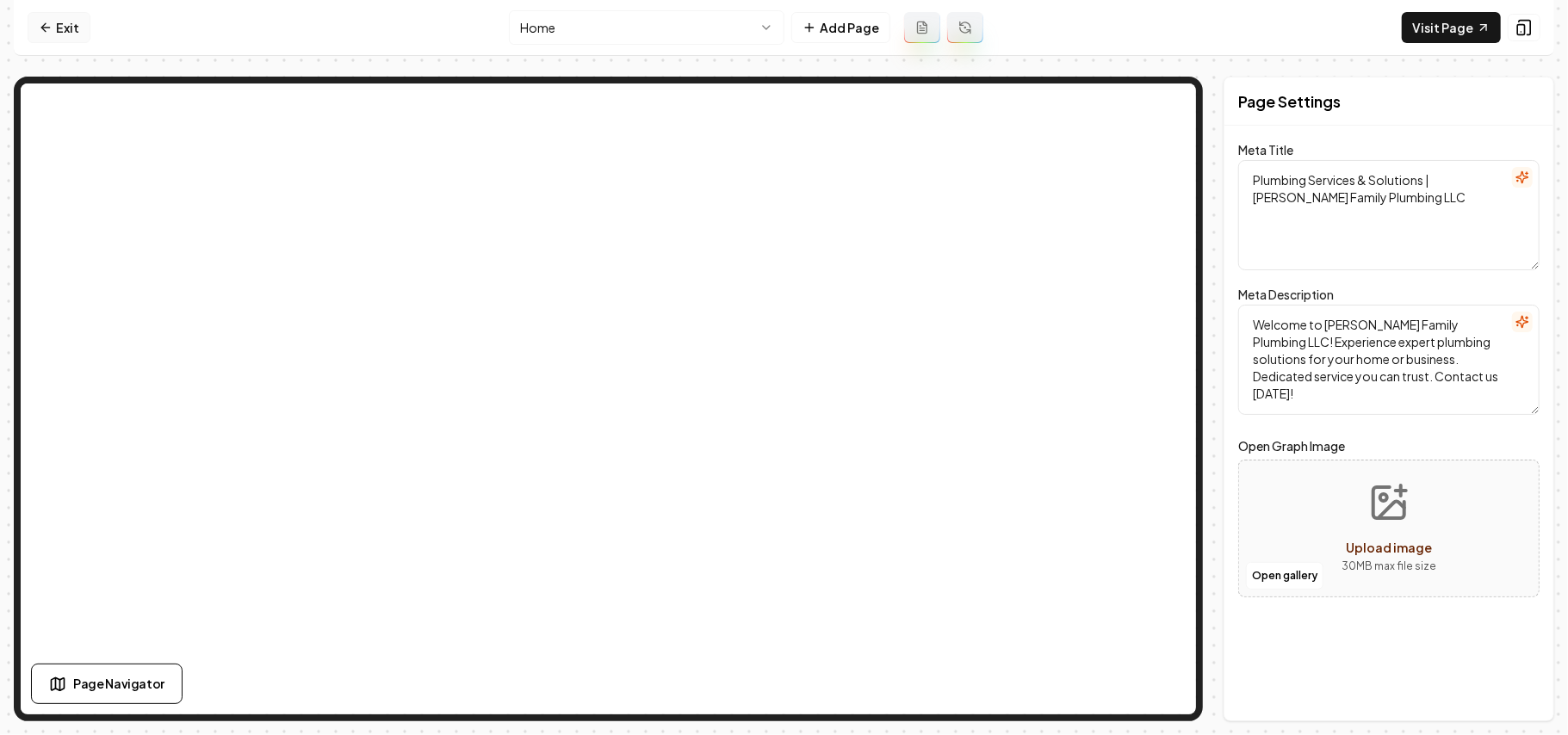
drag, startPoint x: 91, startPoint y: 23, endPoint x: 81, endPoint y: 18, distance: 11.2
click at [90, 21] on nav "Exit Home Add Page Visit Page" at bounding box center [784, 27] width 1541 height 56
click at [80, 18] on link "Exit" at bounding box center [59, 27] width 62 height 31
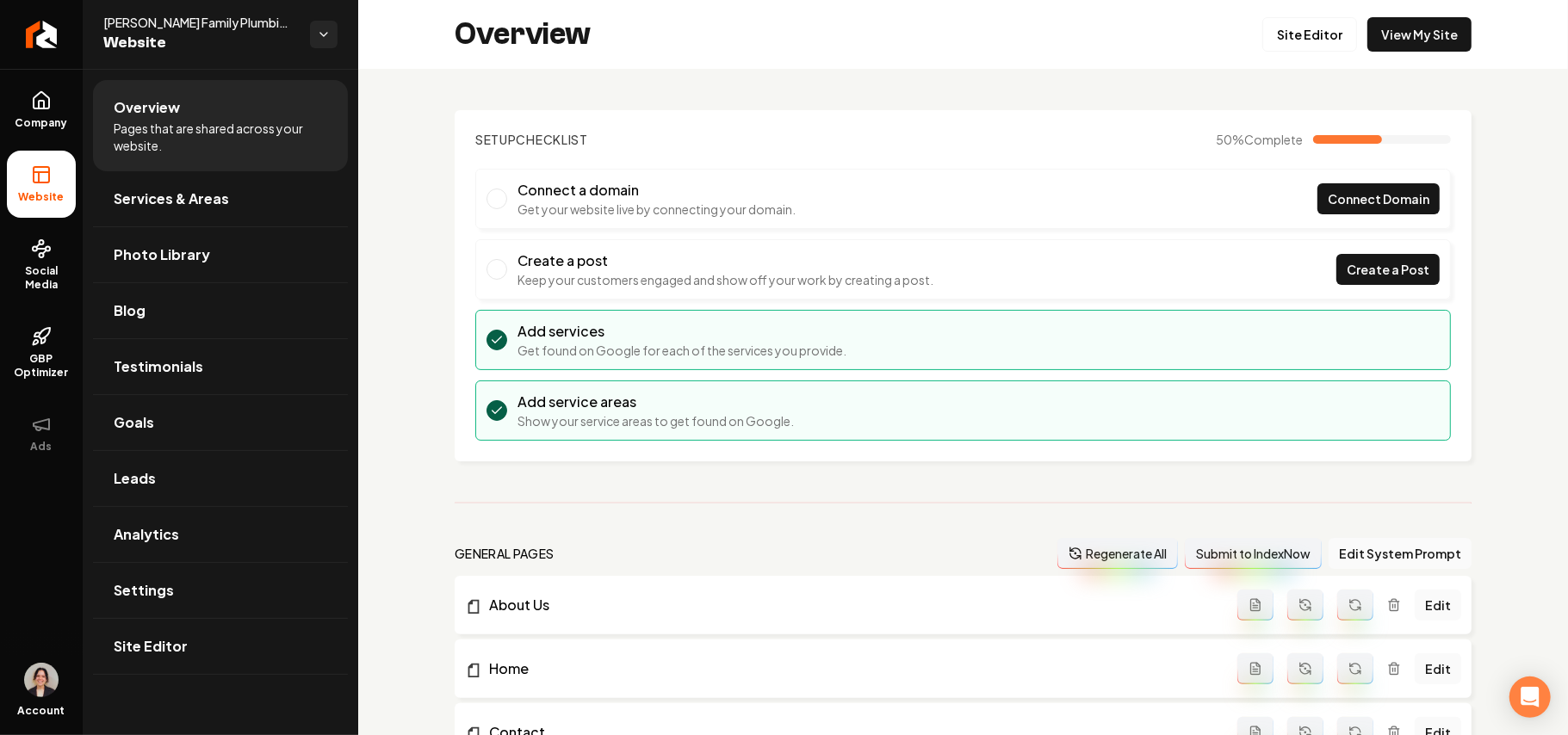
click at [156, 601] on span "Settings" at bounding box center [144, 591] width 61 height 21
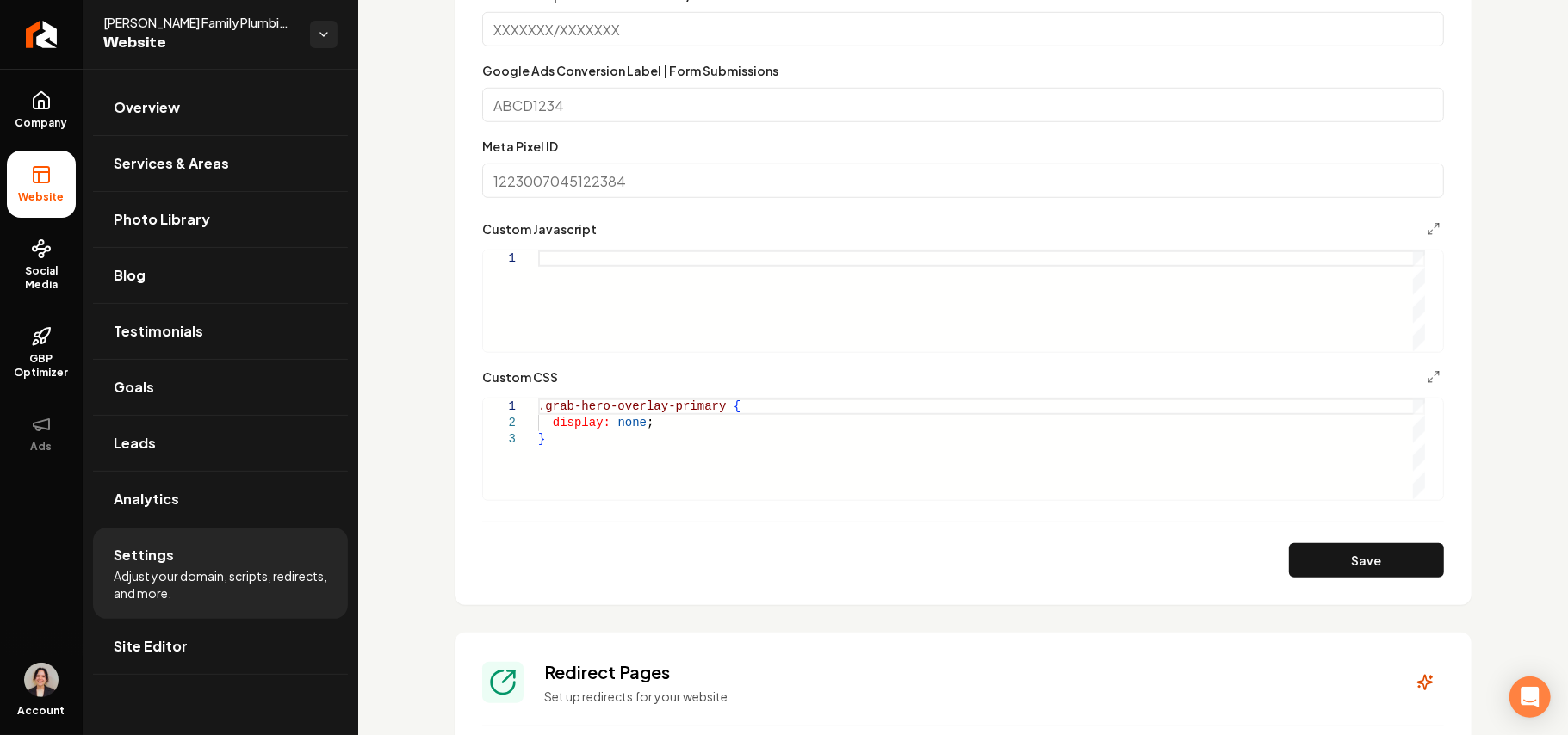
scroll to position [1033, 0]
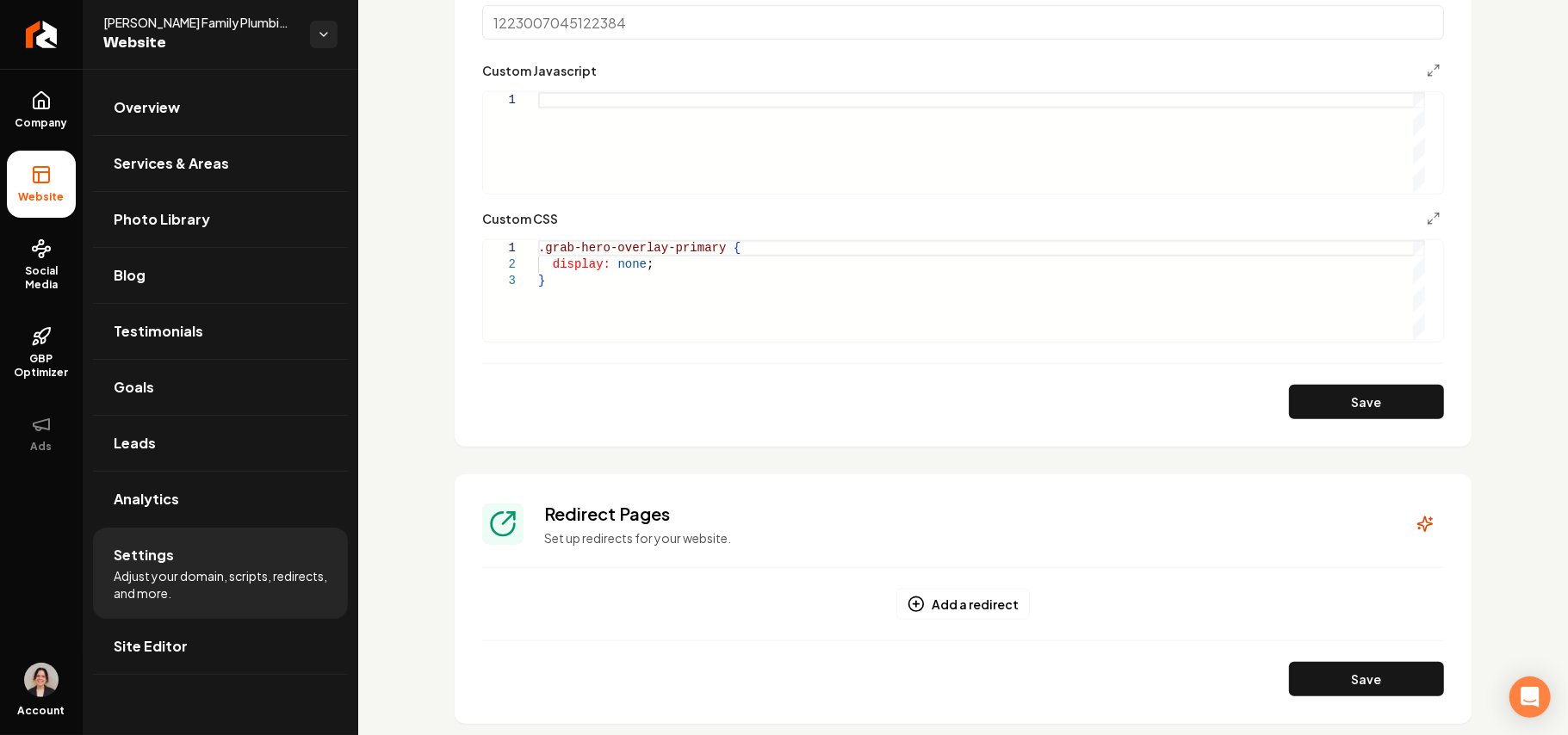
click at [635, 303] on div ".grab-hero-overlay-primary { display: none ; }" at bounding box center [982, 290] width 887 height 101
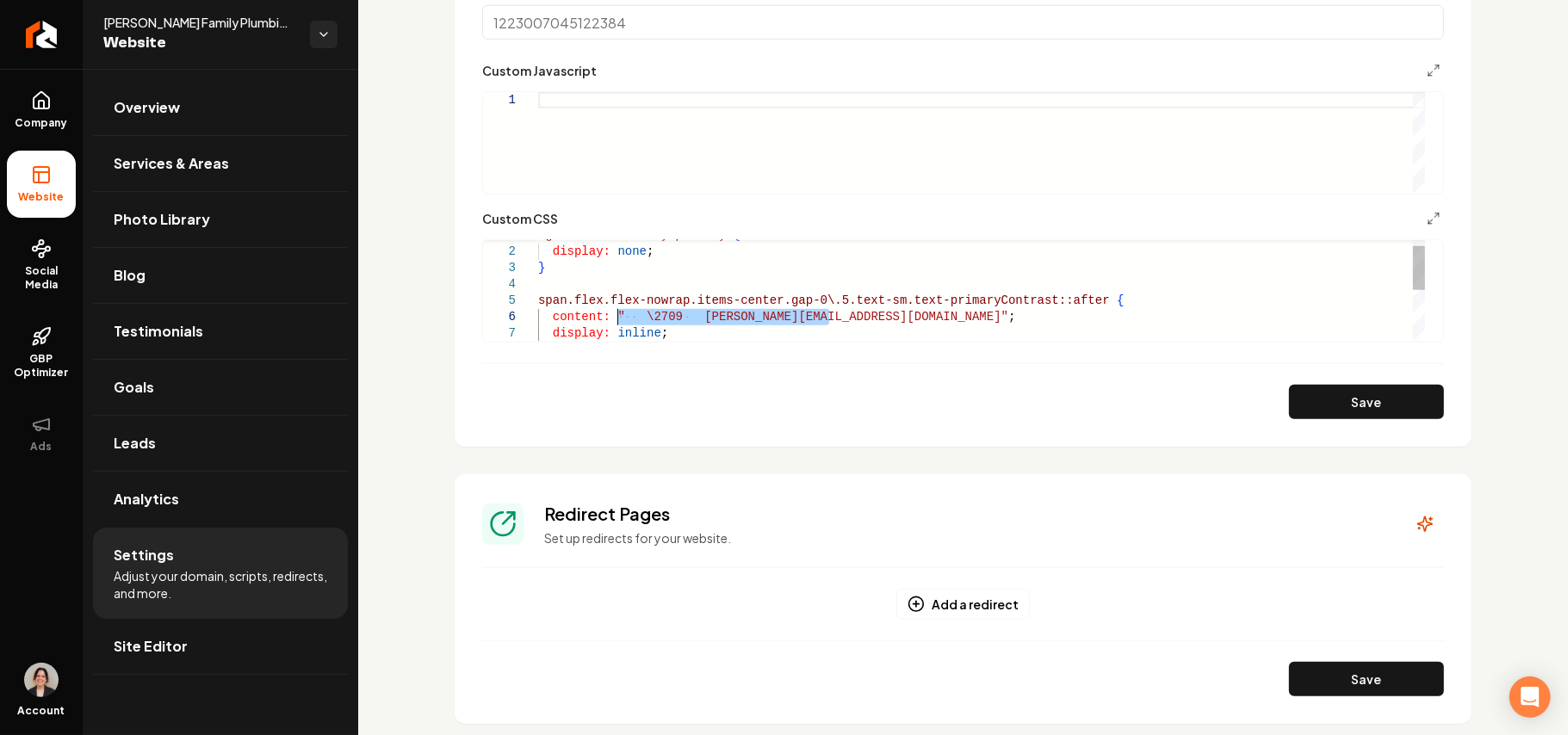
drag, startPoint x: 828, startPoint y: 311, endPoint x: 615, endPoint y: 324, distance: 213.4
click at [615, 324] on div "span.flex.flex-nowrap.items-center.gap-0\.5.text-s m.text-primaryContrast::afte…" at bounding box center [982, 341] width 887 height 229
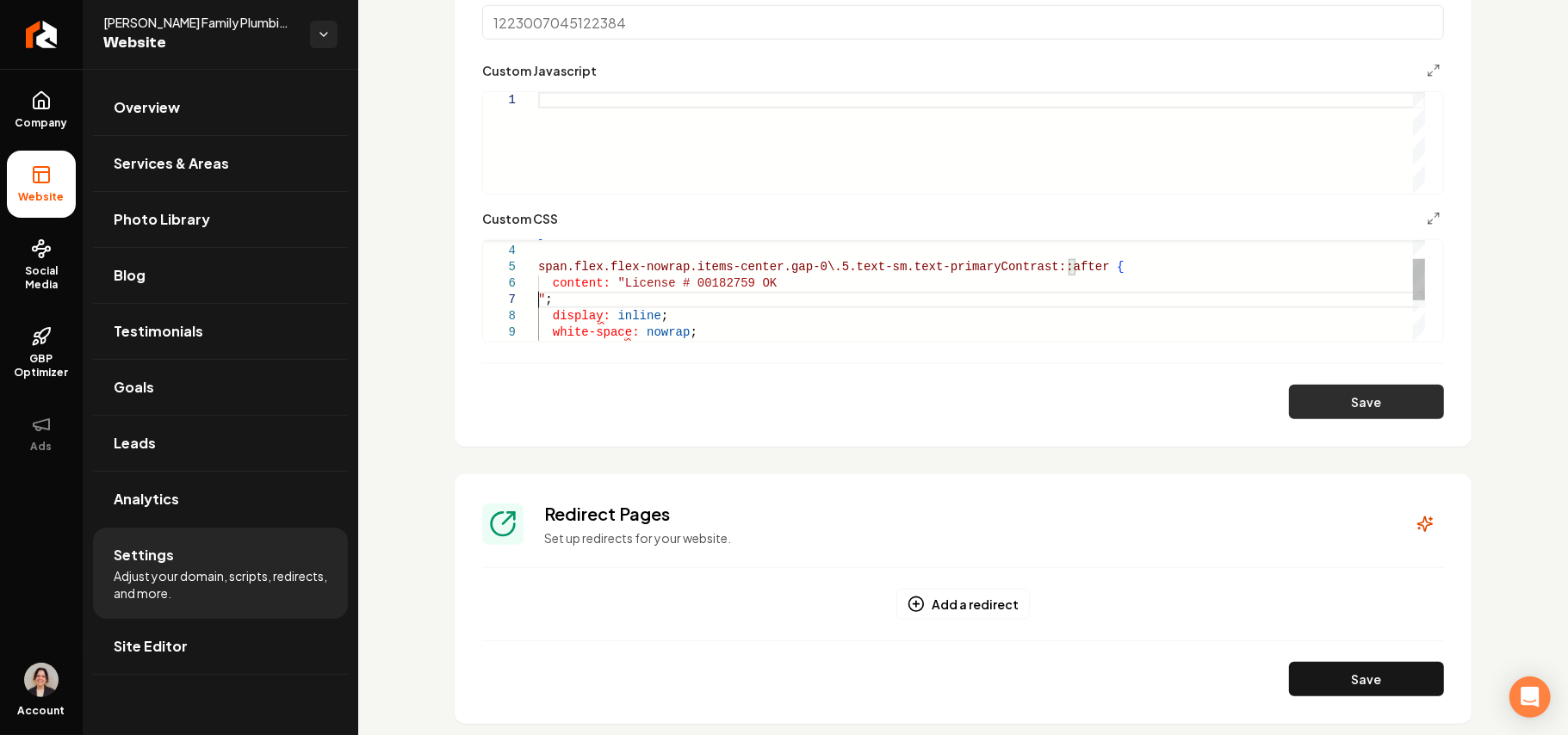
type textarea "**********"
click at [1358, 415] on button "Save" at bounding box center [1367, 402] width 155 height 34
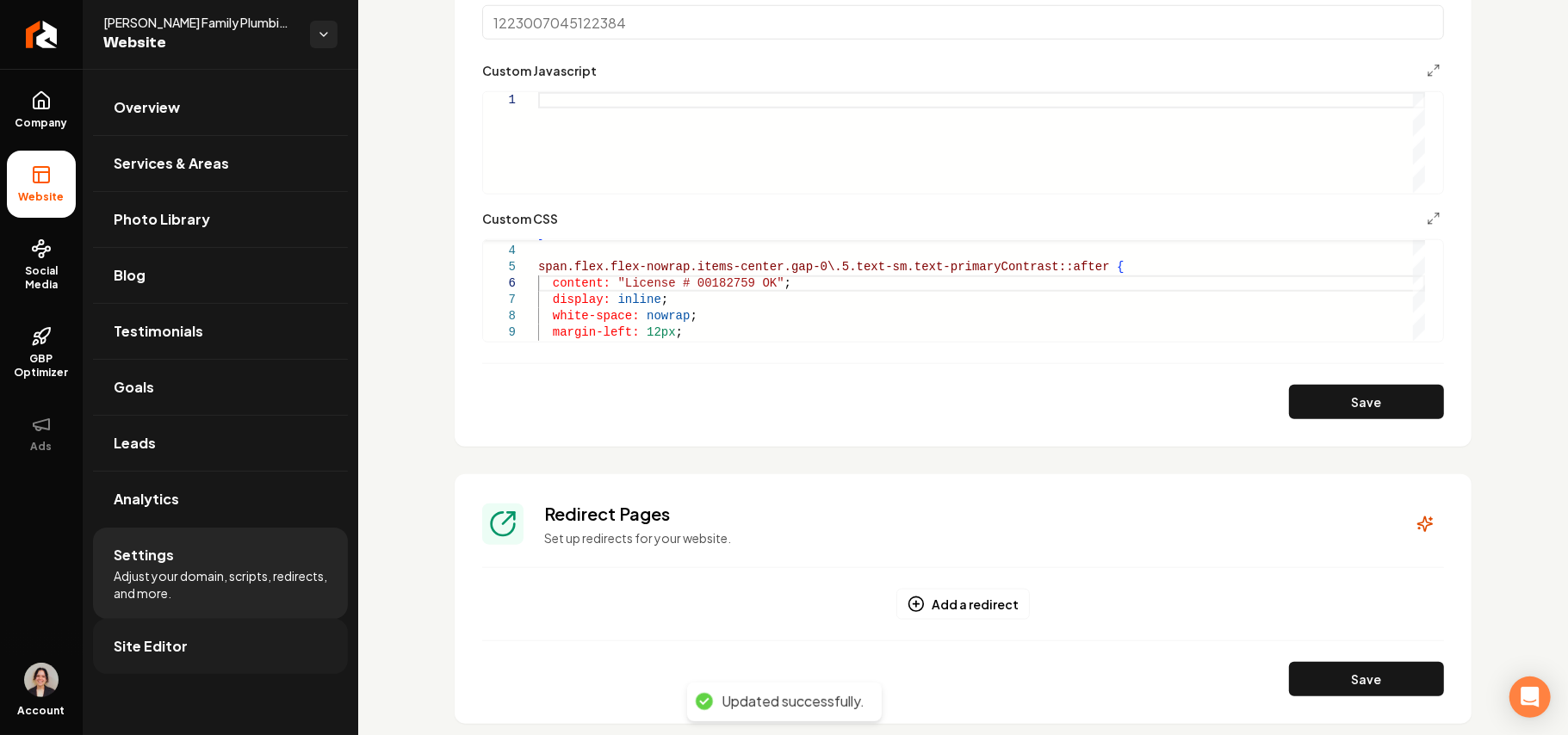
click at [172, 649] on span "Site Editor" at bounding box center [150, 647] width 74 height 21
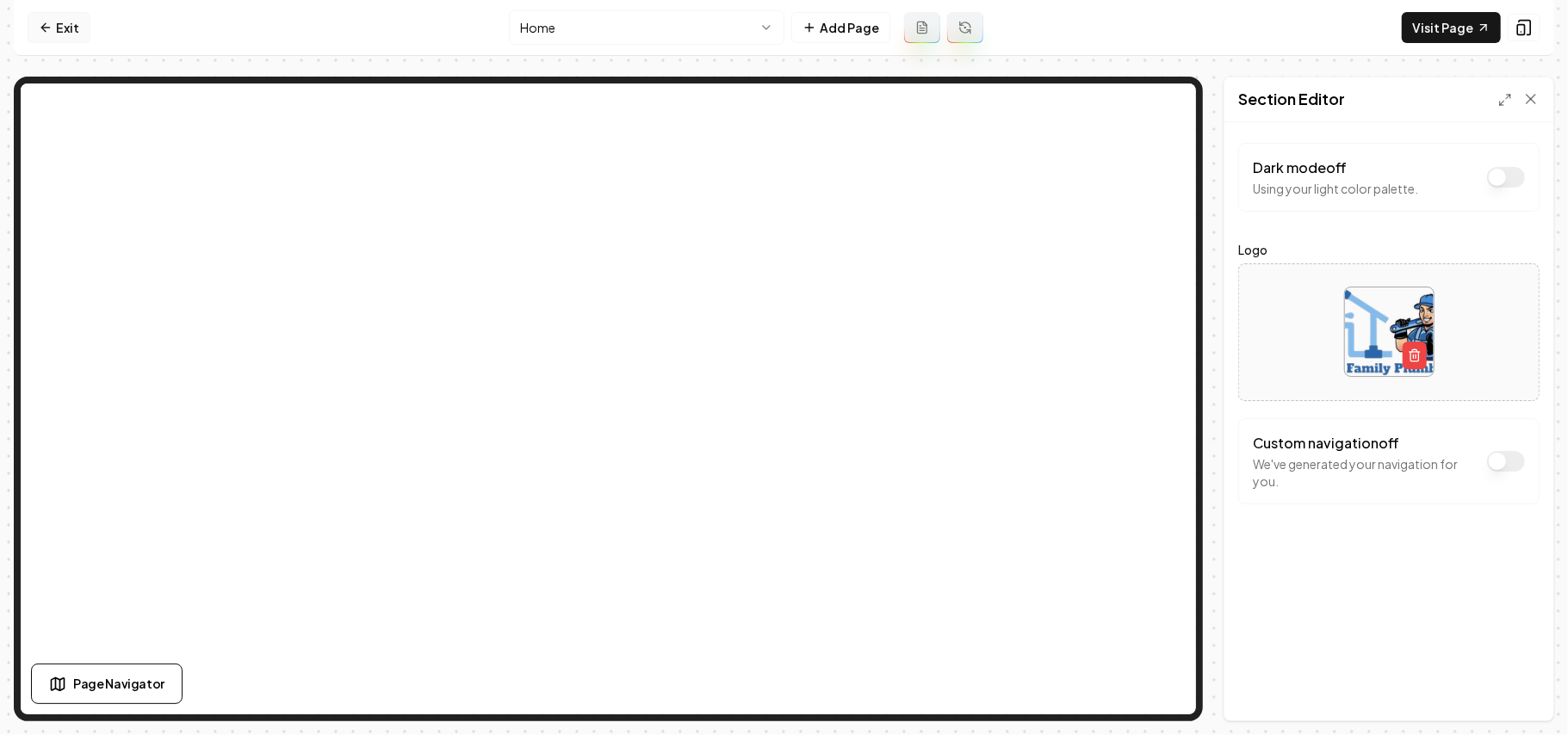
click at [72, 35] on link "Exit" at bounding box center [59, 27] width 62 height 31
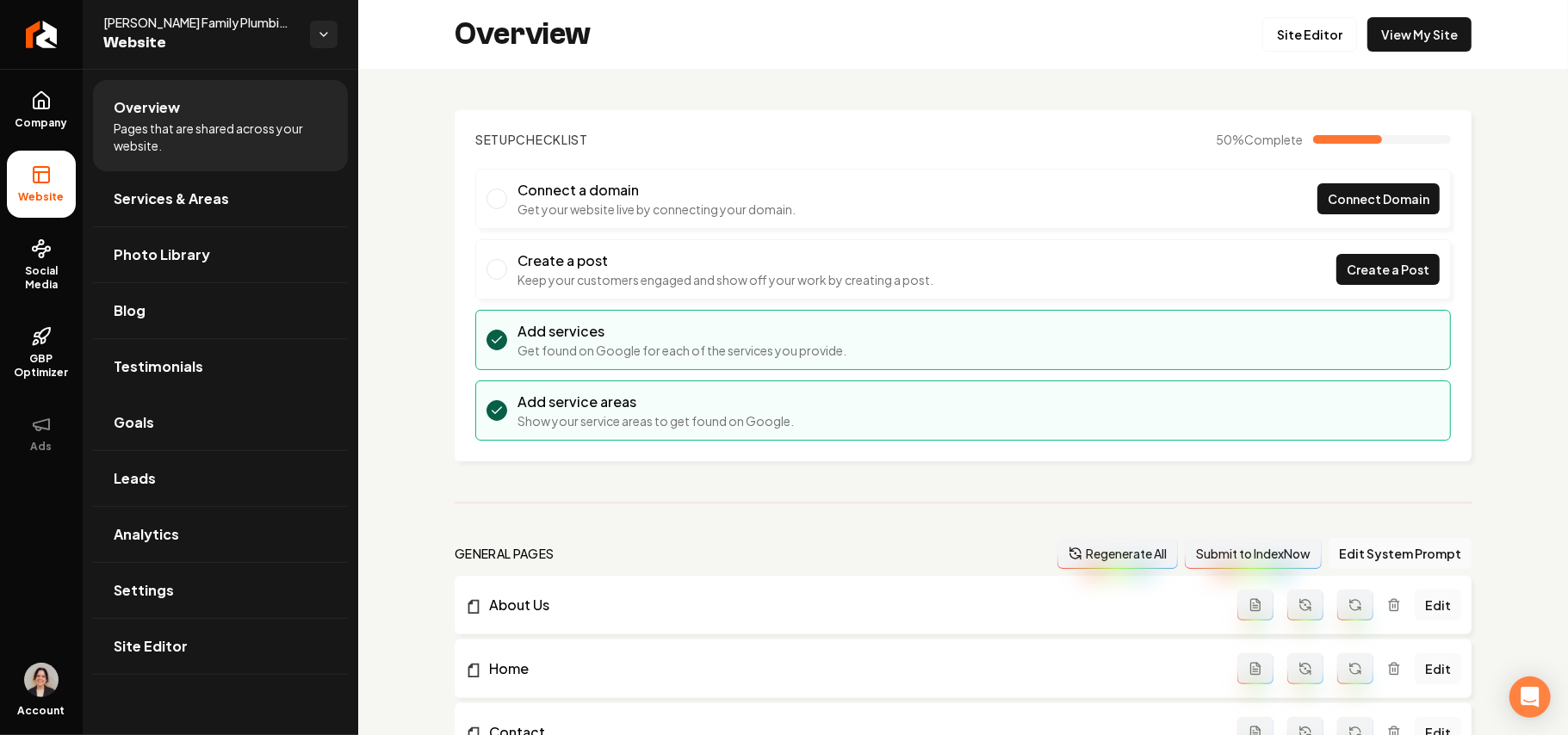
drag, startPoint x: 139, startPoint y: 421, endPoint x: 551, endPoint y: 443, distance: 412.6
click at [139, 421] on span "Goals" at bounding box center [133, 423] width 41 height 21
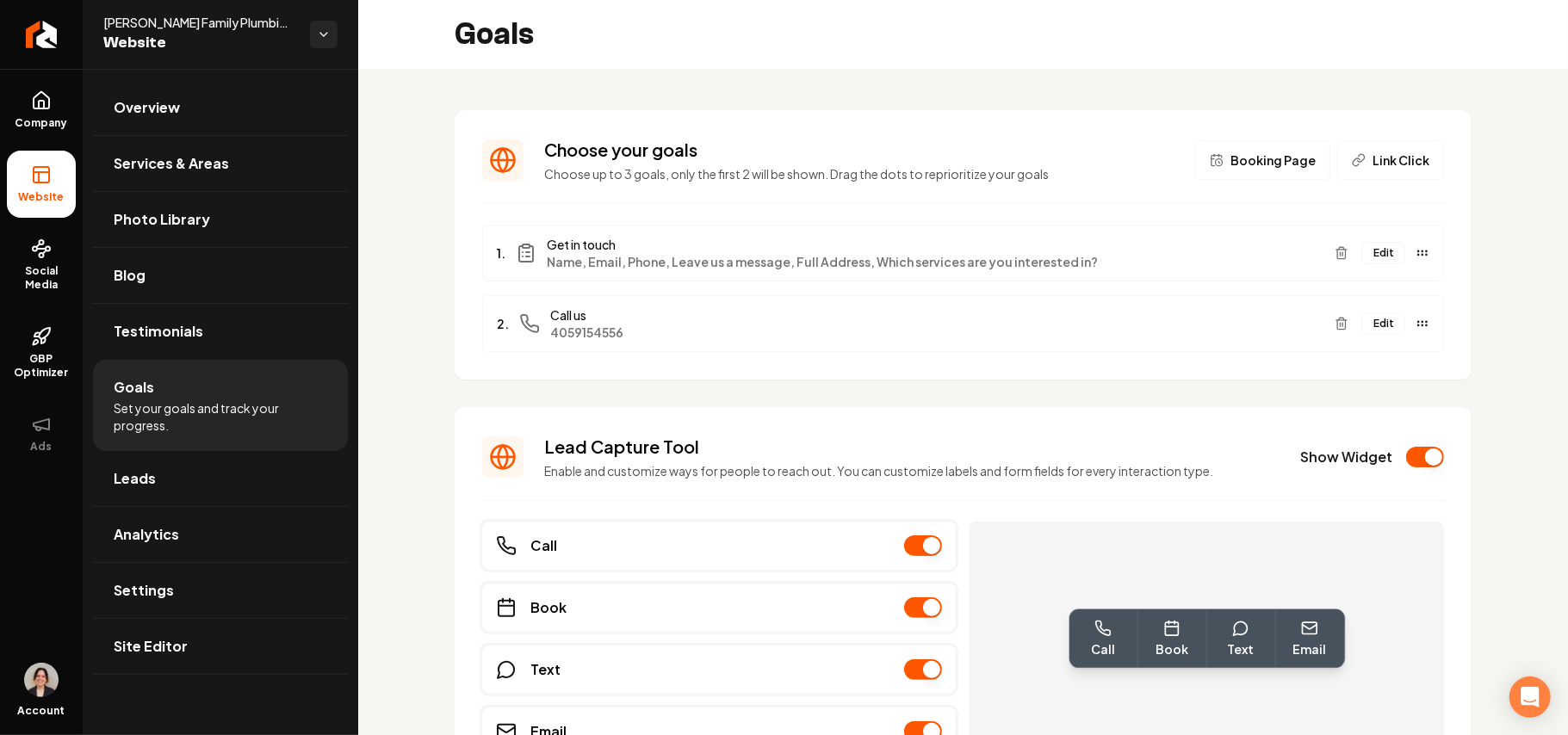
click at [1365, 256] on button "Edit" at bounding box center [1384, 254] width 44 height 23
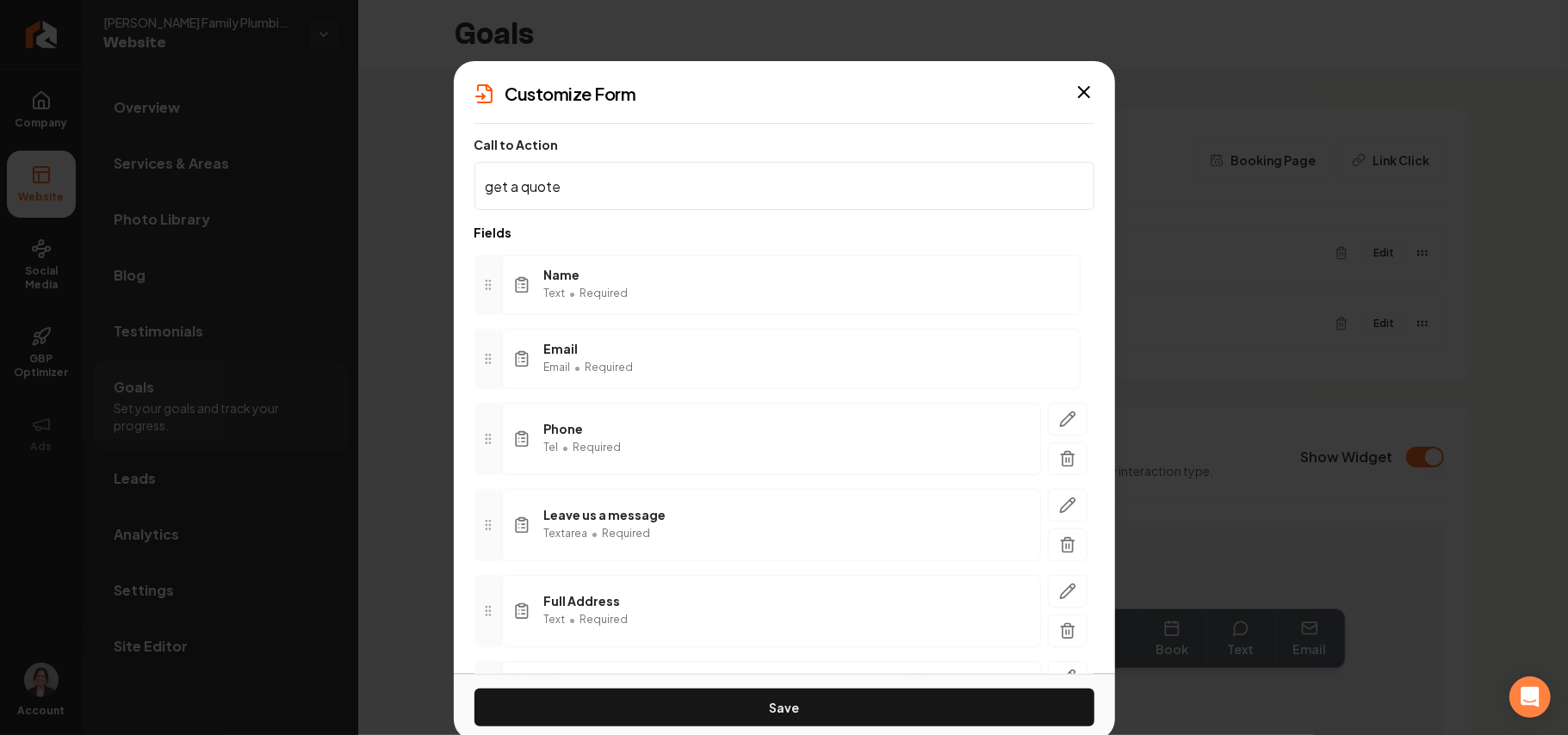
drag, startPoint x: 496, startPoint y: 180, endPoint x: 437, endPoint y: 186, distance: 59.3
click at [442, 186] on body "Company Website Social Media GBP Optimizer Ads Account Hardin's Family Plumbing…" at bounding box center [784, 367] width 1568 height 735
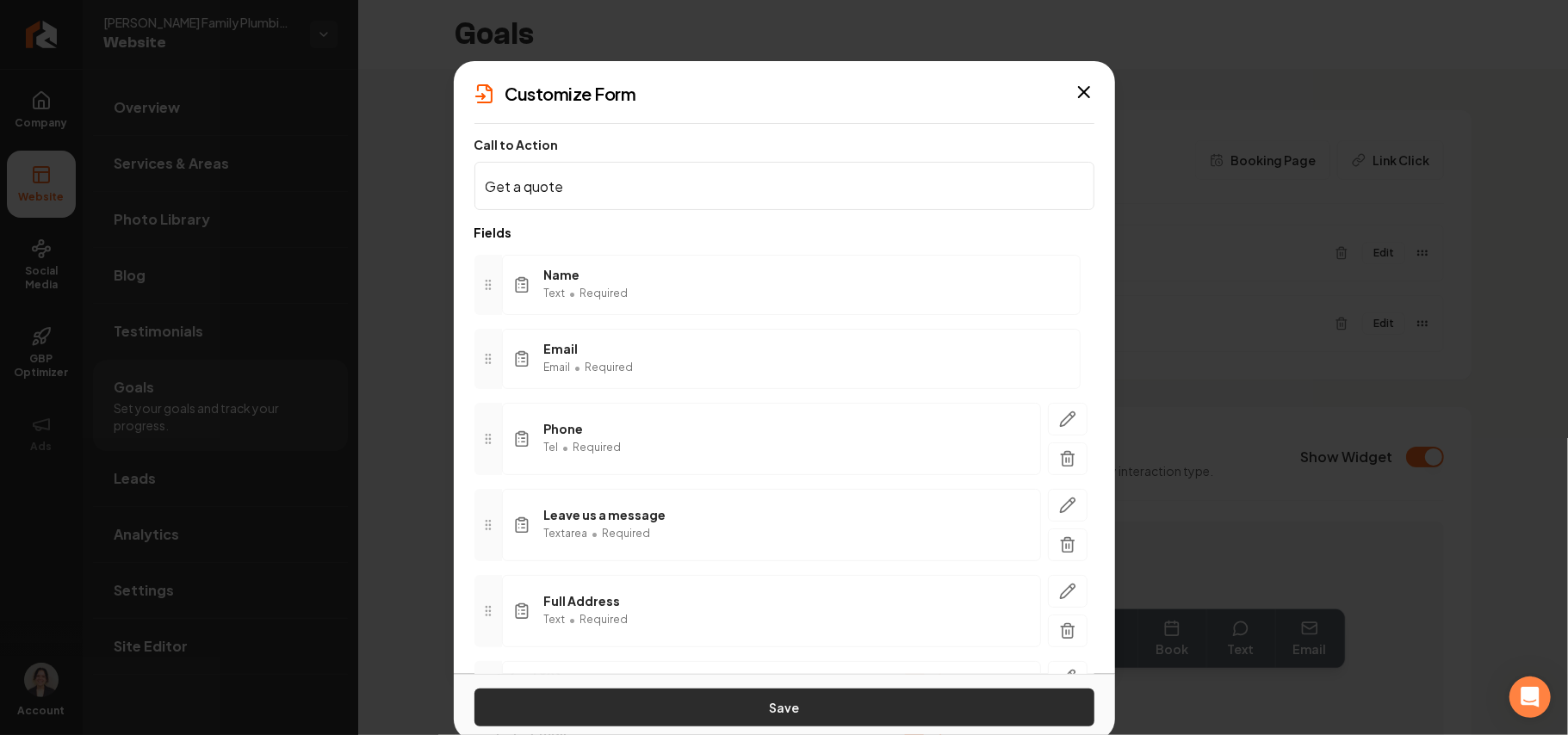
type input "Get a quote"
click at [661, 706] on button "Save" at bounding box center [784, 708] width 619 height 38
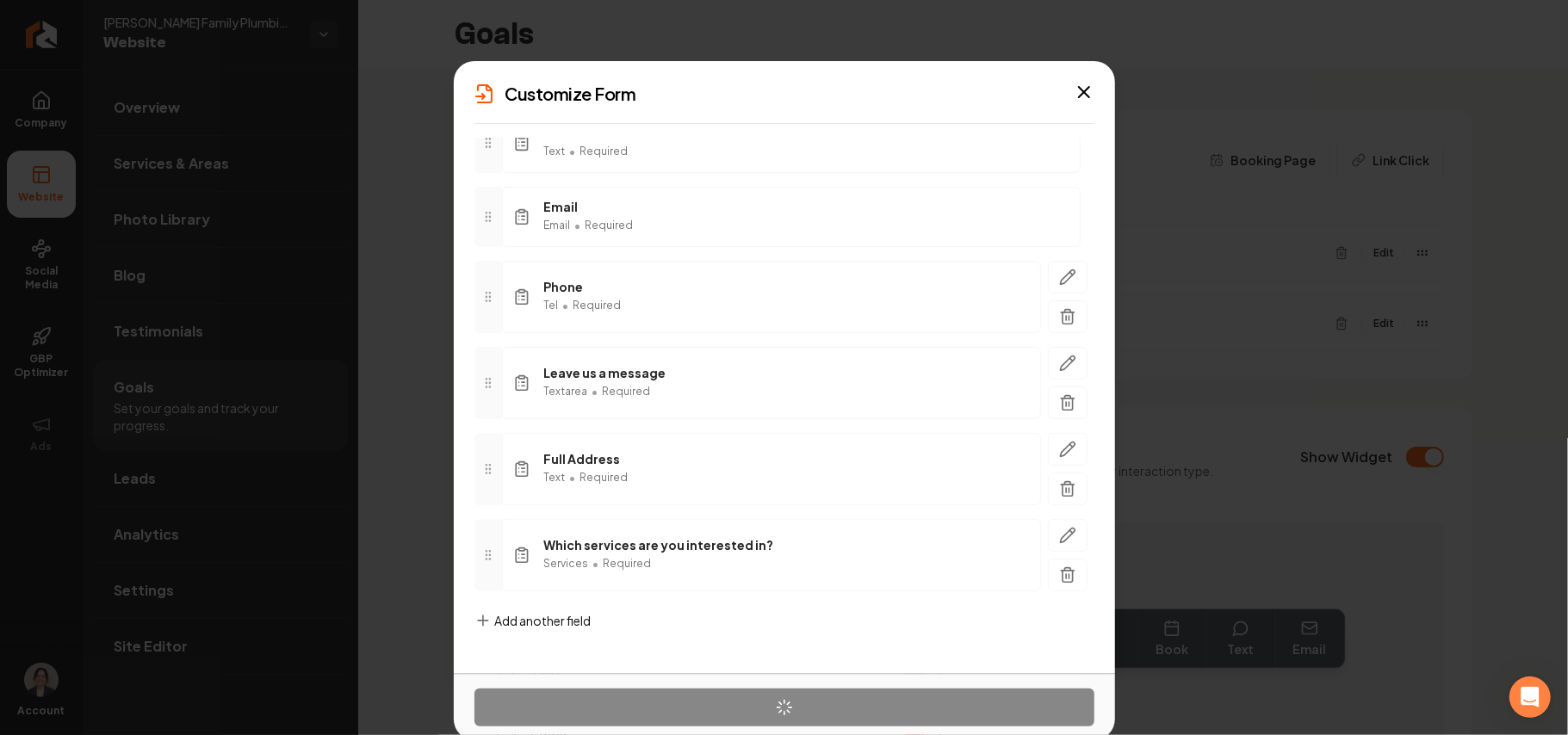
scroll to position [149, 0]
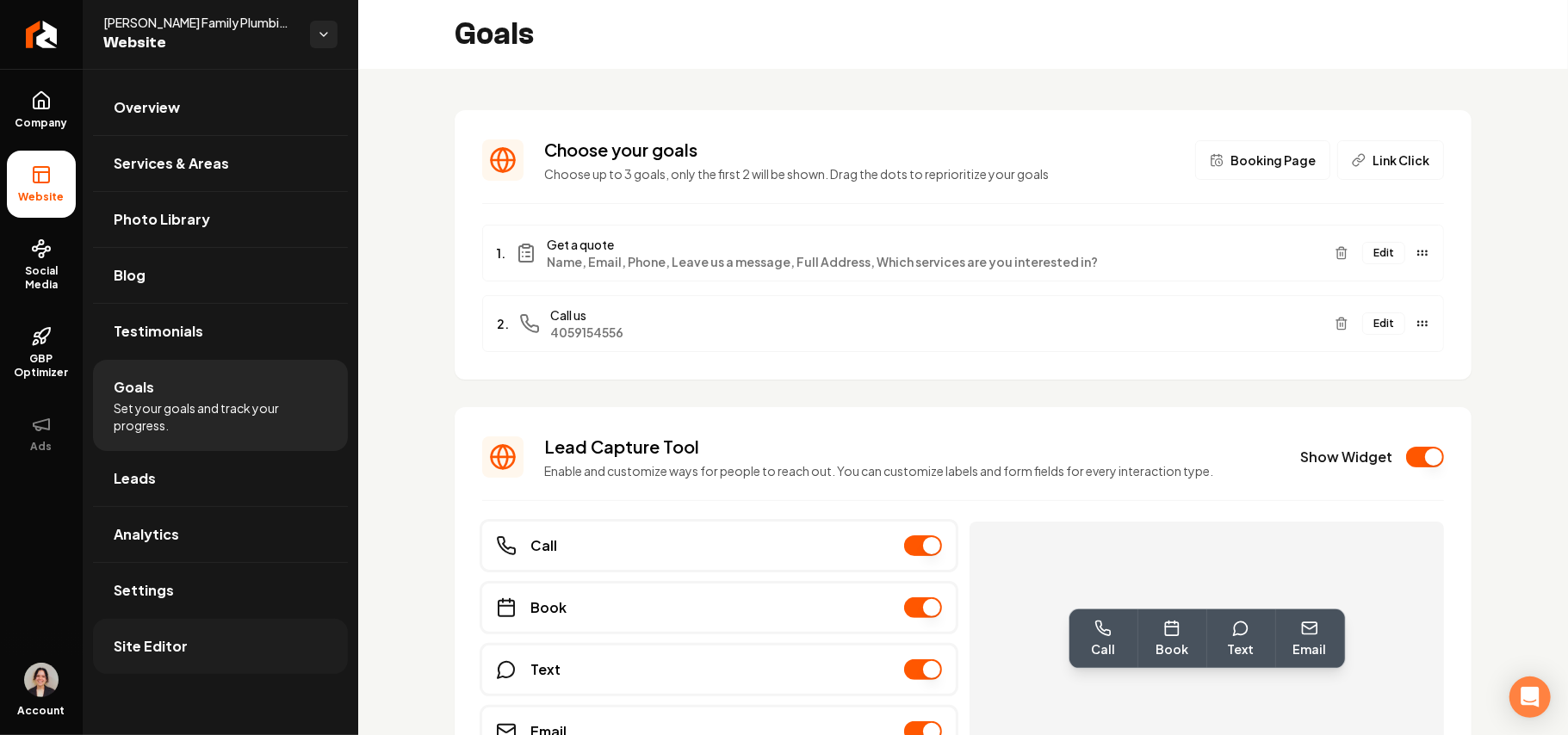
click at [246, 631] on link "Site Editor" at bounding box center [219, 647] width 254 height 55
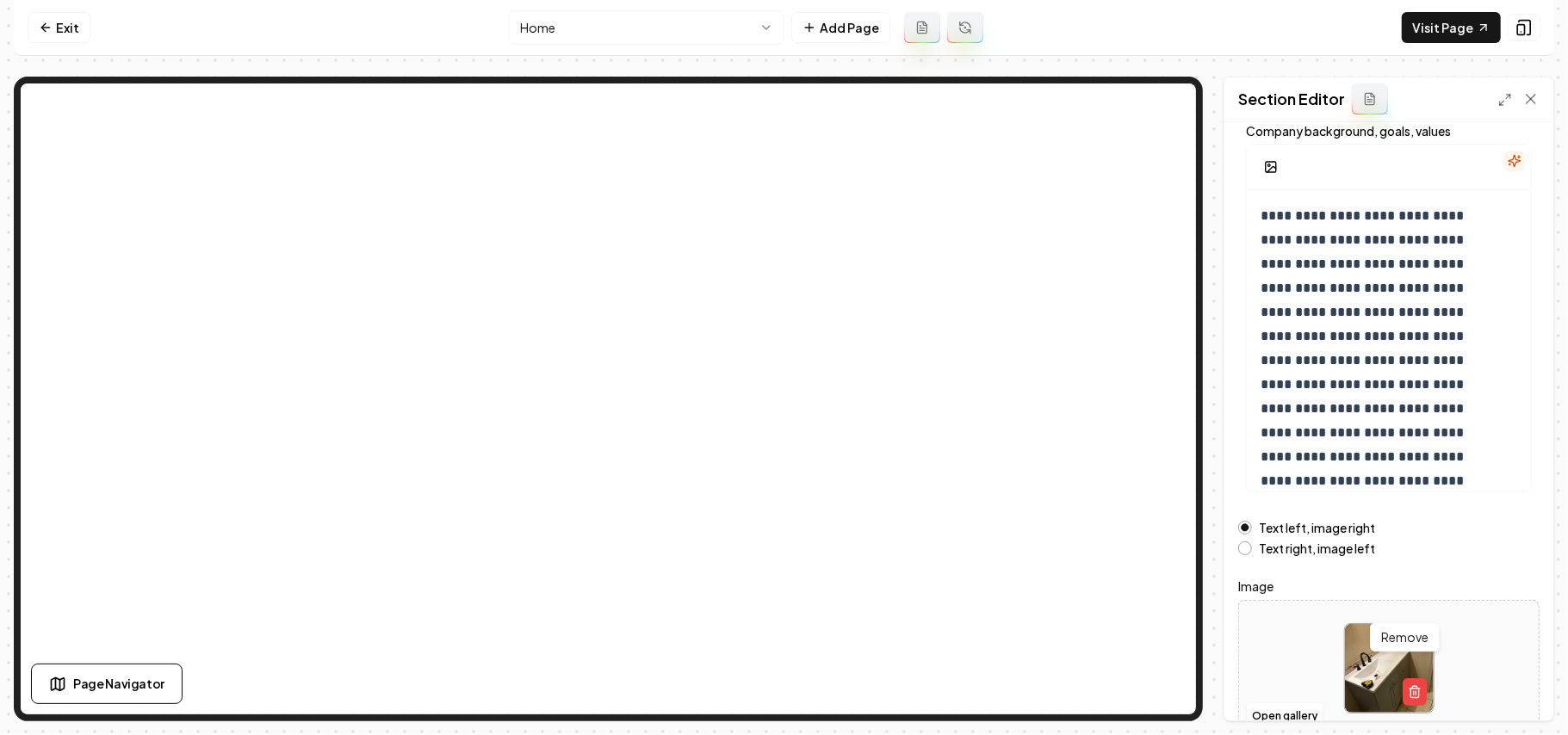
scroll to position [197, 0]
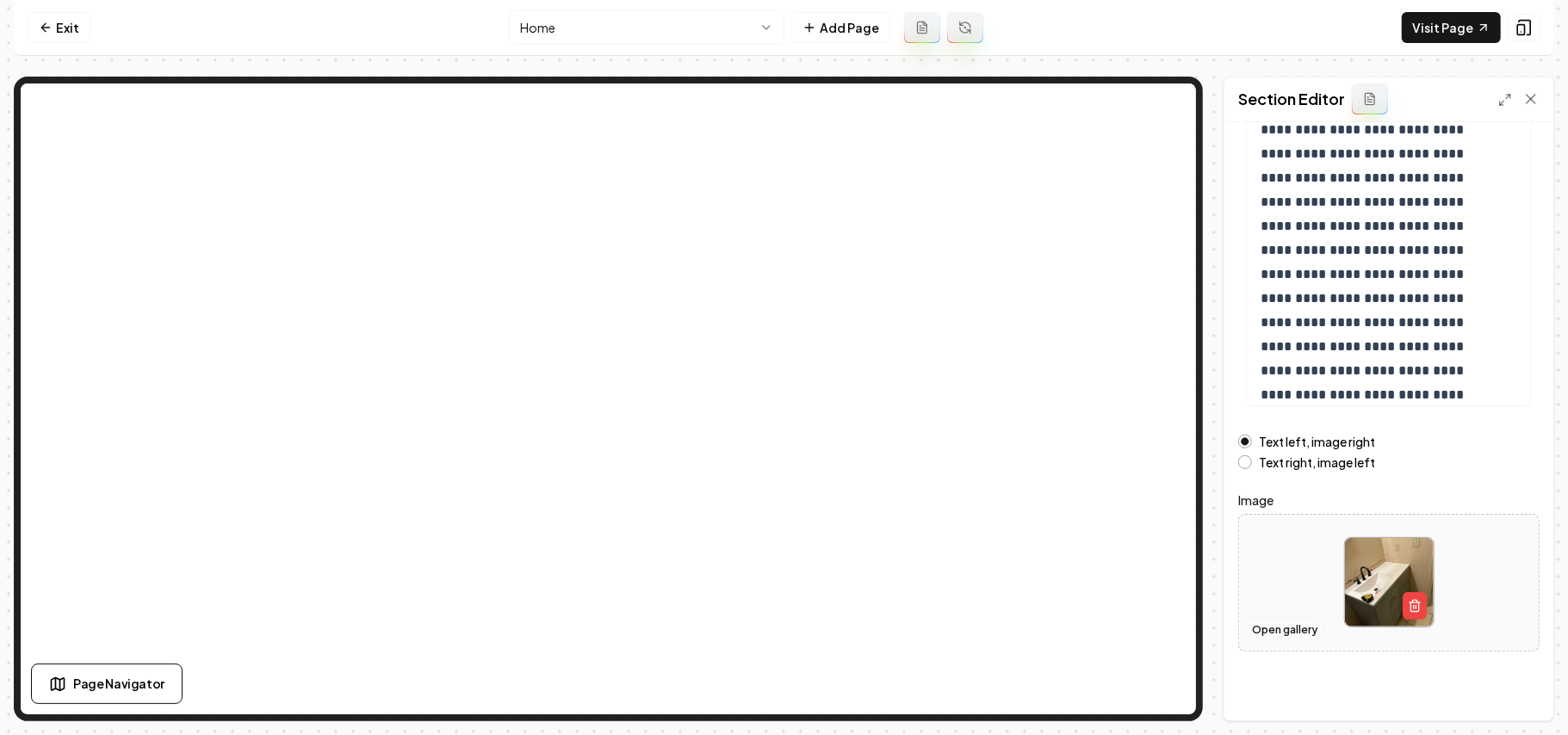
click at [1274, 621] on button "Open gallery" at bounding box center [1284, 630] width 78 height 27
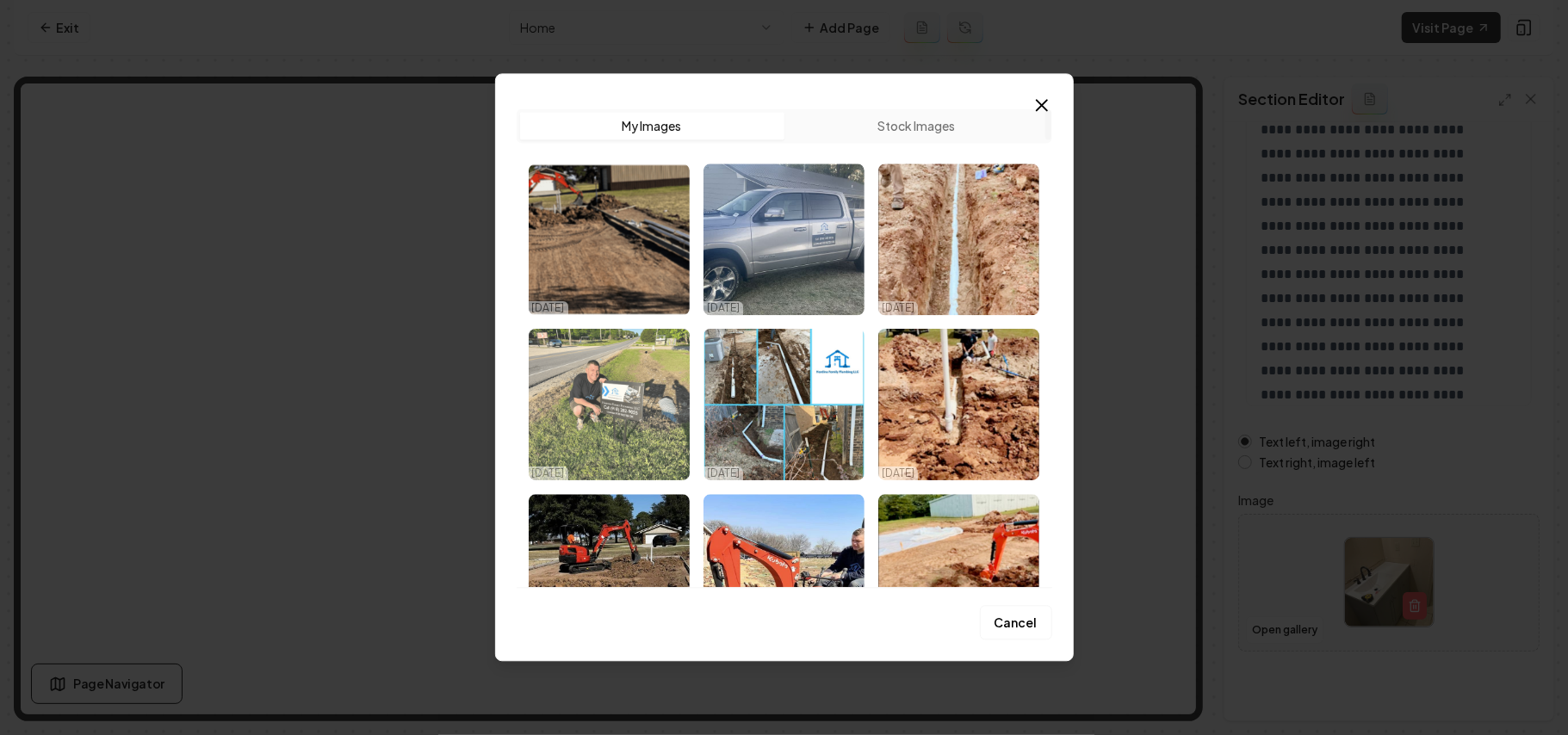
click at [655, 422] on img "Select image image_68dd6fad5c7cd75eb89fb0aa.png" at bounding box center [609, 405] width 161 height 151
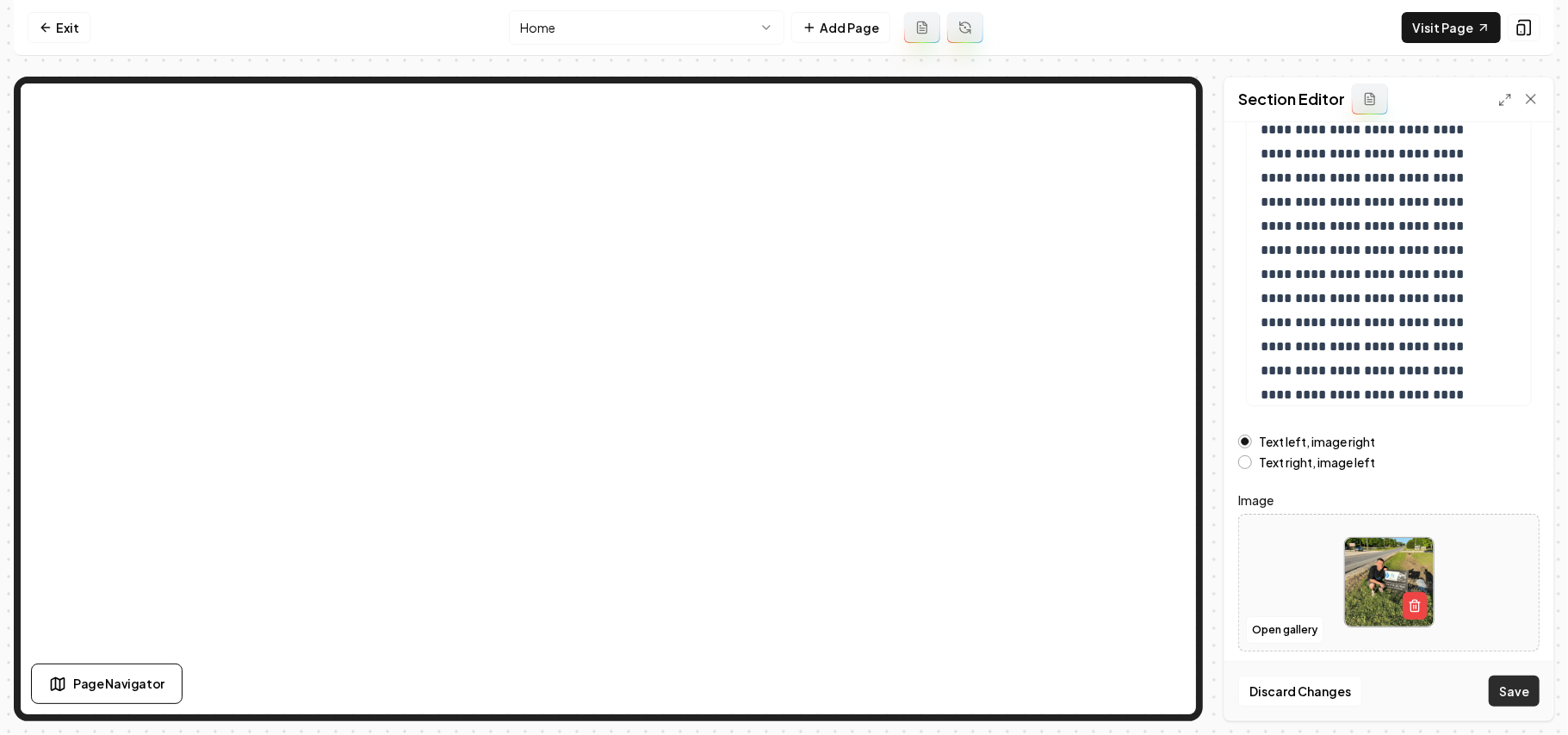
click at [1524, 696] on button "Save" at bounding box center [1514, 691] width 51 height 31
click at [1276, 458] on label "Text right, image left" at bounding box center [1316, 462] width 116 height 12
click at [1252, 458] on button "Text right, image left" at bounding box center [1245, 463] width 14 height 14
click at [1513, 697] on button "Save" at bounding box center [1514, 691] width 51 height 31
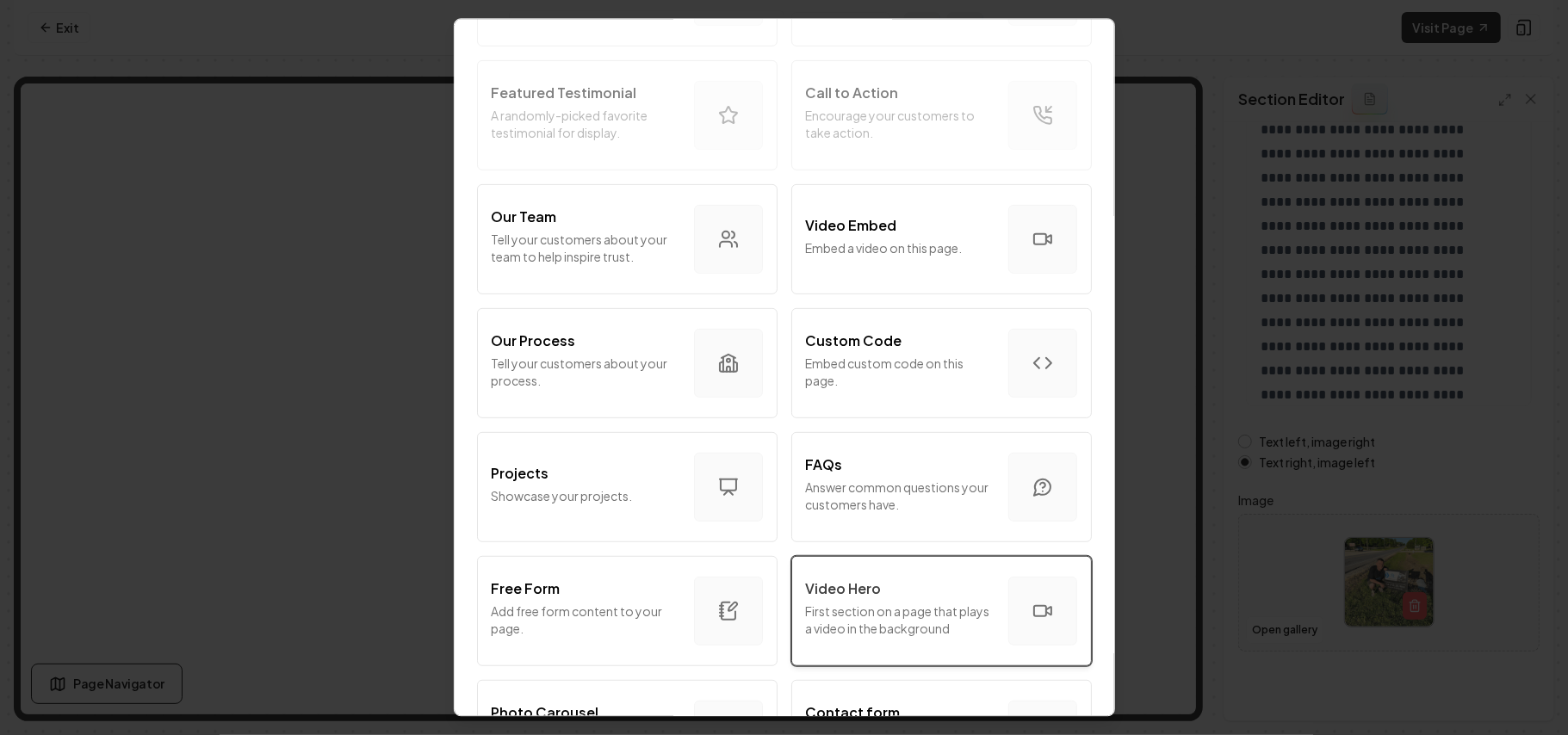
scroll to position [930, 0]
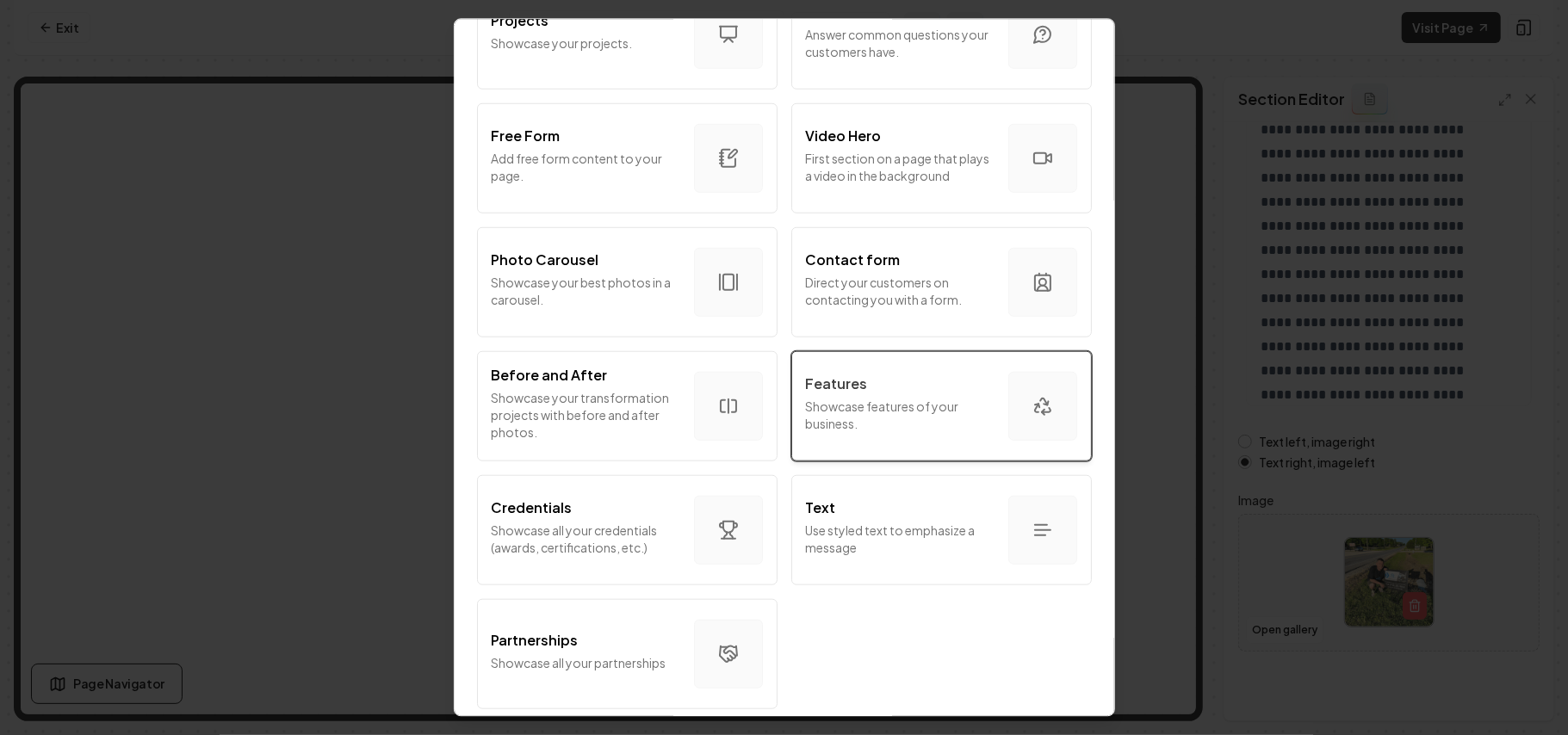
click at [849, 397] on p "Showcase features of your business." at bounding box center [899, 414] width 188 height 34
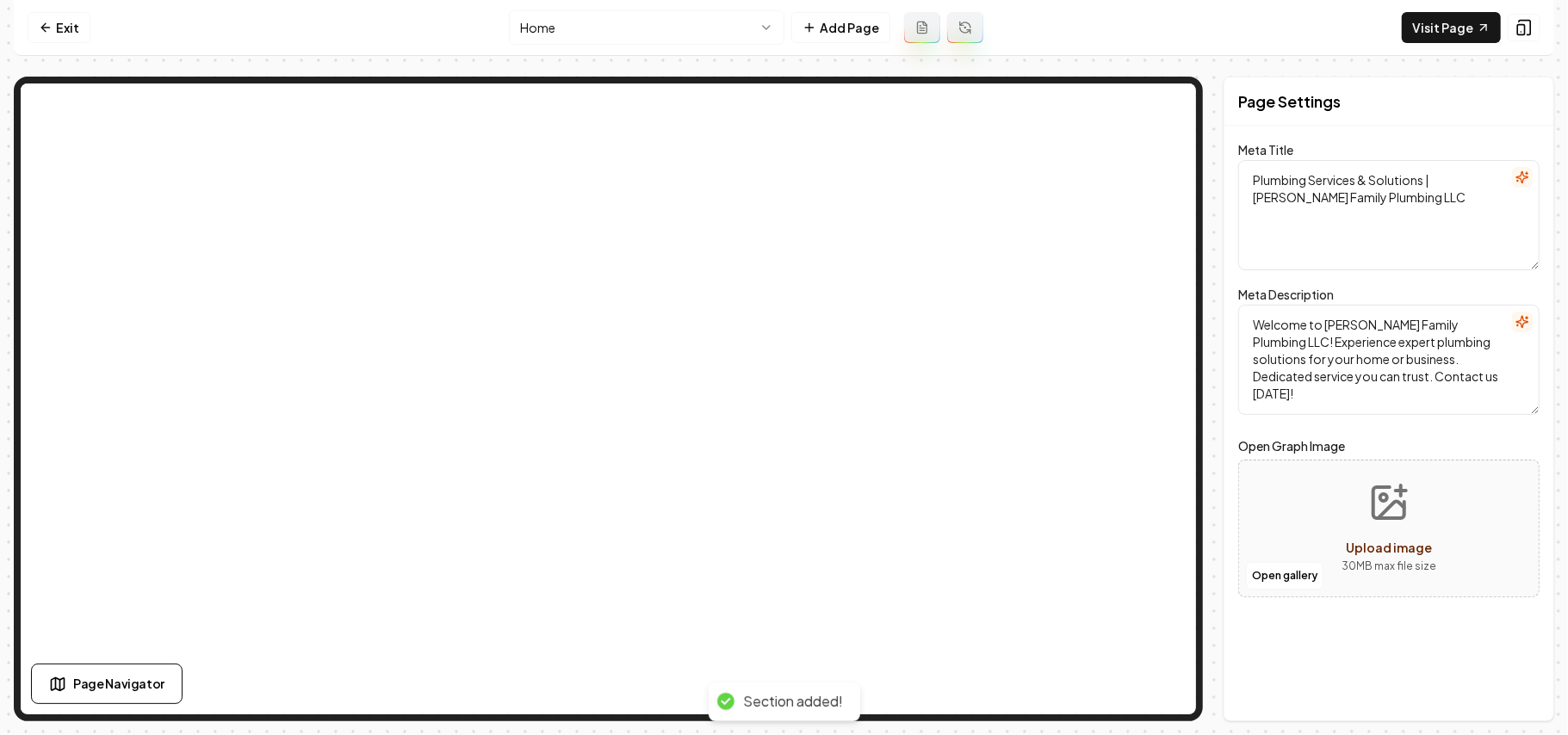
scroll to position [0, 0]
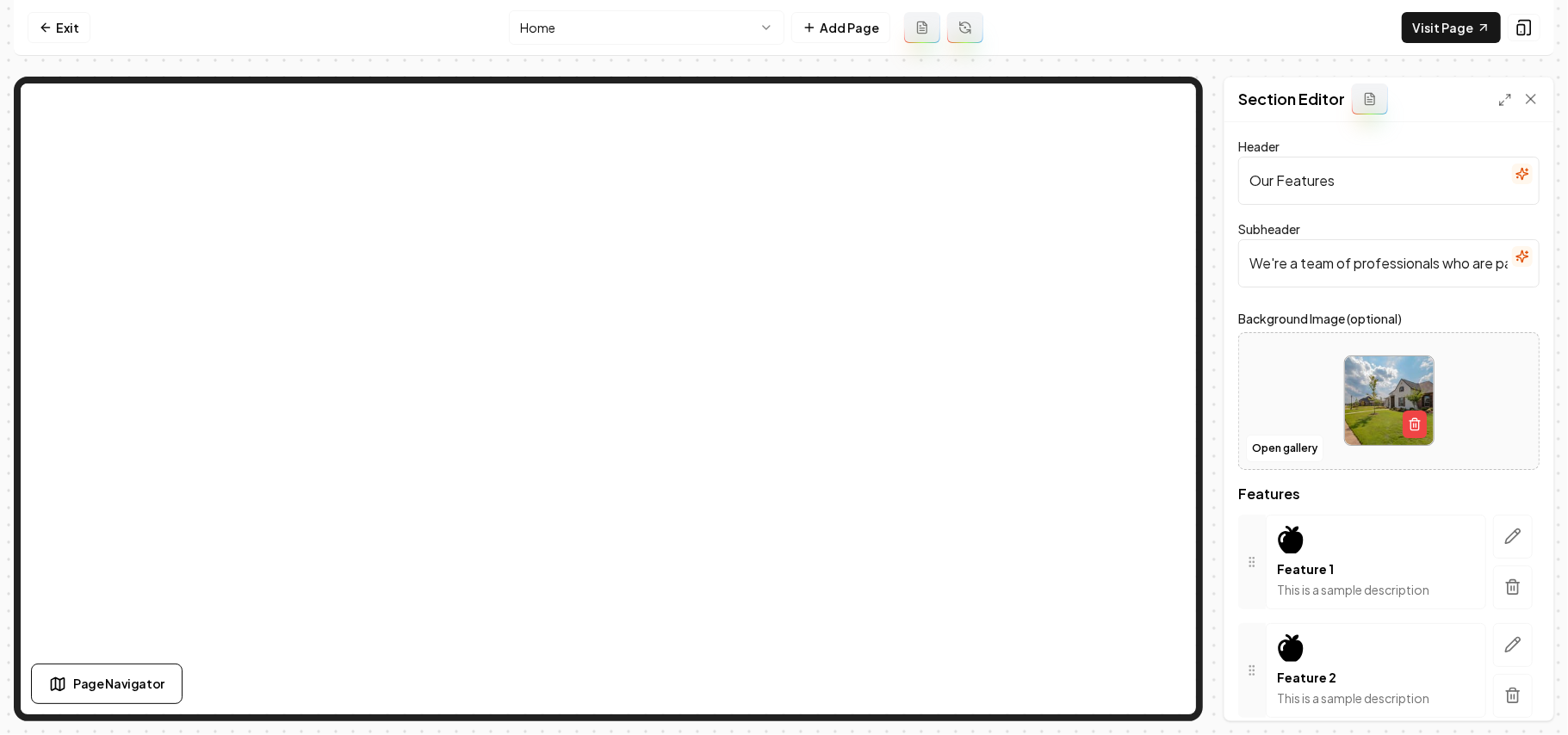
drag, startPoint x: 1320, startPoint y: 187, endPoint x: 1213, endPoint y: 180, distance: 107.2
click at [1161, 95] on div "Page Settings Section Editor Header Our Features Subheader We're a team of prof…" at bounding box center [784, 399] width 1541 height 645
paste input "plumbing specialist at your service"
click at [1246, 179] on input "plumbing specialist at your service" at bounding box center [1388, 181] width 302 height 48
click at [1320, 183] on input "Plumbing specialist at your service" at bounding box center [1388, 181] width 302 height 48
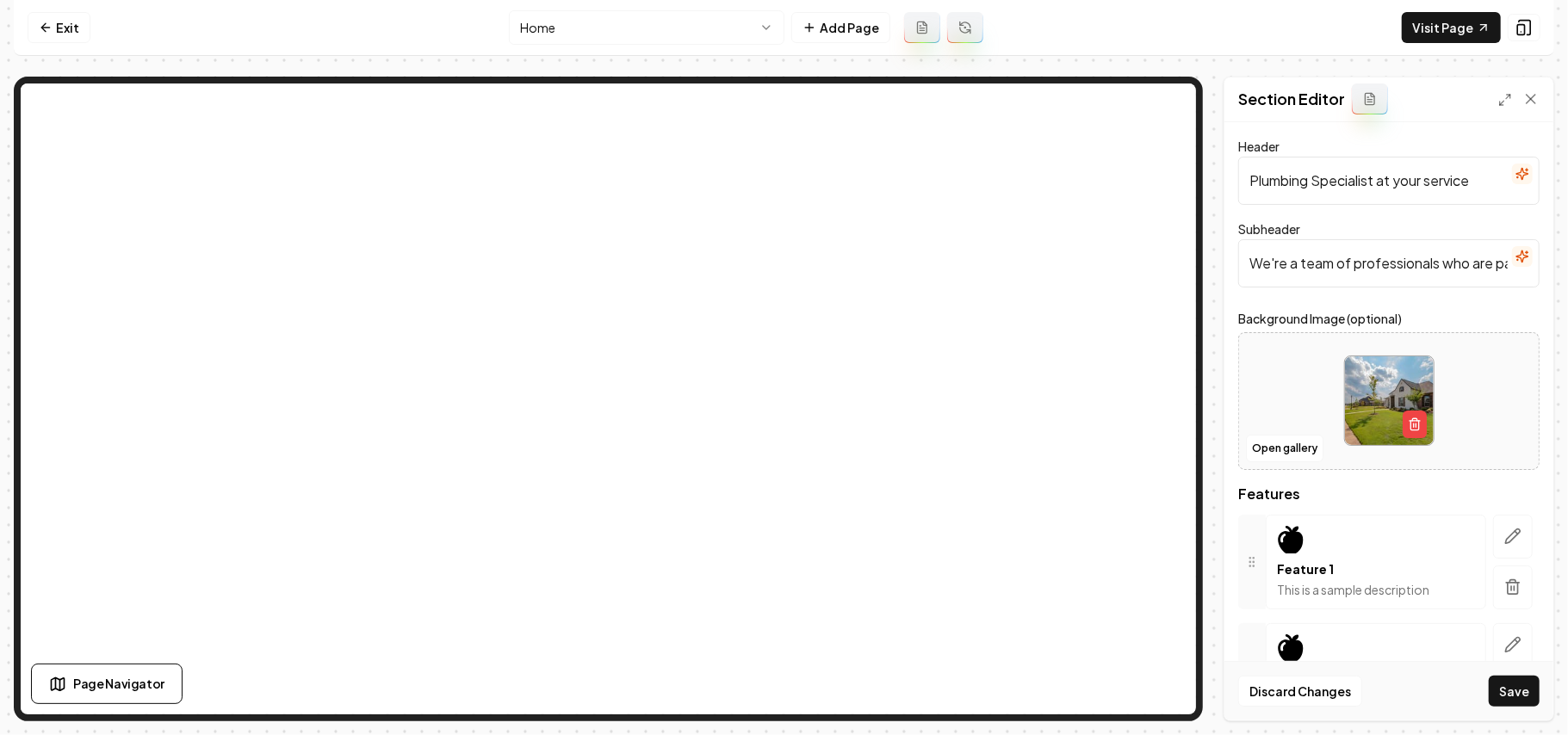
click at [1389, 180] on input "Plumbing Specialist at your service" at bounding box center [1388, 181] width 302 height 48
click at [1402, 184] on input "Plumbing Specialist at your service" at bounding box center [1388, 181] width 302 height 48
click at [1431, 183] on input "Plumbing Specialist at Your service" at bounding box center [1388, 181] width 302 height 48
click at [1388, 186] on input "Plumbing Specialist At Your Service" at bounding box center [1388, 181] width 302 height 48
type input "Plumbing Specialist At Your Service"
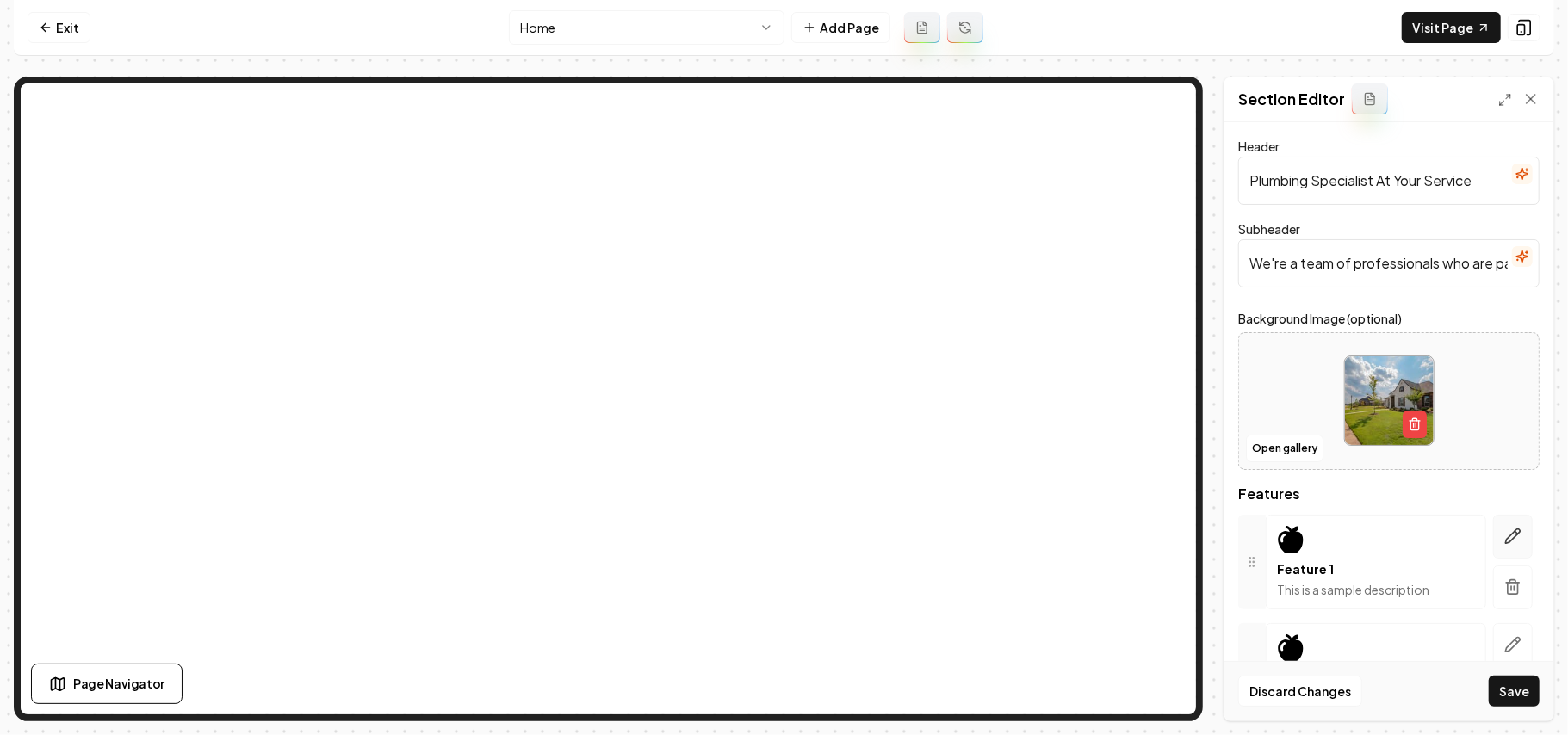
click at [1503, 534] on button "button" at bounding box center [1513, 536] width 40 height 44
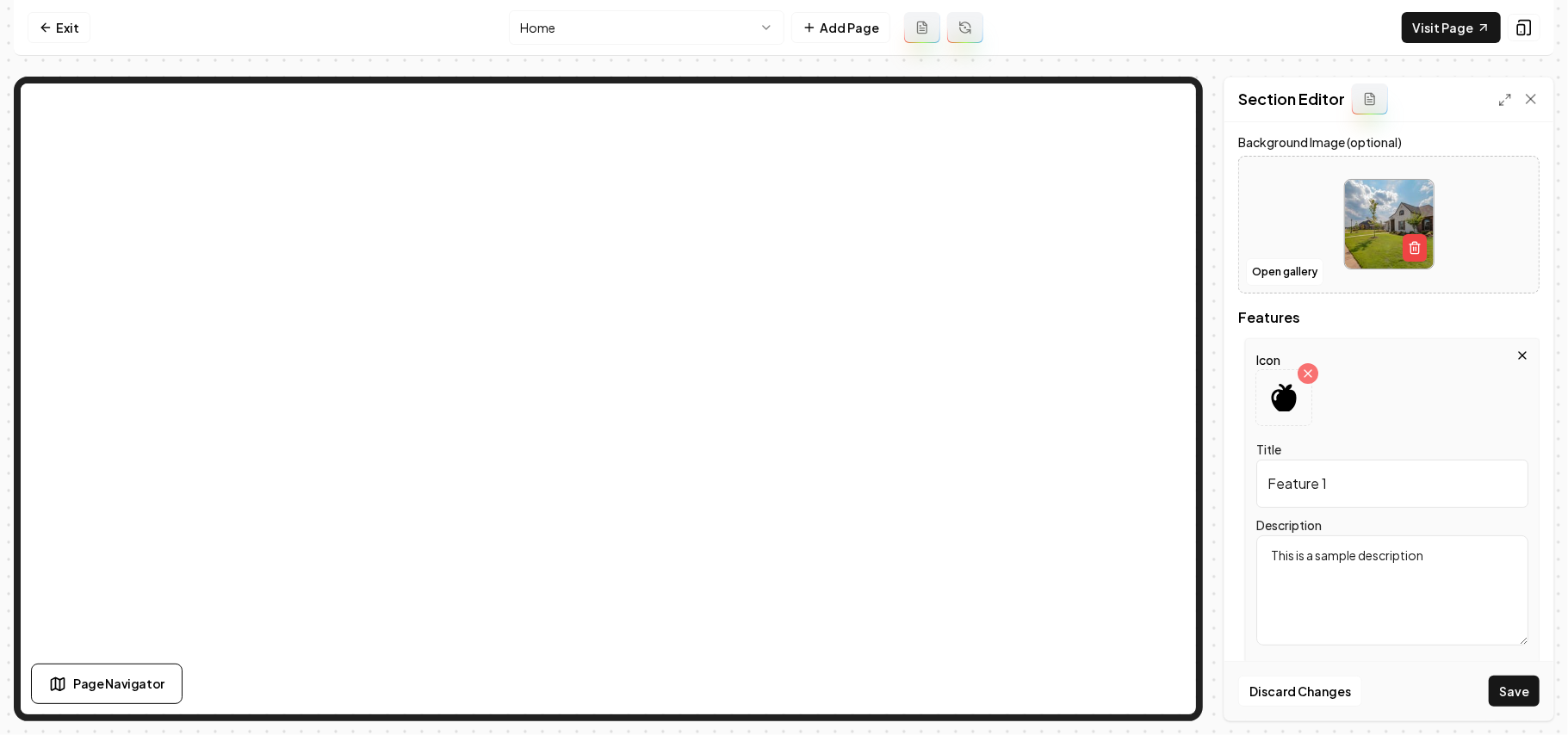
scroll to position [344, 0]
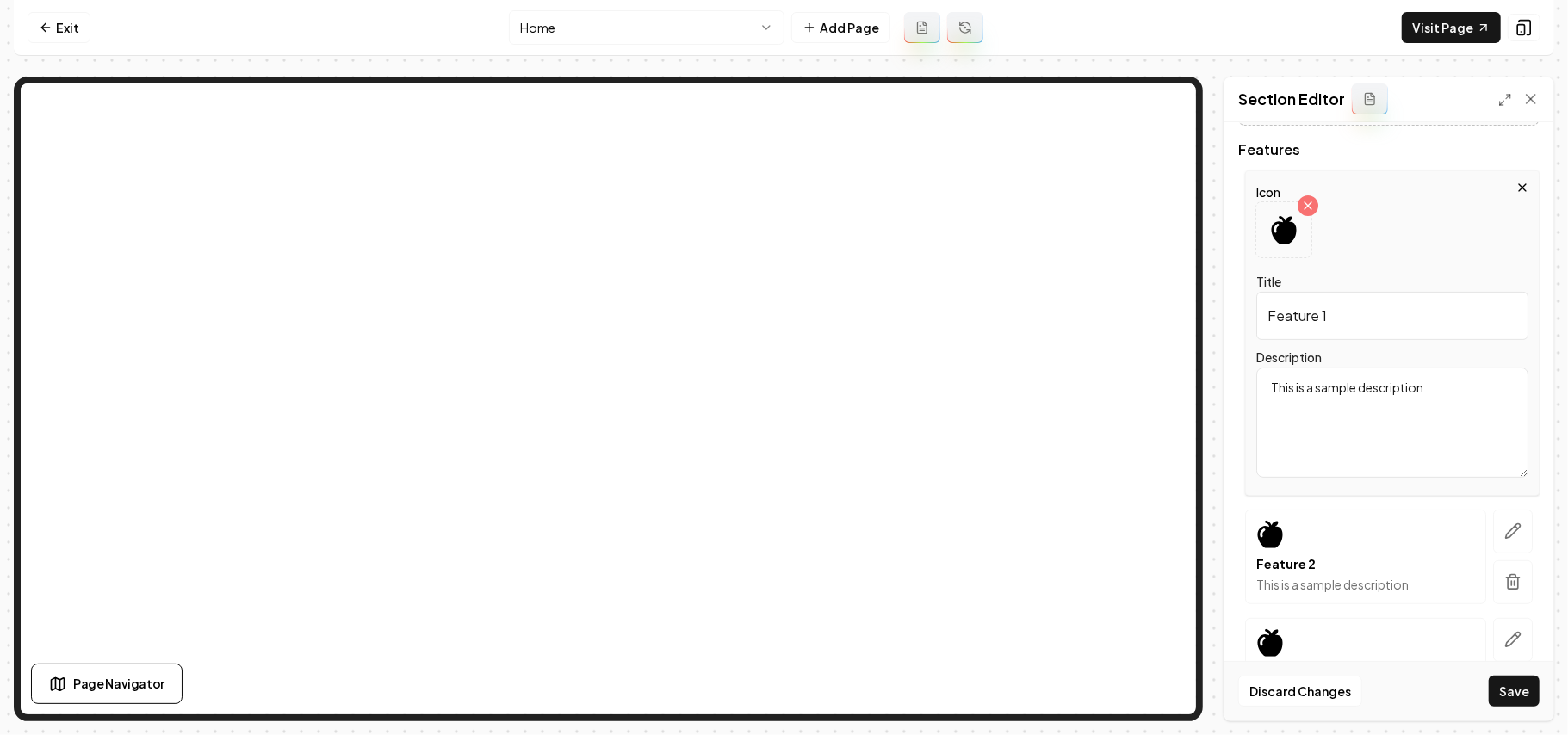
drag, startPoint x: 1370, startPoint y: 308, endPoint x: 1164, endPoint y: 308, distance: 206.0
click at [1038, 221] on div "Page Settings Section Editor Header Plumbing Specialist At Your Service Subhead…" at bounding box center [784, 399] width 1541 height 645
paste input "Skilled and Trained"
type input "Skilled and Trained"
drag, startPoint x: 1467, startPoint y: 413, endPoint x: 1189, endPoint y: 349, distance: 285.3
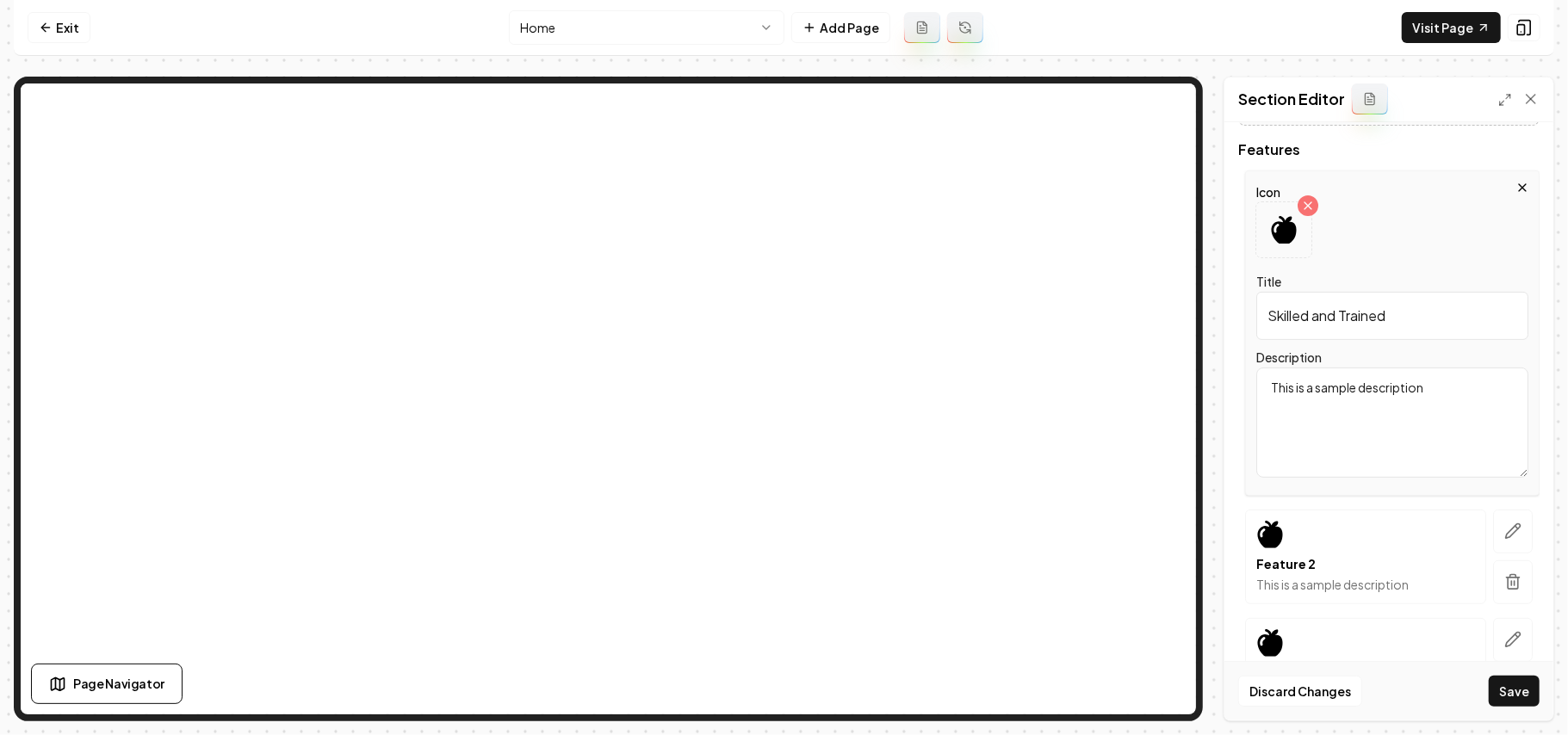
click at [1211, 357] on div "Page Settings Section Editor Header Plumbing Specialist At Your Service Subhead…" at bounding box center [784, 399] width 1541 height 645
paste textarea "Our technicians undergo a rigorous training program before being issued our uni…"
type textarea "Our technicians undergo a rigorous training program before being issued our uni…"
click at [1263, 236] on div at bounding box center [1283, 230] width 55 height 55
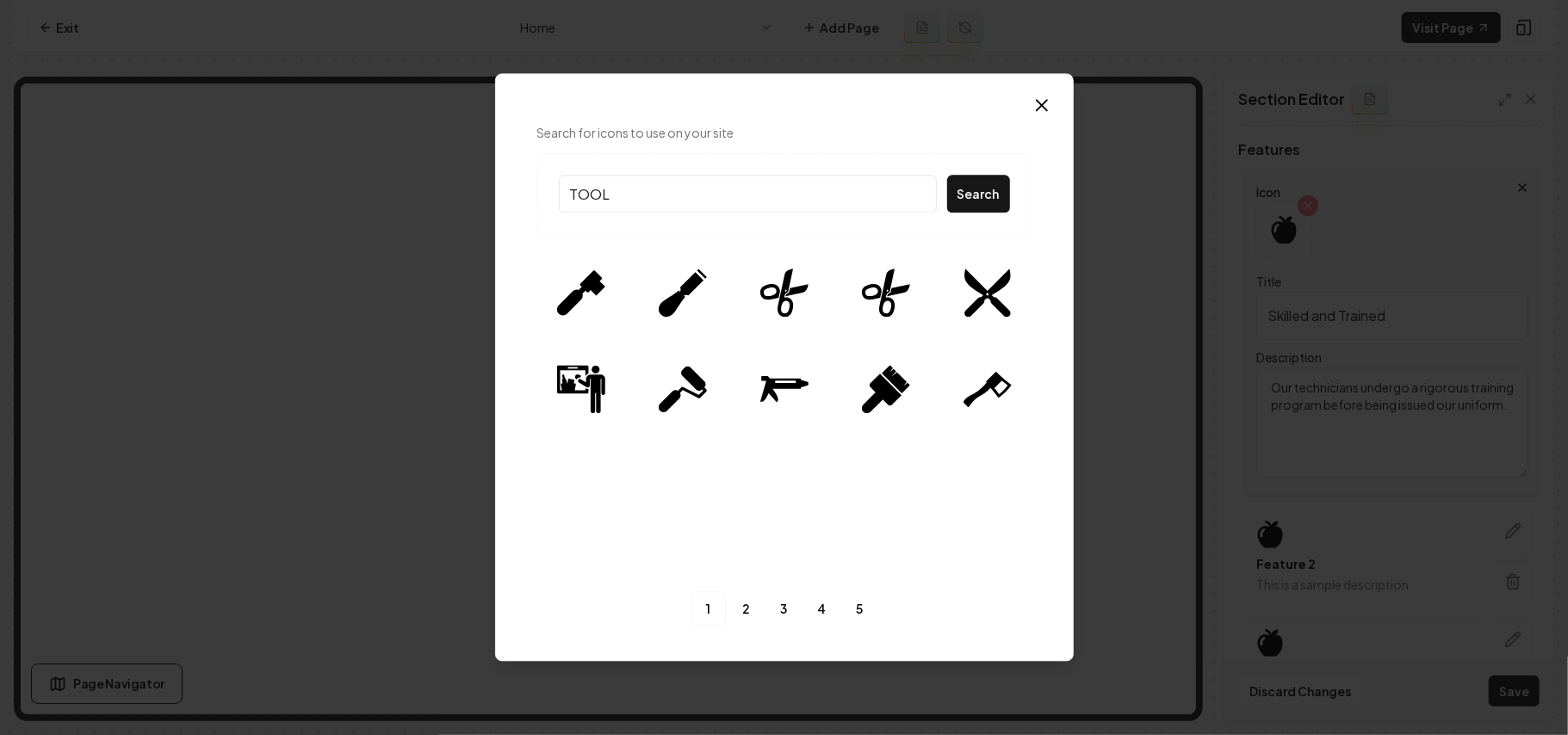
click at [648, 191] on input "TOOL" at bounding box center [748, 194] width 378 height 38
type input "TOOLs"
drag, startPoint x: 954, startPoint y: 193, endPoint x: 1030, endPoint y: 194, distance: 76.0
click at [954, 193] on button "Search" at bounding box center [978, 194] width 62 height 38
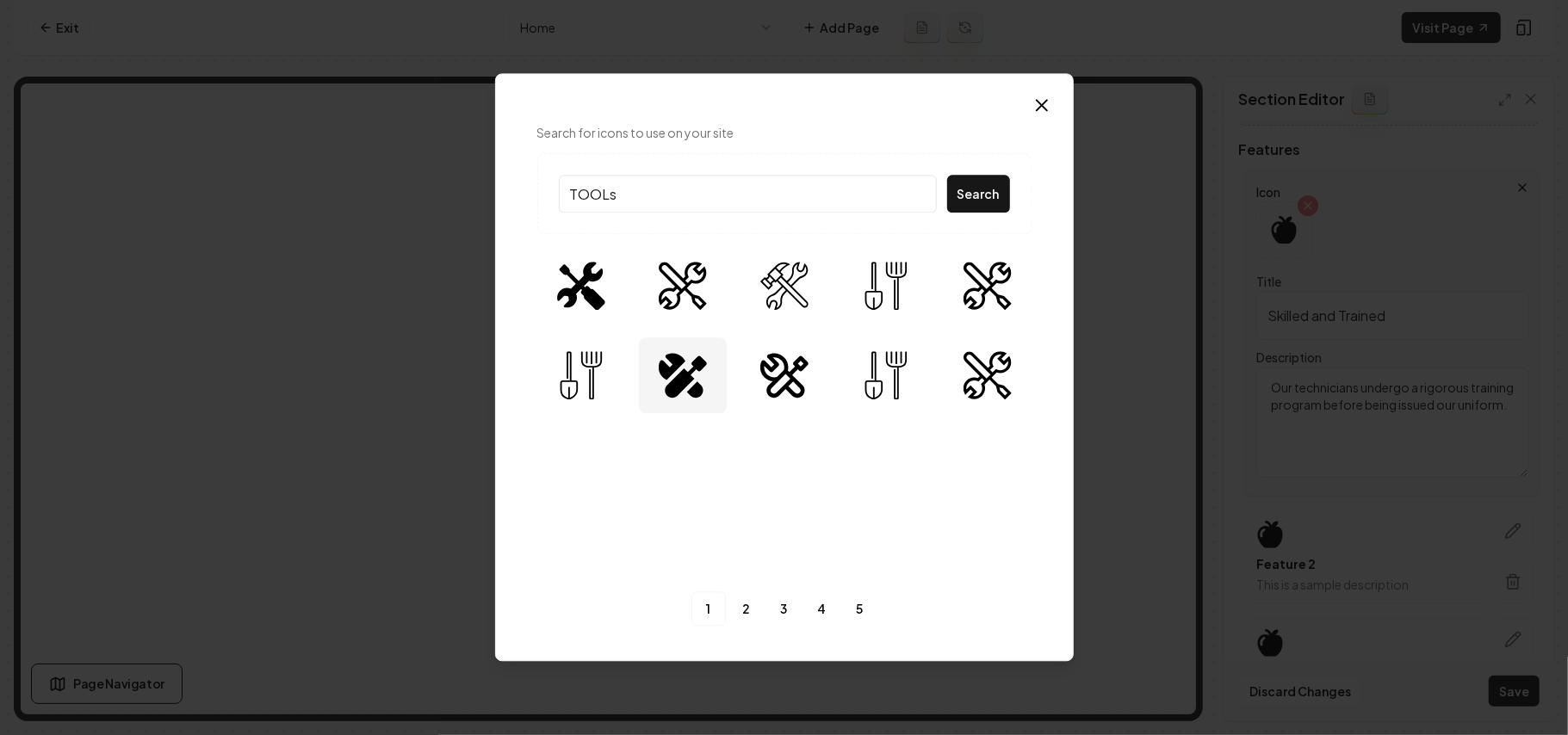
click at [661, 366] on img at bounding box center [682, 375] width 48 height 48
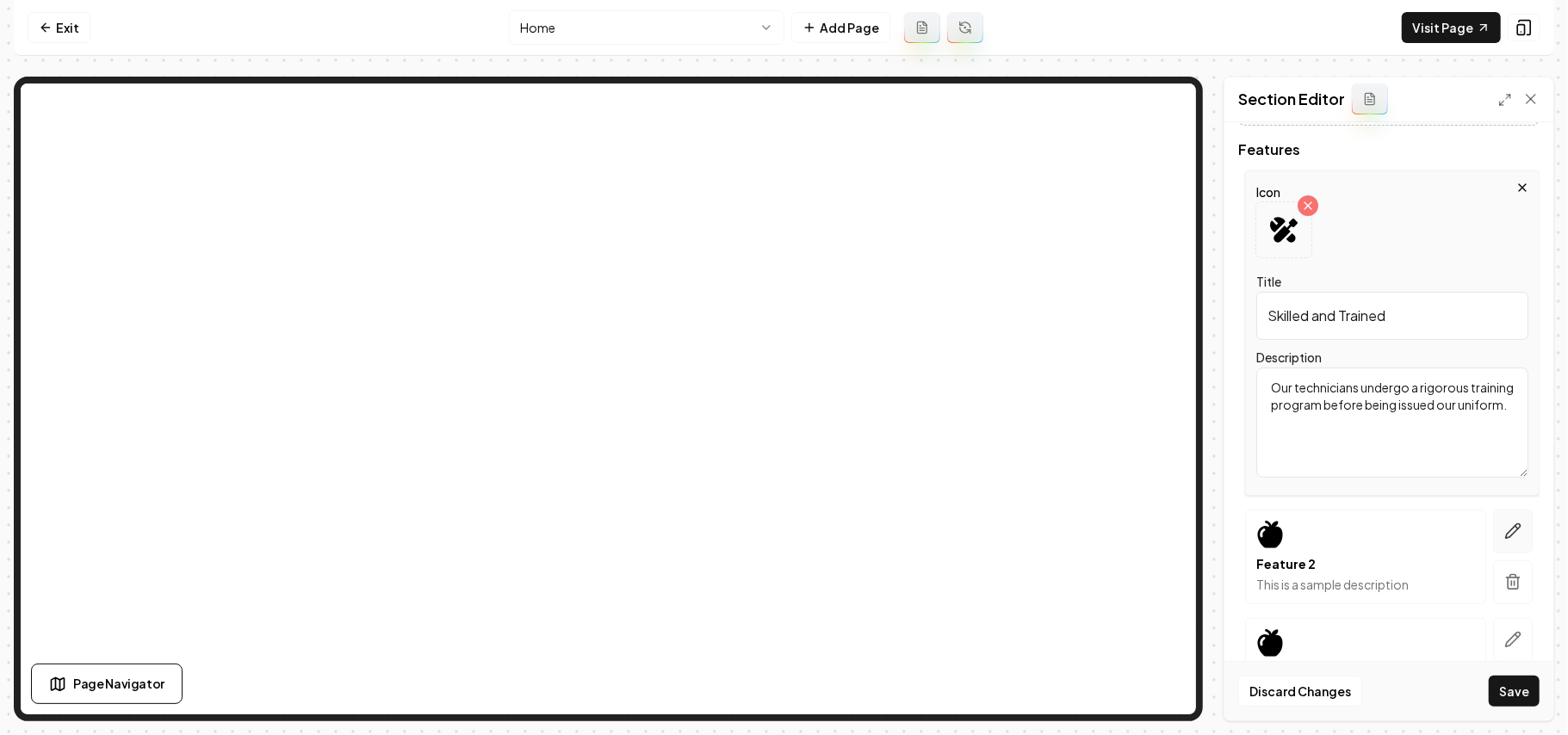
click at [1506, 533] on icon "button" at bounding box center [1512, 531] width 14 height 14
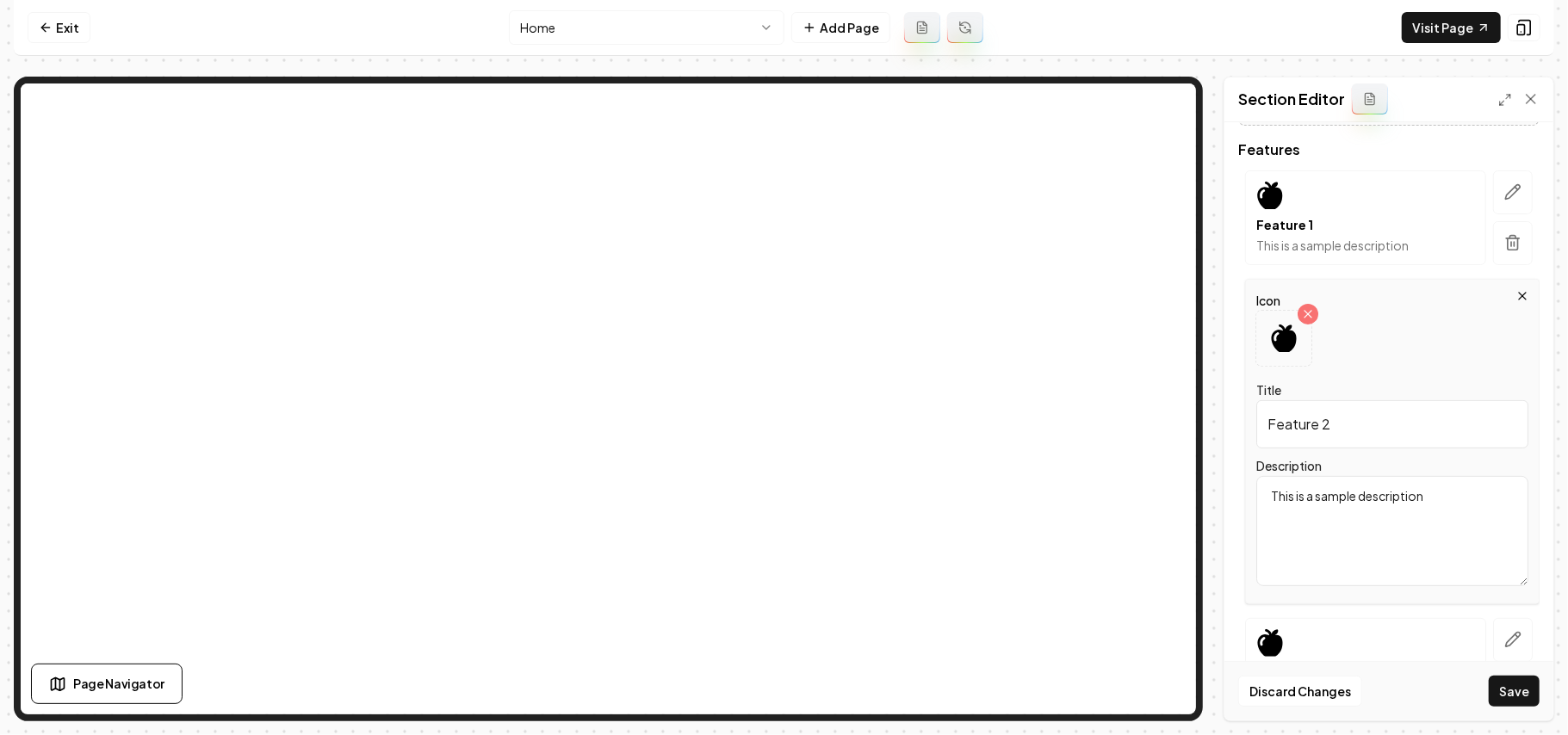
drag, startPoint x: 1395, startPoint y: 435, endPoint x: 1179, endPoint y: 411, distance: 217.3
click at [873, 284] on div "Page Settings Section Editor Header Plumbing Specialist At Your Service Subhead…" at bounding box center [784, 399] width 1541 height 645
paste input "Homes Treated With Respect"
type input "Homes Treated With Respect"
drag, startPoint x: 1454, startPoint y: 498, endPoint x: 1171, endPoint y: 460, distance: 285.5
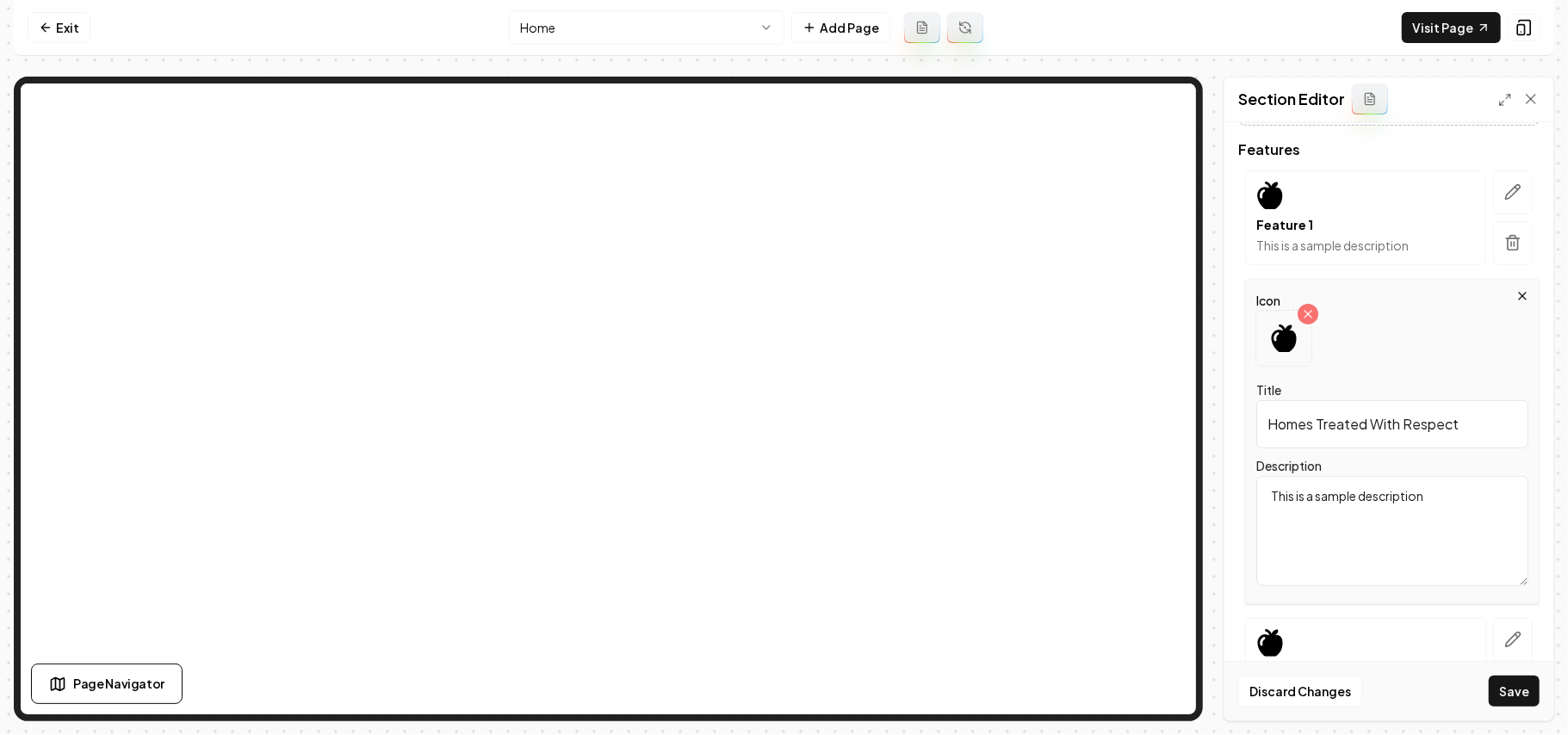
click at [1064, 359] on div "Page Settings Section Editor Header Plumbing Specialist At Your Service Subhead…" at bounding box center [784, 399] width 1541 height 645
paste textarea "We treat every house as our own and ensure we don’t leave any mess behind."
type textarea "We treat every house as our own and ensure we don’t leave any mess behind."
click at [1278, 341] on icon at bounding box center [1283, 338] width 27 height 27
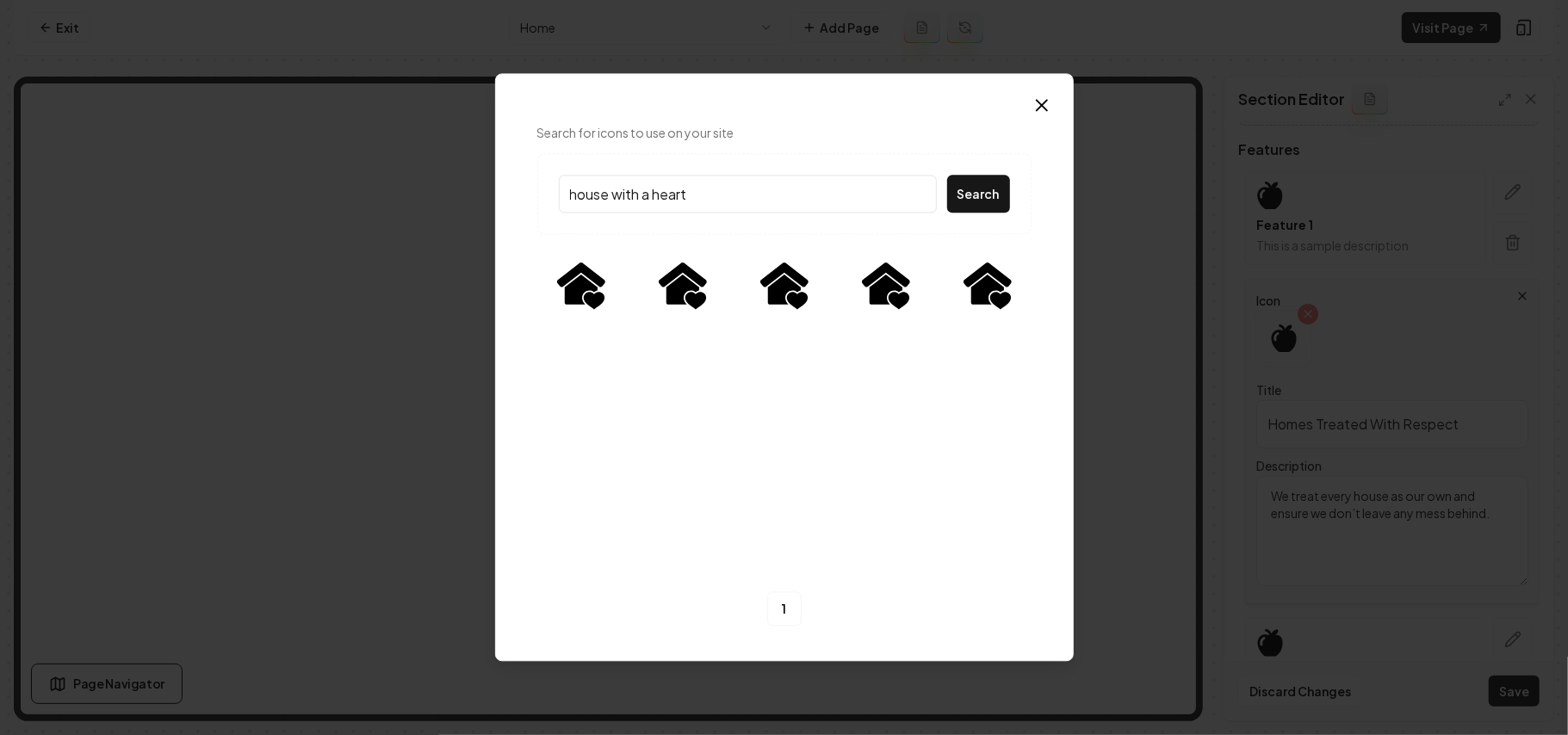
click at [649, 195] on input "house with a heart" at bounding box center [748, 194] width 378 height 38
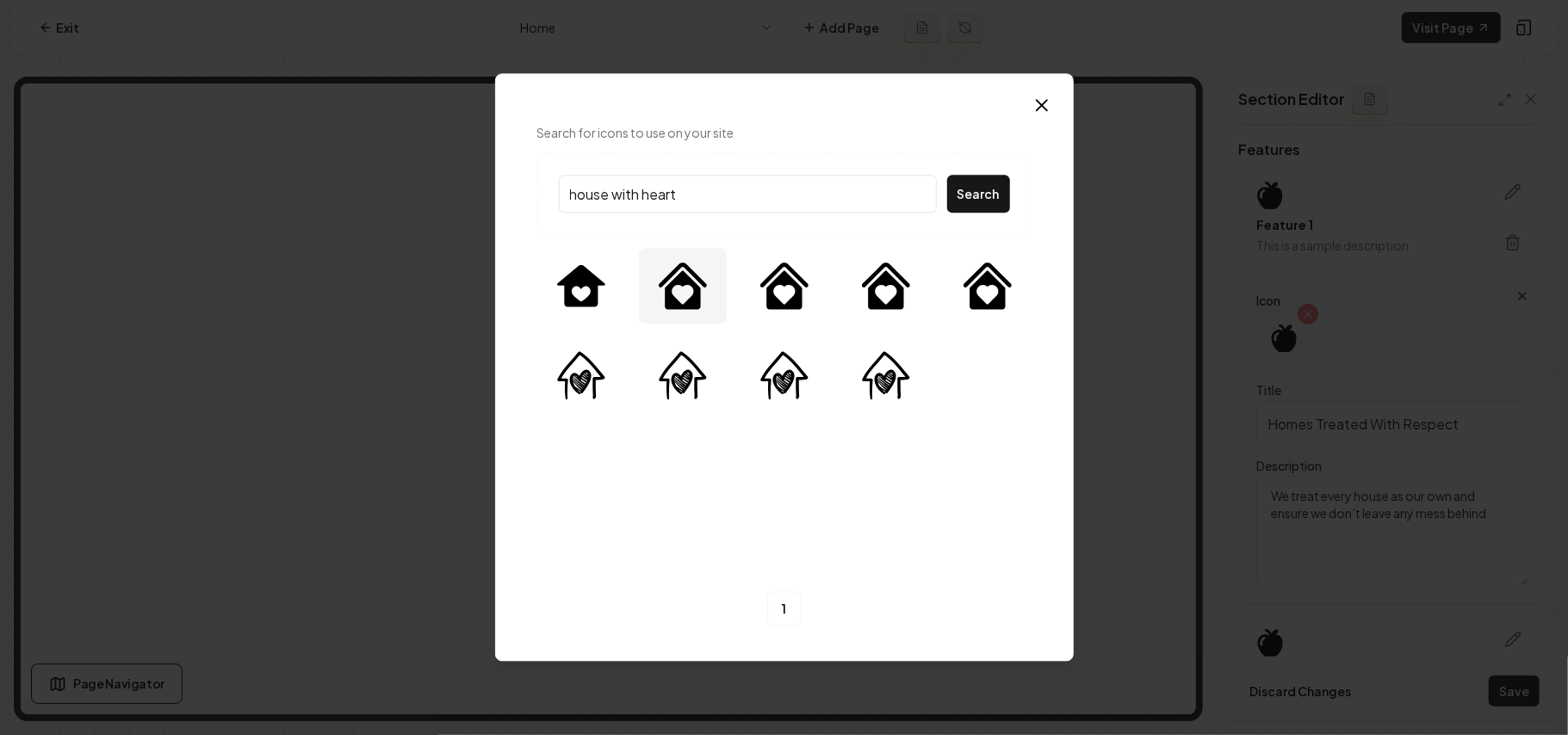
type input "house with heart"
click at [696, 287] on img at bounding box center [682, 286] width 48 height 48
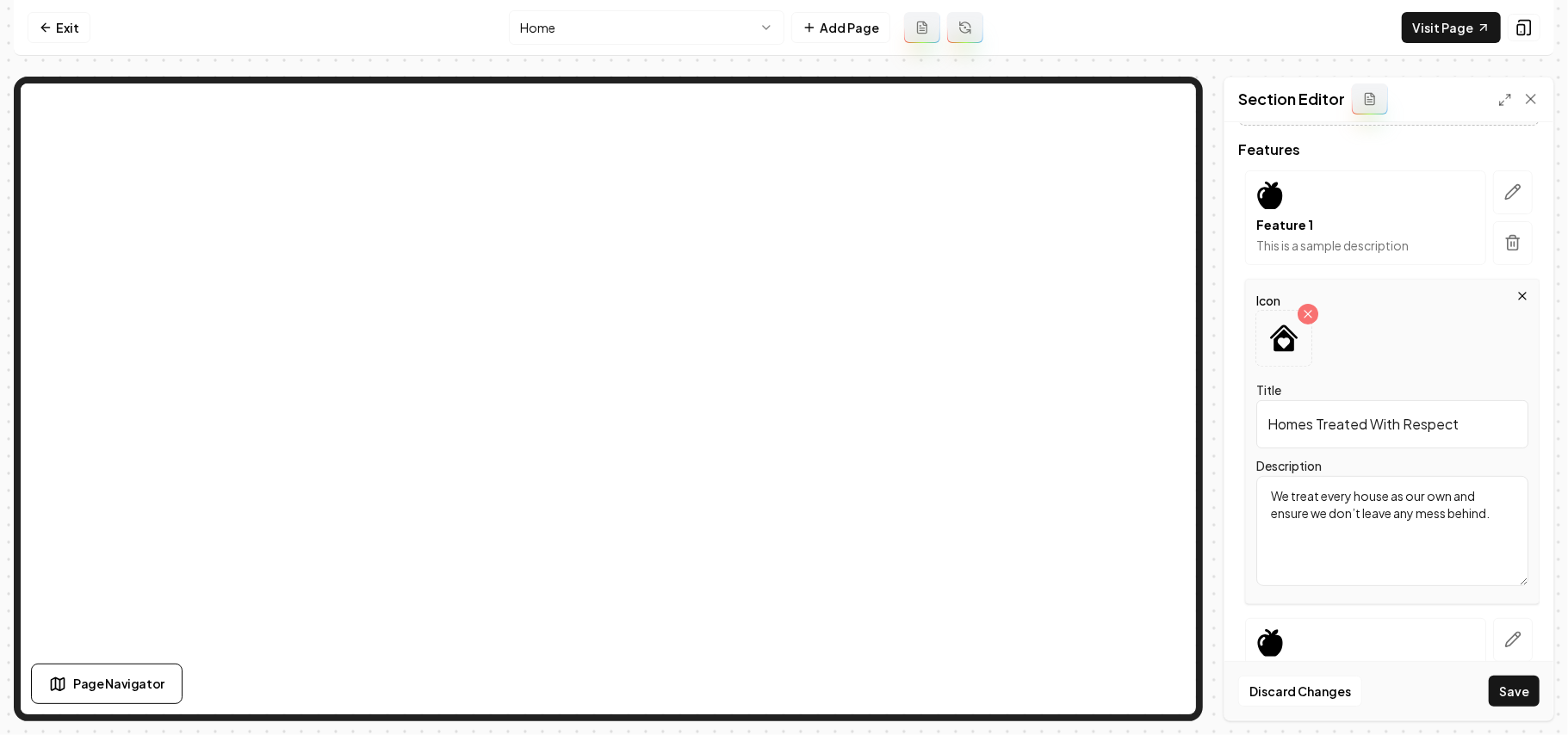
scroll to position [464, 0]
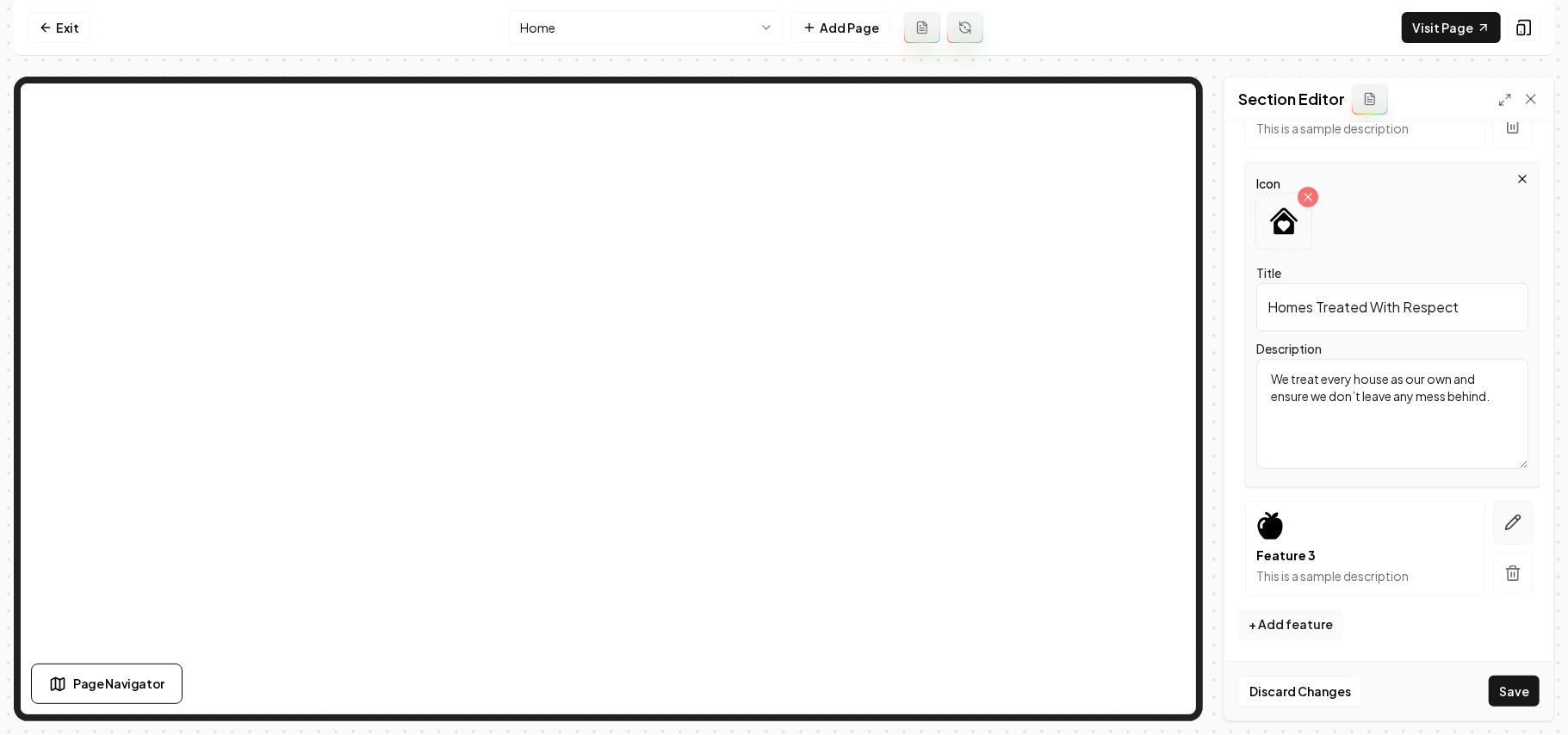
click at [1506, 524] on icon "button" at bounding box center [1512, 522] width 14 height 14
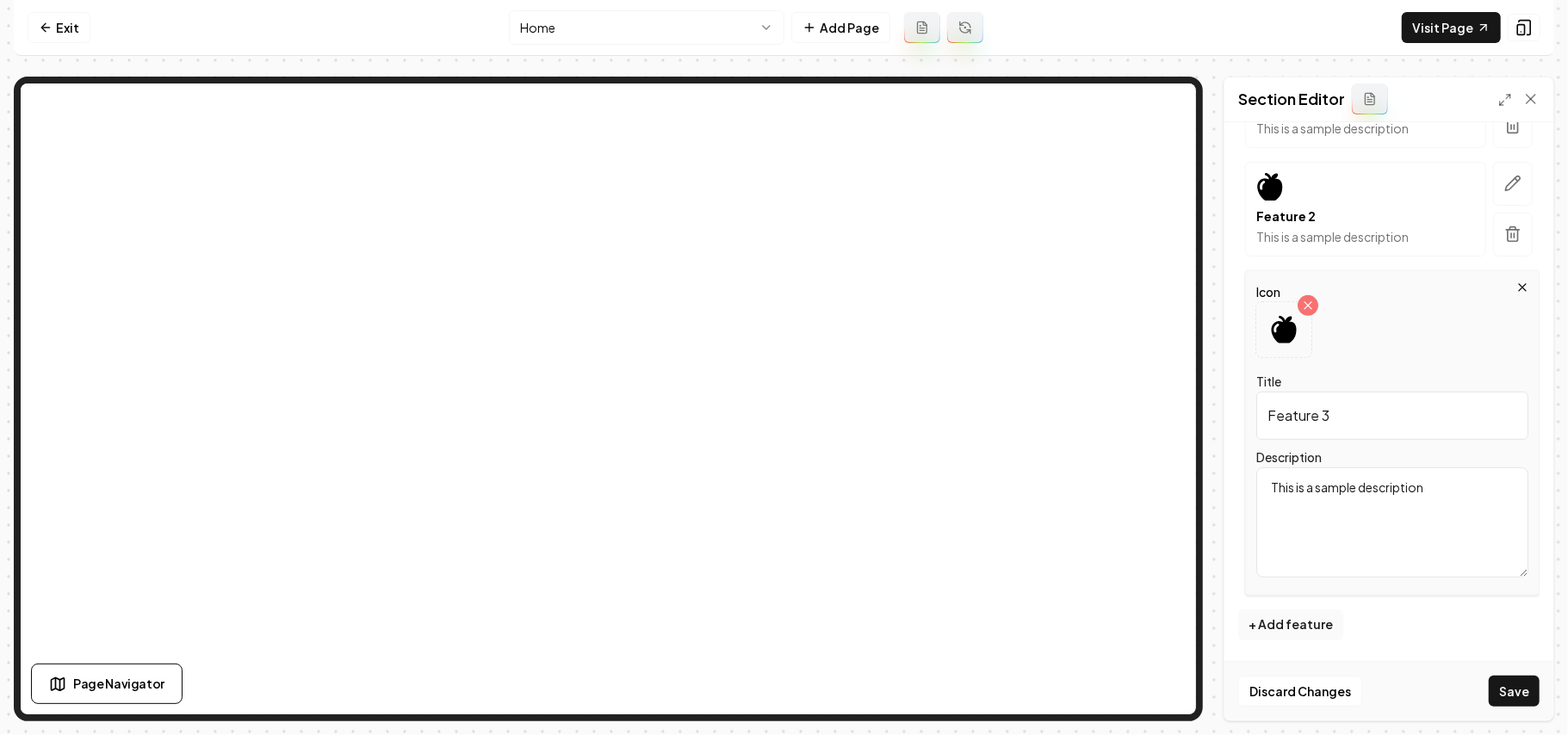
click at [1137, 317] on div "Page Settings Section Editor Header Plumbing Specialist At Your Service Subhead…" at bounding box center [784, 399] width 1541 height 645
paste input "Skilled and Trained"
drag, startPoint x: 1355, startPoint y: 465, endPoint x: 1233, endPoint y: 442, distance: 124.1
click at [1238, 446] on div "Icon Title Skilled and Trained Description This is a sample description" at bounding box center [1388, 433] width 302 height 325
drag, startPoint x: 1388, startPoint y: 417, endPoint x: 1193, endPoint y: 382, distance: 198.1
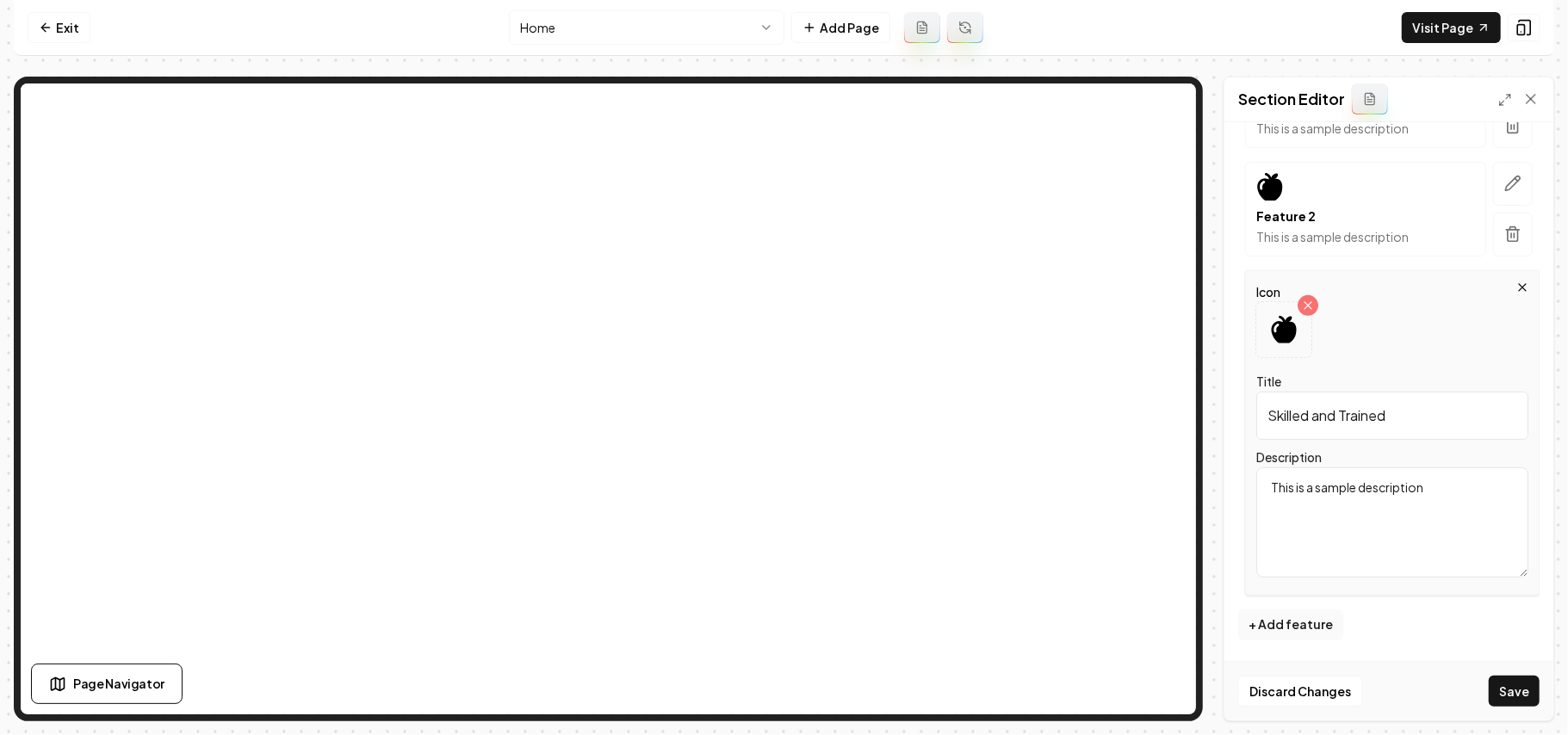
click at [1028, 281] on div "Page Settings Section Editor Header Plumbing Specialist At Your Service Subhead…" at bounding box center [784, 399] width 1541 height 645
paste input "Background-Checked & Certified Experts"
type input "Background-Checked & Certified Experts"
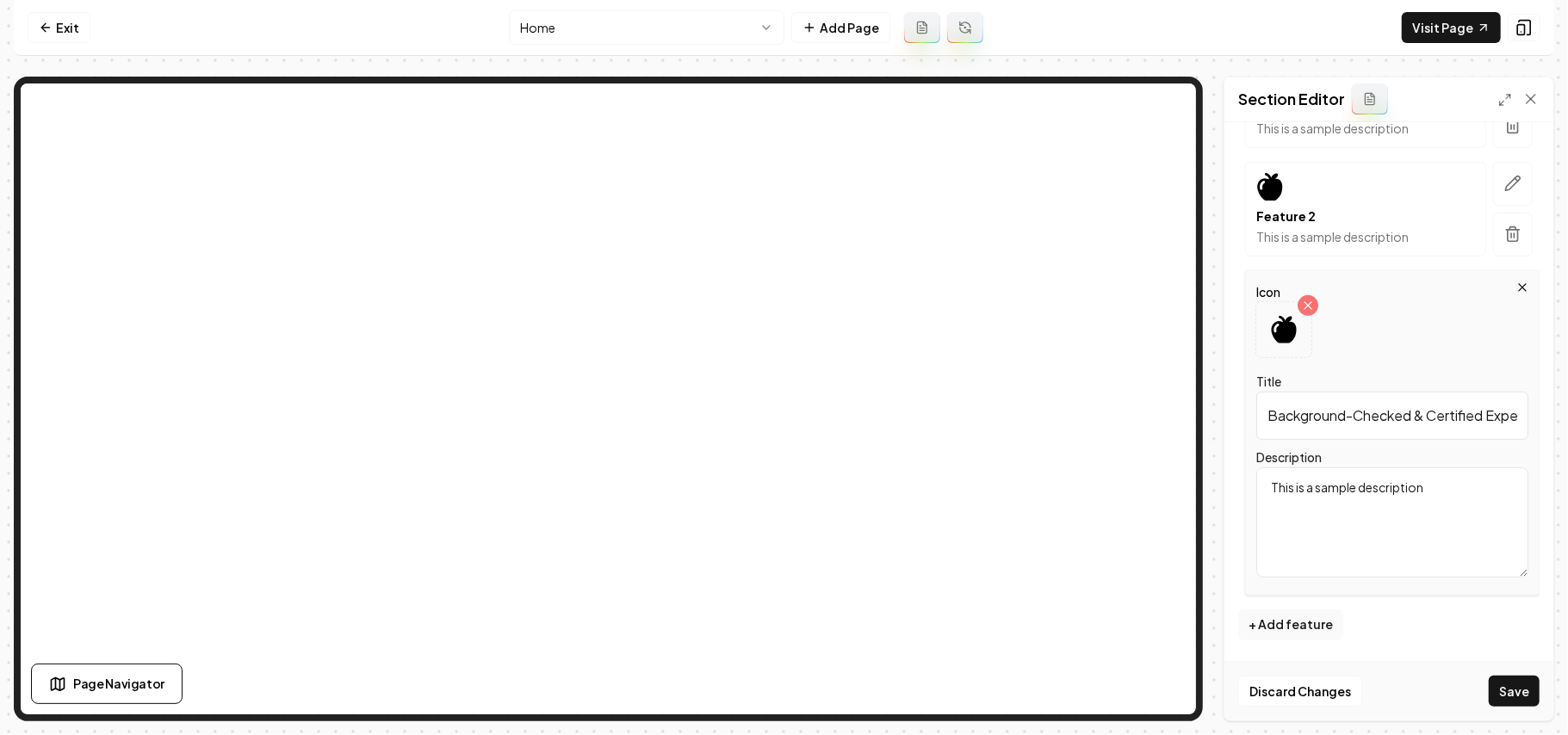
drag, startPoint x: 1455, startPoint y: 507, endPoint x: 1188, endPoint y: 456, distance: 271.8
click at [839, 340] on div "Page Settings Section Editor Header Plumbing Specialist At Your Service Subhead…" at bounding box center [784, 399] width 1541 height 645
paste textarea "Our technicians undergo thorough background checks and drug tests. We ensure th…"
type textarea "Our technicians undergo thorough background checks and drug tests. We ensure th…"
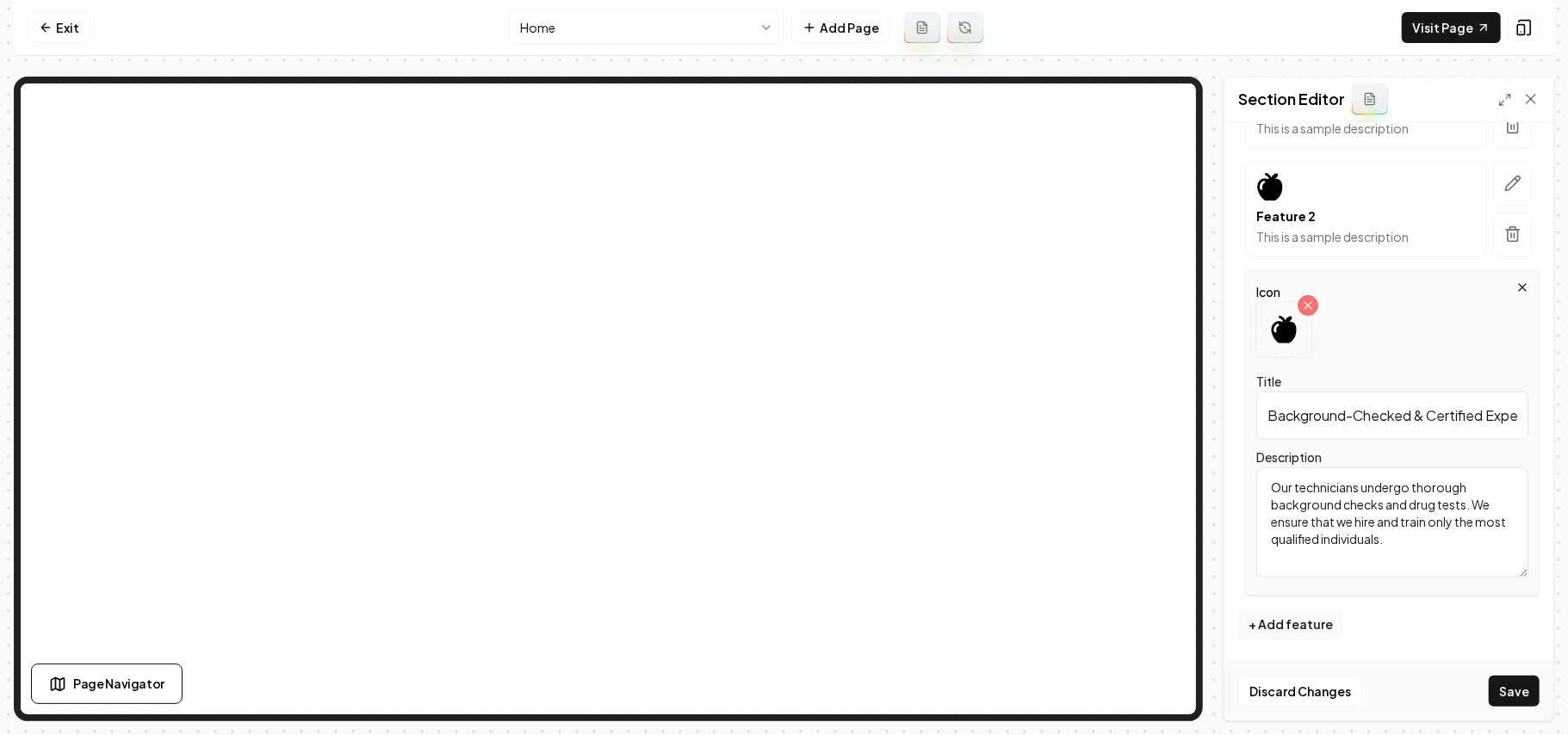
scroll to position [0, 43]
drag, startPoint x: 1420, startPoint y: 411, endPoint x: 1567, endPoint y: 445, distance: 150.9
click at [1550, 445] on div "Computer Required This feature is only available on a computer. Please switch t…" at bounding box center [784, 367] width 1568 height 735
type input "Background-Checked"
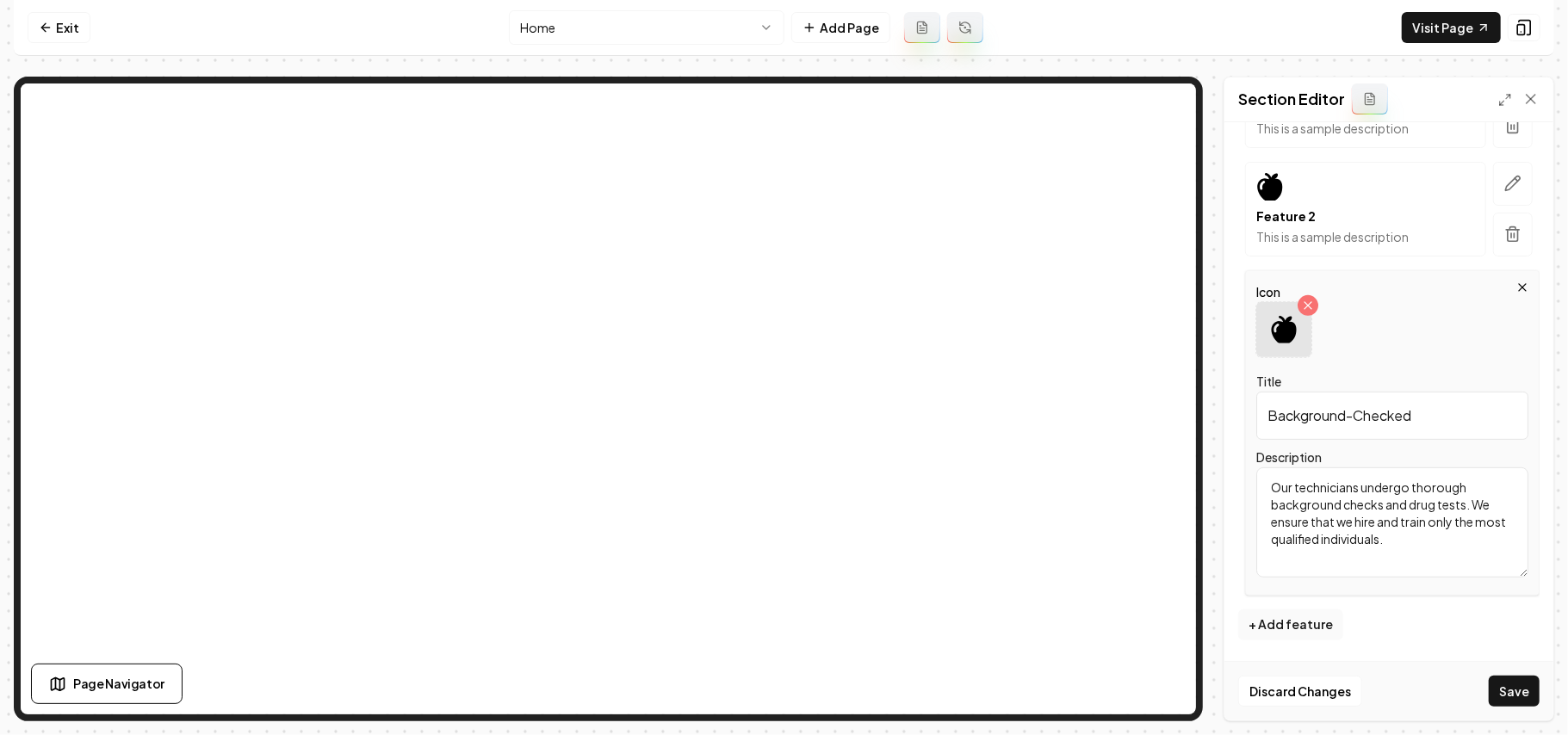
click at [1289, 332] on icon at bounding box center [1283, 329] width 25 height 27
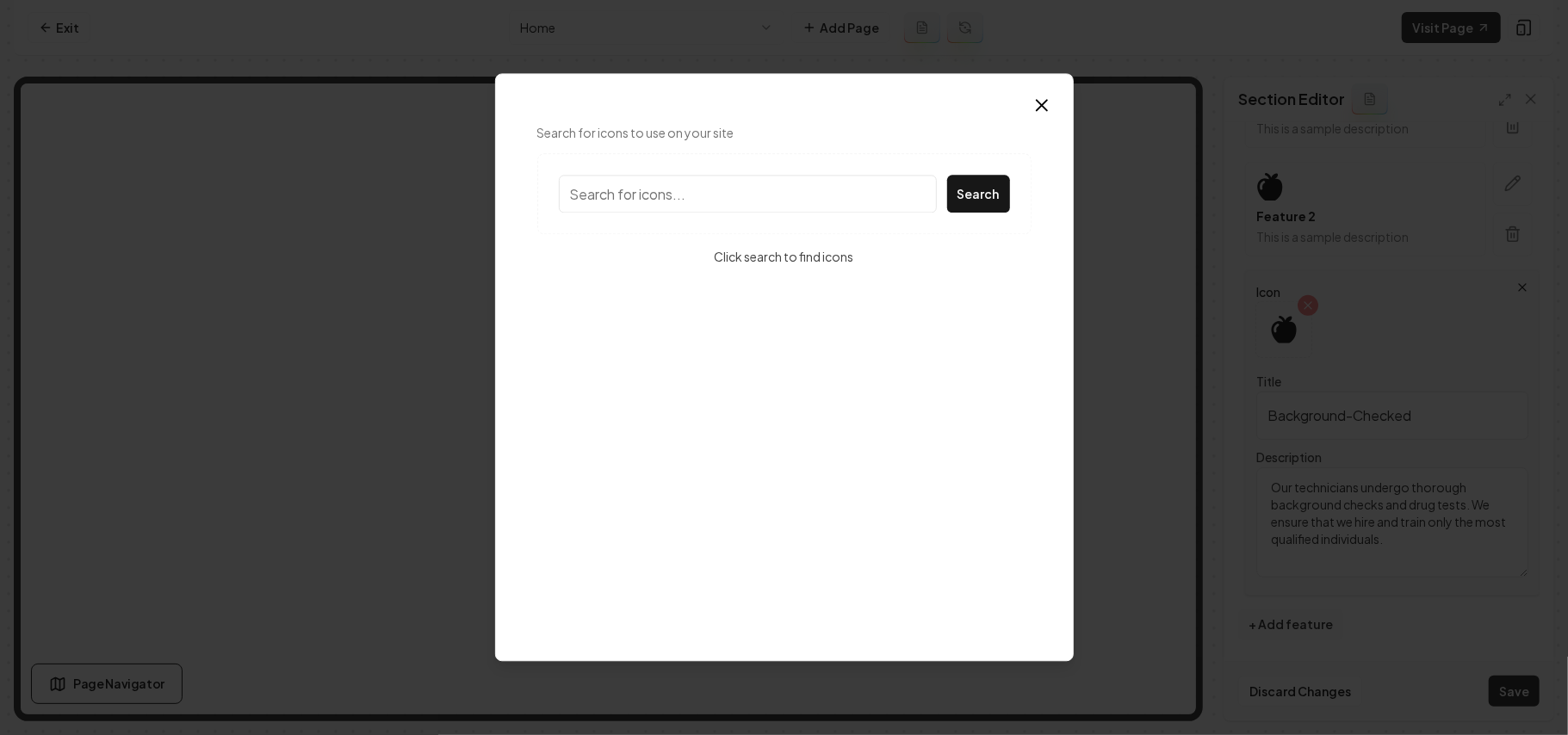
type input "b"
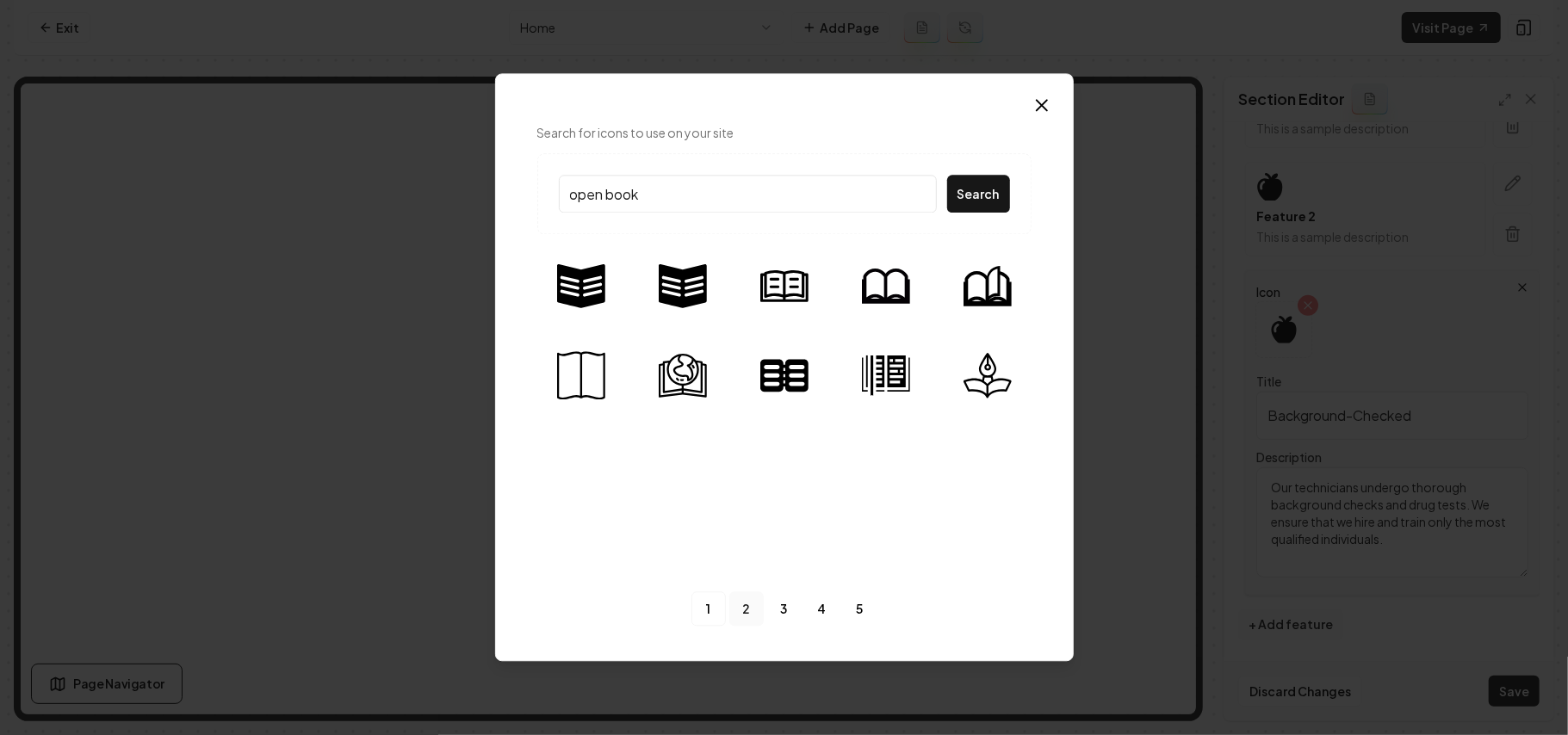
type input "open book"
click at [738, 611] on link "2" at bounding box center [746, 609] width 34 height 34
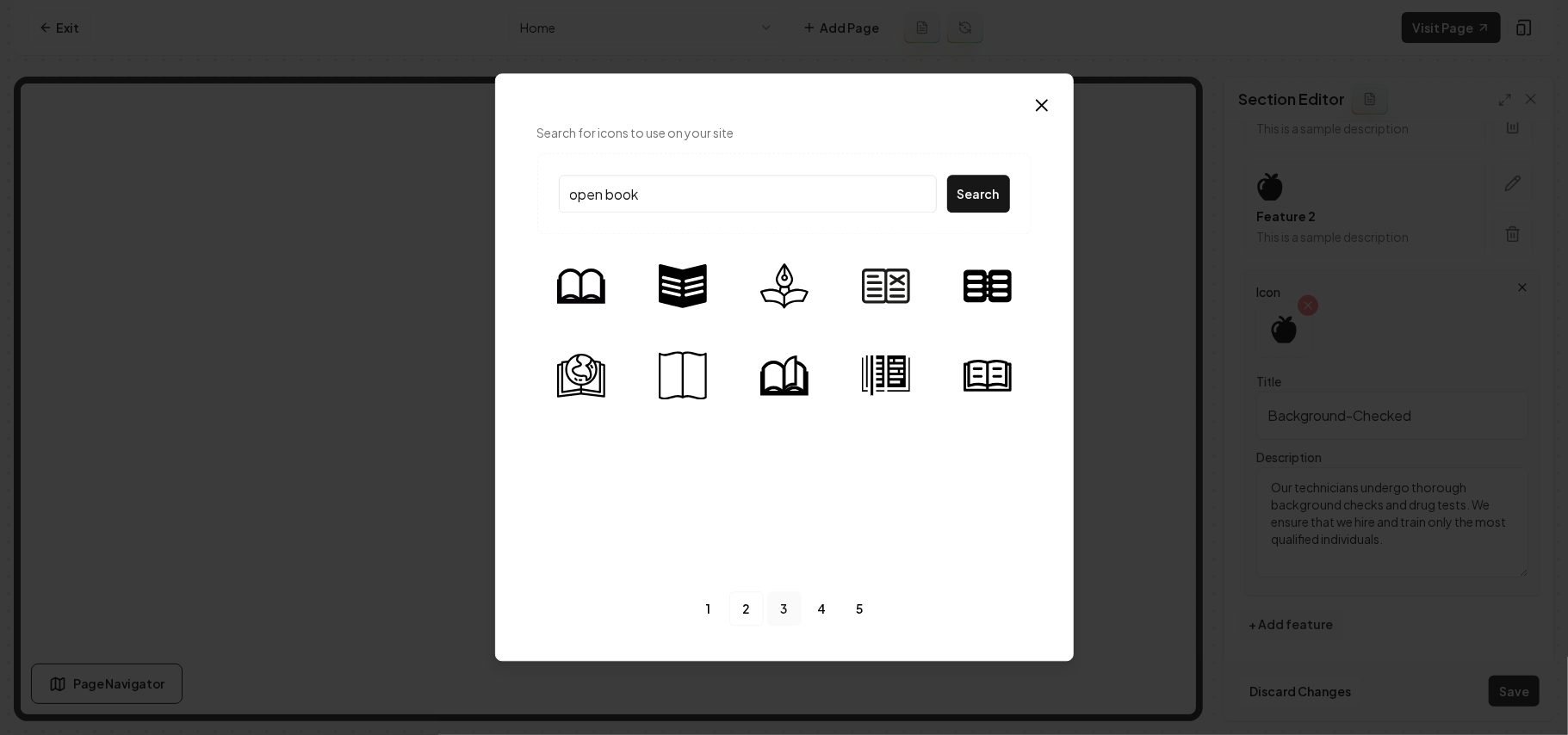
click at [785, 623] on link "3" at bounding box center [784, 609] width 34 height 34
click at [811, 613] on link "4" at bounding box center [822, 609] width 34 height 34
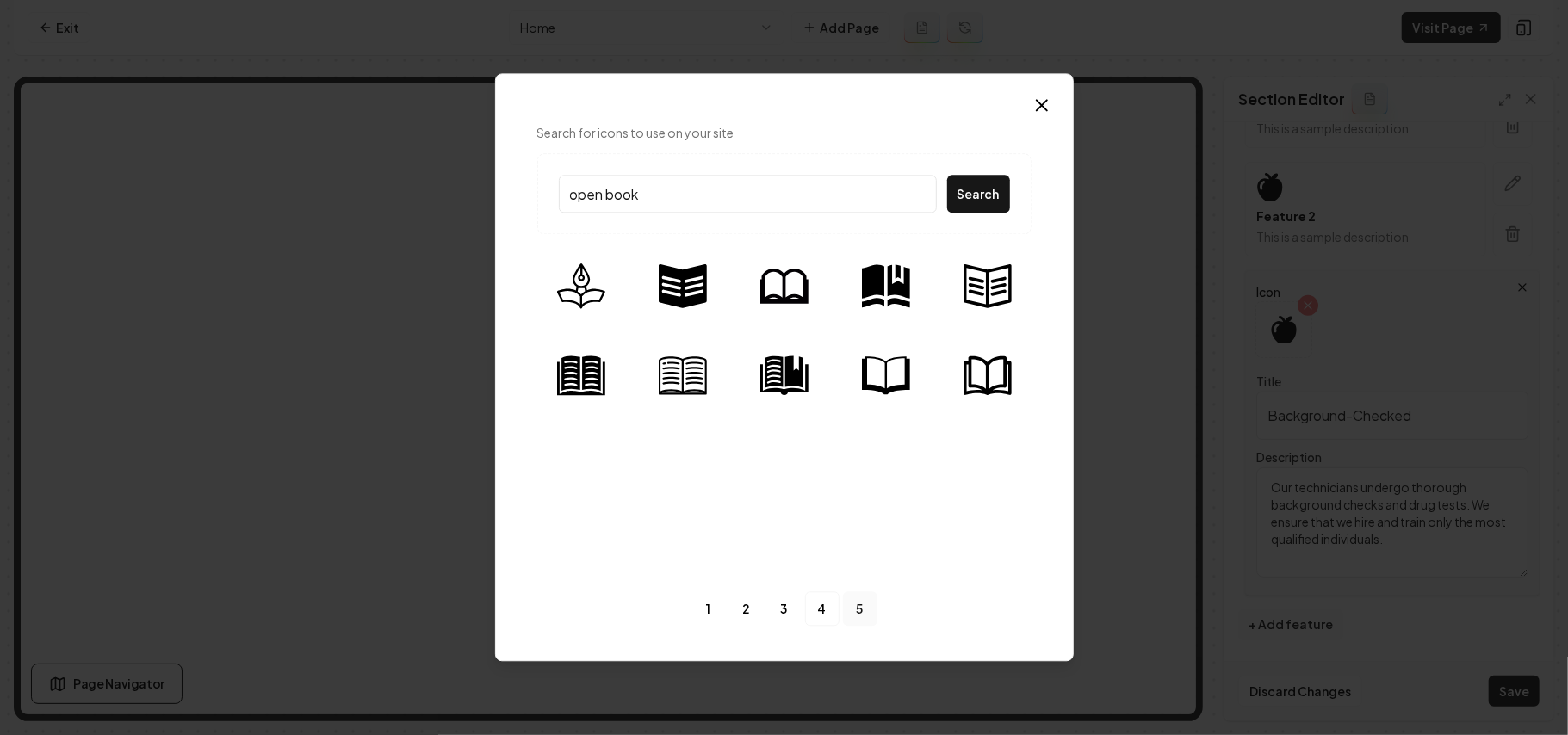
click at [860, 610] on link "5" at bounding box center [860, 609] width 34 height 34
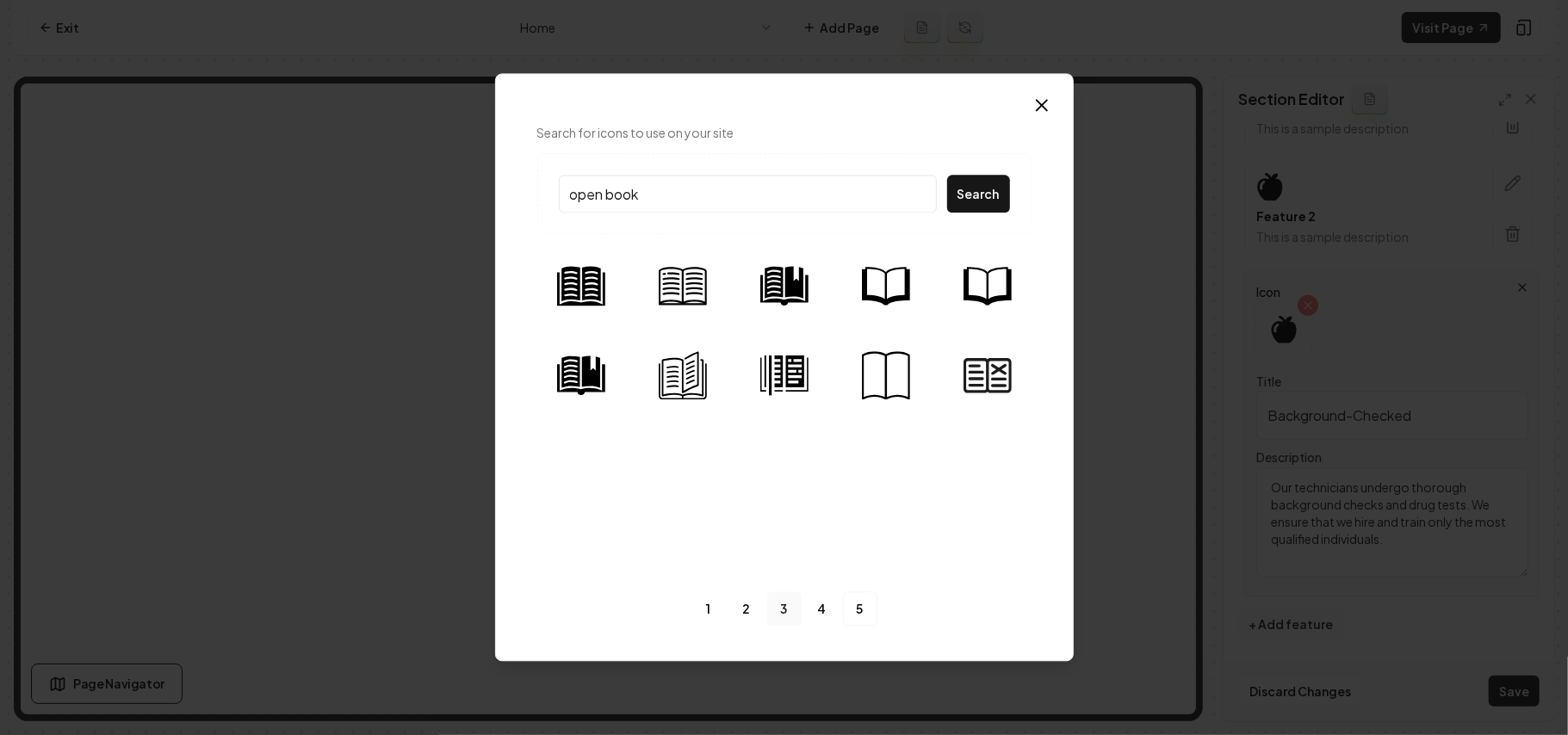
click at [783, 610] on link "3" at bounding box center [784, 609] width 34 height 34
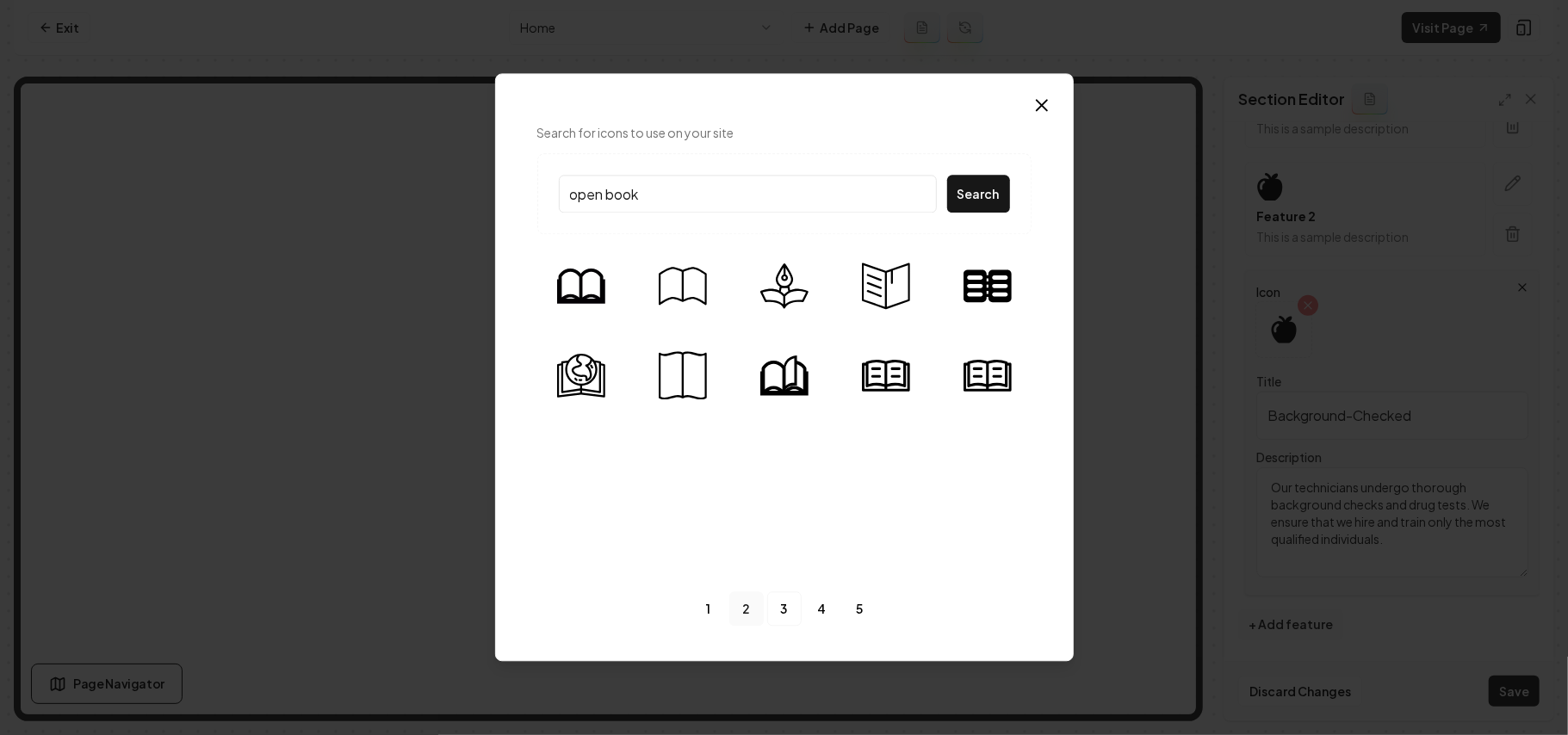
click at [744, 604] on link "2" at bounding box center [746, 609] width 34 height 34
drag, startPoint x: 716, startPoint y: 613, endPoint x: 735, endPoint y: 549, distance: 66.8
click at [715, 613] on link "1" at bounding box center [708, 609] width 34 height 34
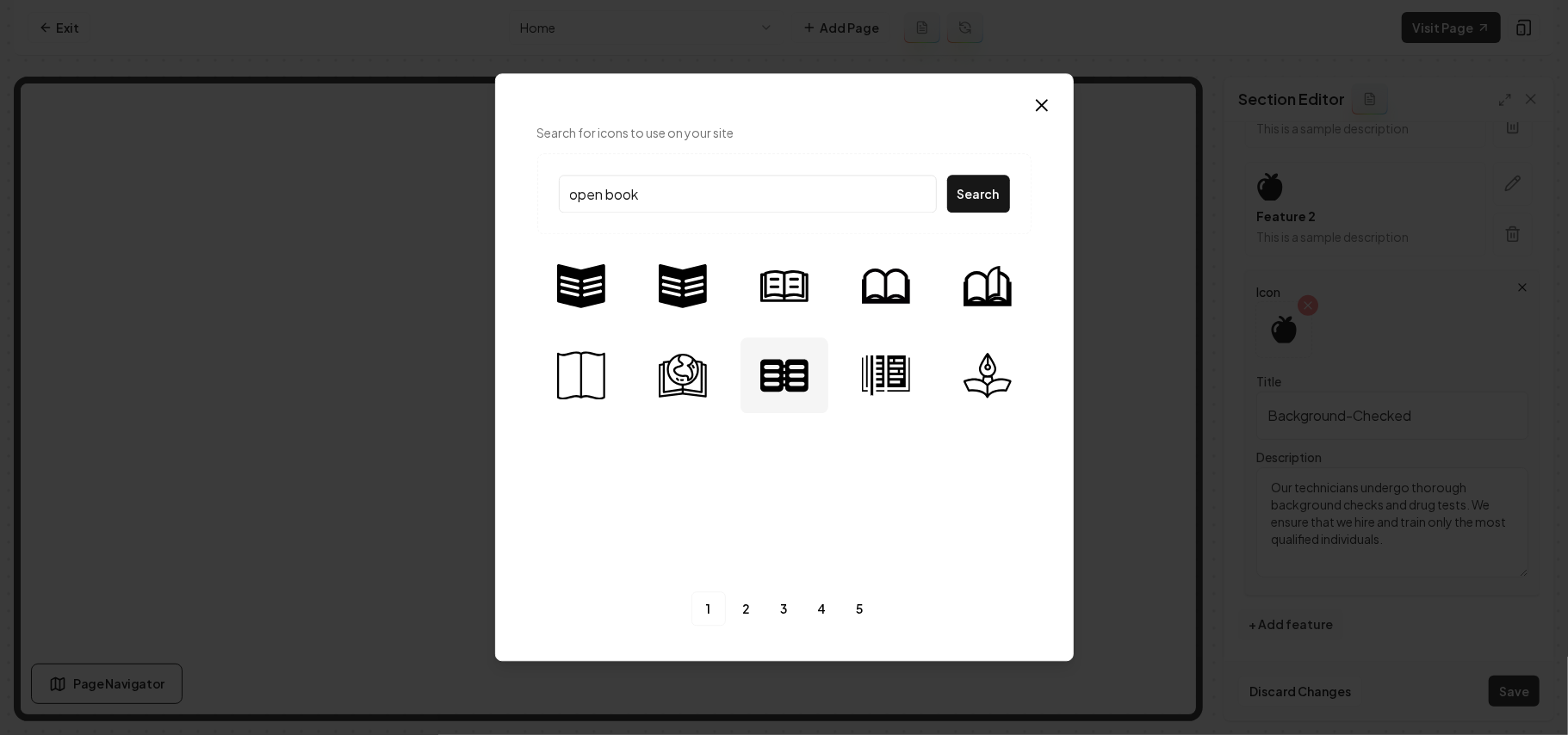
click at [799, 388] on img at bounding box center [784, 375] width 48 height 48
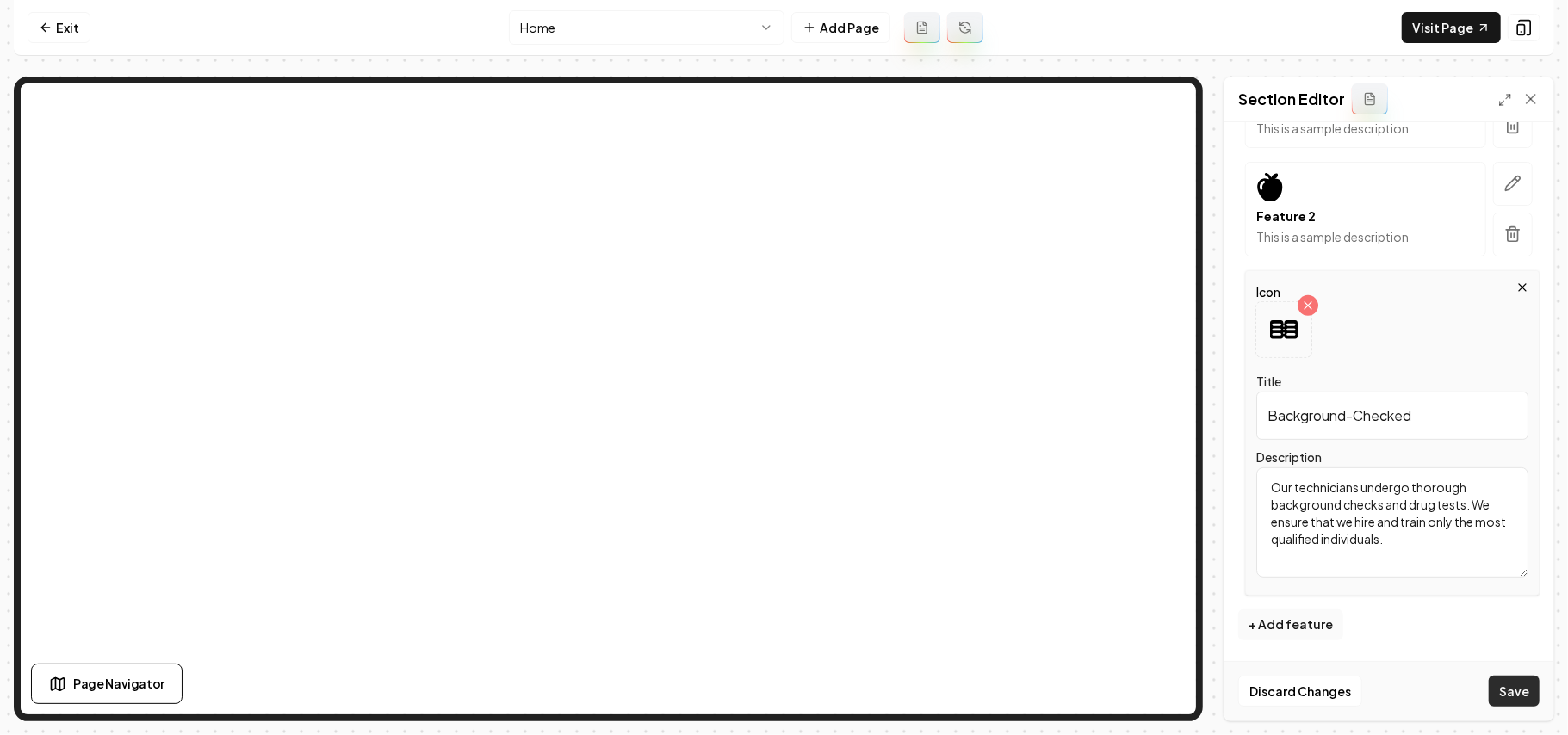
click at [1496, 691] on button "Save" at bounding box center [1514, 691] width 51 height 31
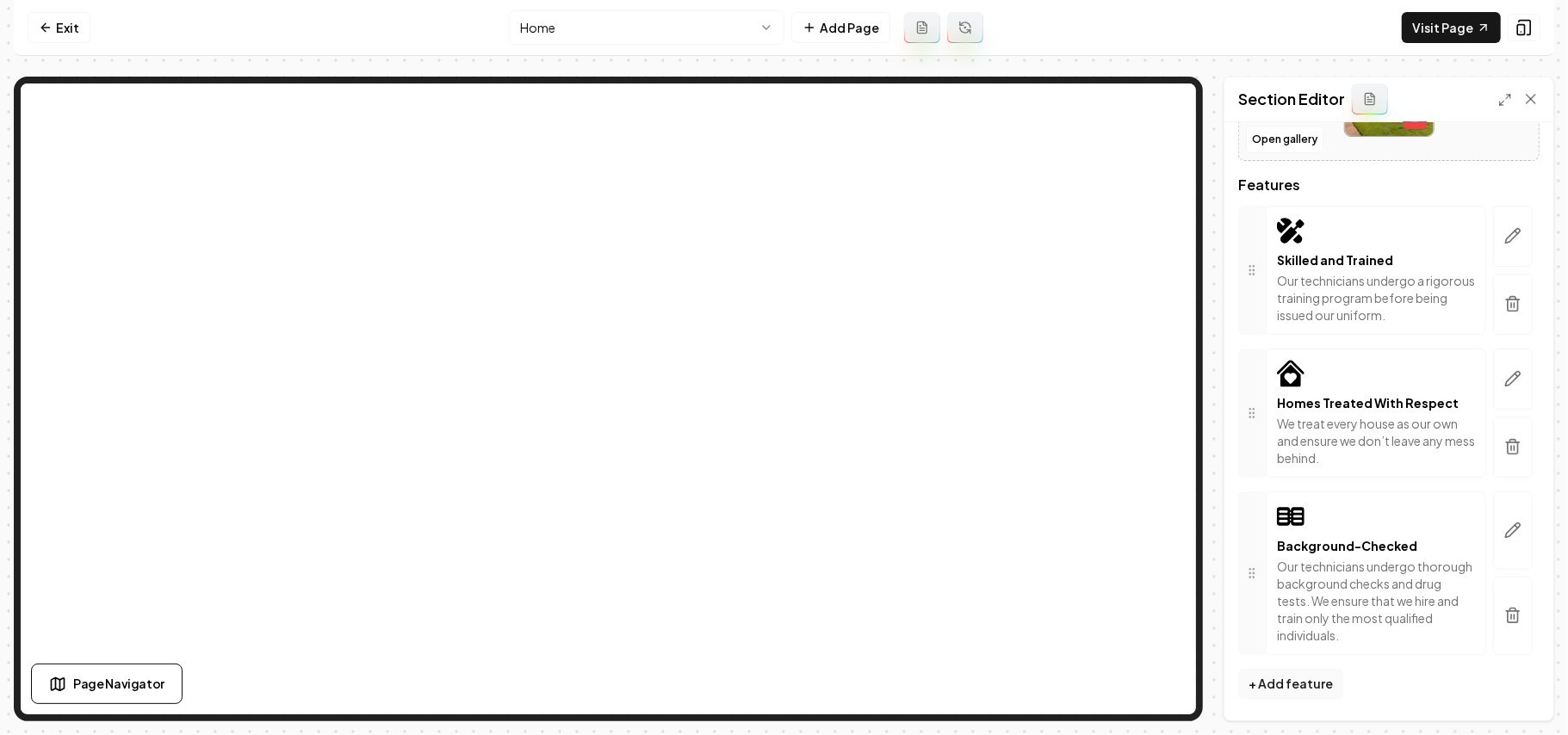
click at [591, 14] on html "Computer Required This feature is only available on a computer. Please switch t…" at bounding box center [784, 367] width 1568 height 735
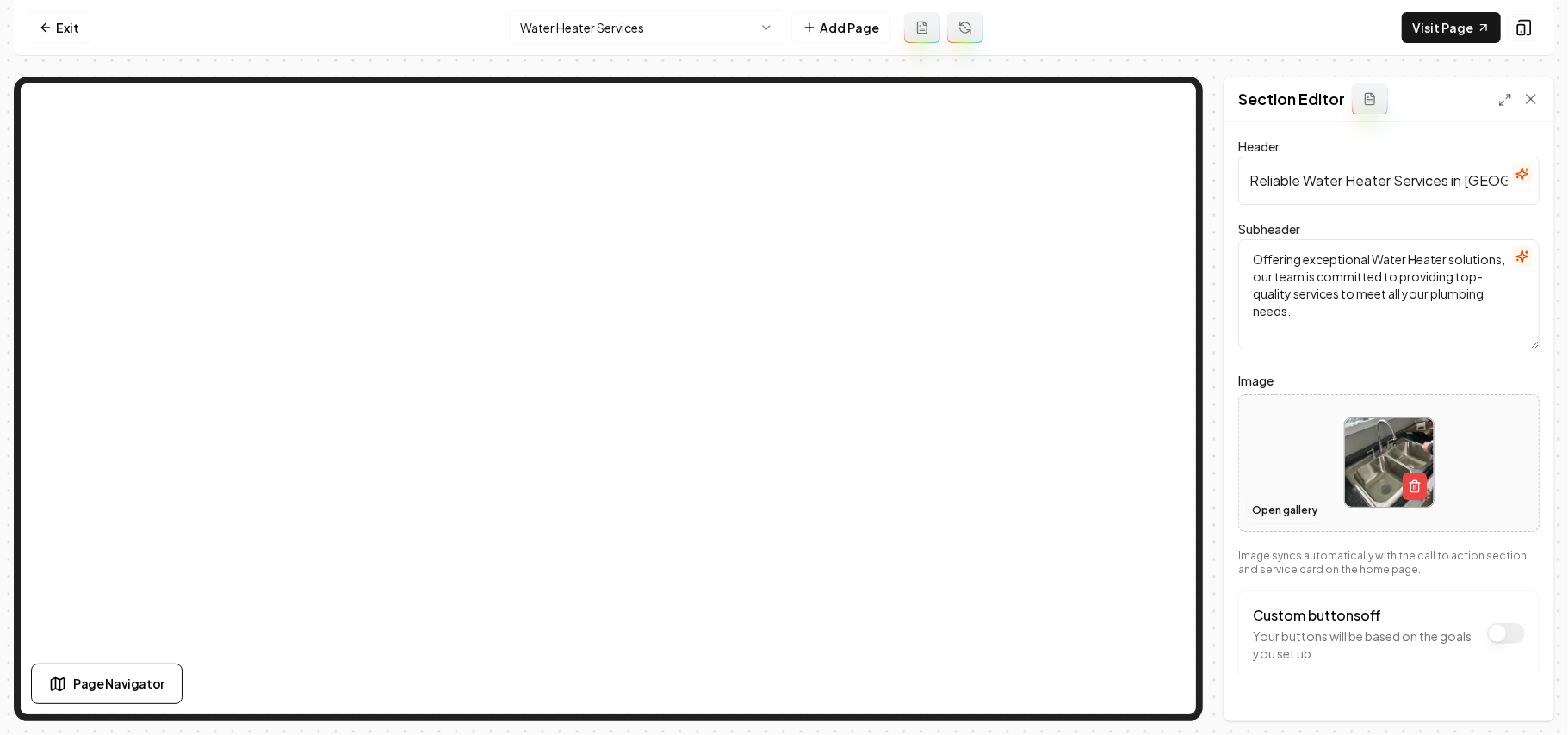
click at [1298, 517] on button "Open gallery" at bounding box center [1284, 510] width 78 height 27
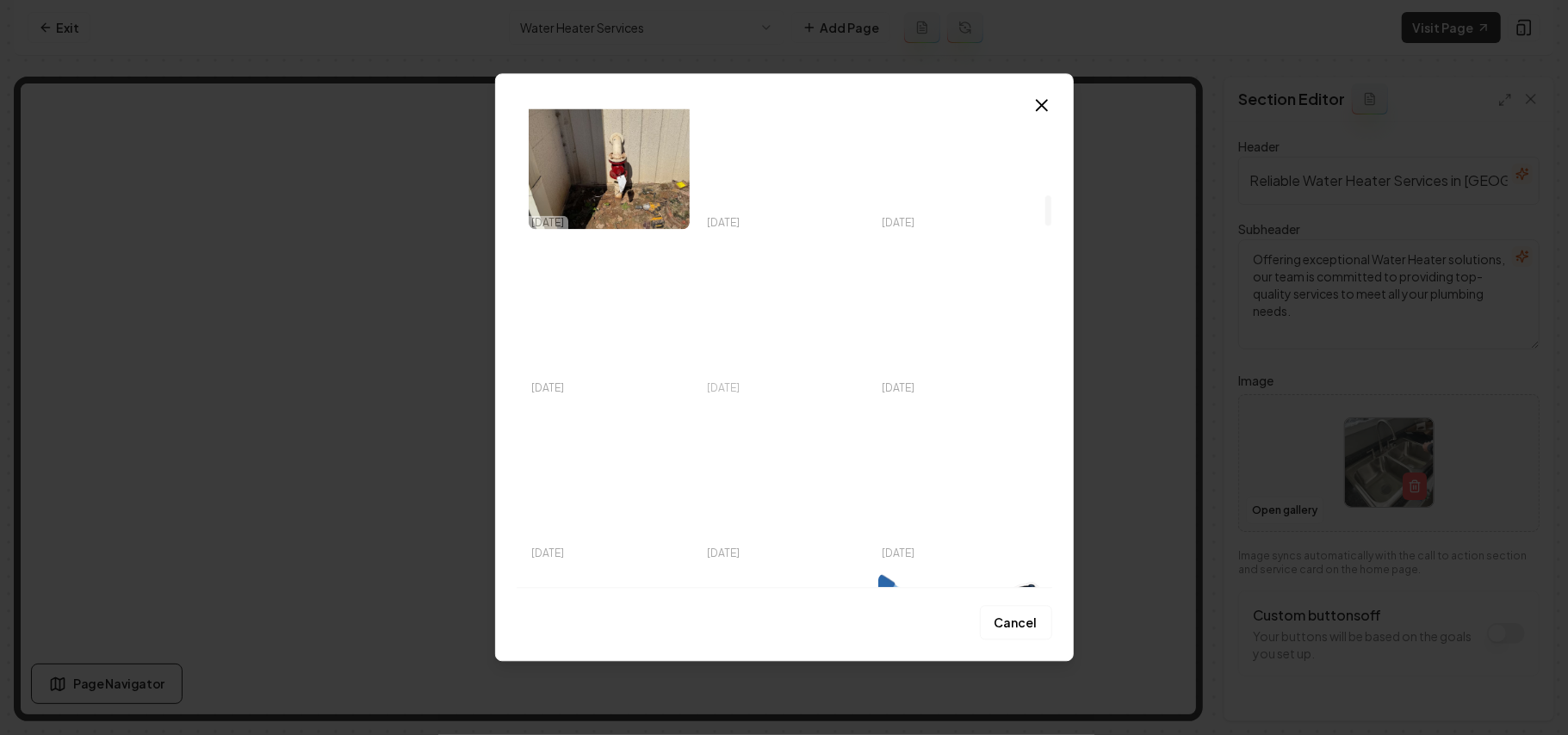
scroll to position [1378, 0]
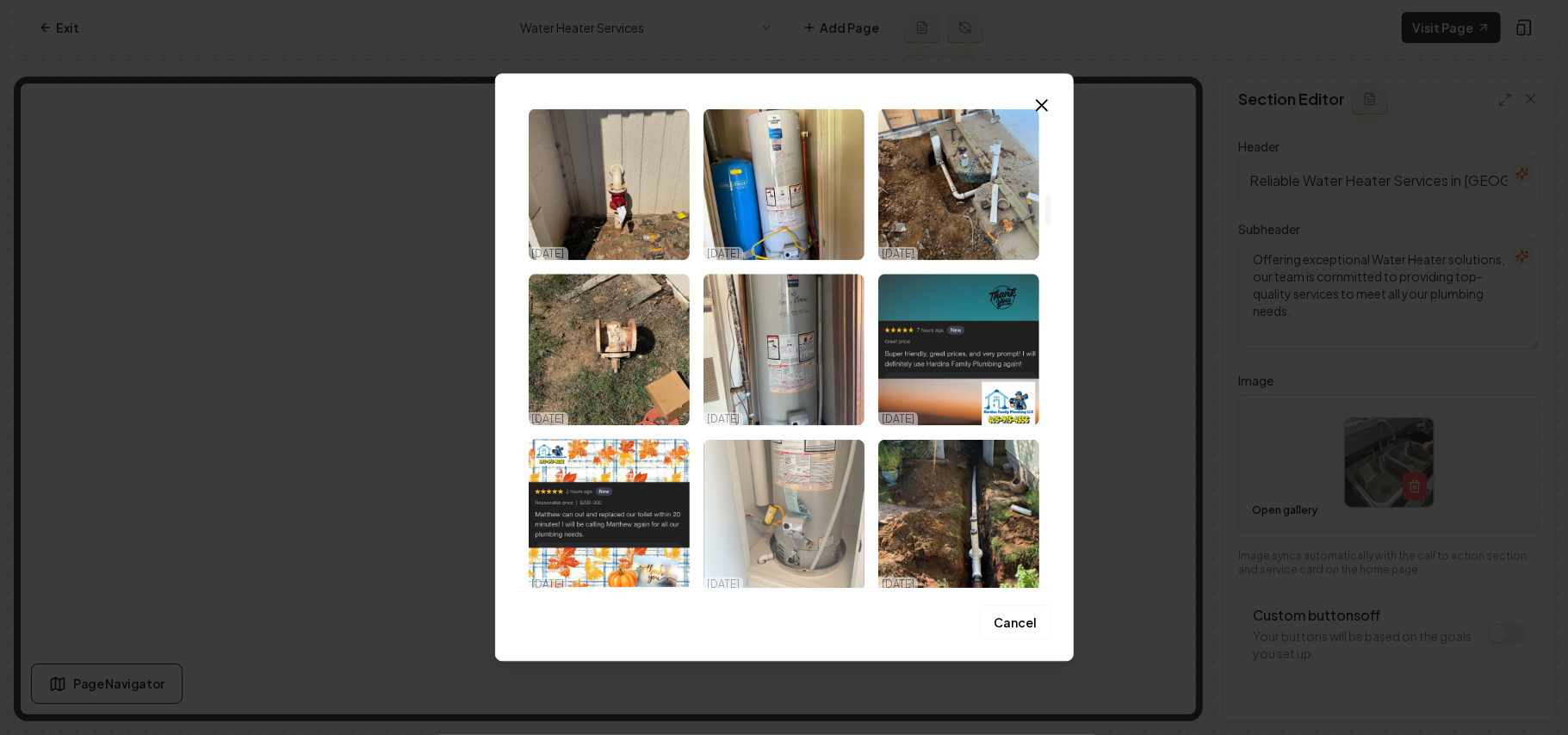
click at [762, 511] on img "Select image image_68dd6f8e5c7cd75eb89f0b00.jpeg" at bounding box center [784, 515] width 161 height 151
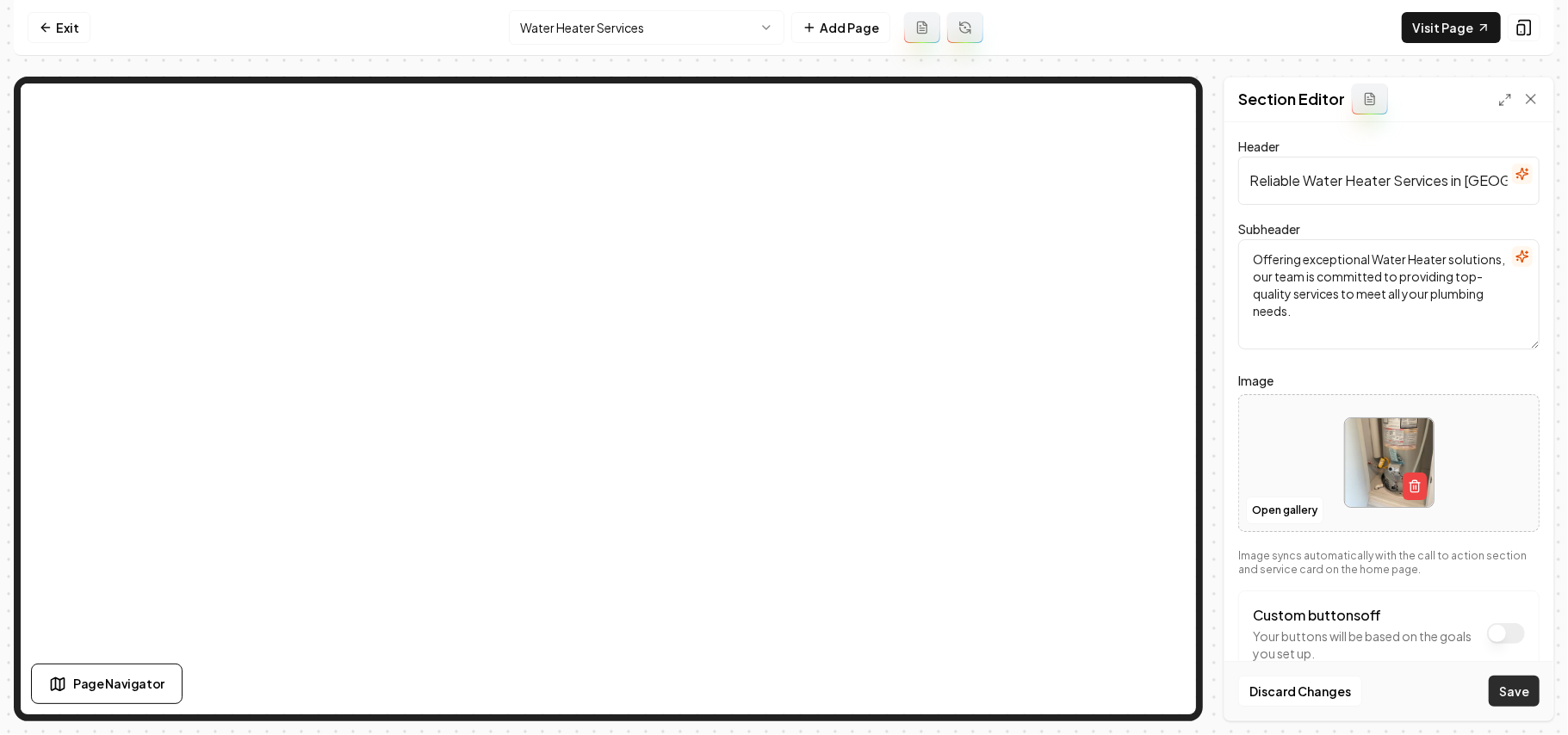
click at [1503, 697] on button "Save" at bounding box center [1514, 691] width 51 height 31
click at [1298, 518] on button "Open gallery" at bounding box center [1284, 510] width 78 height 27
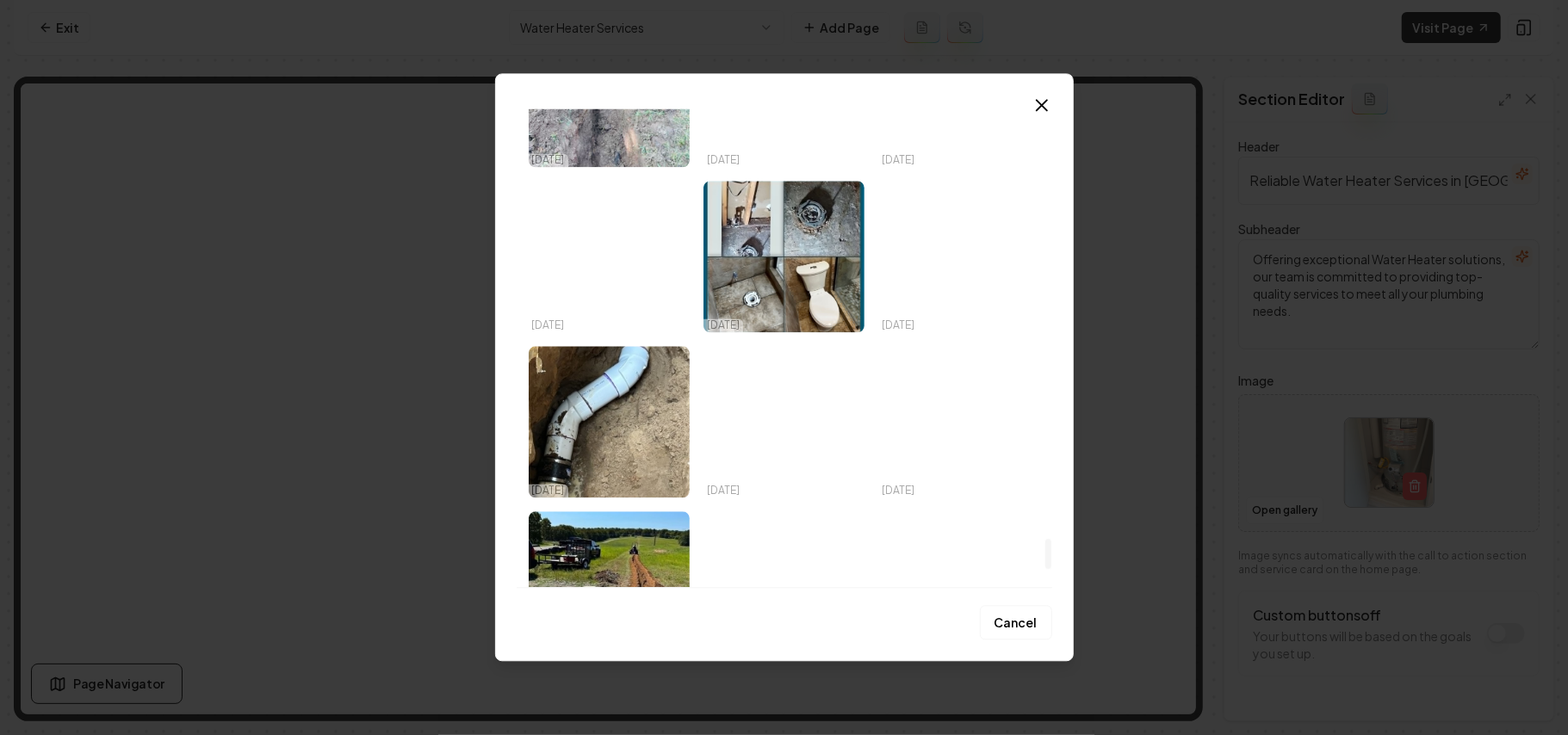
scroll to position [7175, 0]
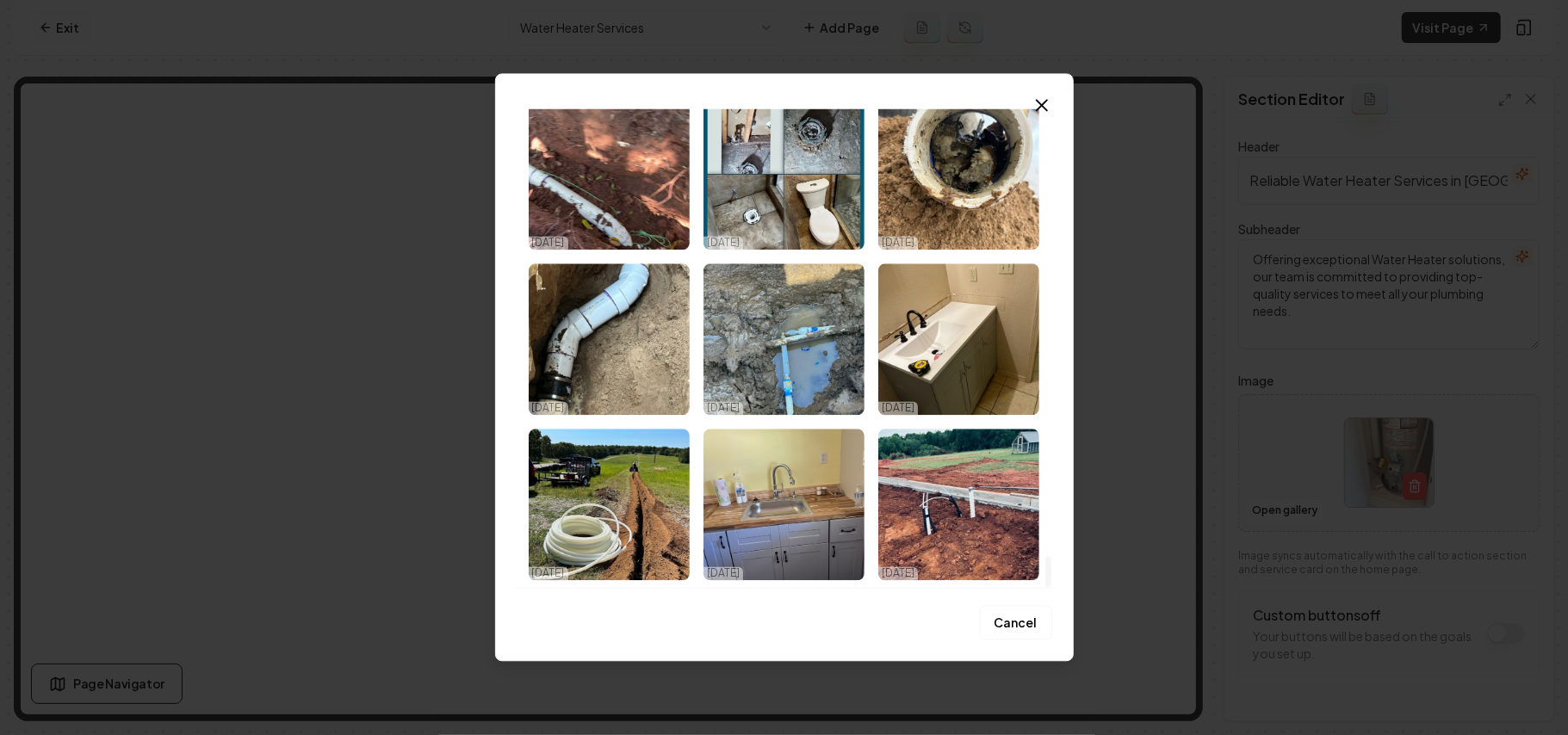
drag, startPoint x: 1045, startPoint y: 132, endPoint x: 1068, endPoint y: 642, distance: 510.5
click at [1052, 587] on div at bounding box center [1048, 572] width 6 height 30
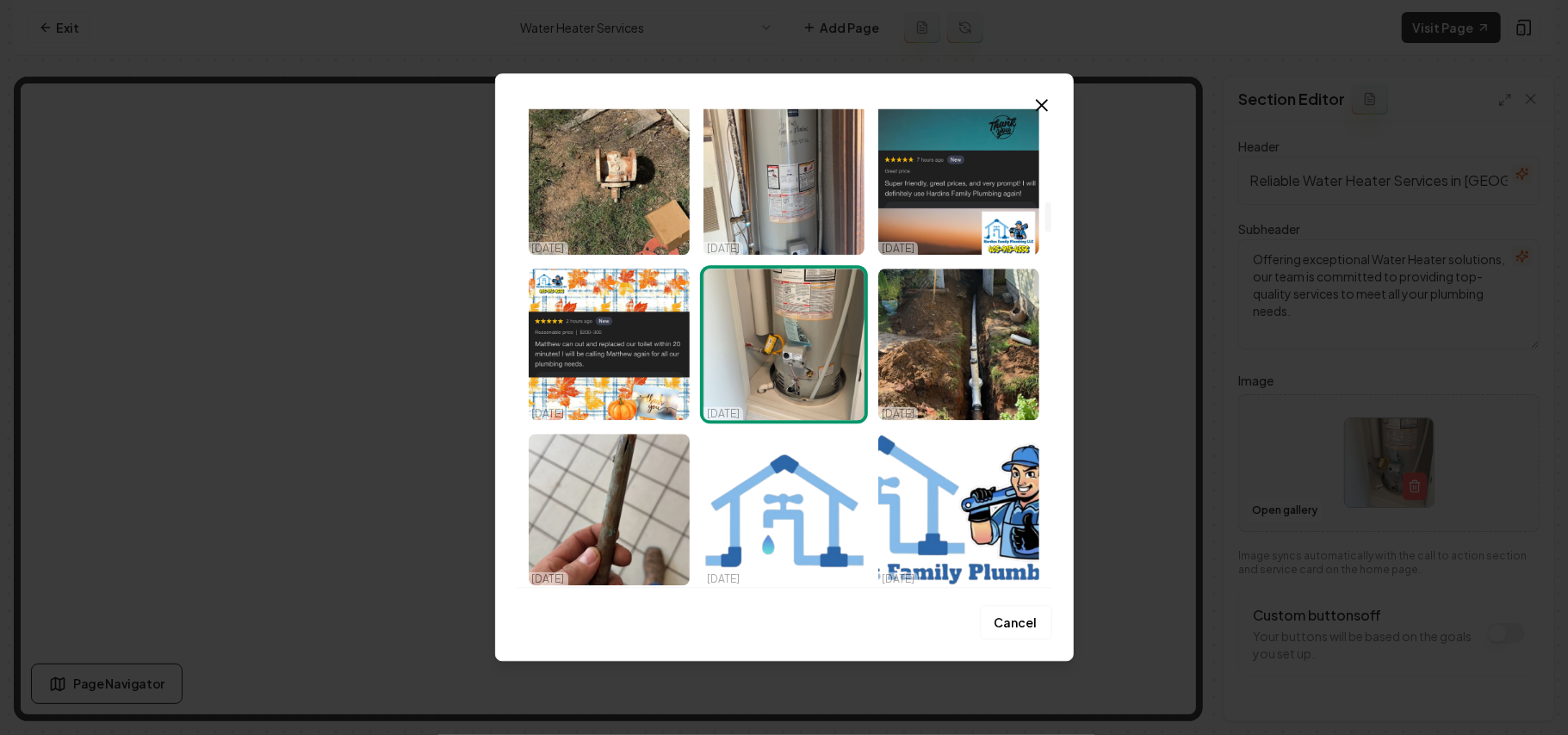
scroll to position [1320, 0]
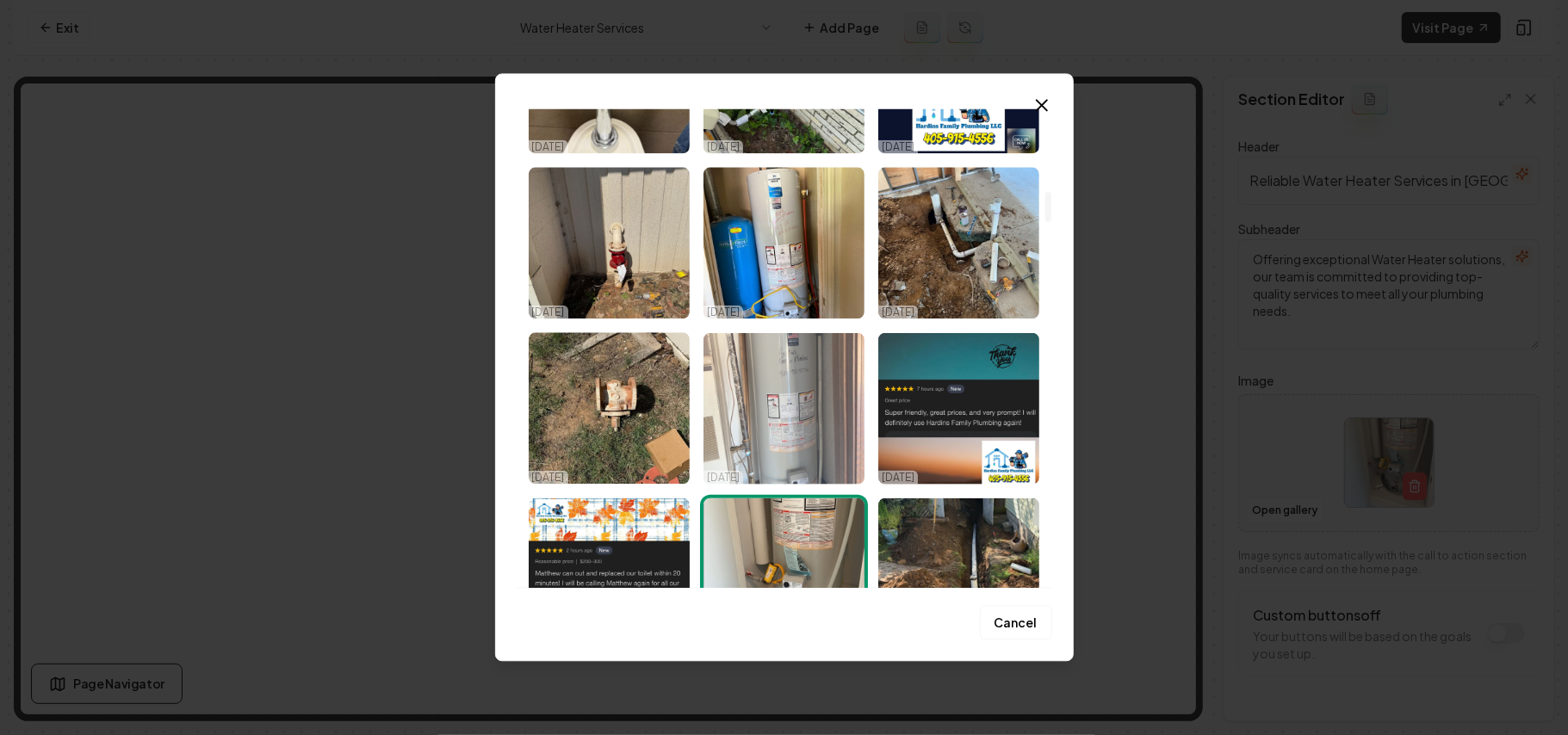
click at [818, 436] on img "Select image image_68dd6f8e5c7cd75eb89f0ba7.jpeg" at bounding box center [784, 408] width 161 height 151
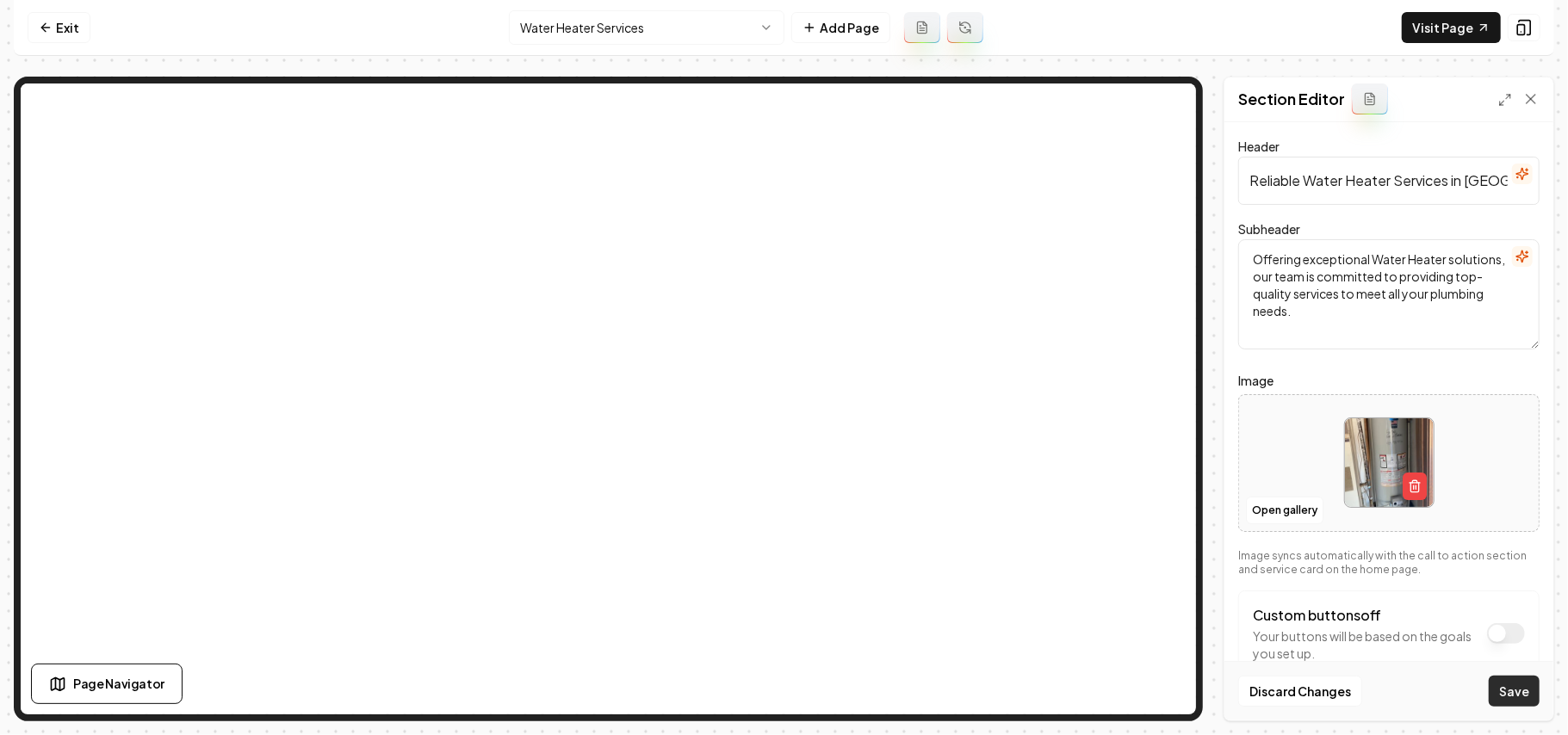
click at [1515, 686] on button "Save" at bounding box center [1514, 691] width 51 height 31
click at [715, 24] on html "Computer Required This feature is only available on a computer. Please switch t…" at bounding box center [784, 367] width 1568 height 735
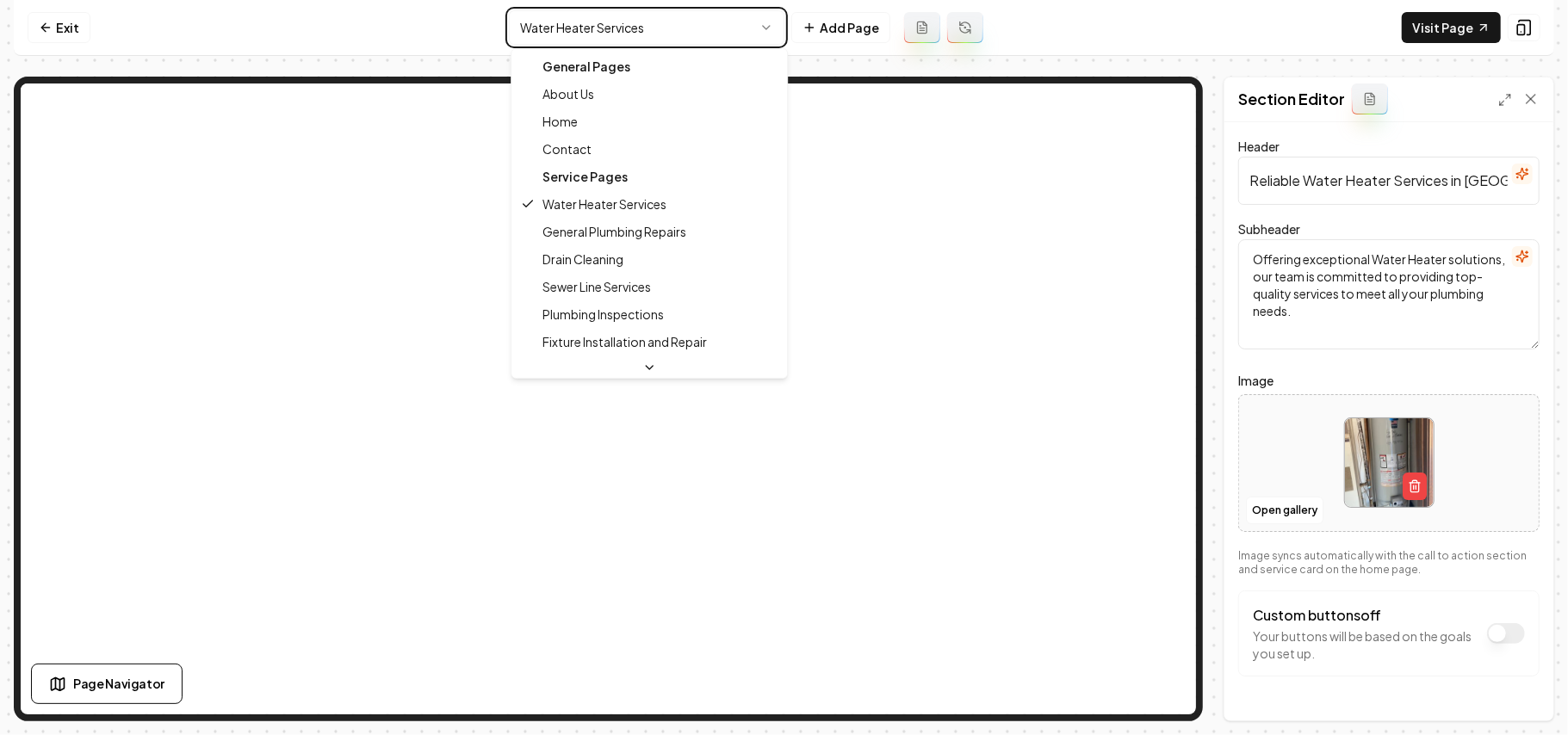
click at [1288, 503] on html "Computer Required This feature is only available on a computer. Please switch t…" at bounding box center [784, 367] width 1568 height 735
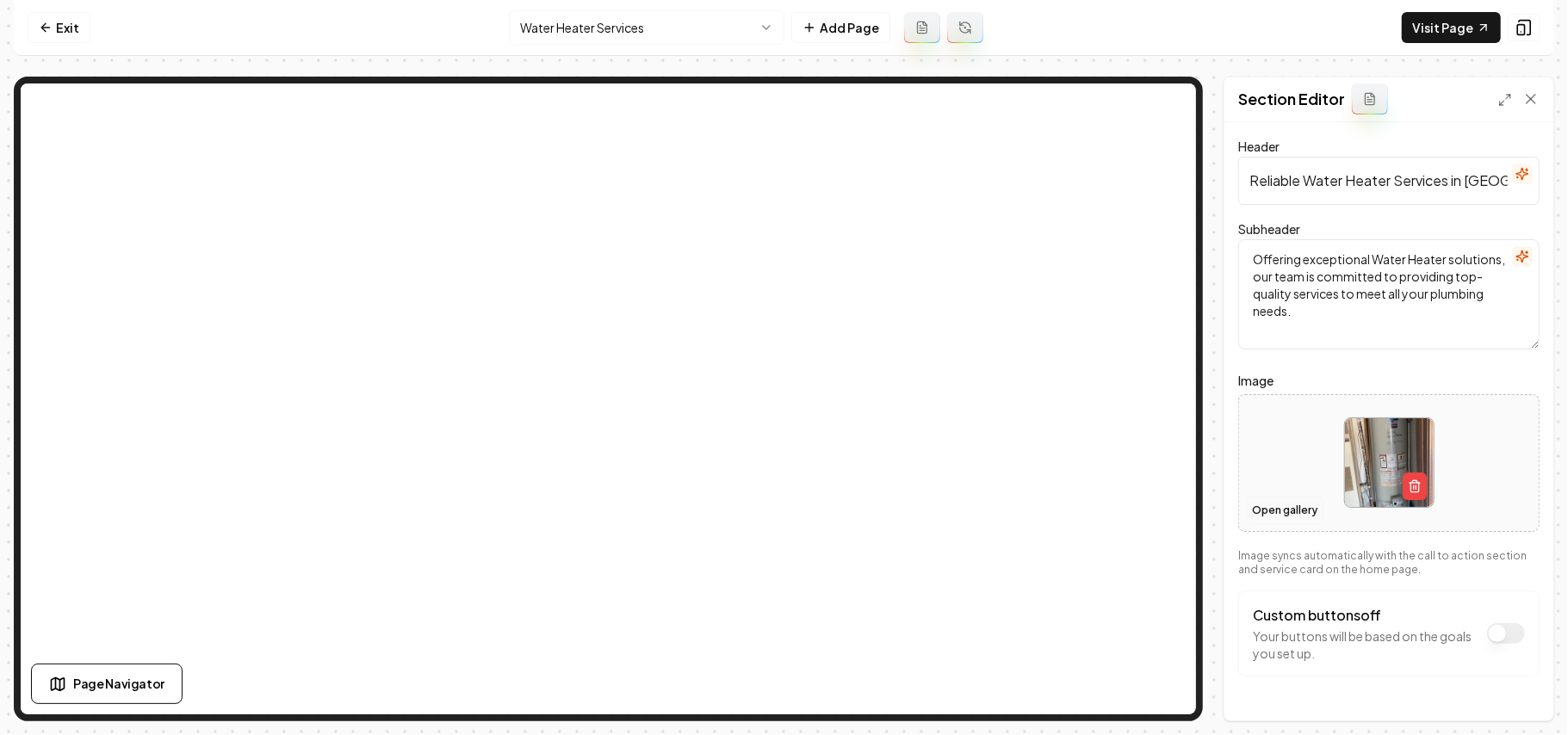
click at [1285, 503] on button "Open gallery" at bounding box center [1284, 510] width 78 height 27
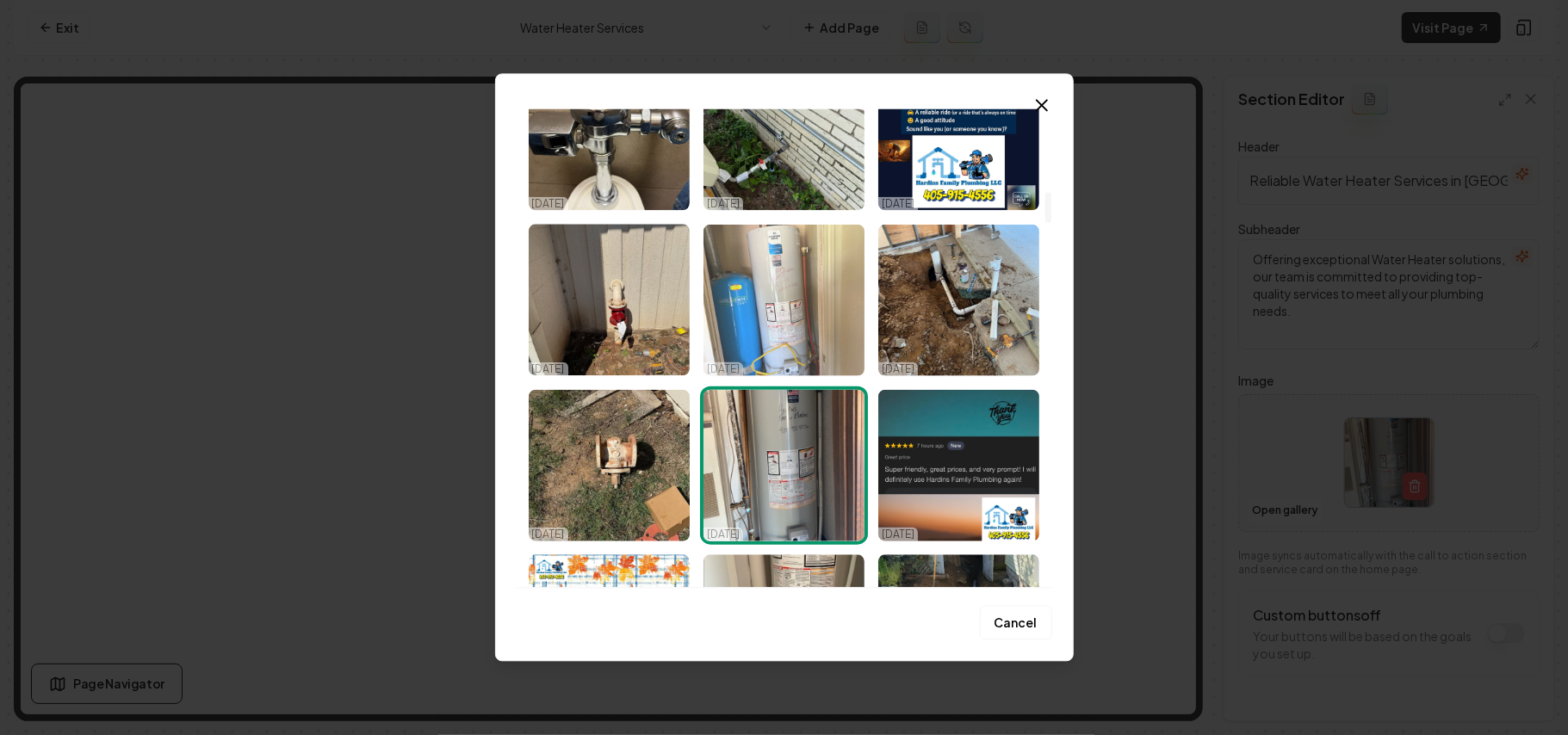
scroll to position [1378, 0]
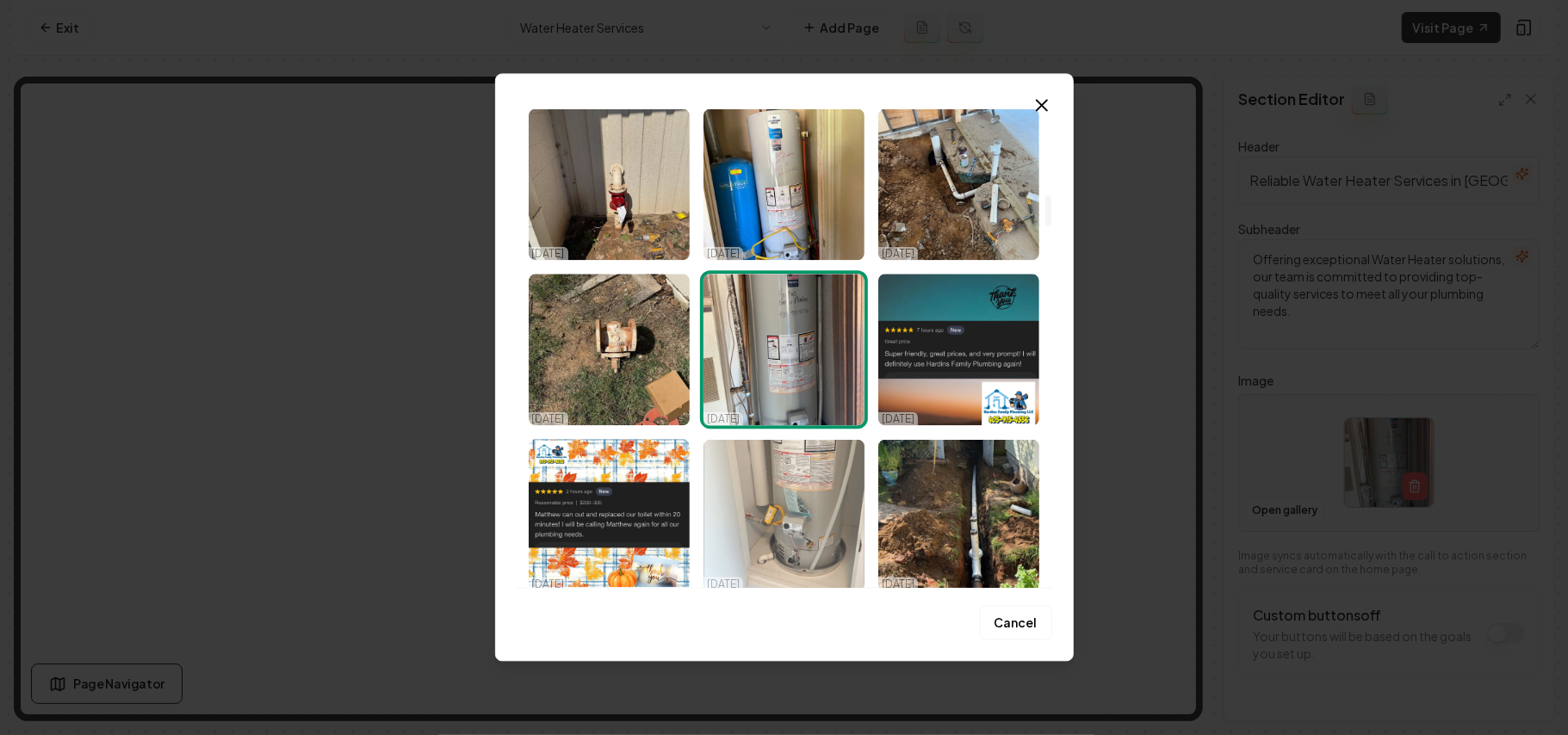
click at [755, 480] on img "Select image image_68dd6f8e5c7cd75eb89f0b00.jpeg" at bounding box center [784, 515] width 161 height 151
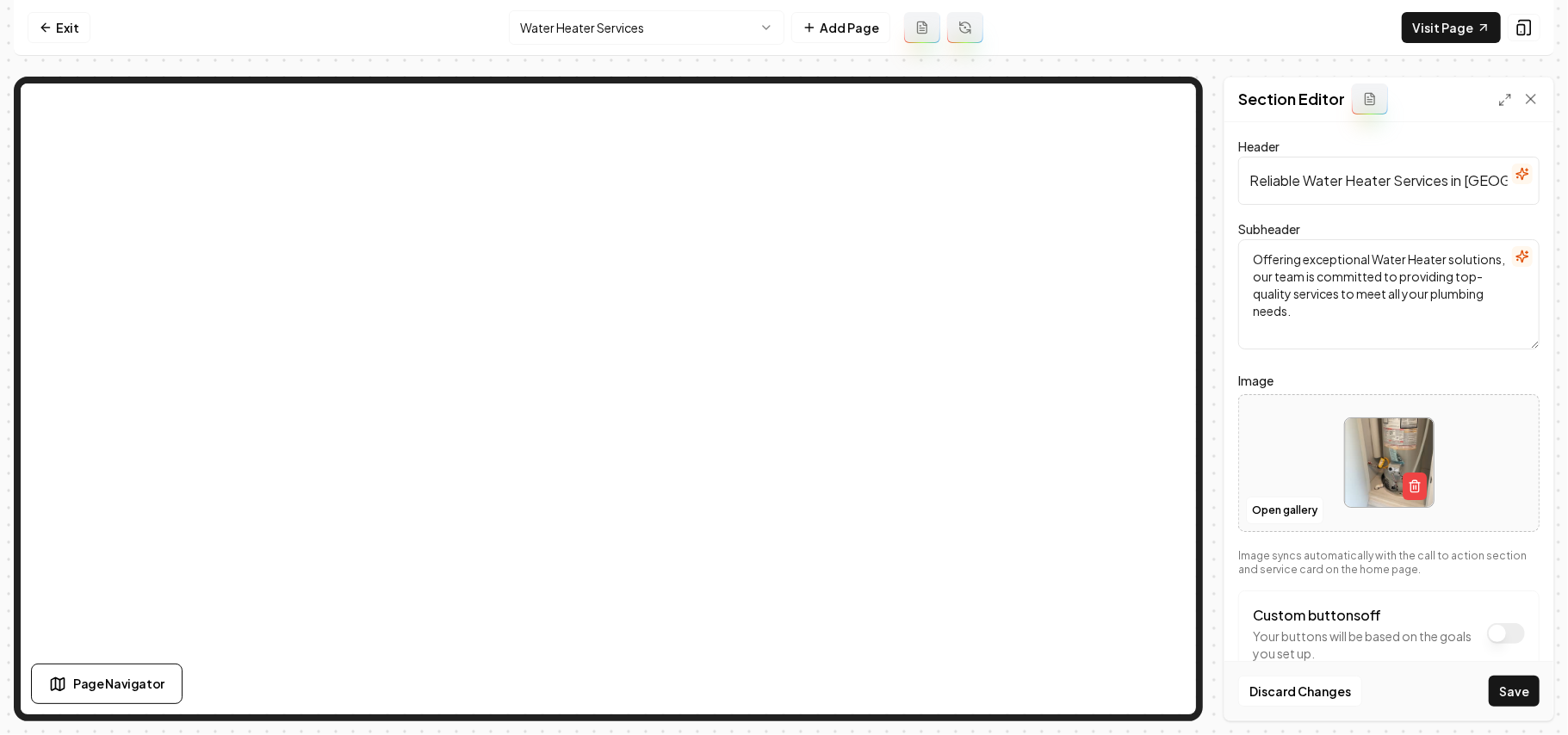
click at [1525, 692] on button "Save" at bounding box center [1514, 691] width 51 height 31
click at [667, 24] on html "Computer Required This feature is only available on a computer. Please switch t…" at bounding box center [784, 367] width 1568 height 735
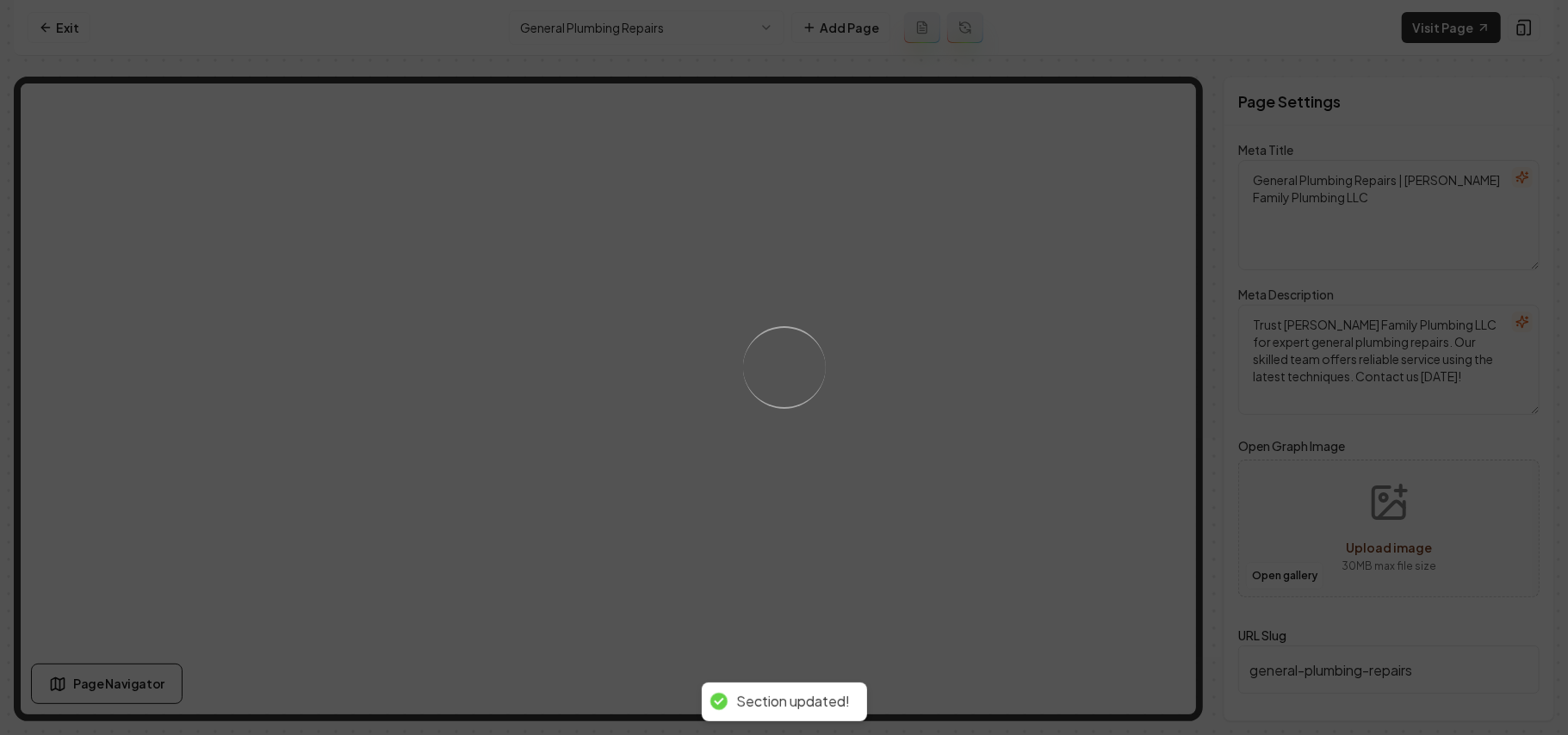
click at [938, 487] on div "Loading..." at bounding box center [784, 367] width 1568 height 735
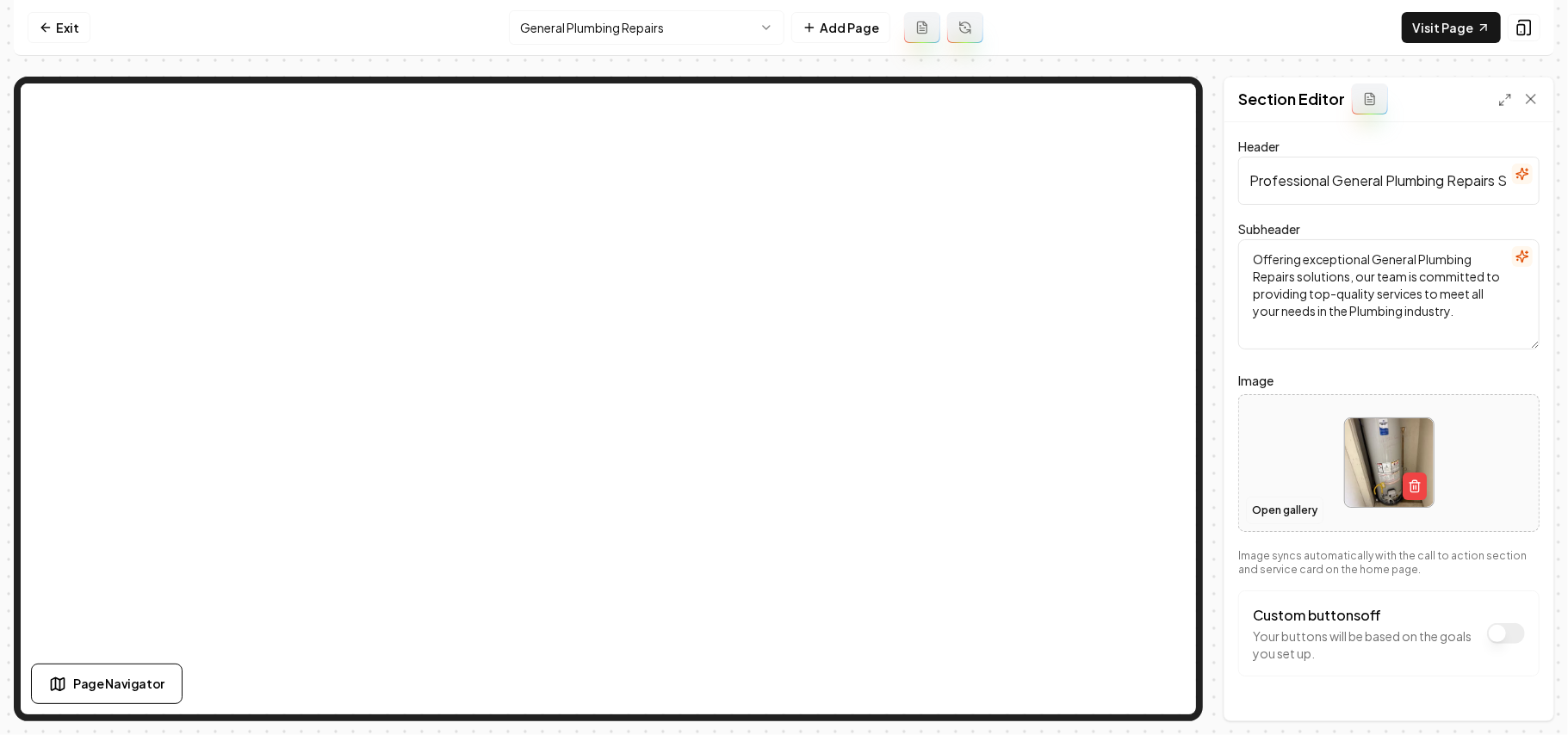
click at [1298, 517] on button "Open gallery" at bounding box center [1284, 510] width 78 height 27
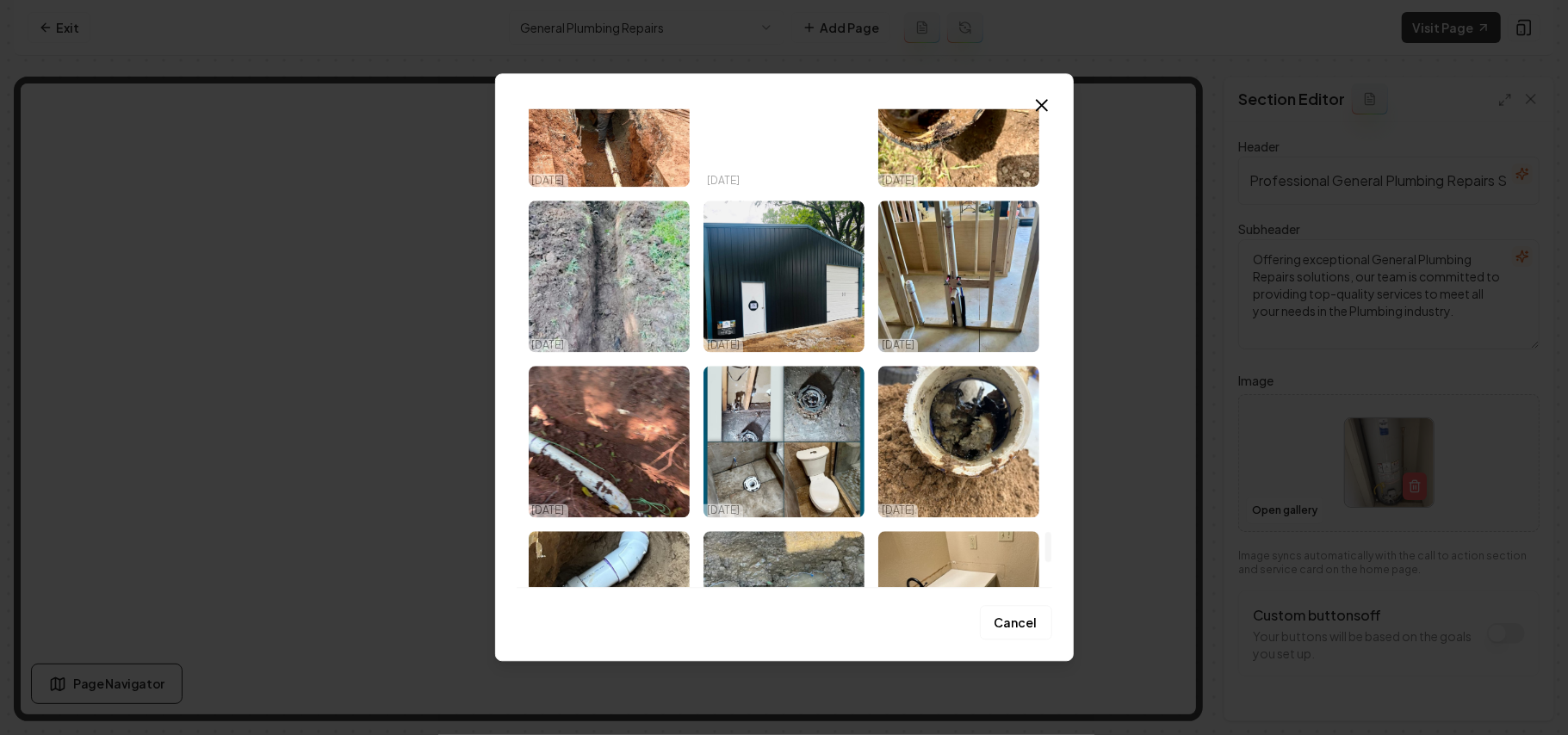
drag, startPoint x: 1045, startPoint y: 125, endPoint x: 1048, endPoint y: 555, distance: 430.0
click at [1048, 555] on div at bounding box center [1048, 548] width 6 height 30
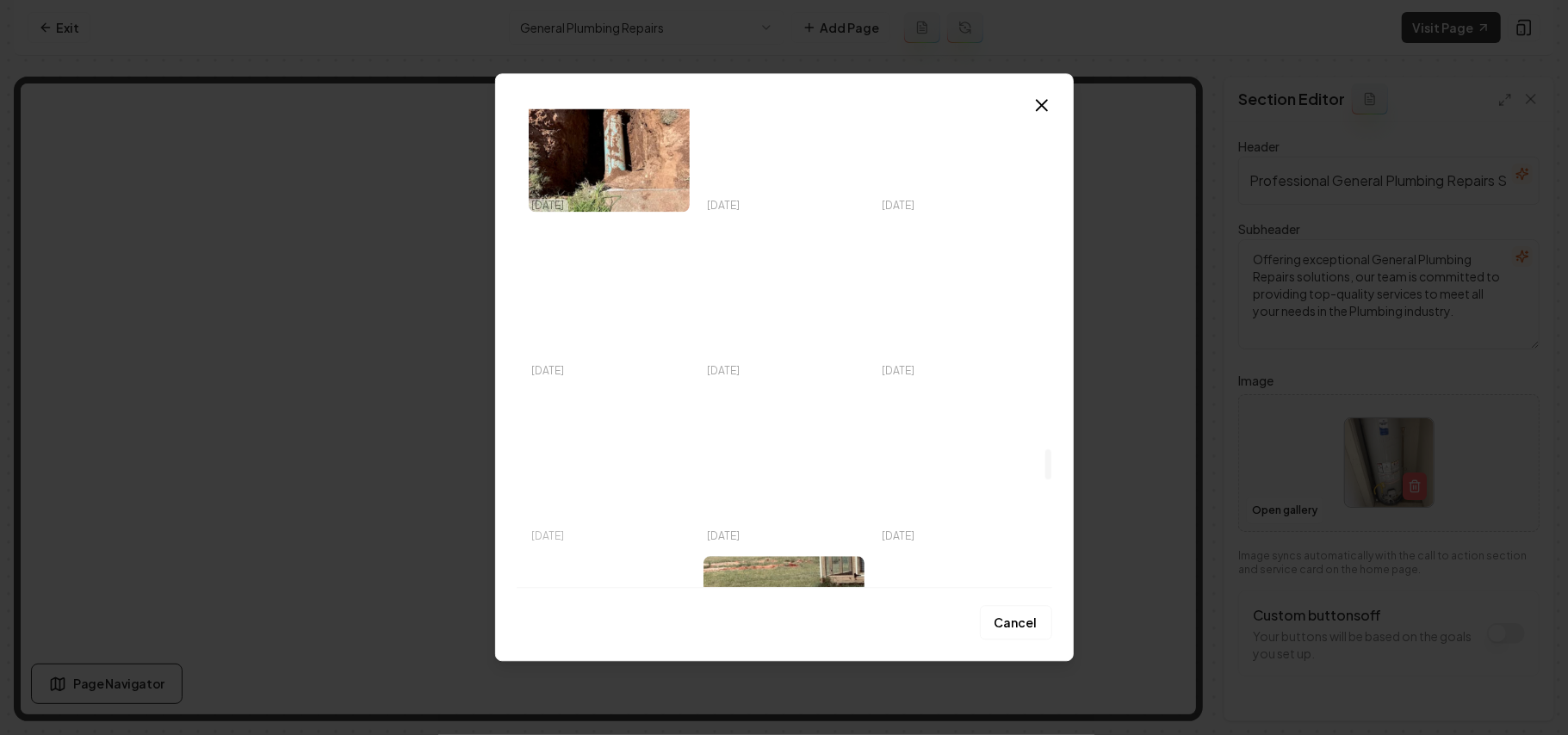
scroll to position [5452, 0]
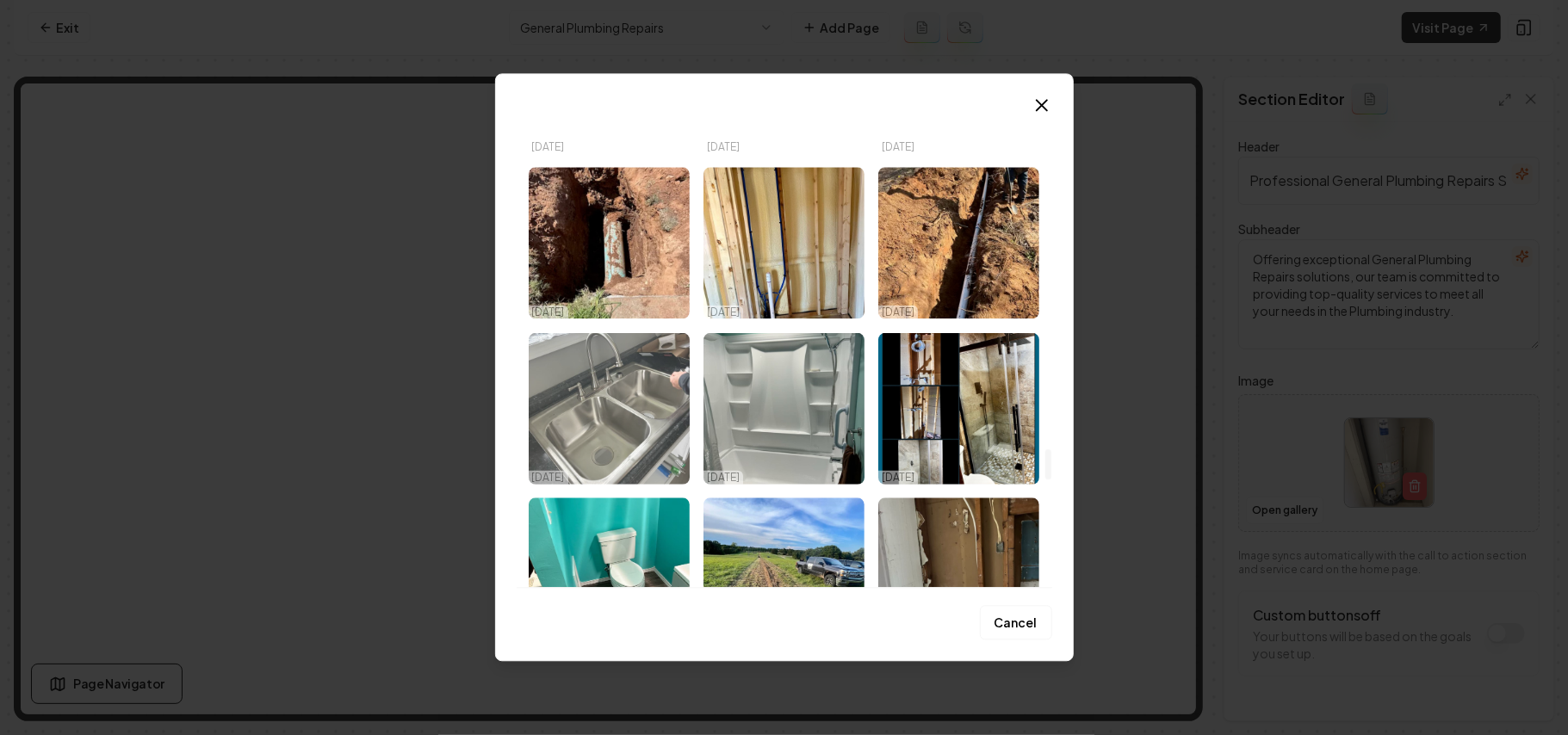
click at [629, 408] on img "Select image image_68dd6ed15c7cd75eb899cf36.jpeg" at bounding box center [609, 408] width 161 height 151
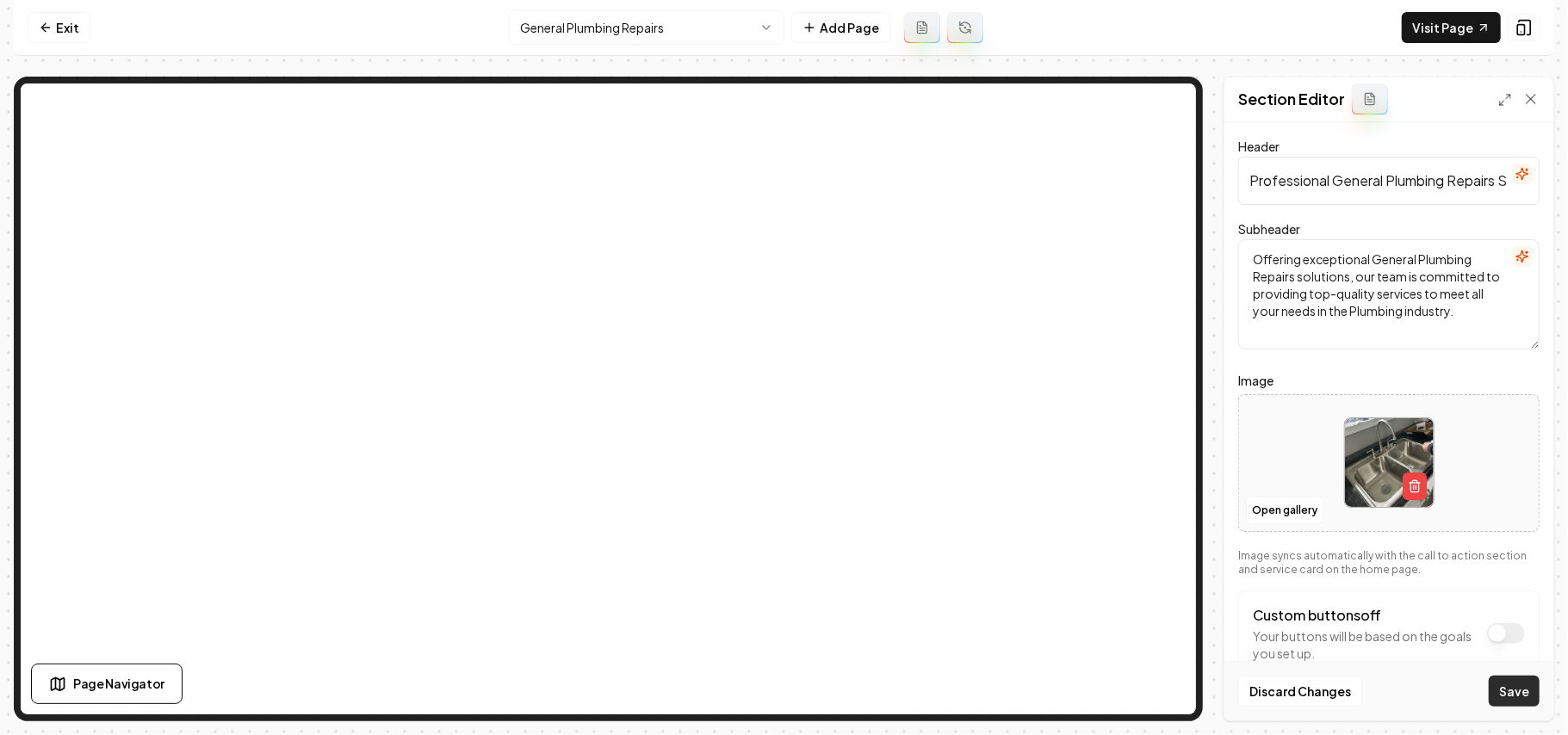
click at [1527, 693] on button "Save" at bounding box center [1514, 691] width 51 height 31
click at [654, 32] on html "Computer Required This feature is only available on a computer. Please switch t…" at bounding box center [784, 367] width 1568 height 735
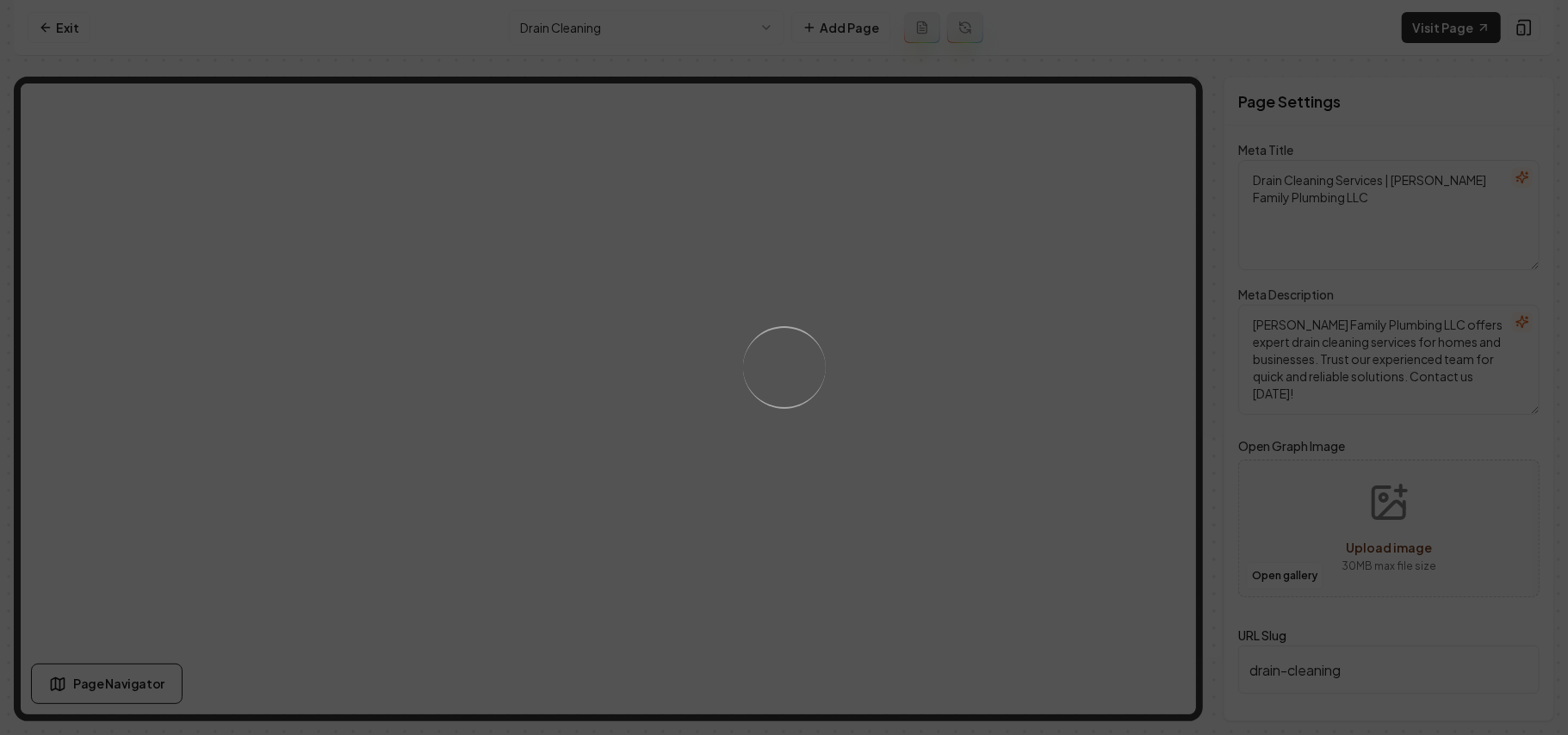
click at [1020, 405] on div "Loading..." at bounding box center [784, 367] width 1568 height 735
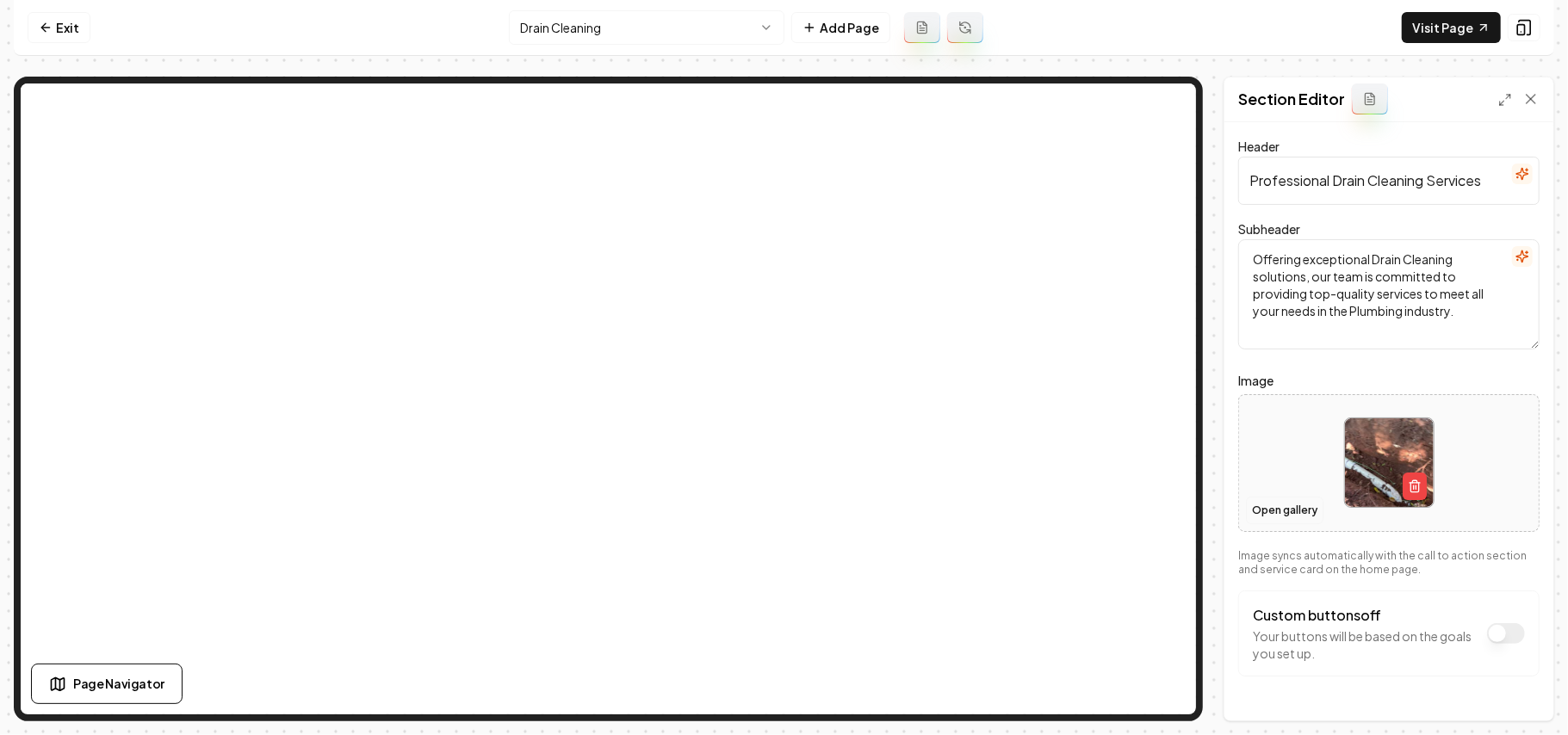
click at [1263, 508] on button "Open gallery" at bounding box center [1284, 510] width 78 height 27
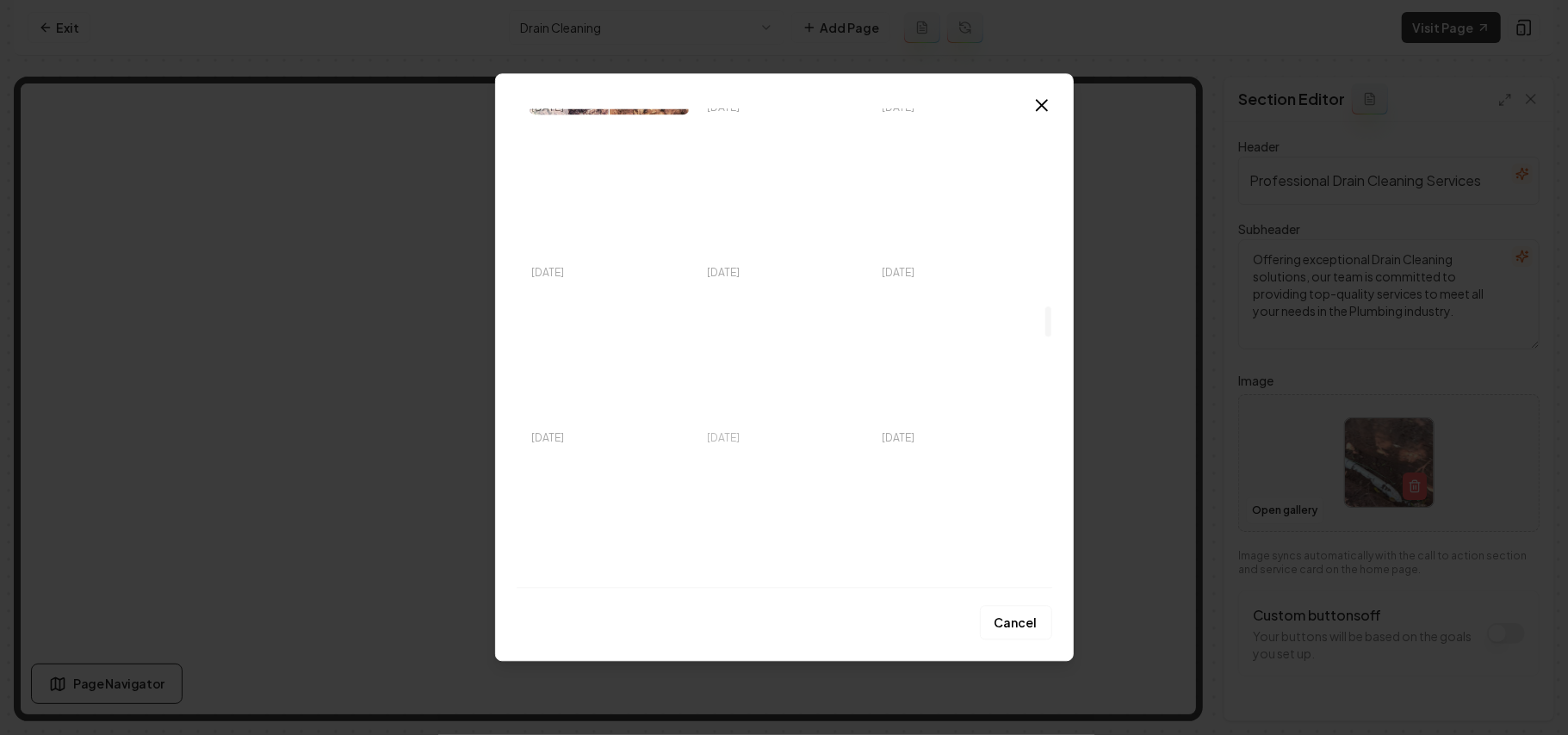
scroll to position [3214, 0]
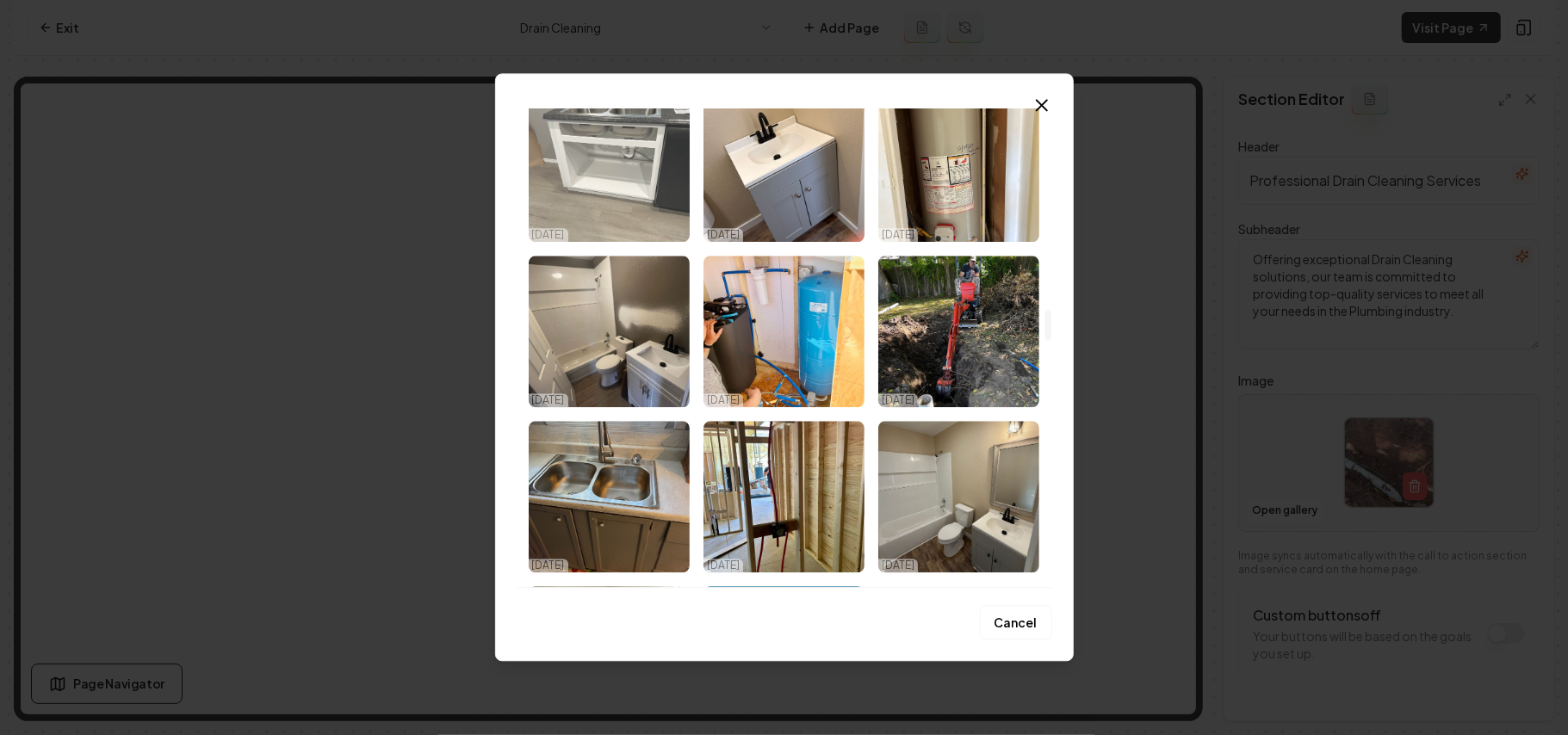
click at [608, 178] on img "Select image image_68dd6ed25c7cd75eb899ea60.jpeg" at bounding box center [609, 166] width 161 height 151
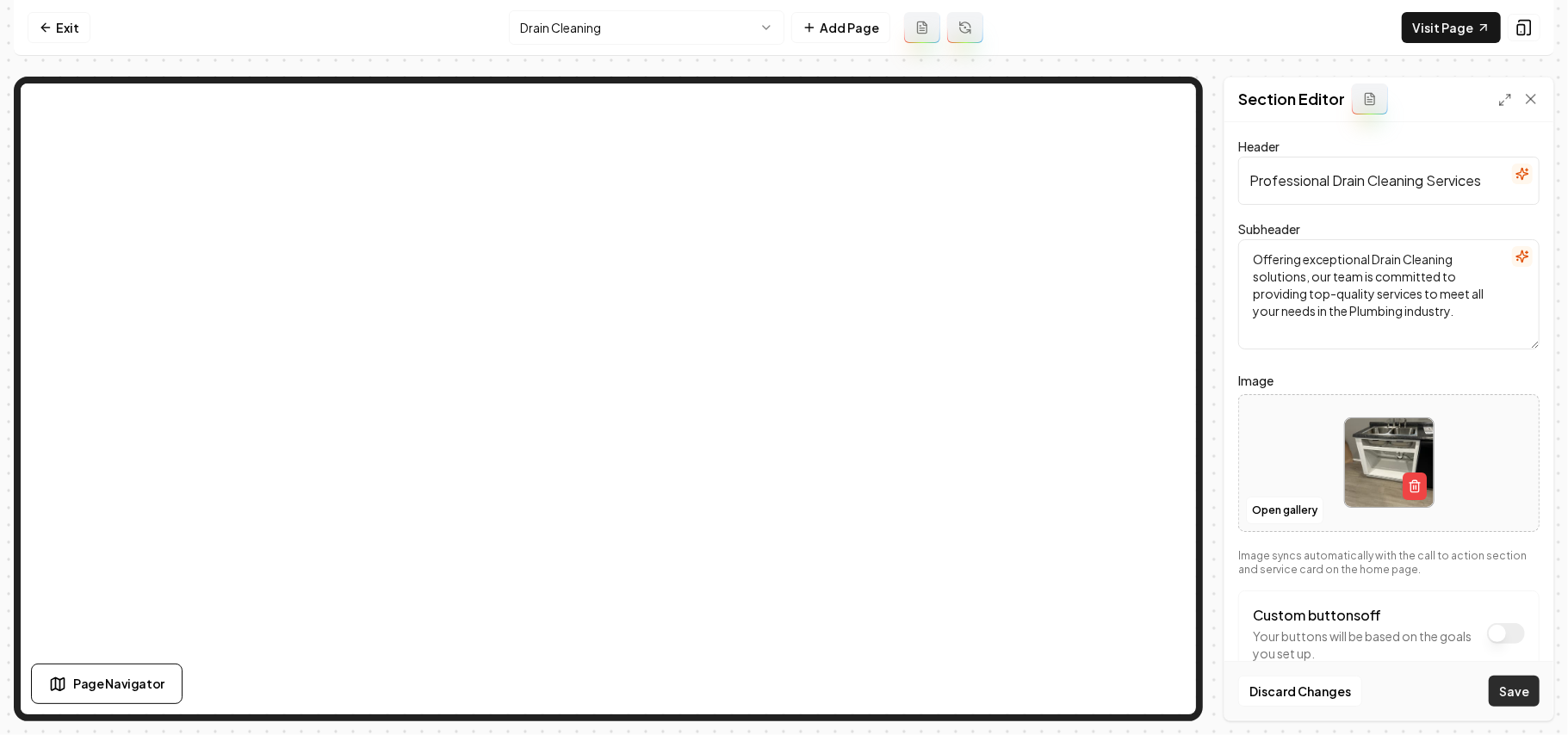
click at [1527, 686] on button "Save" at bounding box center [1514, 691] width 51 height 31
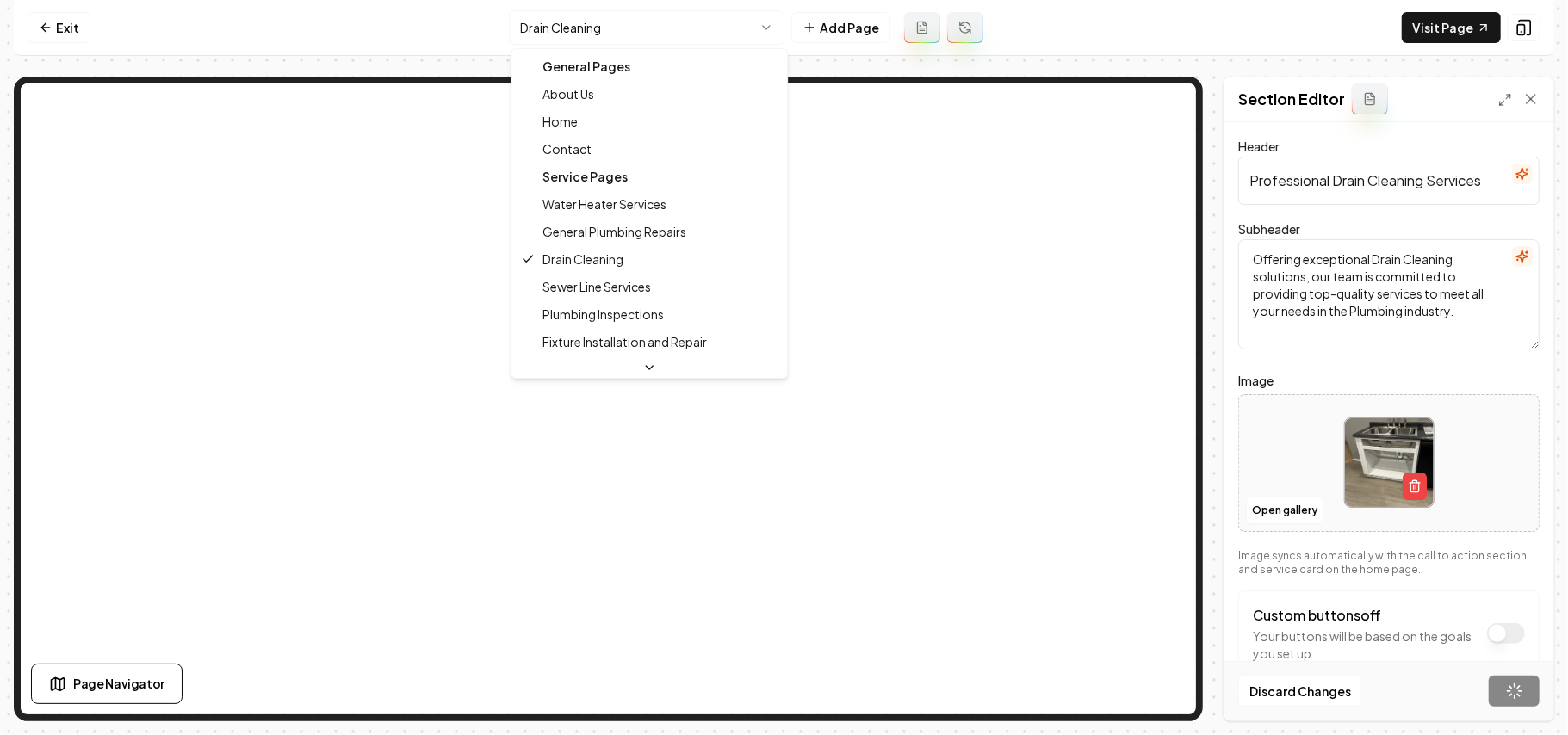
click at [661, 29] on html "Computer Required This feature is only available on a computer. Please switch t…" at bounding box center [784, 367] width 1568 height 735
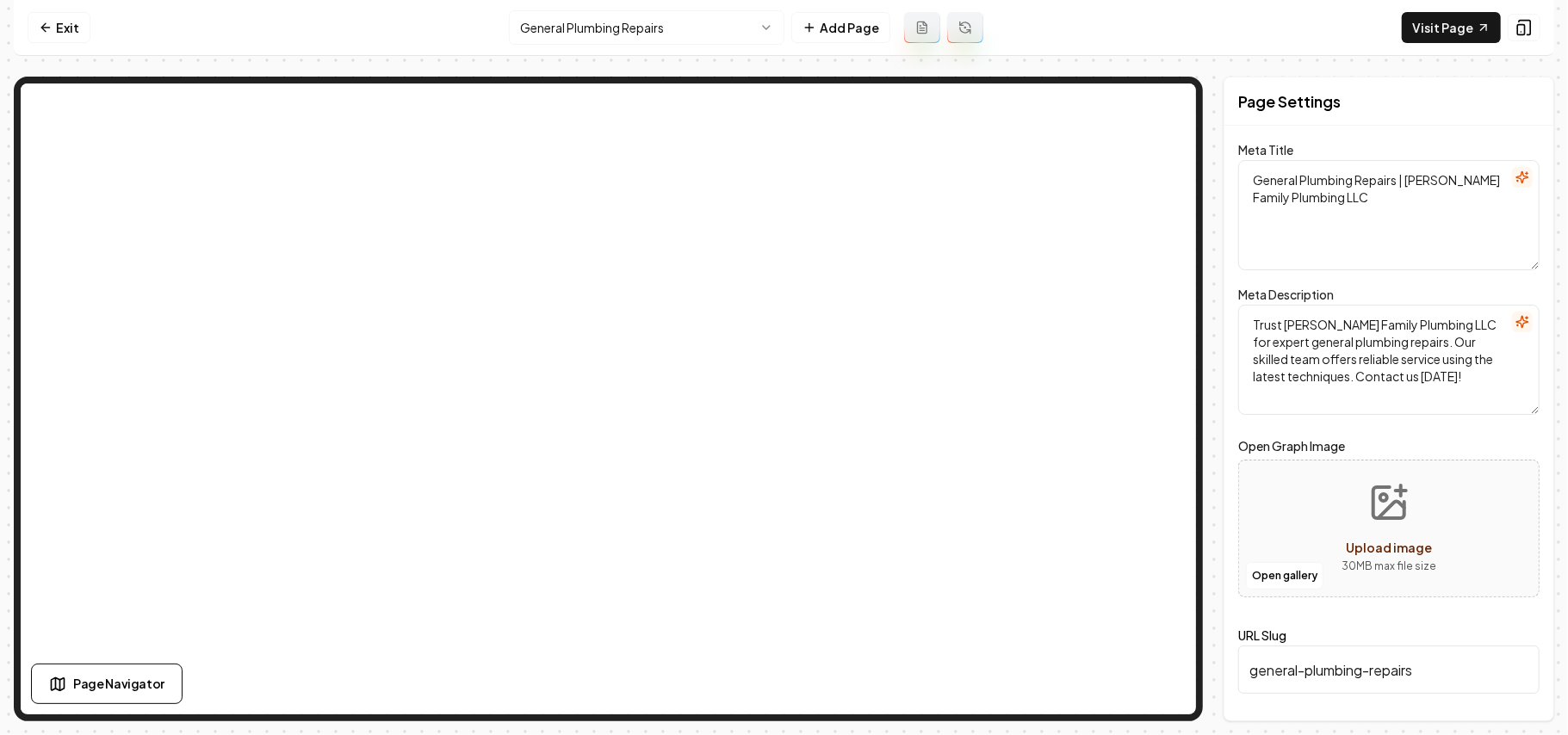
click at [615, 23] on html "Computer Required This feature is only available on a computer. Please switch t…" at bounding box center [784, 367] width 1568 height 735
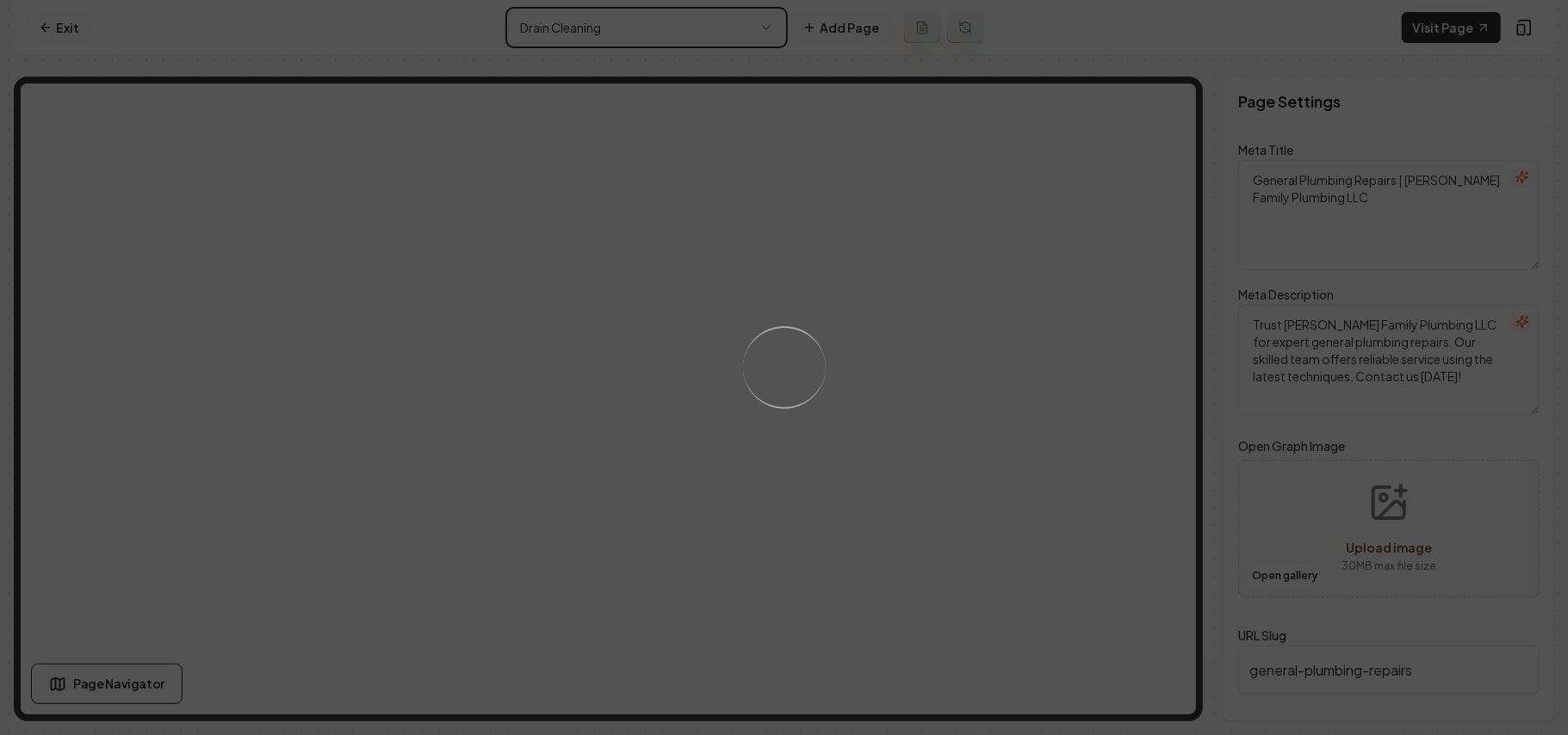
type textarea "Drain Cleaning Services | [PERSON_NAME] Family Plumbing LLC"
type textarea "[PERSON_NAME] Family Plumbing LLC offers expert drain cleaning services for hom…"
type input "drain-cleaning"
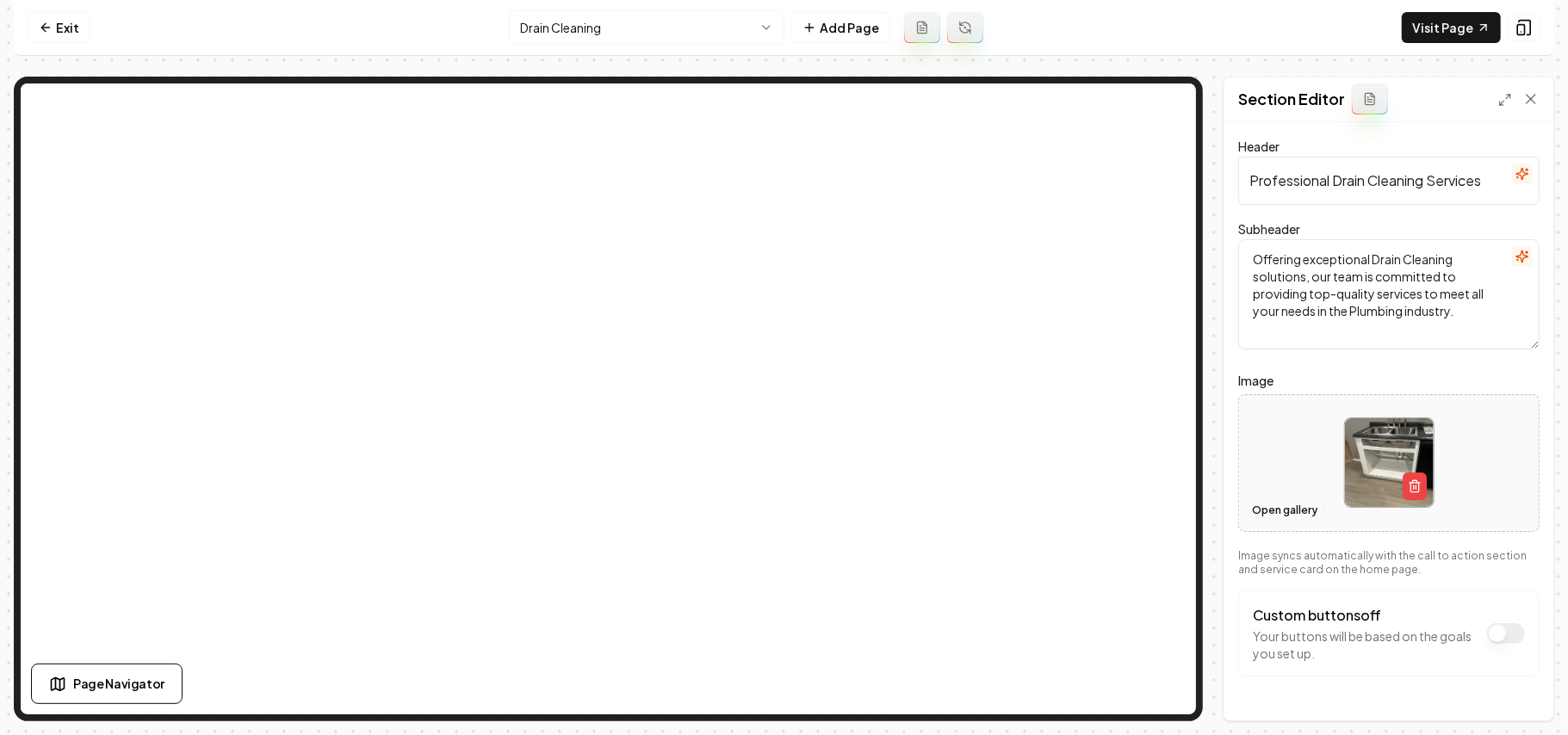
click at [1282, 515] on button "Open gallery" at bounding box center [1284, 510] width 78 height 27
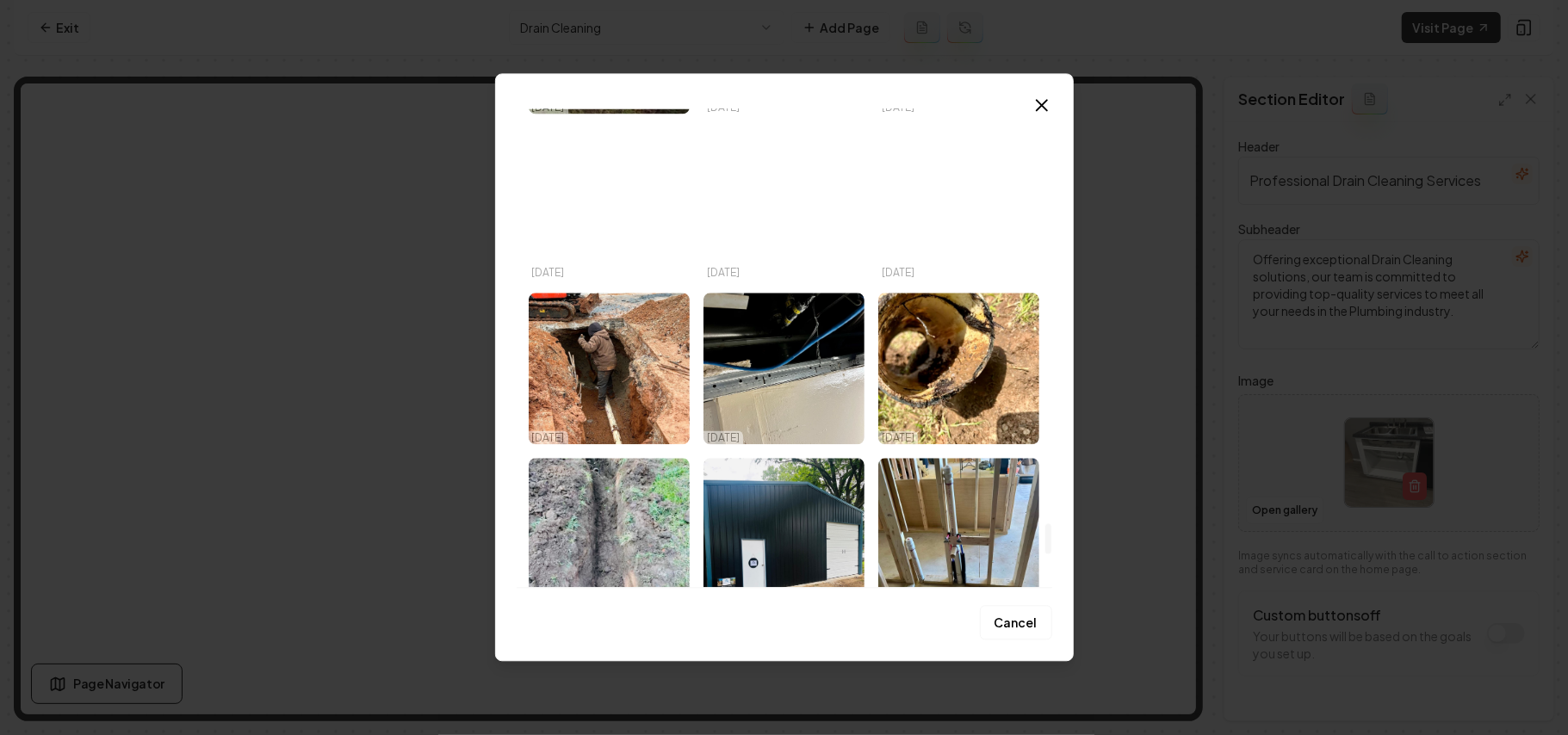
scroll to position [7175, 0]
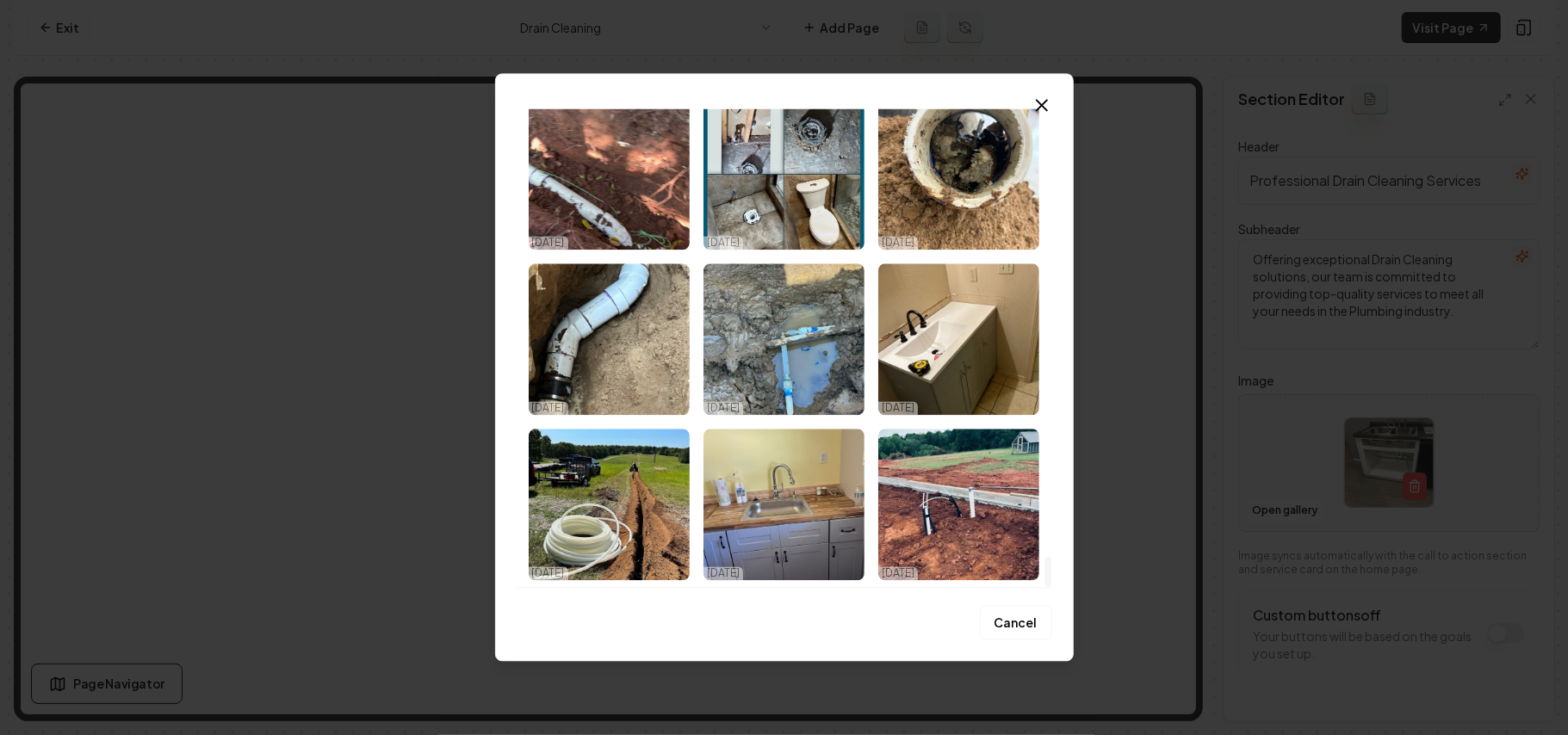
drag, startPoint x: 1048, startPoint y: 128, endPoint x: 1031, endPoint y: 661, distance: 533.3
click at [1045, 587] on div at bounding box center [1048, 572] width 6 height 30
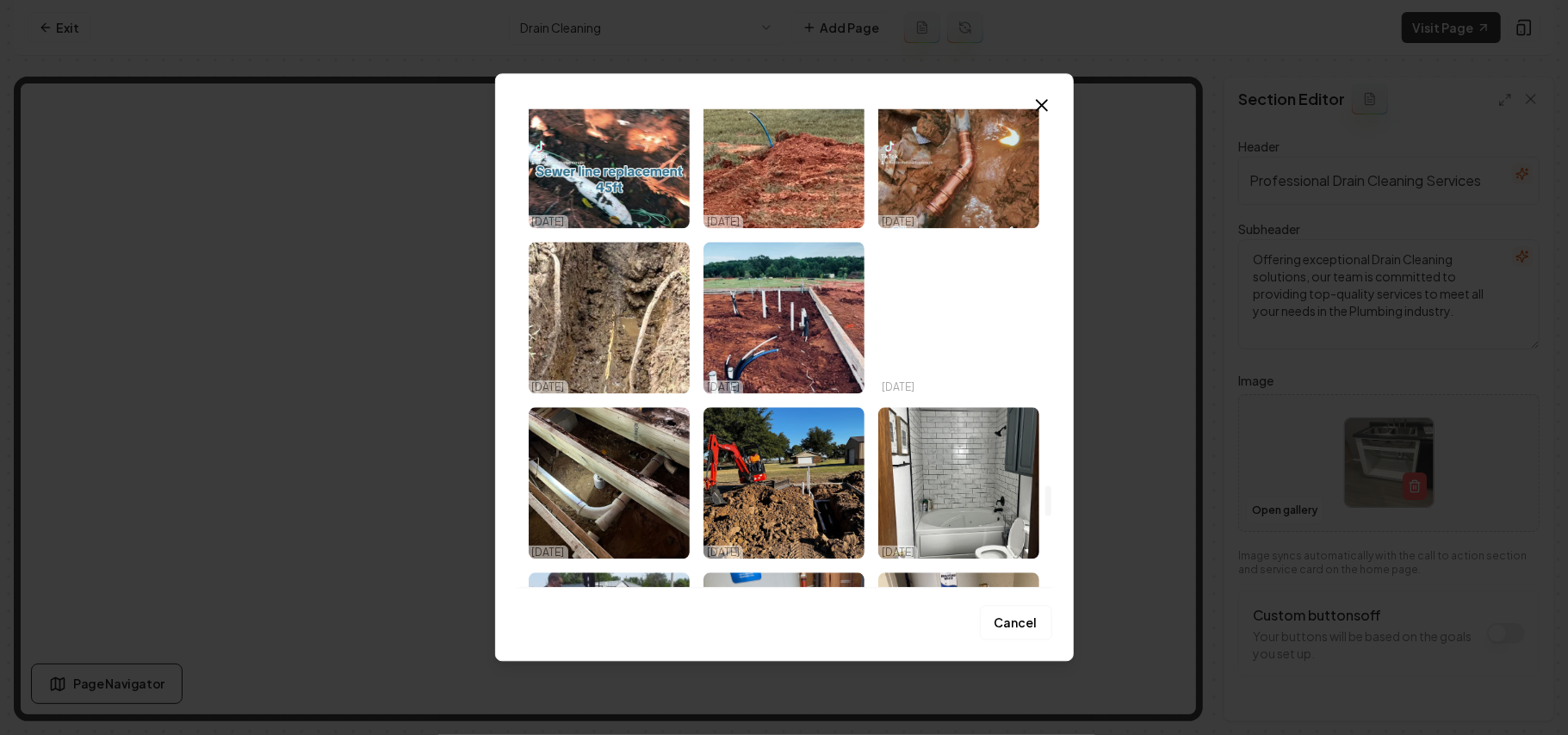
scroll to position [6027, 0]
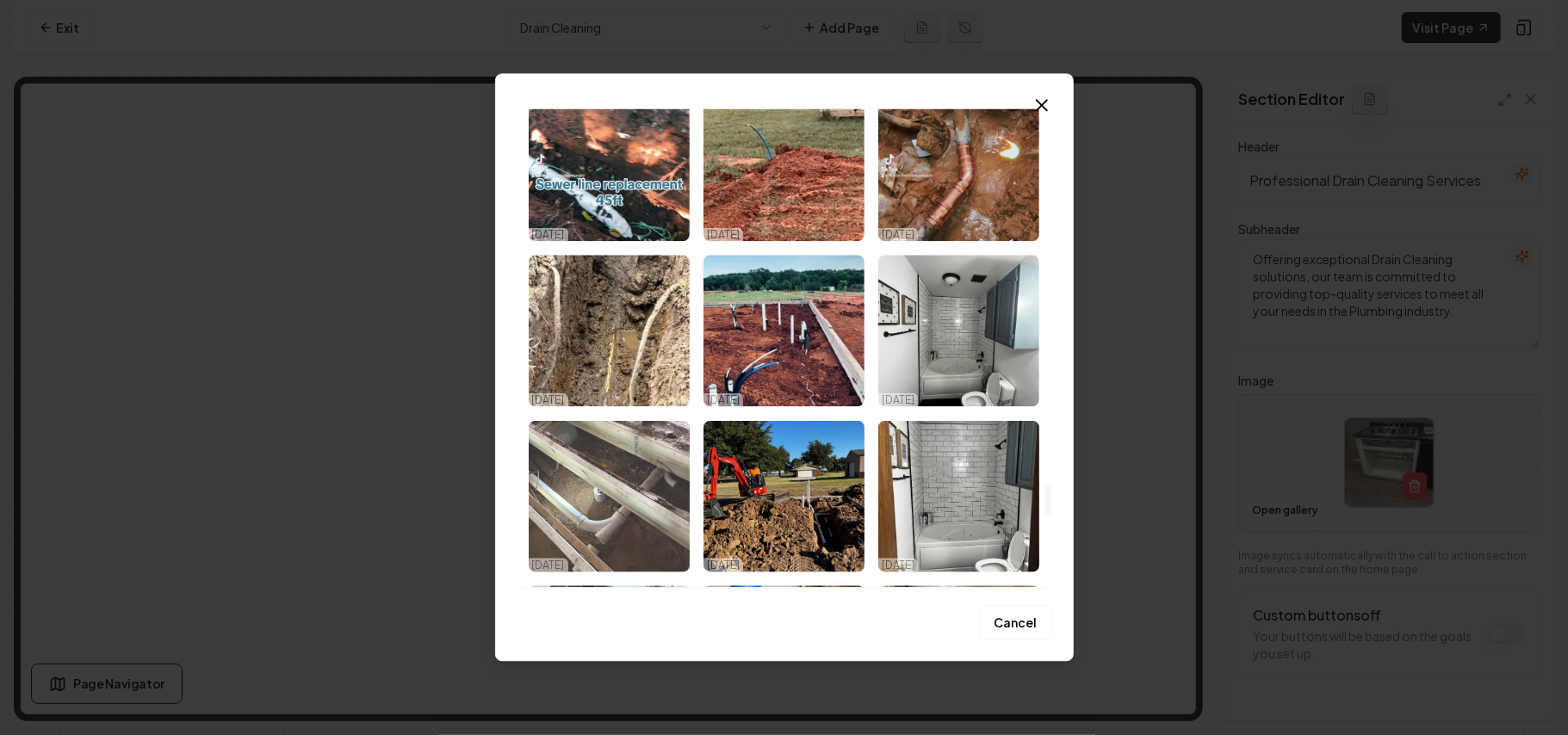
click at [625, 489] on img "Select image image_68dd6ed05c7cd75eb899c3a8.jpeg" at bounding box center [609, 496] width 161 height 151
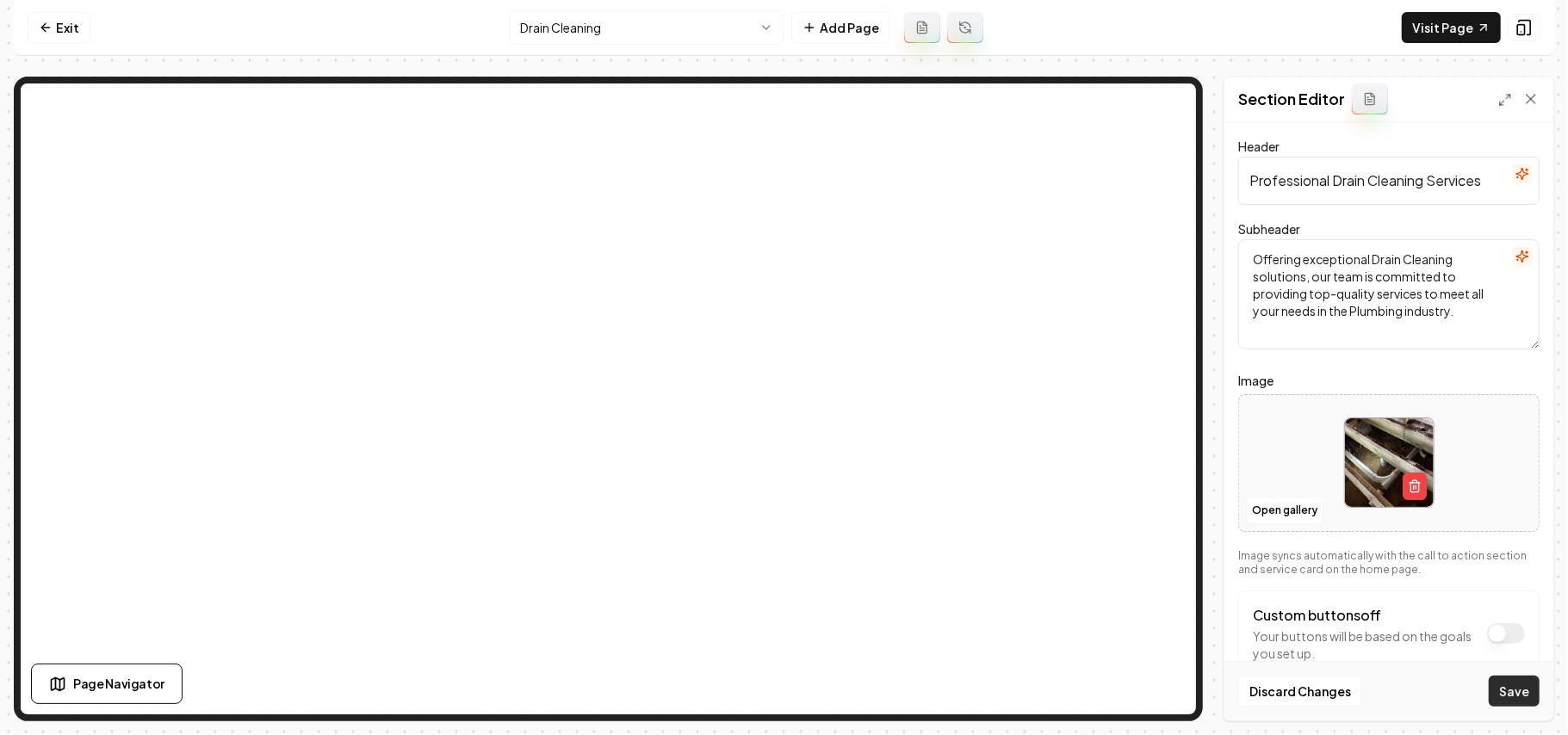
click at [1530, 687] on button "Save" at bounding box center [1514, 691] width 51 height 31
click at [610, 25] on html "Computer Required This feature is only available on a computer. Please switch t…" at bounding box center [784, 367] width 1568 height 735
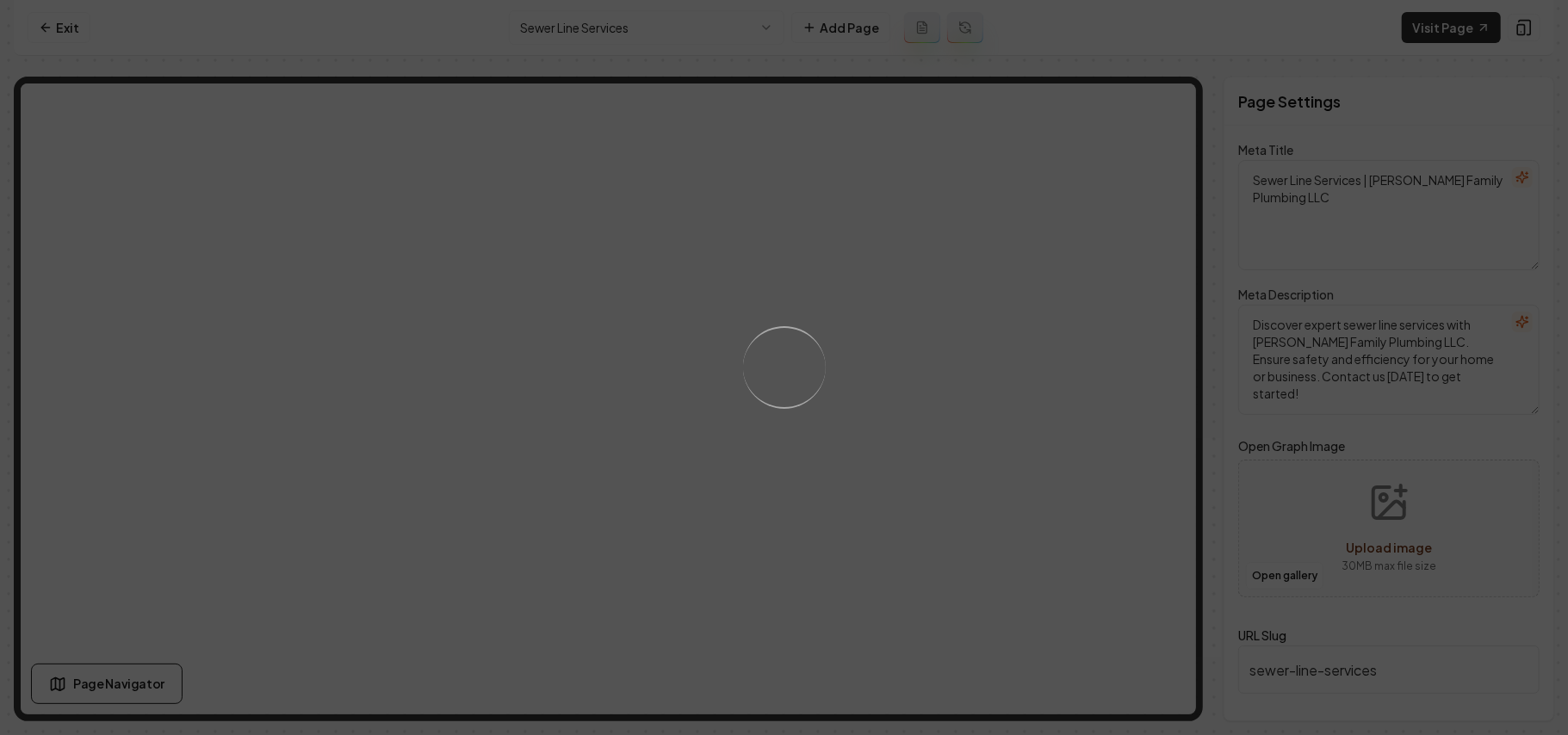
click at [972, 474] on div "Loading..." at bounding box center [784, 367] width 1568 height 735
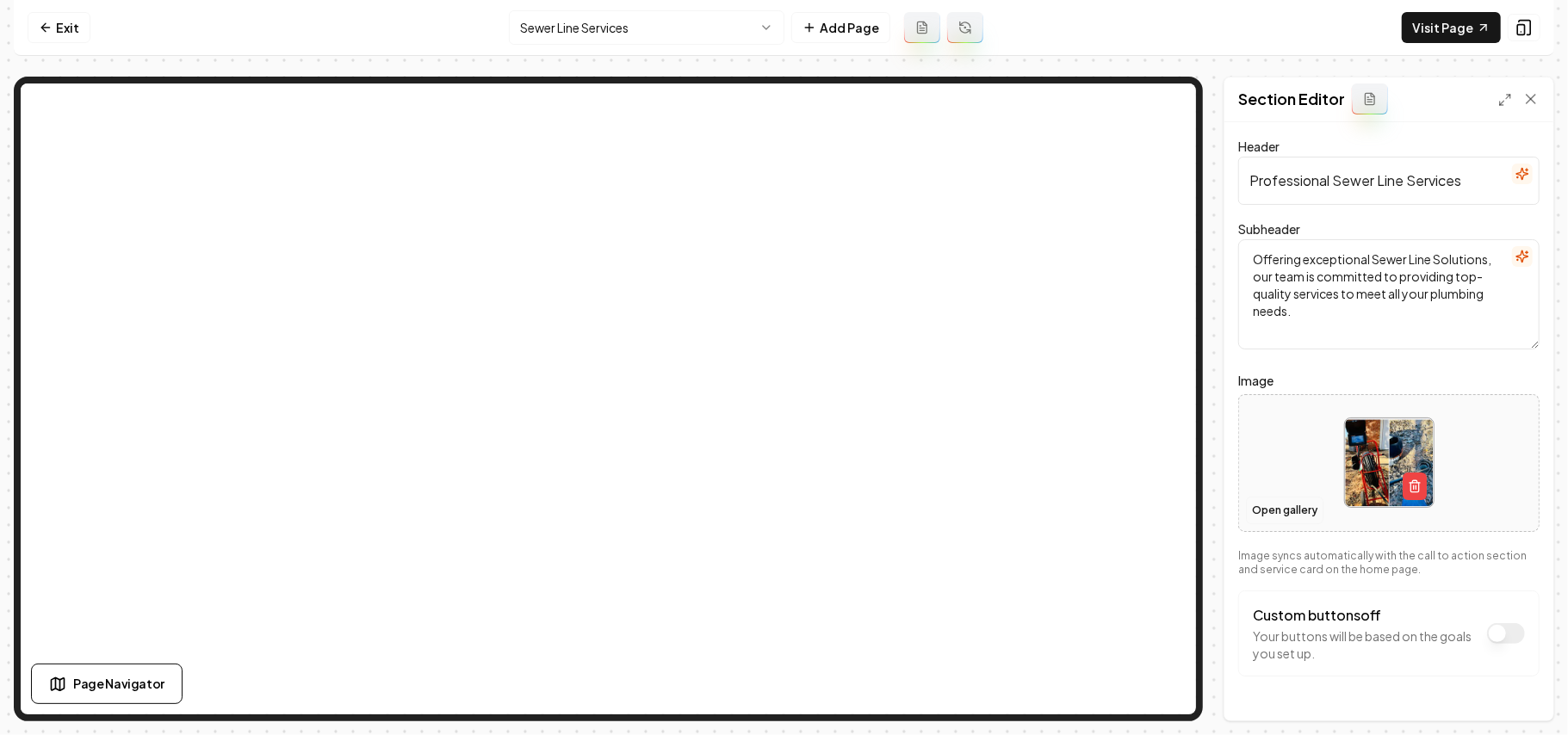
click at [1273, 510] on button "Open gallery" at bounding box center [1284, 510] width 78 height 27
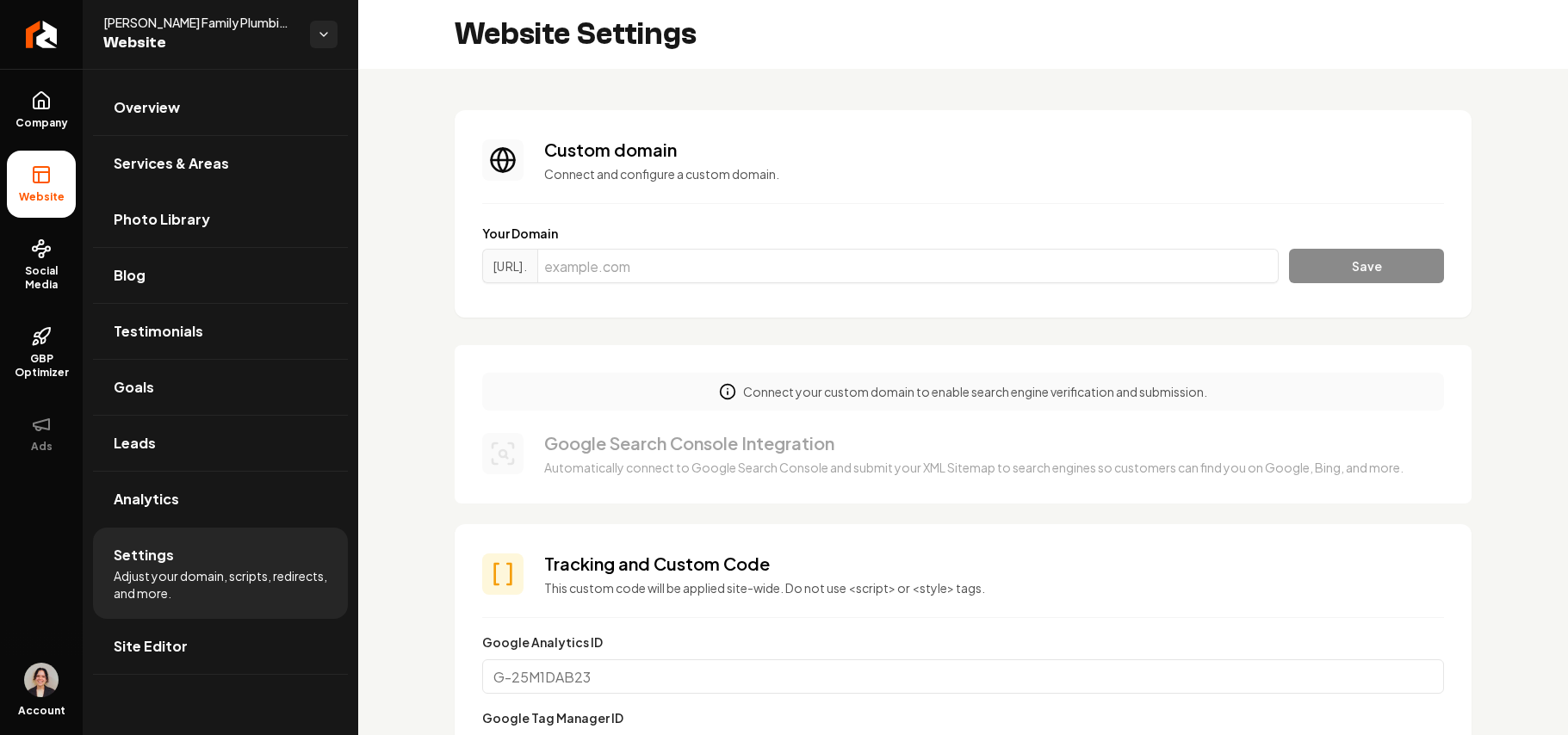
click at [216, 239] on link "Photo Library" at bounding box center [219, 219] width 254 height 55
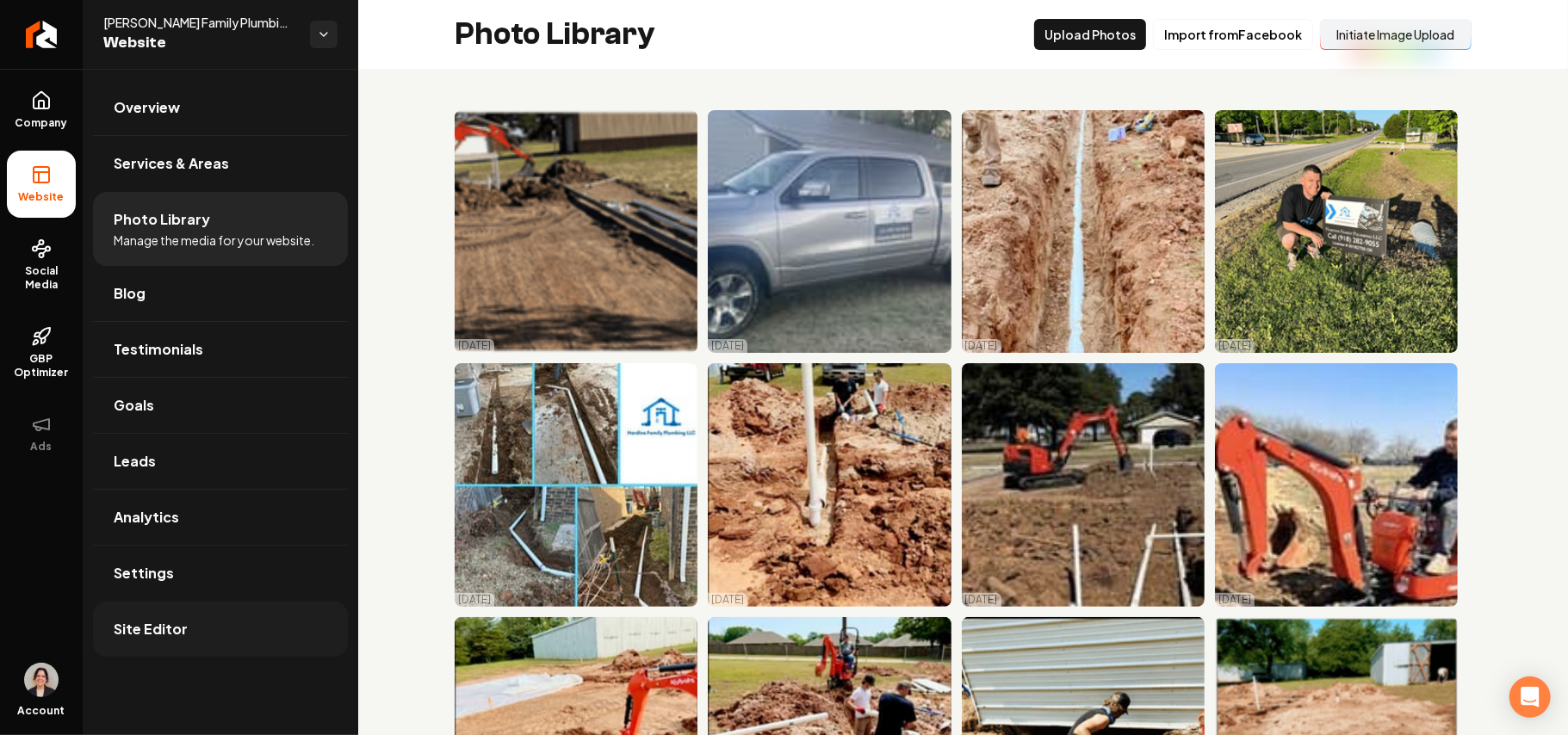
click at [168, 618] on link "Site Editor" at bounding box center [219, 629] width 254 height 55
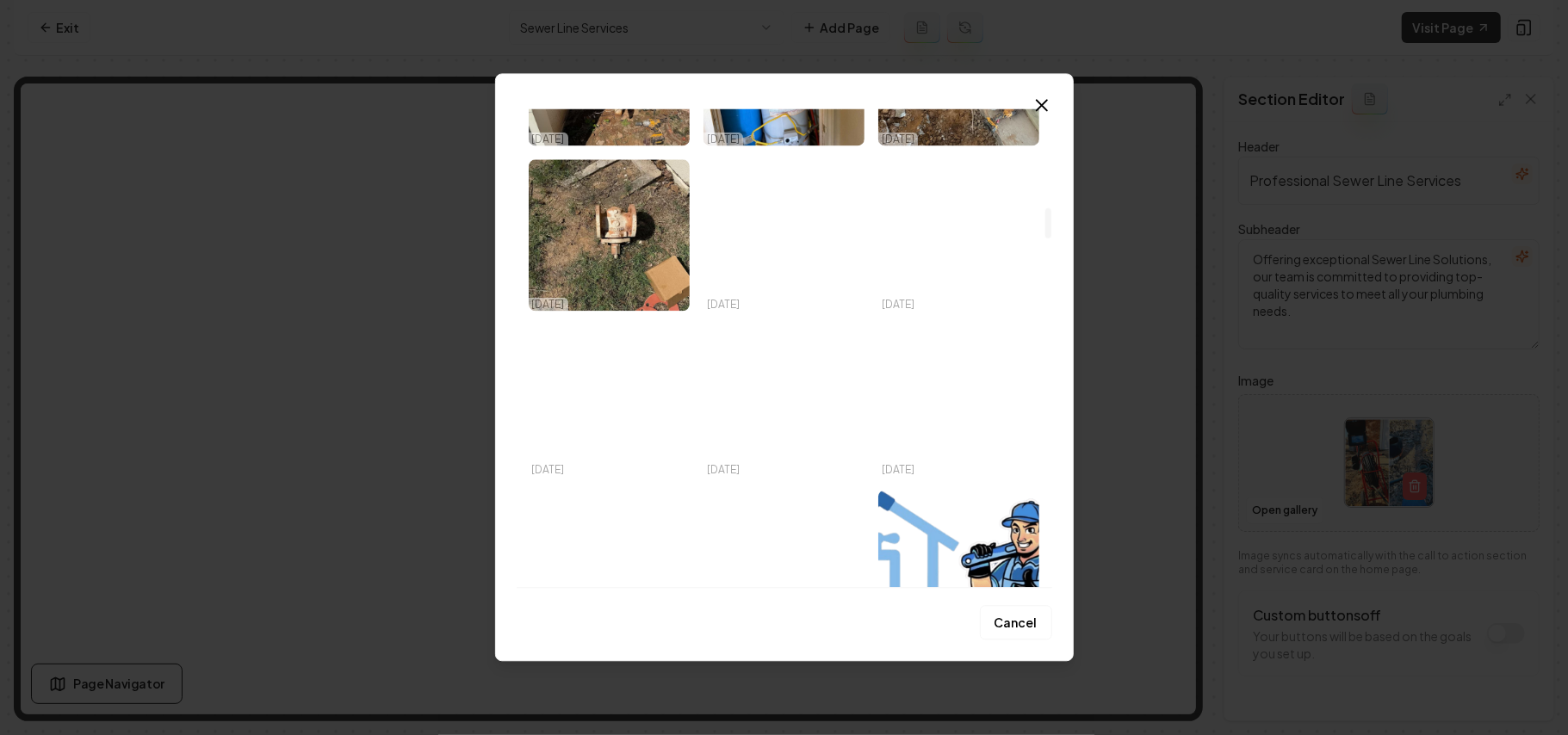
scroll to position [1951, 0]
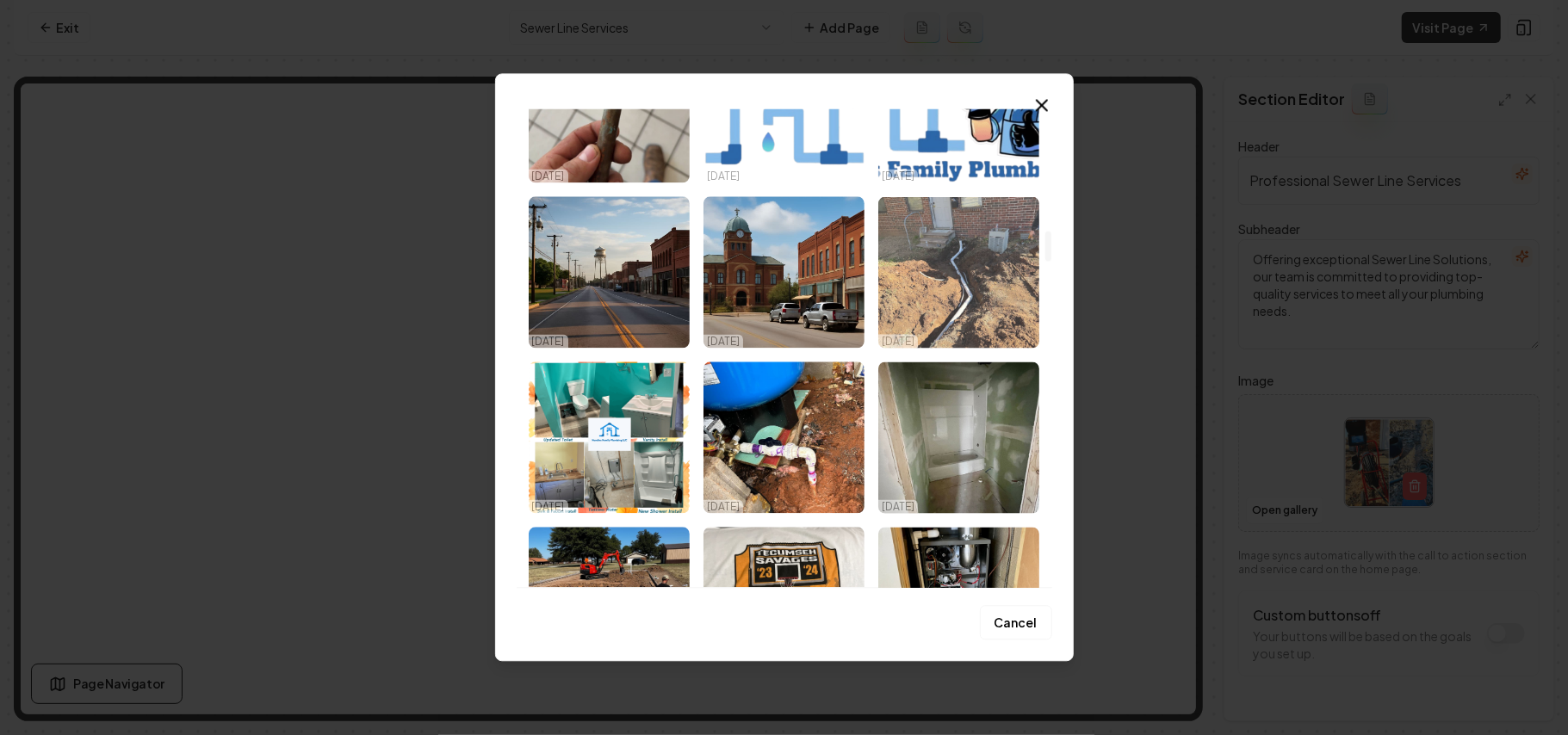
click at [982, 311] on img "Select image image_68dd6eda5c7cd75eb89a6038.jpeg" at bounding box center [959, 272] width 161 height 151
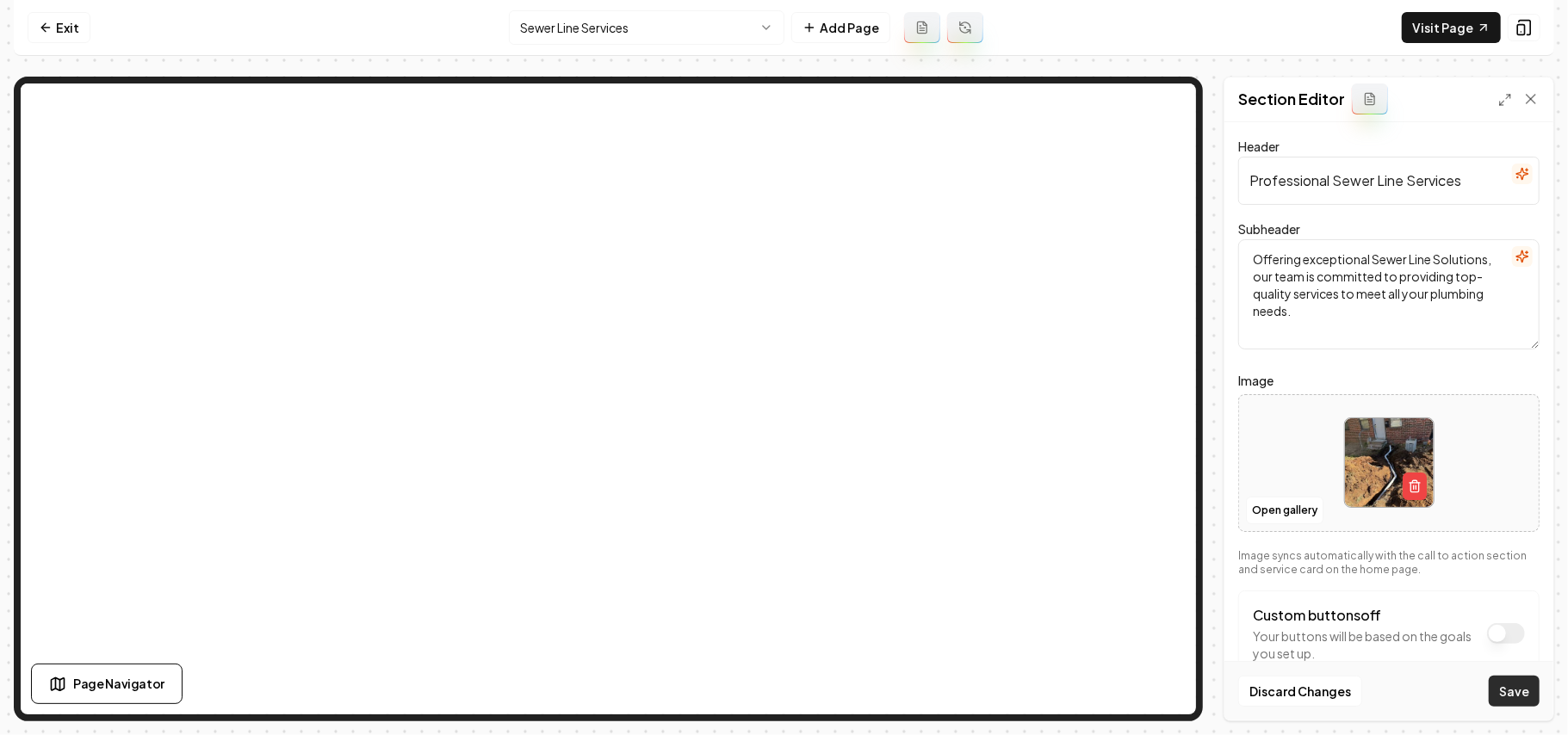
click at [1500, 689] on button "Save" at bounding box center [1514, 691] width 51 height 31
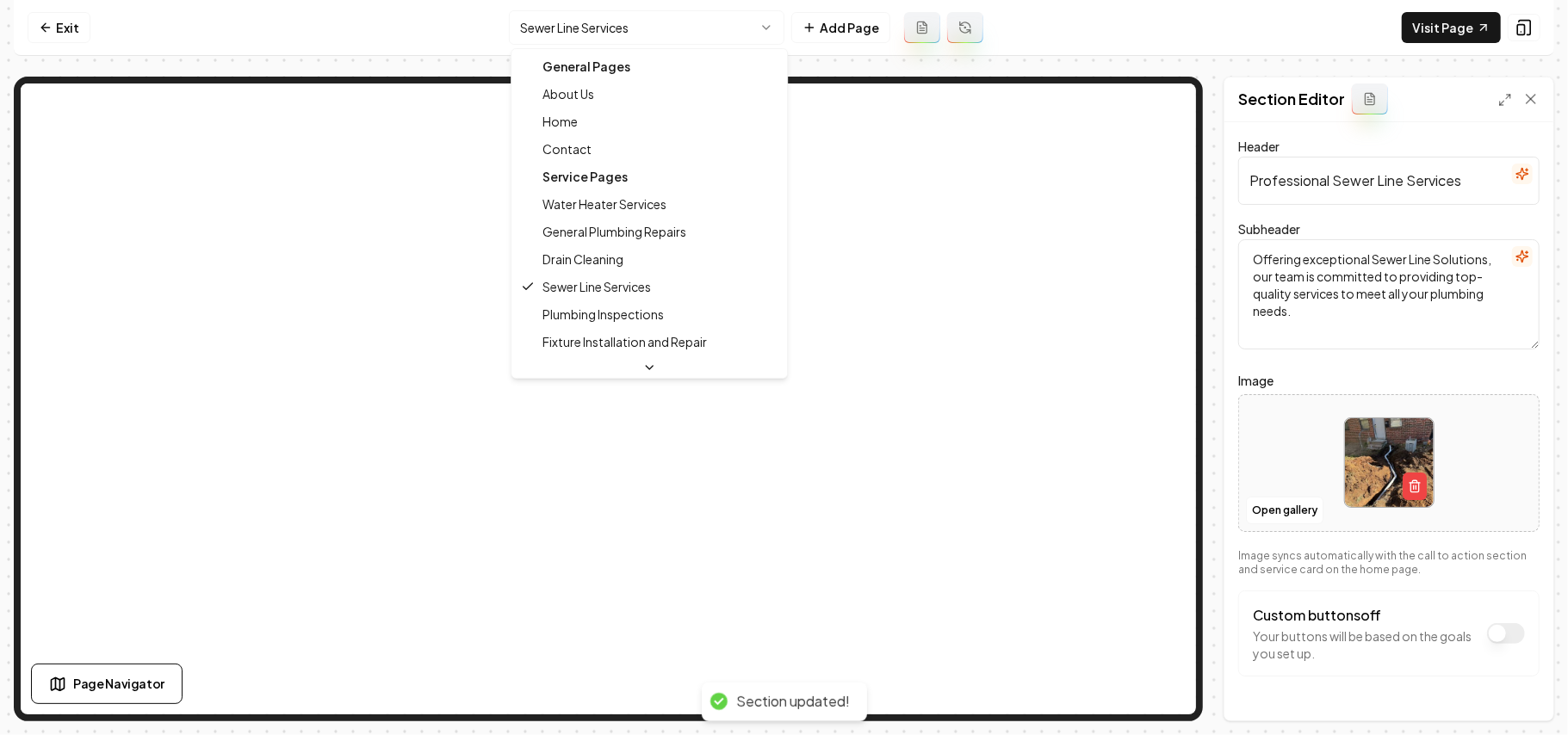
click at [620, 18] on html "Computer Required This feature is only available on a computer. Please switch t…" at bounding box center [784, 367] width 1568 height 735
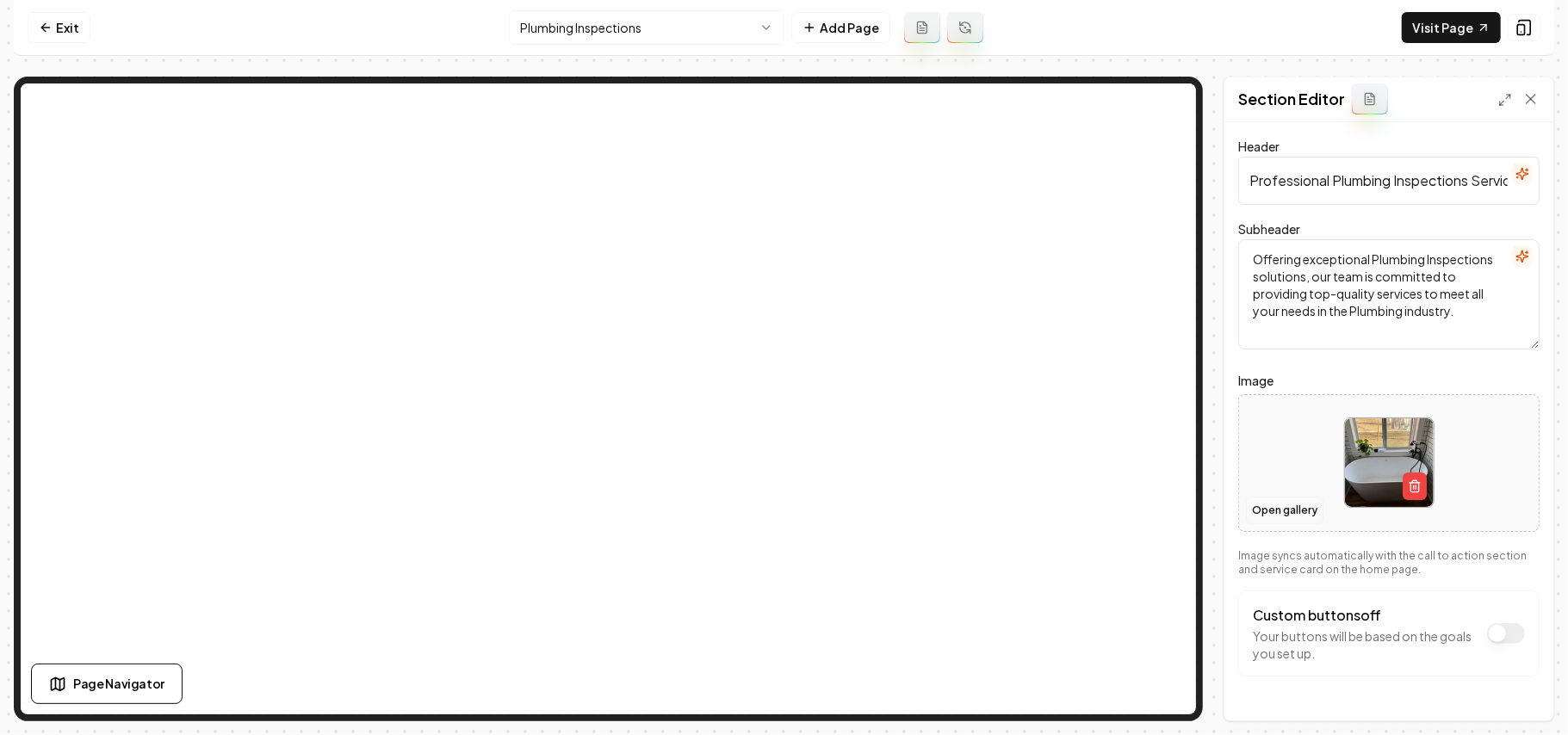
click at [1278, 507] on button "Open gallery" at bounding box center [1284, 510] width 78 height 27
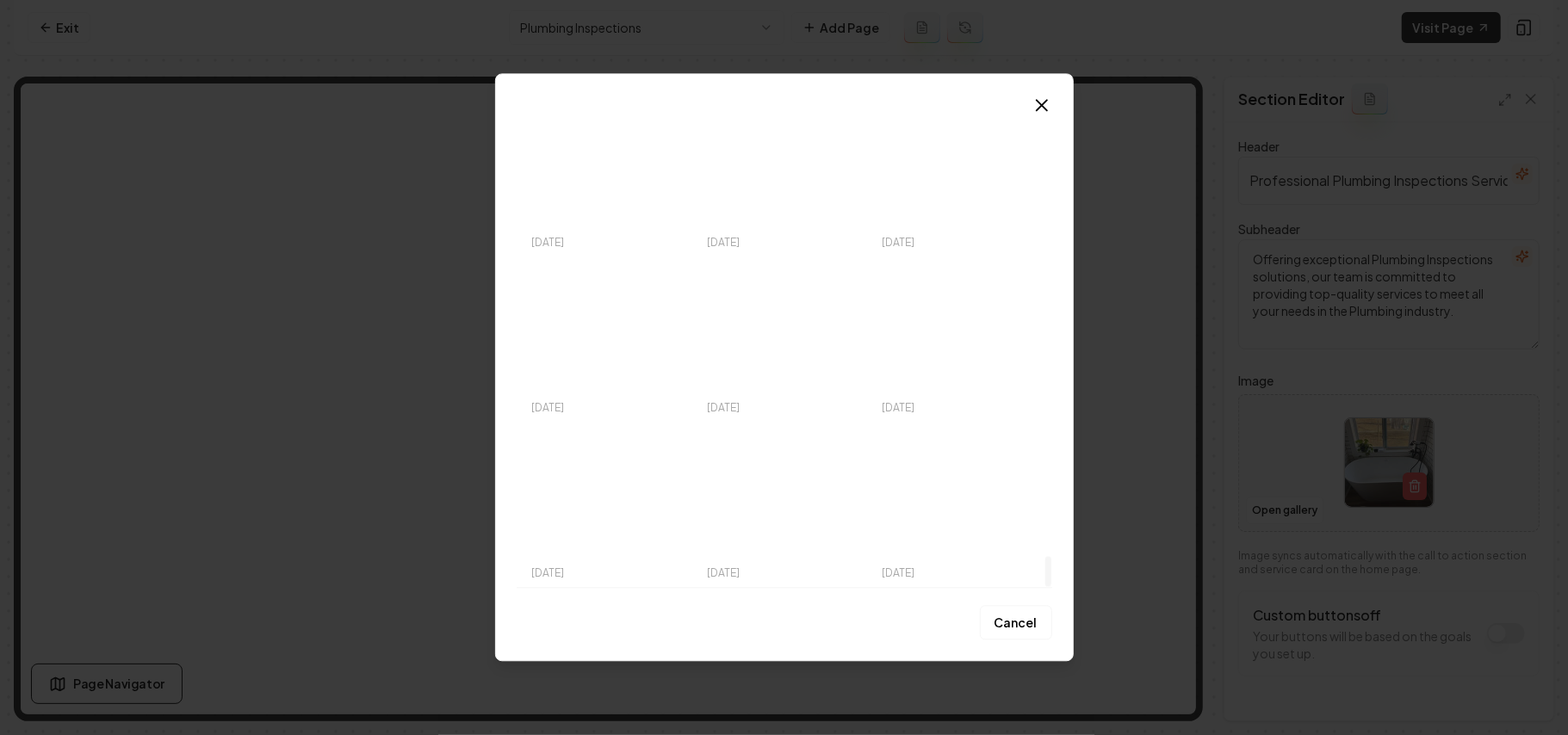
drag, startPoint x: 1044, startPoint y: 119, endPoint x: 1085, endPoint y: 730, distance: 612.4
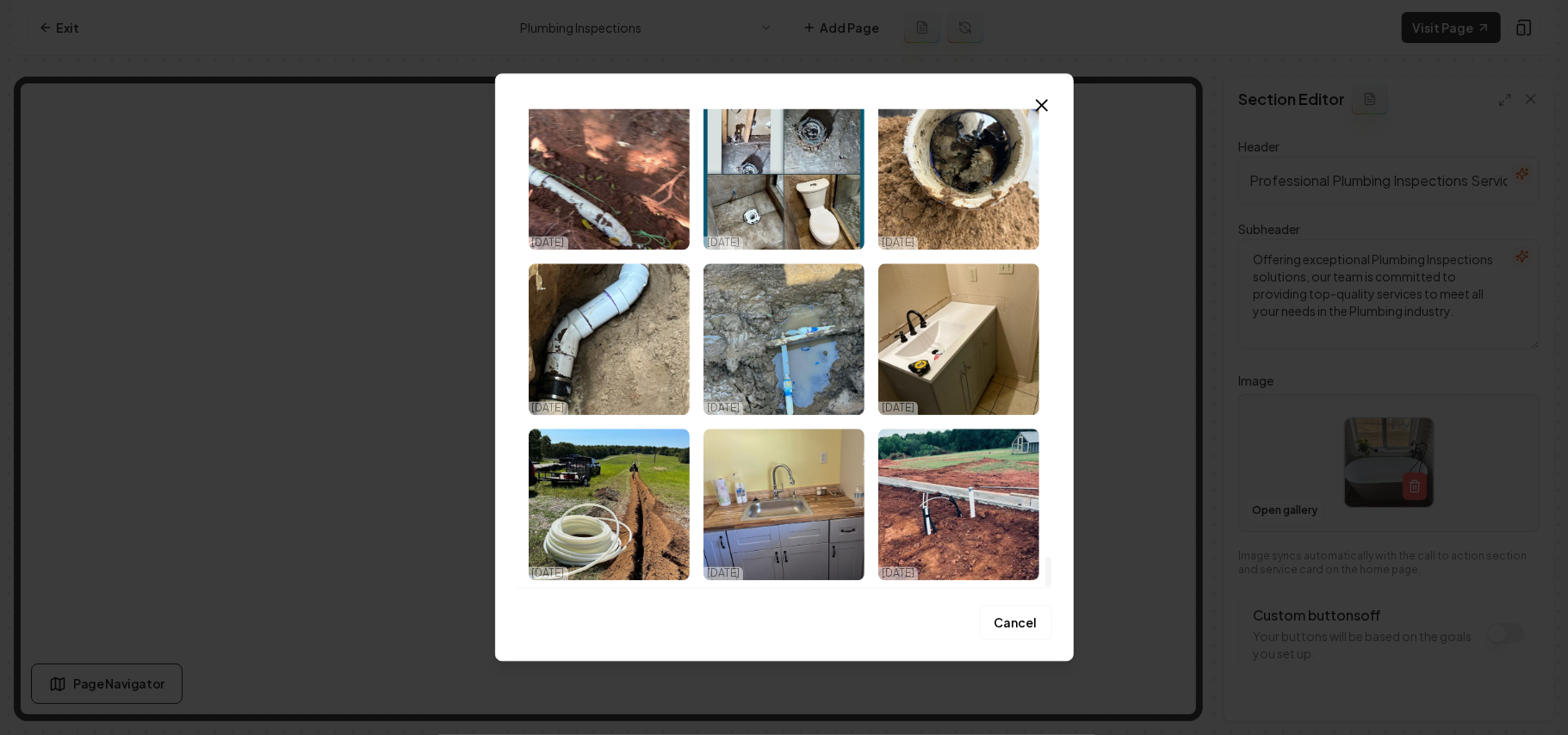
click at [1052, 587] on div at bounding box center [1048, 572] width 6 height 30
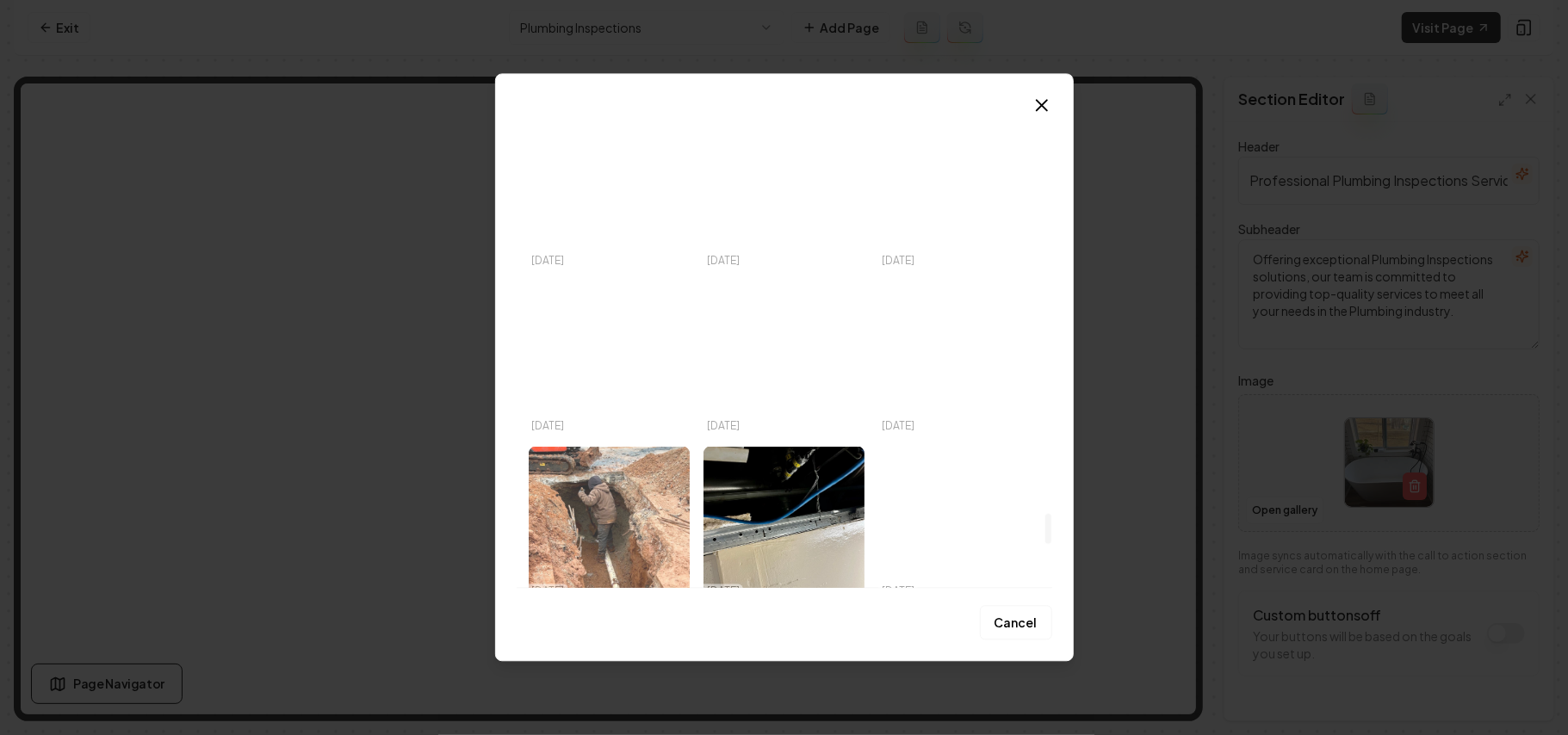
scroll to position [6487, 0]
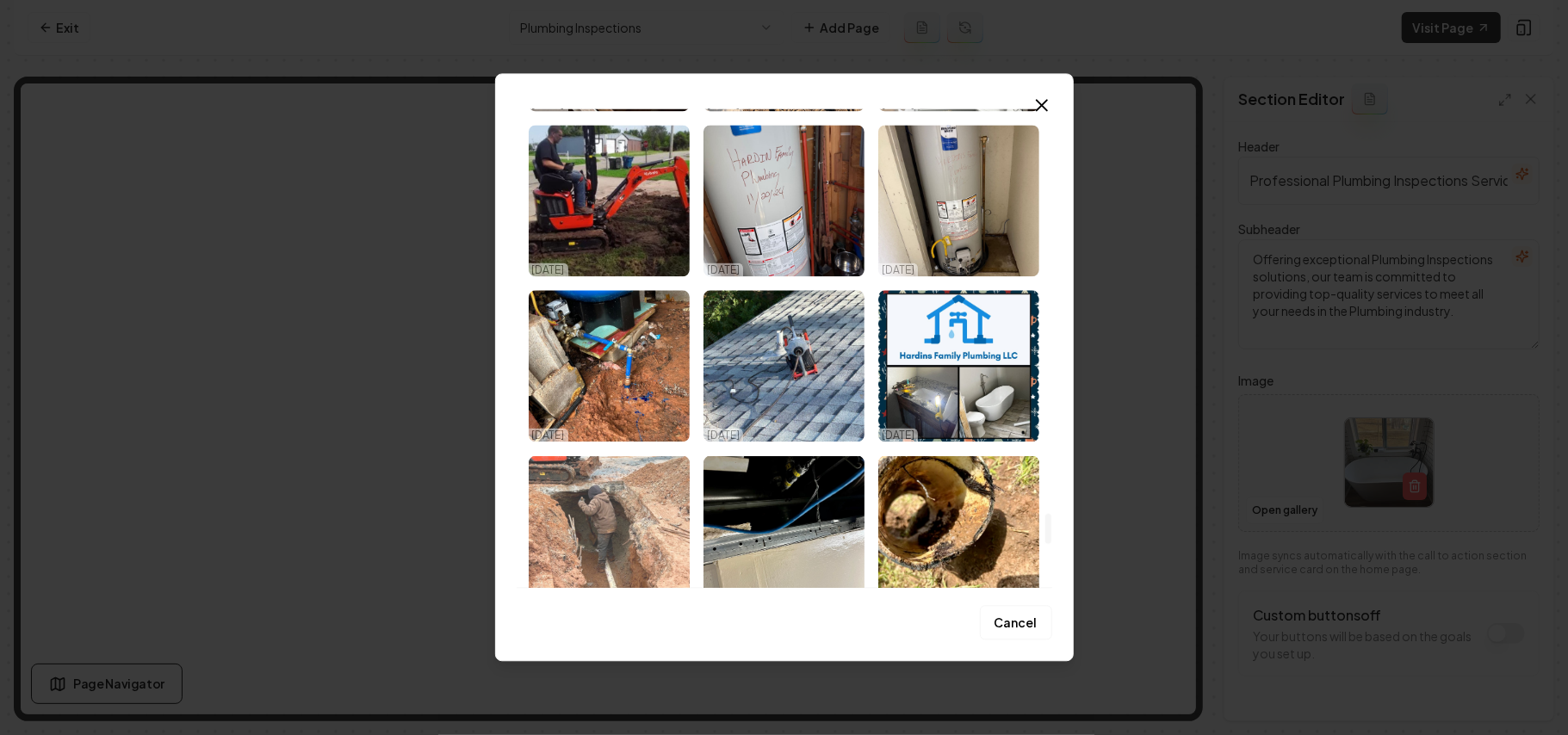
click at [615, 472] on img "Select image image_68dd6ecf5c7cd75eb899b2b1.jpeg" at bounding box center [609, 532] width 161 height 151
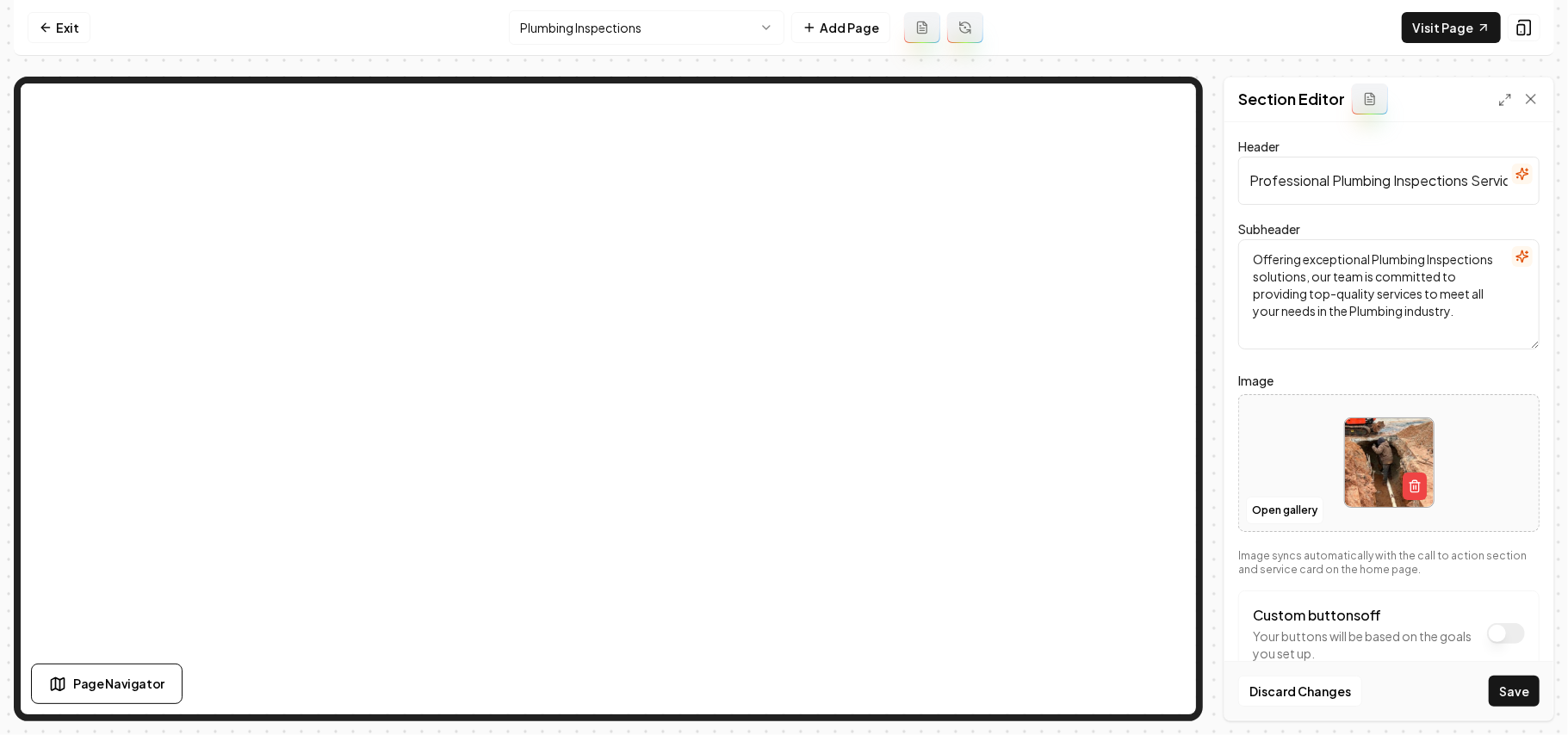
click at [1507, 684] on button "Save" at bounding box center [1514, 691] width 51 height 31
click at [610, 21] on html "Computer Required This feature is only available on a computer. Please switch t…" at bounding box center [784, 367] width 1568 height 735
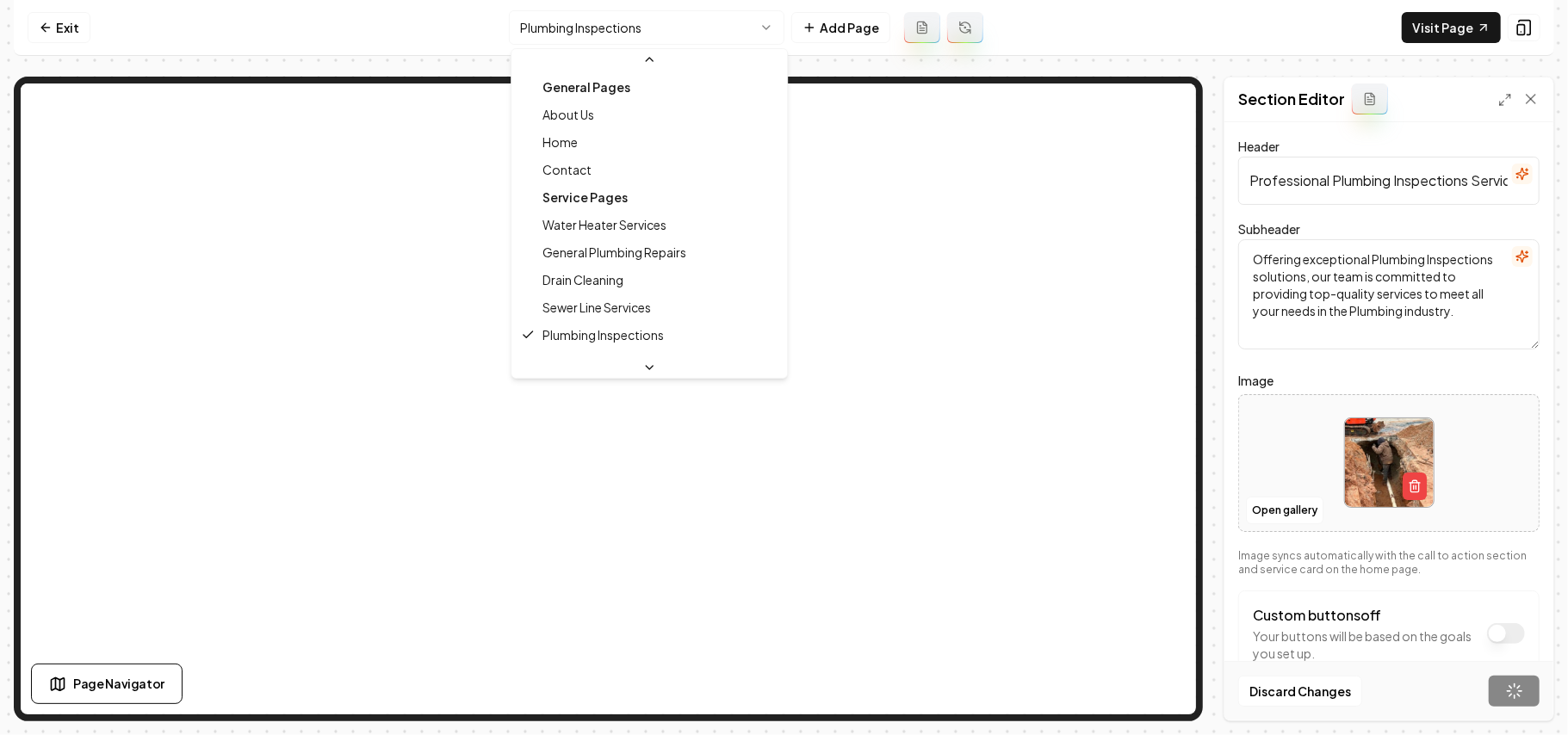
scroll to position [114, 0]
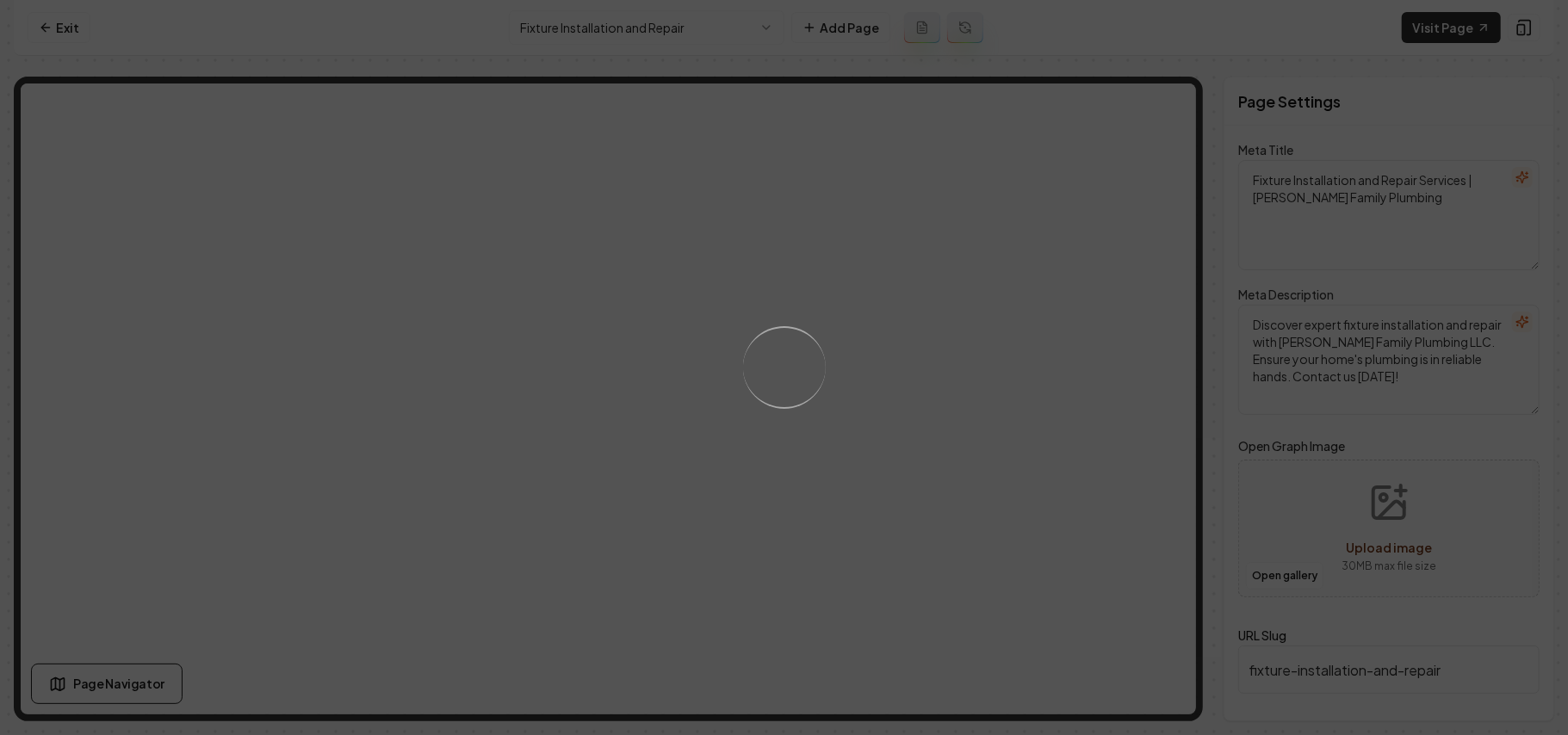
click at [1052, 446] on div "Loading..." at bounding box center [784, 367] width 1568 height 735
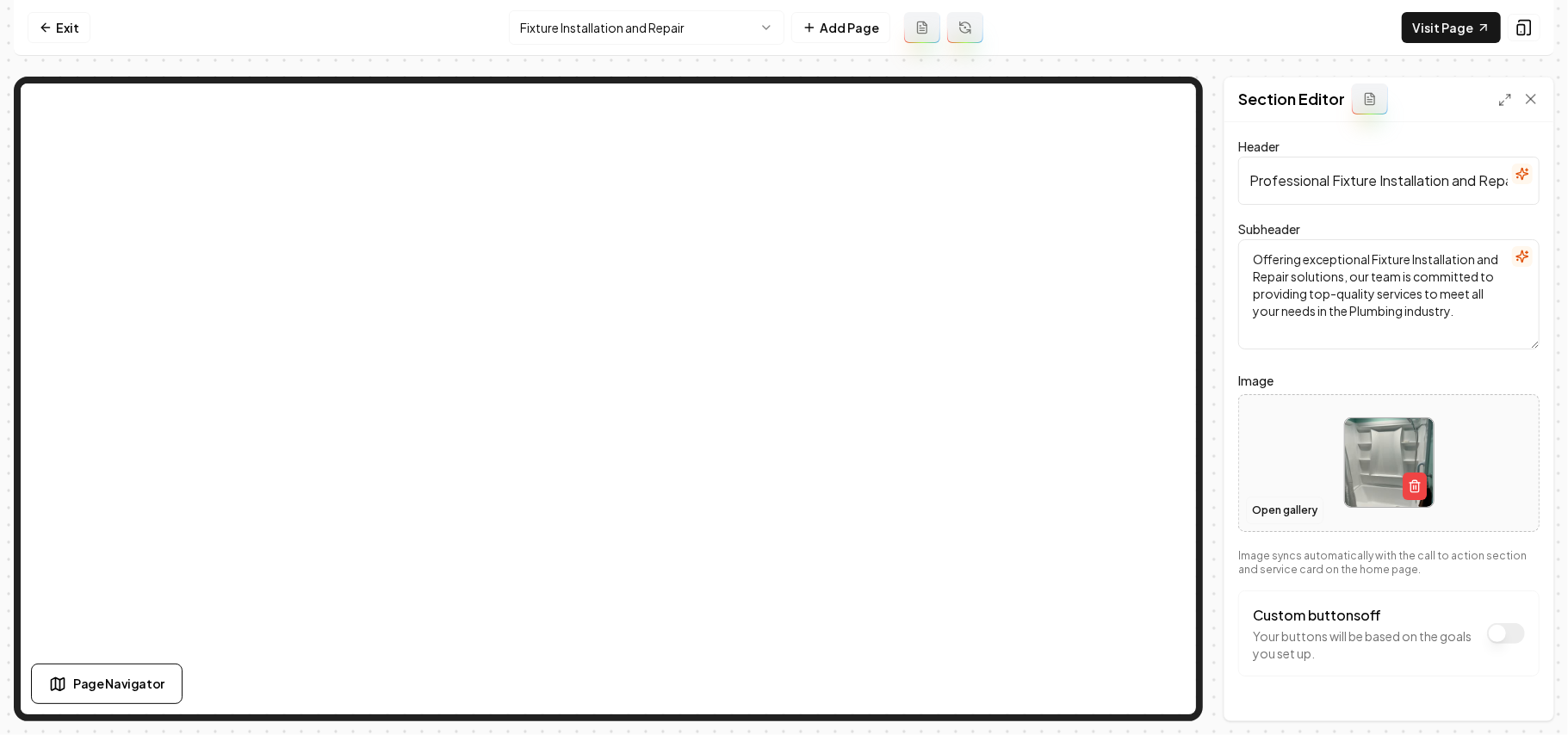
click at [1286, 515] on button "Open gallery" at bounding box center [1284, 510] width 78 height 27
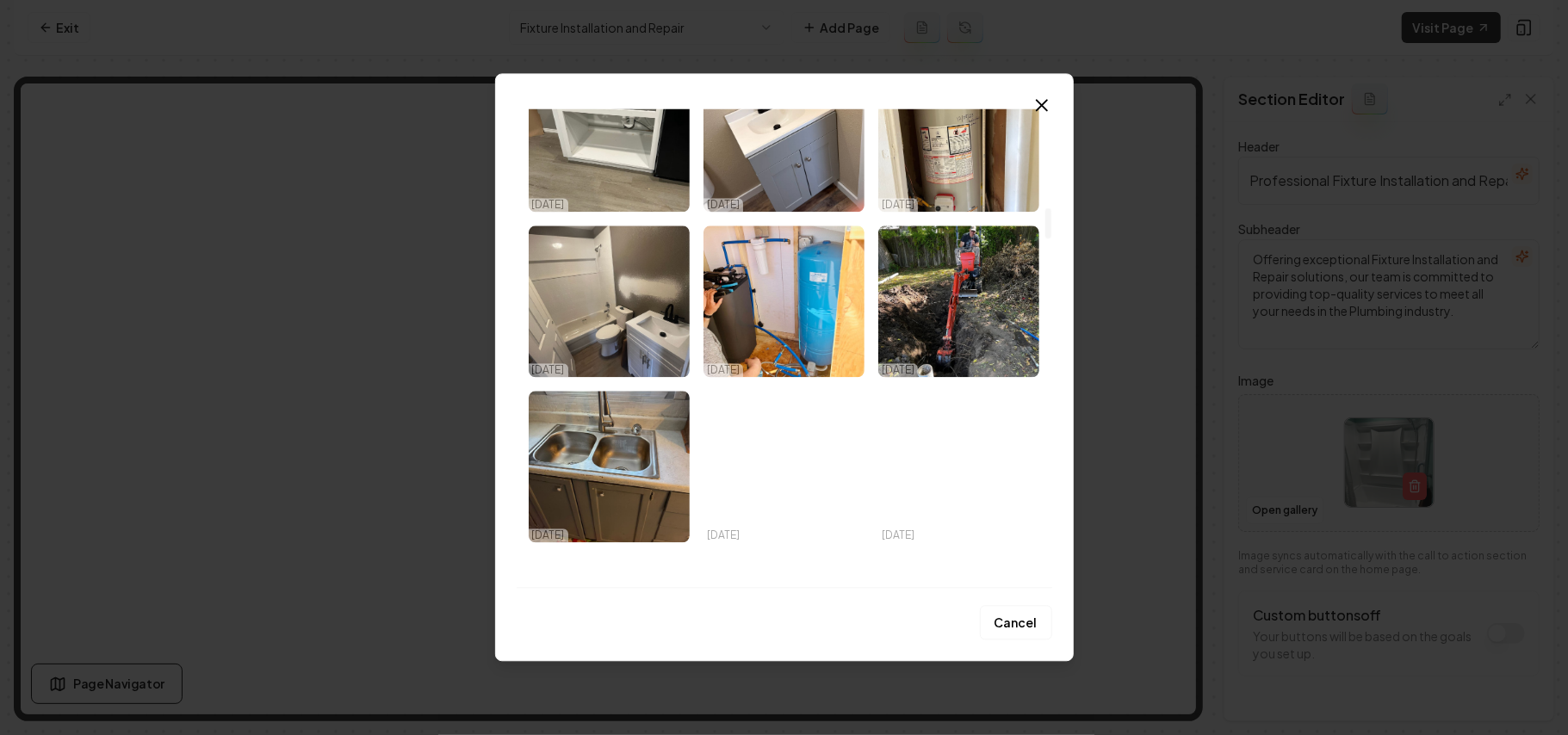
scroll to position [7175, 0]
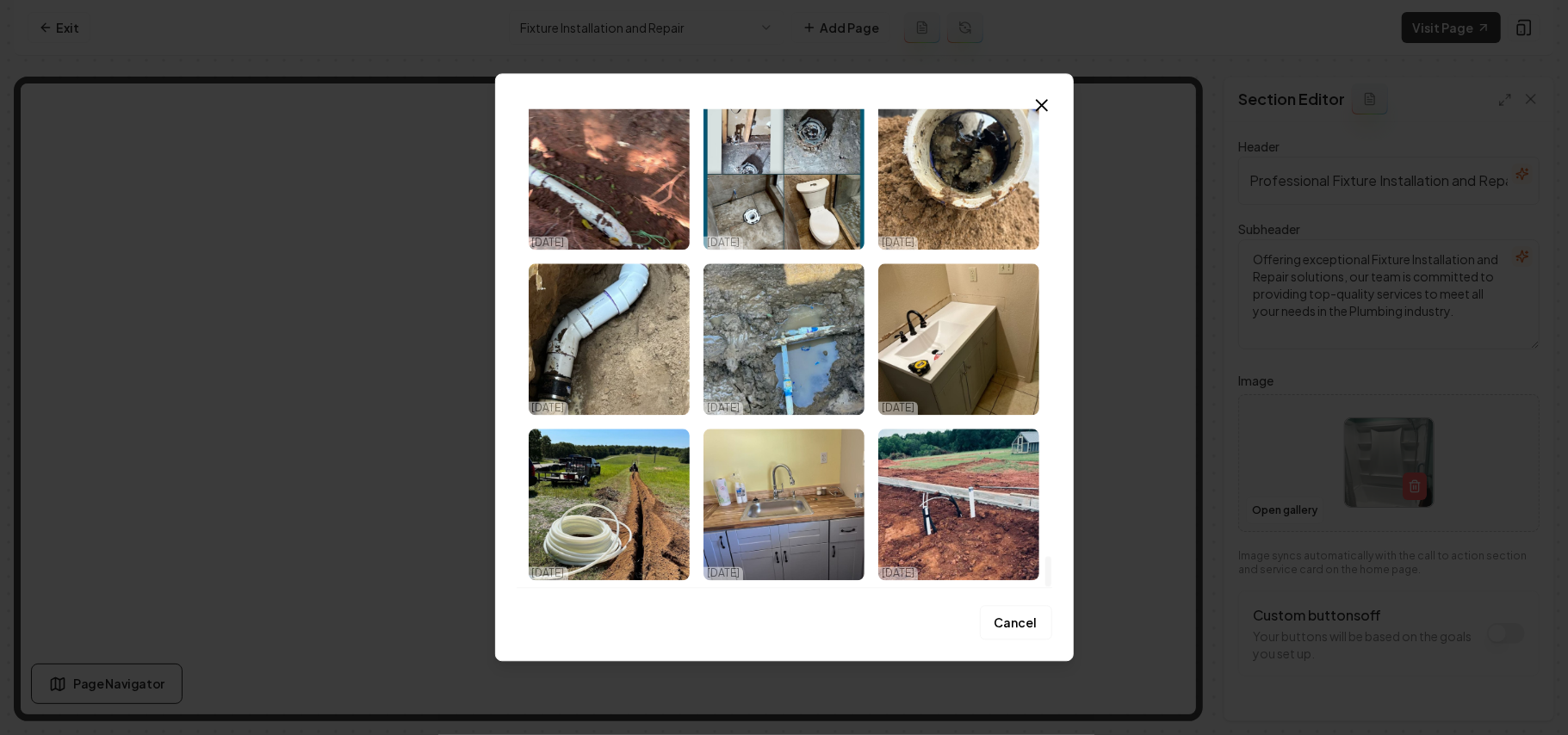
drag, startPoint x: 1044, startPoint y: 173, endPoint x: 1096, endPoint y: 691, distance: 520.6
click at [1052, 587] on div at bounding box center [1048, 572] width 6 height 30
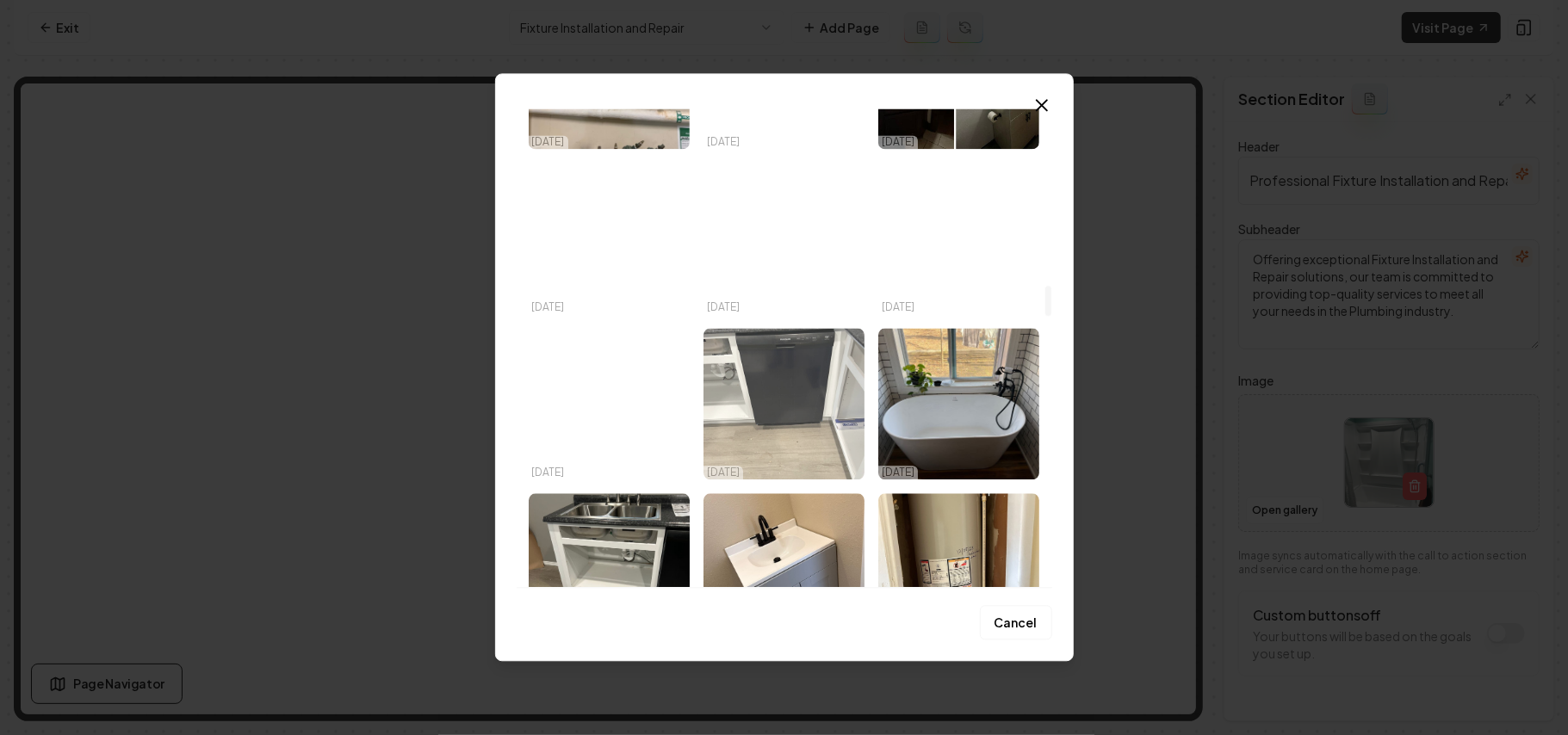
scroll to position [2926, 0]
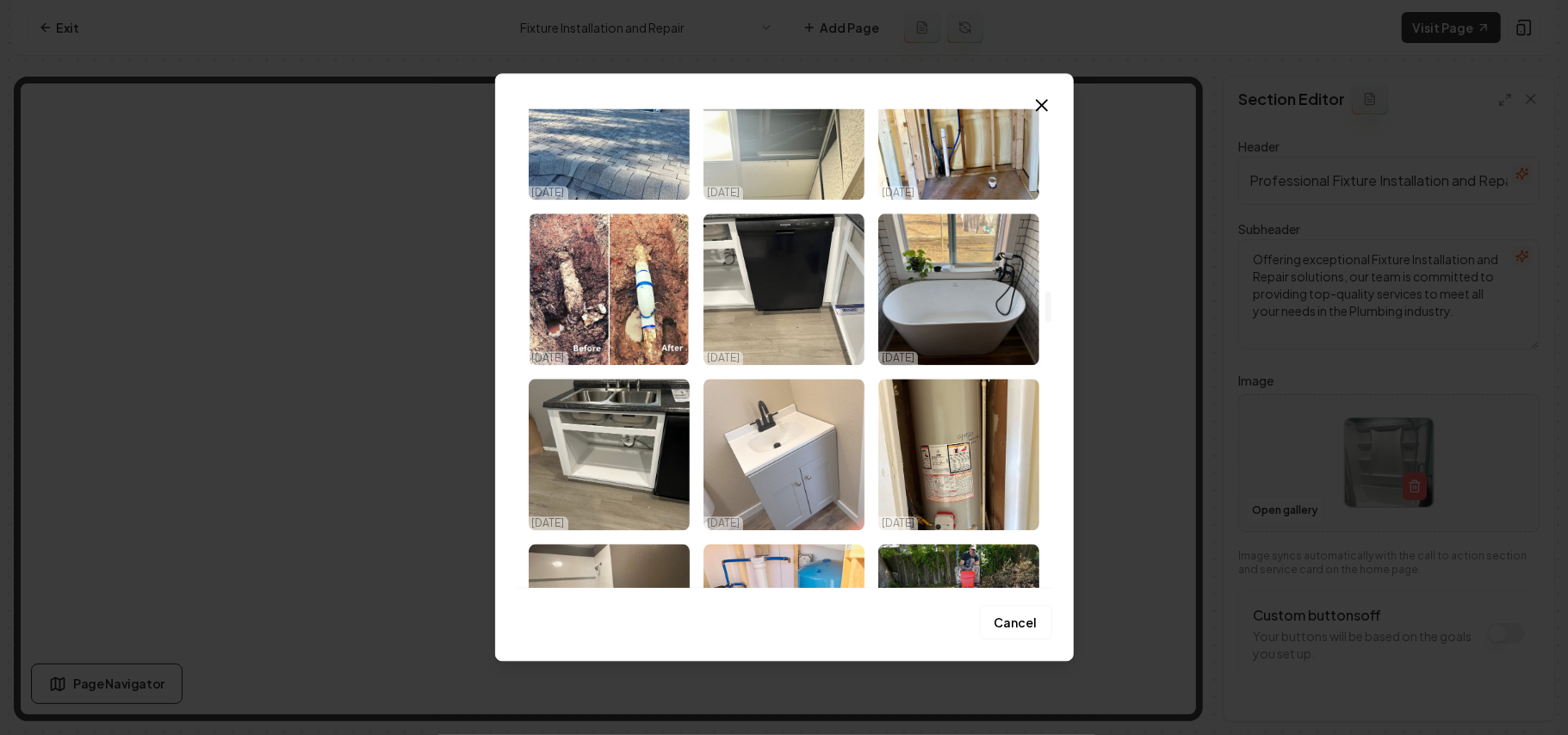
click at [782, 464] on img "Select image image_68dd6ed25c7cd75eb899ea6d.jpeg" at bounding box center [784, 455] width 161 height 151
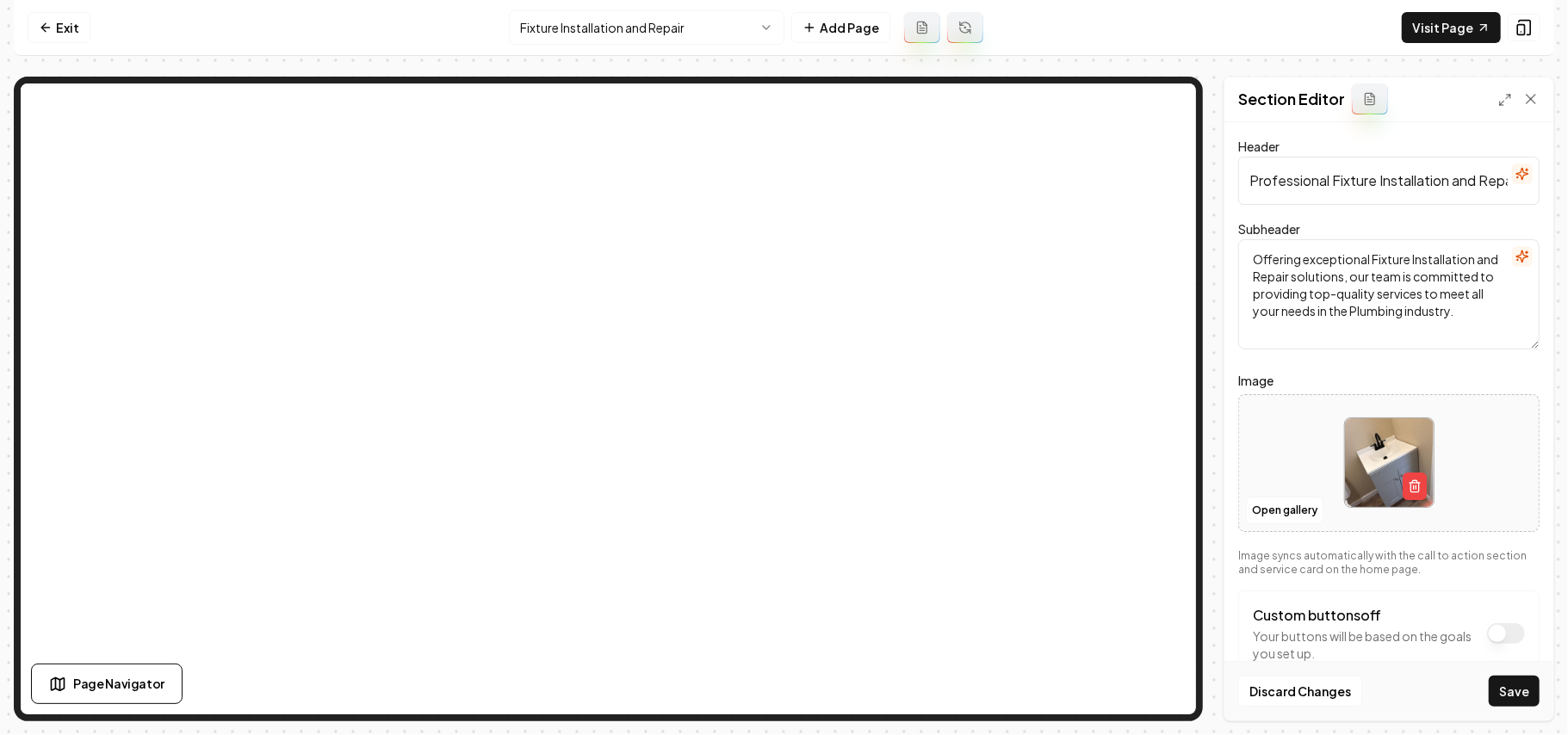
click at [1523, 700] on button "Save" at bounding box center [1514, 691] width 51 height 31
click at [611, 15] on html "Computer Required This feature is only available on a computer. Please switch t…" at bounding box center [784, 367] width 1568 height 735
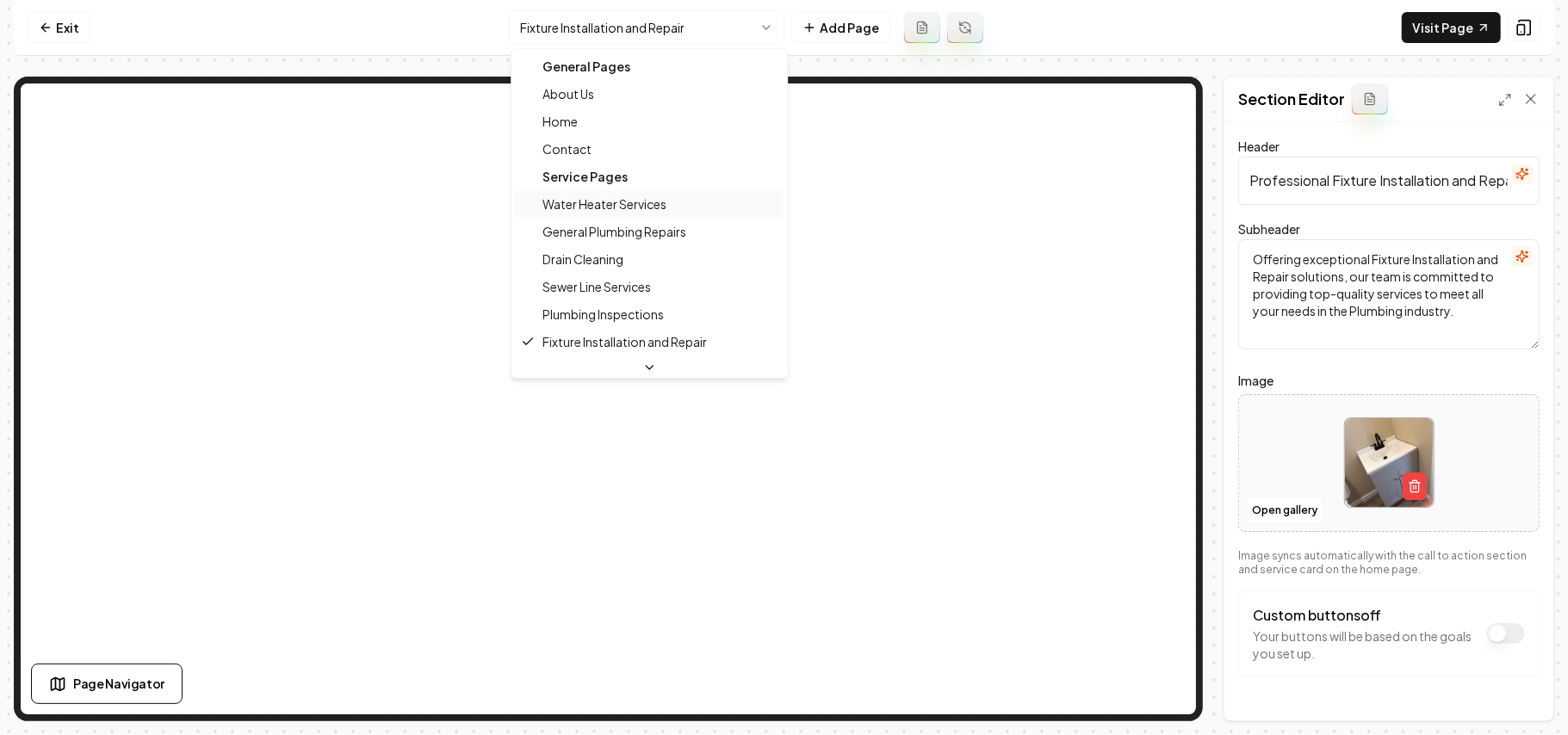
scroll to position [114, 0]
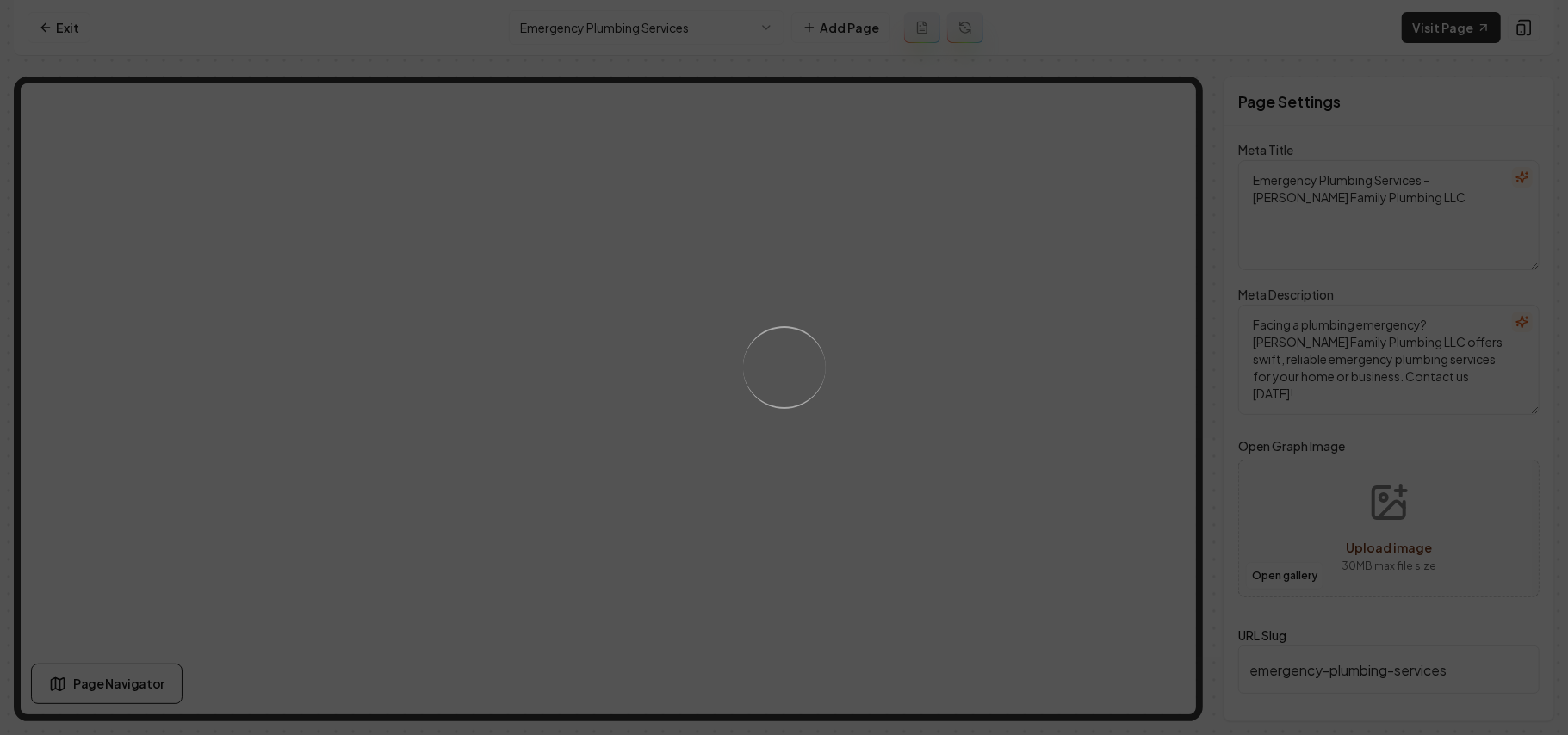
click at [799, 405] on div "Loading..." at bounding box center [784, 367] width 91 height 91
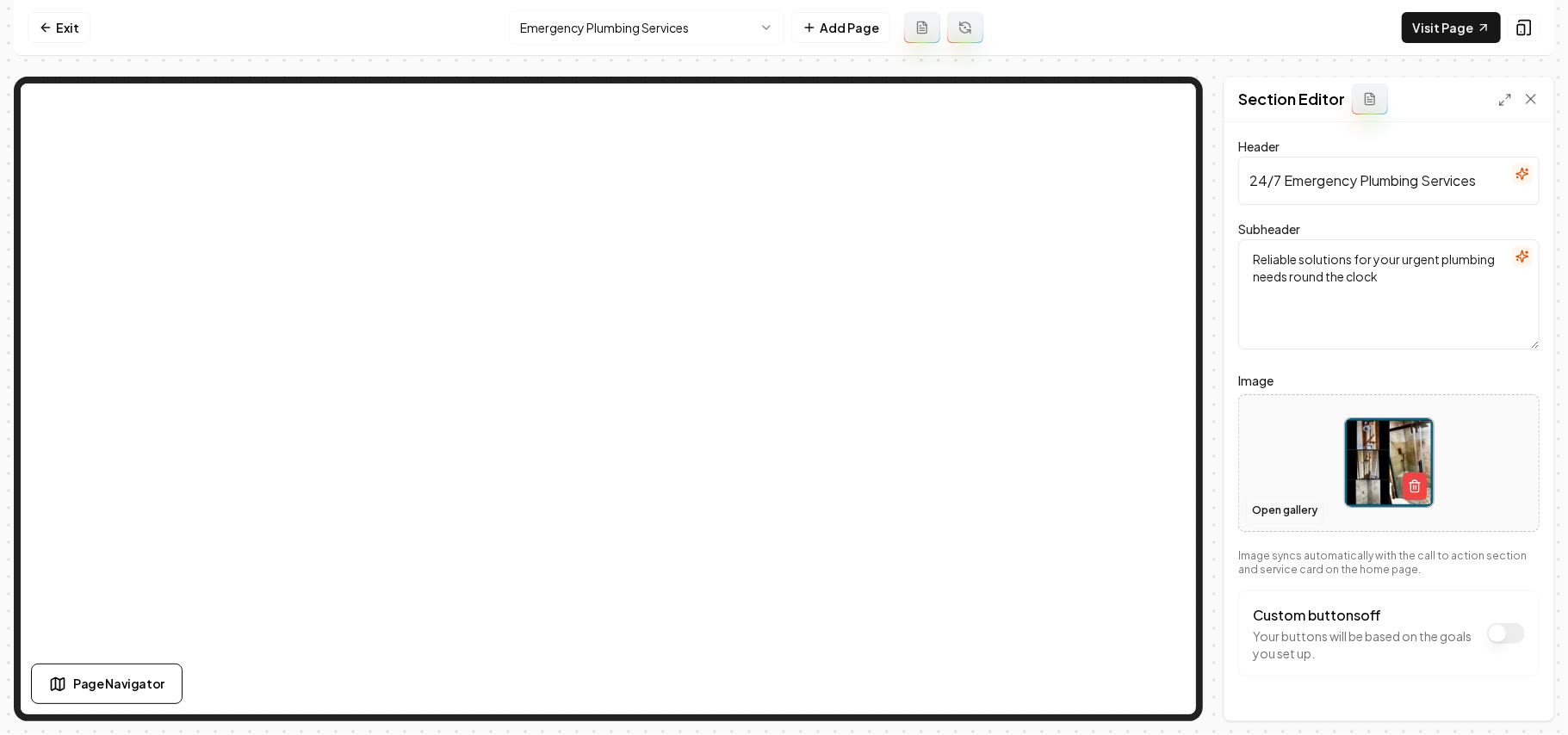
click at [1279, 512] on button "Open gallery" at bounding box center [1284, 510] width 78 height 27
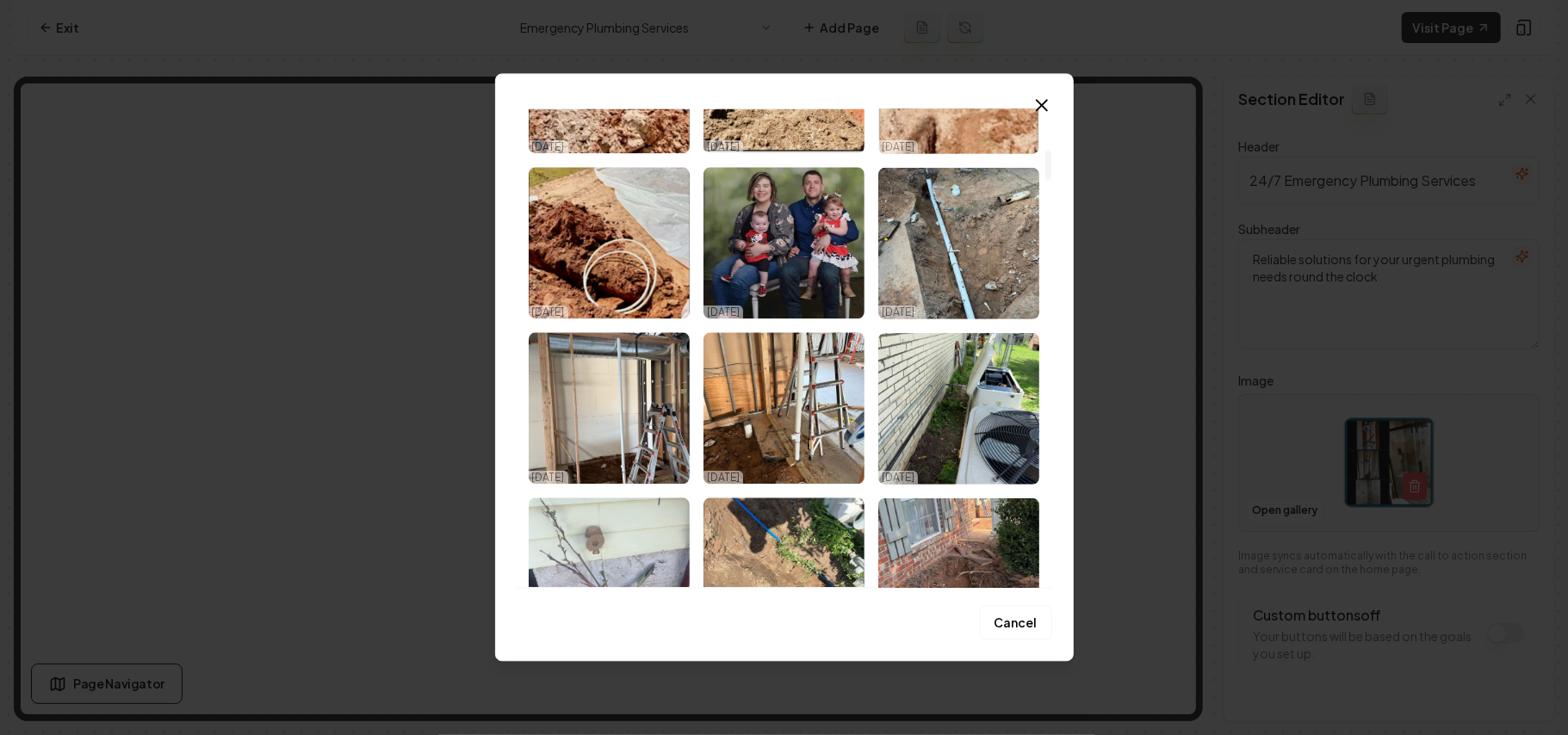
scroll to position [689, 0]
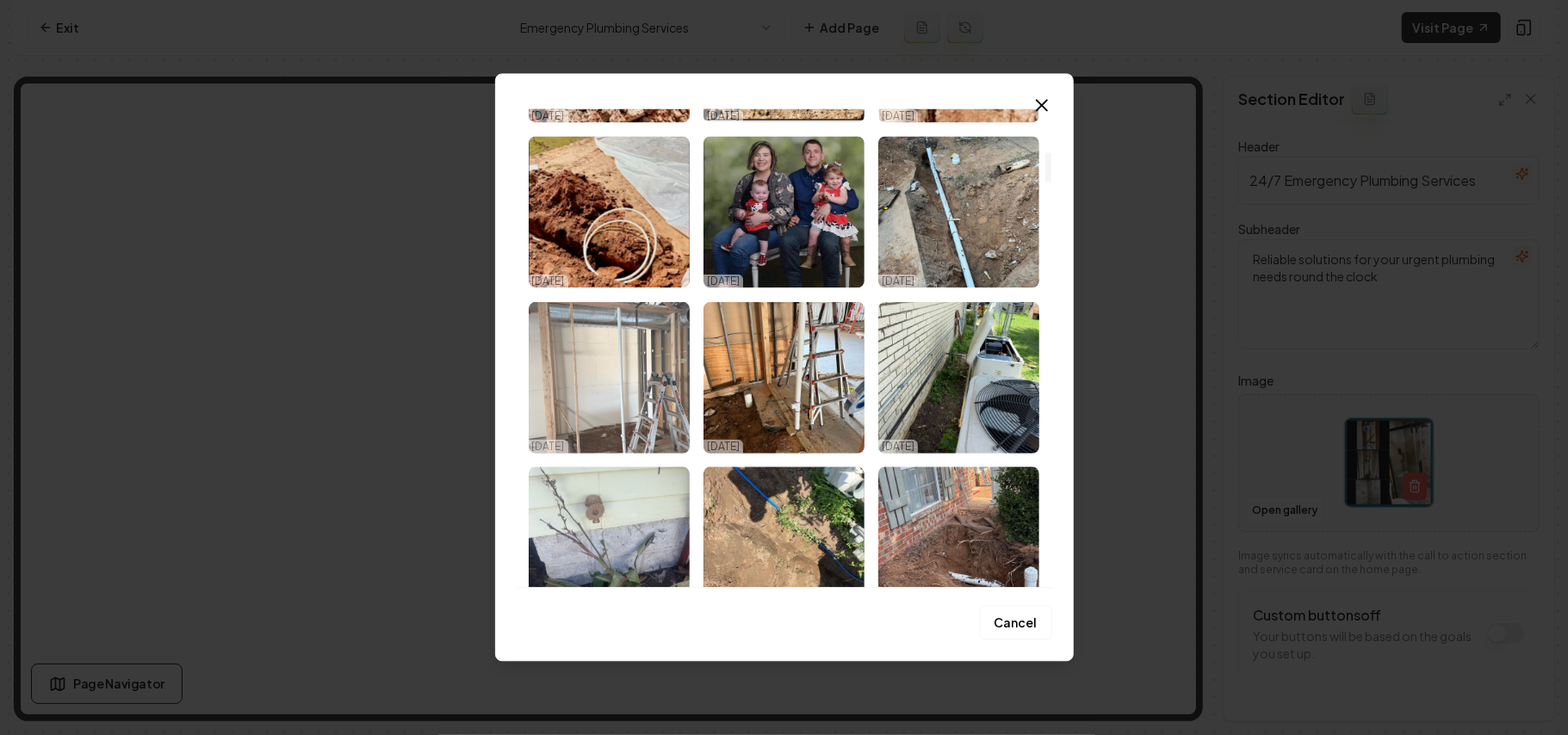
click at [640, 399] on img "Select image image_68dd6f8f5c7cd75eb89f0fa7.jpeg" at bounding box center [609, 377] width 161 height 151
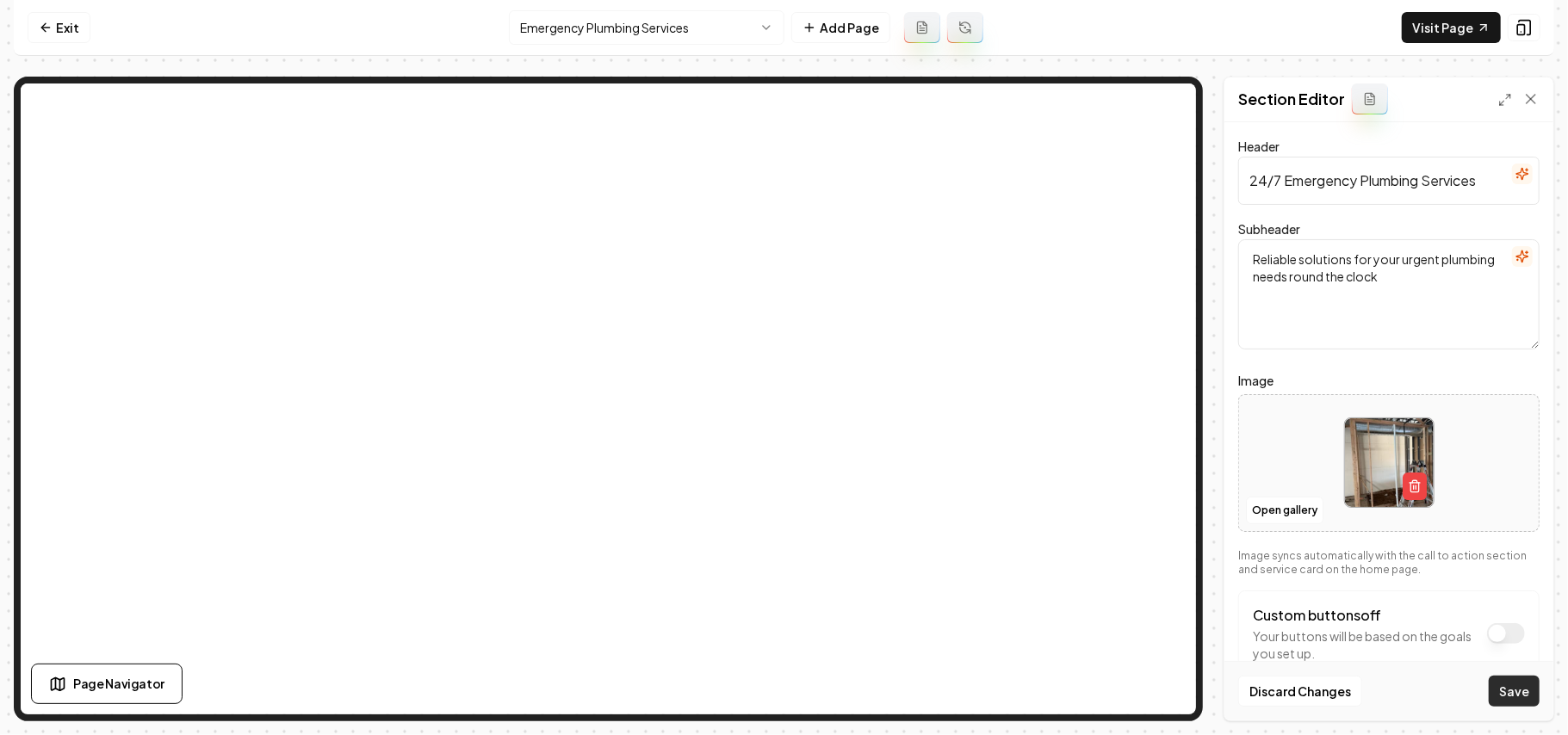
click at [1517, 687] on button "Save" at bounding box center [1514, 691] width 51 height 31
click at [721, 33] on html "Computer Required This feature is only available on a computer. Please switch t…" at bounding box center [784, 367] width 1568 height 735
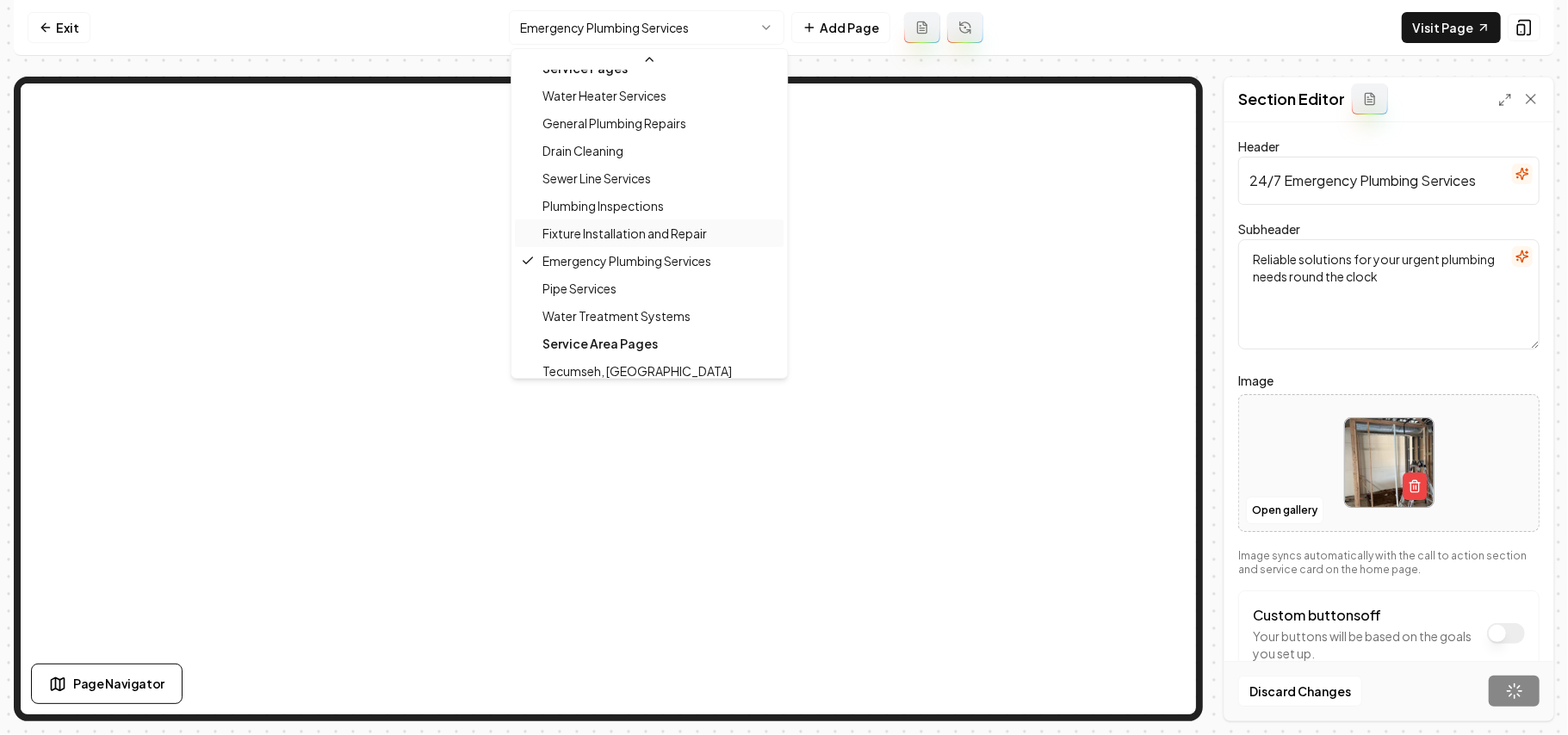
scroll to position [139, 0]
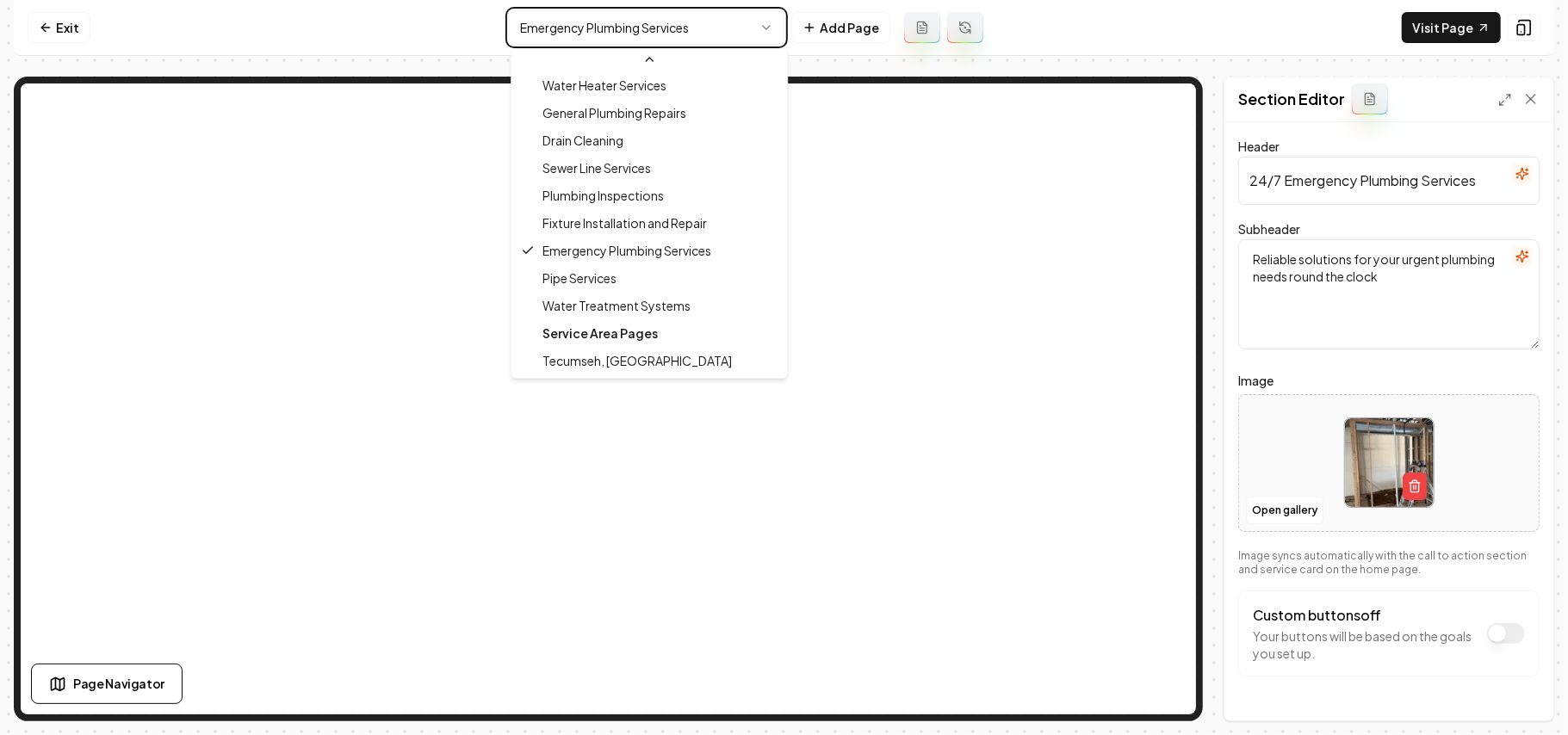
click at [1278, 522] on html "Computer Required This feature is only available on a computer. Please switch t…" at bounding box center [784, 367] width 1568 height 735
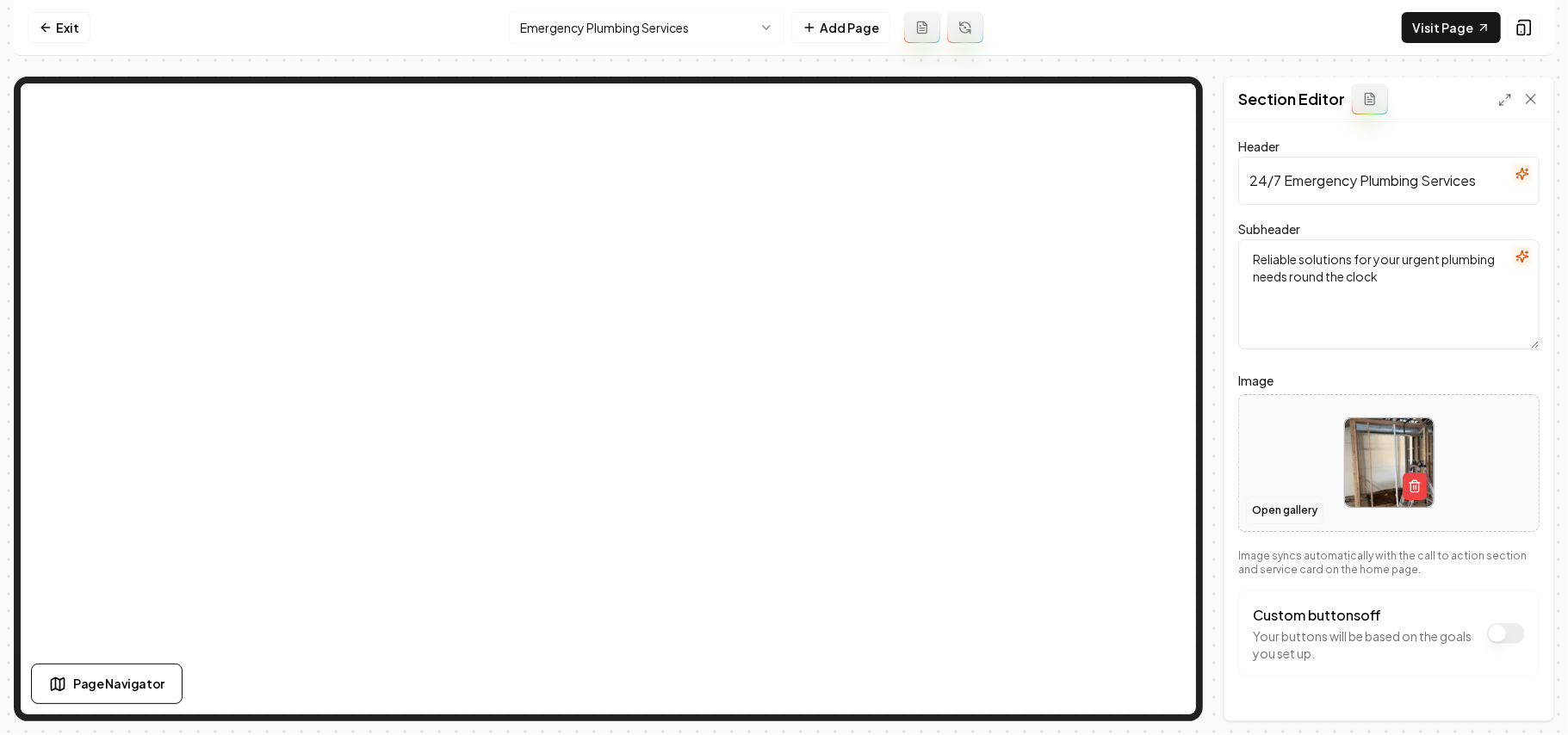
click at [1254, 501] on button "Open gallery" at bounding box center [1284, 510] width 78 height 27
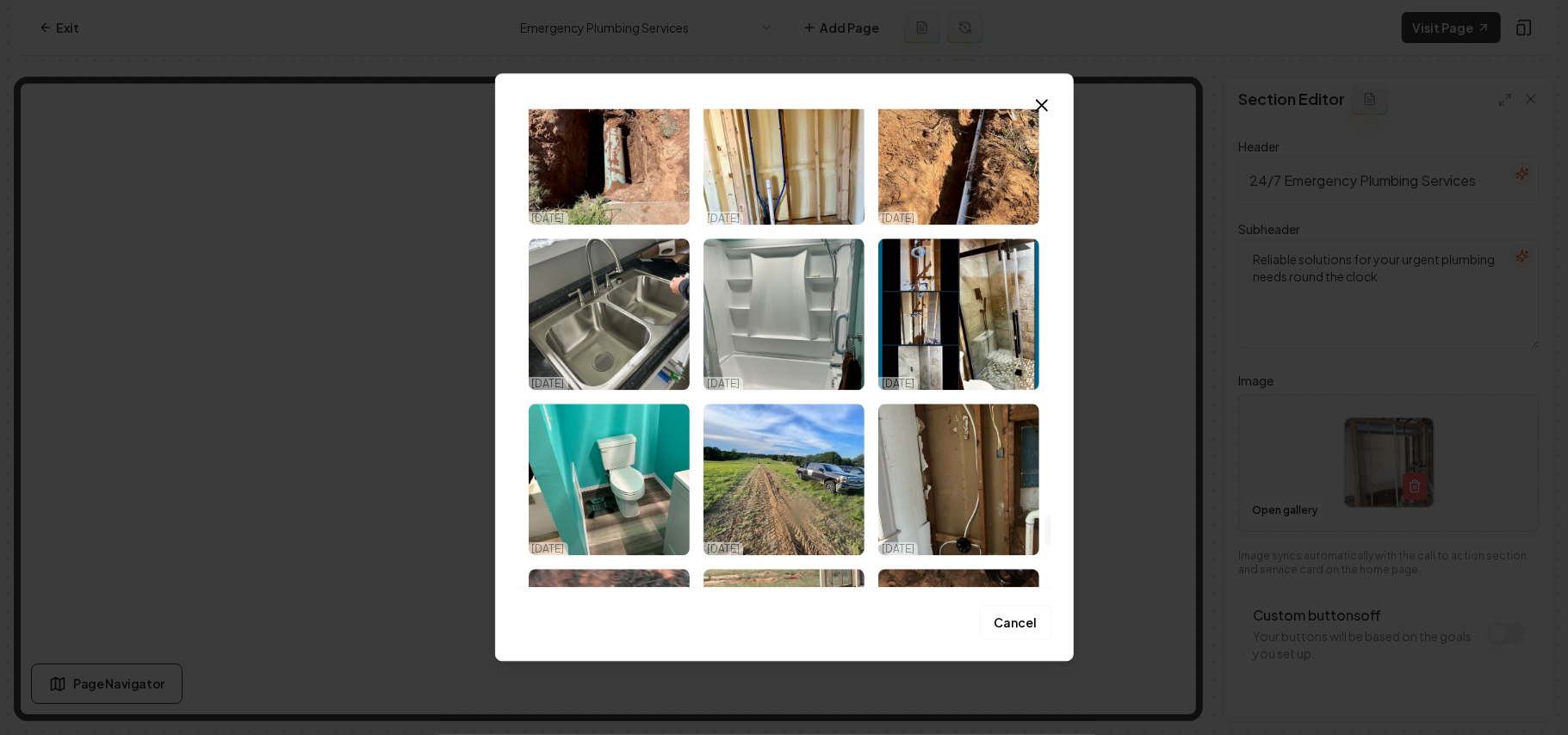
scroll to position [7175, 0]
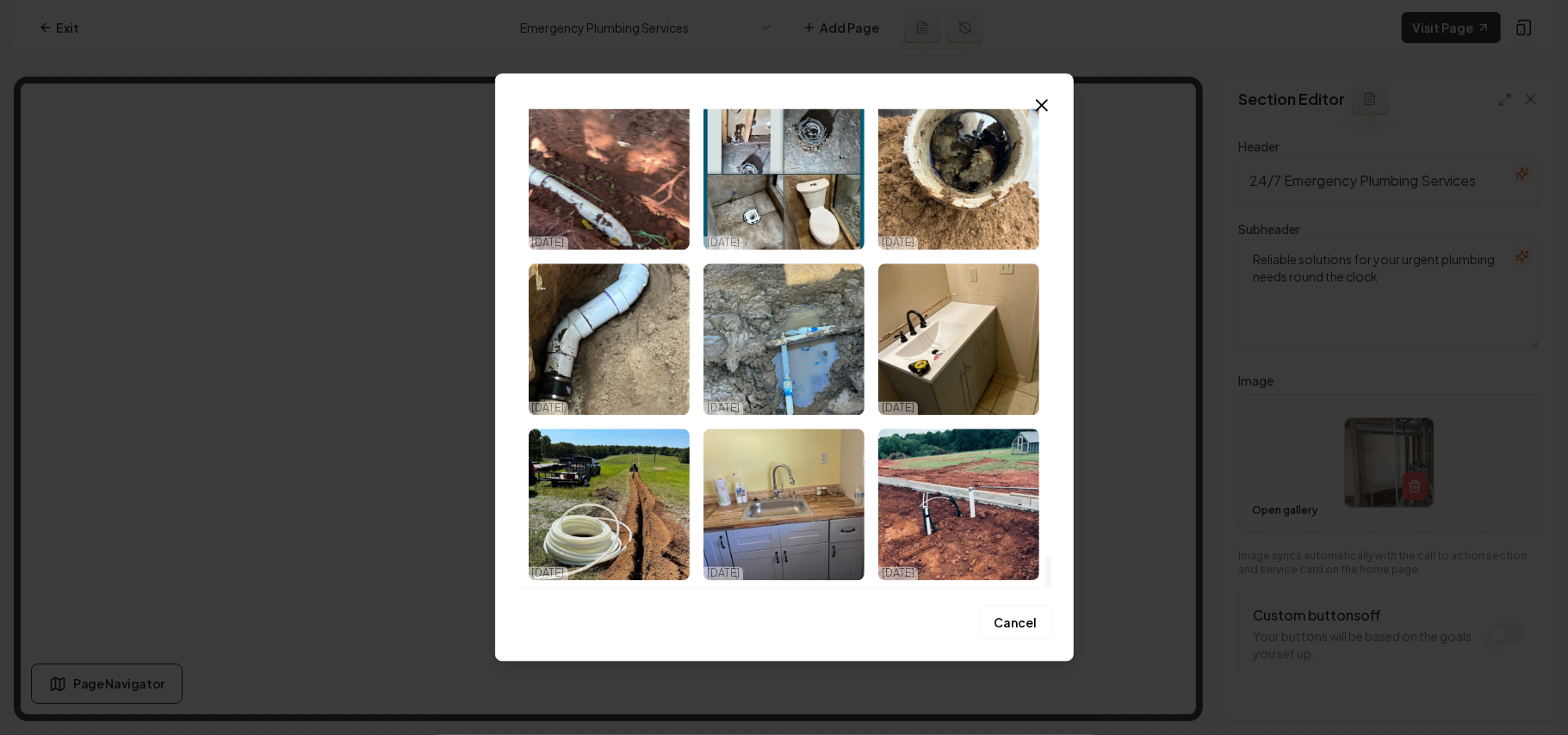
drag, startPoint x: 1043, startPoint y: 125, endPoint x: 1081, endPoint y: 656, distance: 532.4
click at [1052, 587] on div at bounding box center [1047, 348] width 9 height 479
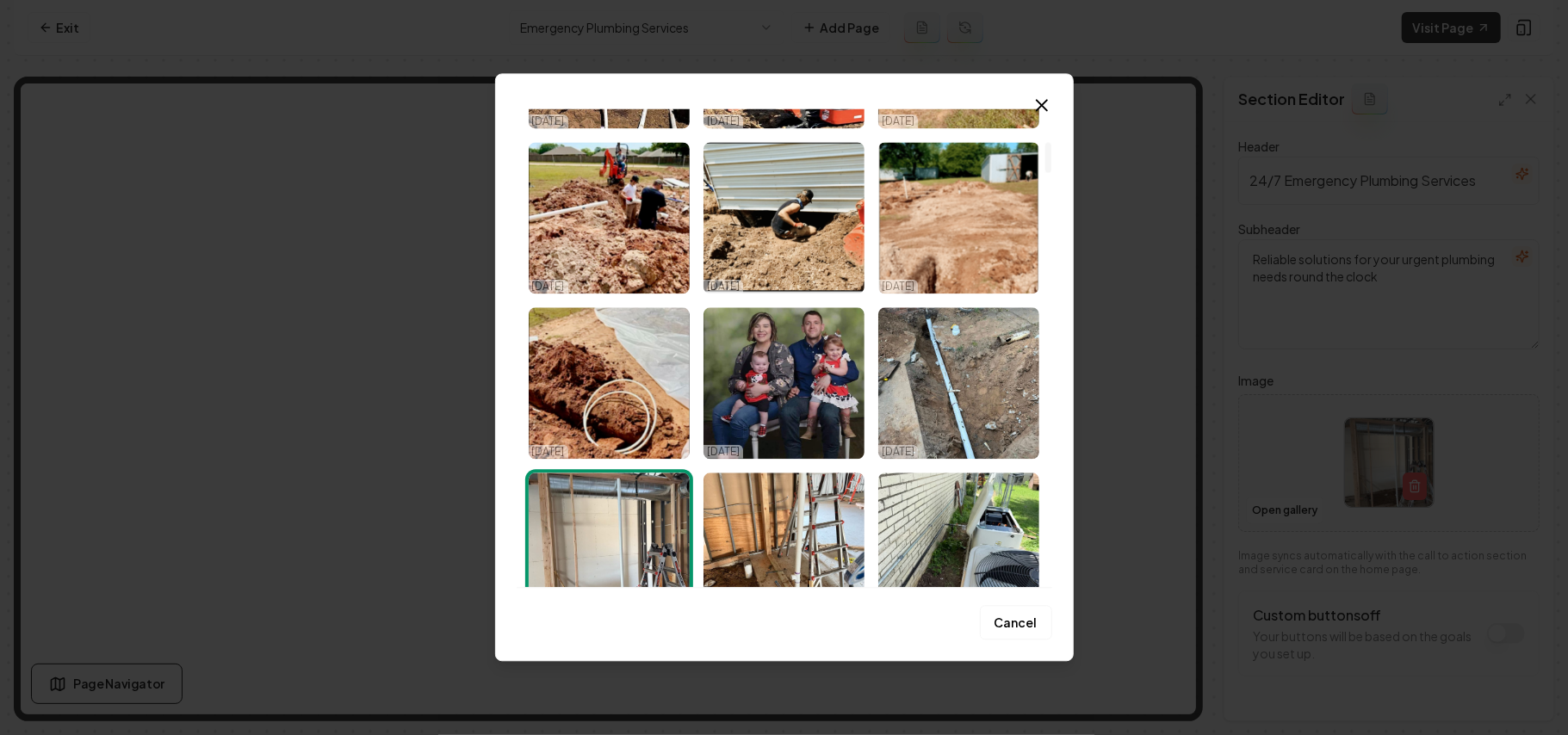
scroll to position [515, 0]
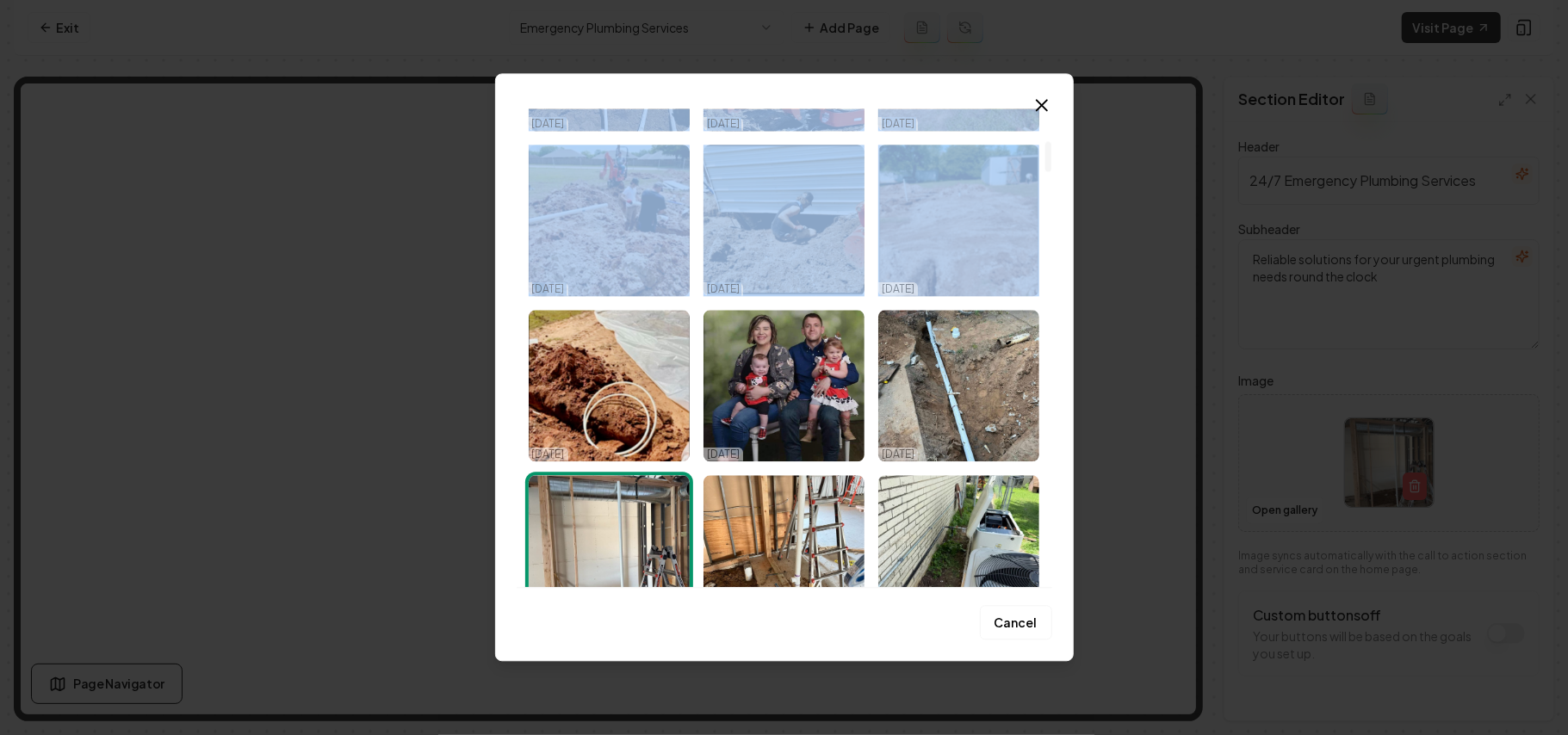
drag, startPoint x: 1041, startPoint y: 157, endPoint x: 1080, endPoint y: 451, distance: 296.6
click at [1135, 620] on body "Computer Required This feature is only available on a computer. Please switch t…" at bounding box center [784, 367] width 1568 height 735
click at [1051, 134] on div "Upload My Images Stock Images [DATE] [DATE] [DATE] [DATE] [DATE] [DATE] [DATE] …" at bounding box center [784, 348] width 535 height 479
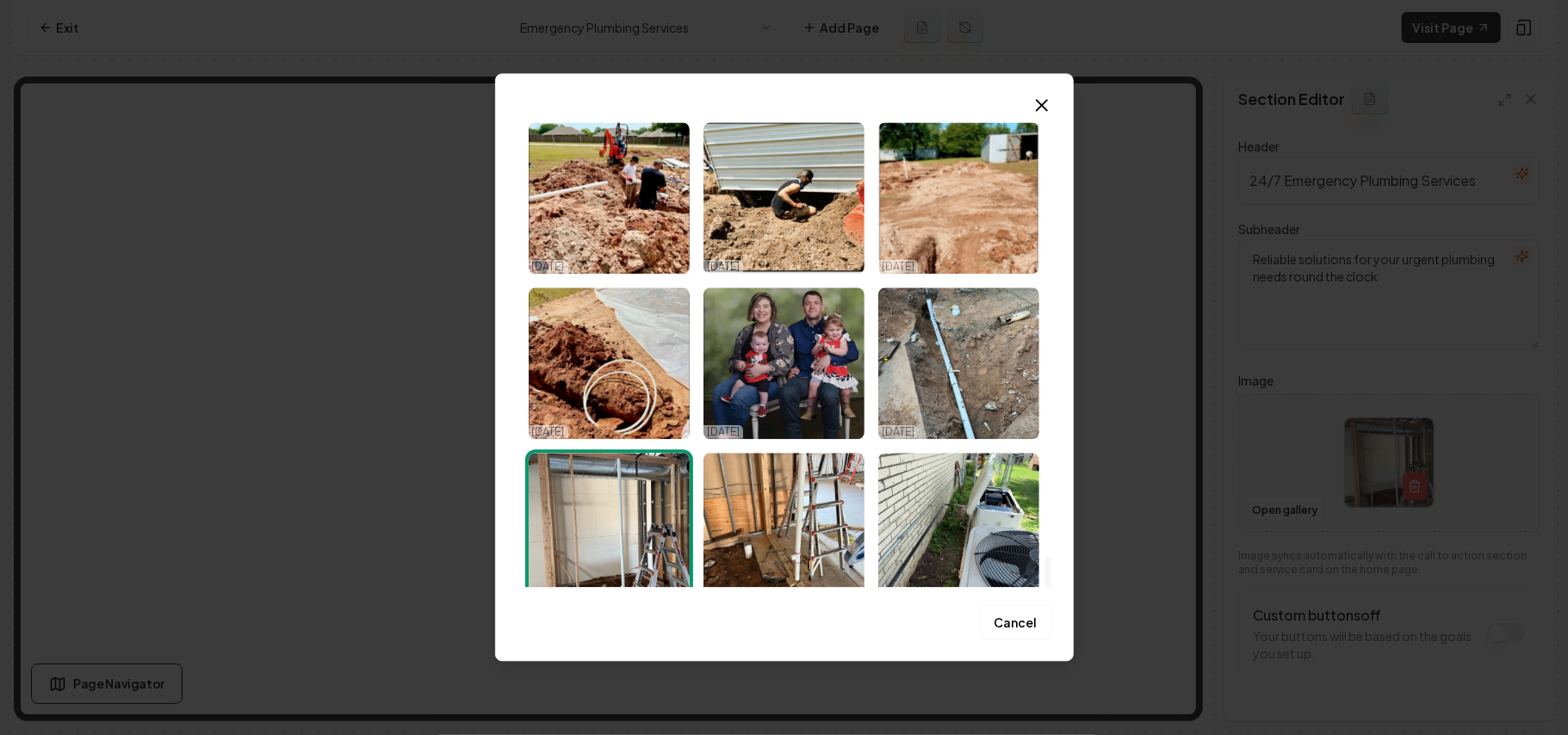
scroll to position [7175, 0]
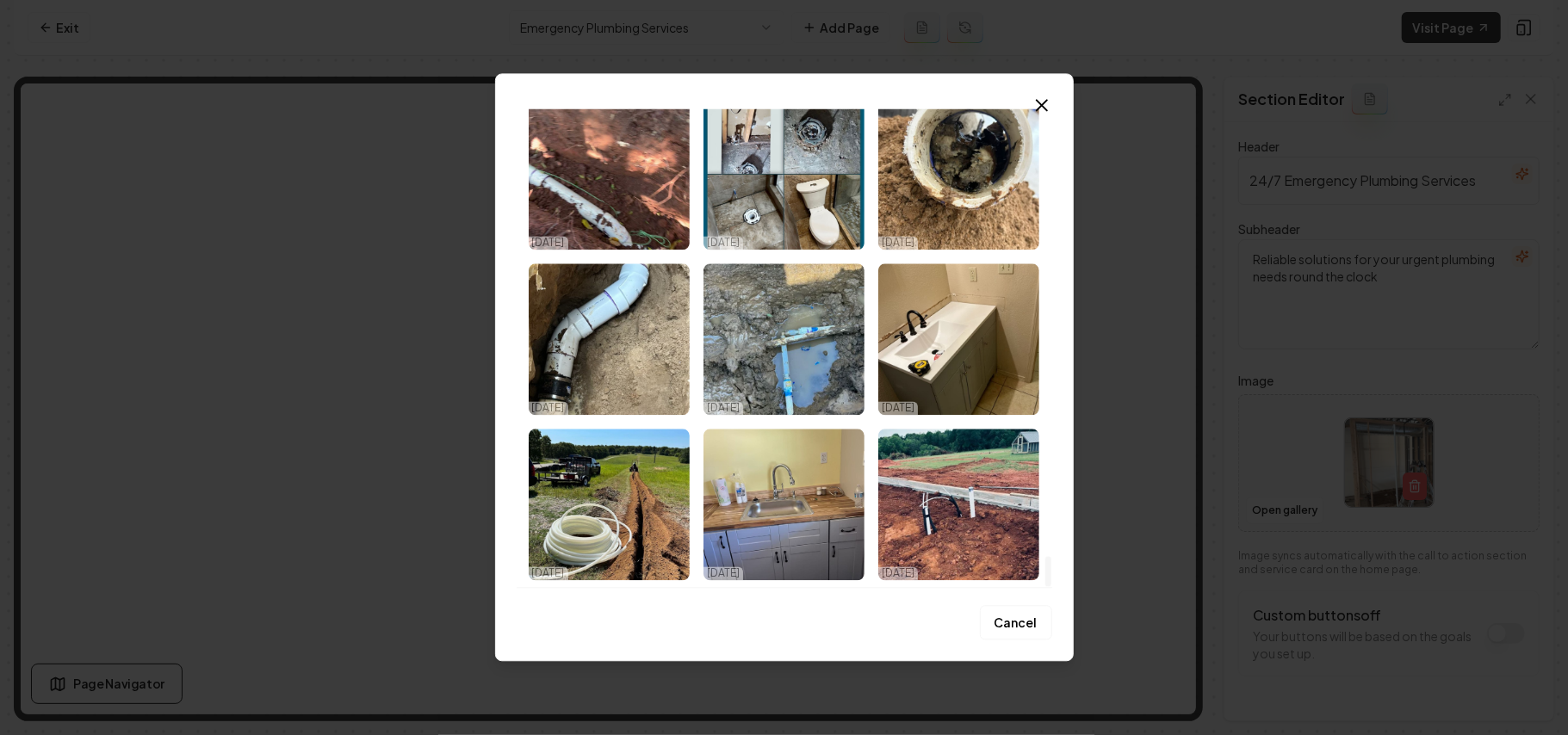
drag, startPoint x: 1043, startPoint y: 155, endPoint x: 1062, endPoint y: 621, distance: 466.4
click at [1052, 587] on div at bounding box center [1047, 348] width 9 height 479
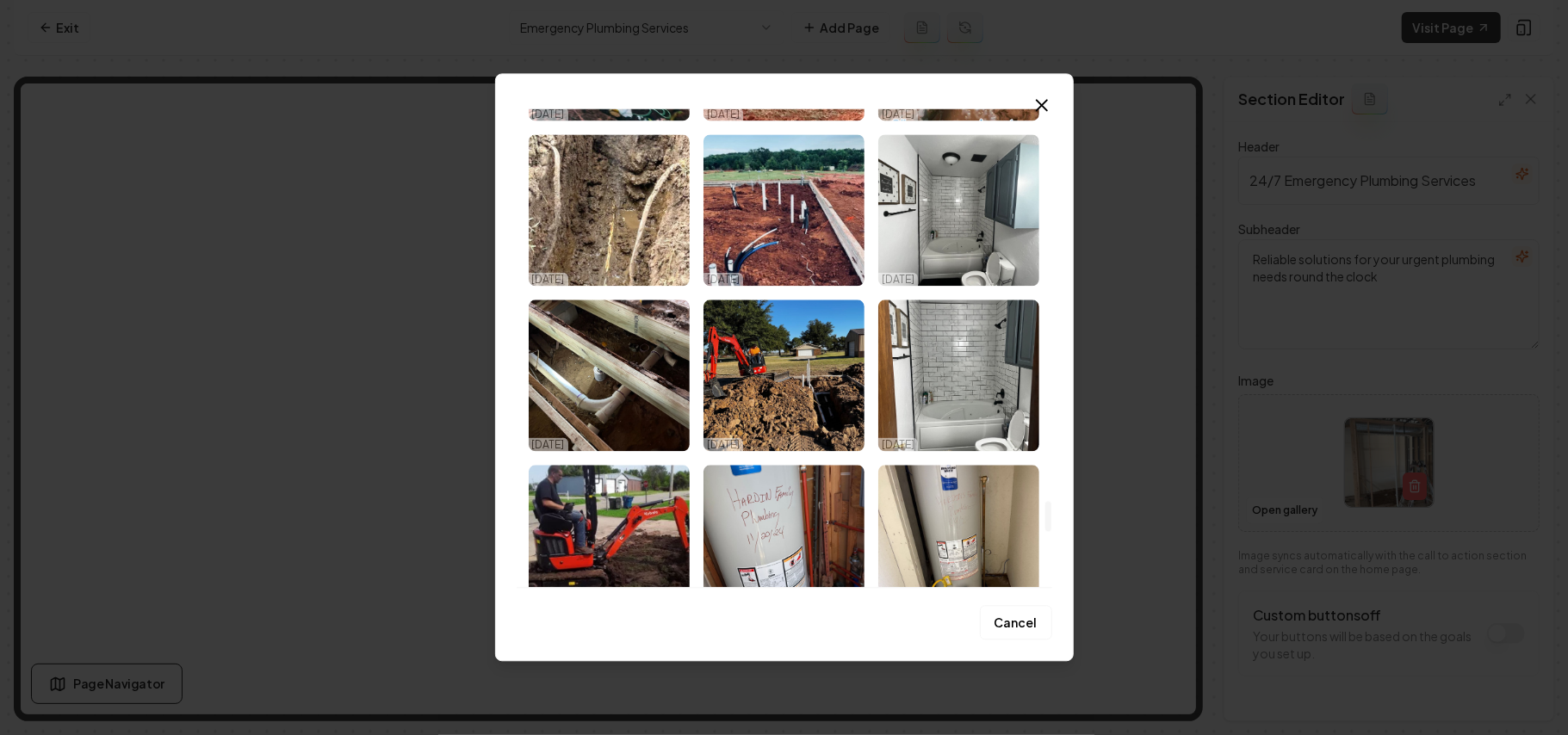
scroll to position [6142, 0]
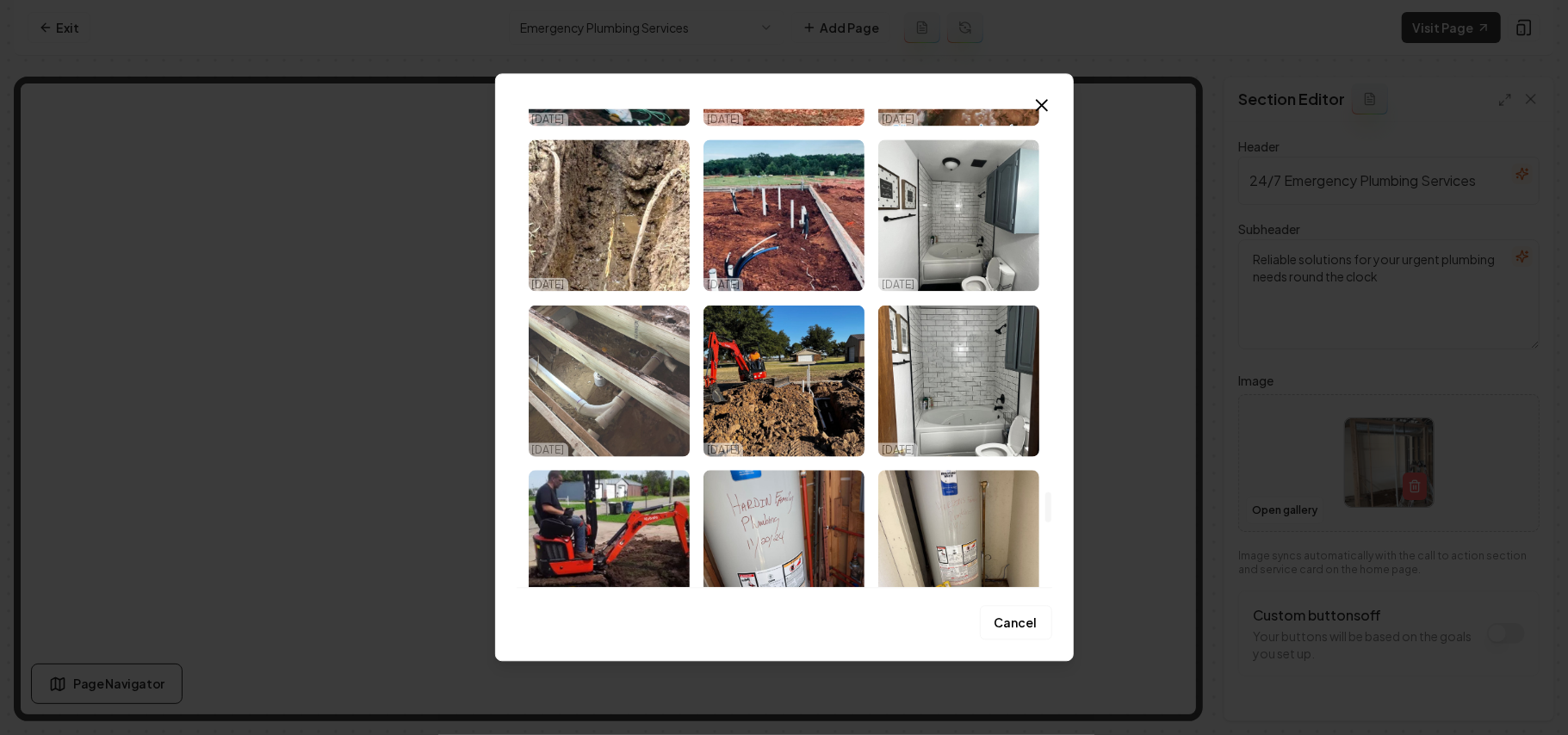
click at [603, 386] on img "Select image image_68dd6ed05c7cd75eb899c3a8.jpeg" at bounding box center [609, 380] width 161 height 151
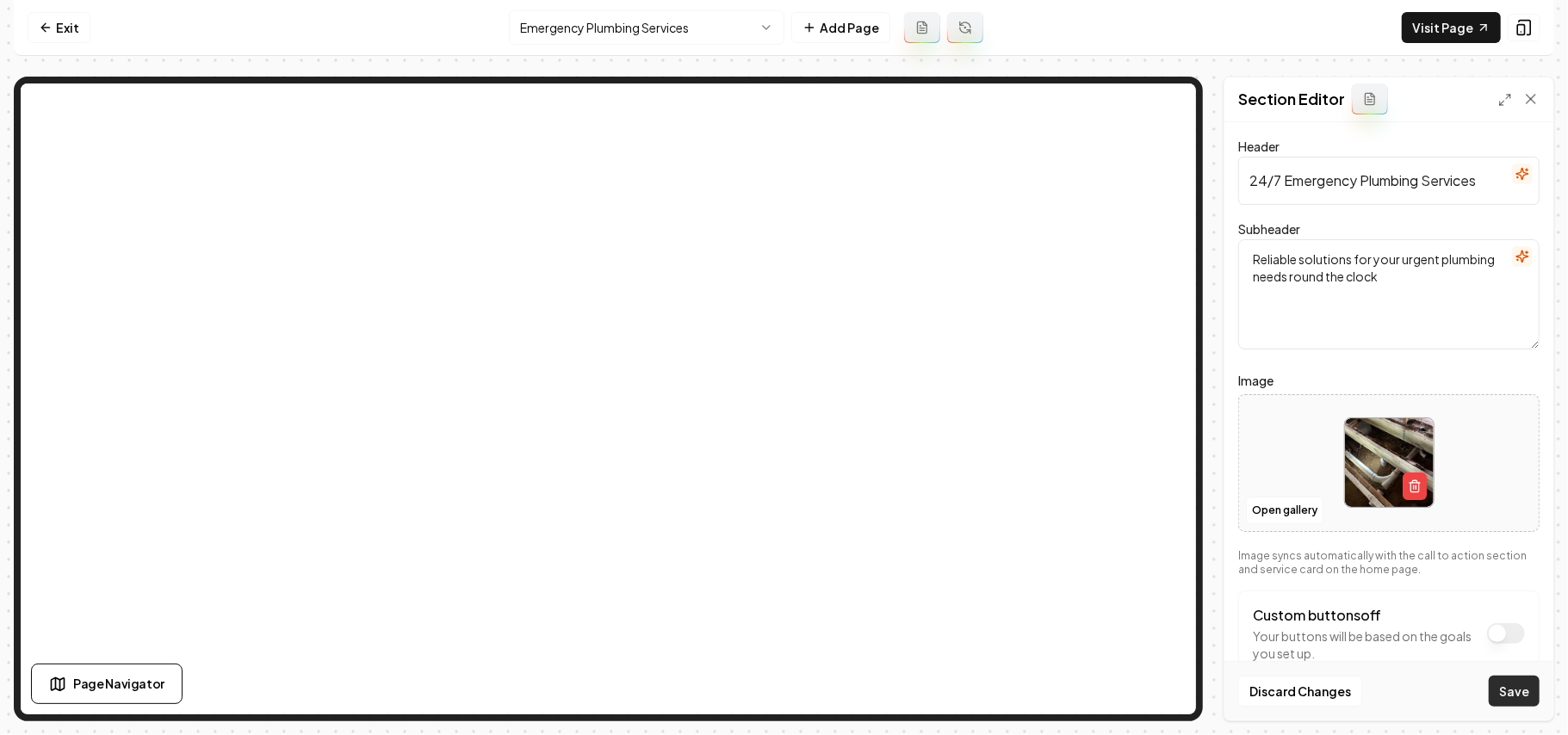
click at [1515, 687] on button "Save" at bounding box center [1514, 691] width 51 height 31
click at [687, 32] on html "Computer Required This feature is only available on a computer. Please switch t…" at bounding box center [784, 367] width 1568 height 735
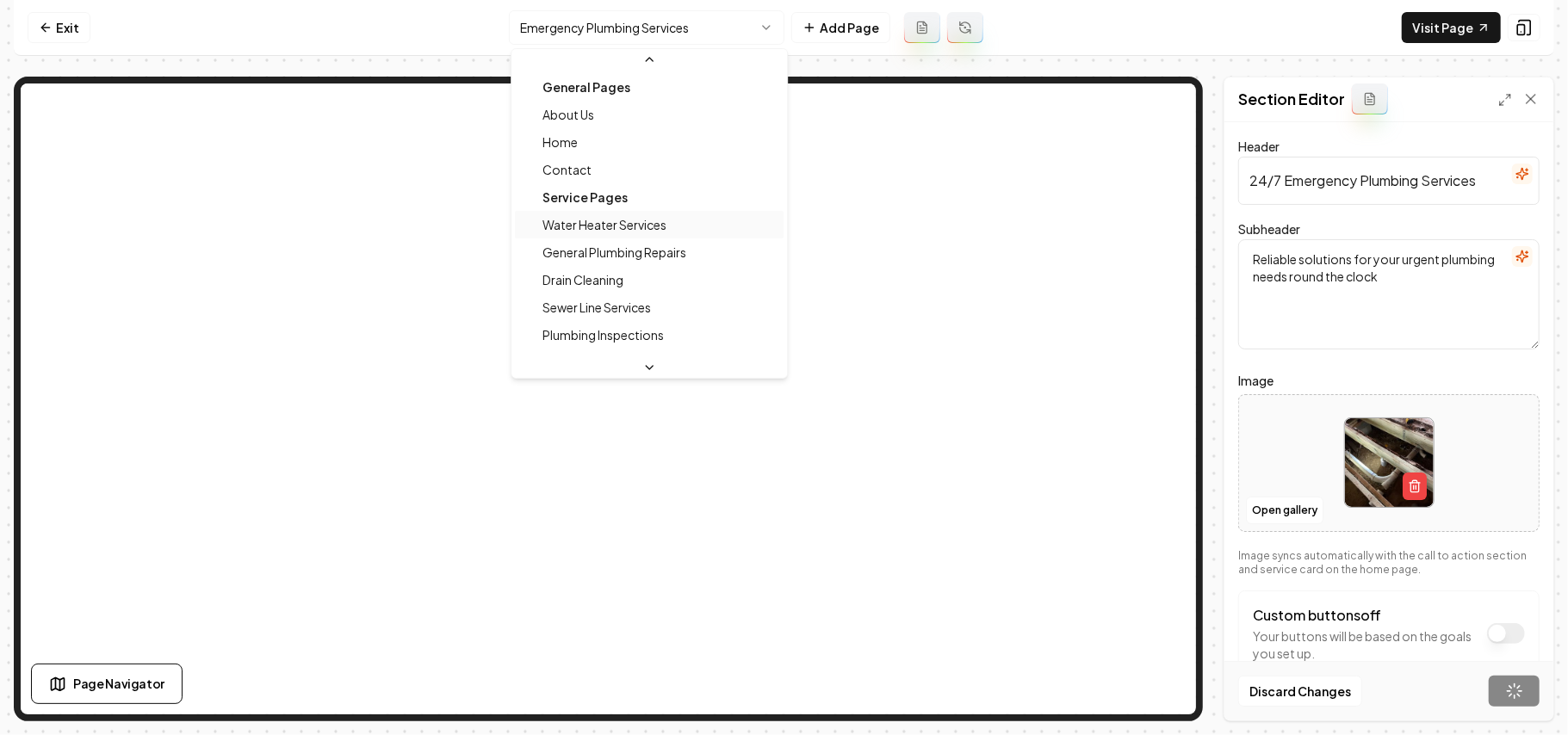
scroll to position [46, 0]
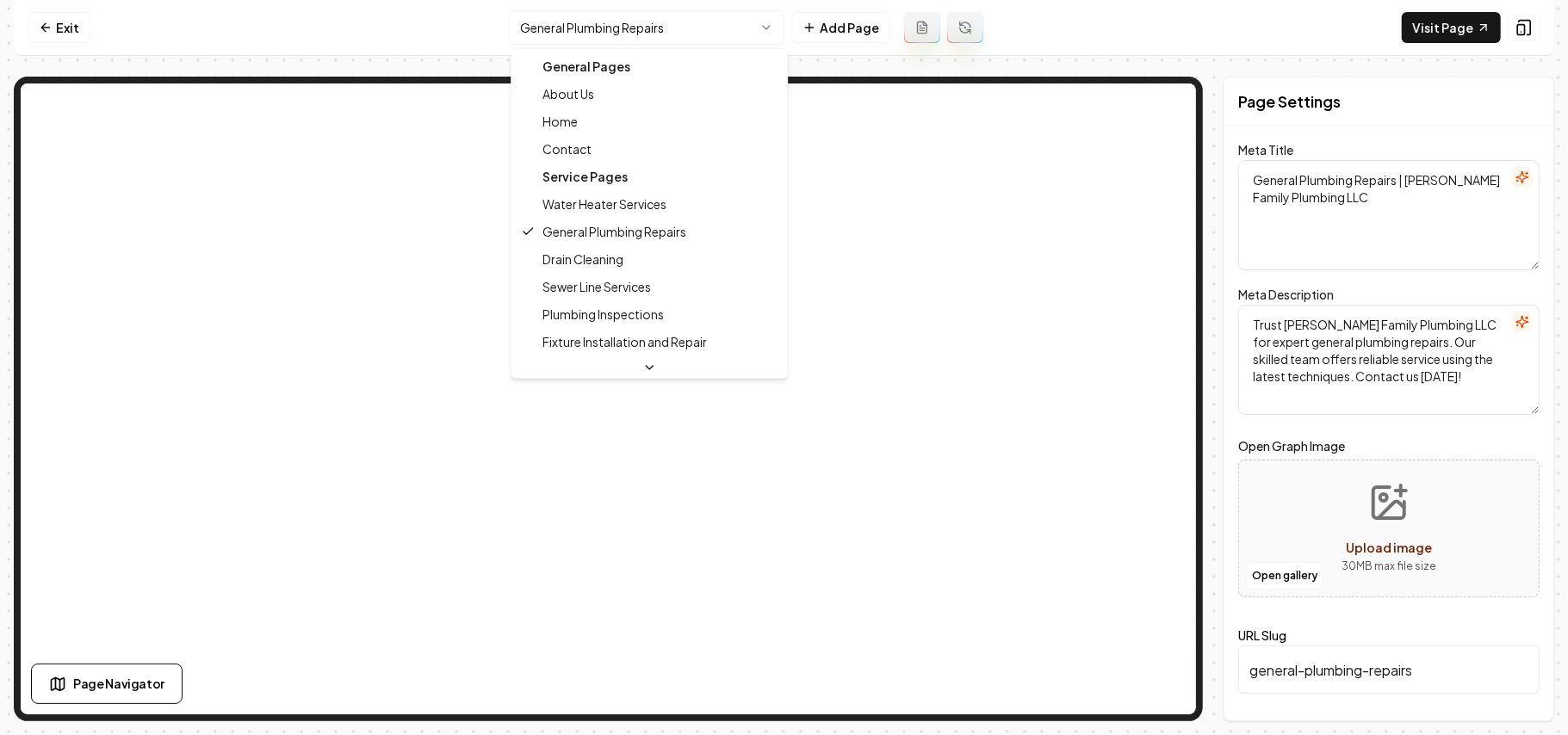
click at [649, 28] on html "Computer Required This feature is only available on a computer. Please switch t…" at bounding box center [784, 367] width 1568 height 735
type textarea "Drain Cleaning Services | [PERSON_NAME] Family Plumbing LLC"
type textarea "[PERSON_NAME] Family Plumbing LLC offers expert drain cleaning services for hom…"
type input "drain-cleaning"
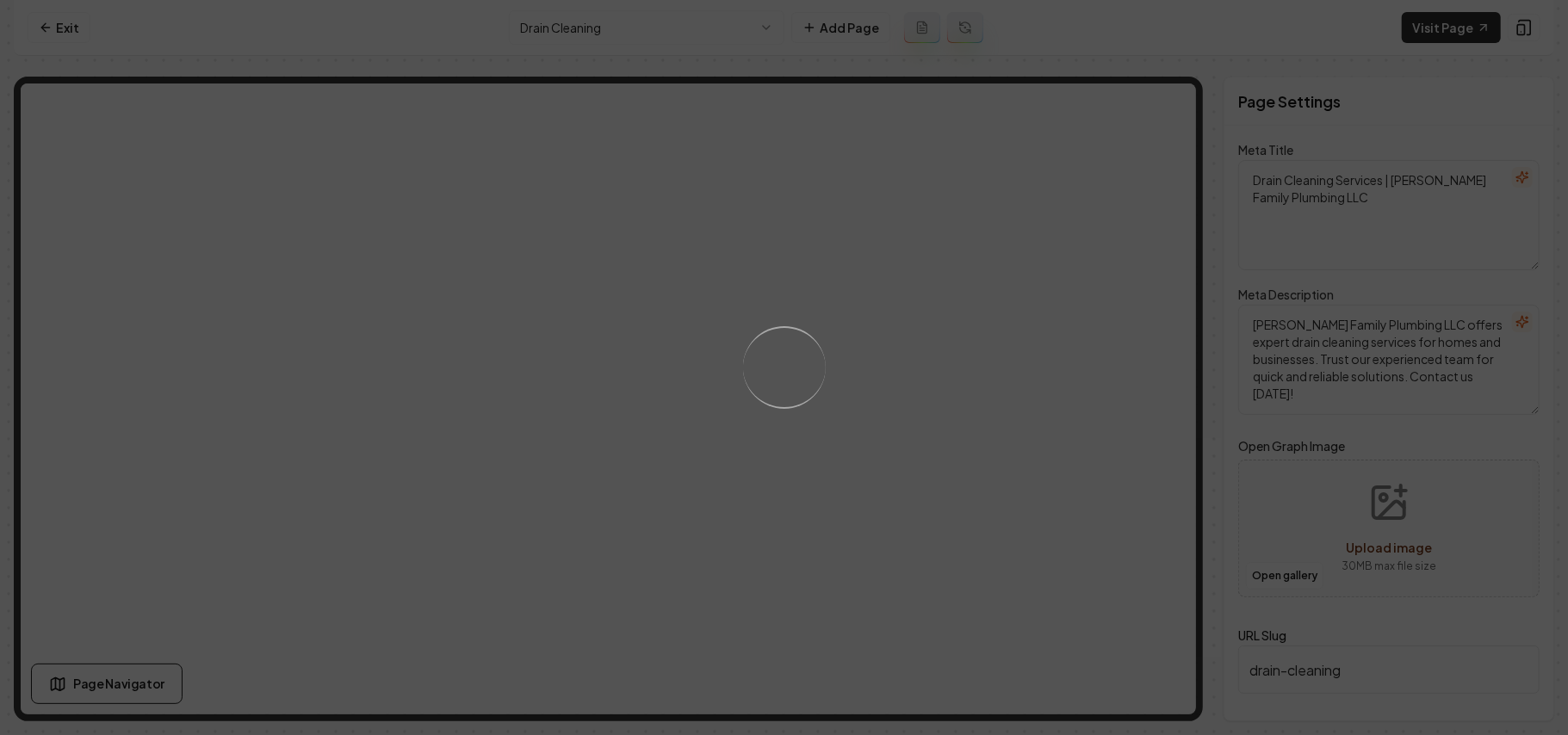
click at [1003, 462] on div "Loading..." at bounding box center [784, 367] width 1568 height 735
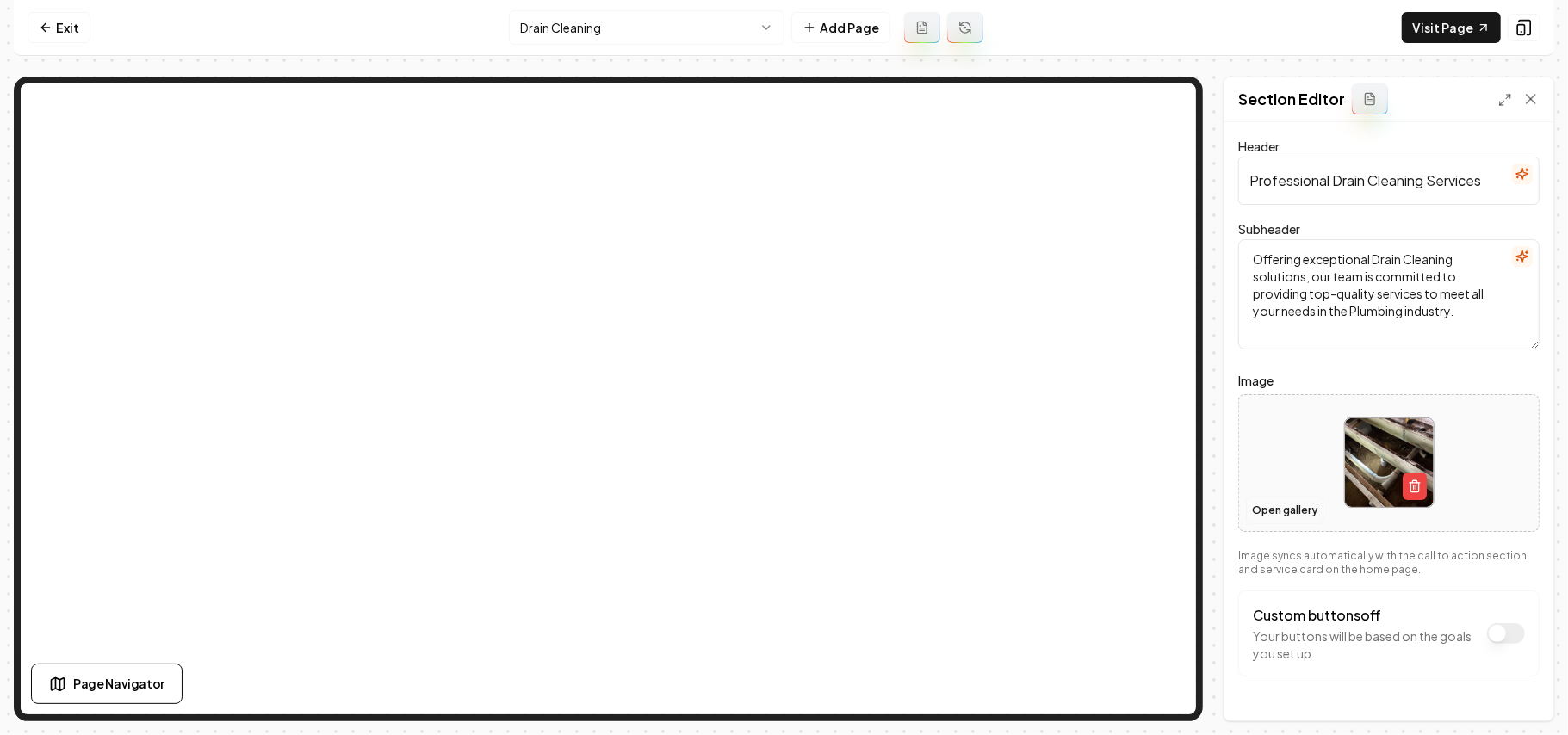
click at [1310, 503] on button "Open gallery" at bounding box center [1284, 510] width 78 height 27
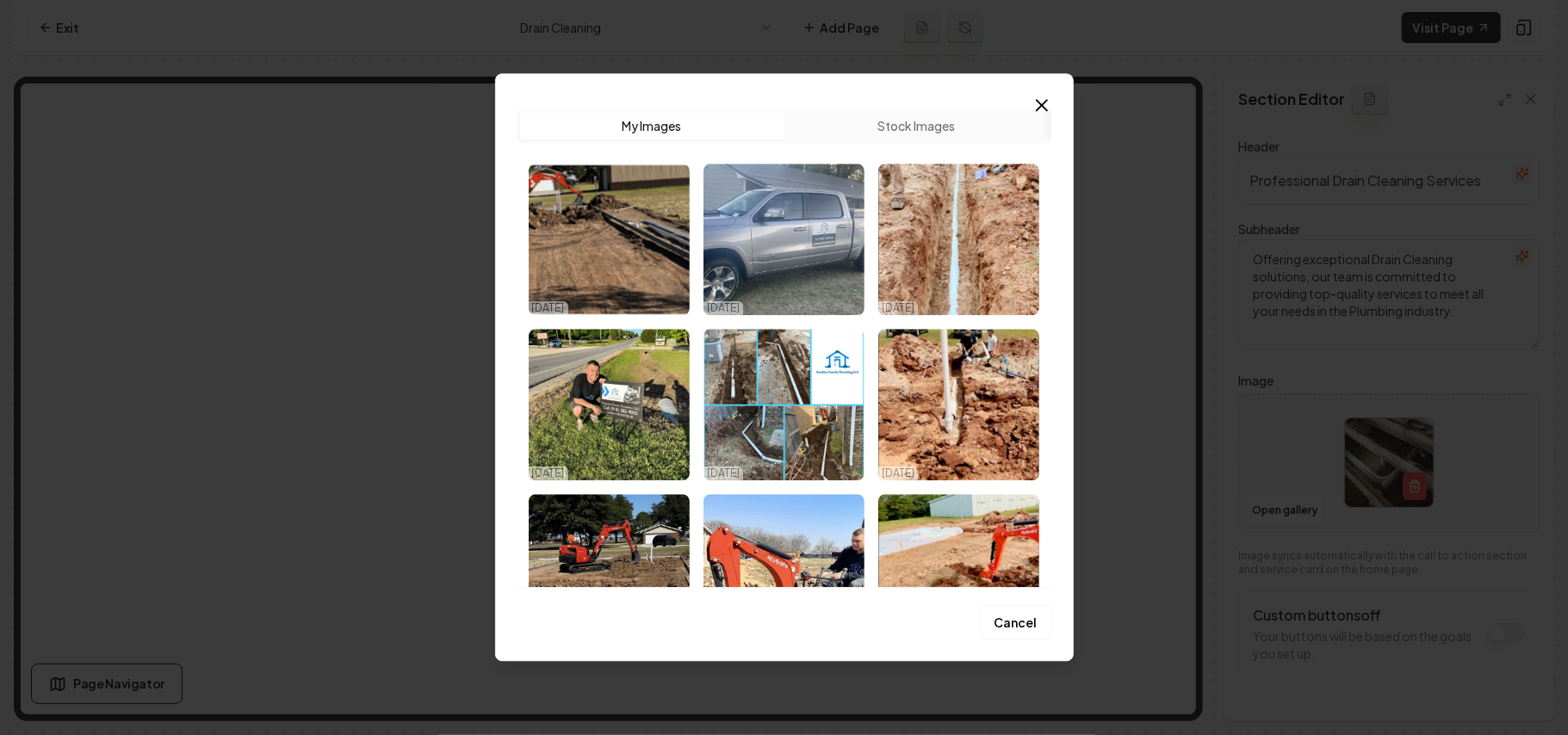
scroll to position [7175, 0]
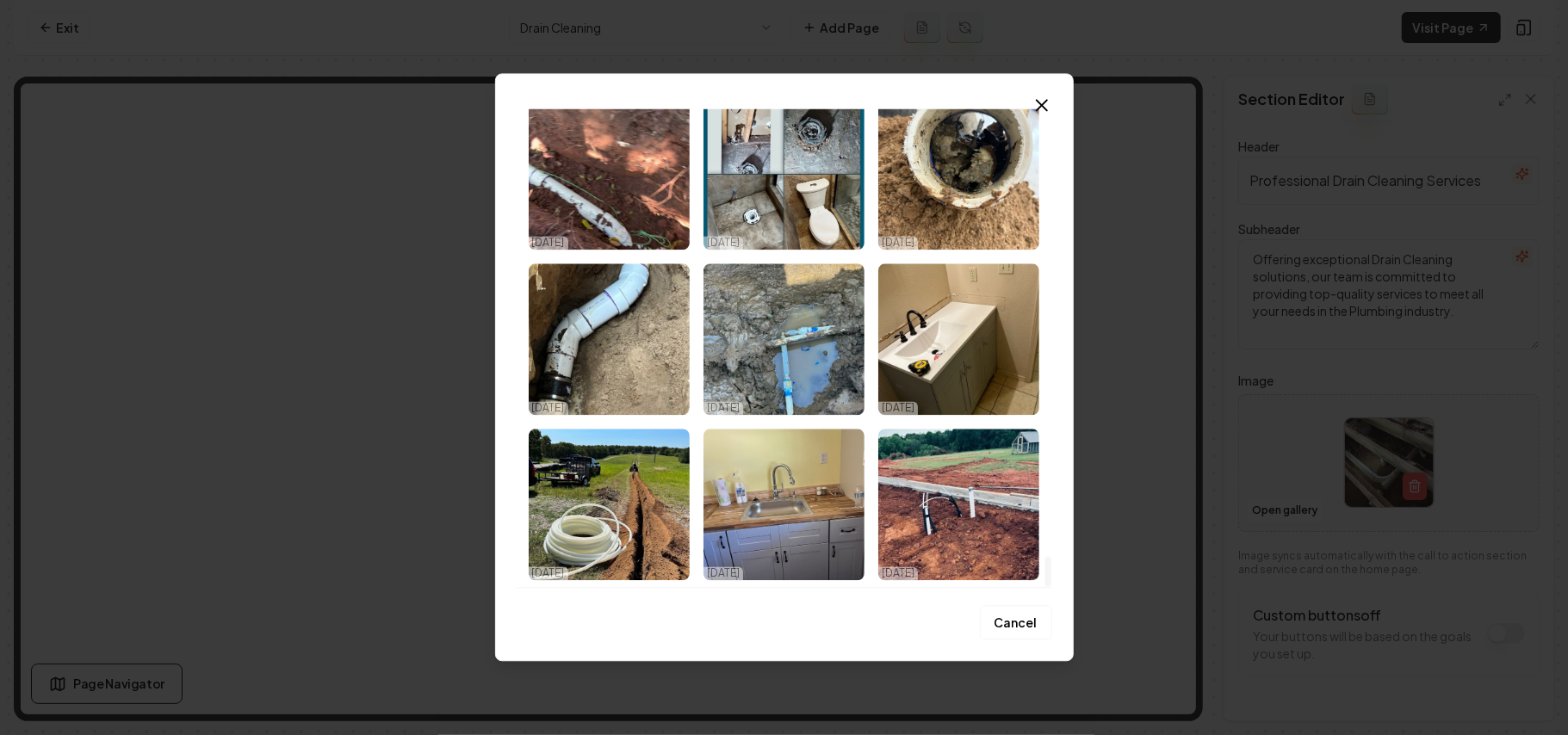
drag, startPoint x: 1044, startPoint y: 119, endPoint x: 1135, endPoint y: 673, distance: 561.4
click at [1052, 587] on div at bounding box center [1048, 572] width 6 height 30
drag, startPoint x: 1074, startPoint y: 537, endPoint x: 1095, endPoint y: 683, distance: 147.5
click at [1052, 587] on div at bounding box center [1048, 572] width 6 height 30
click at [601, 516] on img "Select image image_68dd6ece5c7cd75eb899a3f2.jpeg" at bounding box center [609, 504] width 161 height 151
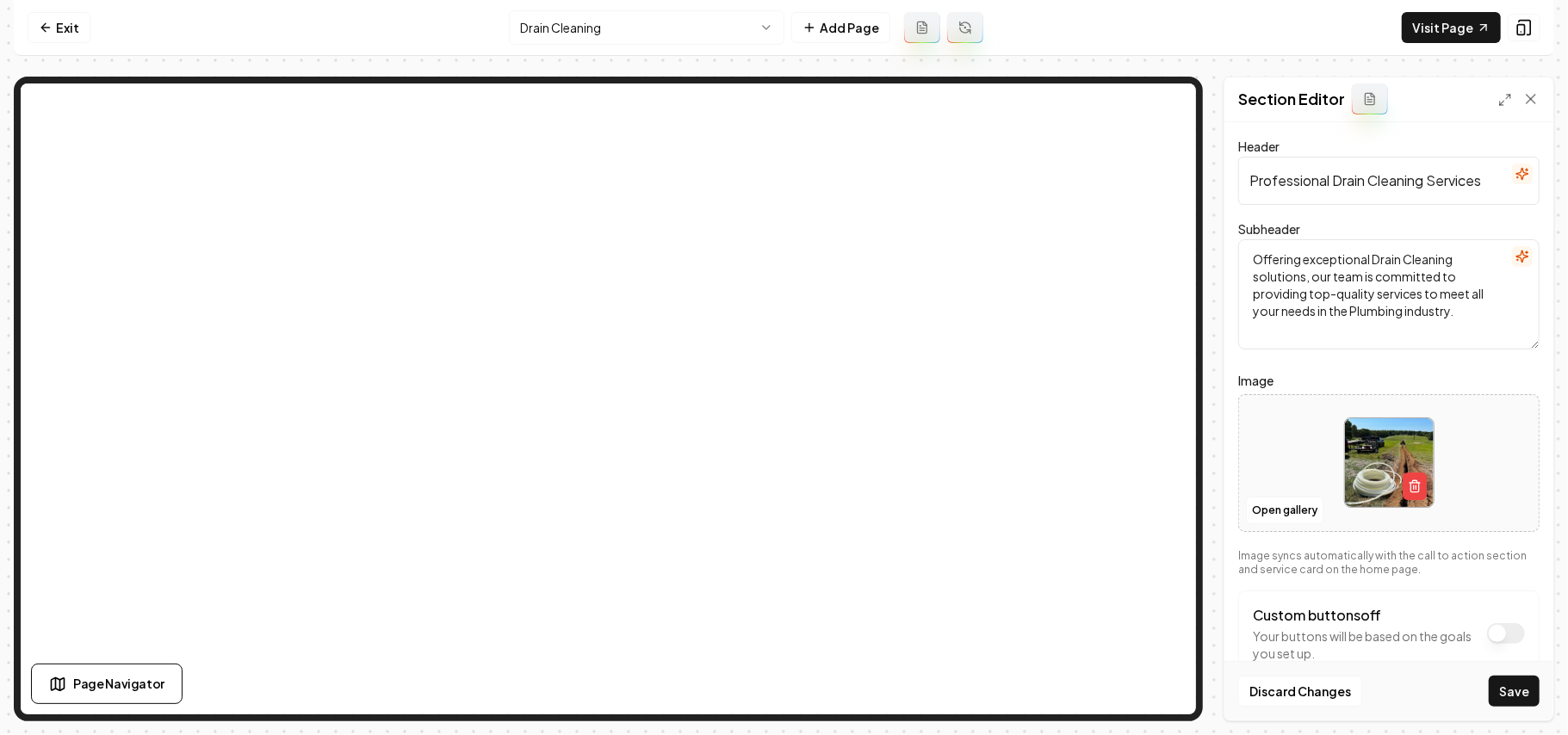
click at [1512, 686] on button "Save" at bounding box center [1514, 691] width 51 height 31
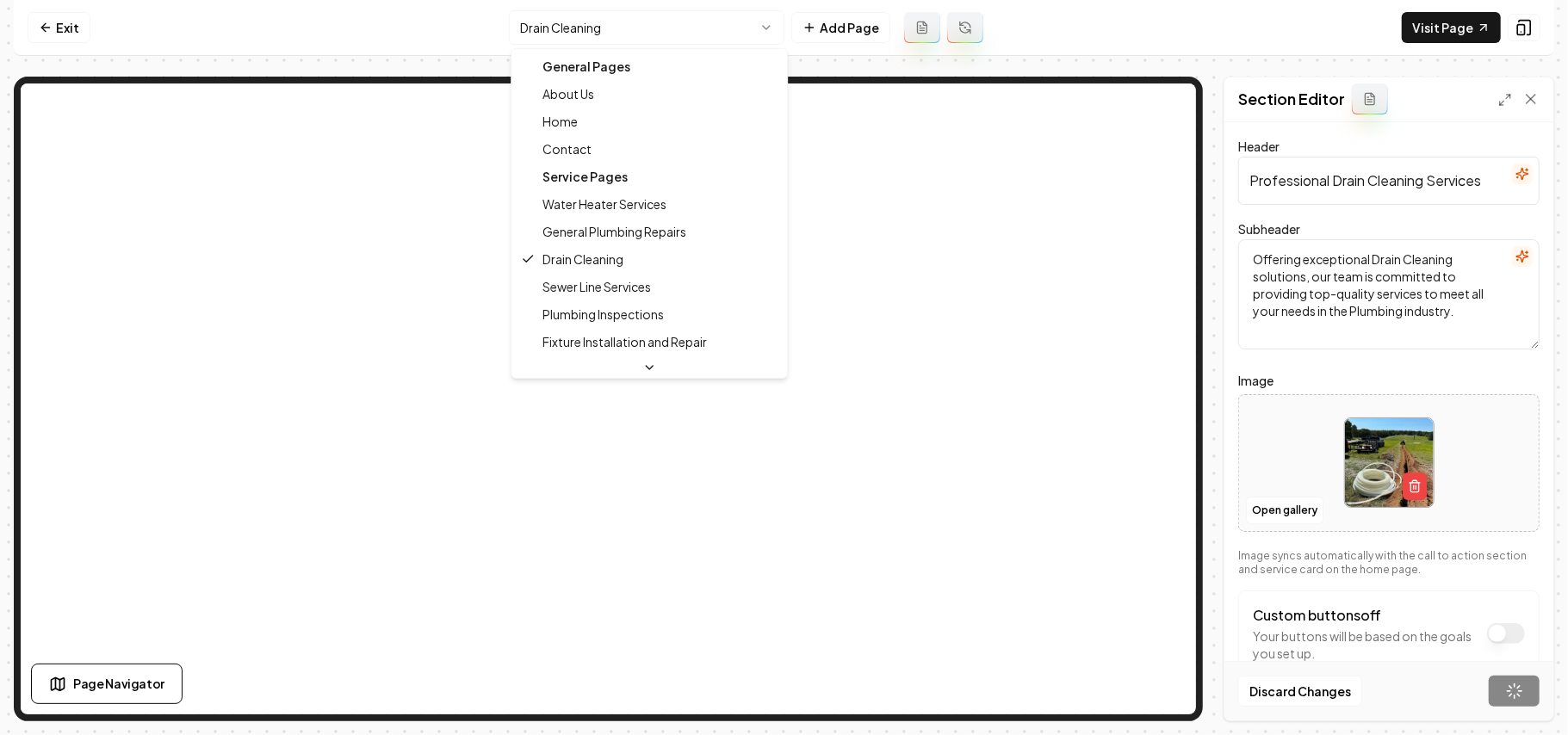
click at [706, 21] on html "Computer Required This feature is only available on a computer. Please switch t…" at bounding box center [784, 367] width 1568 height 735
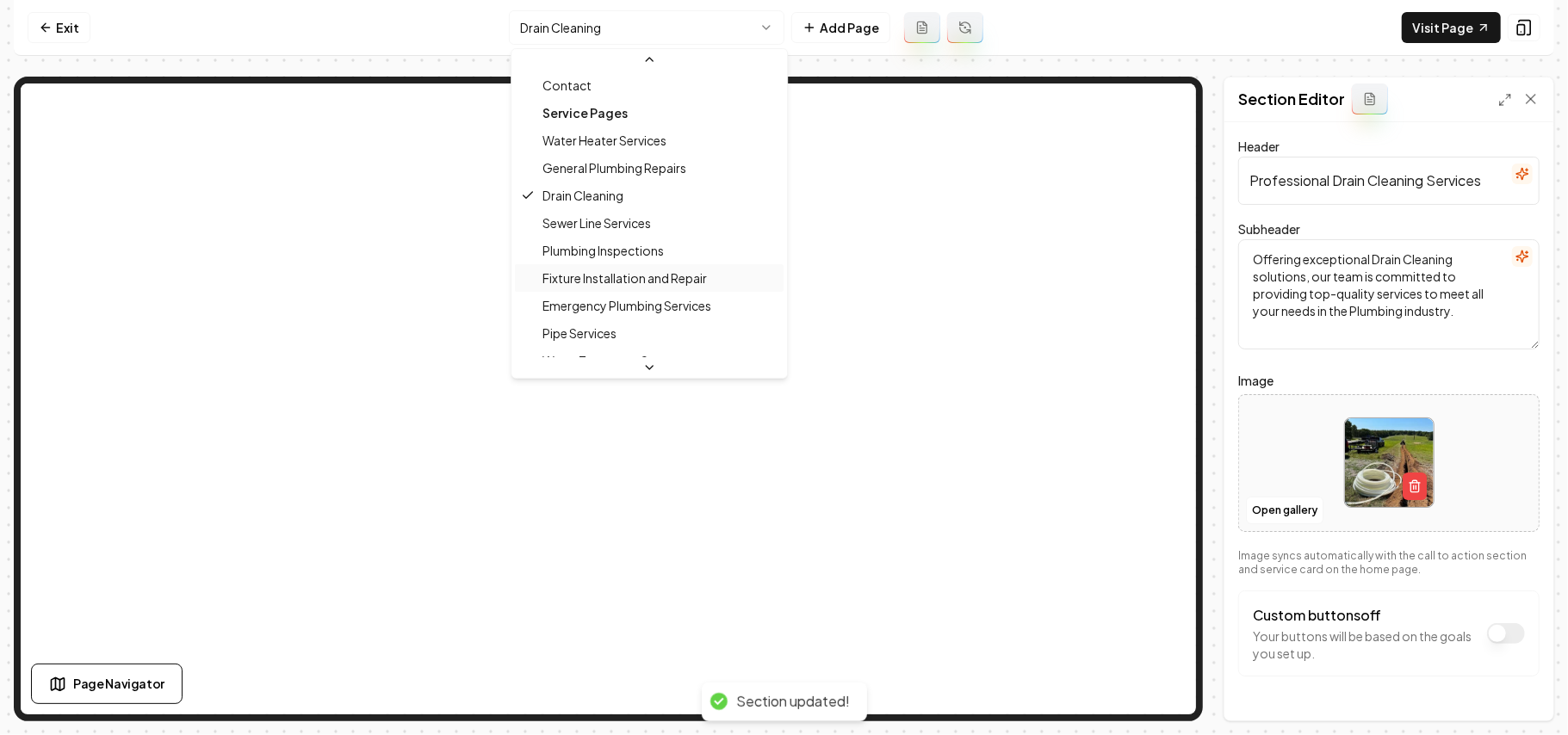
scroll to position [114, 0]
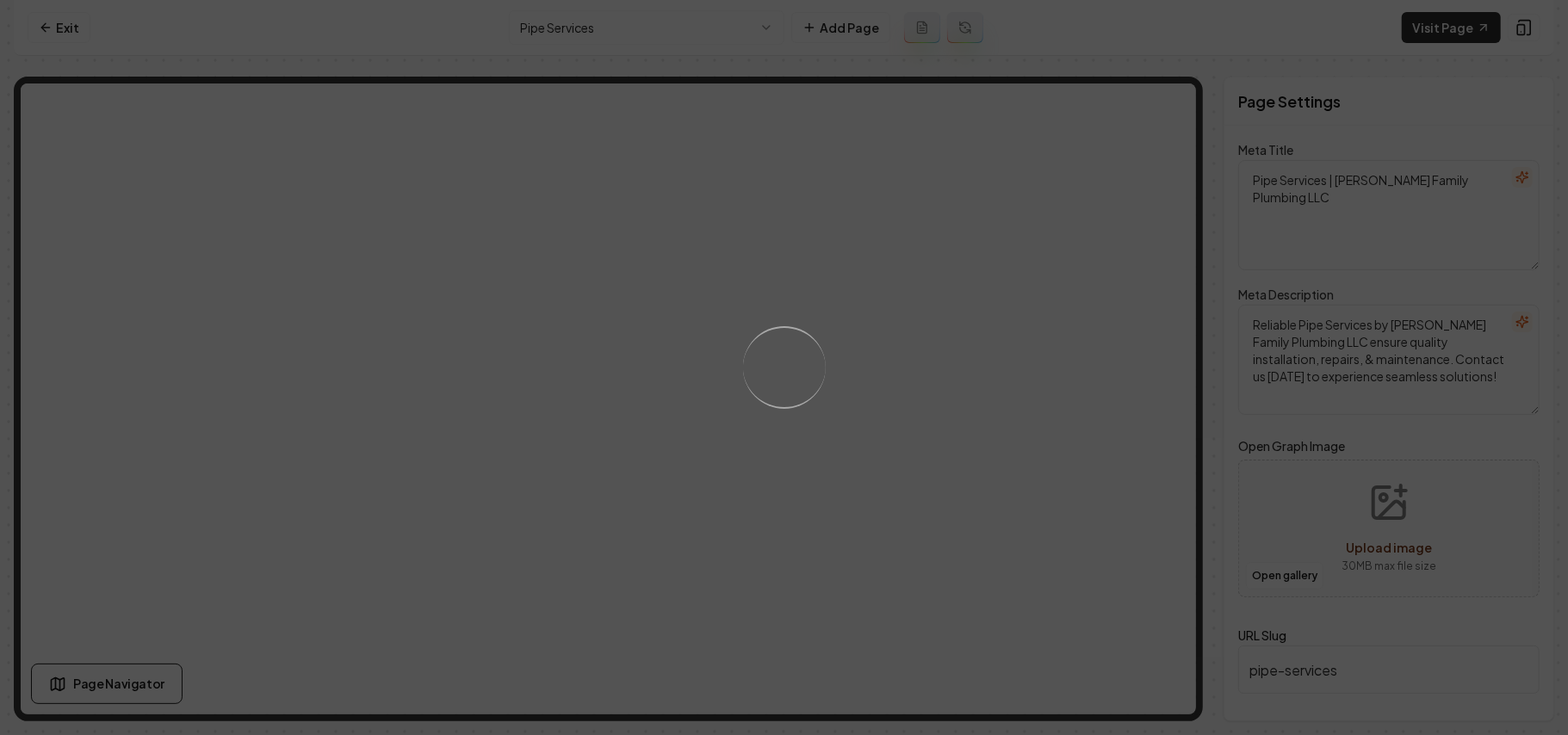
click at [1031, 499] on div "Loading..." at bounding box center [784, 367] width 1568 height 735
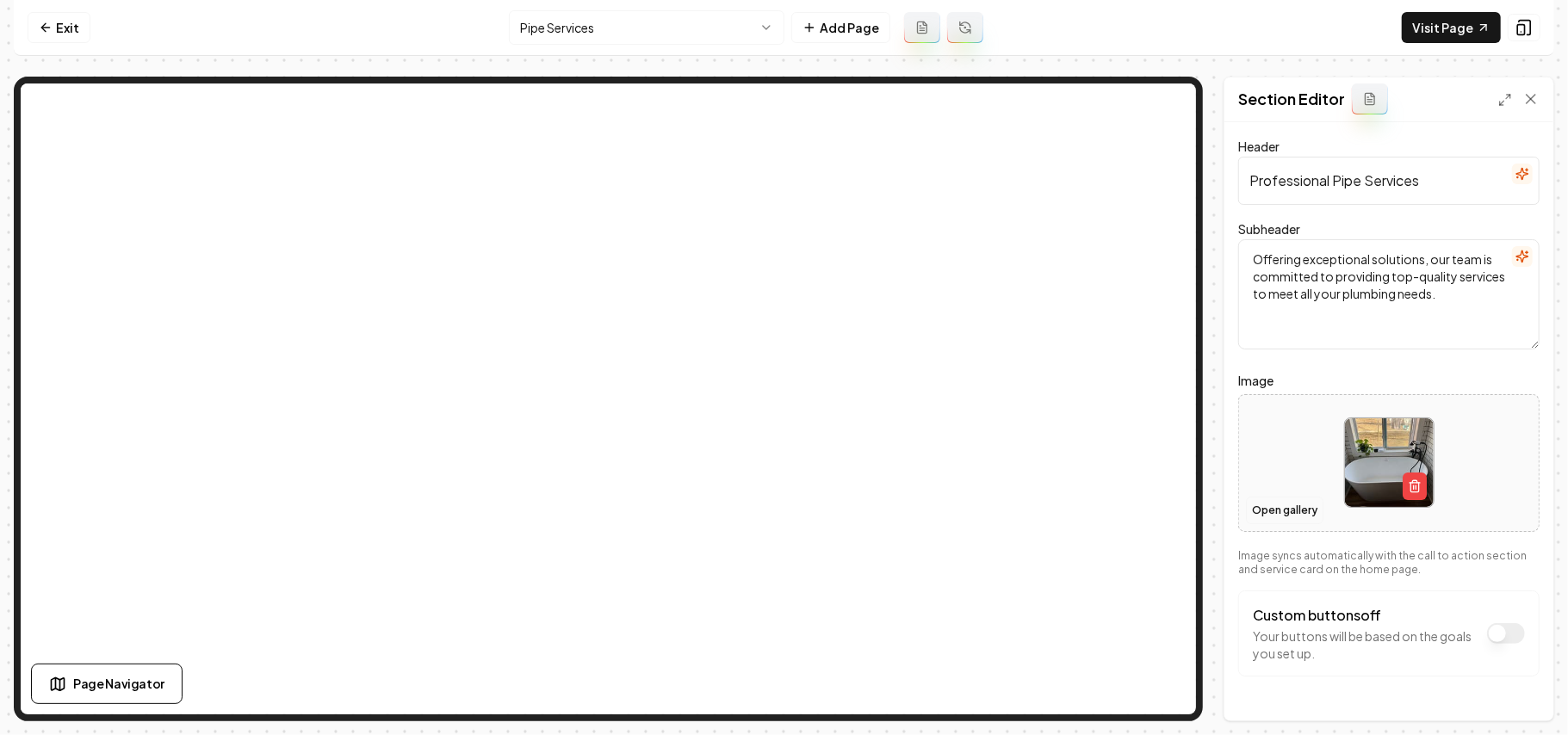
click at [1288, 518] on button "Open gallery" at bounding box center [1284, 510] width 78 height 27
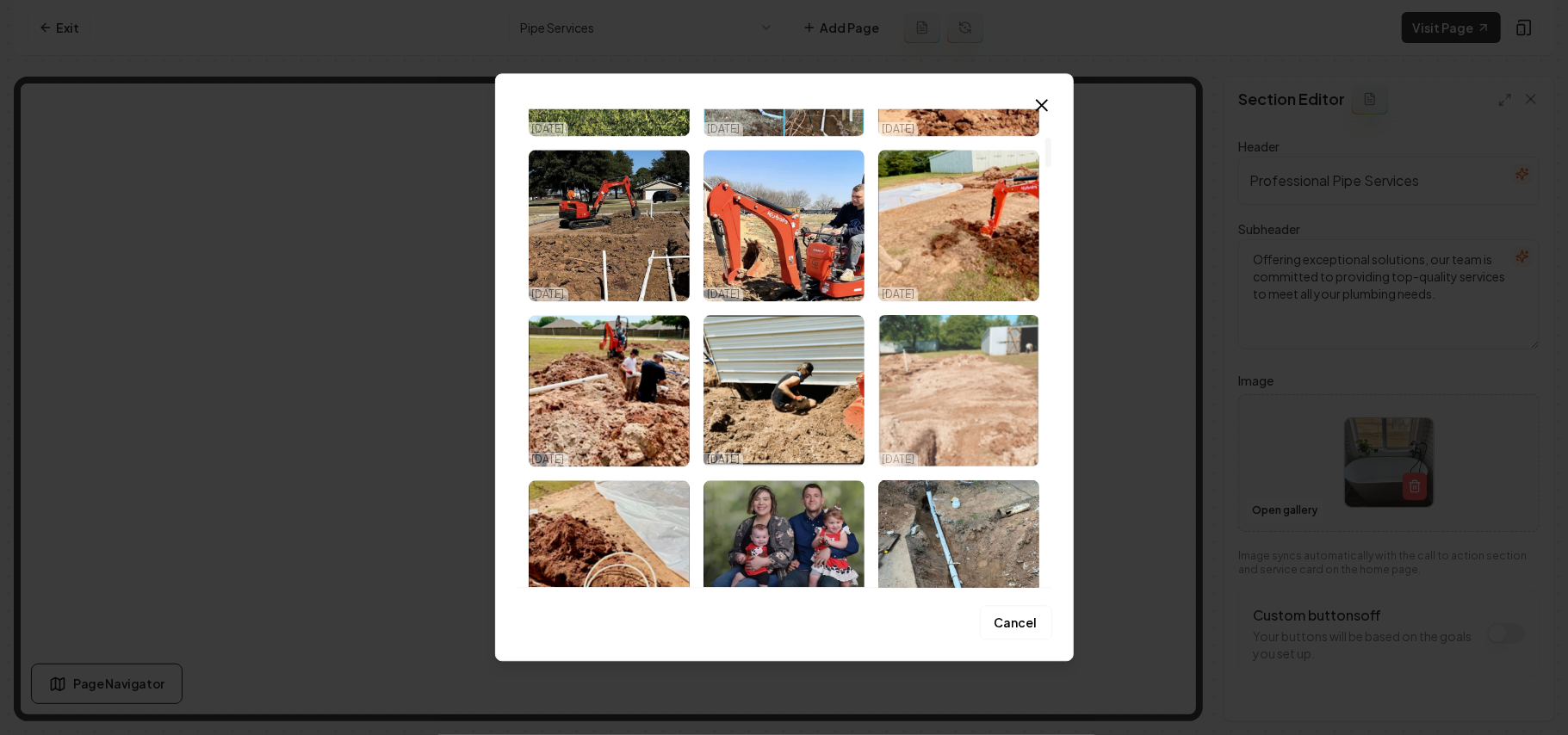
scroll to position [689, 0]
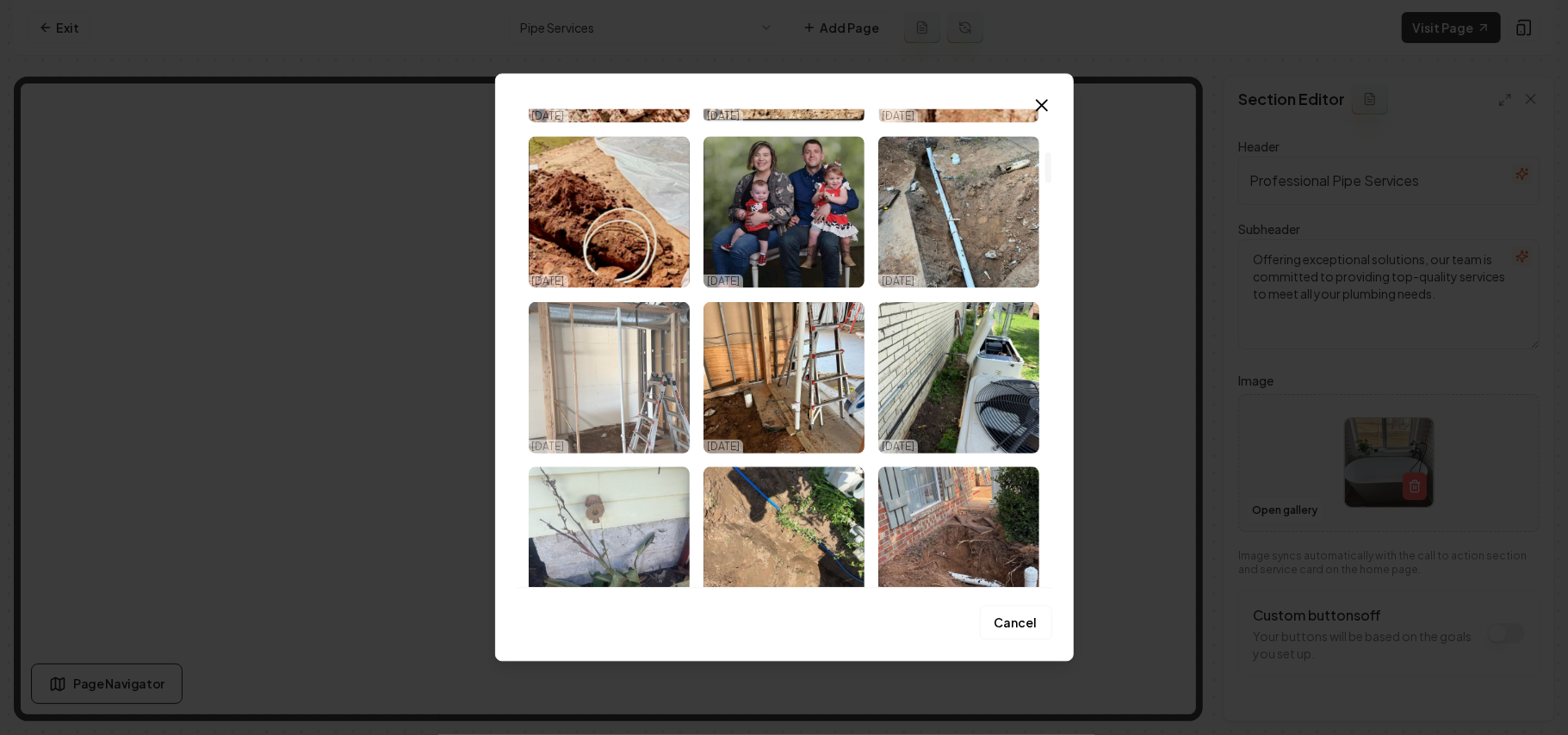
click at [575, 391] on img "Select image image_68dd6f8f5c7cd75eb89f0fa7.jpeg" at bounding box center [609, 377] width 161 height 151
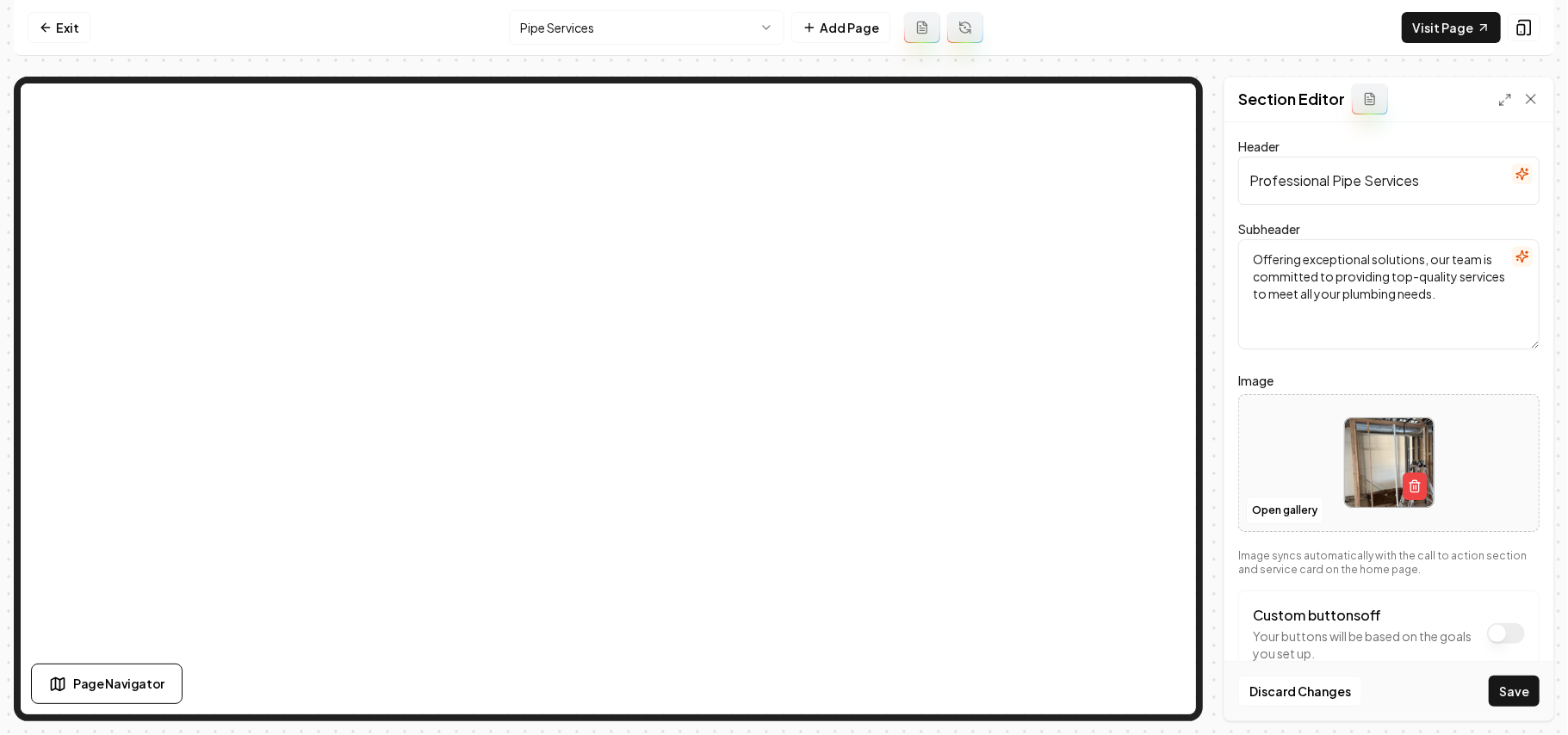
click at [1523, 693] on button "Save" at bounding box center [1514, 691] width 51 height 31
click at [619, 34] on html "Computer Required This feature is only available on a computer. Please switch t…" at bounding box center [784, 367] width 1568 height 735
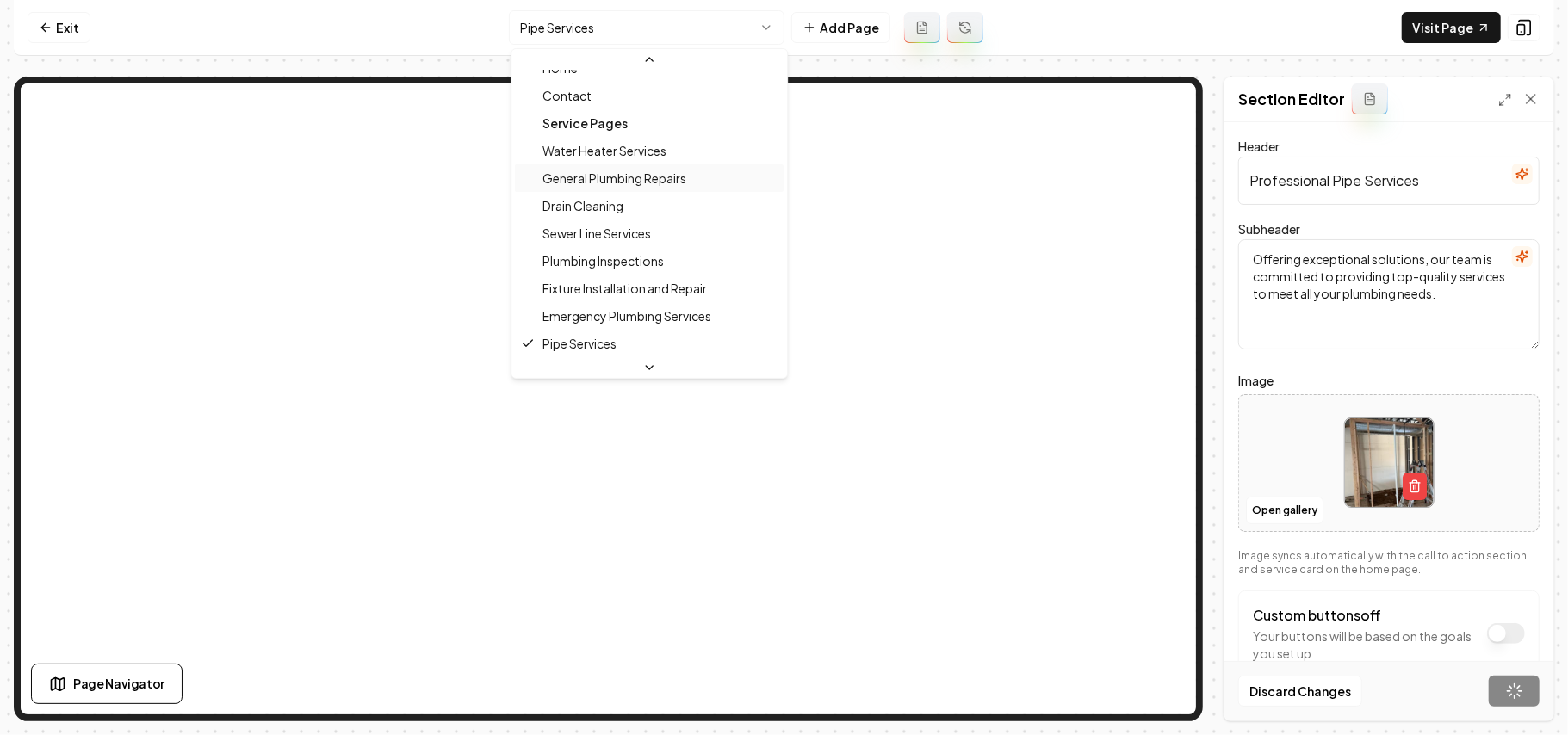
scroll to position [139, 0]
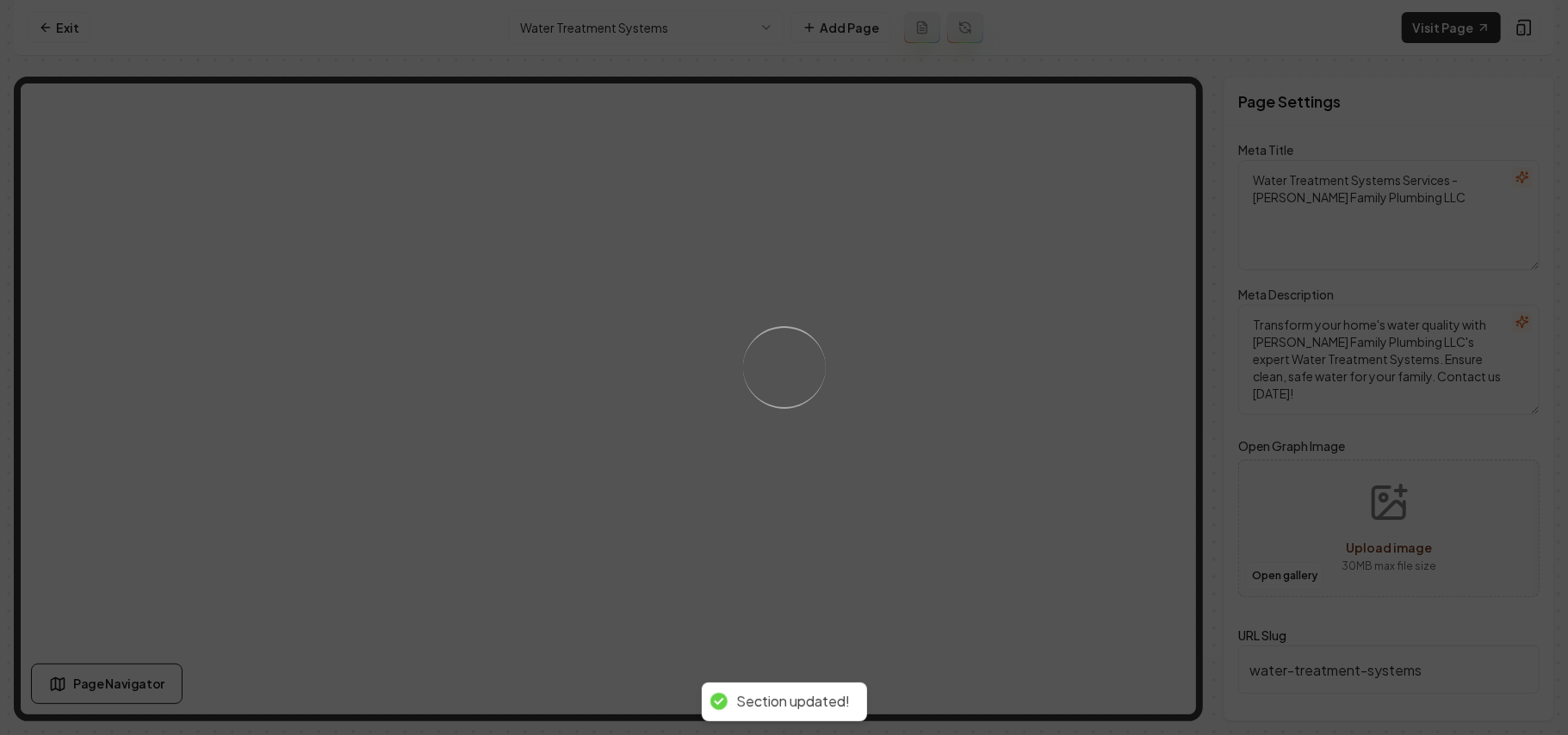
click at [1059, 389] on div "Loading..." at bounding box center [784, 367] width 1568 height 735
click at [1080, 442] on div "Loading..." at bounding box center [784, 367] width 1568 height 735
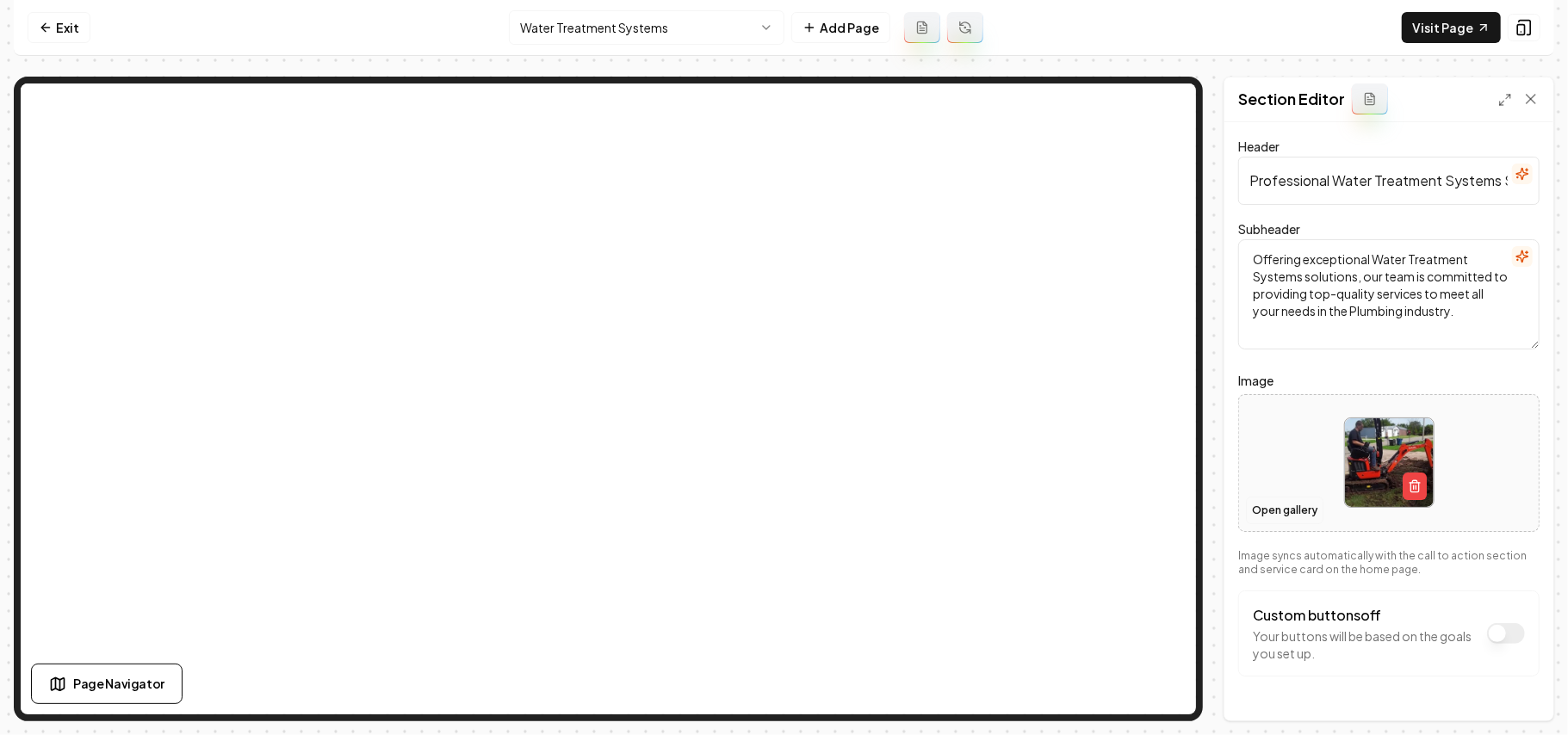
click at [1268, 514] on button "Open gallery" at bounding box center [1284, 510] width 78 height 27
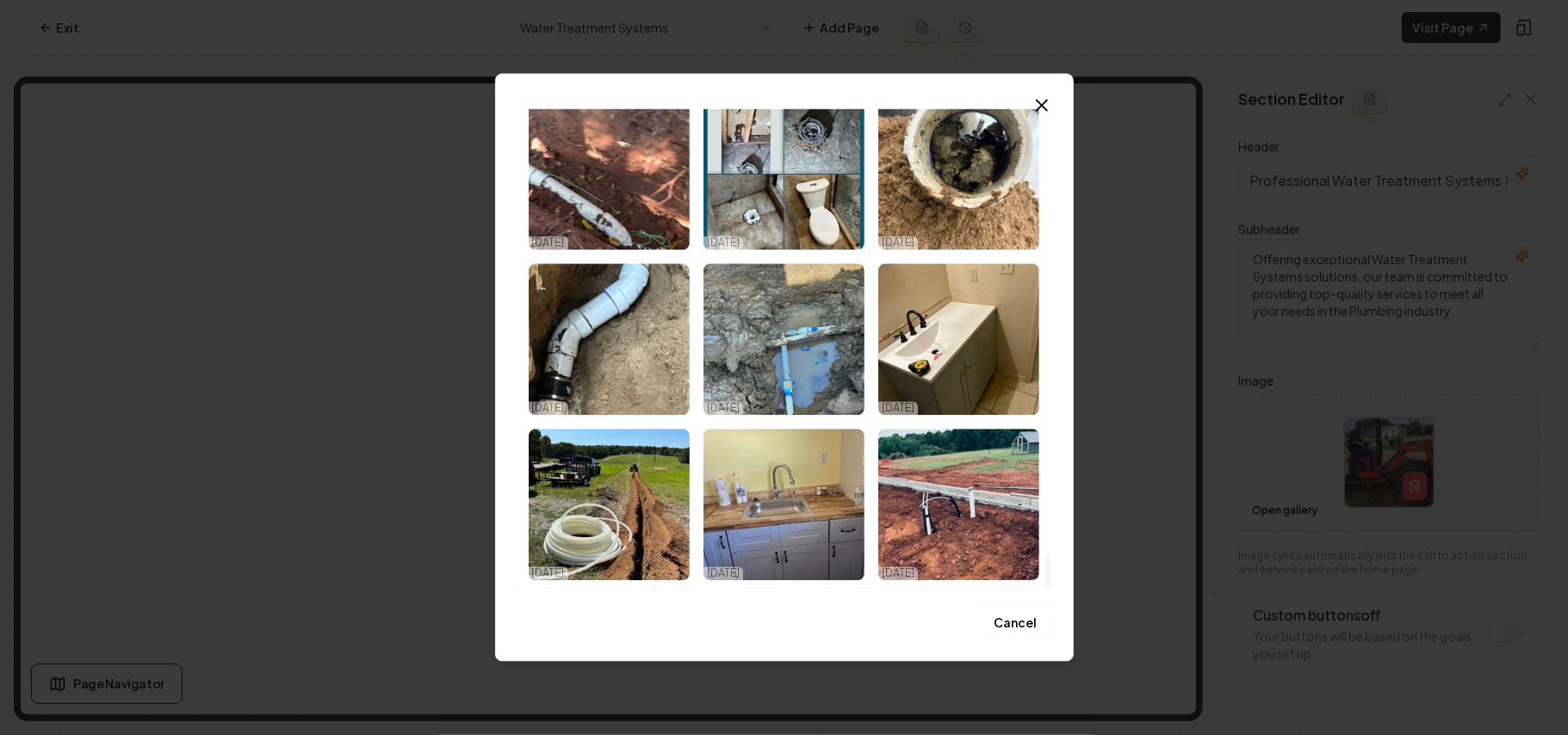
drag, startPoint x: 1045, startPoint y: 126, endPoint x: 965, endPoint y: 604, distance: 484.6
click at [1052, 587] on div at bounding box center [1048, 572] width 6 height 30
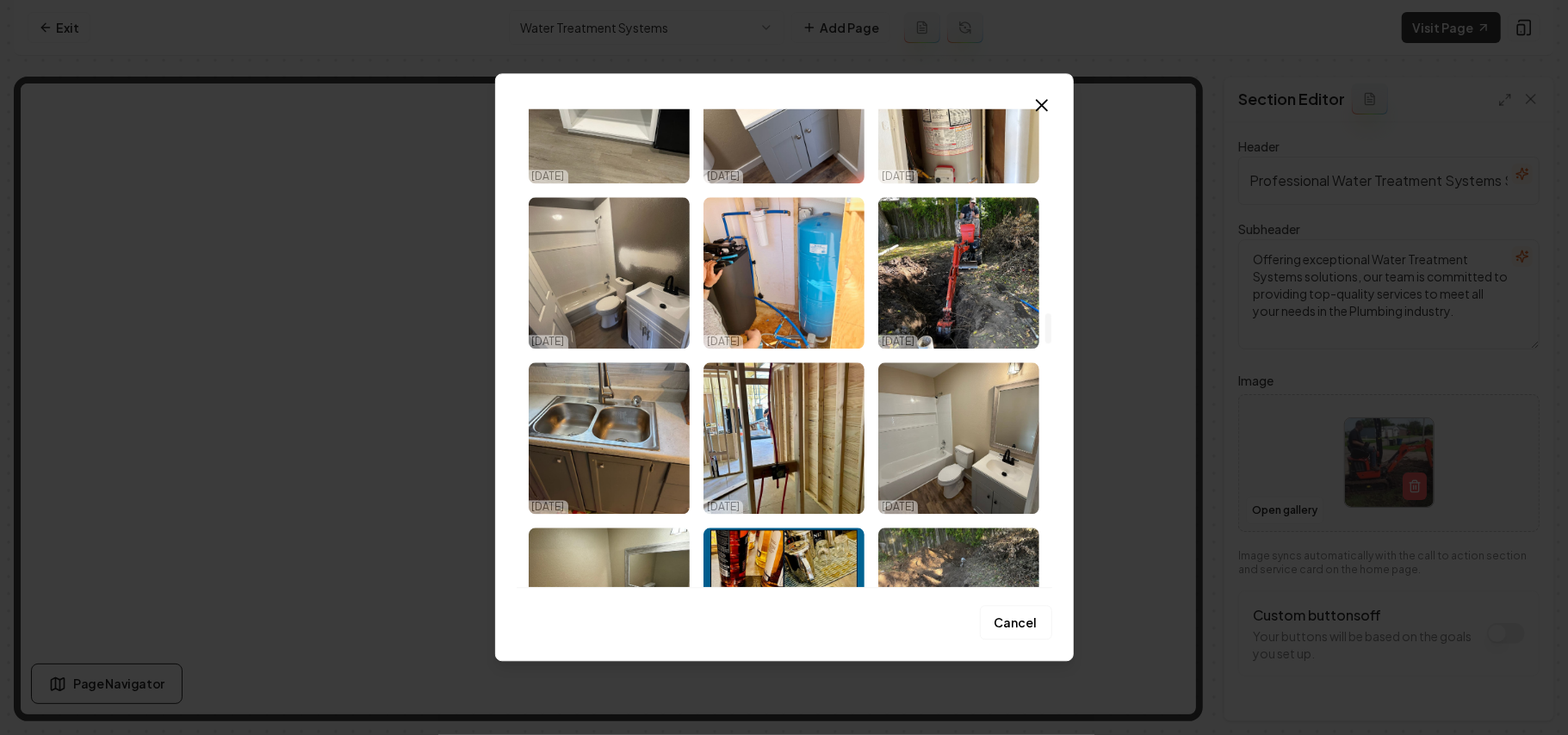
scroll to position [3271, 0]
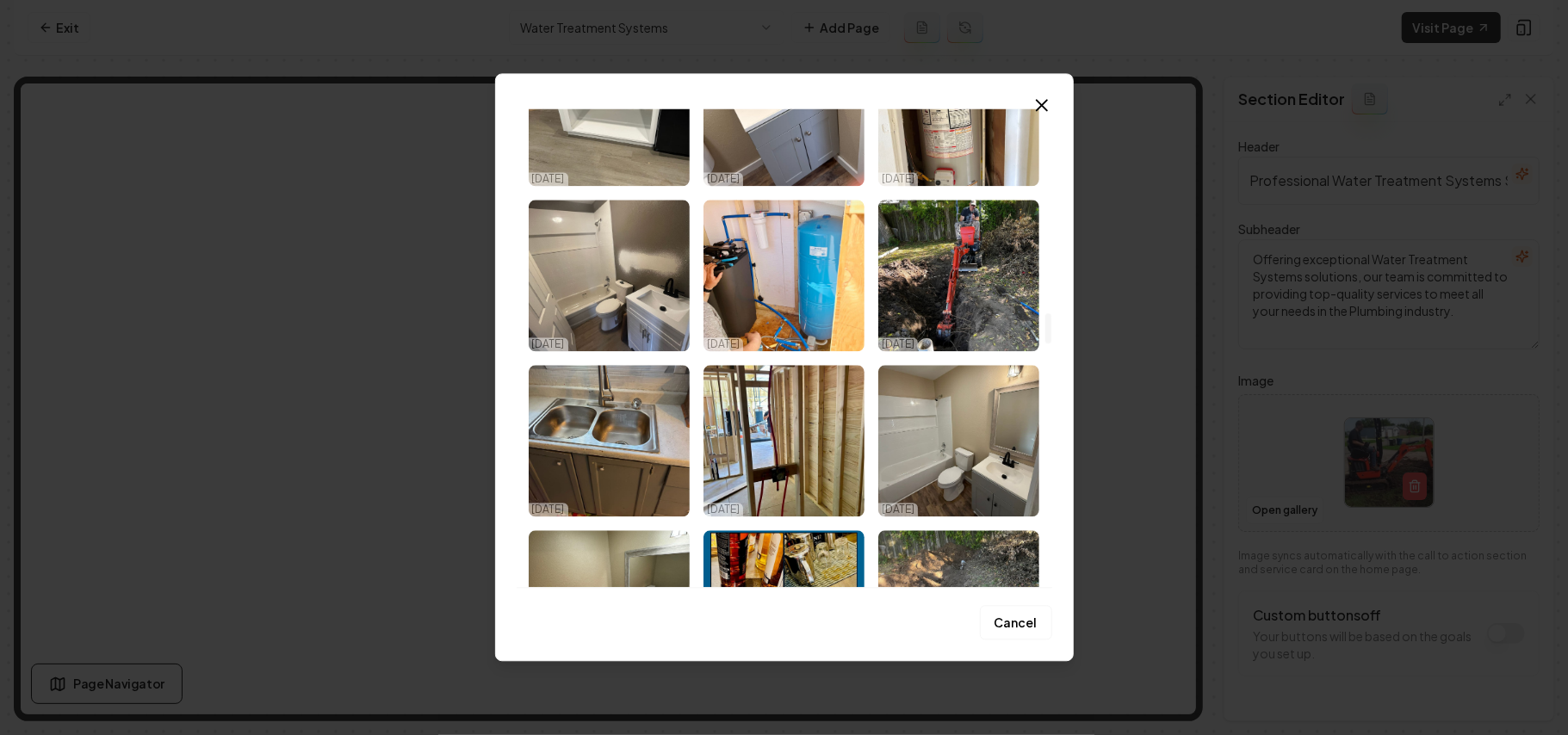
click at [780, 265] on img "Select image image_68dd6ed25c7cd75eb899e1c0.jpeg" at bounding box center [784, 275] width 161 height 151
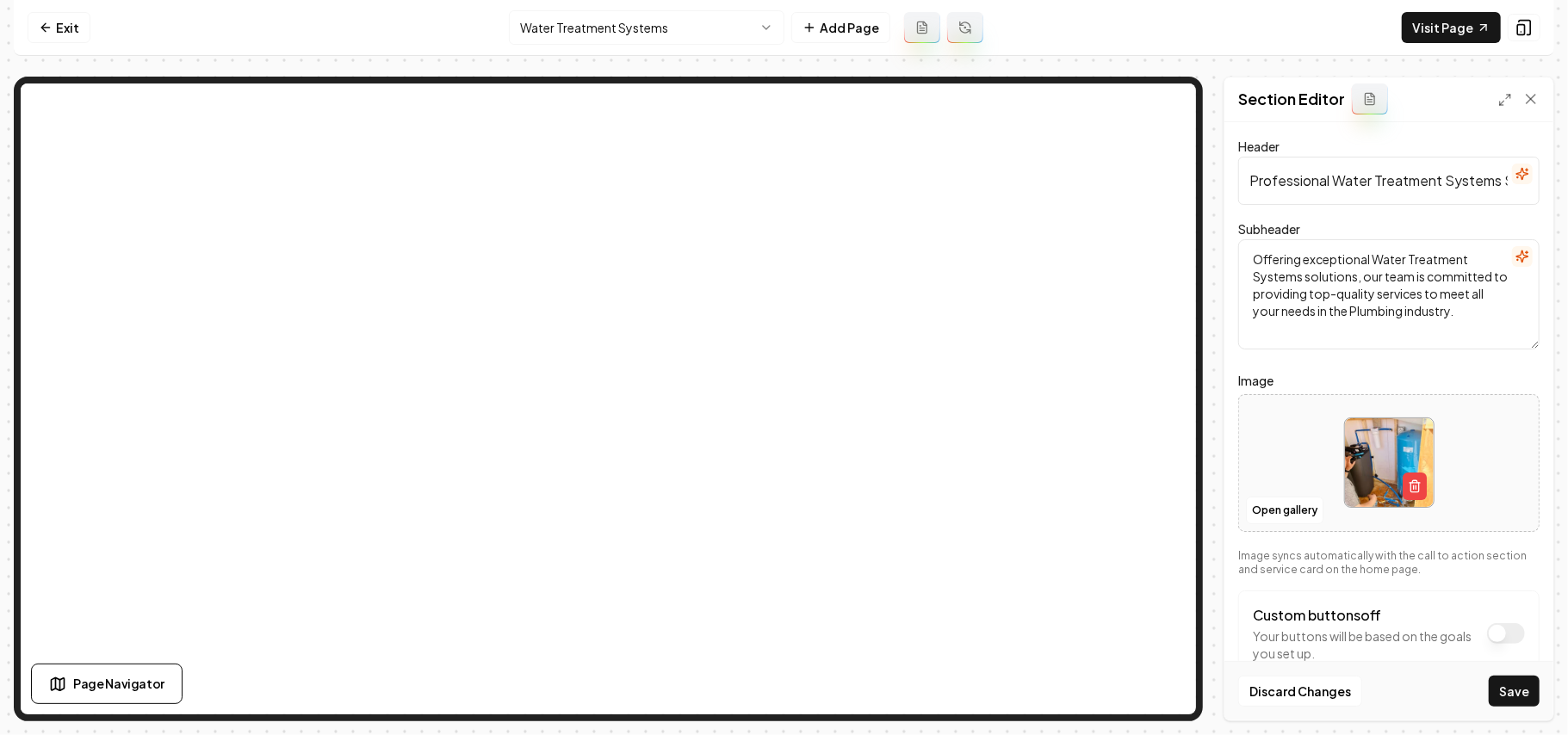
click at [1506, 686] on button "Save" at bounding box center [1514, 691] width 51 height 31
click at [596, 23] on html "Computer Required This feature is only available on a computer. Please switch t…" at bounding box center [784, 367] width 1568 height 735
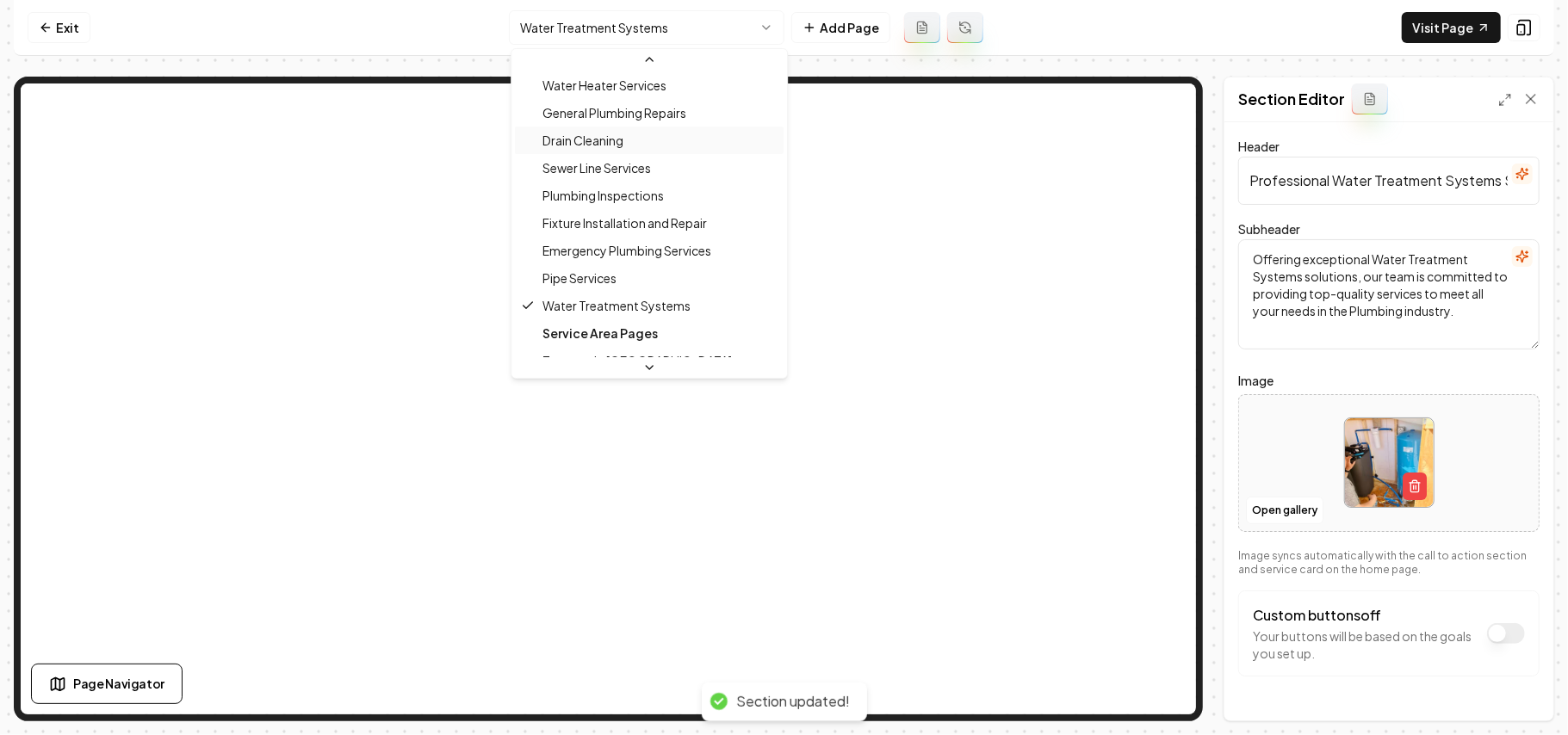
scroll to position [0, 0]
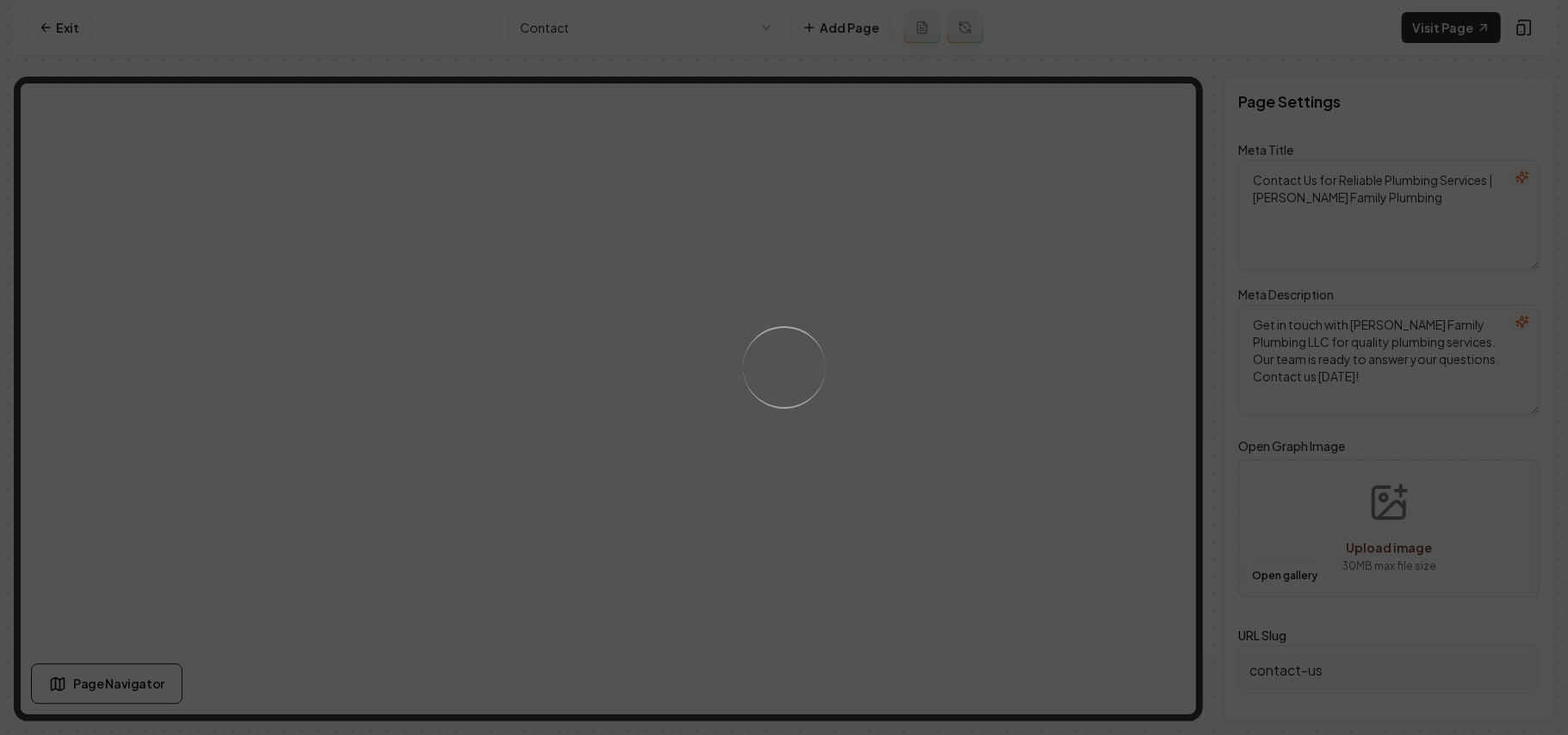
click at [1061, 374] on div "Loading..." at bounding box center [784, 367] width 1568 height 735
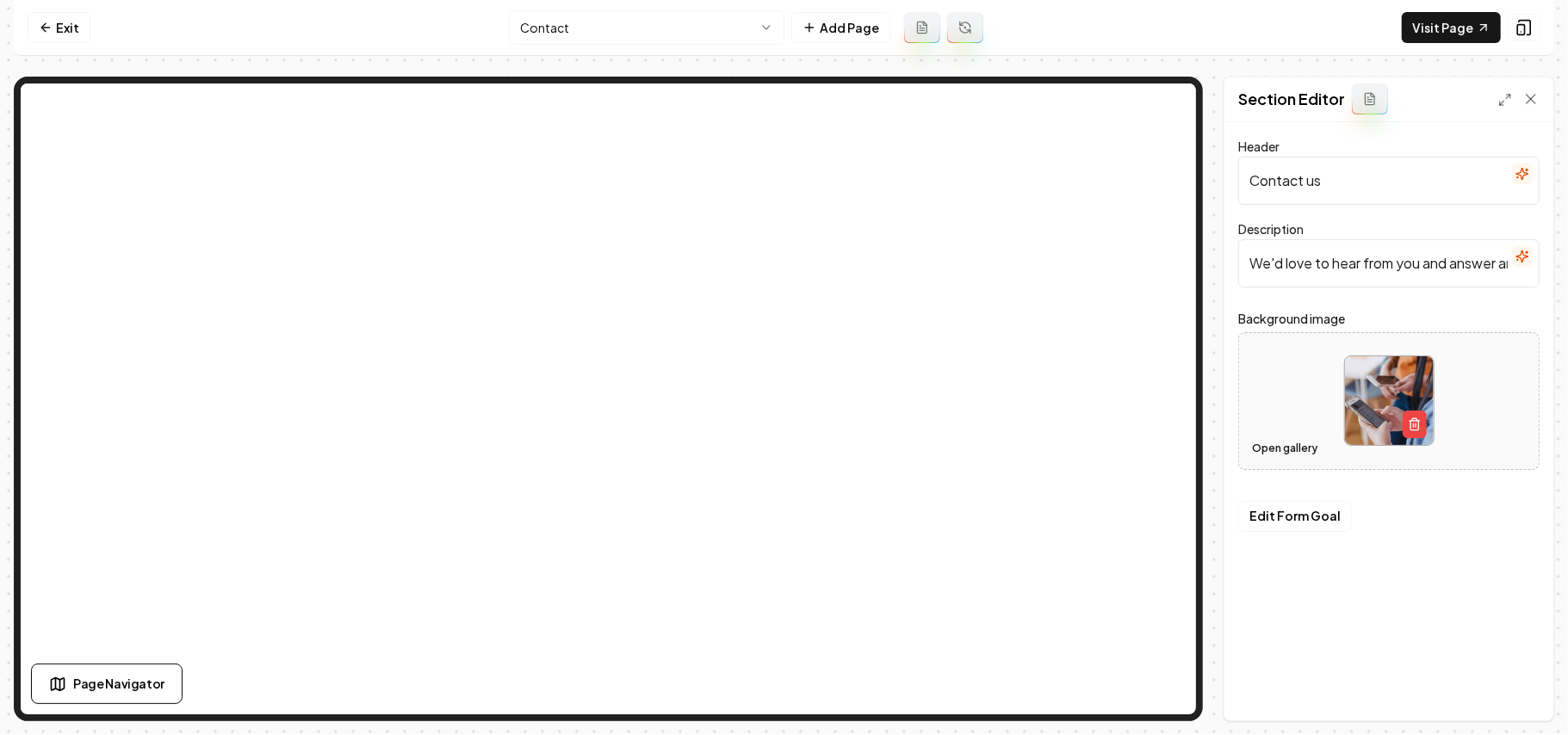
click at [1265, 449] on button "Open gallery" at bounding box center [1284, 448] width 78 height 27
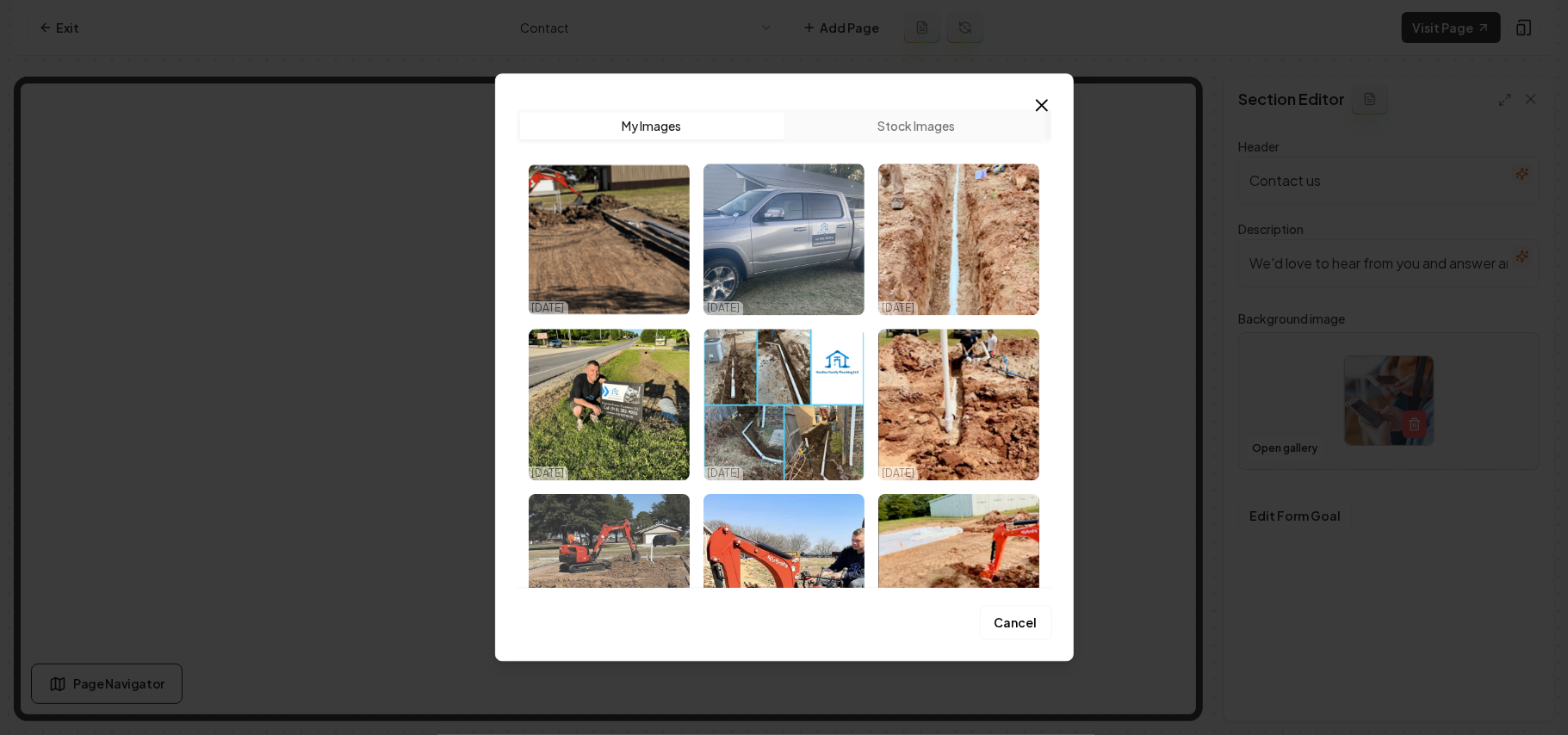
click at [634, 552] on img "Select image image_68dd6fac5c7cd75eb89faf98.jpg" at bounding box center [609, 570] width 161 height 151
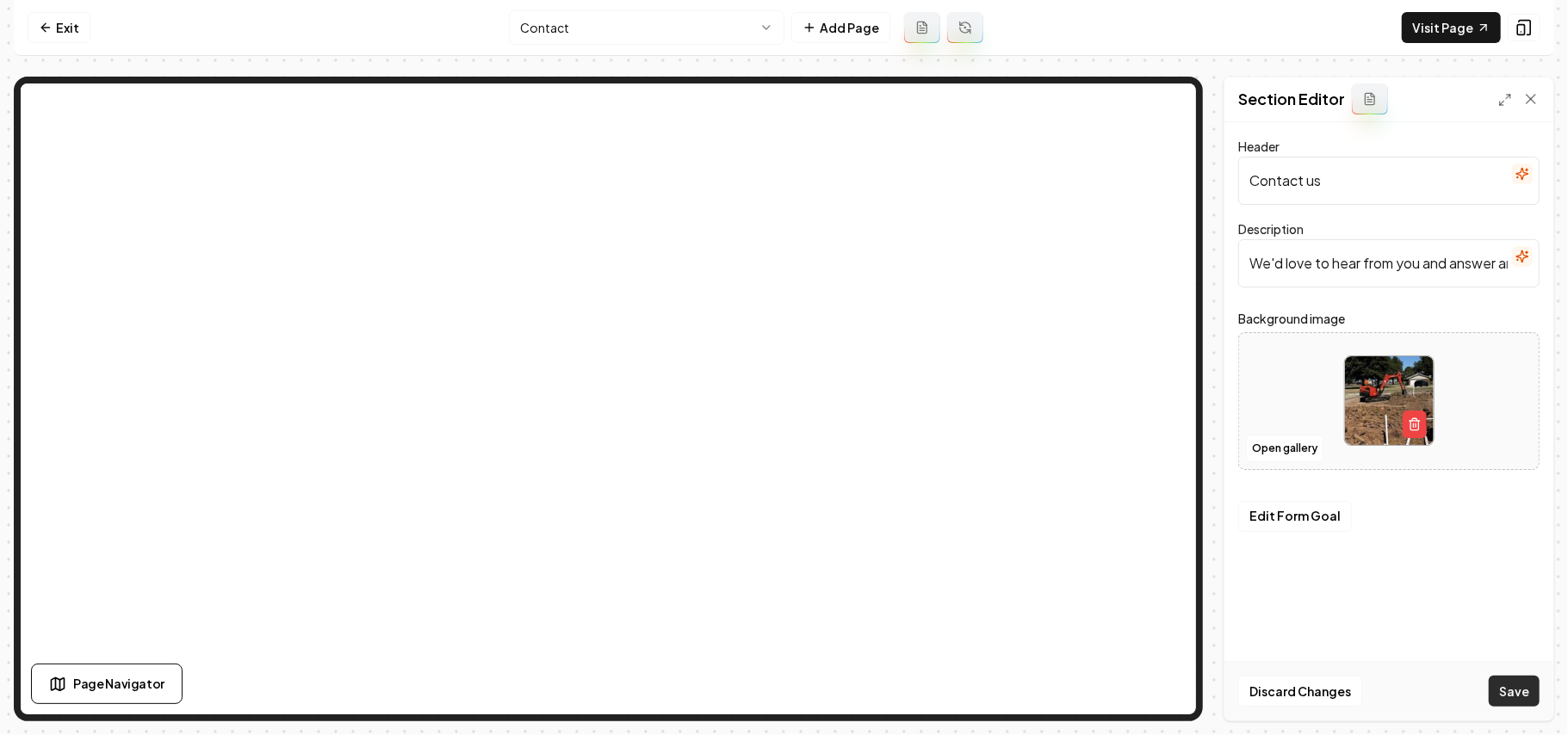
click at [1507, 696] on button "Save" at bounding box center [1514, 691] width 51 height 31
click at [1268, 446] on button "Open gallery" at bounding box center [1284, 448] width 78 height 27
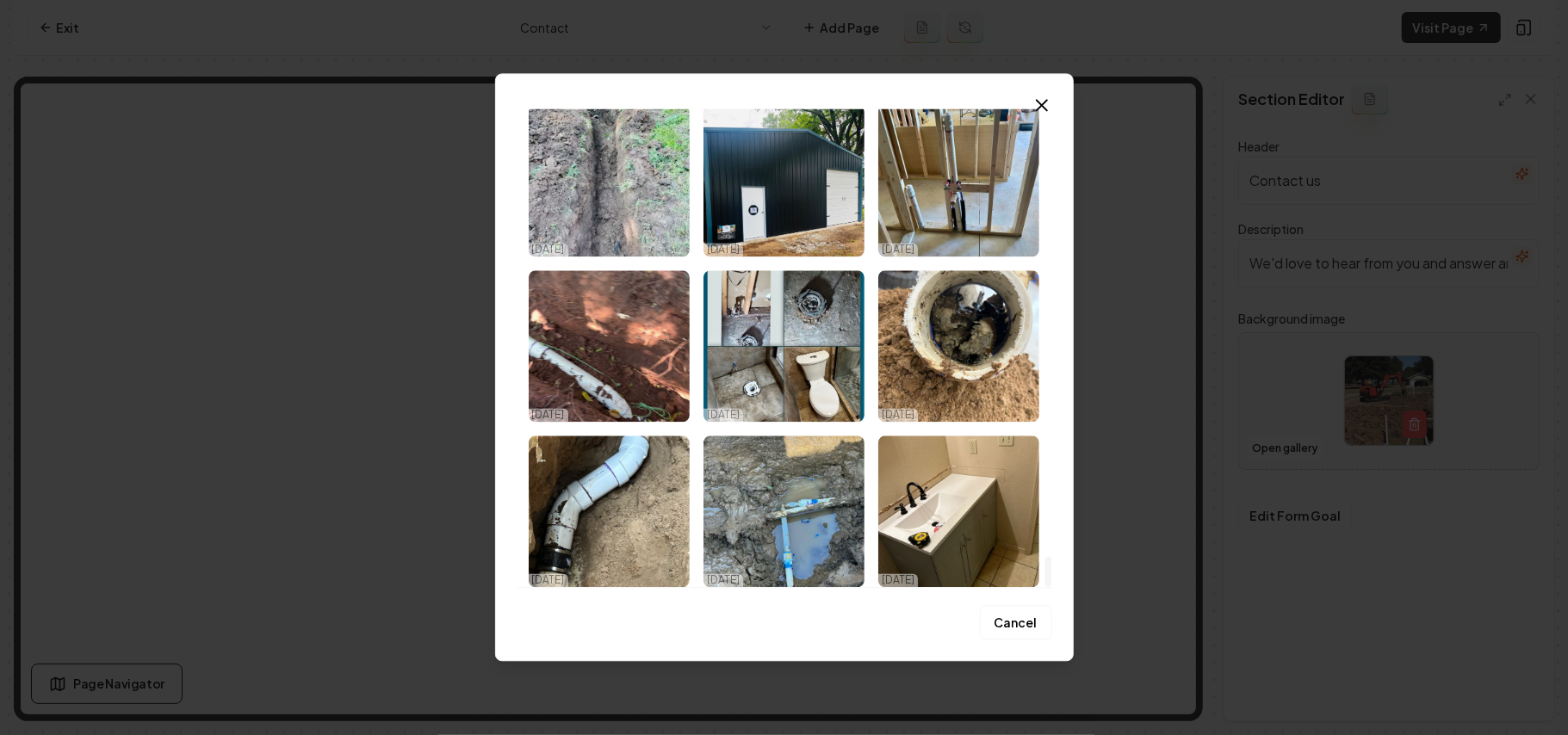
scroll to position [7175, 0]
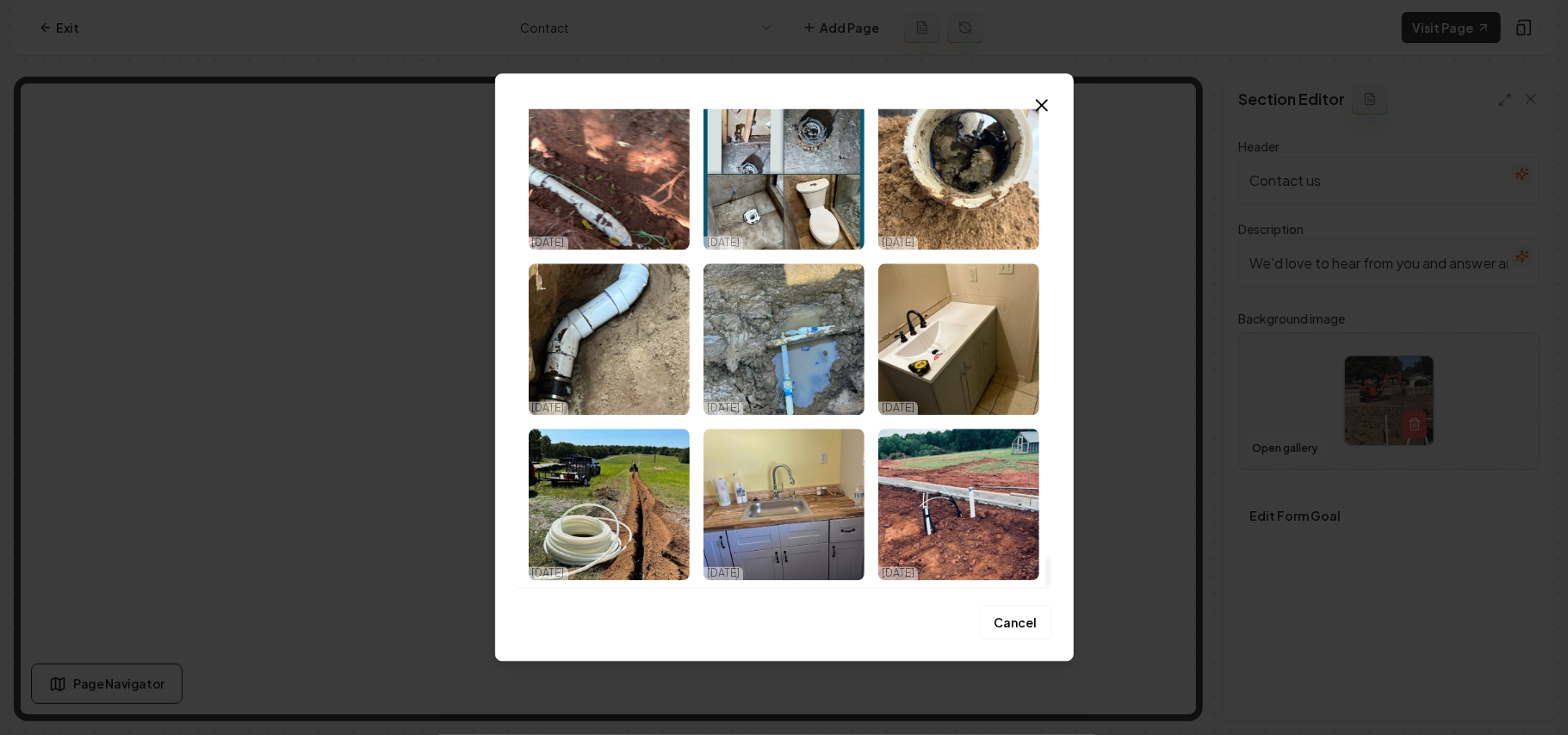
click at [1052, 587] on div at bounding box center [1047, 348] width 9 height 479
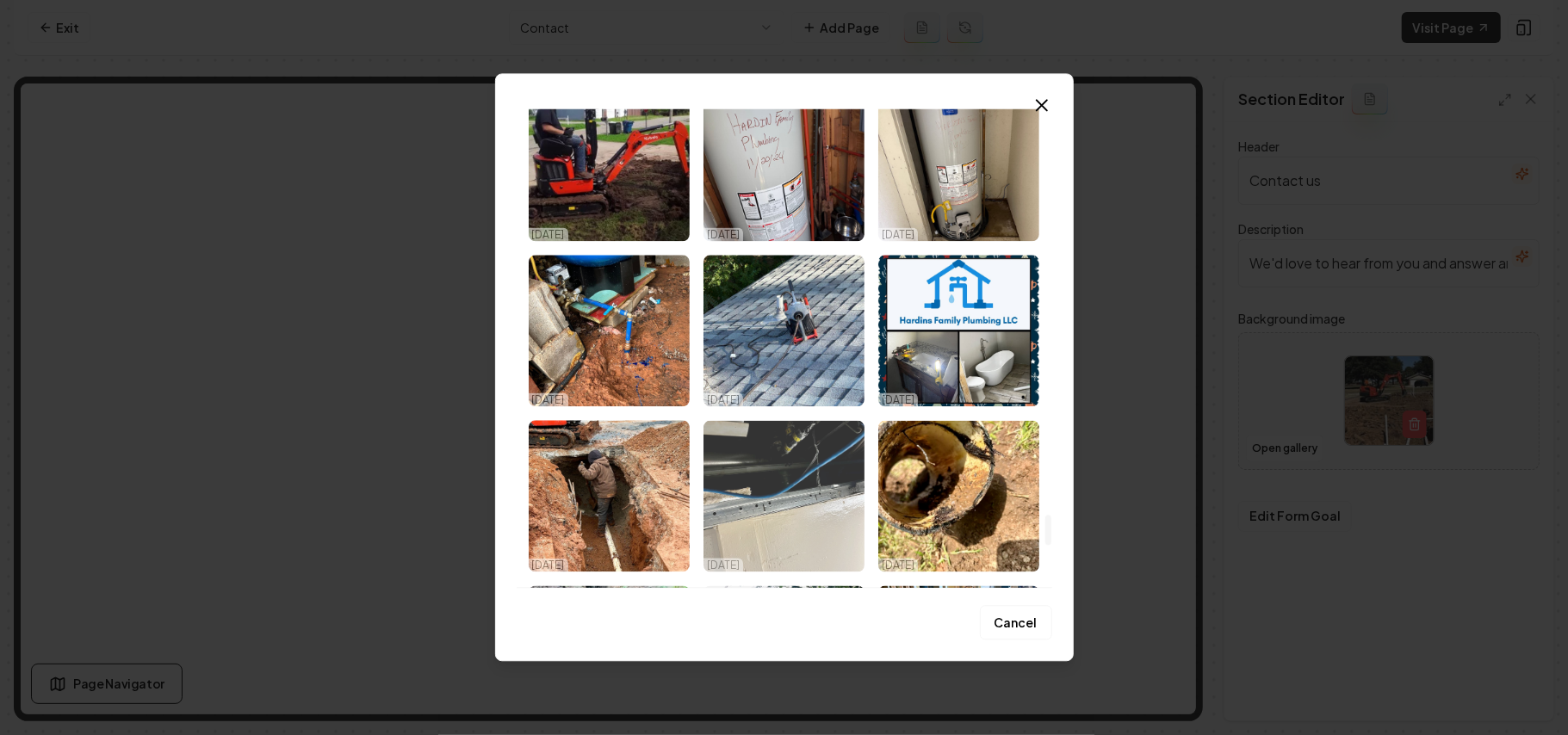
scroll to position [6486, 0]
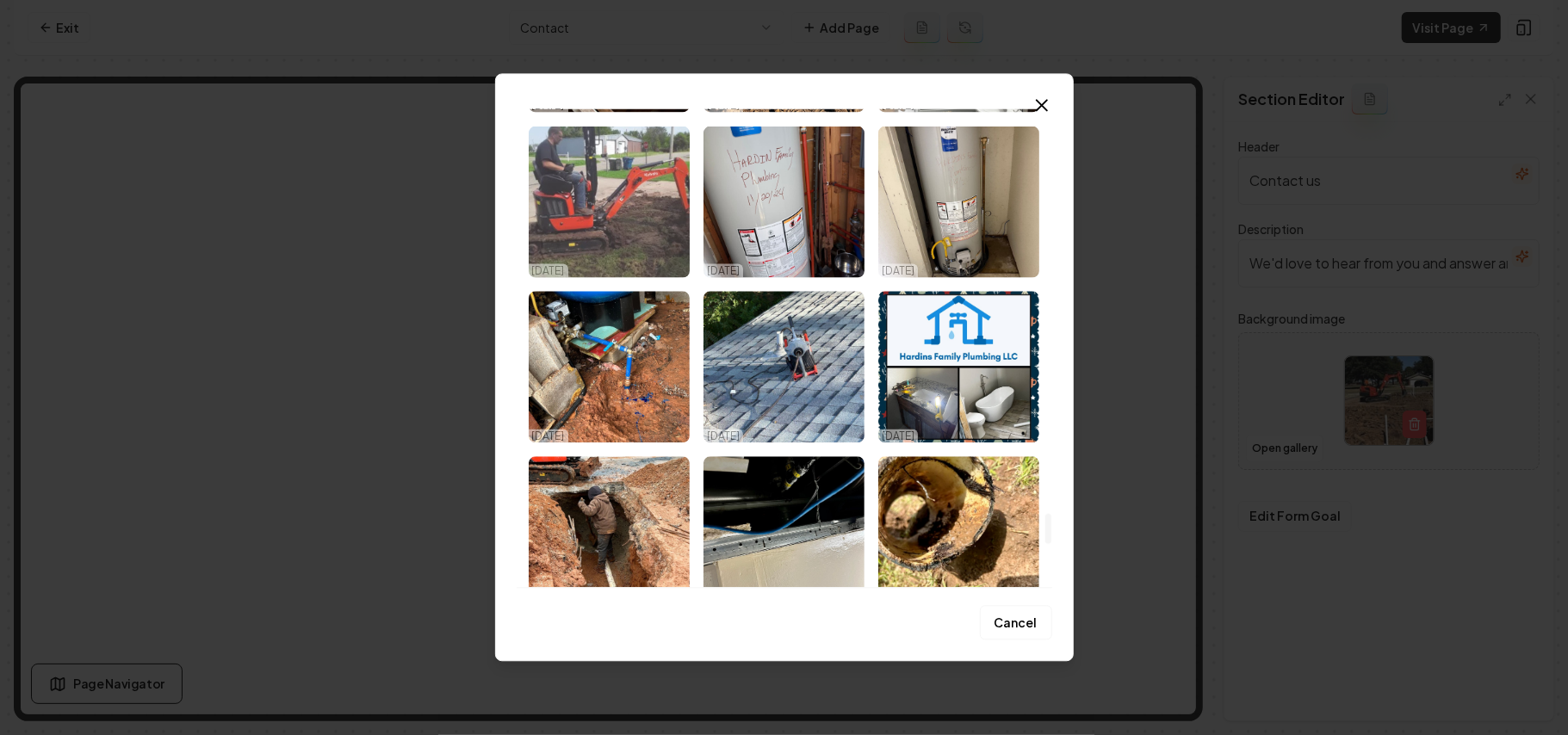
click at [628, 232] on img "Select image image_68dd6ed05c7cd75eb899c22f.jpeg" at bounding box center [609, 201] width 161 height 151
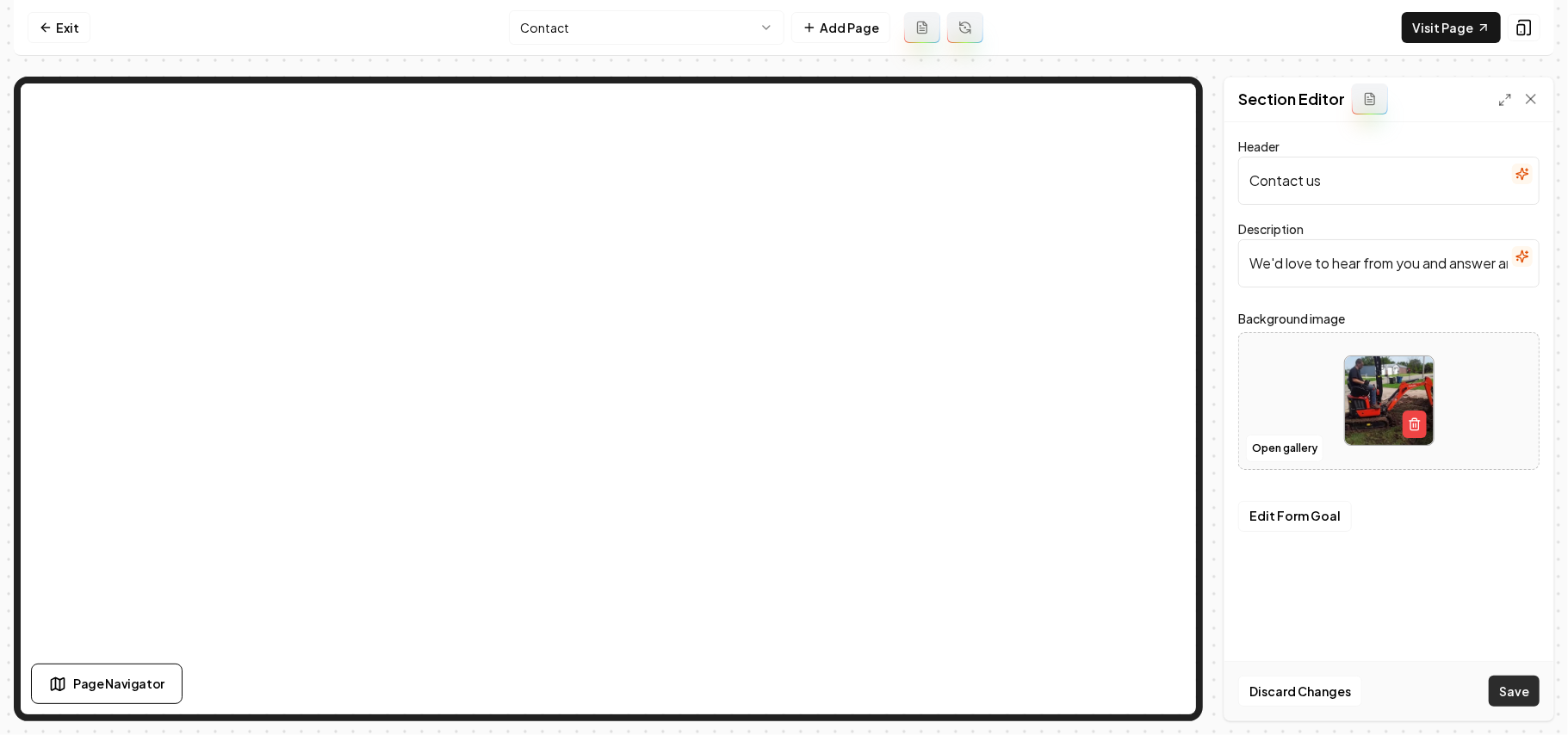
click at [1515, 693] on button "Save" at bounding box center [1514, 691] width 51 height 31
click at [1282, 447] on button "Open gallery" at bounding box center [1284, 448] width 78 height 27
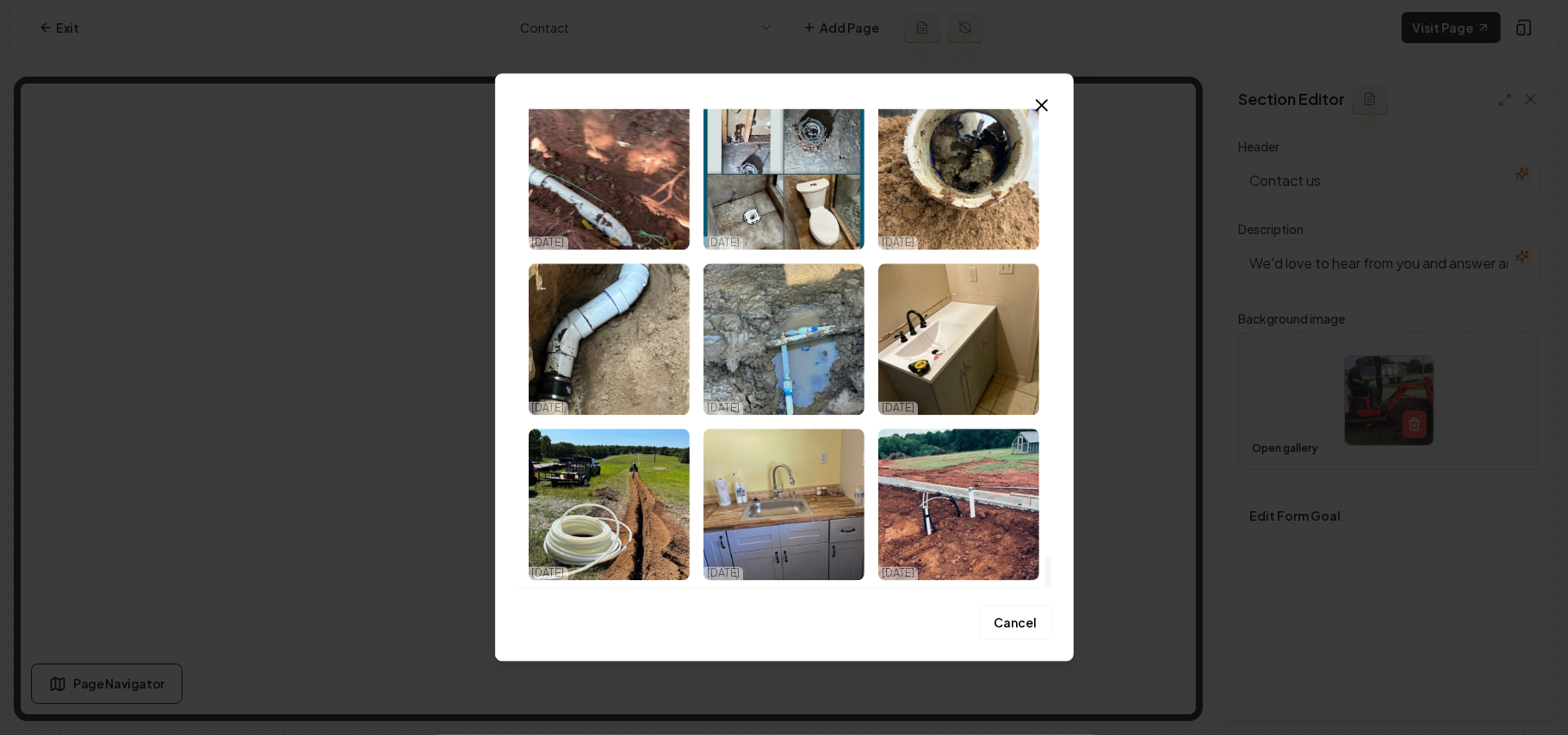
drag, startPoint x: 1048, startPoint y: 129, endPoint x: 1061, endPoint y: 672, distance: 543.2
click at [1052, 587] on div at bounding box center [1048, 572] width 6 height 30
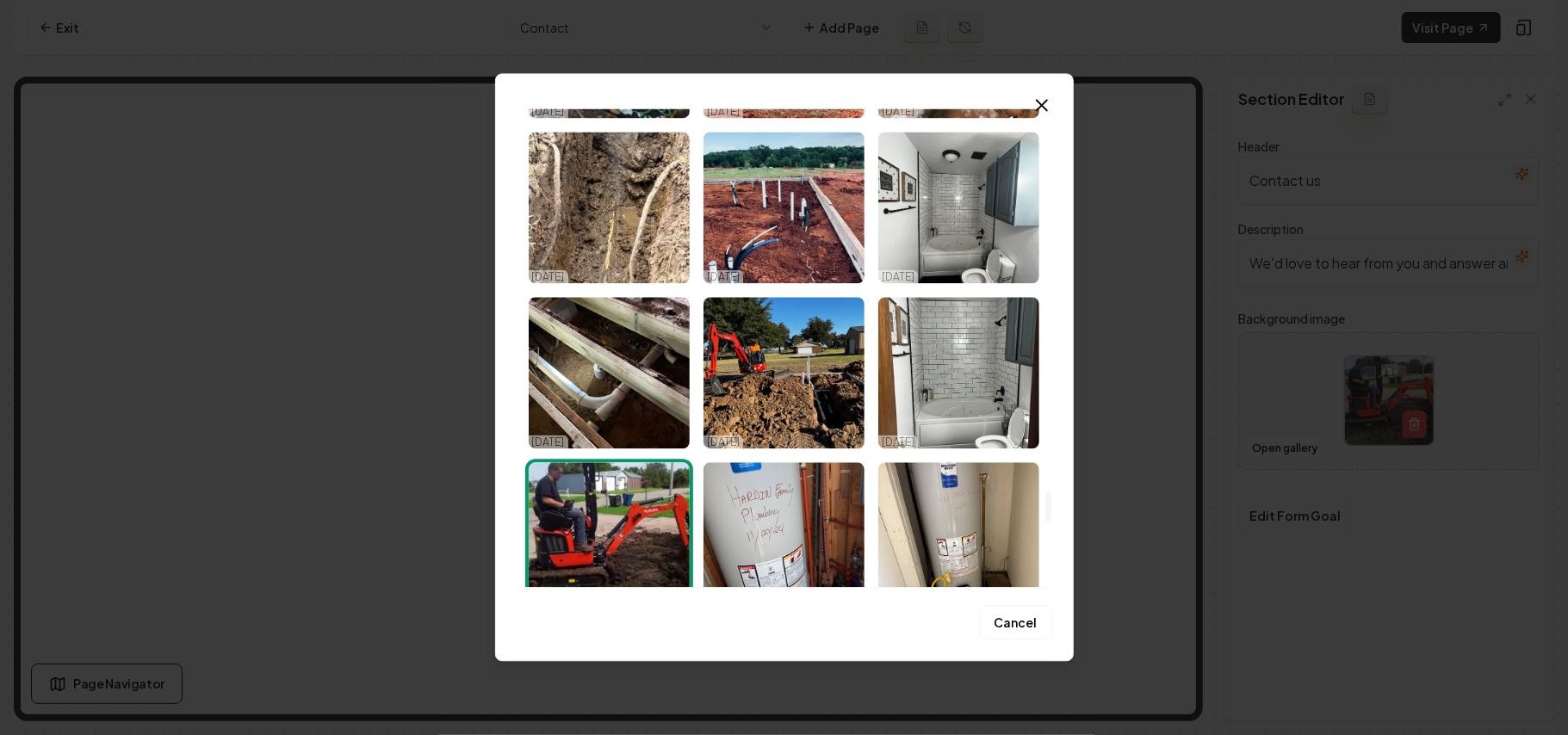
scroll to position [6142, 0]
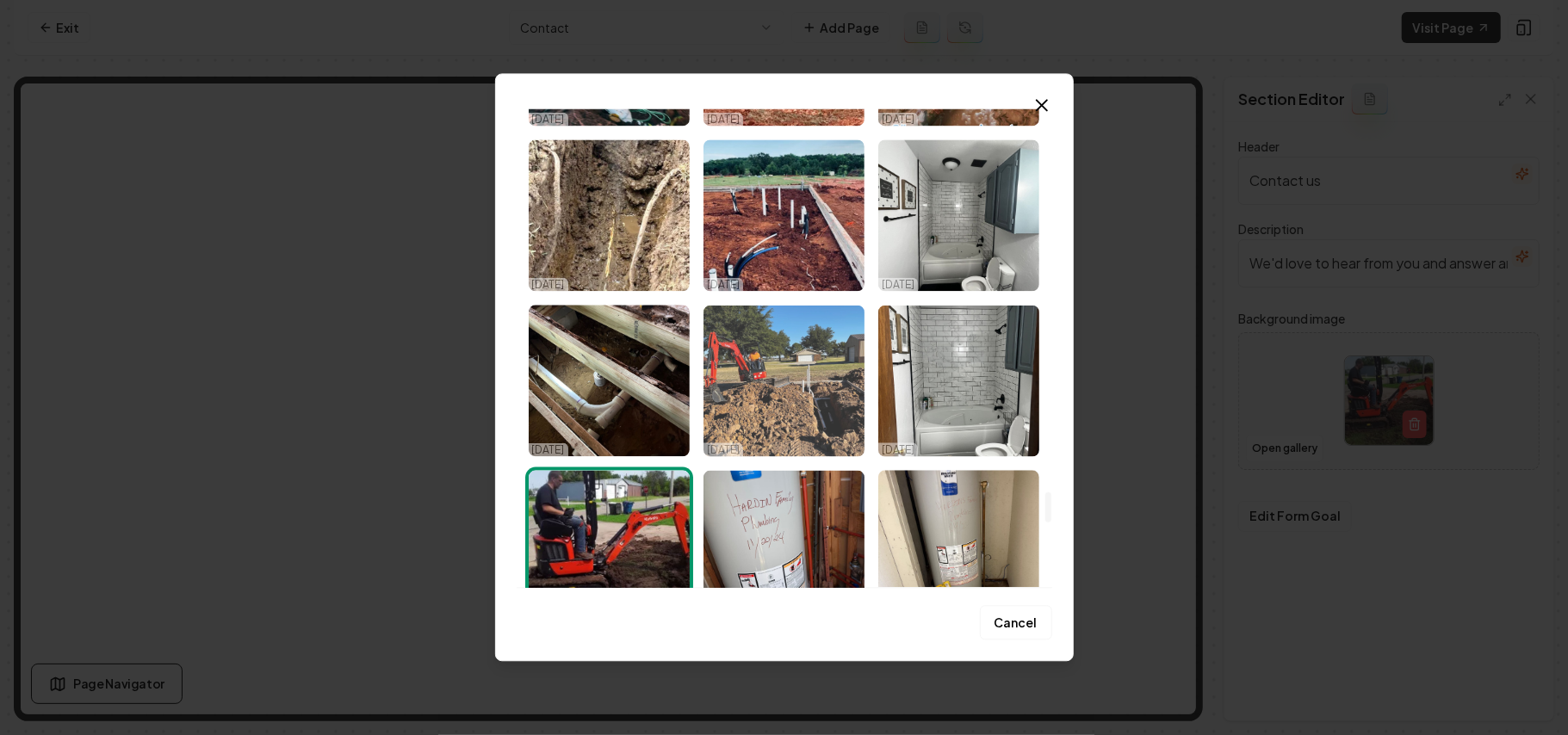
click at [803, 390] on img "Select image image_68dd6ed05c7cd75eb899c39e.jpeg" at bounding box center [784, 380] width 161 height 151
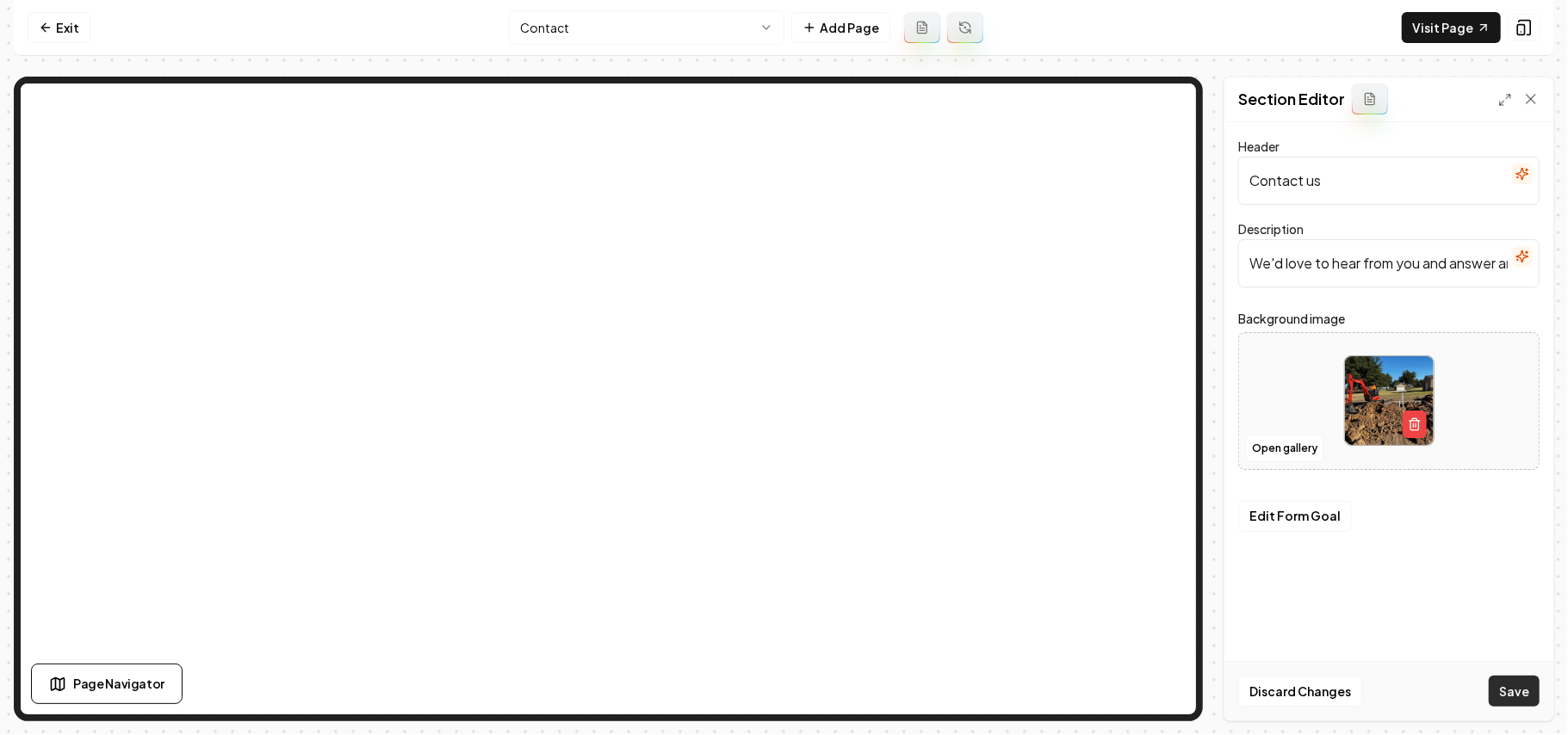
click at [1524, 693] on button "Save" at bounding box center [1514, 691] width 51 height 31
click at [700, 25] on html "Computer Required This feature is only available on a computer. Please switch t…" at bounding box center [784, 367] width 1568 height 735
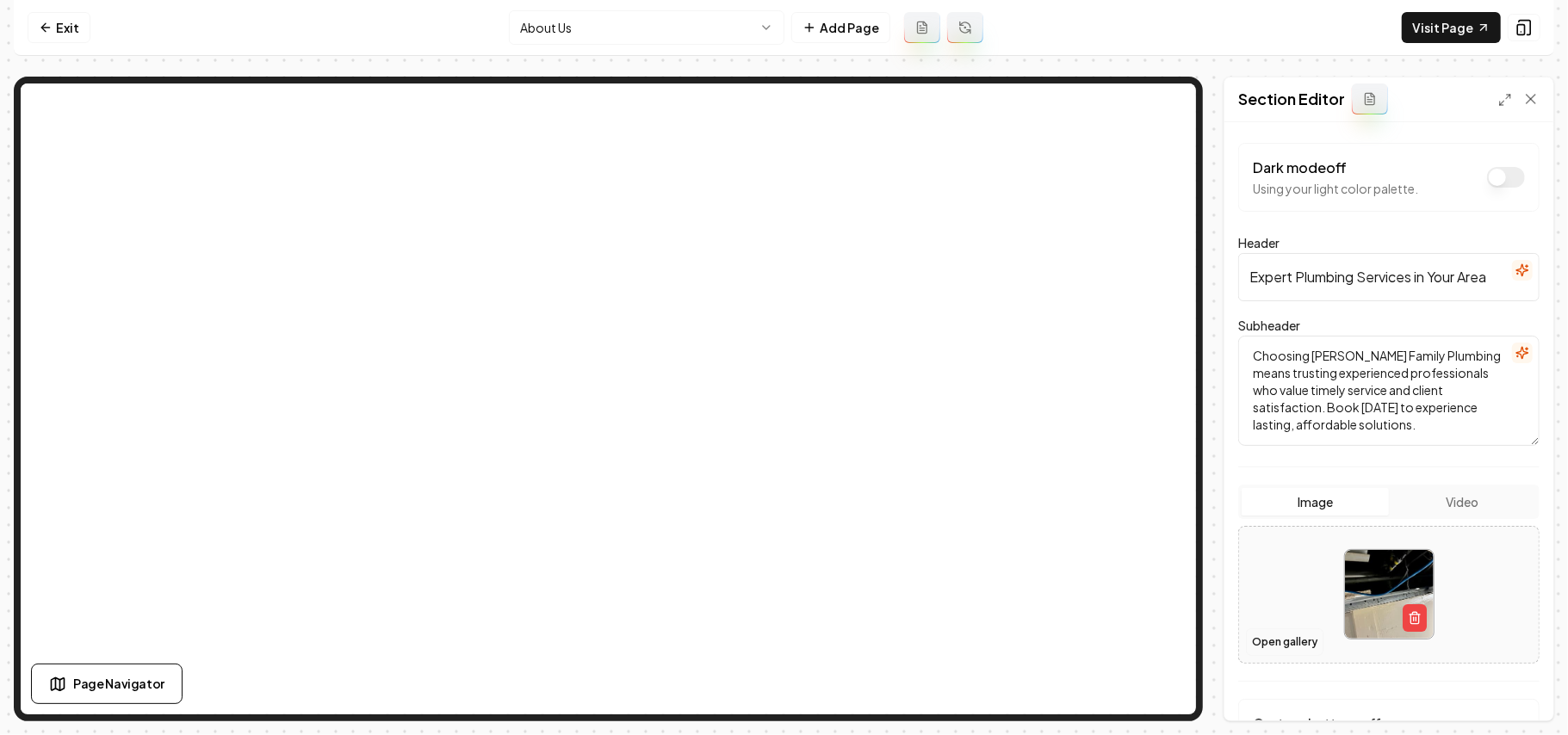
click at [1285, 649] on button "Open gallery" at bounding box center [1284, 642] width 78 height 27
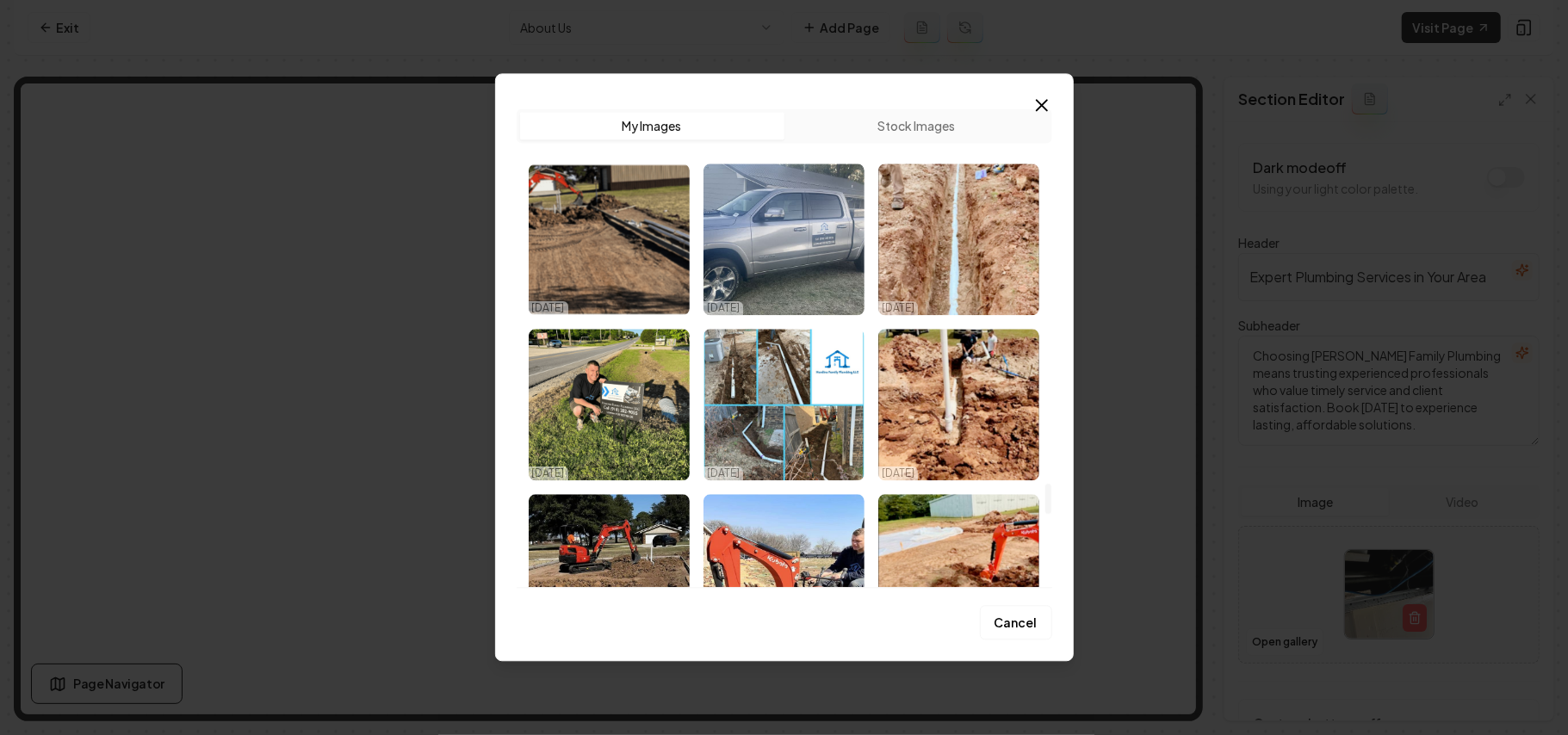
scroll to position [7175, 0]
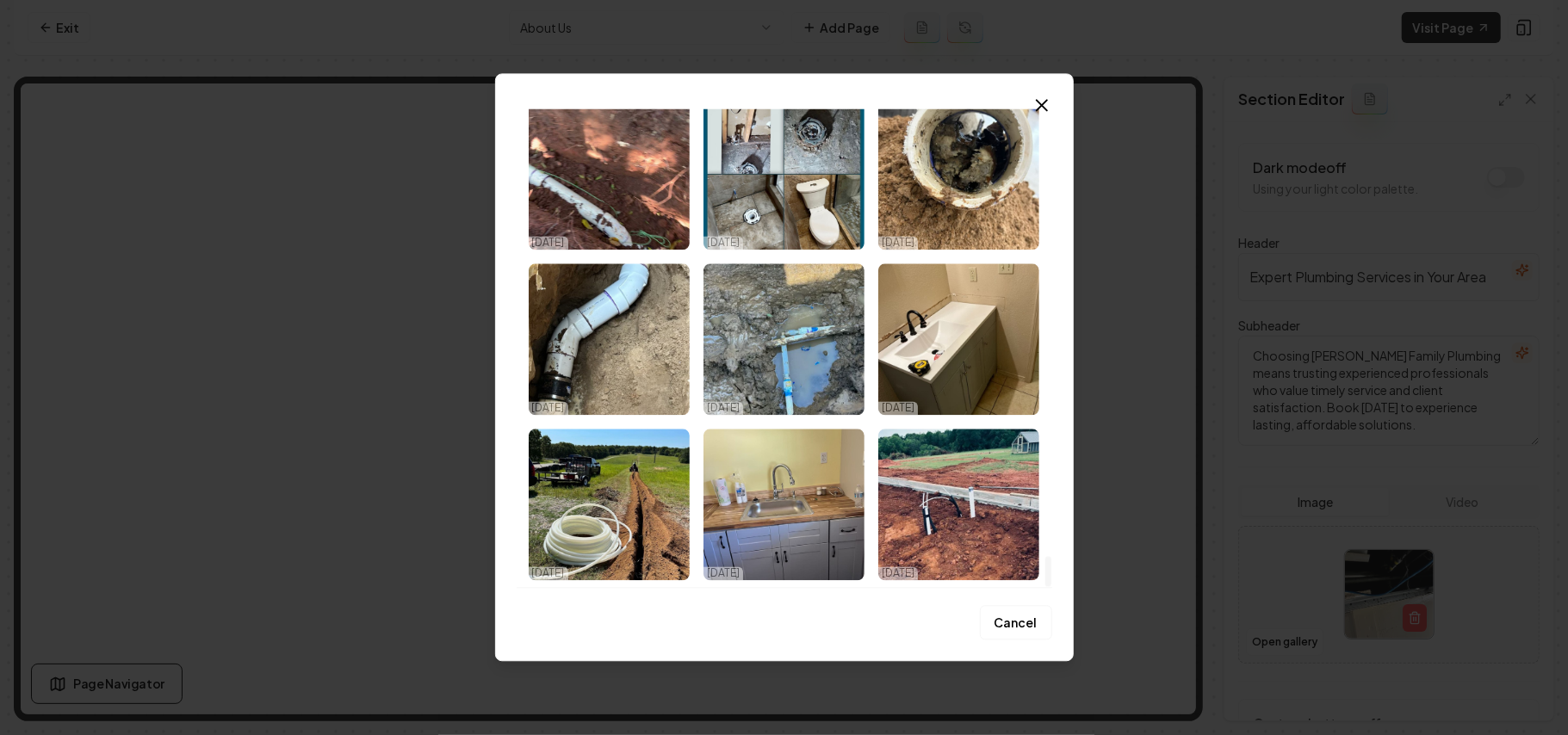
drag, startPoint x: 1048, startPoint y: 132, endPoint x: 1103, endPoint y: 682, distance: 552.7
click at [1052, 587] on div at bounding box center [1048, 572] width 6 height 30
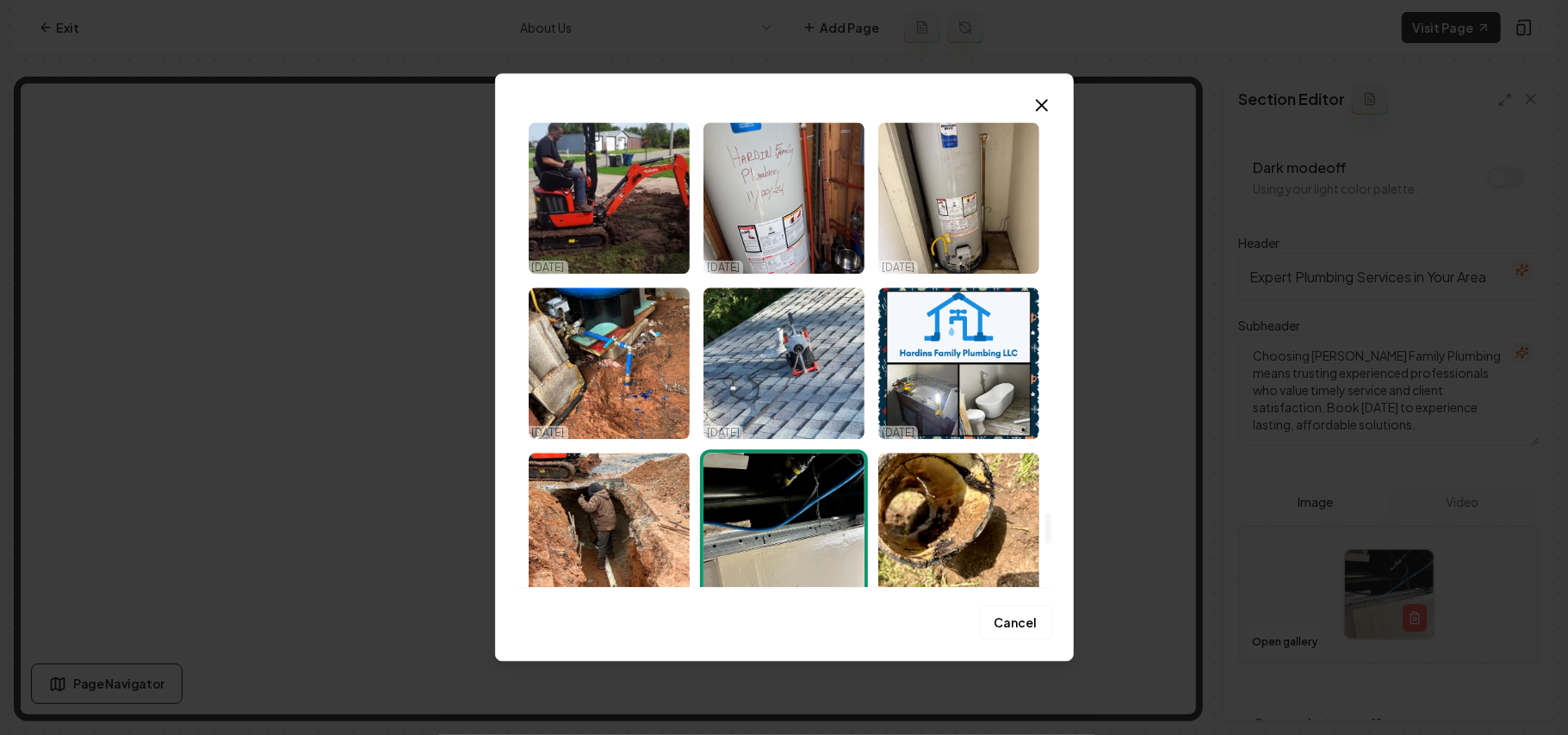
scroll to position [5912, 0]
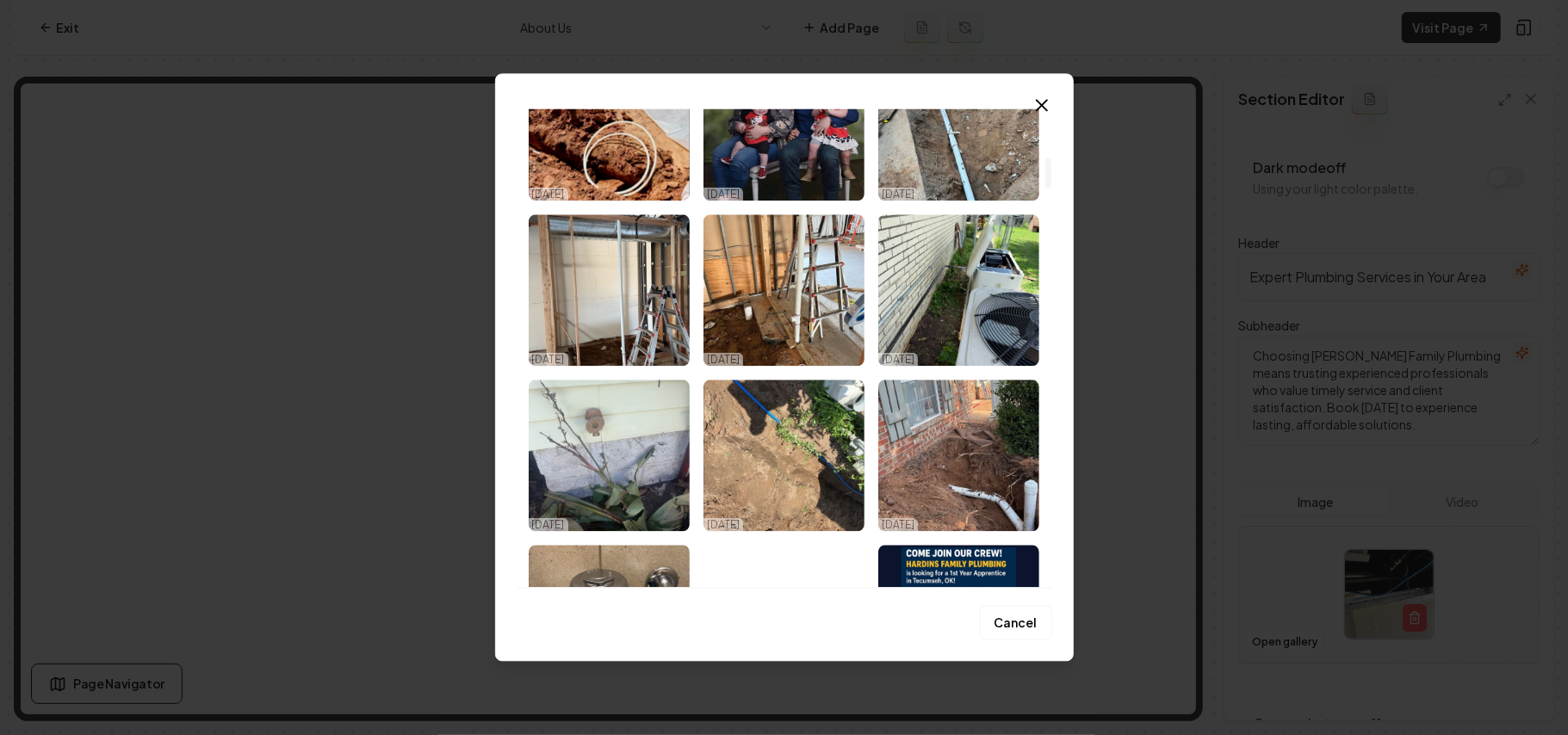
drag, startPoint x: 1049, startPoint y: 565, endPoint x: 1072, endPoint y: 173, distance: 392.7
click at [1052, 173] on div at bounding box center [1047, 348] width 9 height 479
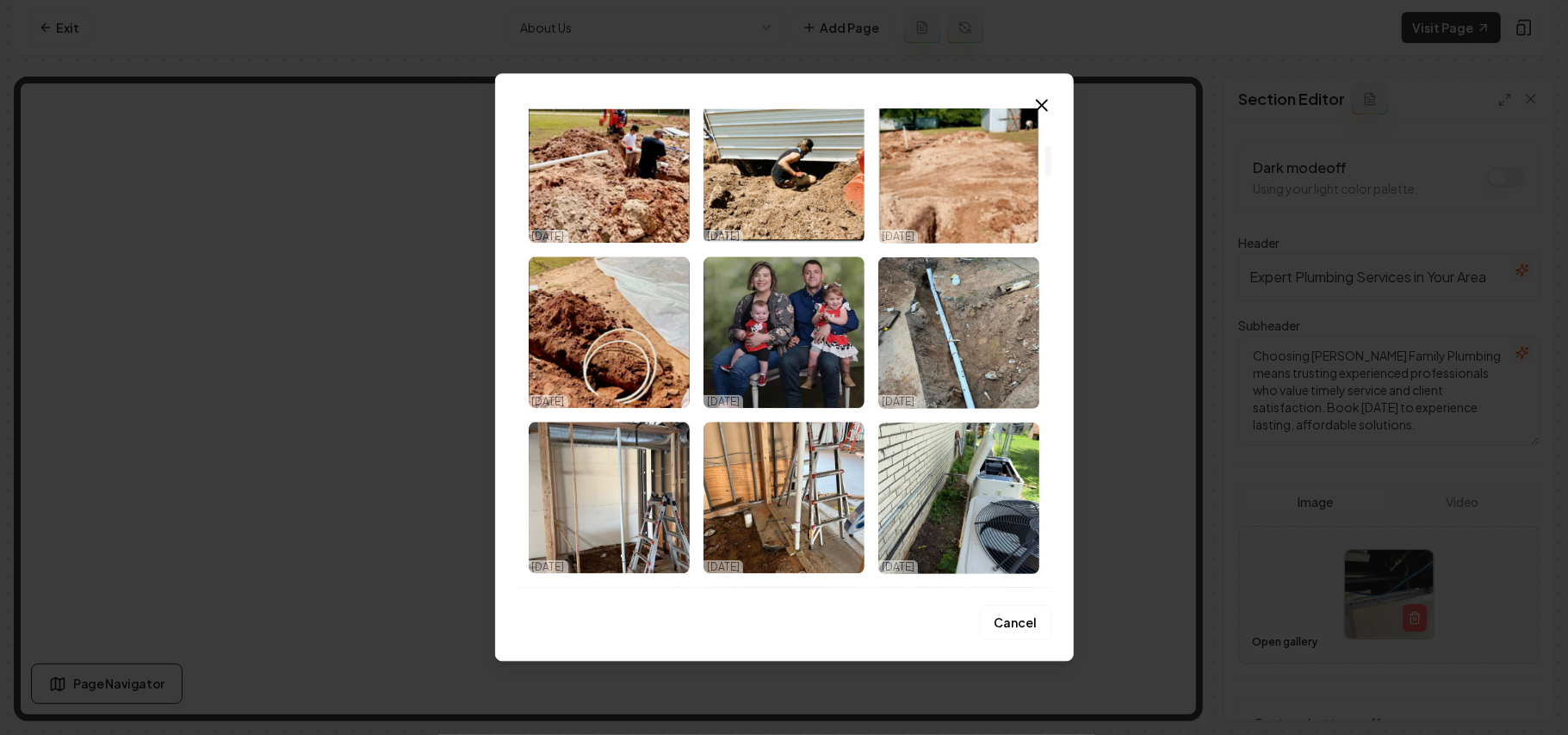
scroll to position [573, 0]
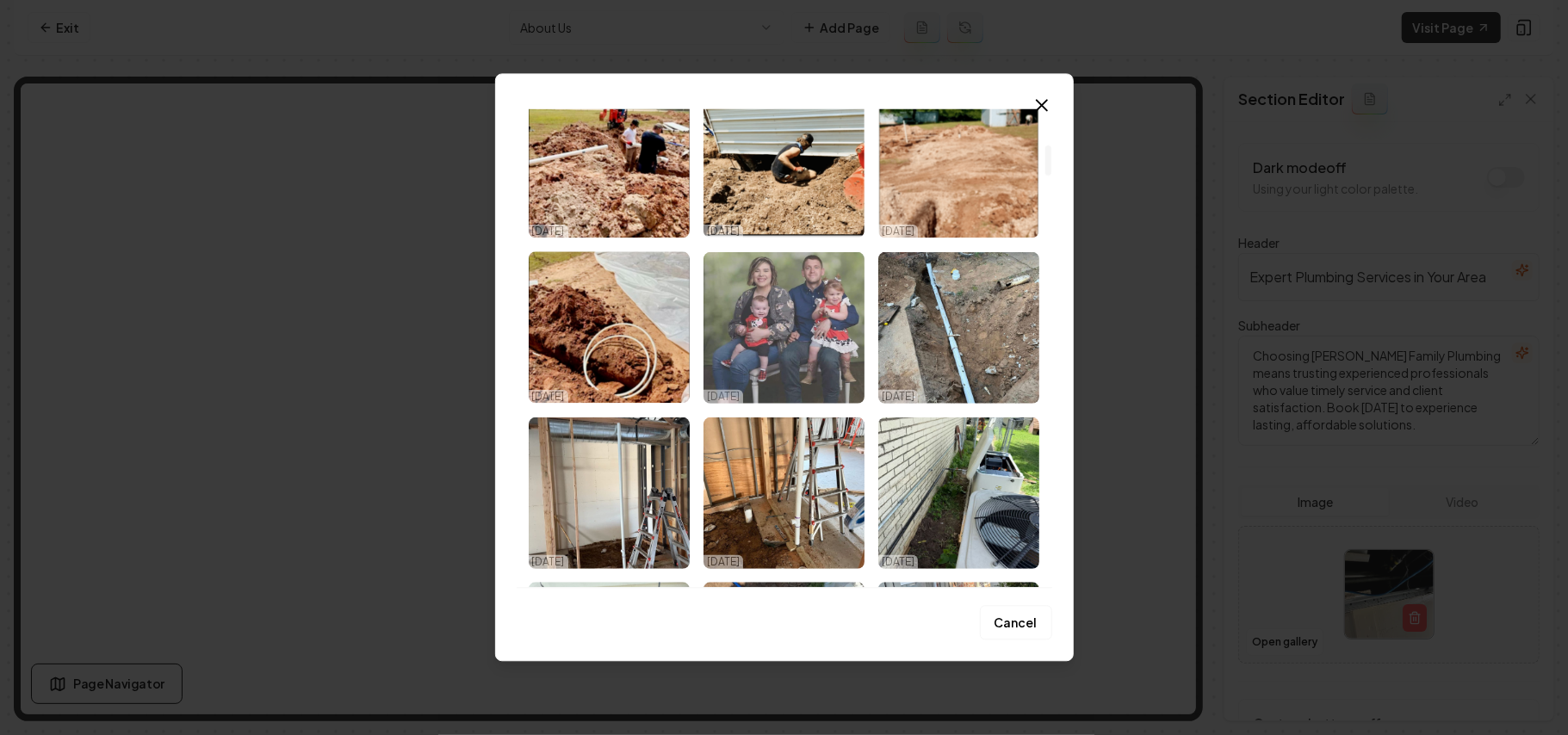
click at [780, 324] on img "Select image image_68dd6fac5c7cd75eb89fab01.jpg" at bounding box center [784, 327] width 161 height 151
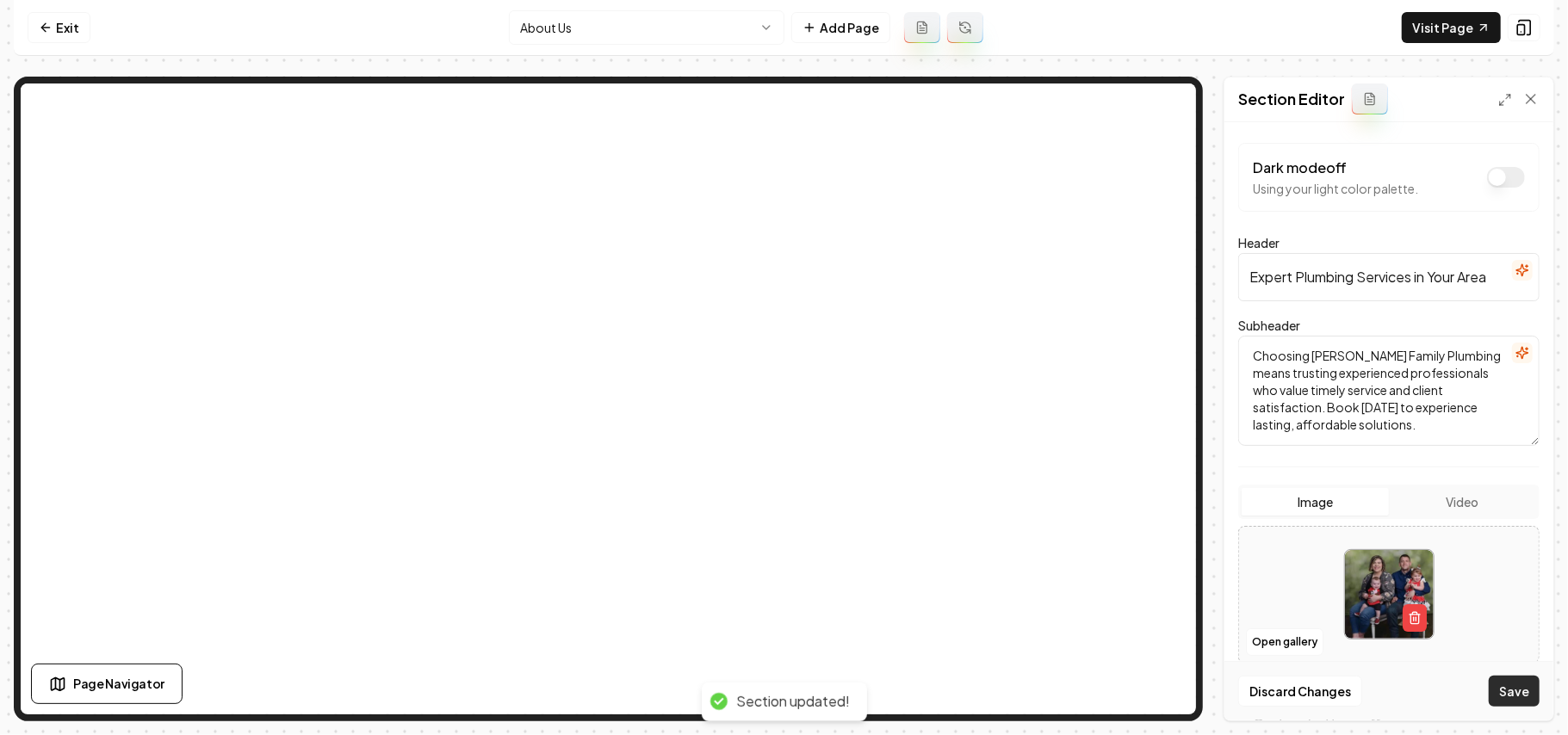
click at [1517, 693] on button "Save" at bounding box center [1514, 691] width 51 height 31
click at [680, 24] on html "Computer Required This feature is only available on a computer. Please switch t…" at bounding box center [784, 367] width 1568 height 735
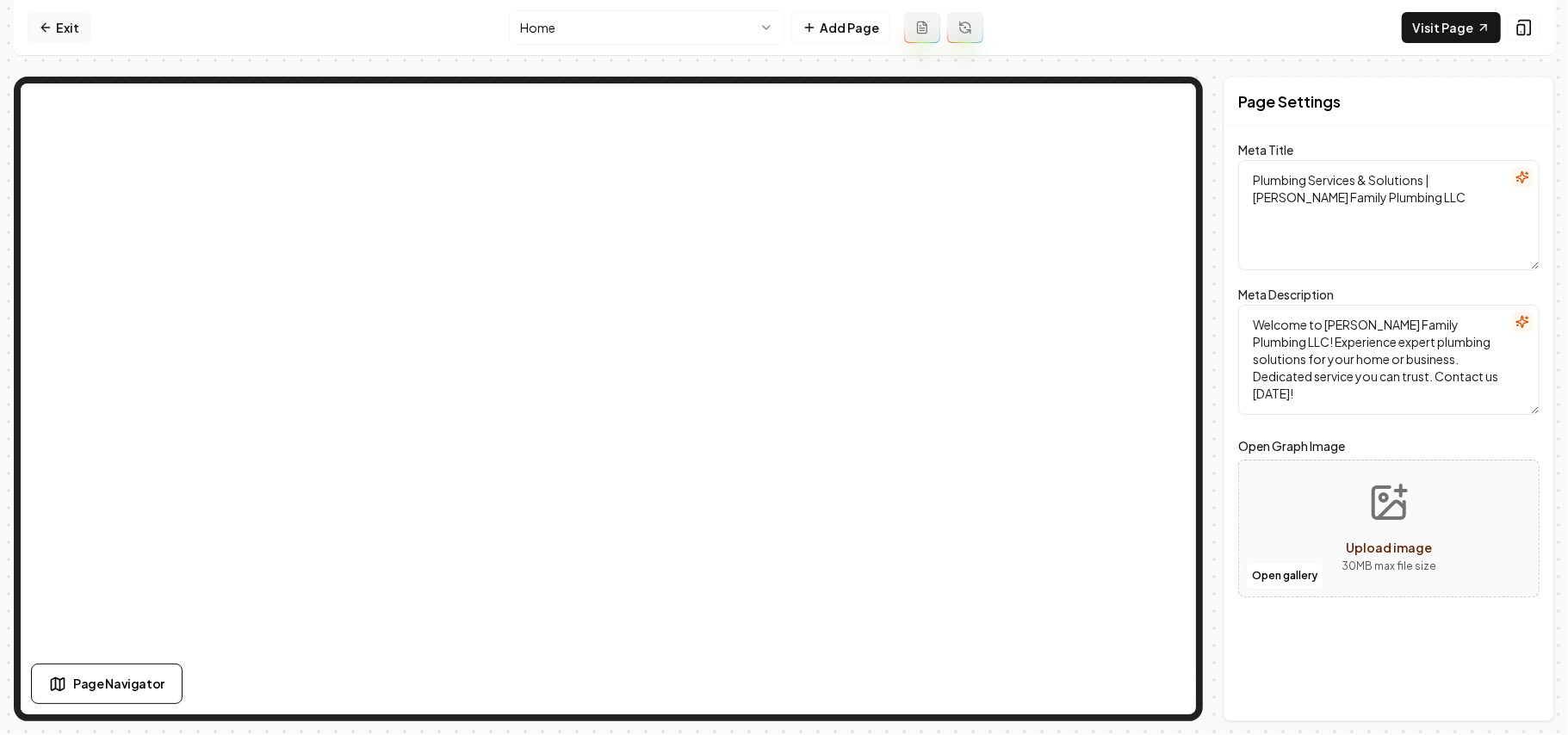
click at [70, 31] on link "Exit" at bounding box center [59, 27] width 62 height 31
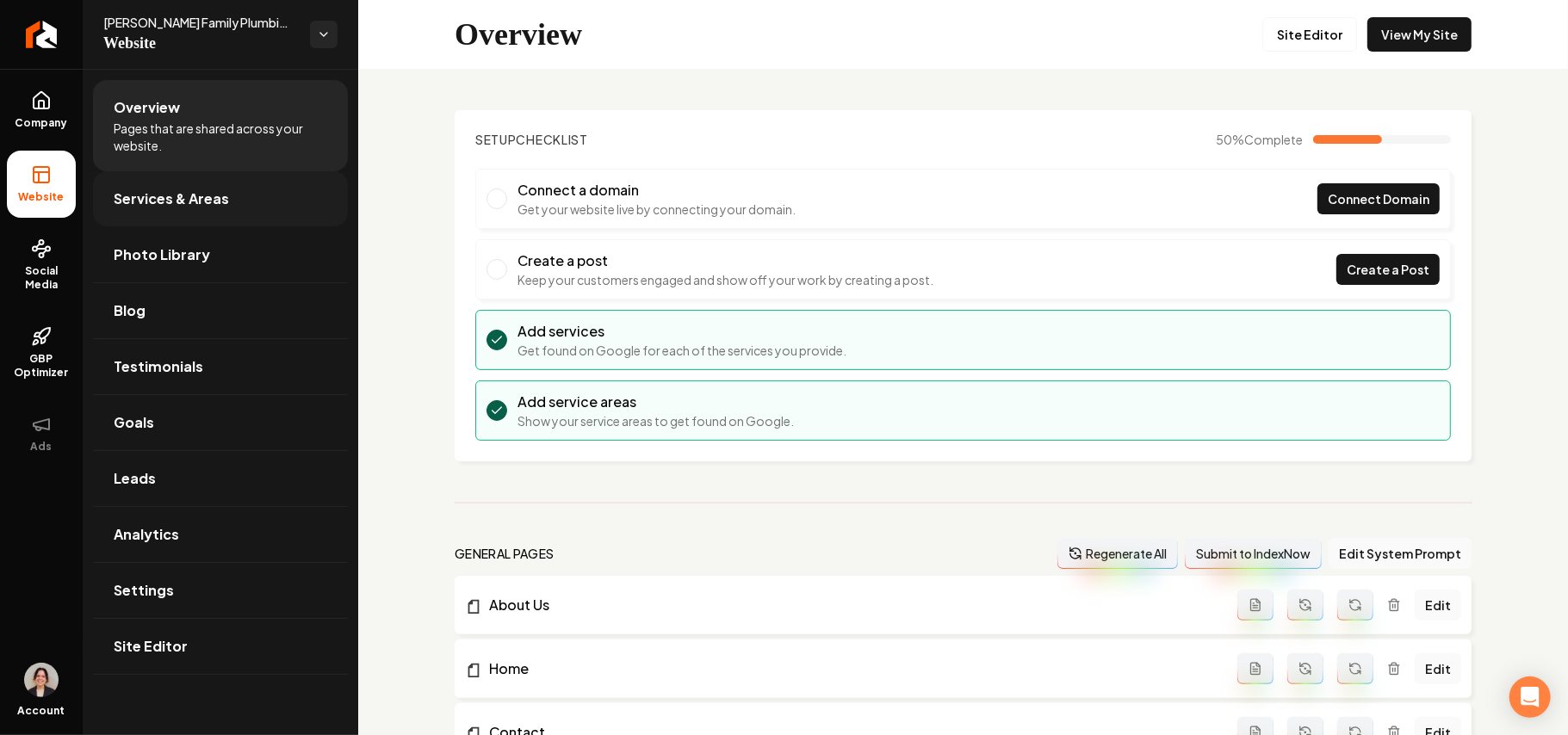
click at [151, 188] on span "Services & Areas" at bounding box center [171, 199] width 115 height 21
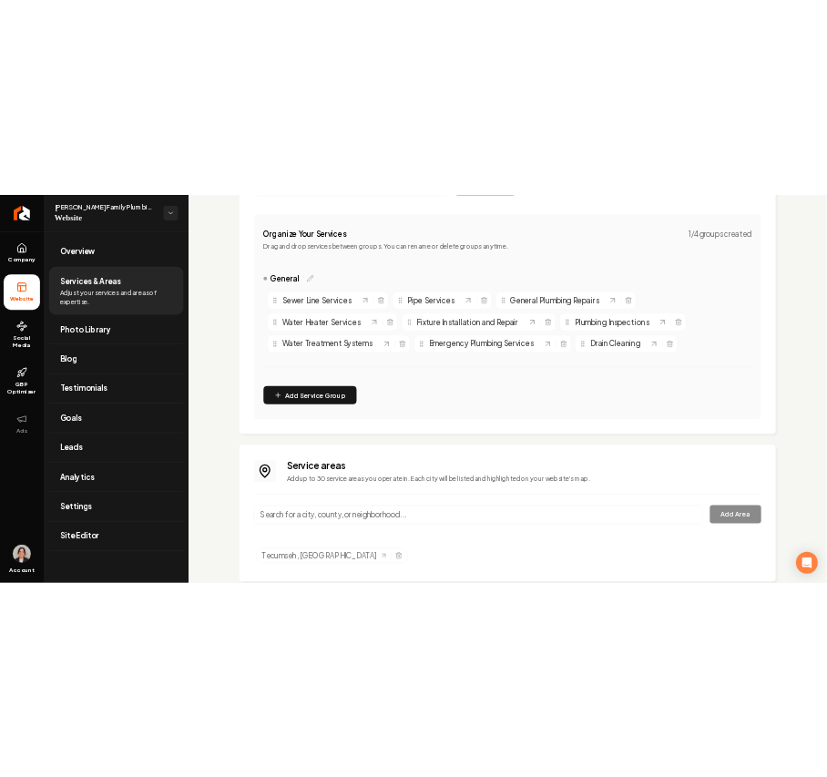
scroll to position [361, 0]
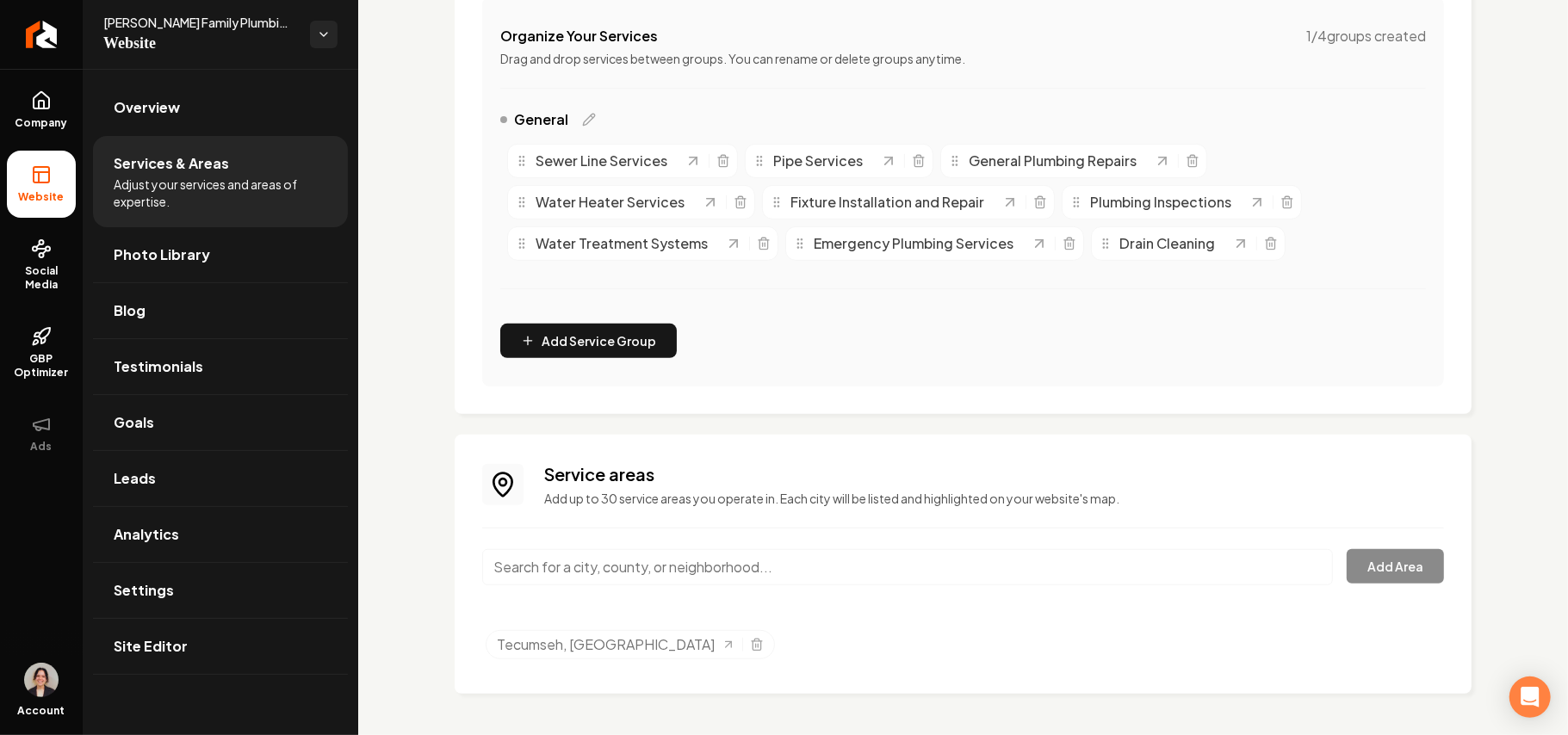
click at [682, 566] on input "Main content area" at bounding box center [907, 568] width 850 height 36
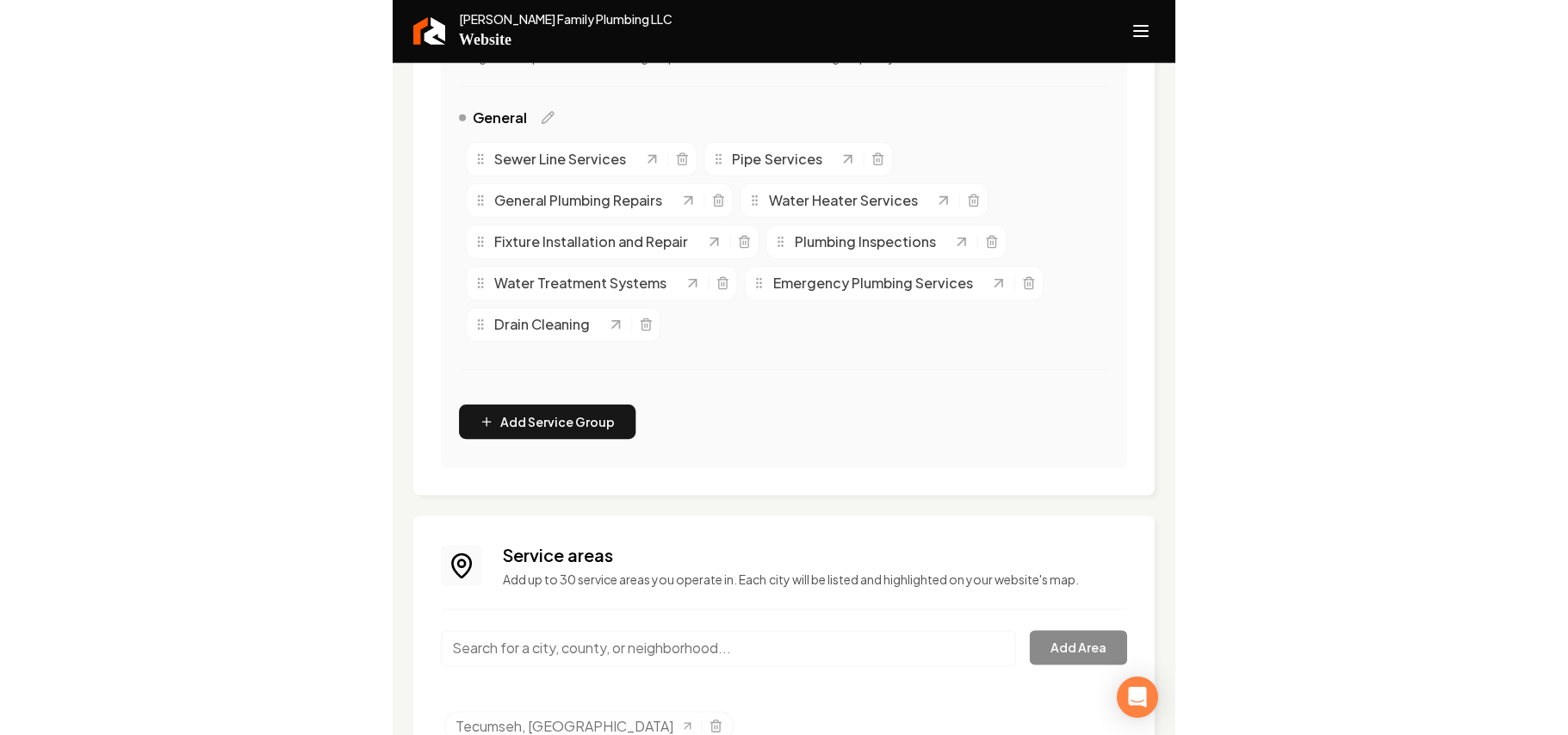
scroll to position [469, 0]
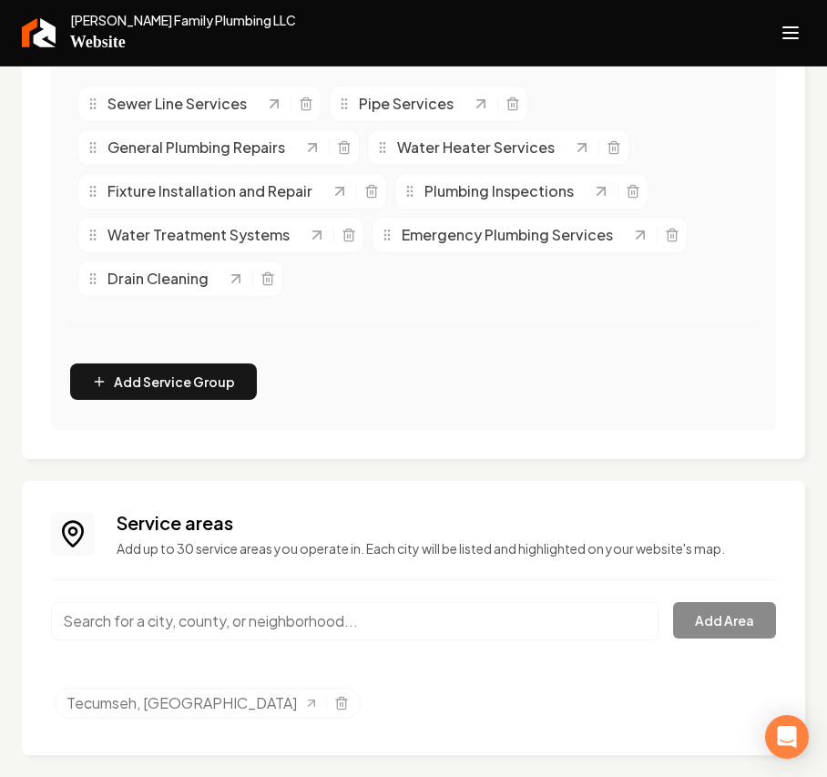
click at [179, 643] on div "Main content area" at bounding box center [354, 632] width 607 height 60
click at [176, 637] on input "Main content area" at bounding box center [354, 621] width 607 height 38
paste input "[PERSON_NAME]"
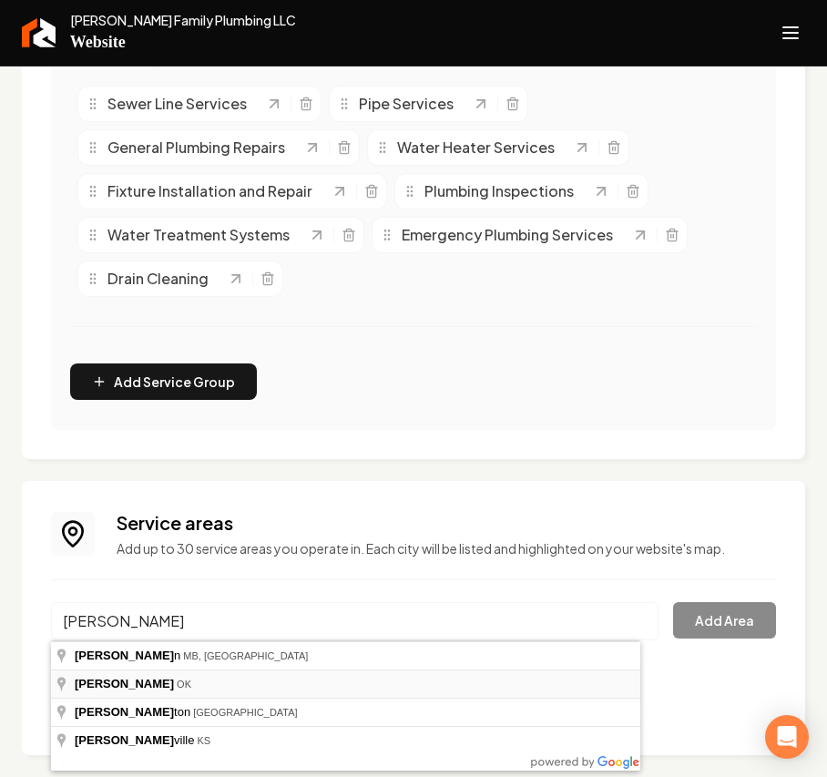
type input "[PERSON_NAME], [GEOGRAPHIC_DATA]"
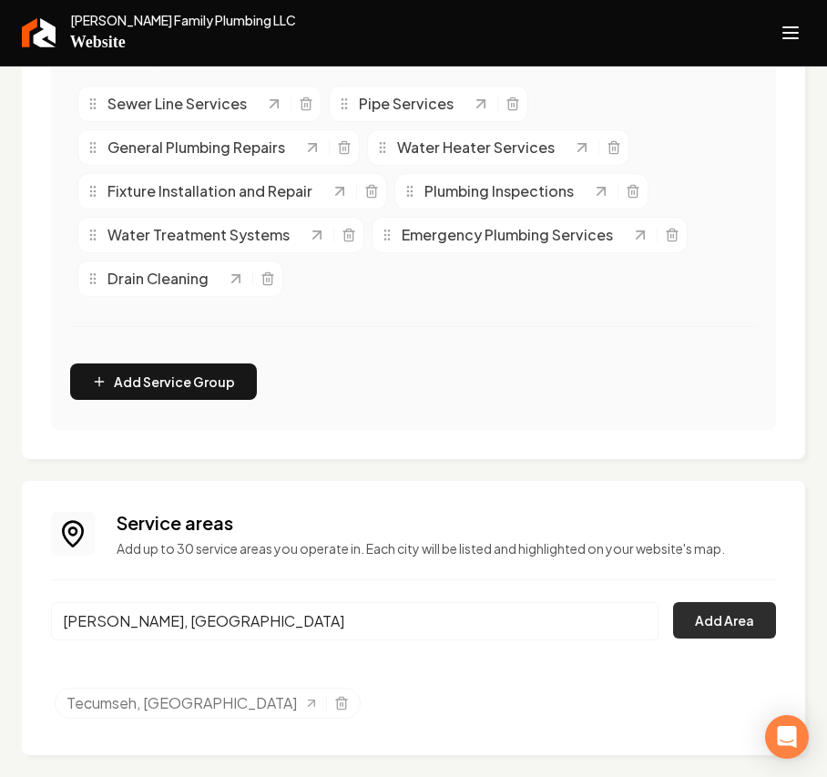
click at [697, 617] on button "Add Area" at bounding box center [724, 620] width 103 height 36
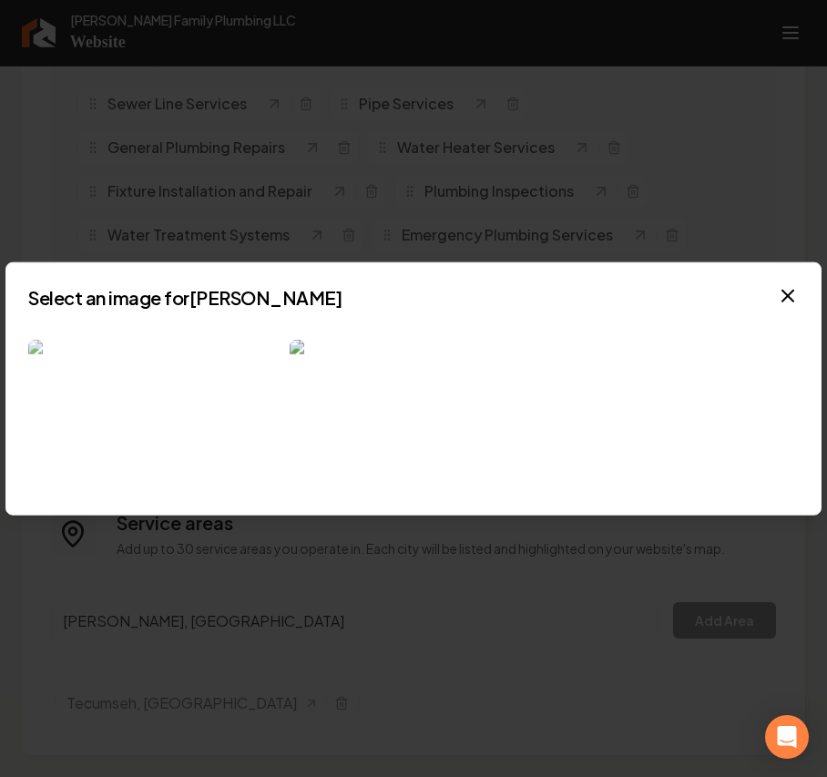
click at [143, 398] on img at bounding box center [151, 408] width 247 height 139
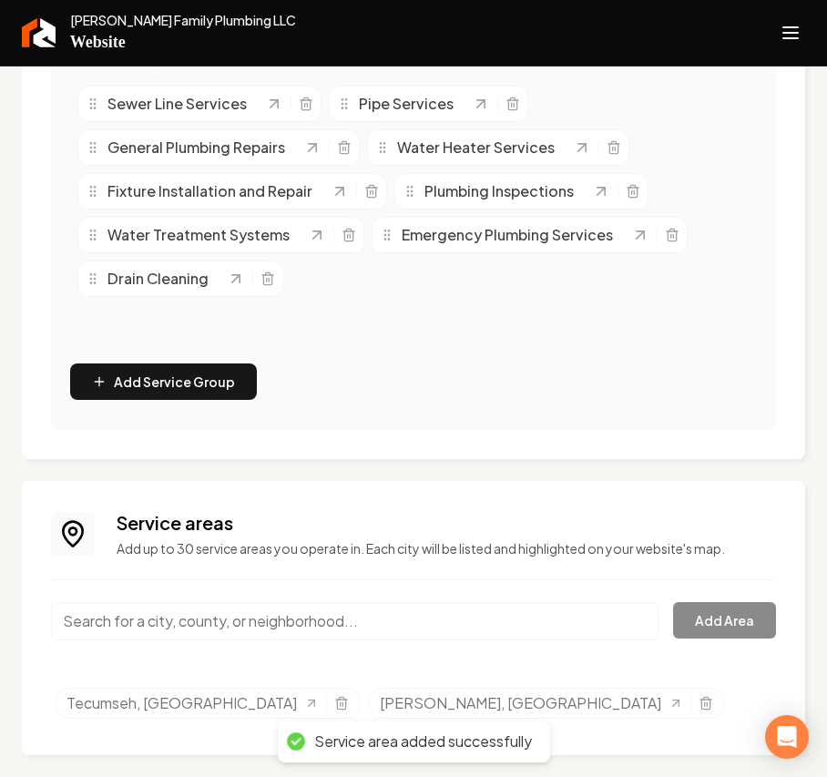
click at [138, 620] on input "Main content area" at bounding box center [354, 621] width 607 height 38
paste input "[PERSON_NAME]"
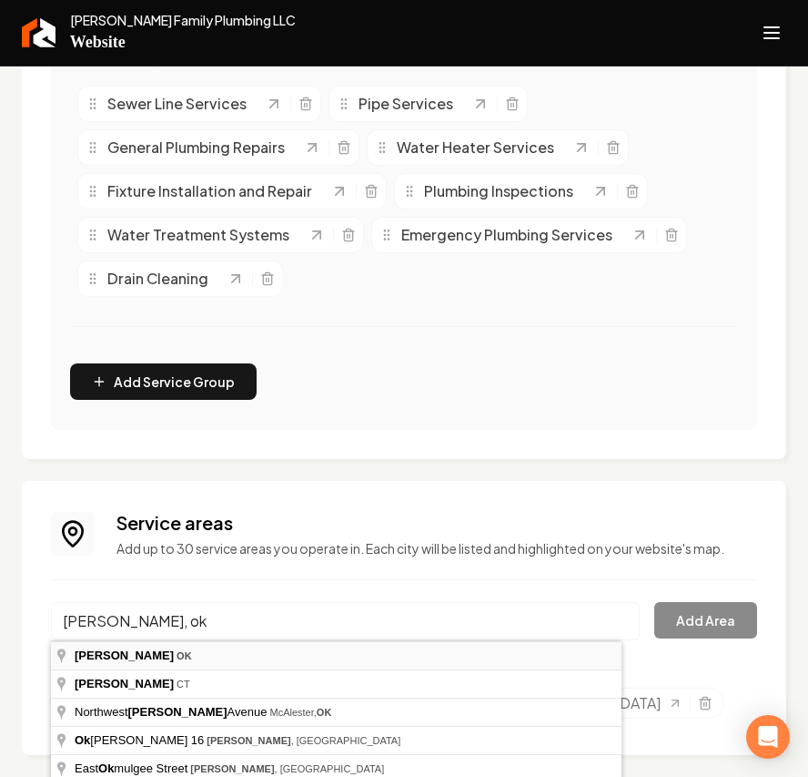
type input "[PERSON_NAME], [GEOGRAPHIC_DATA]"
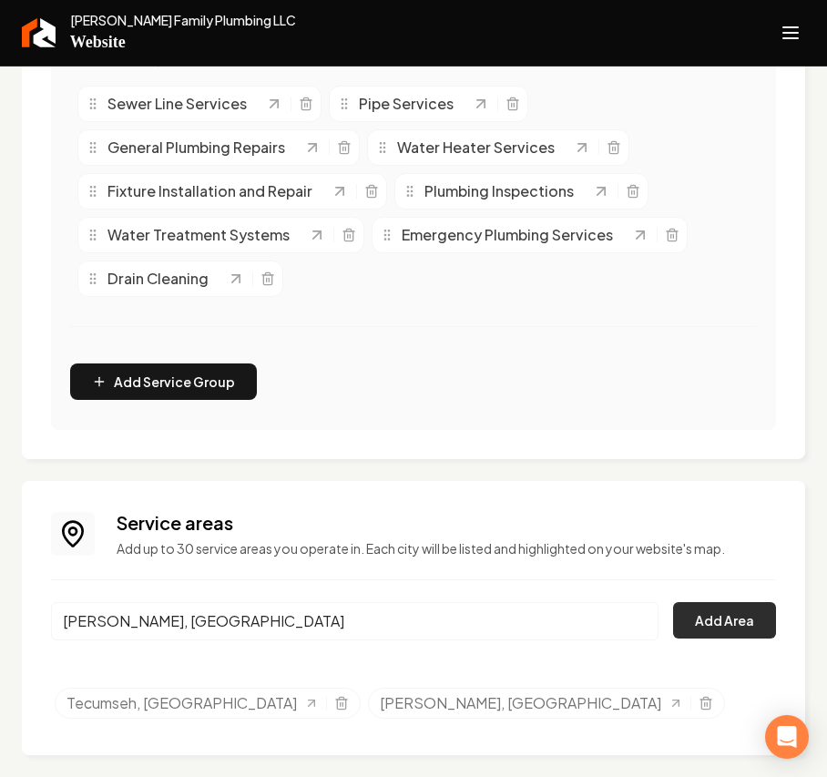
click at [692, 619] on button "Add Area" at bounding box center [724, 620] width 103 height 36
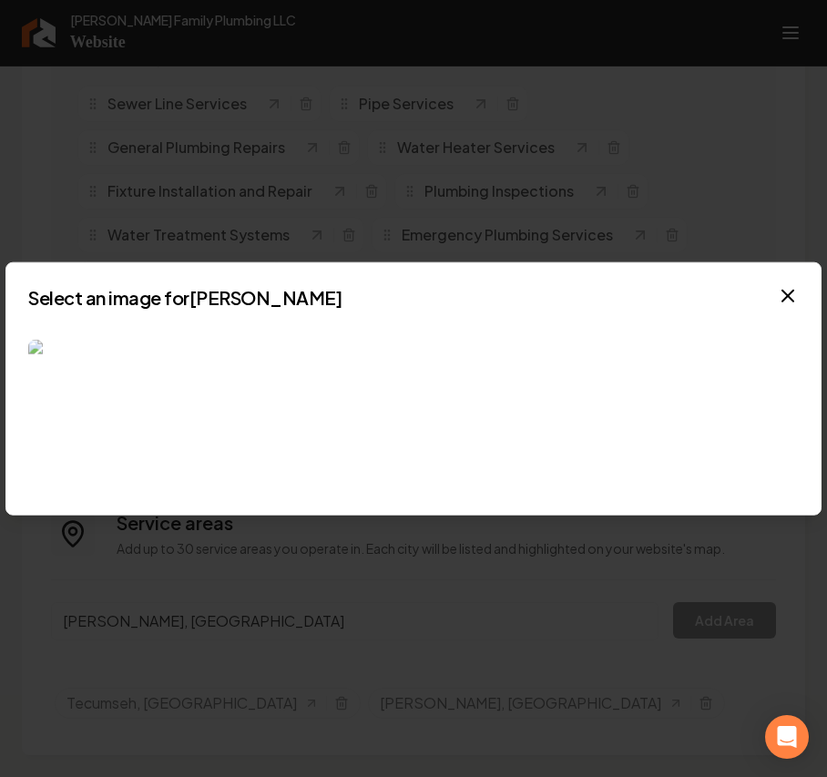
click at [227, 449] on img at bounding box center [151, 408] width 247 height 139
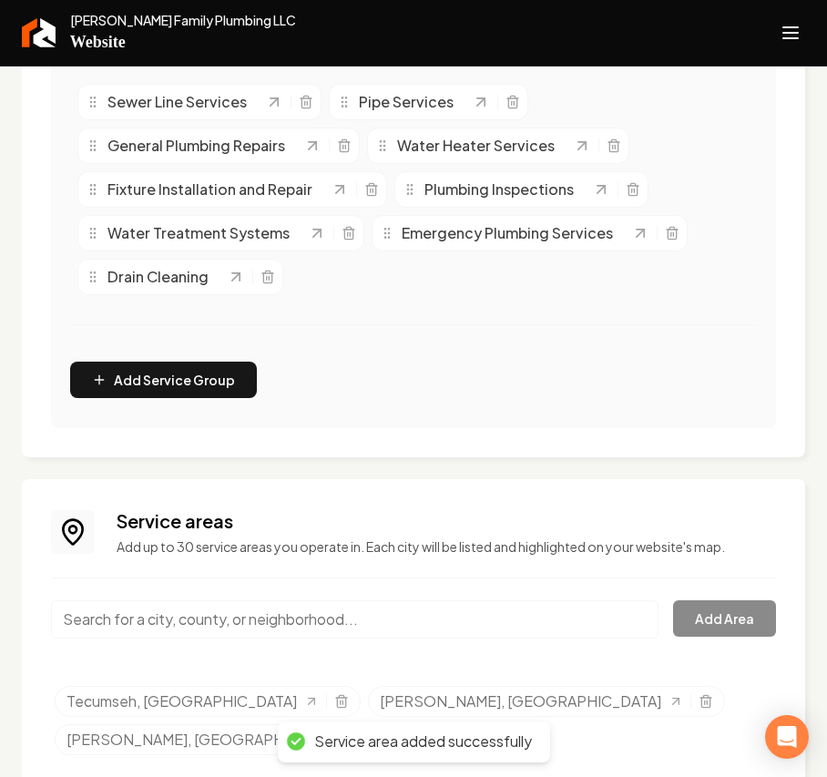
click at [92, 631] on input "Main content area" at bounding box center [354, 619] width 607 height 38
paste input "Henryetta"
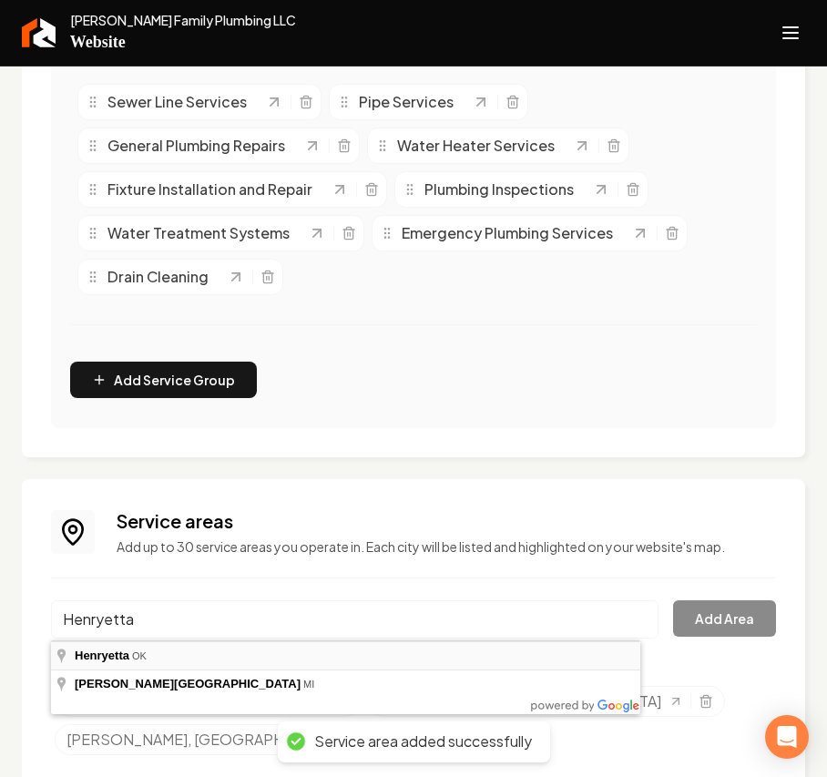
type input "Henryetta, [GEOGRAPHIC_DATA]"
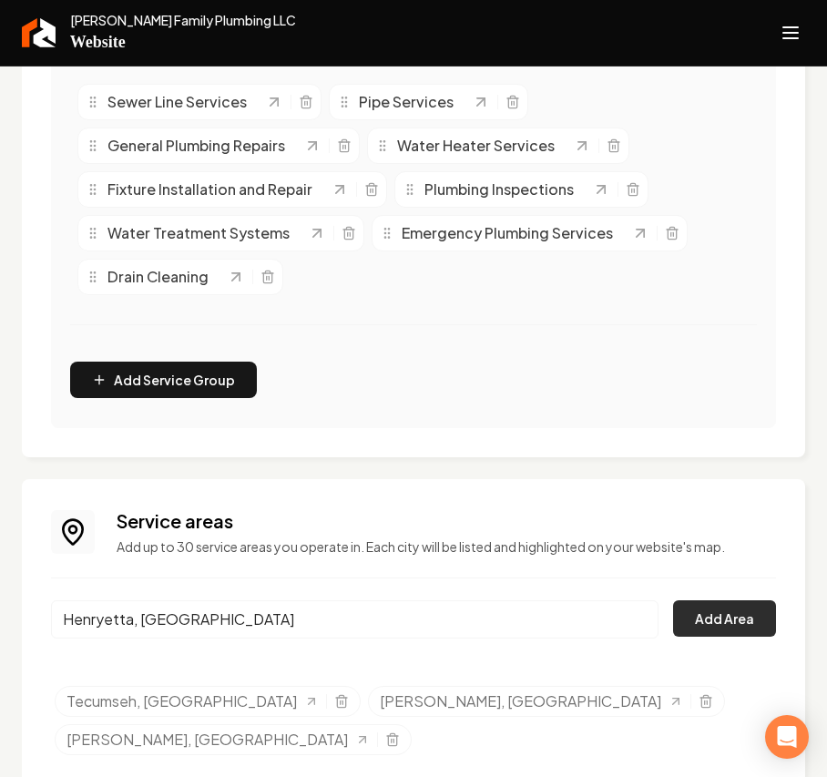
click at [725, 620] on button "Add Area" at bounding box center [724, 618] width 103 height 36
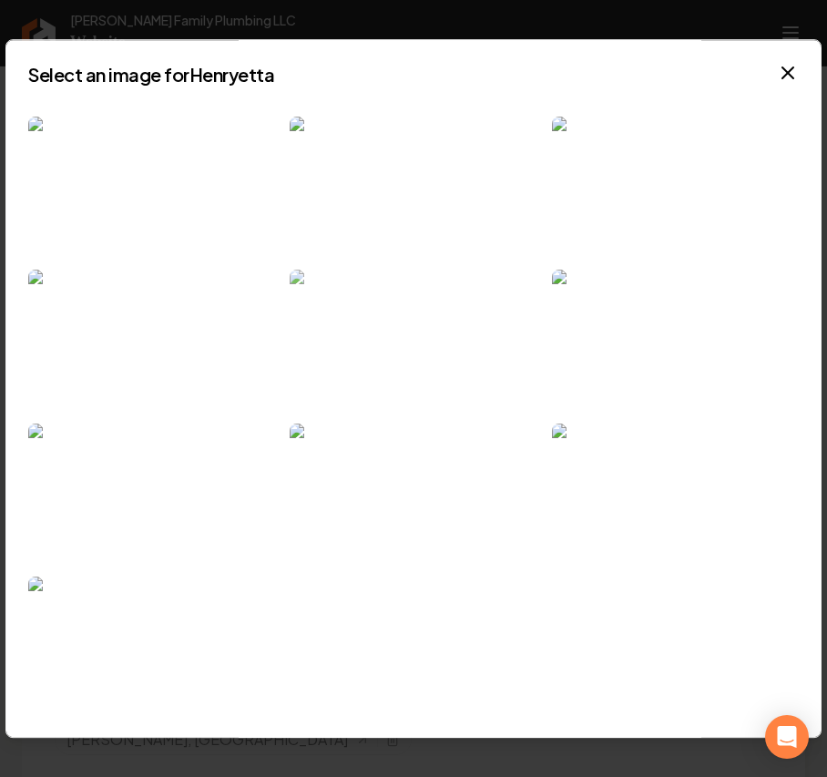
click at [395, 324] on img at bounding box center [412, 338] width 247 height 139
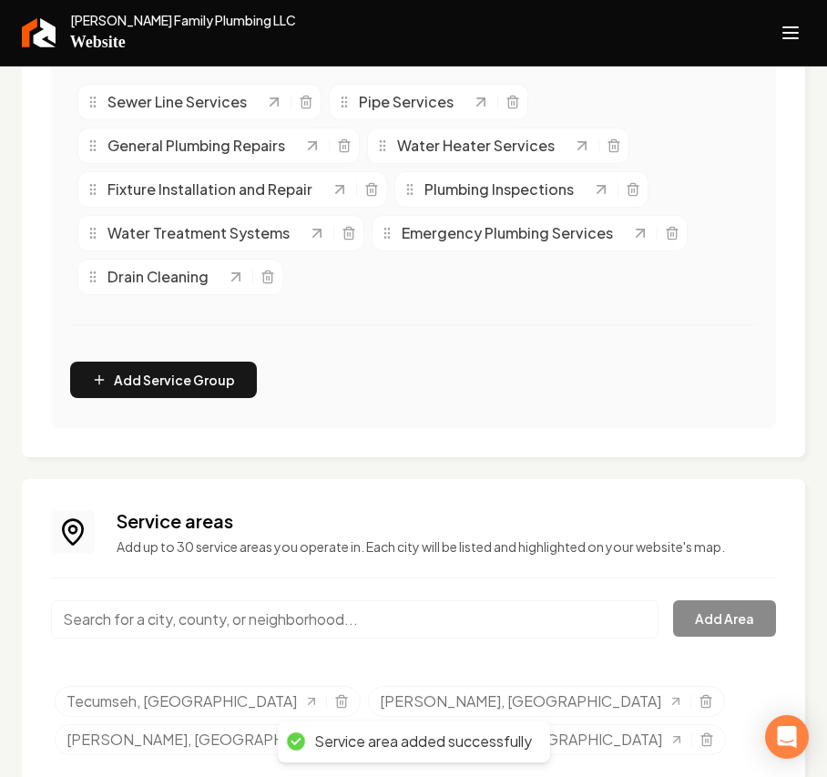
click at [150, 617] on input "Main content area" at bounding box center [354, 619] width 607 height 38
paste input "[GEOGRAPHIC_DATA]"
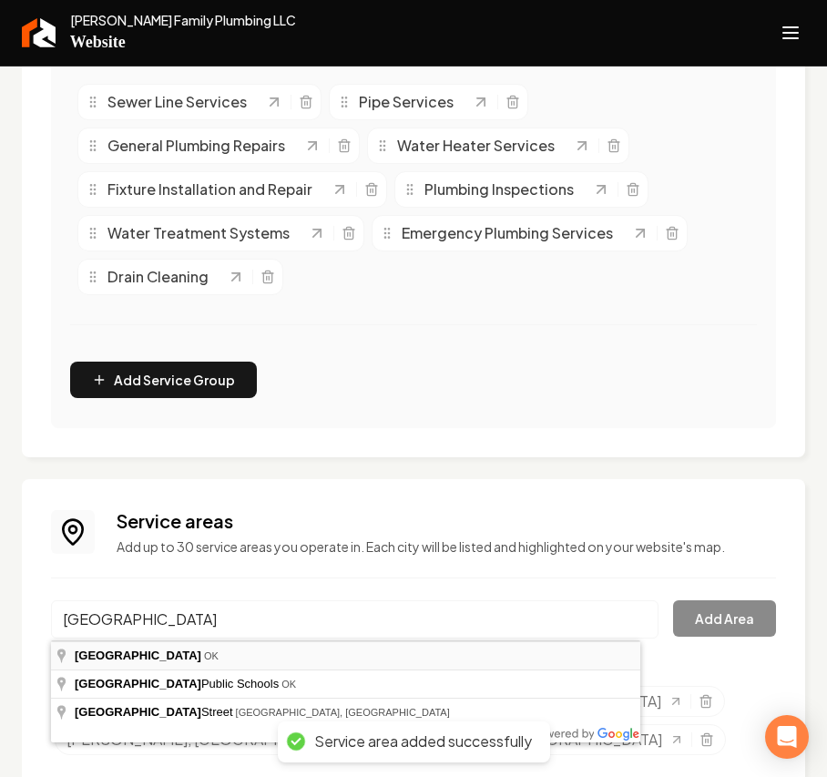
type input "[GEOGRAPHIC_DATA], [GEOGRAPHIC_DATA]"
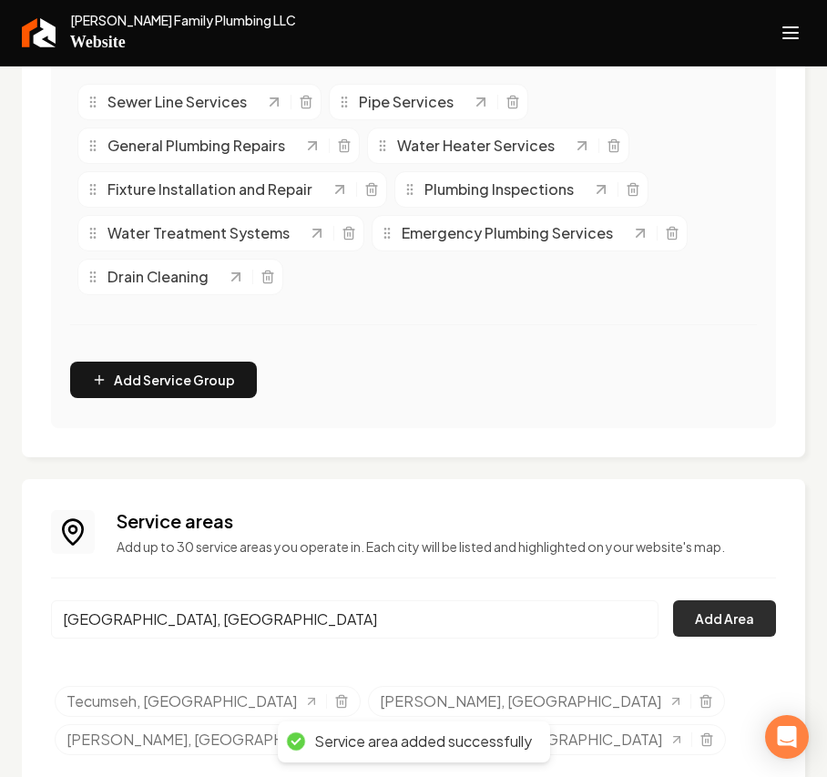
click at [694, 610] on button "Add Area" at bounding box center [724, 618] width 103 height 36
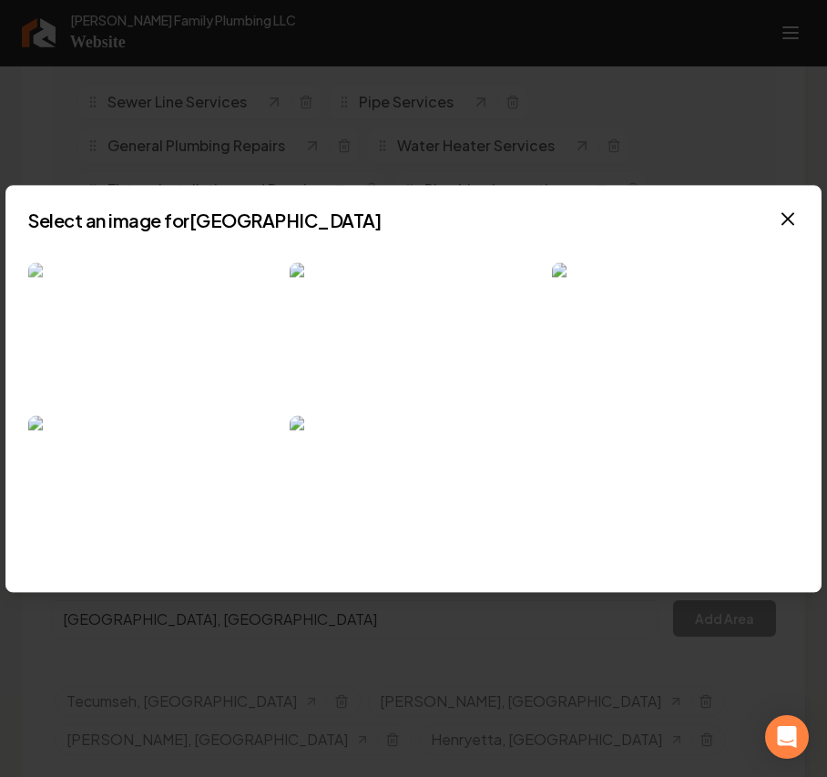
click at [188, 332] on img at bounding box center [151, 331] width 247 height 139
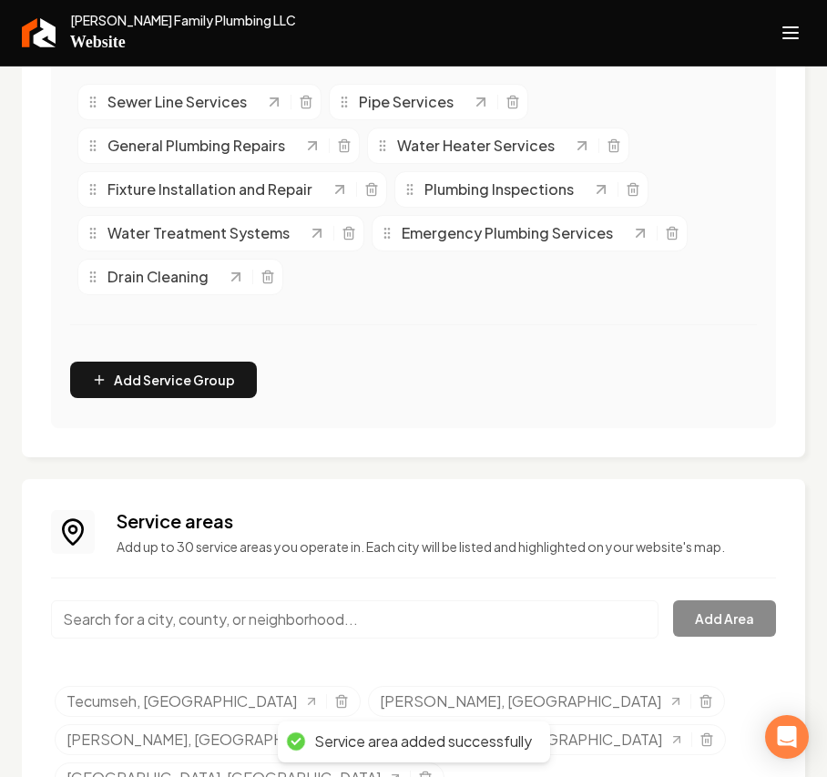
click at [173, 617] on input "Main content area" at bounding box center [354, 619] width 607 height 38
paste input "Okmulgee"
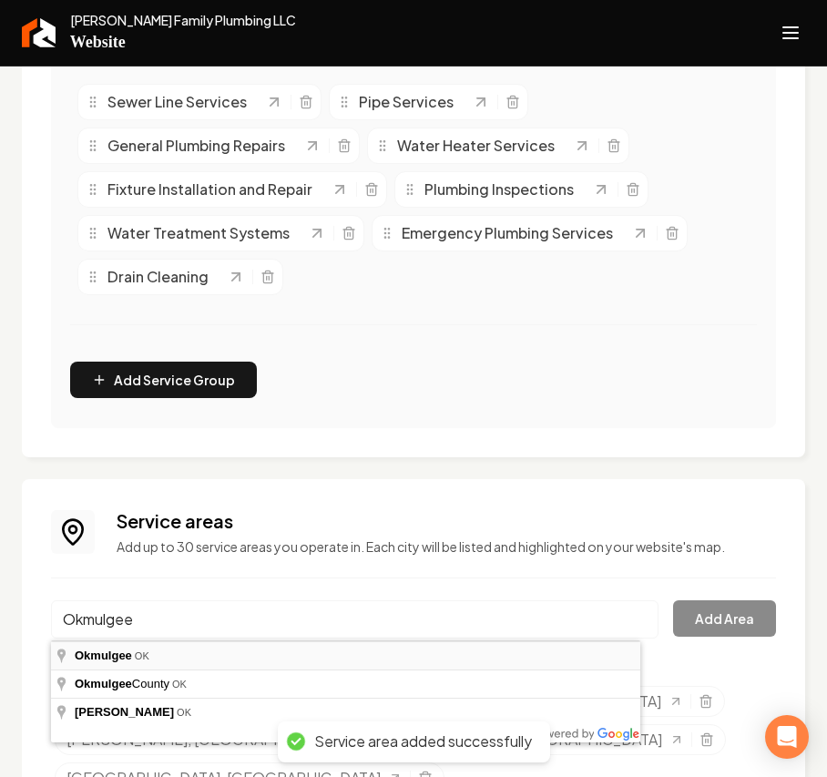
type input "Okmulgee, [GEOGRAPHIC_DATA]"
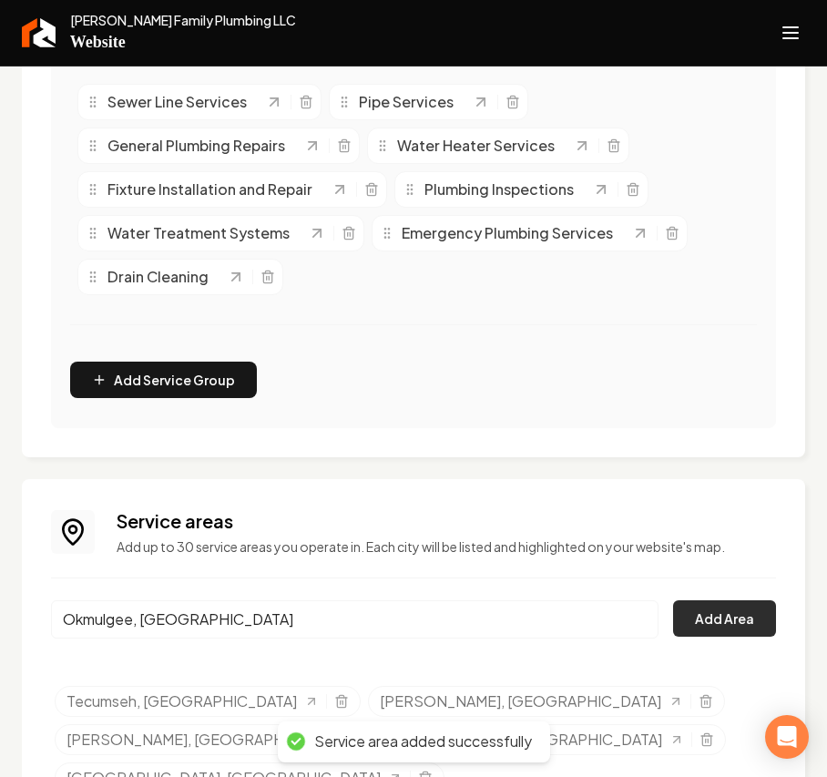
click at [754, 606] on button "Add Area" at bounding box center [724, 618] width 103 height 36
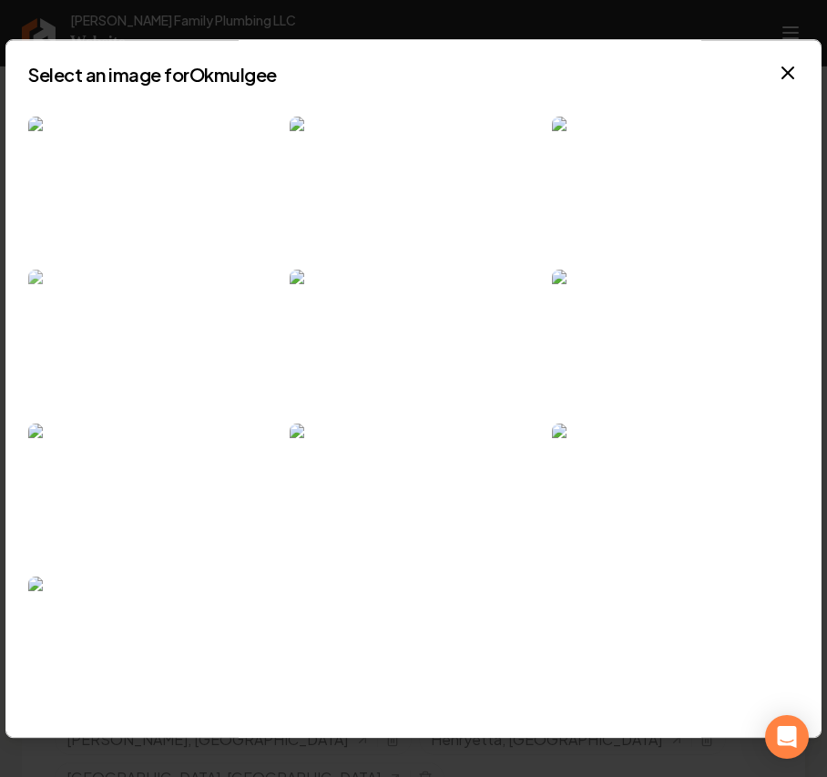
click at [171, 339] on img at bounding box center [151, 338] width 247 height 139
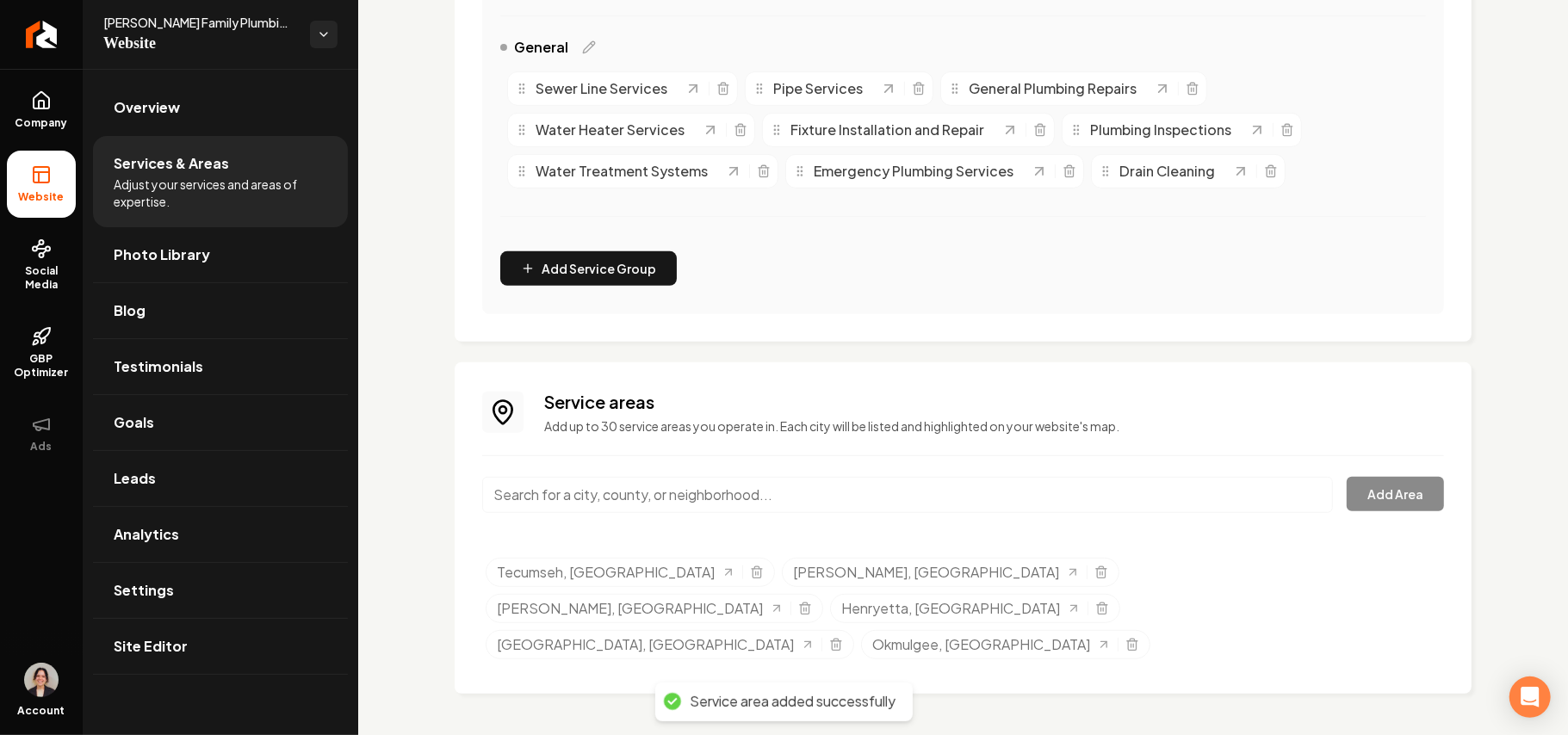
scroll to position [377, 0]
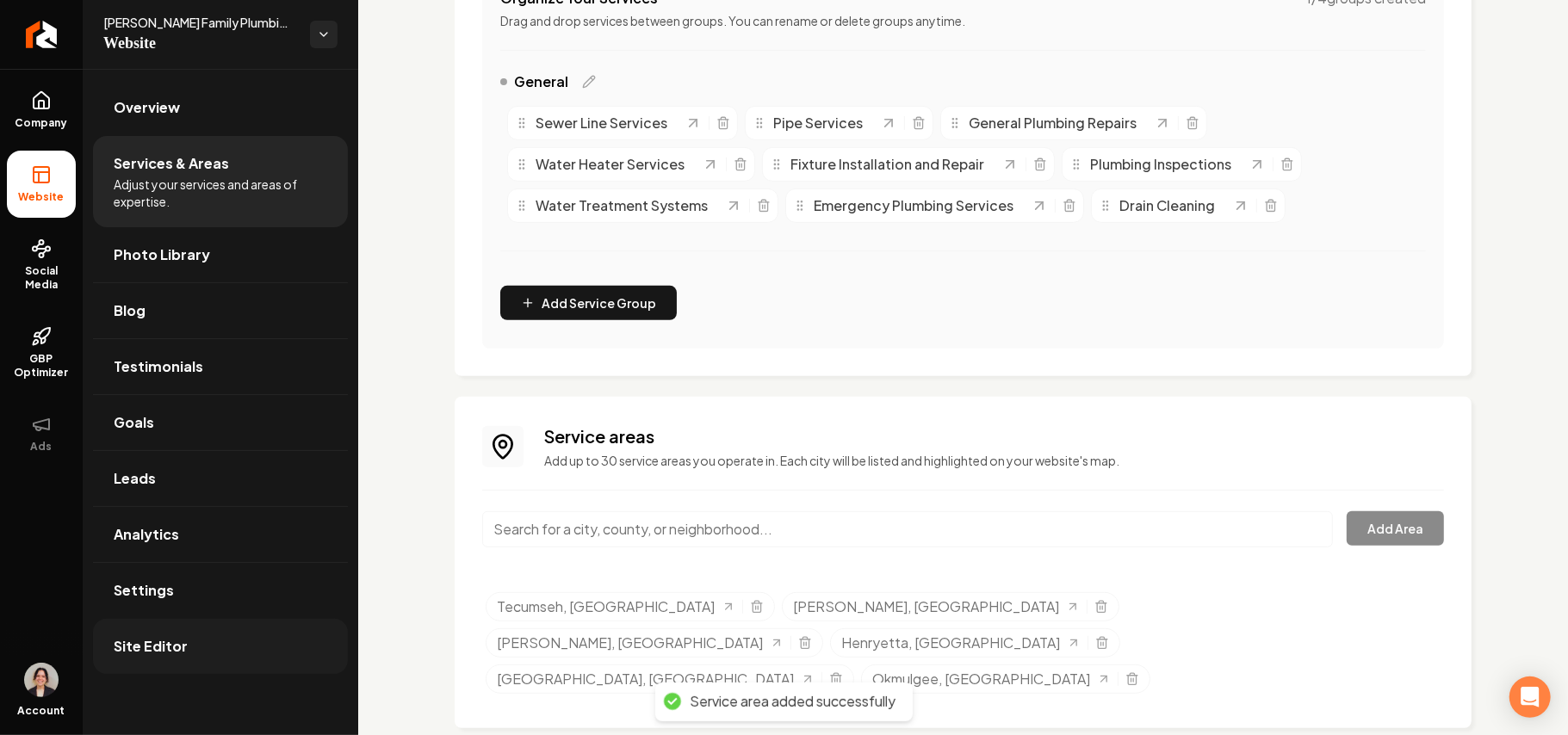
click at [174, 649] on span "Site Editor" at bounding box center [150, 647] width 74 height 21
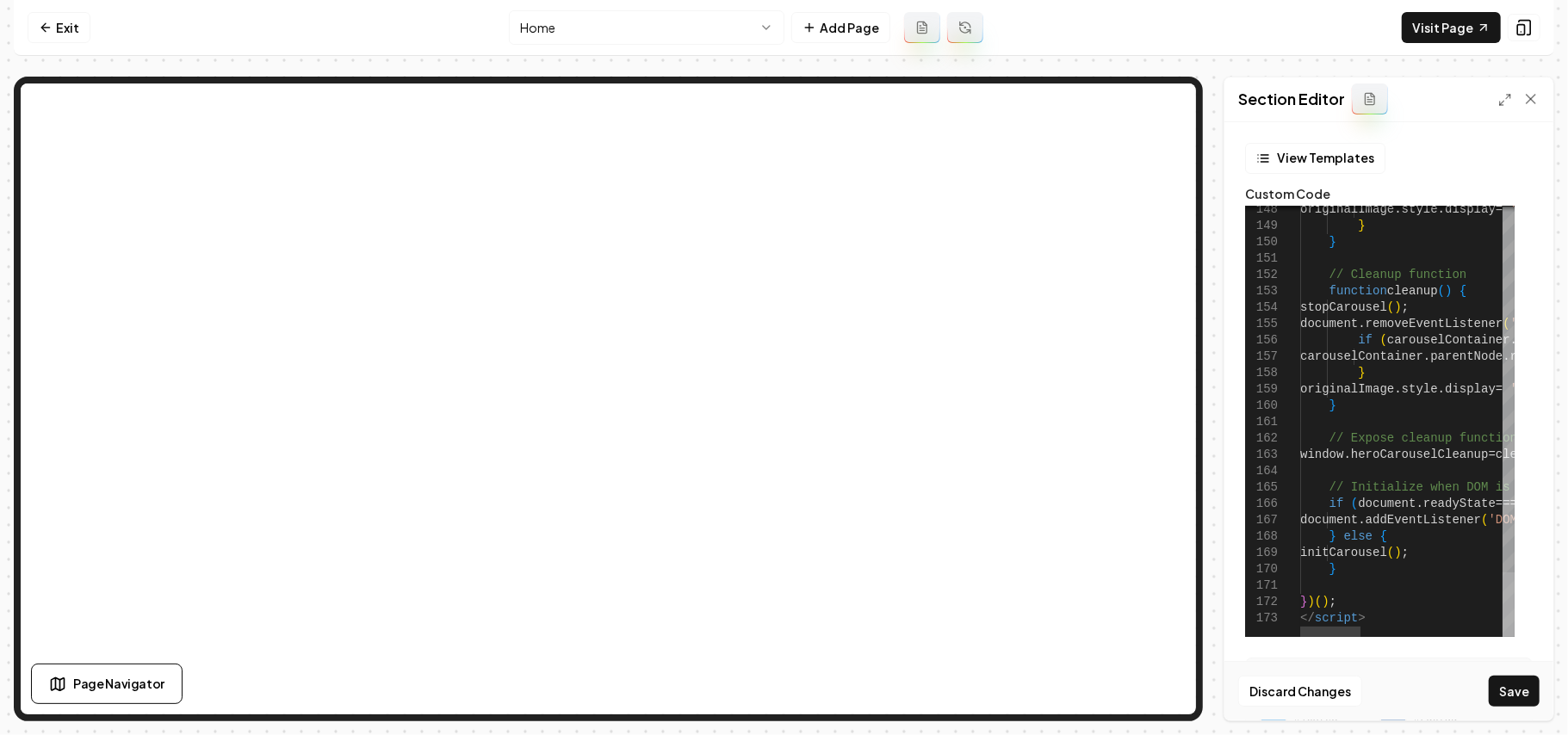
click at [1503, 638] on div at bounding box center [1508, 604] width 12 height 64
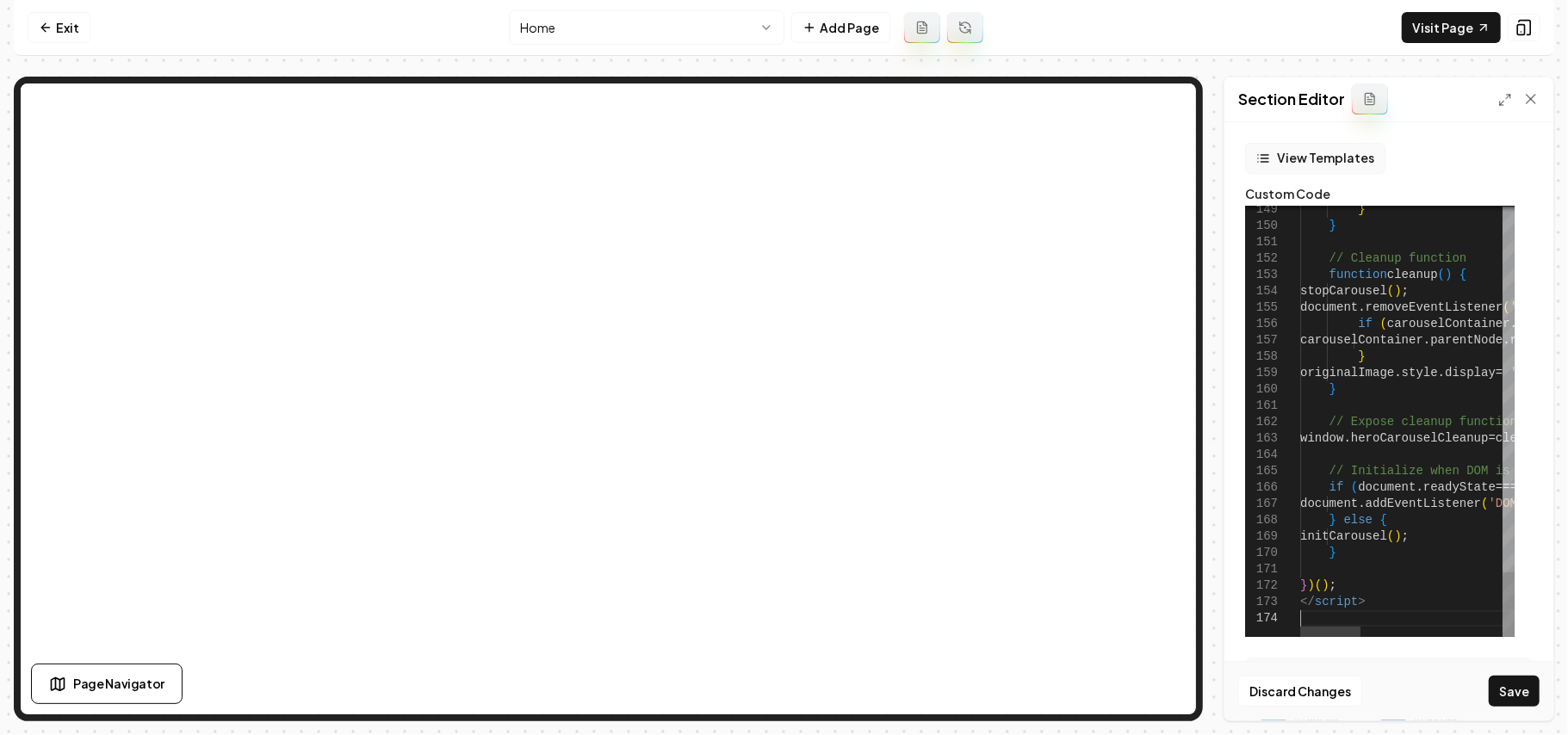
scroll to position [81, 0]
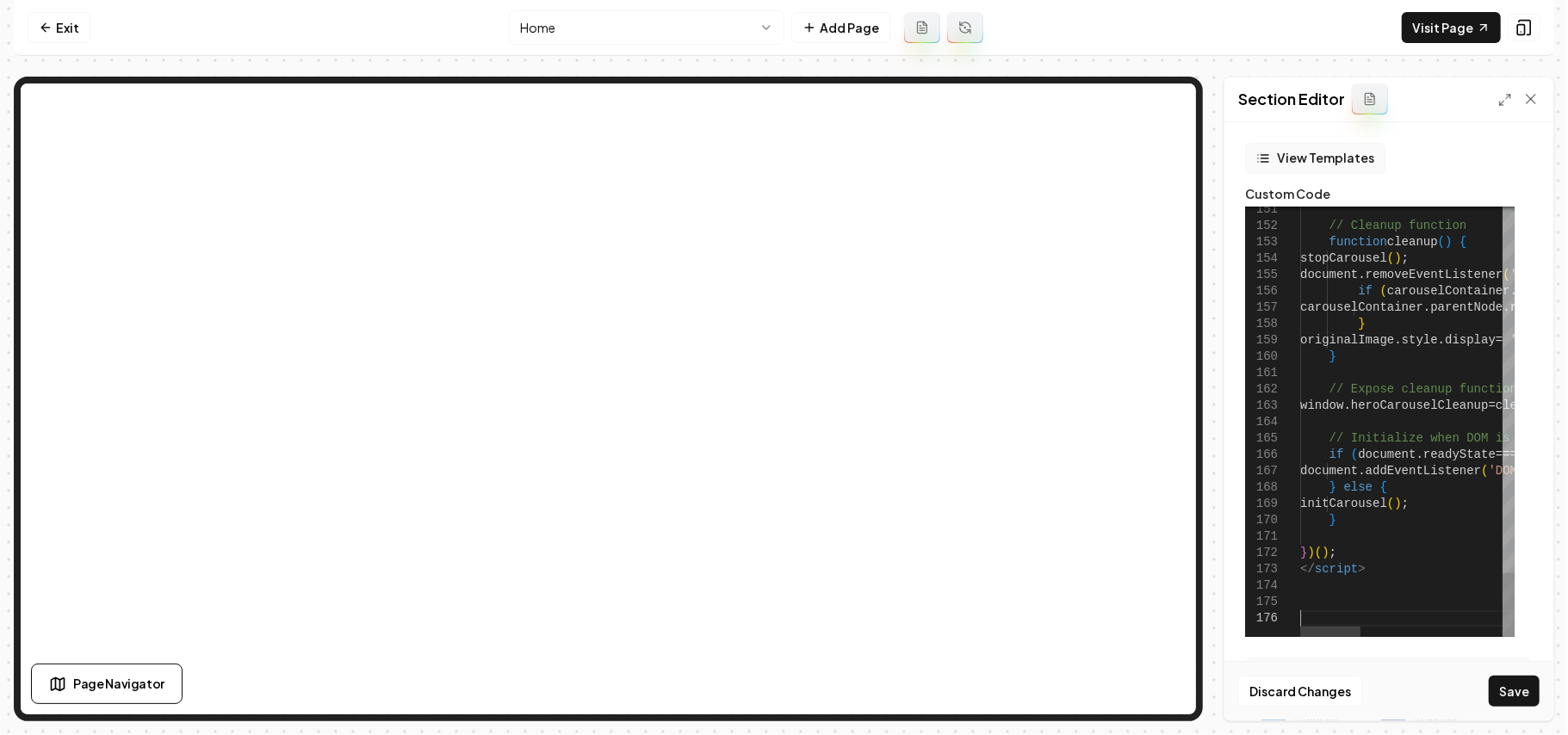
type textarea "***** *********"
click at [1297, 163] on button "View Templates" at bounding box center [1315, 158] width 140 height 31
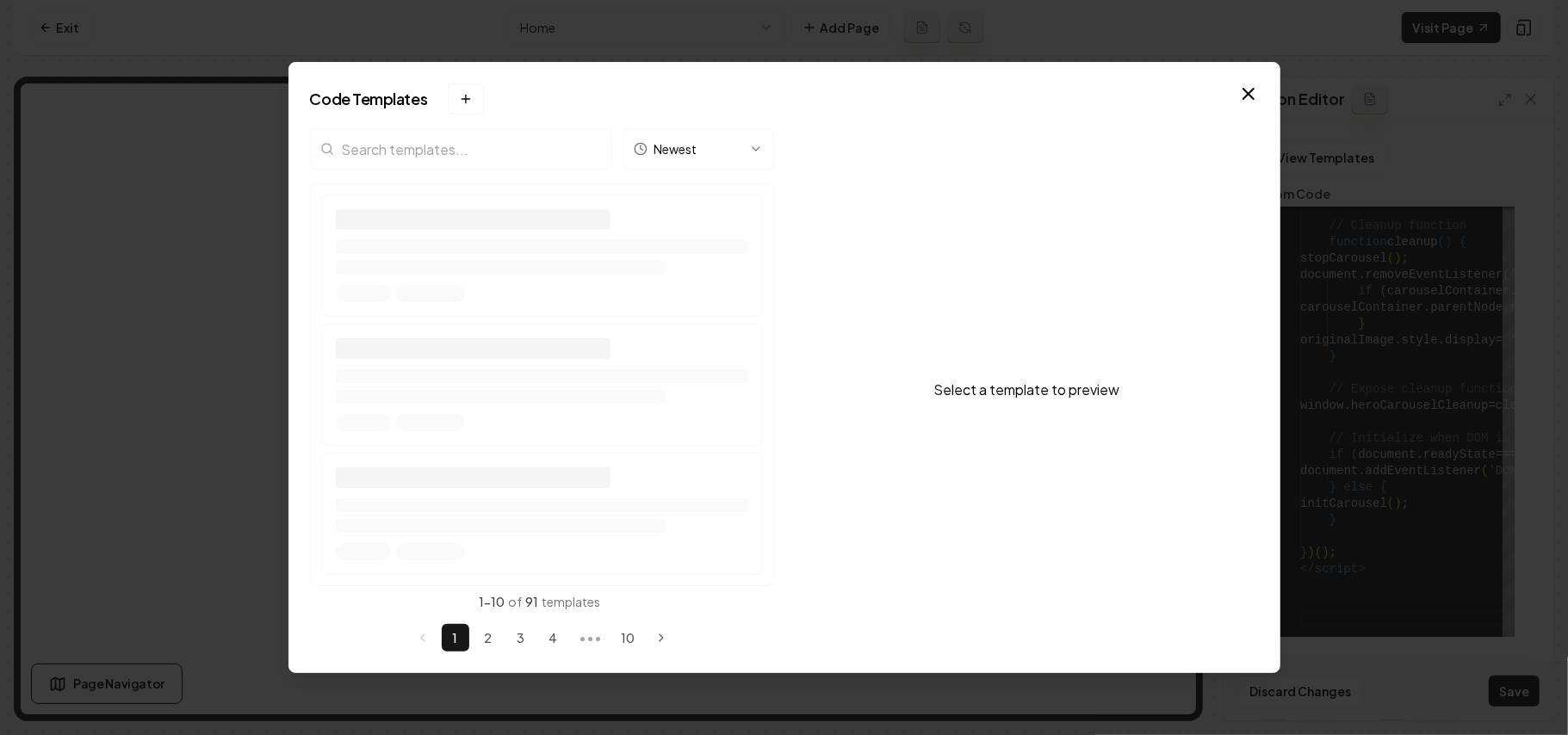
click at [468, 153] on div "Newest" at bounding box center [542, 156] width 464 height 55
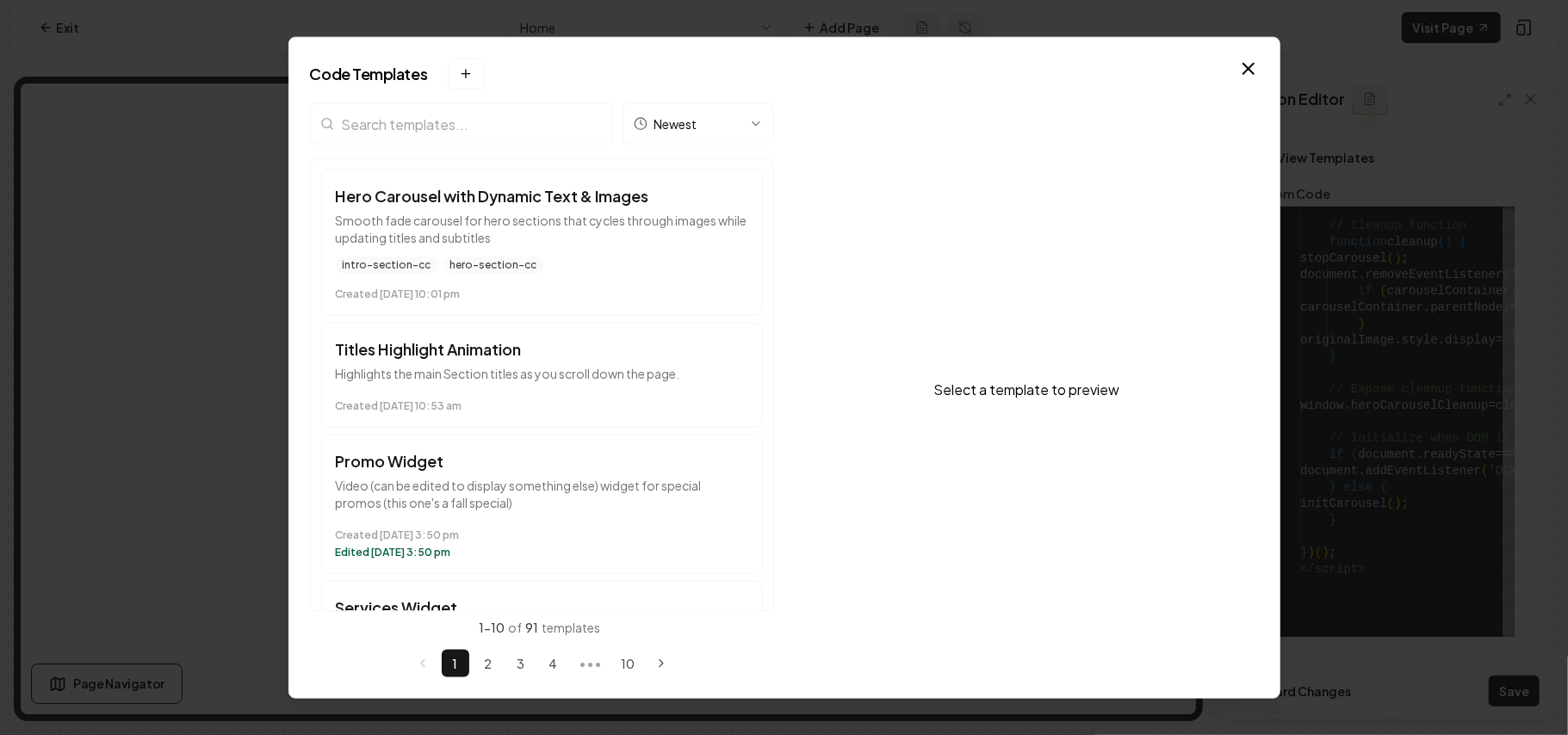
click at [438, 111] on input "search" at bounding box center [462, 124] width 303 height 42
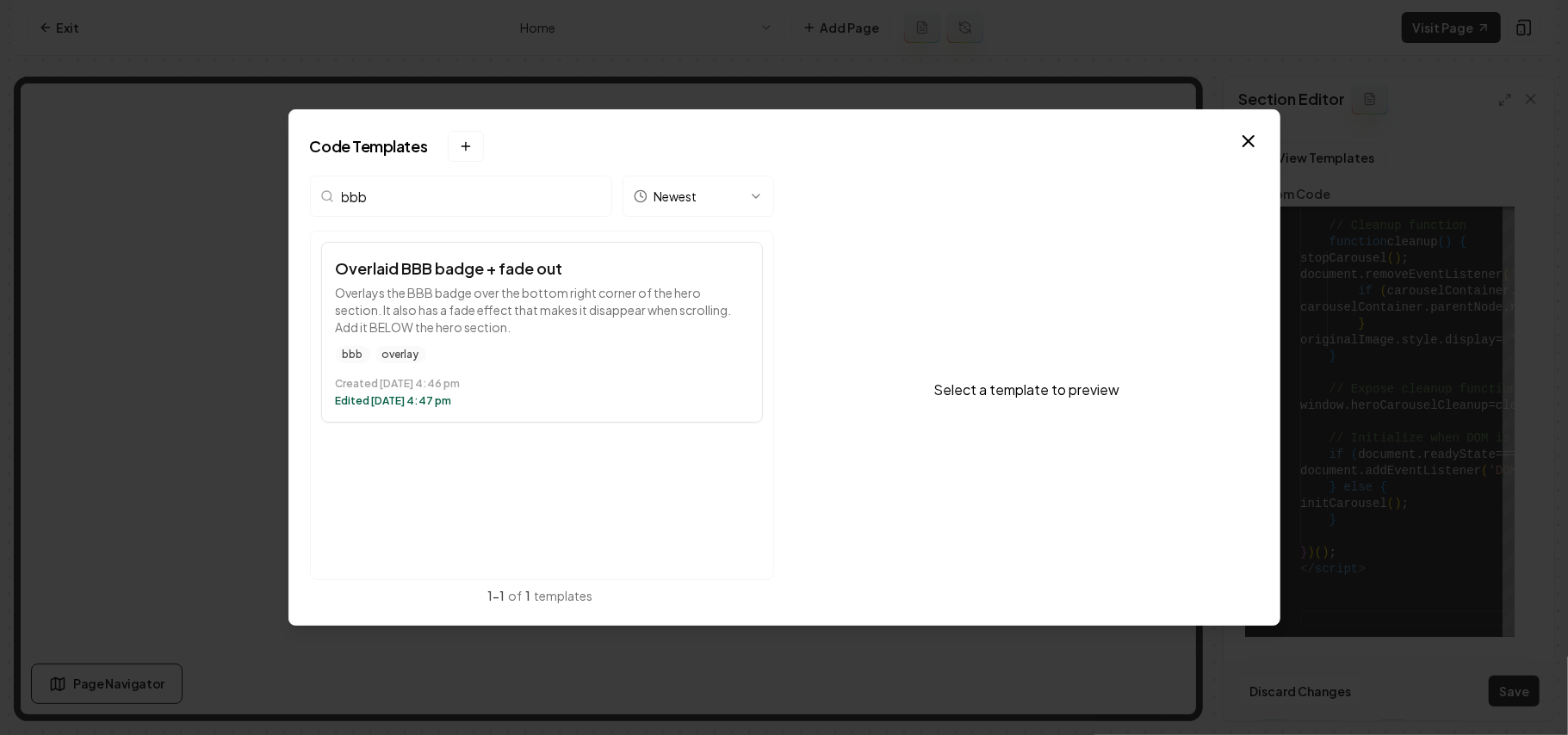
type input "bbb"
click at [641, 329] on p "Overlays the BBB badge over the bottom right corner of the hero section. It als…" at bounding box center [542, 309] width 412 height 52
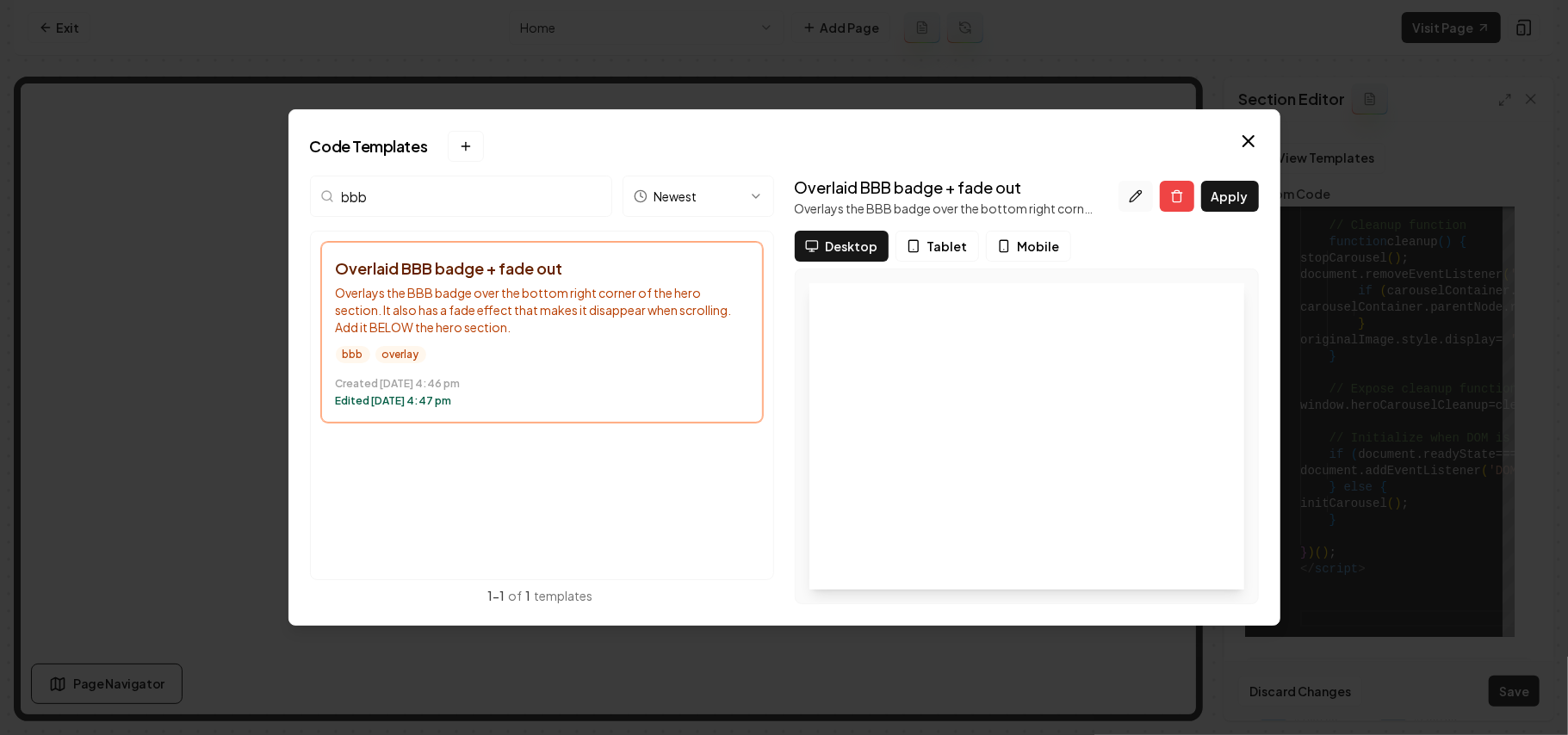
click at [1141, 193] on icon at bounding box center [1135, 196] width 14 height 14
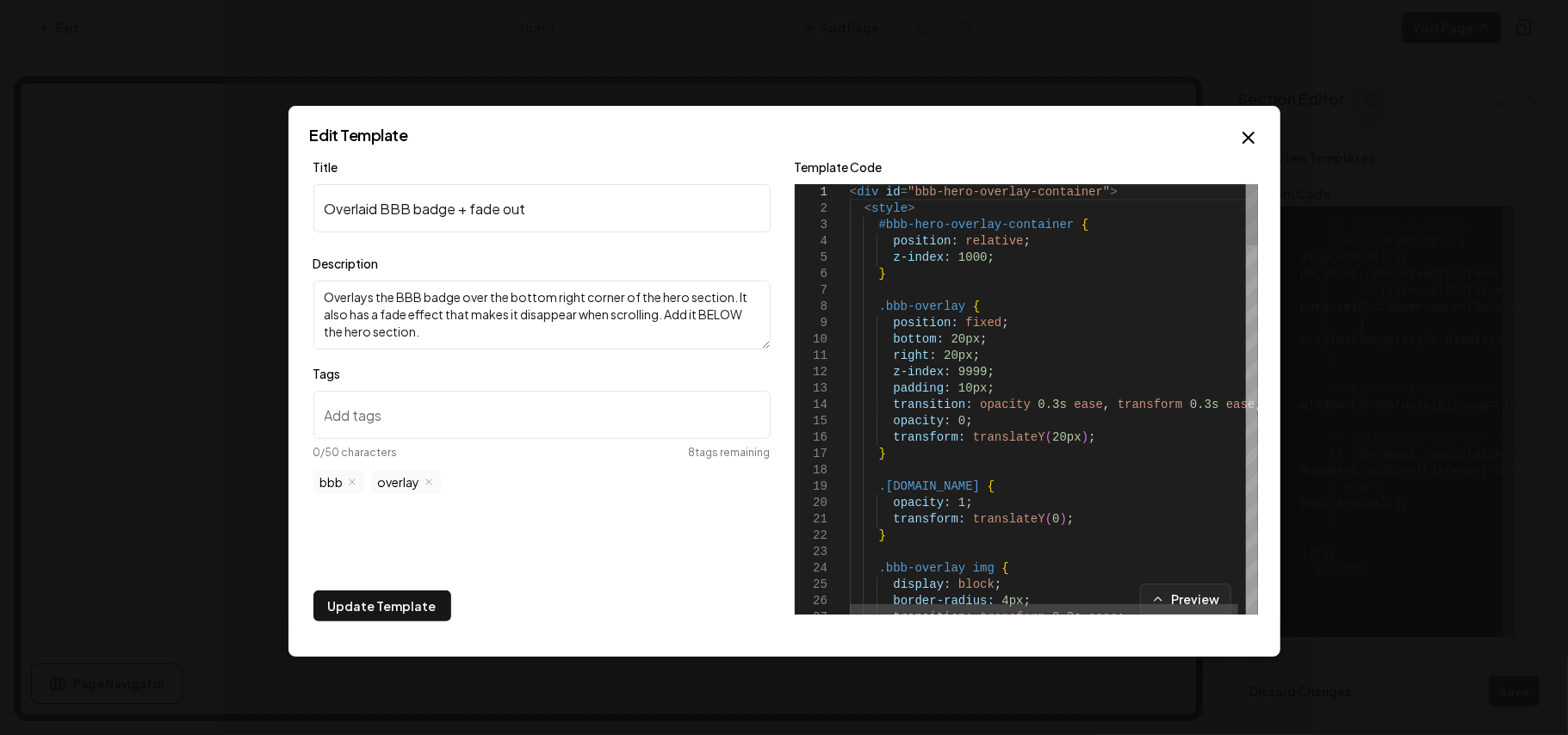
type textarea "**********"
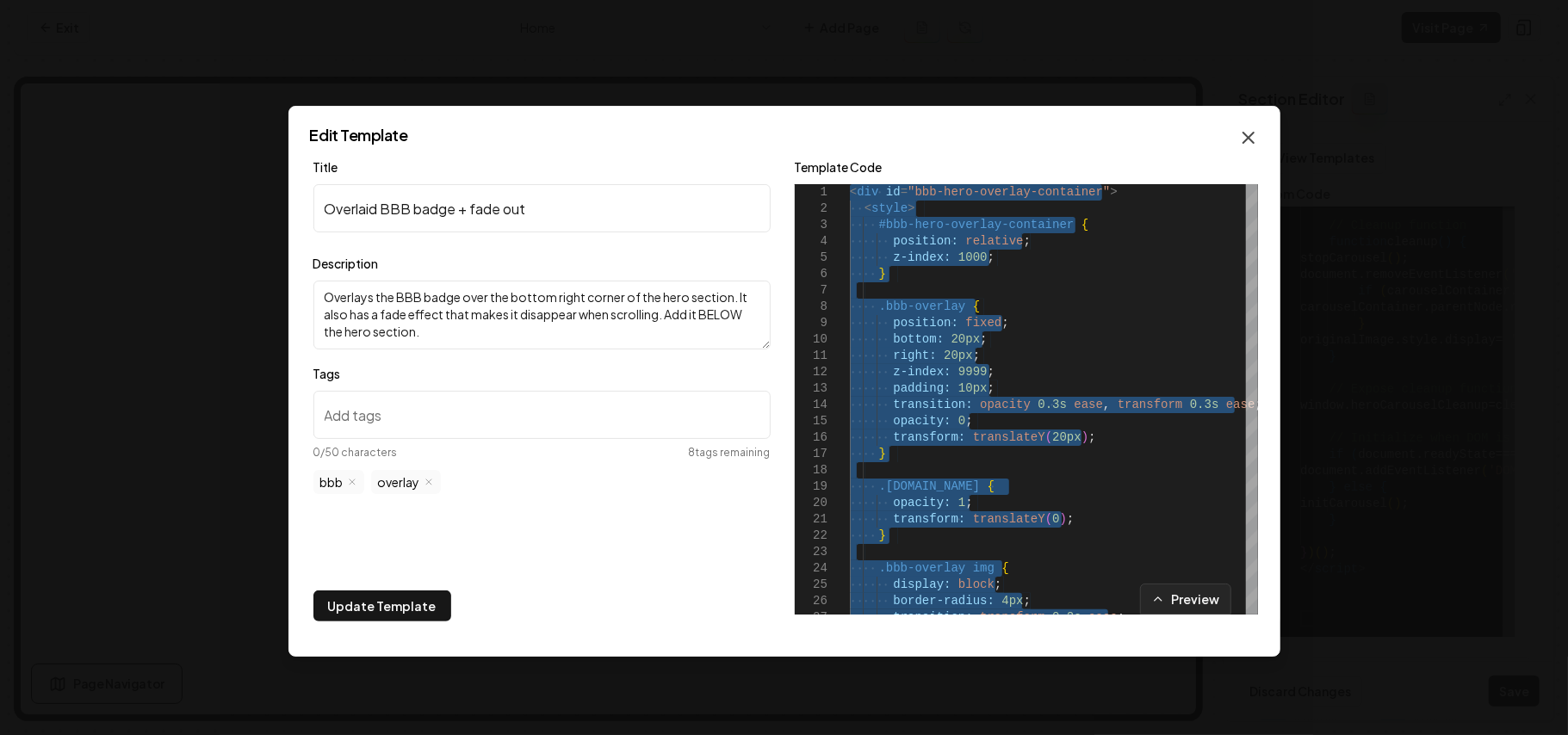
click at [1244, 139] on icon "button" at bounding box center [1248, 138] width 21 height 21
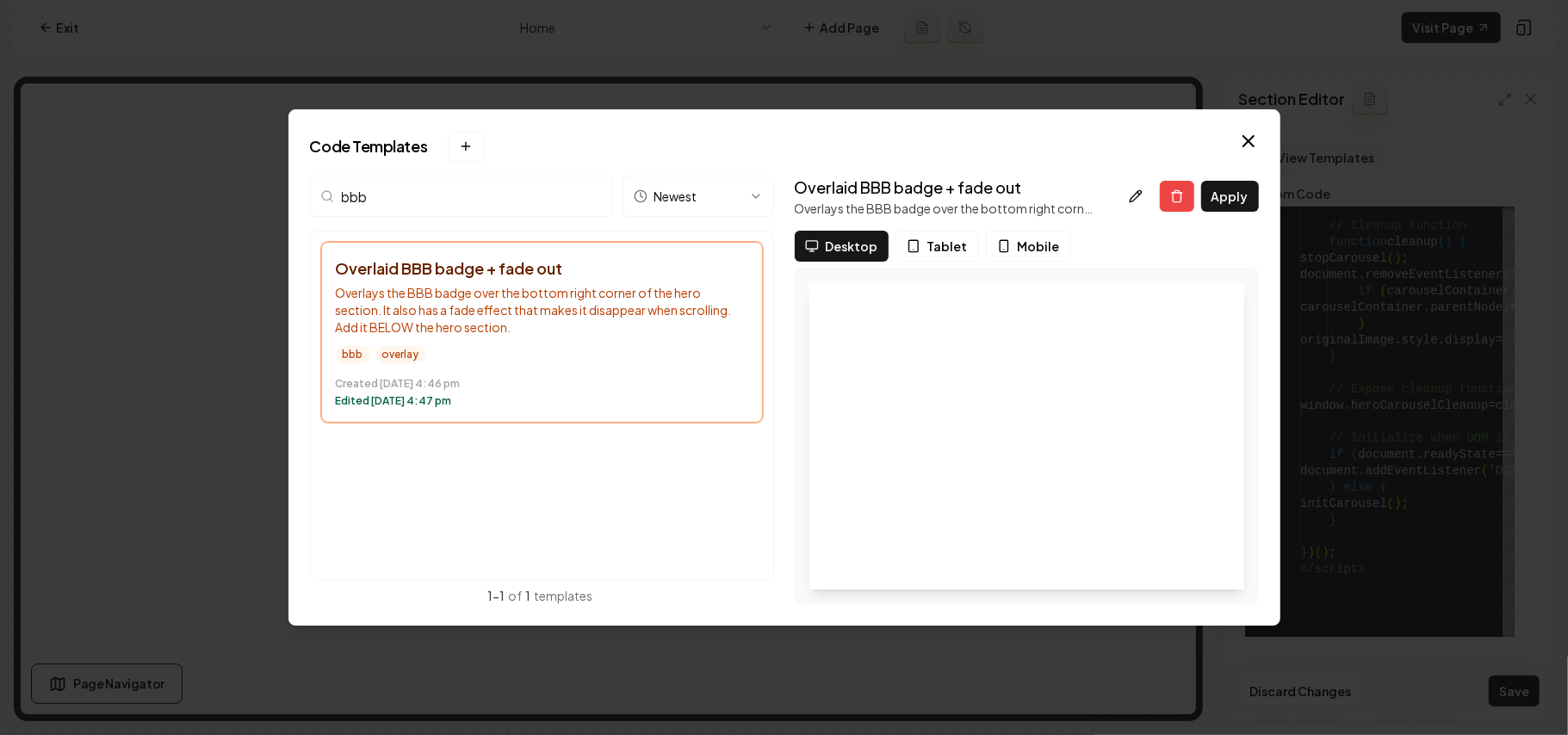
click at [1250, 139] on icon "button" at bounding box center [1248, 141] width 21 height 21
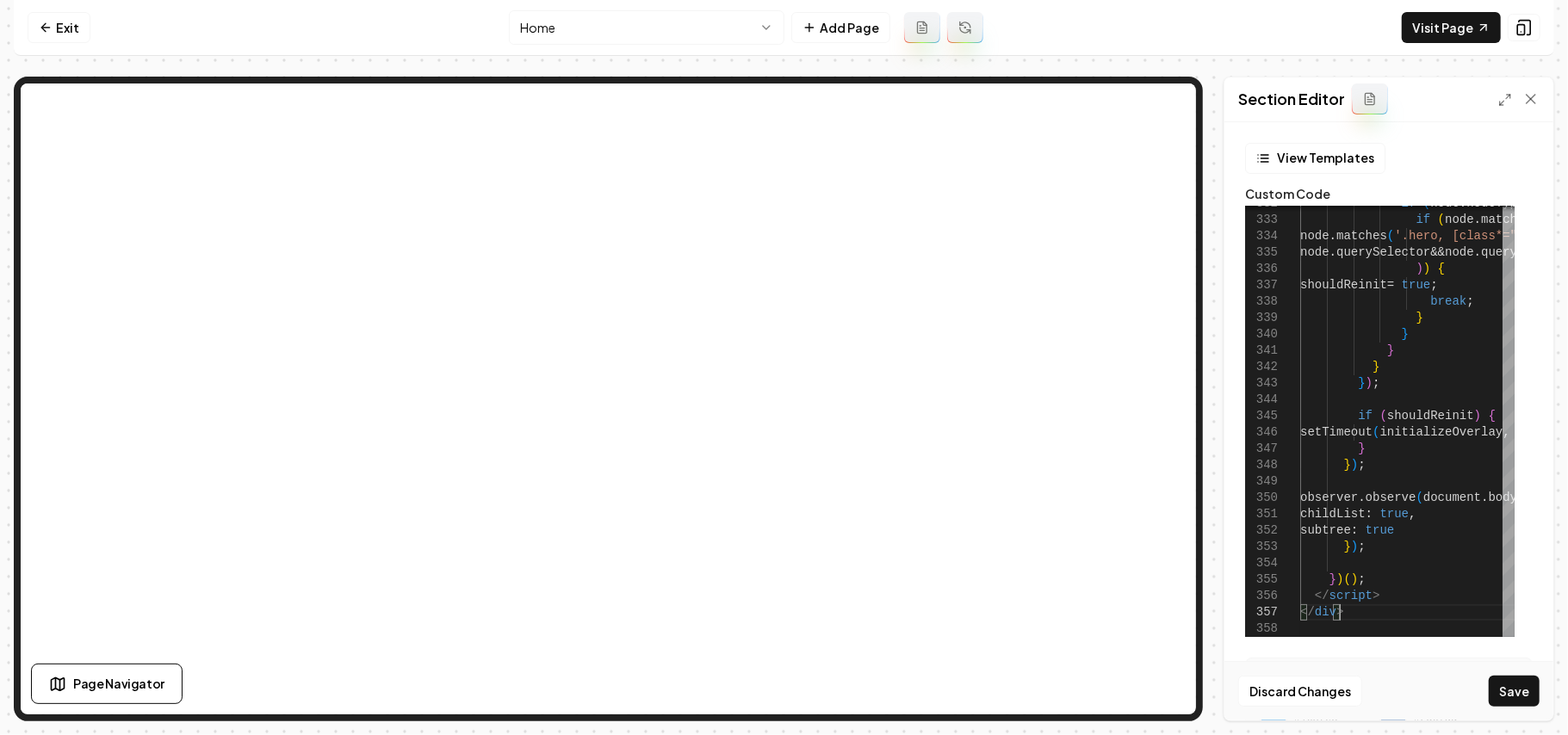
click at [1498, 112] on div "Section Editor" at bounding box center [1389, 99] width 329 height 44
click at [1502, 101] on icon at bounding box center [1505, 99] width 14 height 14
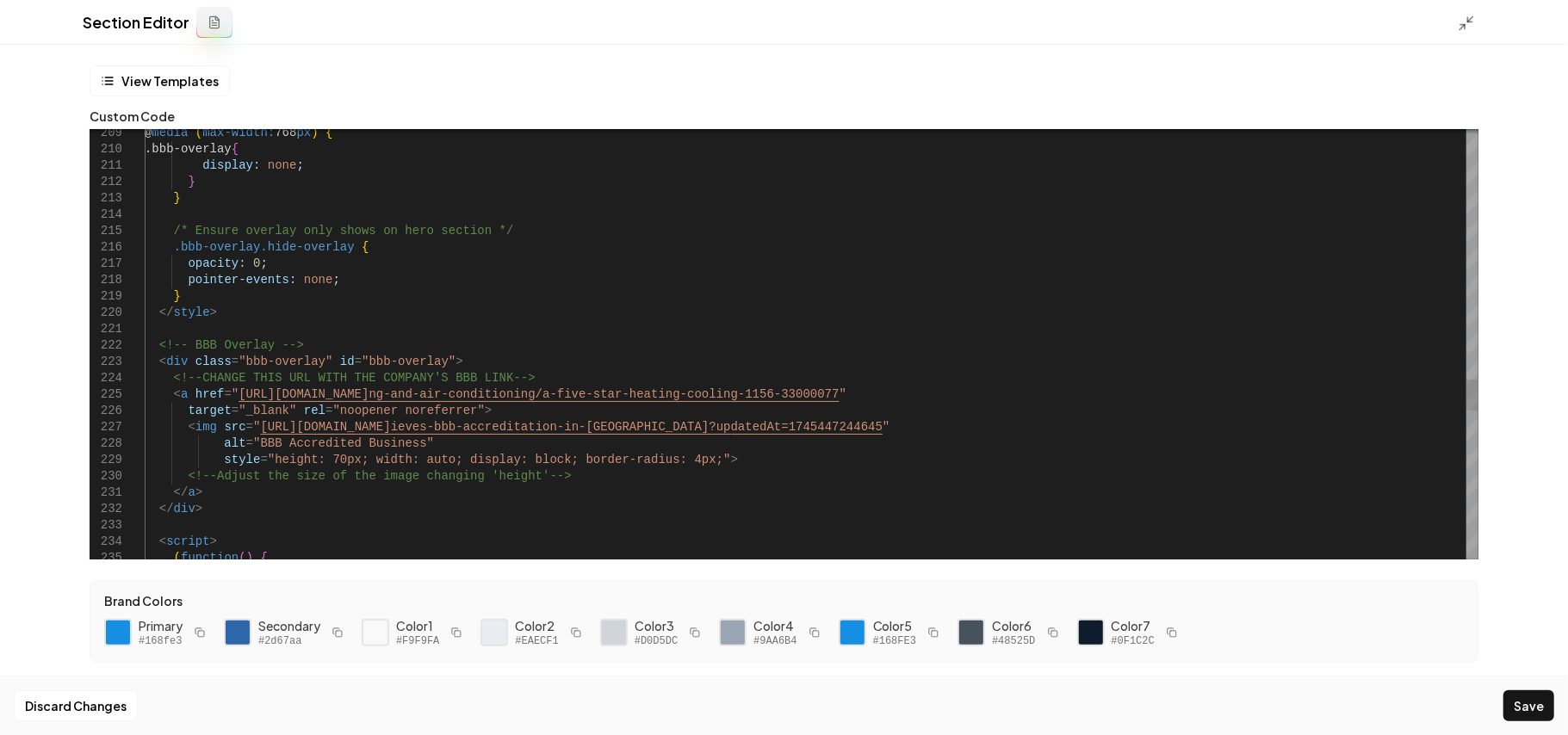
scroll to position [81, 38]
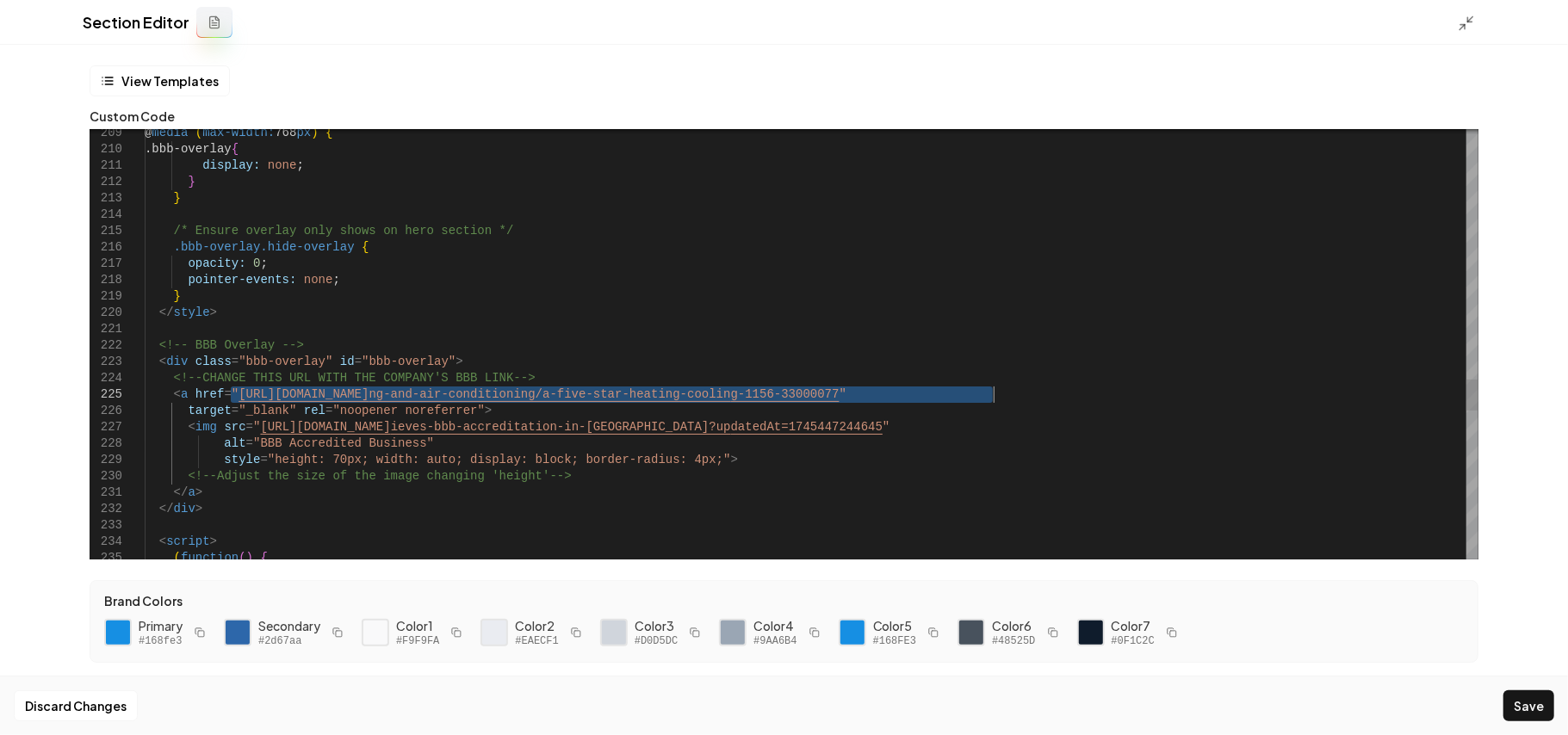
drag, startPoint x: 231, startPoint y: 391, endPoint x: 995, endPoint y: 391, distance: 764.0
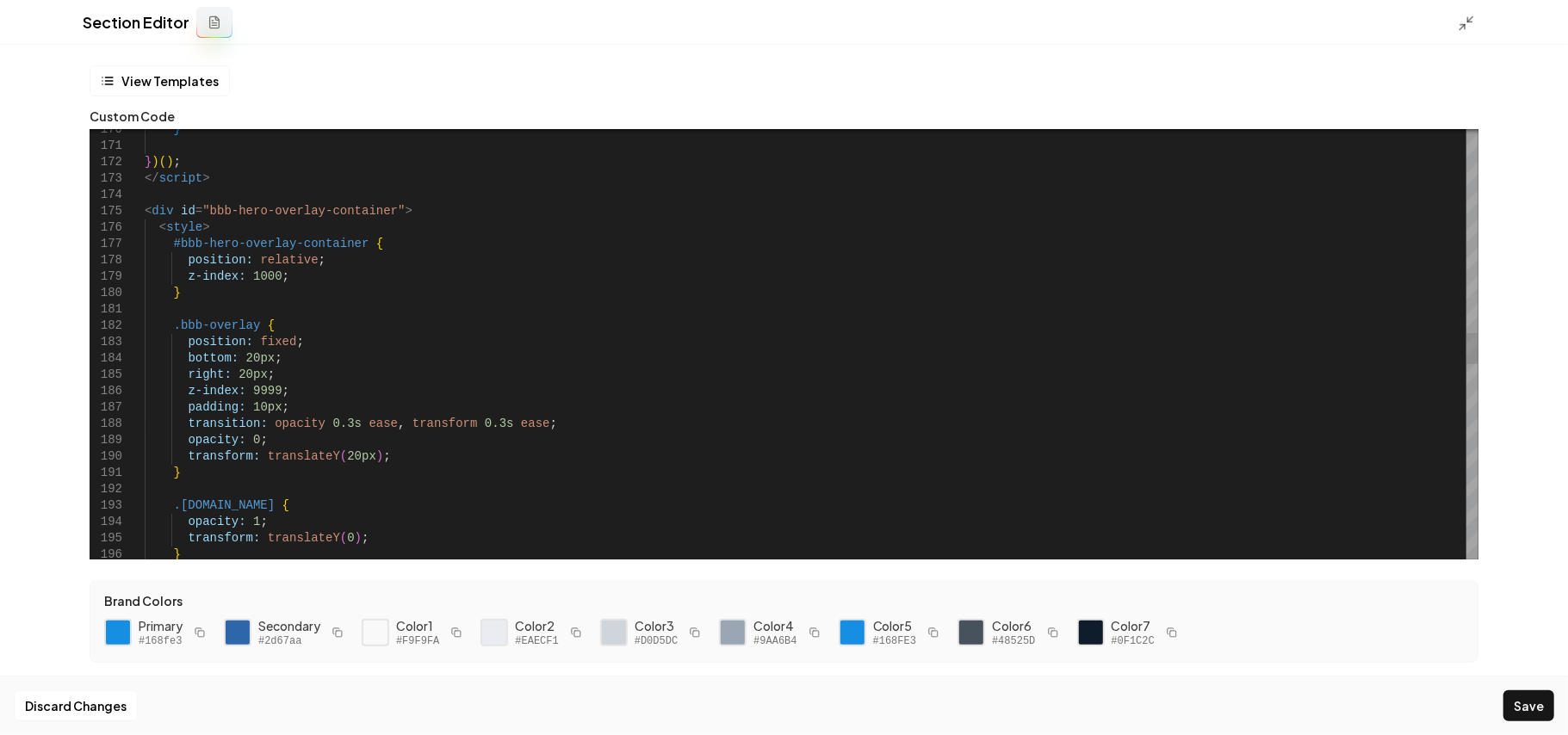
click at [211, 377] on div "transform: translateY ( 0 ) ; } } .[DOMAIN_NAME] { opacity: 1 ; transition: opa…" at bounding box center [811, 285] width 1333 height 5857
click at [1557, 697] on div "Discard Changes Save" at bounding box center [784, 706] width 1568 height 60
click at [1551, 696] on button "Save" at bounding box center [1528, 706] width 51 height 31
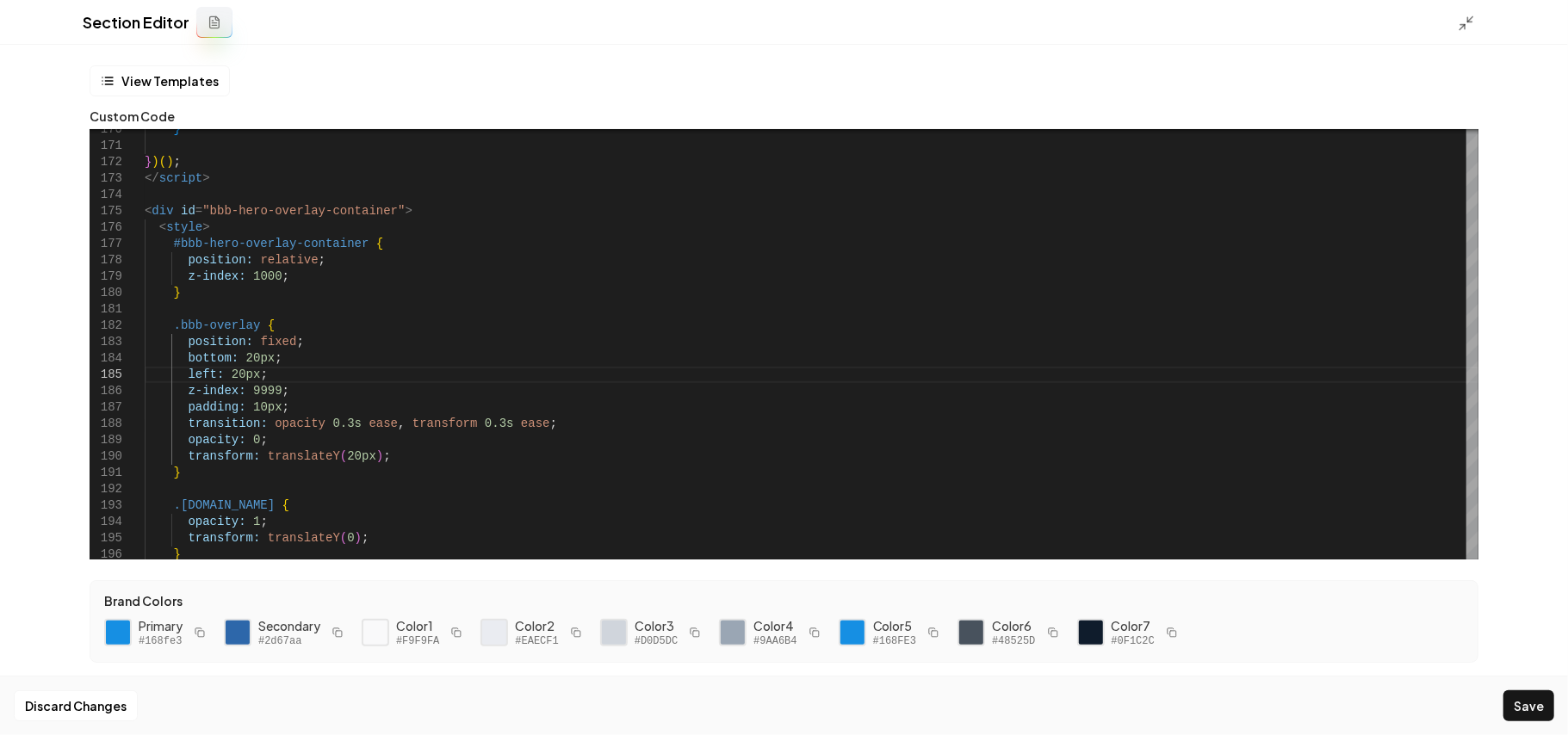
type textarea "**********"
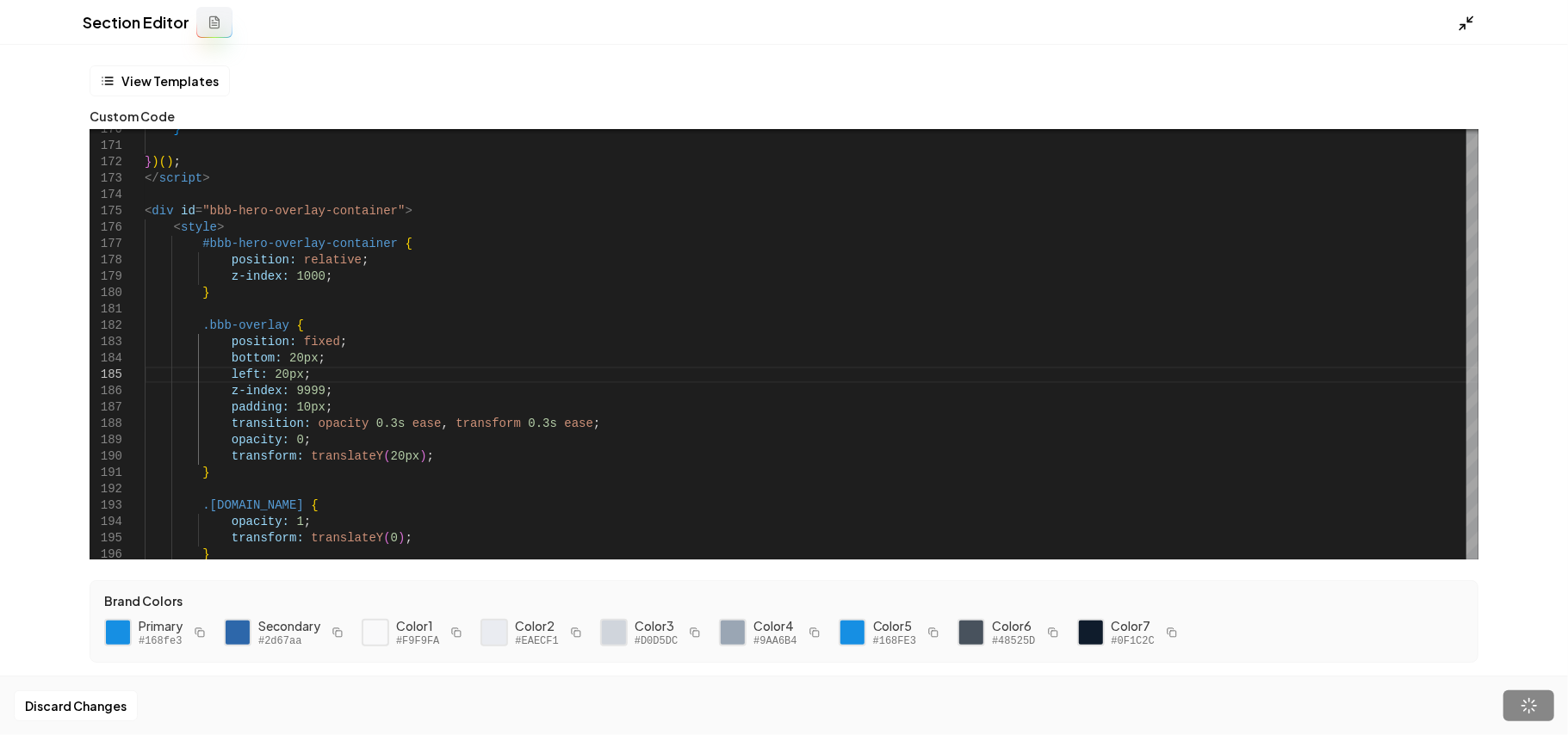
click at [1461, 24] on polyline at bounding box center [1462, 26] width 5 height 5
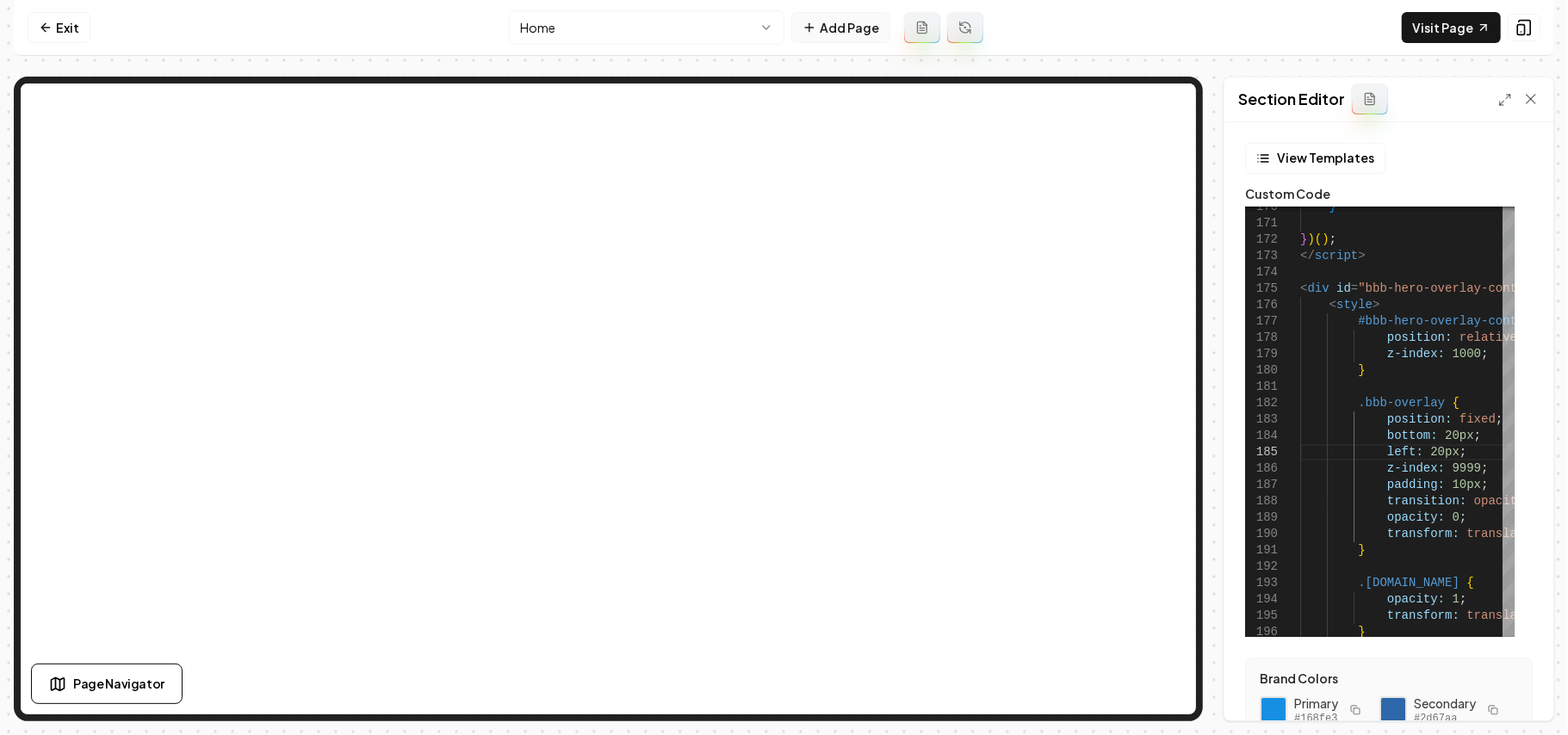
click at [823, 36] on button "Add Page" at bounding box center [841, 27] width 99 height 31
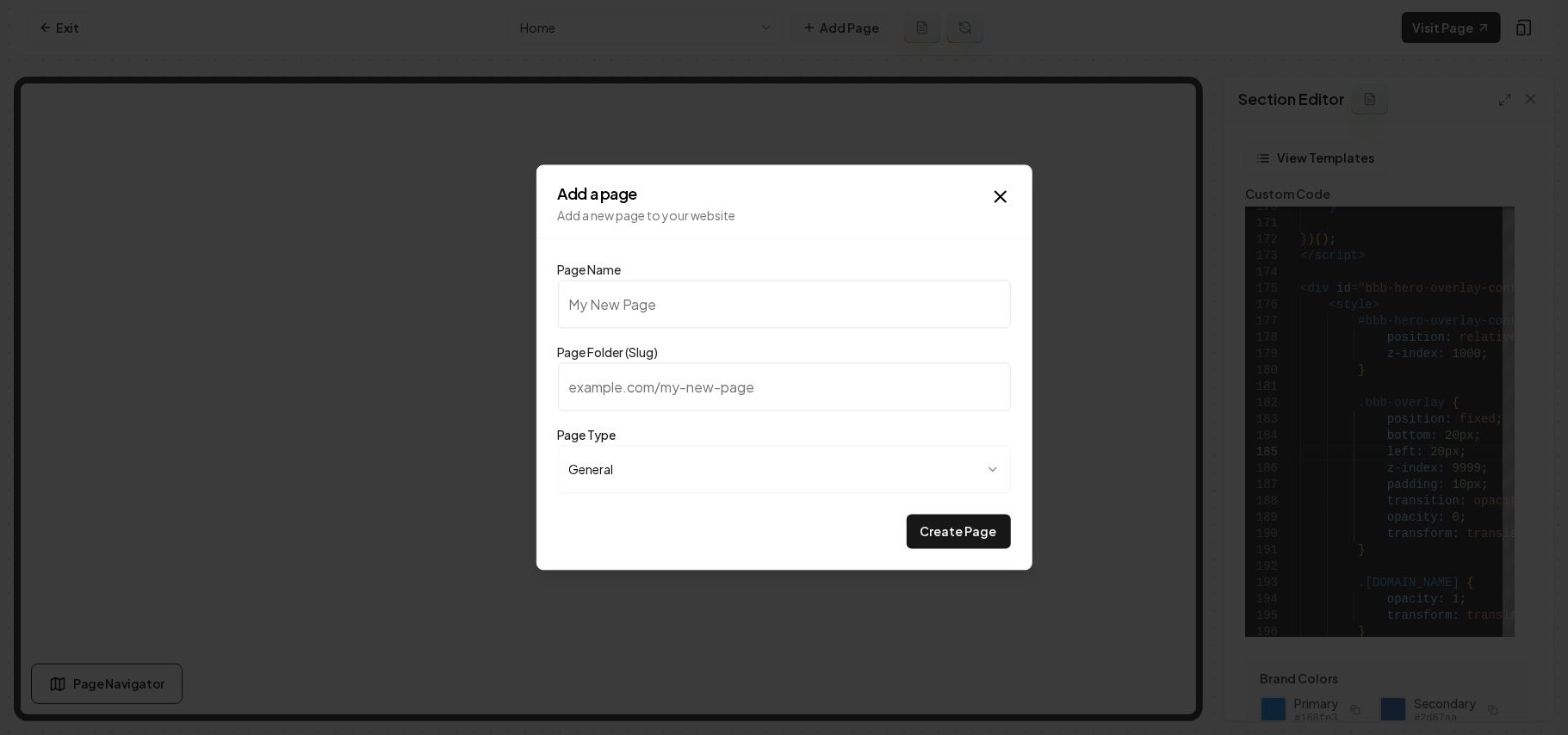
type input "P"
type input "p"
type input "Po"
type input "po"
type input "Por"
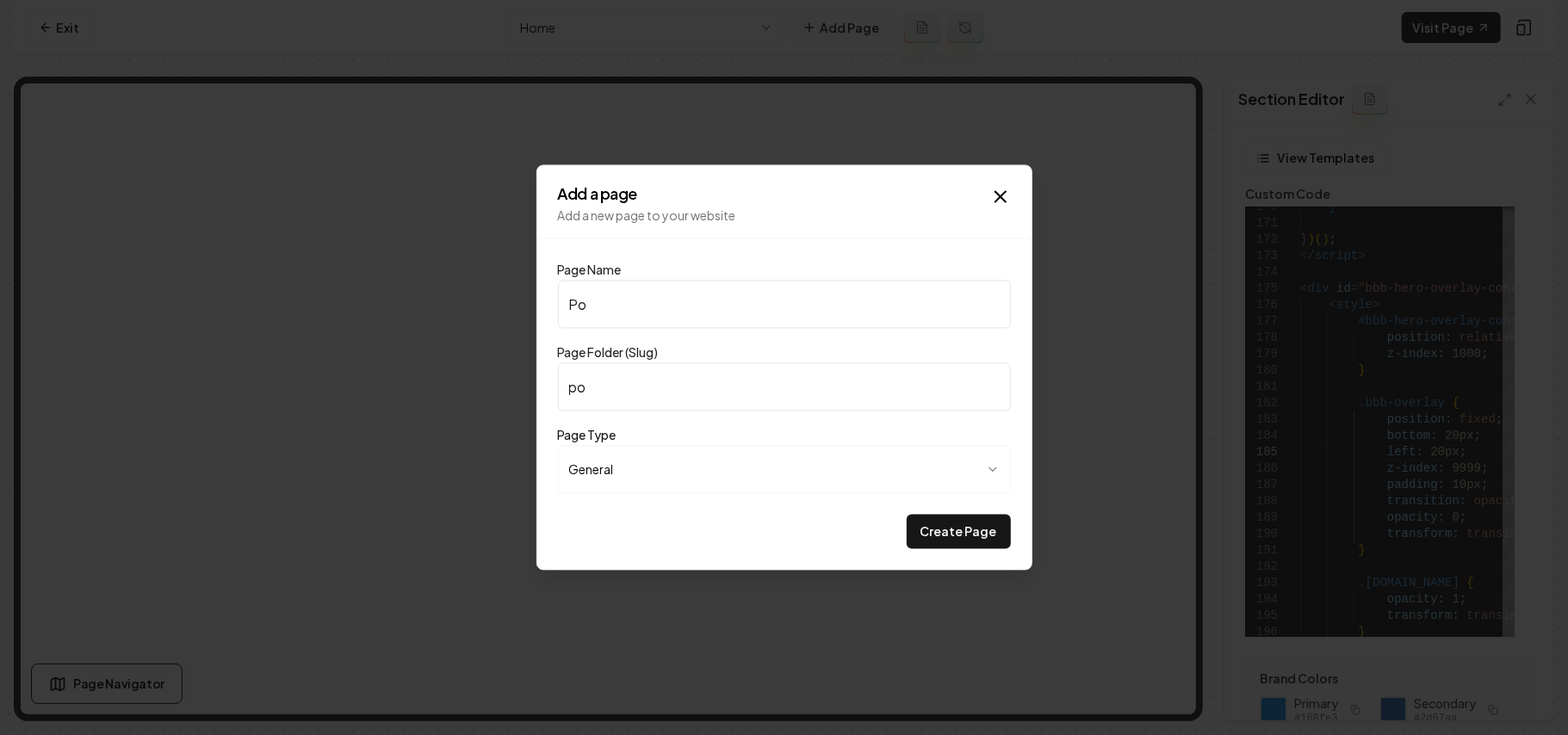
type input "por"
type input "Port"
type input "port"
type input "Portf"
type input "portf"
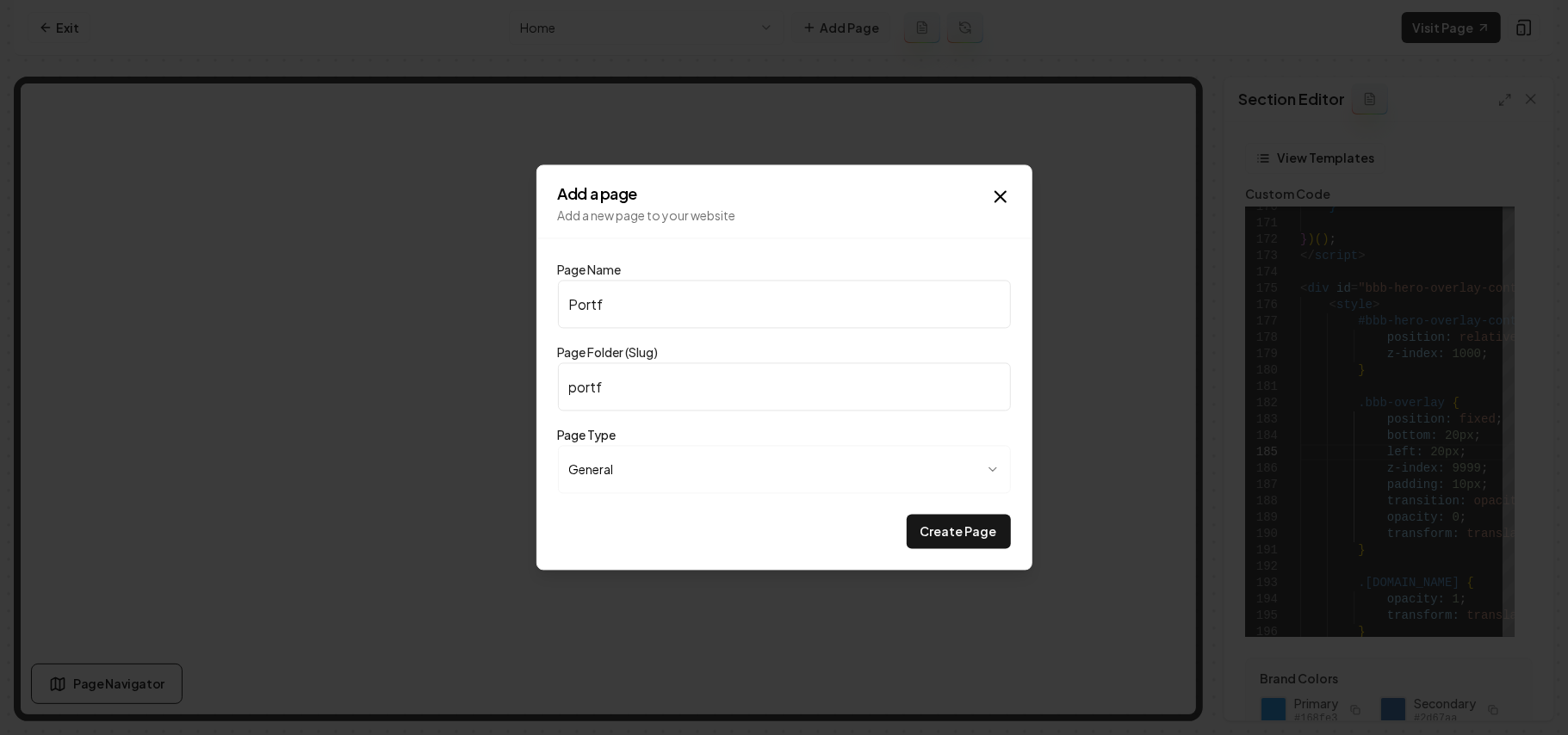
type input "Portfo"
type input "portfo"
type input "Portfol"
type input "portfol"
type input "Portfoli"
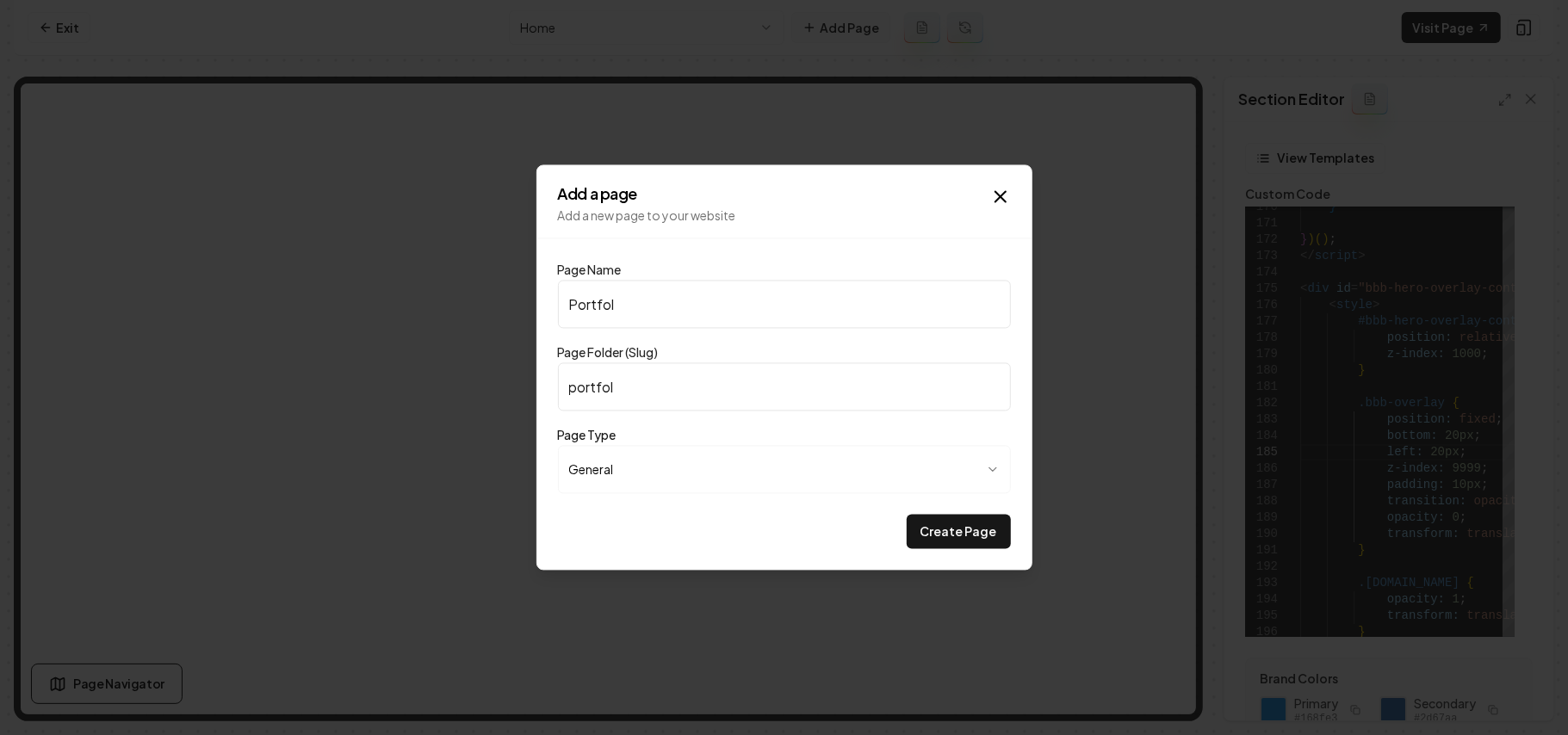
type input "portfoli"
type input "Portfolio"
type input "portfolio"
type input "Portfolio"
click at [952, 525] on button "Create Page" at bounding box center [959, 532] width 104 height 34
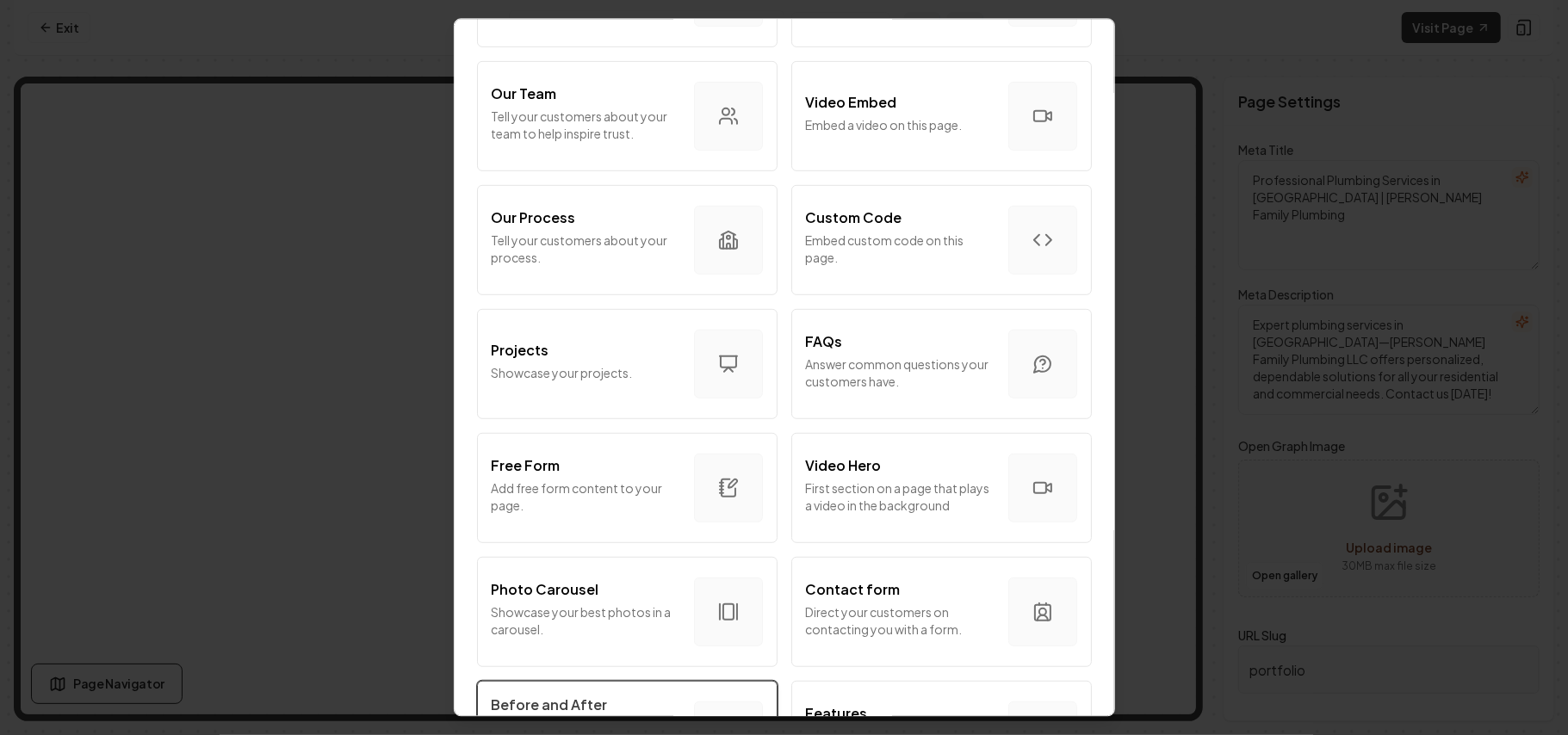
scroll to position [689, 0]
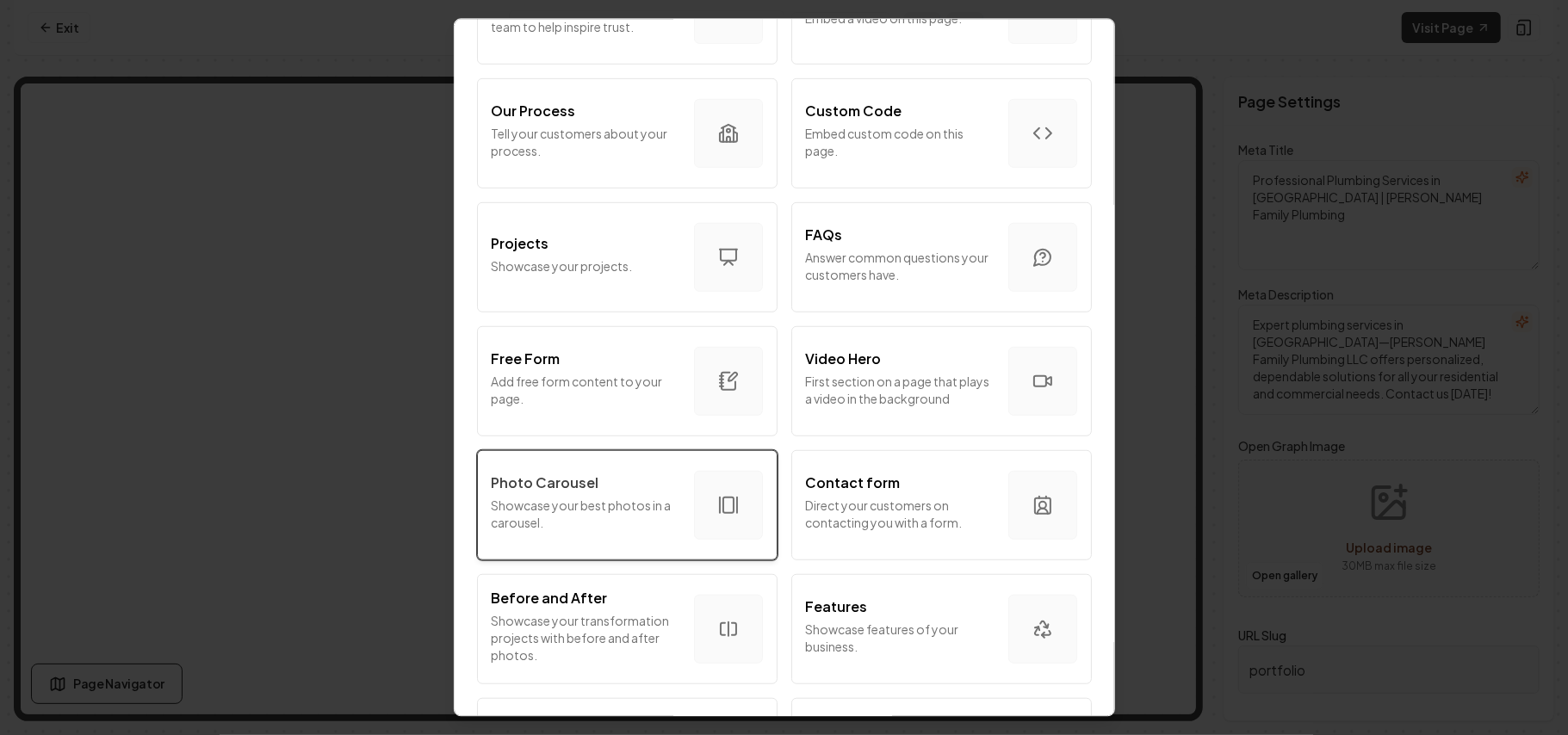
click at [562, 497] on p "Showcase your best photos in a carousel." at bounding box center [585, 514] width 188 height 34
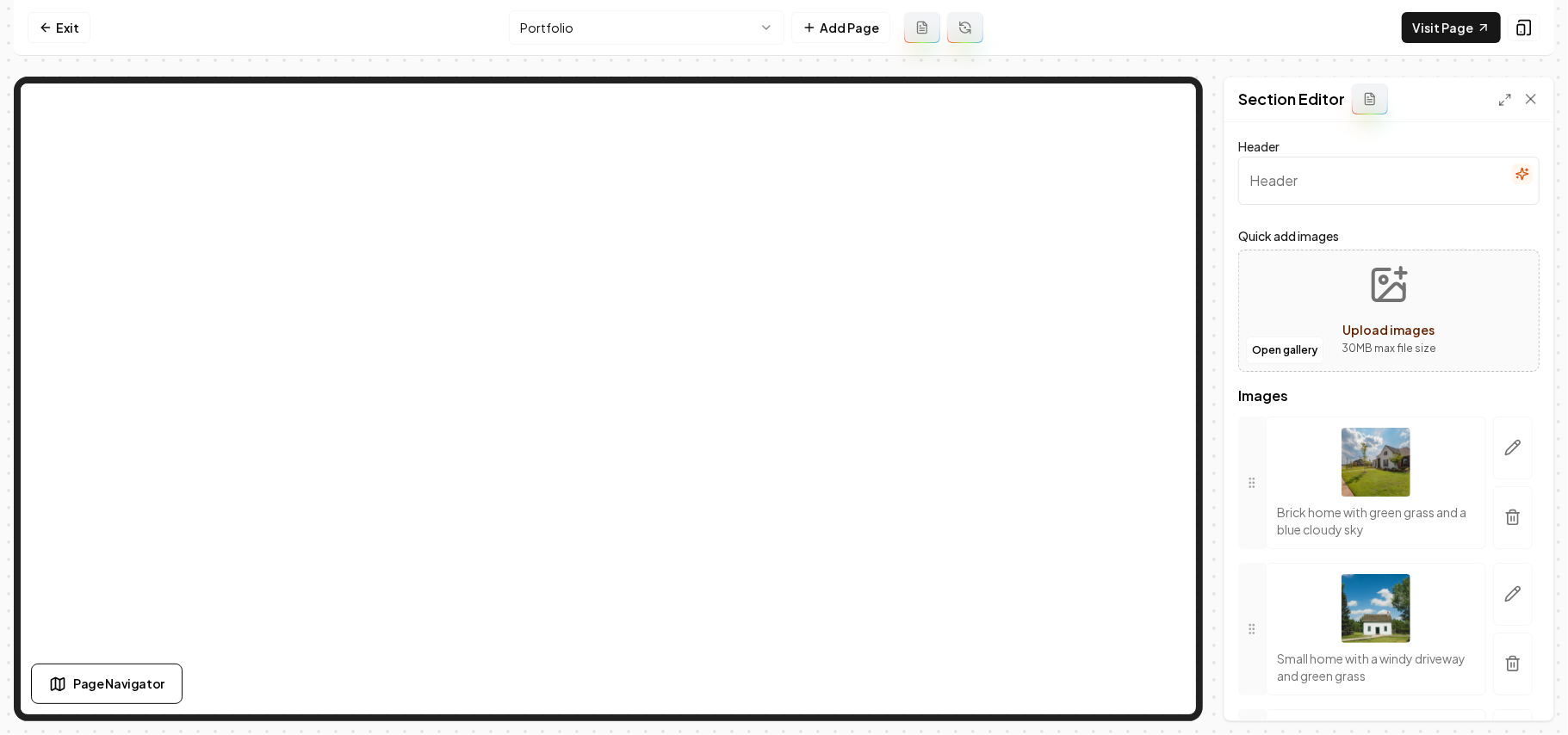
drag, startPoint x: 1334, startPoint y: 184, endPoint x: 1246, endPoint y: 166, distance: 89.8
click at [1263, 174] on input "Header" at bounding box center [1388, 181] width 302 height 48
paste input "Our Portfolio"
type input "Our Portfolio"
click at [1504, 514] on icon "button" at bounding box center [1512, 517] width 17 height 17
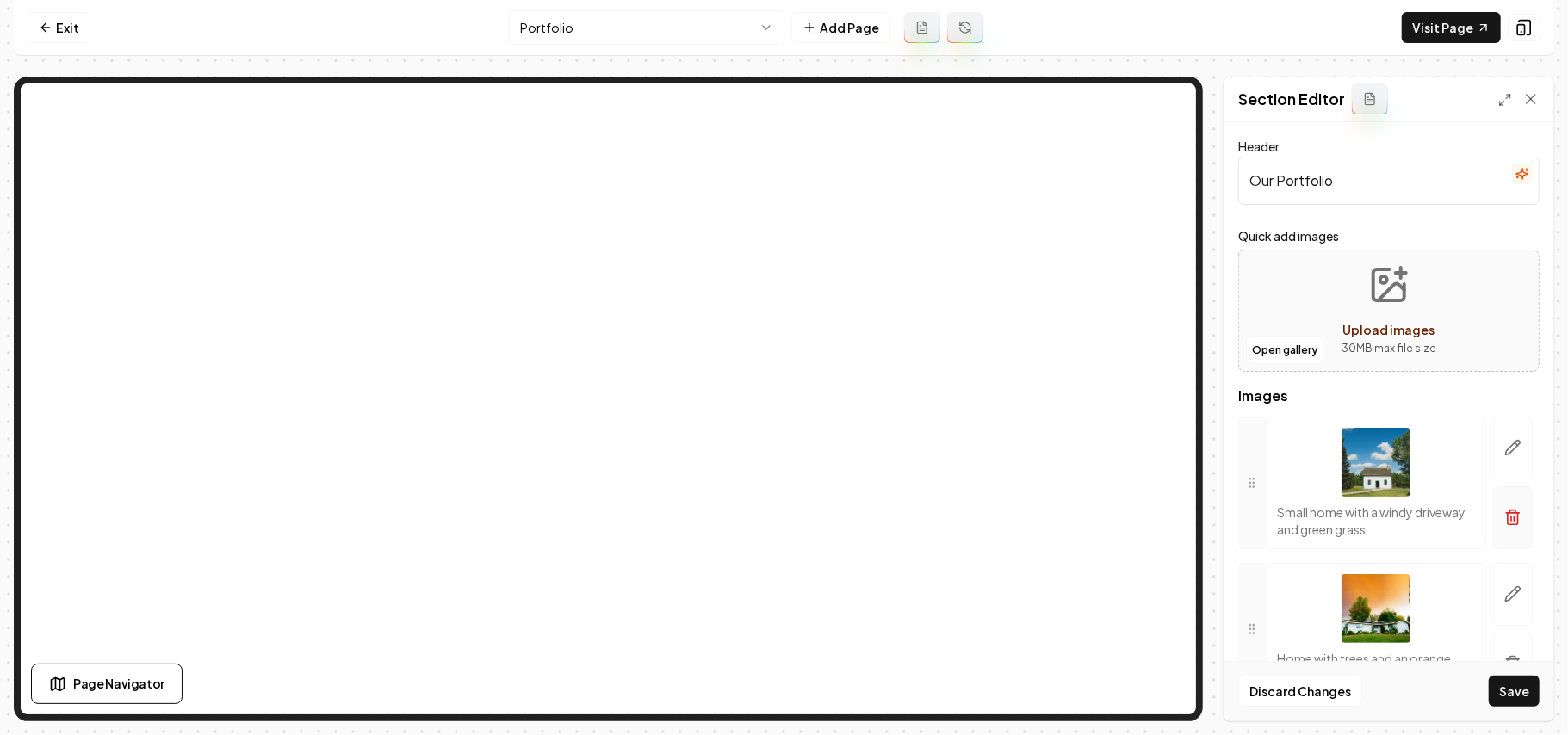
click at [1504, 514] on icon "button" at bounding box center [1512, 517] width 17 height 17
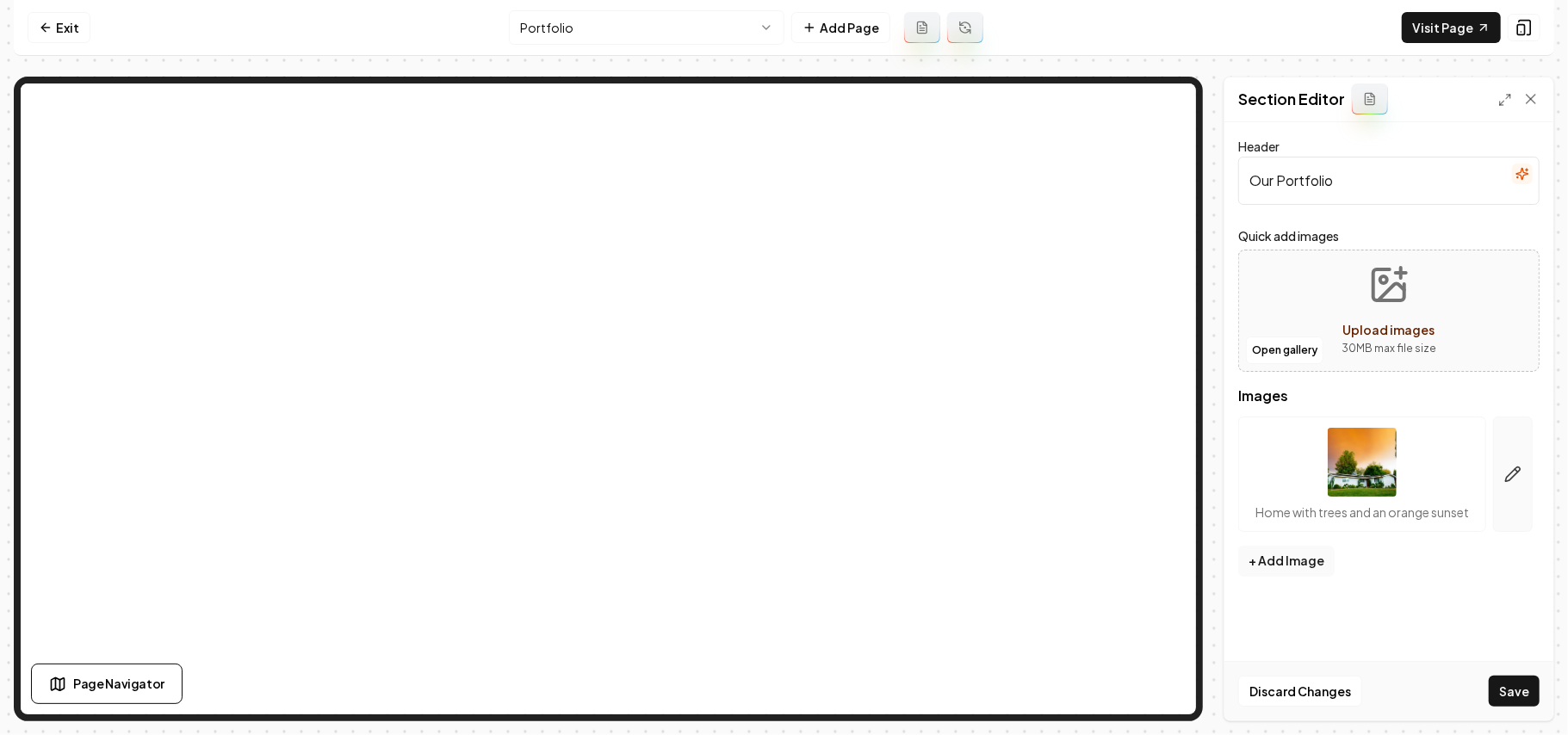
click at [1503, 512] on button "button" at bounding box center [1513, 475] width 40 height 115
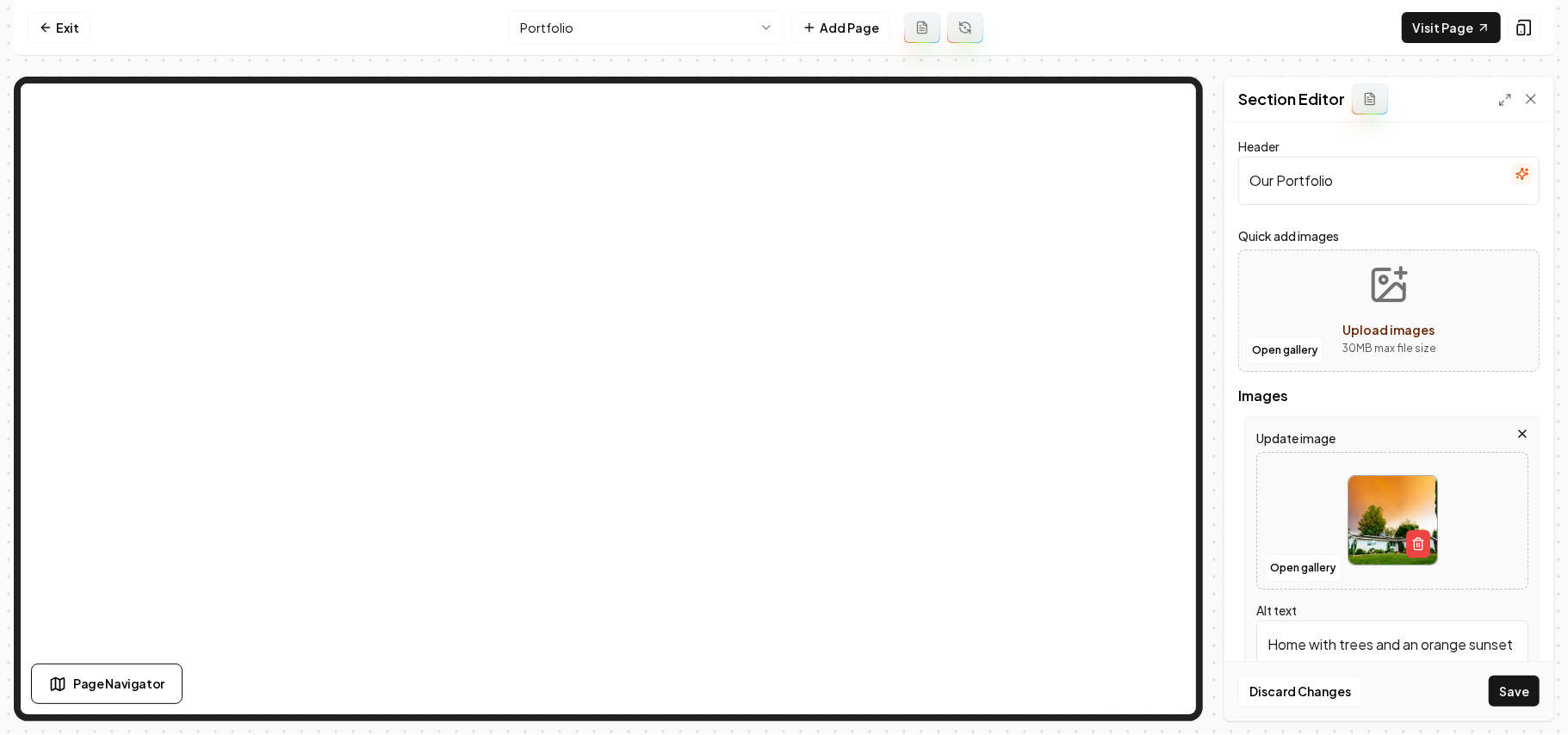
click at [1515, 436] on icon "button" at bounding box center [1522, 434] width 14 height 14
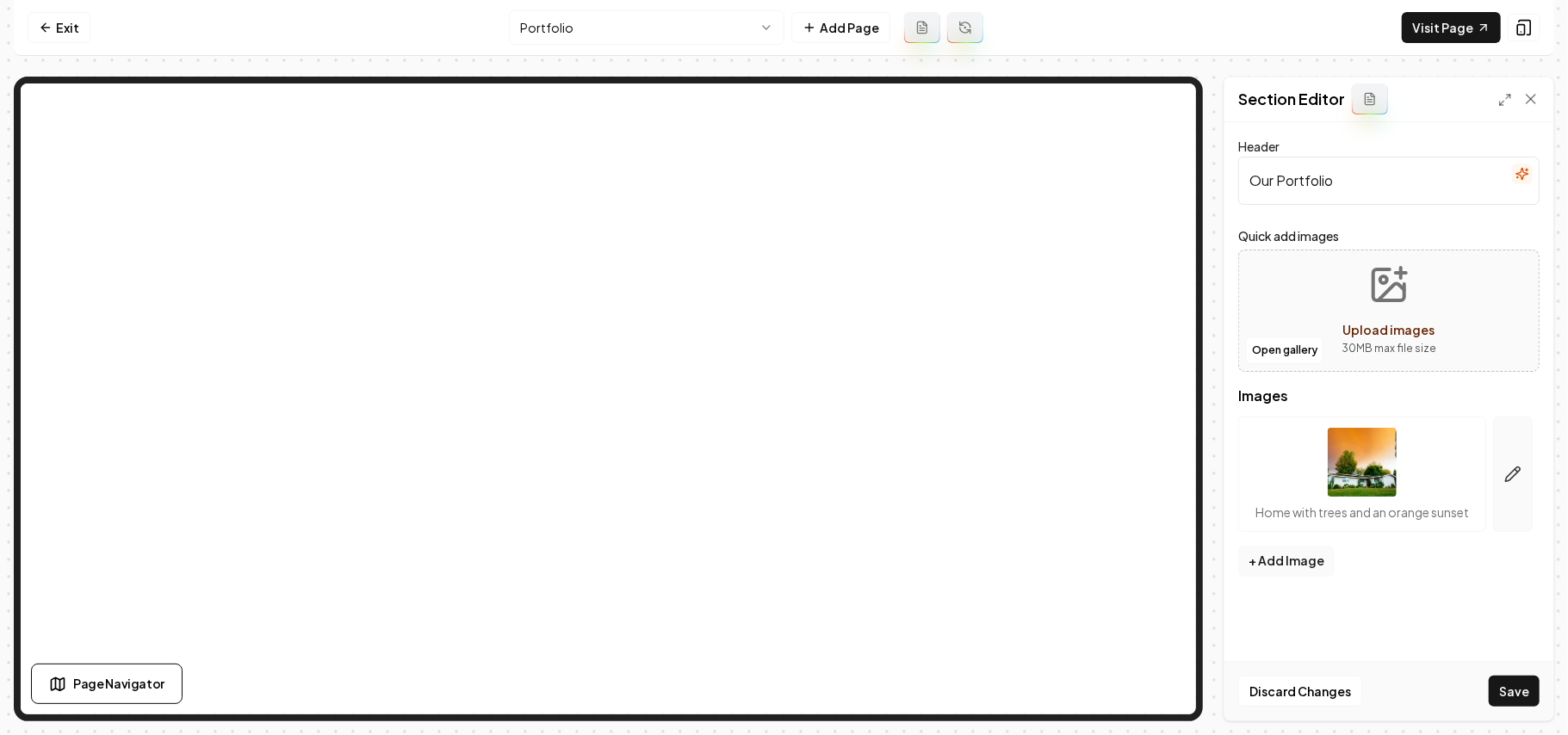
click at [1513, 531] on button "button" at bounding box center [1513, 475] width 40 height 115
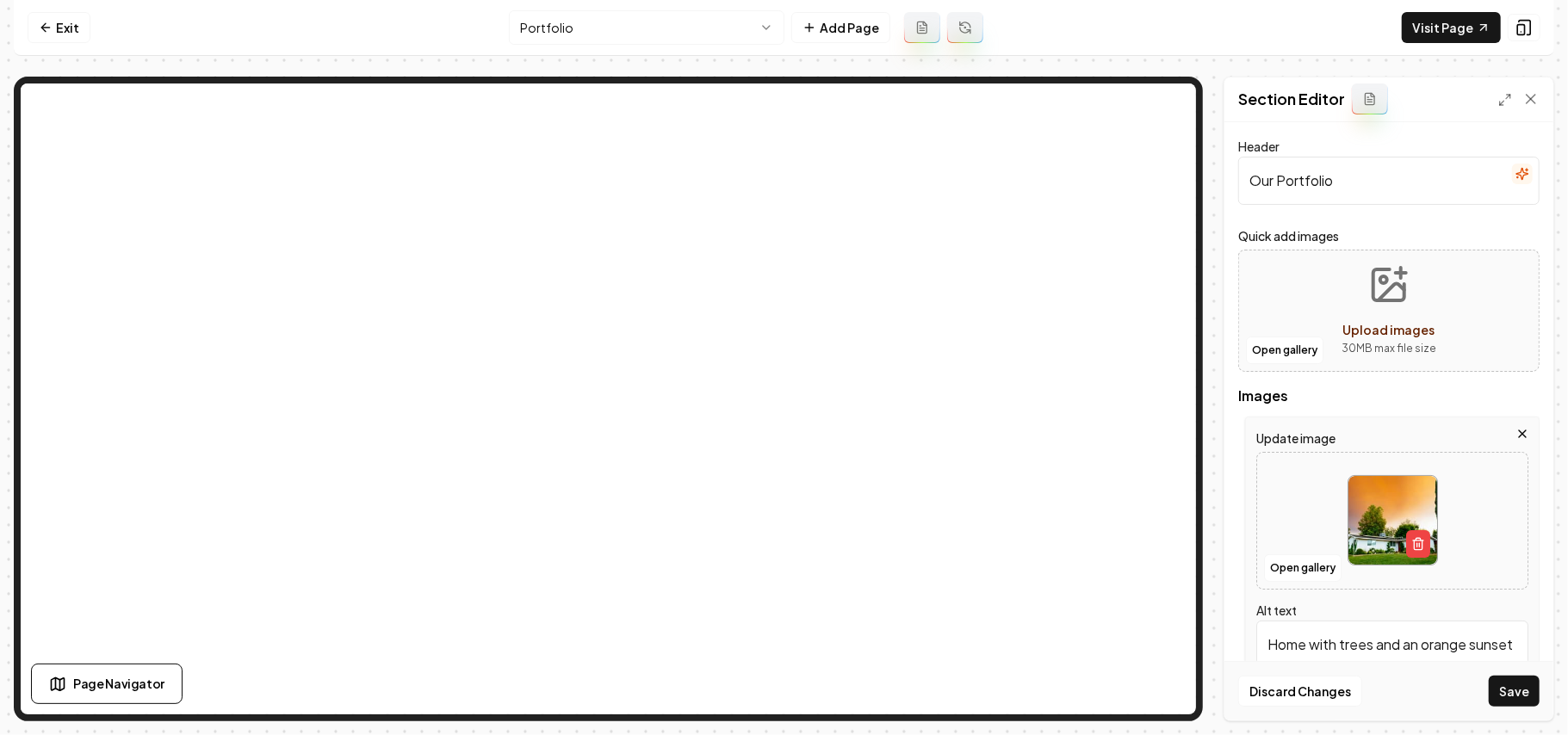
click at [1490, 596] on div "Update image Open gallery Alt text Home with trees and an orange sunset" at bounding box center [1391, 559] width 294 height 284
click at [1414, 535] on button "button" at bounding box center [1418, 544] width 24 height 27
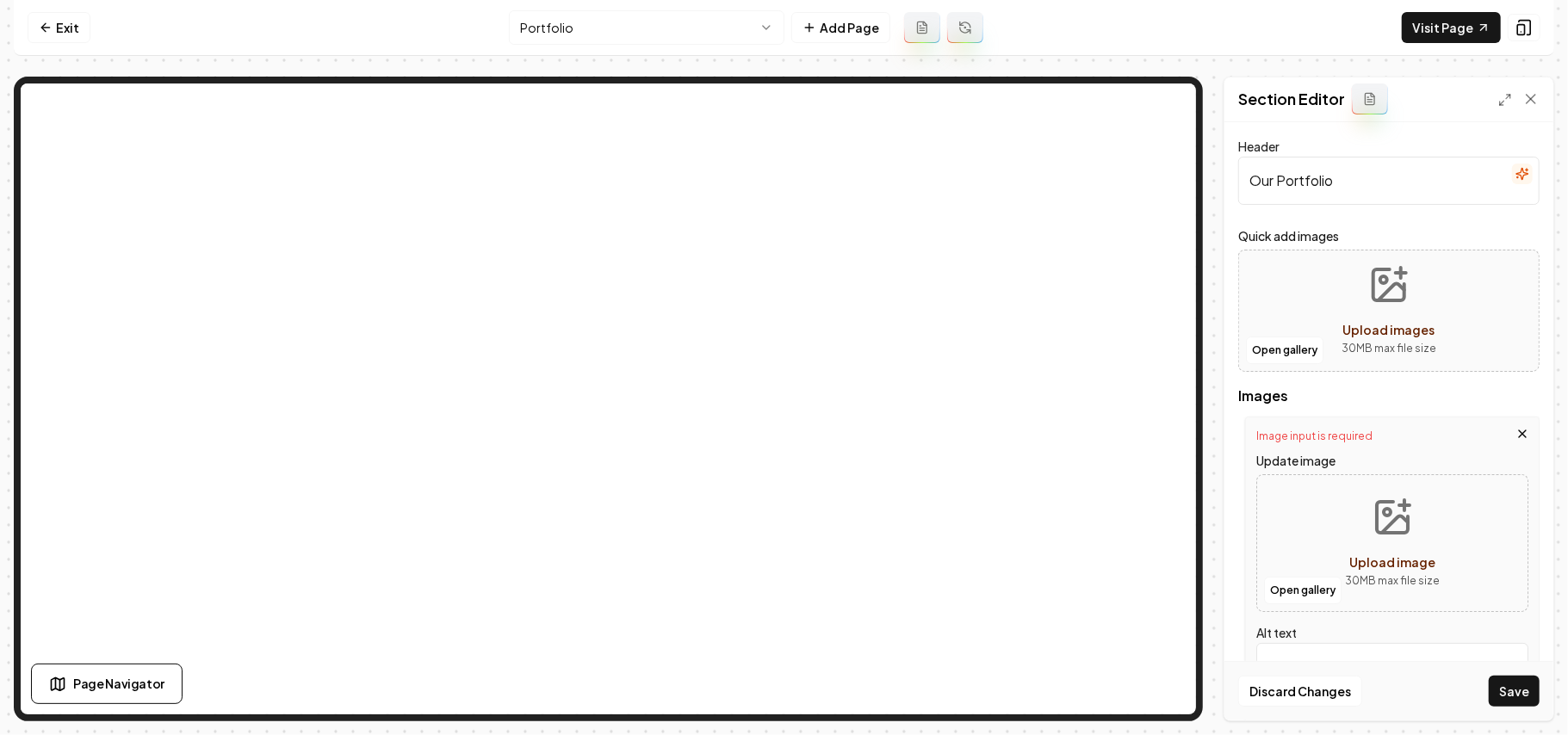
click at [1515, 428] on icon "button" at bounding box center [1522, 434] width 14 height 14
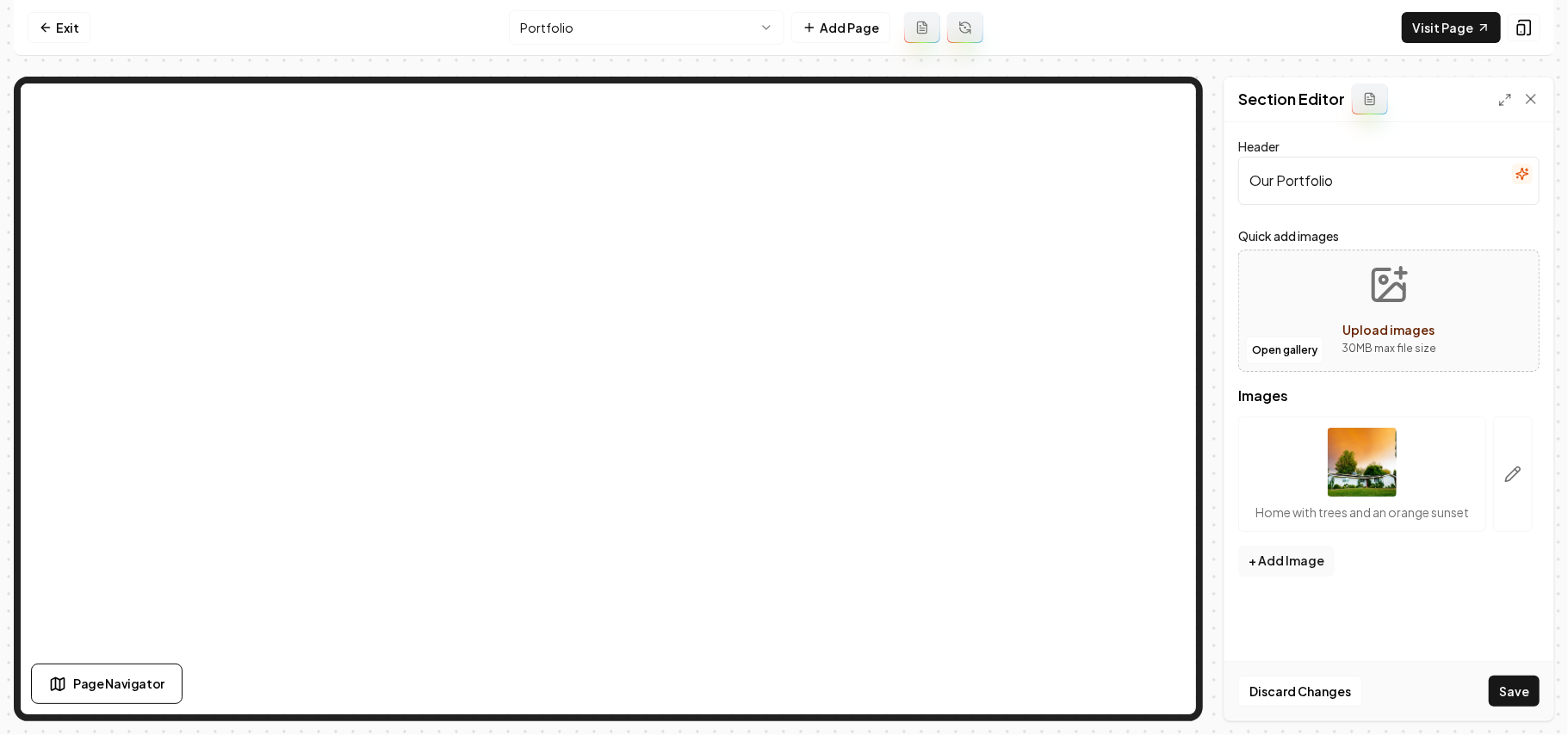
click at [1443, 604] on form "Header Our Portfolio Quick add images Open gallery Upload images 30 MB max file…" at bounding box center [1388, 386] width 302 height 500
click at [1406, 321] on div "Upload images" at bounding box center [1388, 330] width 92 height 21
type input "**********"
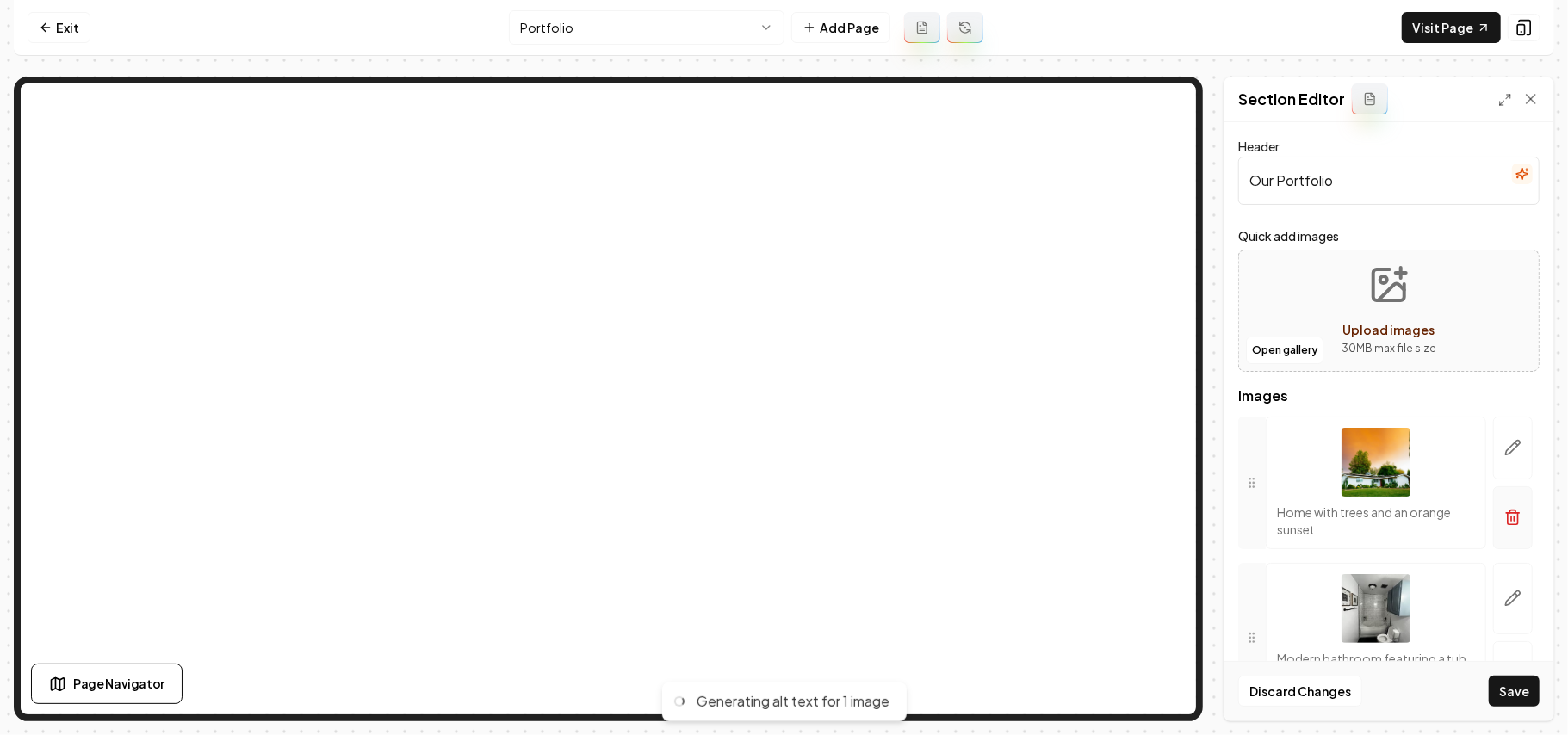
click at [1493, 528] on button "button" at bounding box center [1513, 517] width 40 height 62
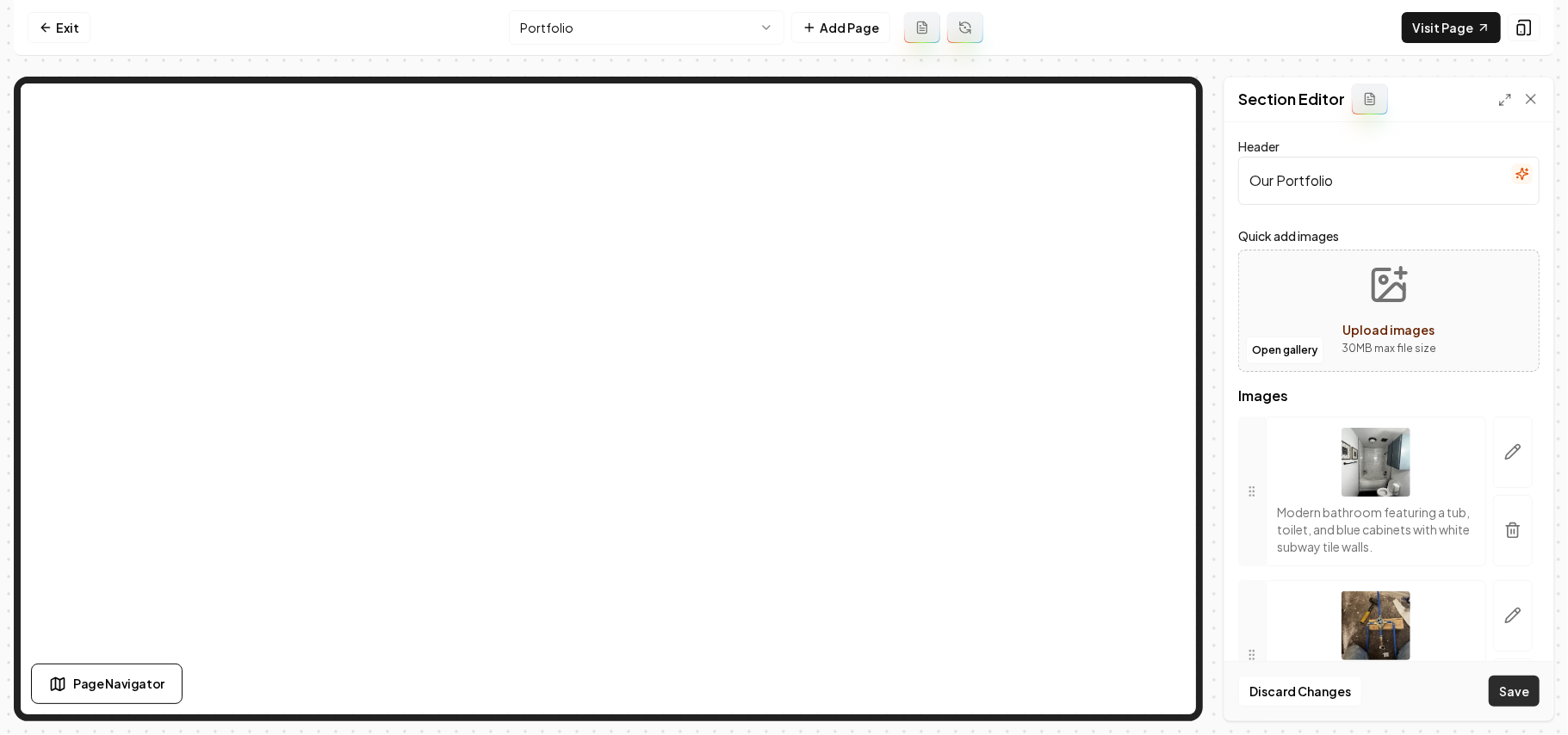
click at [1520, 696] on button "Save" at bounding box center [1514, 691] width 51 height 31
click at [55, 32] on link "Exit" at bounding box center [59, 27] width 62 height 31
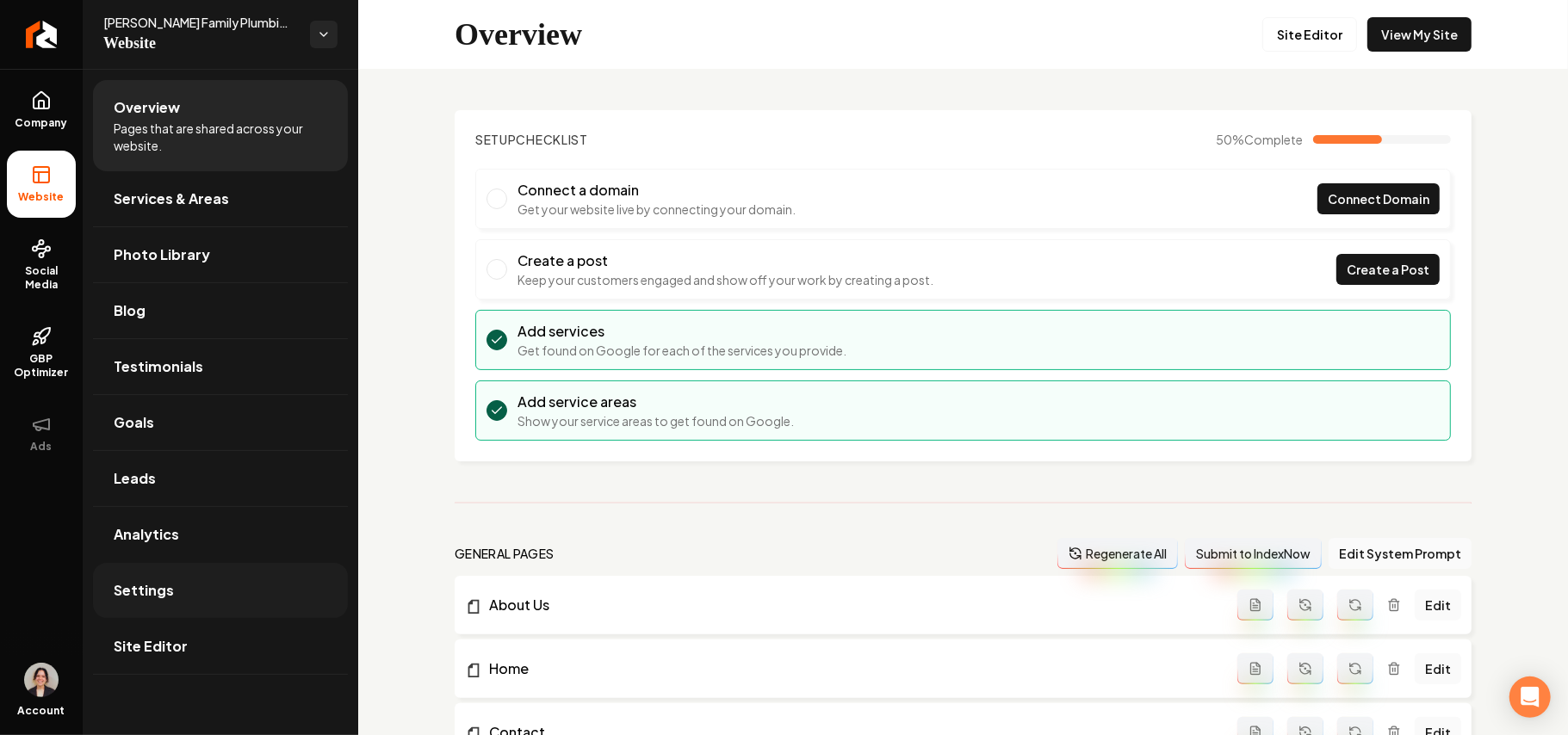
click at [177, 606] on link "Settings" at bounding box center [219, 590] width 254 height 55
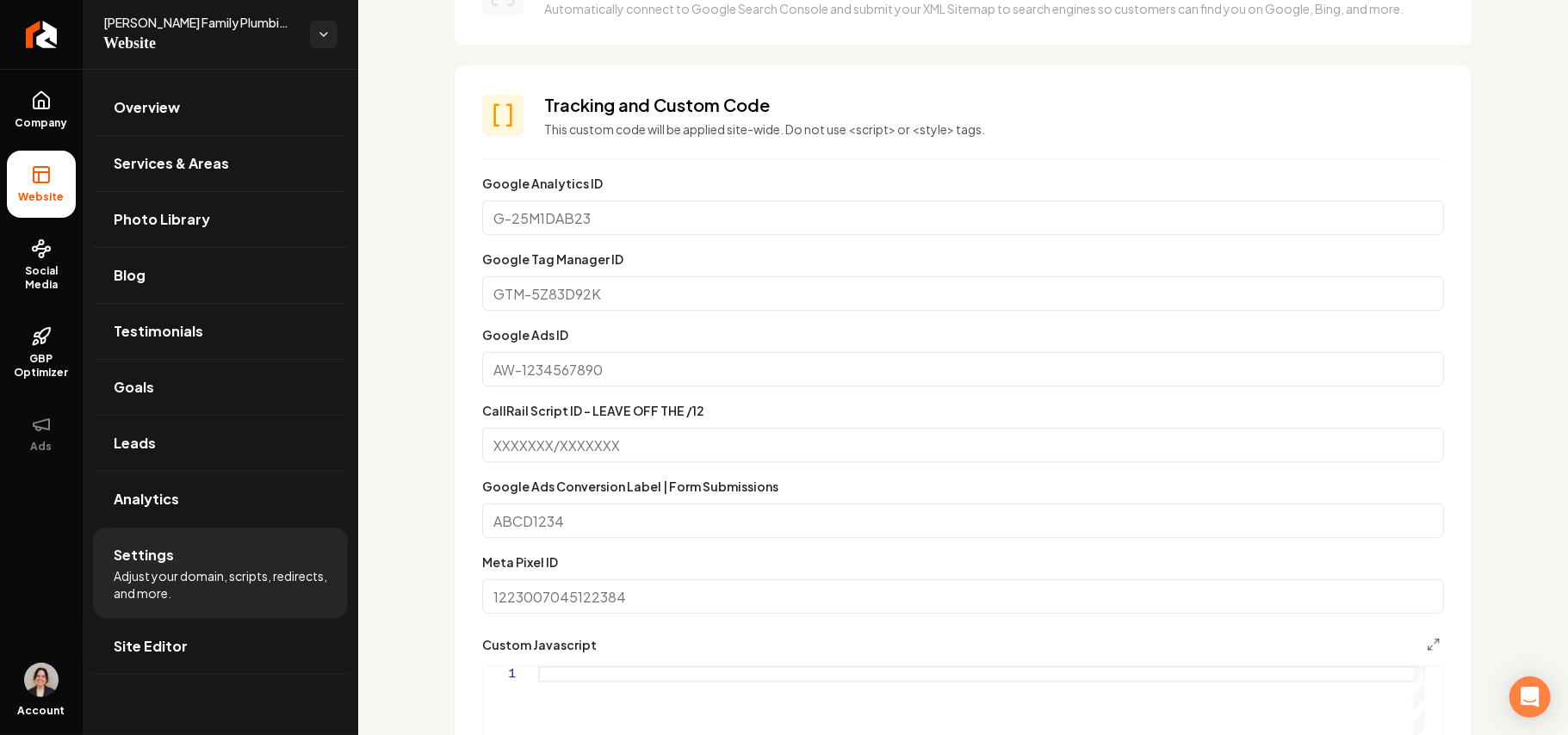
scroll to position [918, 0]
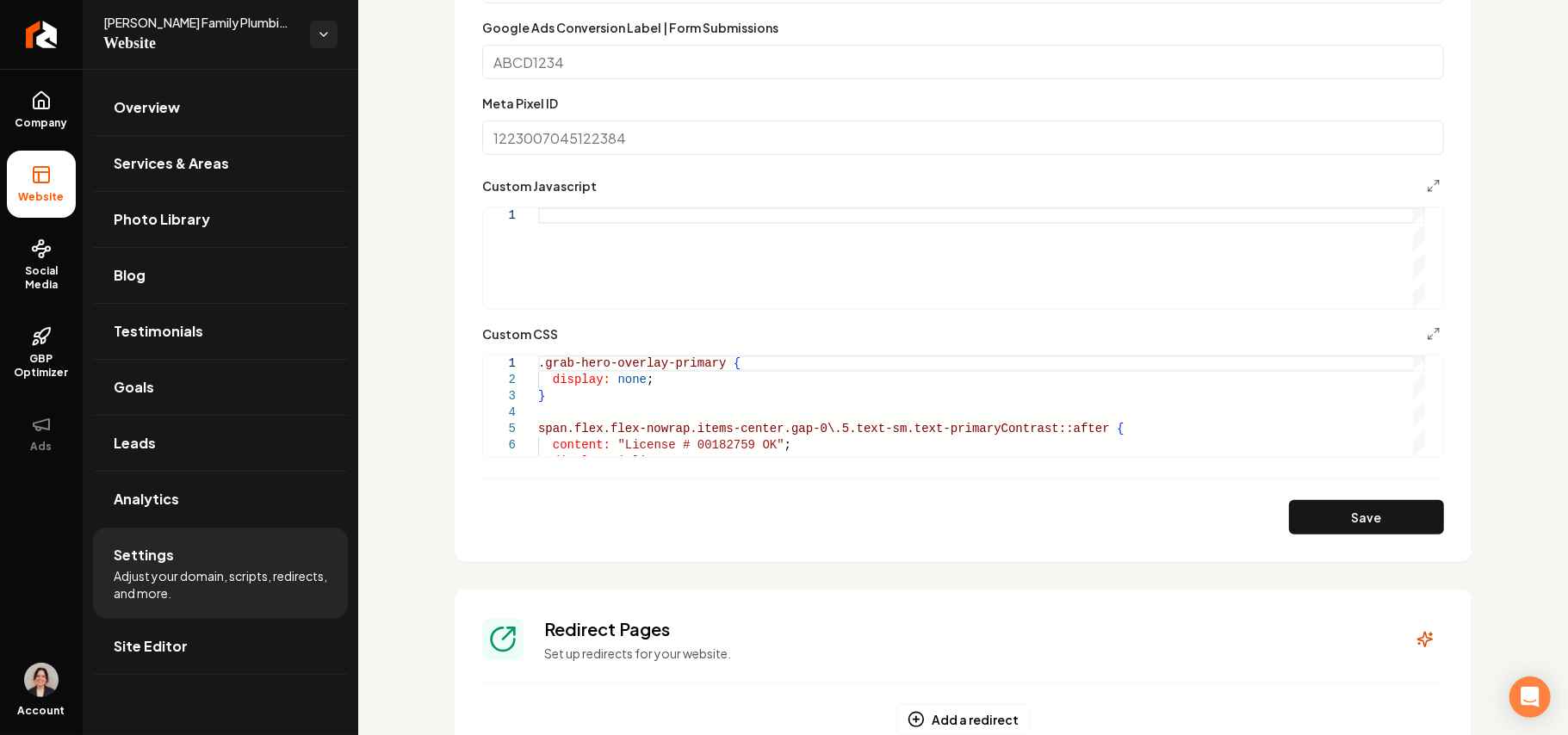
click at [604, 468] on form "**********" at bounding box center [963, 125] width 962 height 821
click at [621, 453] on div ".grab-hero-overlay-primary { display: none ; } span.flex.flex-nowrap.items-cent…" at bounding box center [982, 462] width 887 height 213
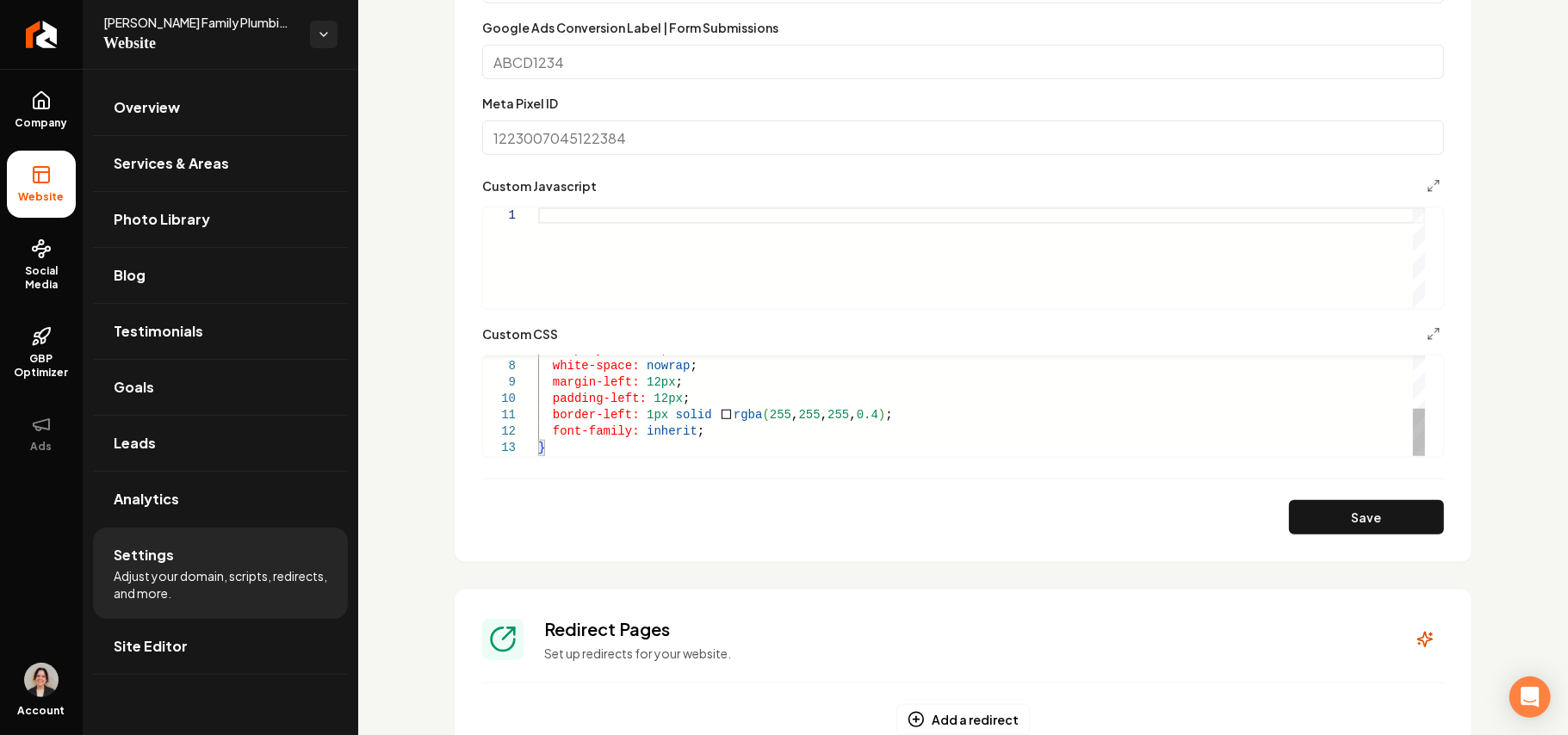
click at [589, 437] on div "display: inline ; white-space: nowrap ; margin-left: 12px ; padding-left: 12px …" at bounding box center [982, 350] width 887 height 213
drag, startPoint x: 571, startPoint y: 447, endPoint x: 584, endPoint y: 434, distance: 18.4
click at [570, 447] on div "display: inline ; white-space: nowrap ; margin-left: 12px ; padding-left: 12px …" at bounding box center [982, 350] width 887 height 213
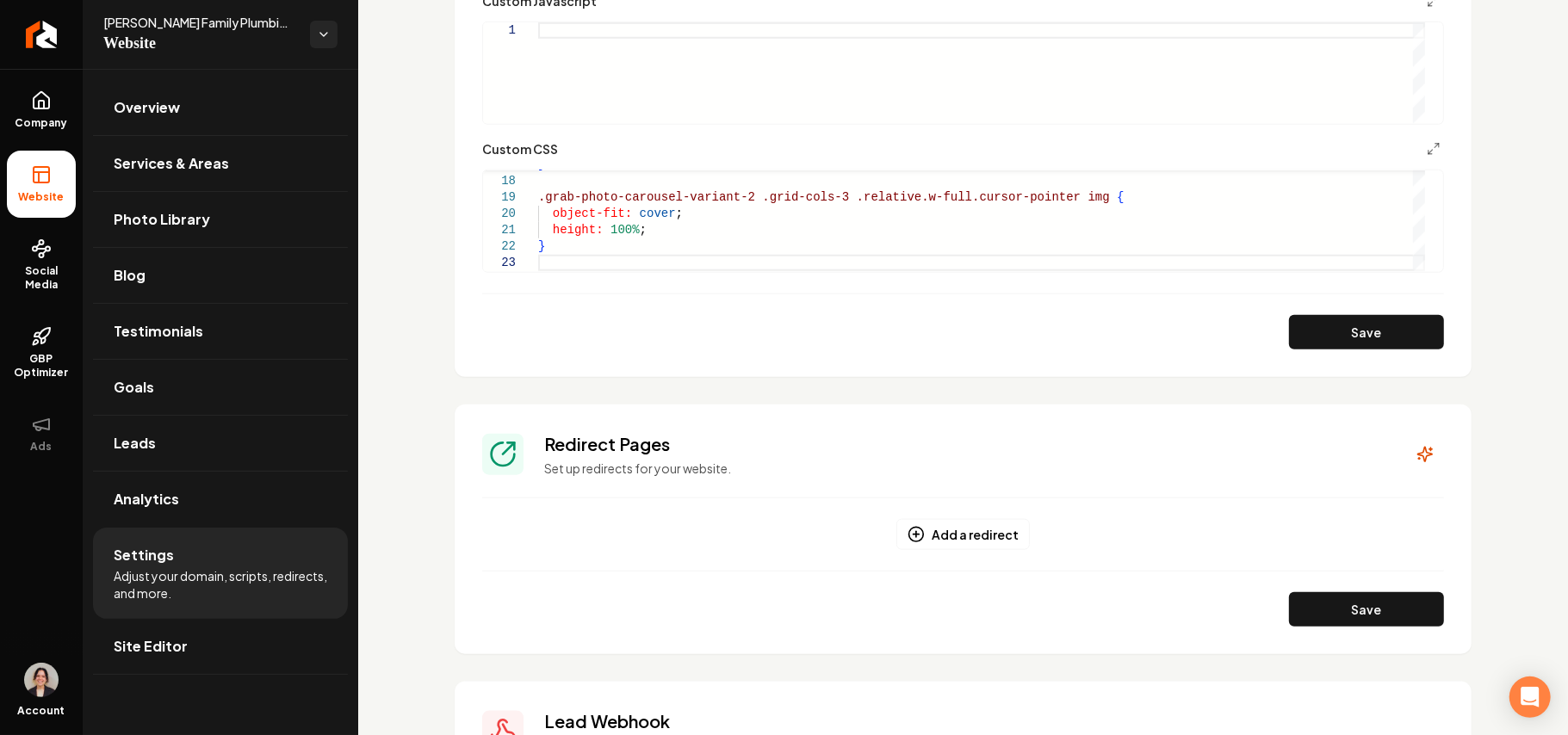
scroll to position [1148, 0]
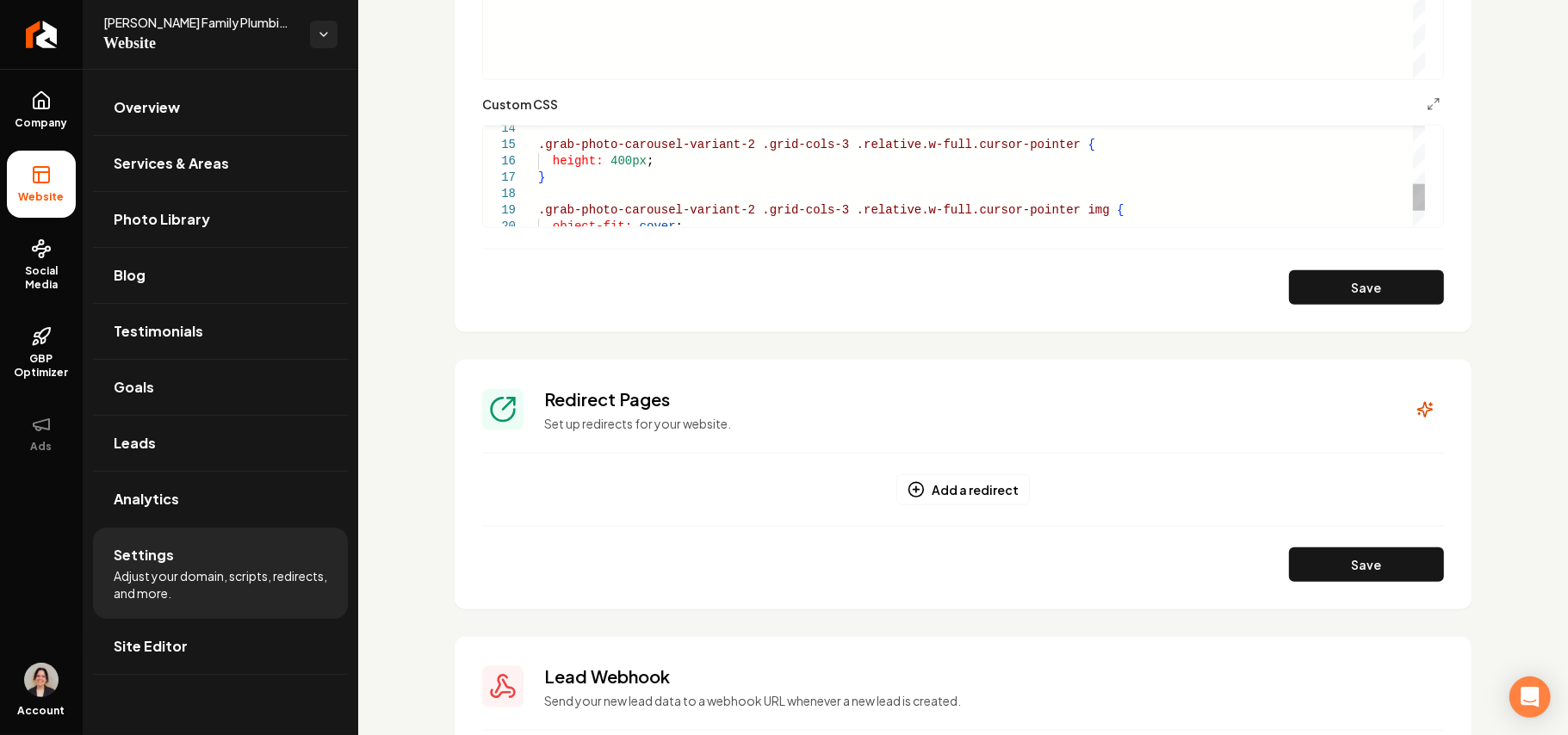
click at [617, 163] on div "} .grab-photo-carousel-variant-2 .grid-cols-3 .relative.w-full.cursor-pointer i…" at bounding box center [982, 96] width 887 height 376
click at [613, 163] on div "} .grab-photo-carousel-variant-2 .grid-cols-3 .relative.w-full.cursor-pointer i…" at bounding box center [982, 96] width 887 height 376
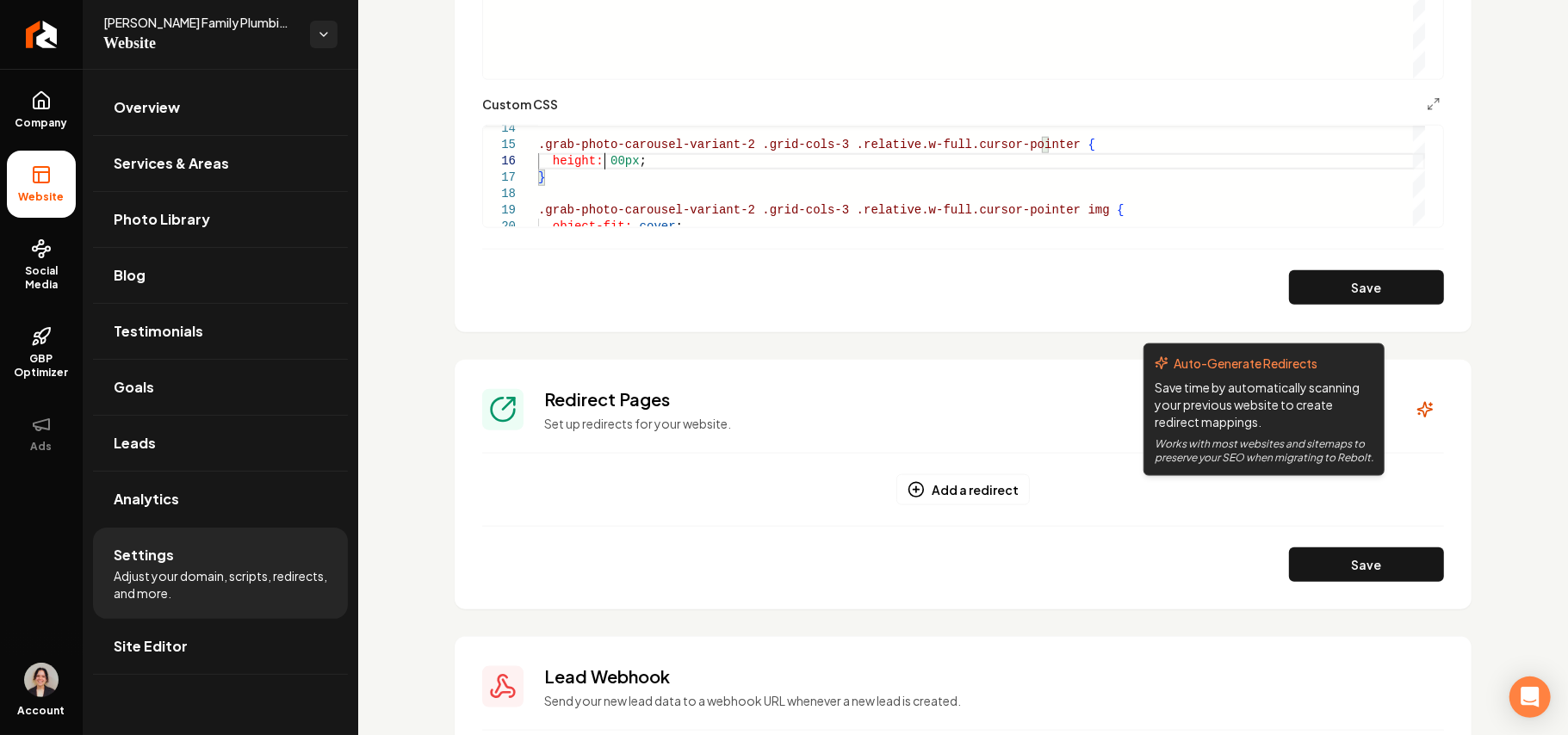
scroll to position [81, 71]
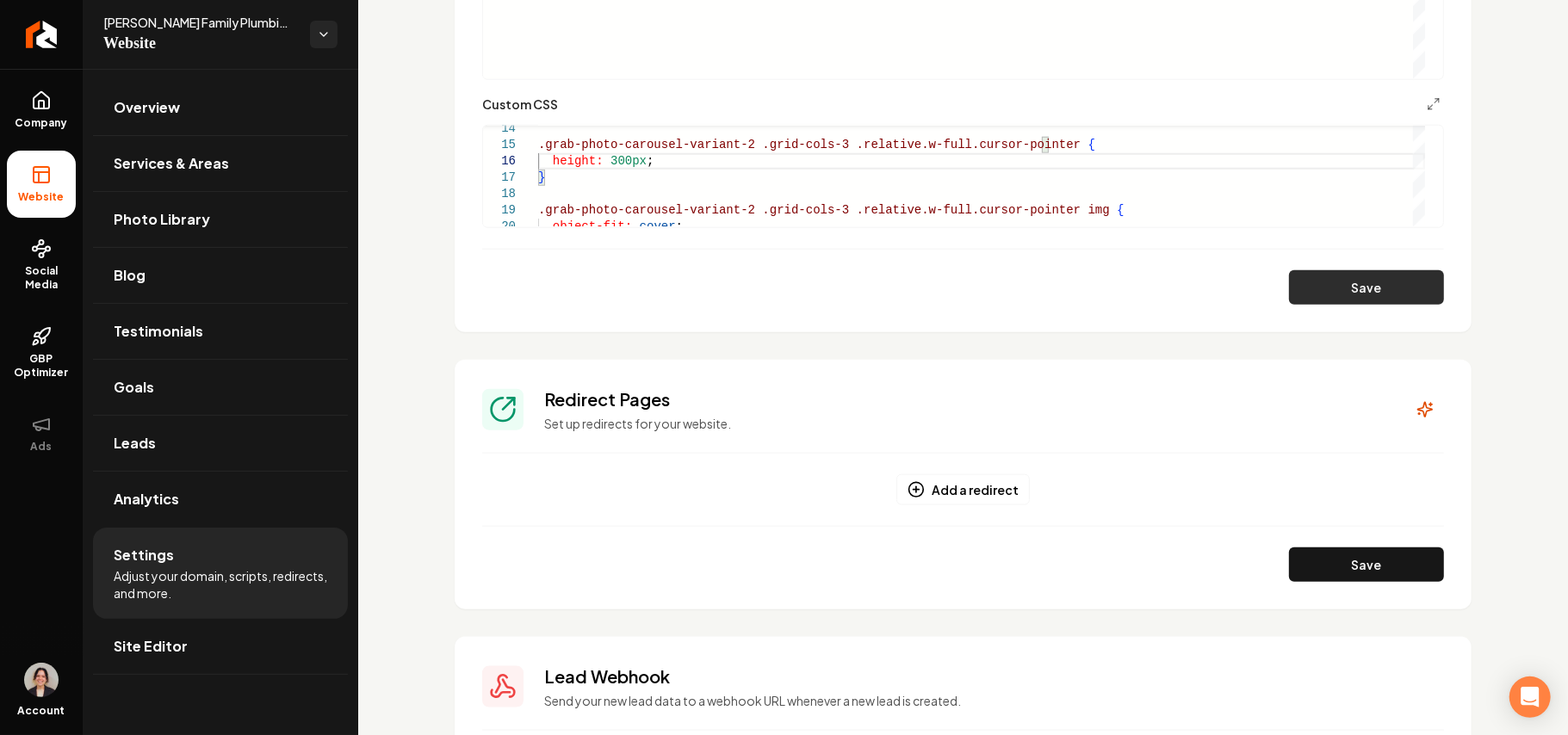
type textarea "**********"
click at [1307, 284] on button "Save" at bounding box center [1367, 288] width 155 height 34
click at [190, 642] on link "Site Editor" at bounding box center [219, 647] width 254 height 55
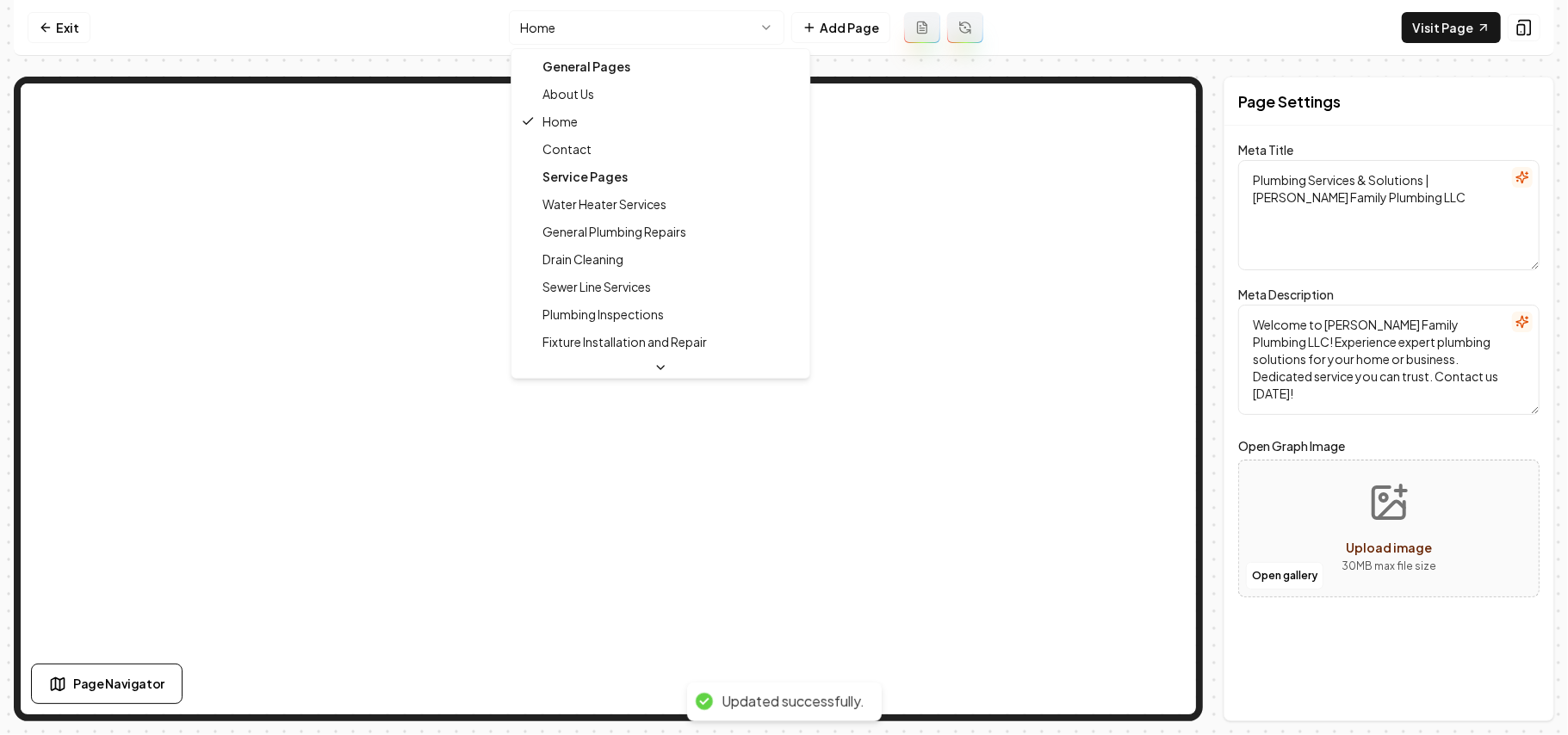
click at [637, 24] on html "Computer Required This feature is only available on a computer. Please switch t…" at bounding box center [784, 367] width 1568 height 735
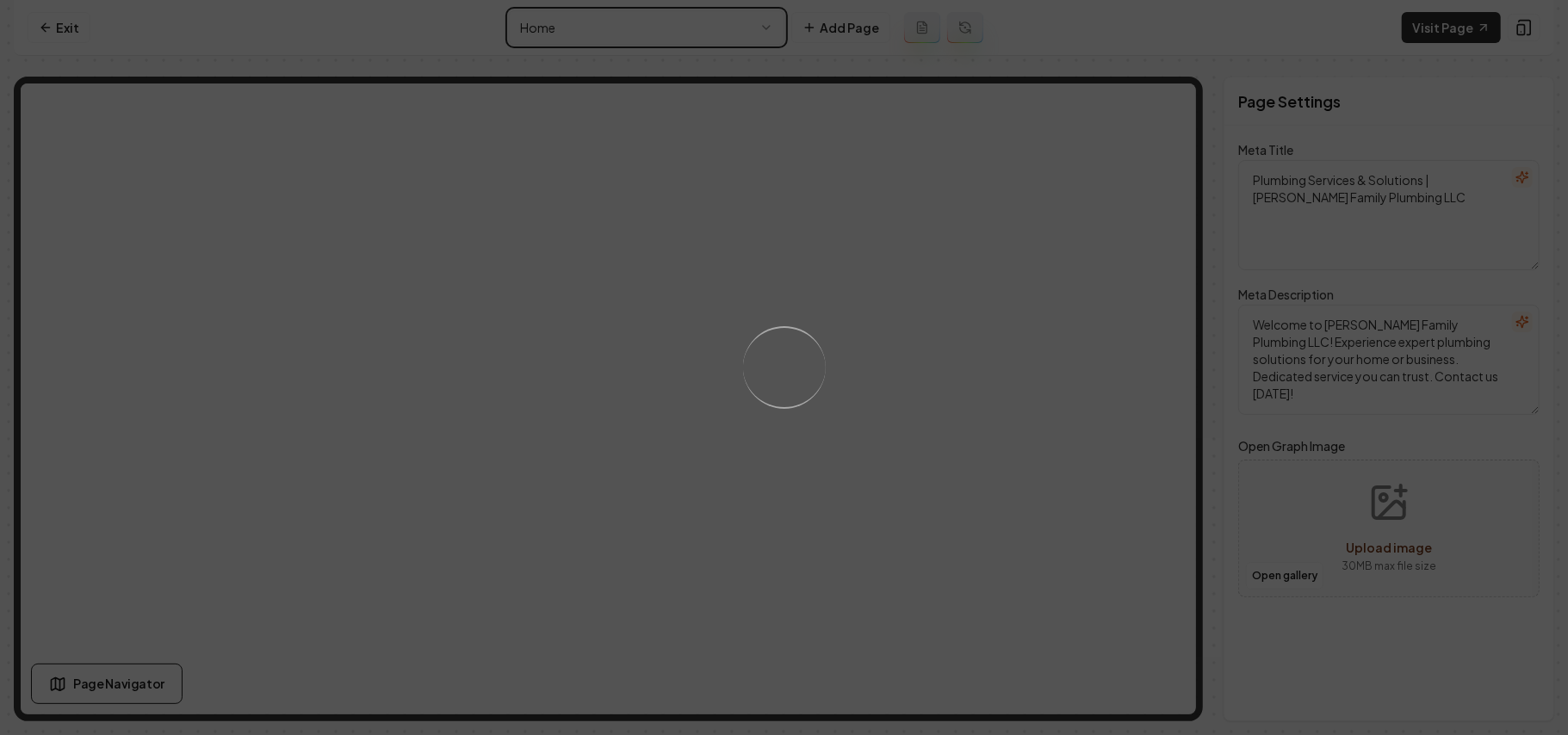
type textarea "Professional Plumbing Services in [GEOGRAPHIC_DATA] | [PERSON_NAME] Family Plum…"
type textarea "Expert plumbing services in [GEOGRAPHIC_DATA]—[PERSON_NAME] Family Plumbing LLC…"
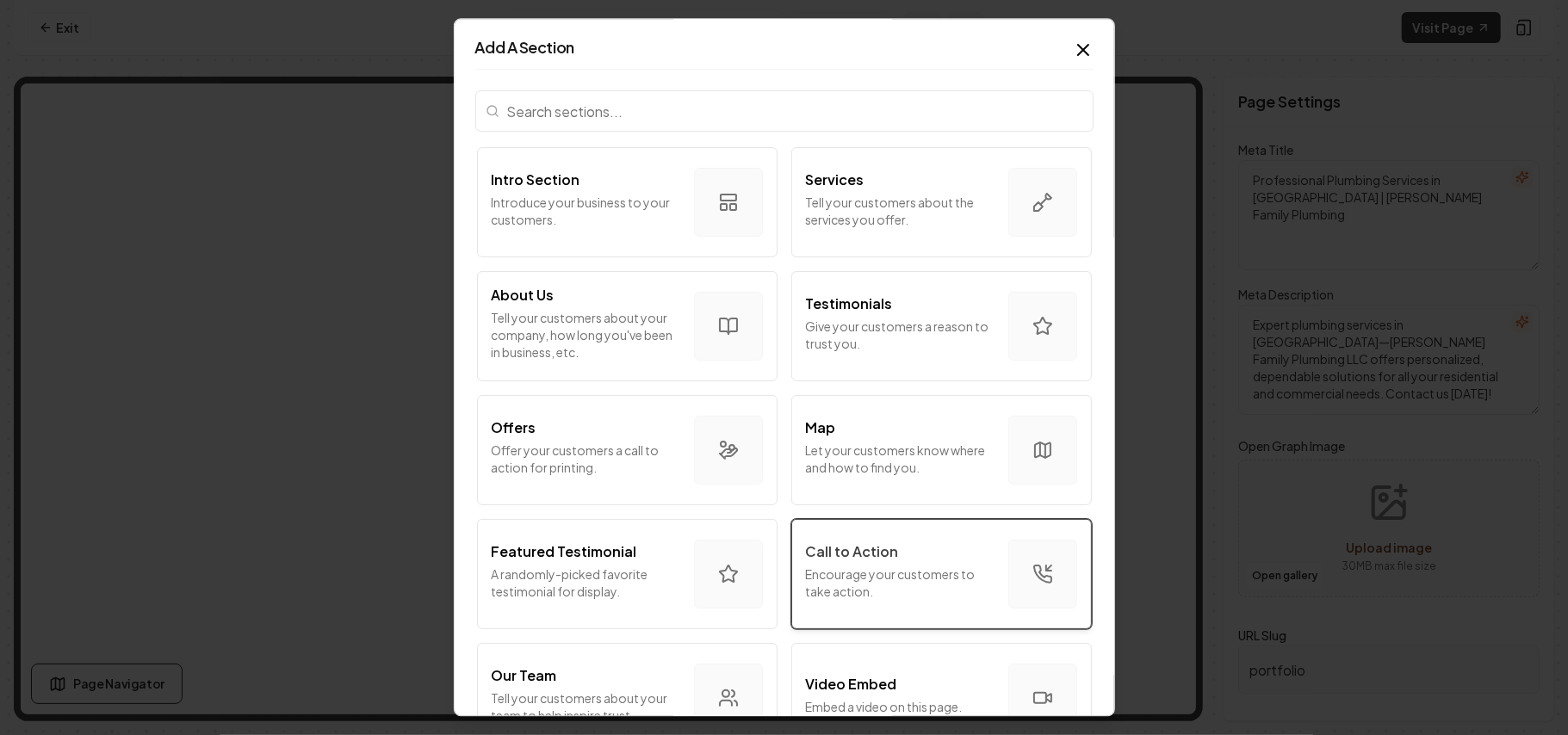
click at [862, 571] on p "Encourage your customers to take action." at bounding box center [899, 583] width 188 height 34
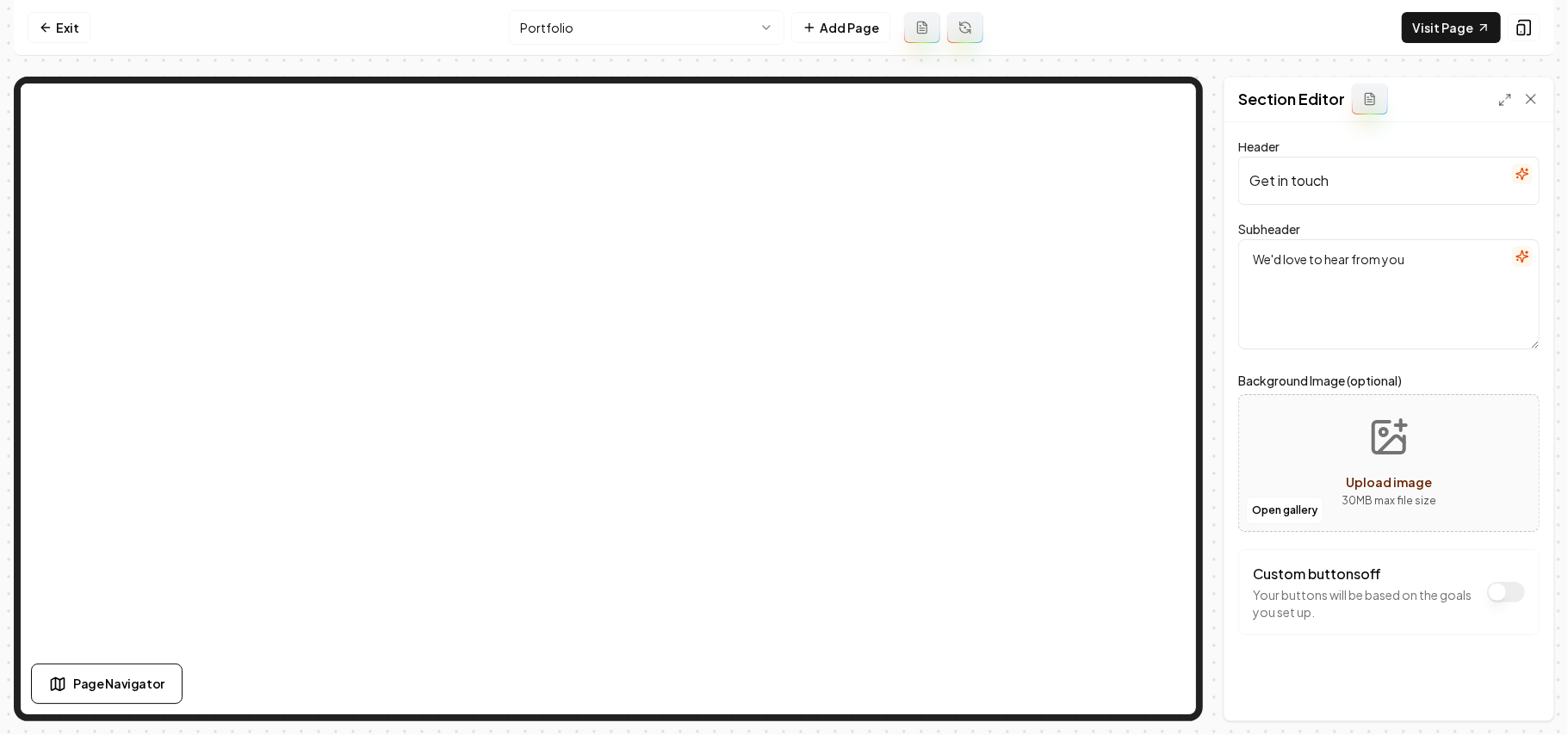
click at [1515, 250] on icon "button" at bounding box center [1522, 256] width 14 height 14
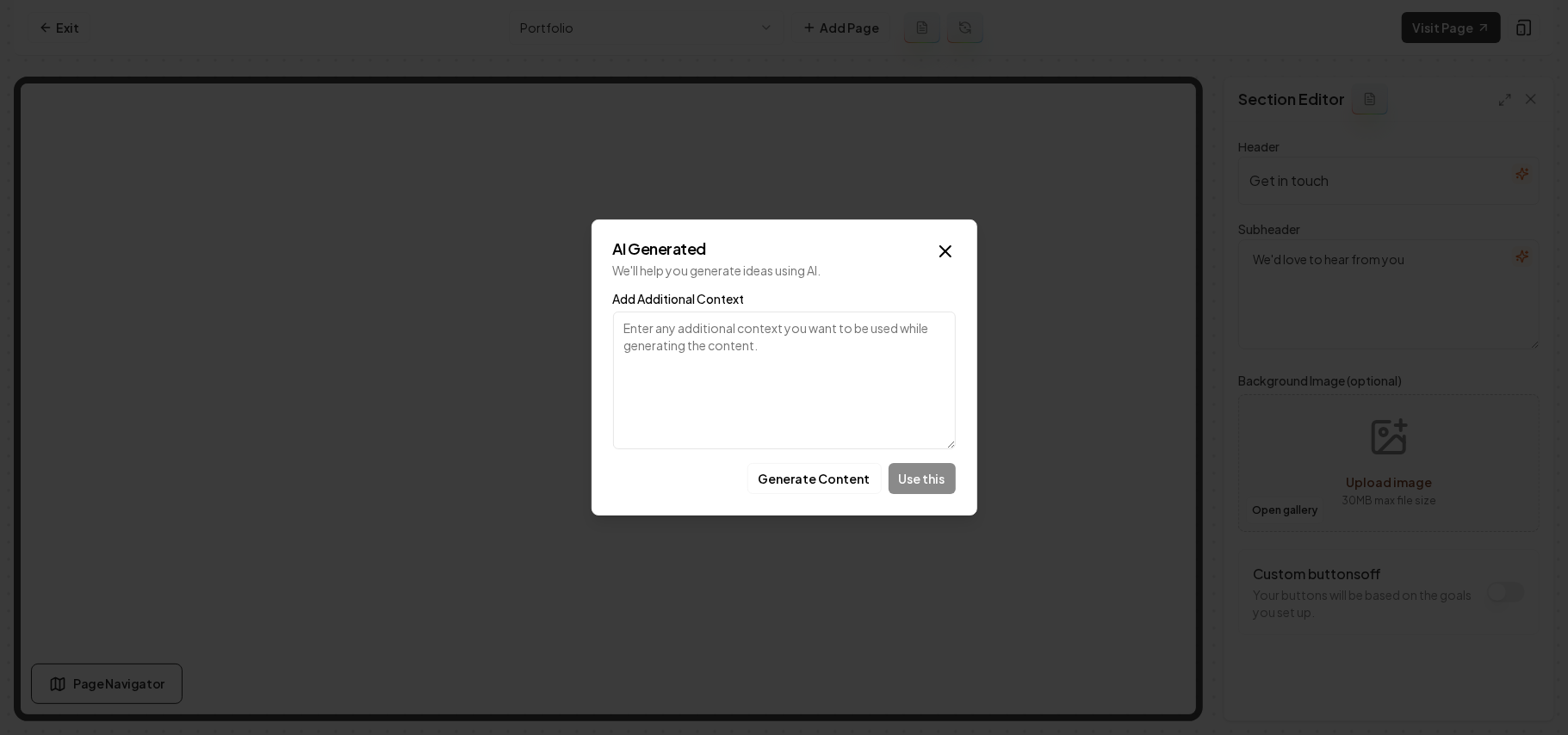
drag, startPoint x: 814, startPoint y: 474, endPoint x: 841, endPoint y: 465, distance: 28.5
click at [818, 474] on button "Generate Content" at bounding box center [814, 479] width 134 height 31
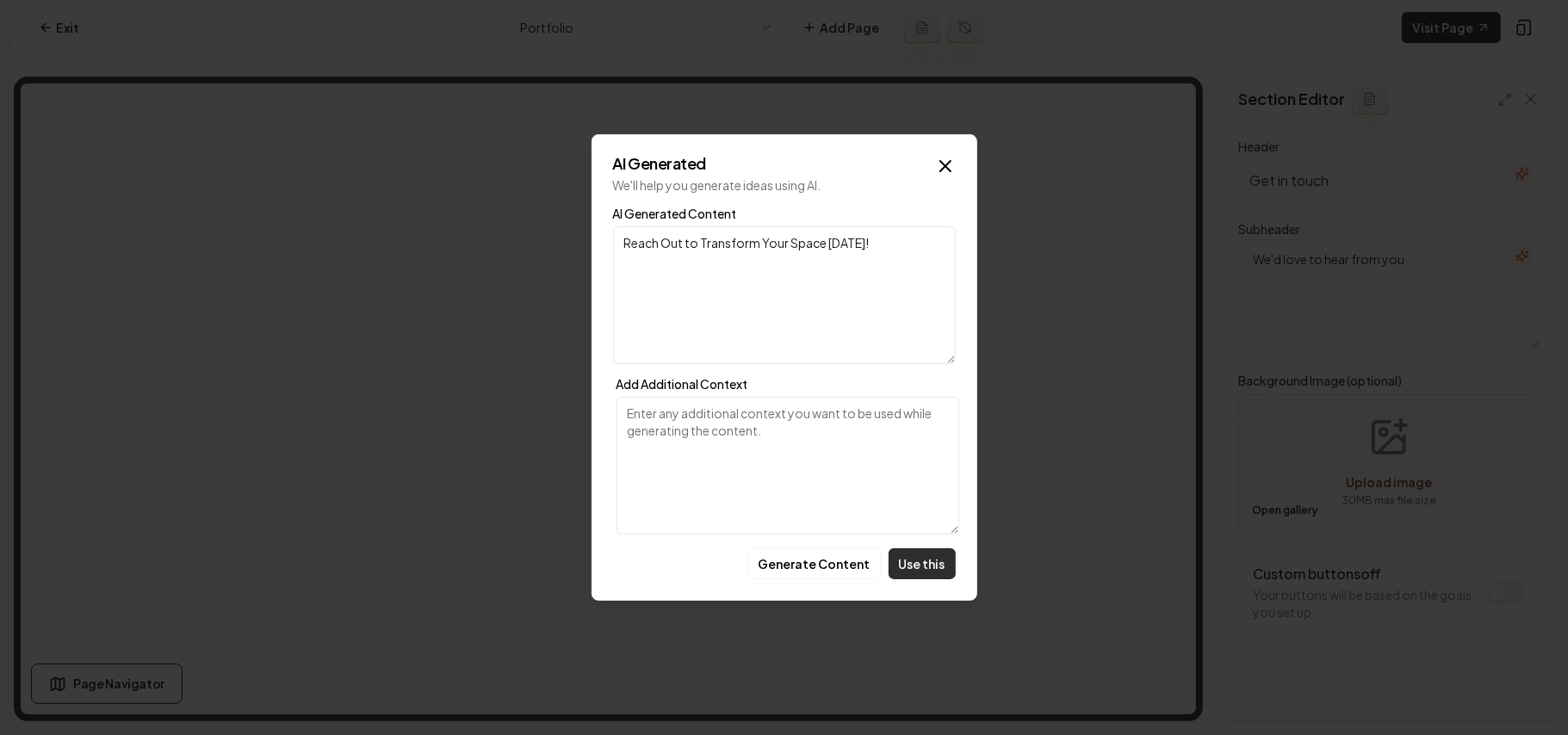
click at [931, 563] on button "Use this" at bounding box center [921, 564] width 67 height 31
type textarea "Reach Out to Transform Your Space [DATE]!"
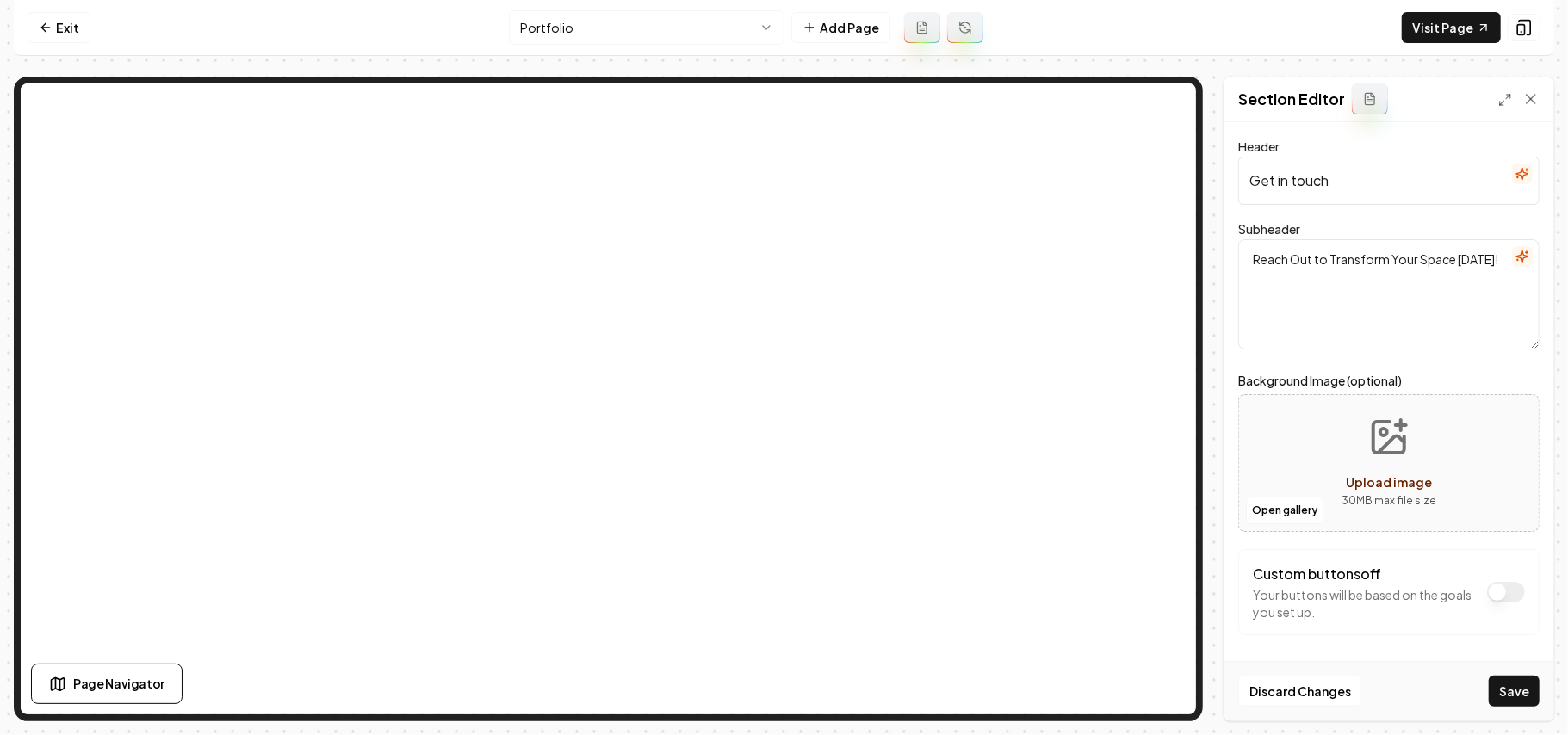
click at [1525, 169] on icon "button" at bounding box center [1526, 169] width 3 height 0
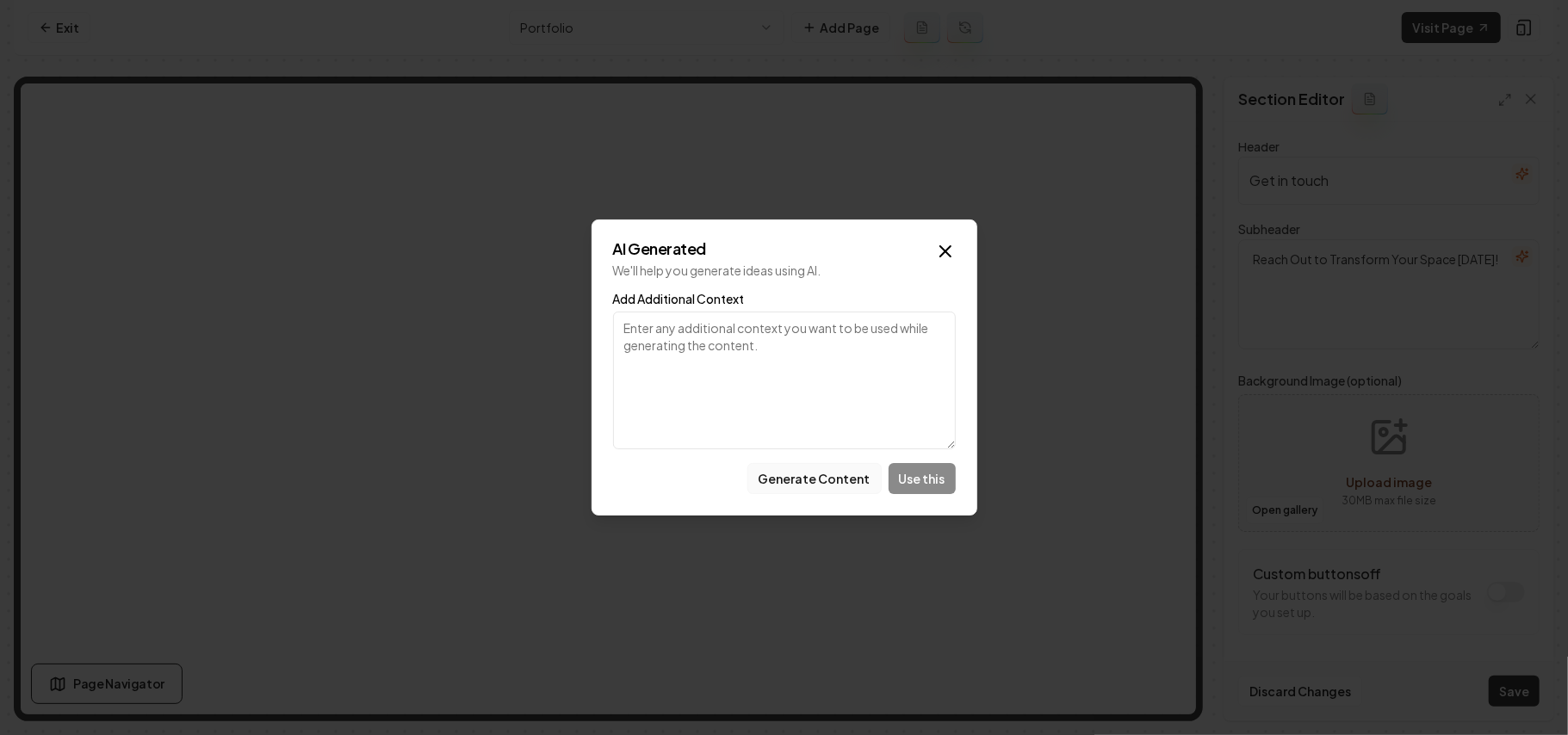
click at [812, 469] on button "Generate Content" at bounding box center [814, 479] width 134 height 31
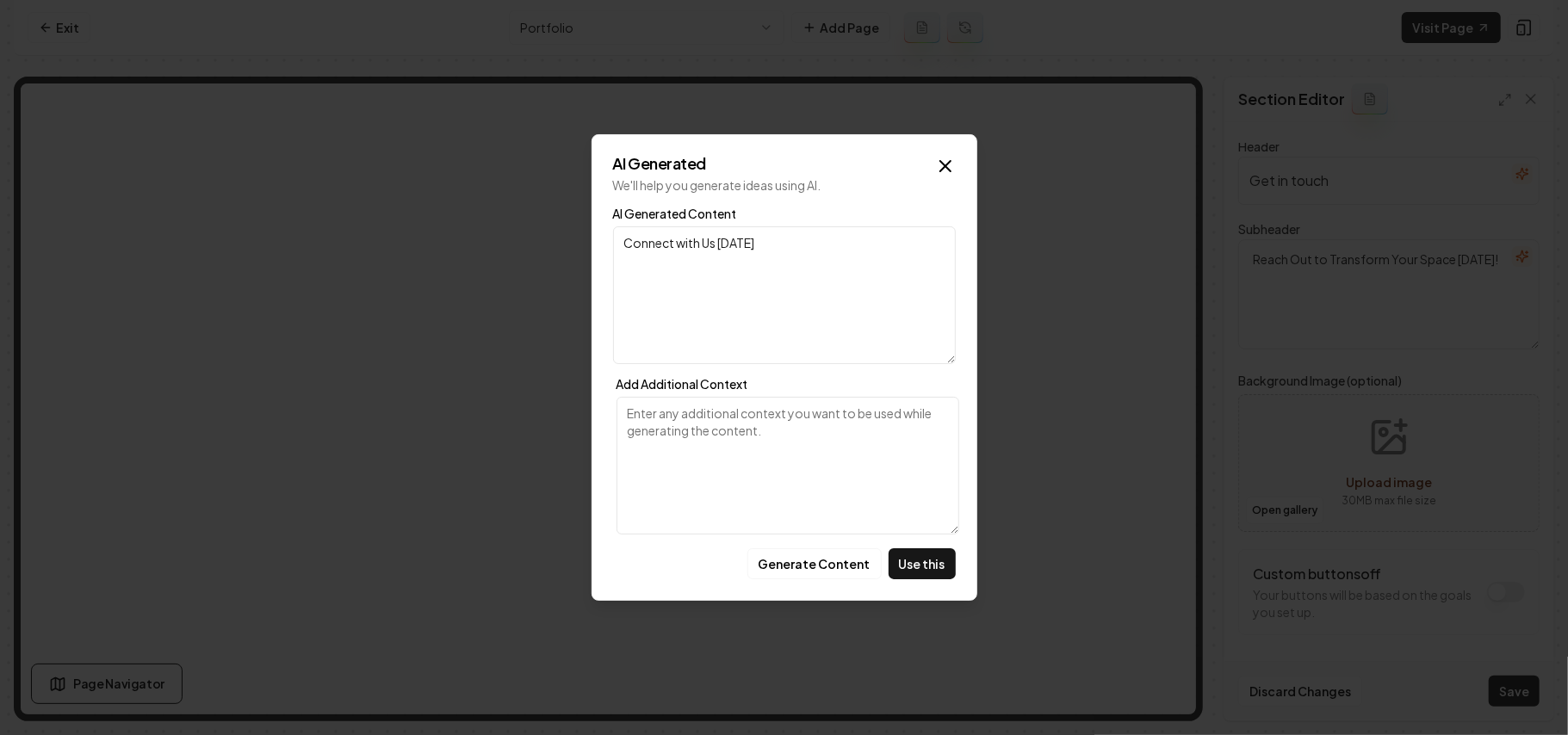
click at [900, 573] on button "Use this" at bounding box center [921, 564] width 67 height 31
type input "Connect with Us [DATE]"
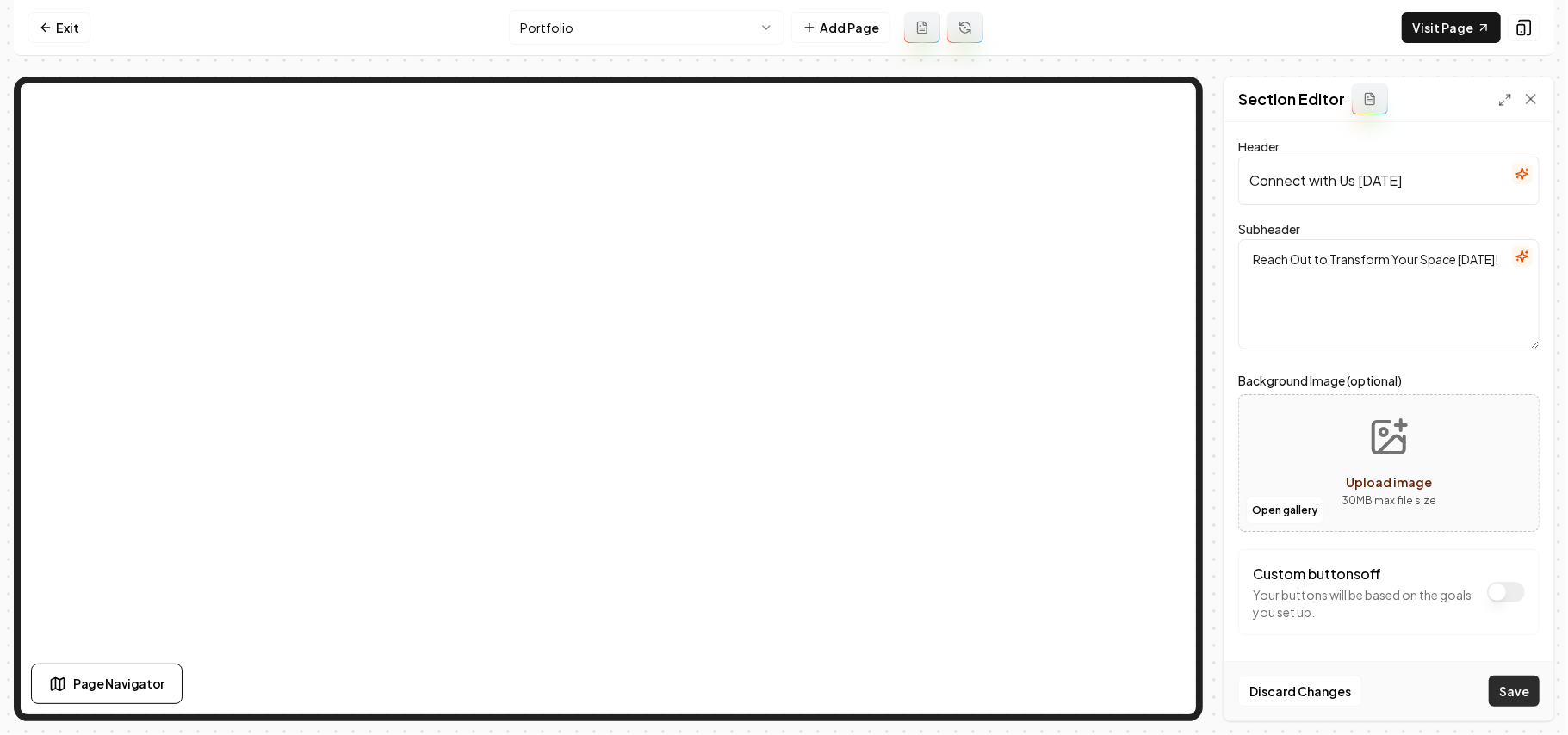
click at [1531, 696] on button "Save" at bounding box center [1514, 691] width 51 height 31
click at [1465, 32] on link "Visit Page" at bounding box center [1451, 27] width 99 height 31
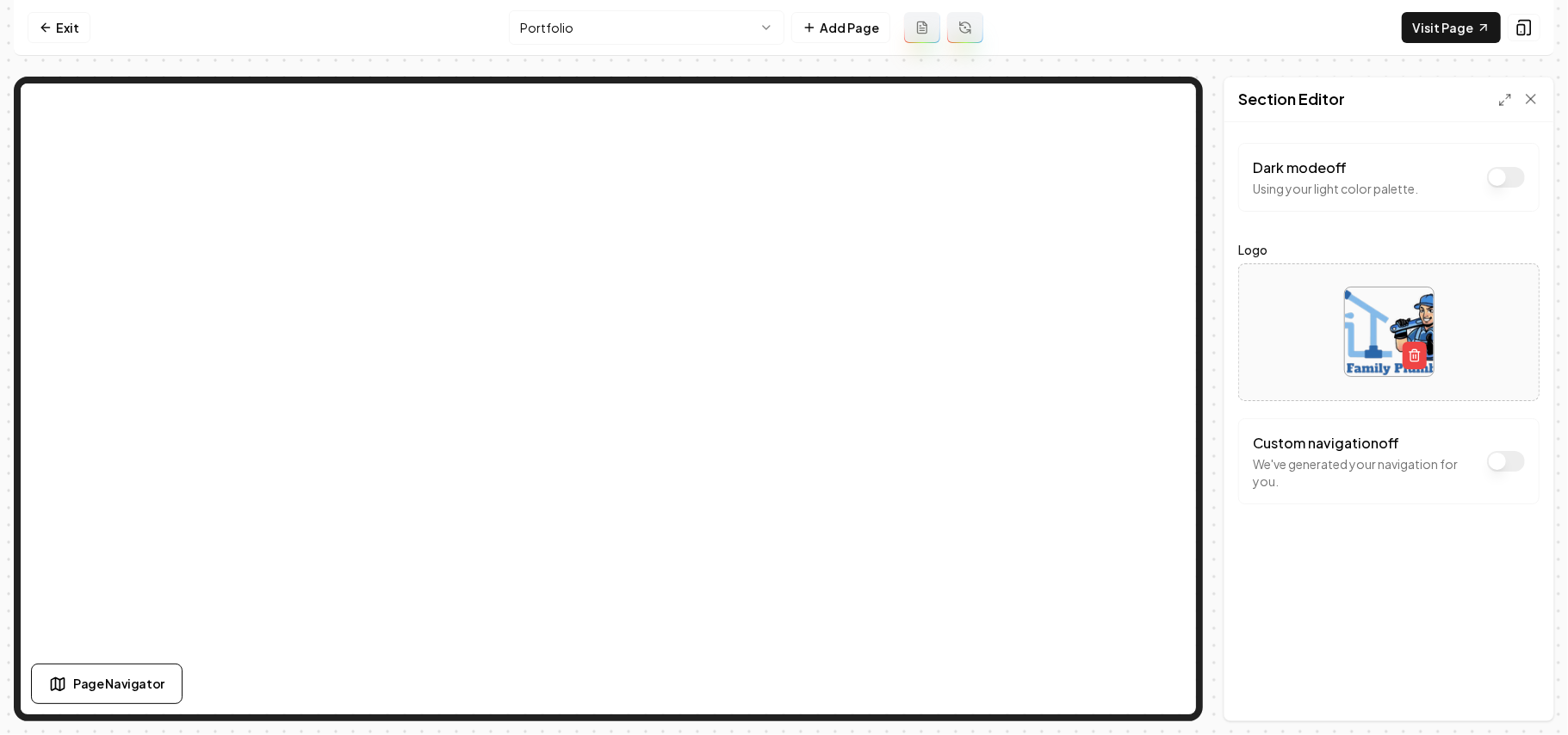
click at [1500, 456] on button "Dark mode off" at bounding box center [1506, 462] width 38 height 21
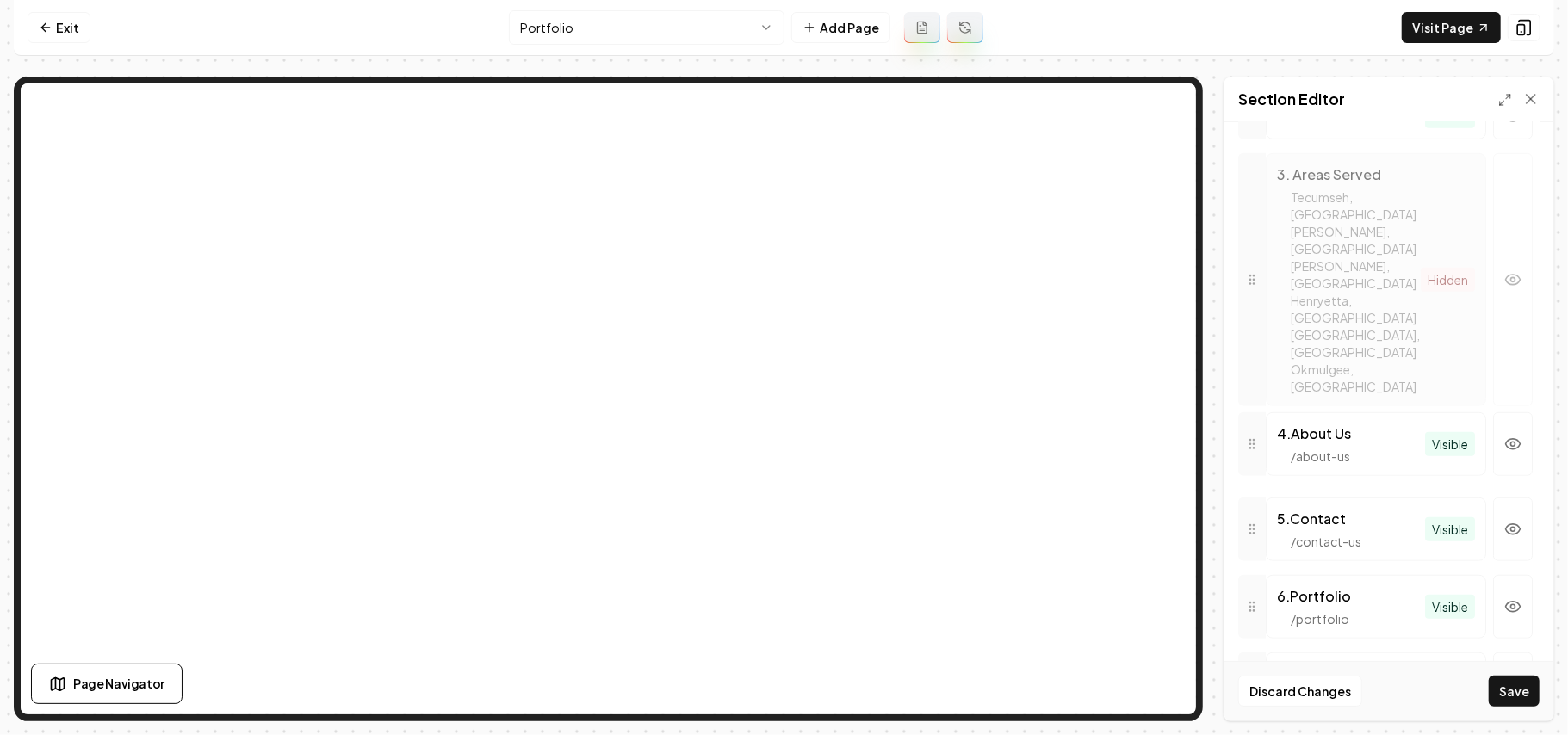
scroll to position [310, 0]
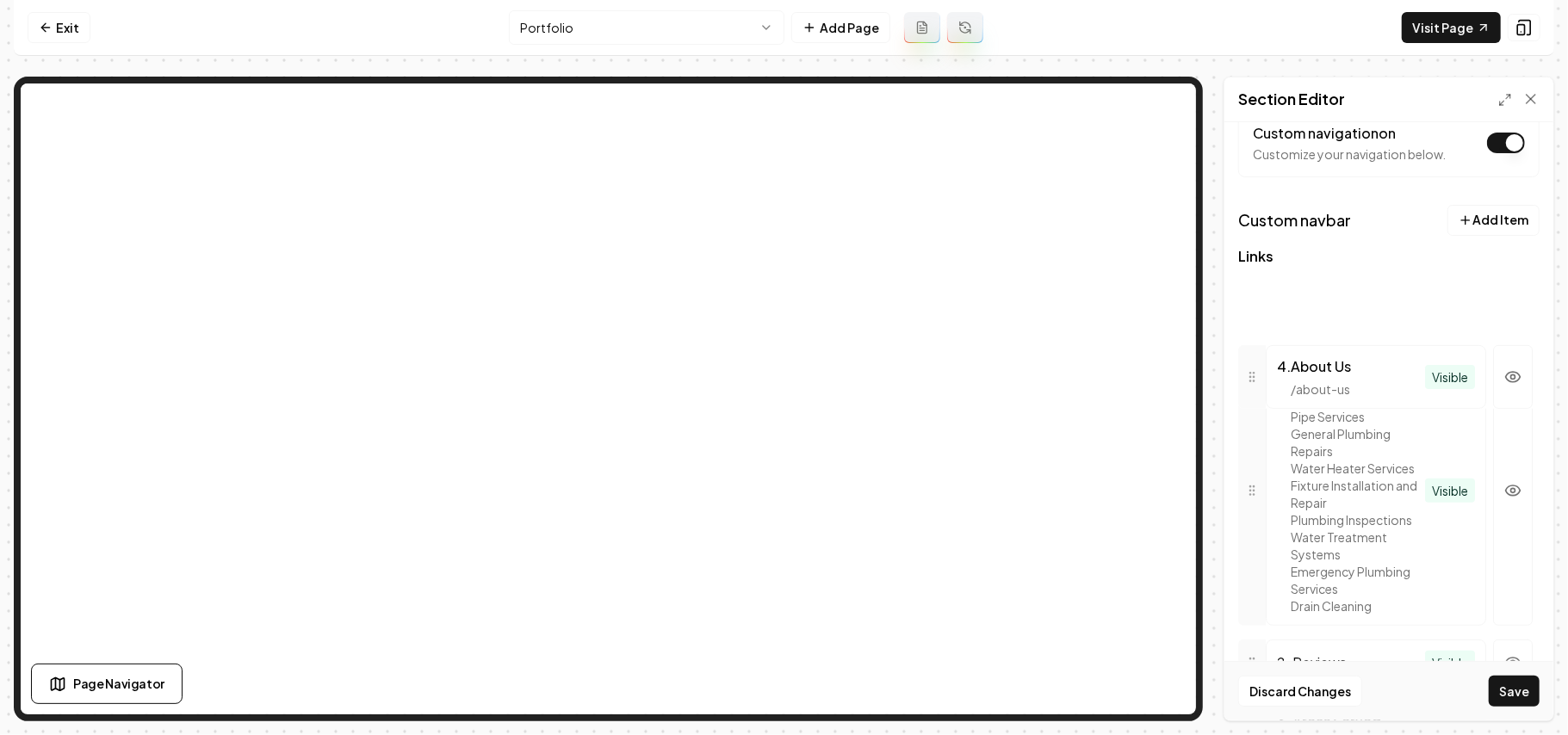
drag, startPoint x: 1252, startPoint y: 306, endPoint x: 1258, endPoint y: 338, distance: 32.6
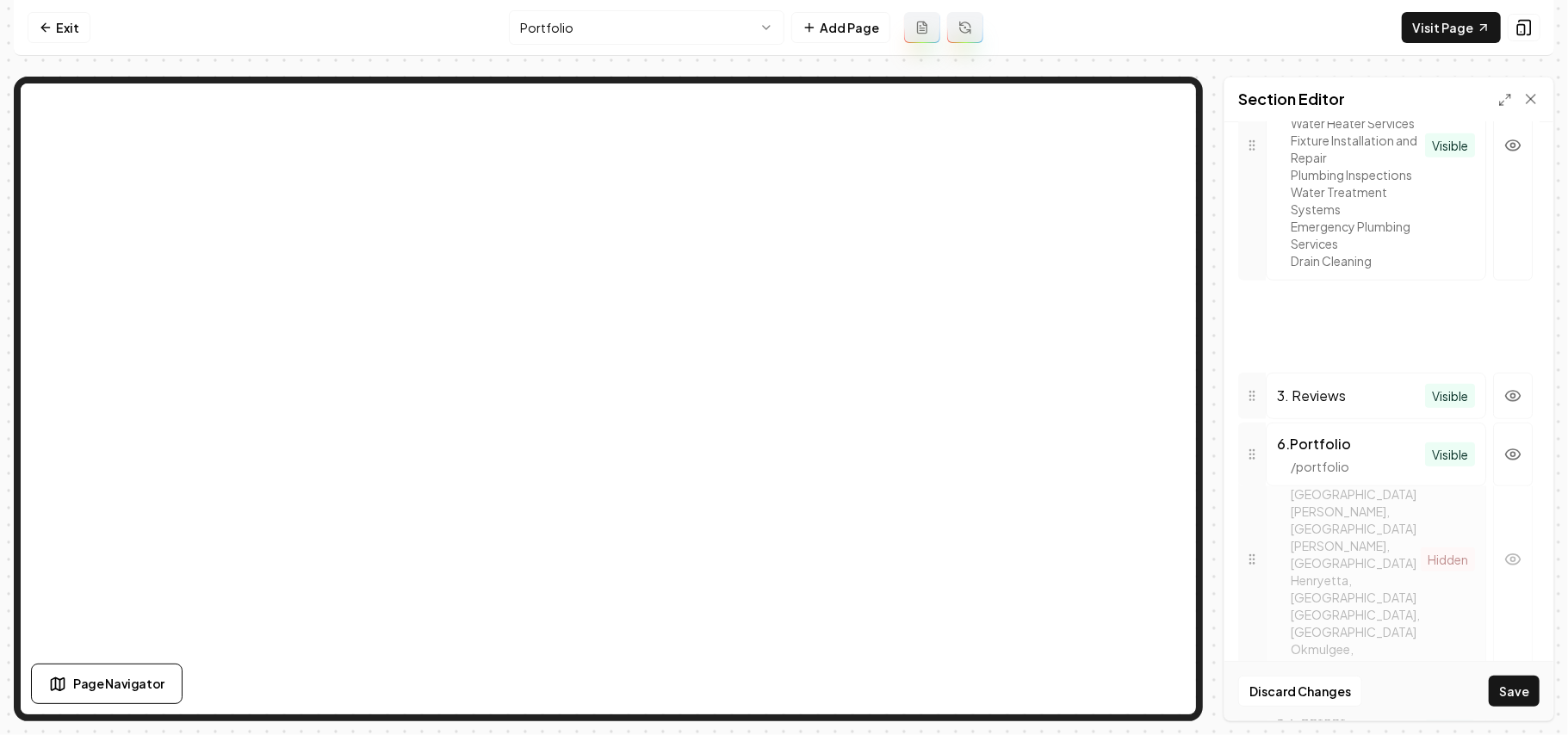
drag, startPoint x: 1250, startPoint y: 425, endPoint x: 1288, endPoint y: 377, distance: 61.2
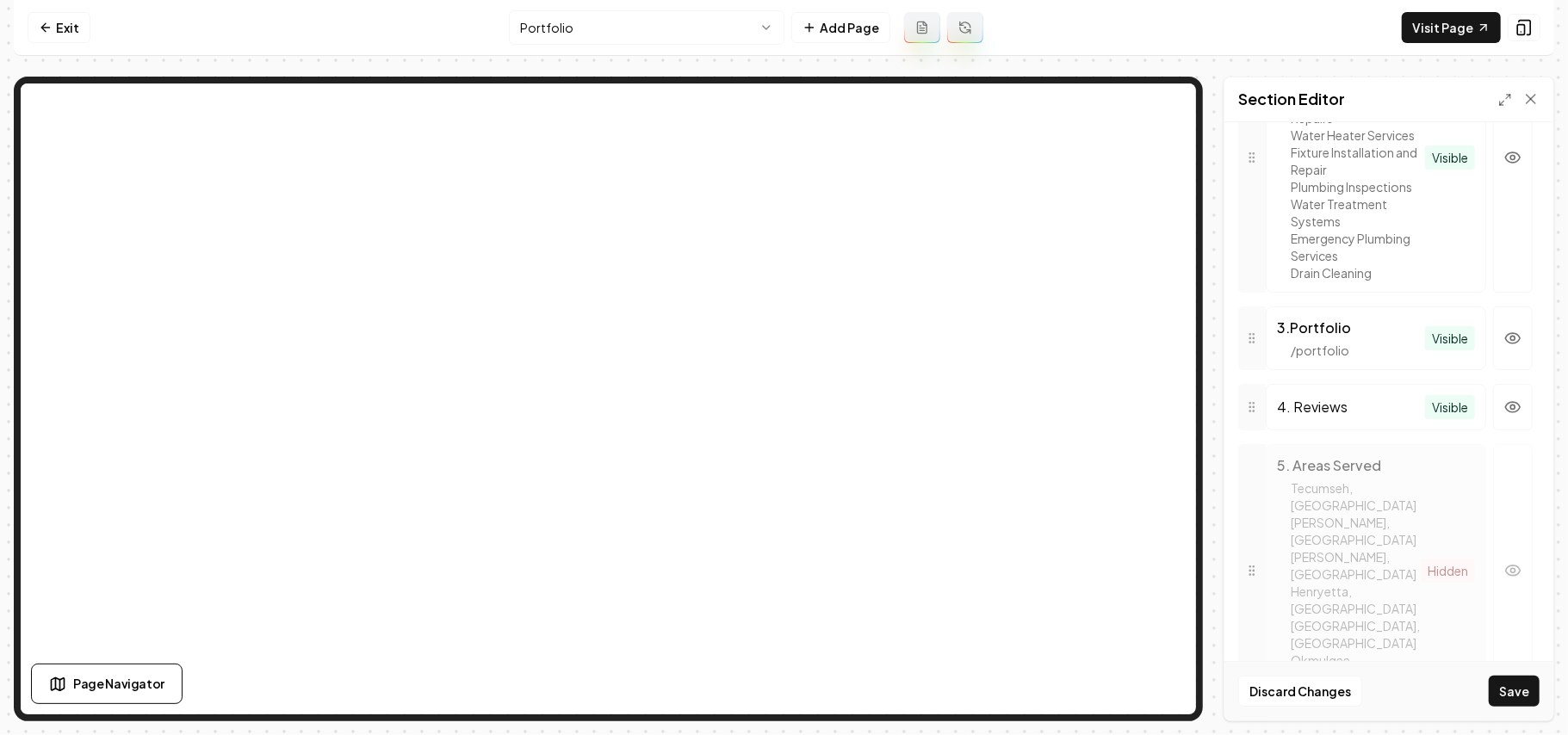
scroll to position [872, 0]
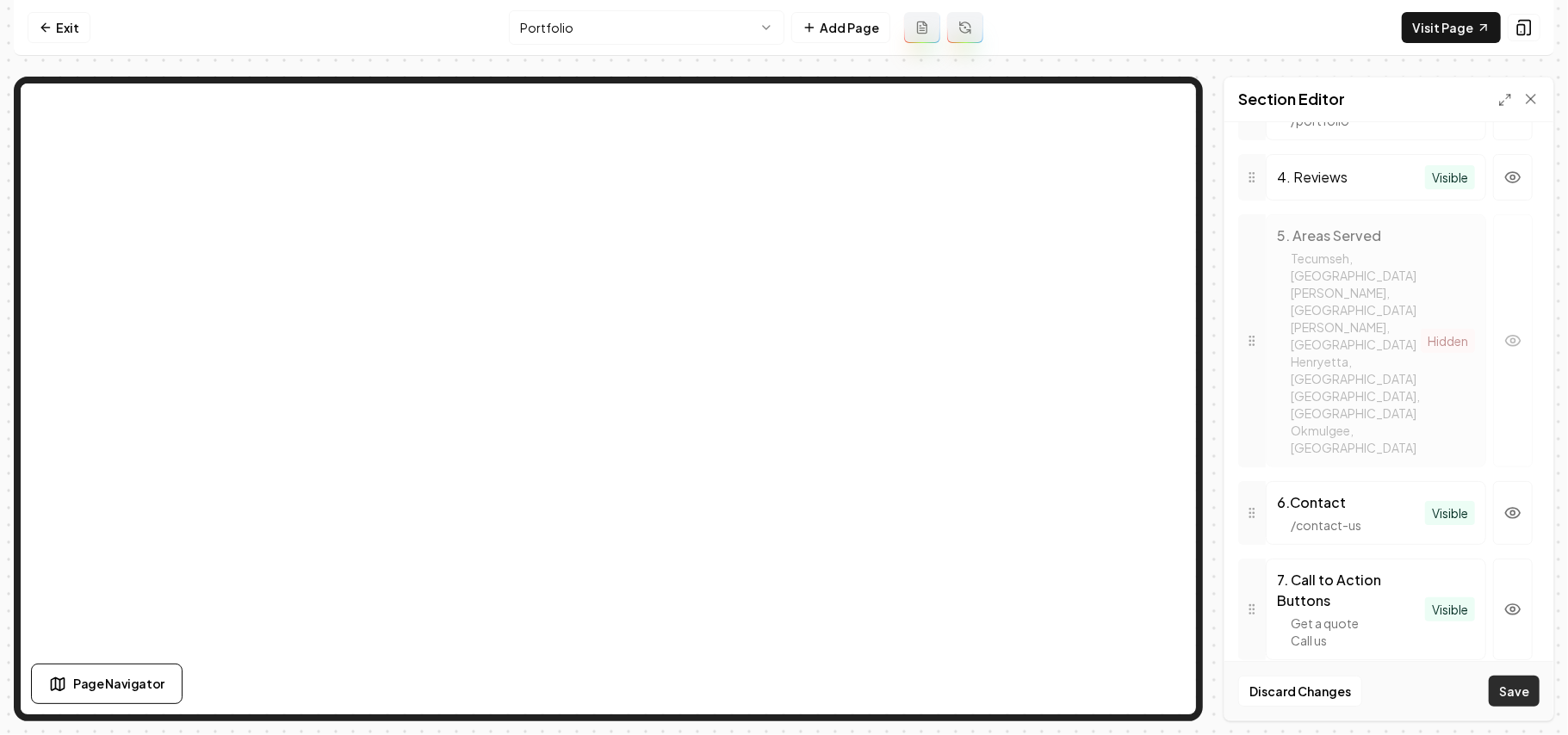
click at [1521, 701] on button "Save" at bounding box center [1514, 691] width 51 height 31
